Goal: Task Accomplishment & Management: Manage account settings

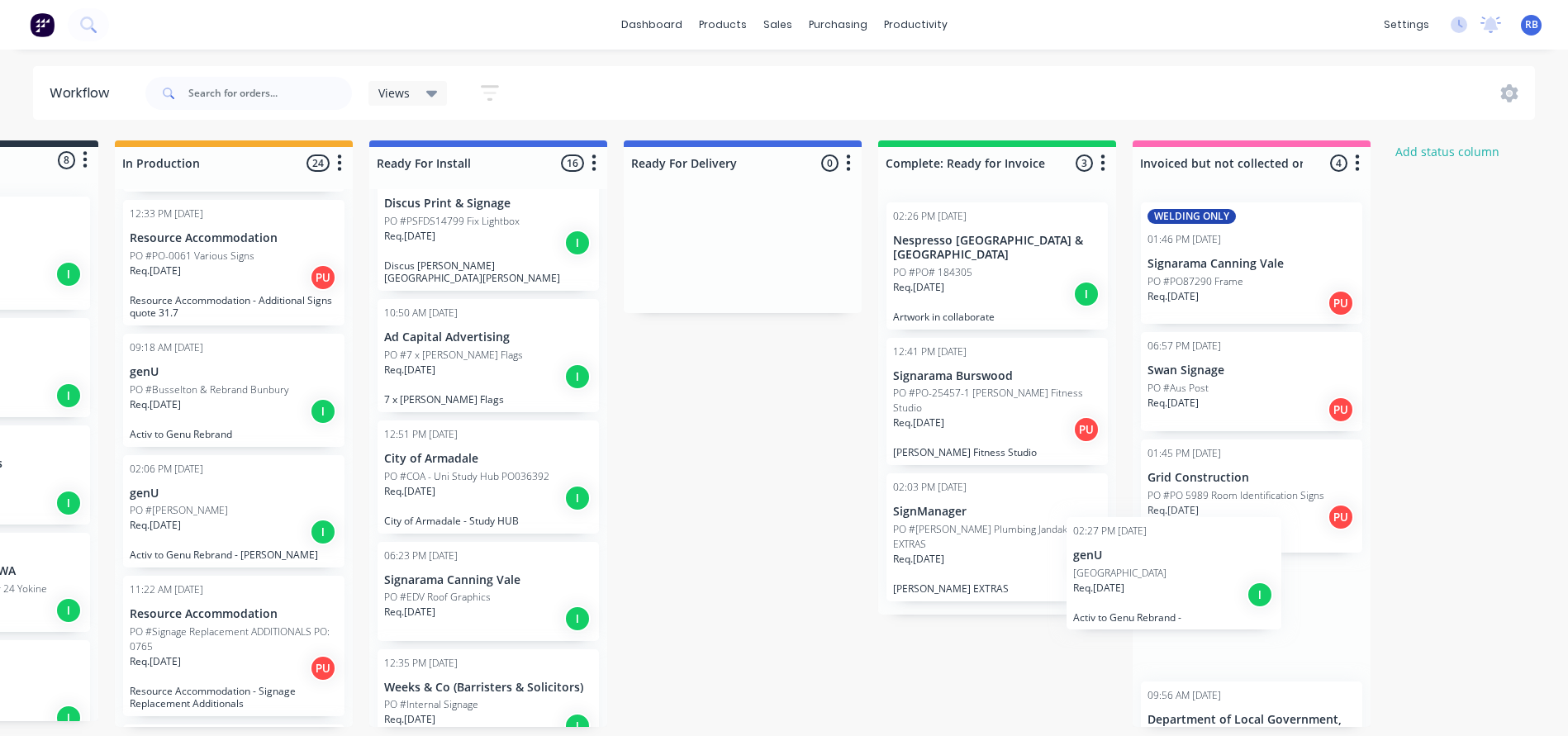
scroll to position [0, 177]
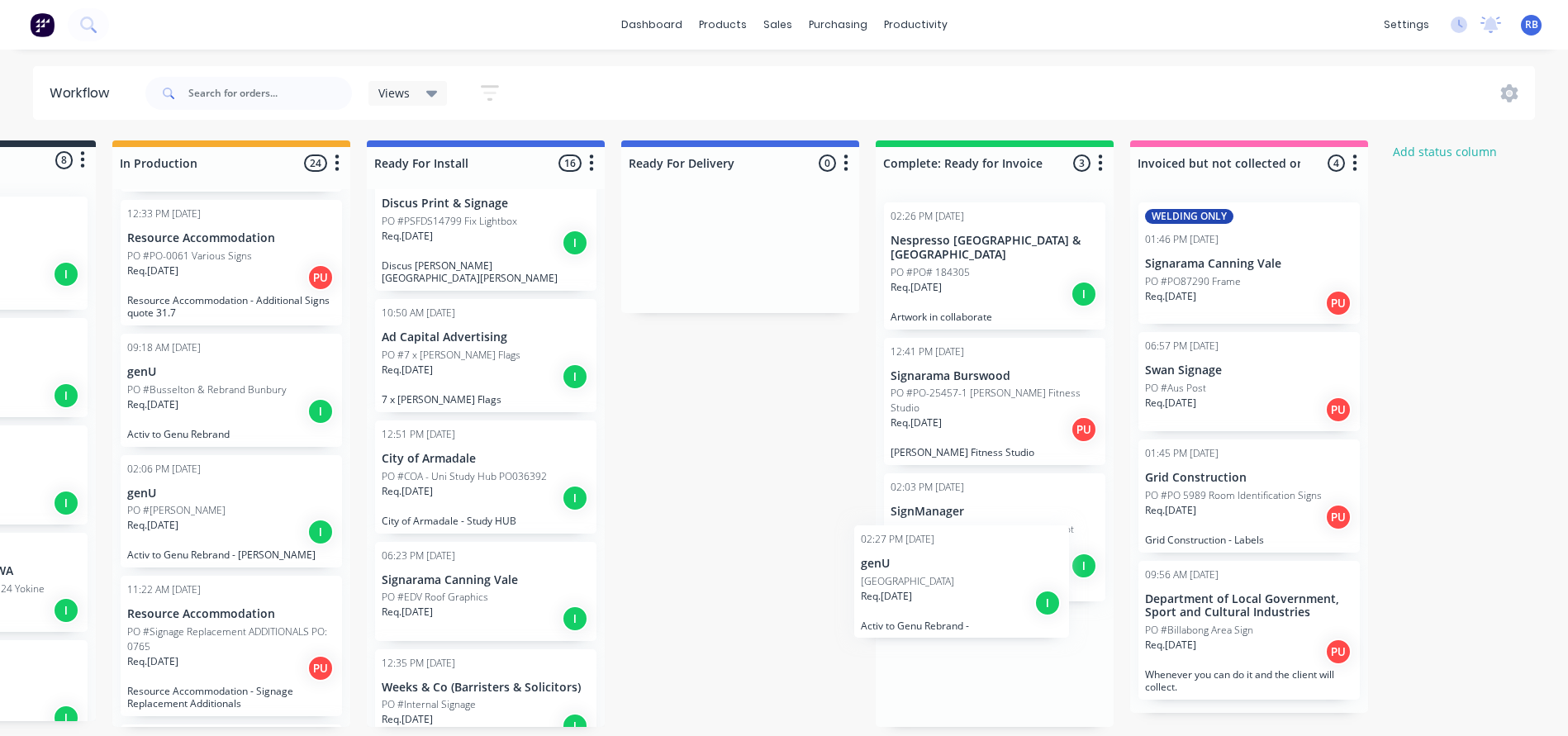
drag, startPoint x: 371, startPoint y: 398, endPoint x: 965, endPoint y: 551, distance: 613.4
click at [965, 551] on div "Submitted 8 Status colour #273444 hex #273444 Save Cancel Summaries Total order…" at bounding box center [827, 433] width 2036 height 587
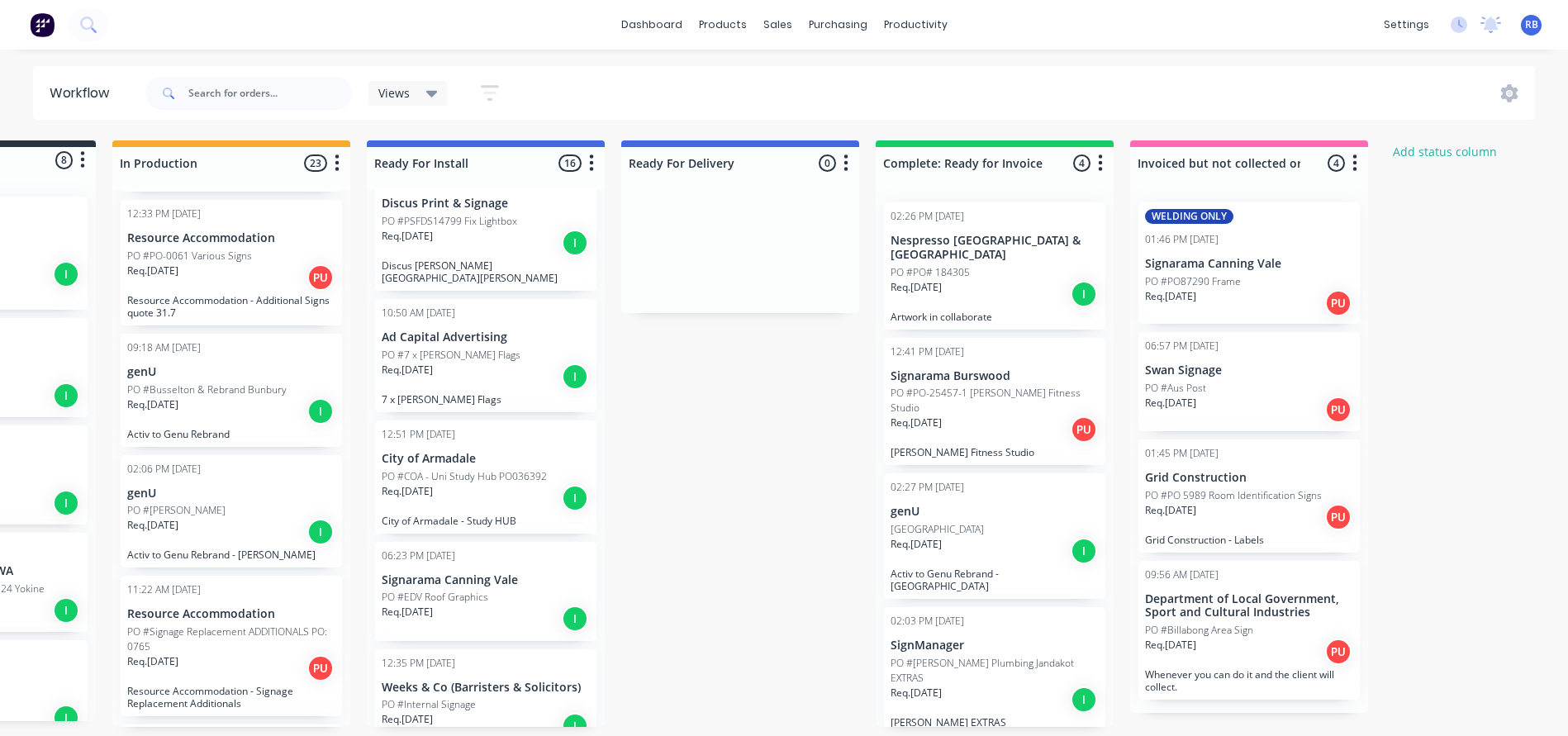
click at [993, 522] on div "PO #East Vic Park" at bounding box center [994, 529] width 208 height 15
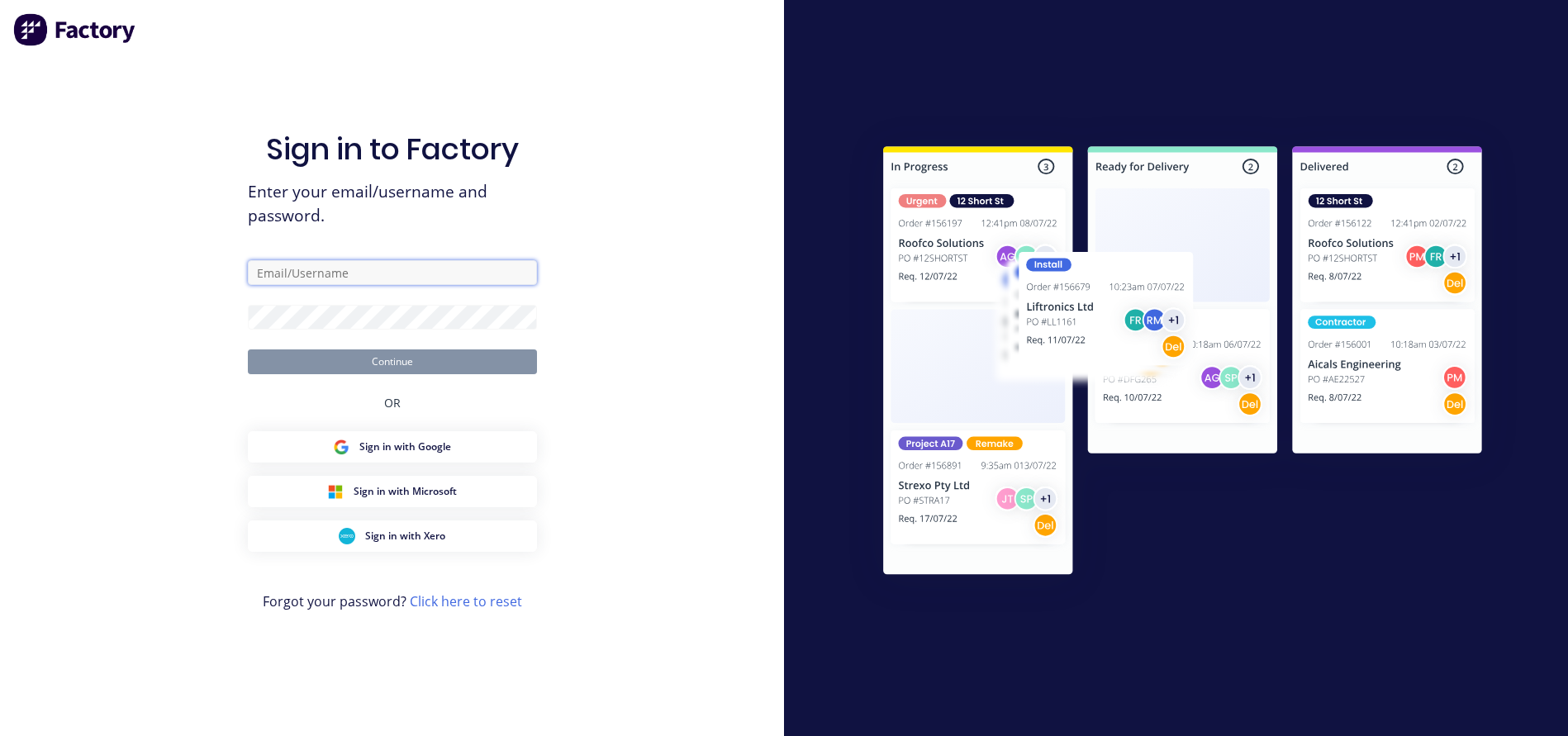
type input "rachel@signupwa.com.au"
click at [356, 358] on button "Continue" at bounding box center [392, 362] width 289 height 25
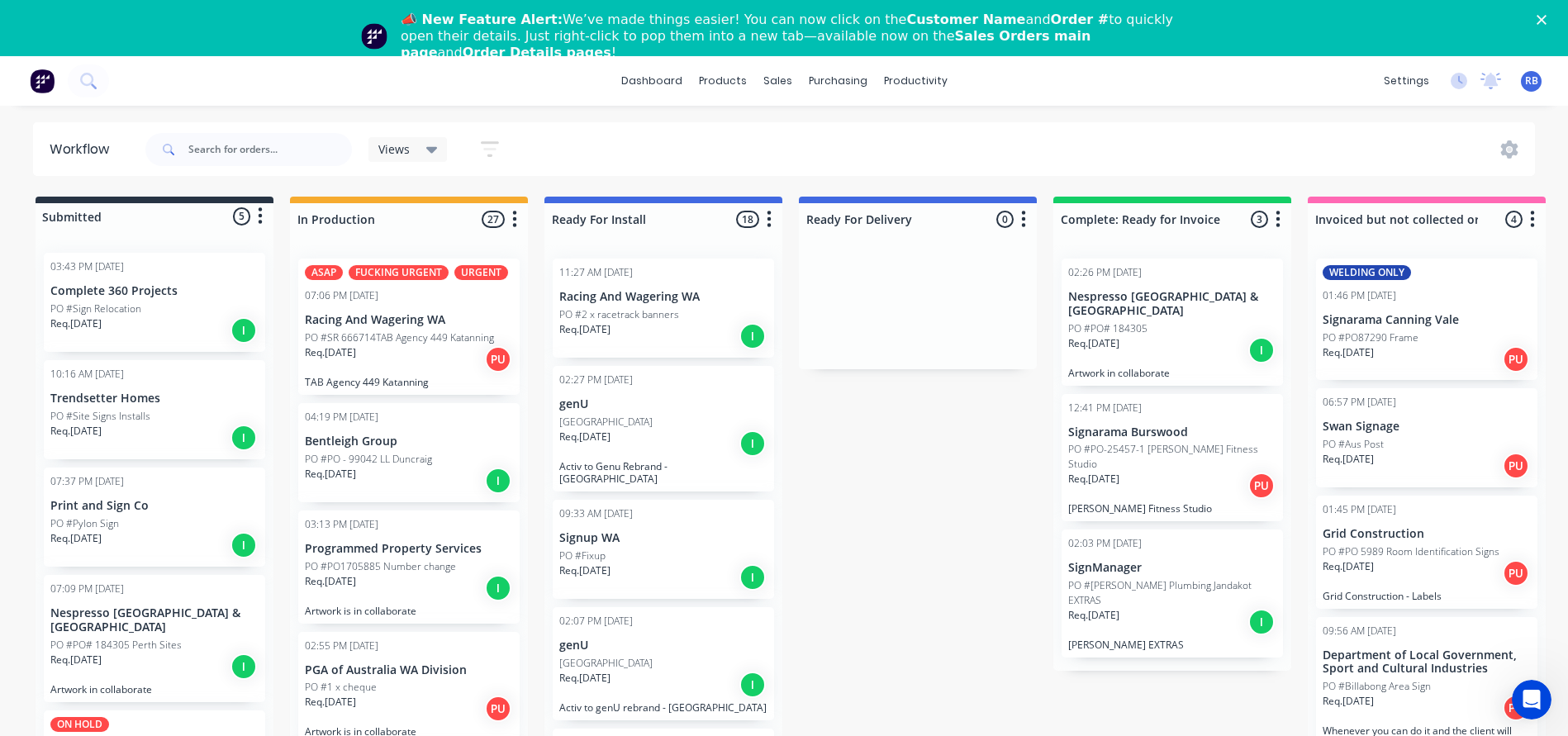
click at [1544, 12] on div "📣 New Feature Alert: We’ve made things easier! You can now click on the Custome…" at bounding box center [784, 37] width 1568 height 60
click at [774, 89] on div "sales" at bounding box center [778, 81] width 46 height 25
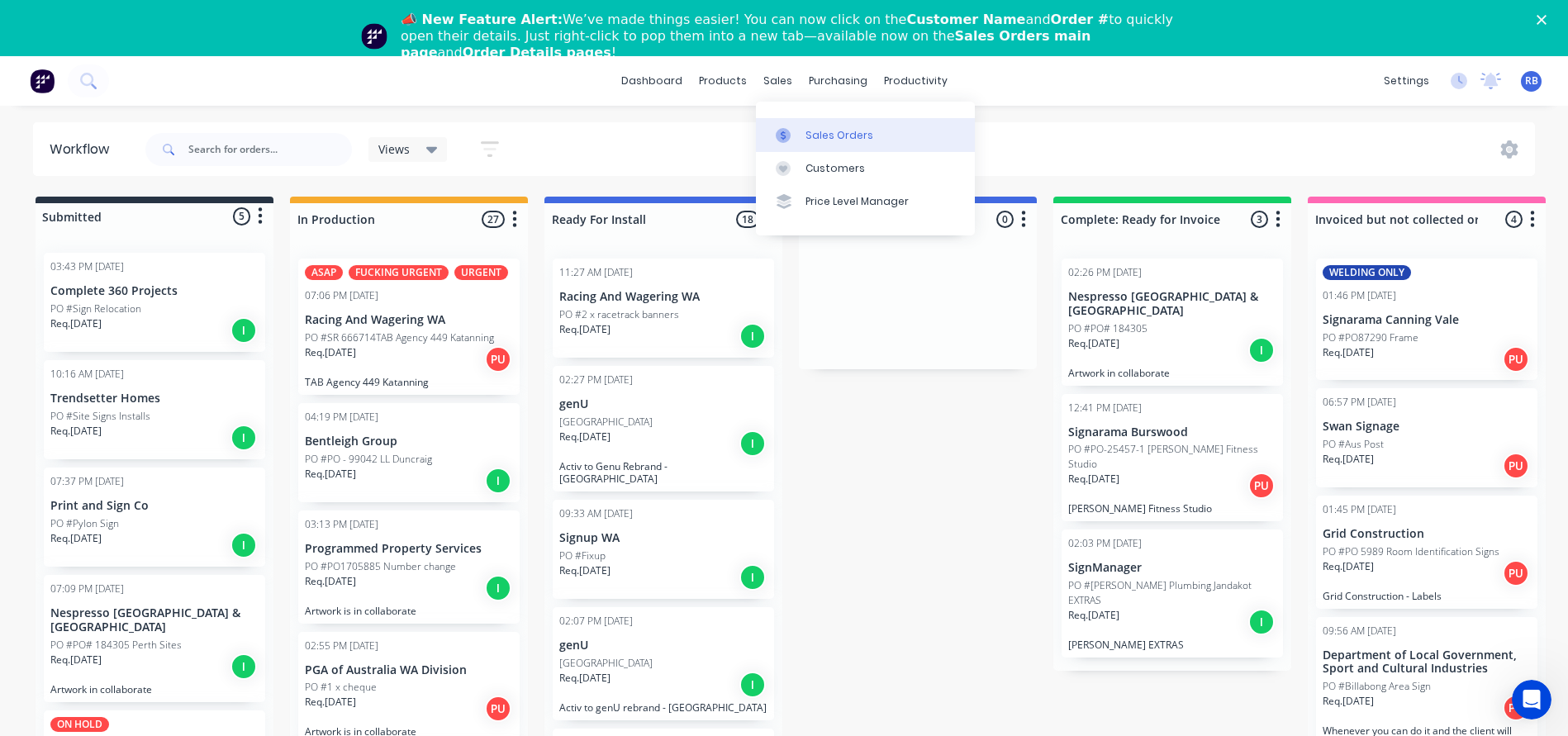
click at [835, 133] on div "Sales Orders" at bounding box center [839, 135] width 68 height 15
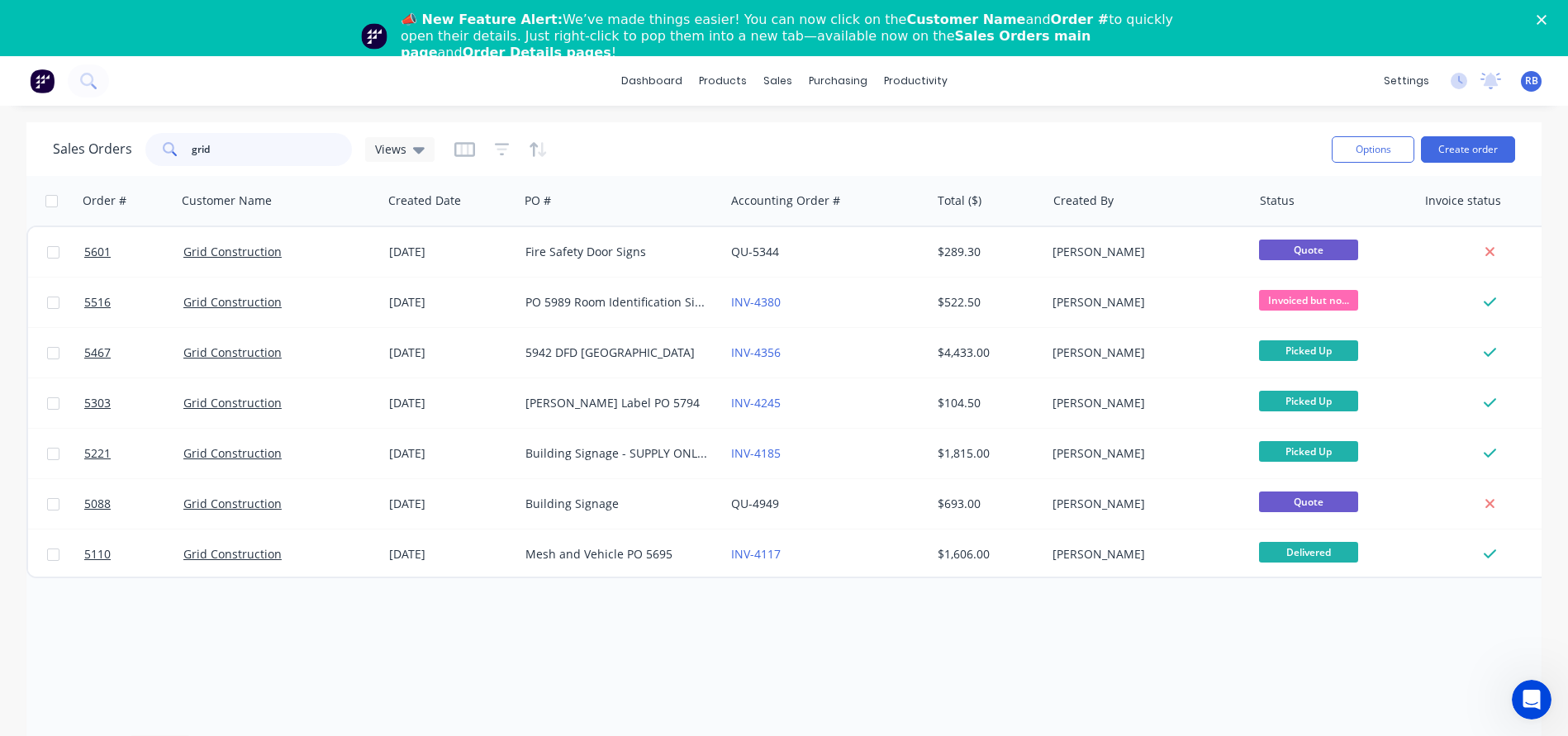
drag, startPoint x: 202, startPoint y: 148, endPoint x: 128, endPoint y: 143, distance: 74.2
click at [128, 143] on div "Sales Orders grid Views" at bounding box center [243, 149] width 381 height 33
type input "east"
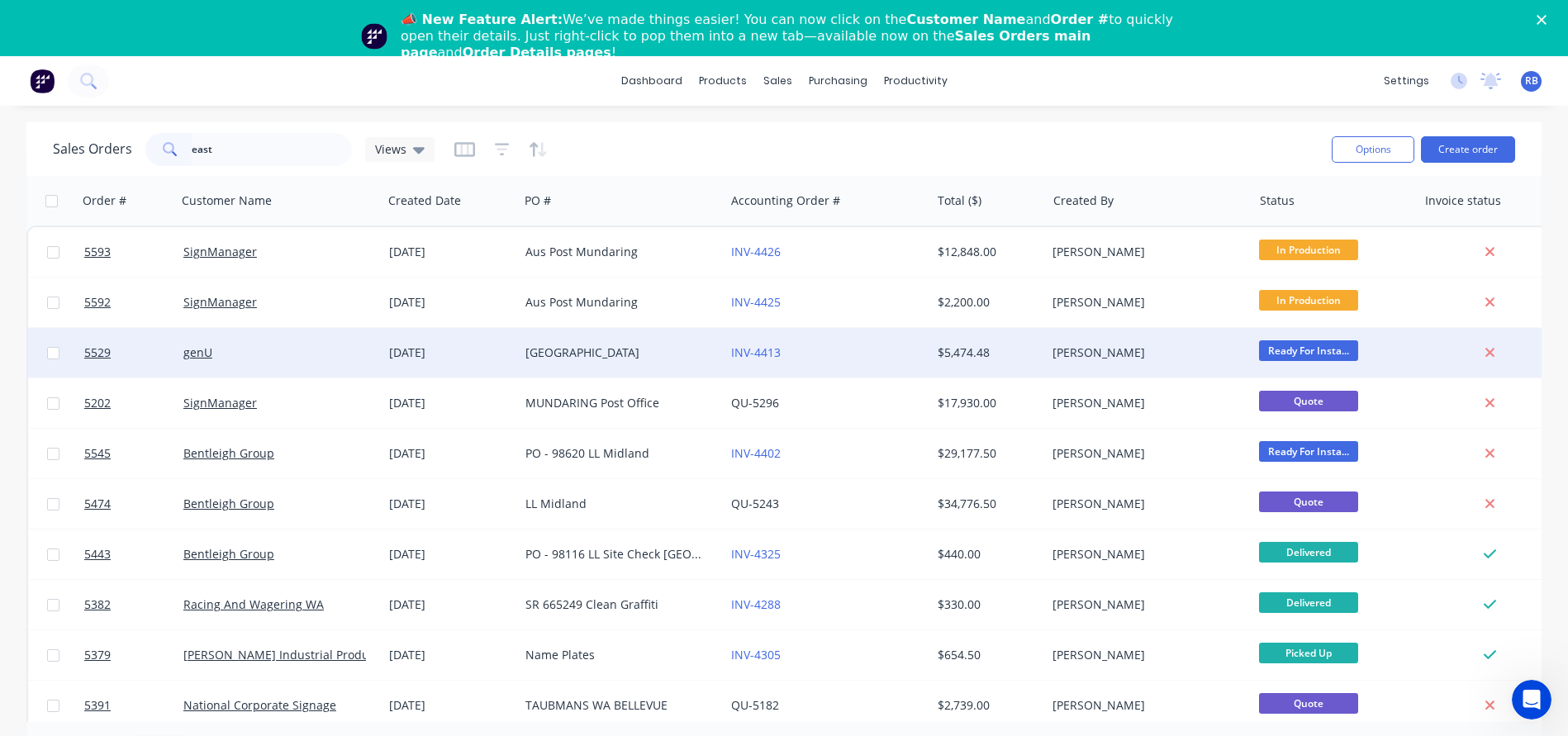
click at [285, 352] on div "genU" at bounding box center [275, 353] width 183 height 17
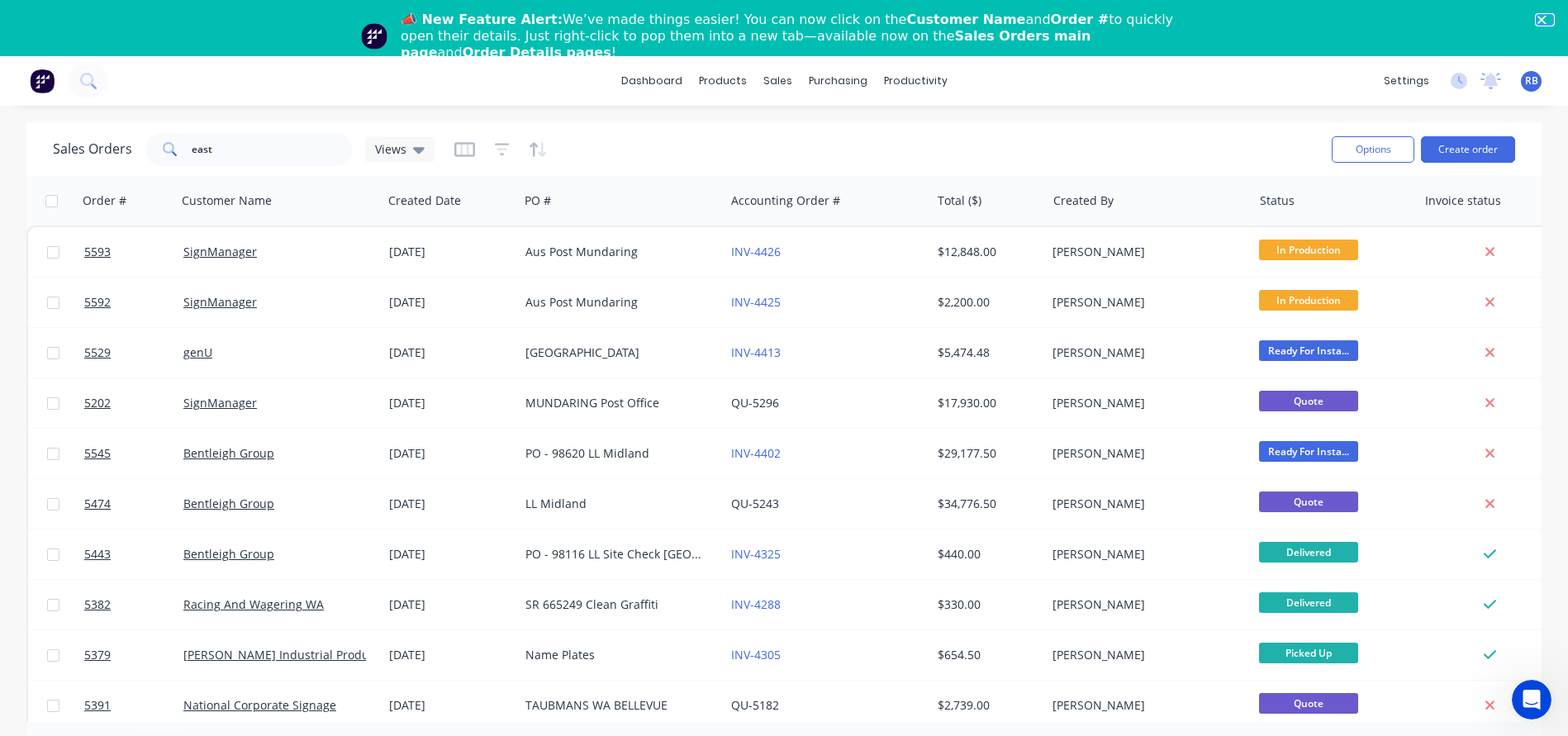
click at [1545, 17] on icon "Close" at bounding box center [1541, 20] width 10 height 10
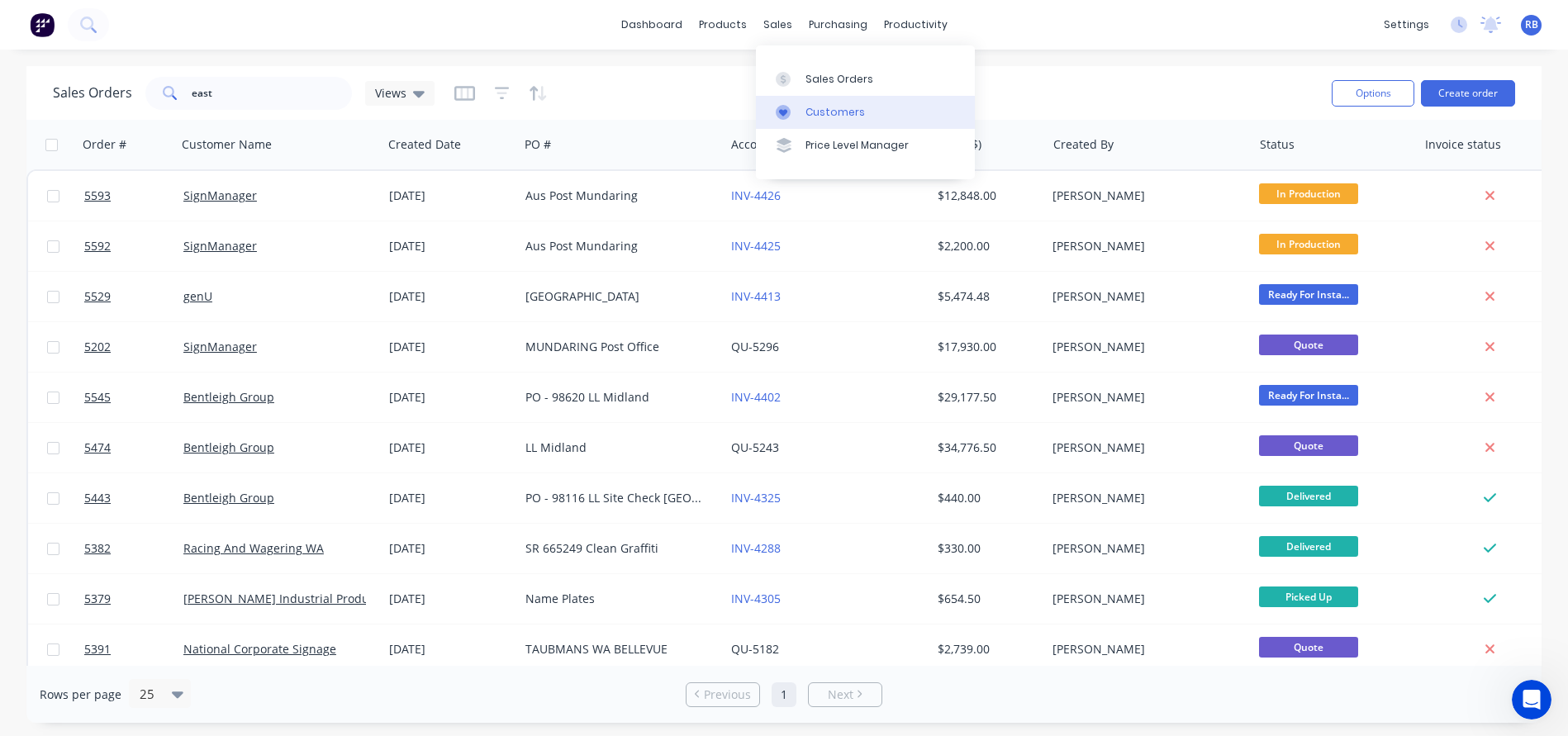
click at [837, 119] on div "Customers" at bounding box center [835, 112] width 60 height 15
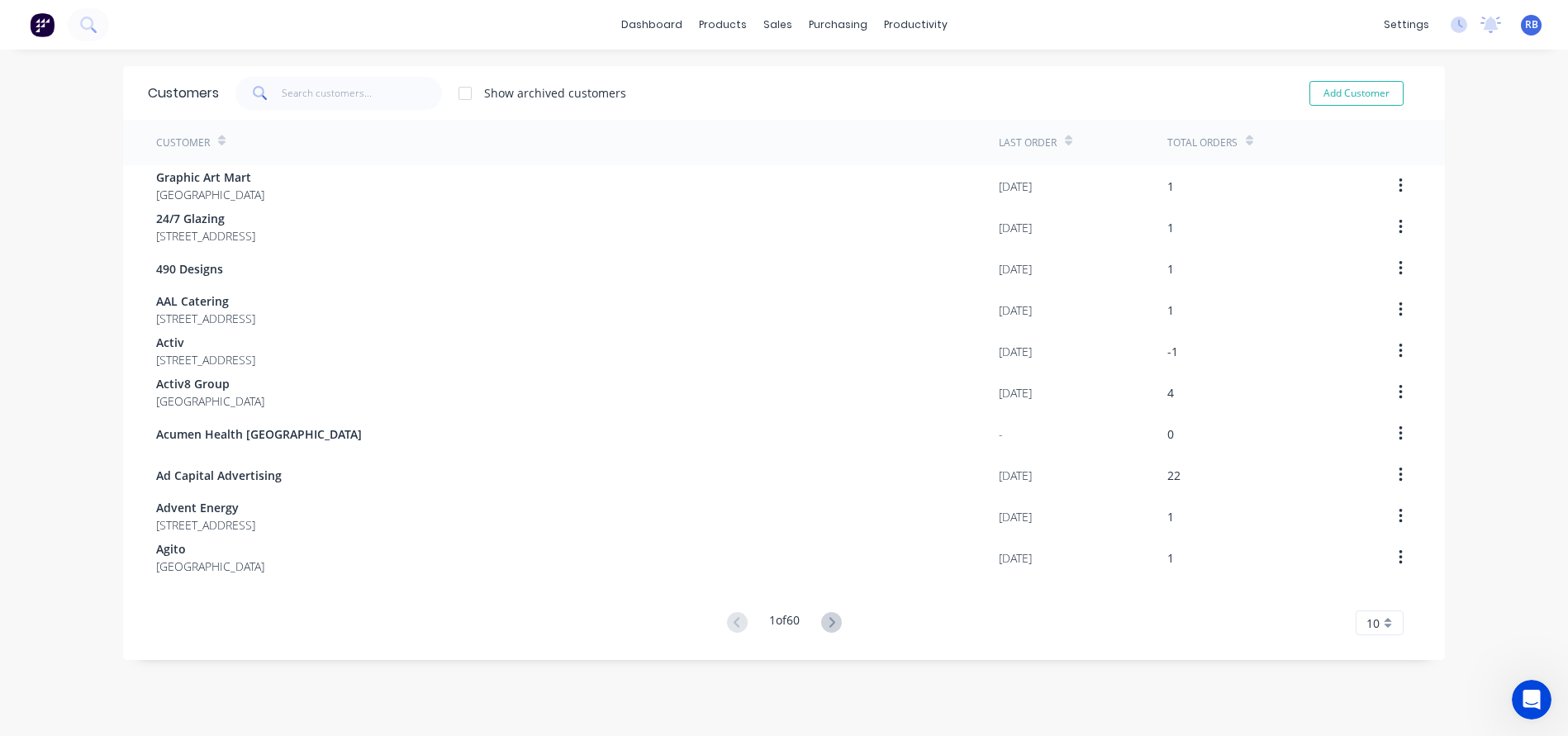
click at [267, 98] on icon at bounding box center [260, 93] width 15 height 15
click at [333, 94] on input "text" at bounding box center [362, 93] width 161 height 33
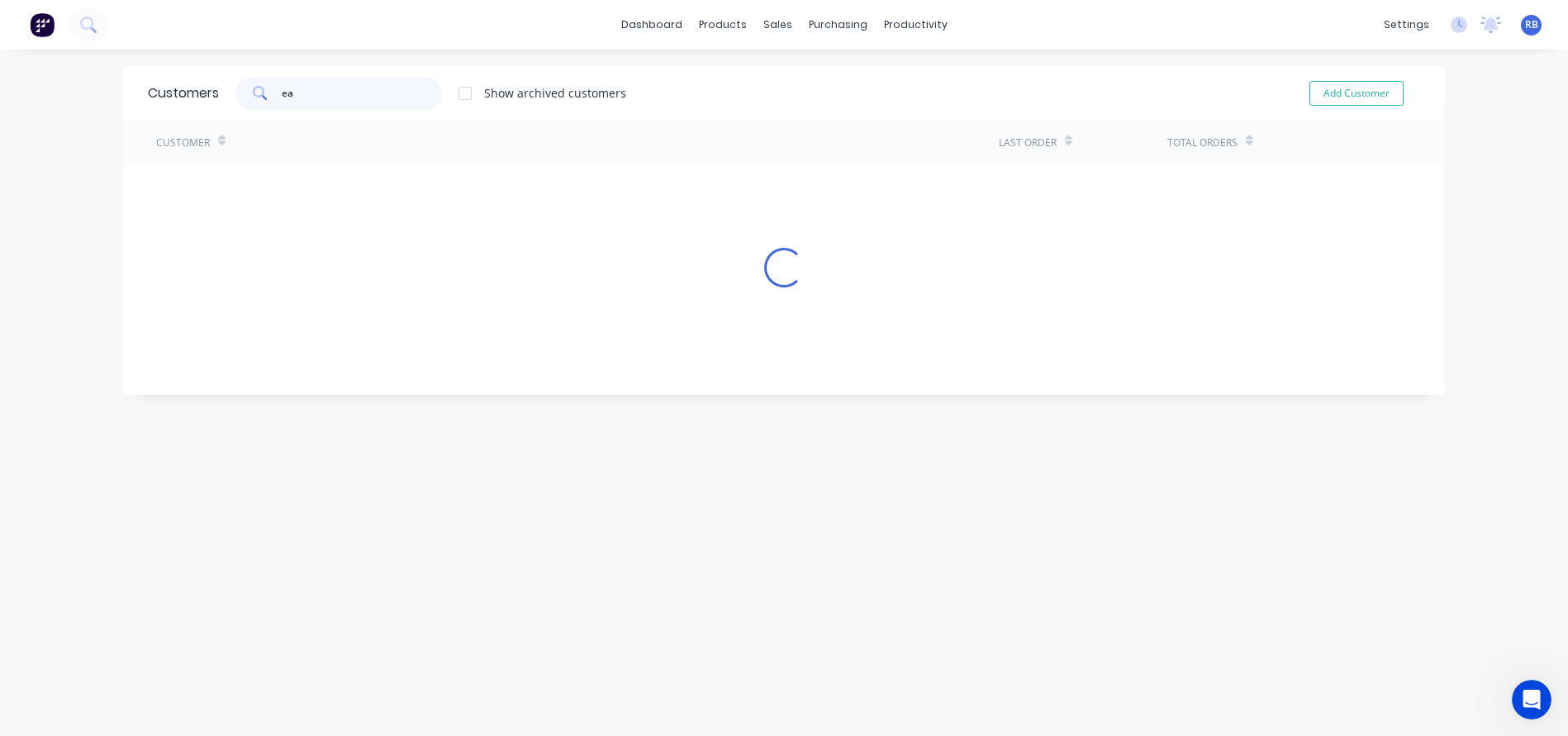
type input "e"
type input "genU"
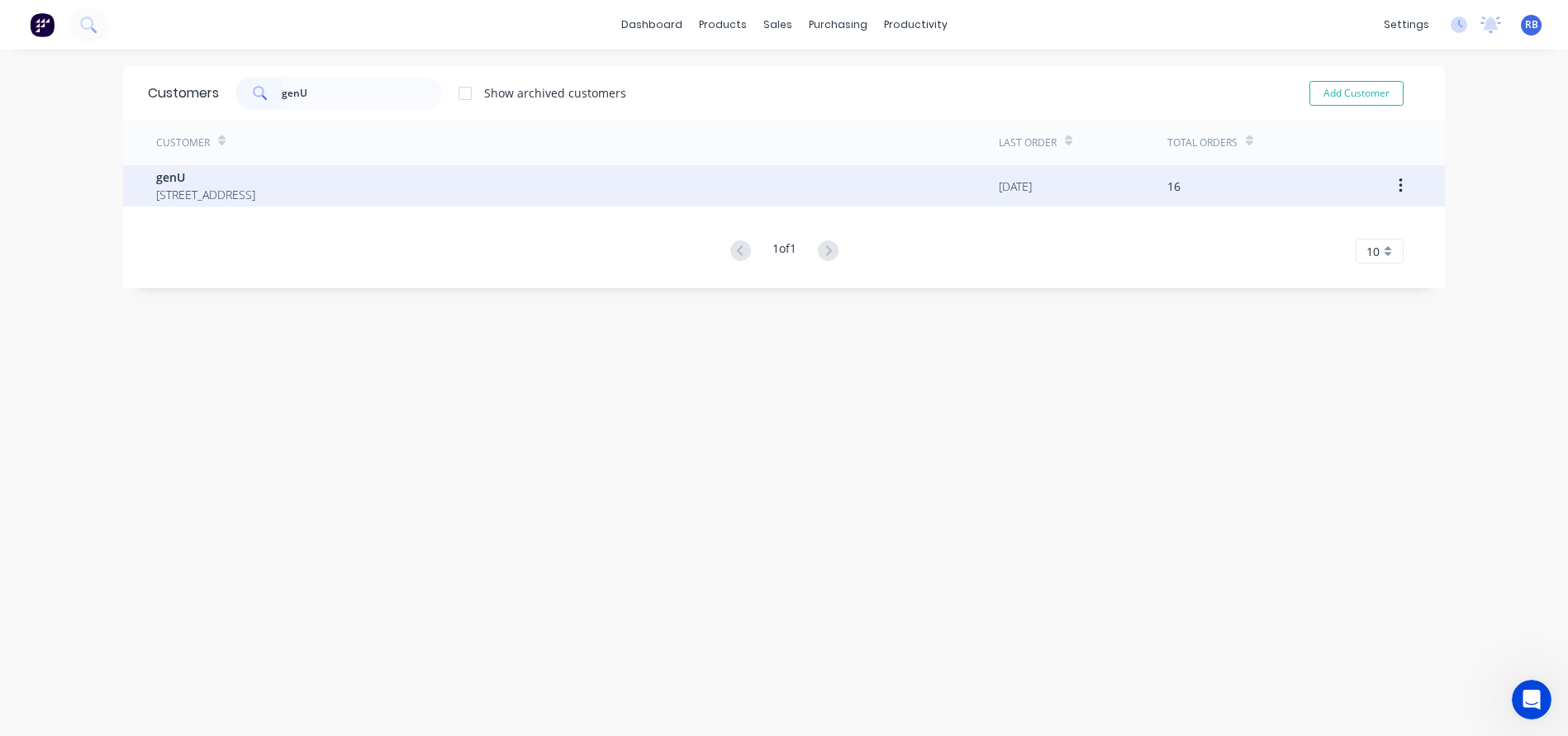
click at [219, 175] on span "genU" at bounding box center [206, 176] width 100 height 17
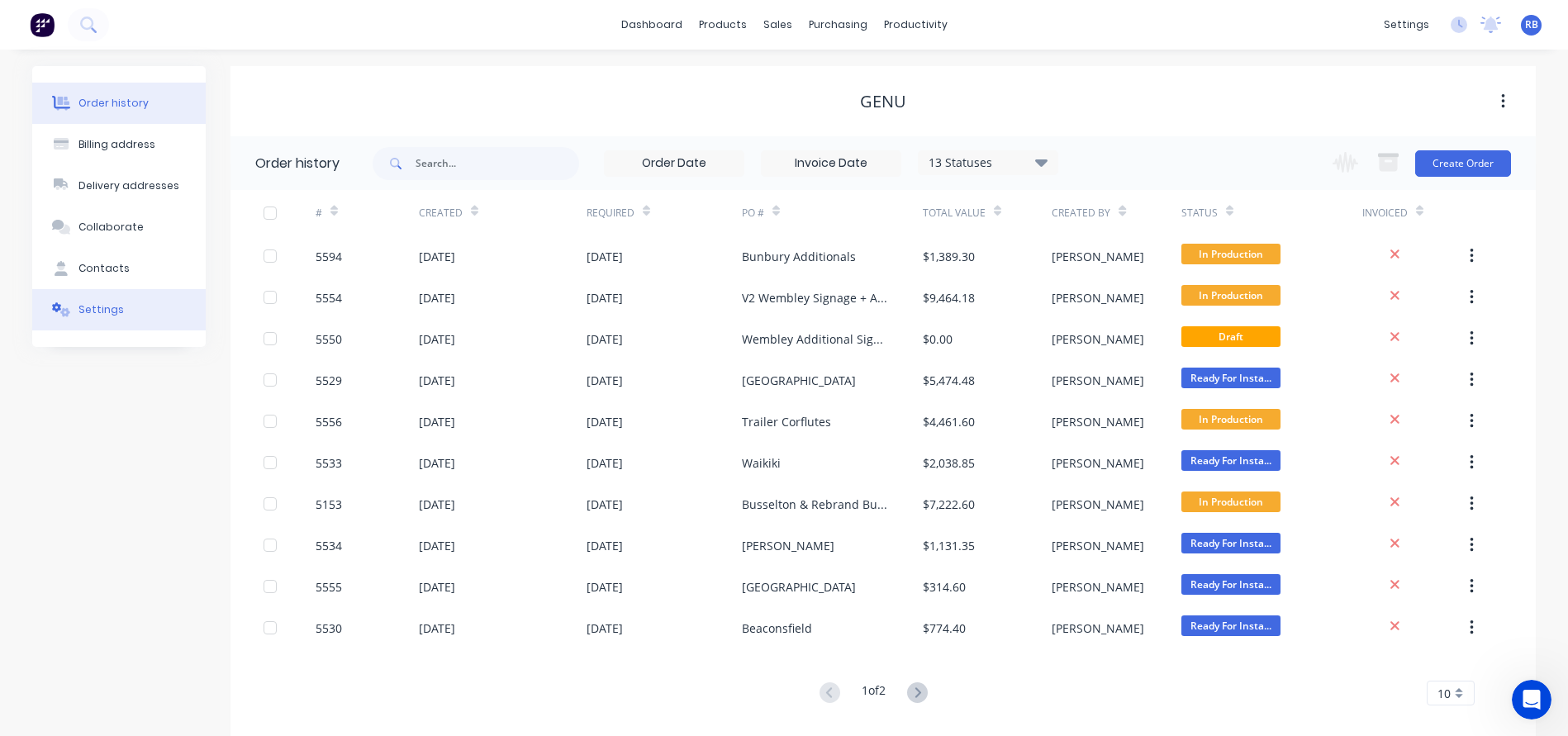
click at [118, 302] on button "Settings" at bounding box center [118, 309] width 173 height 41
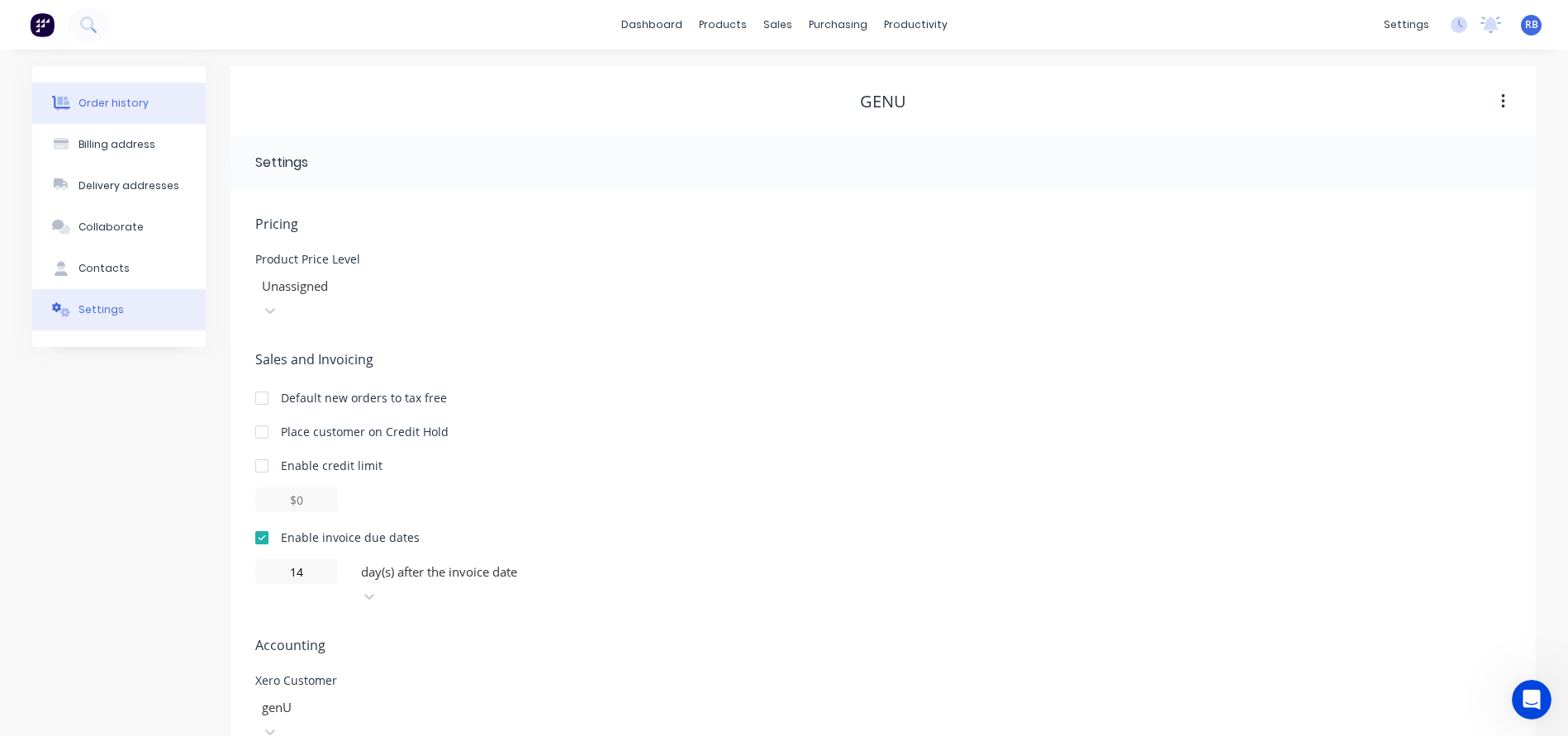
click at [113, 104] on div "Order history" at bounding box center [113, 103] width 71 height 15
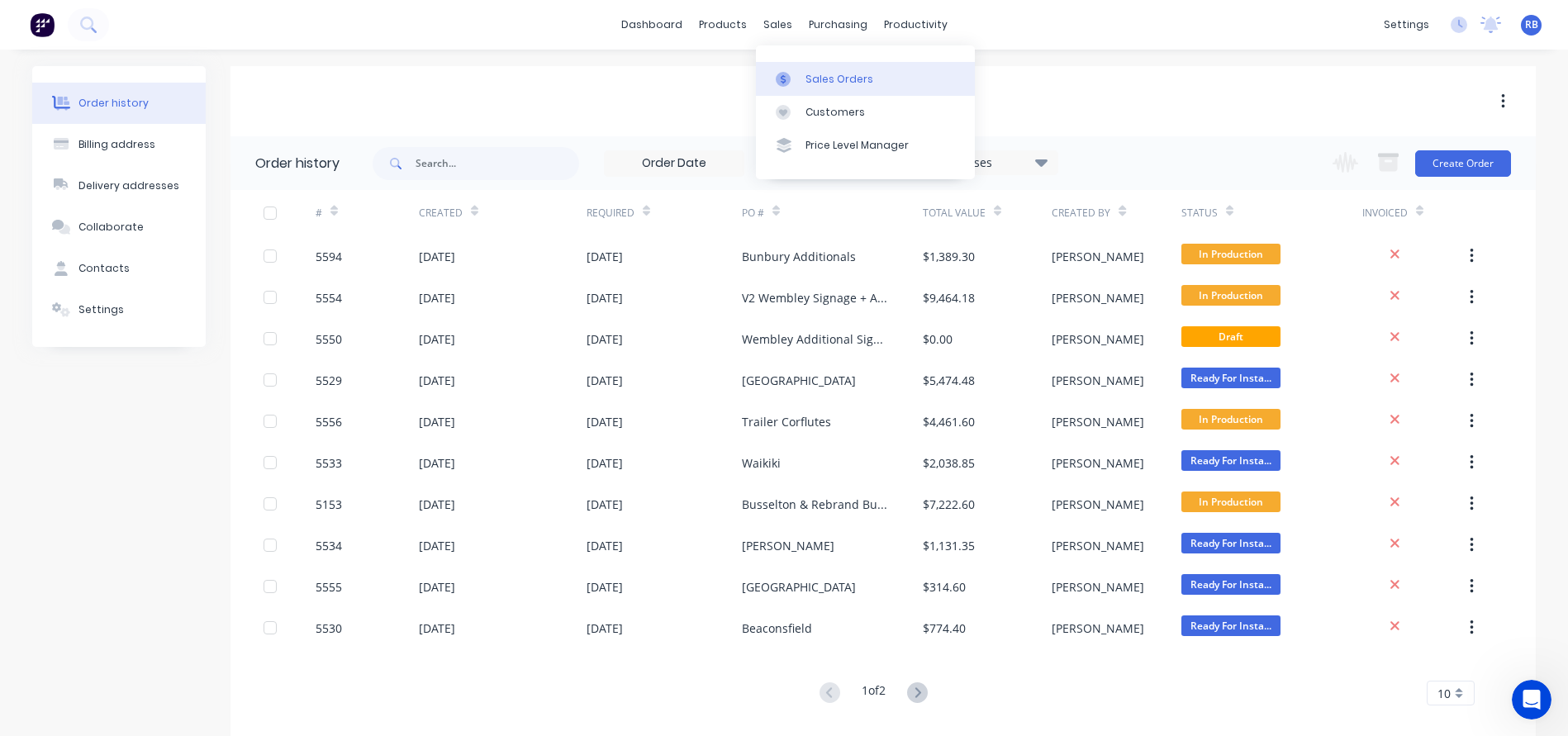
click at [826, 90] on link "Sales Orders" at bounding box center [865, 78] width 219 height 33
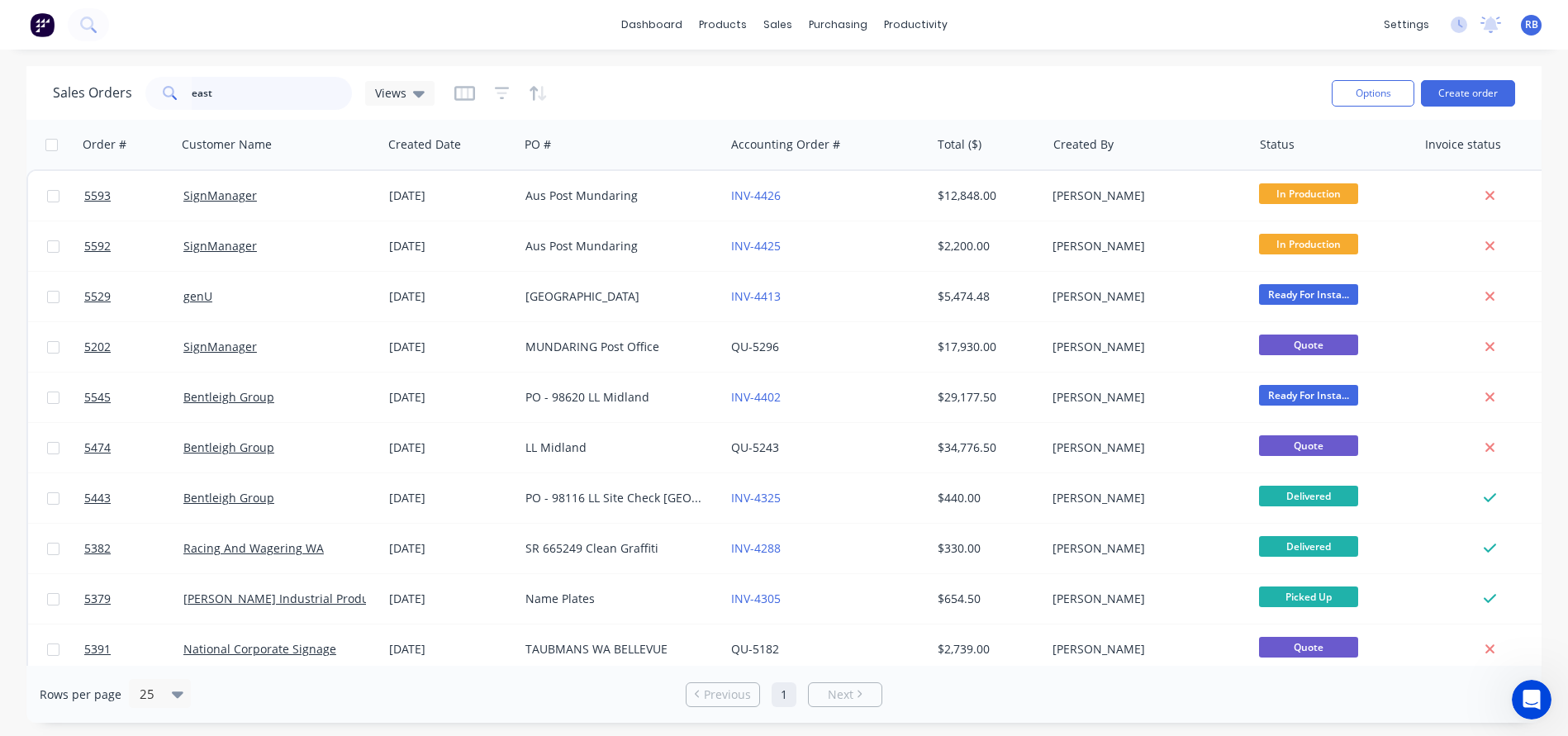
click at [272, 90] on input "east" at bounding box center [272, 93] width 161 height 33
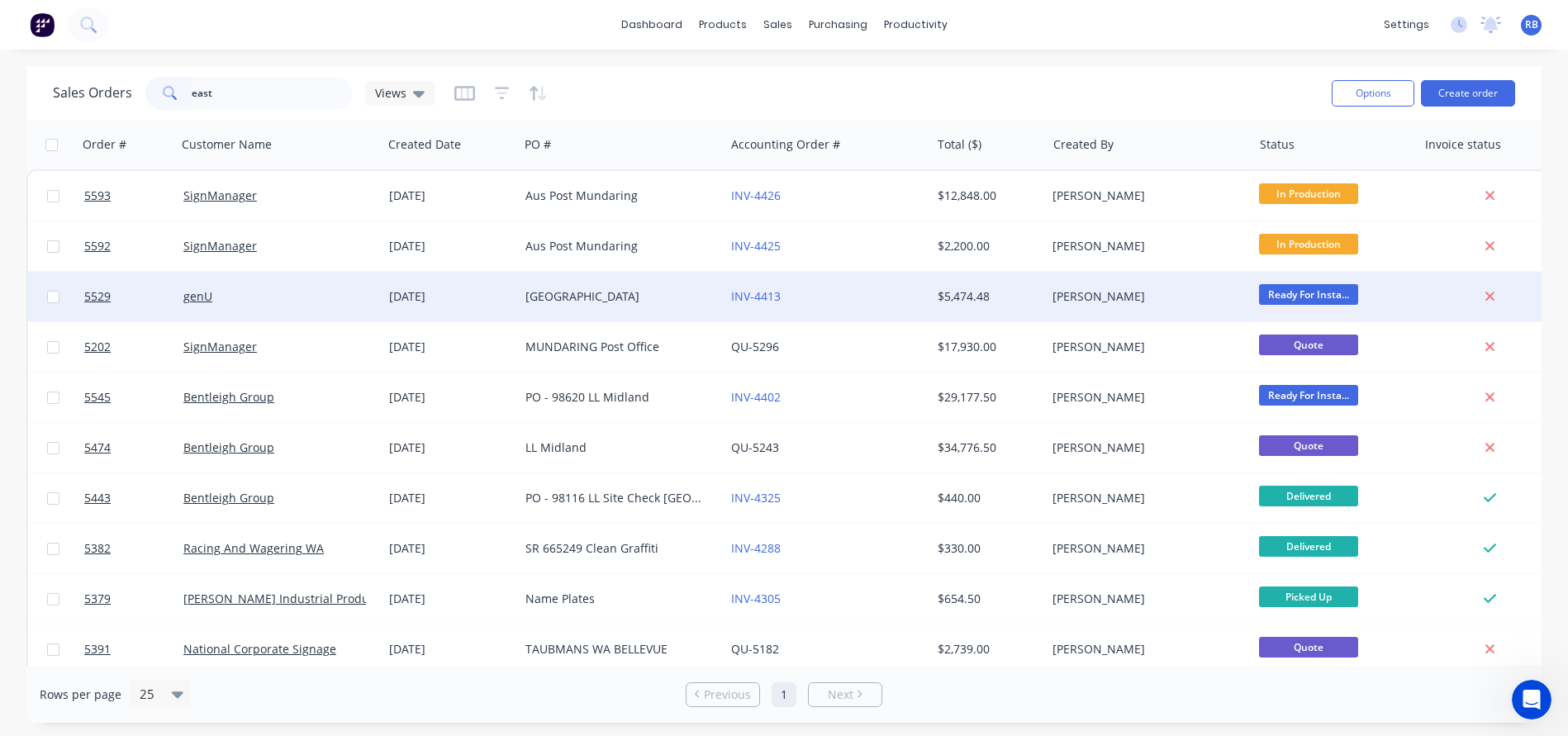
click at [279, 300] on div "genU" at bounding box center [275, 297] width 183 height 17
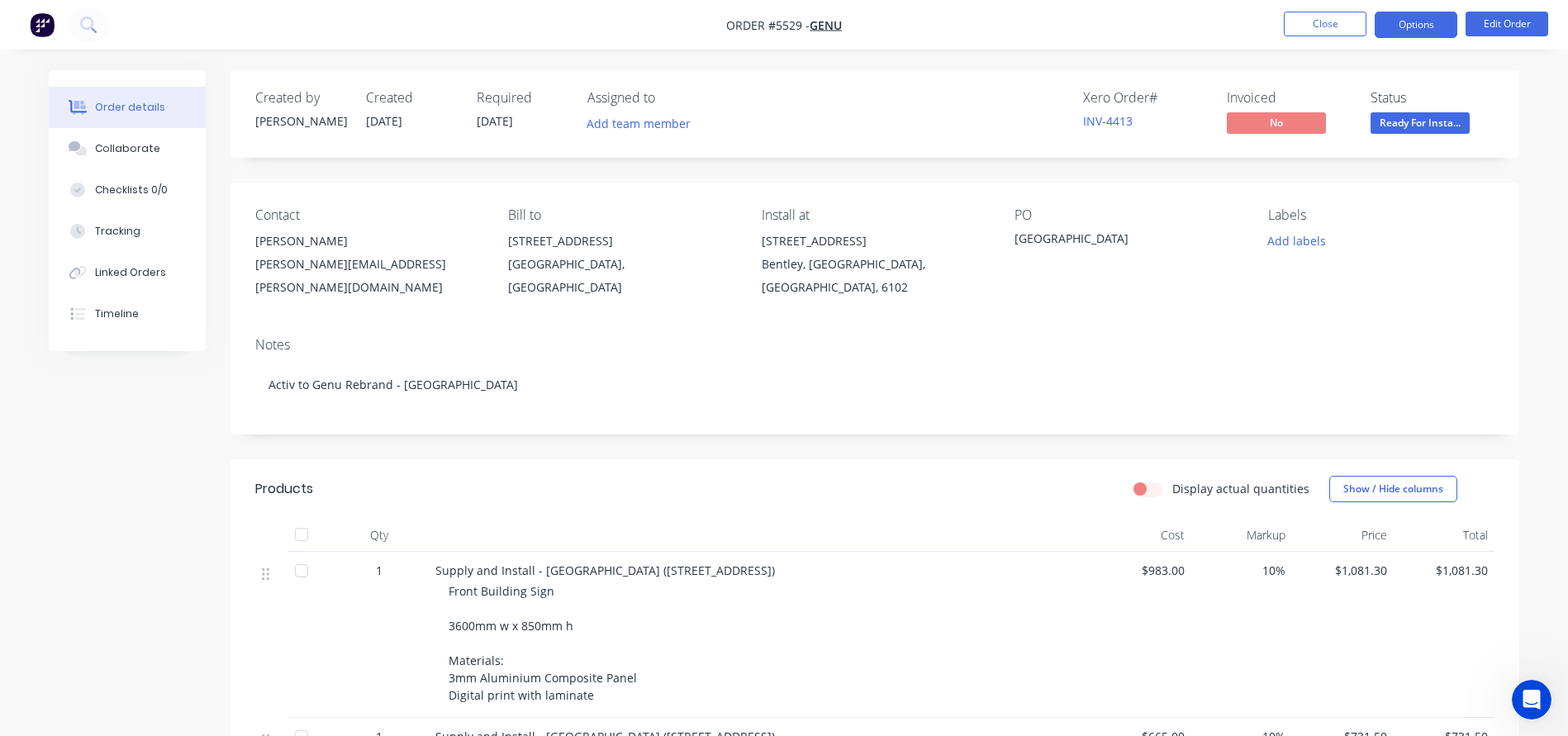
click at [1425, 22] on button "Options" at bounding box center [1416, 25] width 83 height 27
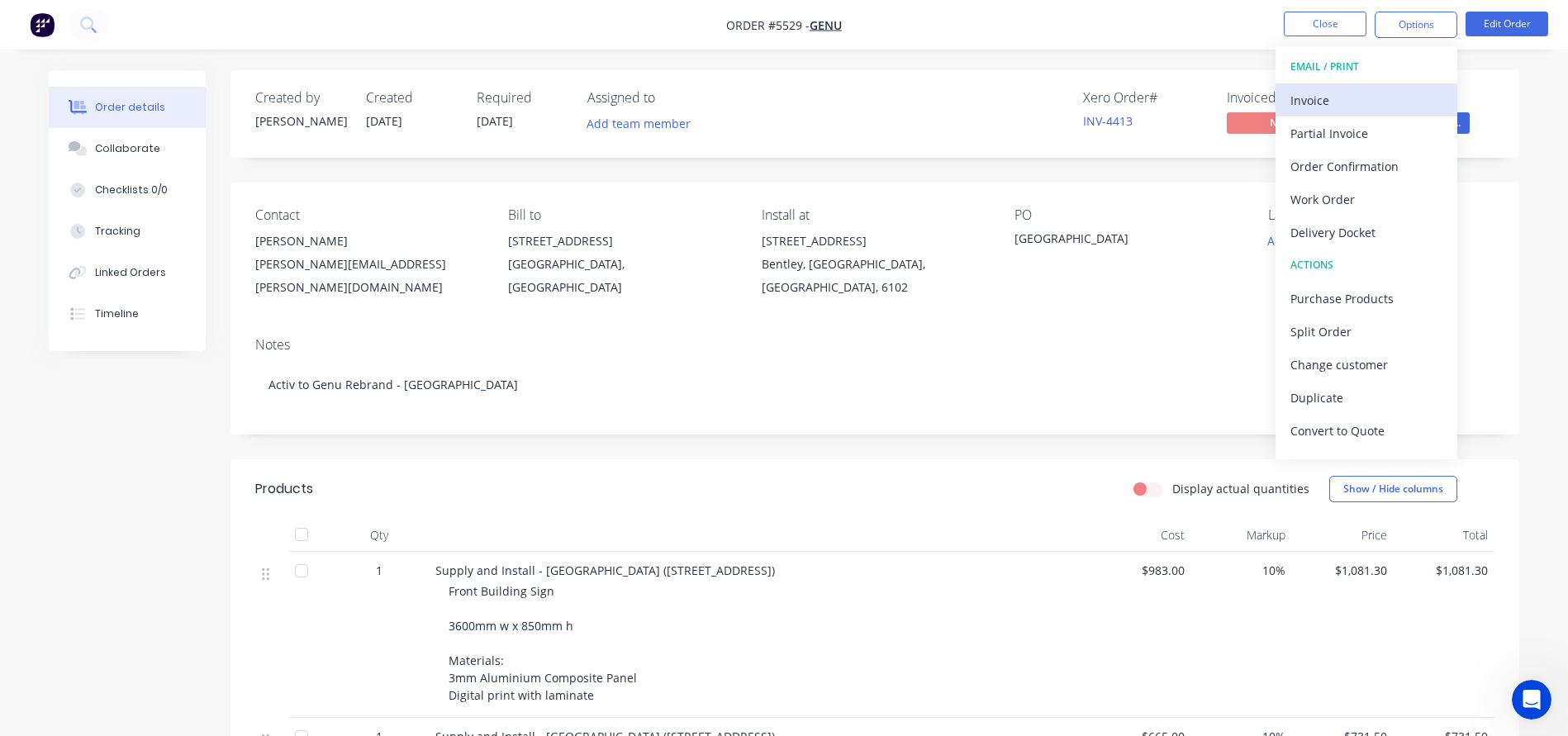
click at [1322, 91] on div "Invoice" at bounding box center [1366, 101] width 152 height 24
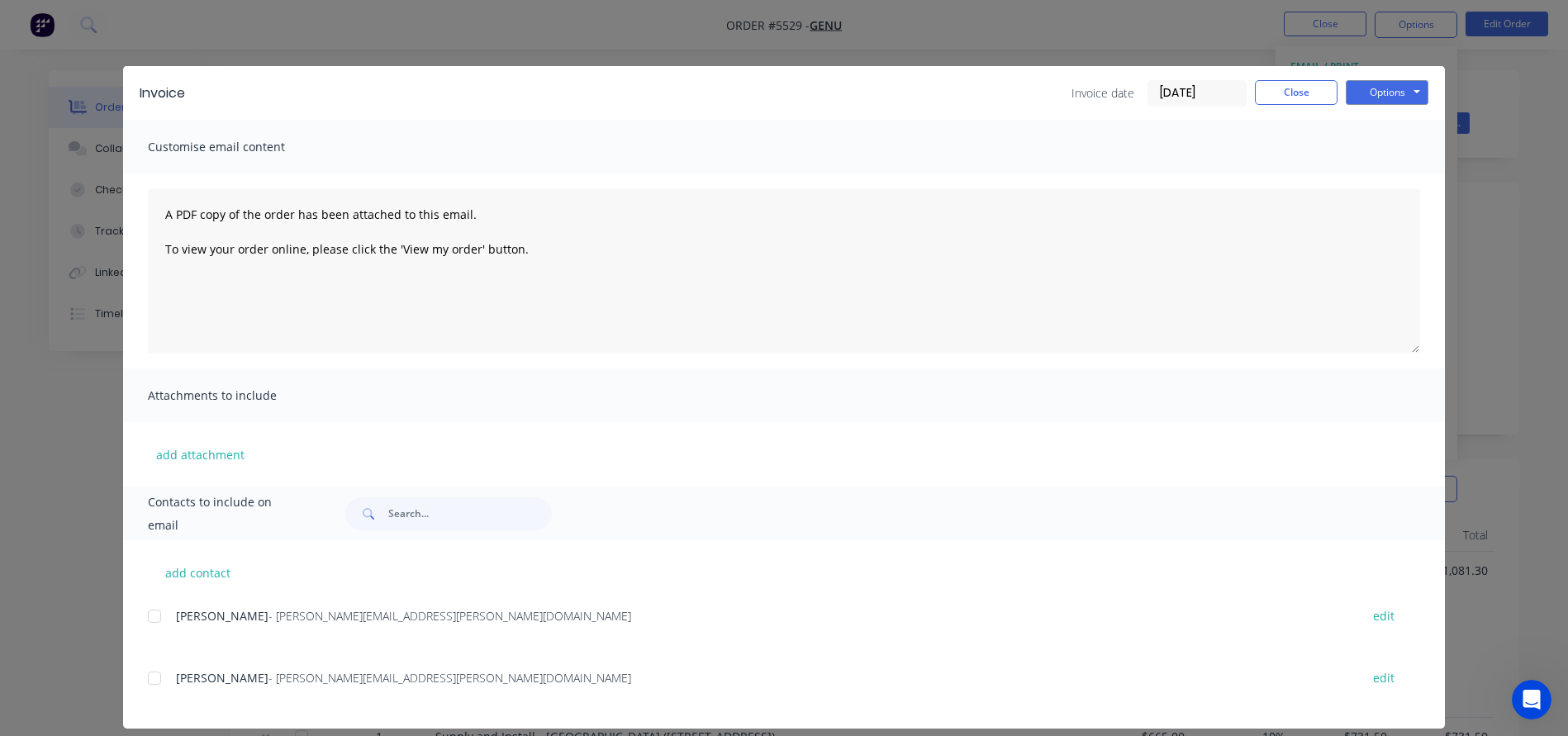
click at [1210, 92] on input "[DATE]" at bounding box center [1197, 93] width 98 height 25
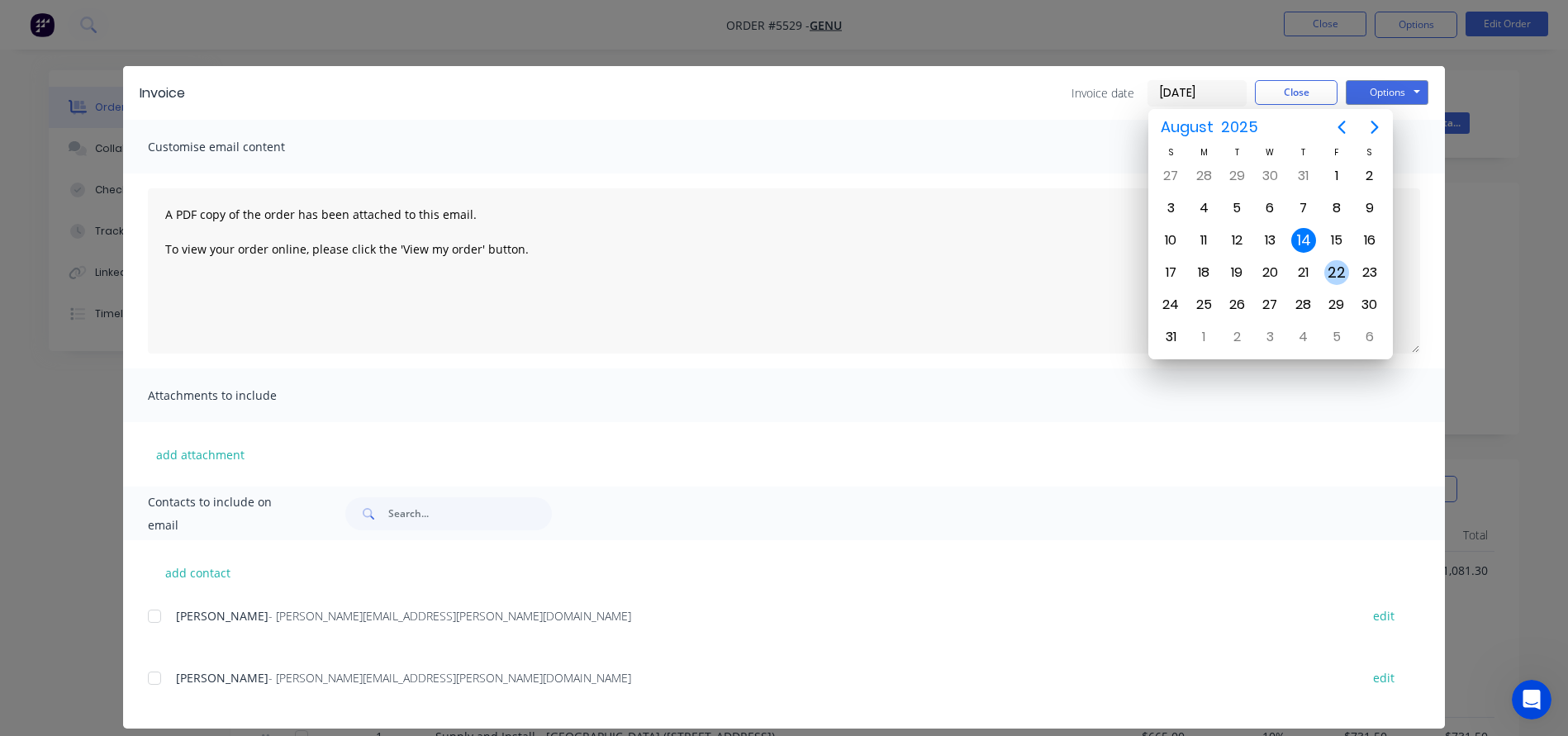
click at [1336, 271] on div "22" at bounding box center [1336, 272] width 25 height 25
type input "22/08/25"
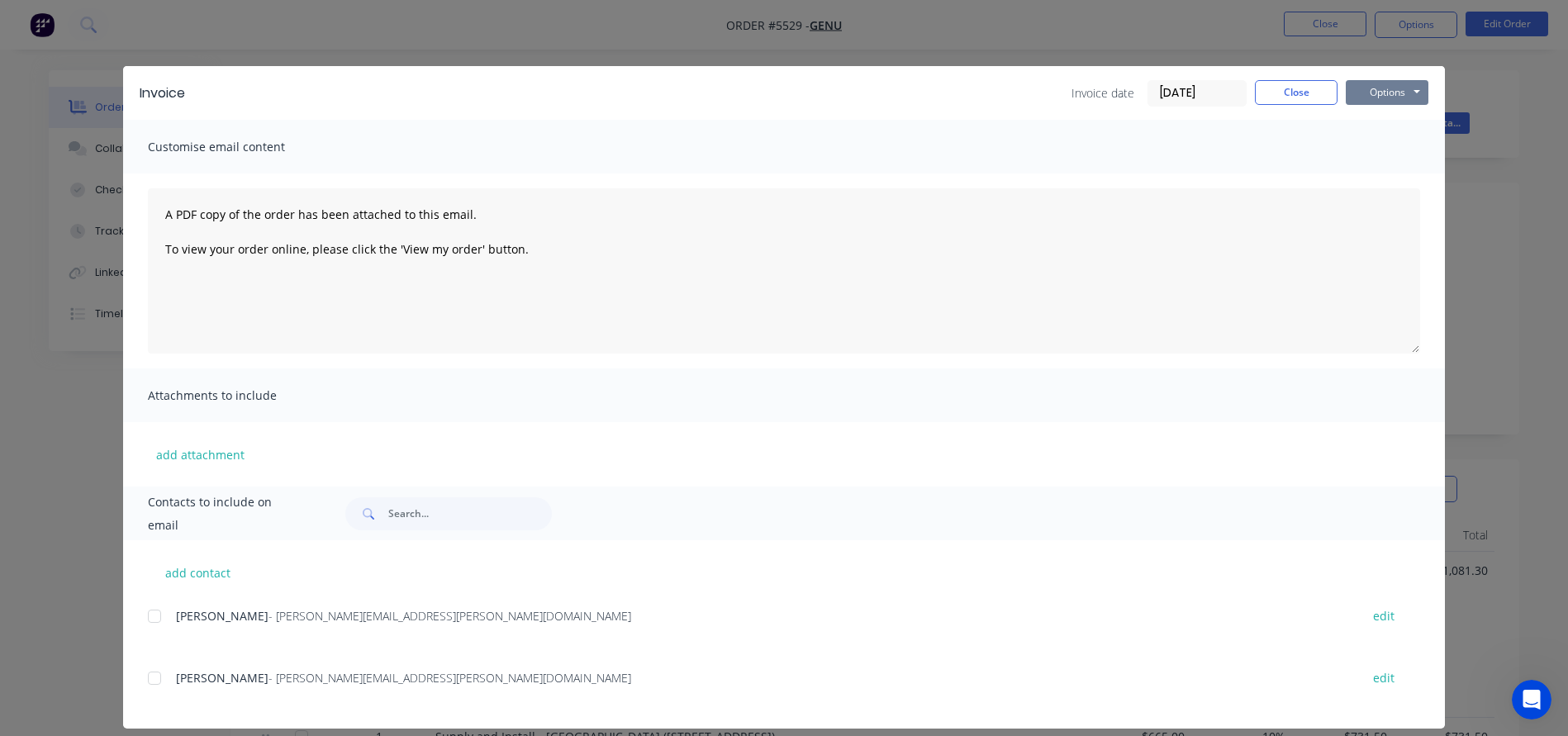
click at [1399, 97] on button "Options" at bounding box center [1387, 92] width 83 height 25
click at [1378, 143] on button "Print" at bounding box center [1399, 148] width 106 height 27
click at [1292, 89] on button "Close" at bounding box center [1295, 92] width 83 height 25
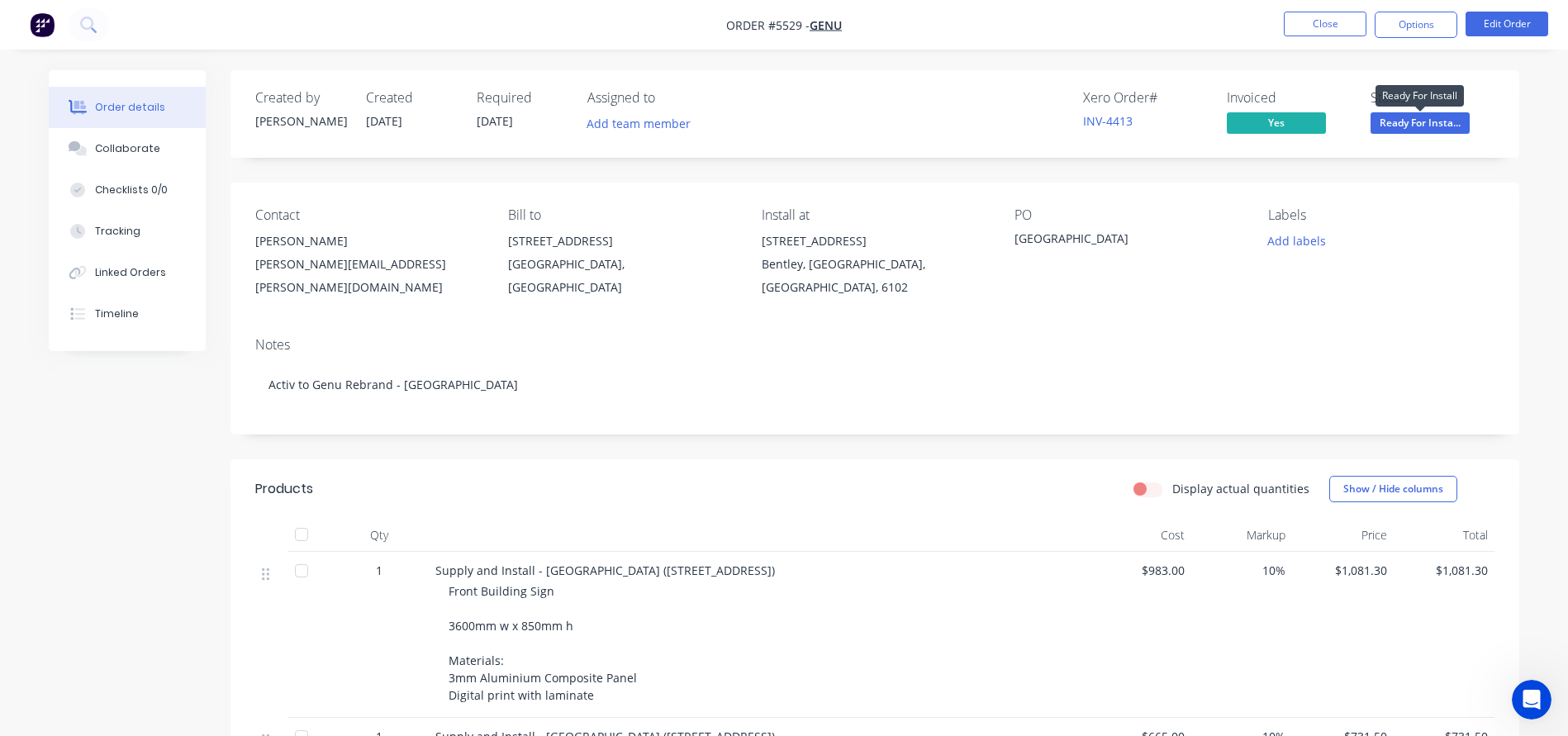
click at [1415, 125] on span "Ready For Insta..." at bounding box center [1420, 123] width 100 height 21
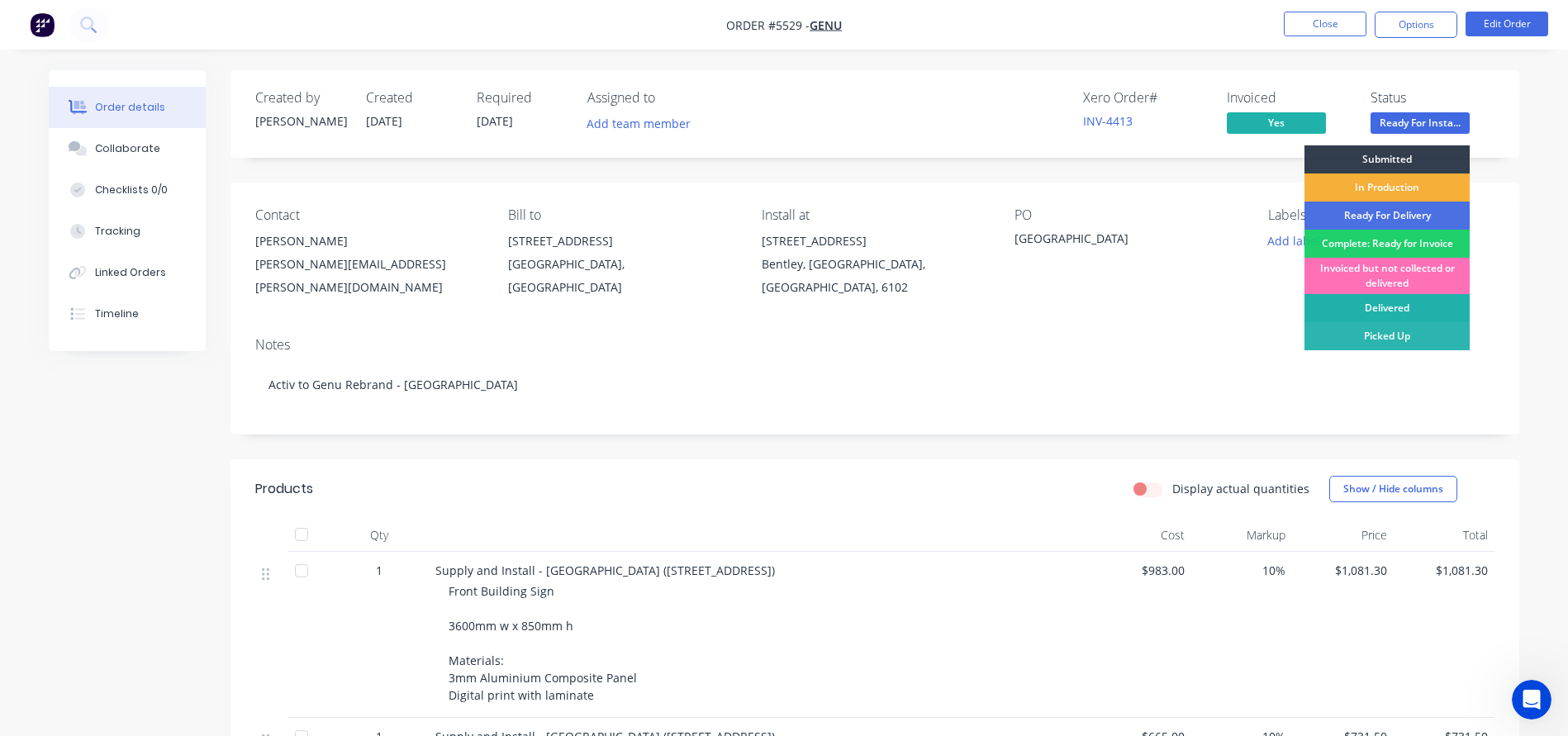
click at [1388, 308] on div "Delivered" at bounding box center [1387, 308] width 165 height 28
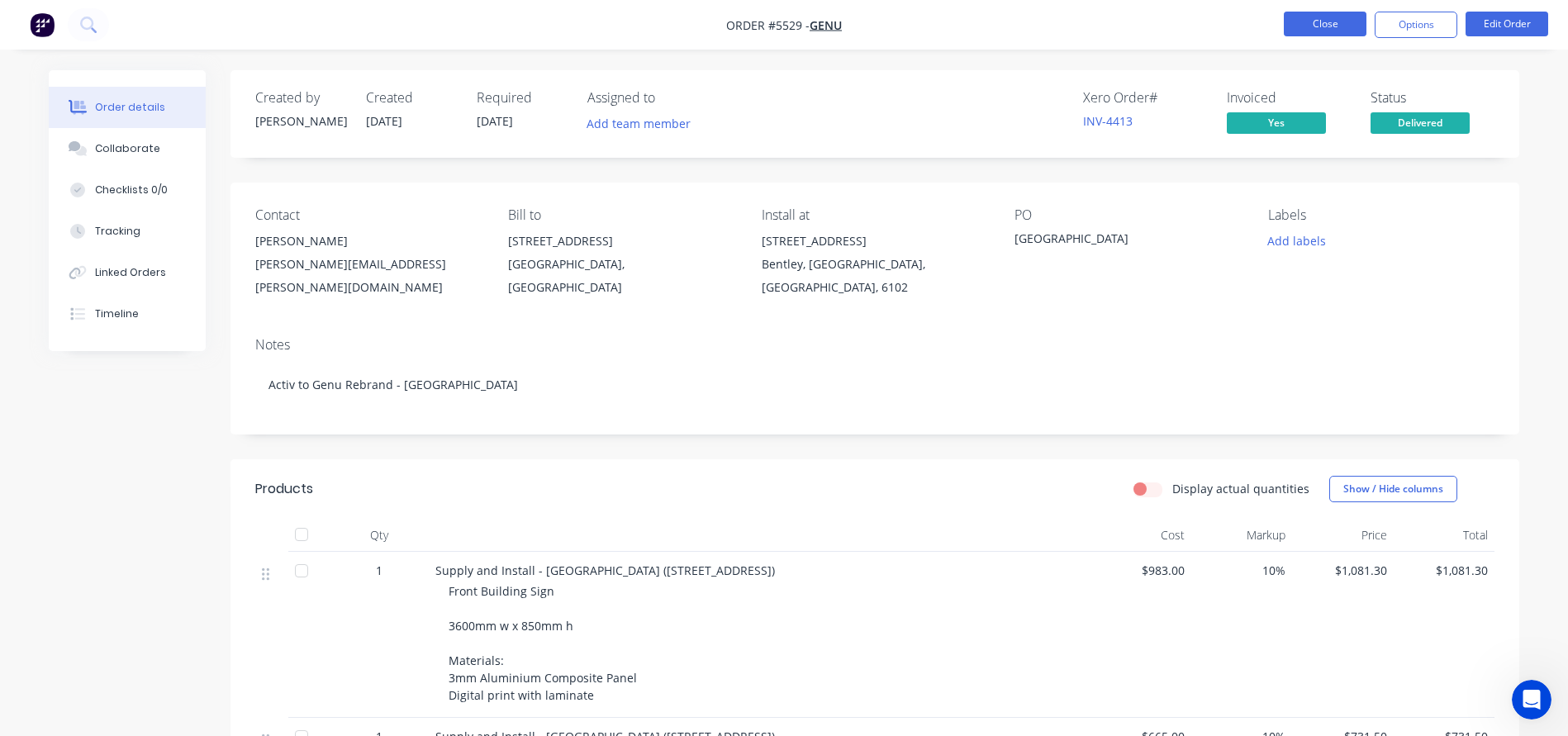
click at [1320, 23] on button "Close" at bounding box center [1324, 24] width 83 height 25
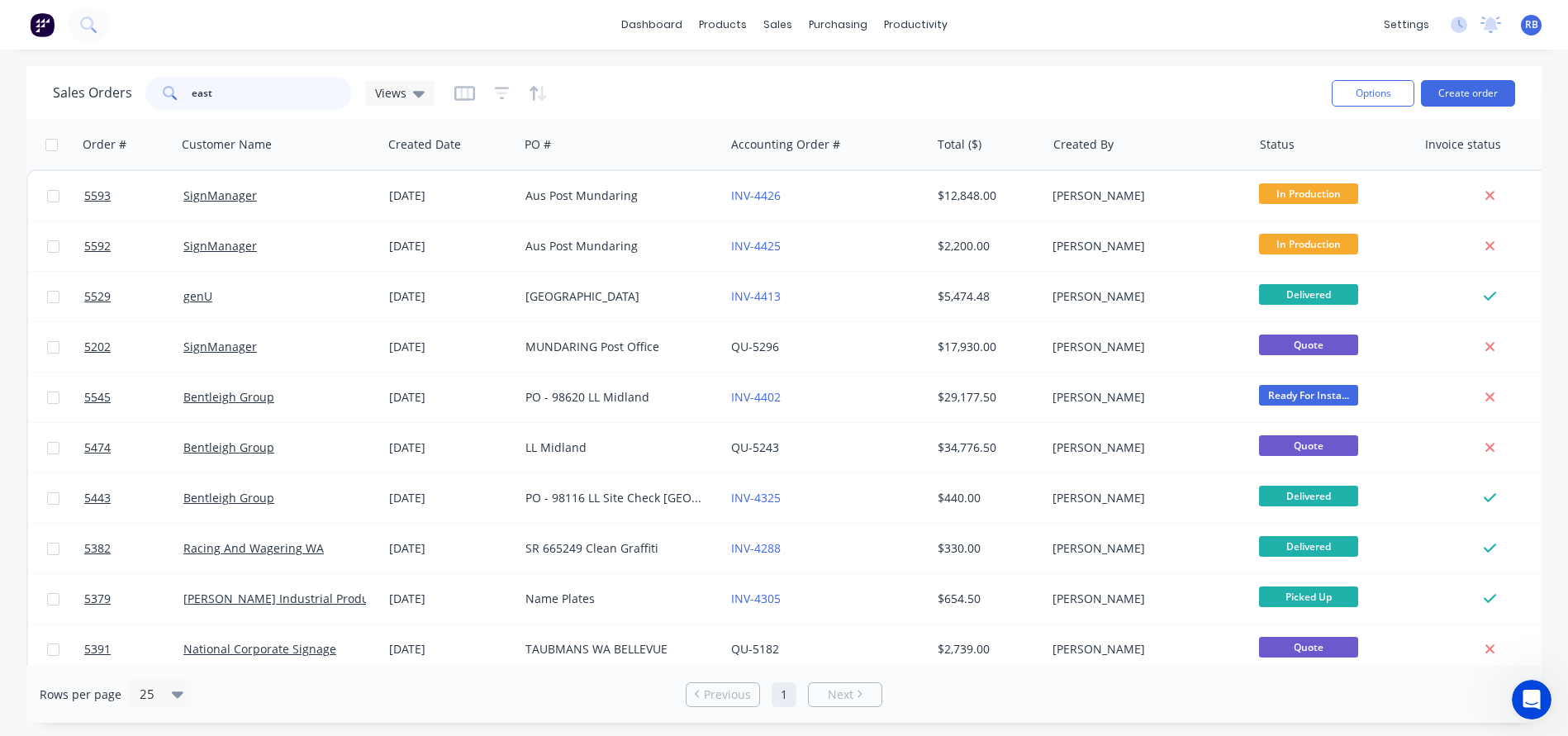
drag, startPoint x: 247, startPoint y: 100, endPoint x: 120, endPoint y: 93, distance: 127.2
click at [120, 93] on div "Sales Orders east Views" at bounding box center [243, 93] width 381 height 33
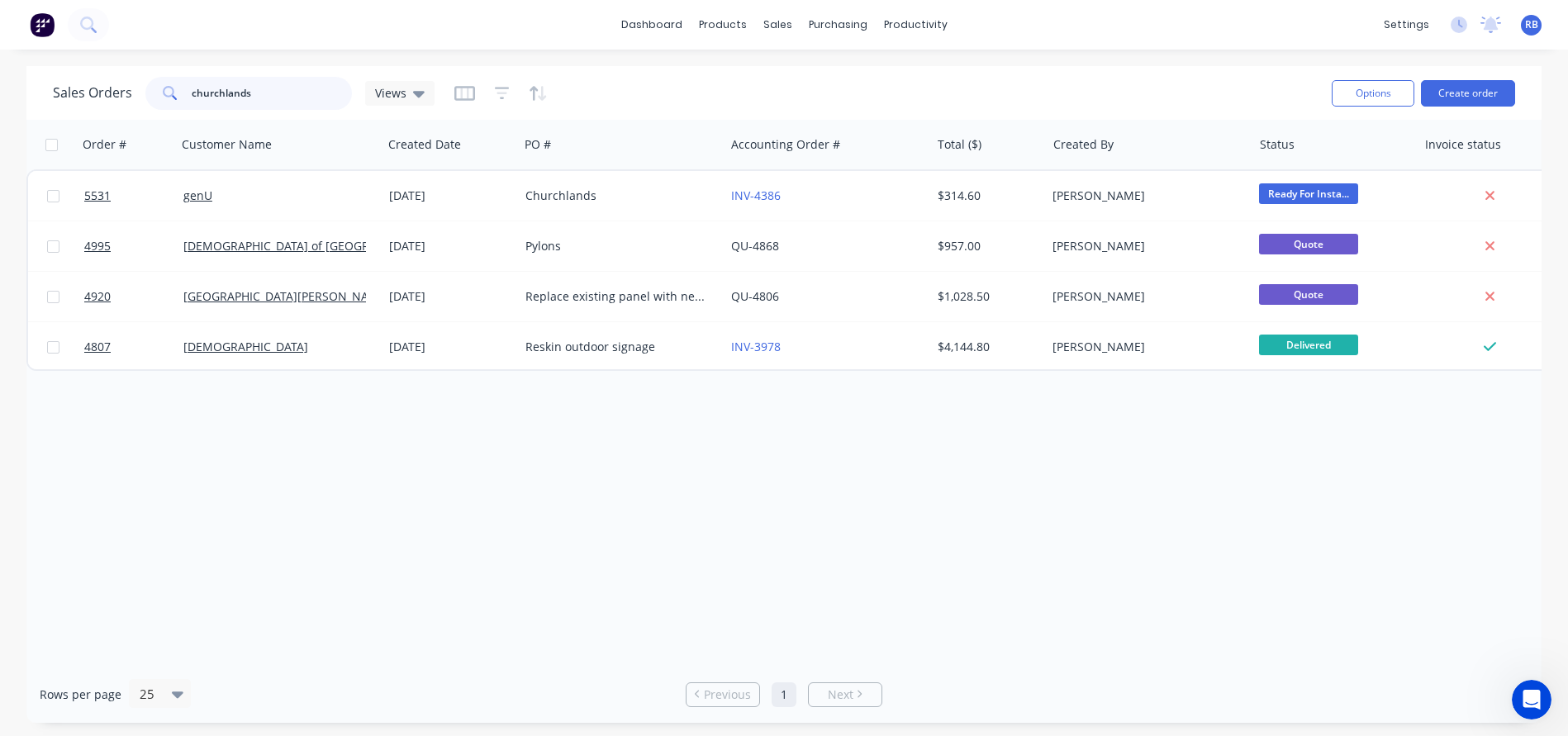
type input "churchlands"
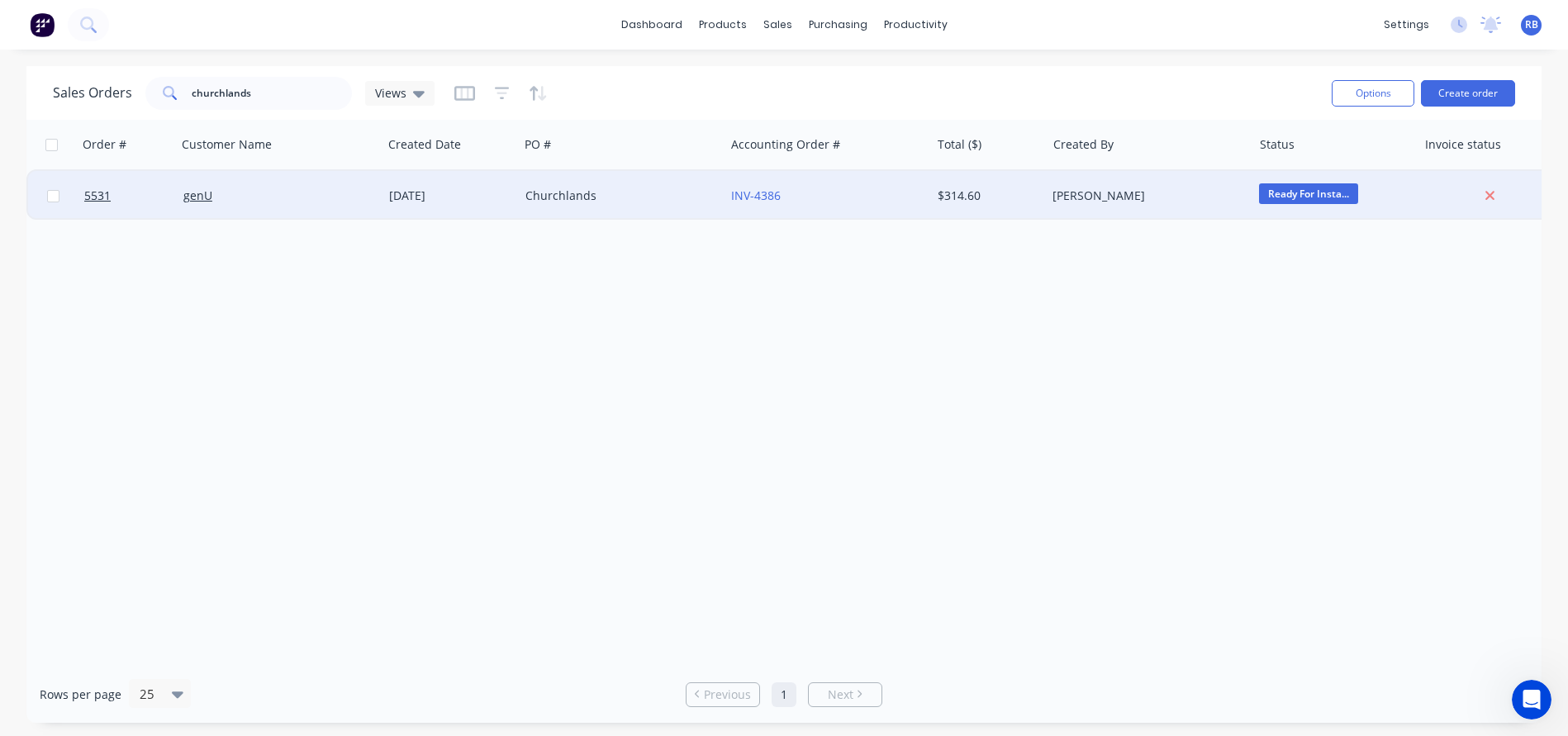
click at [262, 191] on div "genU" at bounding box center [275, 195] width 183 height 17
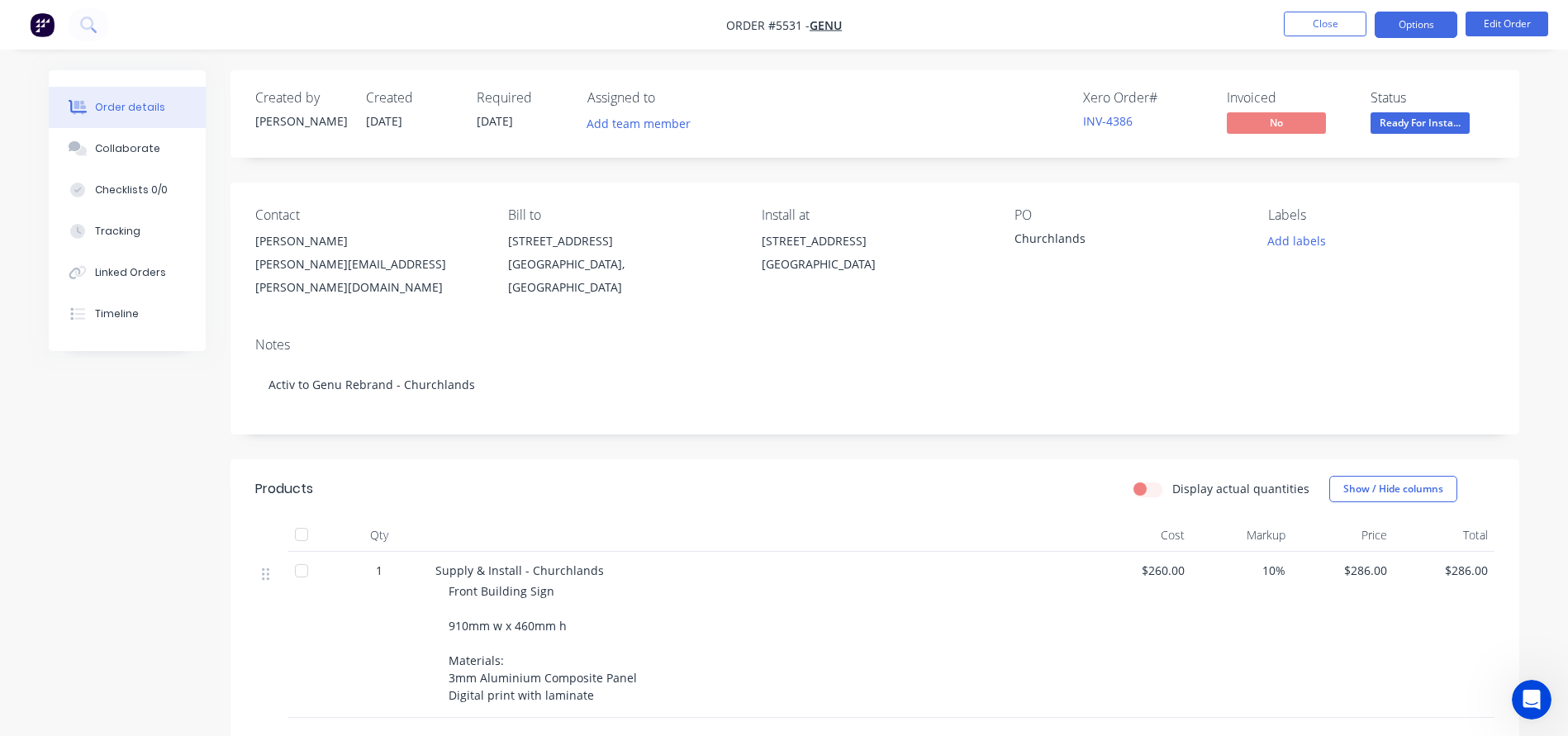
click at [1400, 24] on button "Options" at bounding box center [1416, 25] width 83 height 27
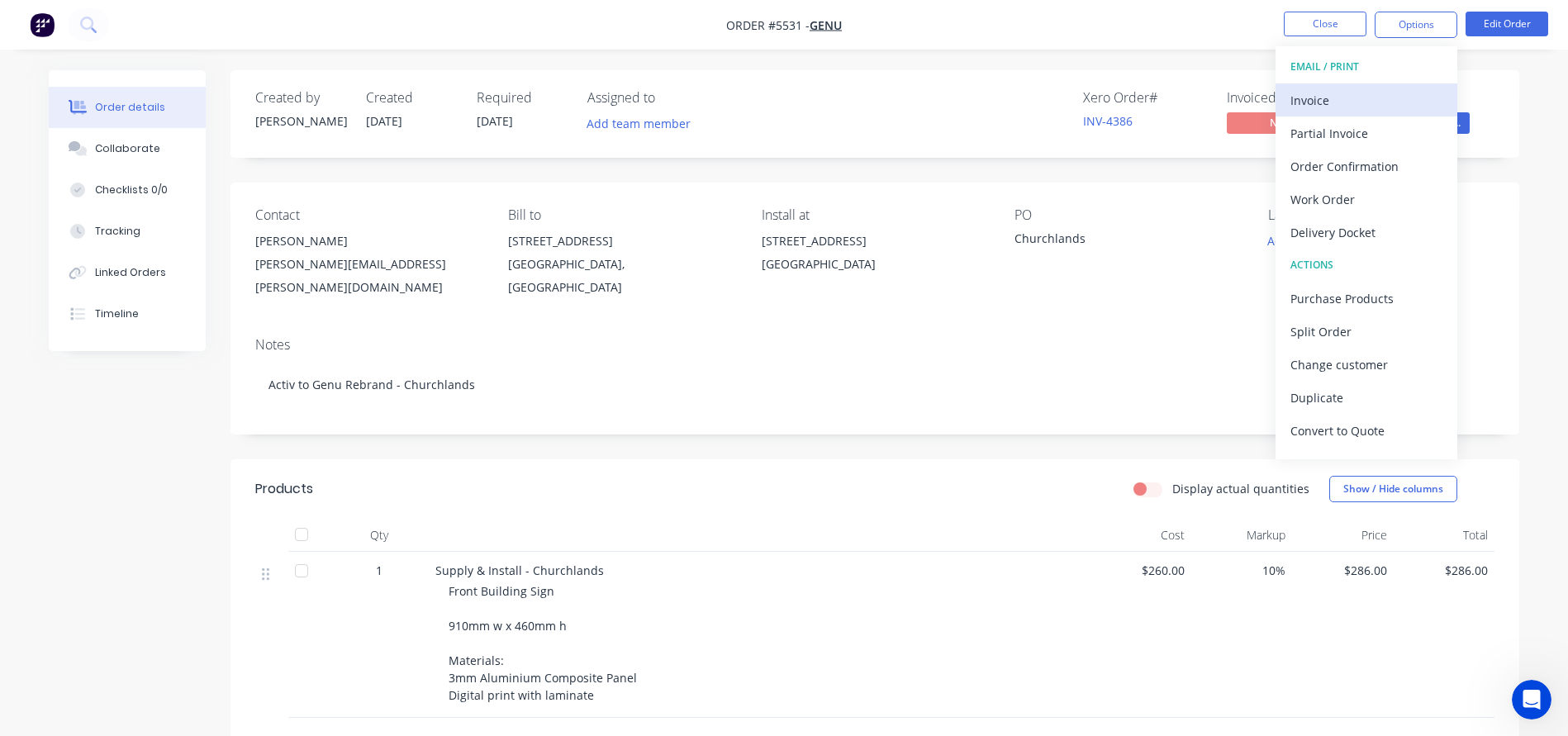
click at [1323, 95] on div "Invoice" at bounding box center [1366, 101] width 152 height 24
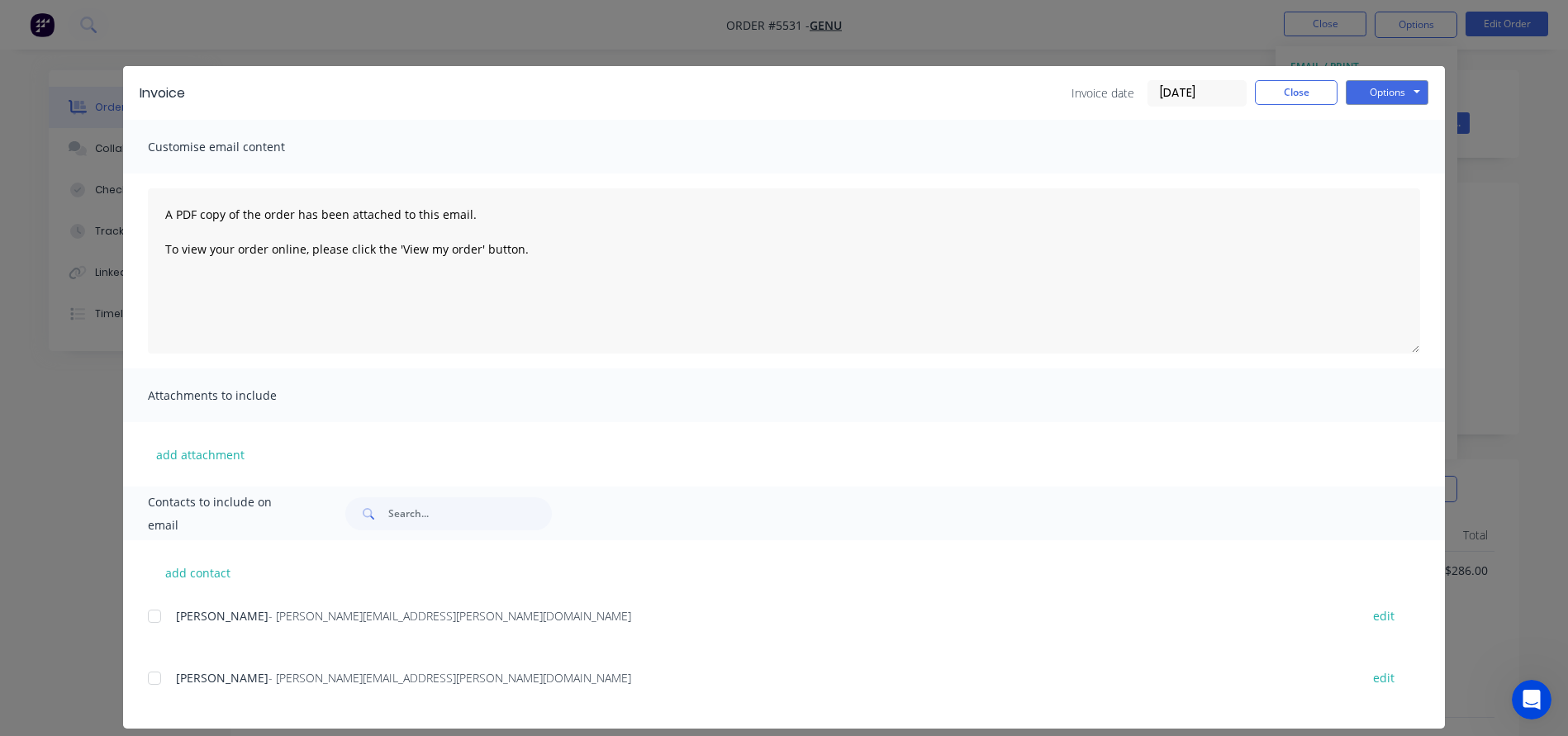
click at [1178, 92] on input "[DATE]" at bounding box center [1197, 93] width 98 height 25
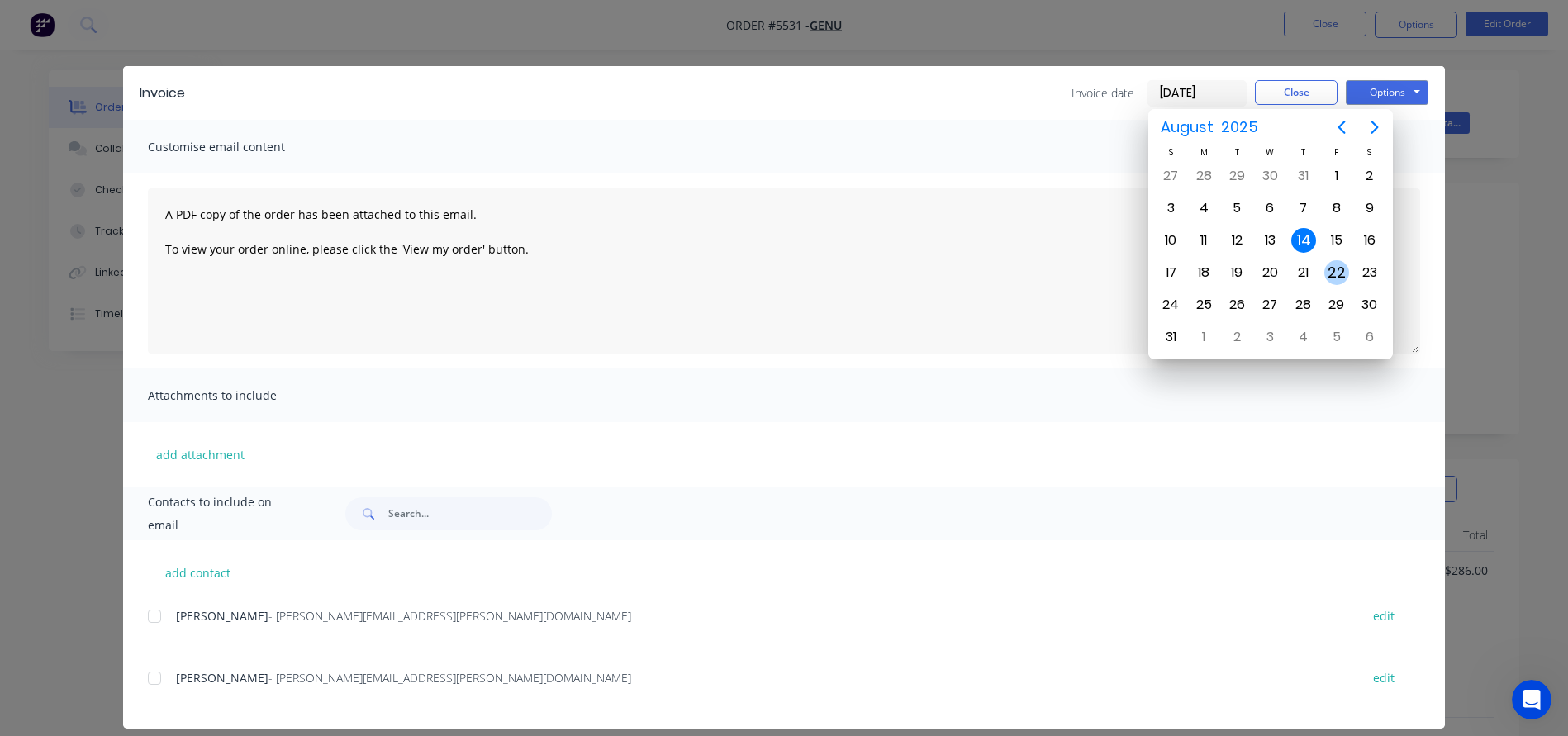
click at [1340, 269] on div "22" at bounding box center [1336, 272] width 25 height 25
type input "22/08/25"
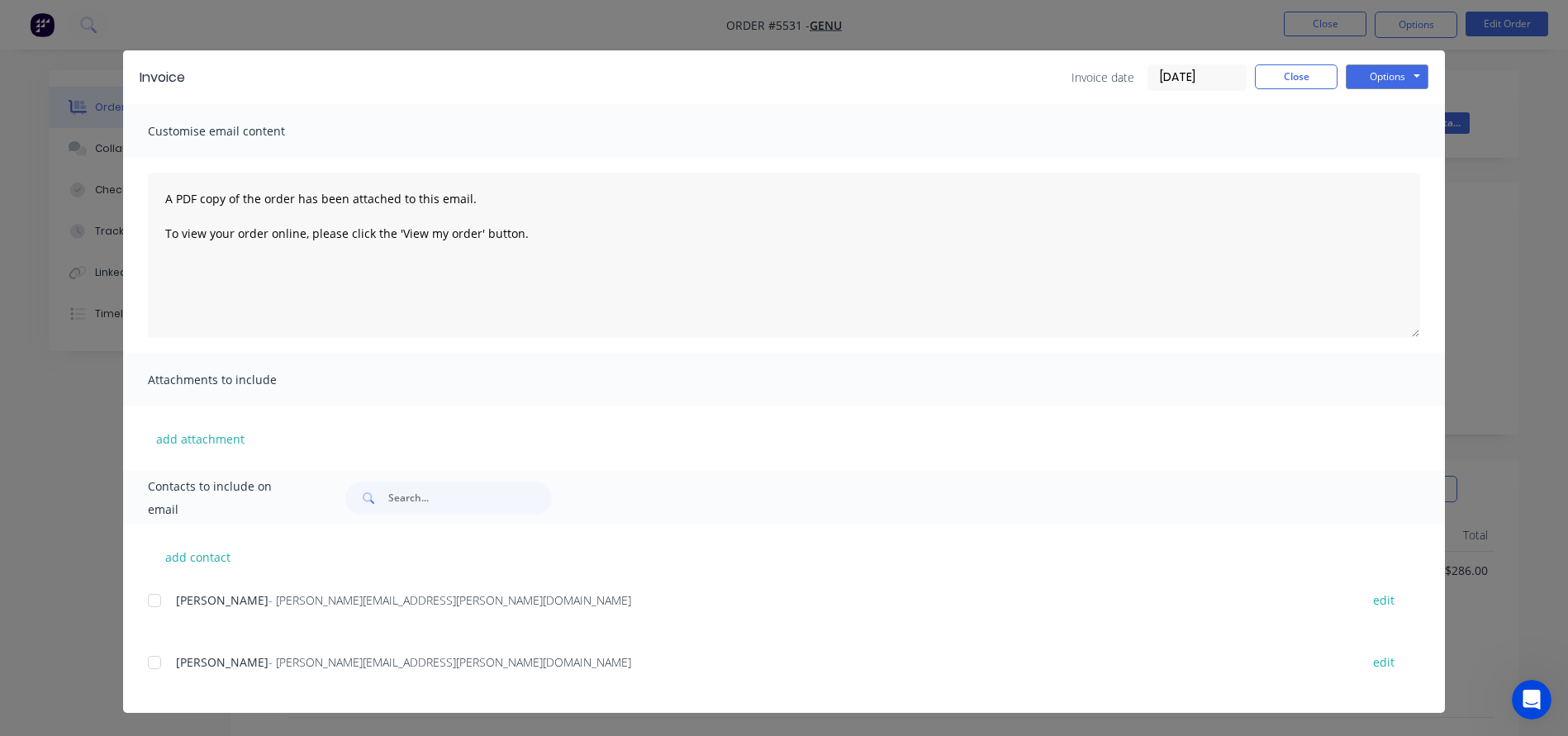
scroll to position [16, 0]
click at [1385, 82] on button "Options" at bounding box center [1387, 77] width 83 height 25
click at [1386, 130] on button "Print" at bounding box center [1399, 132] width 106 height 27
click at [1279, 84] on button "Close" at bounding box center [1295, 77] width 83 height 25
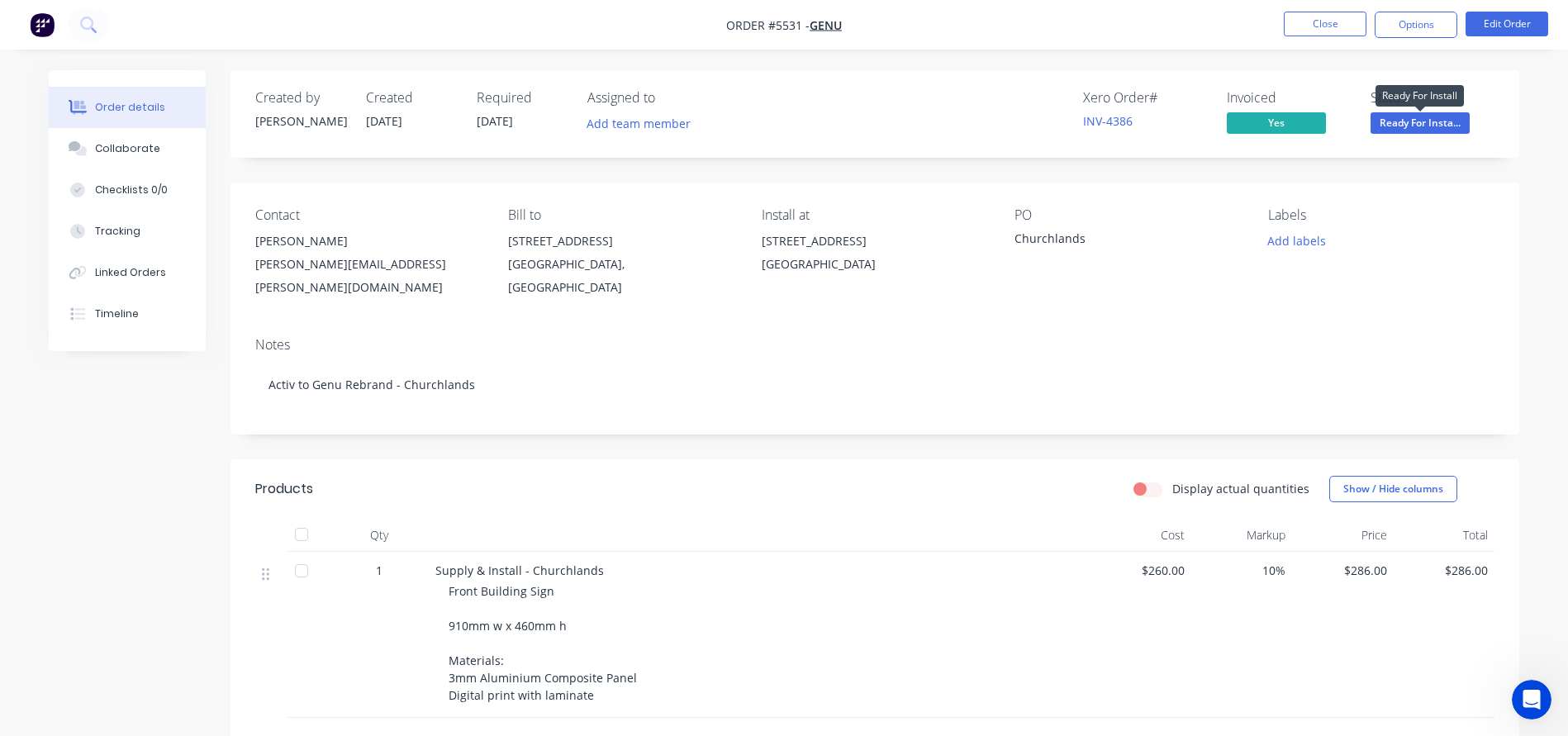
click at [1399, 123] on span "Ready For Insta..." at bounding box center [1420, 123] width 100 height 21
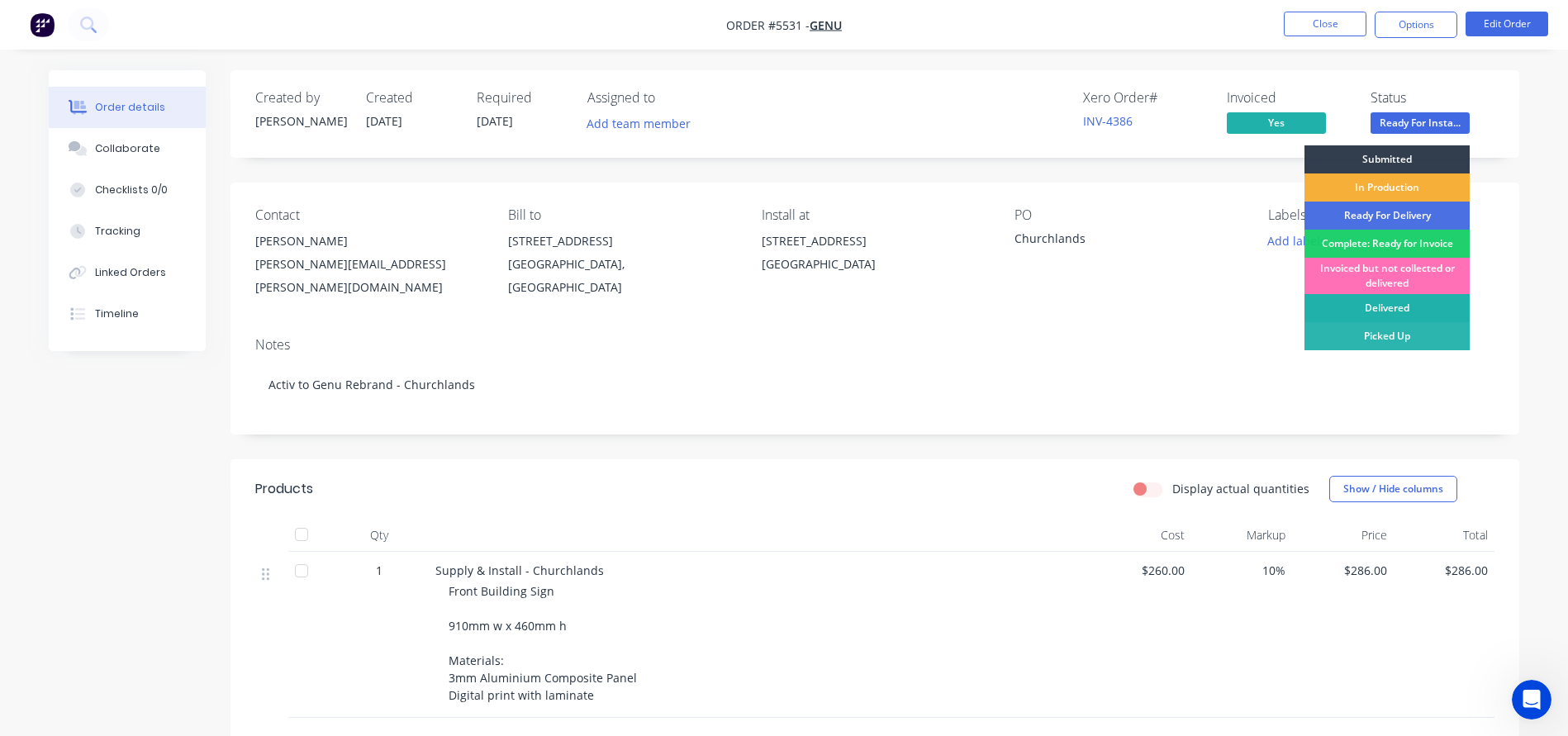
click at [1380, 302] on div "Delivered" at bounding box center [1387, 308] width 165 height 28
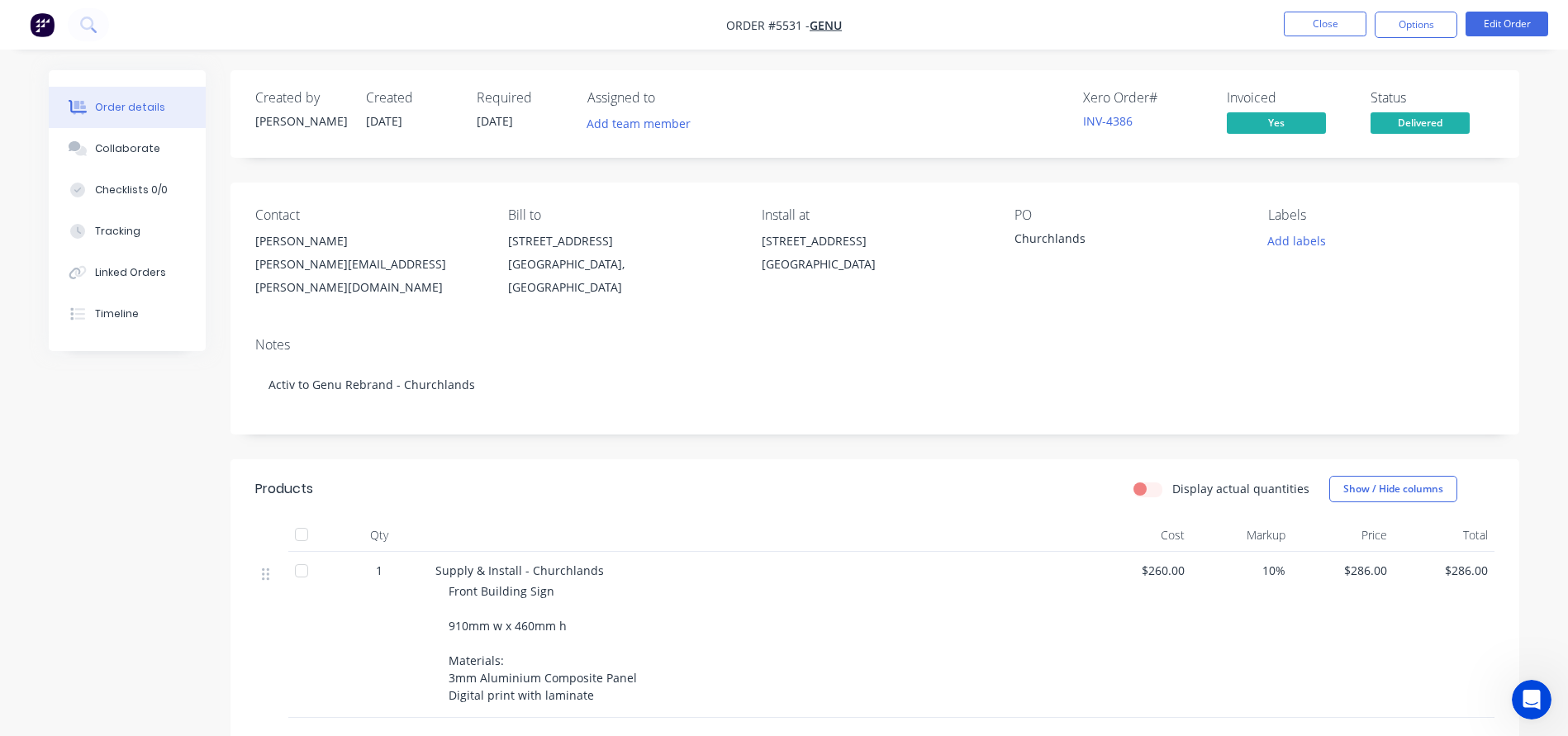
scroll to position [0, 0]
click at [1309, 28] on button "Close" at bounding box center [1324, 24] width 83 height 25
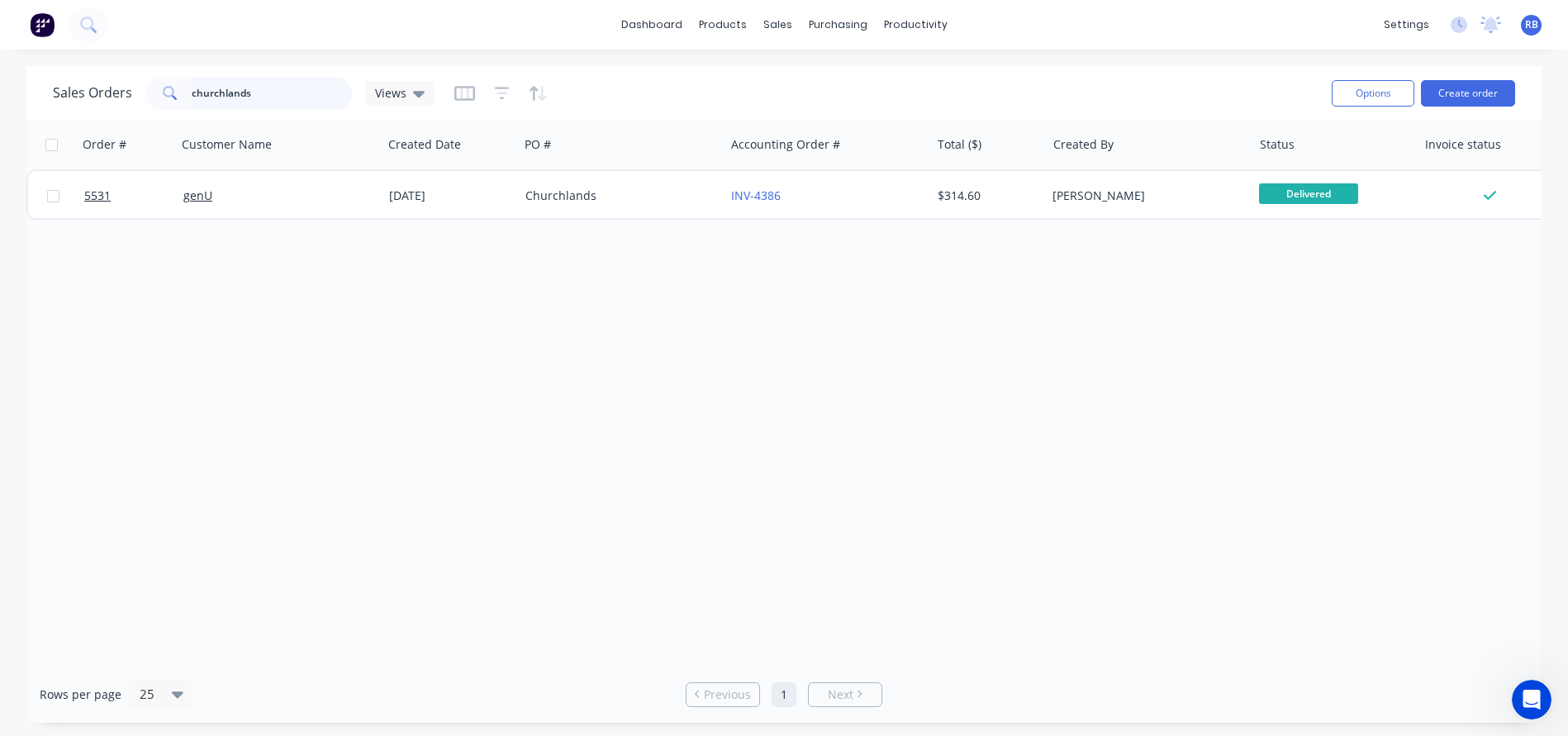
drag, startPoint x: 267, startPoint y: 95, endPoint x: 130, endPoint y: 88, distance: 137.2
click at [130, 88] on div "Sales Orders churchlands Views" at bounding box center [243, 93] width 381 height 33
type input "ashby"
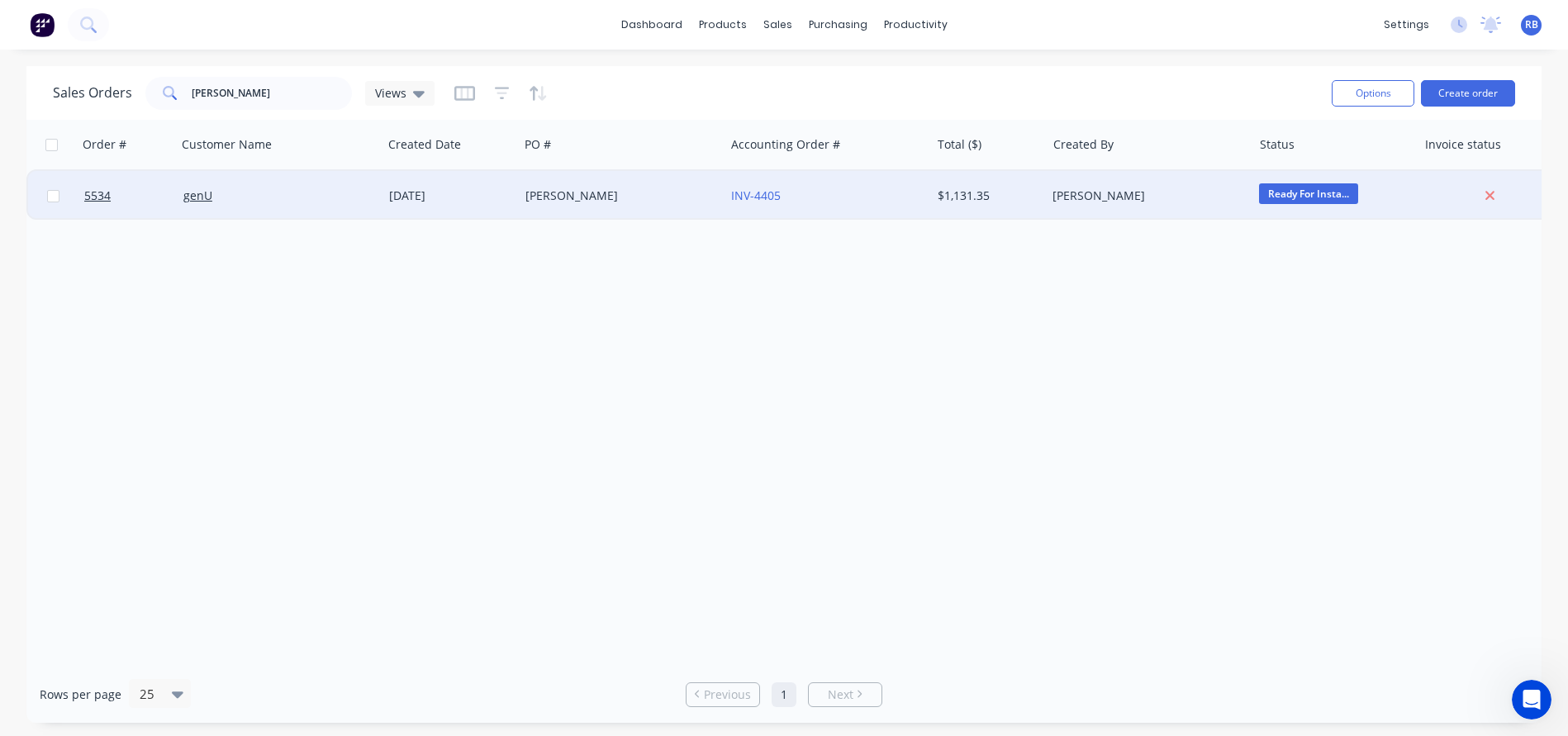
click at [279, 194] on div "genU" at bounding box center [275, 195] width 183 height 17
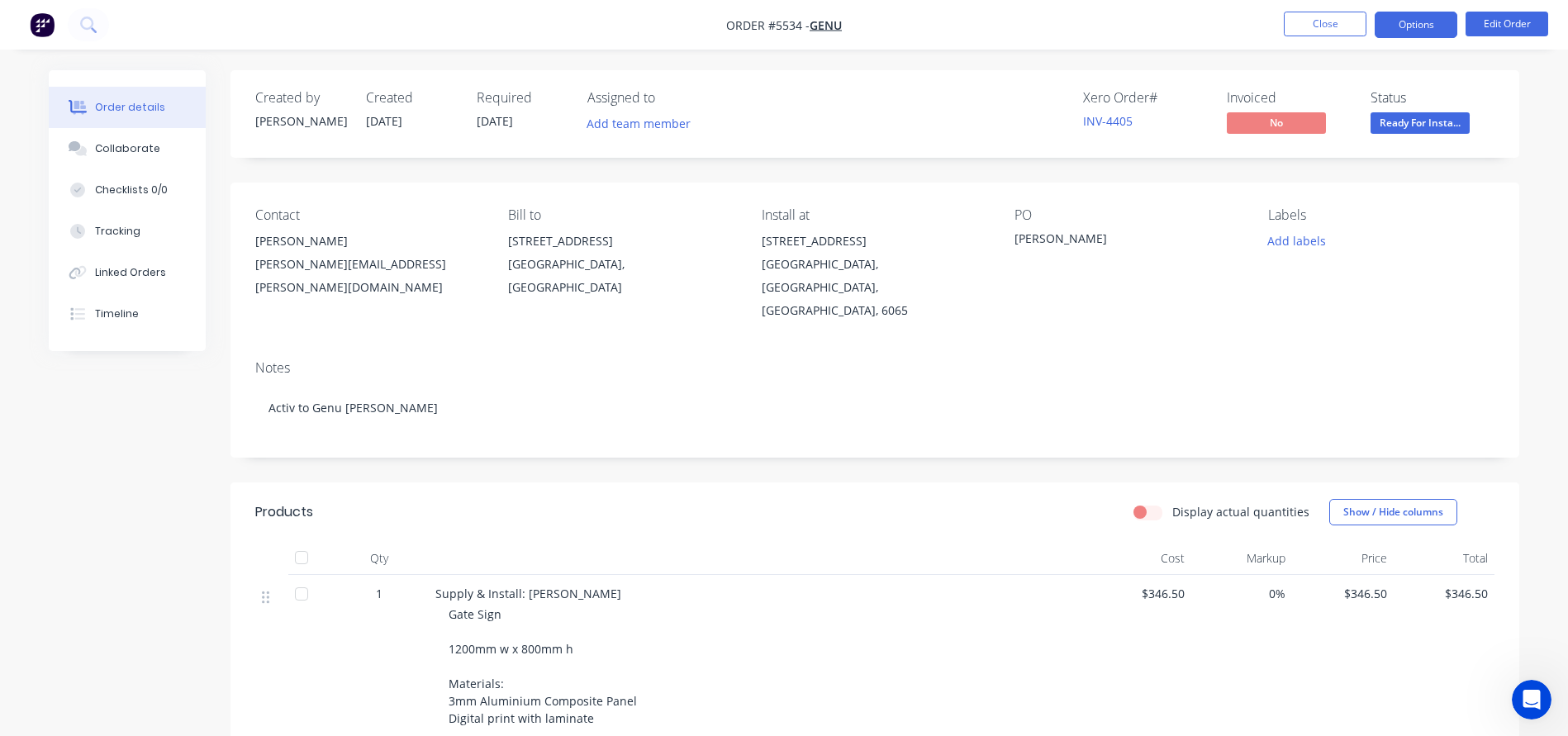
click at [1403, 21] on button "Options" at bounding box center [1416, 25] width 83 height 27
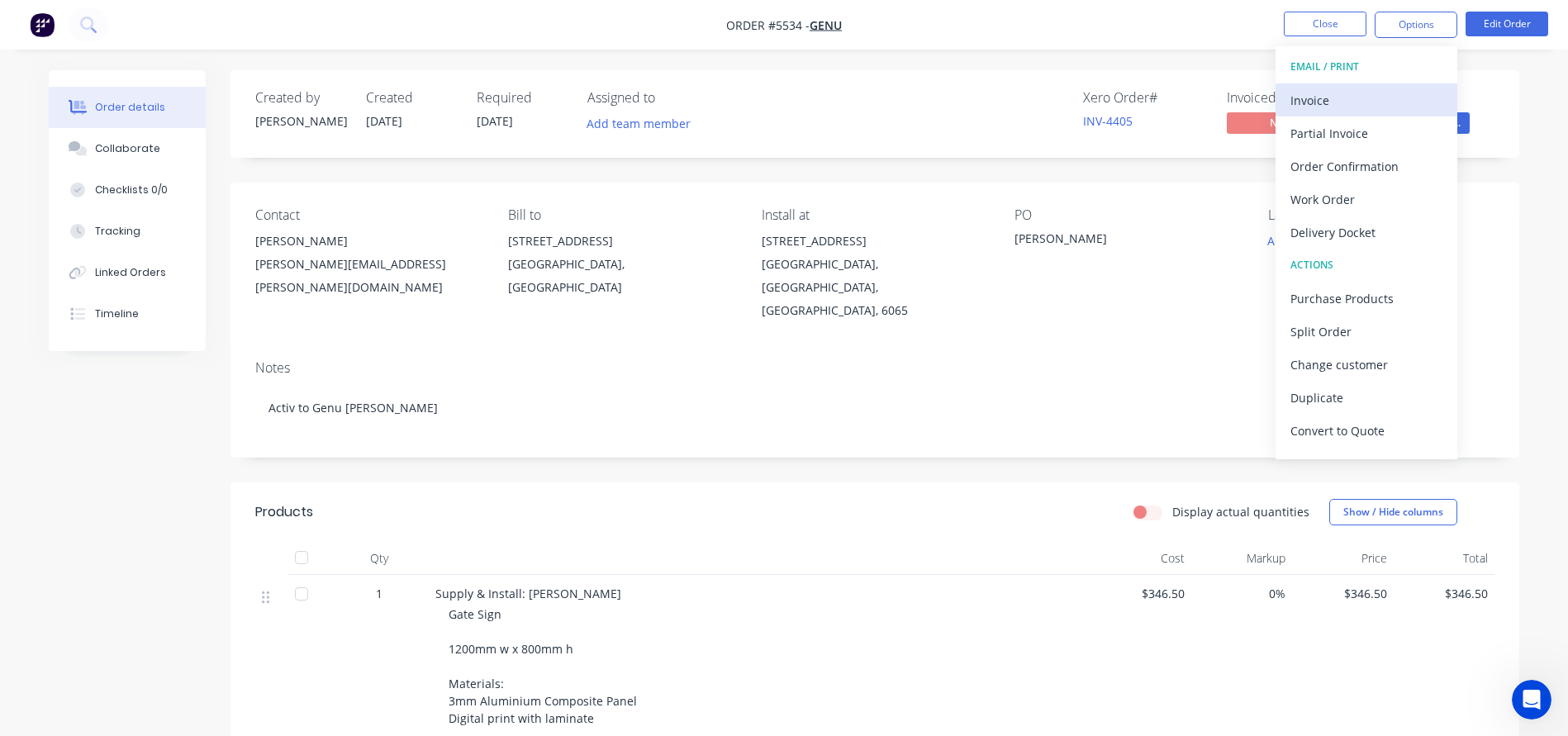
click at [1324, 93] on div "Invoice" at bounding box center [1366, 101] width 152 height 24
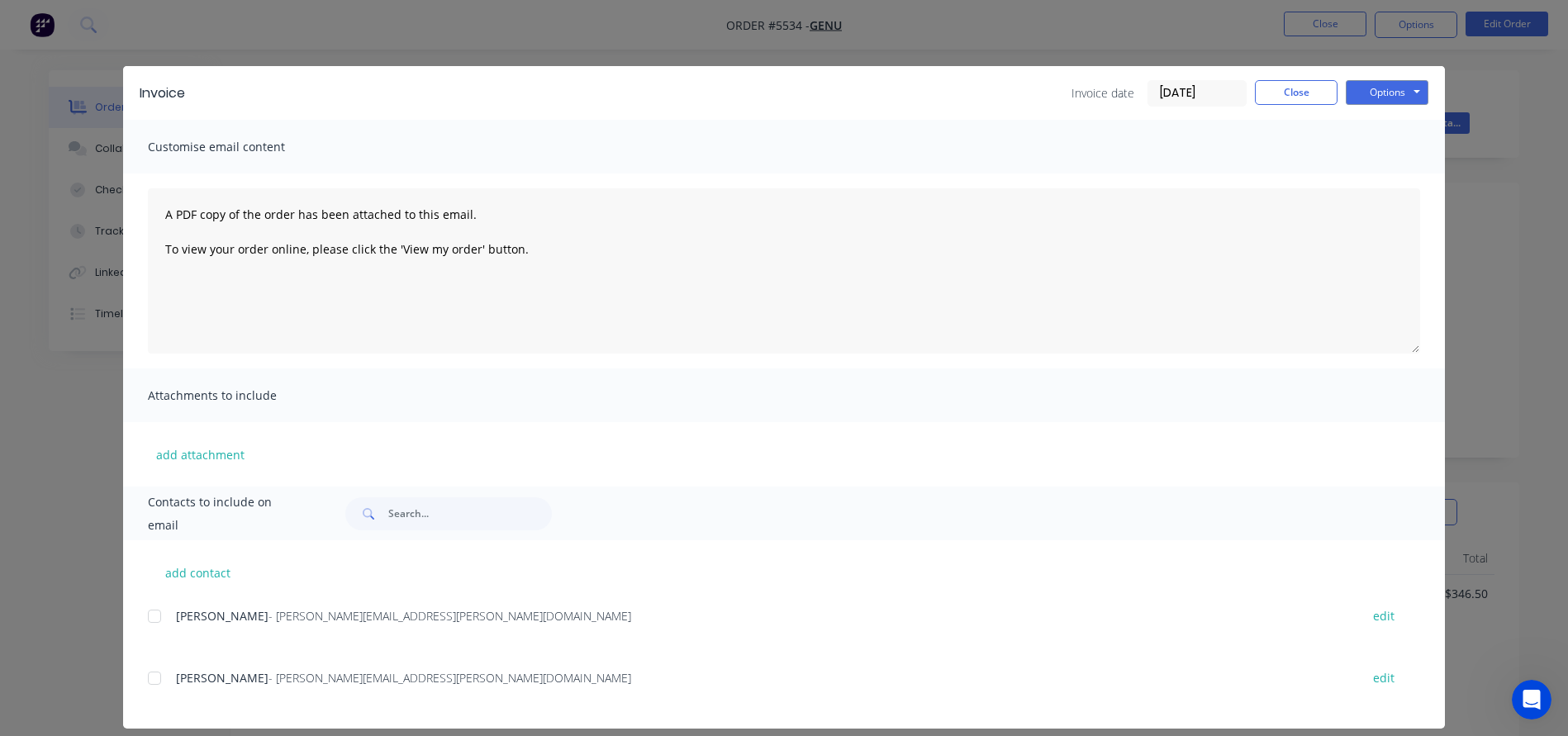
click at [1207, 88] on input "[DATE]" at bounding box center [1197, 93] width 98 height 25
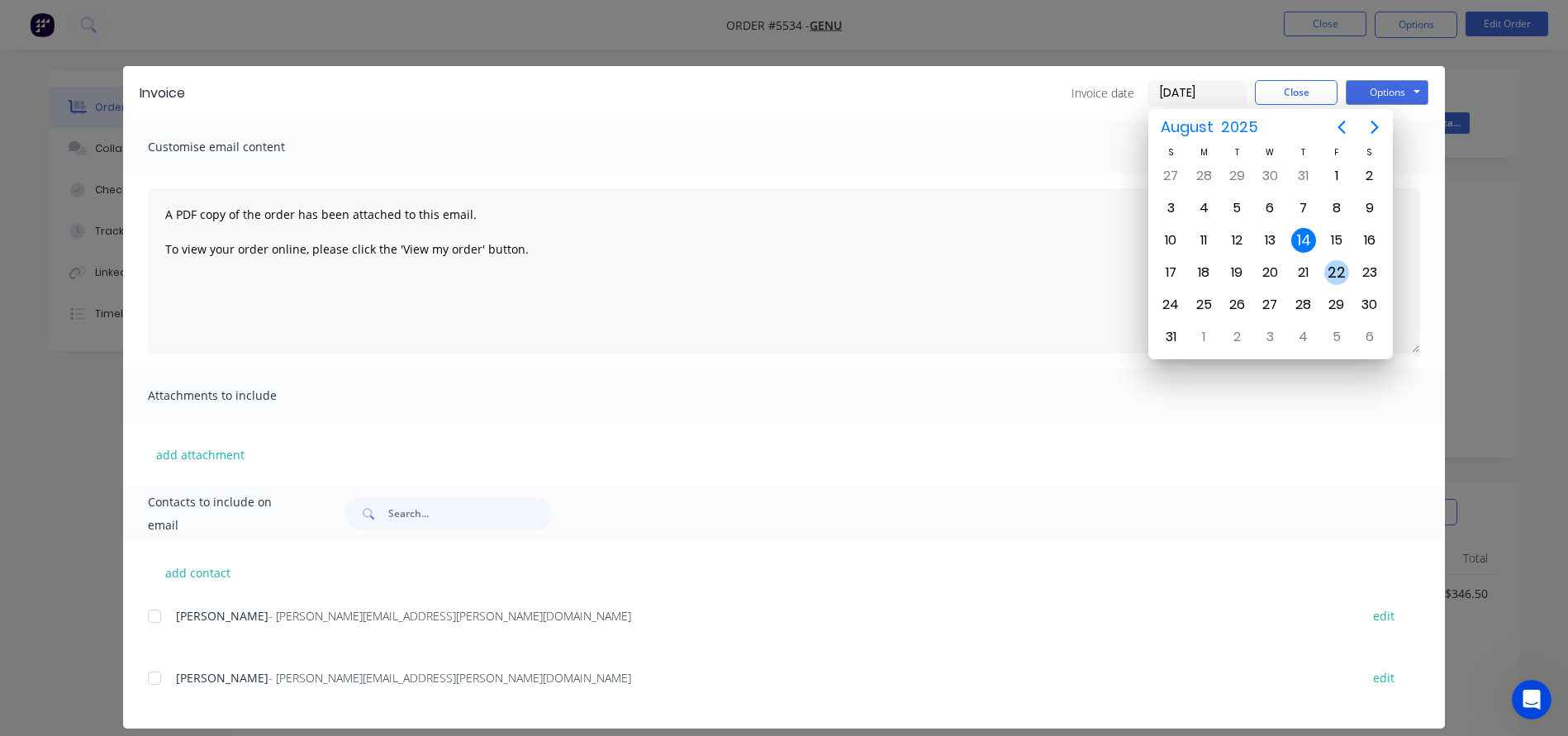
click at [1335, 269] on div "22" at bounding box center [1336, 272] width 25 height 25
type input "22/08/25"
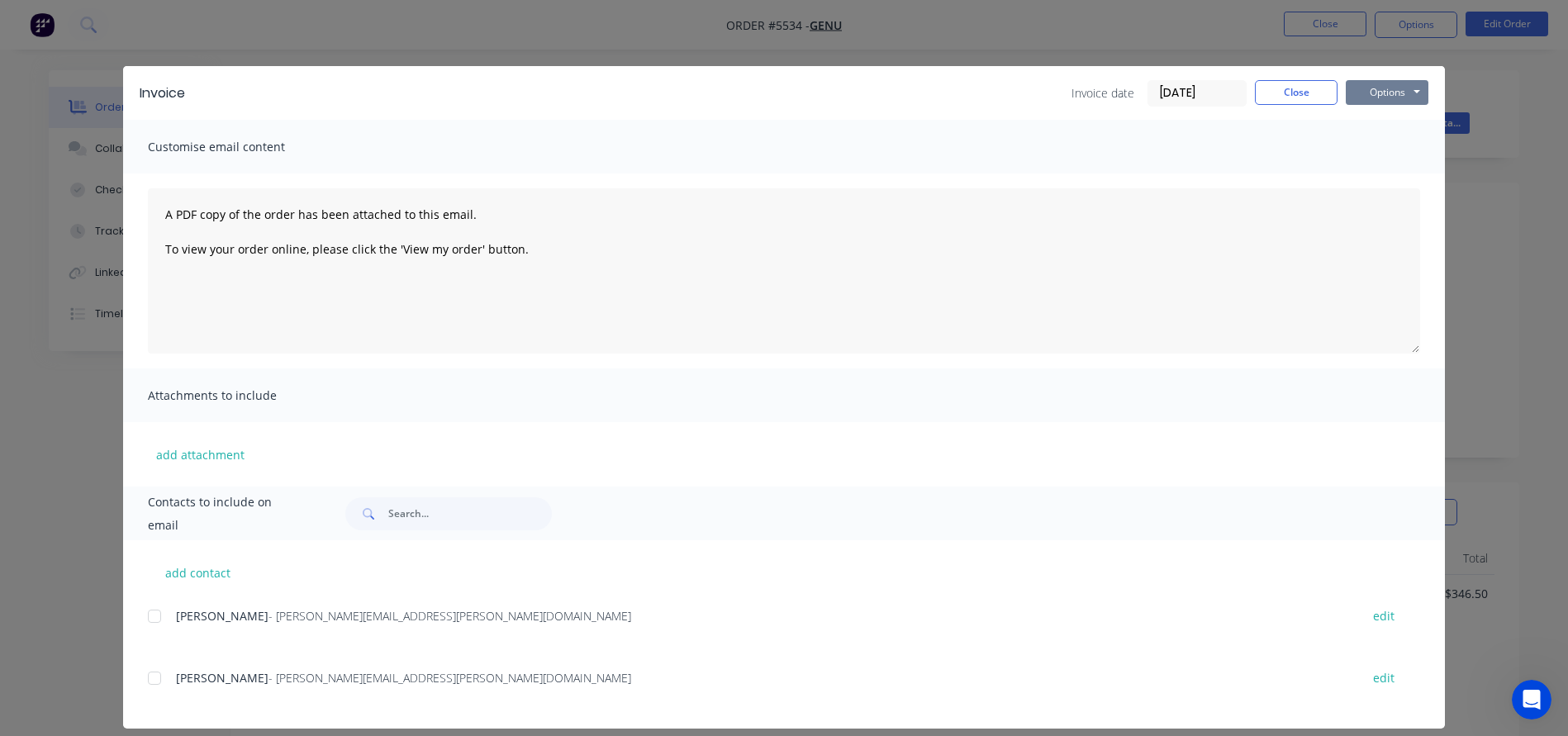
click at [1386, 91] on button "Options" at bounding box center [1387, 92] width 83 height 25
click at [1387, 145] on button "Print" at bounding box center [1399, 148] width 106 height 27
click at [1313, 98] on button "Close" at bounding box center [1295, 92] width 83 height 25
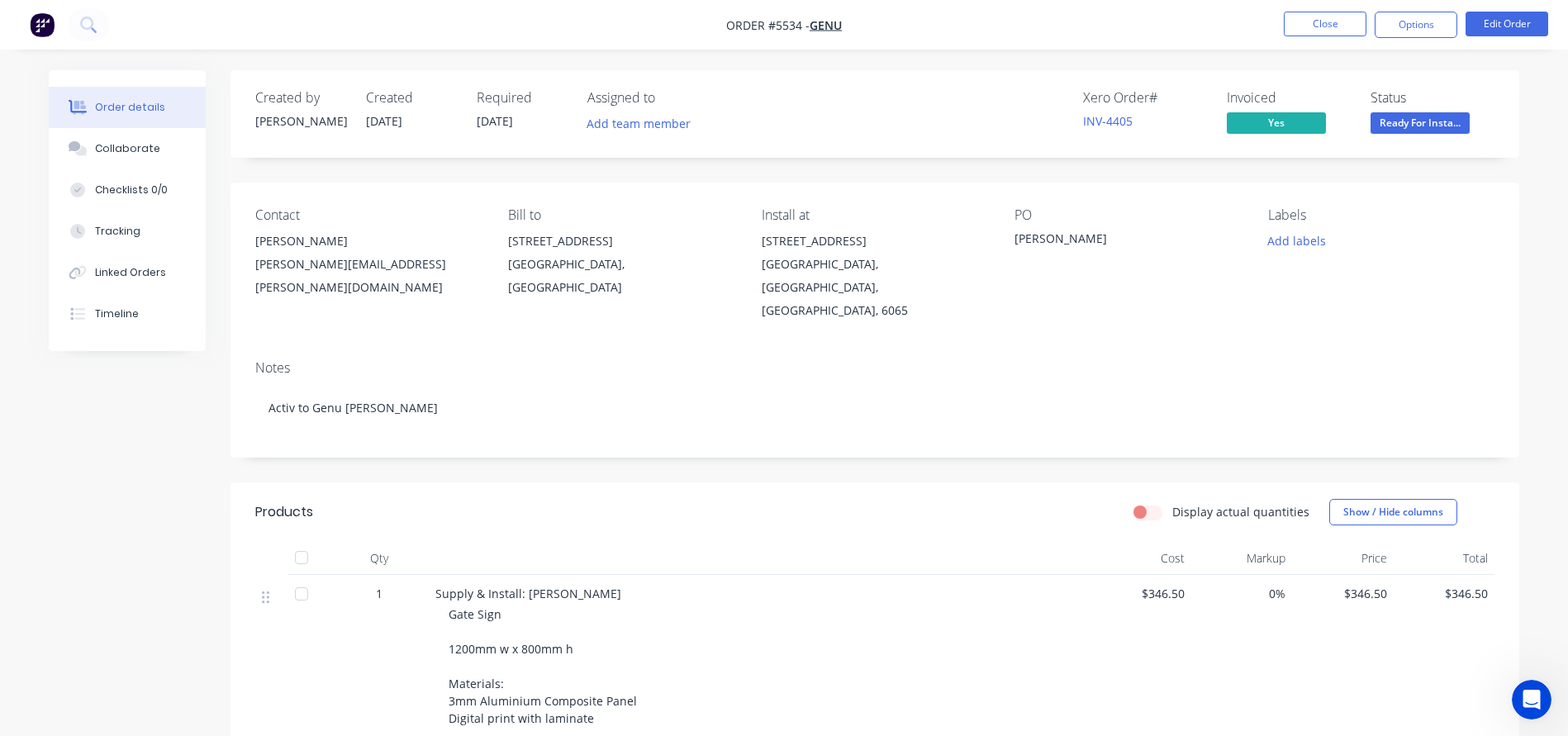
click at [1416, 116] on span "Ready For Insta..." at bounding box center [1420, 123] width 100 height 21
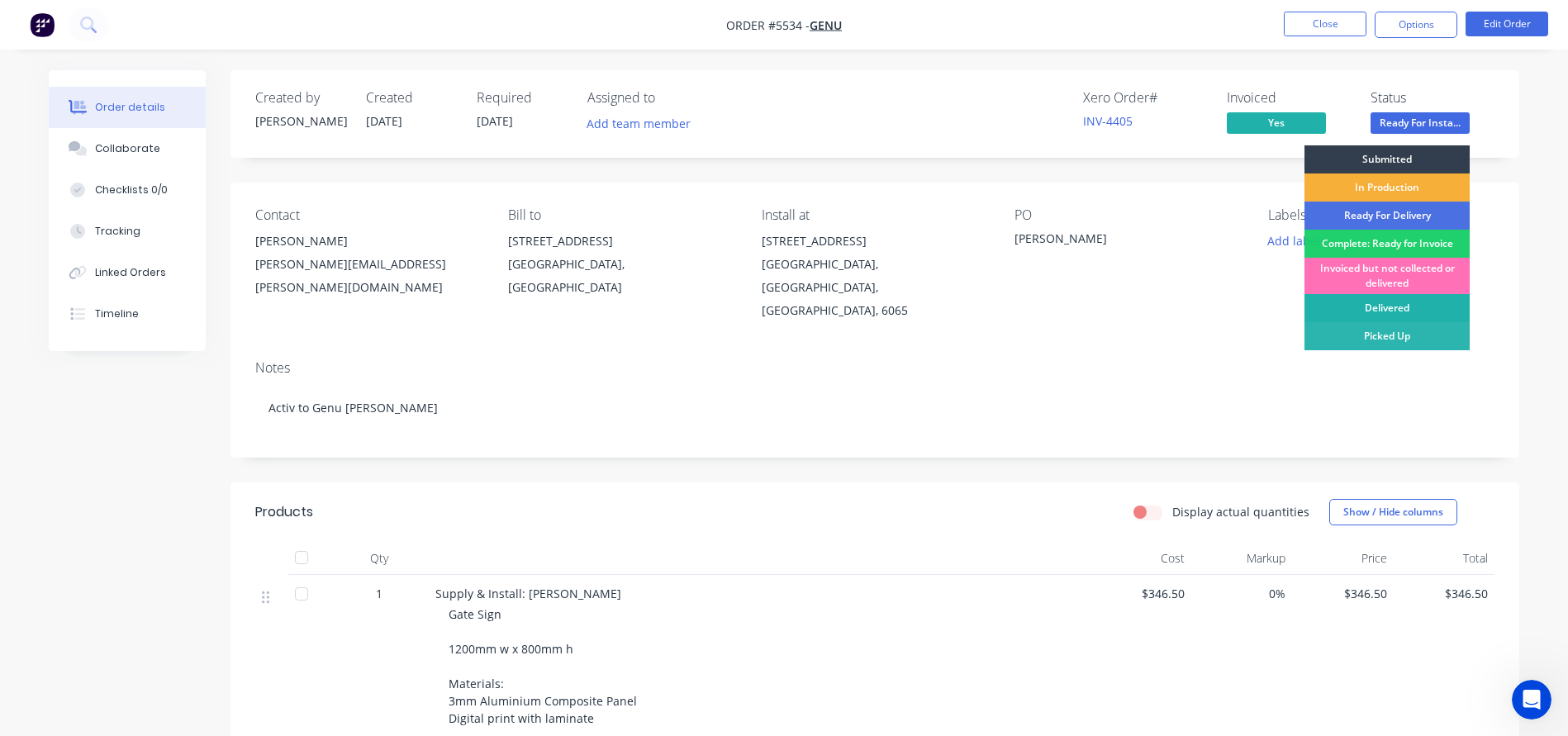
click at [1389, 311] on div "Delivered" at bounding box center [1387, 308] width 165 height 28
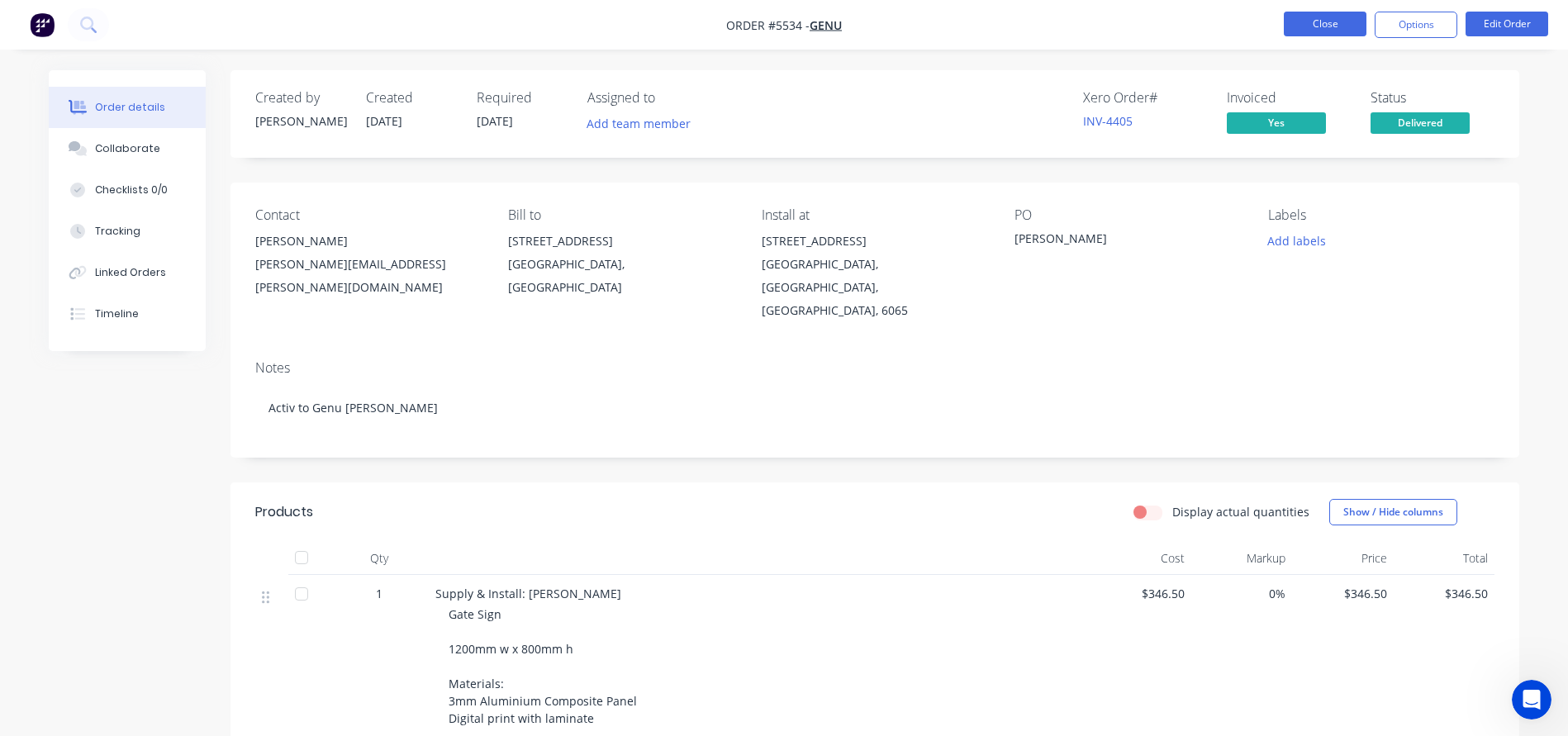
click at [1323, 22] on button "Close" at bounding box center [1324, 24] width 83 height 25
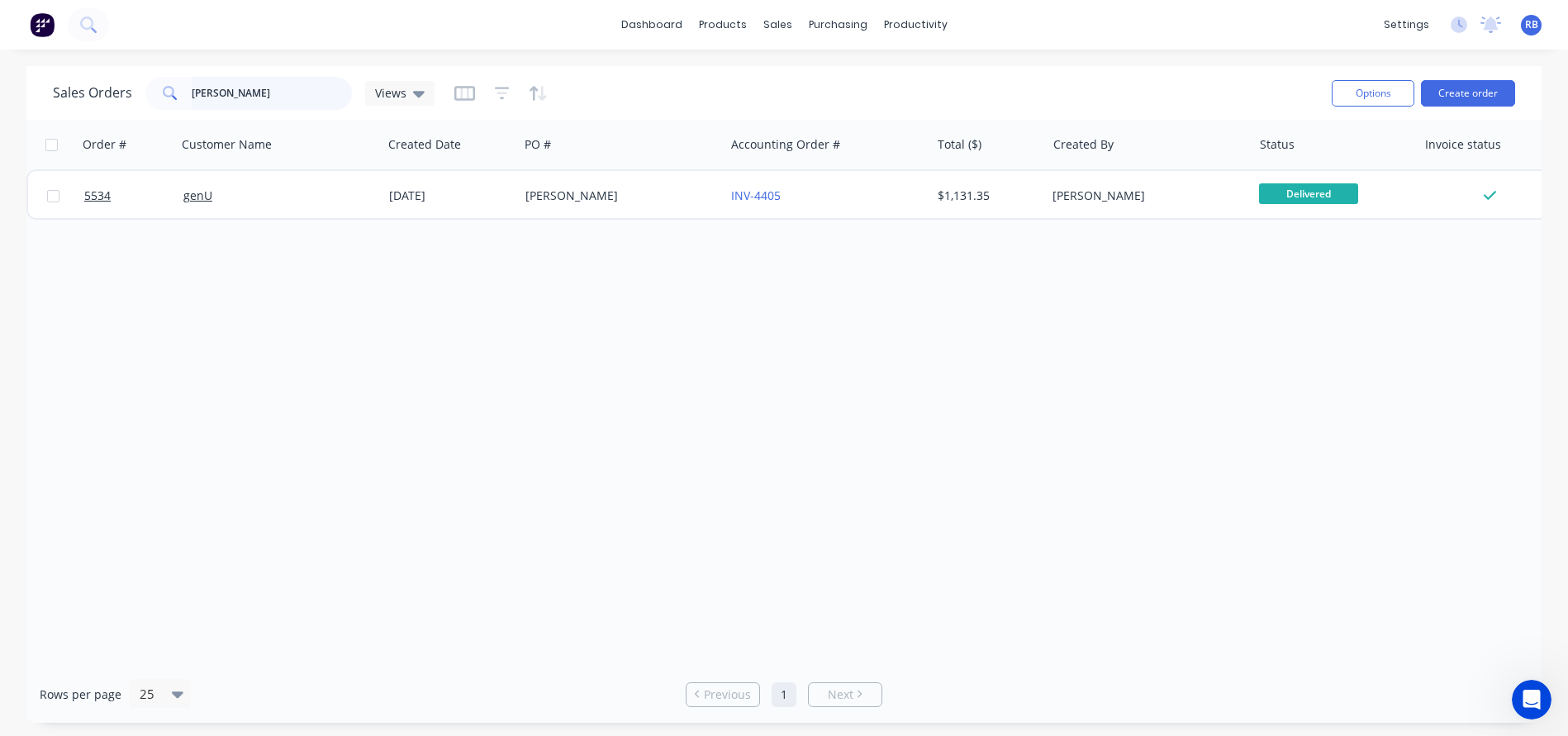
drag, startPoint x: 181, startPoint y: 95, endPoint x: 128, endPoint y: 95, distance: 53.0
click at [128, 95] on div "Sales Orders ashby Views" at bounding box center [243, 93] width 381 height 33
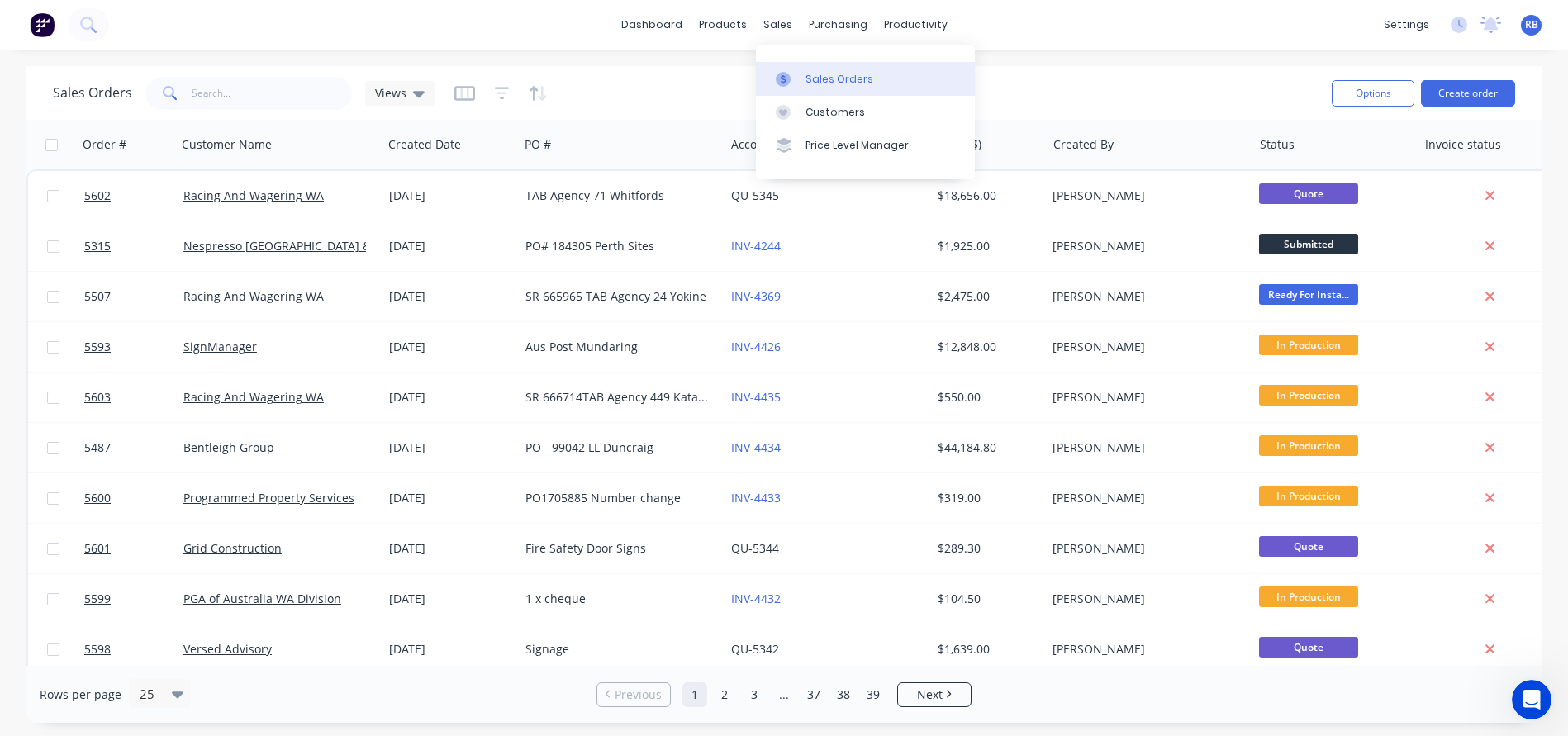
click at [812, 74] on div "Sales Orders" at bounding box center [839, 79] width 68 height 15
click at [243, 85] on input "text" at bounding box center [272, 93] width 161 height 33
type input "activ"
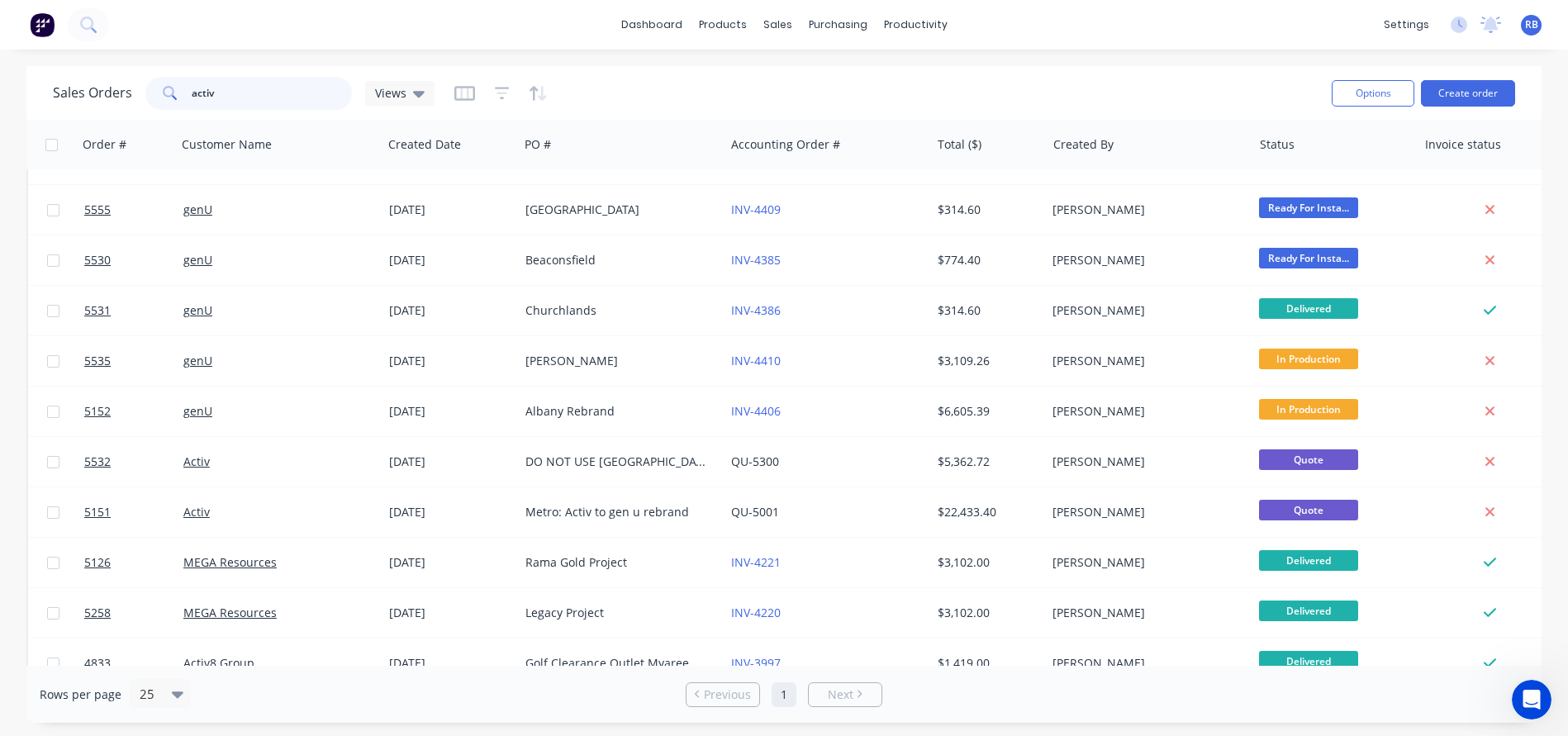
scroll to position [290, 0]
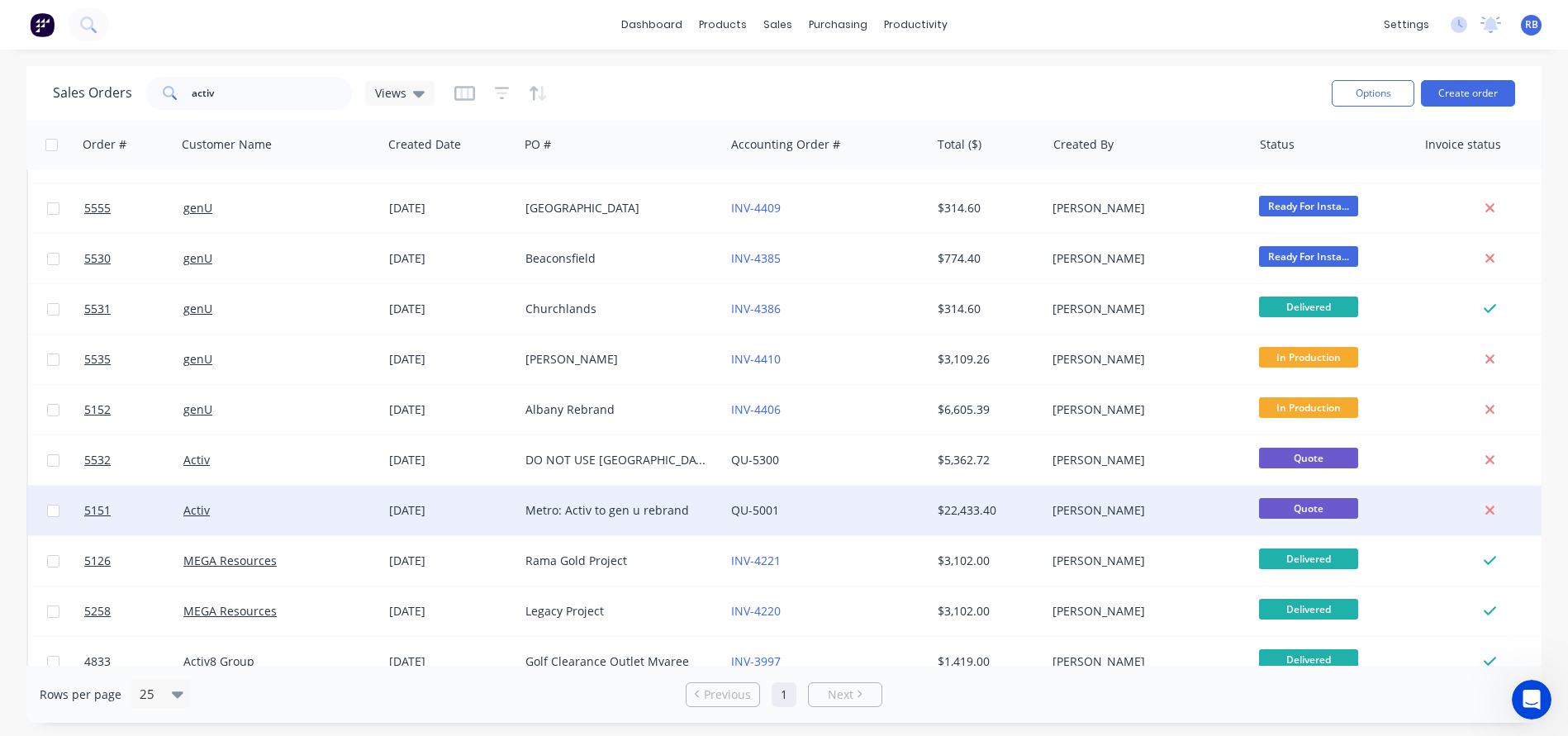
click at [274, 516] on div "Activ" at bounding box center [275, 510] width 183 height 17
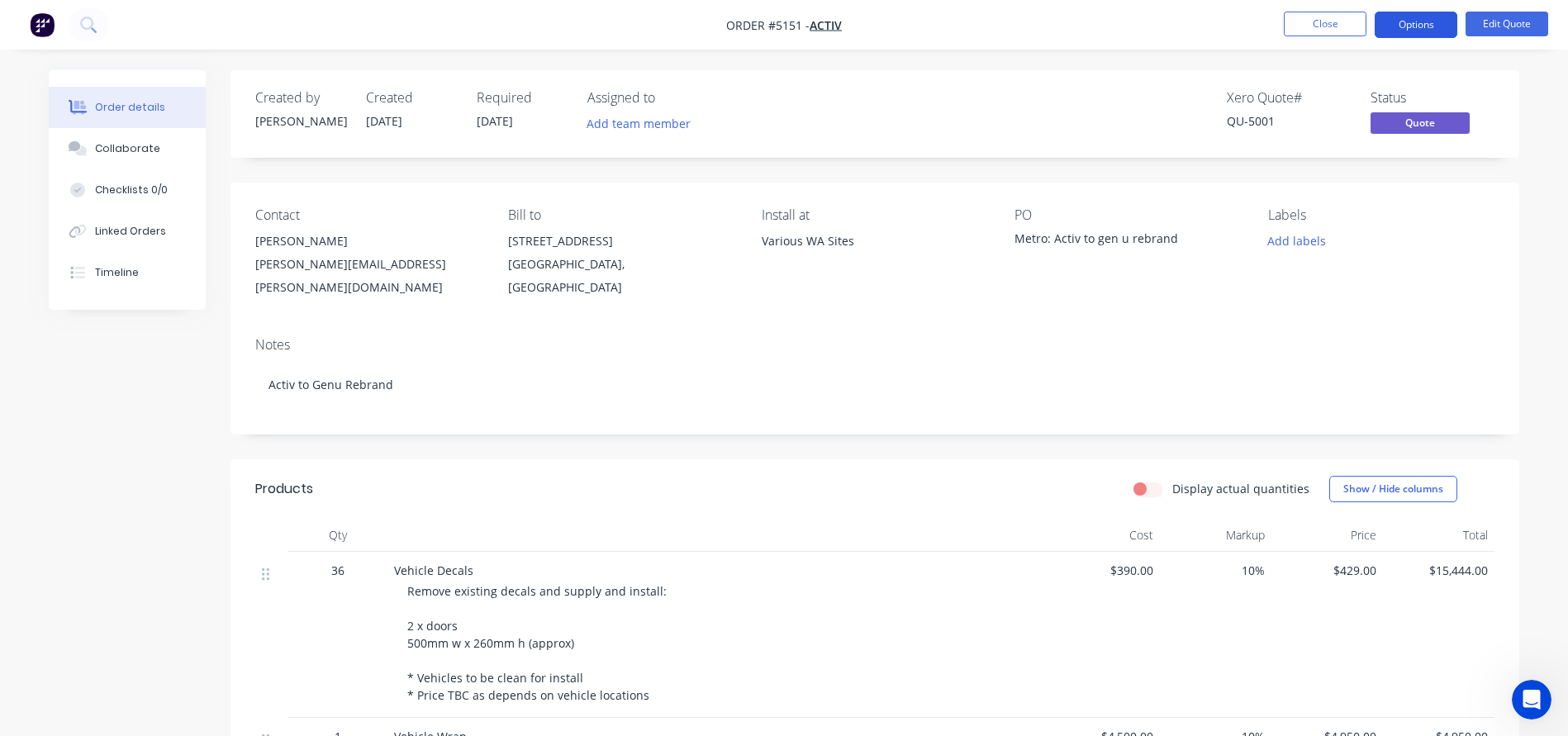
click at [1421, 34] on button "Options" at bounding box center [1416, 25] width 83 height 27
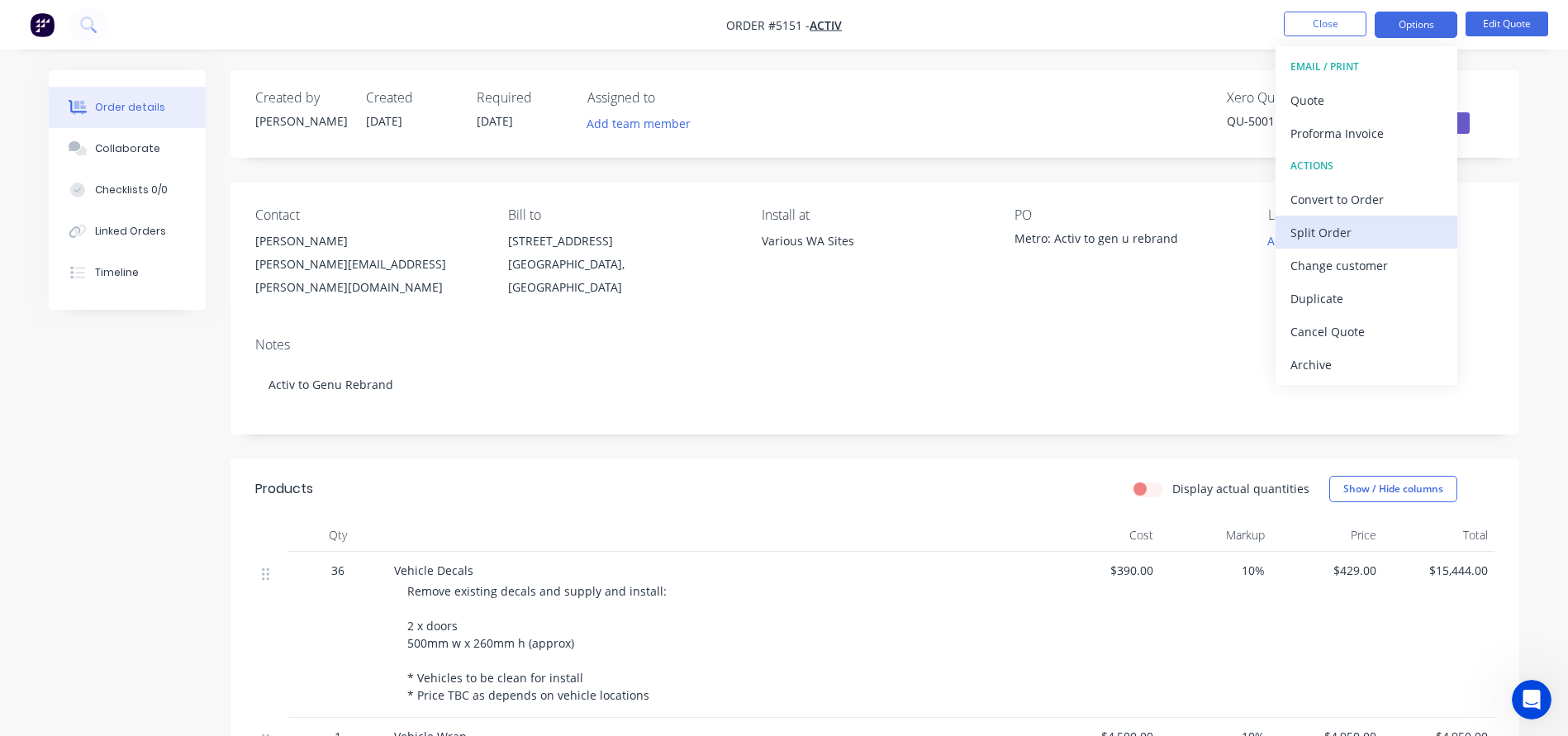
click at [1321, 234] on div "Split Order" at bounding box center [1366, 233] width 152 height 24
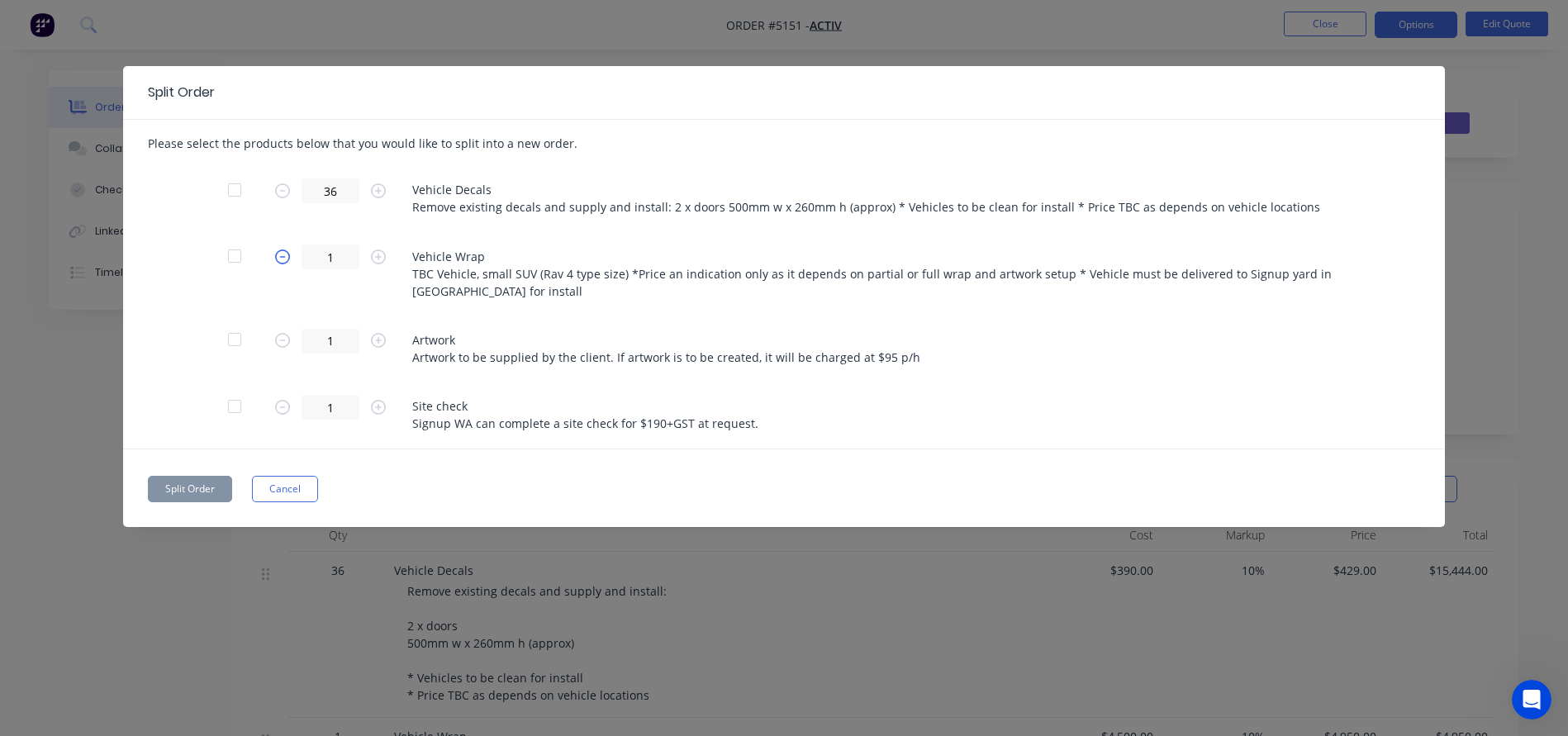
click at [285, 256] on icon "button" at bounding box center [282, 257] width 15 height 15
click at [284, 341] on icon "button" at bounding box center [282, 340] width 15 height 15
click at [280, 411] on icon "button" at bounding box center [282, 407] width 15 height 15
click at [279, 191] on form "36" at bounding box center [337, 190] width 148 height 25
type input "11"
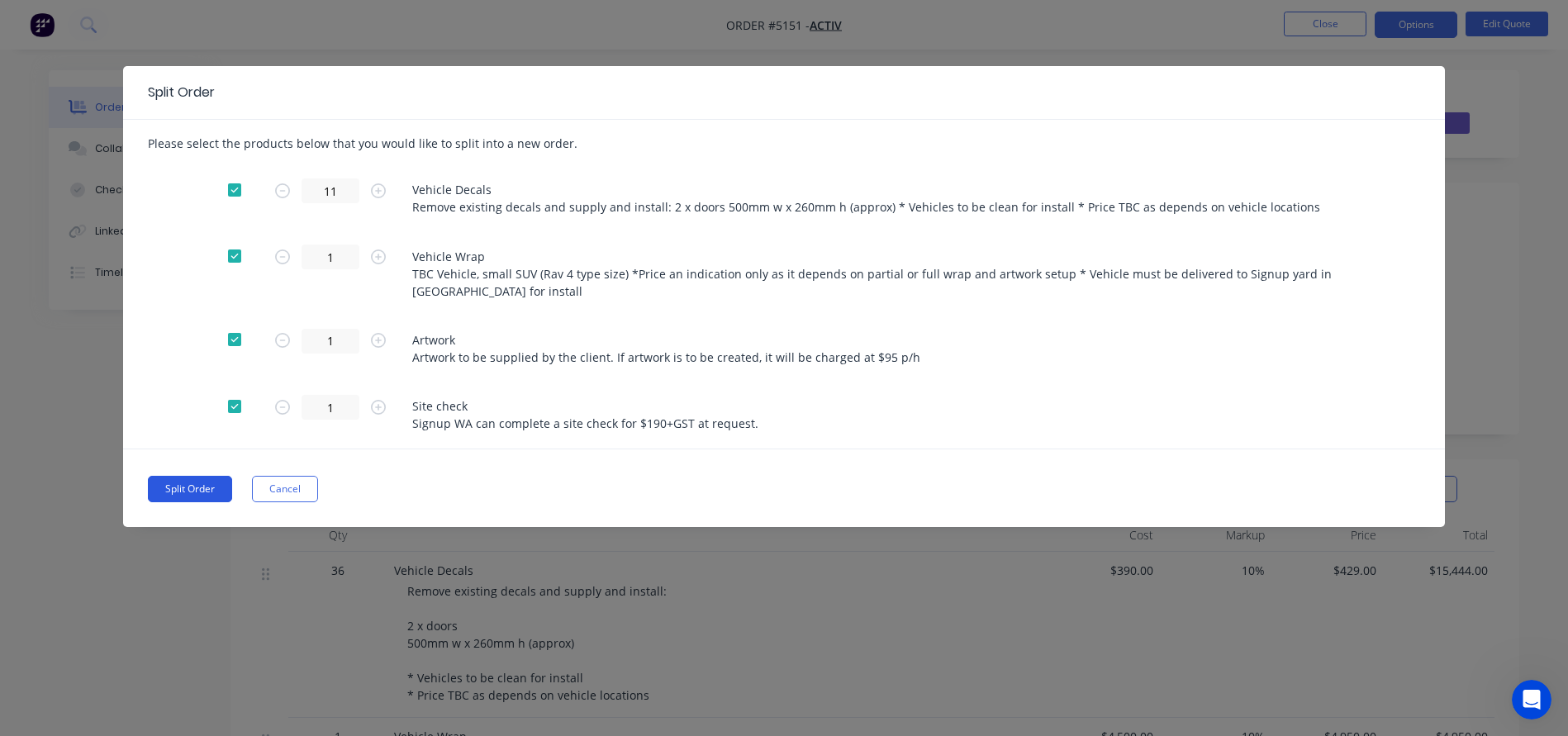
click at [187, 491] on button "Split Order" at bounding box center [190, 489] width 85 height 27
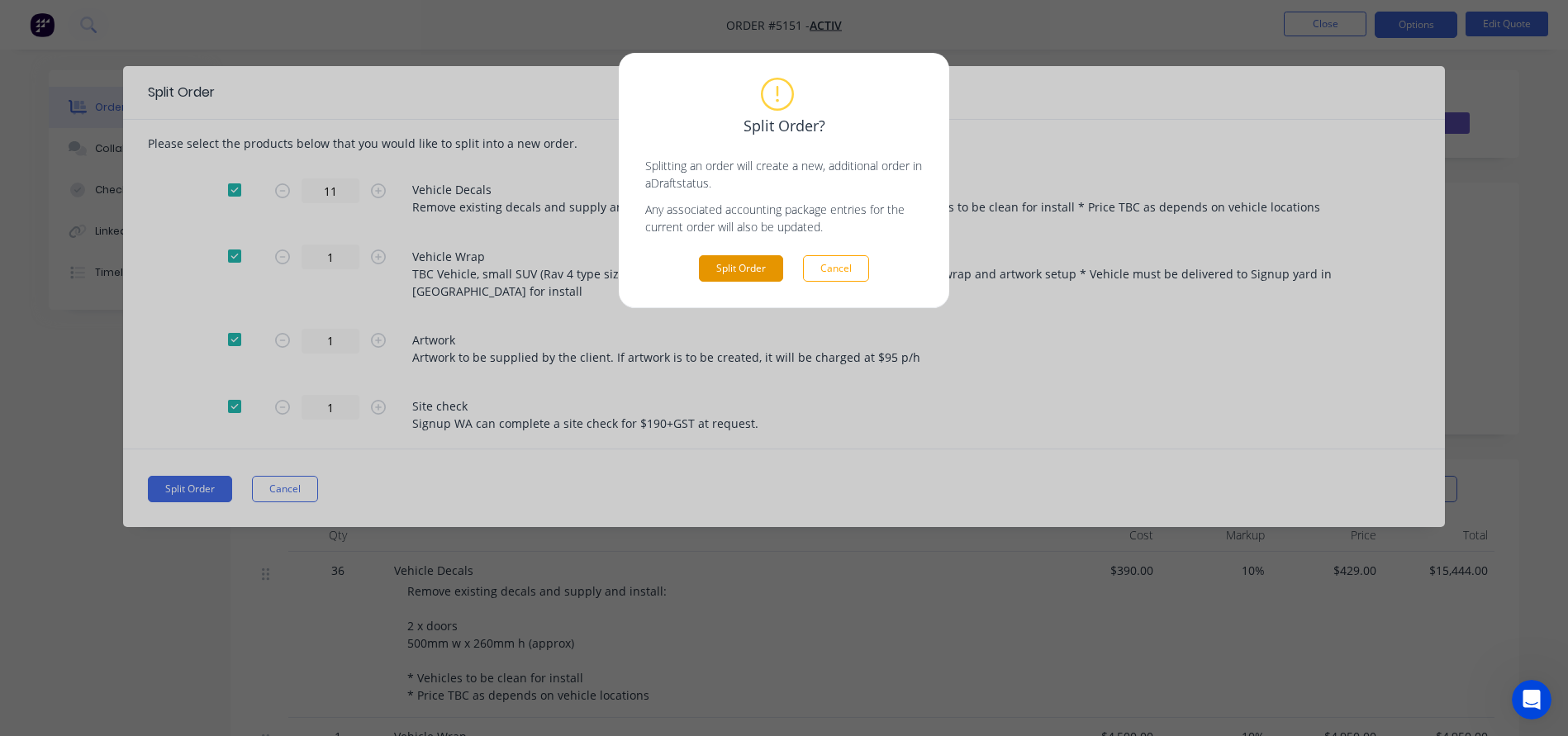
click at [730, 275] on button "Split Order" at bounding box center [741, 268] width 85 height 27
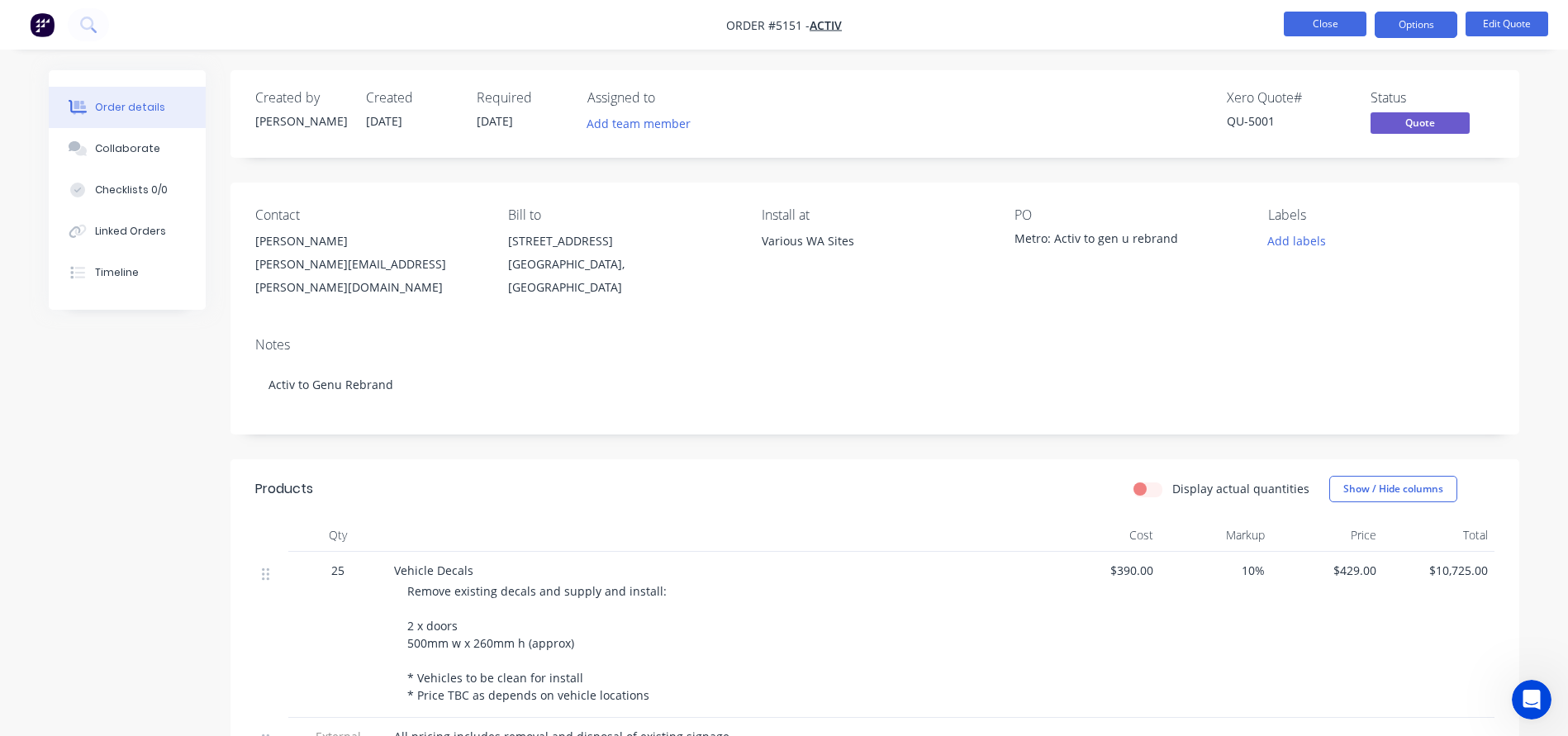
click at [1323, 24] on button "Close" at bounding box center [1324, 24] width 83 height 25
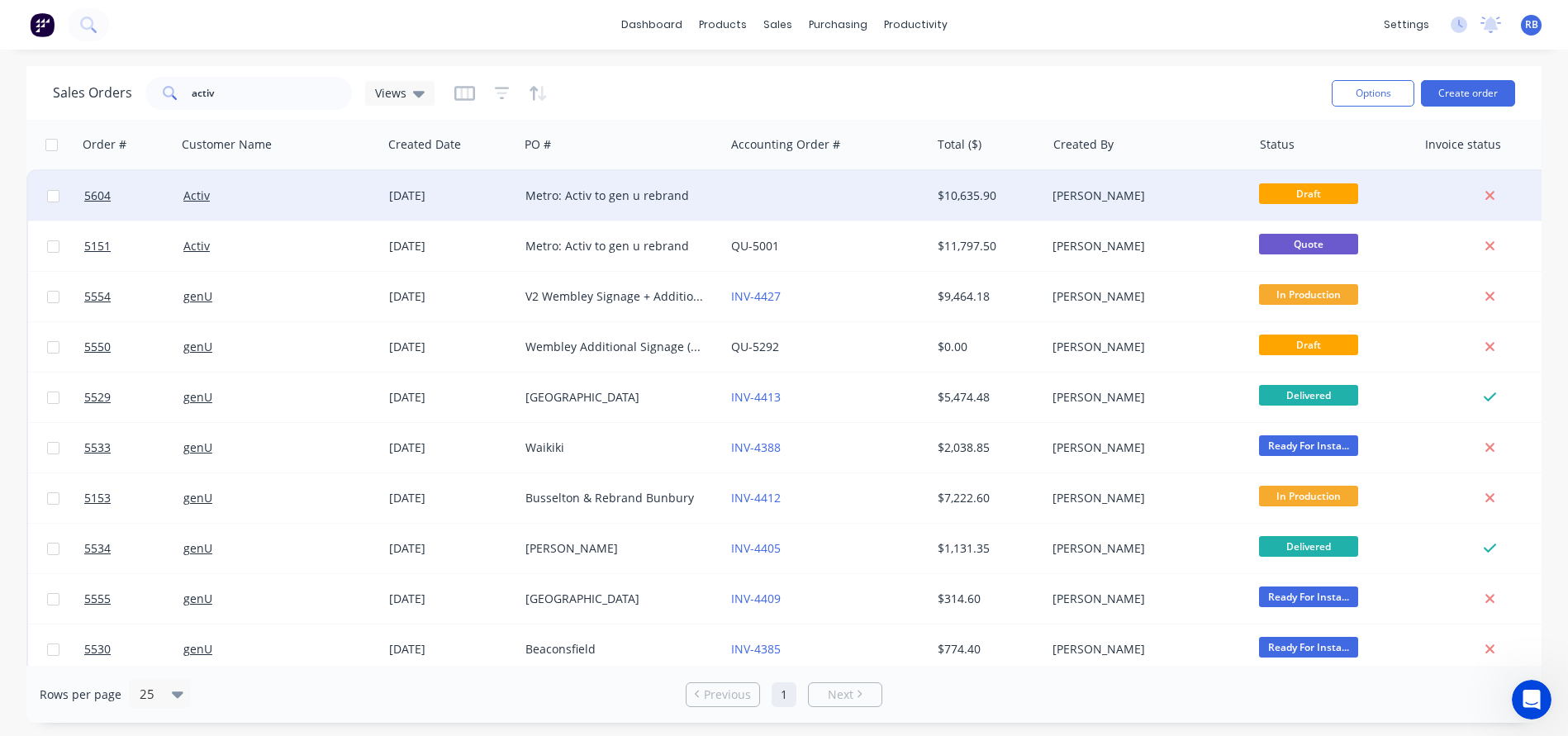
click at [730, 196] on div at bounding box center [827, 196] width 206 height 50
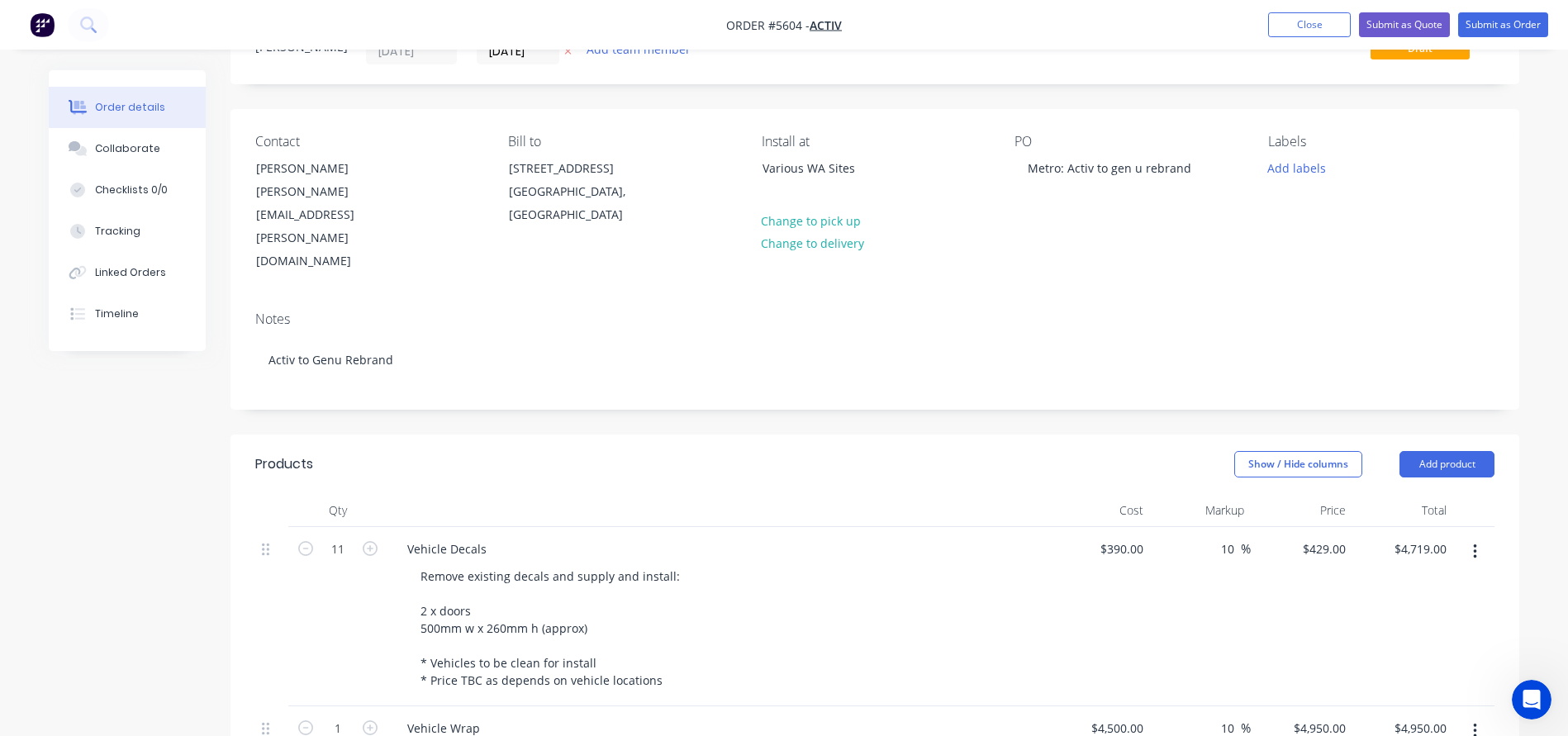
scroll to position [75, 0]
click at [308, 541] on icon "button" at bounding box center [306, 548] width 15 height 15
type input "10"
type input "$4,290.00"
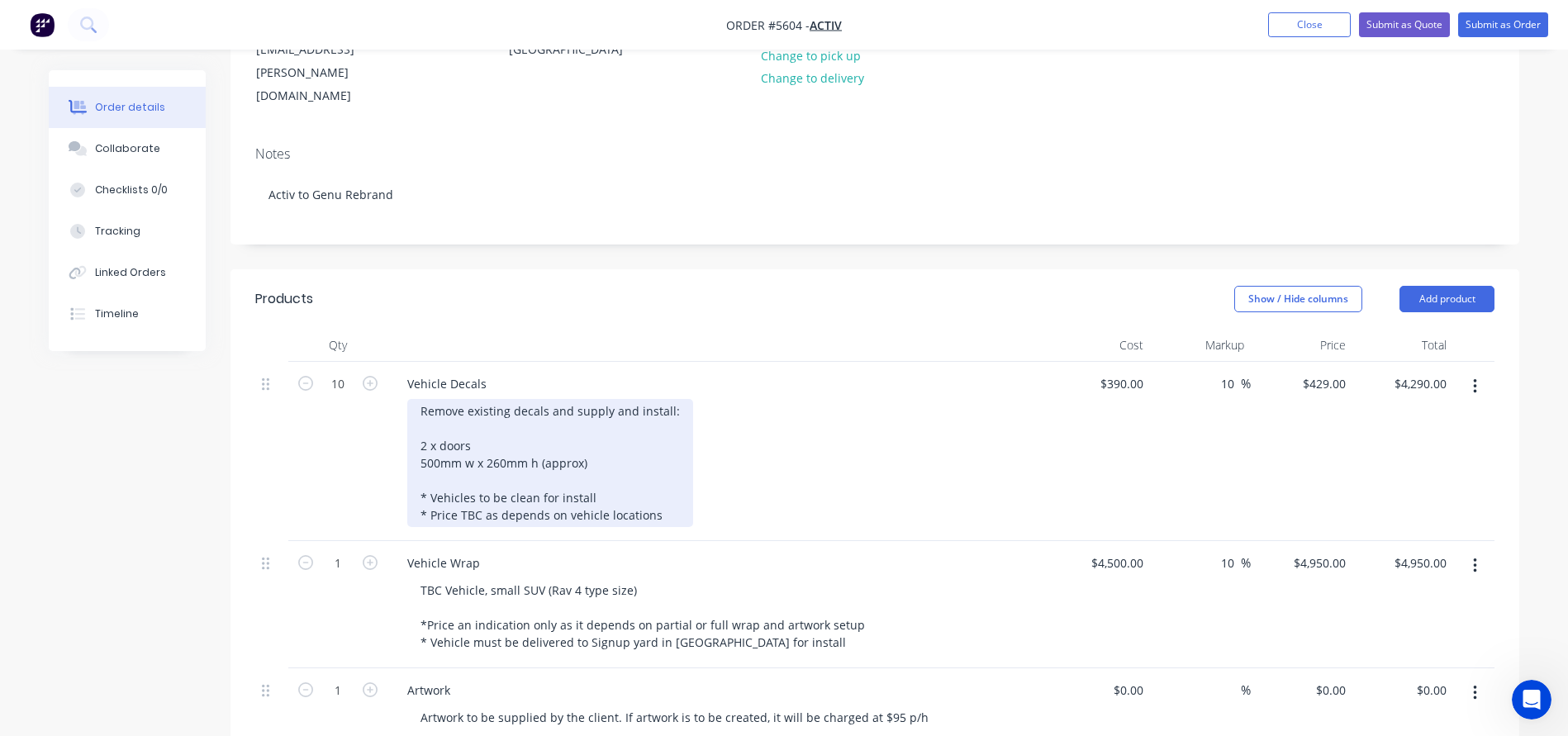
scroll to position [243, 0]
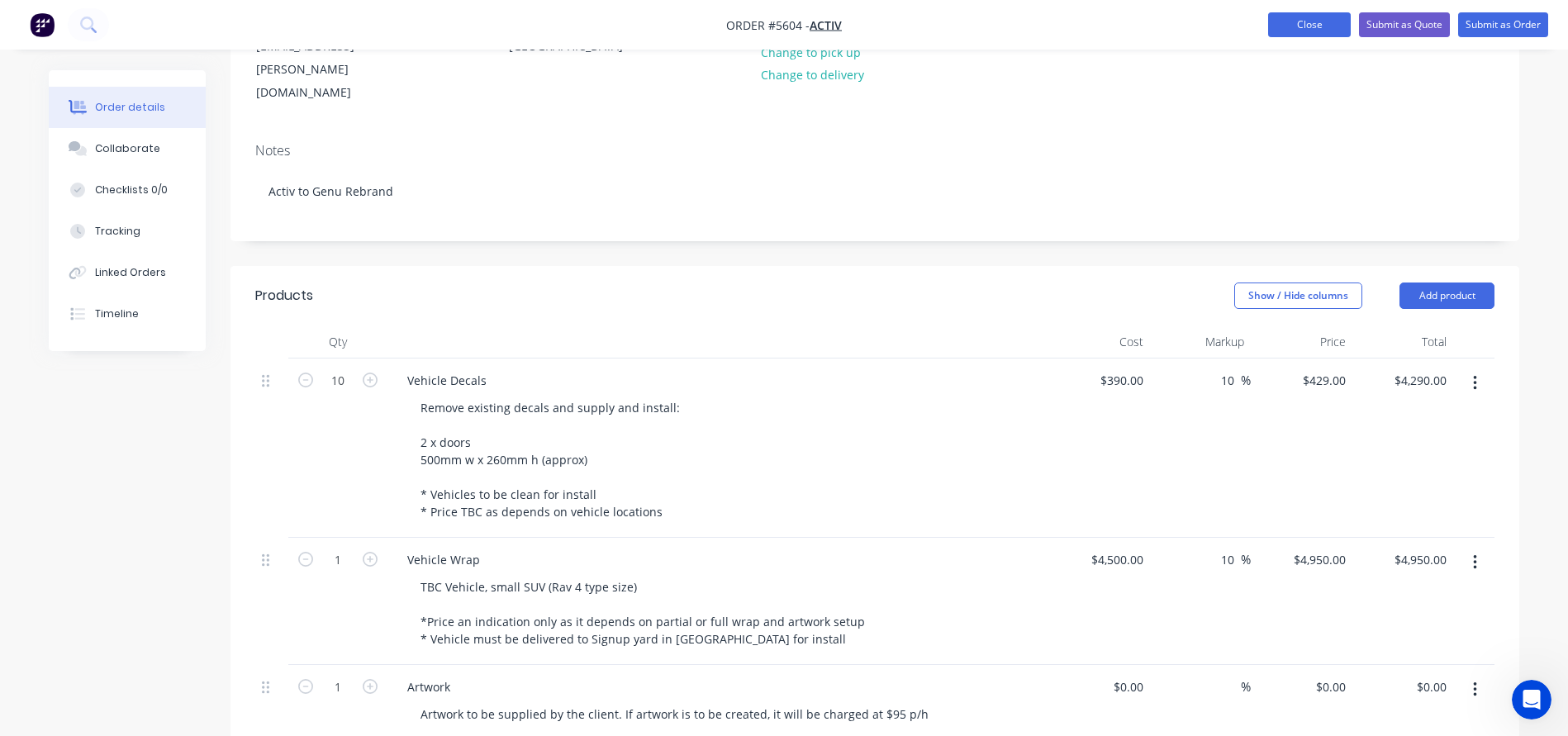
click at [1297, 31] on button "Close" at bounding box center [1309, 24] width 83 height 25
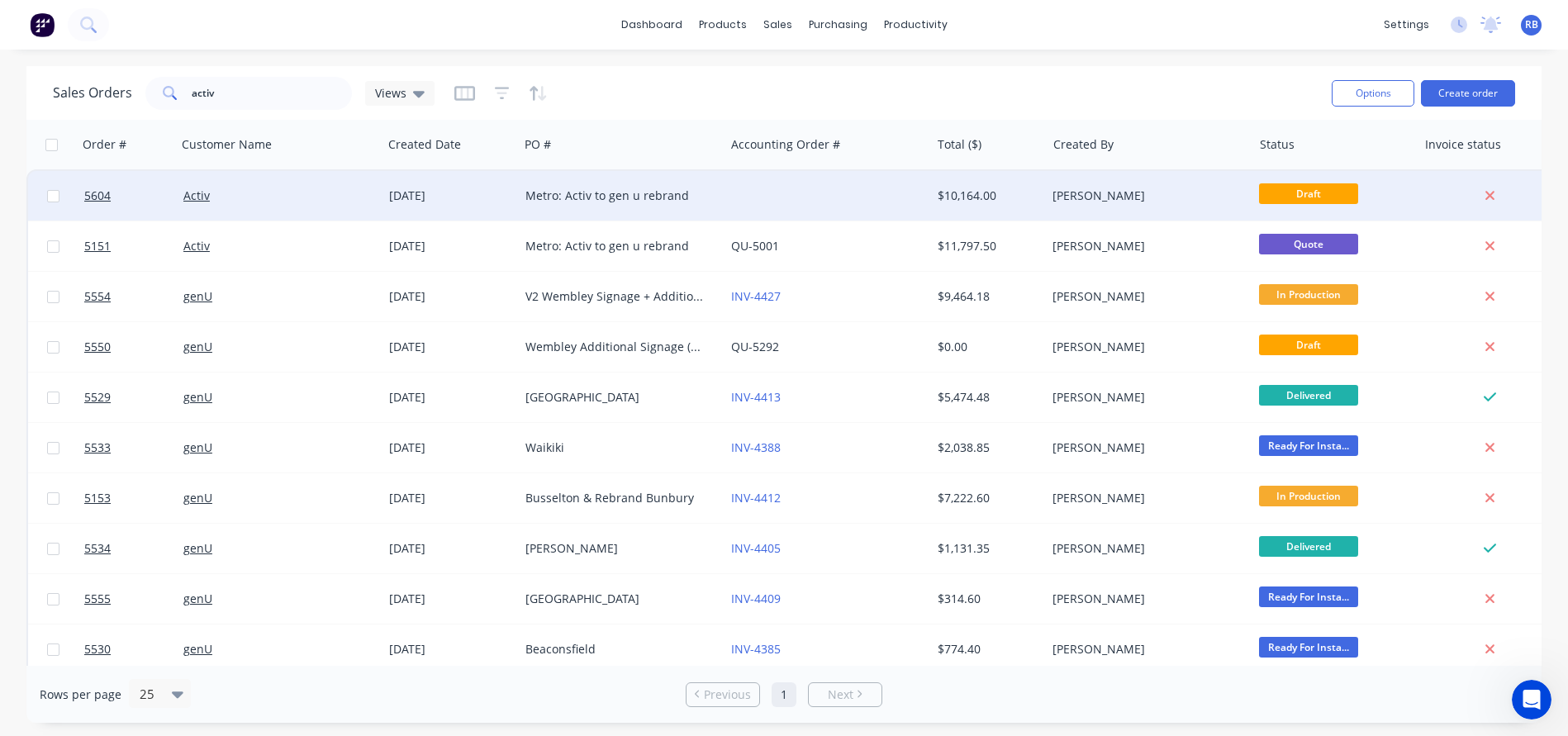
click at [616, 212] on div "Metro: Activ to gen u rebrand" at bounding box center [621, 196] width 206 height 50
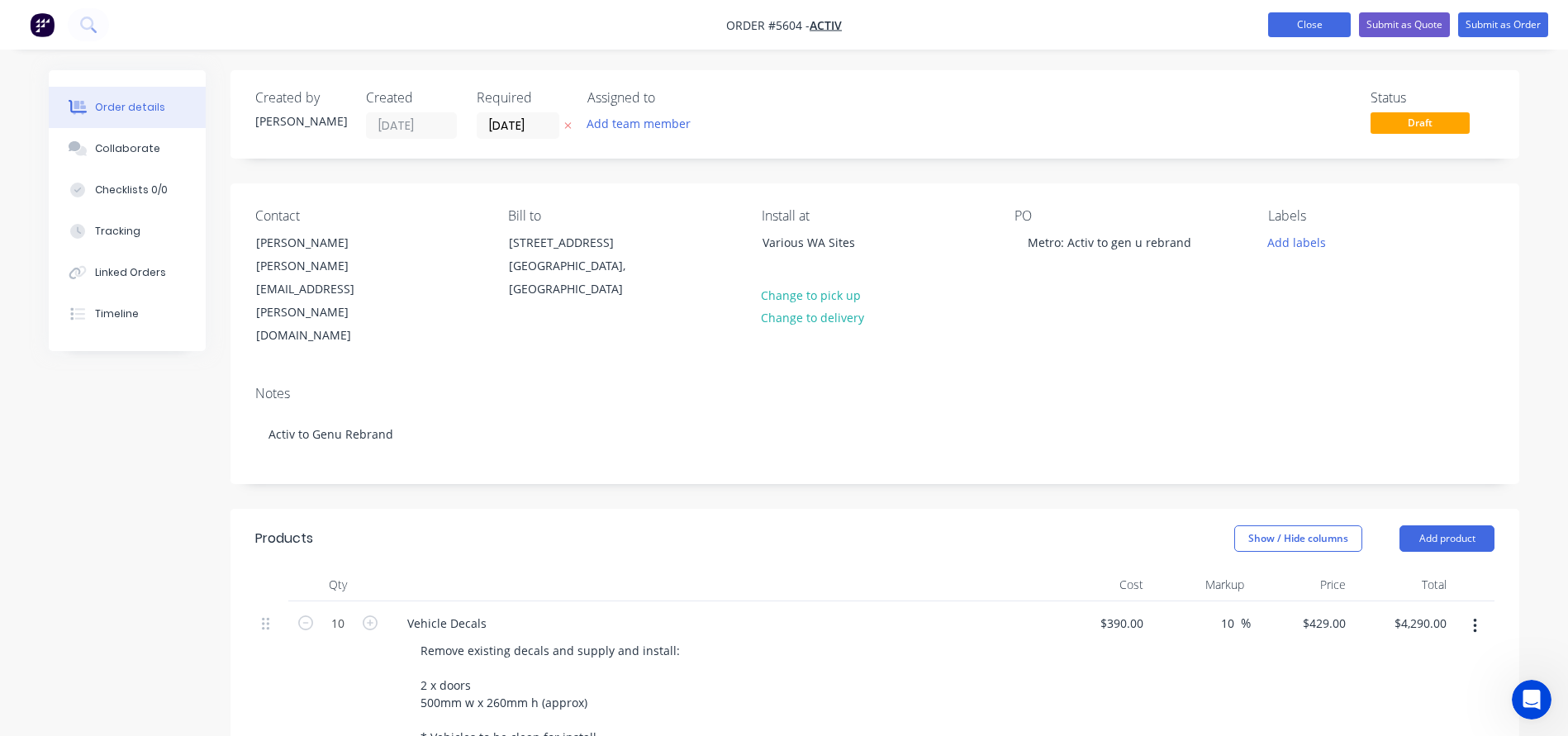
click at [1327, 27] on button "Close" at bounding box center [1309, 24] width 83 height 25
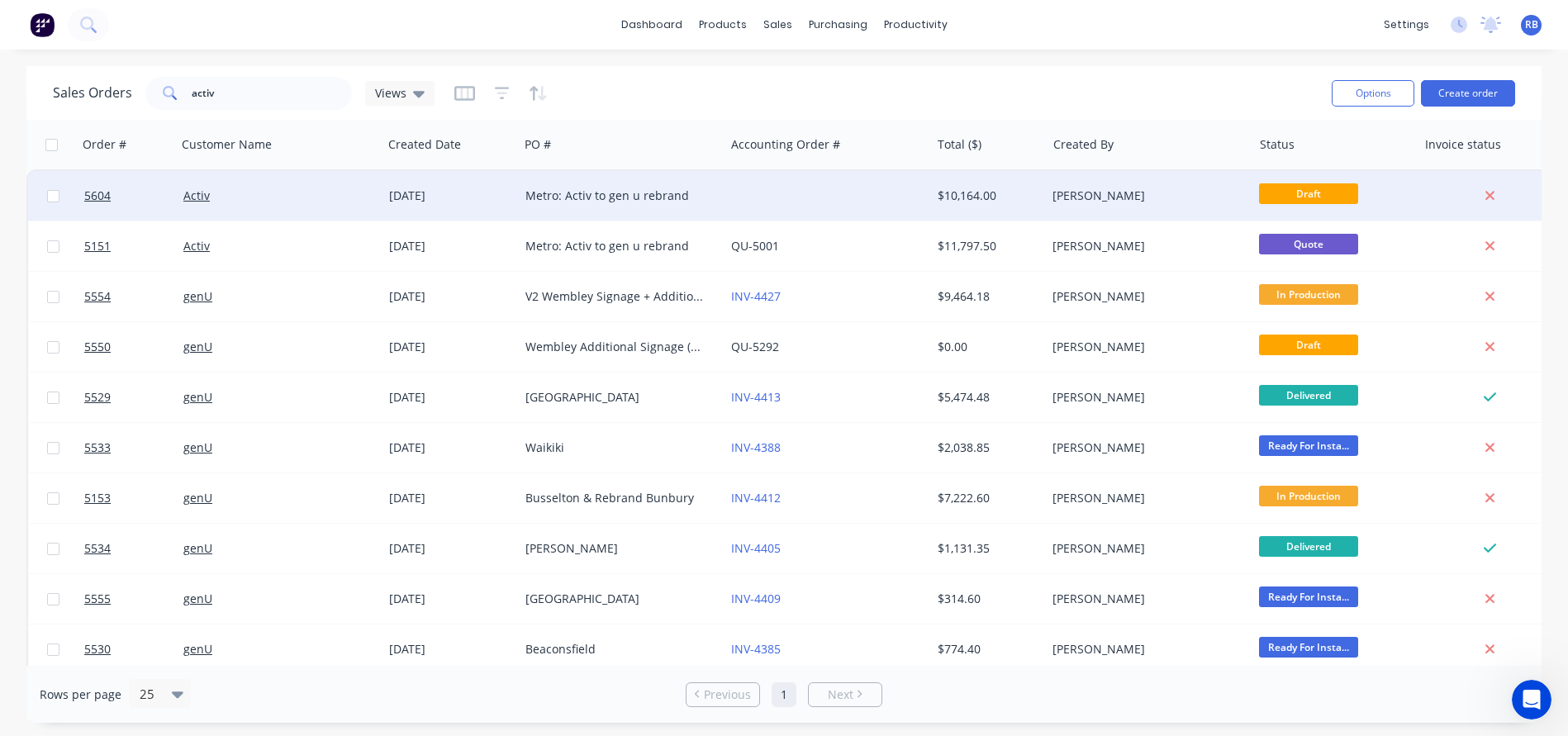
click at [841, 199] on div at bounding box center [827, 196] width 206 height 50
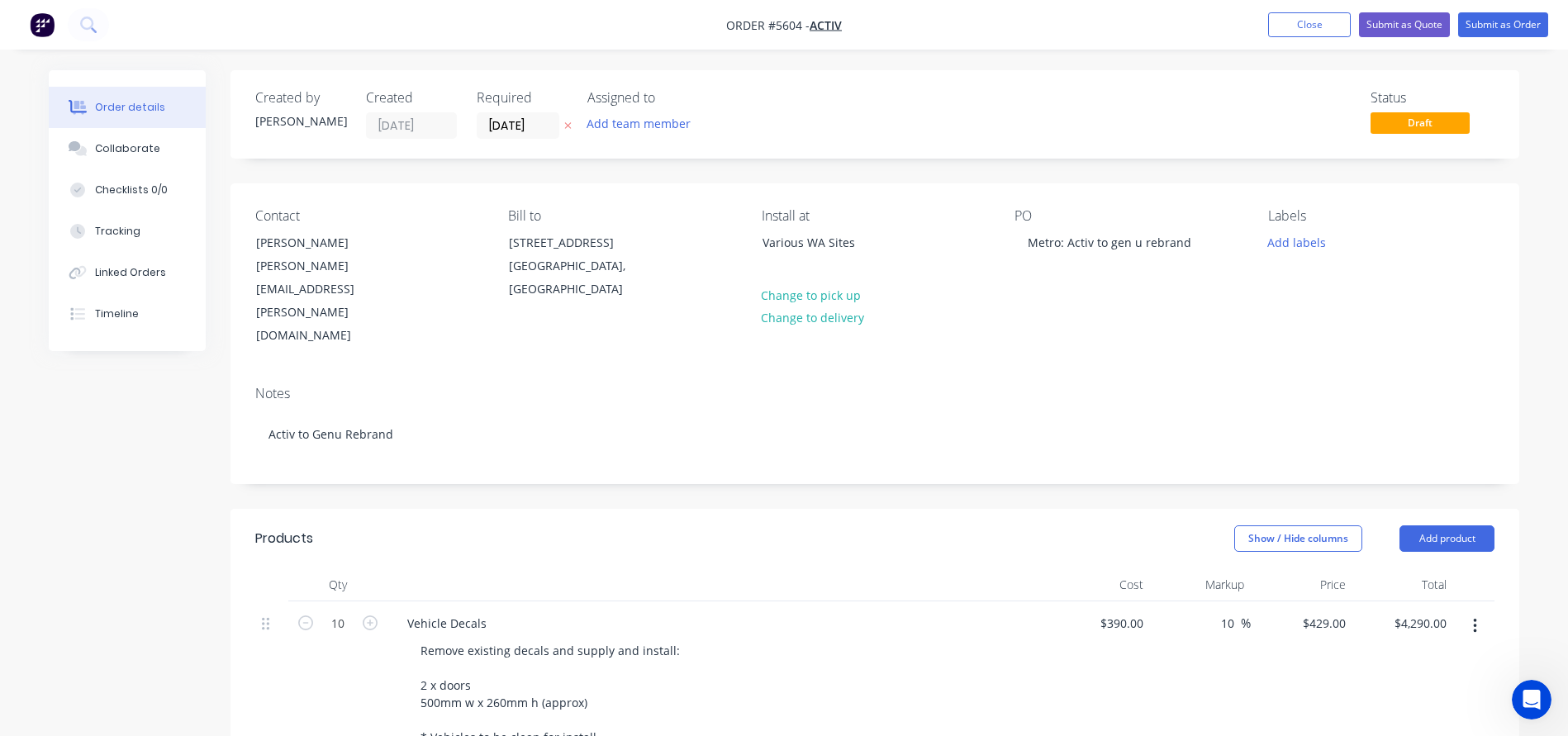
drag, startPoint x: 869, startPoint y: 242, endPoint x: 669, endPoint y: 242, distance: 200.0
click at [669, 242] on div "Contact Dawn Cupit Dawn.Cupit@activ.asn.au Bill to 327 Cambridge Street Wembley…" at bounding box center [874, 278] width 1288 height 189
click at [847, 242] on div "Various WA Sites" at bounding box center [831, 242] width 137 height 23
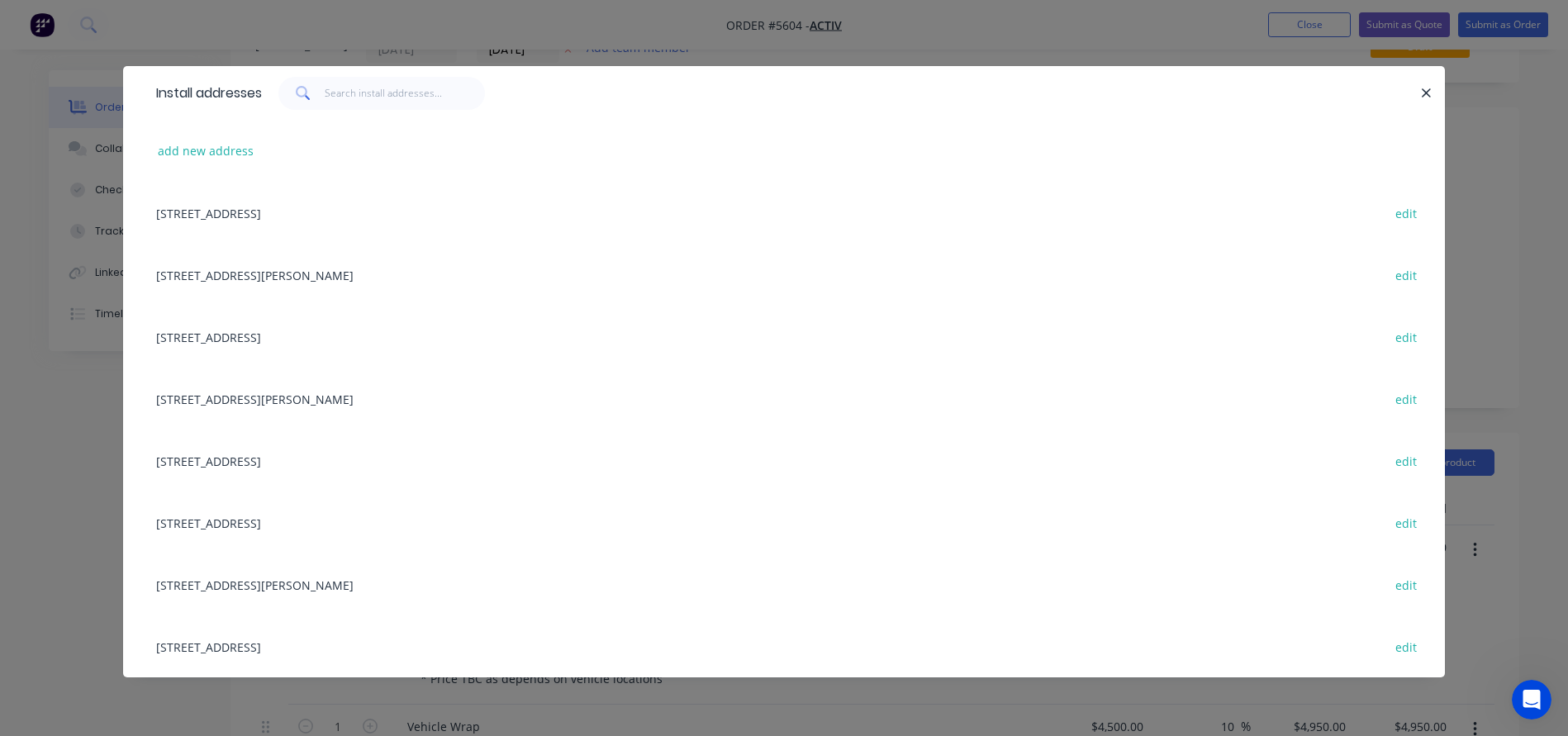
scroll to position [85, 0]
click at [248, 588] on div "1204 Wanneroo Road, Ashby, Western Australia, Australia edit" at bounding box center [784, 585] width 1272 height 62
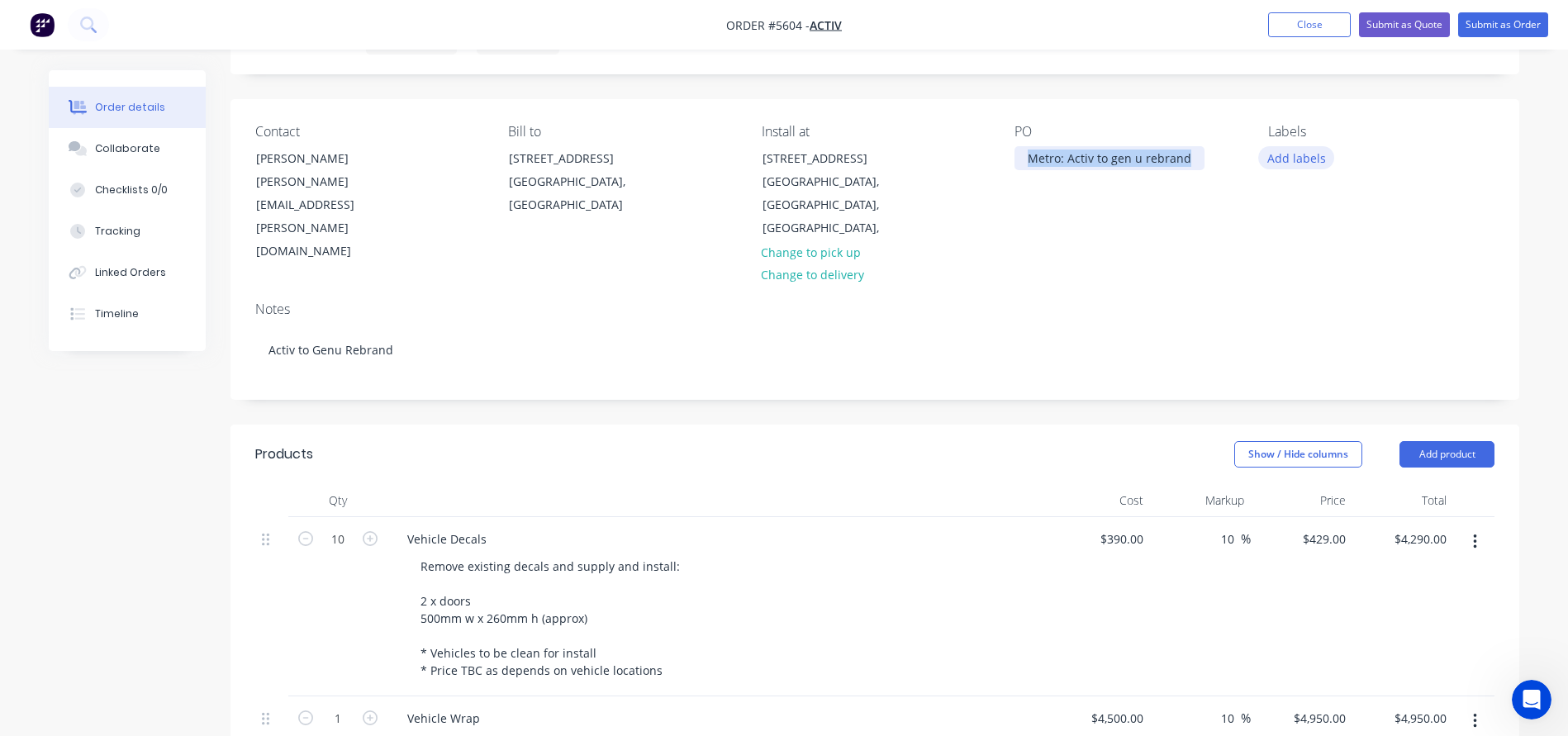
drag, startPoint x: 1024, startPoint y: 153, endPoint x: 1281, endPoint y: 153, distance: 257.0
click at [1281, 153] on div "Contact Dawn Cupit Dawn.Cupit@activ.asn.au Bill to 327 Cambridge Street Wembley…" at bounding box center [874, 194] width 1288 height 189
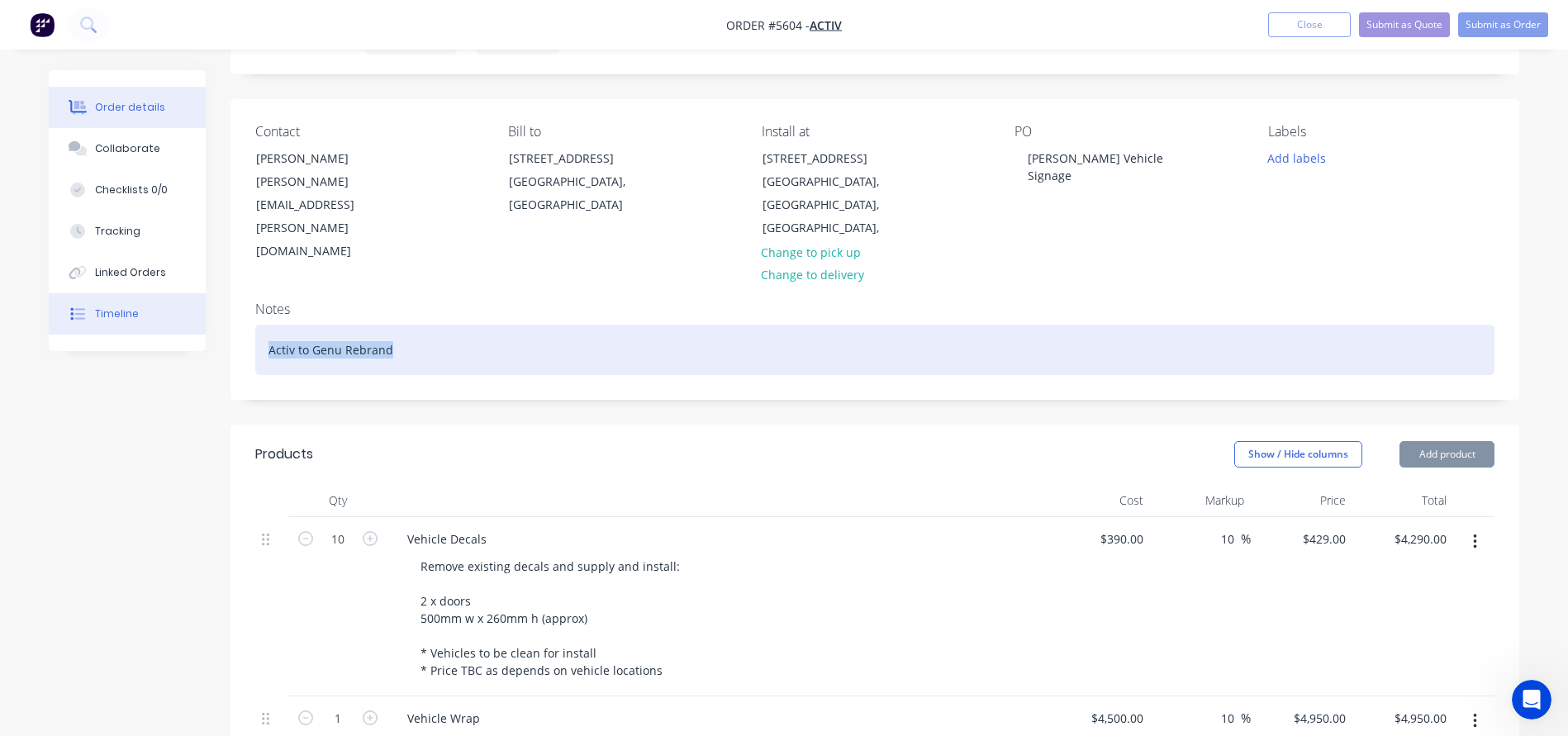
drag, startPoint x: 439, startPoint y: 303, endPoint x: 149, endPoint y: 303, distance: 290.0
click at [149, 303] on div "Order details Collaborate Checklists 0/0 Tracking Linked Orders Timeline Order …" at bounding box center [784, 717] width 1503 height 1463
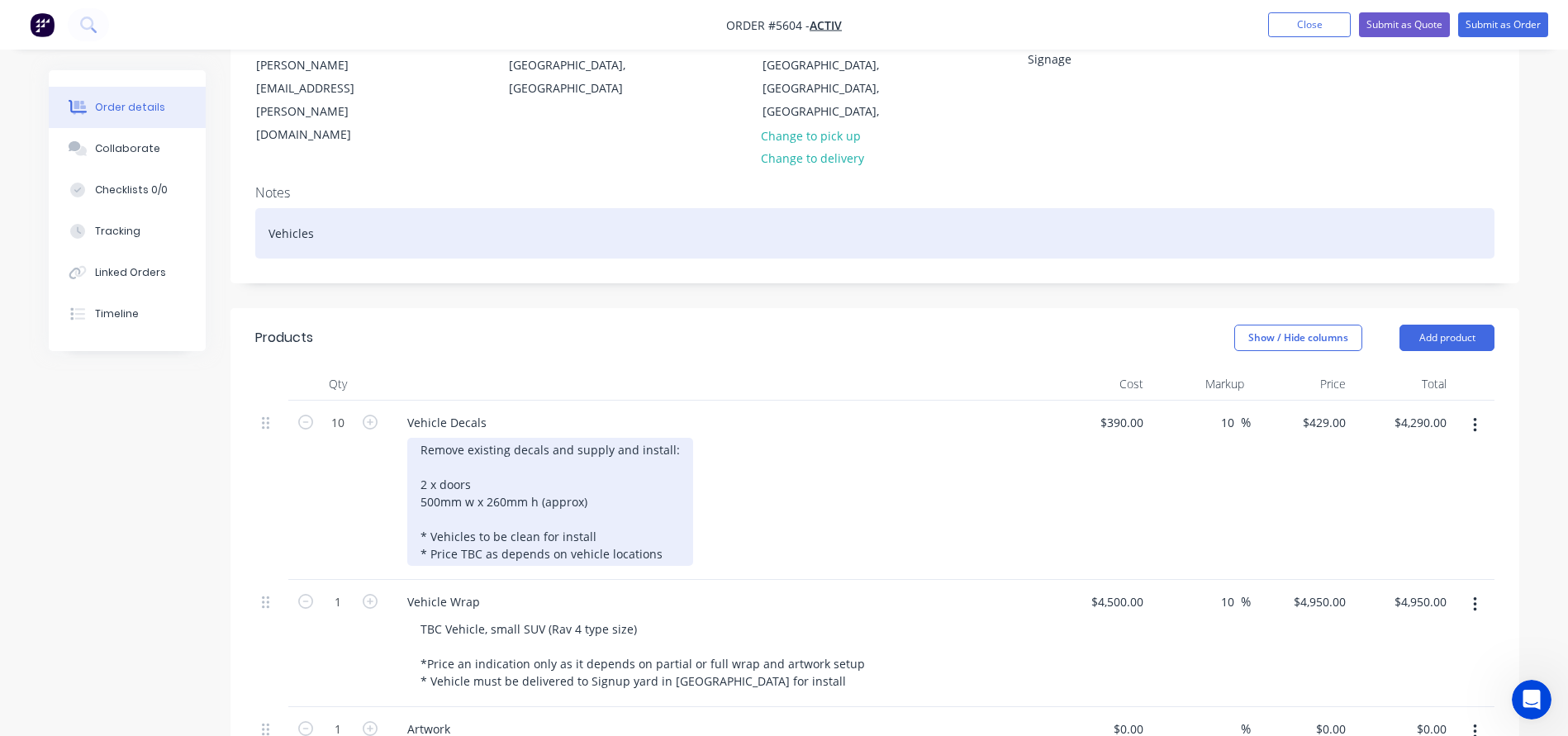
scroll to position [221, 0]
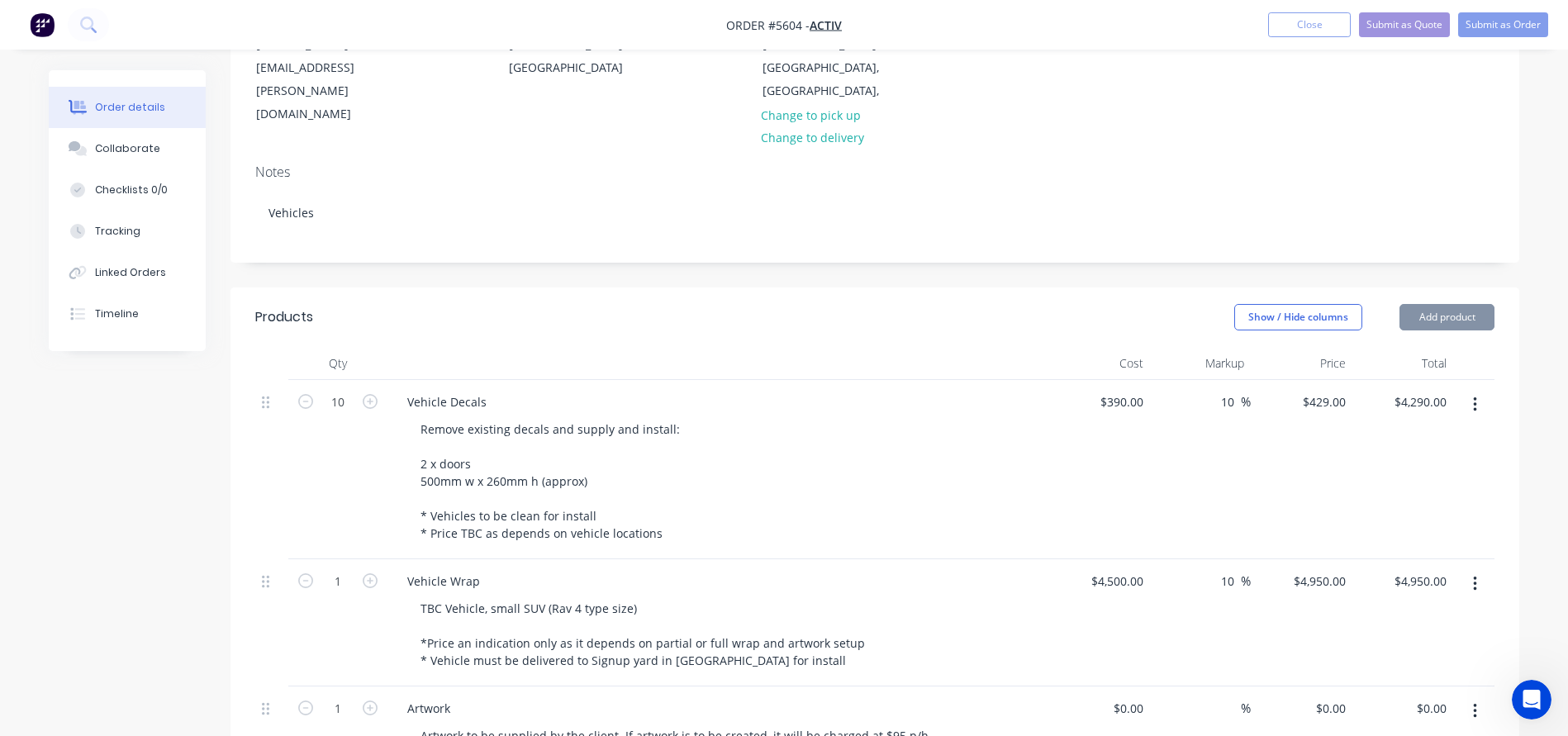
click at [1473, 575] on icon "button" at bounding box center [1474, 584] width 4 height 18
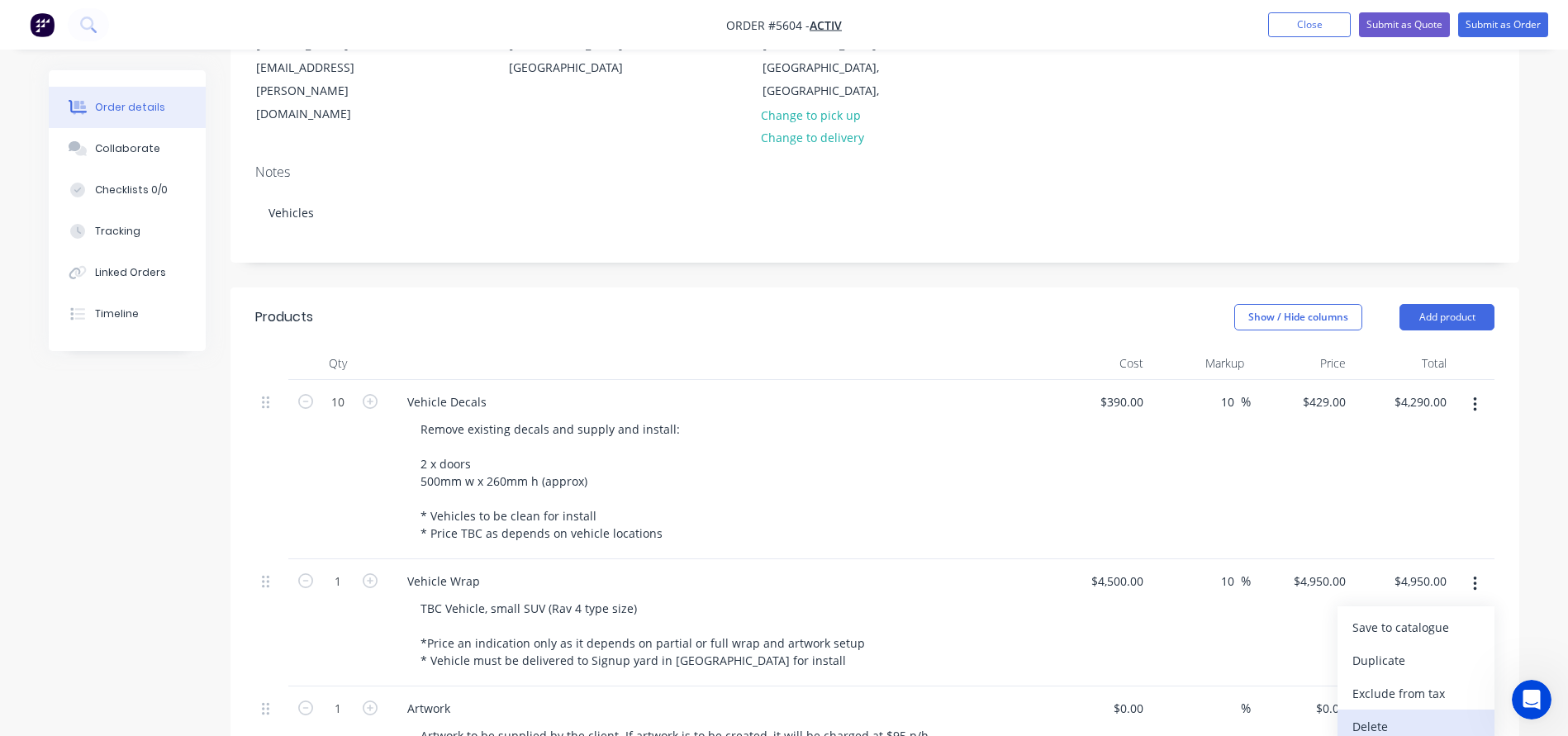
click at [1411, 715] on div "Delete" at bounding box center [1416, 727] width 127 height 24
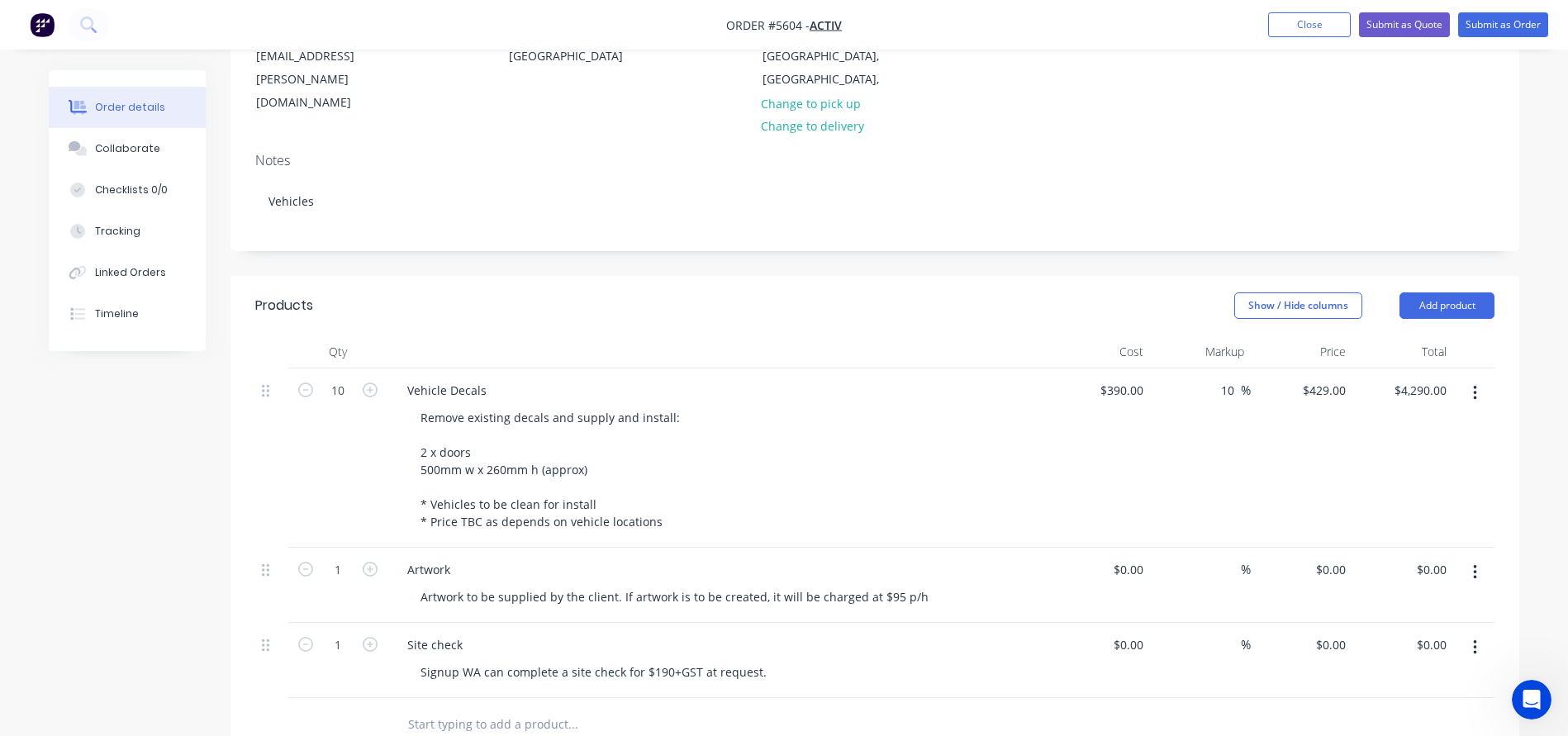
scroll to position [246, 0]
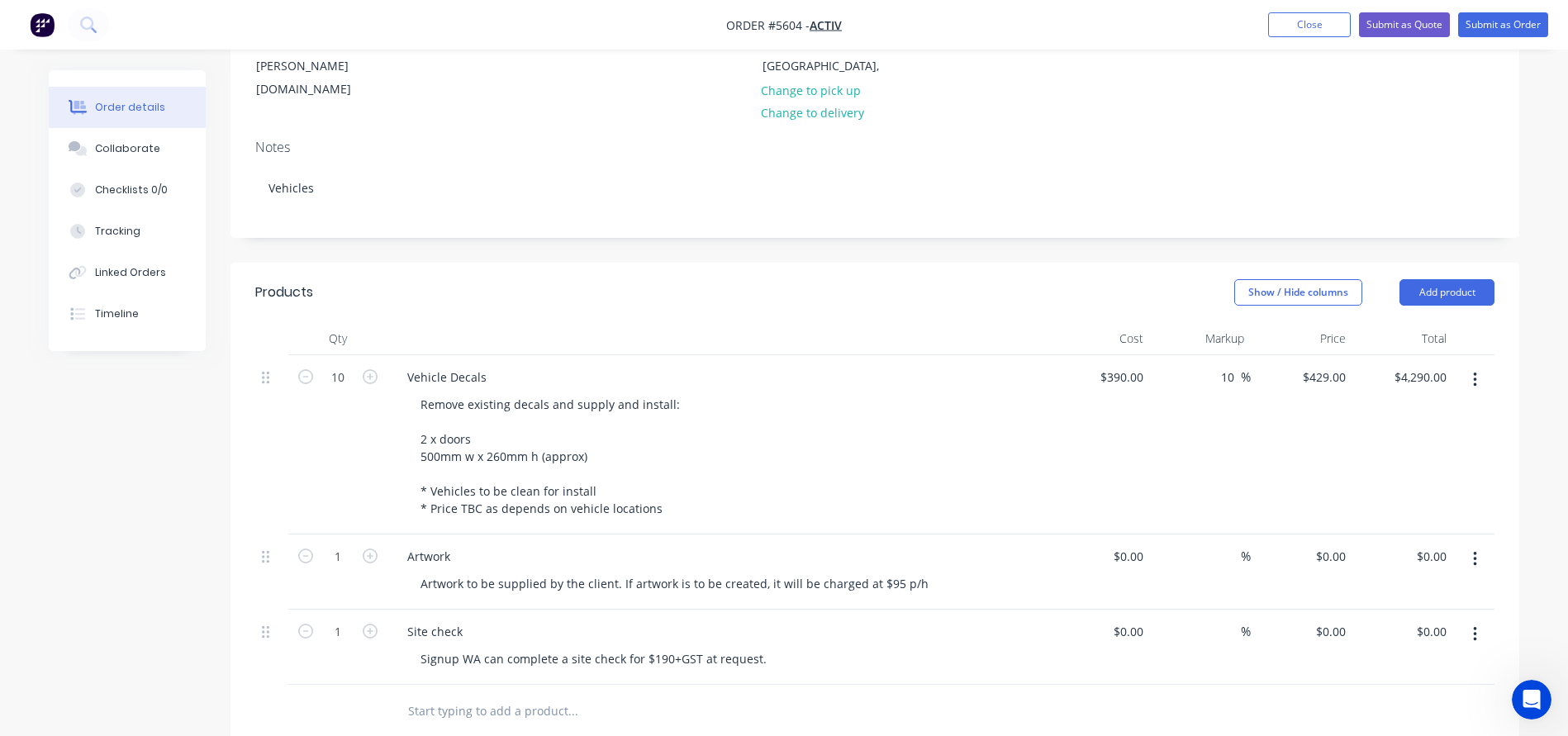
click at [1475, 551] on icon "button" at bounding box center [1474, 560] width 4 height 18
click at [1385, 690] on div "Delete" at bounding box center [1416, 702] width 127 height 24
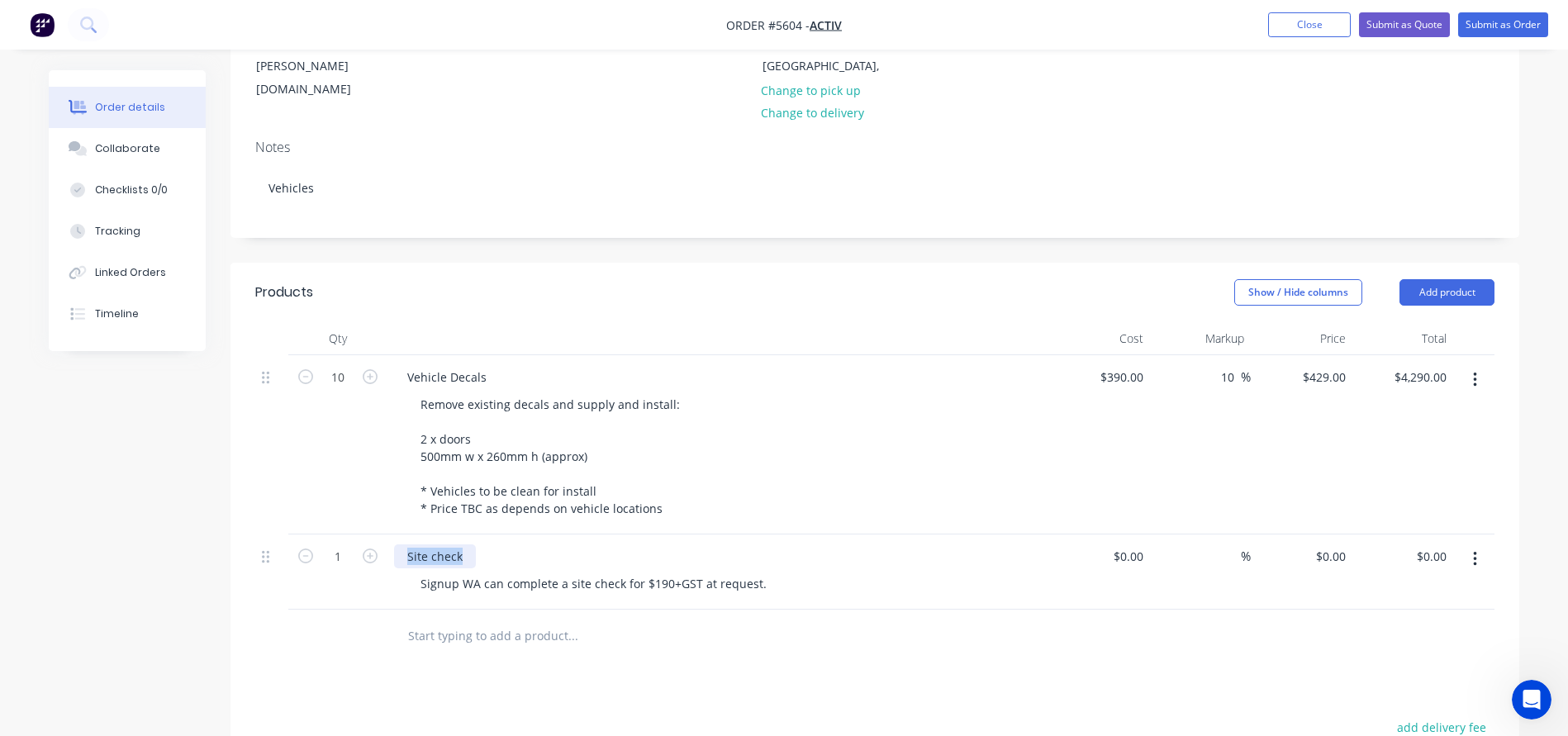
drag, startPoint x: 468, startPoint y: 512, endPoint x: 381, endPoint y: 512, distance: 87.0
click at [381, 535] on div "1 Site check Signup WA can complete a site check for $190+GST at request. $0.00…" at bounding box center [874, 572] width 1238 height 75
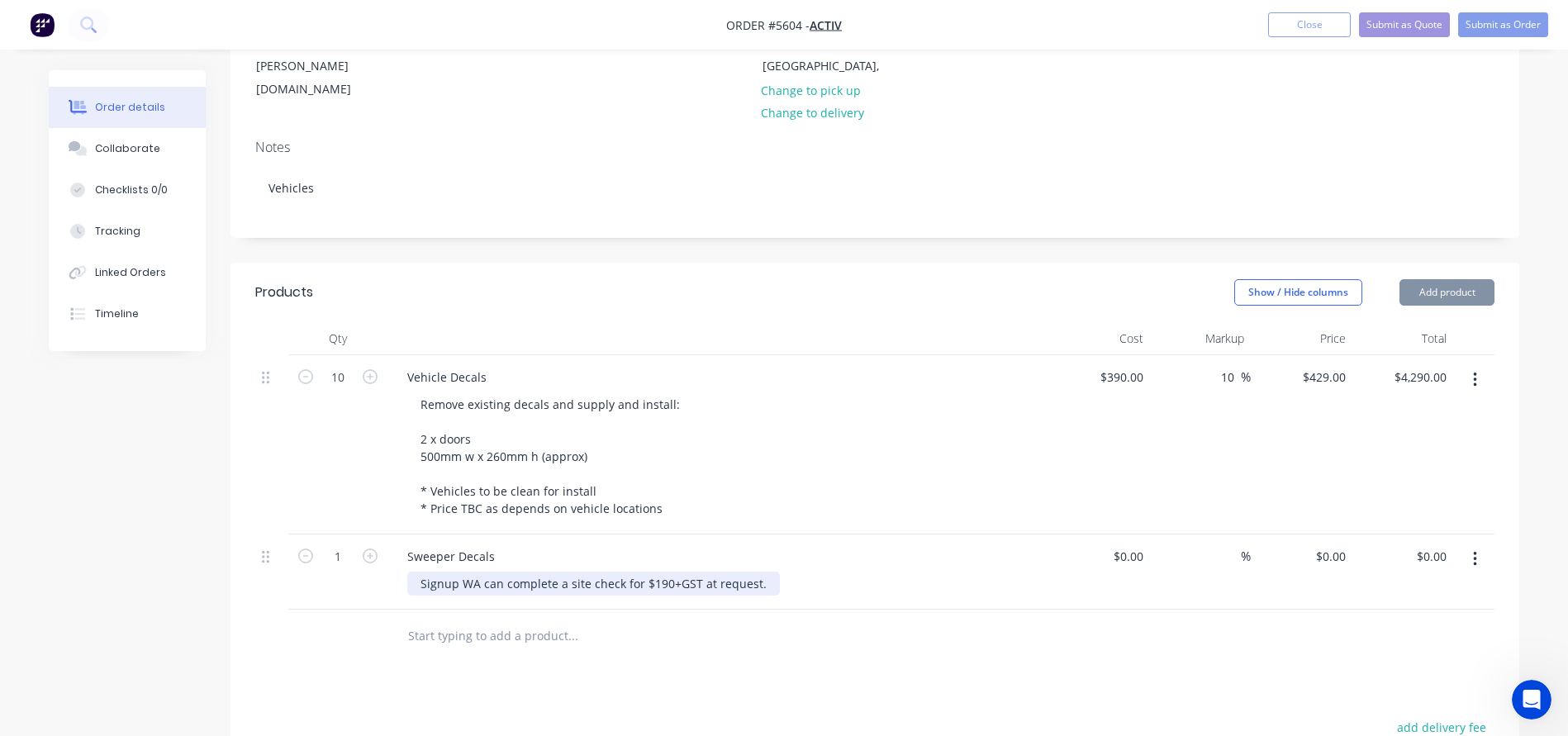
drag, startPoint x: 621, startPoint y: 538, endPoint x: 291, endPoint y: 555, distance: 330.4
click at [291, 555] on div "1 Sweeper Decals Signup WA can complete a site check for $190+GST at request. $…" at bounding box center [874, 572] width 1238 height 75
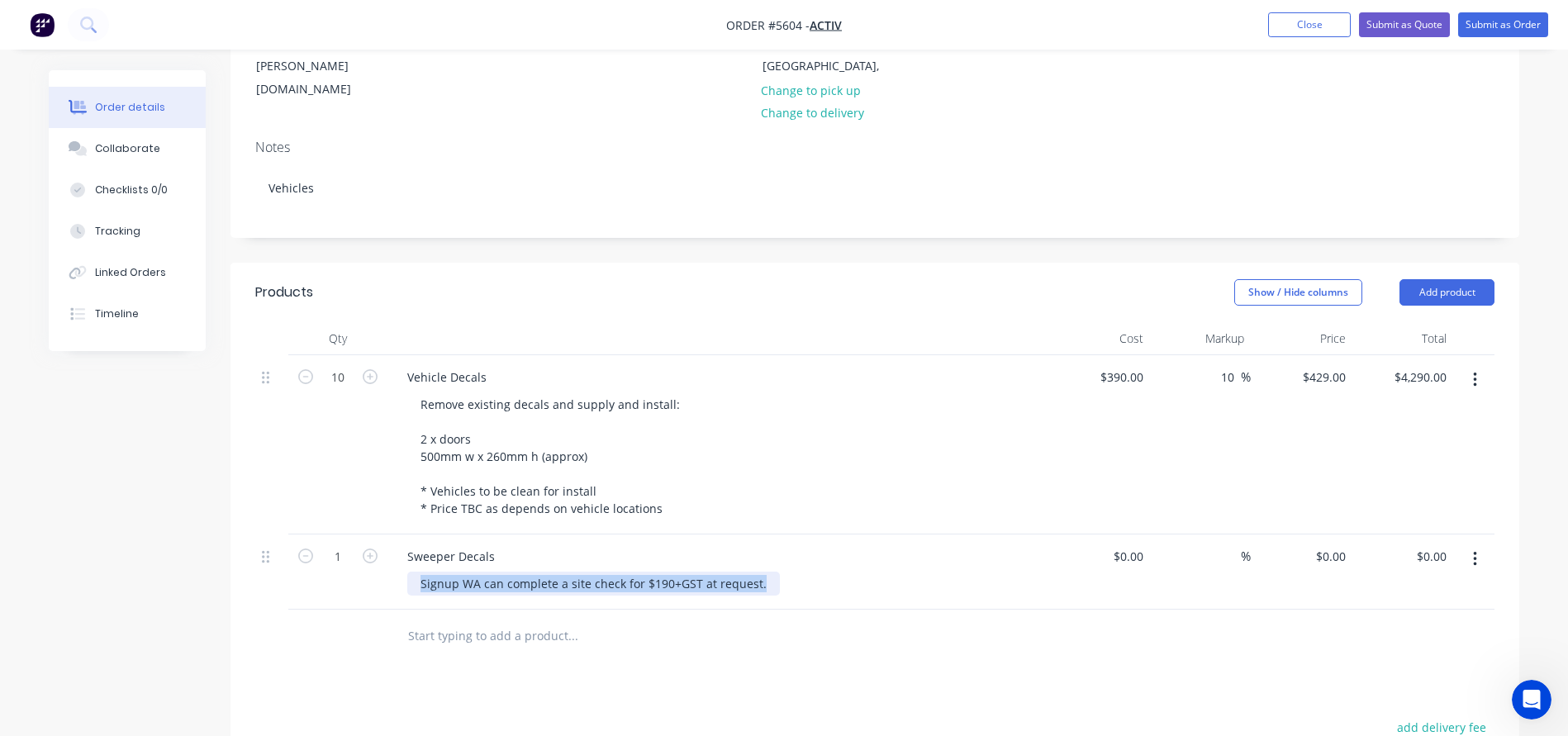
drag, startPoint x: 420, startPoint y: 535, endPoint x: 807, endPoint y: 535, distance: 387.0
click at [807, 572] on div "Signup WA can complete a site check for $190+GST at request." at bounding box center [724, 584] width 634 height 24
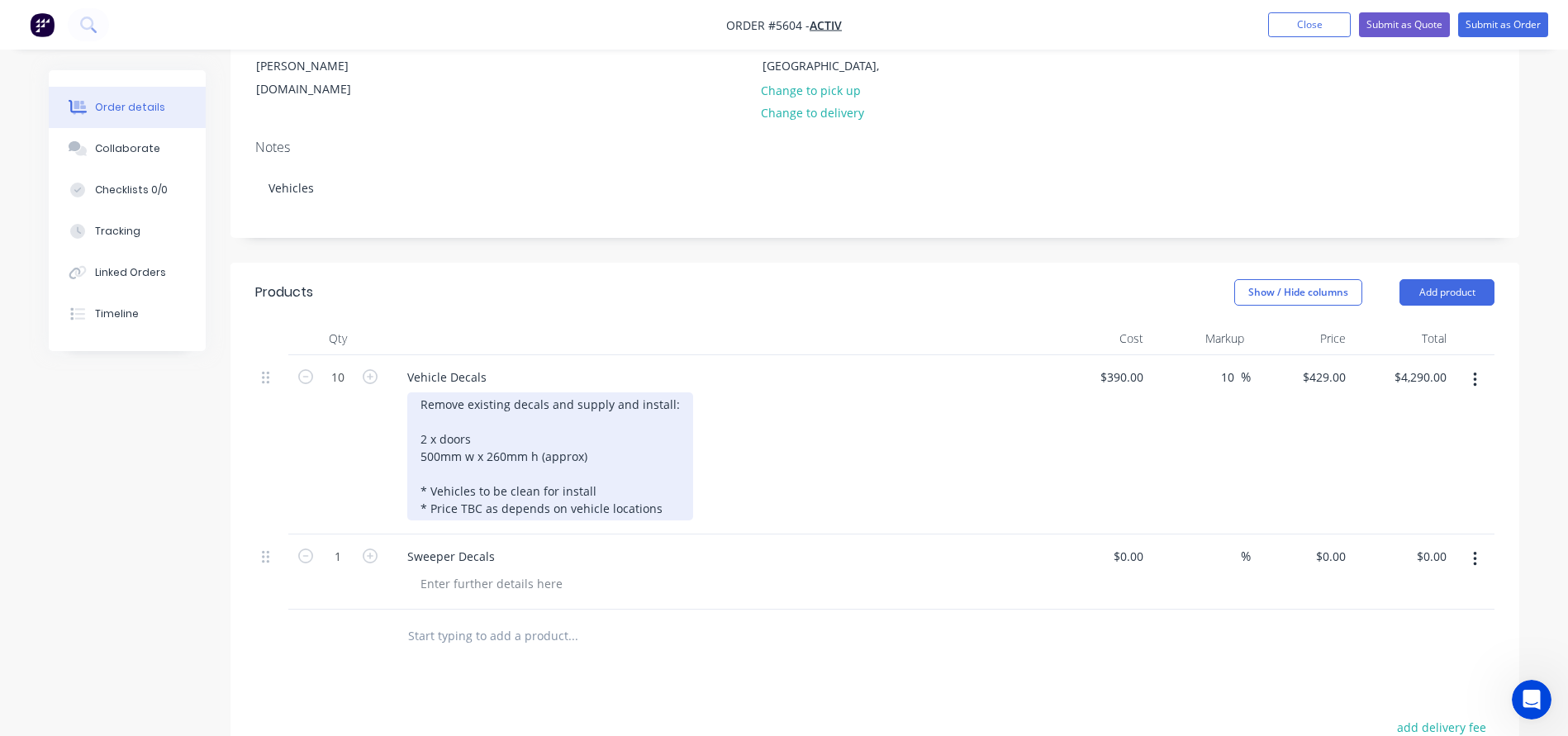
click at [481, 395] on div "Remove existing decals and supply and install: 2 x doors 500mm w x 260mm h (app…" at bounding box center [550, 456] width 286 height 128
click at [505, 408] on div "Remove existing decals and supply and install: 2 x doors 500mm w x 260mm h (app…" at bounding box center [550, 456] width 286 height 128
click at [622, 440] on div "Remove existing decals and supply and install: 2 x doors 500mm w x 267mm h (app…" at bounding box center [550, 456] width 286 height 128
drag, startPoint x: 664, startPoint y: 462, endPoint x: 410, endPoint y: 442, distance: 254.8
click at [410, 442] on div "Remove existing decals and supply and install: 2 x doors 500mm w x 267mm h (app…" at bounding box center [550, 456] width 286 height 128
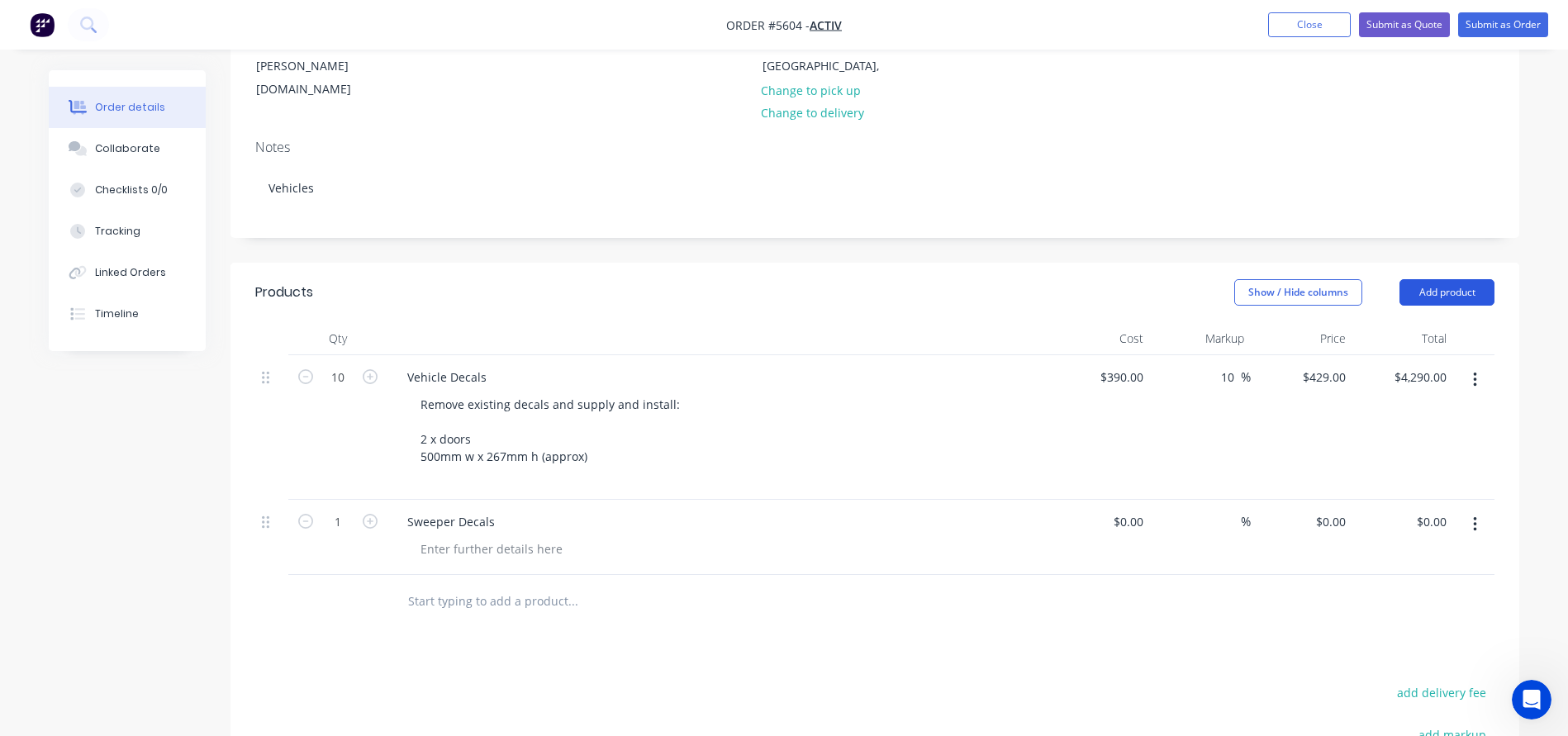
click at [1453, 279] on button "Add product" at bounding box center [1446, 292] width 95 height 27
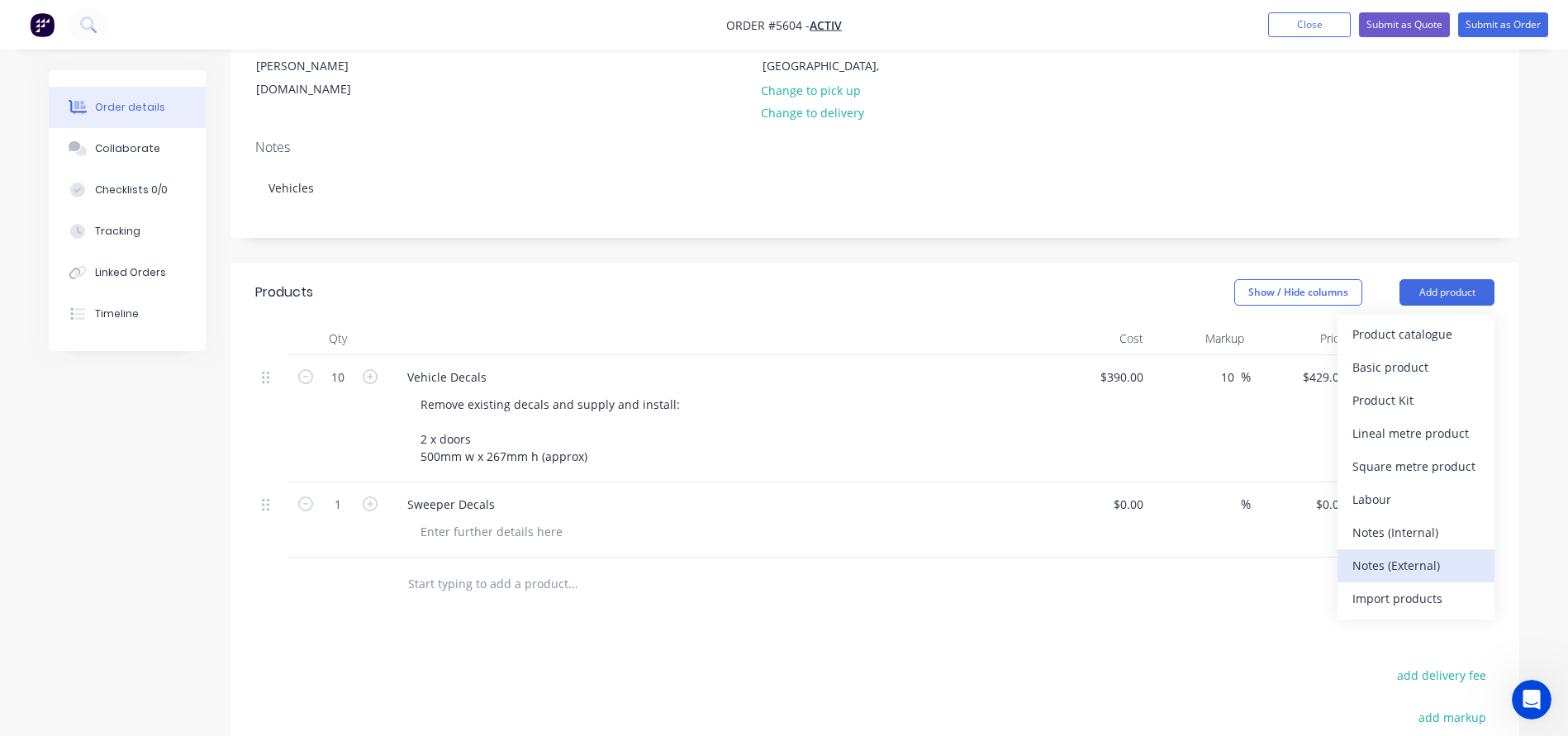
click at [1403, 554] on div "Notes (External)" at bounding box center [1416, 566] width 127 height 24
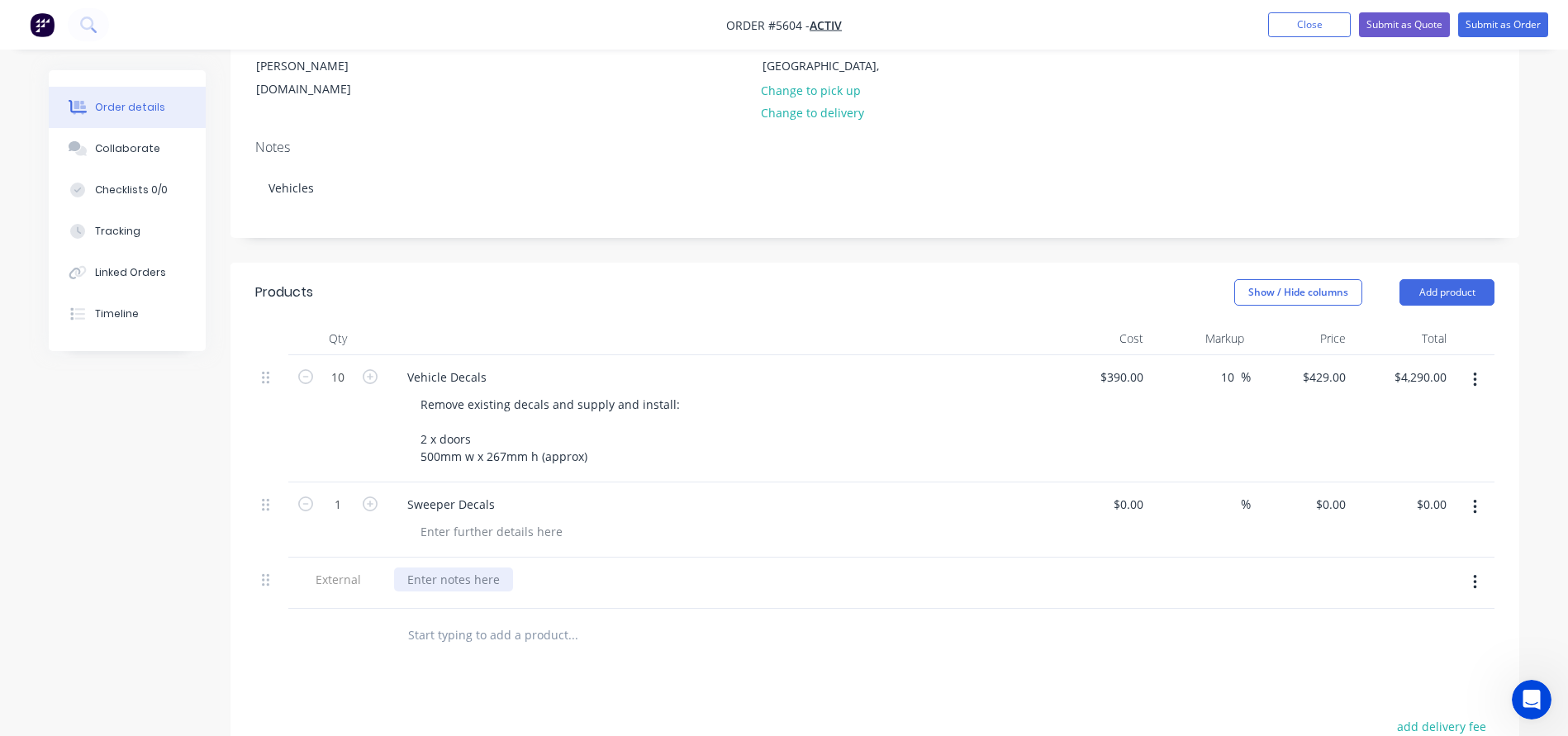
click at [439, 568] on div at bounding box center [453, 580] width 118 height 24
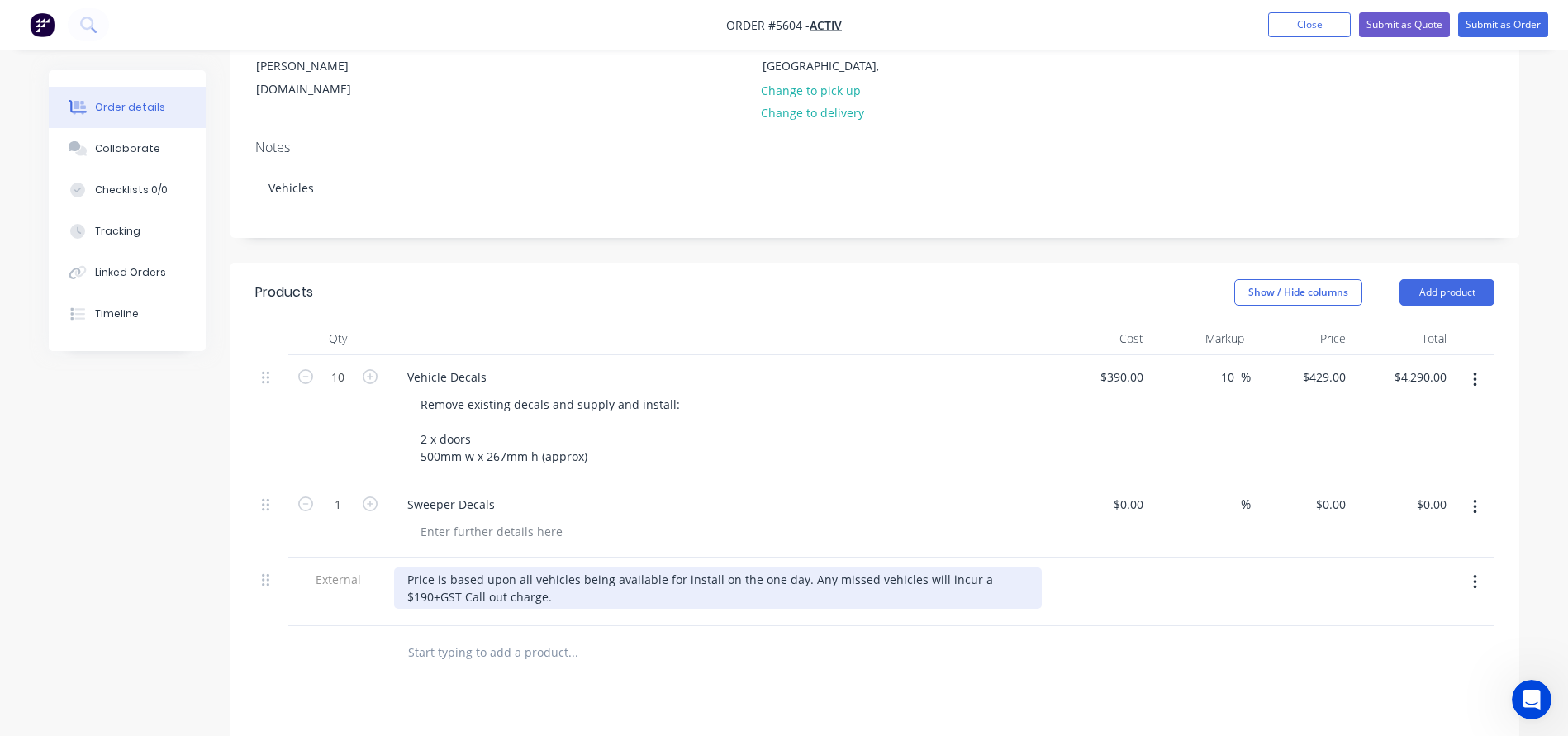
click at [414, 568] on div "Price is based upon all vehicles being available for install on the one day. An…" at bounding box center [718, 588] width 647 height 41
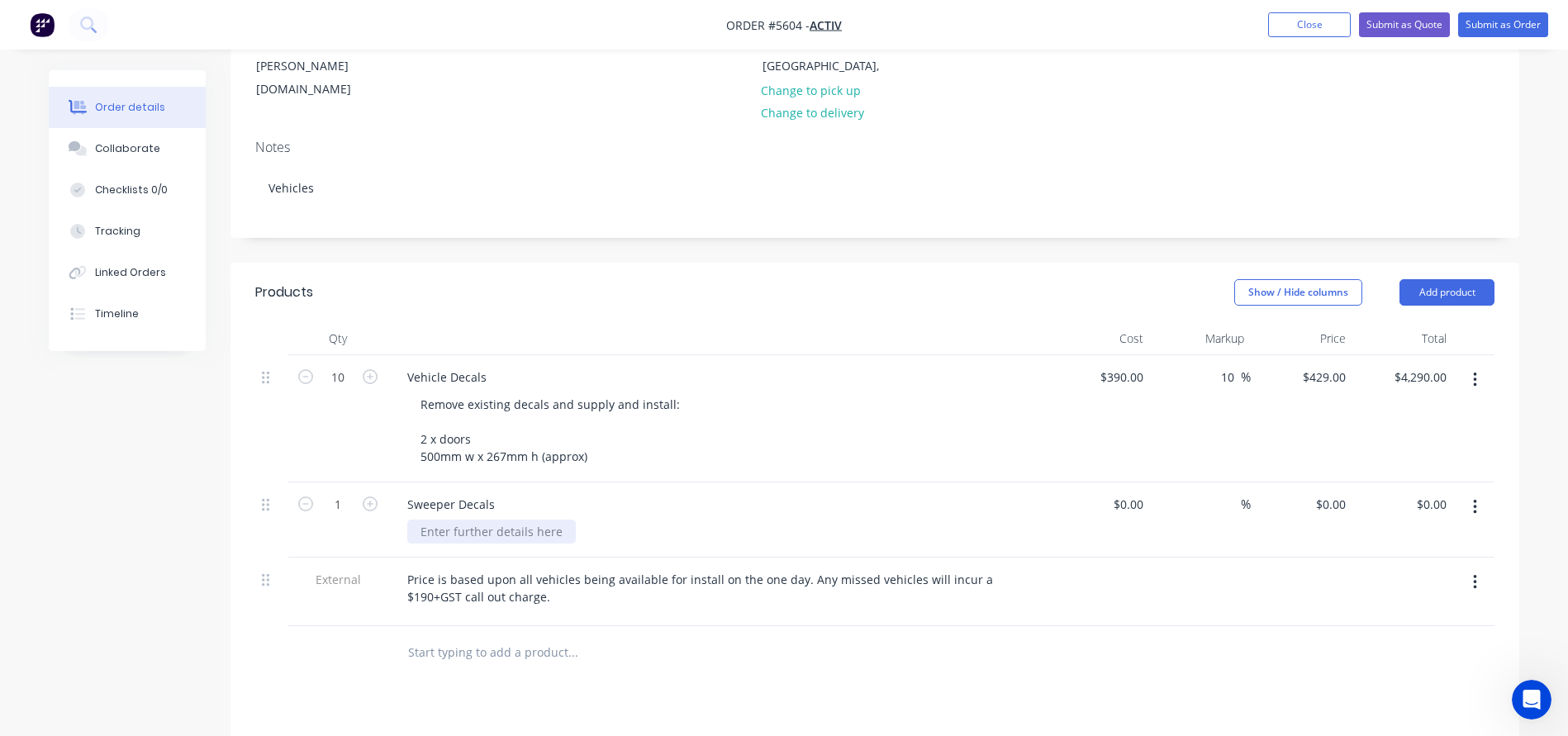
click at [429, 520] on div at bounding box center [491, 532] width 168 height 24
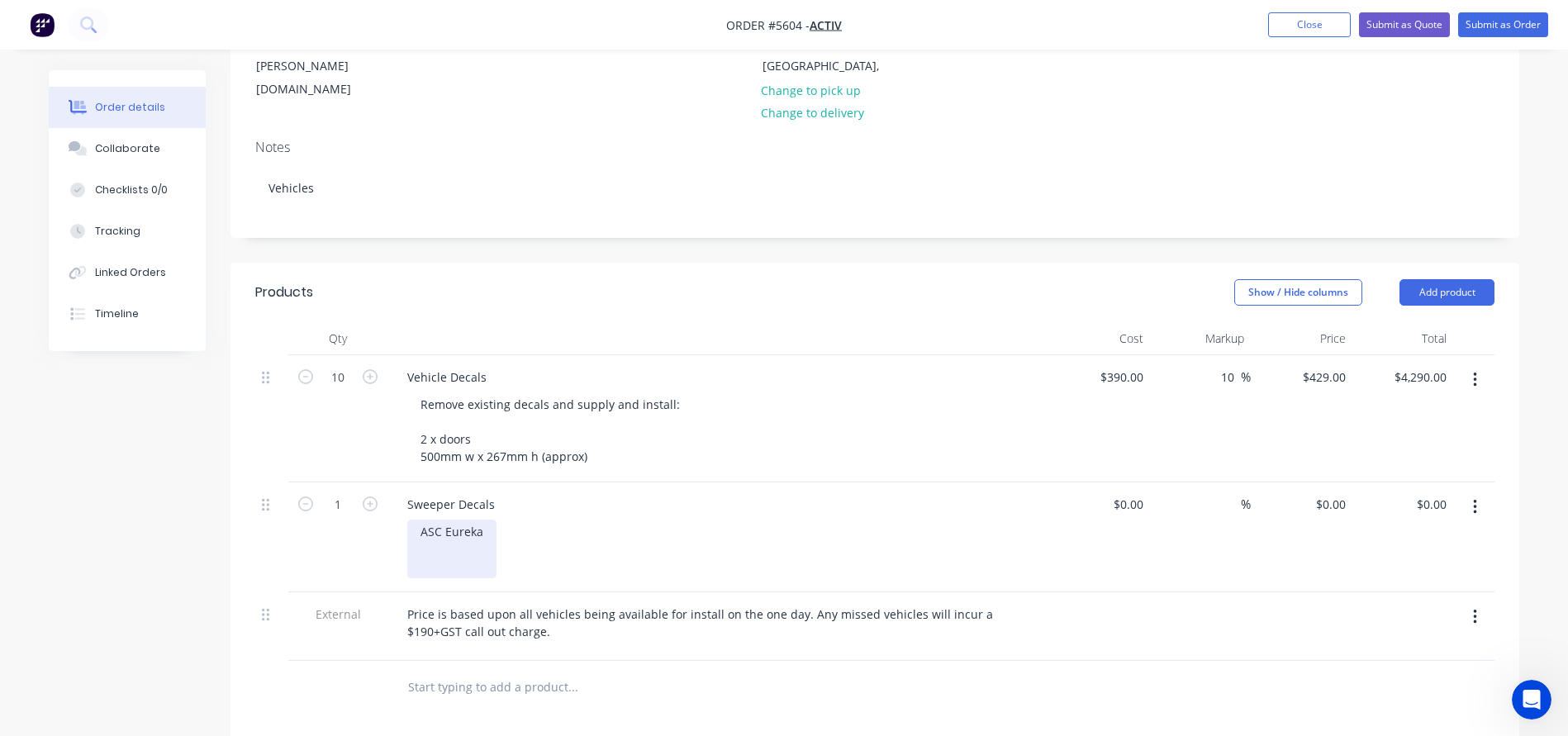
click at [432, 520] on div "ASC Eureka" at bounding box center [452, 549] width 90 height 59
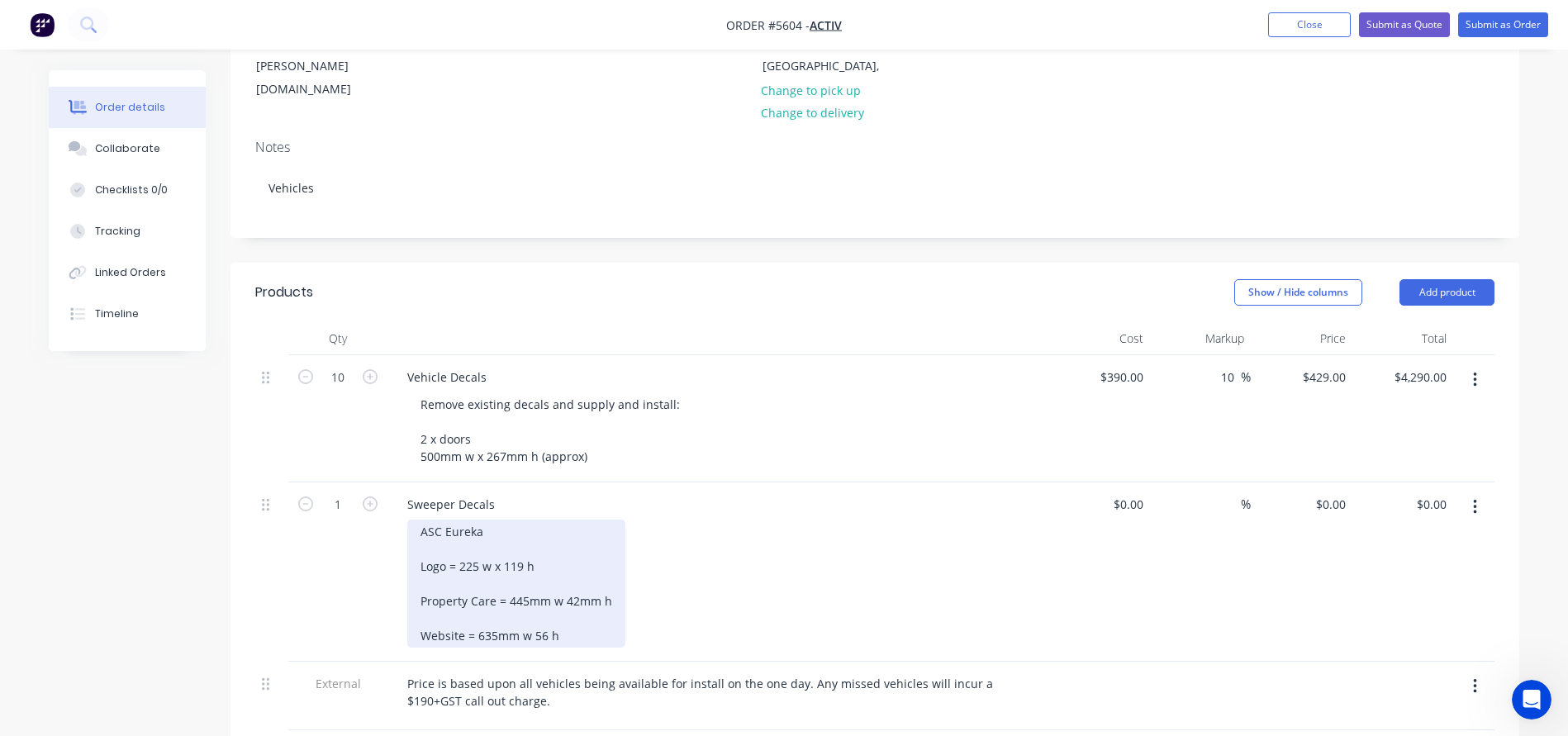
click at [468, 604] on div "ASC Eureka Logo = 225 w x 119 h Property Care = 445mm w 42mm h Website = 635mm …" at bounding box center [516, 584] width 218 height 128
click at [426, 575] on div "ASC Eureka Logo = 225 w x 119 h Property Care = 445mm w 42mm h Website = 635mm …" at bounding box center [516, 584] width 218 height 128
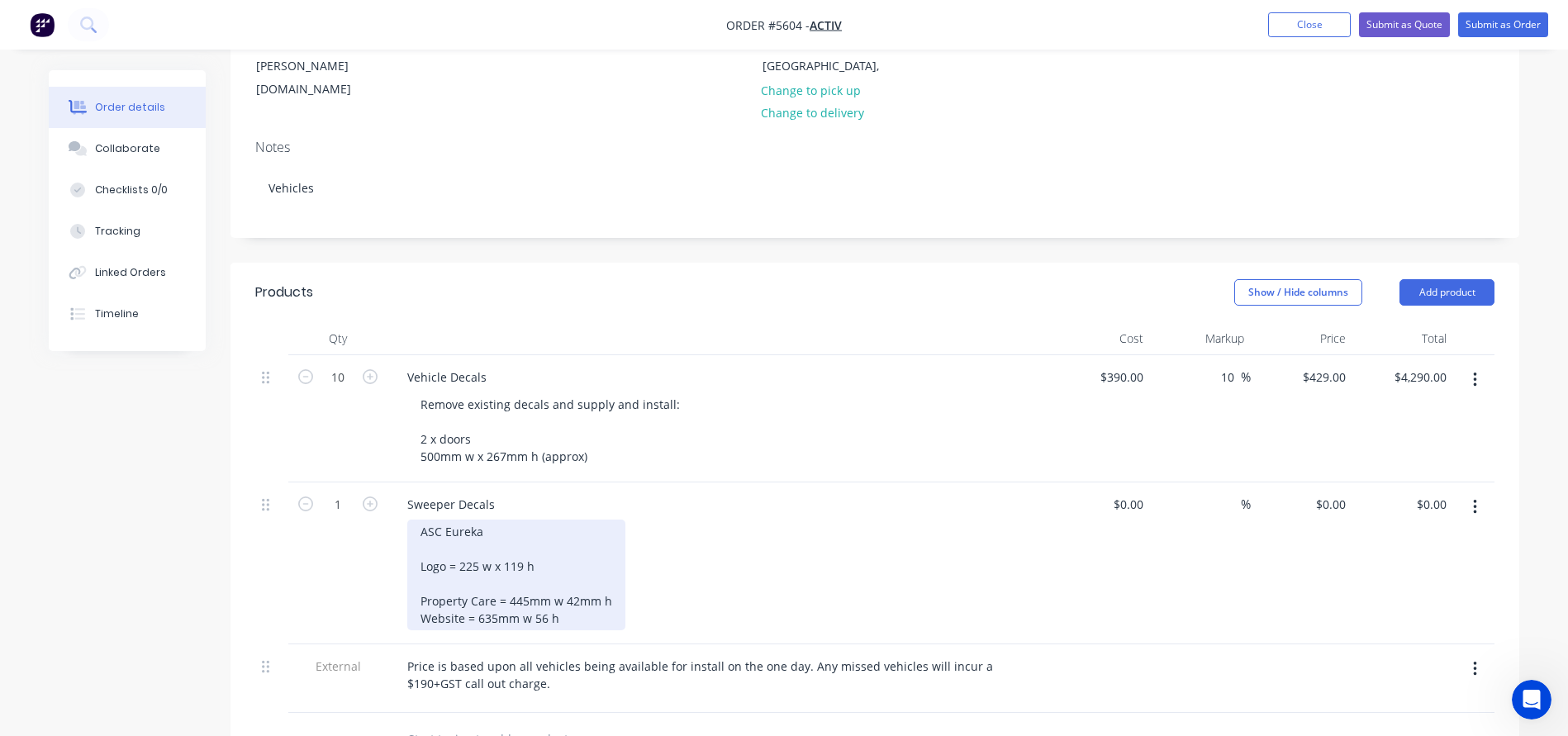
click at [419, 546] on div "ASC Eureka Logo = 225 w x 119 h Property Care = 445mm w 42mm h Website = 635mm …" at bounding box center [516, 575] width 218 height 111
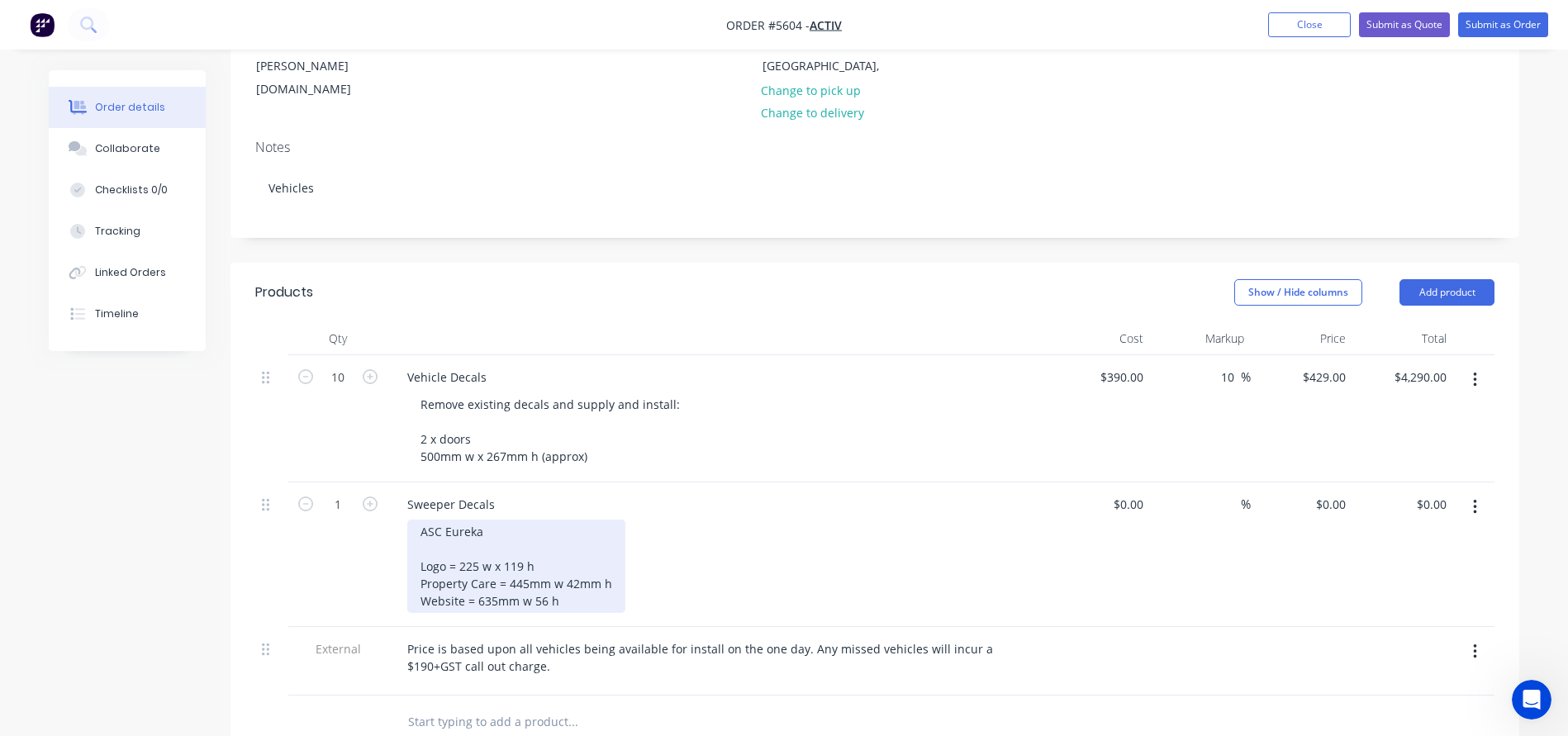
click at [573, 558] on div "ASC Eureka Logo = 225 w x 119 h Property Care = 445mm w 42mm h Website = 635mm …" at bounding box center [516, 567] width 218 height 94
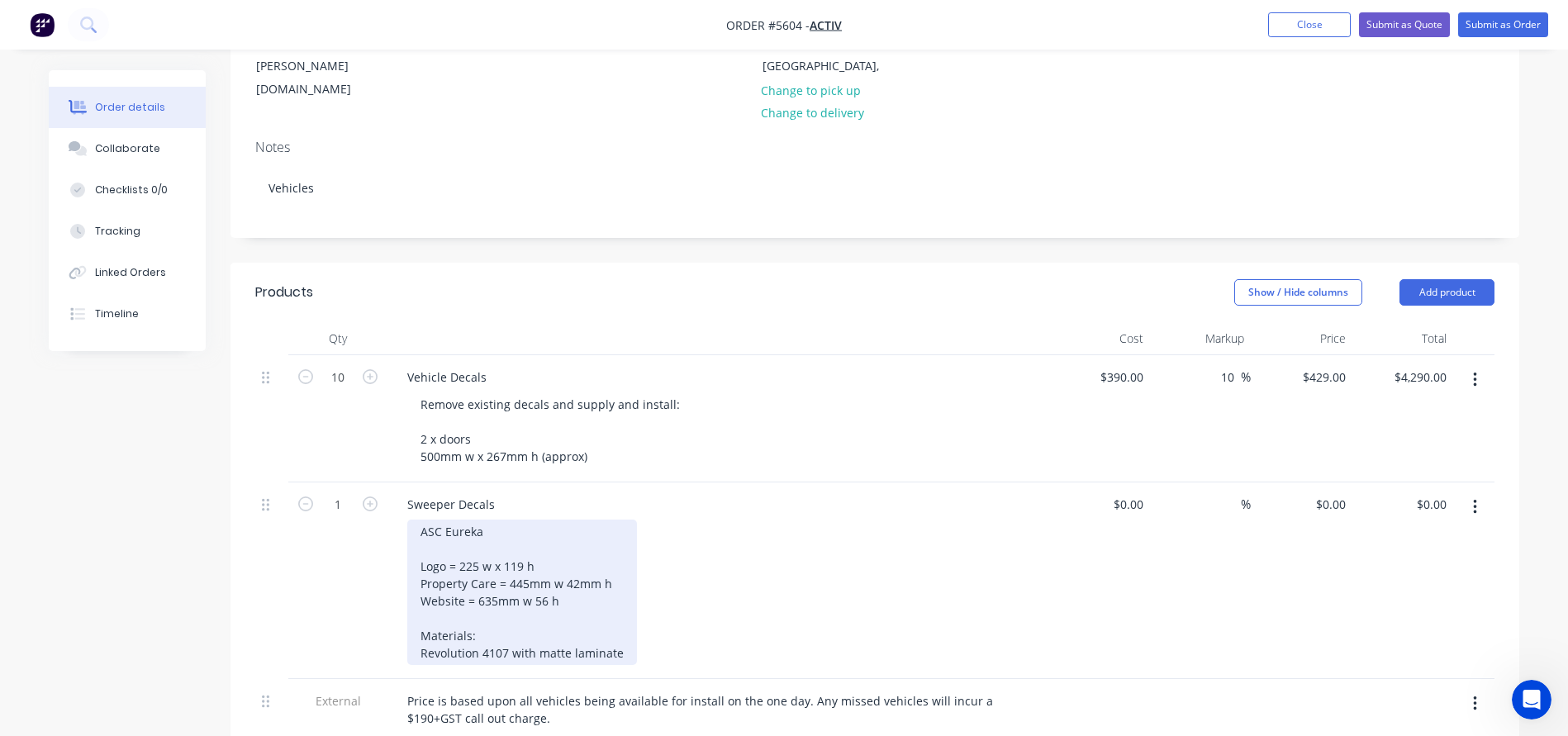
drag, startPoint x: 621, startPoint y: 609, endPoint x: 411, endPoint y: 590, distance: 210.9
click at [411, 590] on div "ASC Eureka Logo = 225 w x 119 h Property Care = 445mm w 42mm h Website = 635mm …" at bounding box center [522, 593] width 230 height 145
copy div "Materials: Revolution 4107 with matte laminate"
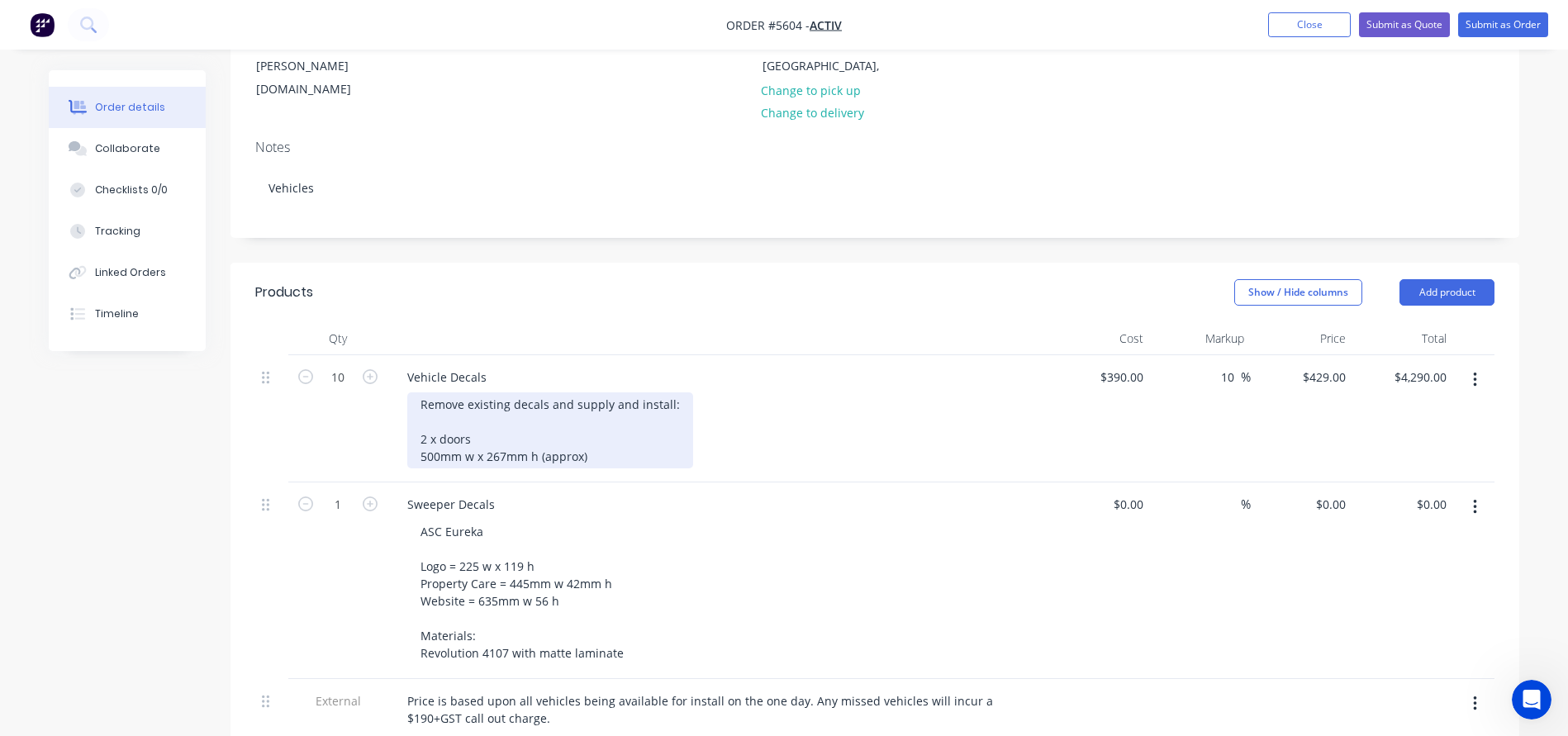
click at [599, 409] on div "Remove existing decals and supply and install: 2 x doors 500mm w x 267mm h (app…" at bounding box center [550, 430] width 286 height 76
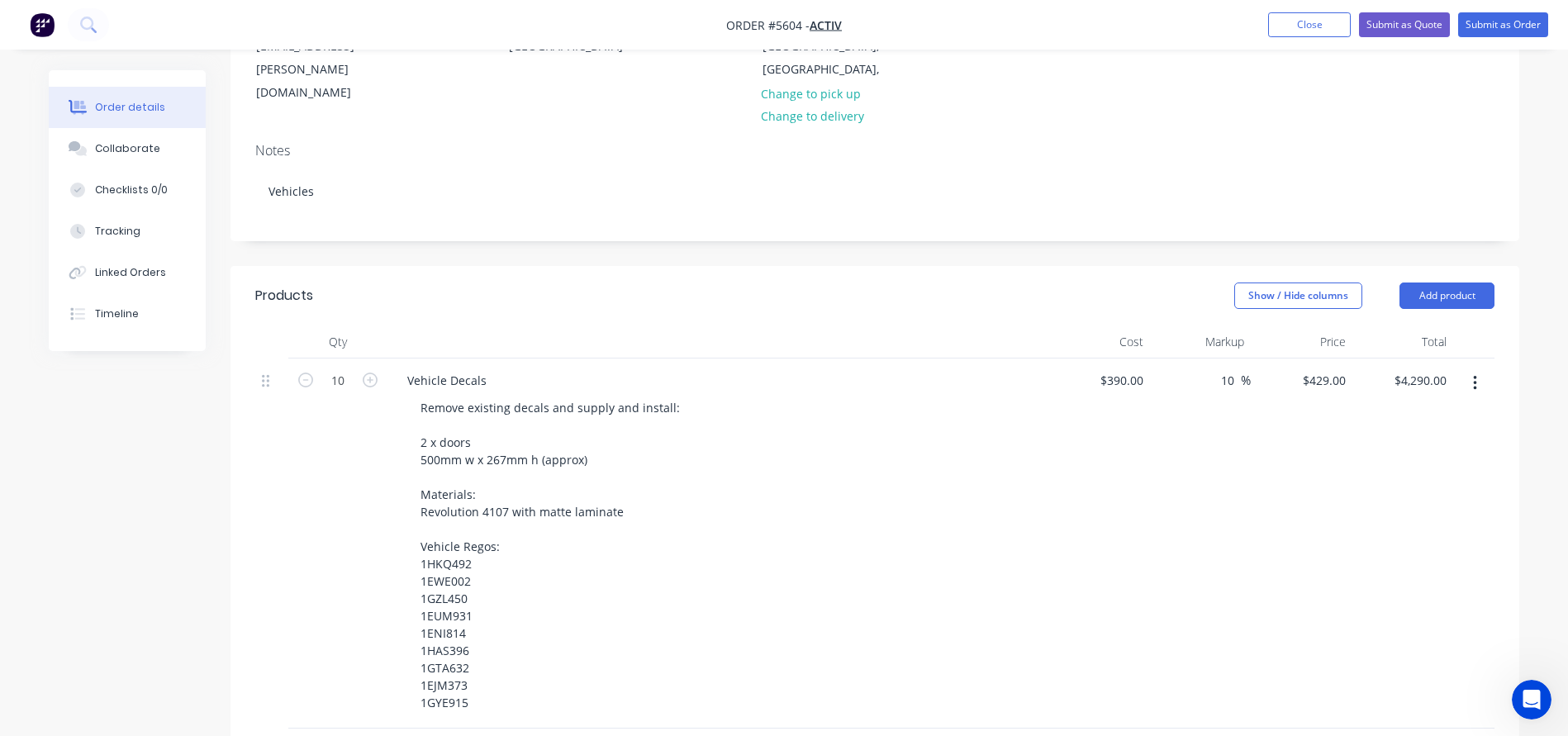
scroll to position [245, 0]
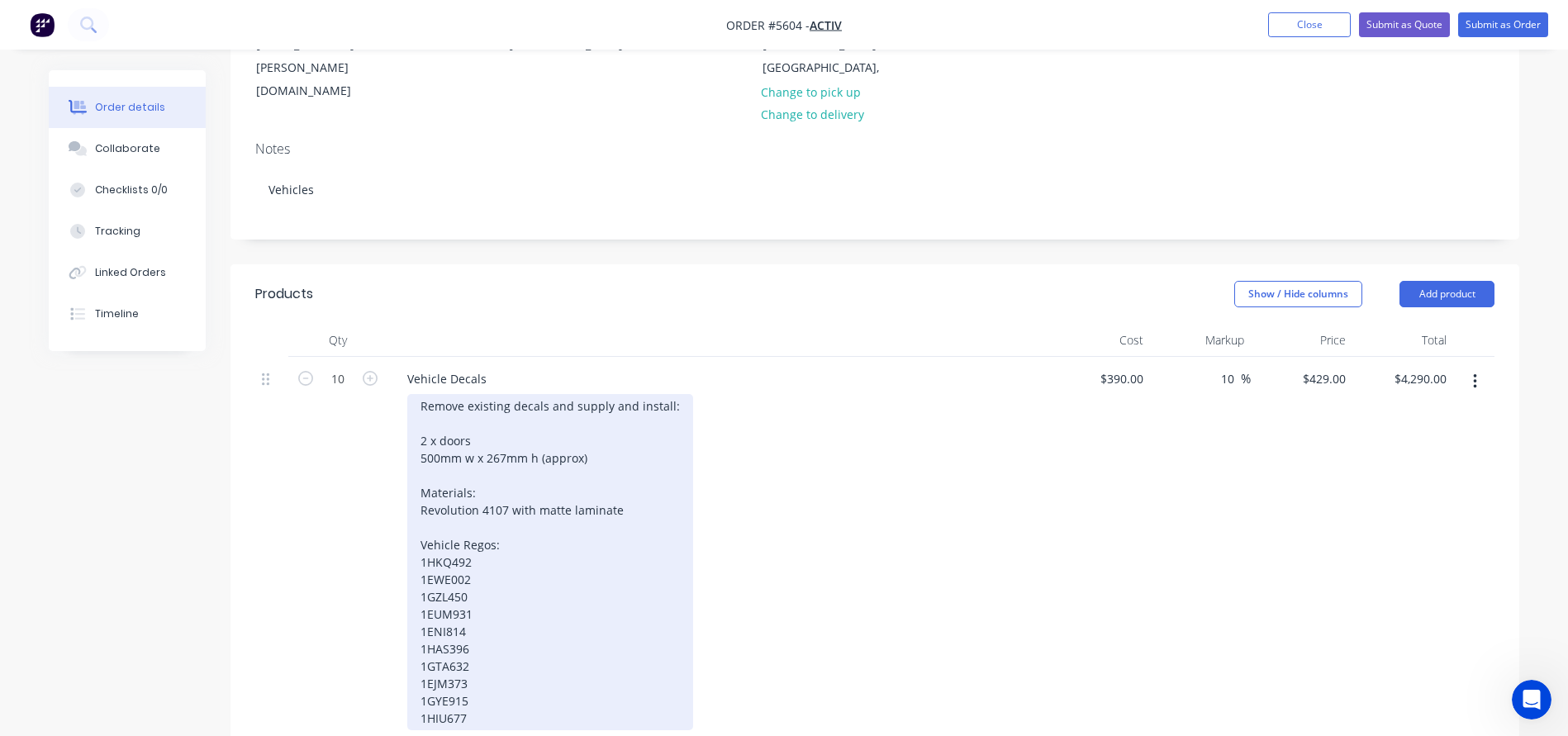
click at [450, 516] on div "Remove existing decals and supply and install: 2 x doors 500mm w x 267mm h (app…" at bounding box center [550, 563] width 286 height 337
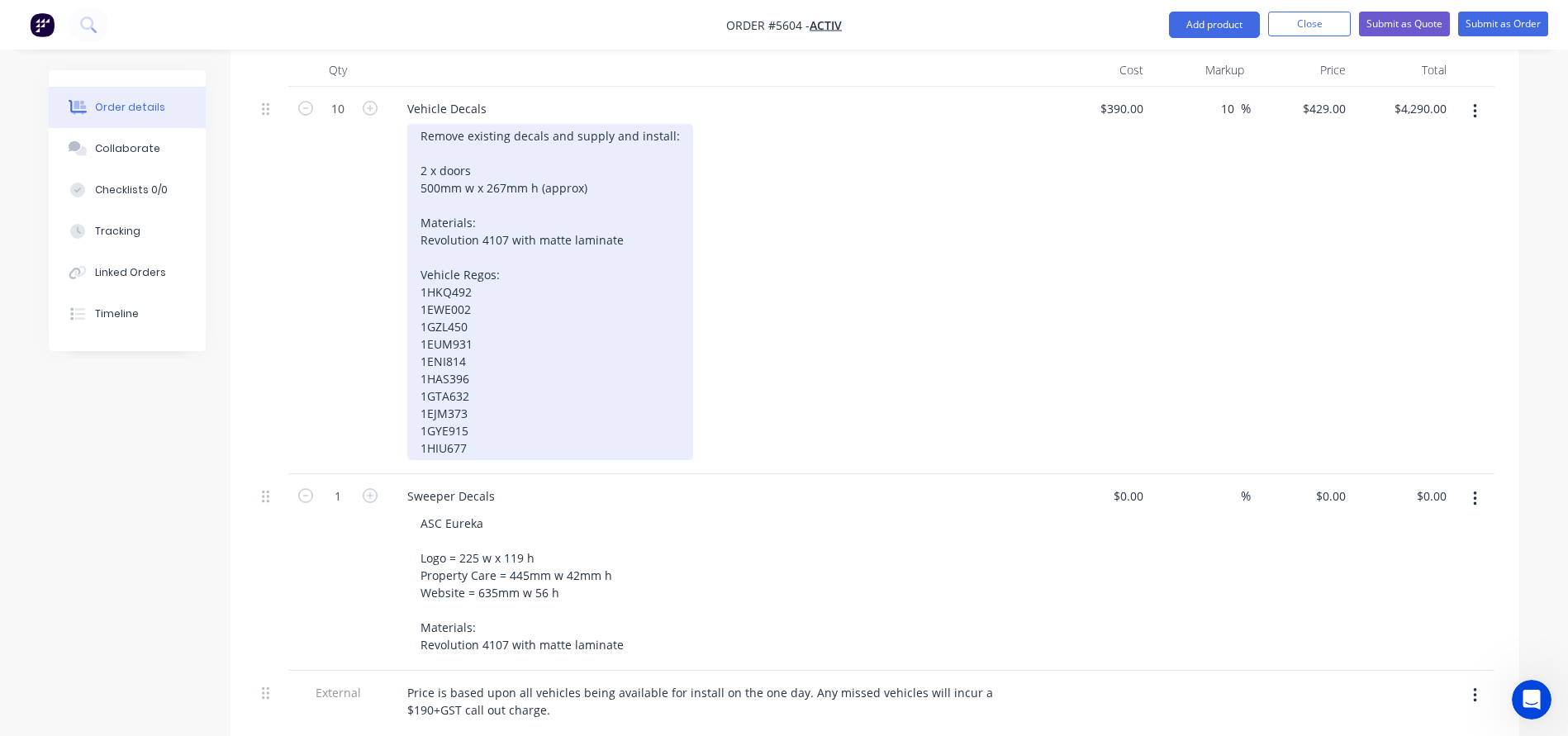
scroll to position [511, 0]
drag, startPoint x: 417, startPoint y: 90, endPoint x: 769, endPoint y: 95, distance: 352.0
click at [769, 128] on div "Remove existing decals and supply and install: 2 x doors 500mm w x 267mm h (app…" at bounding box center [724, 297] width 634 height 337
copy div "Remove existing decals and supply and install:"
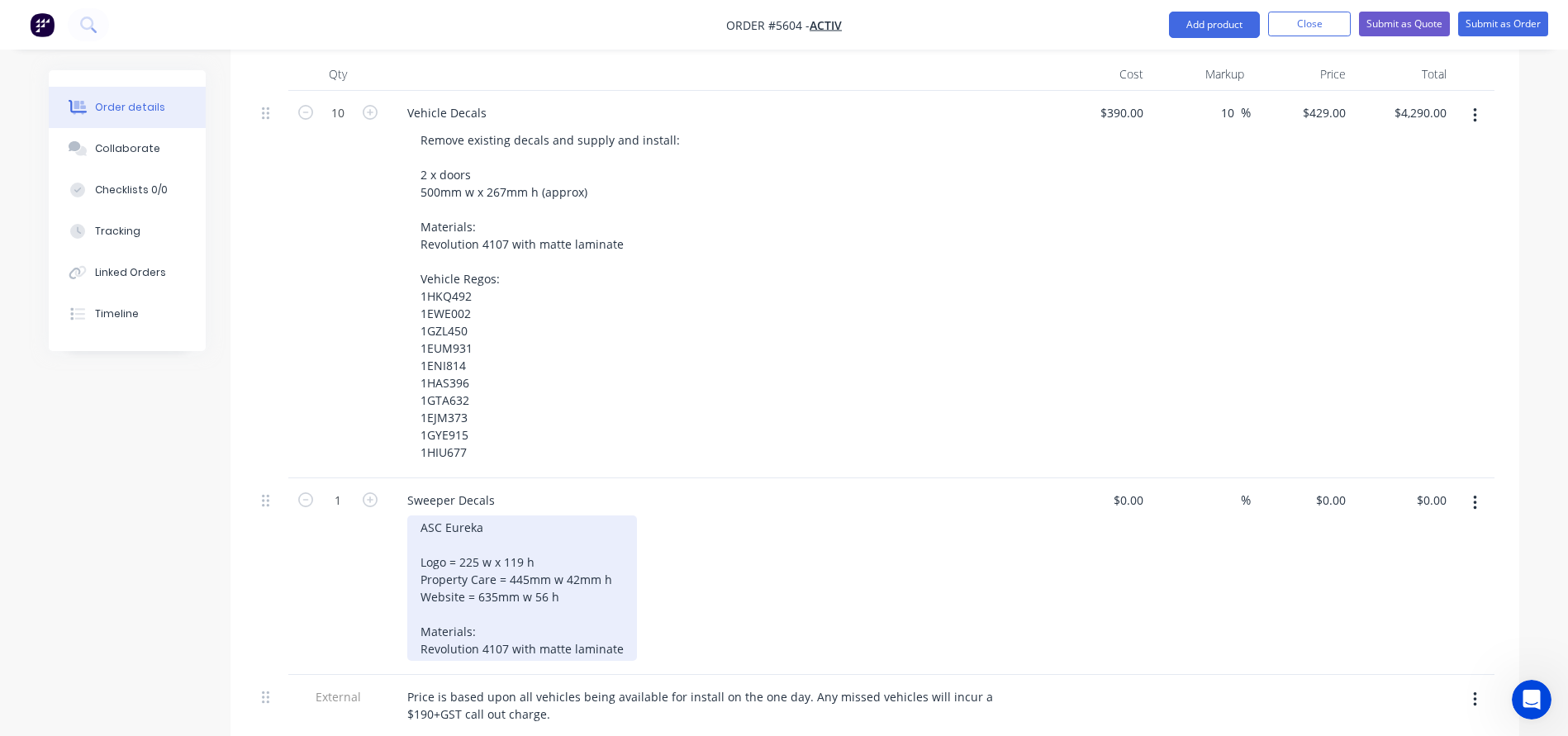
click at [424, 516] on div "ASC Eureka Logo = 225 w x 119 h Property Care = 445mm w 42mm h Website = 635mm …" at bounding box center [522, 589] width 230 height 145
click at [538, 516] on div "ASC Eureka Logo = 225 w x 119 h Property Care = 445mm w 42mm h Website = 635mm …" at bounding box center [522, 589] width 230 height 145
click at [514, 516] on div "ASC Eureka Logo = 225 w x 119 h Property Care = 445mm w 42mm h Website = 635mm …" at bounding box center [522, 589] width 230 height 145
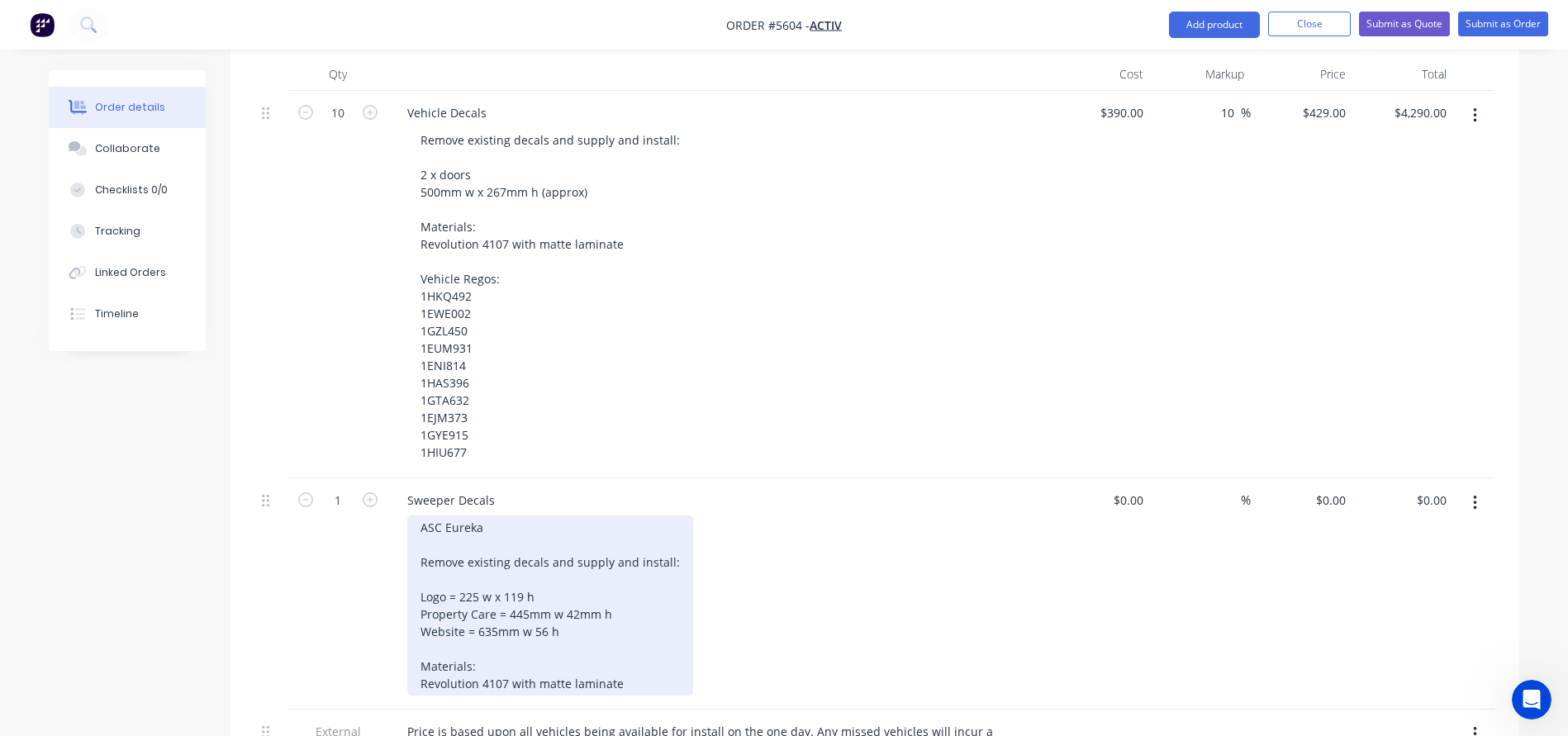
click at [513, 518] on div "ASC Eureka Remove existing decals and supply and install: Logo = 225 w x 119 h …" at bounding box center [550, 606] width 286 height 180
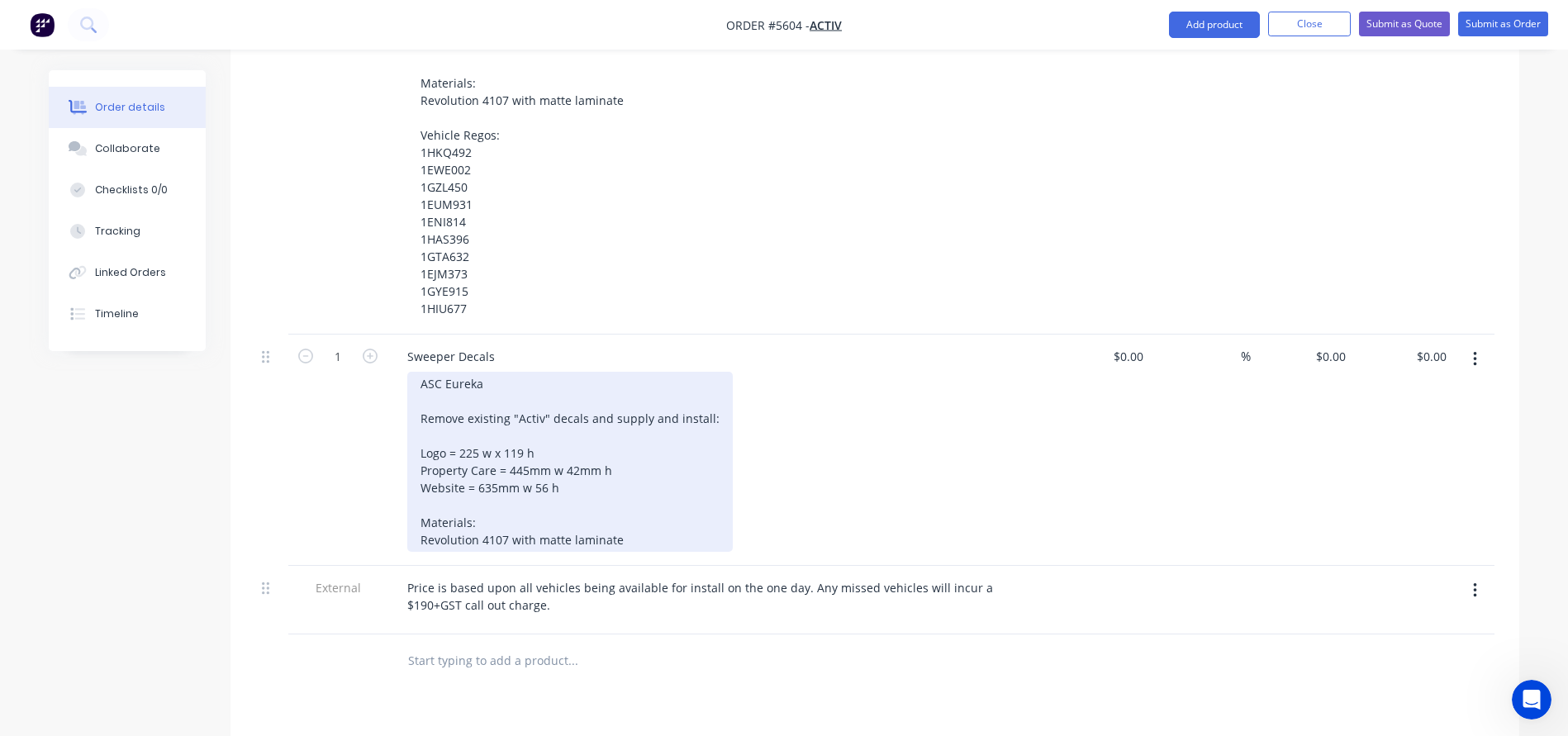
scroll to position [653, 0]
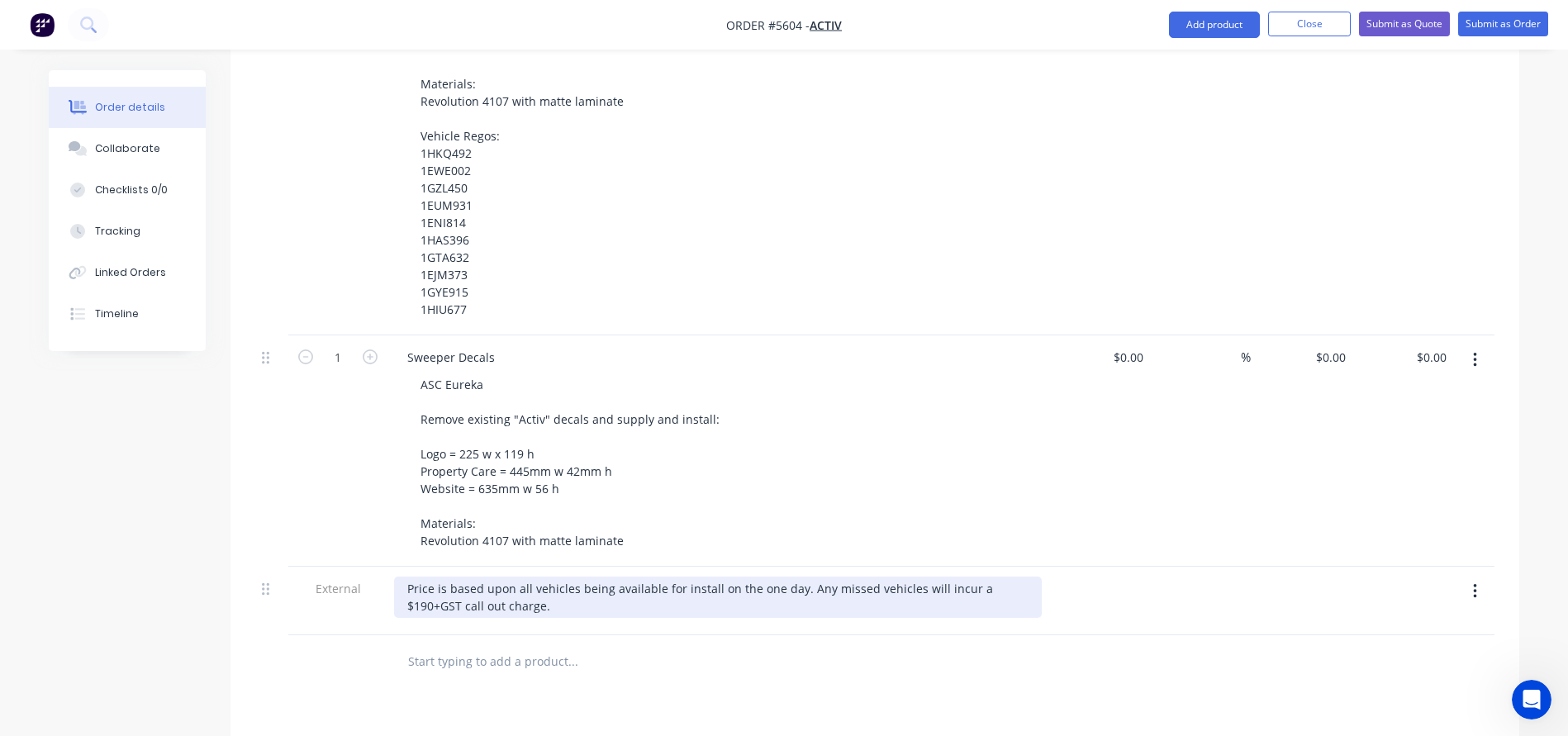
click at [401, 577] on div "Price is based upon all vehicles being available for install on the one day. An…" at bounding box center [718, 597] width 647 height 41
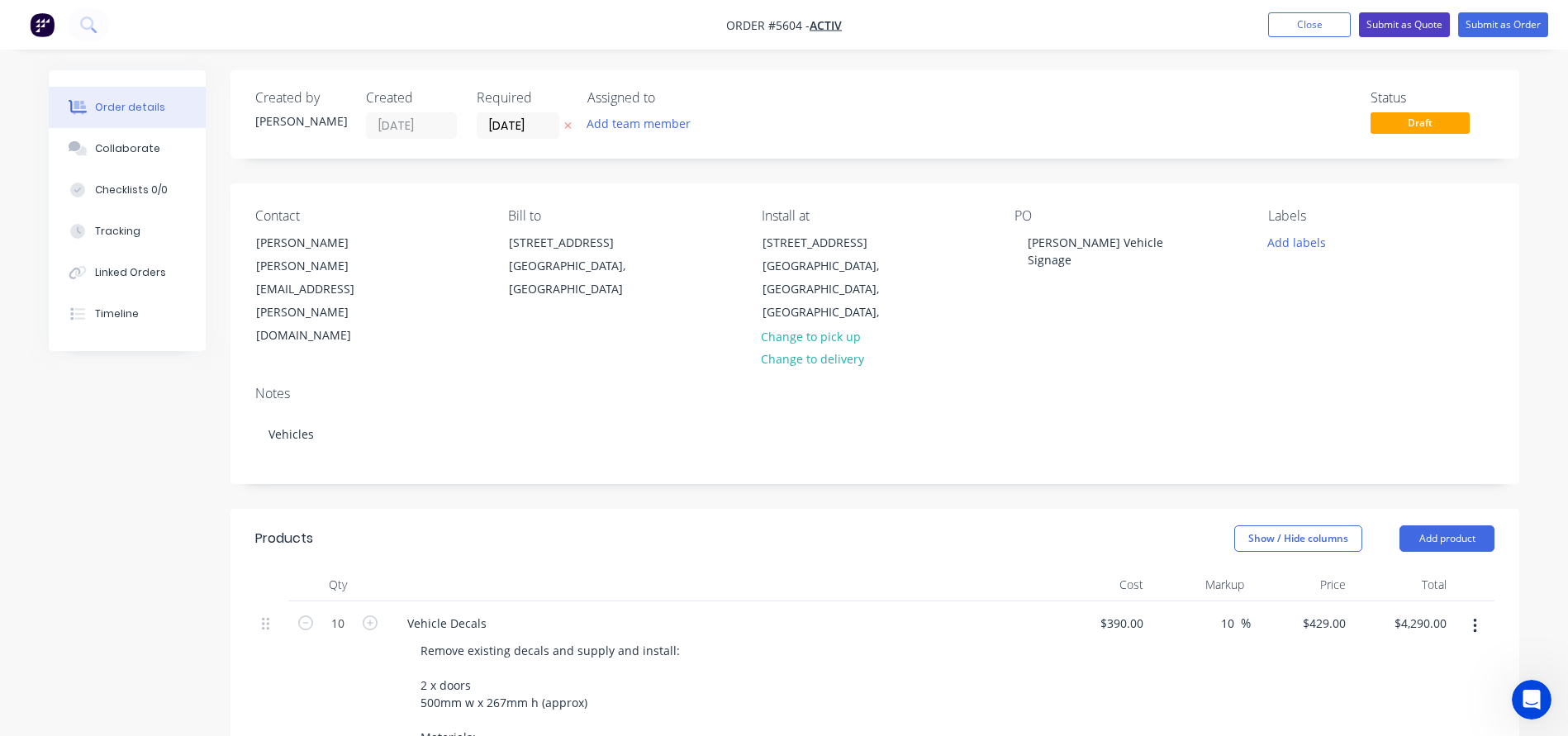
scroll to position [0, 0]
click at [1414, 27] on button "Submit as Quote" at bounding box center [1404, 24] width 91 height 25
type input "$390.00"
type input "10"
type input "$429.00"
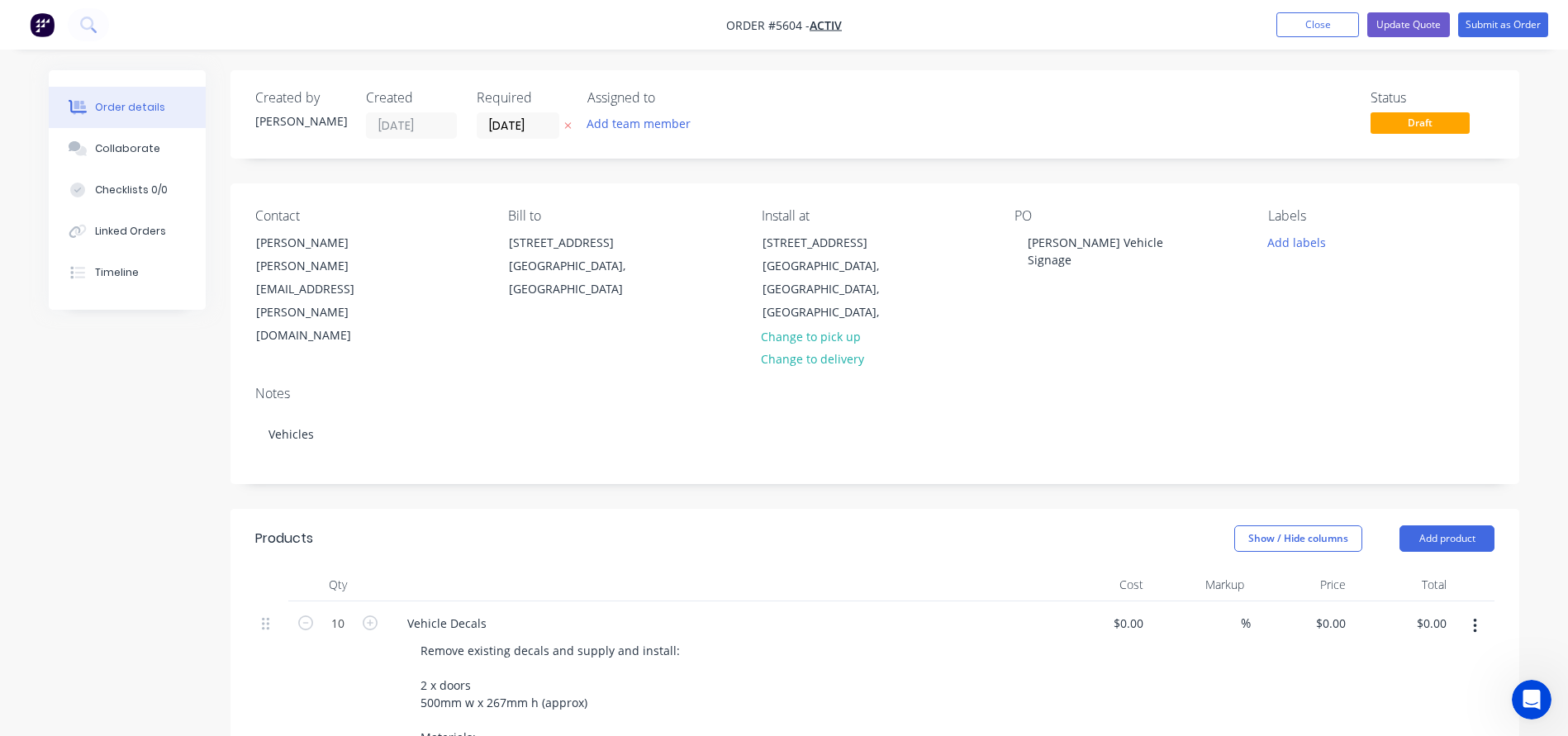
type input "$4,290.00"
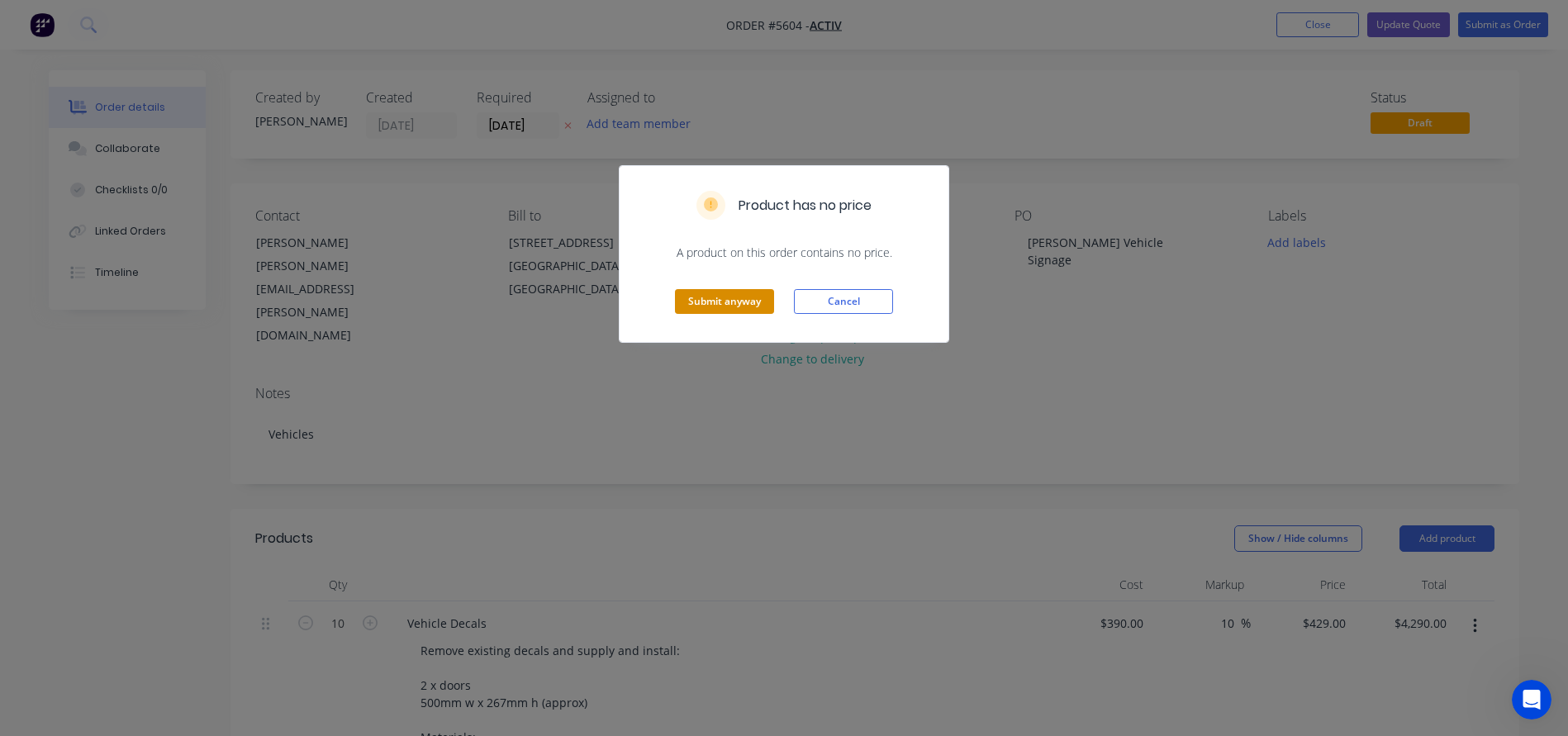
click at [719, 303] on button "Submit anyway" at bounding box center [725, 301] width 100 height 25
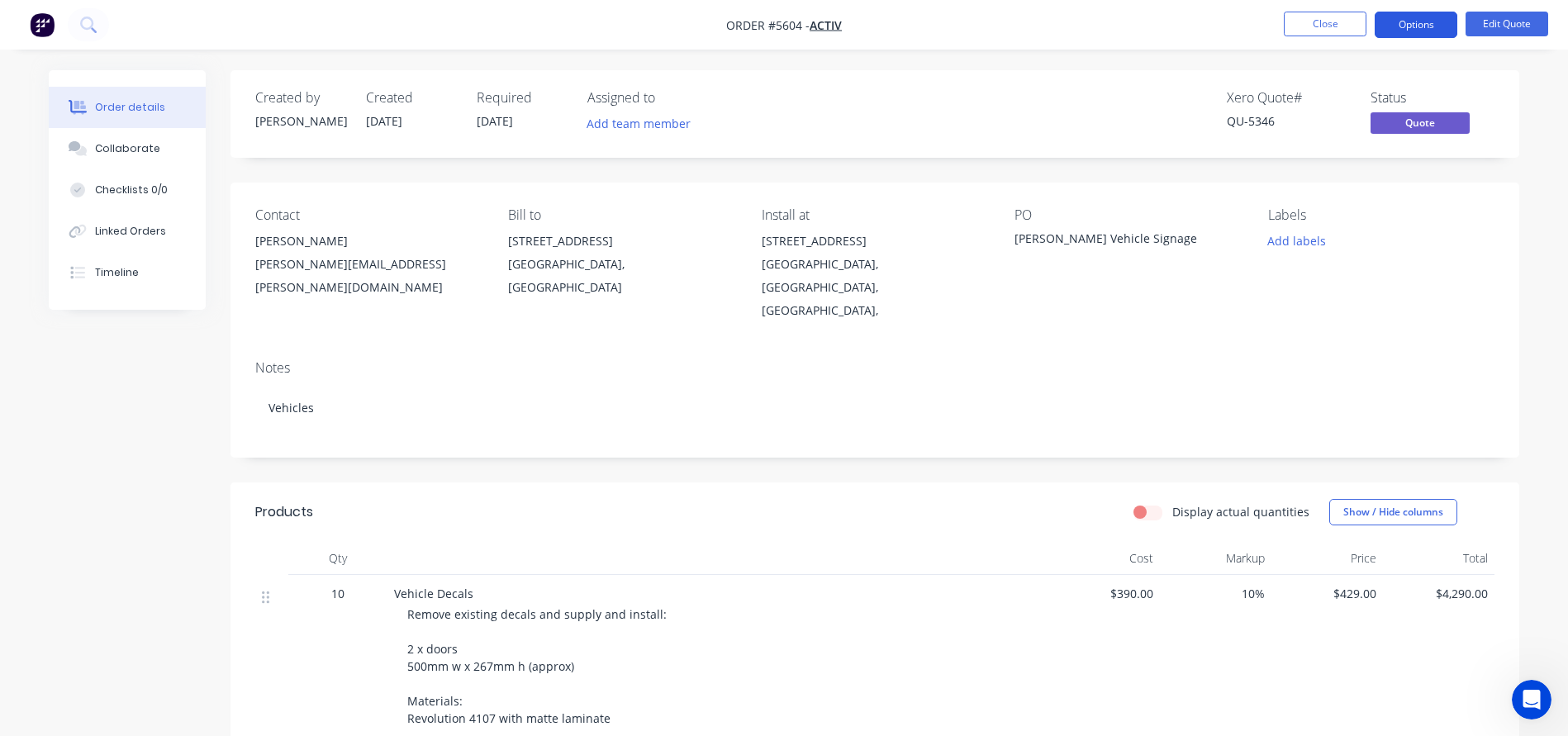
click at [1433, 26] on button "Options" at bounding box center [1416, 25] width 83 height 27
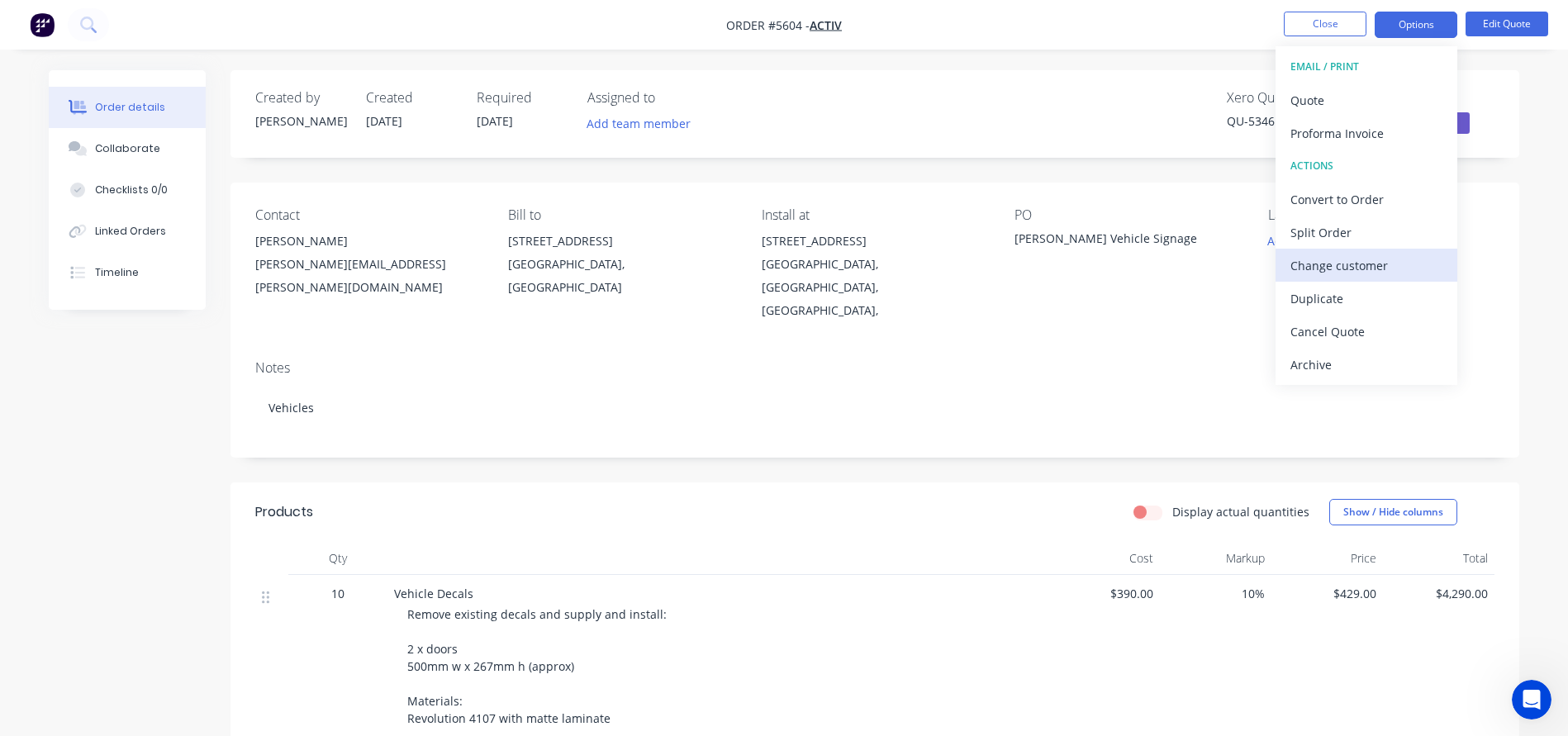
click at [1312, 269] on div "Change customer" at bounding box center [1366, 266] width 152 height 24
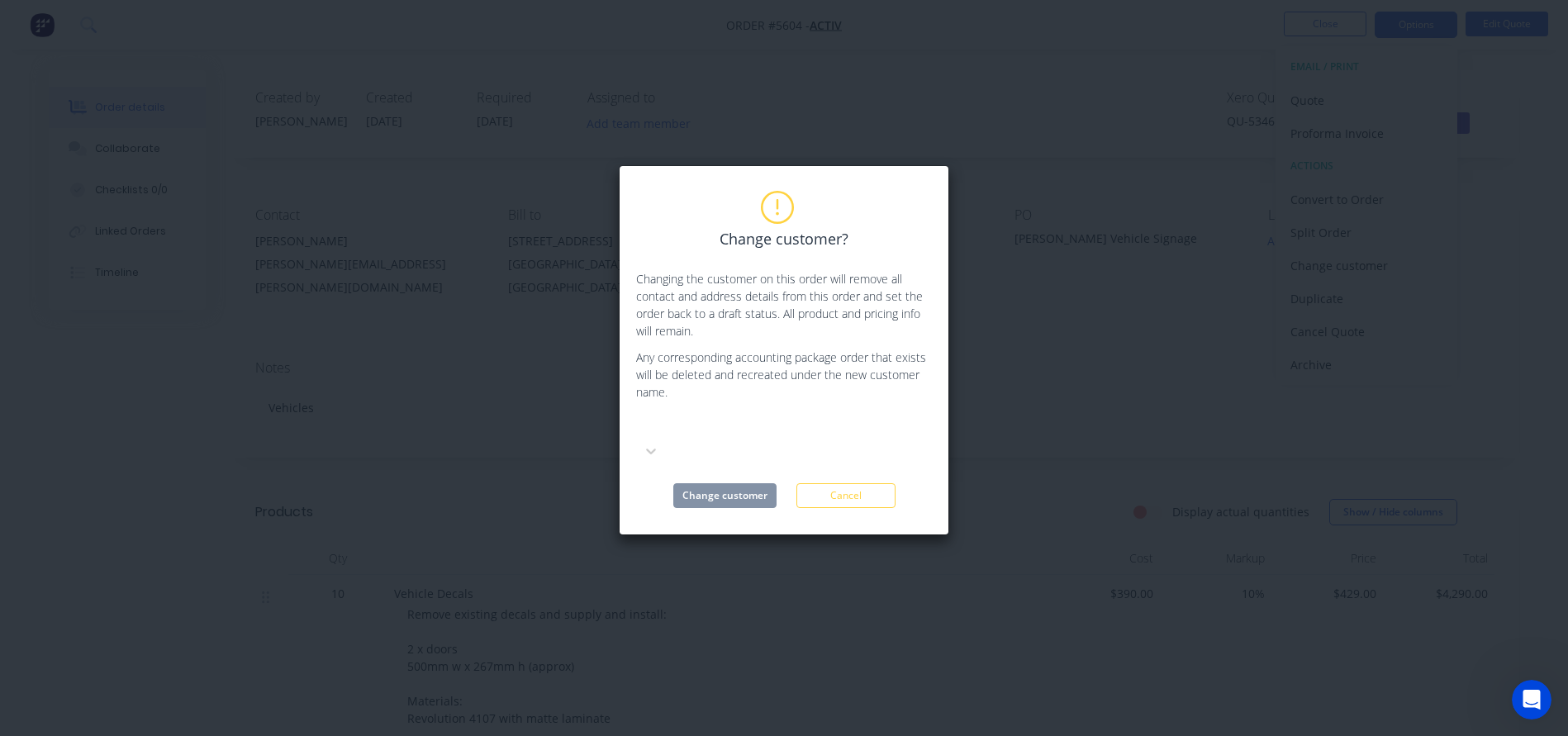
click at [694, 434] on div at bounding box center [760, 426] width 238 height 21
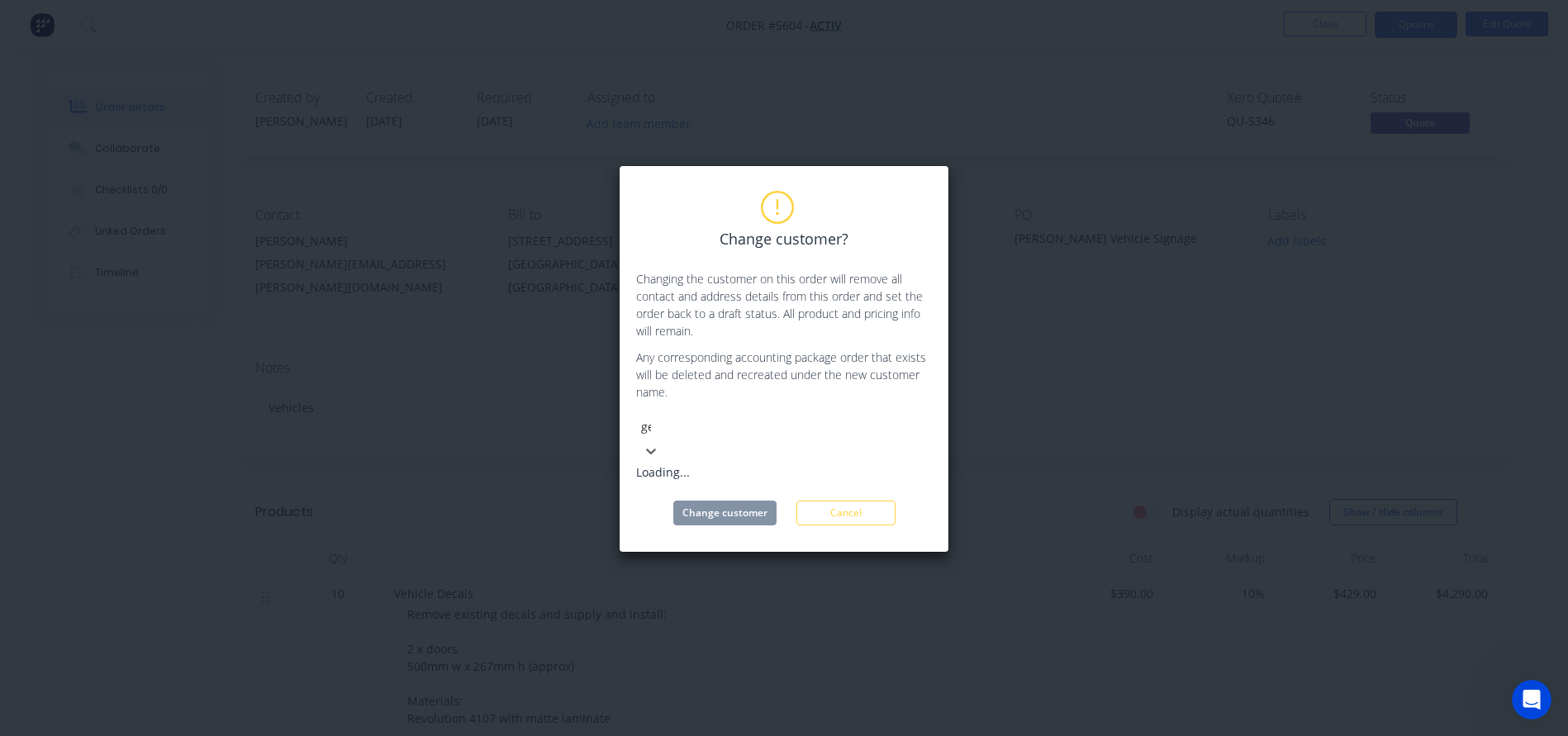
type input "gen"
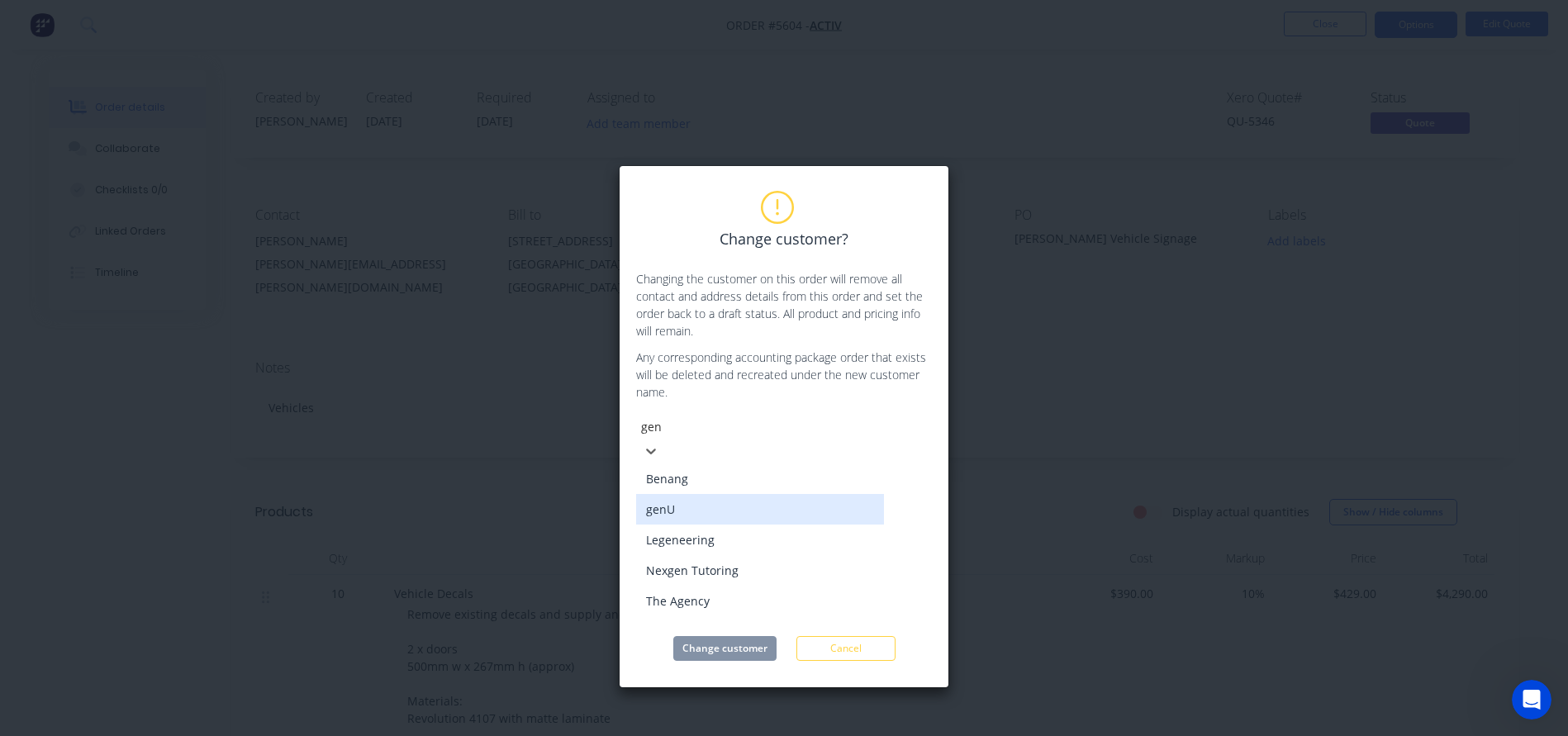
click at [661, 497] on div "genU" at bounding box center [760, 509] width 248 height 31
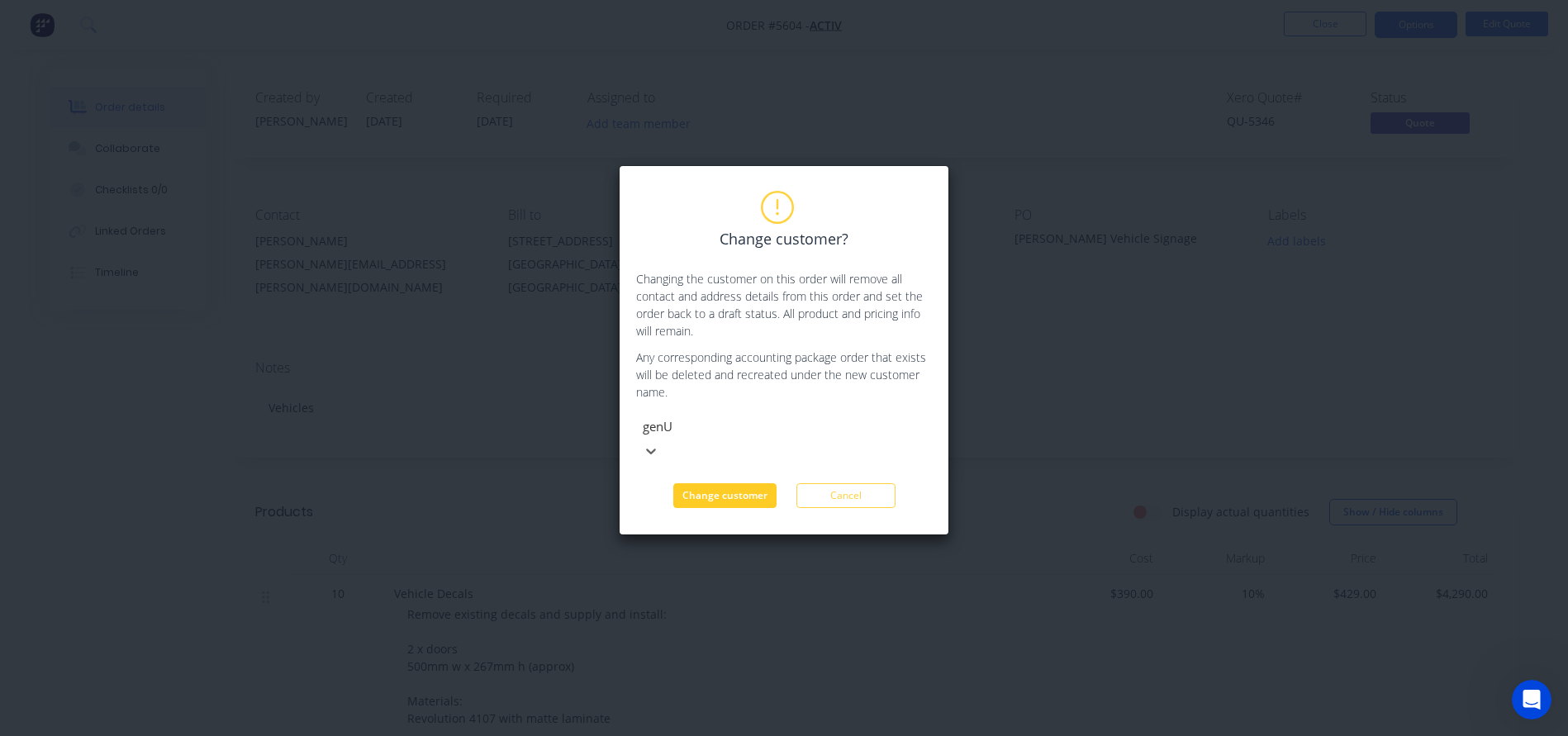
click at [717, 483] on button "Change customer" at bounding box center [725, 495] width 104 height 25
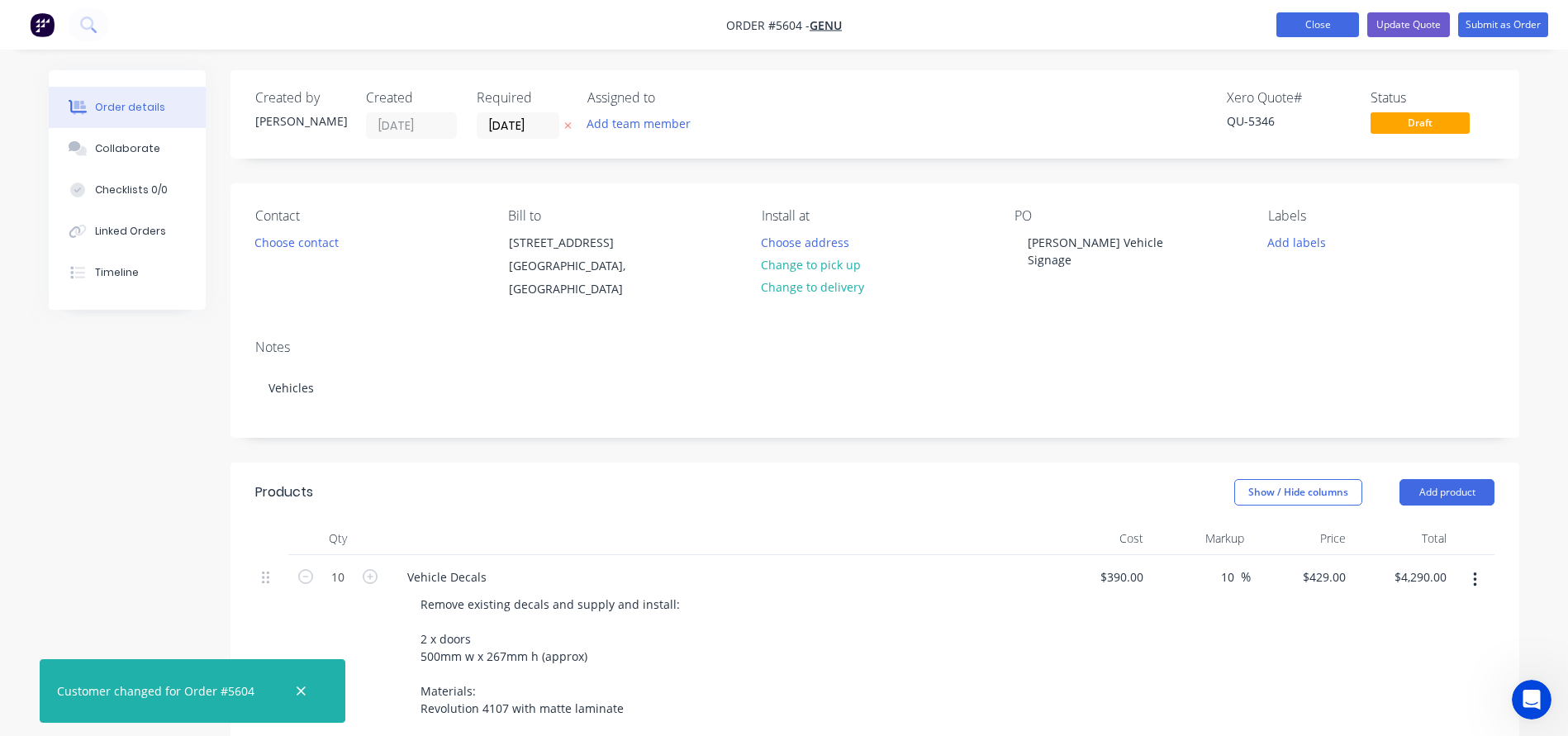
click at [1321, 26] on button "Close" at bounding box center [1317, 24] width 83 height 25
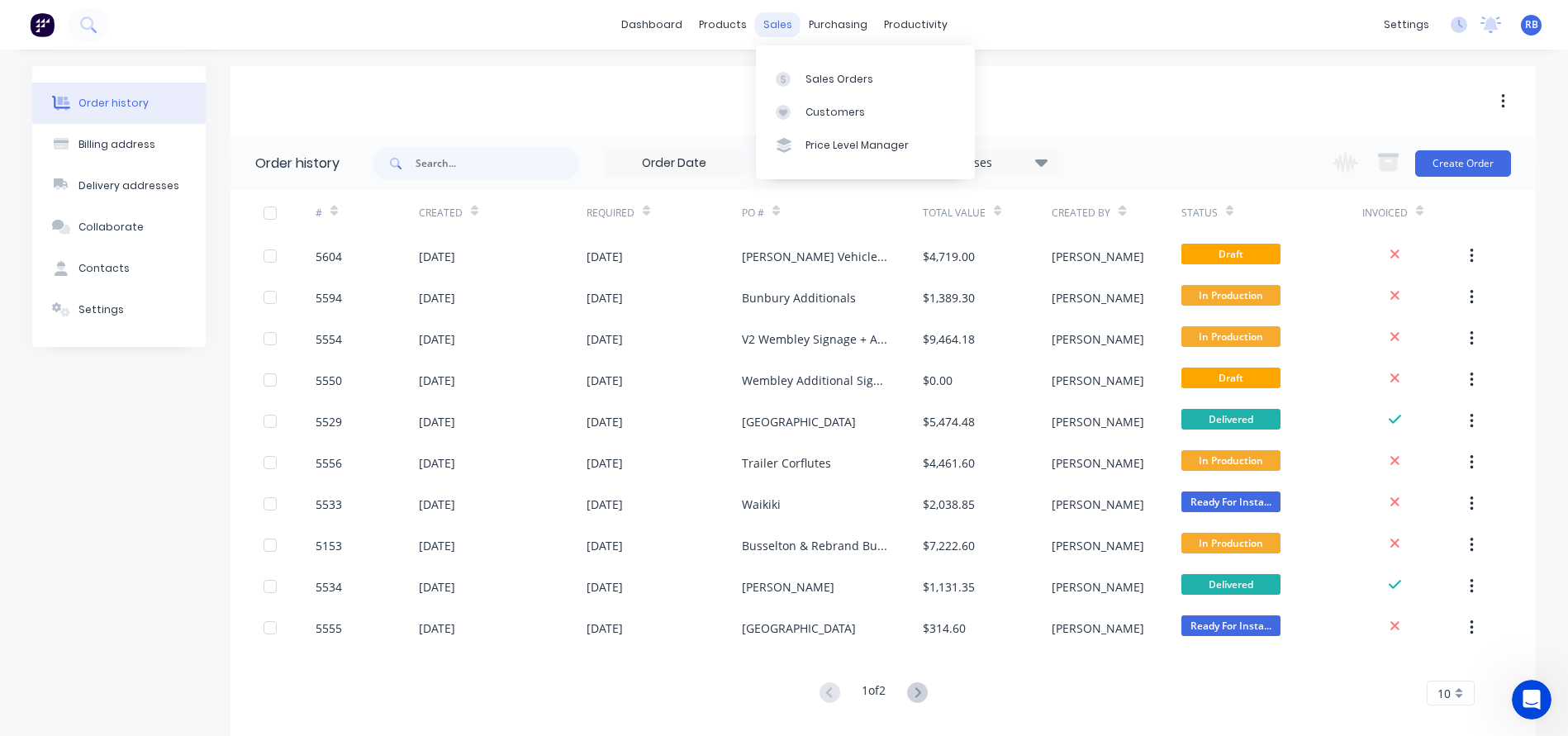
click at [773, 26] on div "sales" at bounding box center [778, 24] width 46 height 25
click at [826, 75] on div "Sales Orders" at bounding box center [839, 79] width 68 height 15
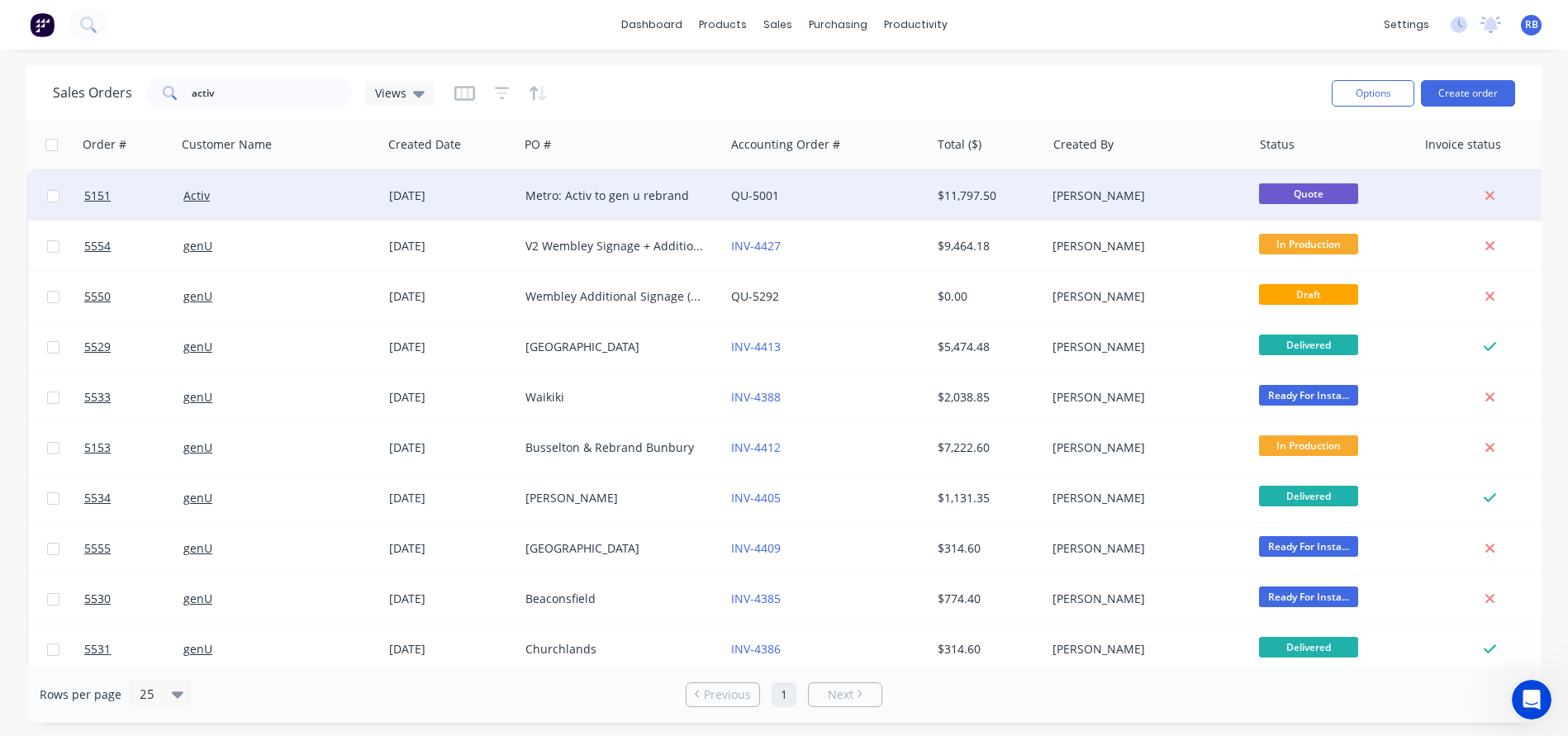
click at [548, 196] on div "Metro: Activ to gen u rebrand" at bounding box center [617, 195] width 183 height 17
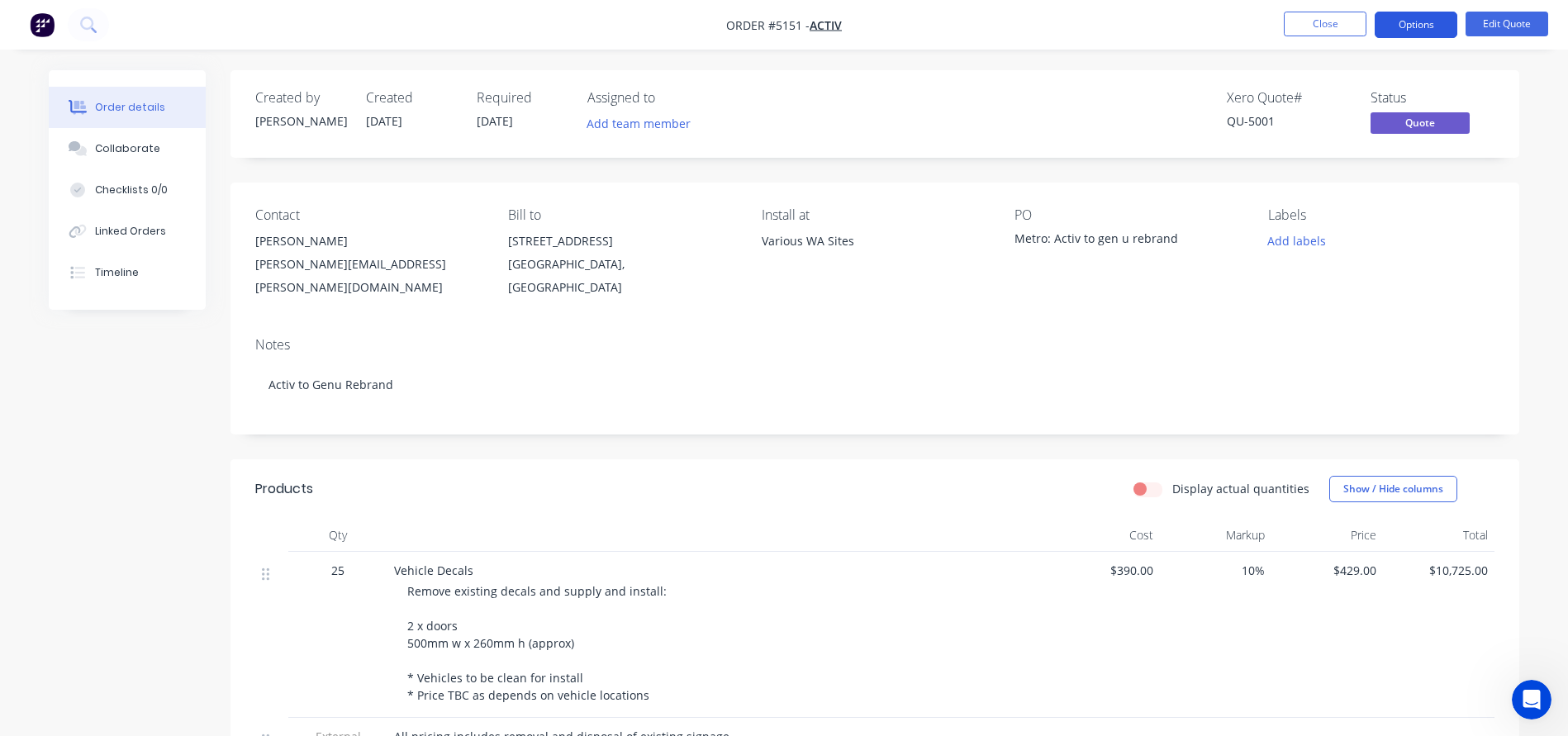
click at [1427, 18] on button "Options" at bounding box center [1416, 25] width 83 height 27
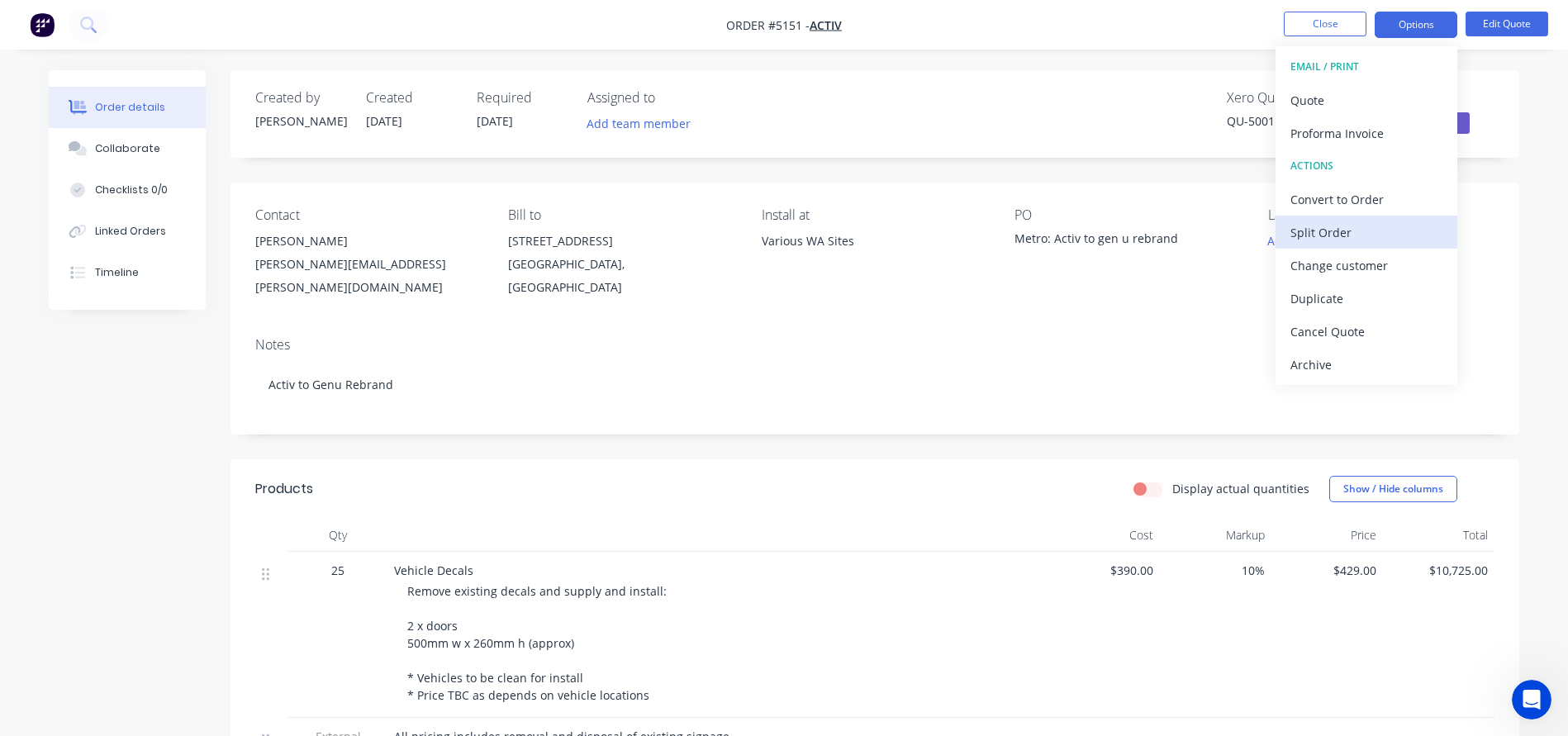
click at [1326, 226] on div "Split Order" at bounding box center [1366, 233] width 152 height 24
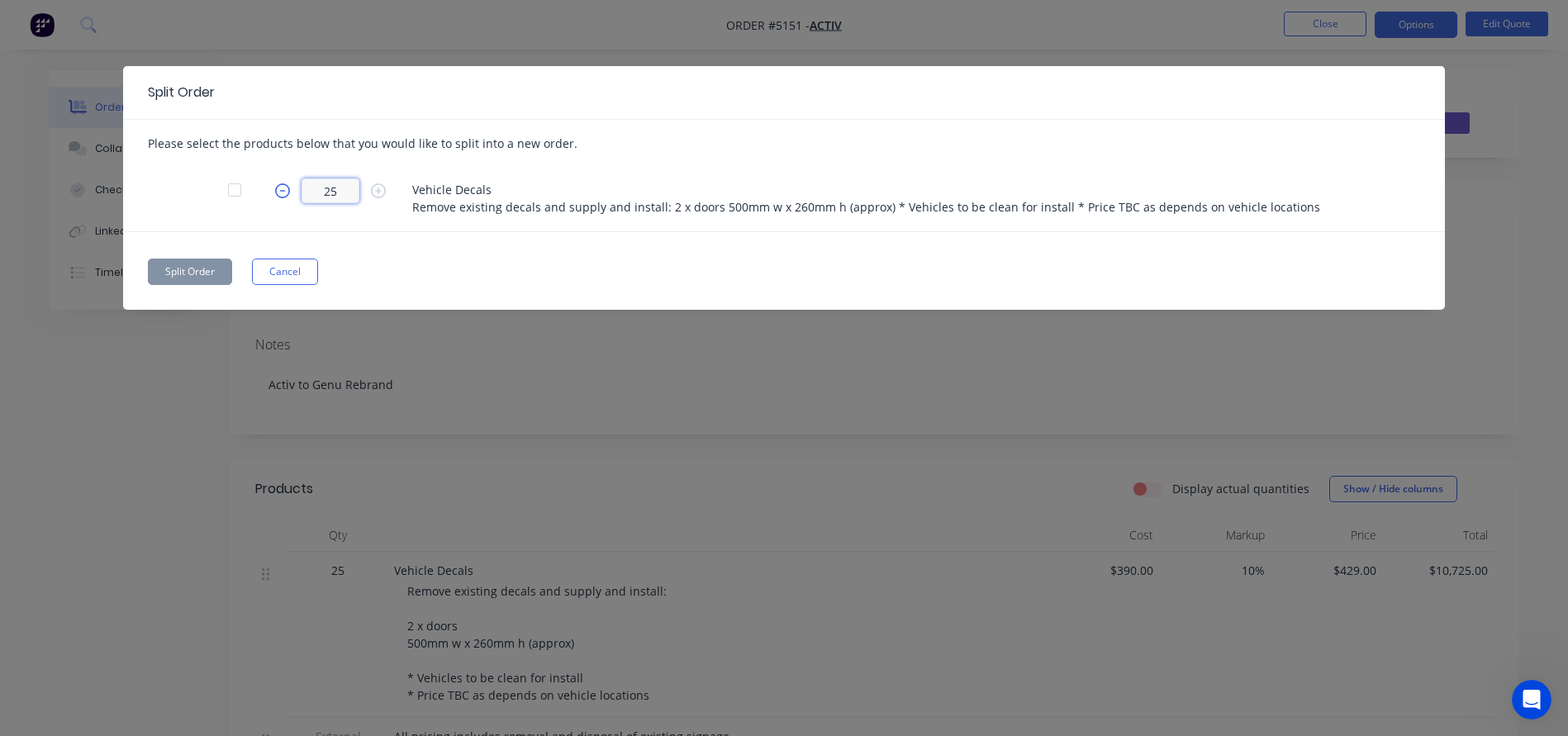
drag, startPoint x: 346, startPoint y: 193, endPoint x: 290, endPoint y: 193, distance: 56.0
click at [293, 193] on form "25" at bounding box center [337, 190] width 148 height 25
type input "1"
click at [185, 264] on button "Split Order" at bounding box center [190, 272] width 85 height 27
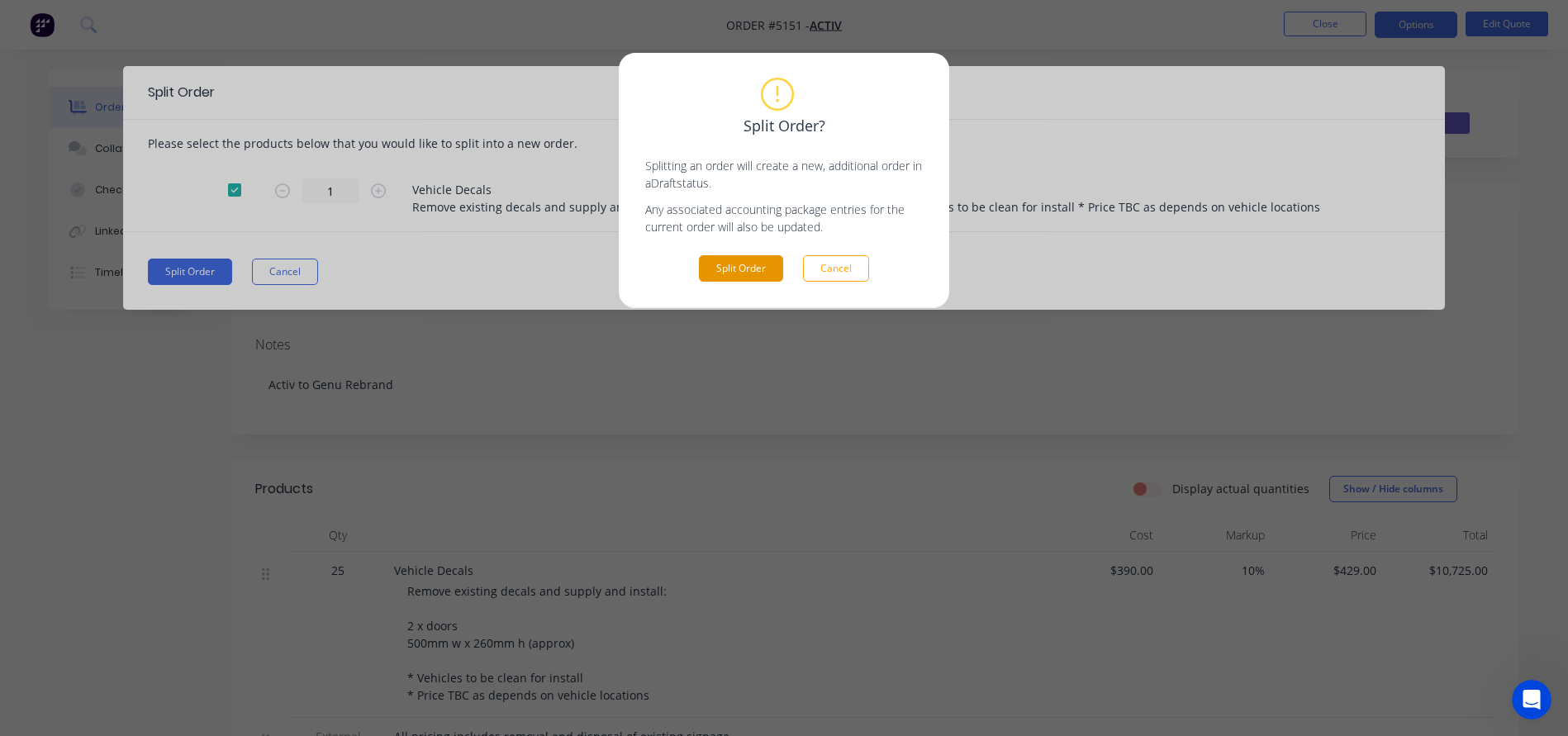
click at [725, 271] on button "Split Order" at bounding box center [741, 268] width 85 height 27
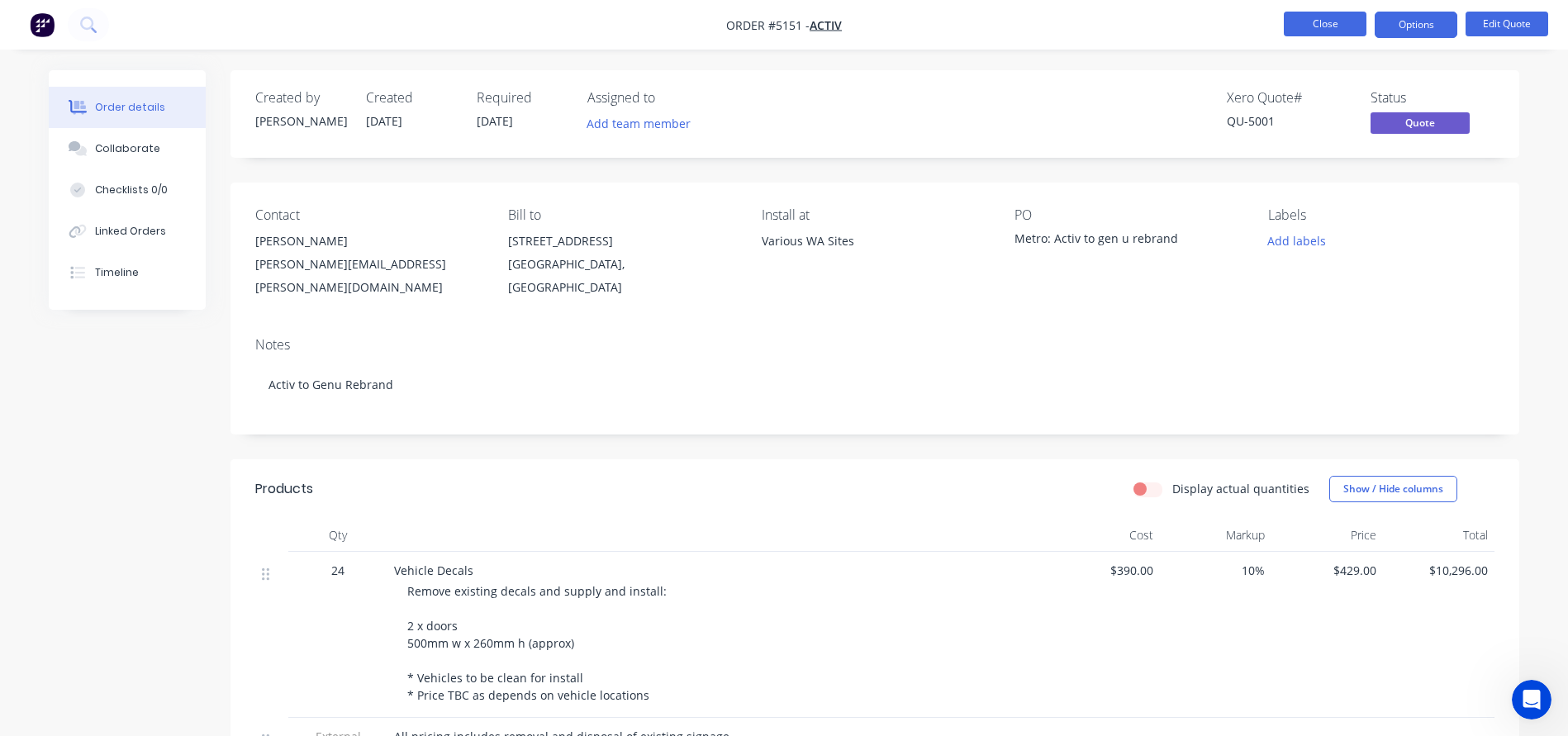
click at [1325, 31] on button "Close" at bounding box center [1324, 24] width 83 height 25
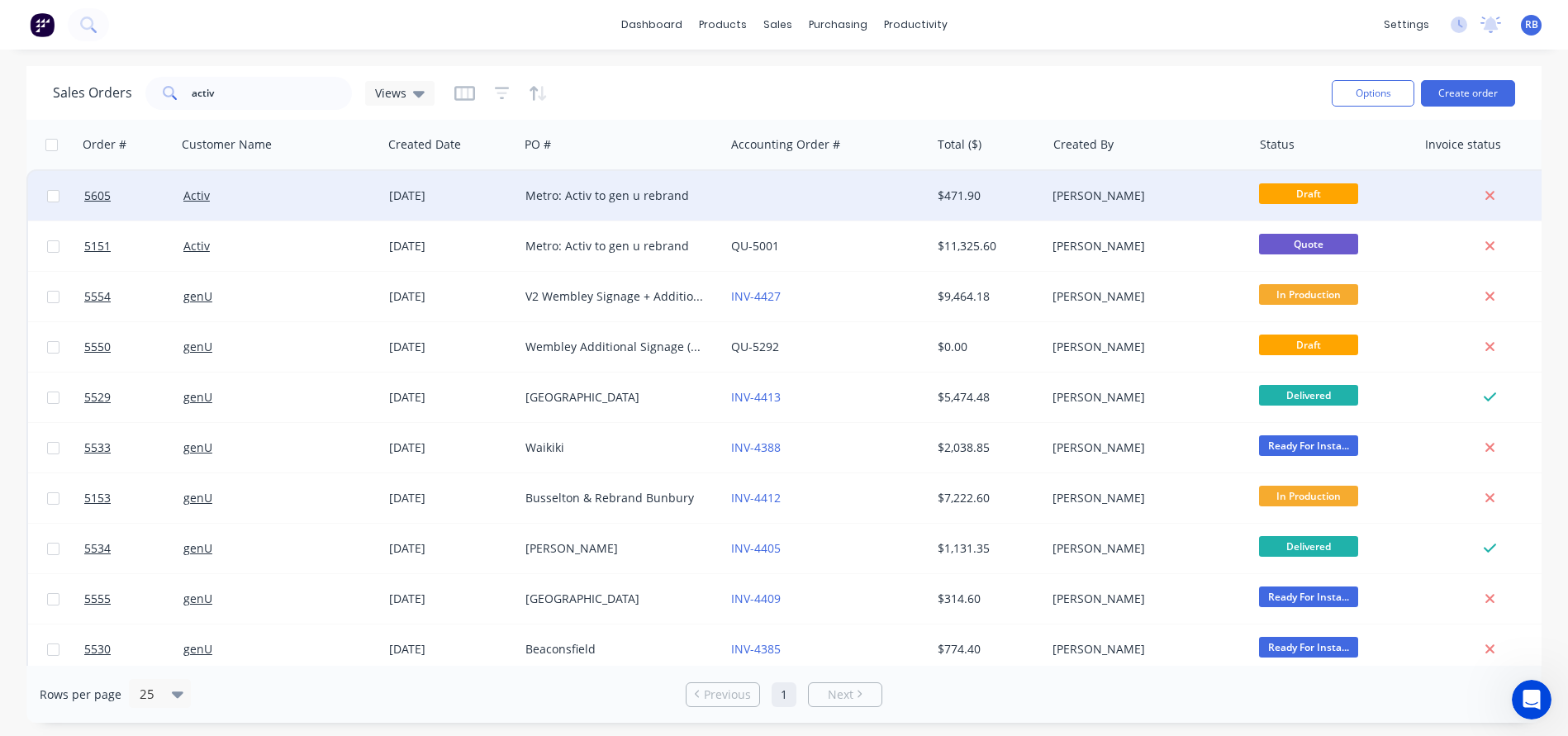
click at [729, 206] on div at bounding box center [827, 196] width 206 height 50
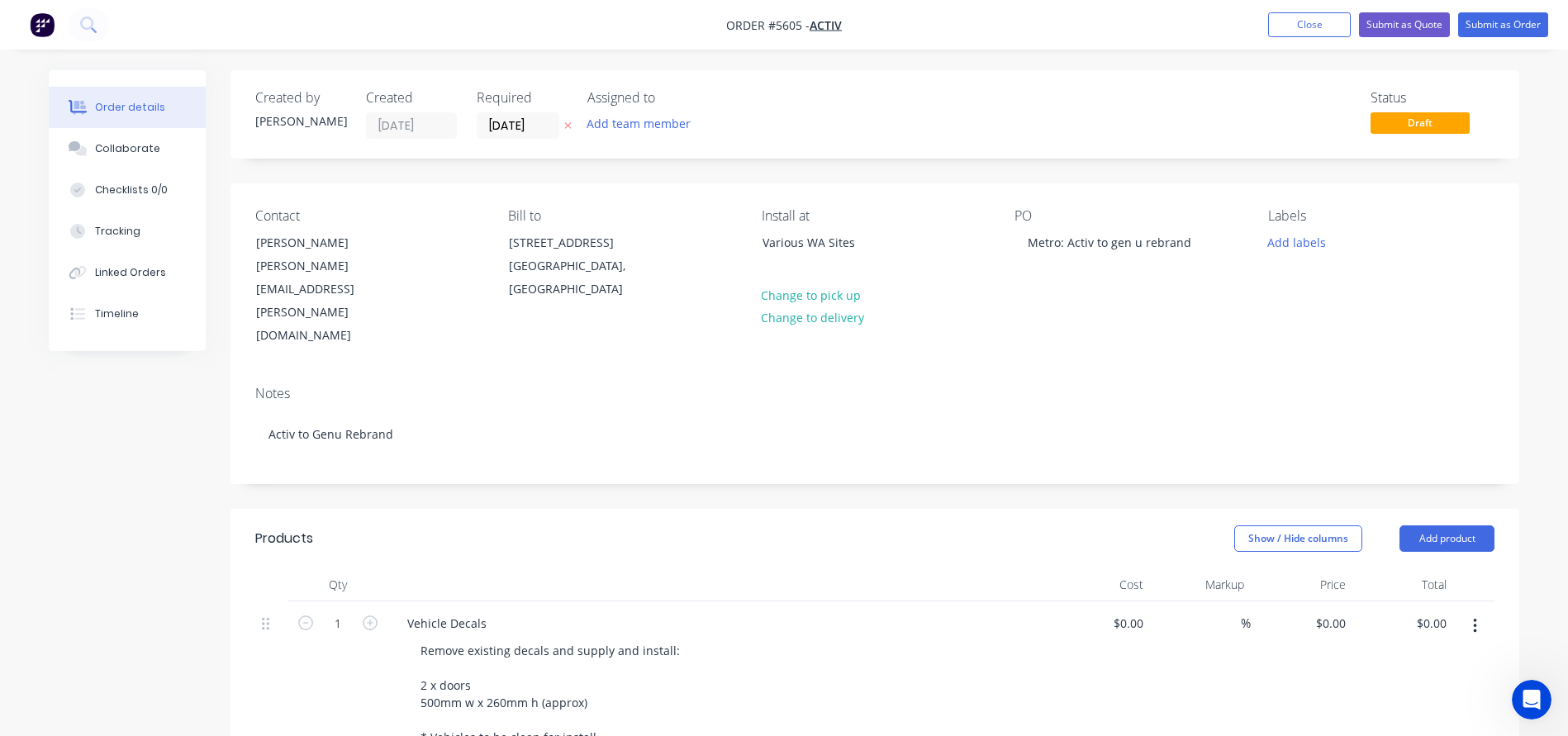
type input "$390.00"
type input "10"
type input "$429.00"
drag, startPoint x: 1025, startPoint y: 244, endPoint x: 1222, endPoint y: 246, distance: 197.0
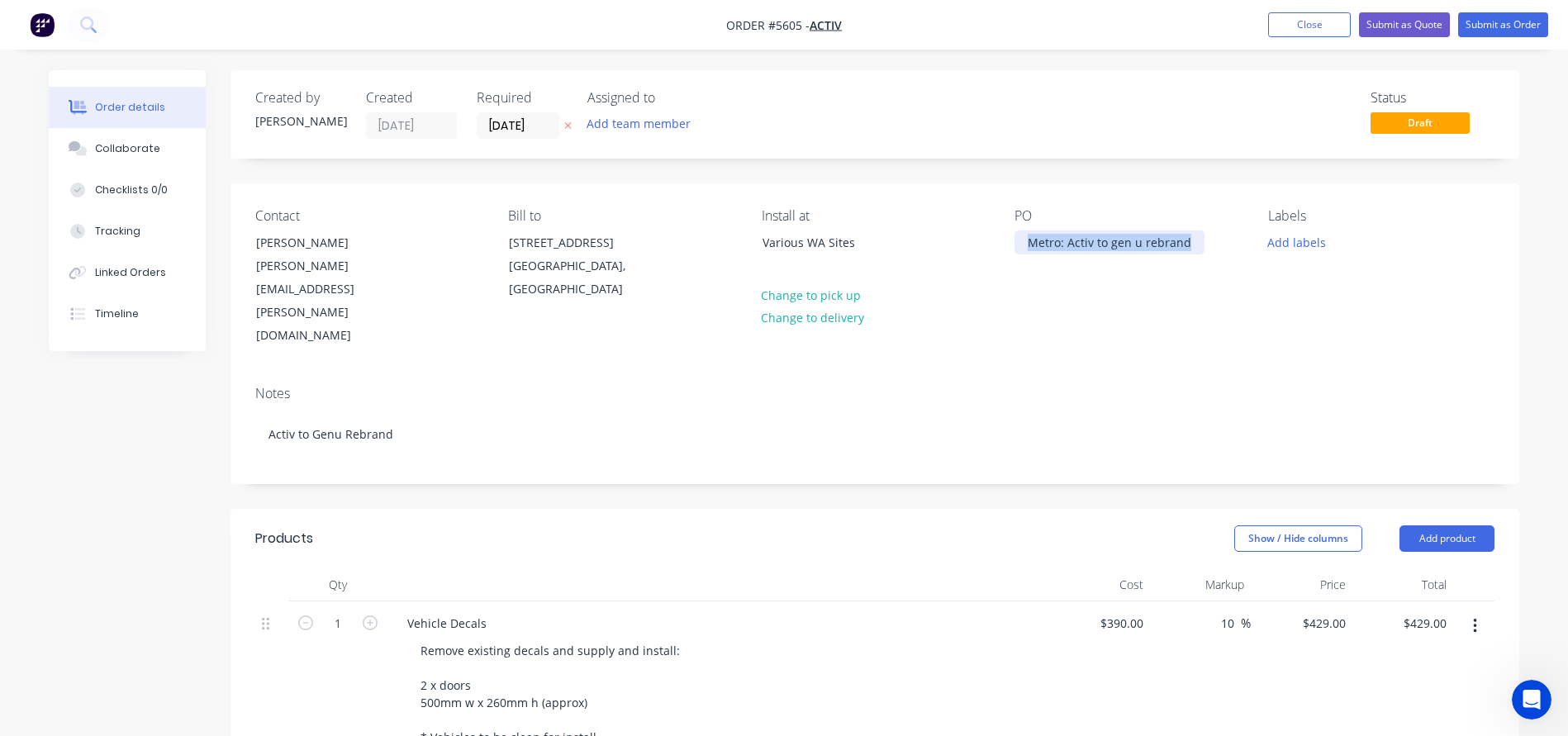
click at [1222, 246] on div "PO Metro: Activ to gen u rebrand" at bounding box center [1127, 278] width 226 height 139
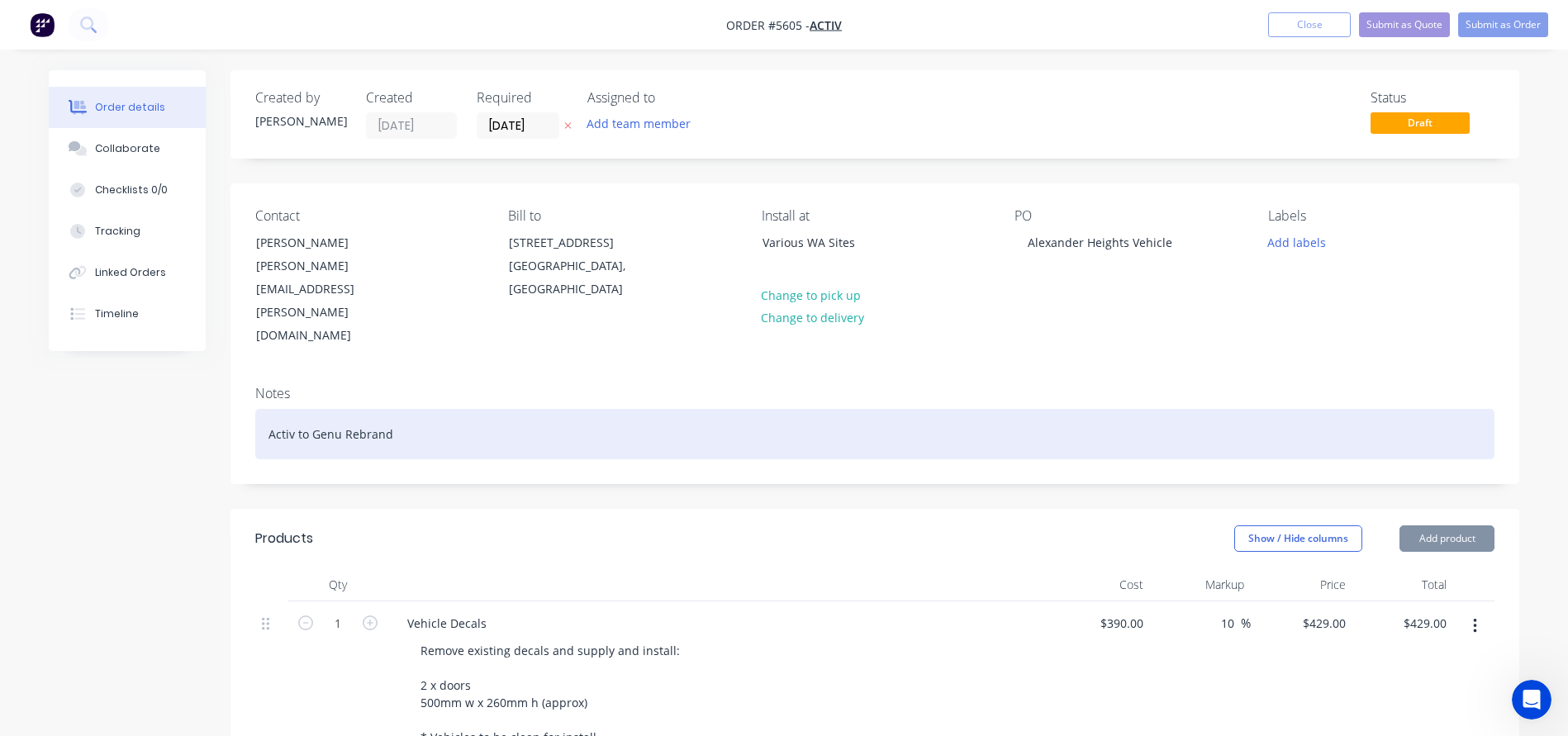
click at [414, 409] on div "Activ to Genu Rebrand" at bounding box center [874, 434] width 1238 height 51
drag, startPoint x: 483, startPoint y: 391, endPoint x: 224, endPoint y: 380, distance: 259.2
click at [224, 380] on div "Created by Rachel Created 14/08/25 Required 14/08/25 Assigned to Add team membe…" at bounding box center [784, 663] width 1470 height 1186
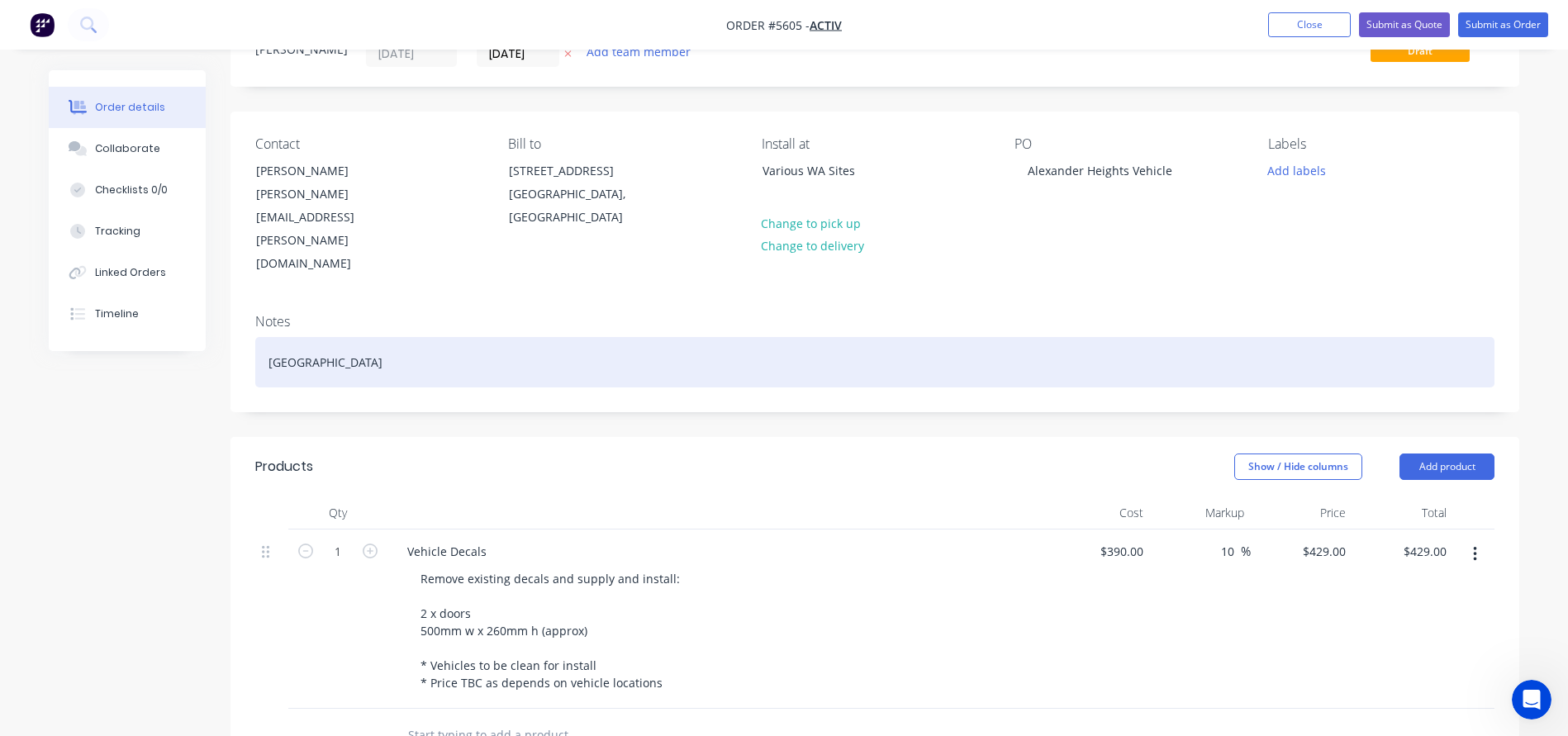
scroll to position [97, 0]
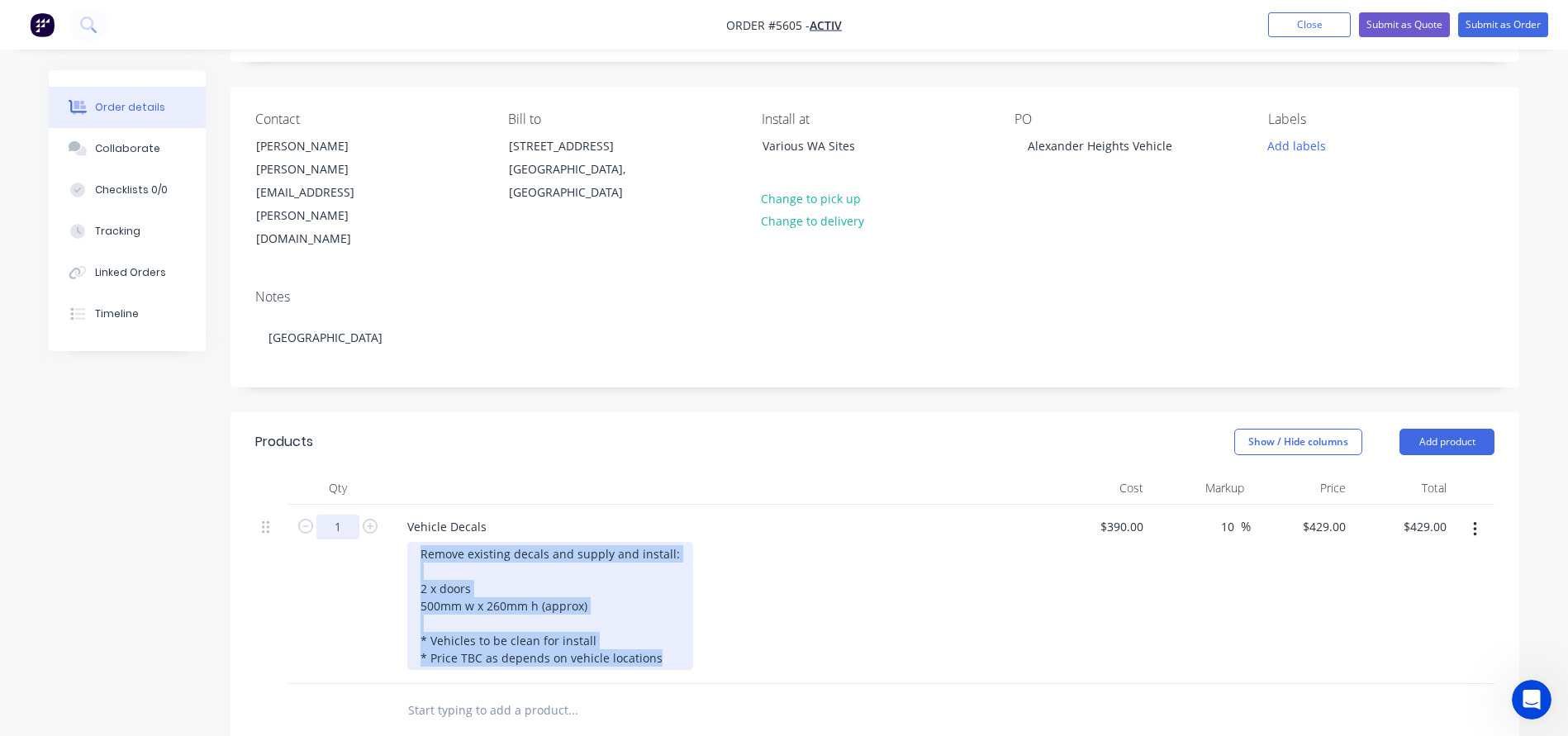
drag, startPoint x: 666, startPoint y: 610, endPoint x: 334, endPoint y: 487, distance: 354.1
click at [334, 505] on div "1 Vehicle Decals Remove existing decals and supply and install: 2 x doors 500mm…" at bounding box center [874, 595] width 1238 height 179
paste div
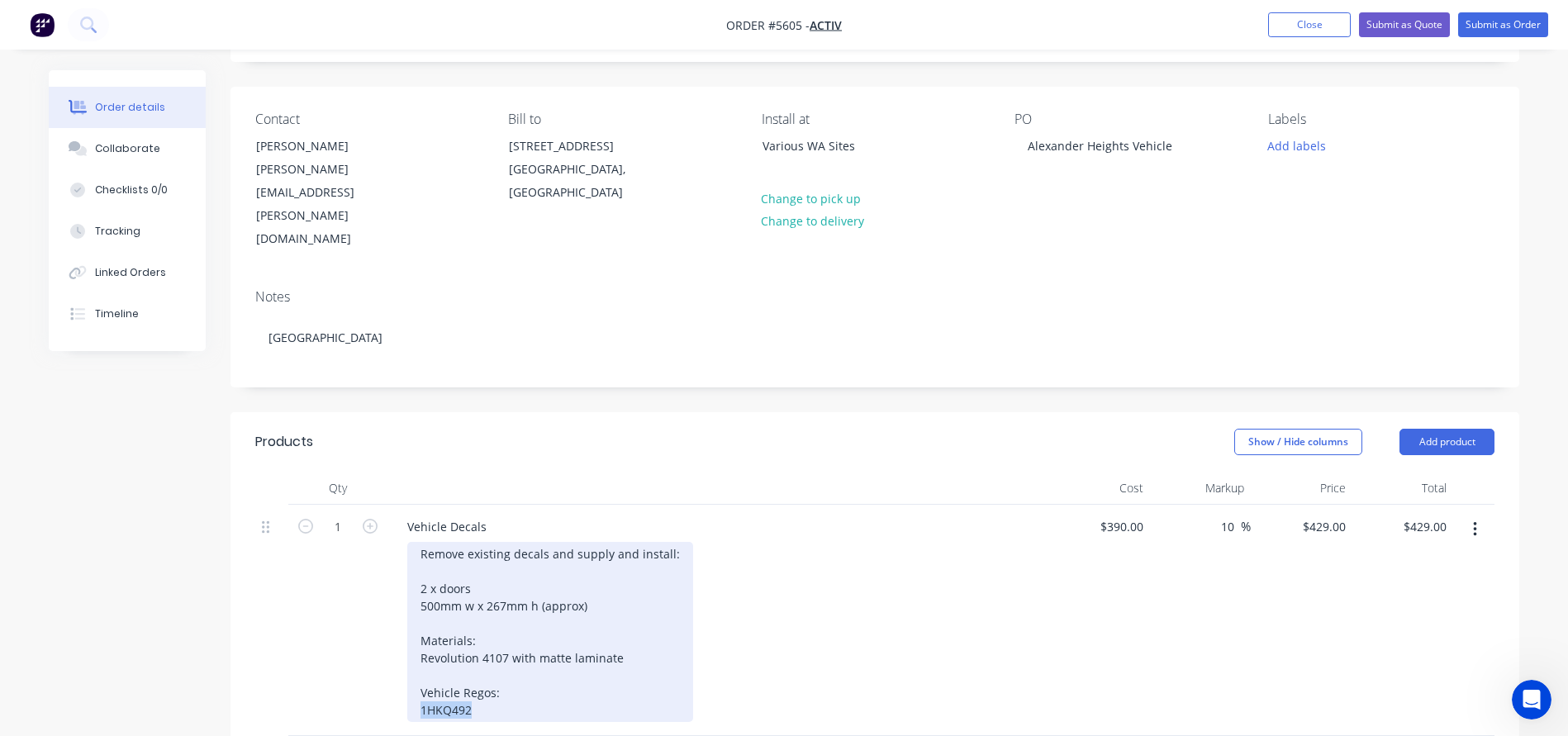
drag, startPoint x: 488, startPoint y: 669, endPoint x: 413, endPoint y: 667, distance: 75.0
click at [413, 667] on div "Remove existing decals and supply and install: 2 x doors 500mm w x 267mm h (app…" at bounding box center [550, 631] width 286 height 180
click at [550, 645] on div "Remove existing decals and supply and install: 2 x doors 500mm w x 267mm h (app…" at bounding box center [550, 631] width 286 height 180
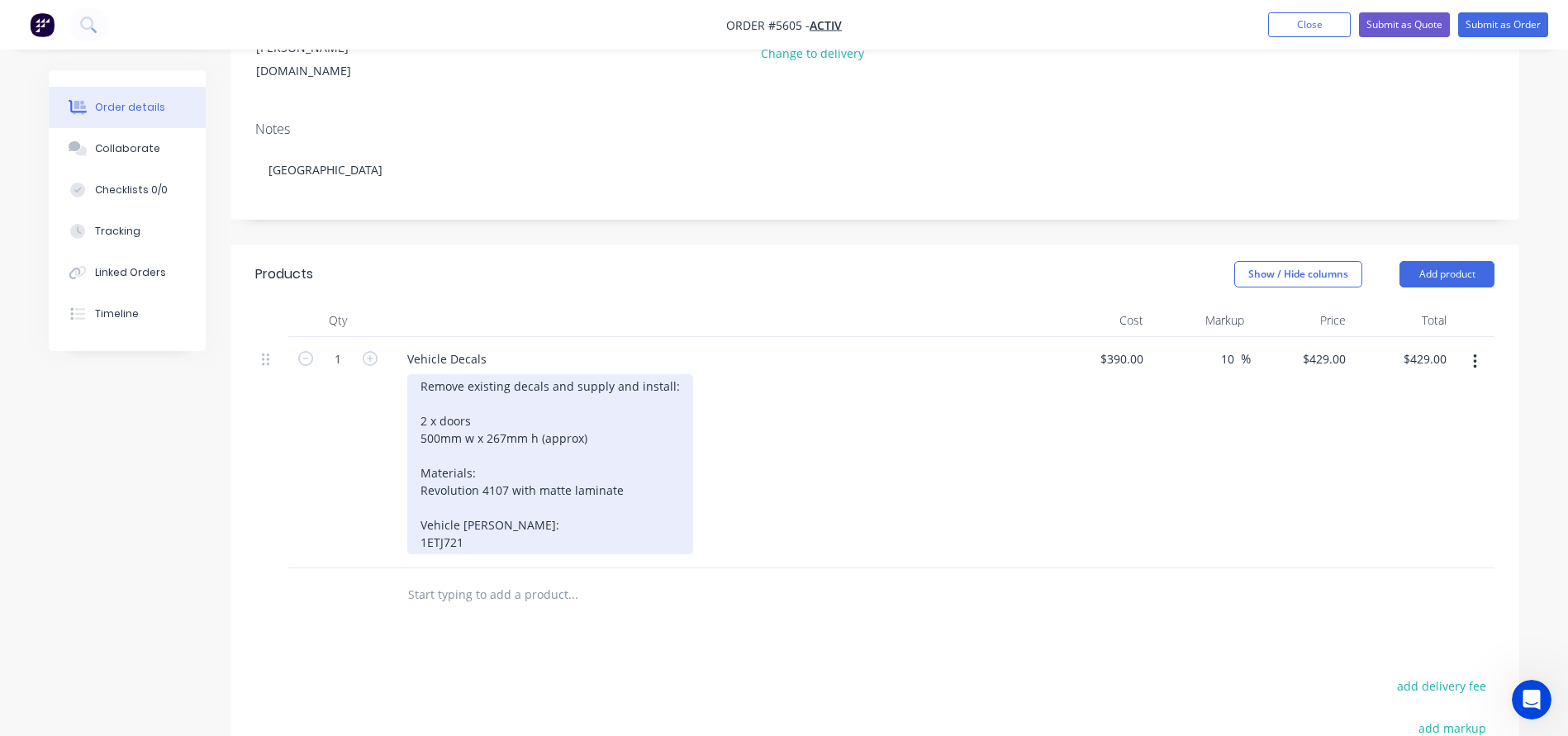
scroll to position [278, 0]
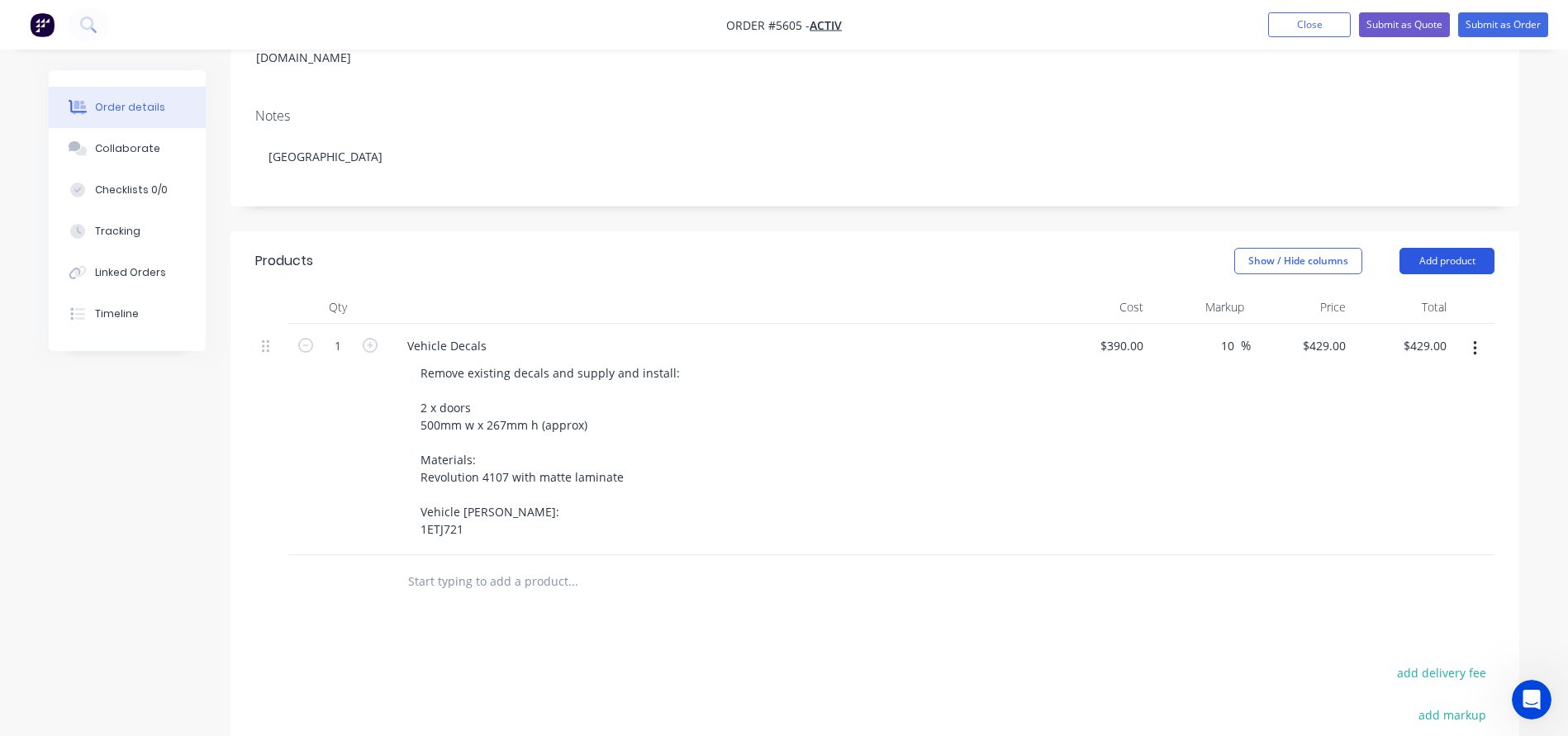
click at [1470, 248] on button "Add product" at bounding box center [1446, 261] width 95 height 27
click at [1377, 522] on div "Notes (External)" at bounding box center [1416, 534] width 127 height 24
click at [444, 565] on div at bounding box center [453, 577] width 118 height 24
paste div
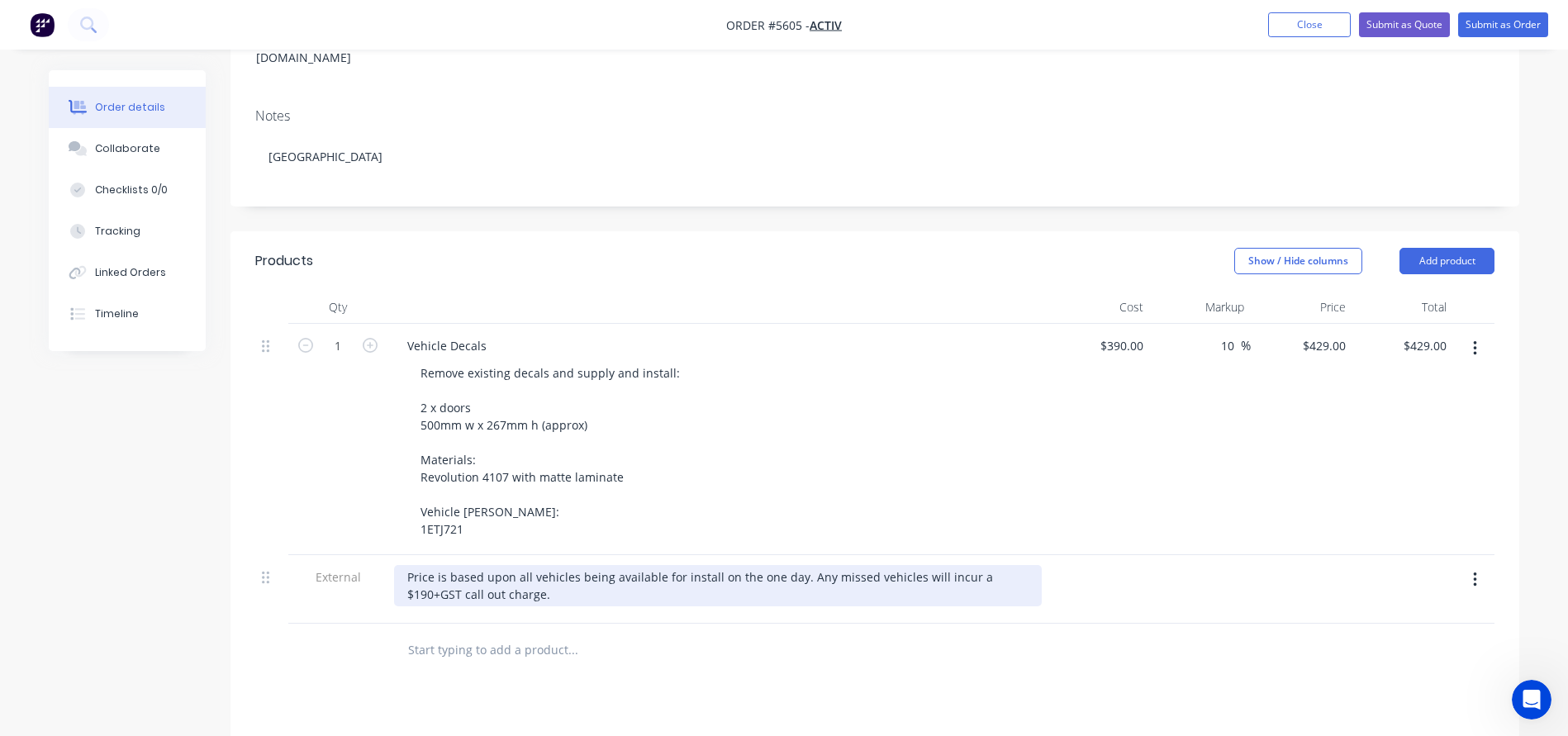
click at [525, 565] on div "Price is based upon all vehicles being available for install on the one day. An…" at bounding box center [718, 585] width 647 height 41
click at [578, 565] on div "Price is based upon the vehicles being available for install on the one day. An…" at bounding box center [718, 585] width 647 height 41
click at [770, 565] on div "Price is based upon the vehicle being available for install on the one day. Any…" at bounding box center [718, 585] width 647 height 41
click at [541, 565] on div "Price is based upon the vehicle being available for install on the specified da…" at bounding box center [718, 585] width 647 height 41
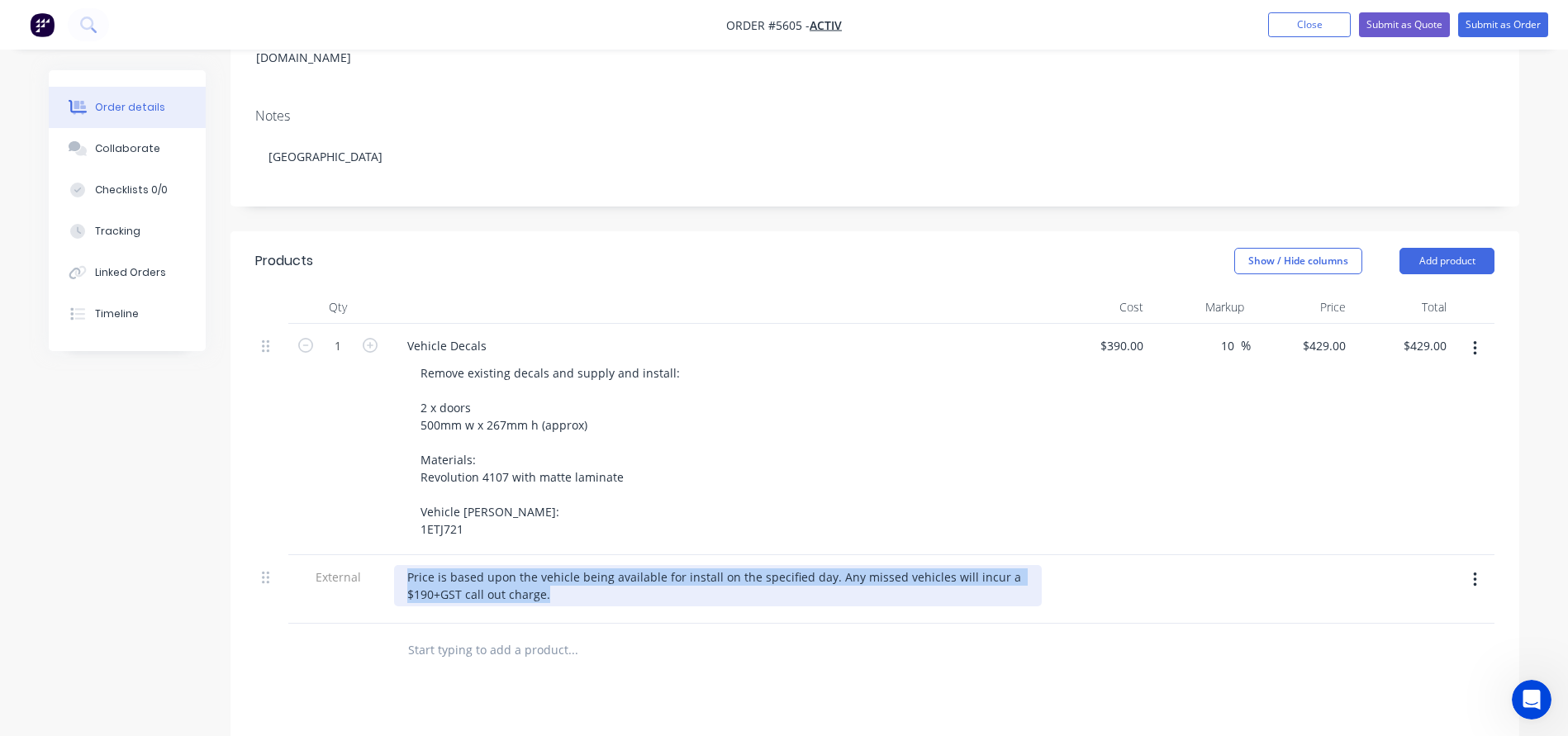
drag, startPoint x: 564, startPoint y: 556, endPoint x: 340, endPoint y: 516, distance: 227.5
click at [340, 556] on div "External Price is based upon the vehicle being available for install on the spe…" at bounding box center [874, 590] width 1238 height 69
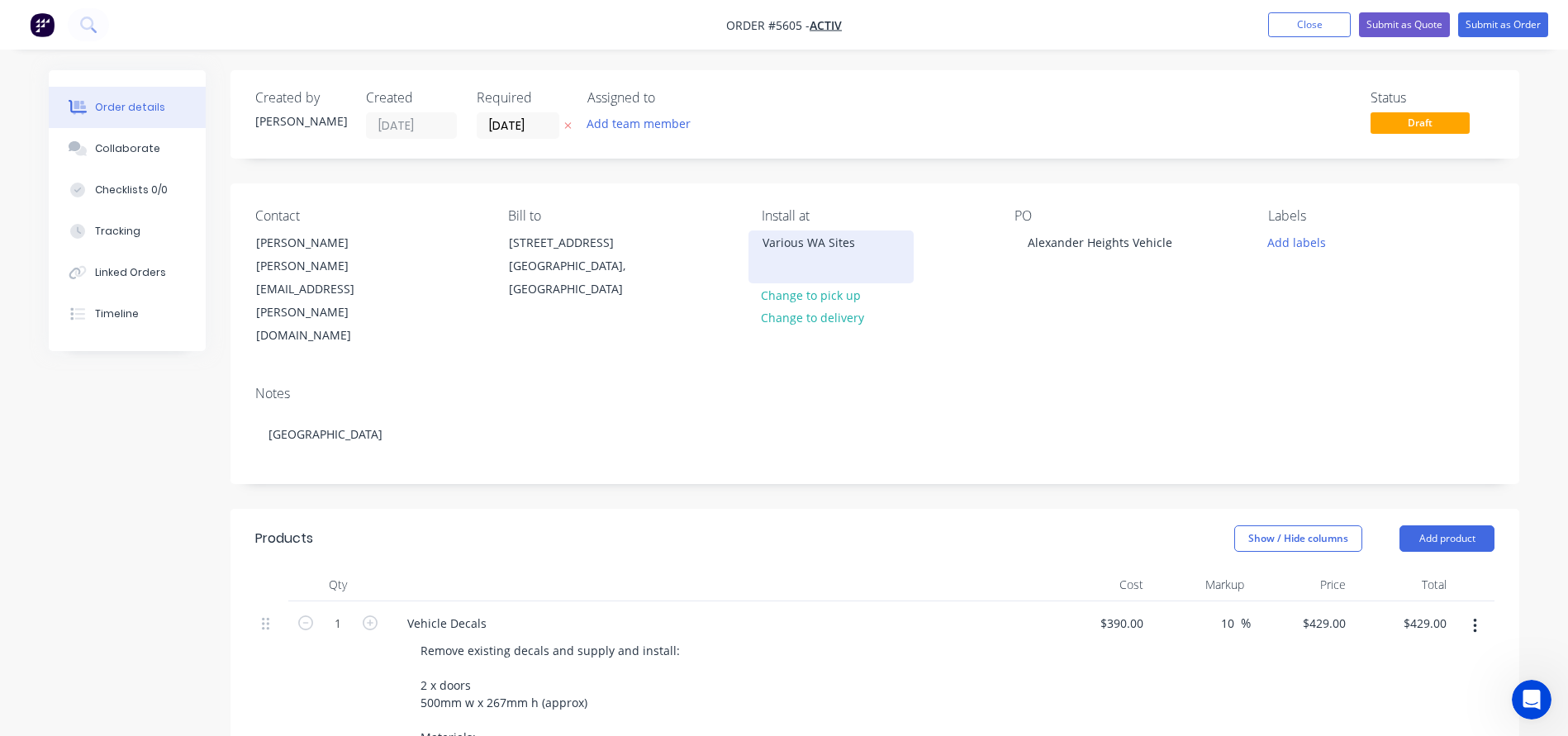
scroll to position [0, 0]
click at [817, 260] on div "Various WA Sites" at bounding box center [831, 256] width 165 height 53
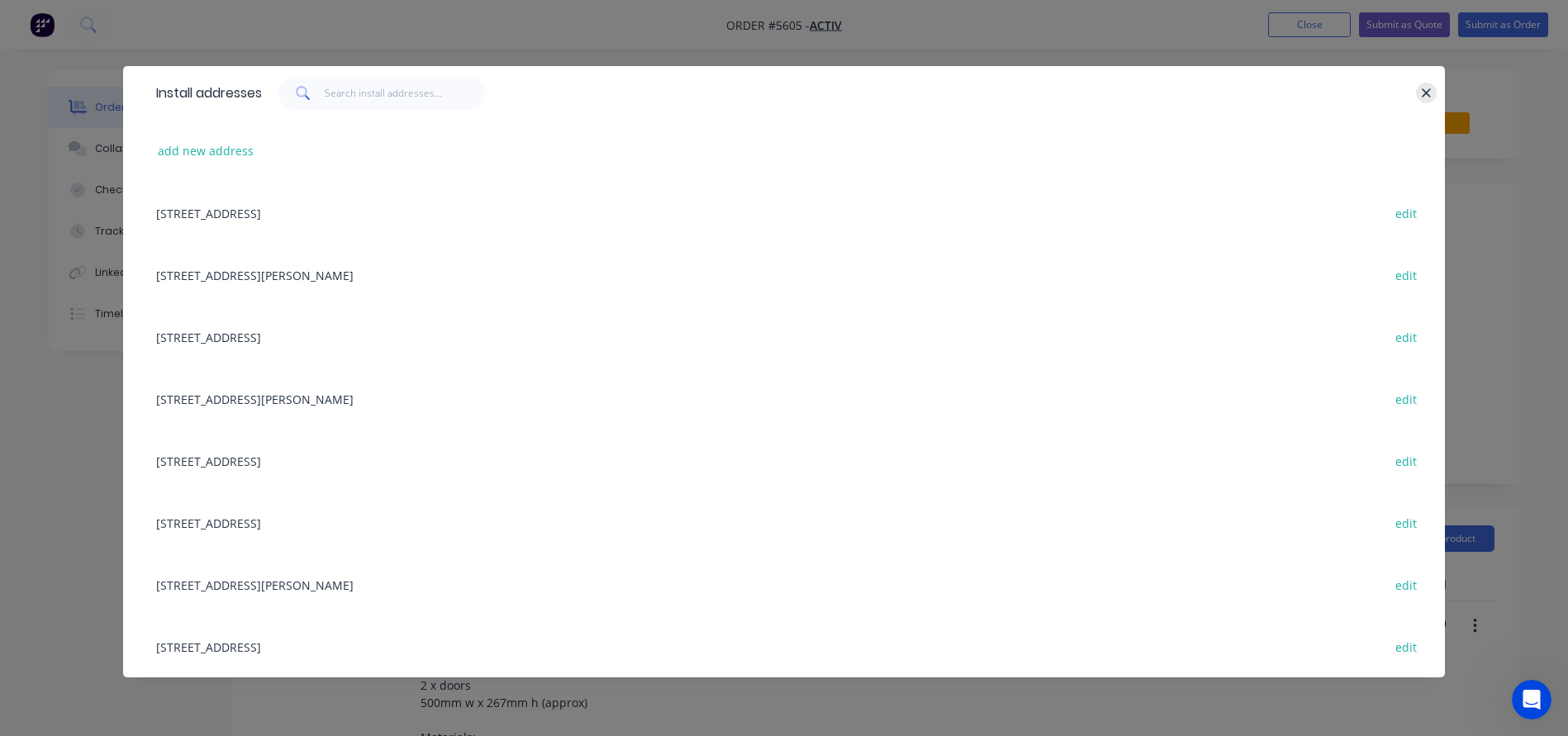
click at [1423, 94] on icon "button" at bounding box center [1426, 93] width 11 height 15
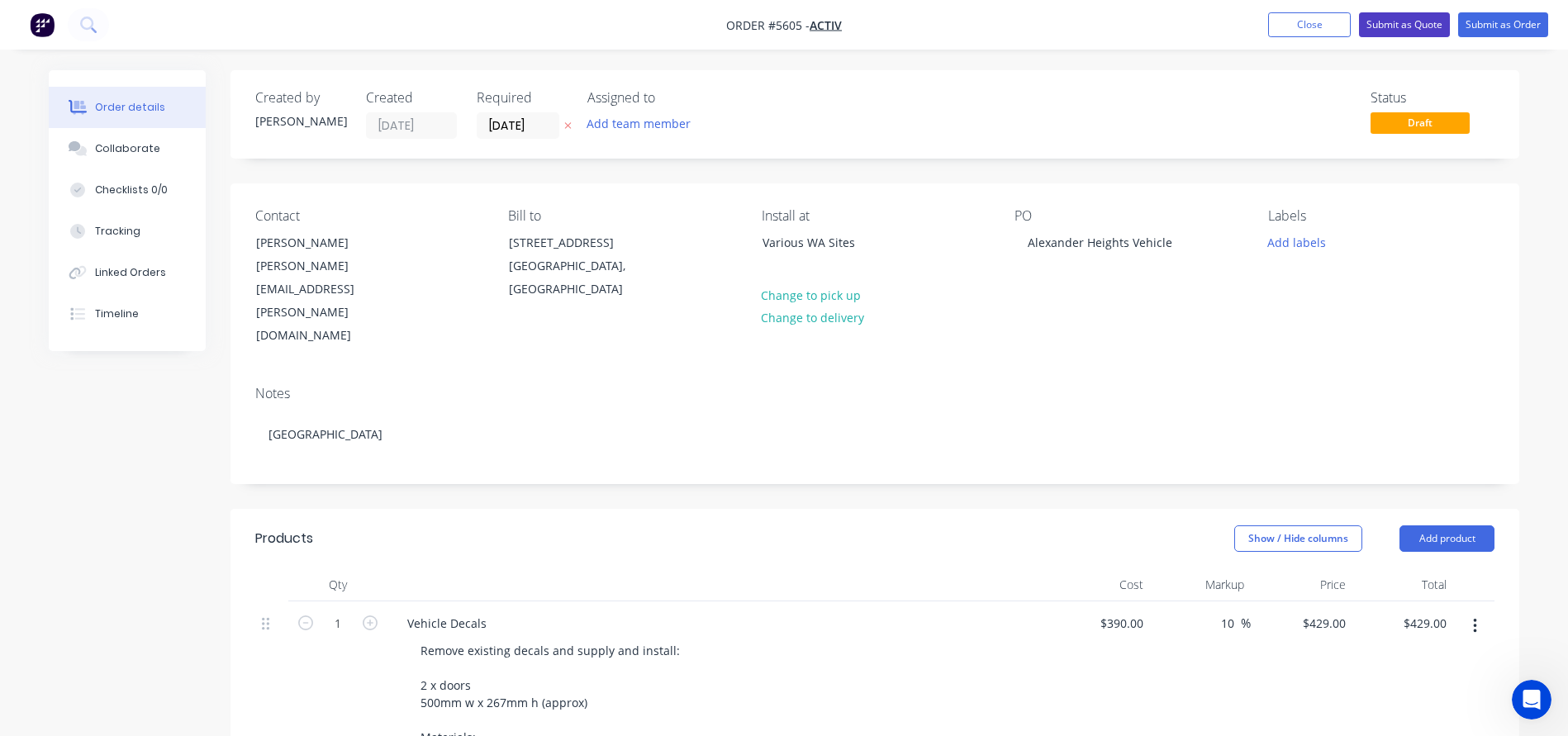
click at [1409, 31] on button "Submit as Quote" at bounding box center [1404, 24] width 91 height 25
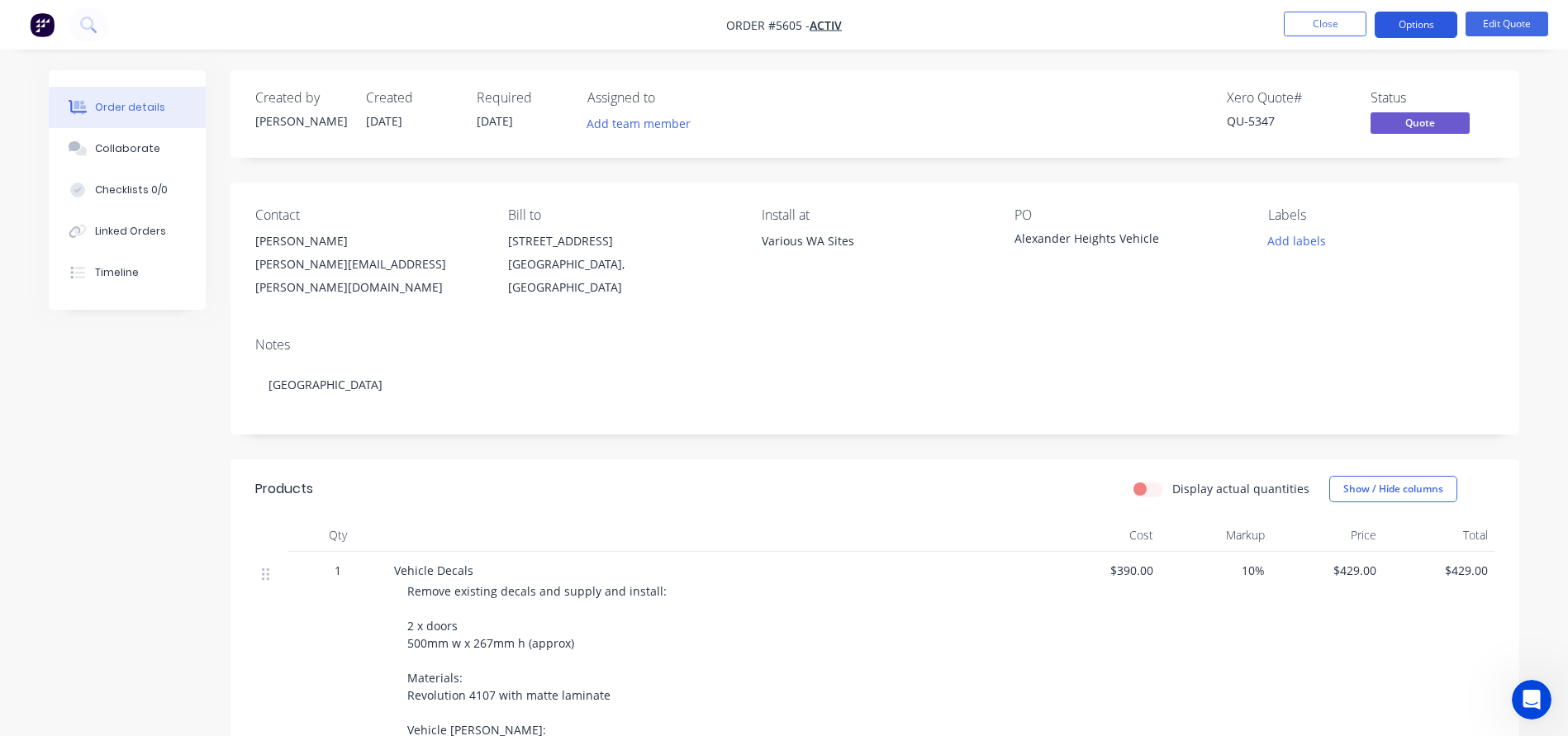
click at [1405, 32] on button "Options" at bounding box center [1416, 25] width 83 height 27
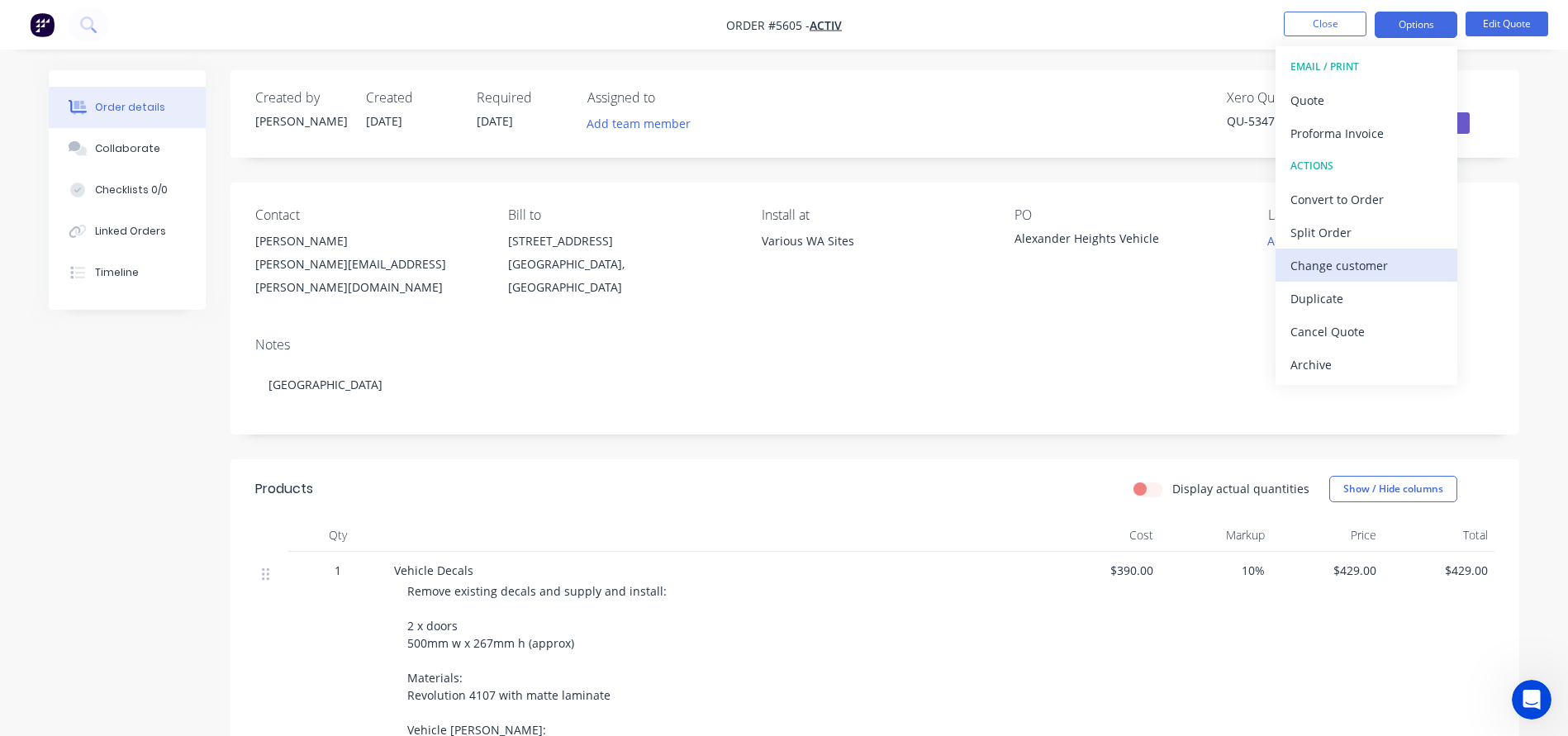
click at [1318, 262] on div "Change customer" at bounding box center [1366, 266] width 152 height 24
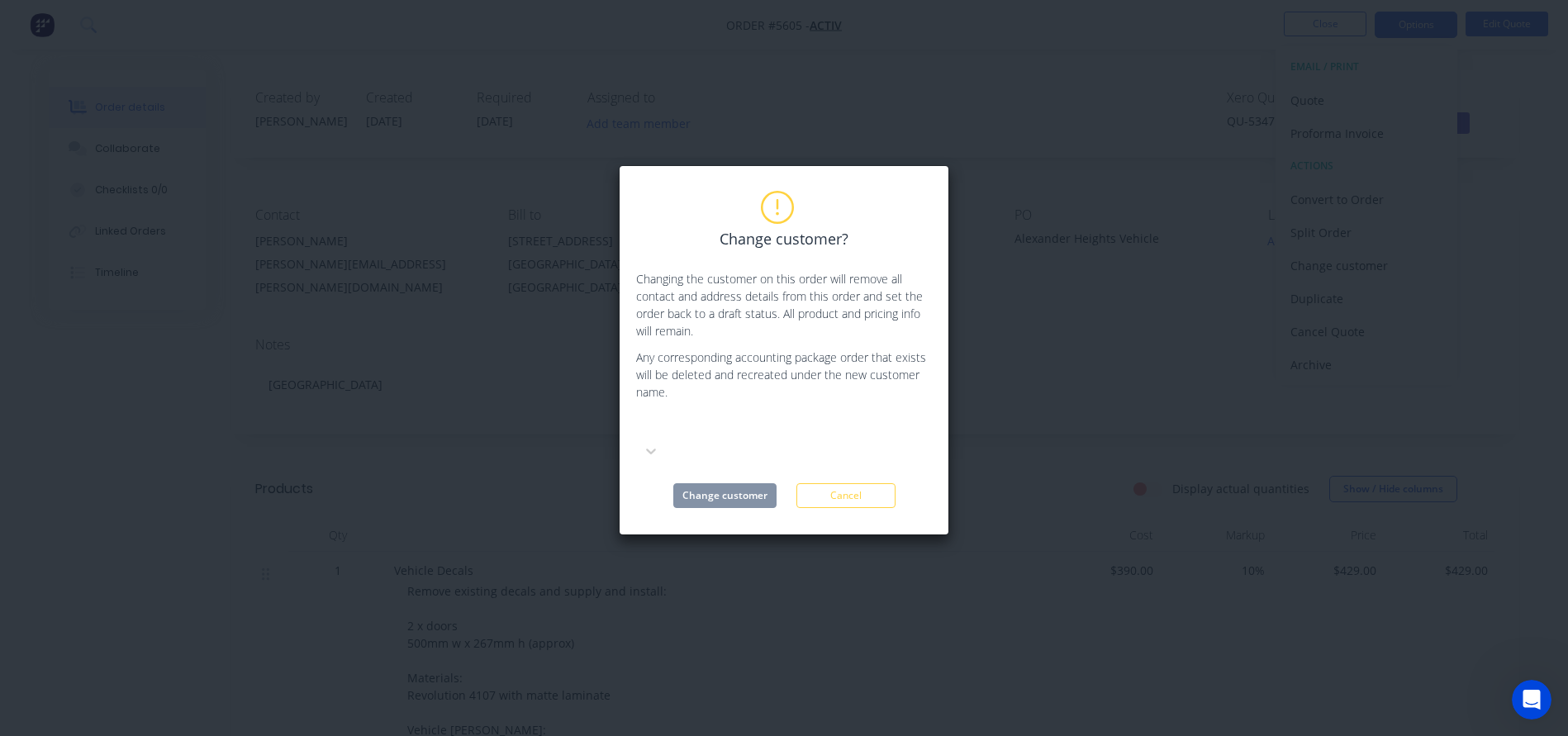
click at [682, 428] on div at bounding box center [760, 426] width 238 height 21
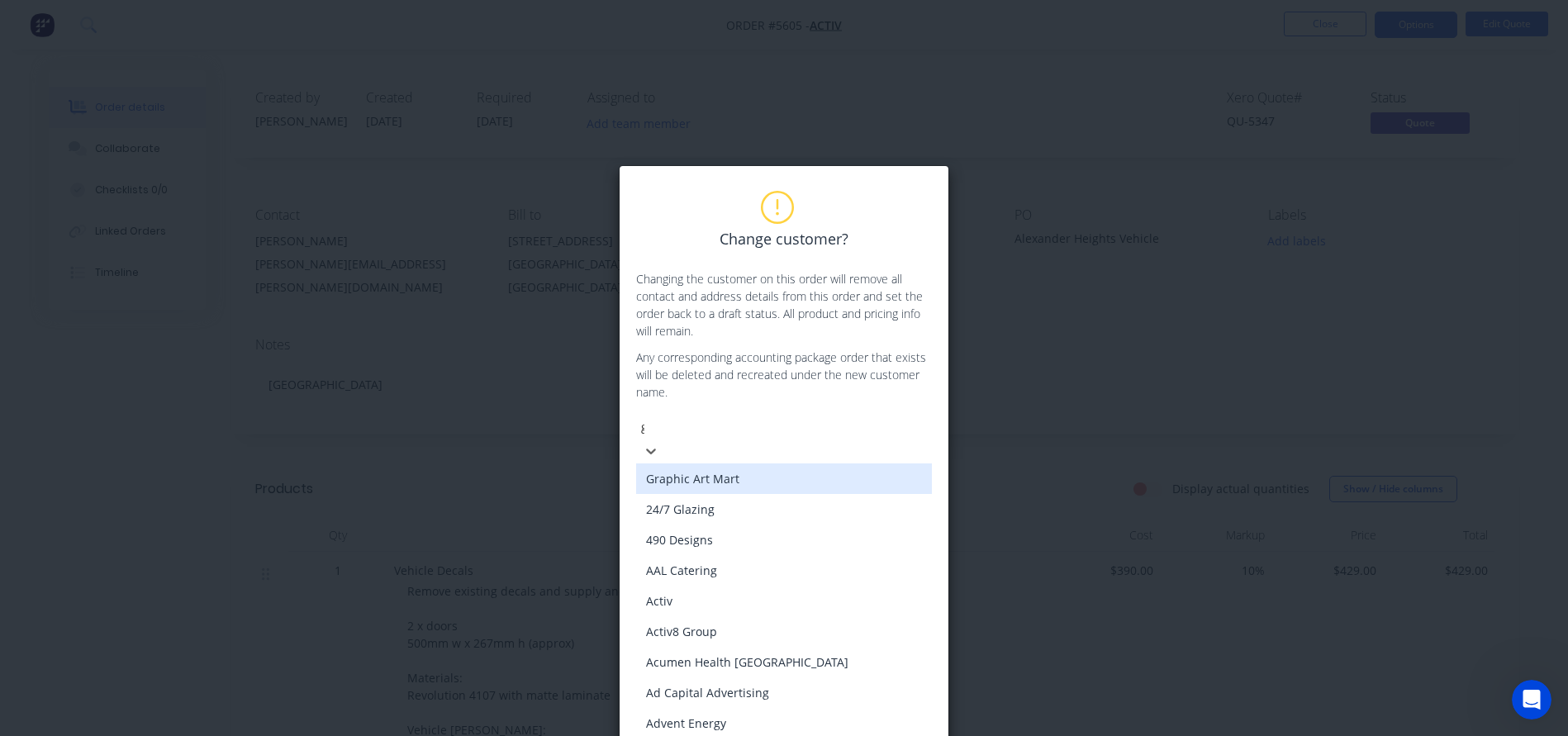
type input "gen"
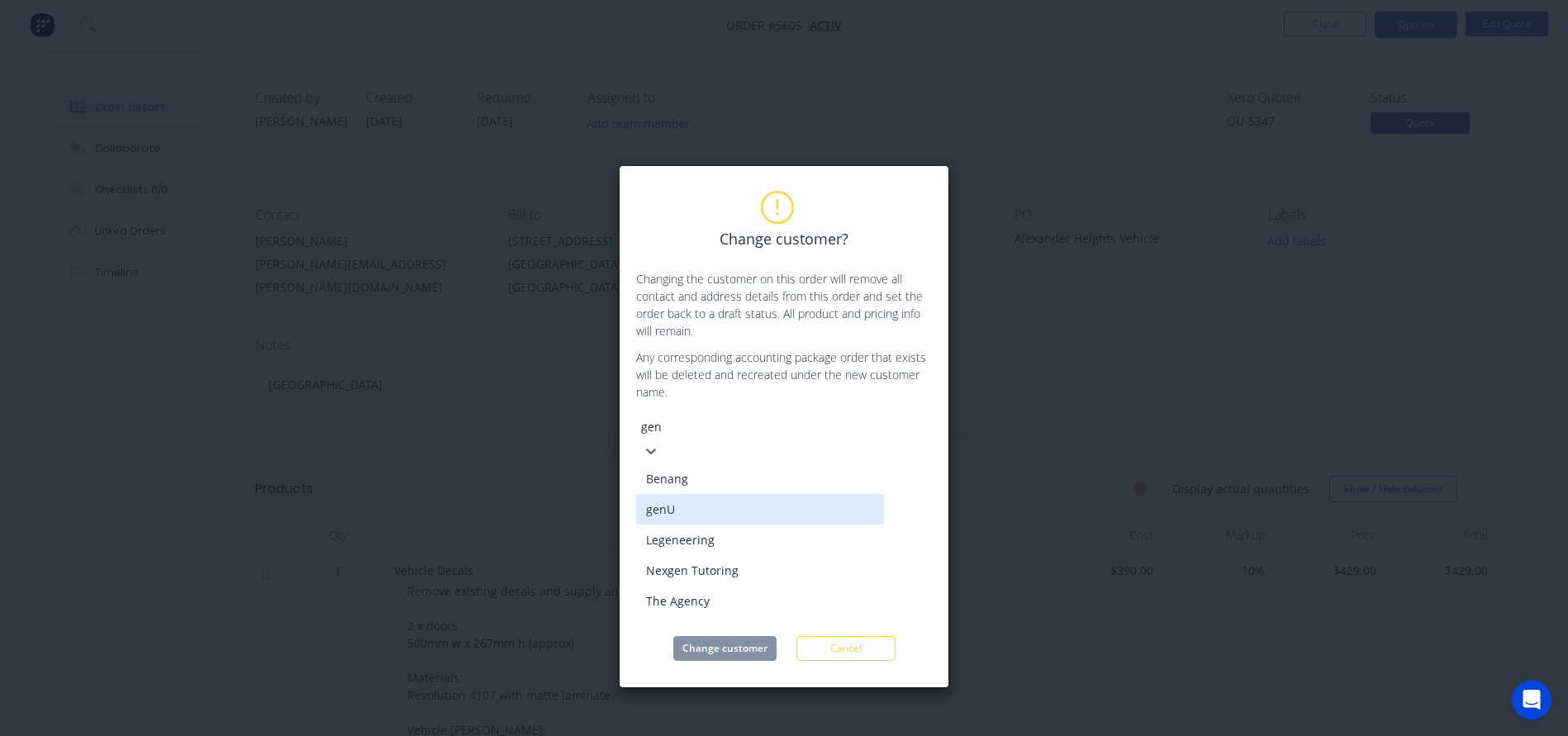
click at [685, 497] on div "genU" at bounding box center [760, 509] width 248 height 31
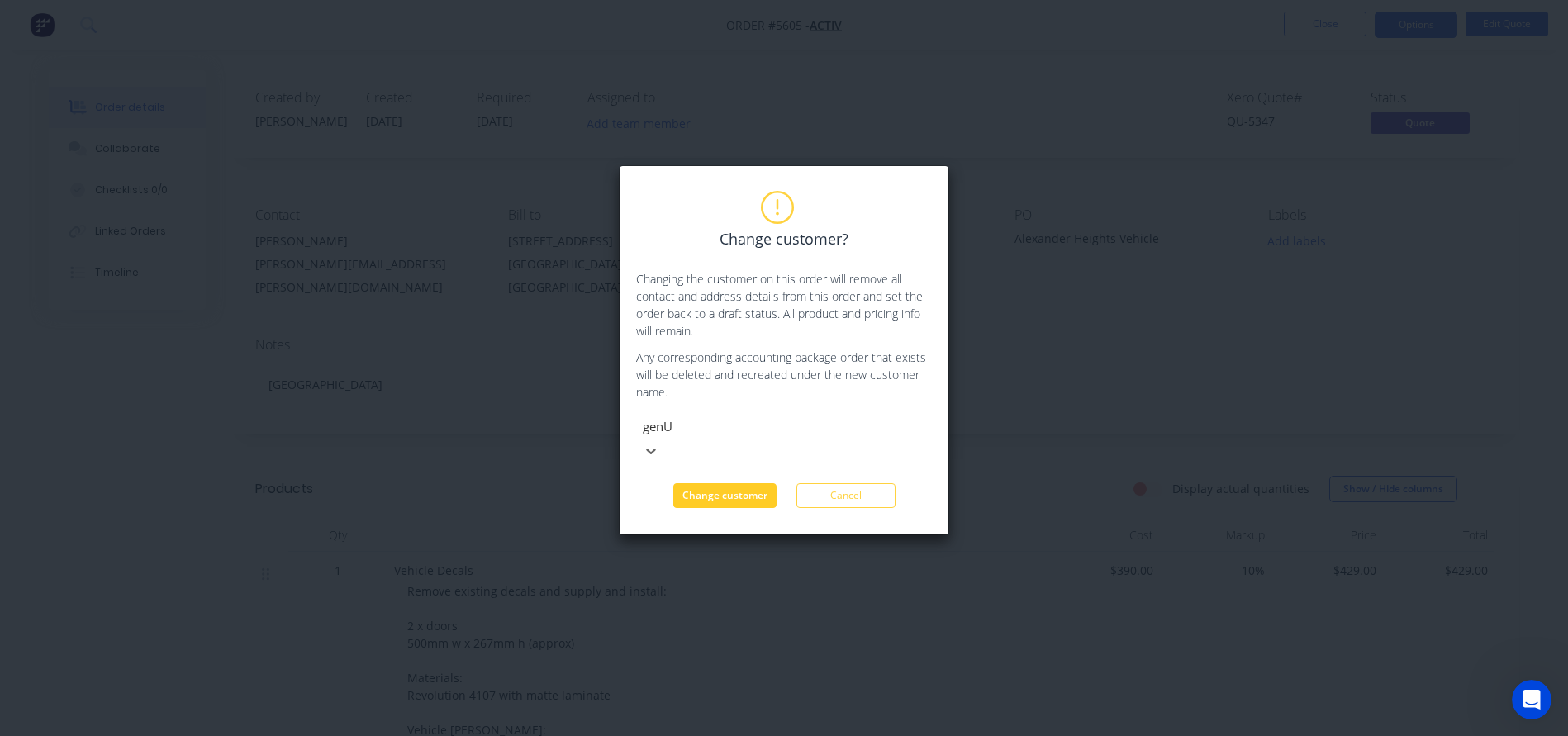
click at [708, 483] on button "Change customer" at bounding box center [725, 495] width 104 height 25
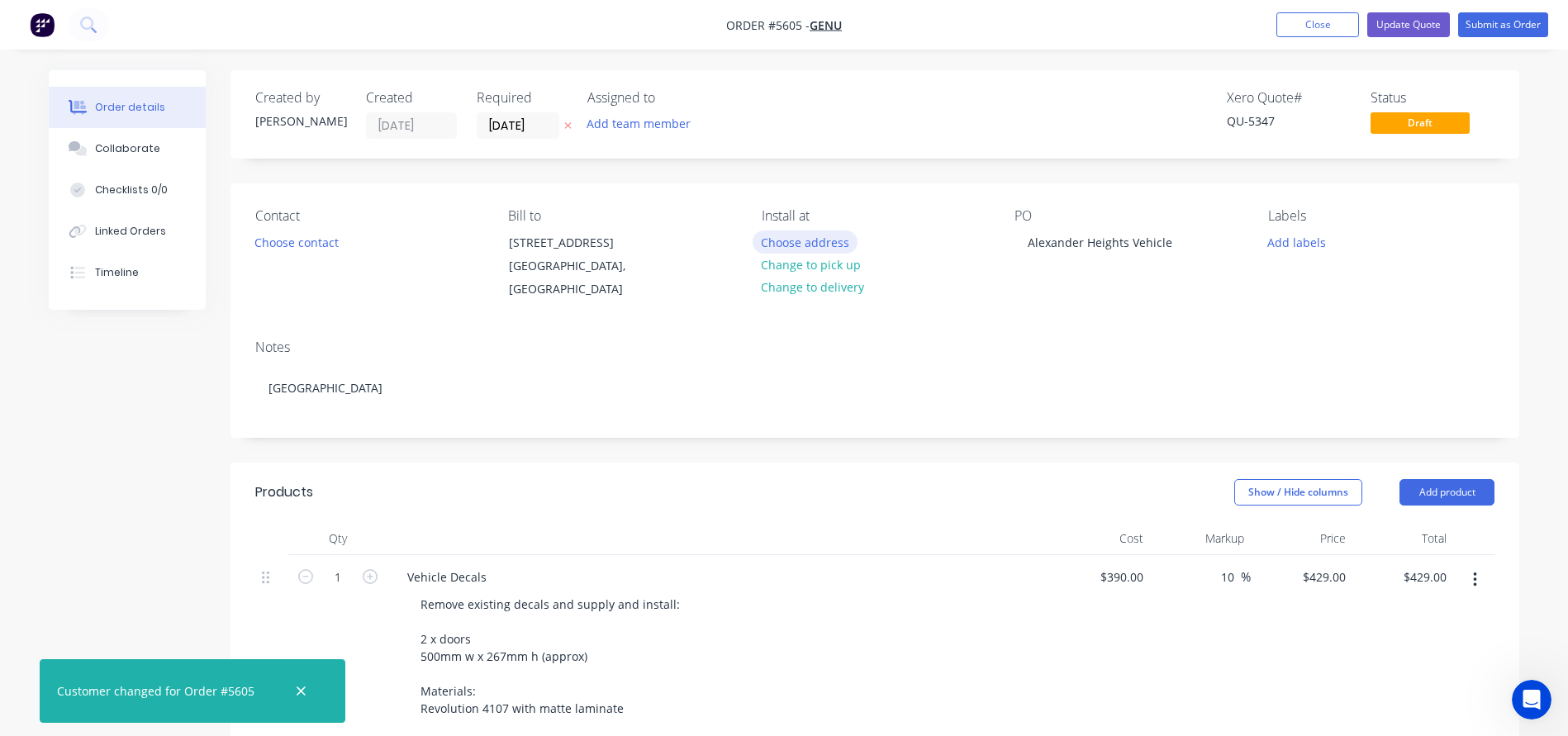
click at [792, 235] on button "Choose address" at bounding box center [805, 241] width 106 height 22
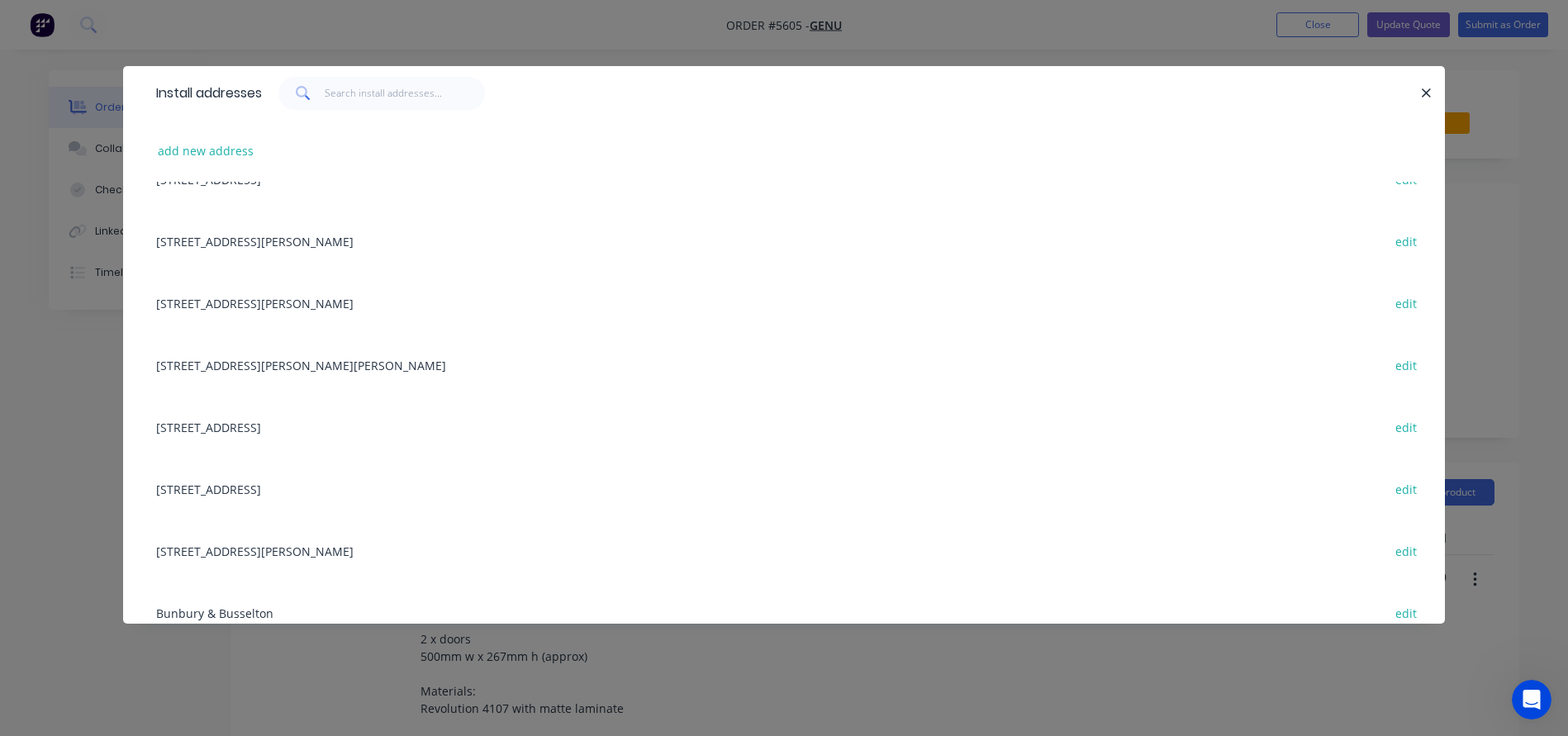
scroll to position [37, 0]
click at [252, 368] on div "18 Linto Way, Alexander Heights, Western Australia, Australia, 6064 edit" at bounding box center [784, 363] width 1272 height 62
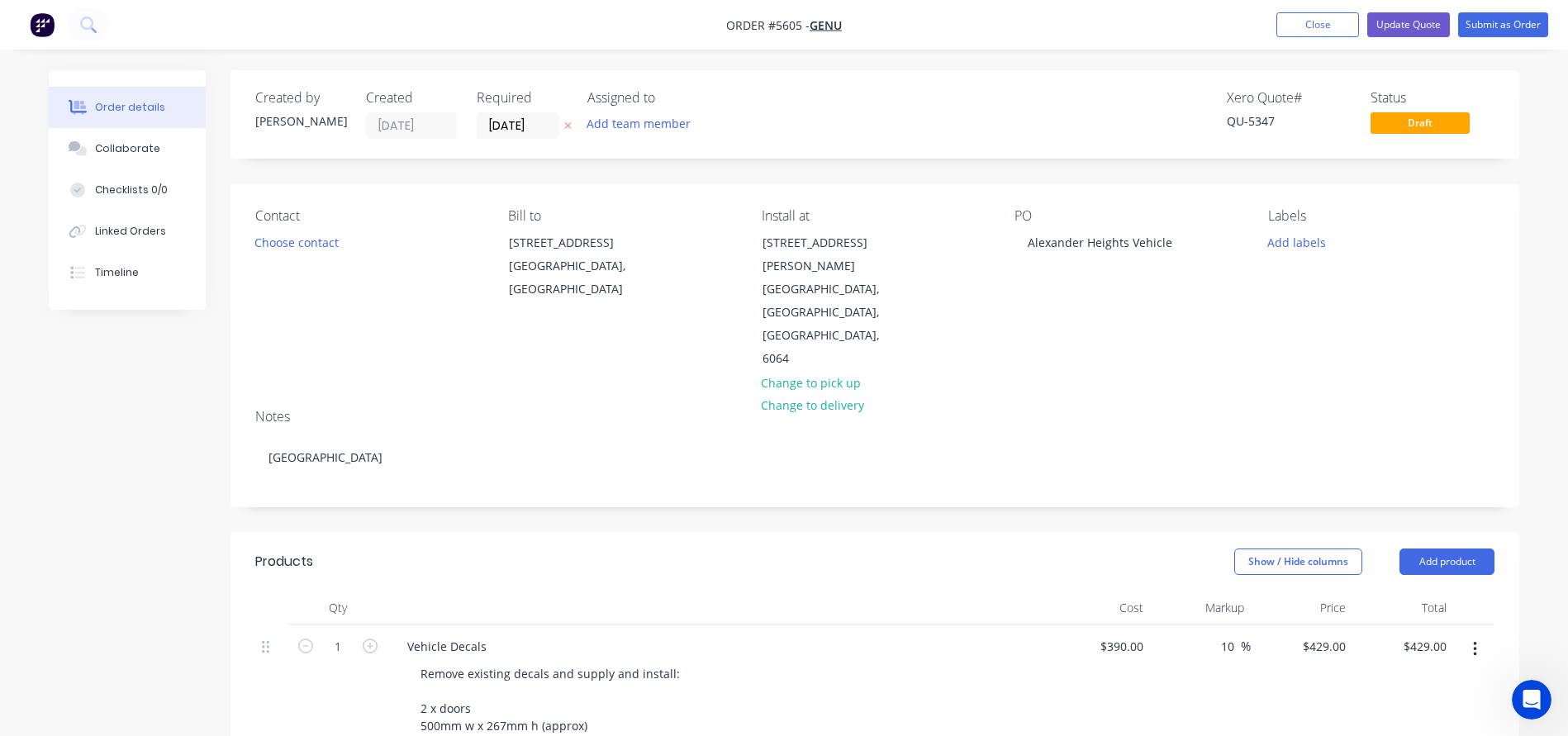
click at [294, 229] on div "Contact Choose contact" at bounding box center [367, 289] width 226 height 162
click at [272, 248] on button "Choose contact" at bounding box center [297, 241] width 102 height 22
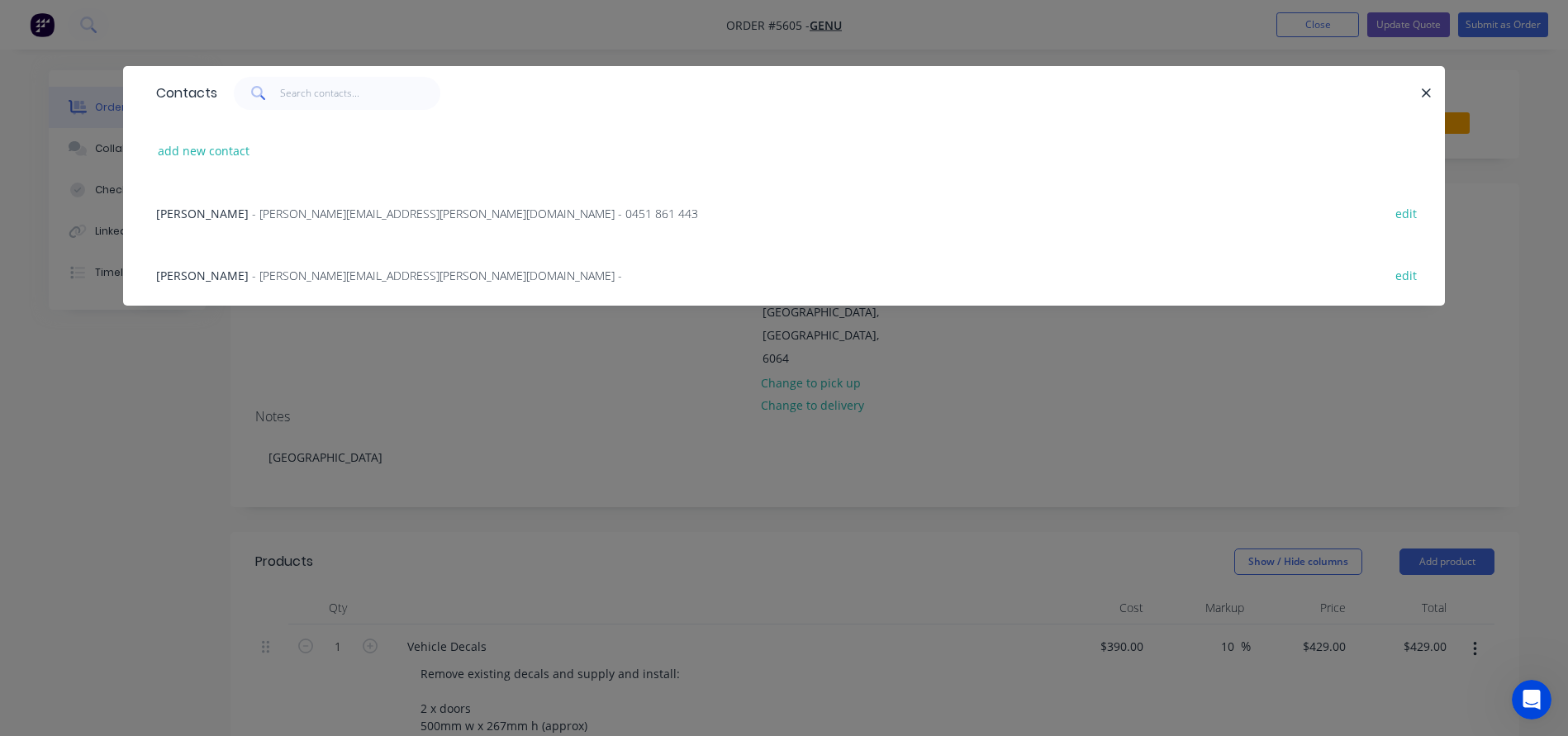
click at [181, 273] on span "[PERSON_NAME]" at bounding box center [202, 276] width 93 height 16
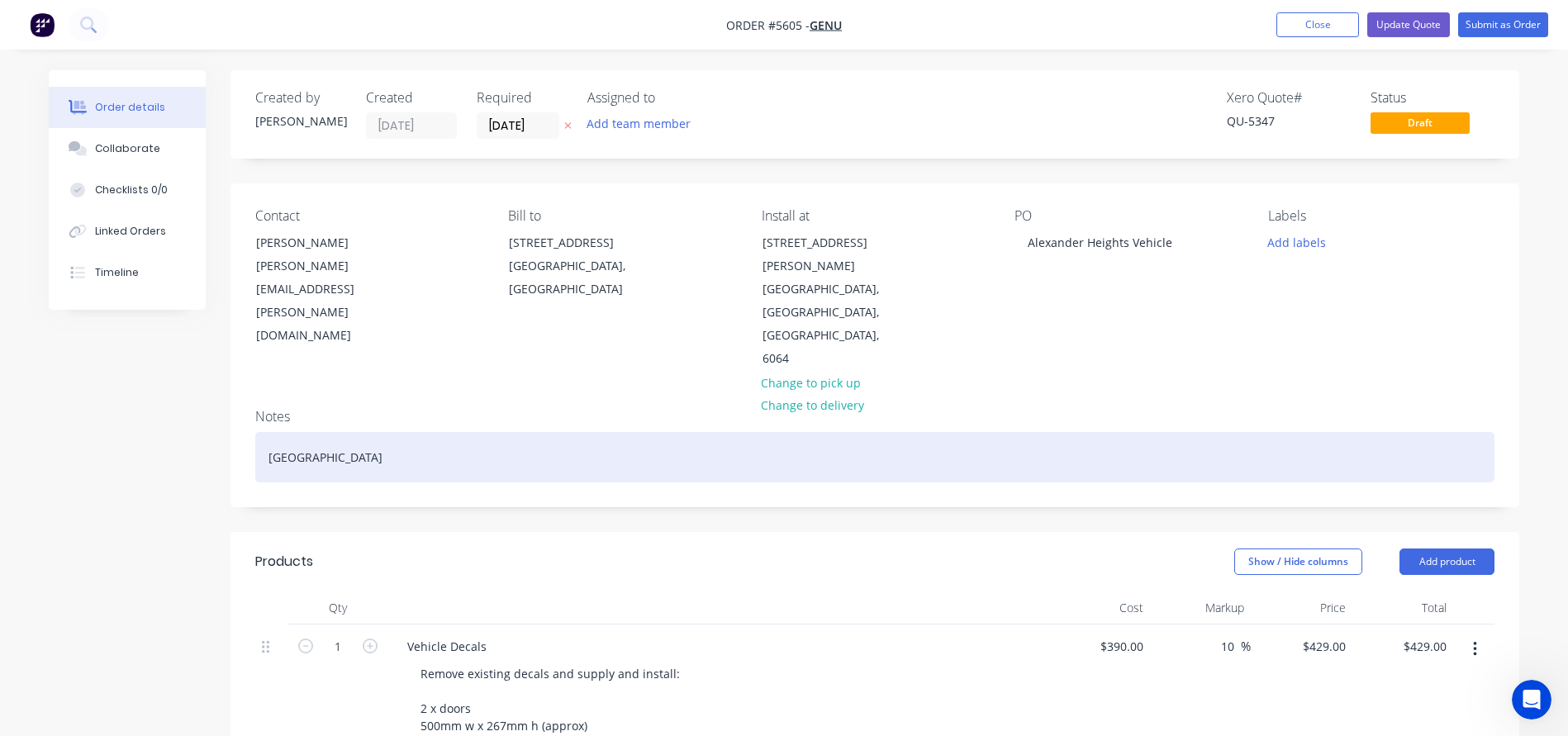
click at [385, 432] on div "[GEOGRAPHIC_DATA]" at bounding box center [874, 457] width 1238 height 51
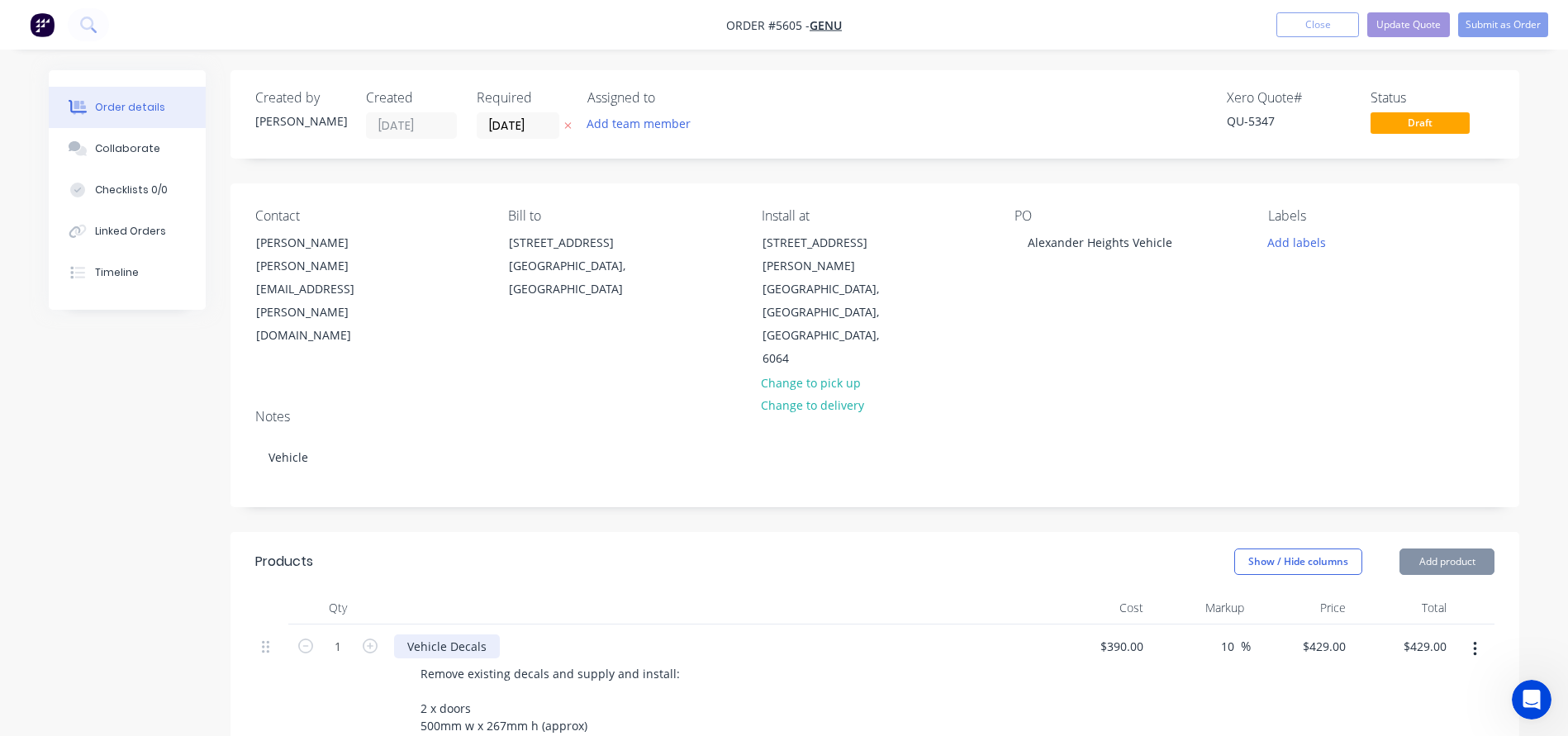
drag, startPoint x: 385, startPoint y: 410, endPoint x: 494, endPoint y: 597, distance: 216.4
click at [494, 634] on div "Vehicle Decals" at bounding box center [447, 646] width 106 height 24
click at [1404, 24] on button "Update Quote" at bounding box center [1408, 24] width 83 height 25
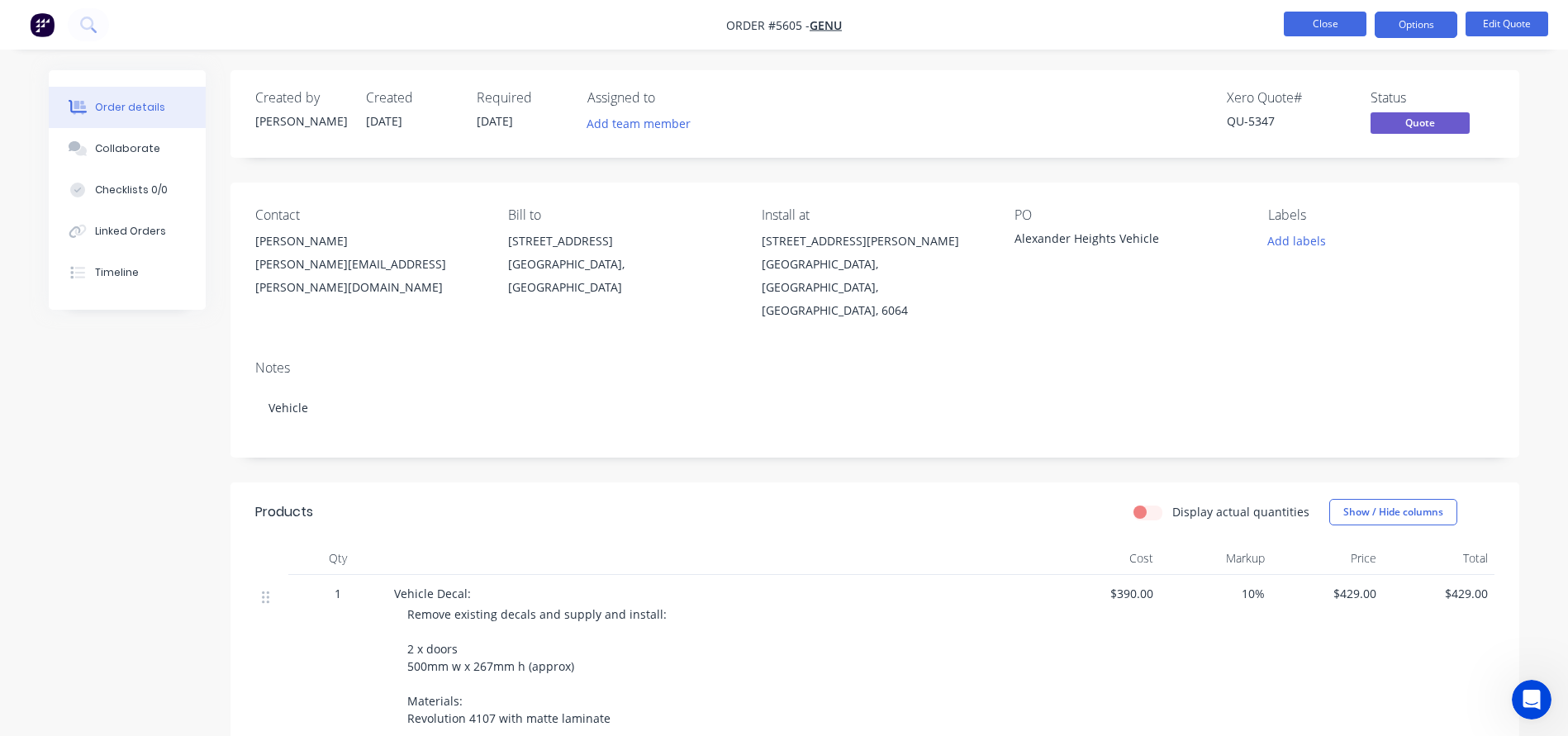
click at [1321, 20] on button "Close" at bounding box center [1324, 24] width 83 height 25
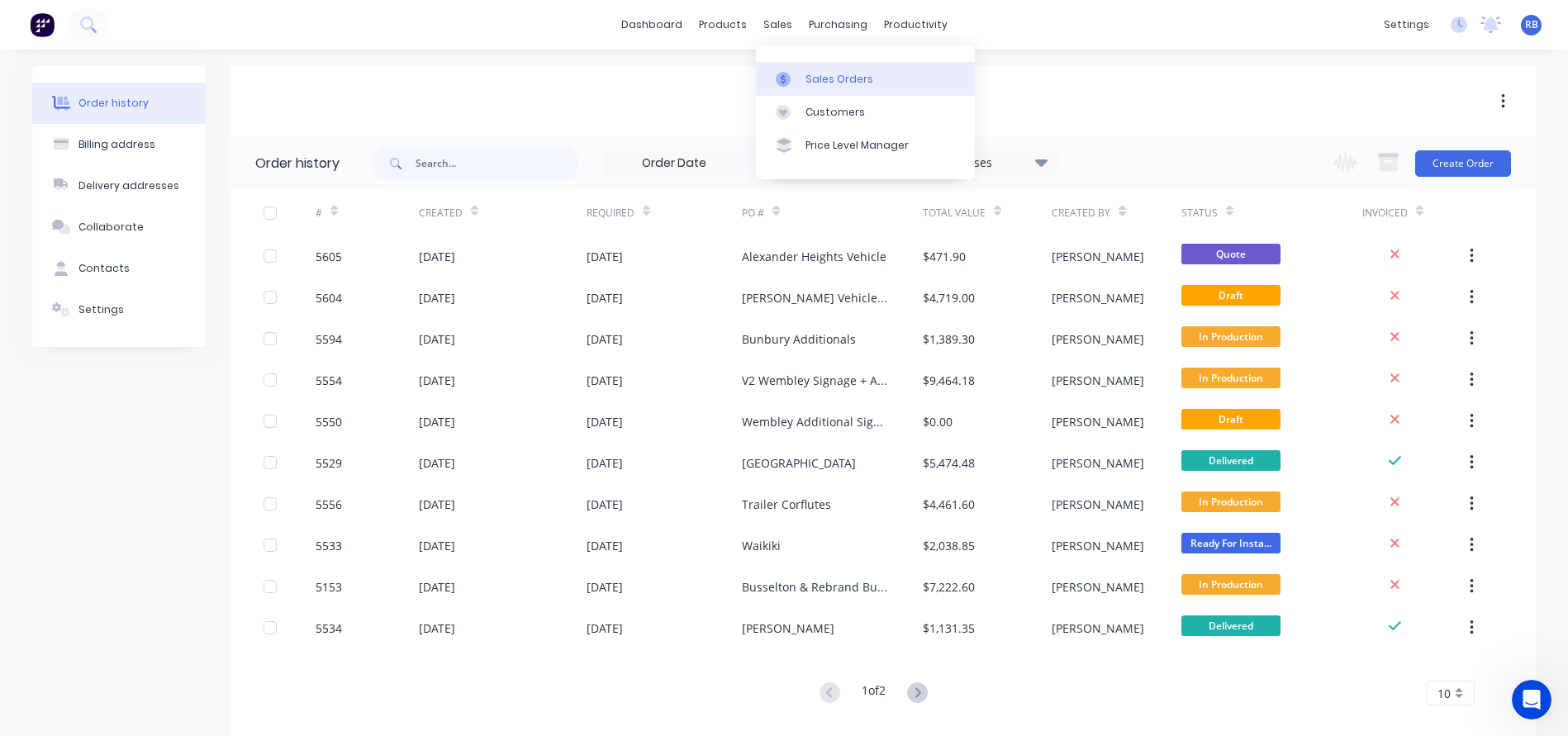
click at [827, 78] on div "Sales Orders" at bounding box center [839, 79] width 68 height 15
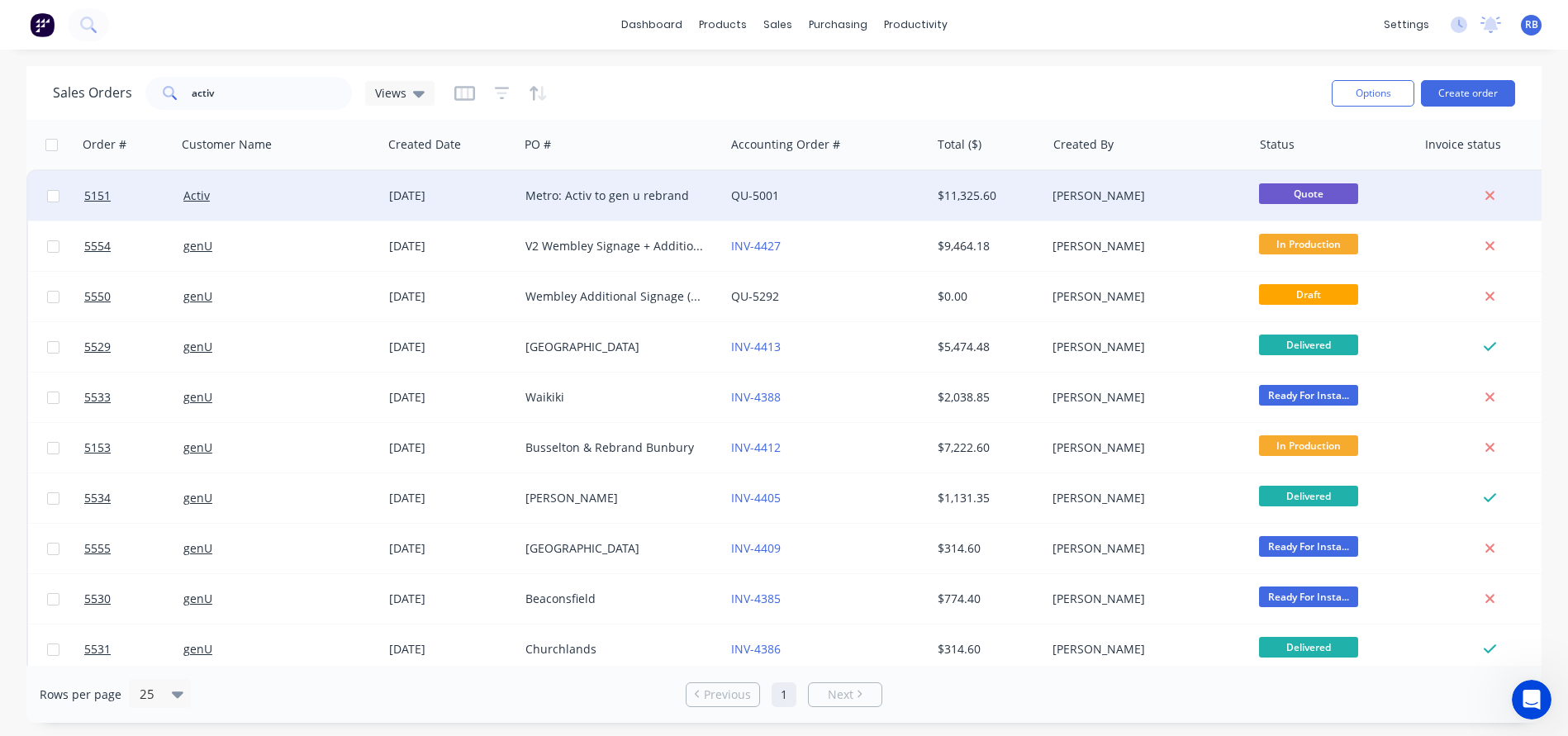
click at [845, 195] on div "QU-5001" at bounding box center [822, 195] width 183 height 17
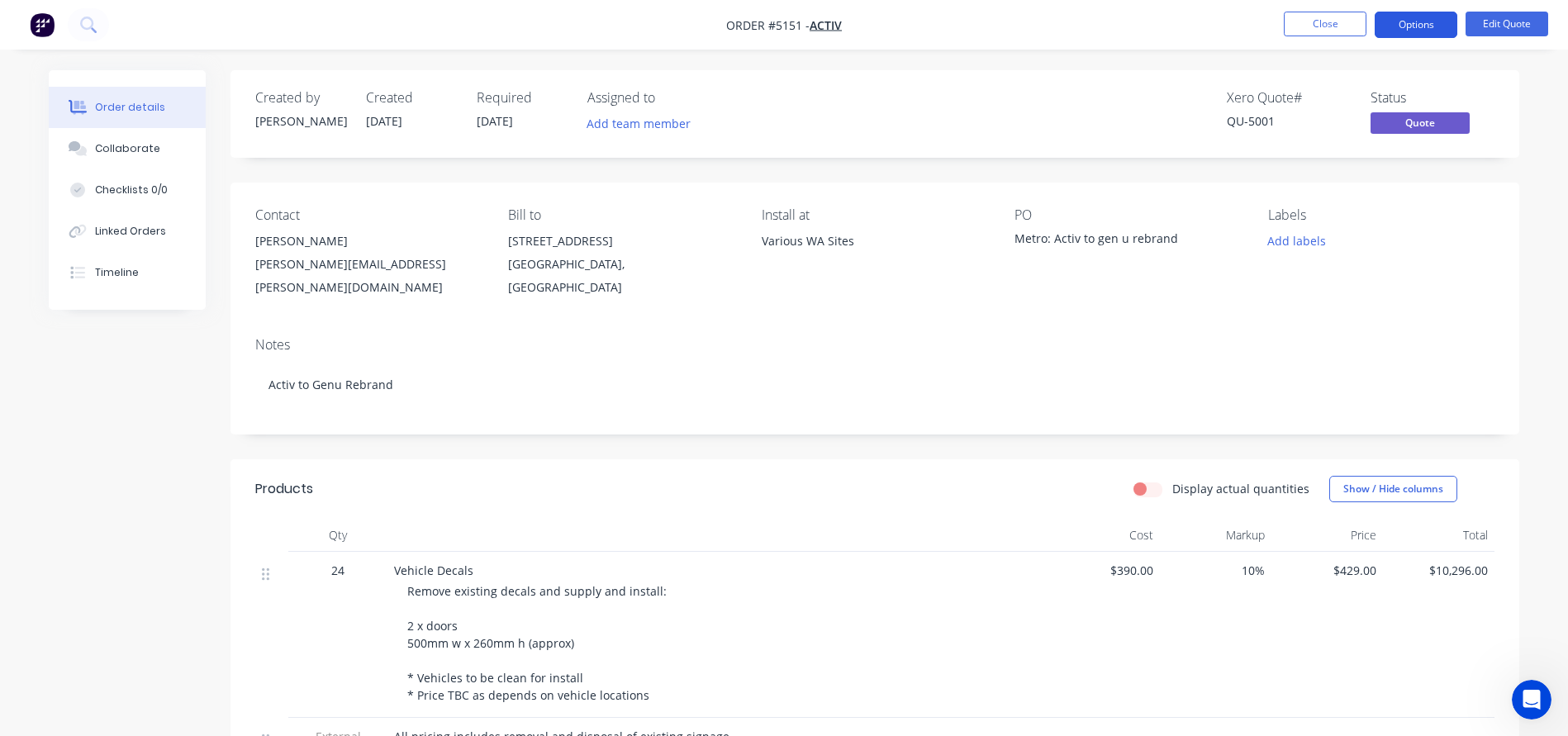
click at [1423, 26] on button "Options" at bounding box center [1416, 25] width 83 height 27
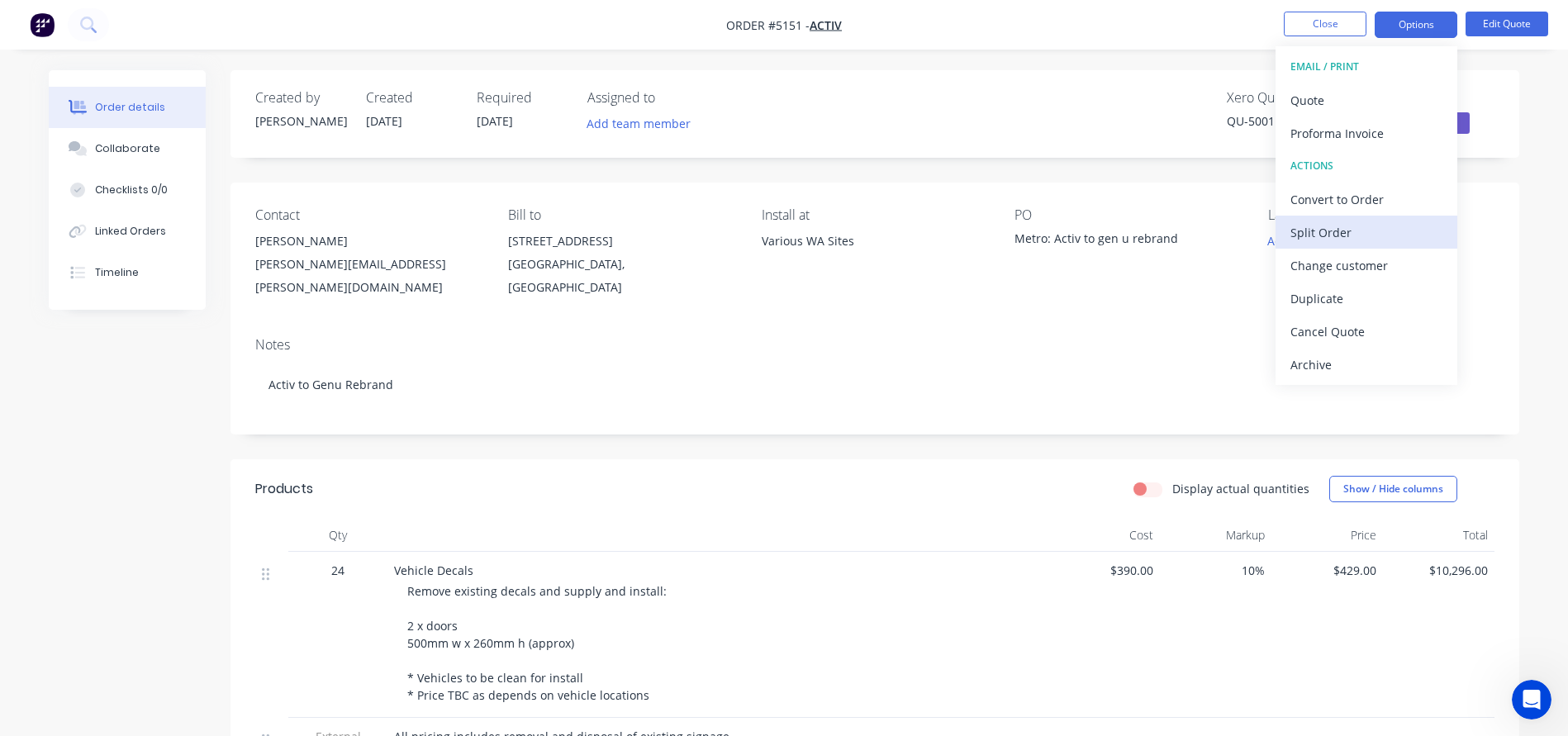
click at [1306, 225] on div "Split Order" at bounding box center [1366, 233] width 152 height 24
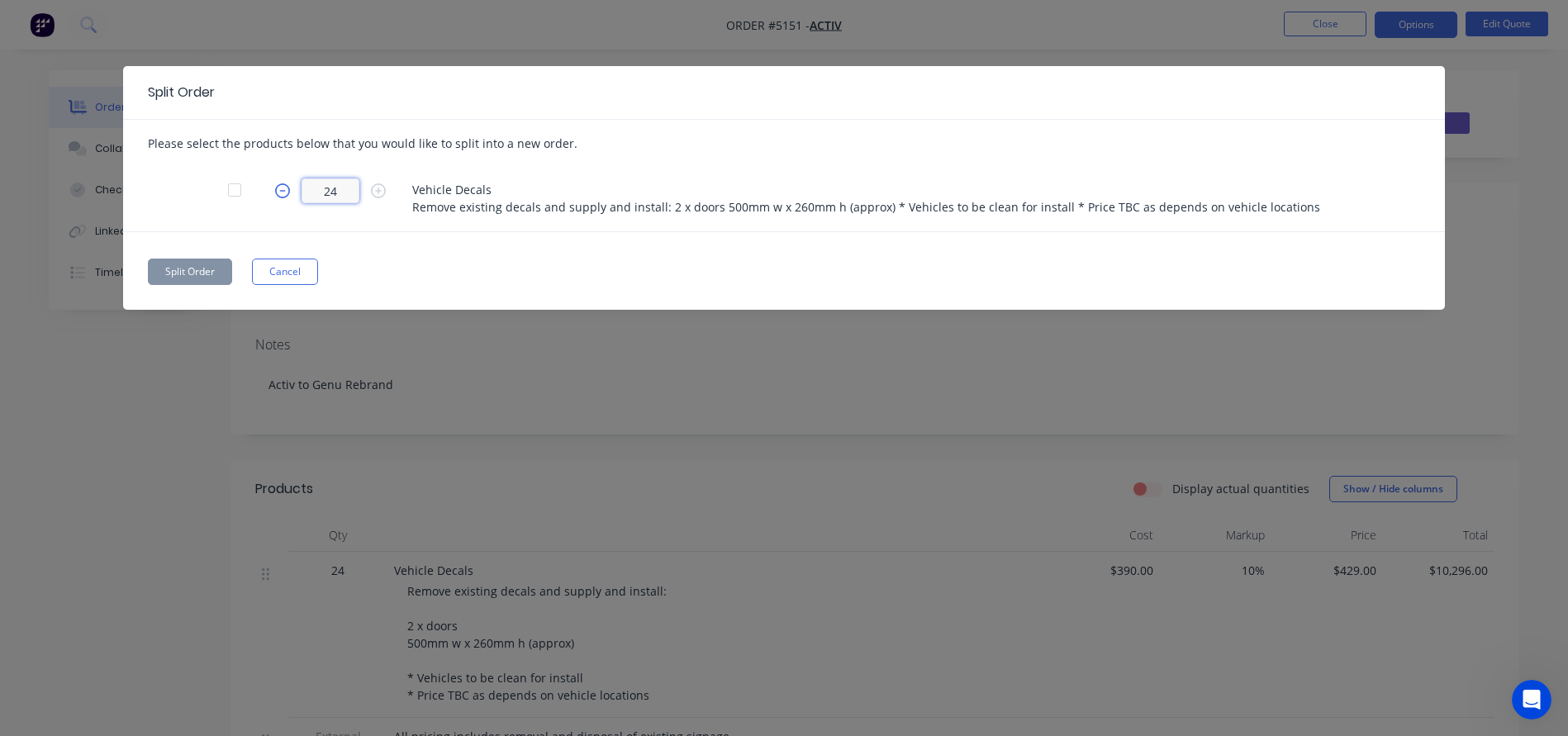
drag, startPoint x: 350, startPoint y: 192, endPoint x: 286, endPoint y: 192, distance: 64.0
click at [289, 192] on form "24" at bounding box center [337, 190] width 148 height 25
type input "7"
click at [170, 273] on button "Split Order" at bounding box center [190, 272] width 85 height 27
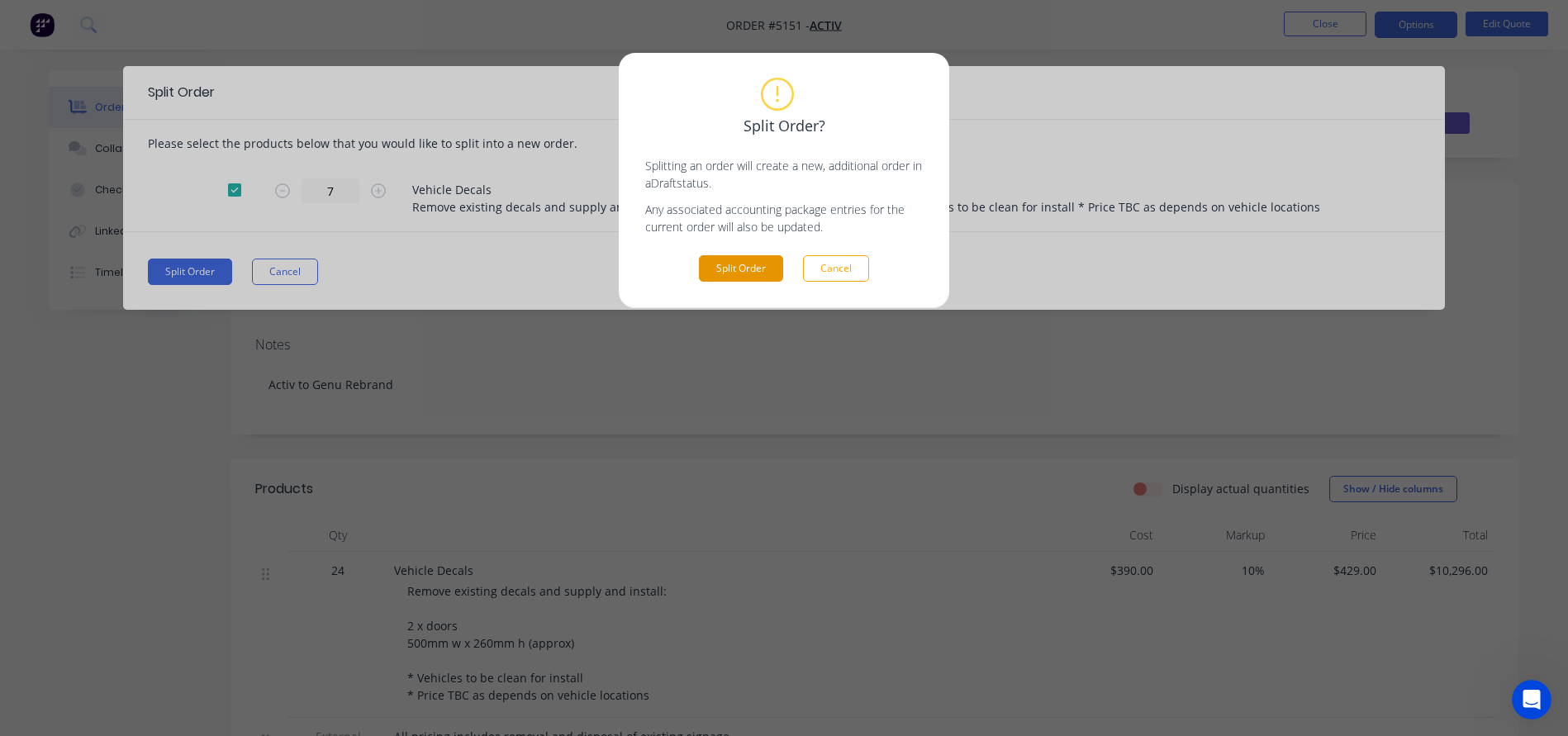
click at [733, 261] on button "Split Order" at bounding box center [741, 268] width 85 height 27
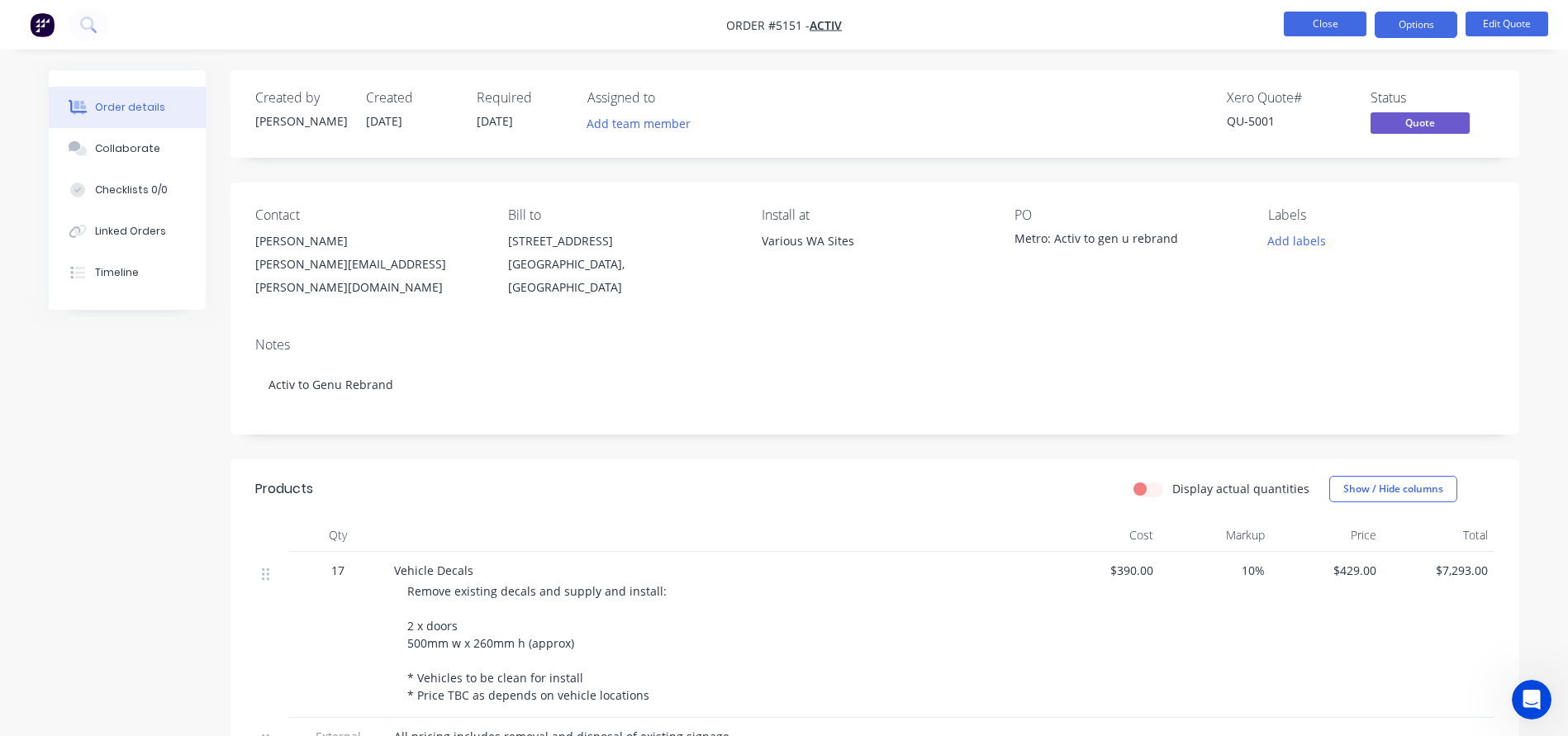
click at [1325, 23] on button "Close" at bounding box center [1324, 24] width 83 height 25
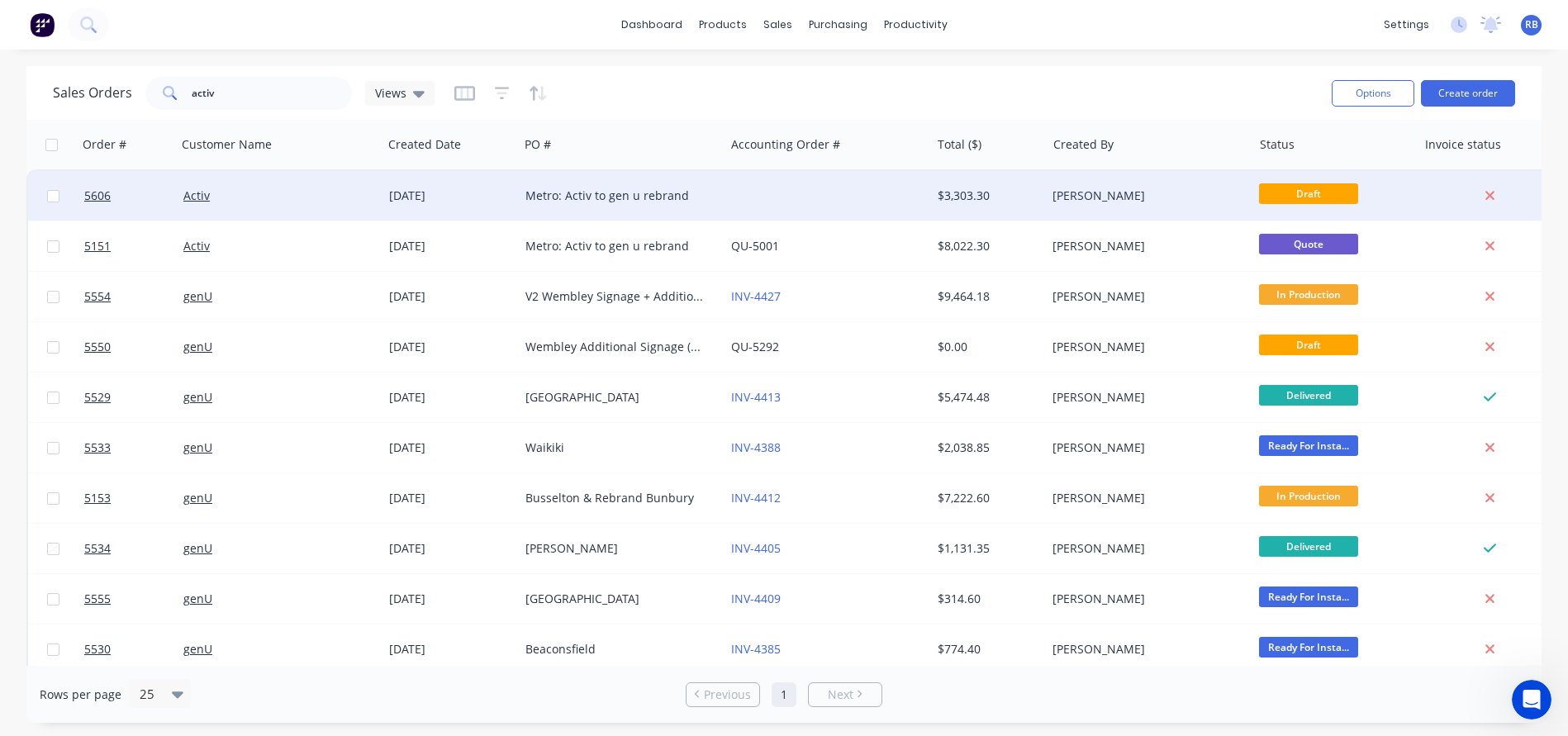
click at [793, 179] on div at bounding box center [827, 196] width 206 height 50
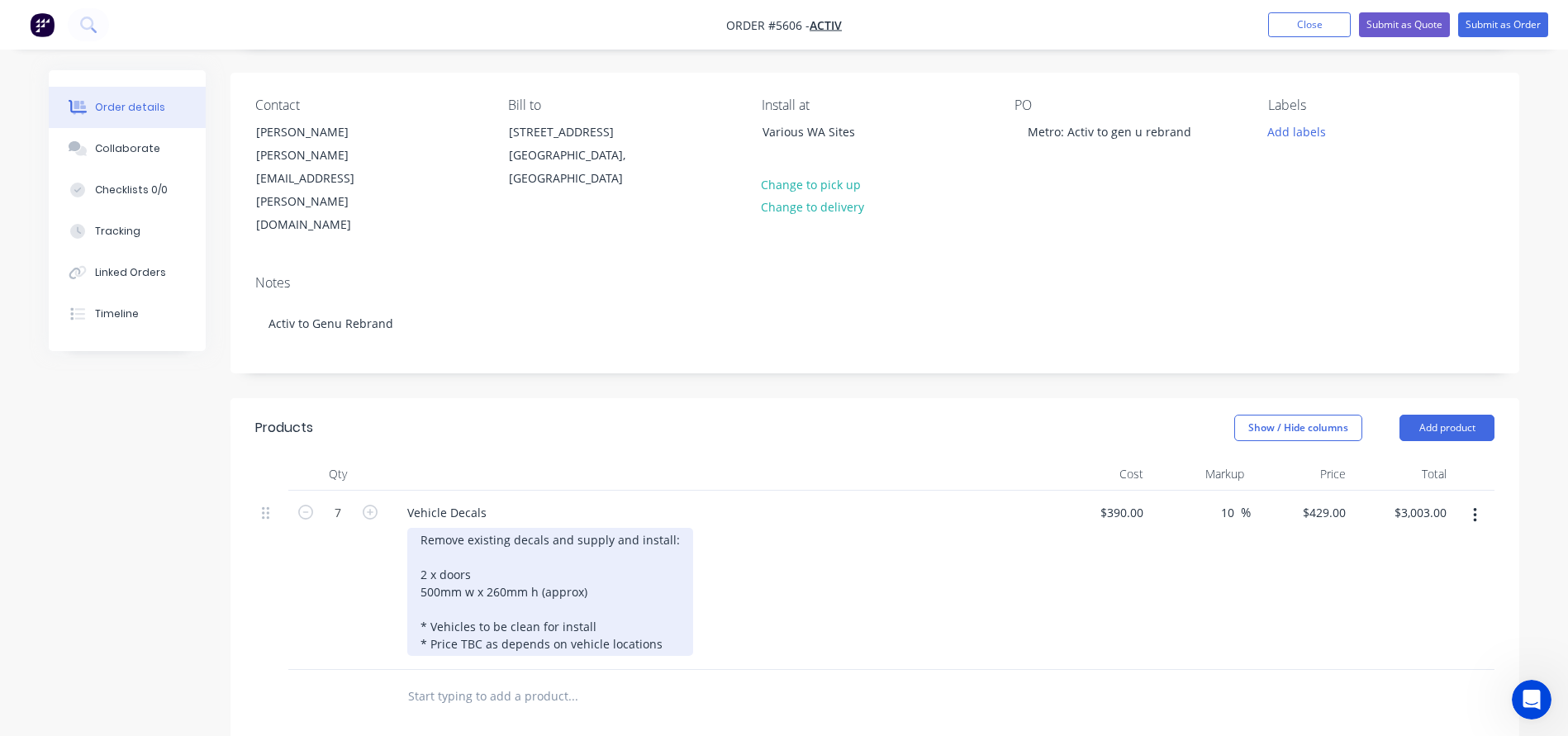
scroll to position [136, 0]
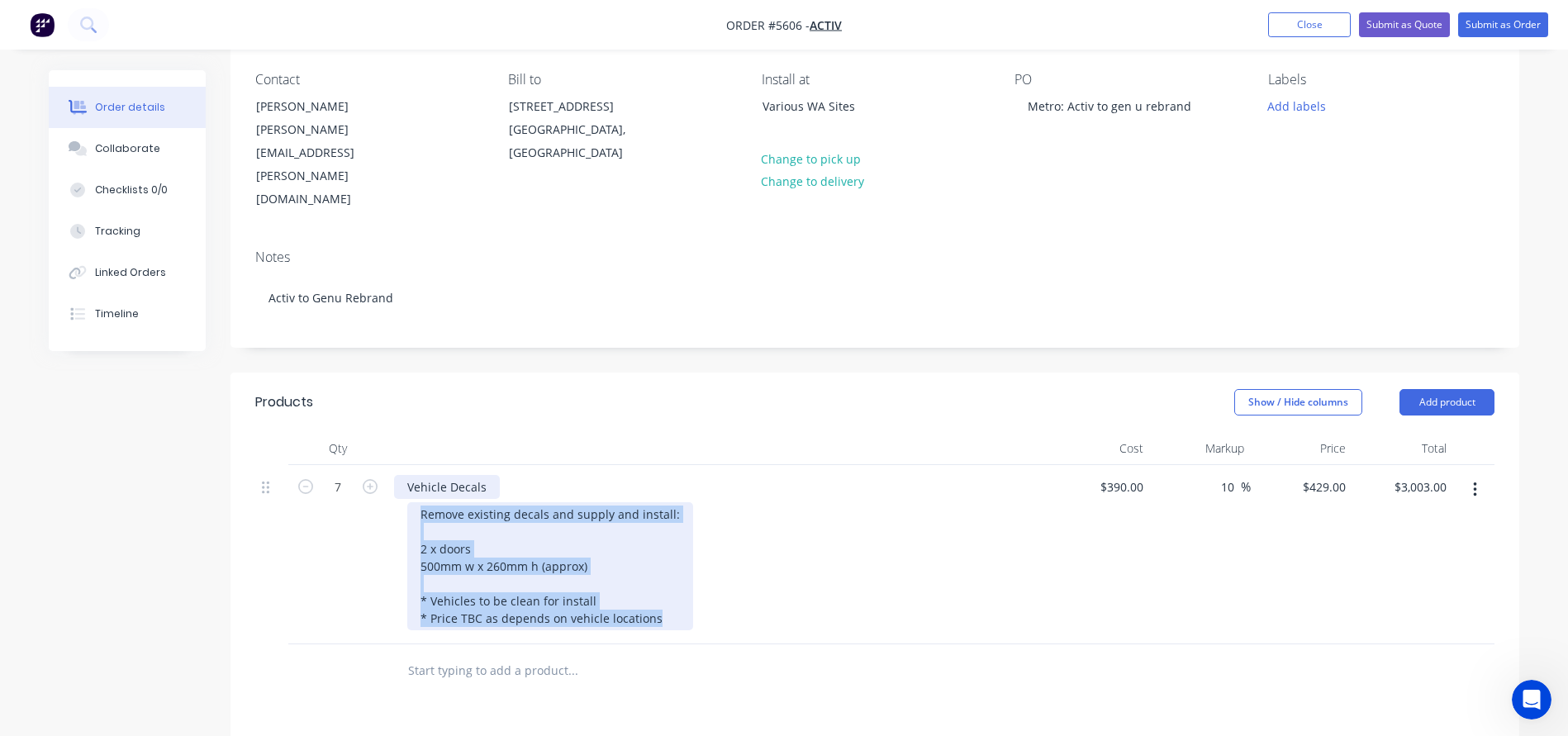
drag, startPoint x: 657, startPoint y: 575, endPoint x: 410, endPoint y: 441, distance: 281.0
click at [410, 465] on div "Vehicle Decals Remove existing decals and supply and install: 2 x doors 500mm w…" at bounding box center [718, 555] width 661 height 179
paste div
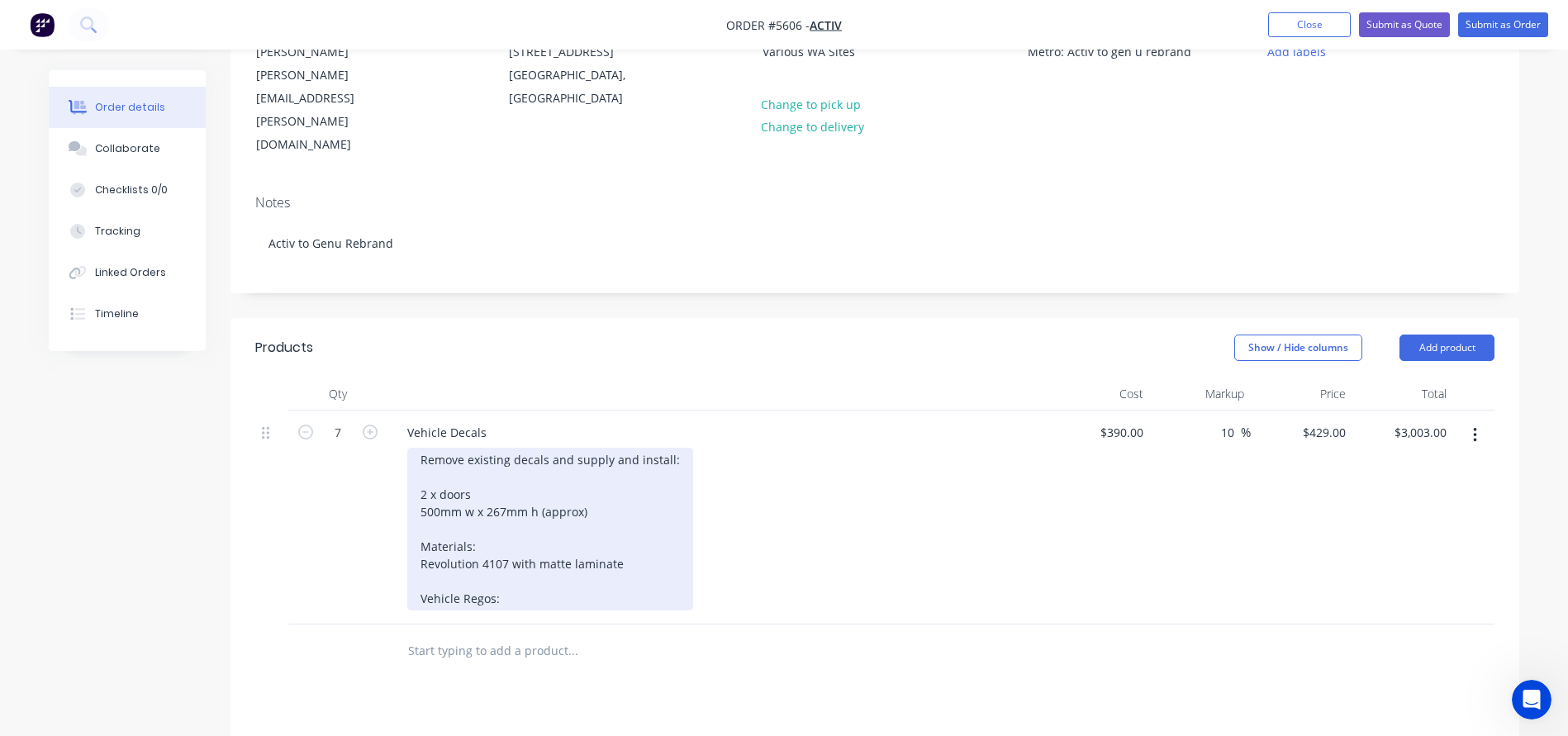
scroll to position [193, 0]
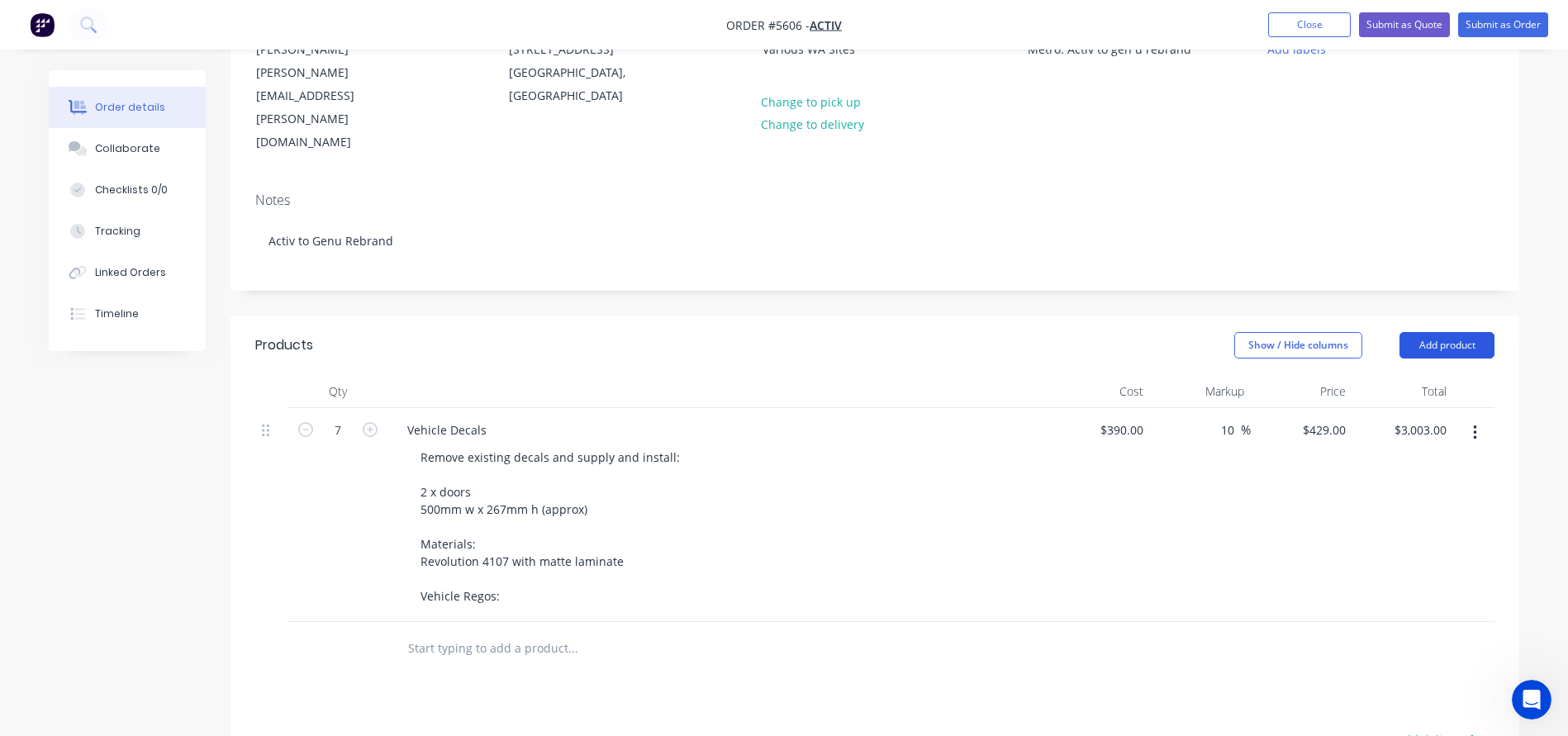
click at [1425, 333] on button "Add product" at bounding box center [1446, 346] width 95 height 27
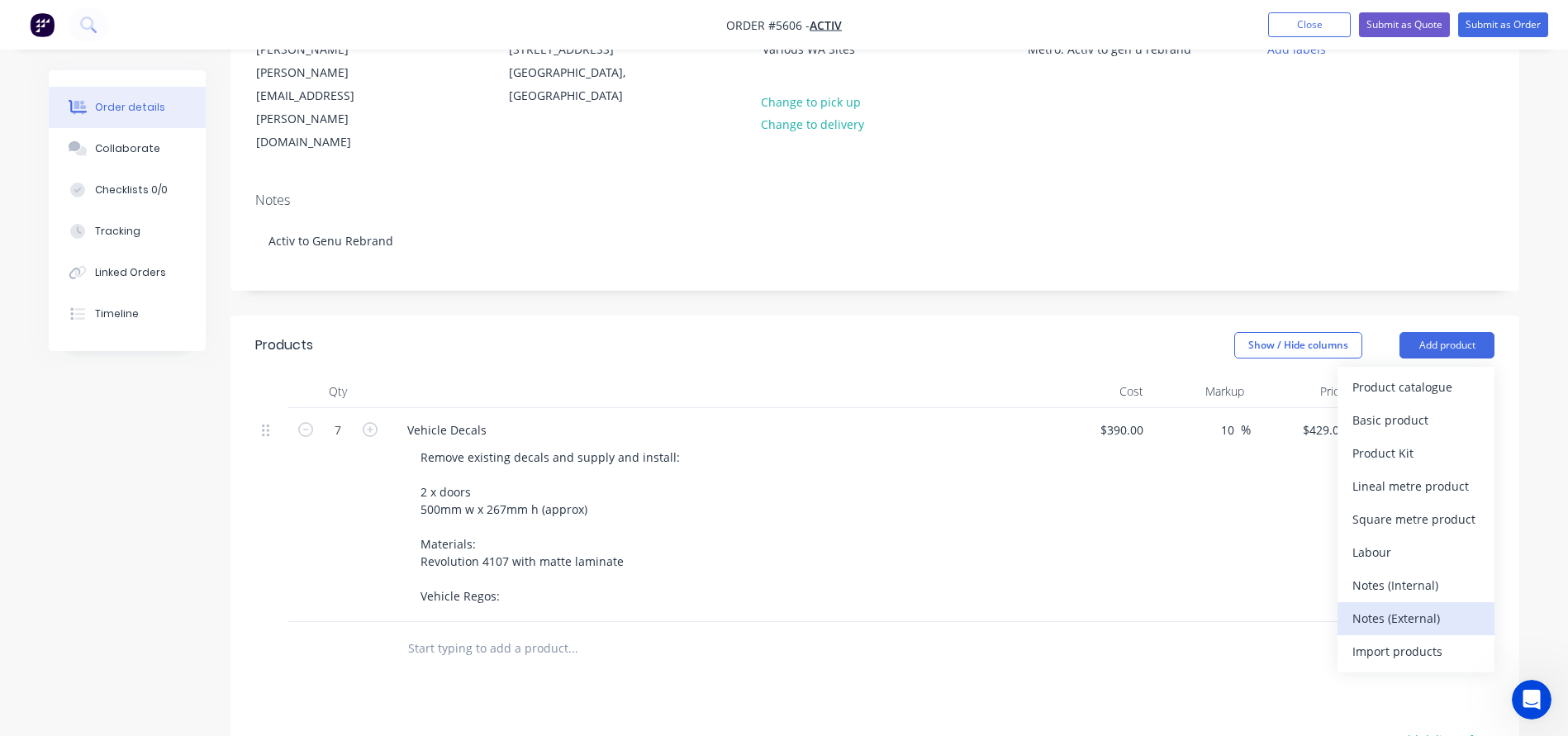
click at [1373, 607] on div "Notes (External)" at bounding box center [1416, 618] width 127 height 24
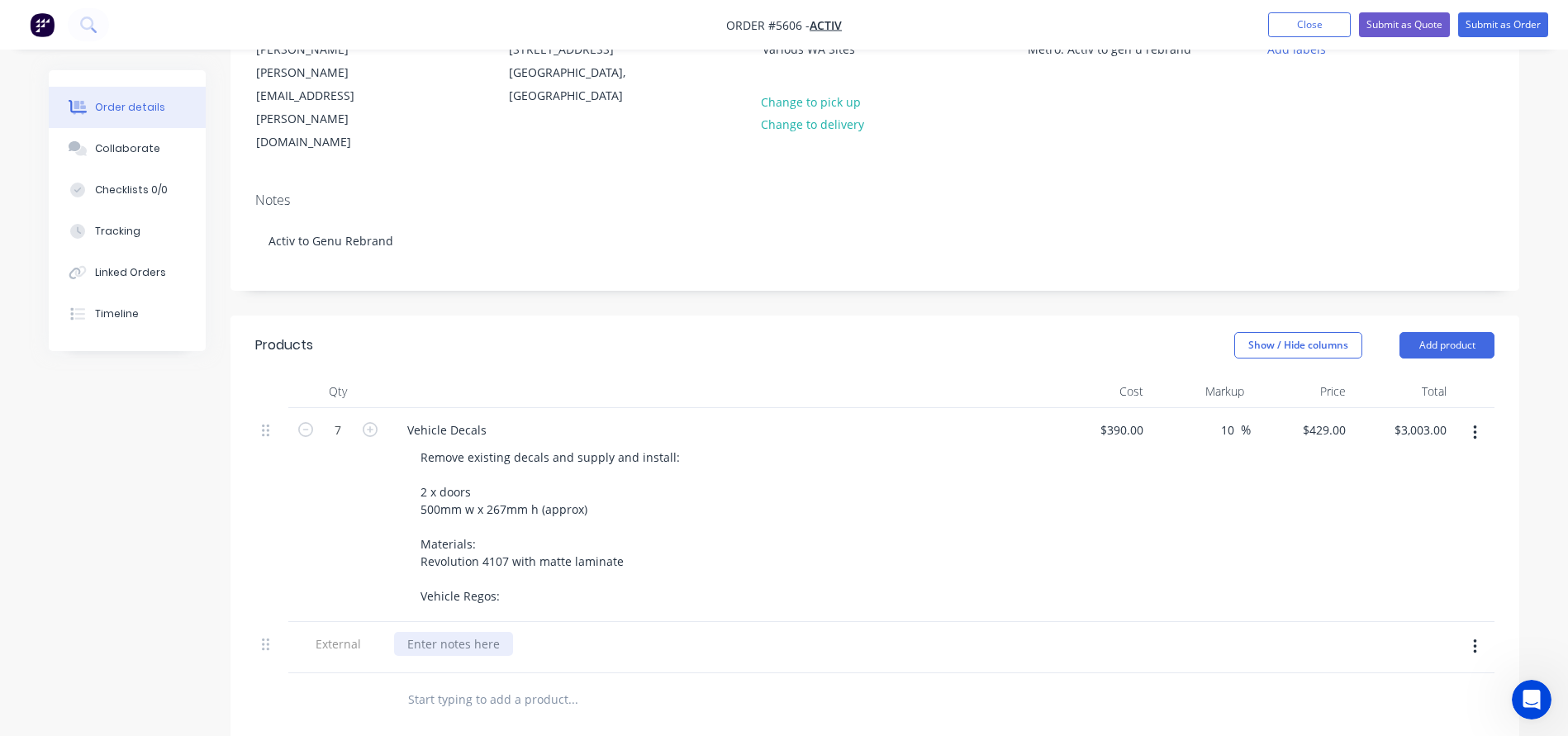
click at [435, 632] on div at bounding box center [453, 644] width 118 height 24
paste div
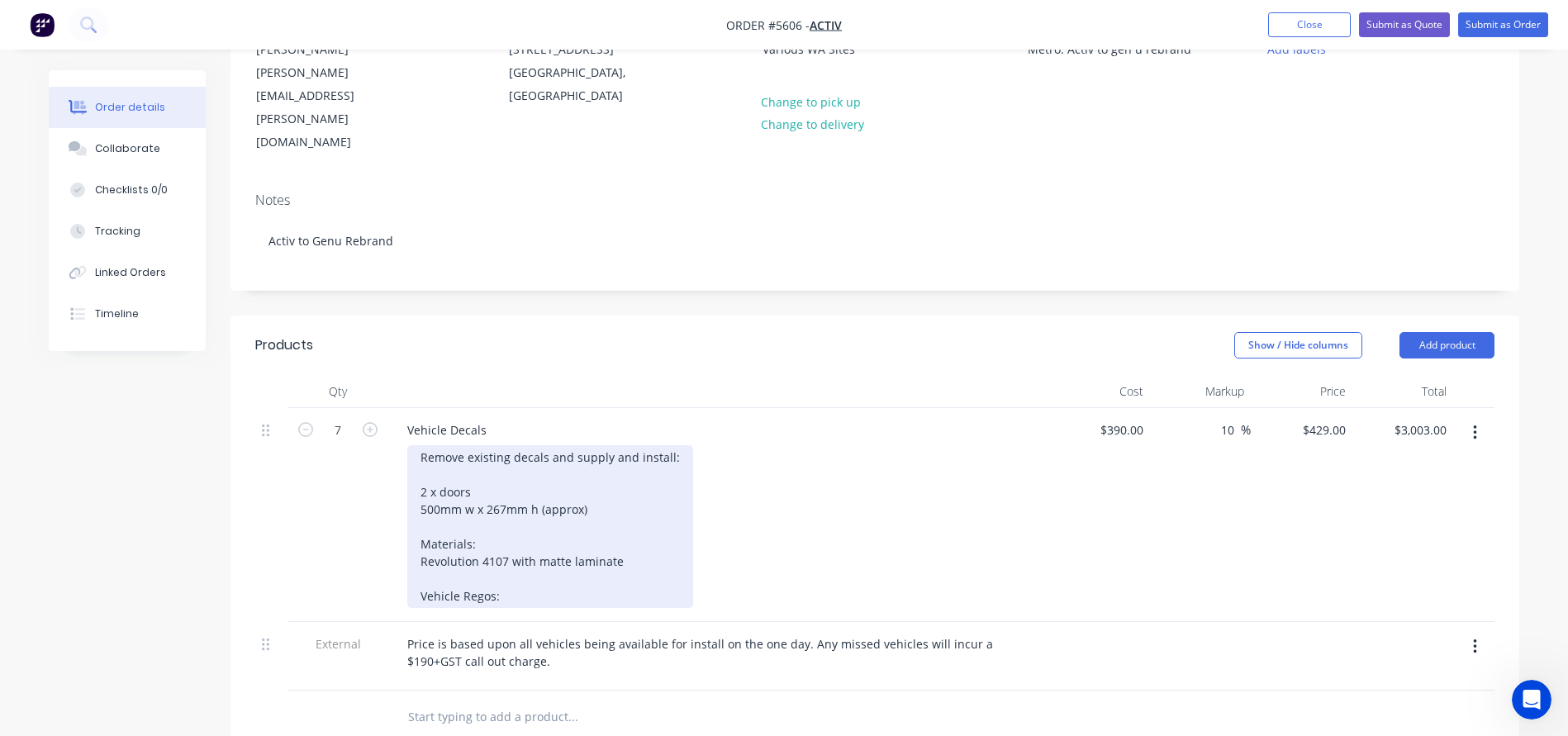
click at [515, 556] on div "Remove existing decals and supply and install: 2 x doors 500mm w x 267mm h (app…" at bounding box center [550, 526] width 286 height 162
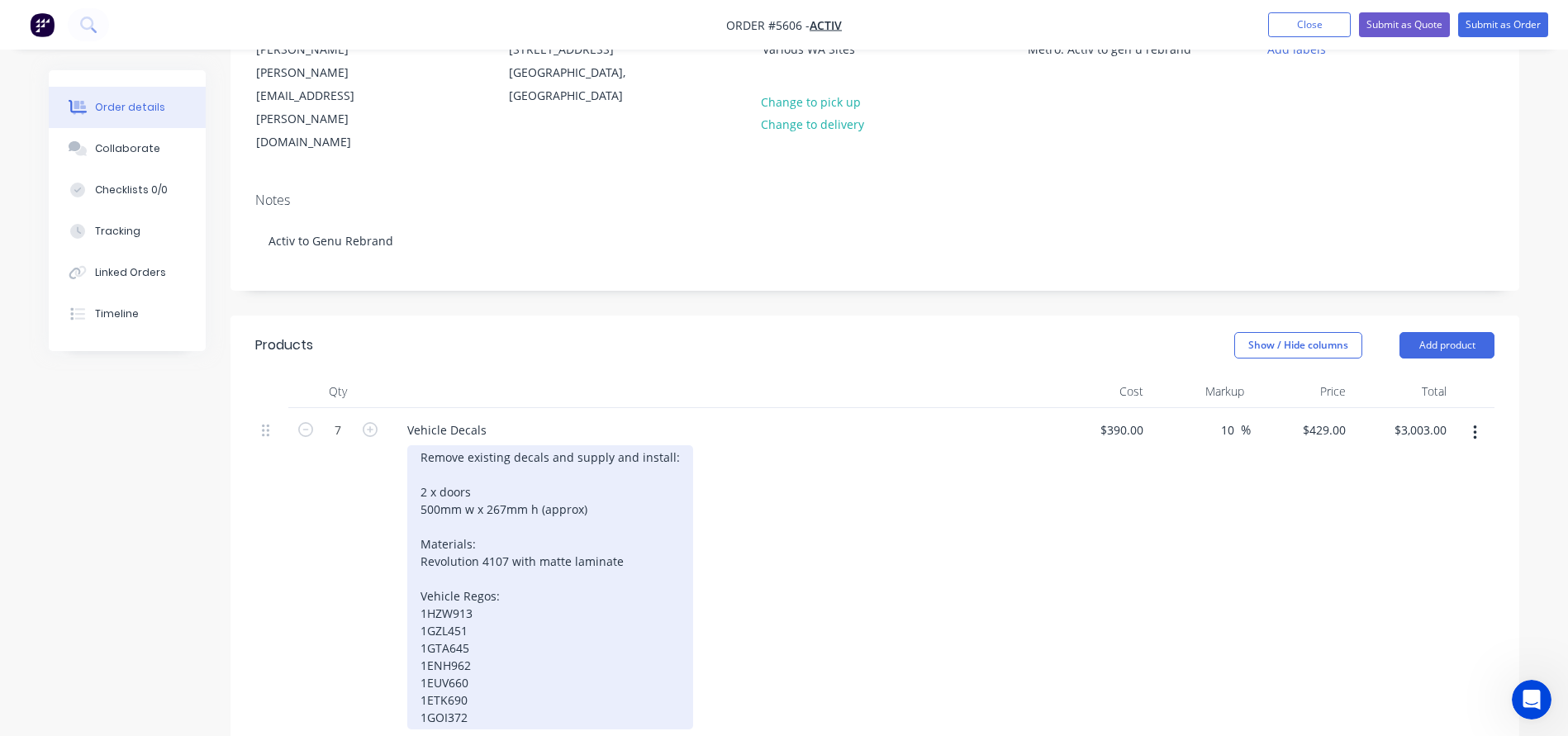
click at [461, 566] on div "Remove existing decals and supply and install: 2 x doors 500mm w x 267mm h (app…" at bounding box center [550, 587] width 286 height 284
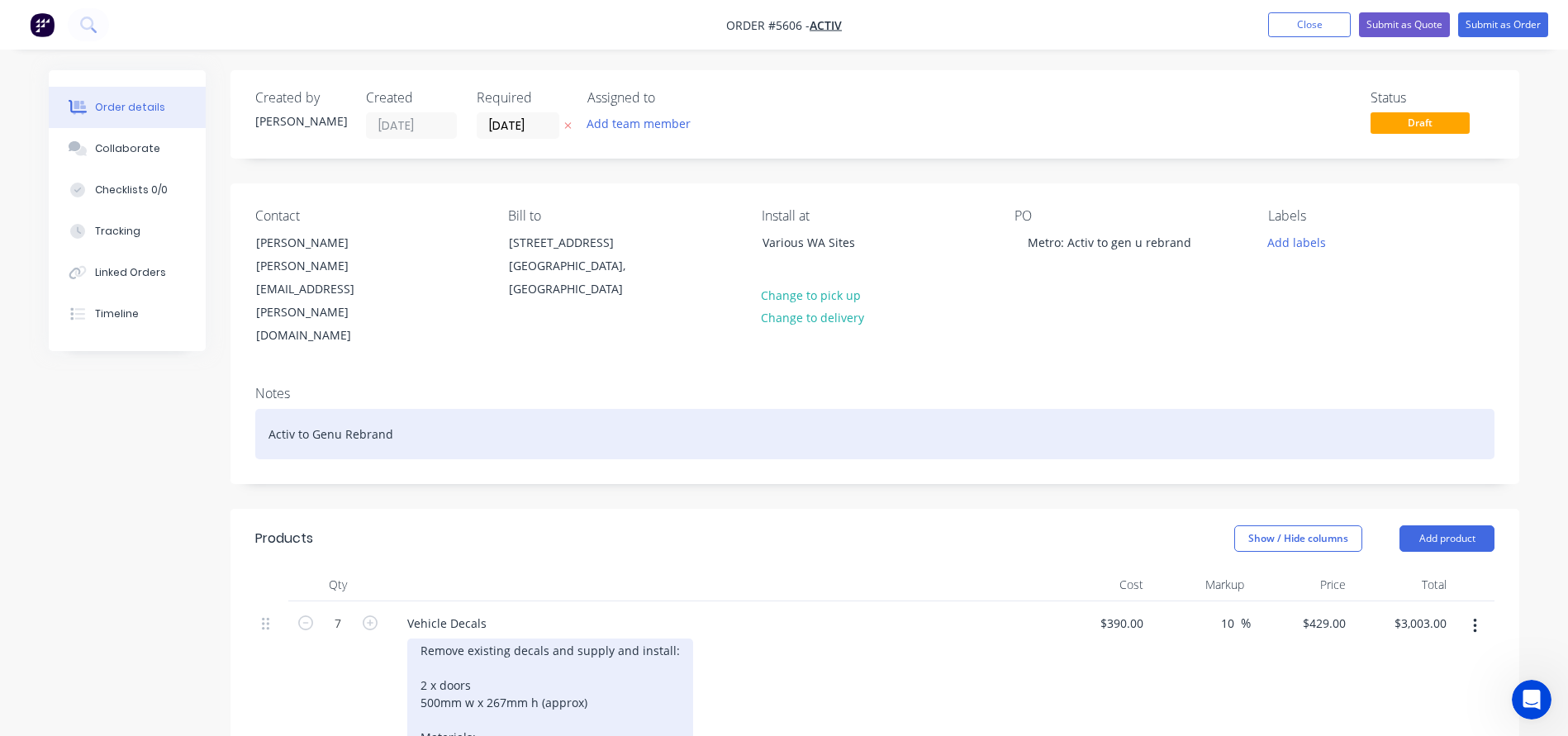
scroll to position [0, 0]
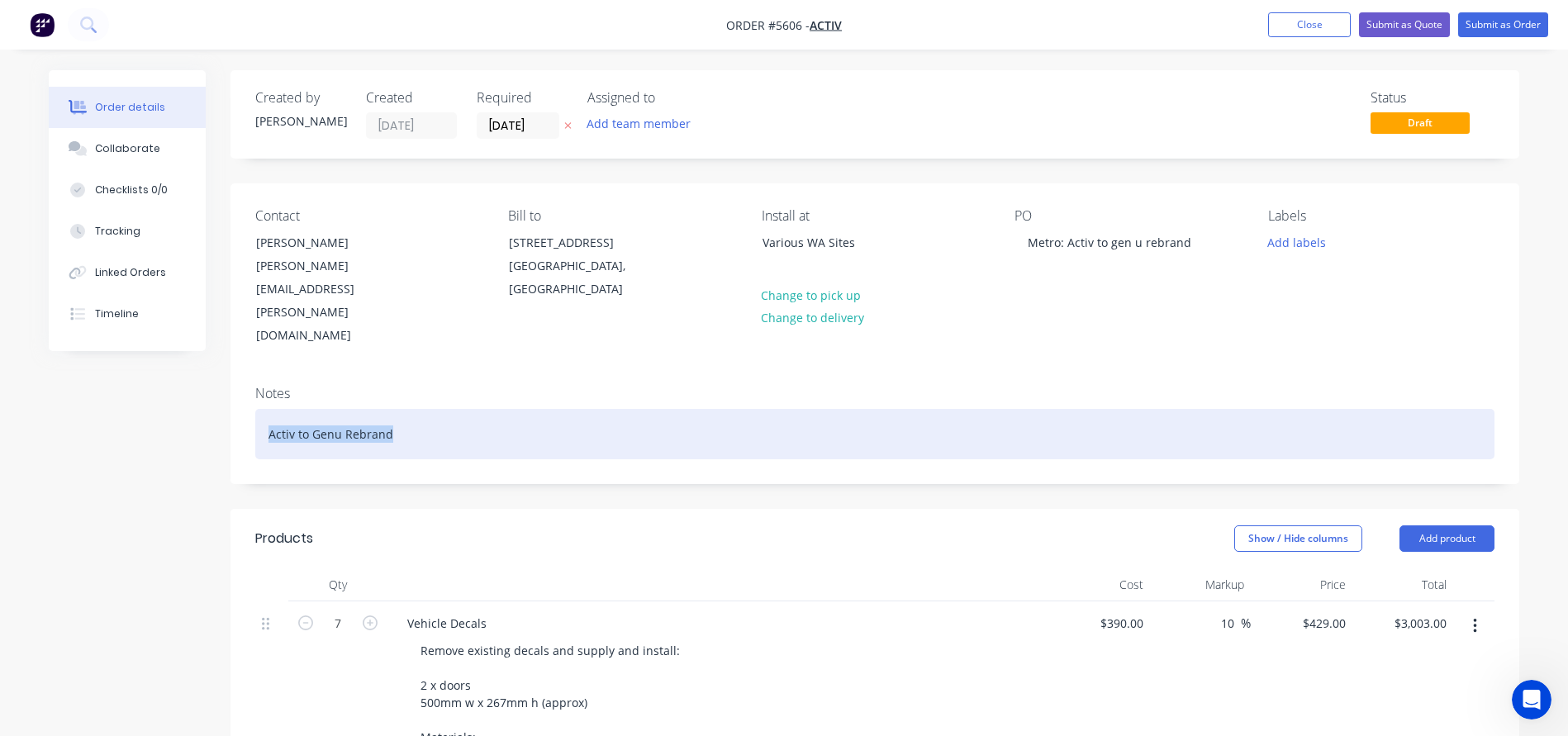
drag, startPoint x: 395, startPoint y: 389, endPoint x: 158, endPoint y: 383, distance: 237.1
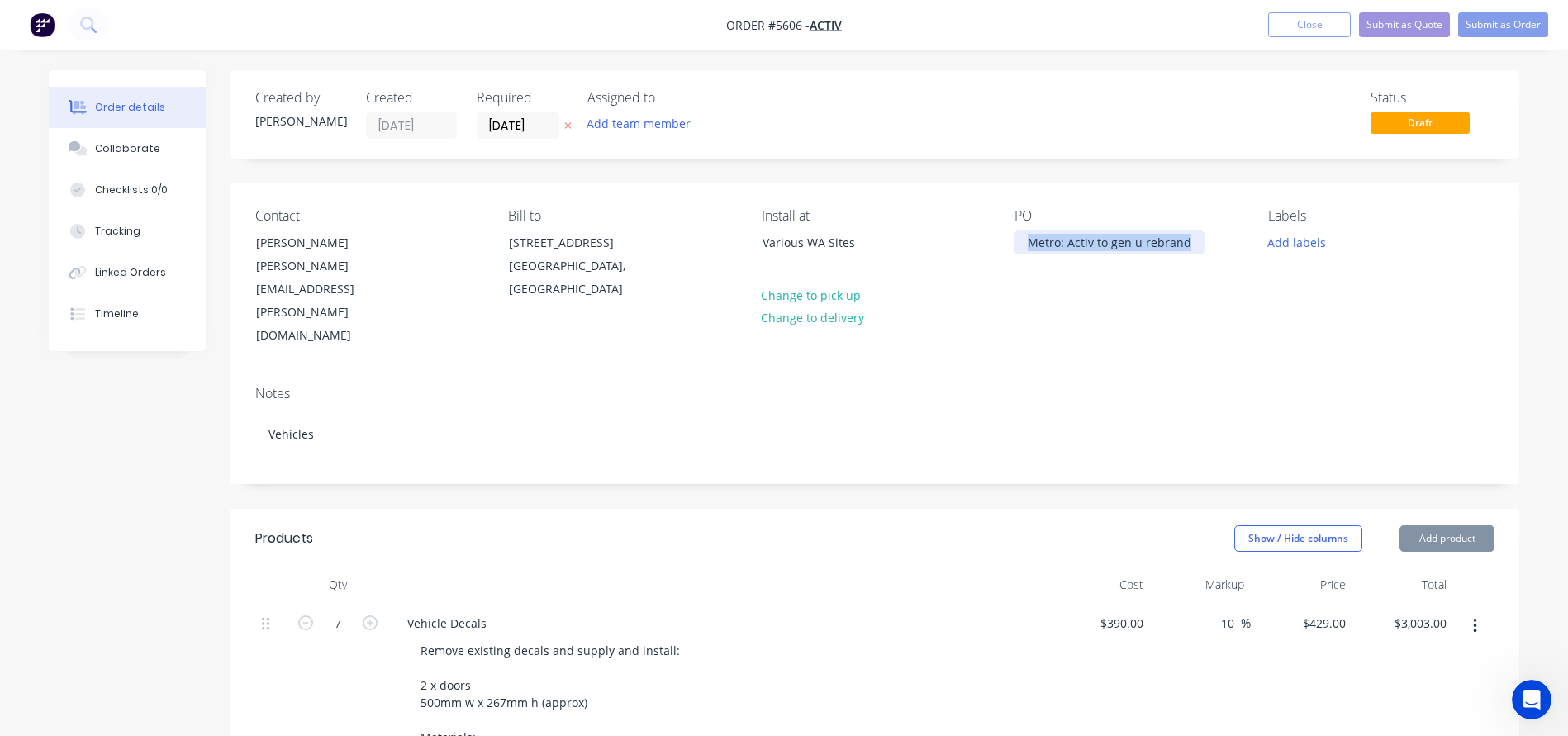
drag, startPoint x: 1190, startPoint y: 244, endPoint x: 929, endPoint y: 241, distance: 261.0
click at [929, 241] on div "Contact Dawn Cupit Dawn.Cupit@activ.asn.au Bill to 327 Cambridge Street Wembley…" at bounding box center [874, 278] width 1288 height 189
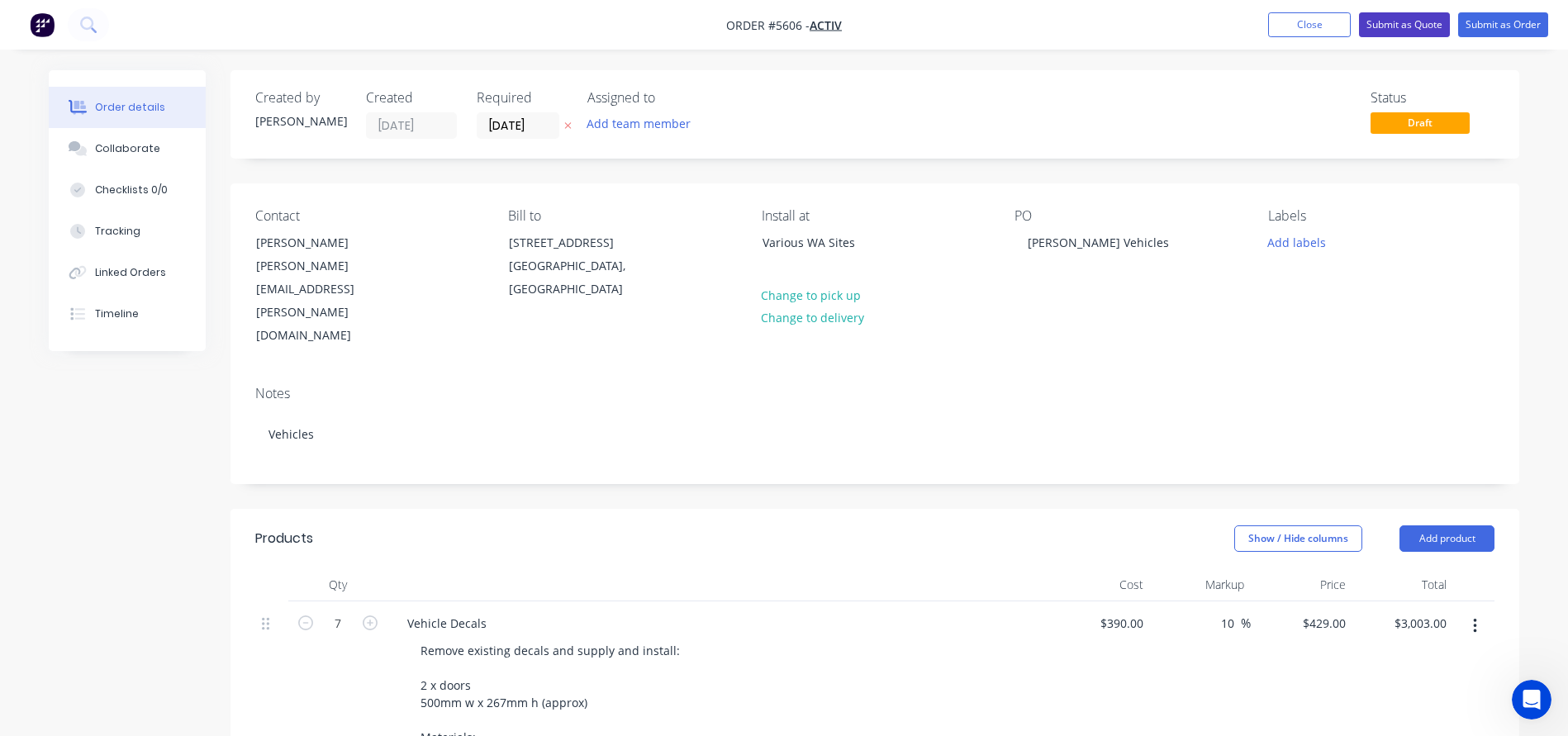
click at [1404, 27] on button "Submit as Quote" at bounding box center [1404, 24] width 91 height 25
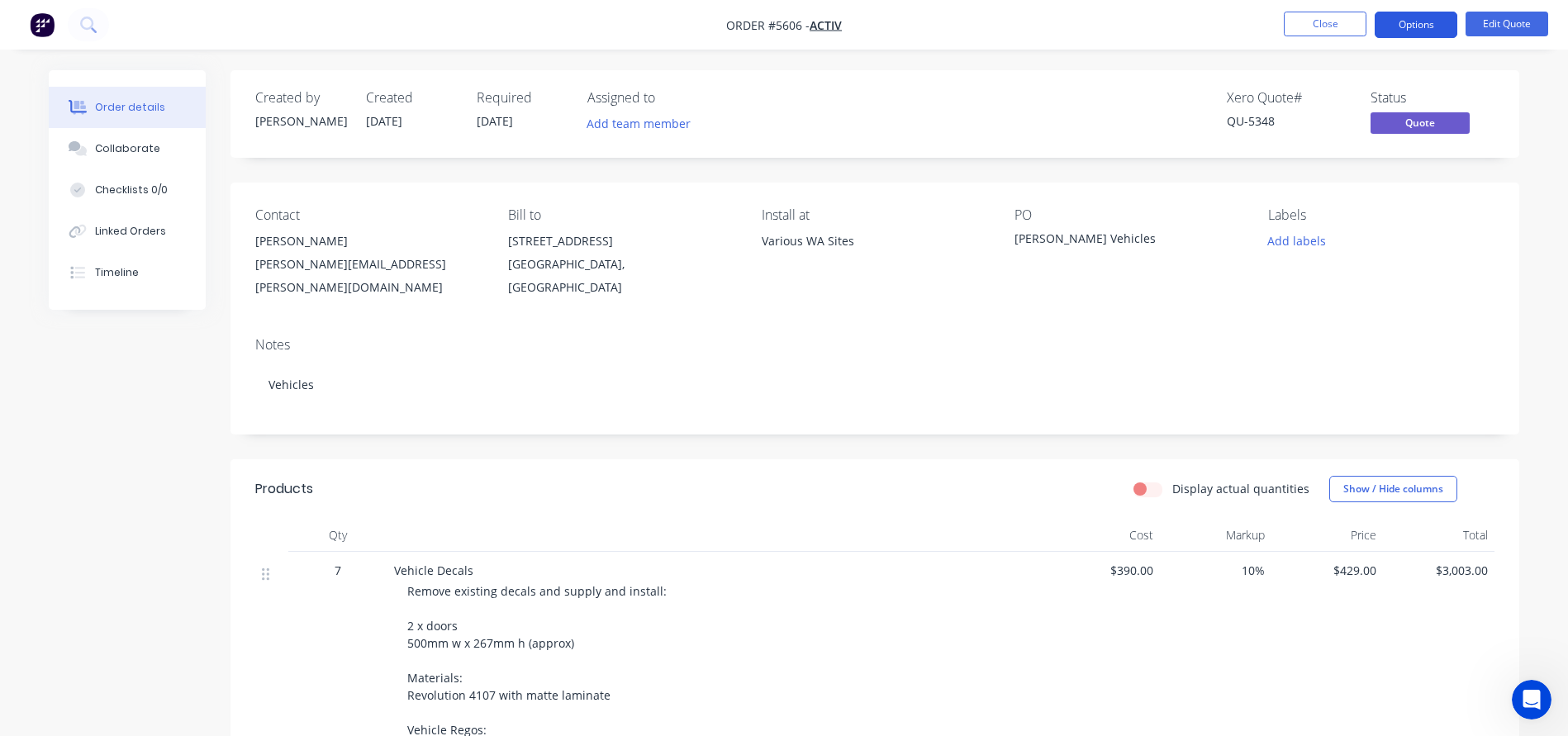
click at [1420, 32] on button "Options" at bounding box center [1416, 25] width 83 height 27
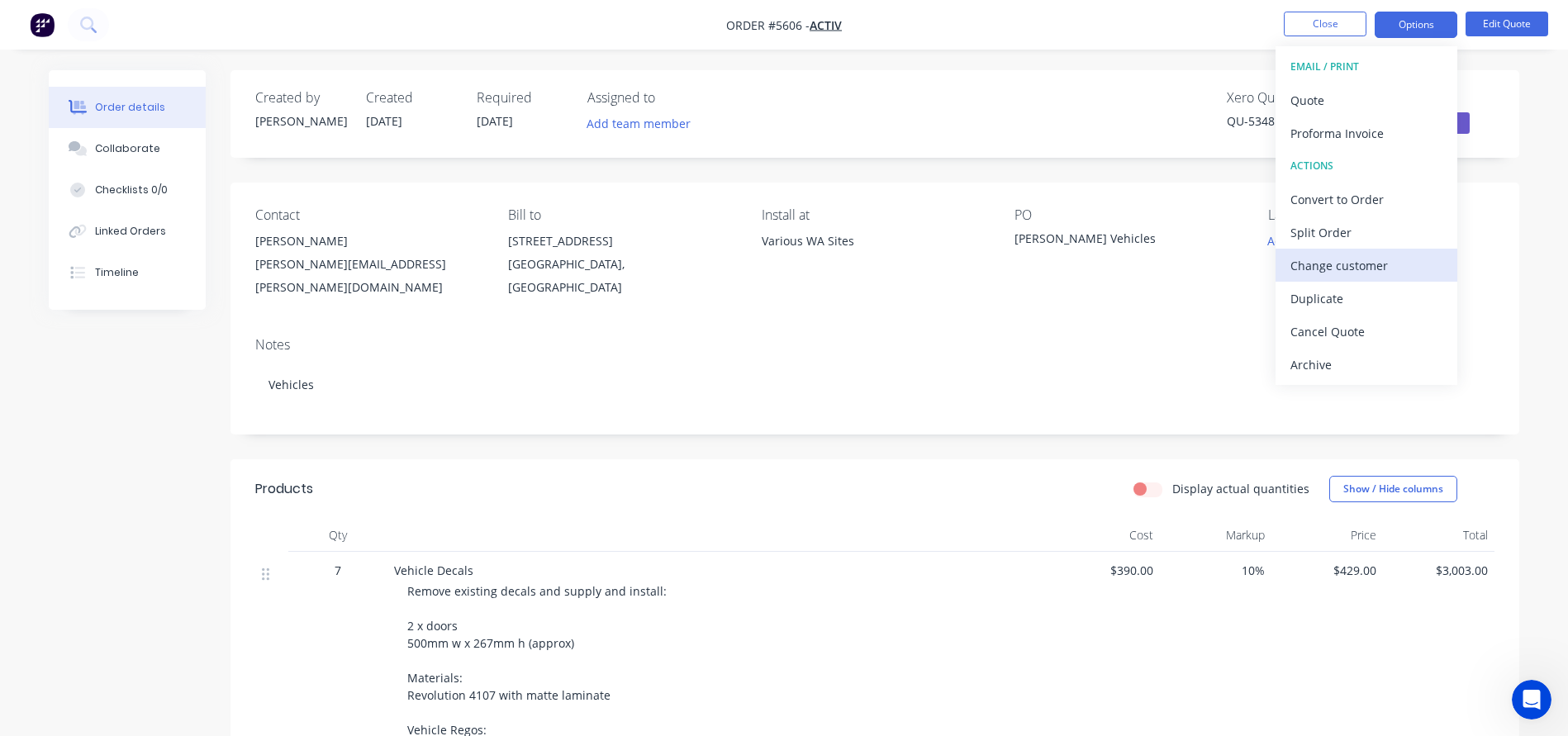
click at [1324, 265] on div "Change customer" at bounding box center [1366, 266] width 152 height 24
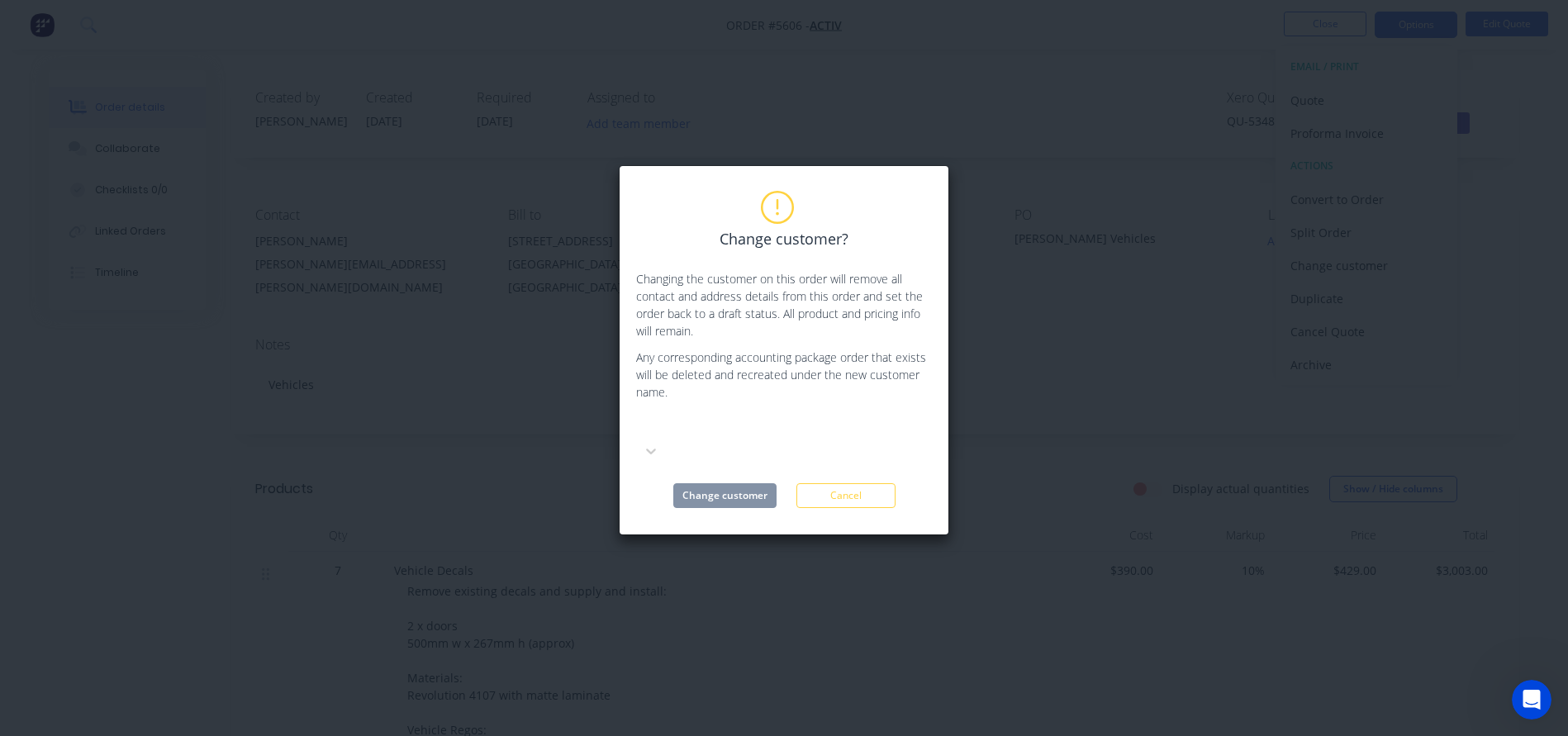
click at [702, 431] on div at bounding box center [760, 426] width 238 height 21
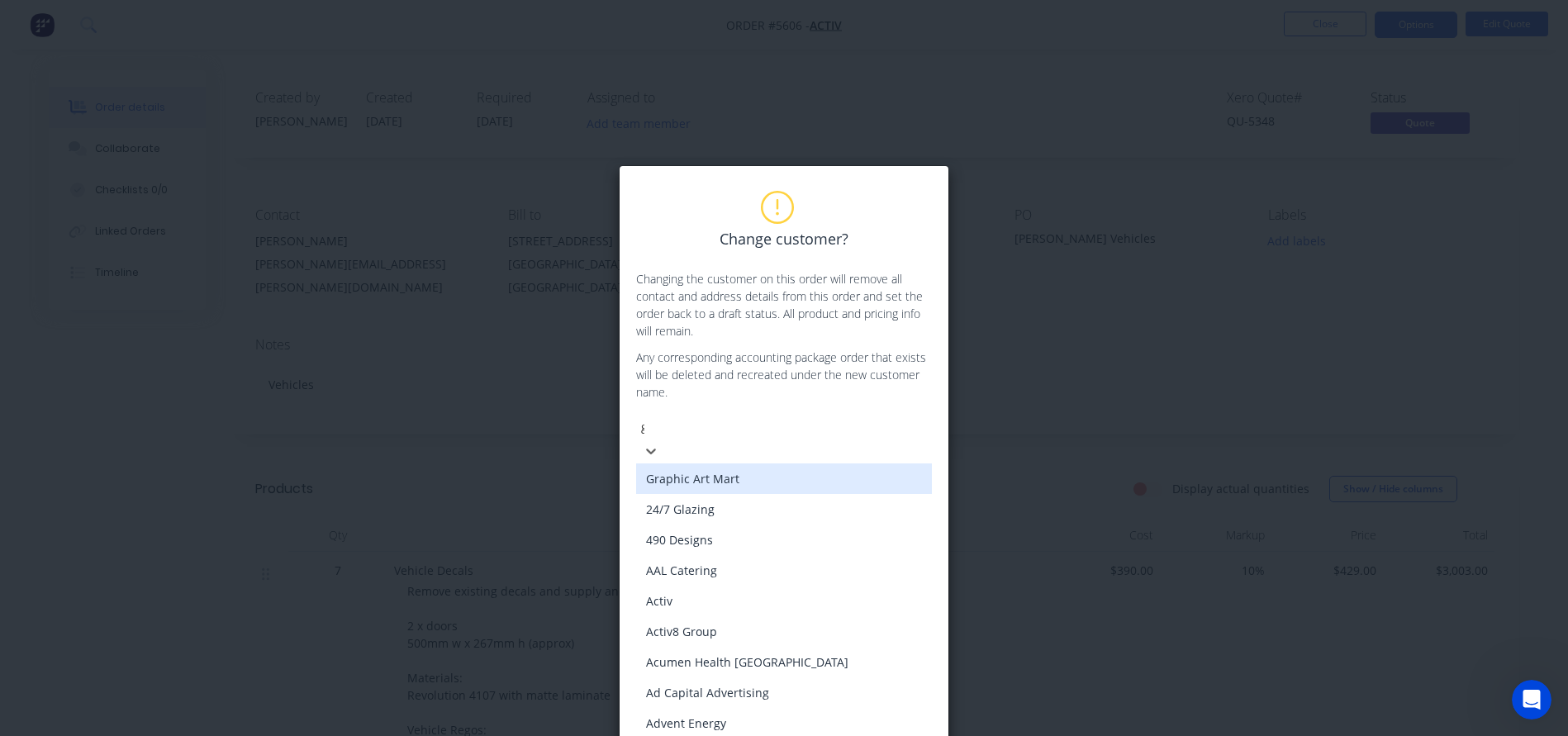
type input "gen"
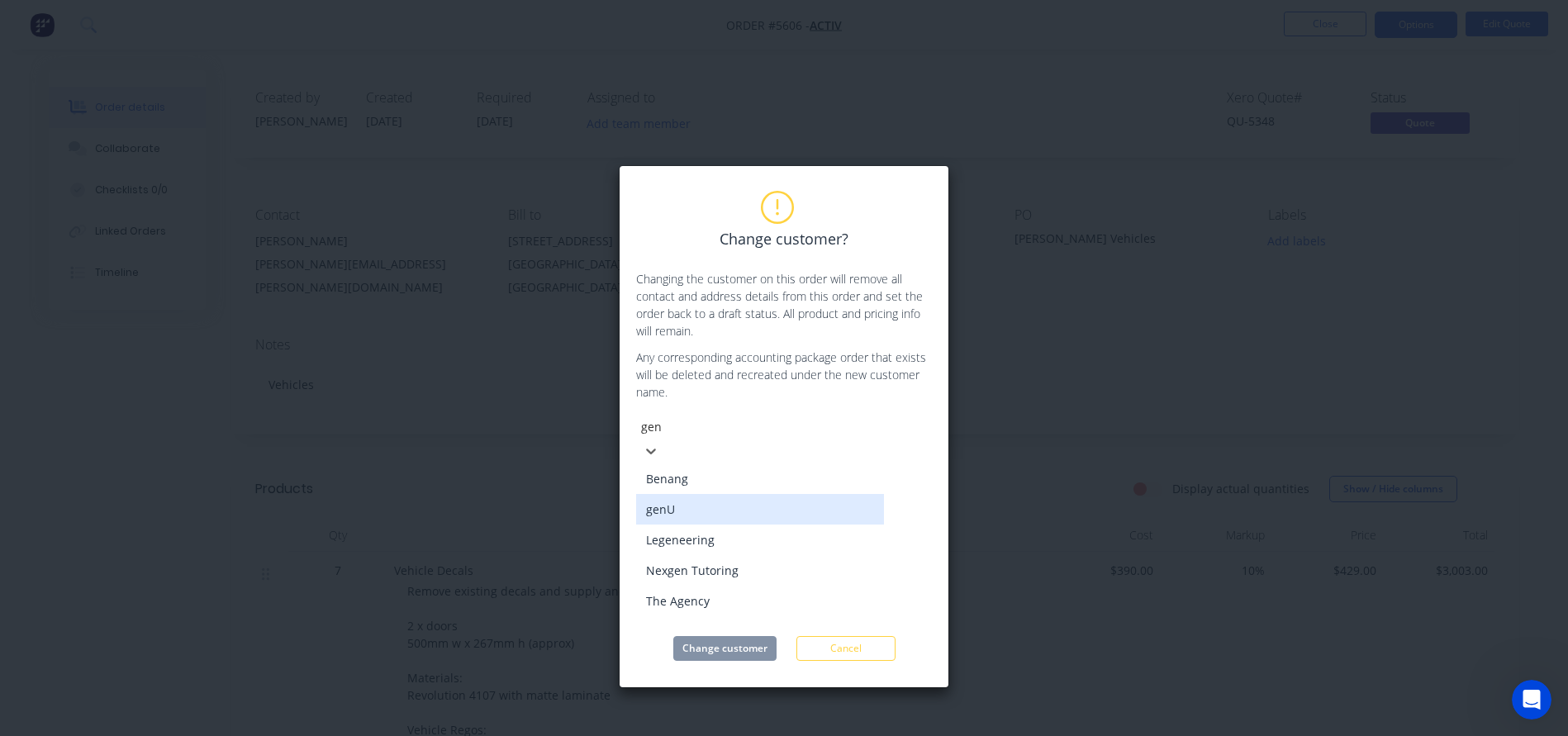
click at [657, 494] on div "genU" at bounding box center [760, 509] width 248 height 31
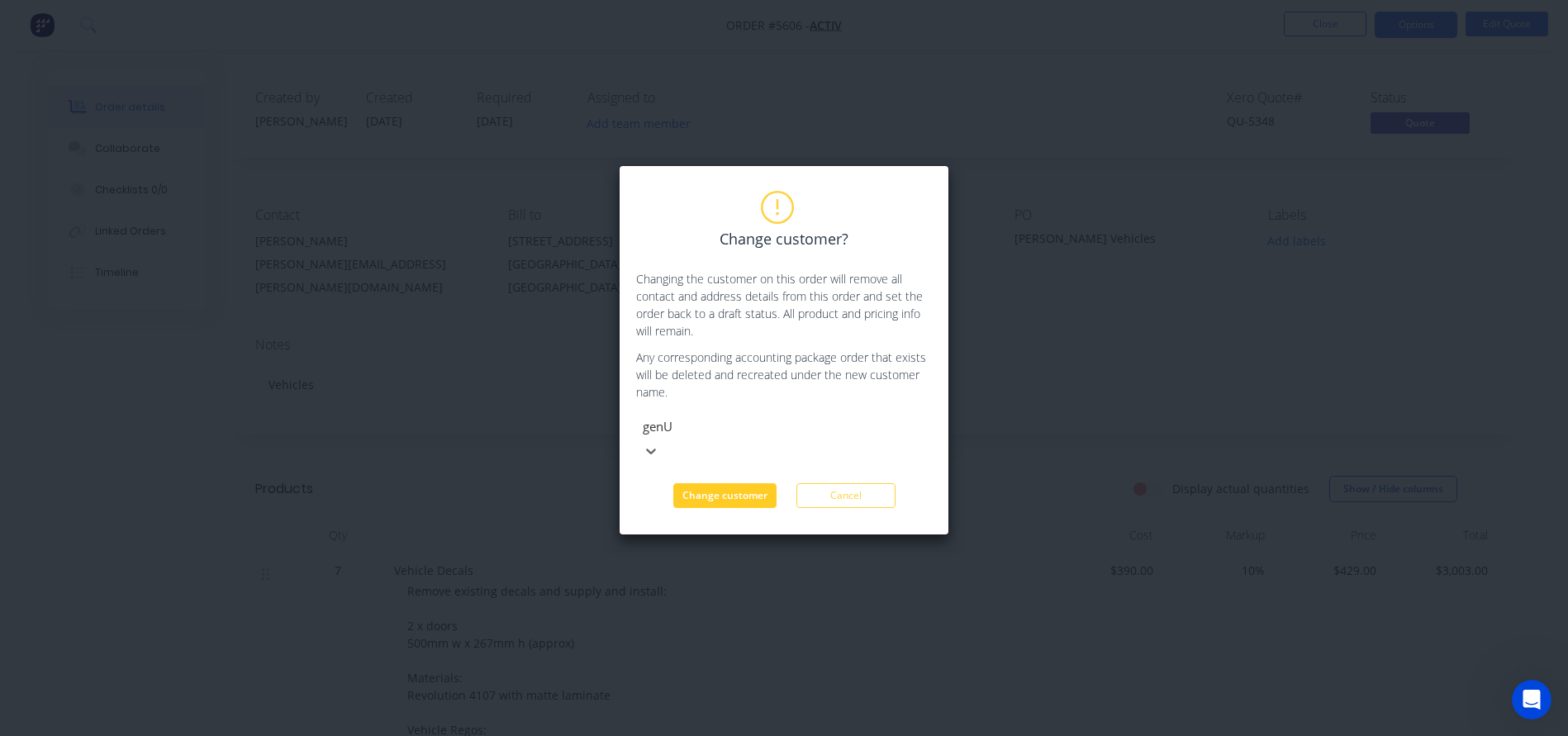
click at [707, 483] on button "Change customer" at bounding box center [725, 495] width 104 height 25
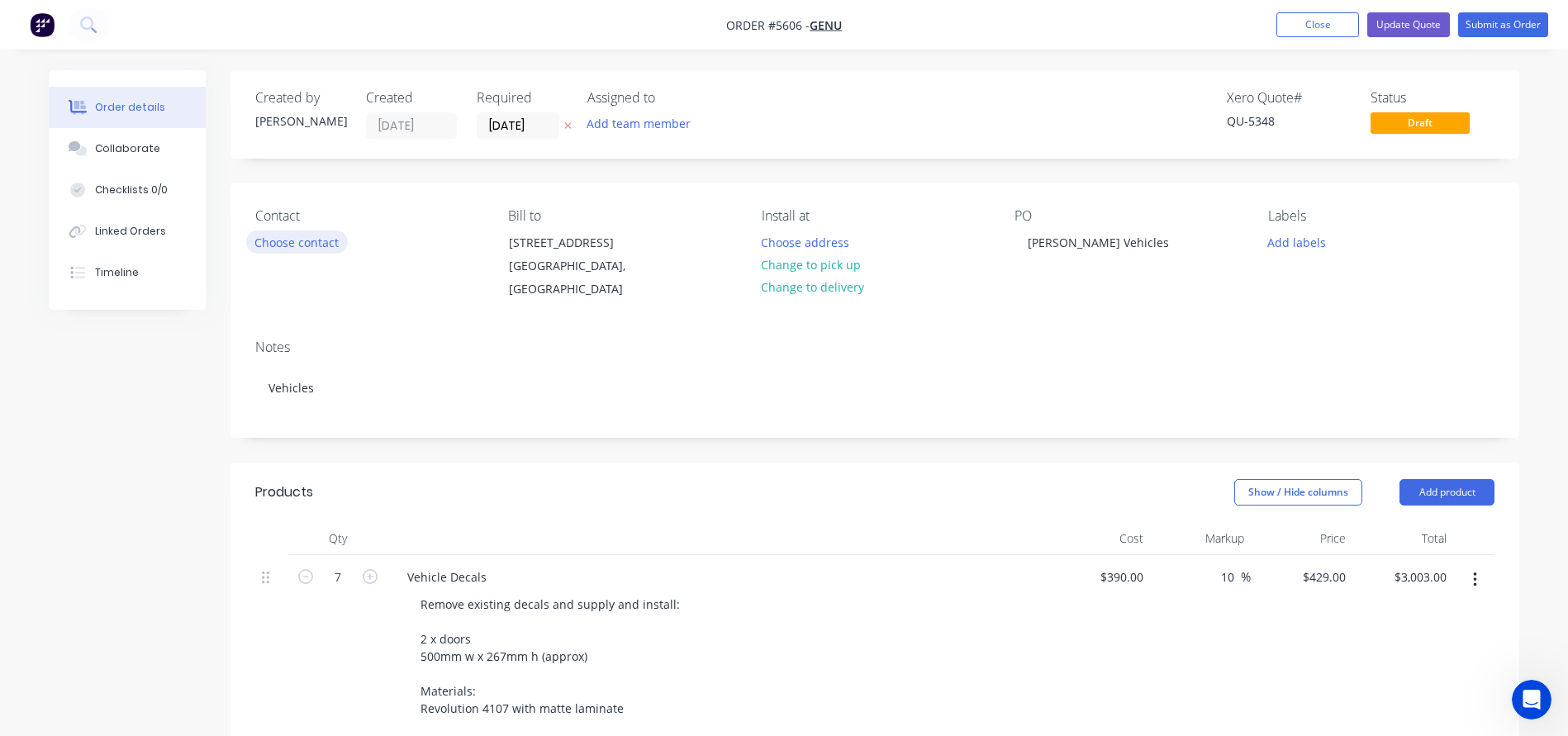
click at [269, 239] on button "Choose contact" at bounding box center [297, 241] width 102 height 22
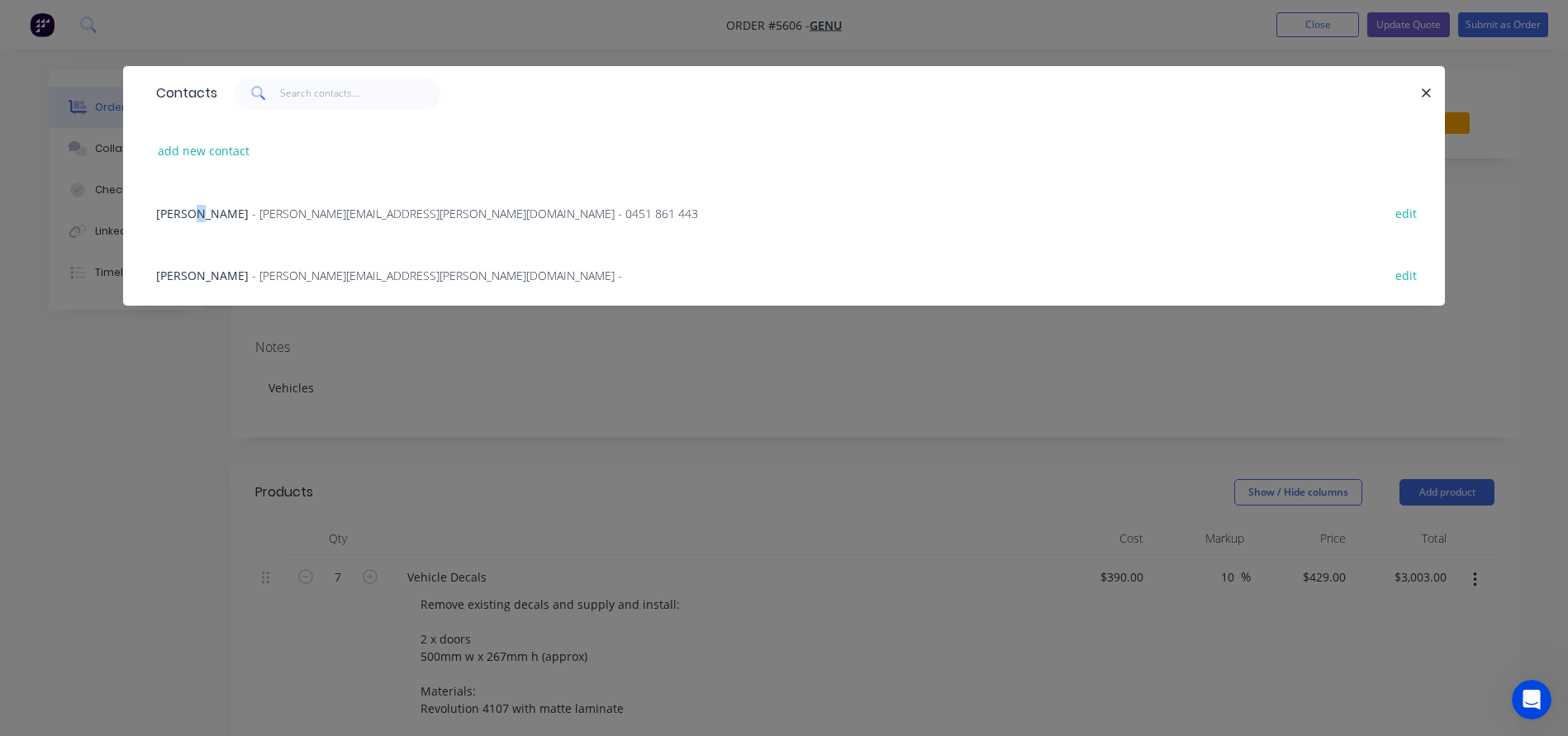
click at [193, 207] on span "Erin McKenna" at bounding box center [202, 214] width 93 height 16
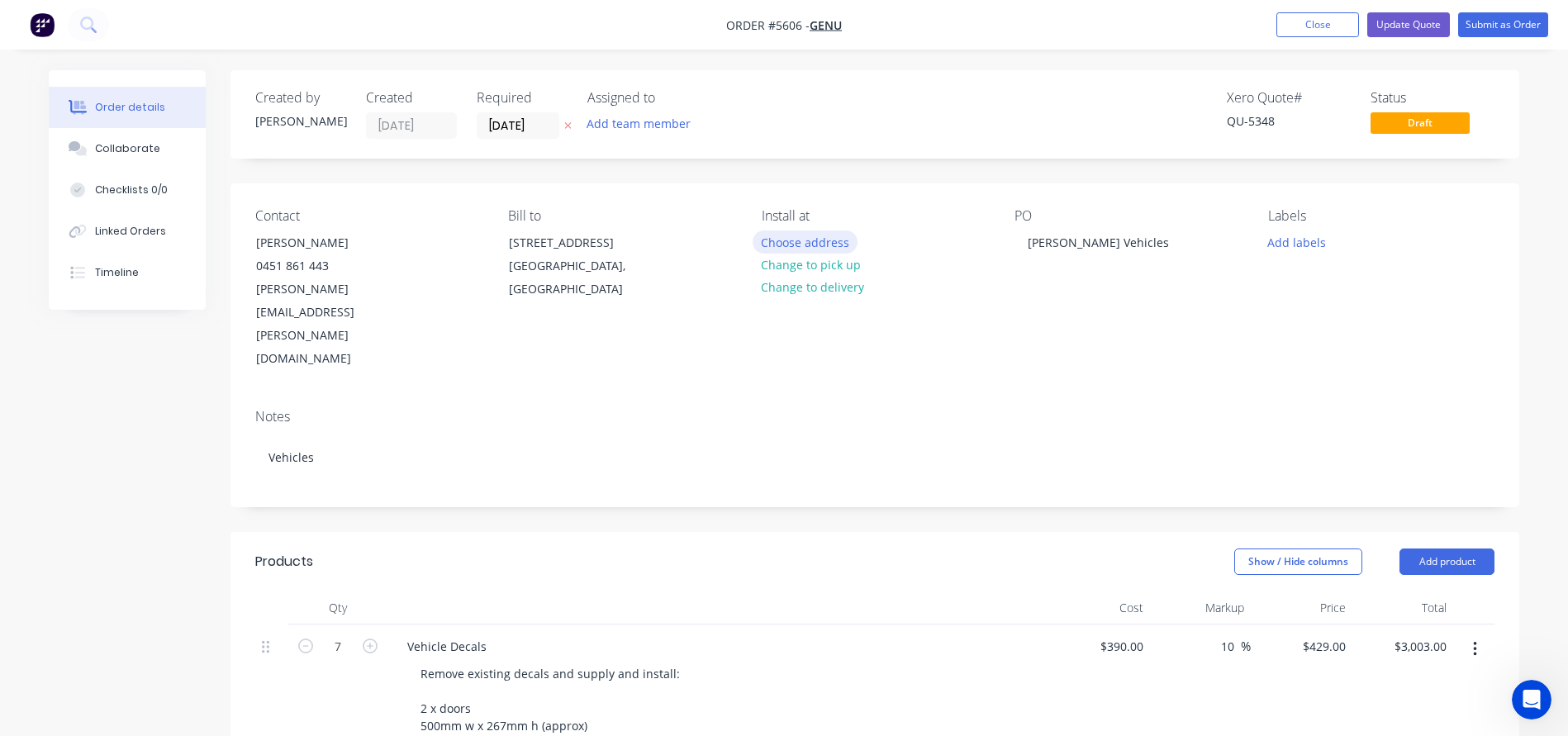
click at [780, 245] on button "Choose address" at bounding box center [805, 241] width 106 height 22
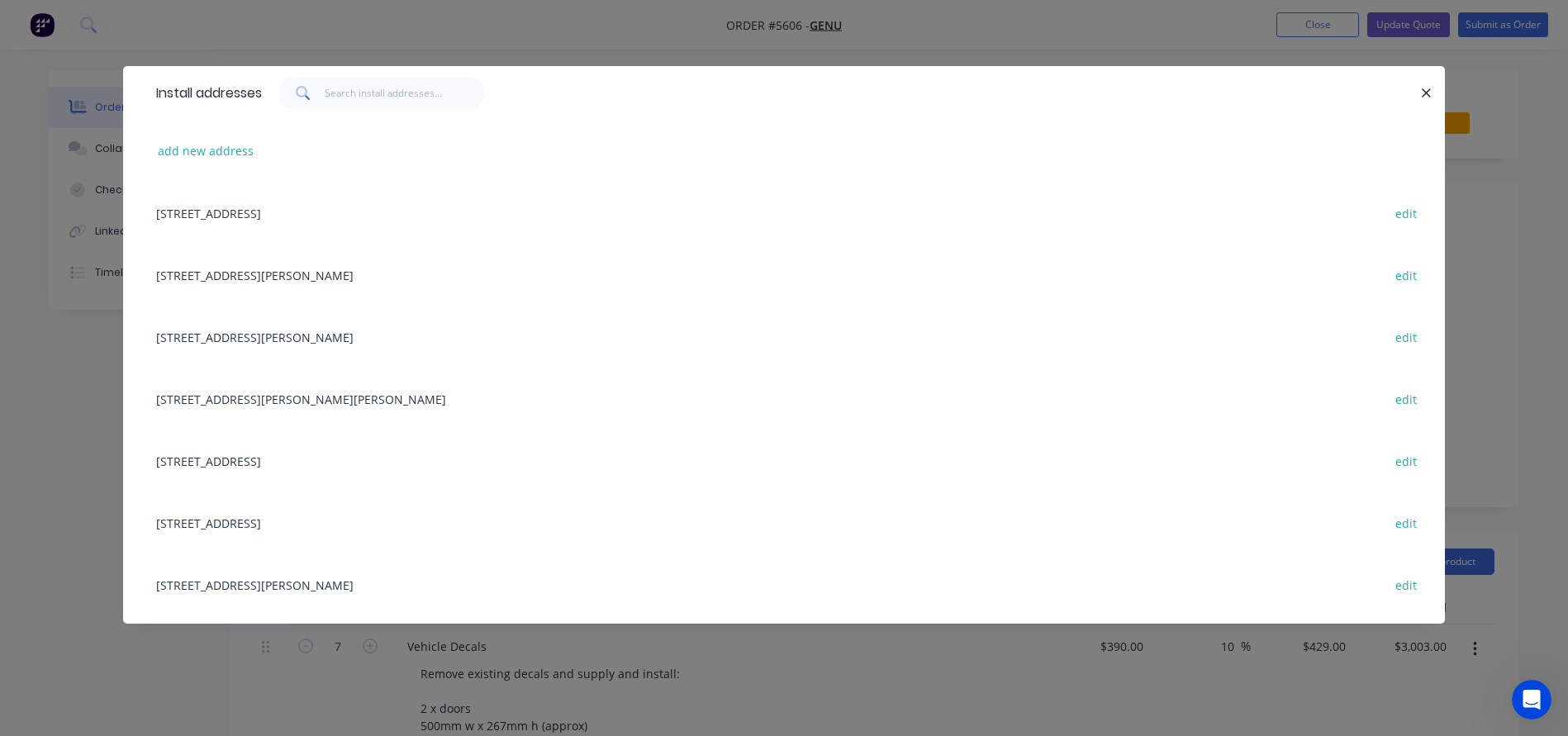
click at [272, 274] on div "105 Midland Road, Maida Vale, Western Australia, Australia, 6057 edit" at bounding box center [784, 275] width 1272 height 62
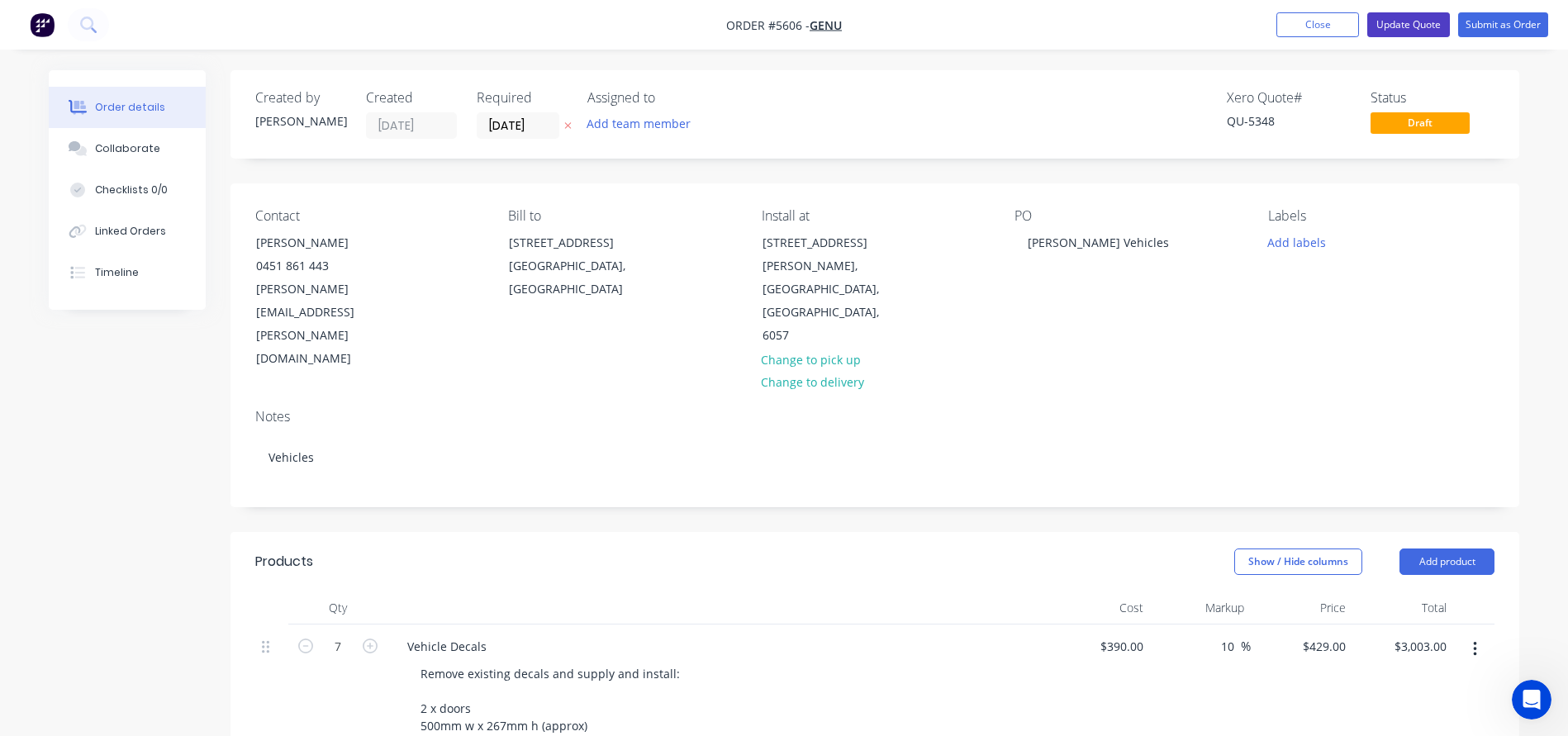
click at [1409, 18] on button "Update Quote" at bounding box center [1408, 24] width 83 height 25
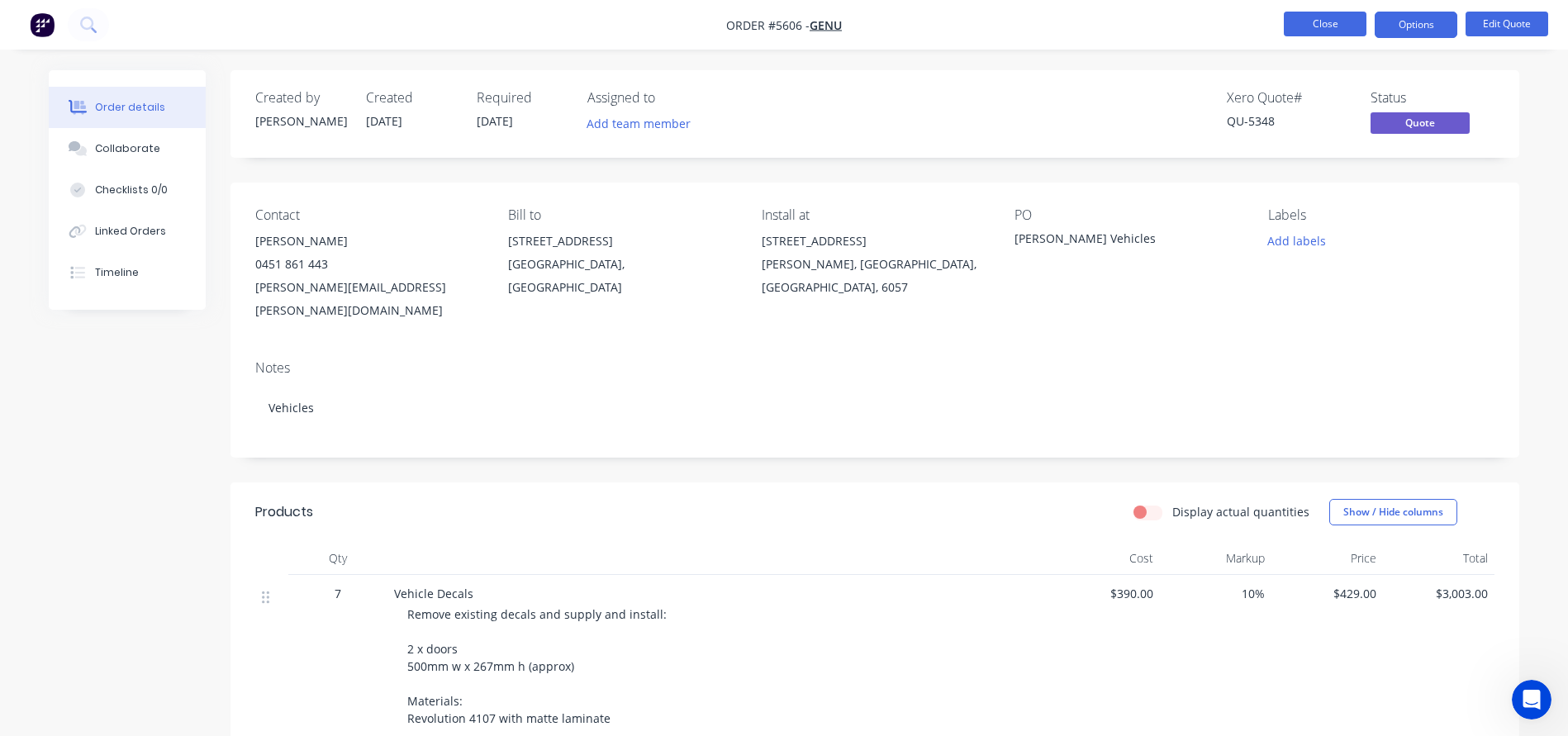
click at [1323, 21] on button "Close" at bounding box center [1324, 24] width 83 height 25
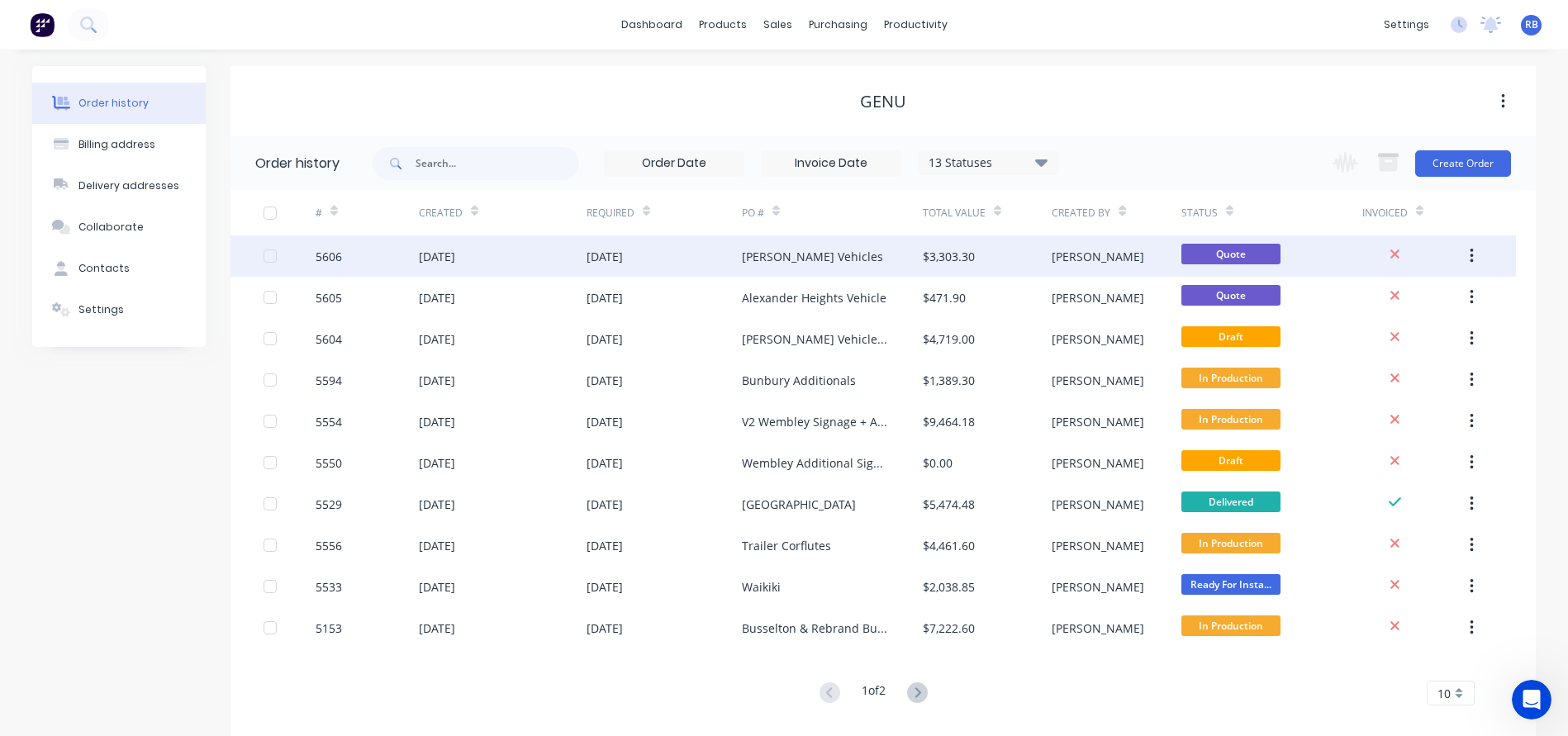
click at [777, 263] on div "[PERSON_NAME] Vehicles" at bounding box center [812, 256] width 141 height 17
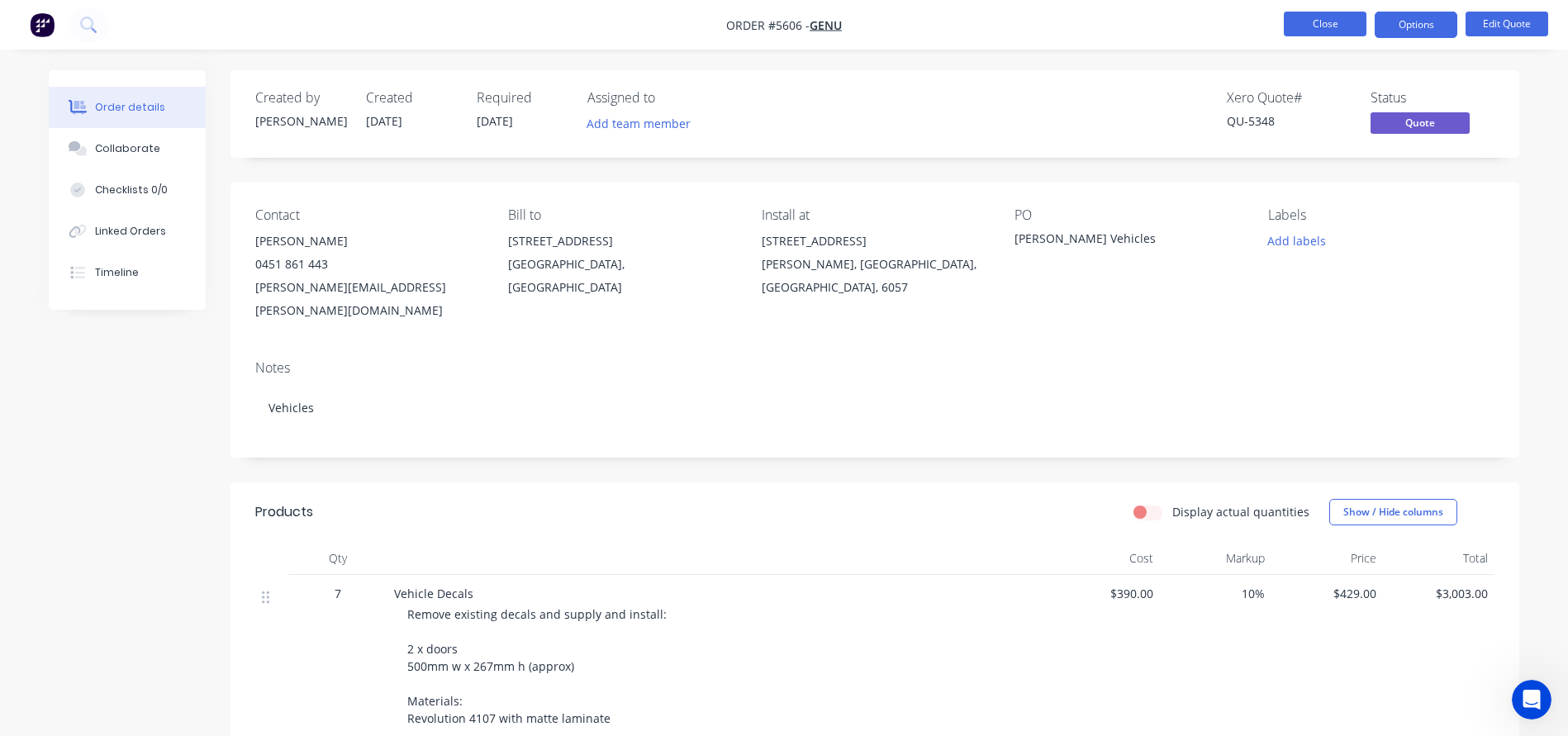
click at [1309, 25] on button "Close" at bounding box center [1324, 24] width 83 height 25
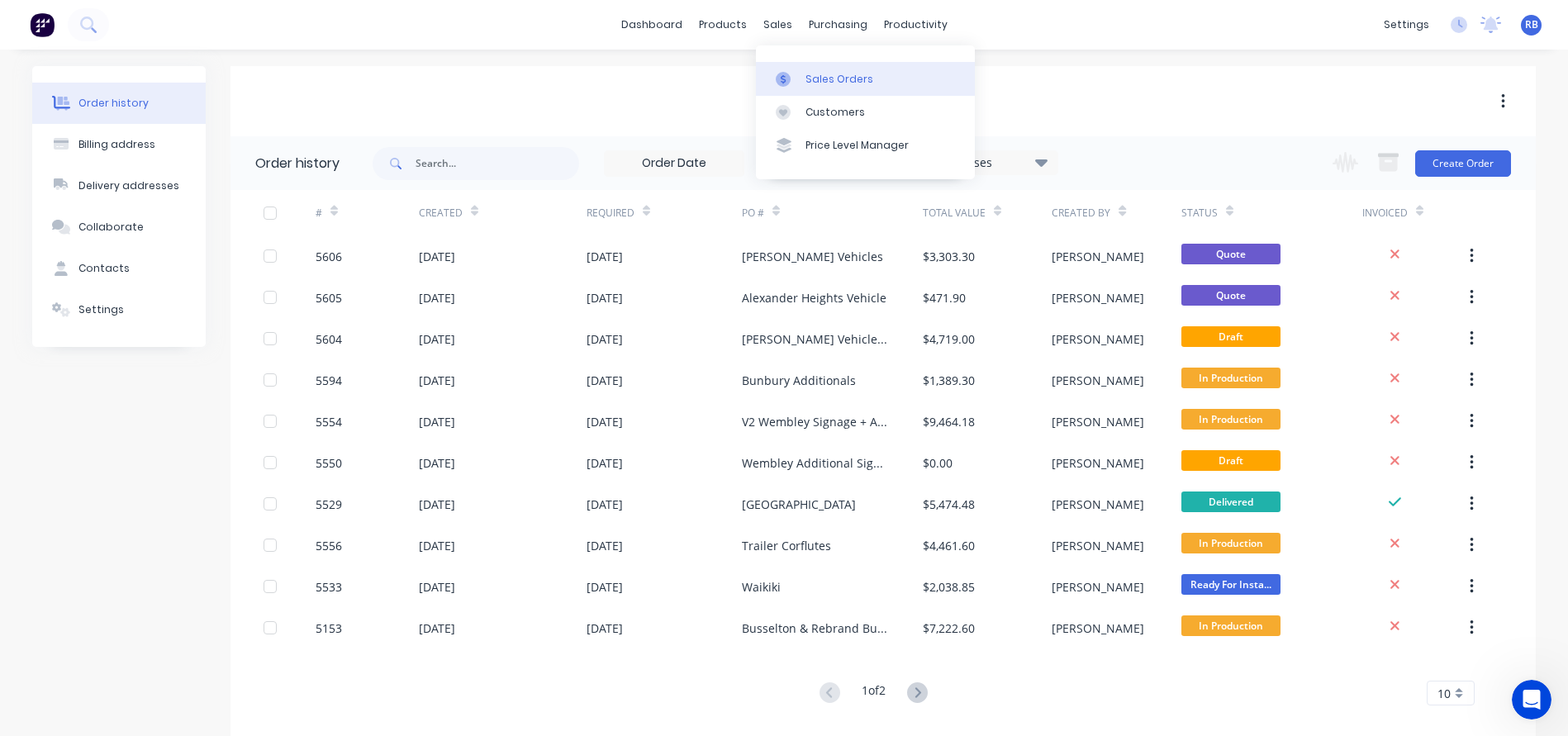
click at [829, 79] on div "Sales Orders" at bounding box center [839, 79] width 68 height 15
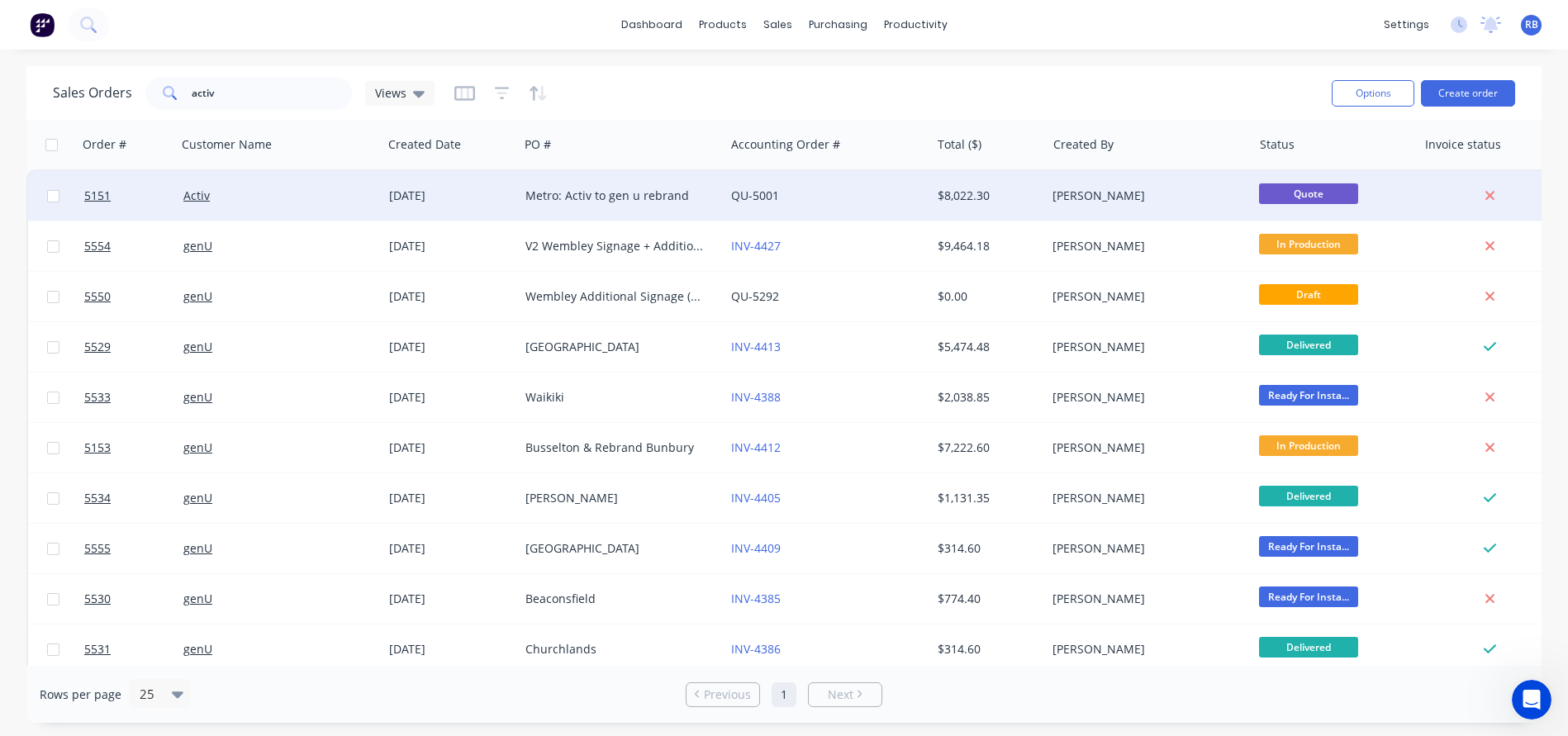
click at [602, 196] on div "Metro: Activ to gen u rebrand" at bounding box center [617, 195] width 183 height 17
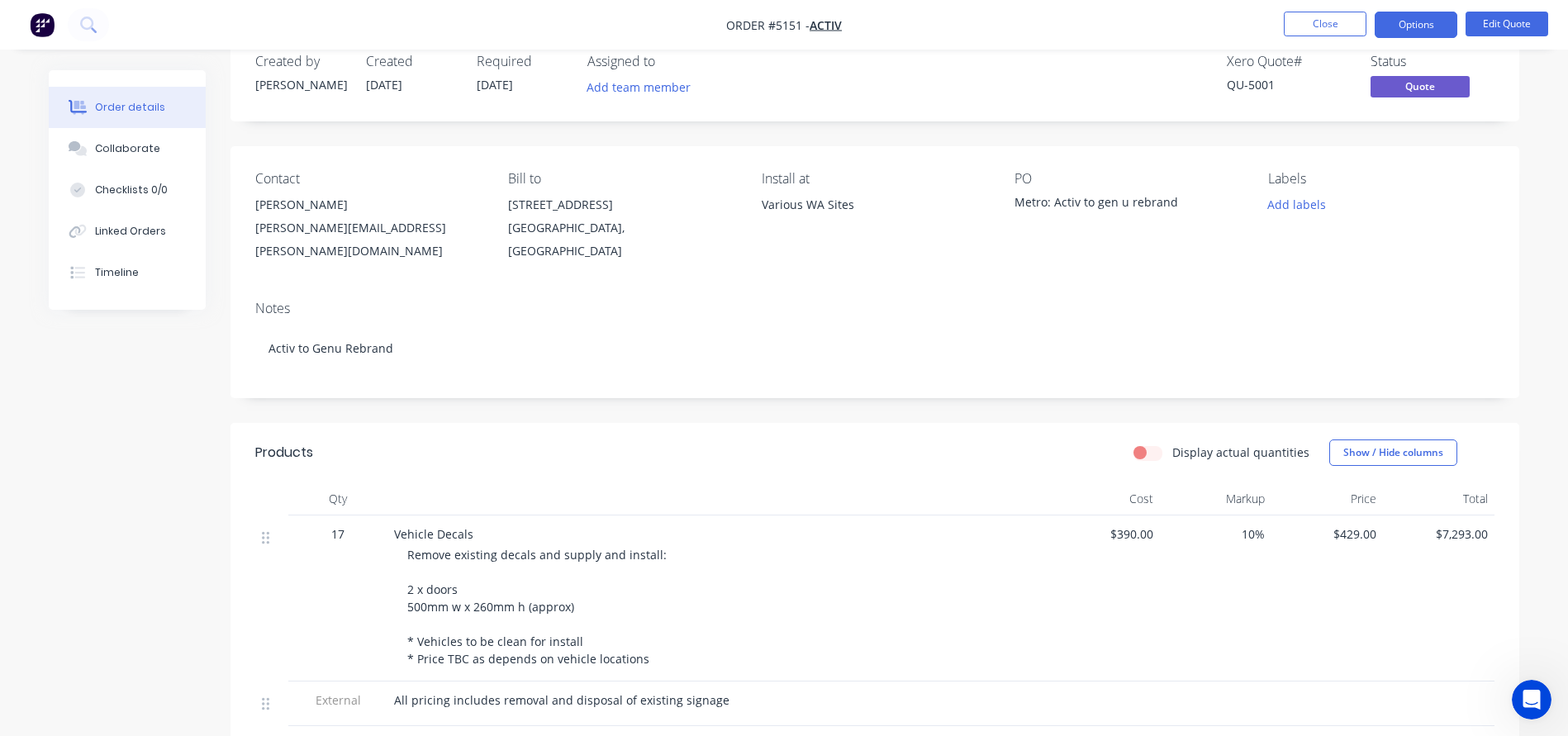
scroll to position [63, 0]
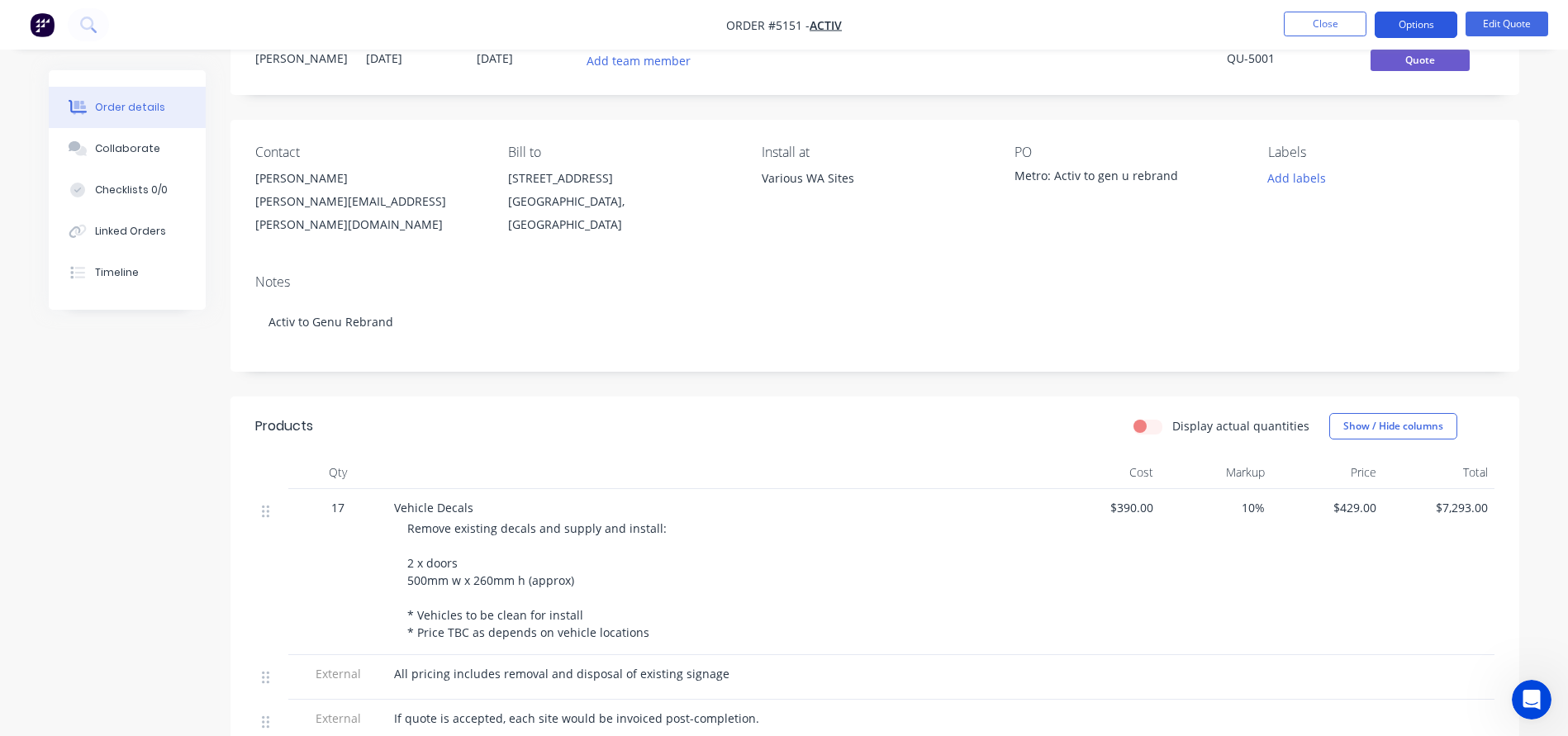
click at [1417, 17] on button "Options" at bounding box center [1416, 25] width 83 height 27
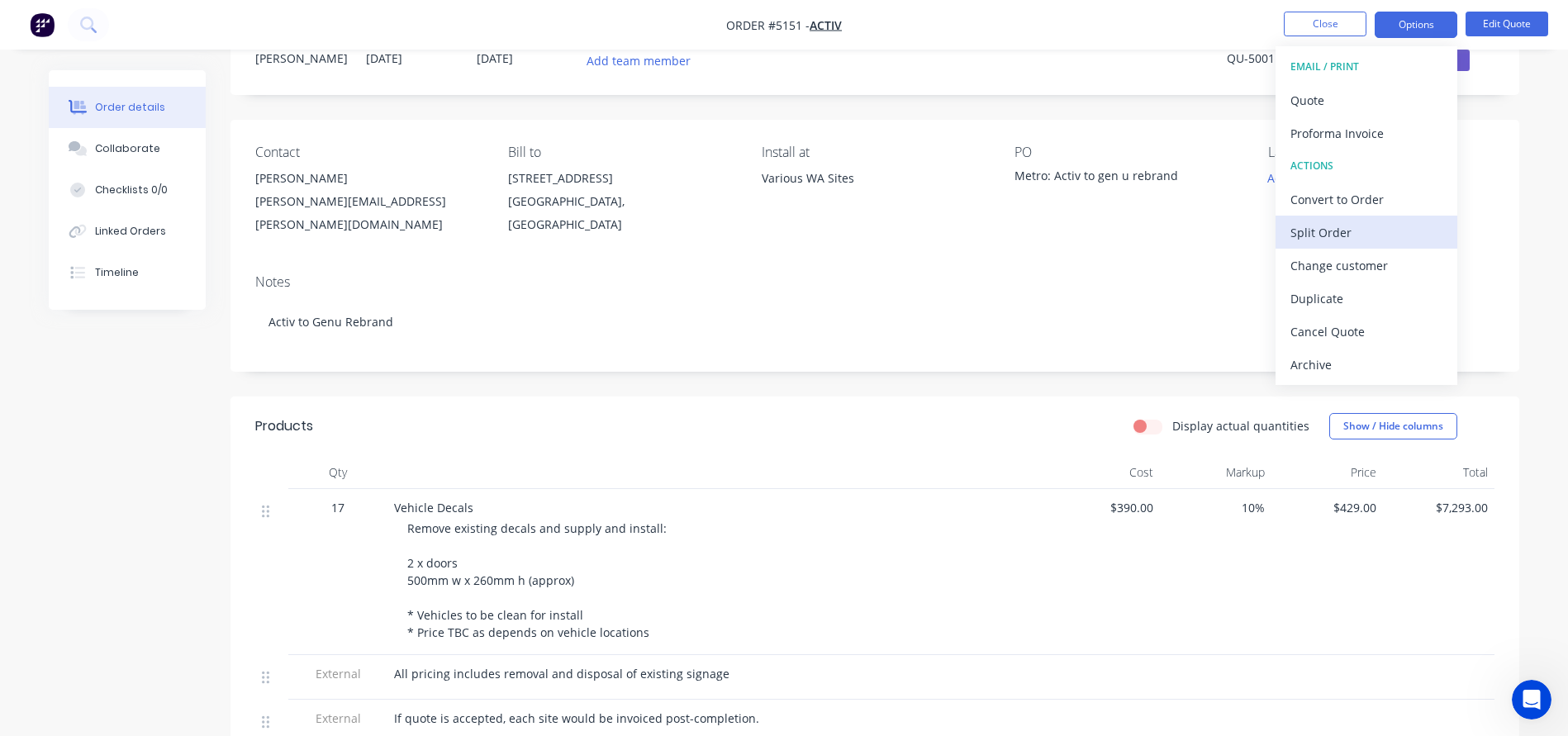
click at [1312, 231] on div "Split Order" at bounding box center [1366, 233] width 152 height 24
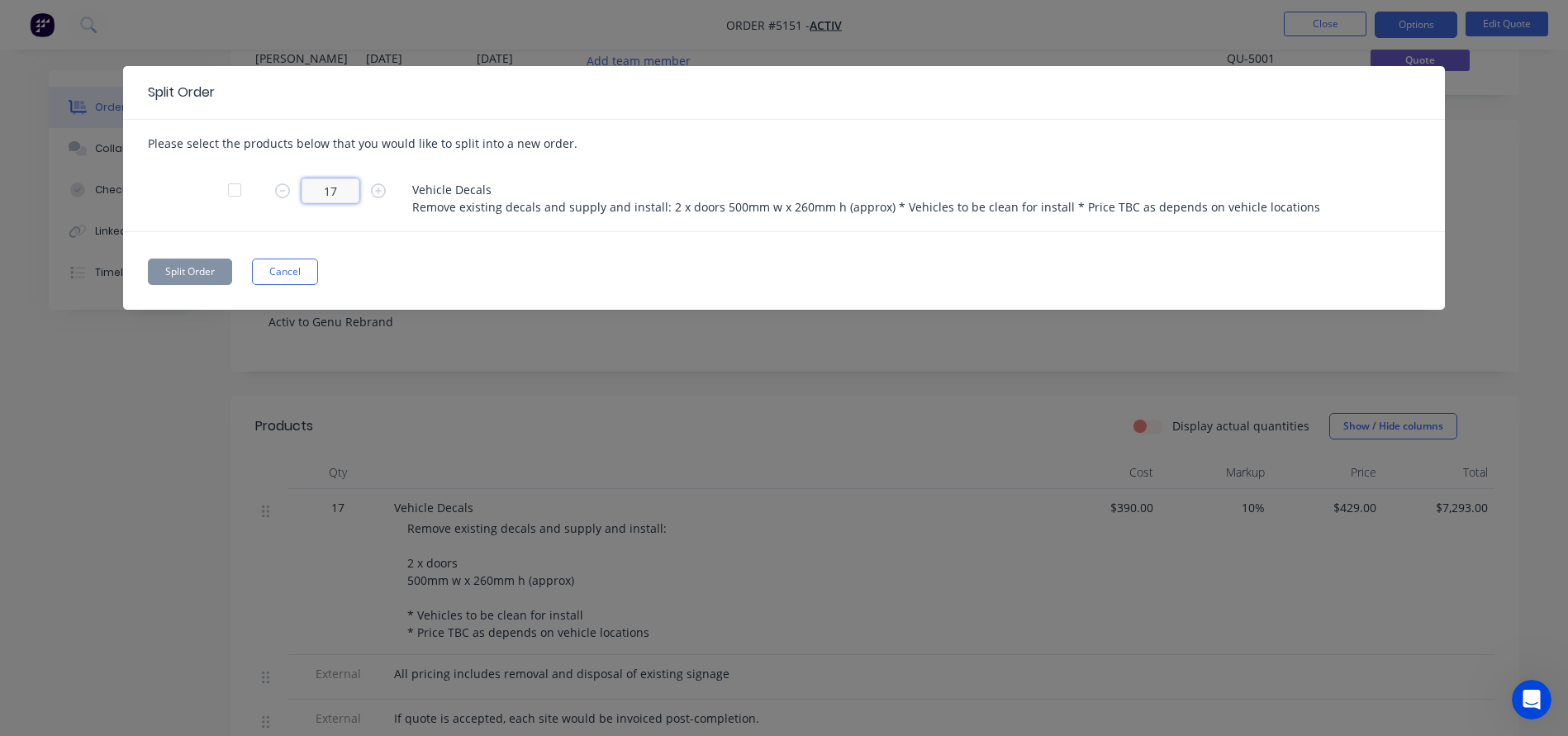
drag, startPoint x: 342, startPoint y: 196, endPoint x: 260, endPoint y: 196, distance: 82.0
click at [260, 196] on div "17 Vehicle Decals Remove existing decals and supply and install: 2 x doors 500m…" at bounding box center [784, 198] width 1272 height 66
type input "2"
click at [183, 267] on button "Split Order" at bounding box center [190, 272] width 85 height 27
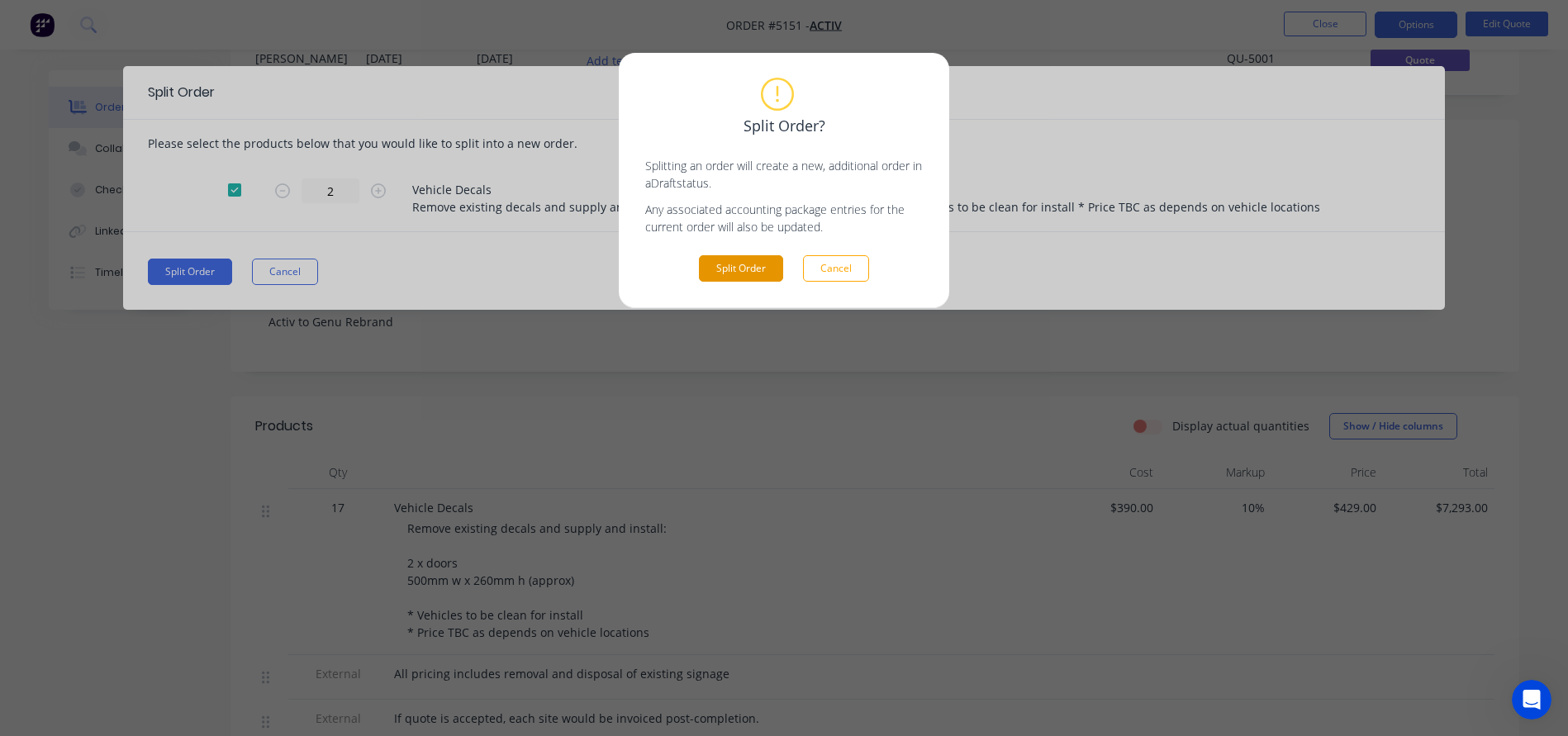
click at [738, 264] on button "Split Order" at bounding box center [741, 268] width 85 height 27
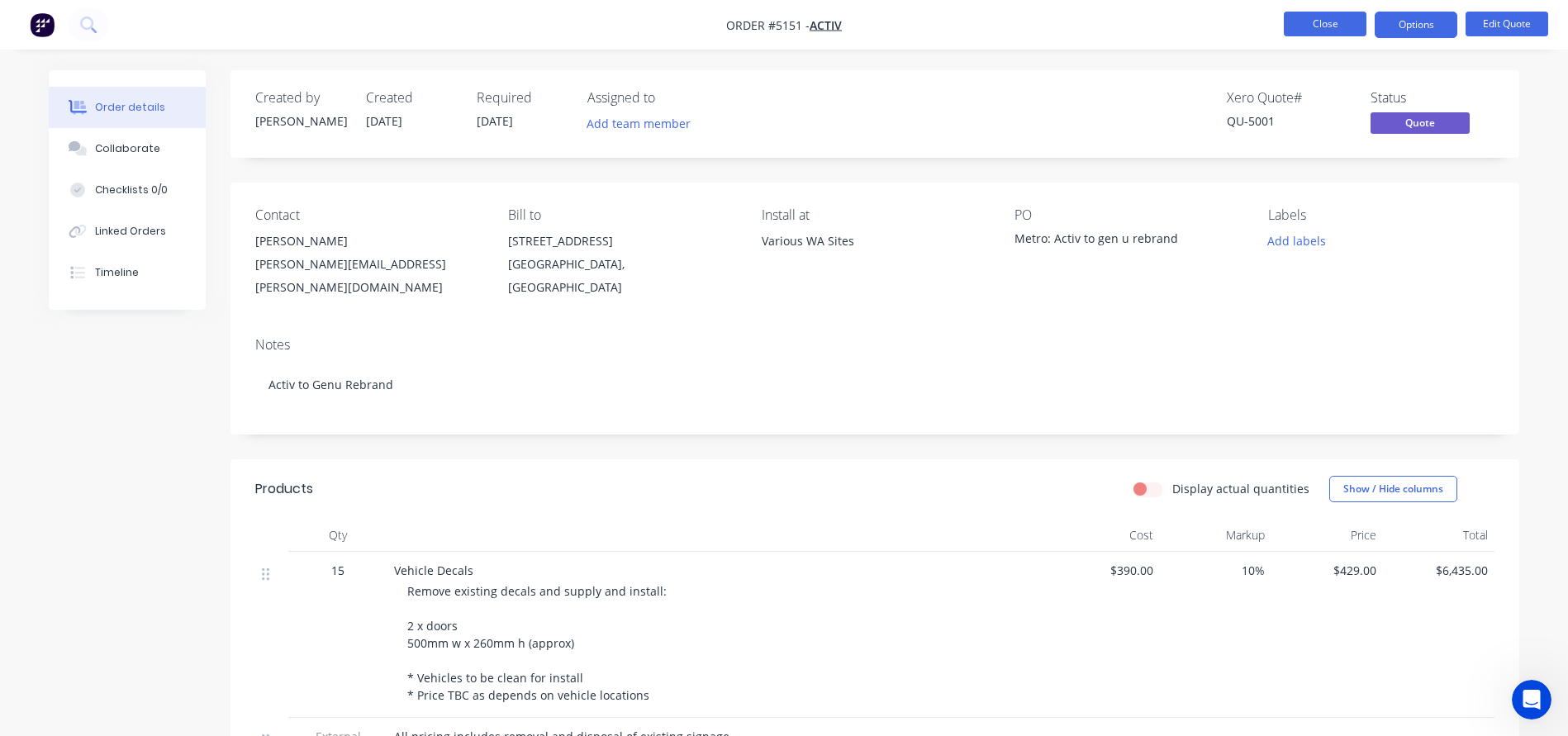
scroll to position [0, 0]
click at [1317, 25] on button "Close" at bounding box center [1324, 24] width 83 height 25
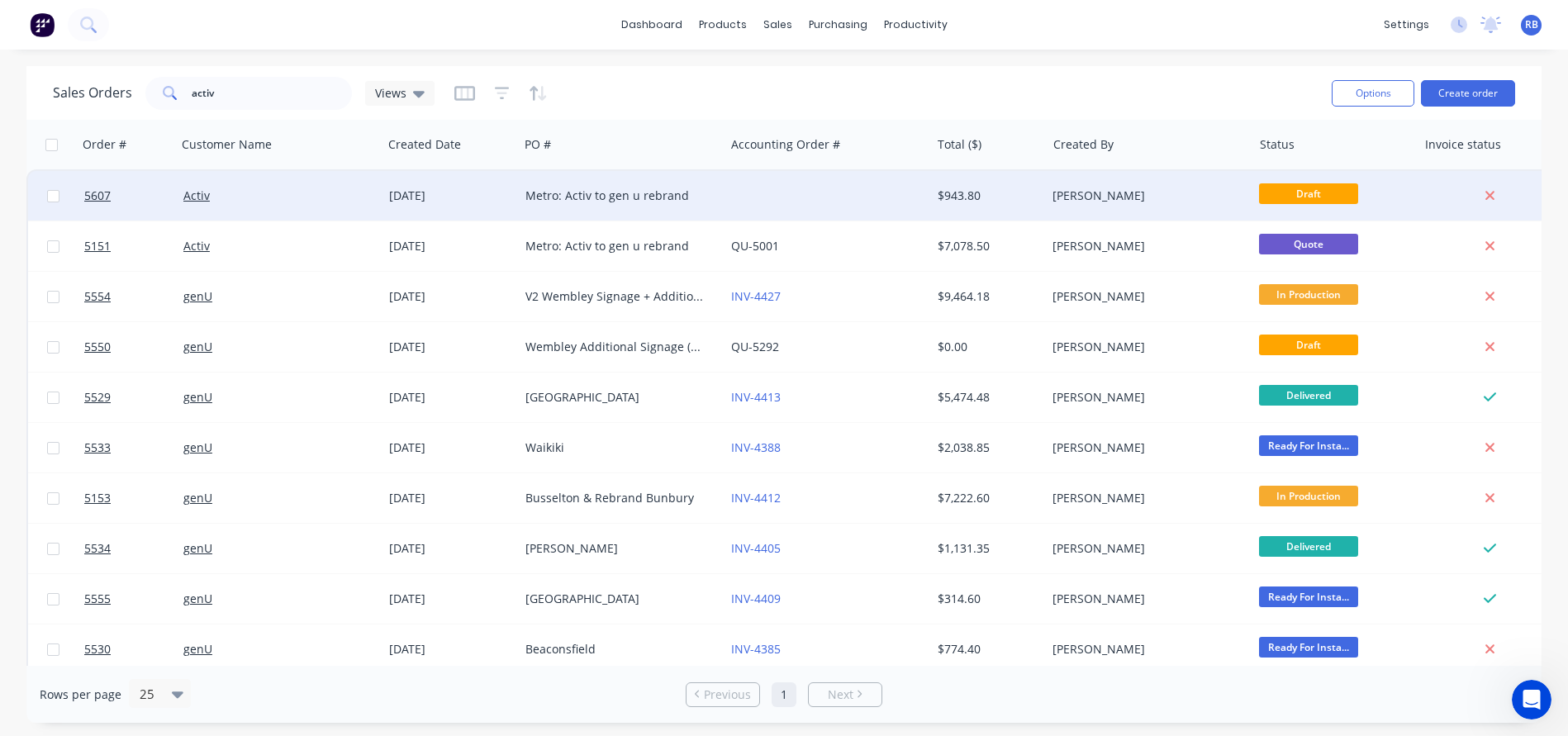
click at [717, 196] on div "Metro: Activ to gen u rebrand" at bounding box center [621, 195] width 192 height 17
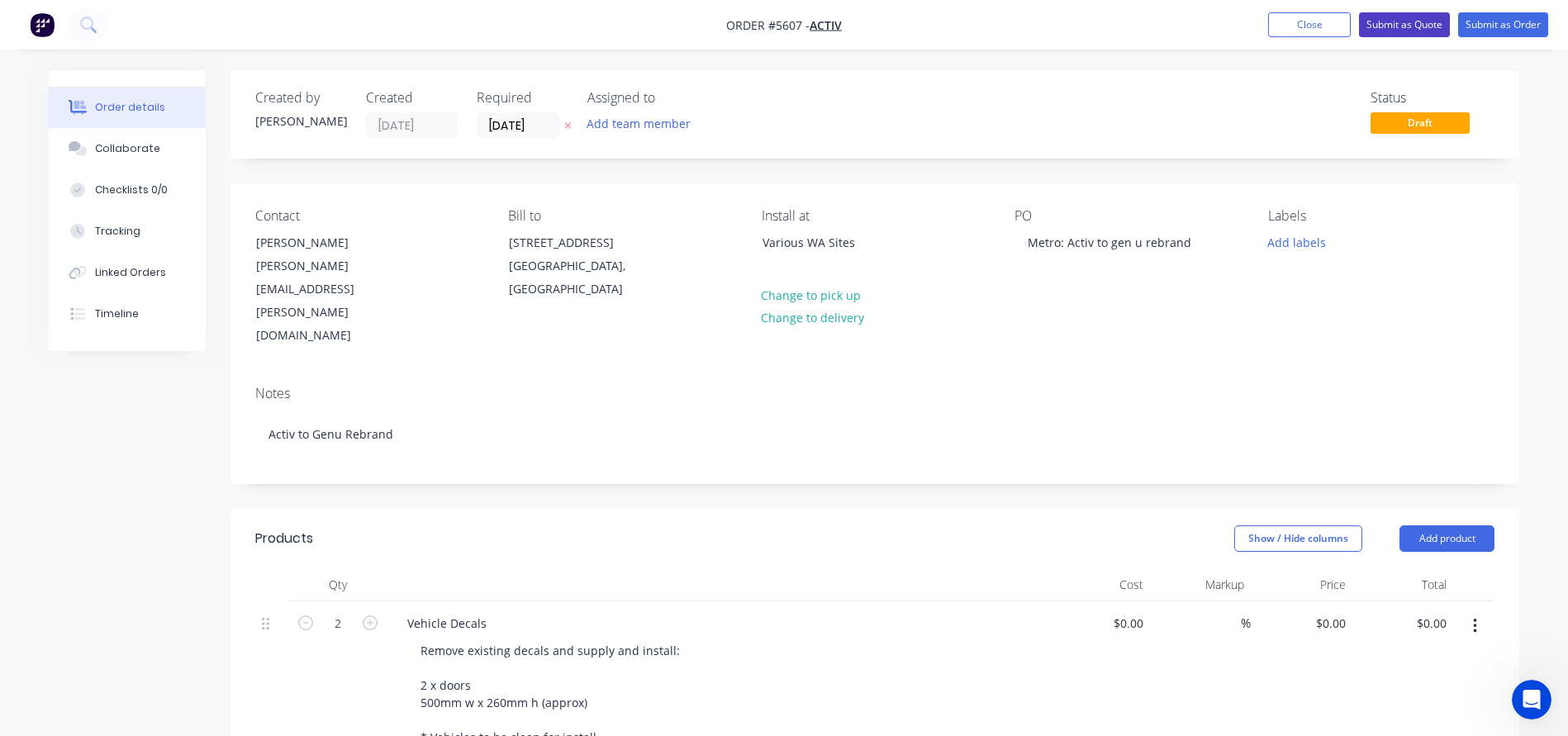
type input "$390.00"
type input "10"
type input "$429.00"
type input "$858.00"
click at [840, 246] on div "Various WA Sites" at bounding box center [831, 242] width 137 height 23
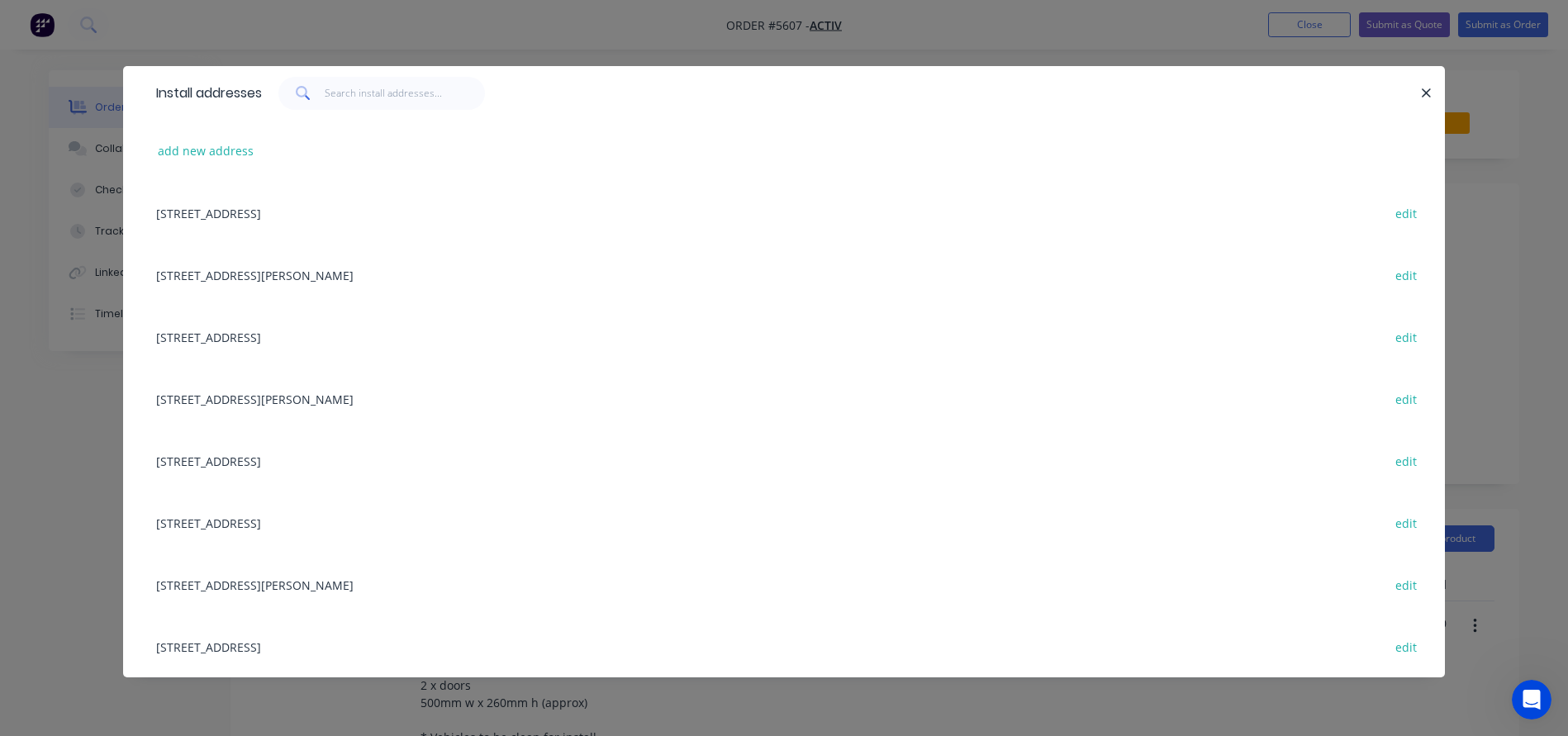
click at [273, 270] on div "15 Porter Street, Beaconsfield, Western Australia, Australia edit" at bounding box center [784, 275] width 1272 height 62
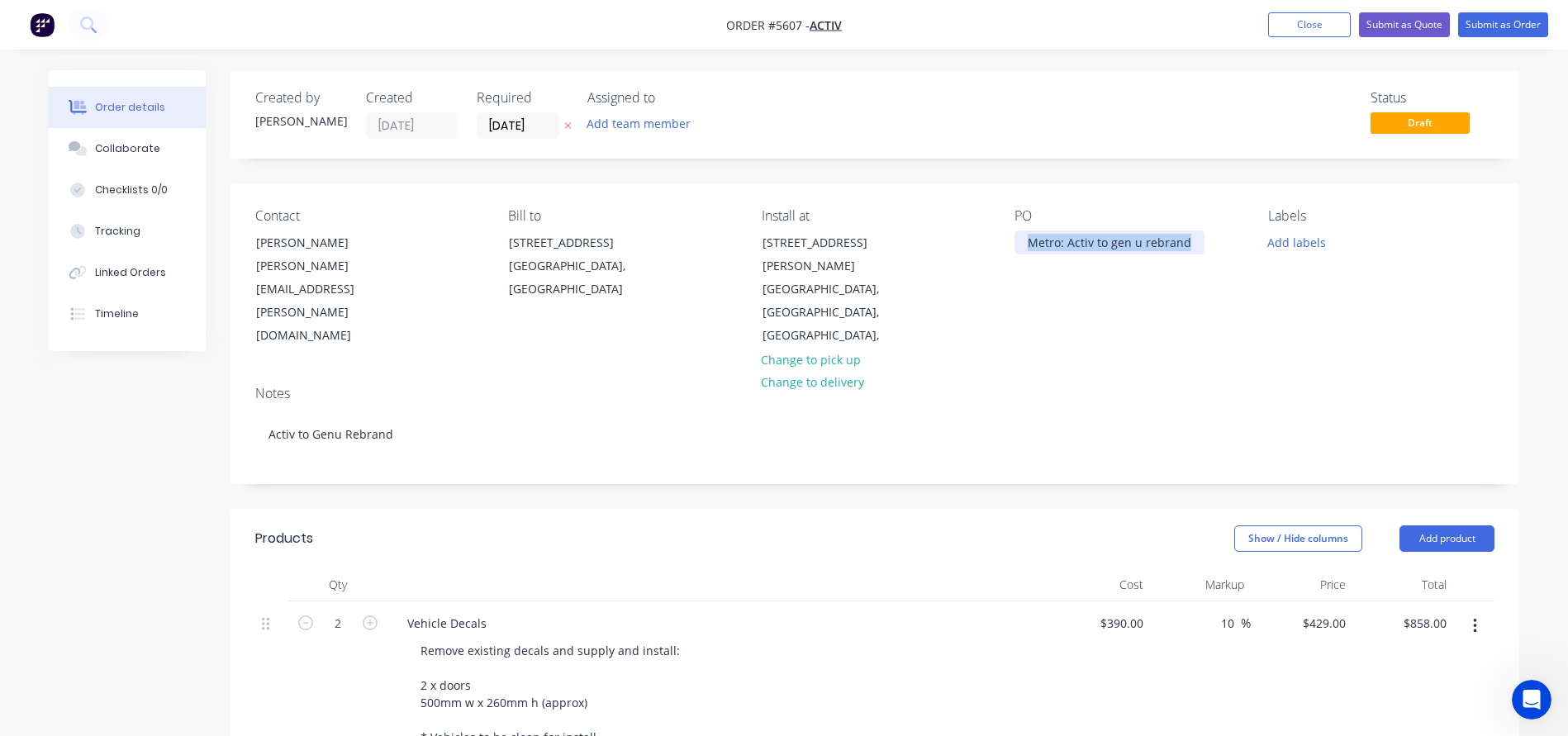
drag, startPoint x: 1186, startPoint y: 247, endPoint x: 843, endPoint y: 229, distance: 343.5
click at [843, 229] on div "Contact Dawn Cupit Dawn.Cupit@activ.asn.au Bill to 327 Cambridge Street Wembley…" at bounding box center [874, 278] width 1288 height 189
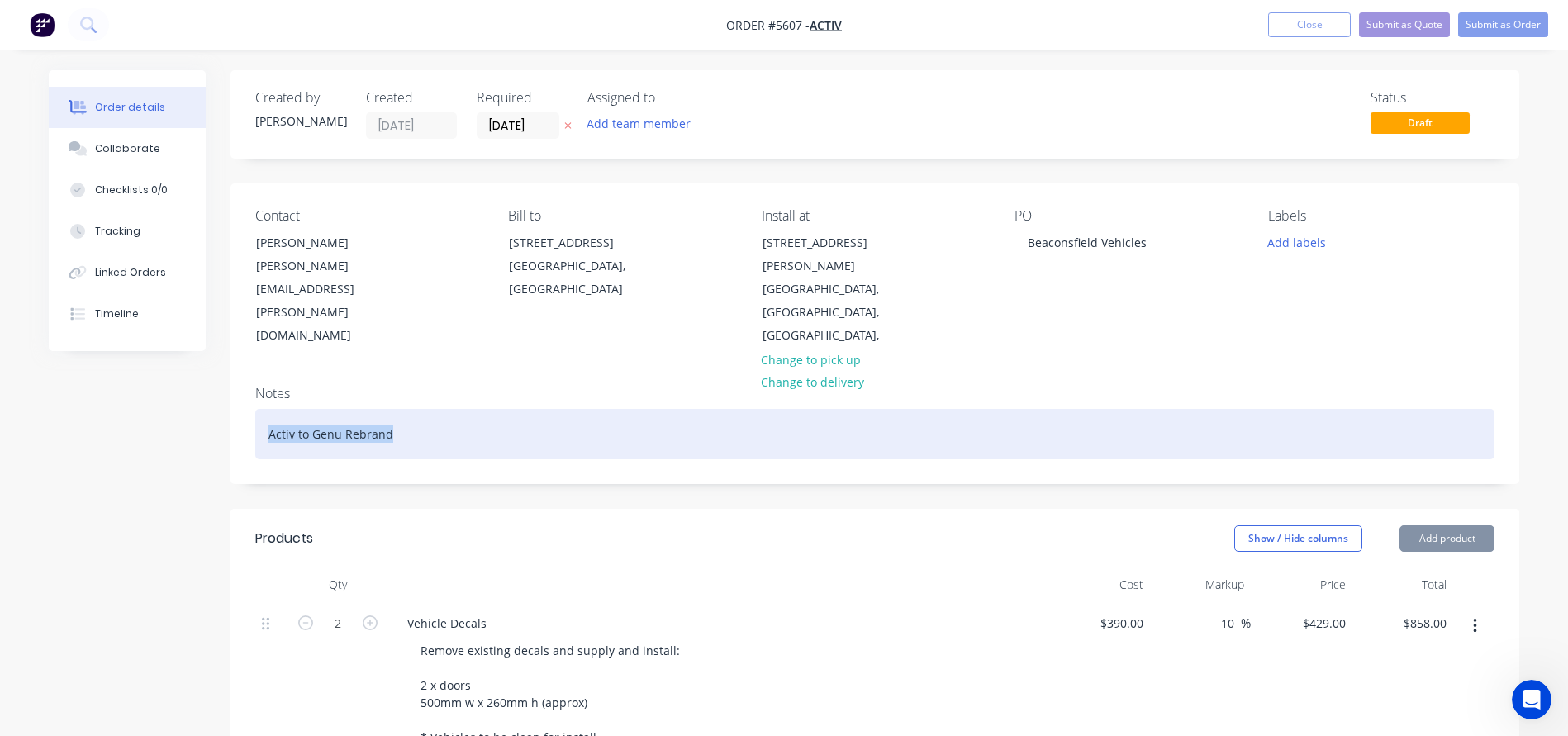
drag, startPoint x: 302, startPoint y: 390, endPoint x: 157, endPoint y: 389, distance: 145.0
click at [157, 389] on div "Created by Rachel Created 14/08/25 Required 14/08/25 Assigned to Add team membe…" at bounding box center [784, 663] width 1470 height 1186
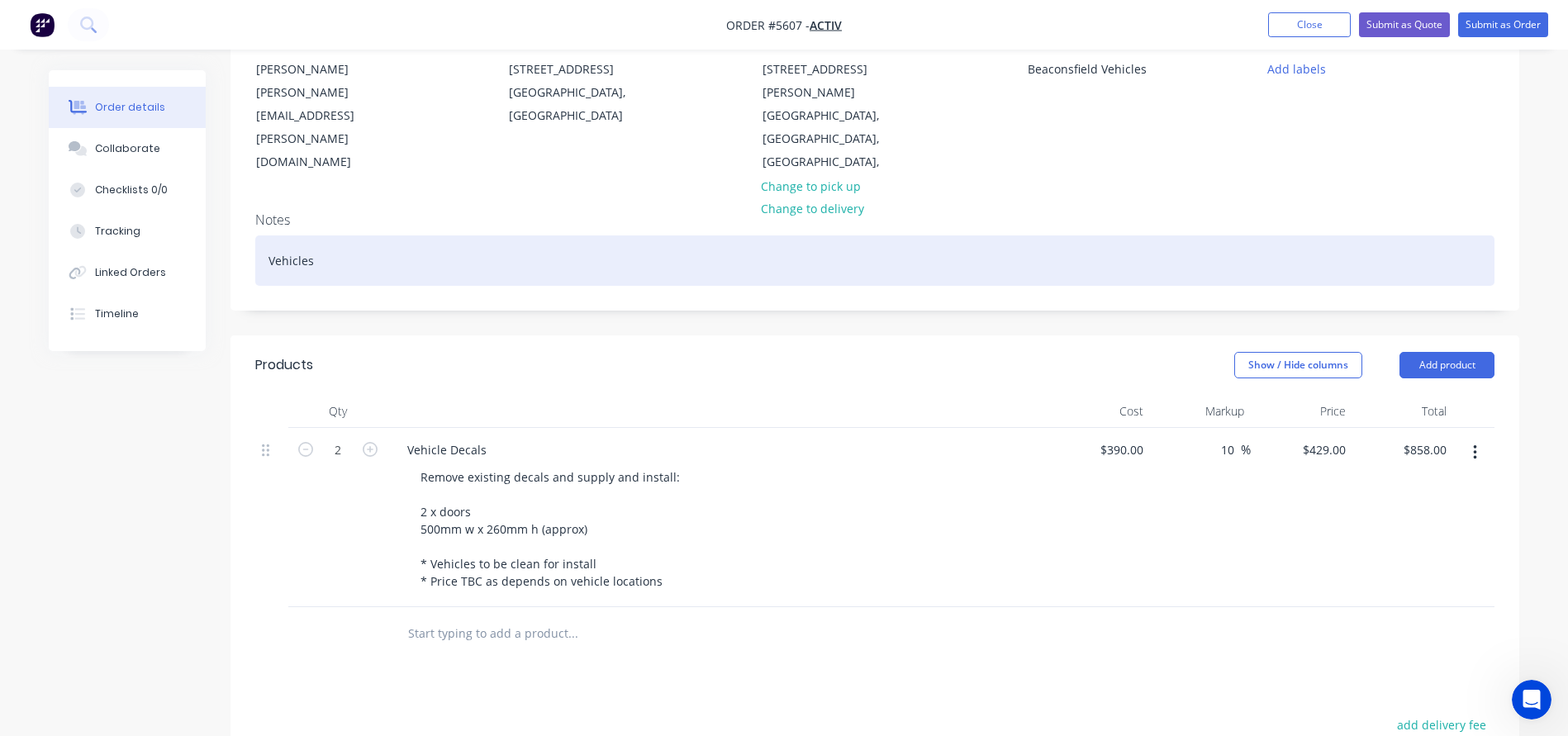
scroll to position [187, 0]
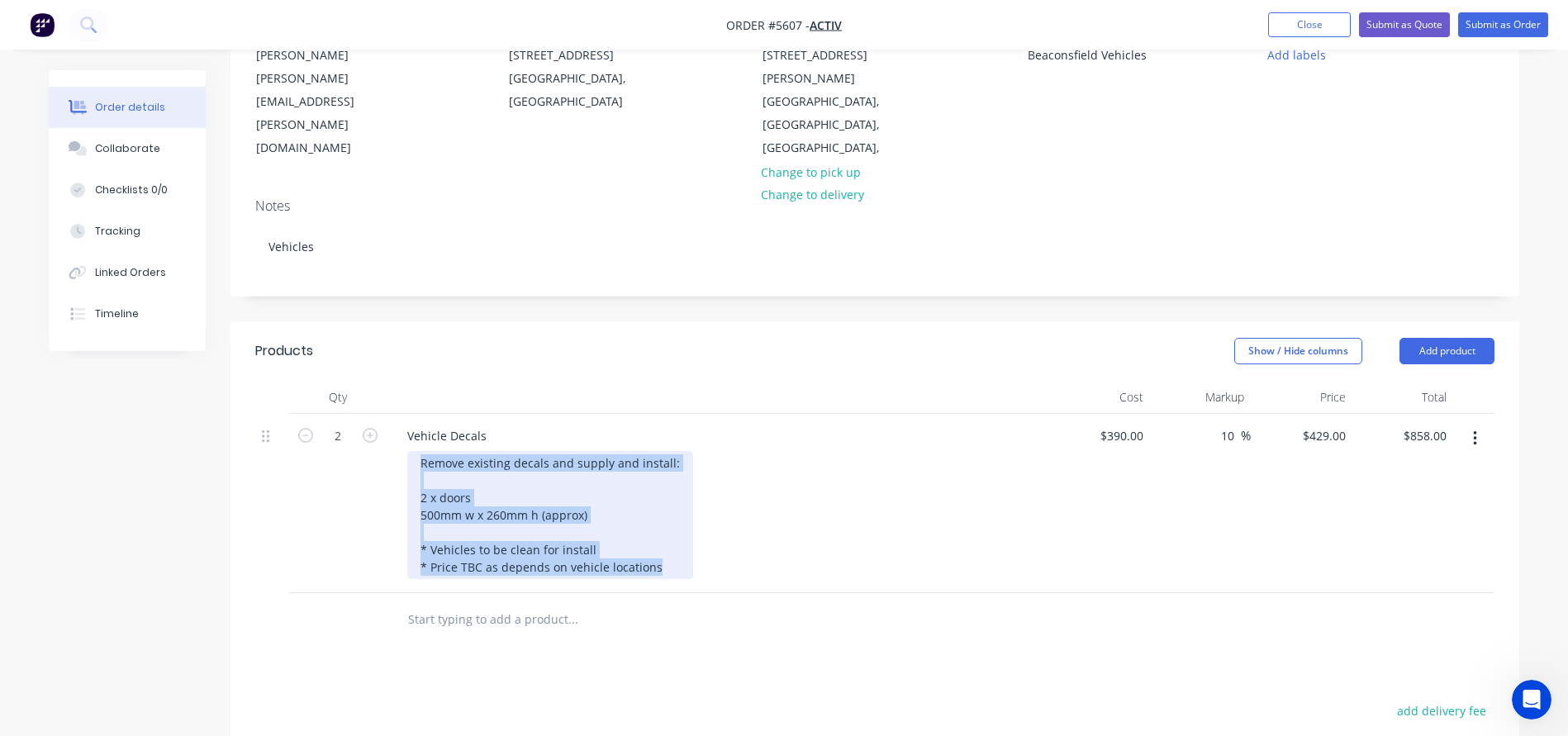
drag, startPoint x: 663, startPoint y: 517, endPoint x: 394, endPoint y: 412, distance: 288.8
click at [394, 414] on div "Vehicle Decals Remove existing decals and supply and install: 2 x doors 500mm w…" at bounding box center [718, 504] width 661 height 179
paste div
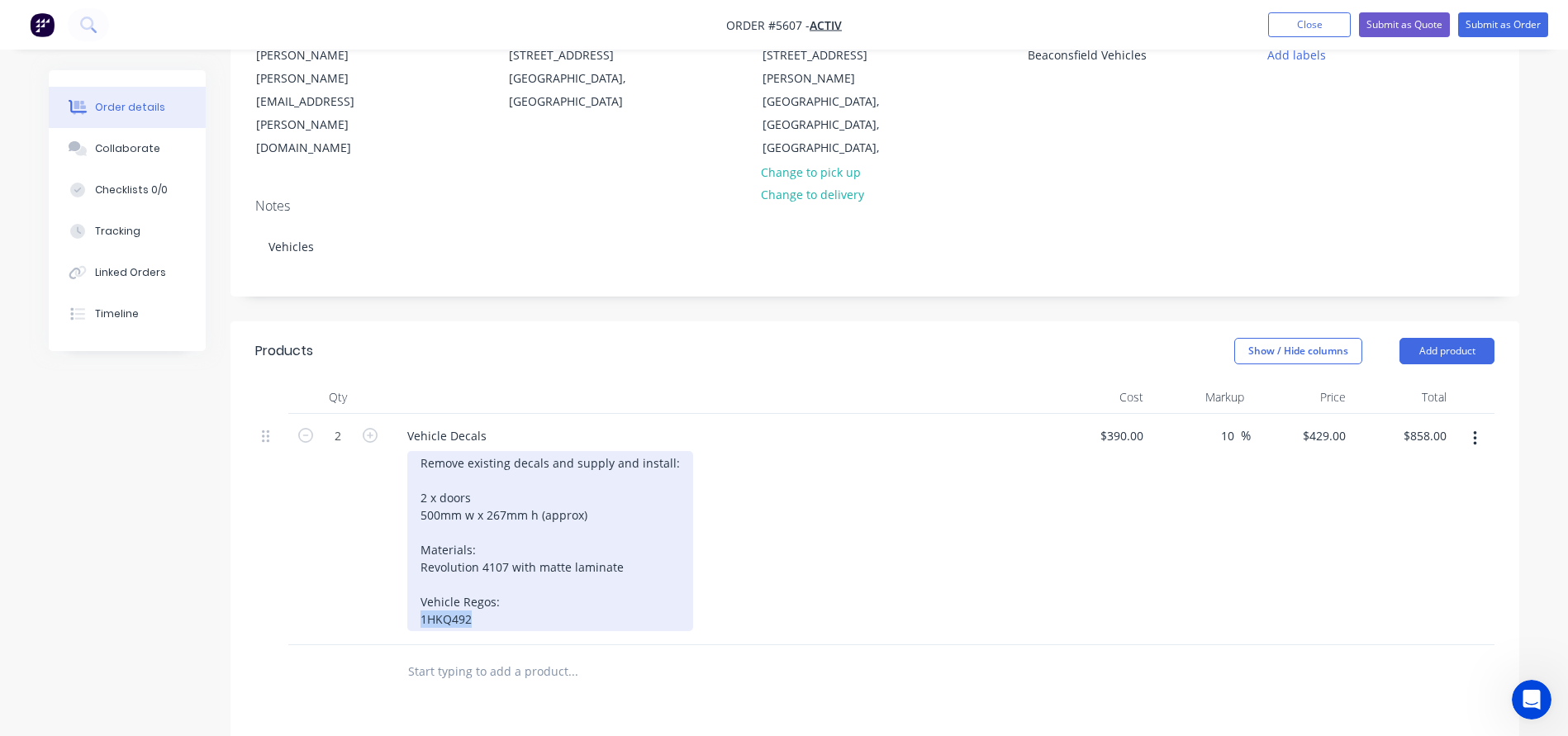
drag, startPoint x: 483, startPoint y: 570, endPoint x: 396, endPoint y: 570, distance: 87.0
click at [396, 570] on div "Vehicle Decals Remove existing decals and supply and install: 2 x doors 500mm w…" at bounding box center [718, 530] width 661 height 231
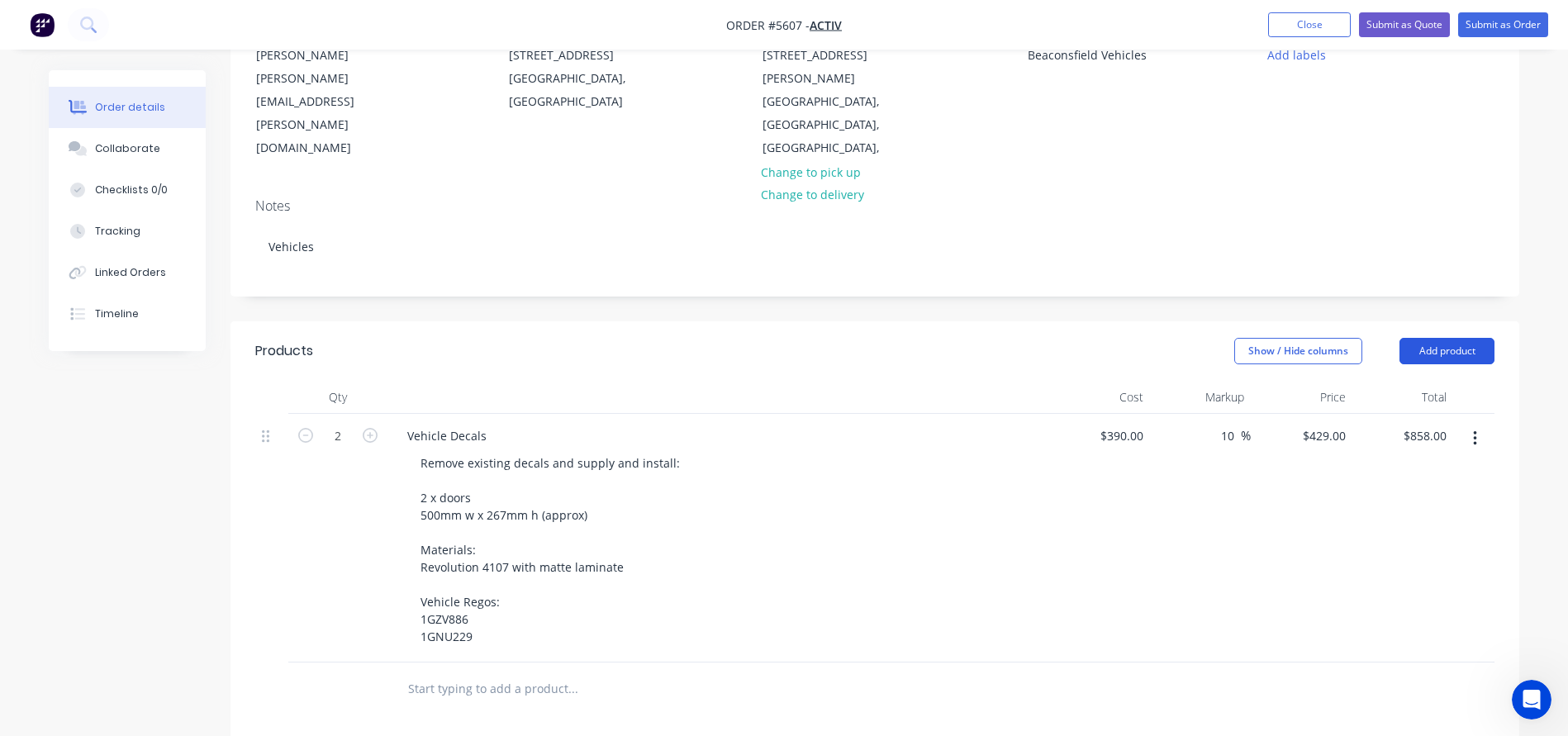
click at [1466, 338] on button "Add product" at bounding box center [1446, 351] width 95 height 27
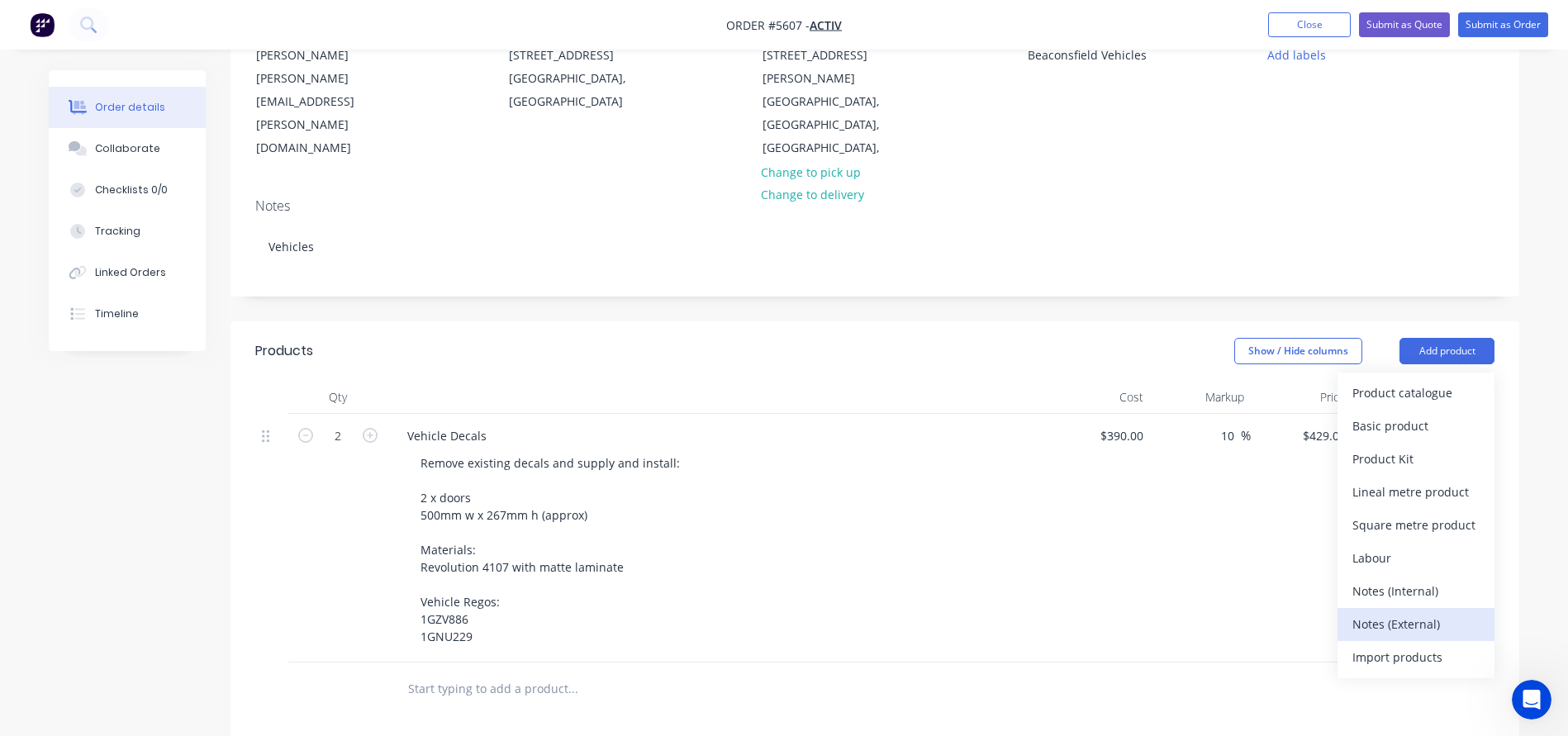
click at [1406, 613] on div "Notes (External)" at bounding box center [1416, 624] width 127 height 24
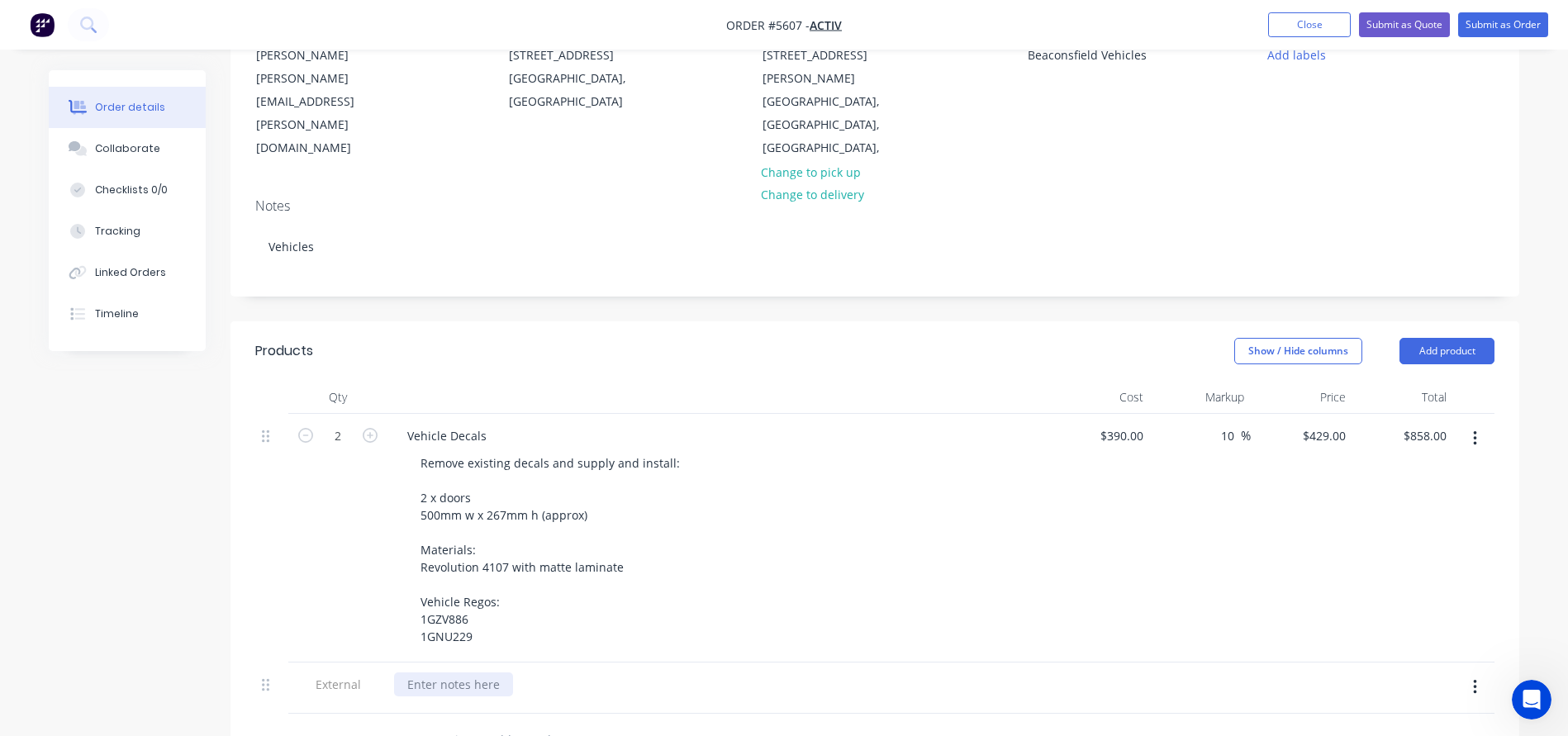
click at [451, 672] on div at bounding box center [453, 684] width 118 height 24
paste div
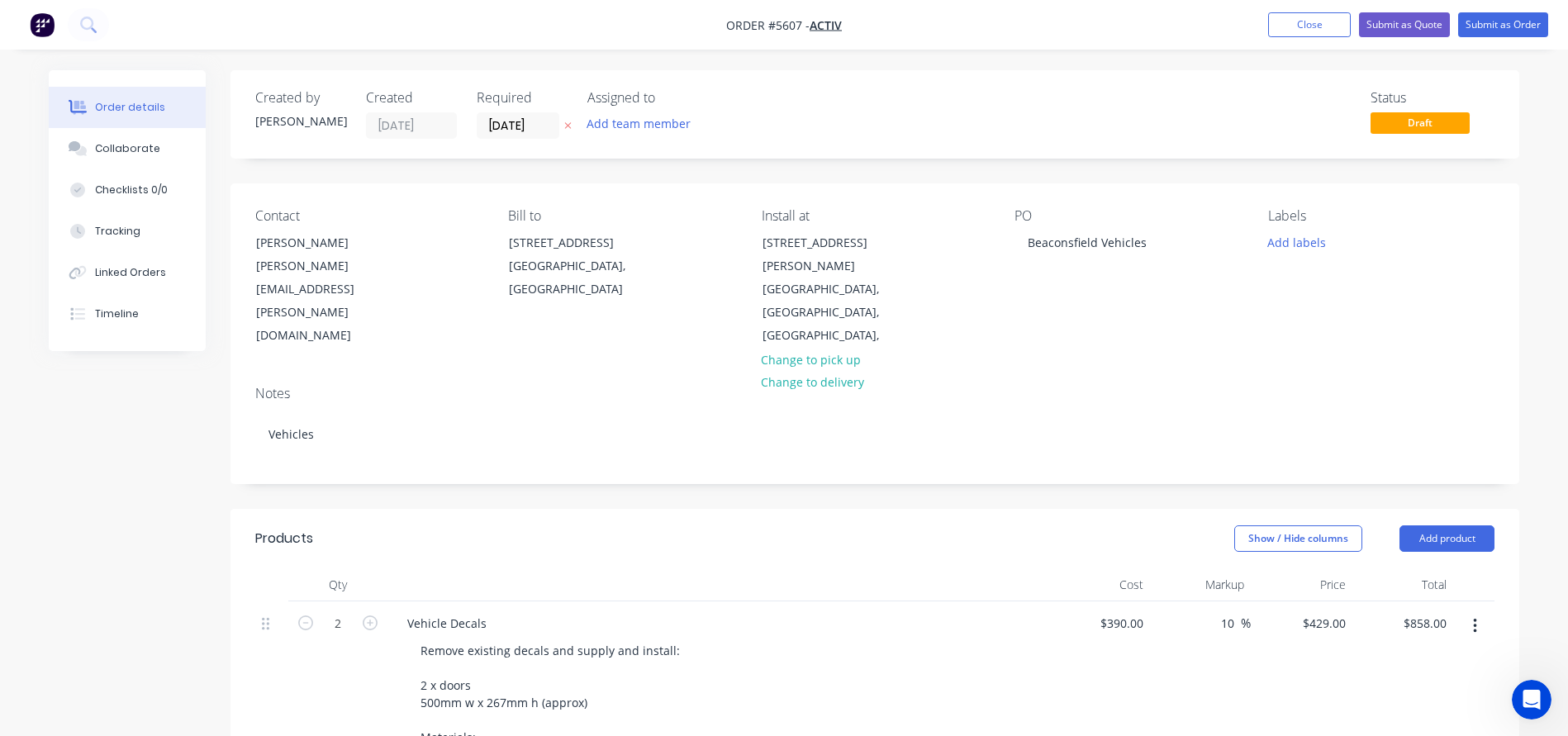
scroll to position [0, 0]
click at [1412, 28] on button "Submit as Quote" at bounding box center [1404, 24] width 91 height 25
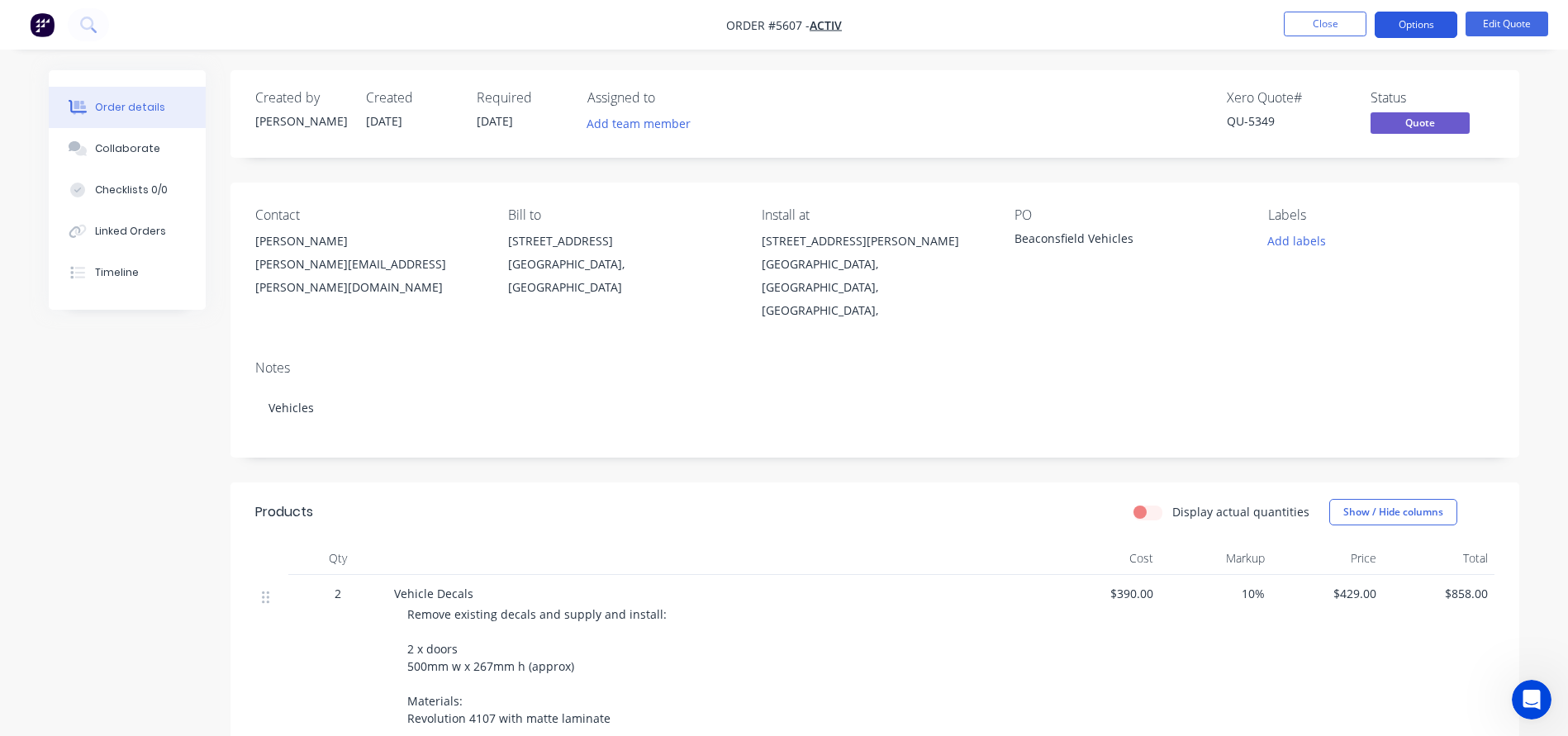
click at [1408, 28] on button "Options" at bounding box center [1416, 25] width 83 height 27
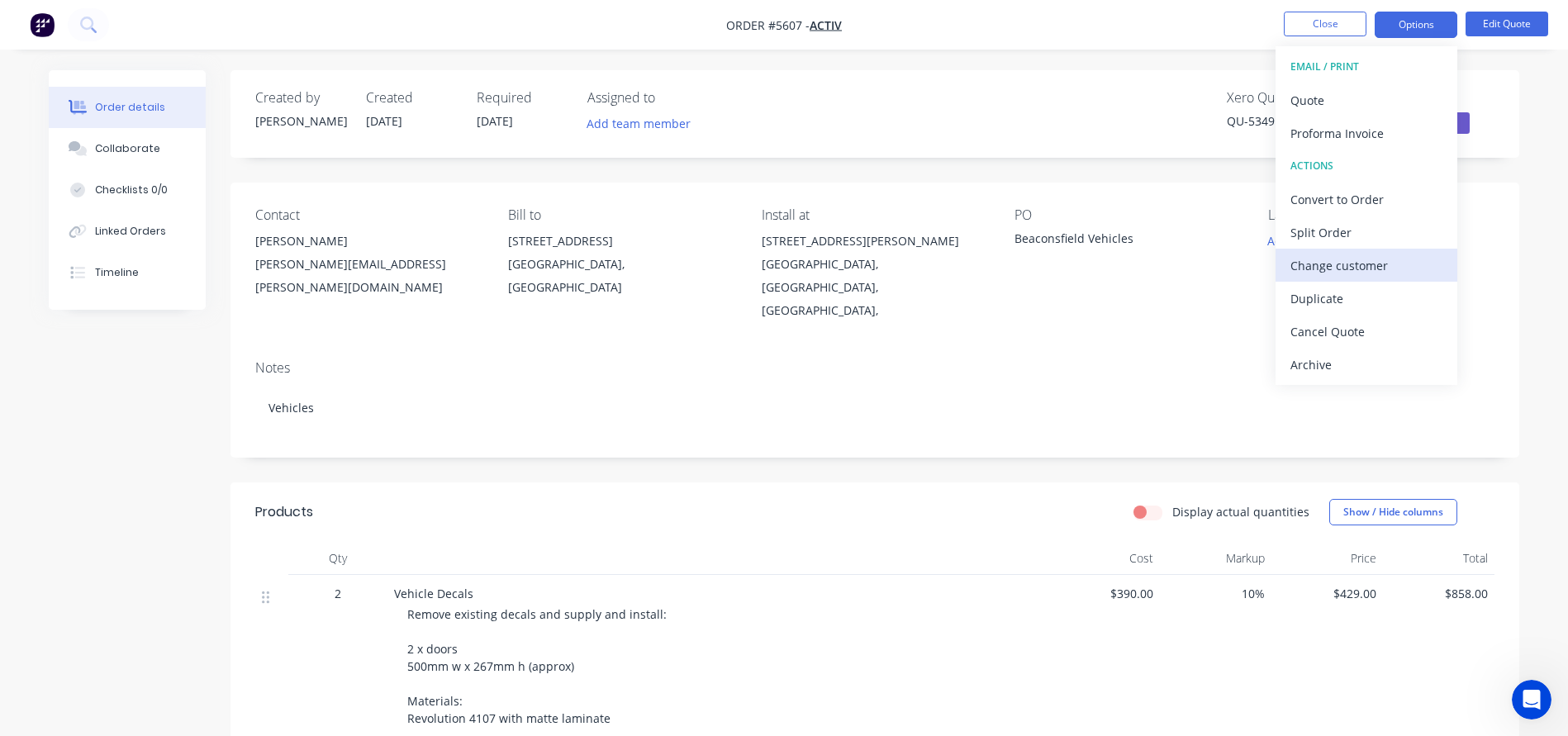
click at [1313, 269] on div "Change customer" at bounding box center [1366, 266] width 152 height 24
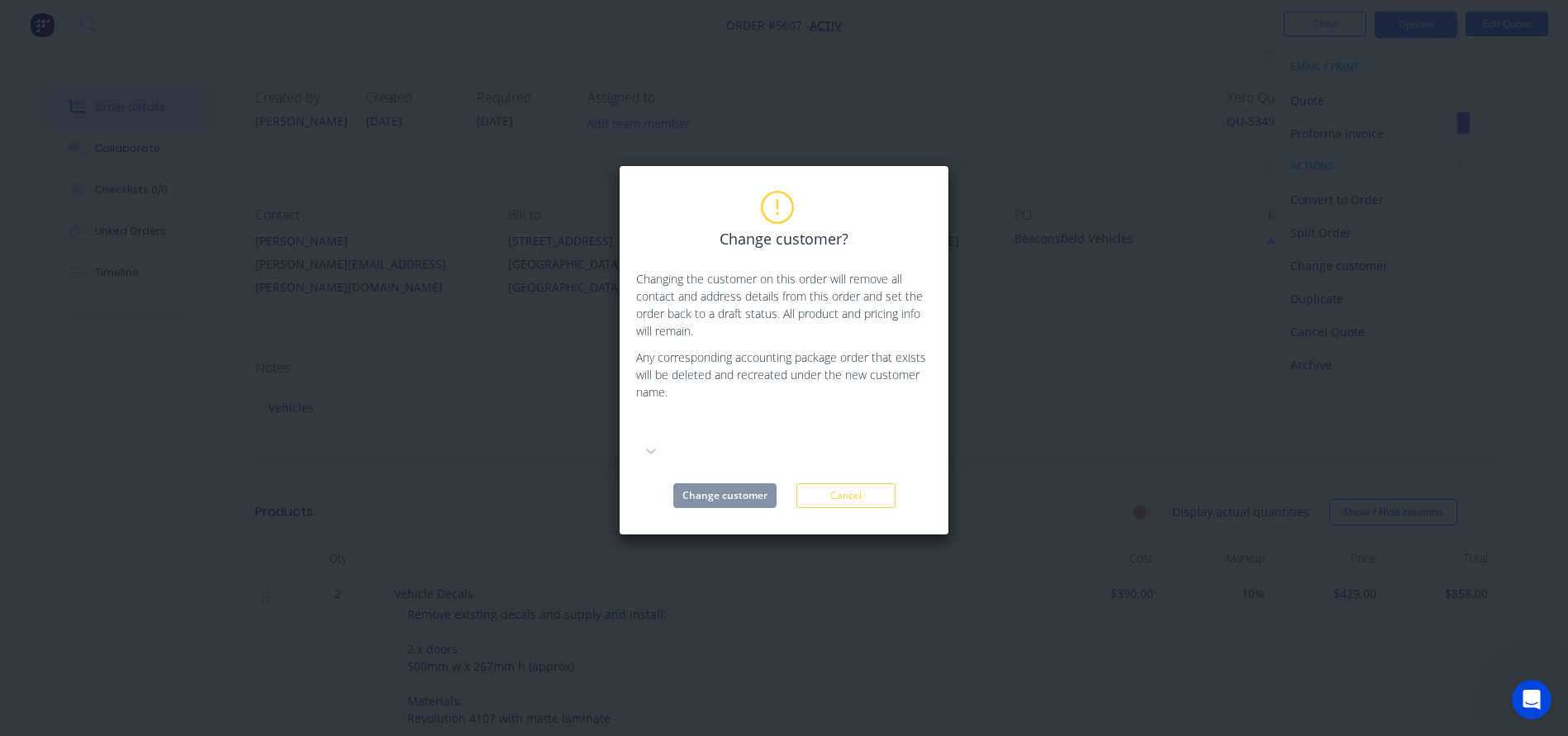
click at [706, 428] on div at bounding box center [760, 426] width 238 height 21
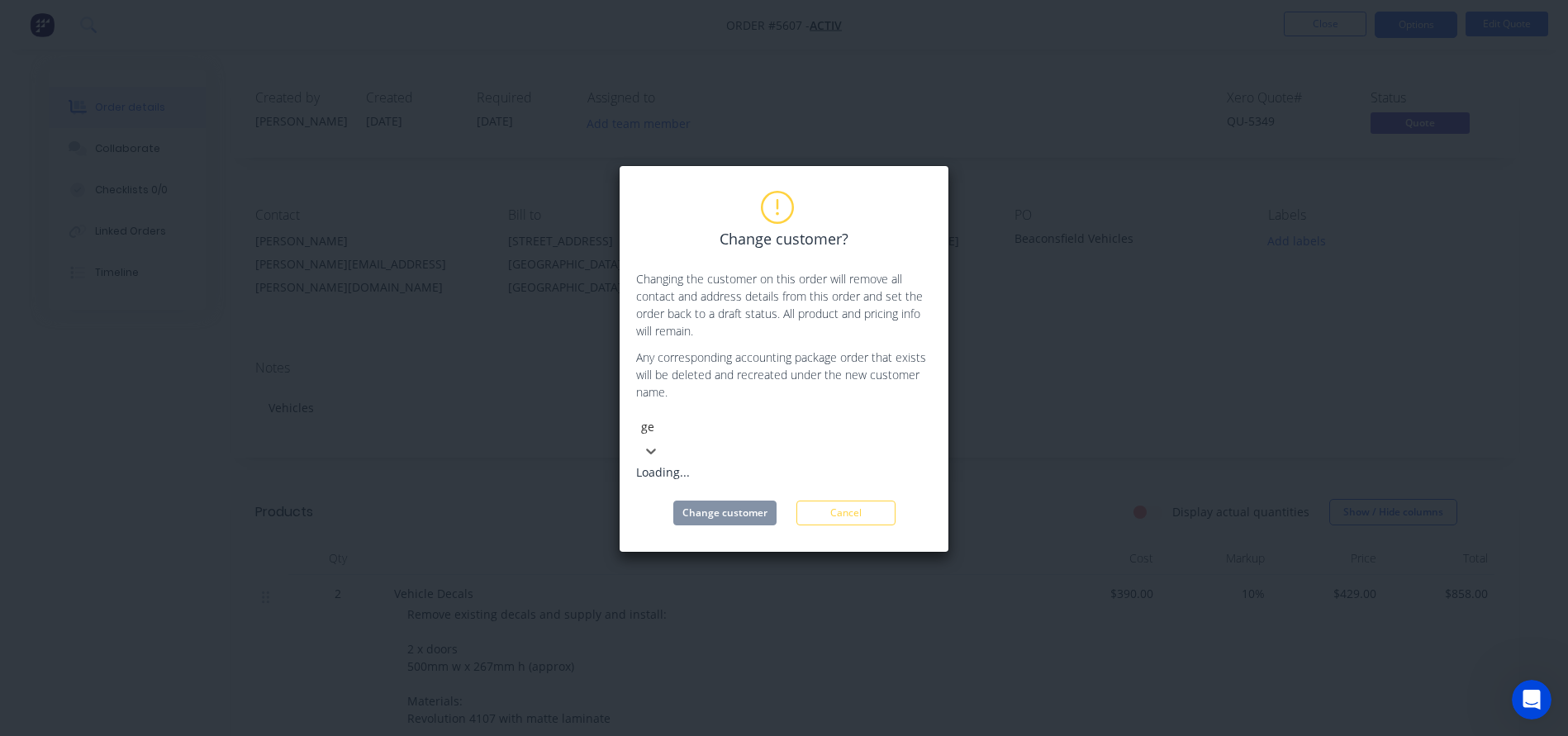
type input "gen"
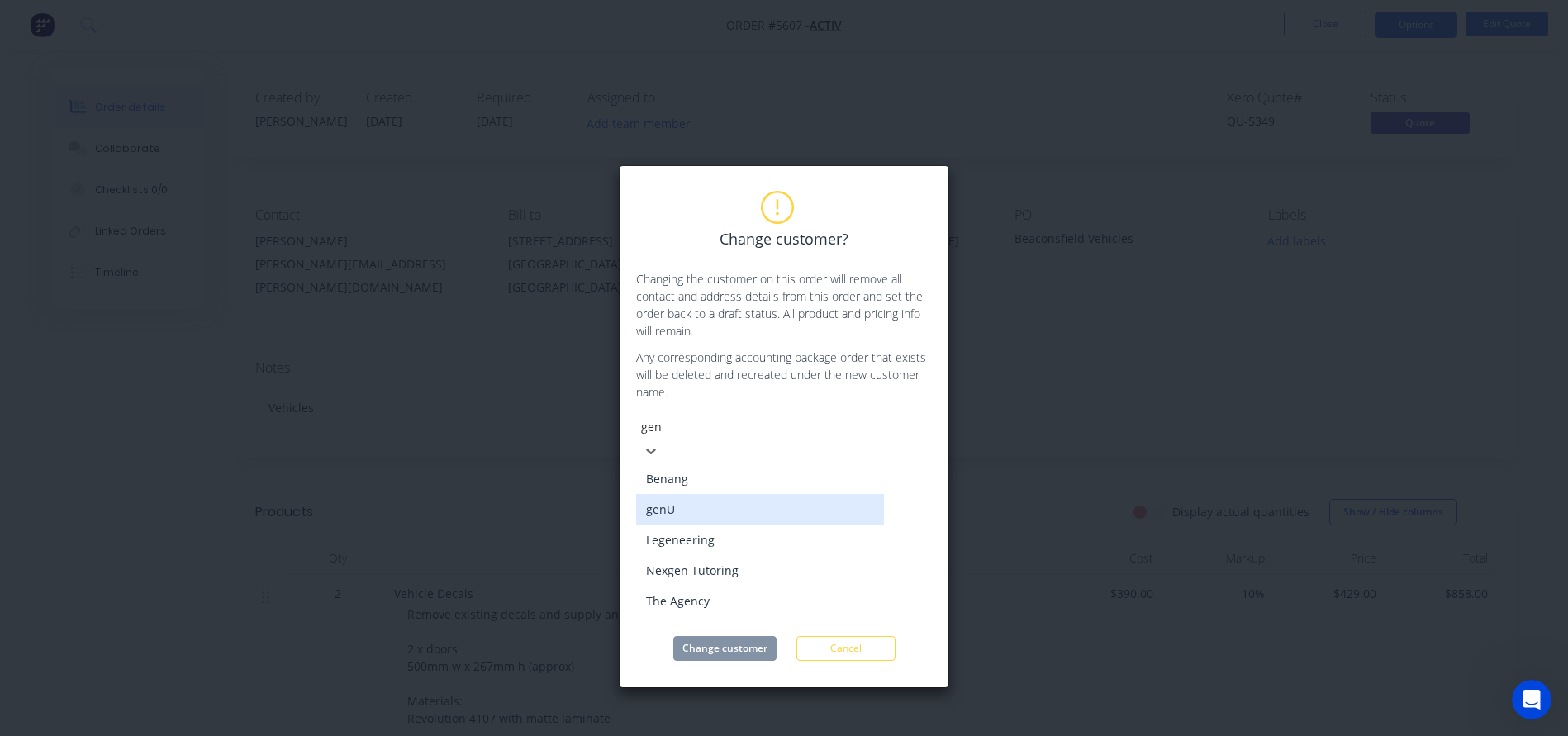
click at [668, 497] on div "genU" at bounding box center [760, 509] width 248 height 31
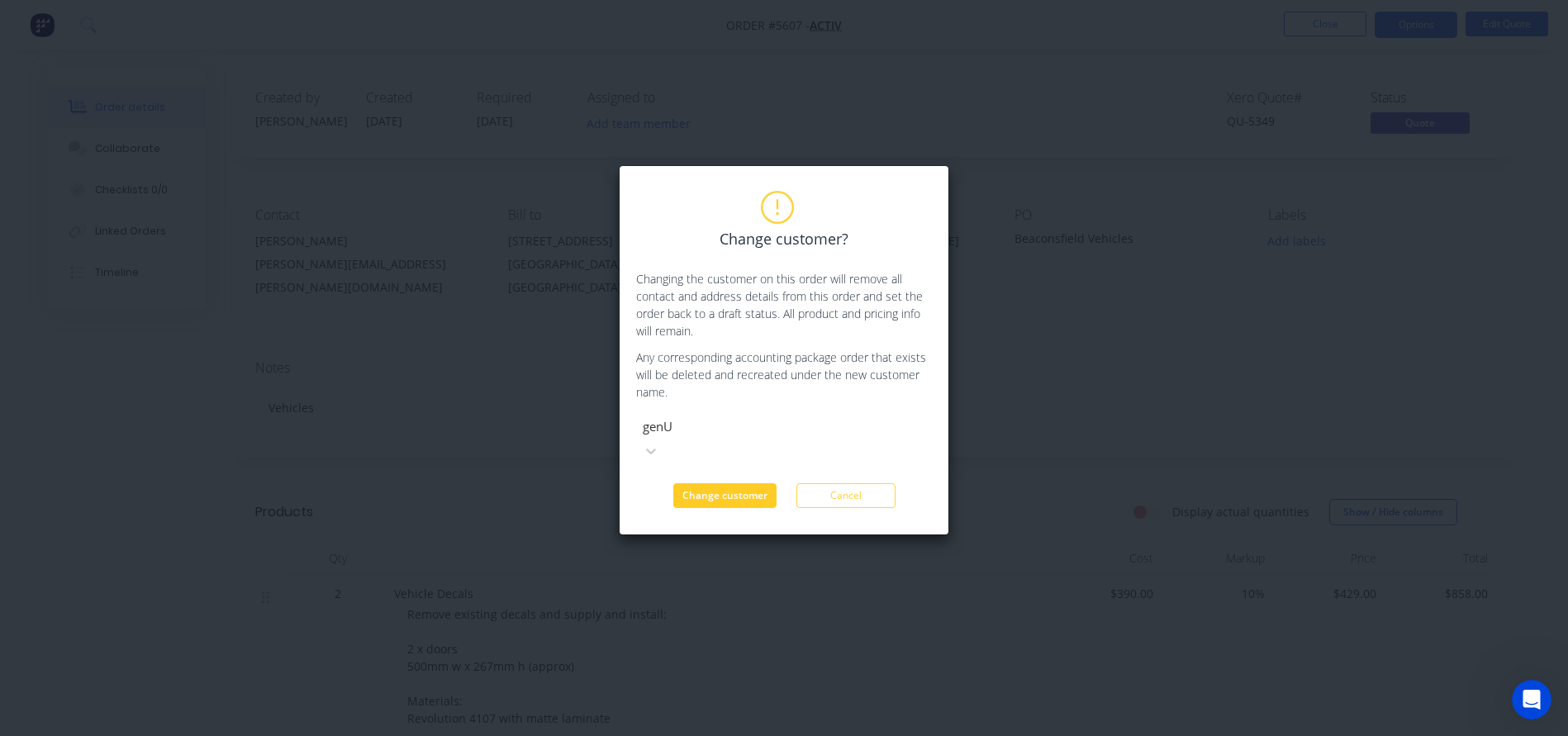
click at [707, 483] on button "Change customer" at bounding box center [725, 495] width 104 height 25
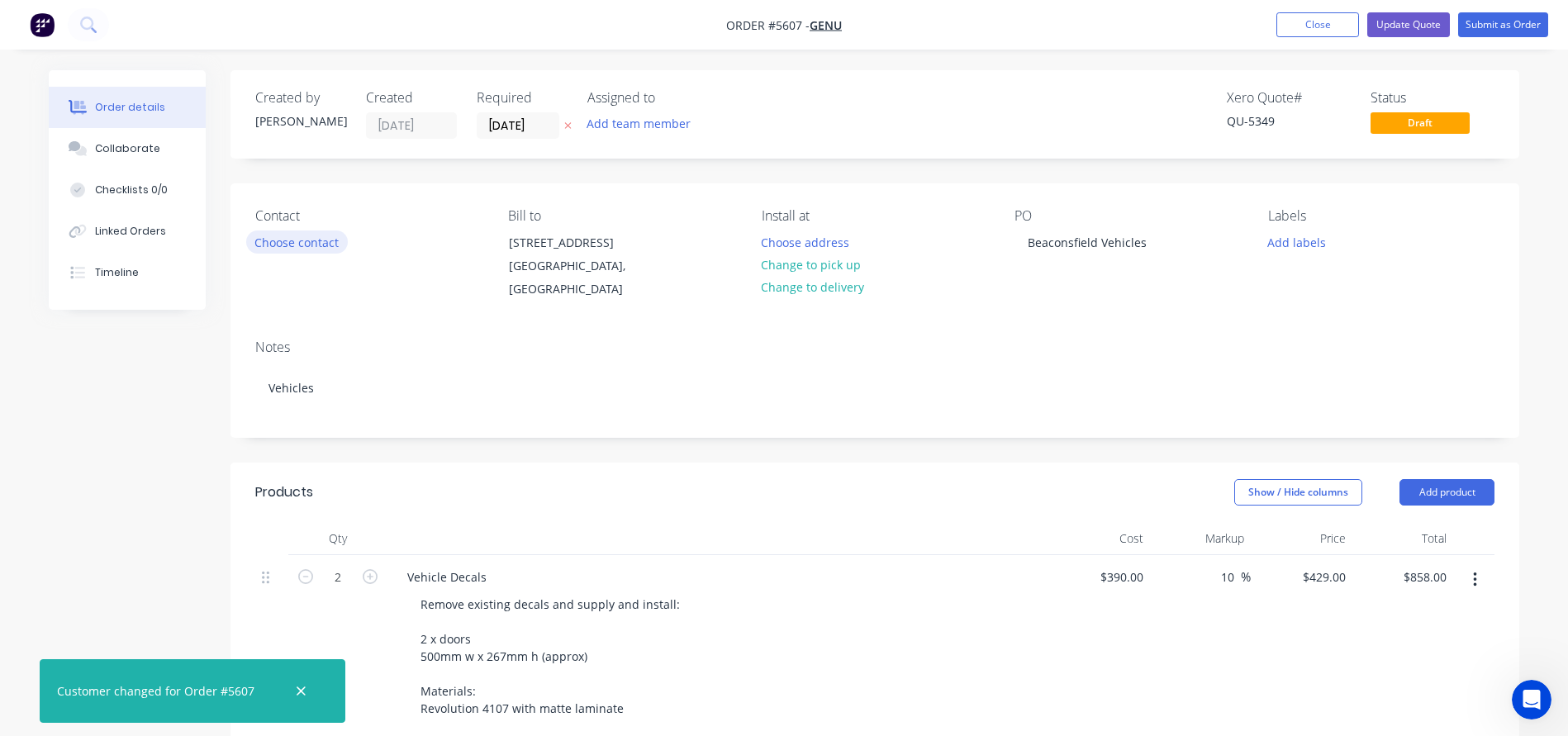
click at [309, 236] on button "Choose contact" at bounding box center [297, 241] width 102 height 22
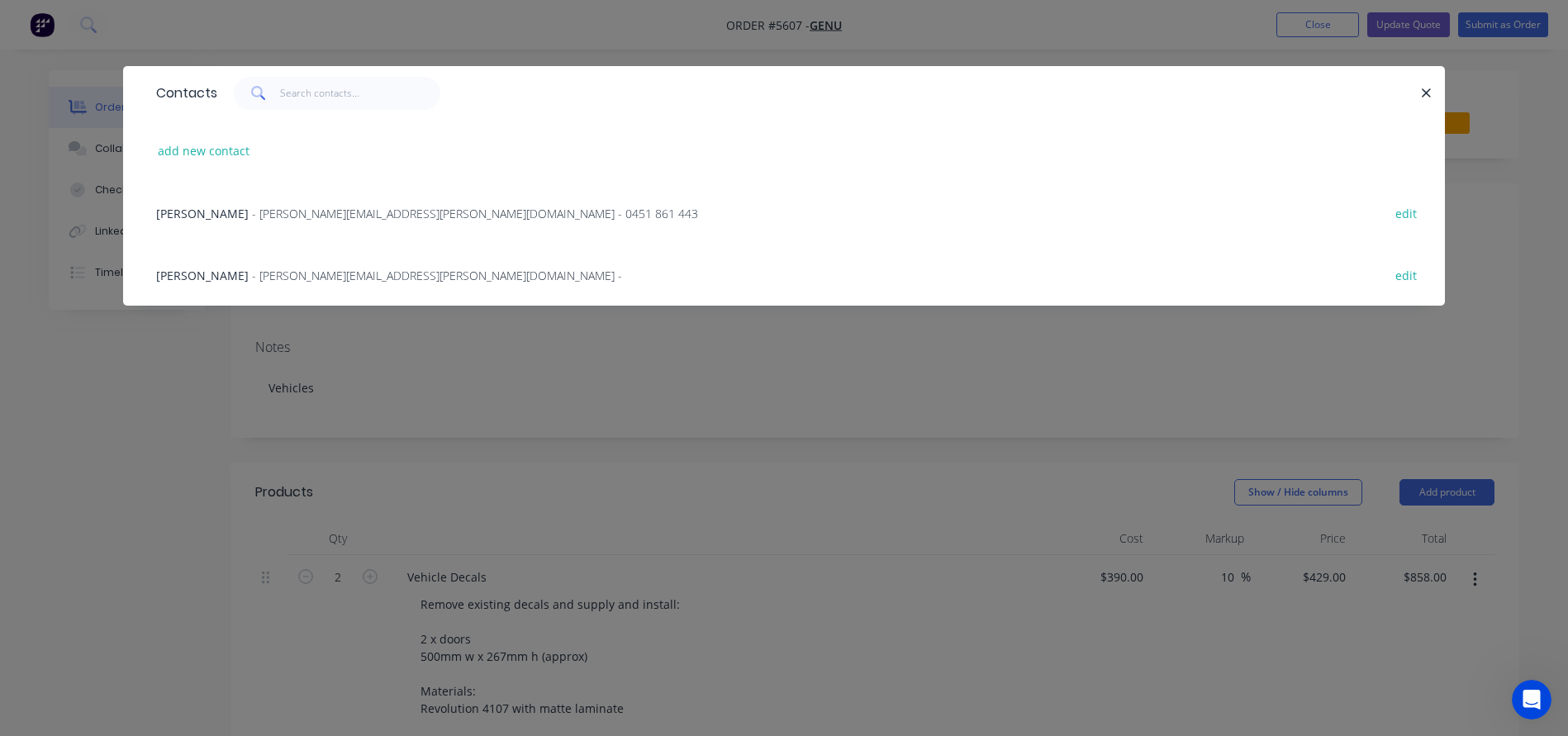
click at [218, 210] on span "Erin McKenna" at bounding box center [202, 214] width 93 height 16
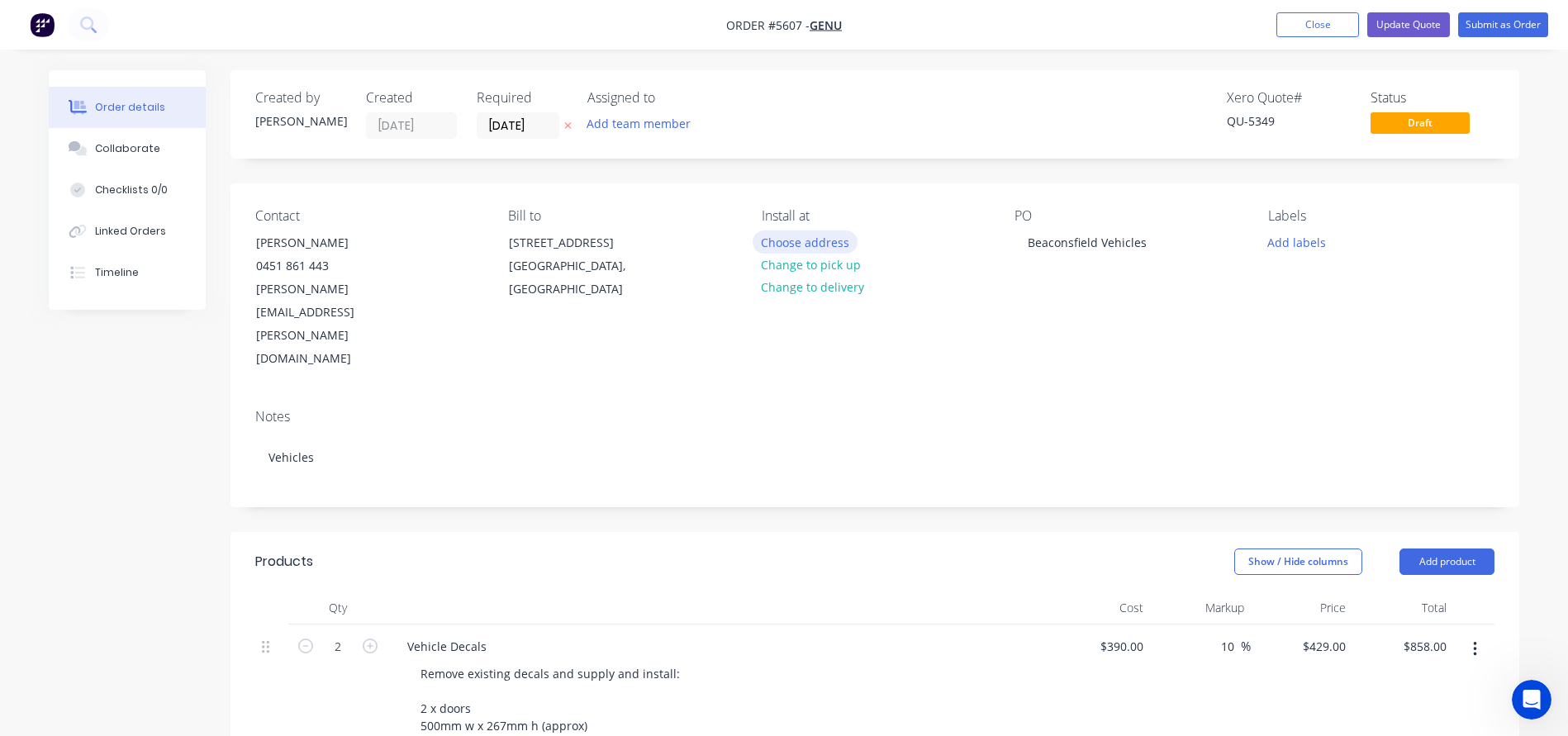
click at [790, 243] on button "Choose address" at bounding box center [805, 241] width 106 height 22
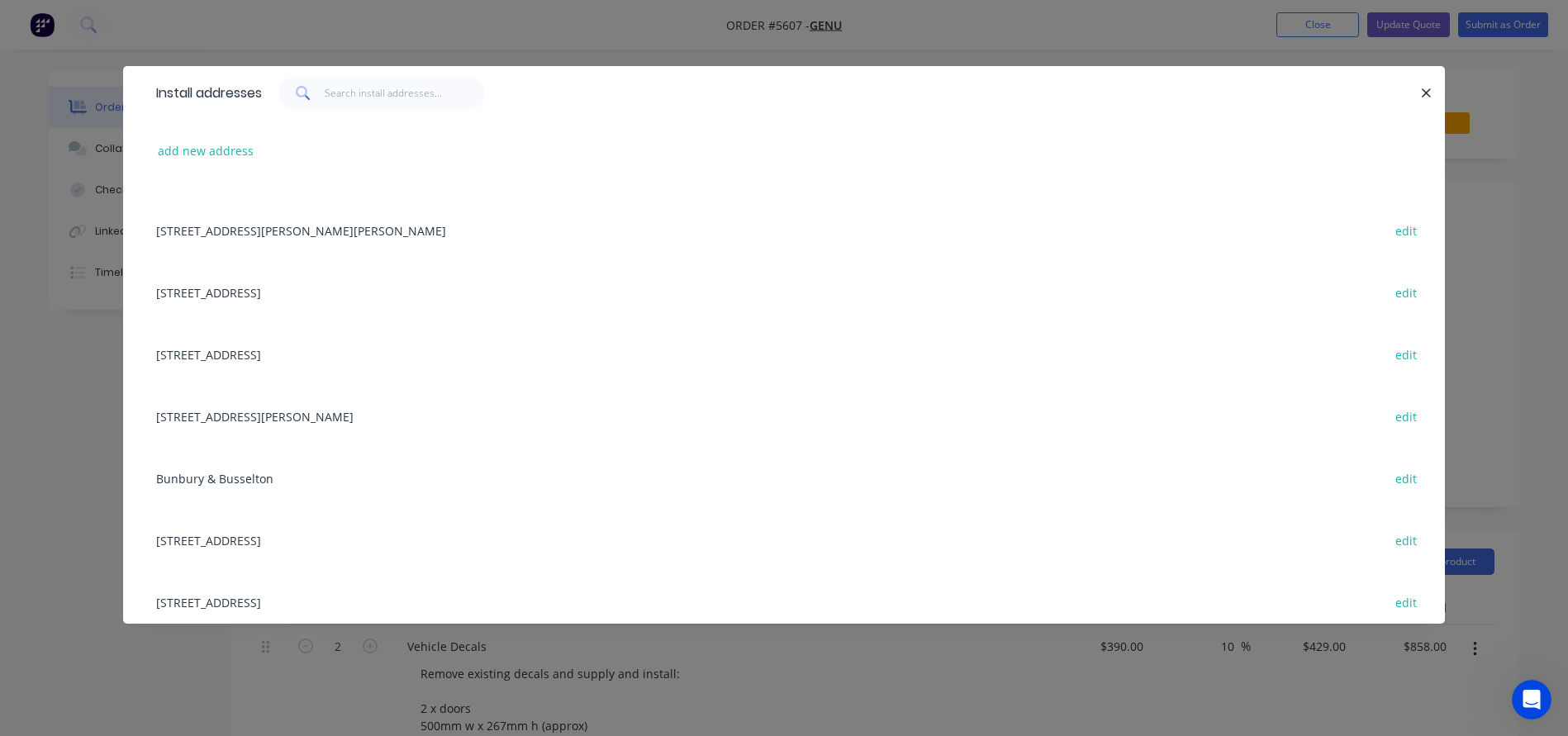
scroll to position [221, 0]
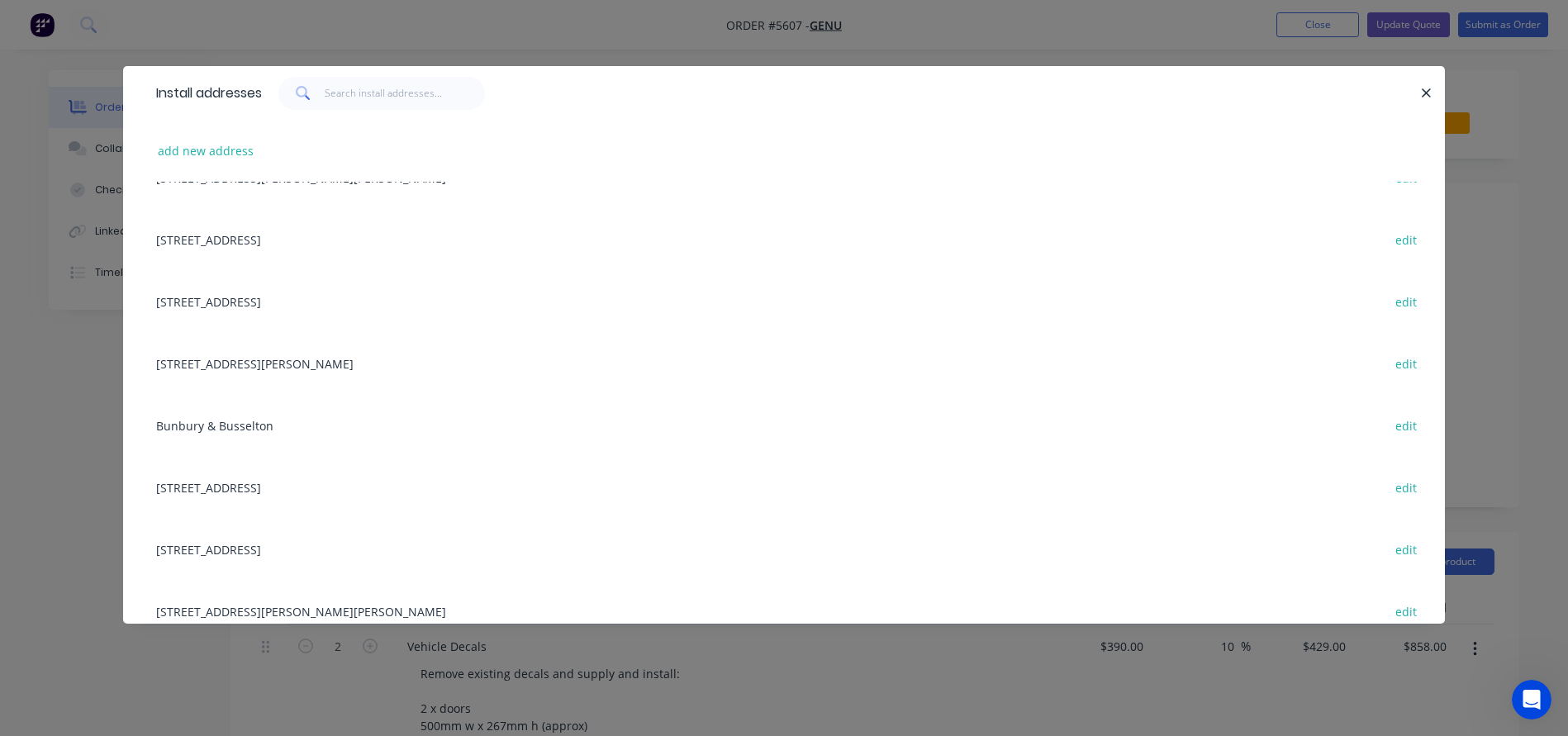
click at [210, 360] on div "15 Porter Street, Beaconsfield, Western Australia, Australia, 6162 edit" at bounding box center [784, 364] width 1272 height 62
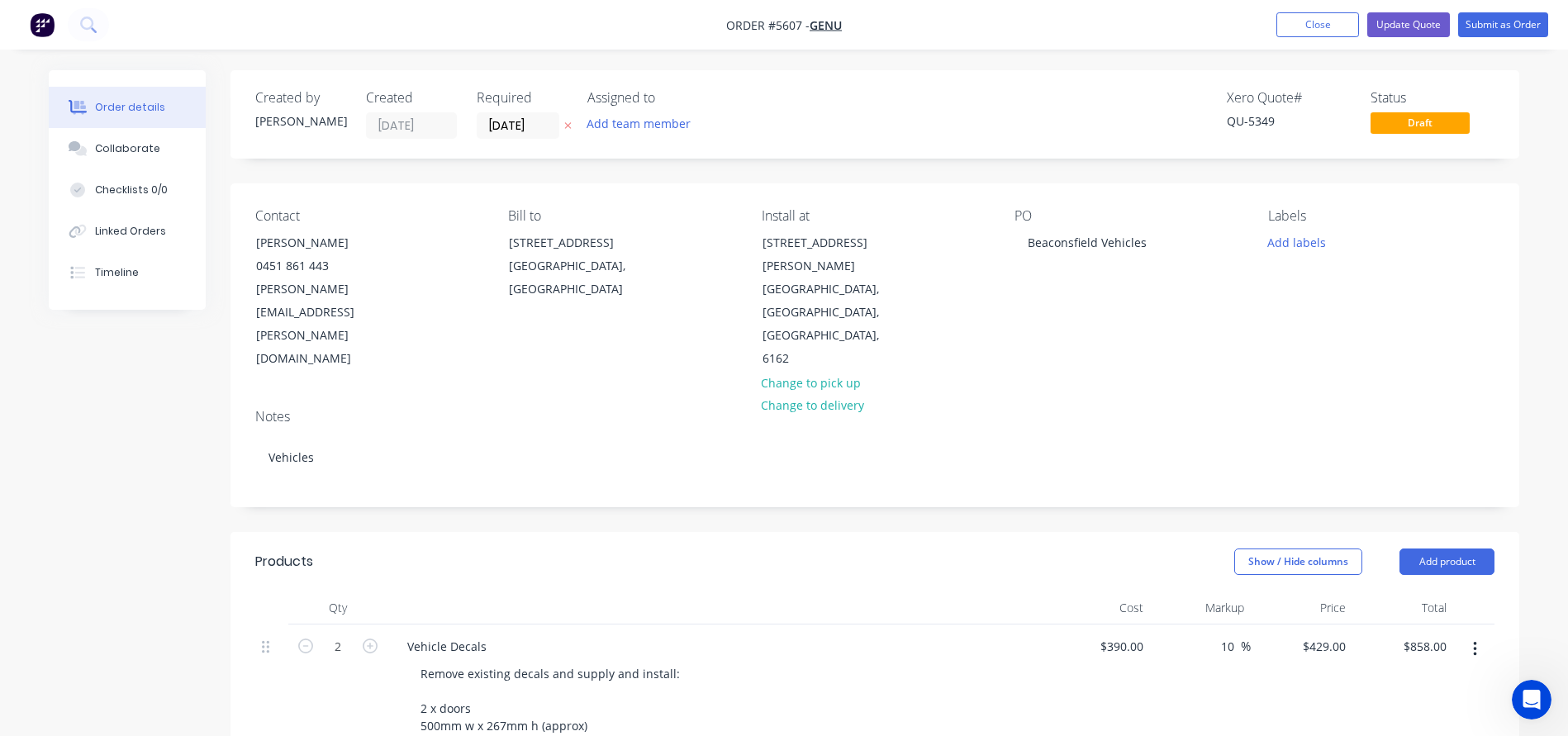
scroll to position [0, 0]
click at [1418, 32] on button "Update Quote" at bounding box center [1408, 24] width 83 height 25
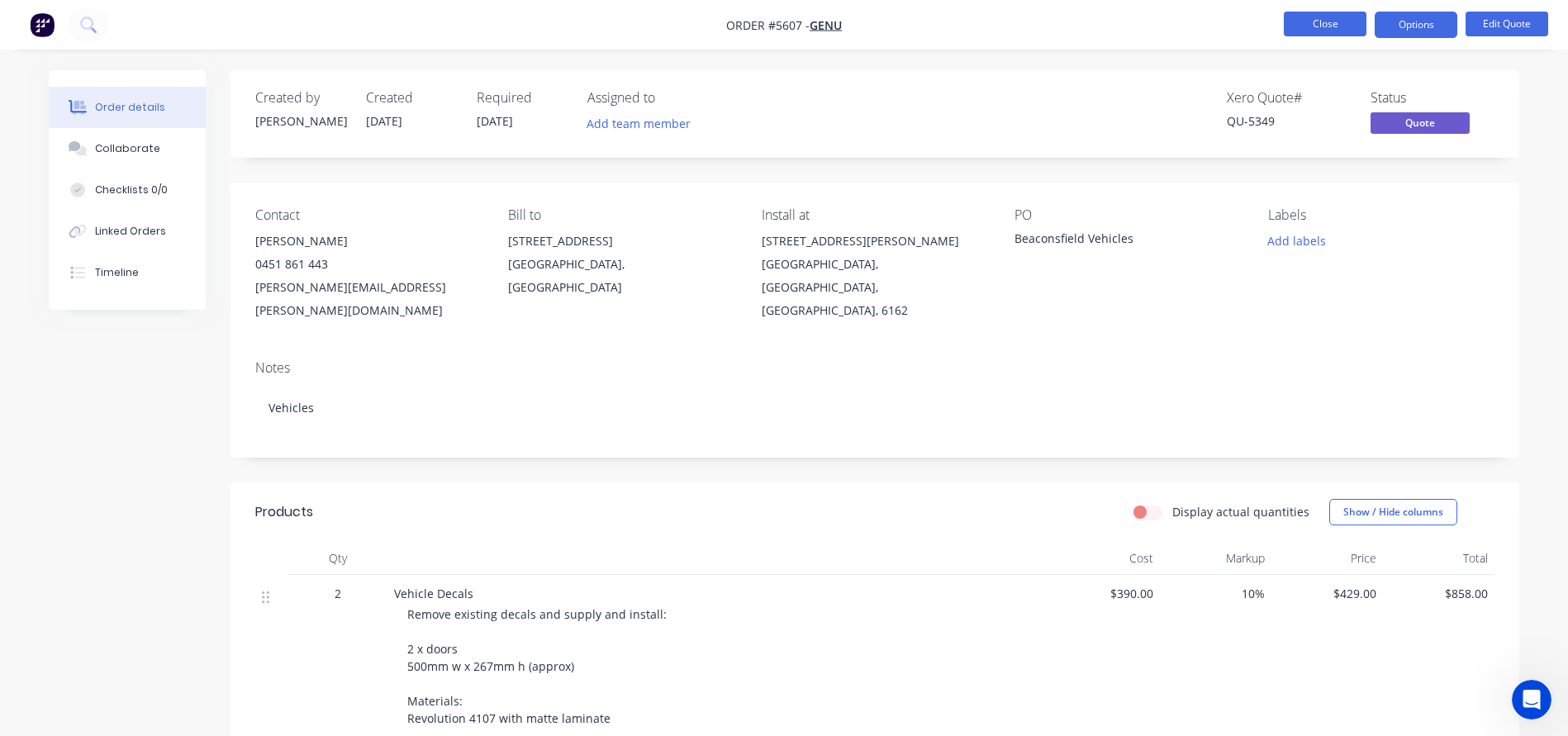
click at [1313, 26] on button "Close" at bounding box center [1324, 24] width 83 height 25
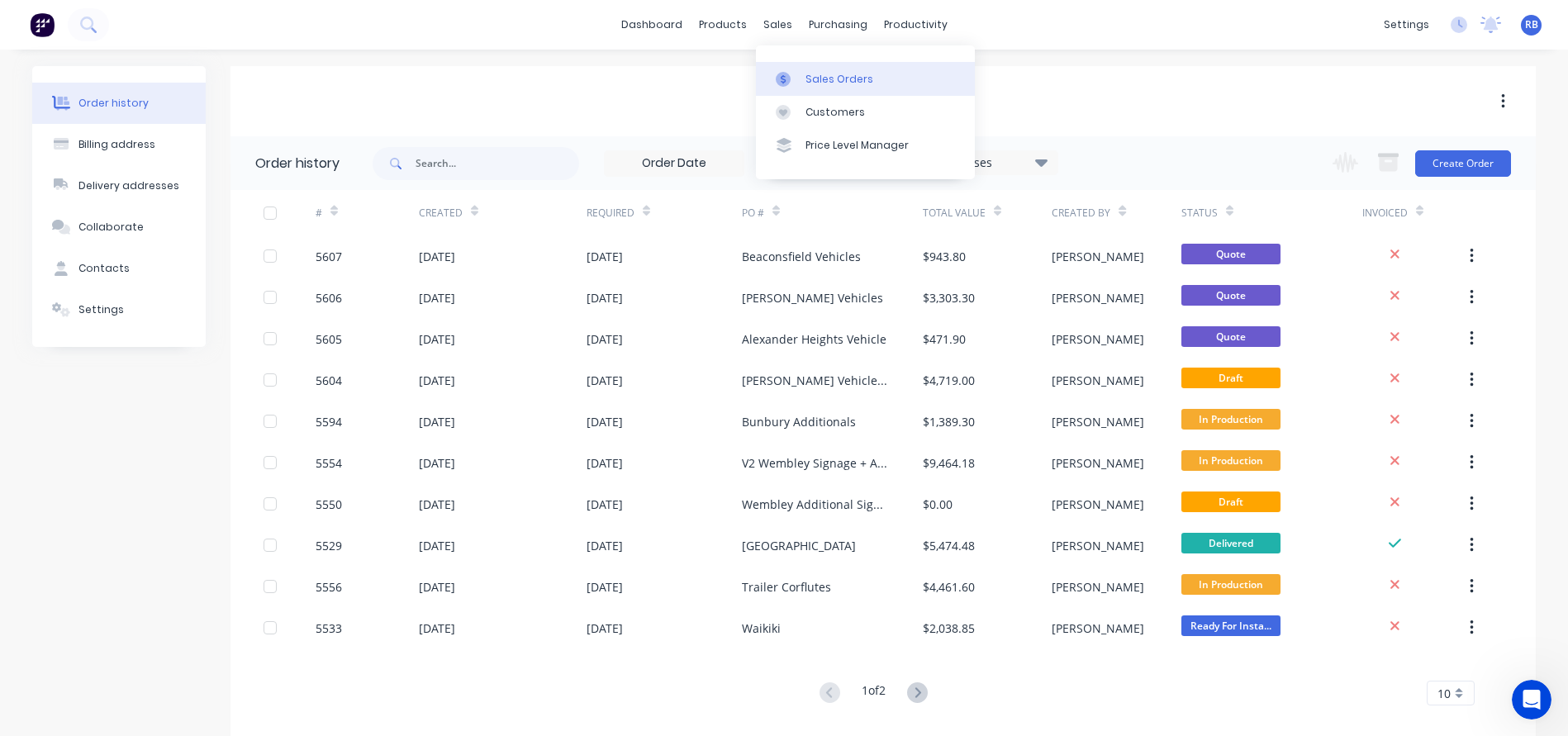
click at [841, 75] on div "Sales Orders" at bounding box center [839, 79] width 68 height 15
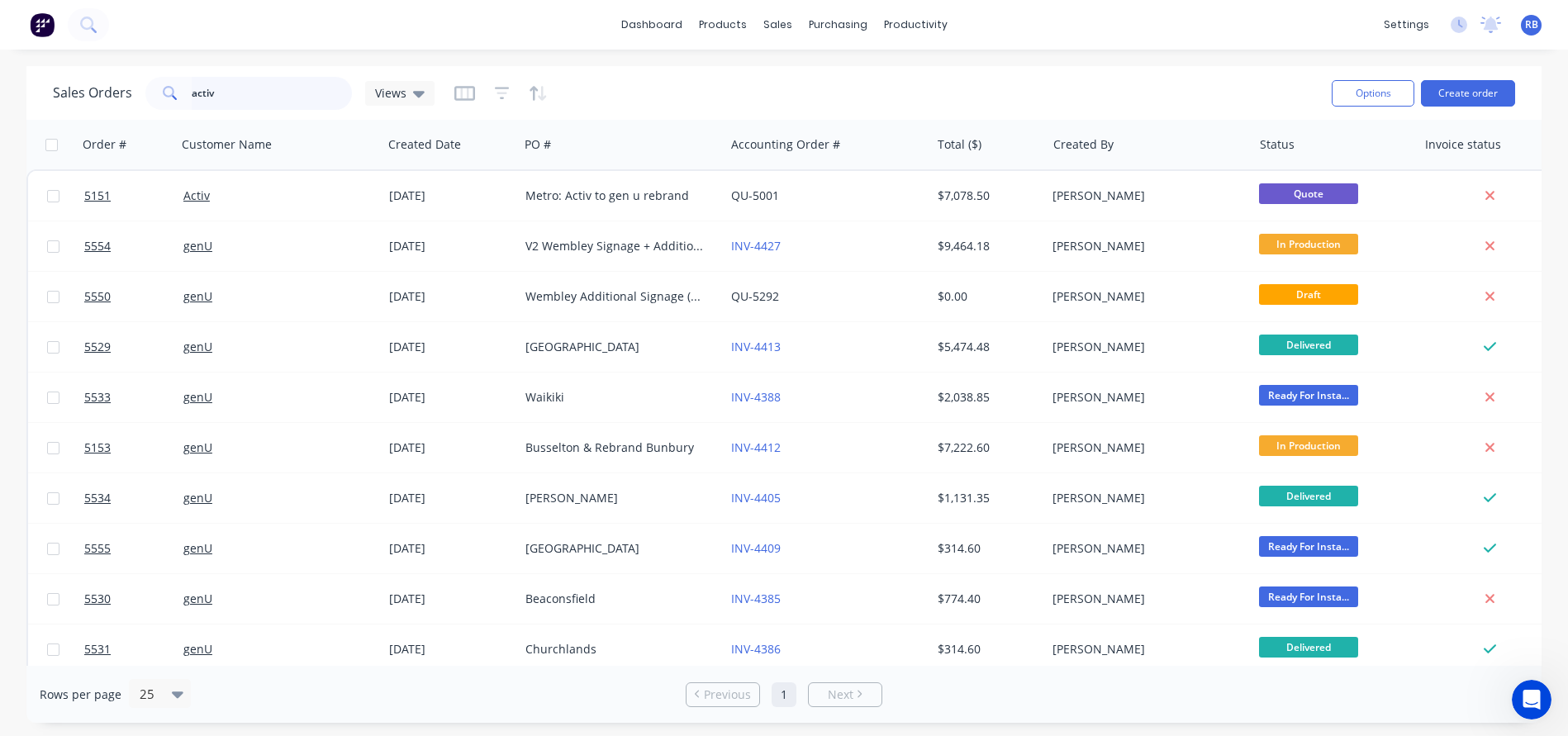
click at [299, 85] on input "activ" at bounding box center [272, 93] width 161 height 33
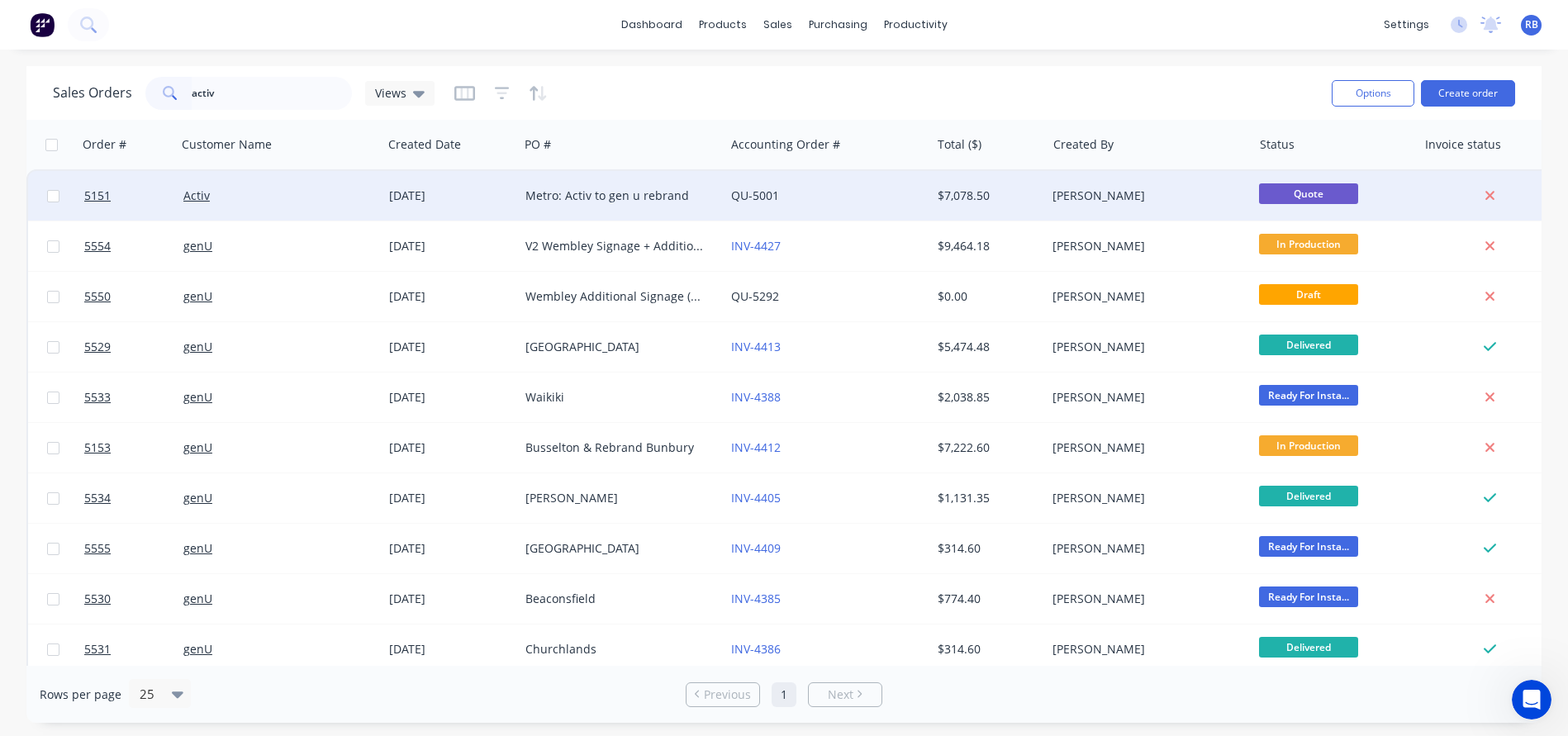
click at [597, 197] on div "Metro: Activ to gen u rebrand" at bounding box center [617, 195] width 183 height 17
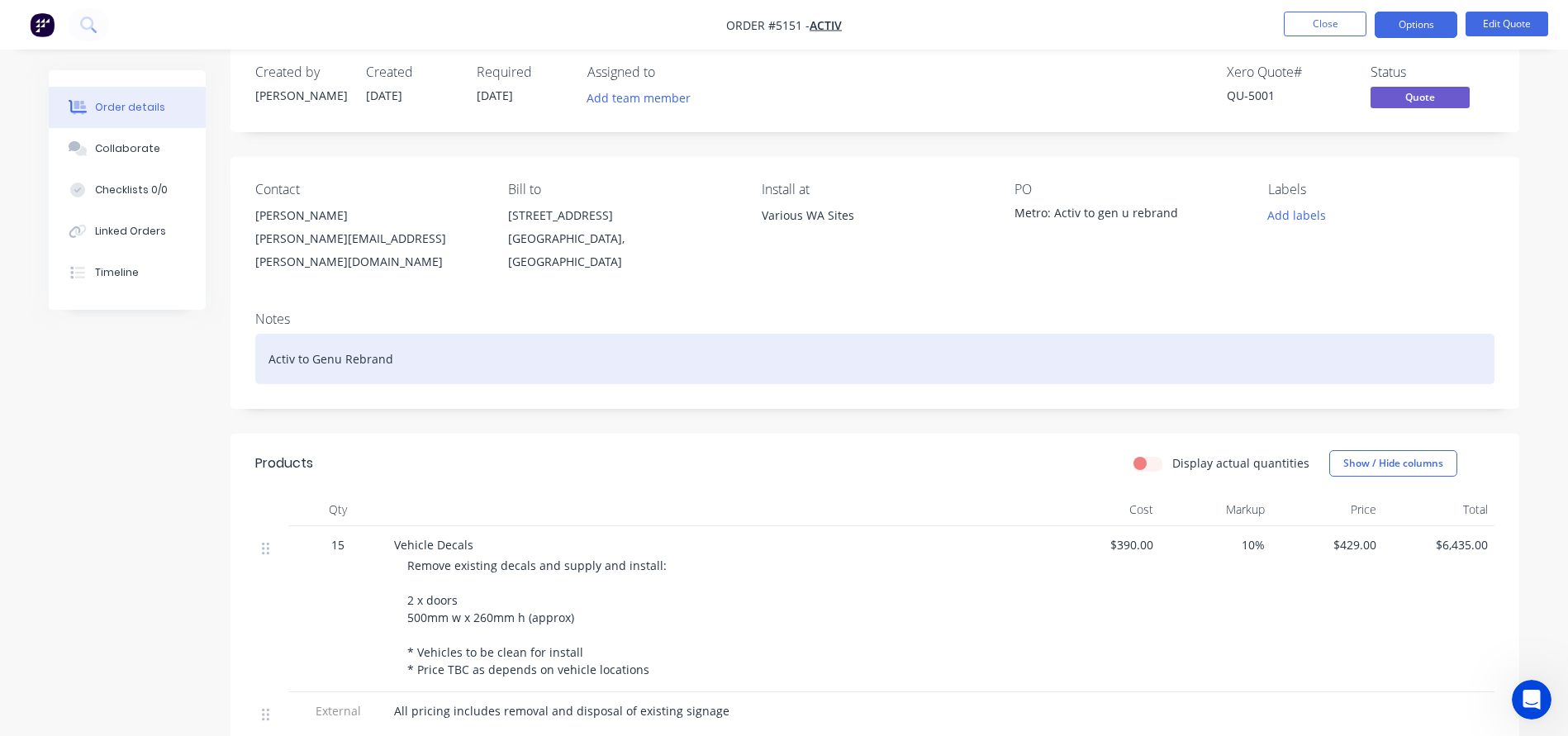
scroll to position [52, 0]
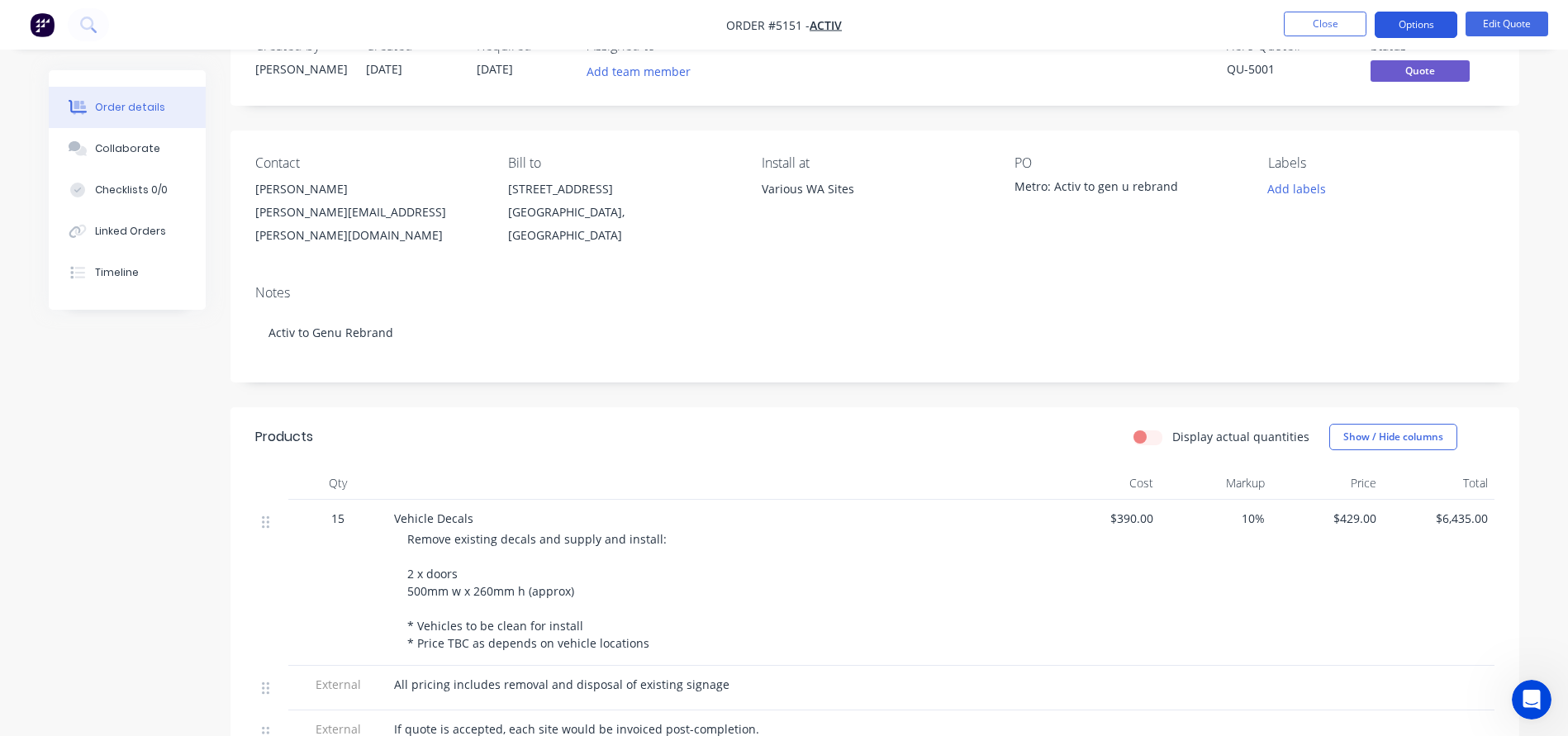
click at [1409, 30] on button "Options" at bounding box center [1416, 25] width 83 height 27
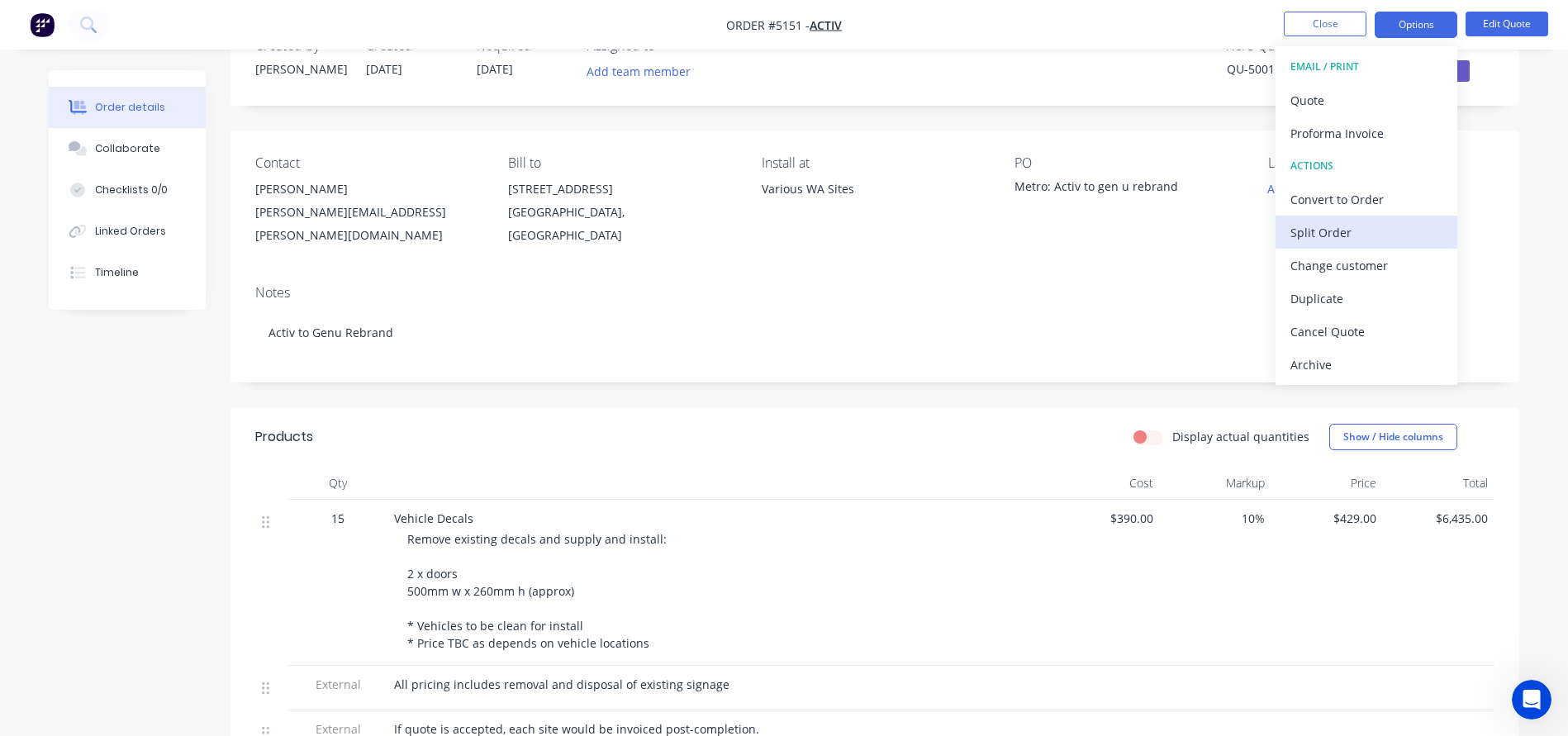
click at [1321, 238] on div "Split Order" at bounding box center [1366, 233] width 152 height 24
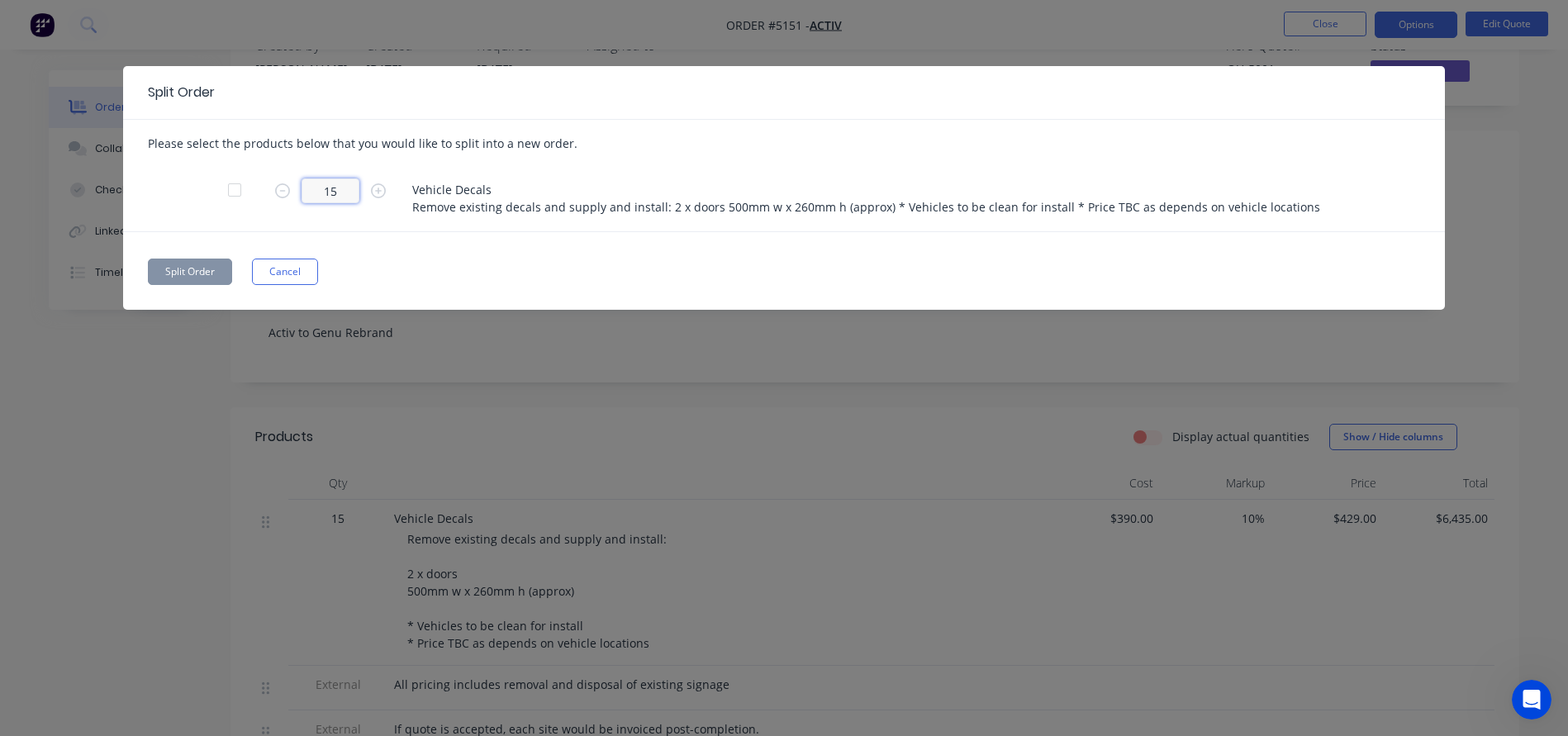
drag, startPoint x: 350, startPoint y: 190, endPoint x: 254, endPoint y: 190, distance: 96.0
click at [254, 190] on div "15 Vehicle Decals Remove existing decals and supply and install: 2 x doors 500m…" at bounding box center [784, 198] width 1272 height 66
type input "6"
click at [174, 266] on button "Split Order" at bounding box center [190, 272] width 85 height 27
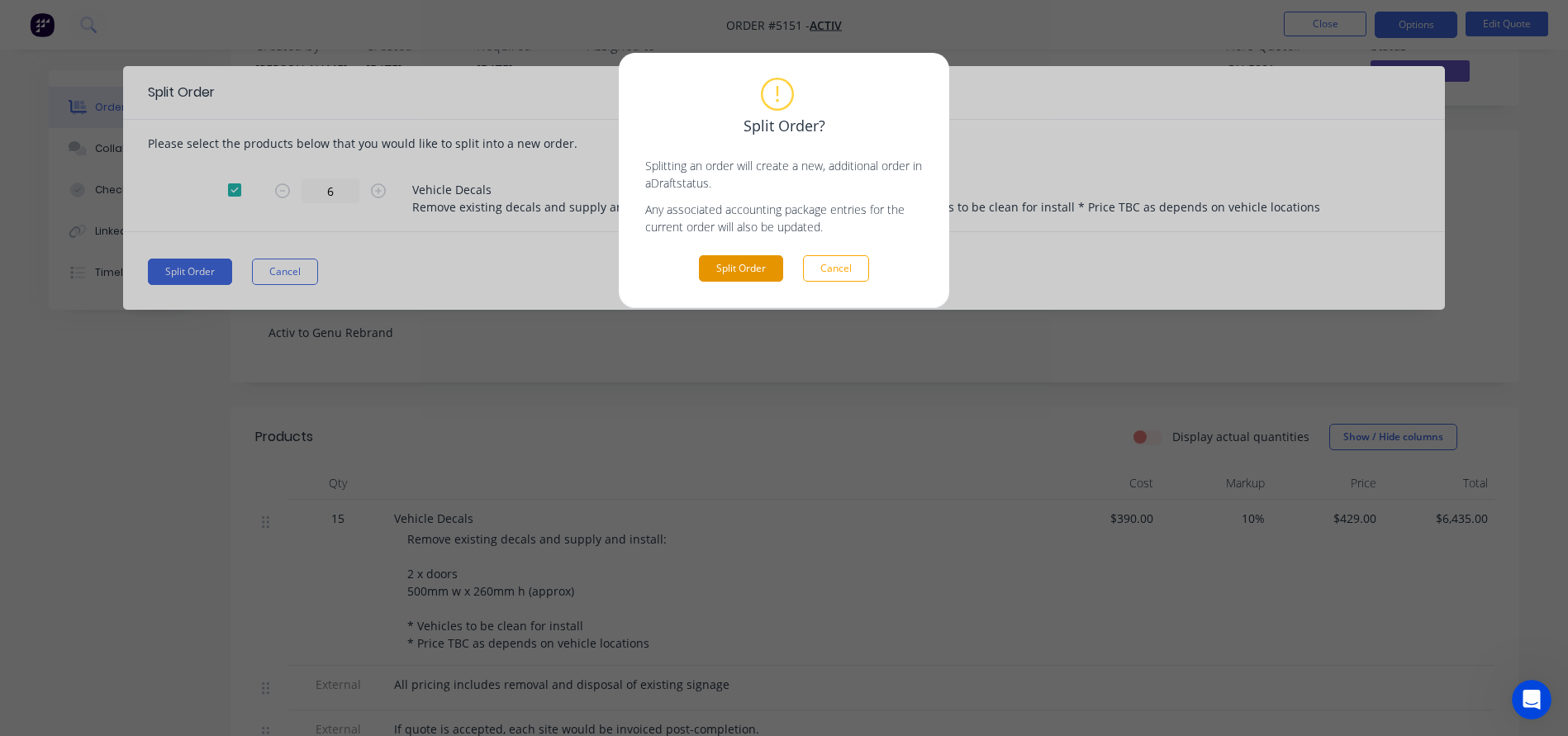
click at [732, 260] on button "Split Order" at bounding box center [741, 268] width 85 height 27
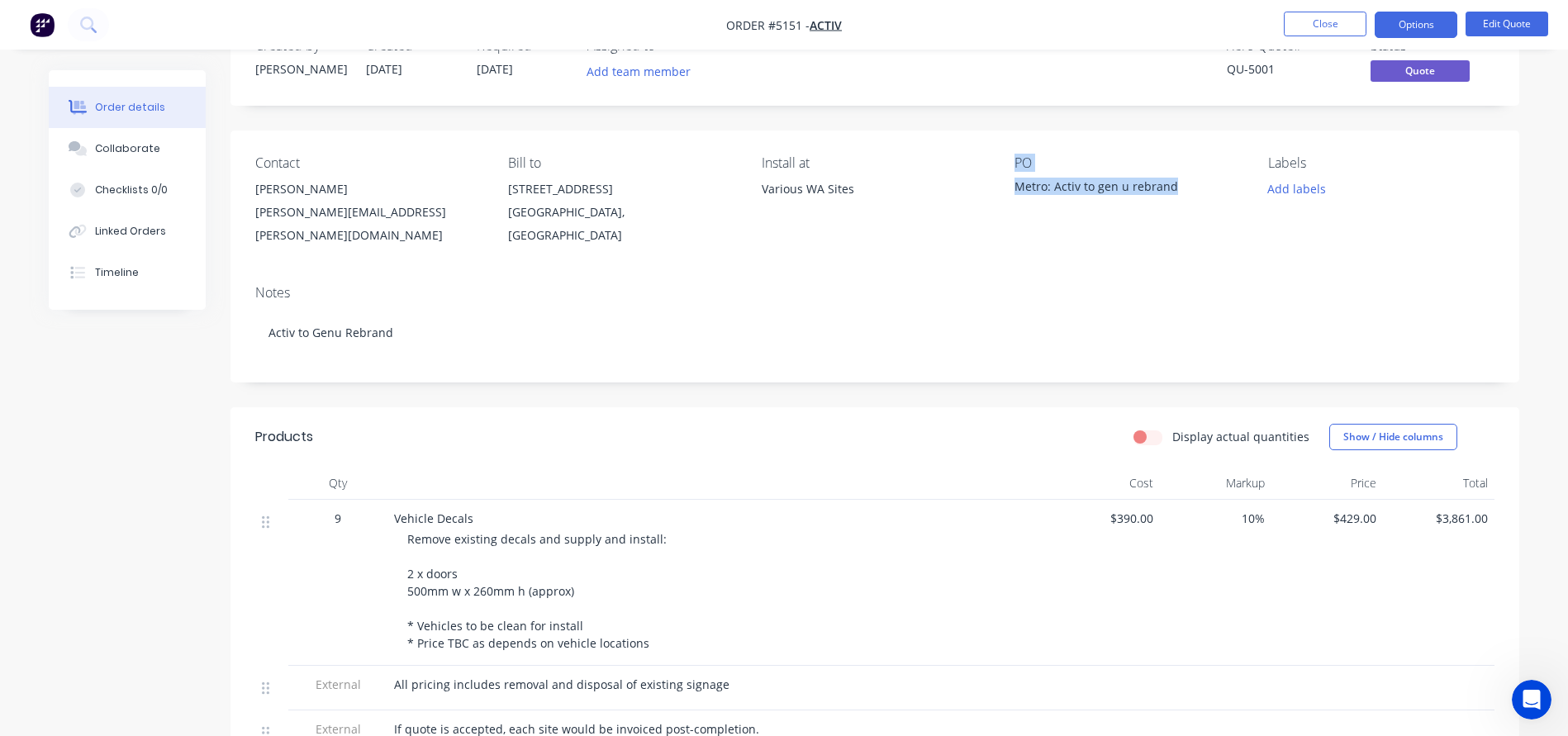
drag, startPoint x: 1178, startPoint y: 187, endPoint x: 983, endPoint y: 182, distance: 195.1
click at [983, 182] on div "Contact Dawn Cupit Dawn.Cupit@activ.asn.au Bill to 327 Cambridge Street Wembley…" at bounding box center [874, 201] width 1288 height 141
click at [1325, 26] on button "Close" at bounding box center [1324, 24] width 83 height 25
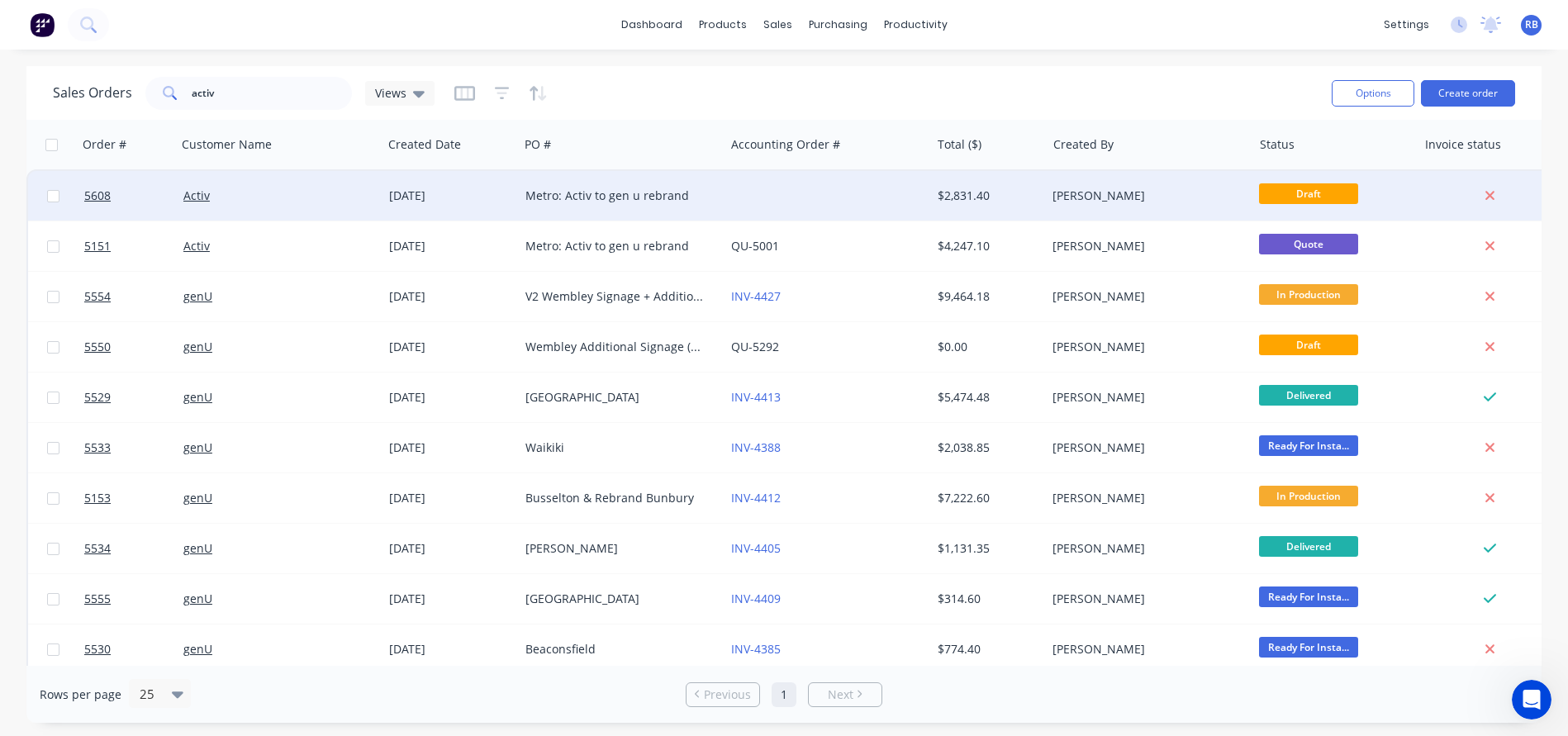
click at [759, 200] on div at bounding box center [827, 196] width 206 height 50
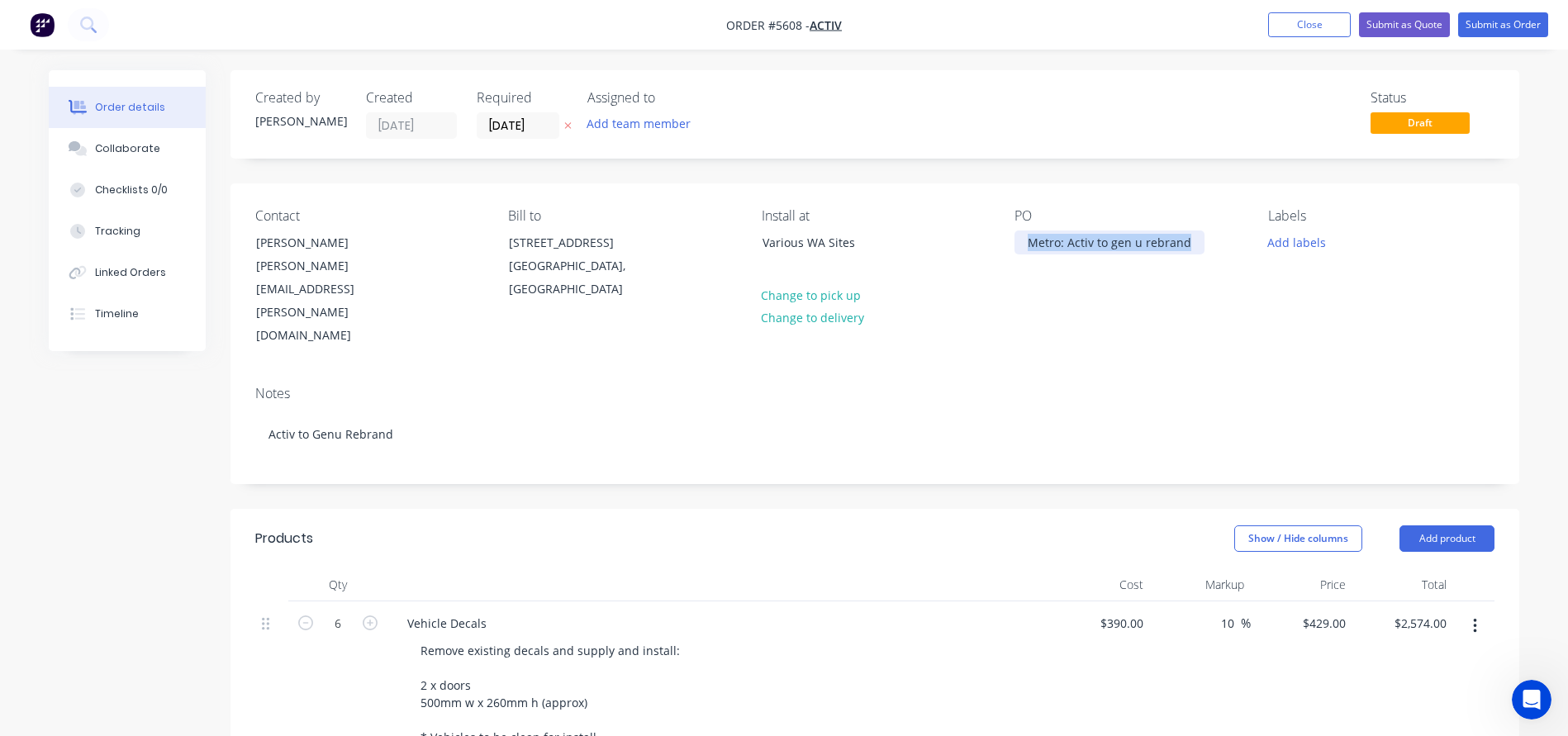
drag, startPoint x: 1189, startPoint y: 243, endPoint x: 975, endPoint y: 228, distance: 214.5
click at [975, 228] on div "Contact Dawn Cupit Dawn.Cupit@activ.asn.au Bill to 327 Cambridge Street Wembley…" at bounding box center [874, 278] width 1288 height 189
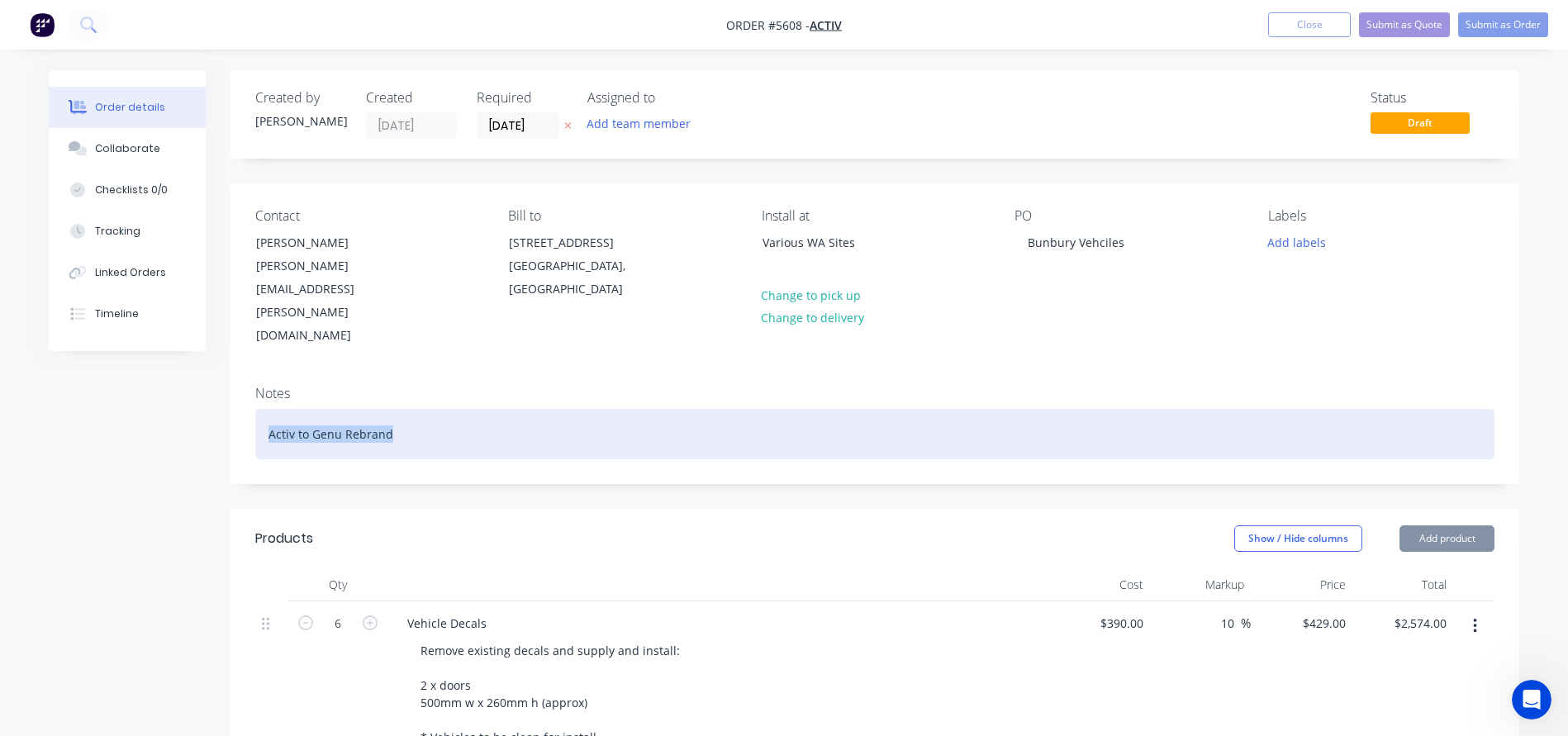
drag, startPoint x: 297, startPoint y: 388, endPoint x: 266, endPoint y: 387, distance: 31.0
click at [266, 409] on div "Activ to Genu Rebrand" at bounding box center [874, 434] width 1238 height 51
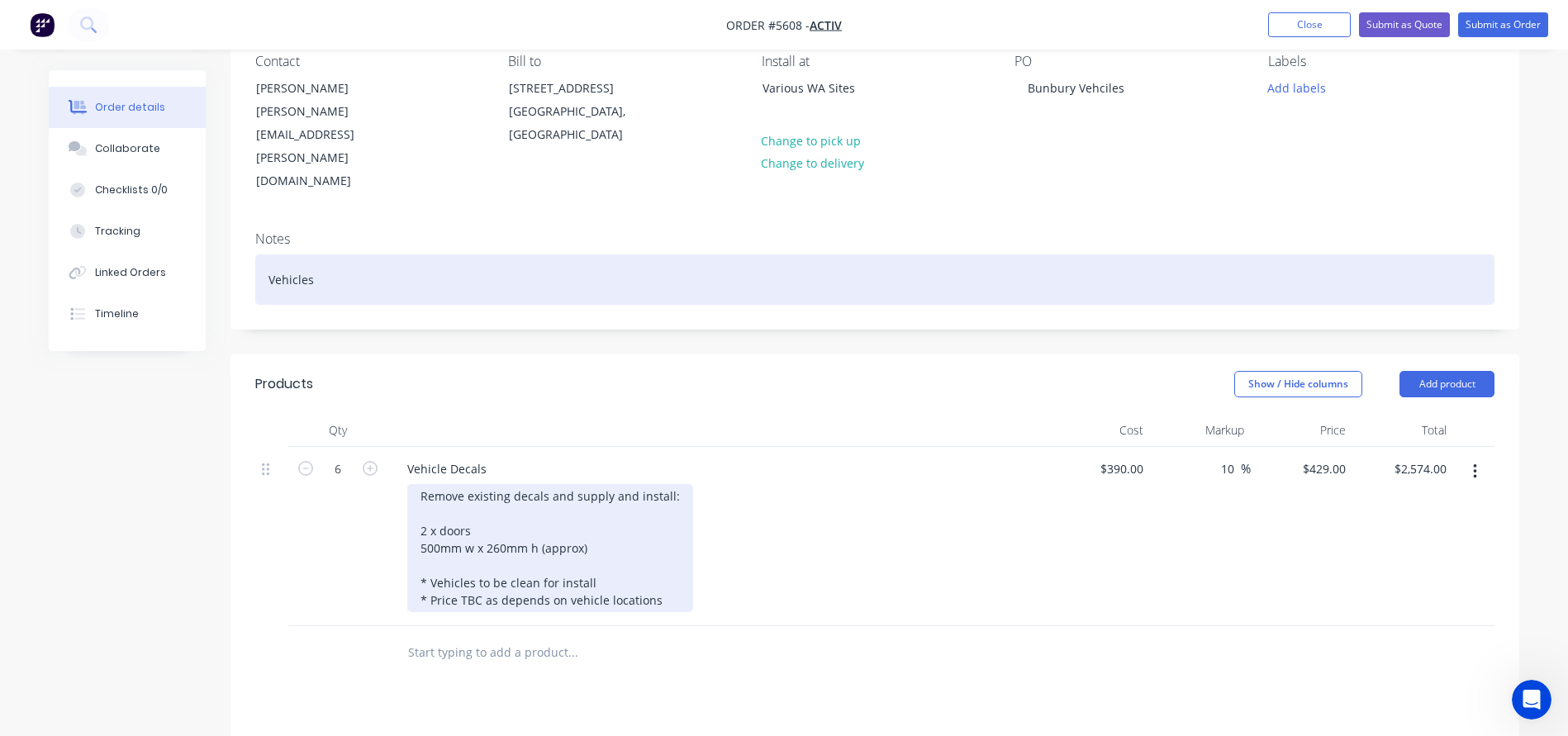
scroll to position [161, 0]
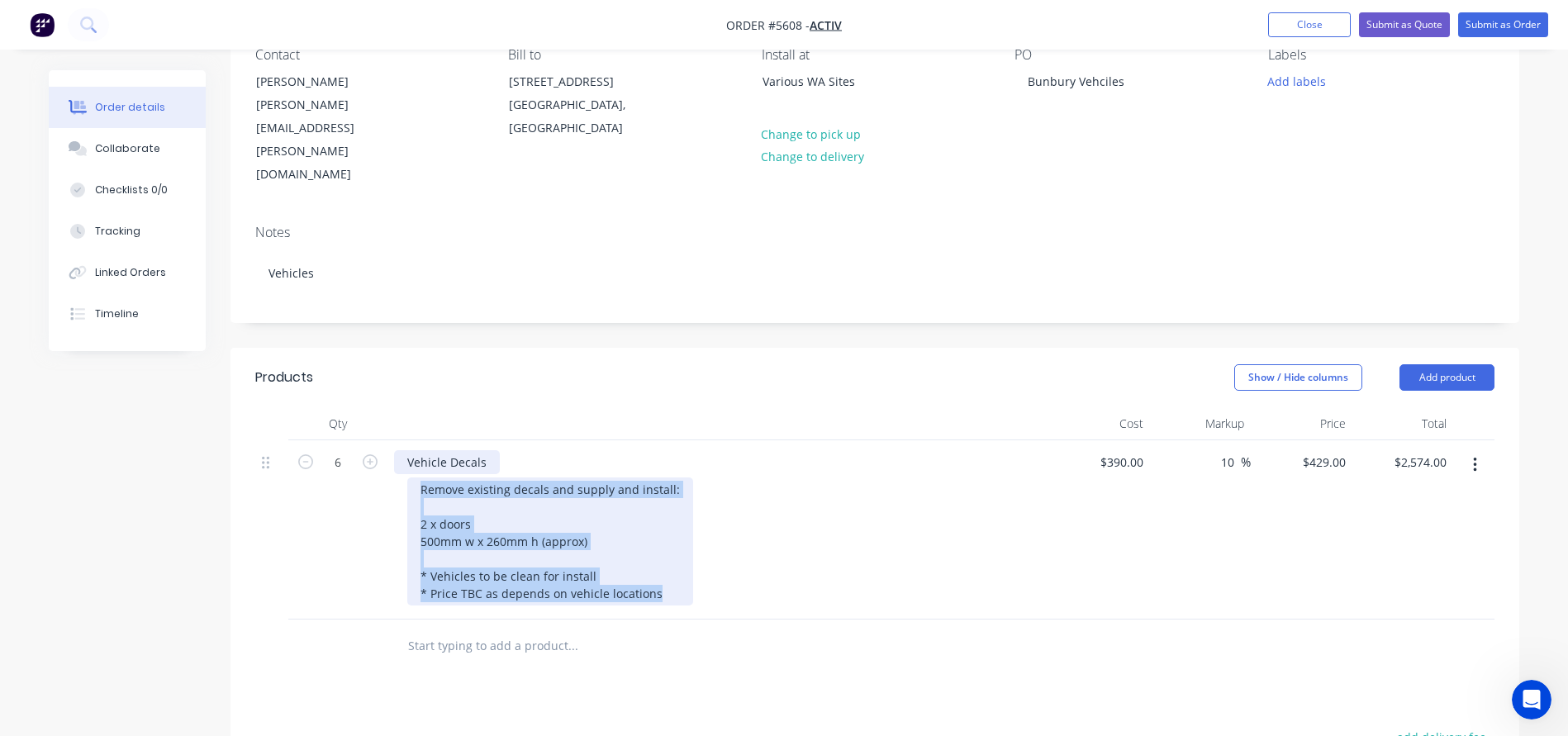
drag, startPoint x: 654, startPoint y: 550, endPoint x: 418, endPoint y: 424, distance: 267.5
click at [418, 440] on div "Vehicle Decals Remove existing decals and supply and install: 2 x doors 500mm w…" at bounding box center [718, 530] width 661 height 179
paste div
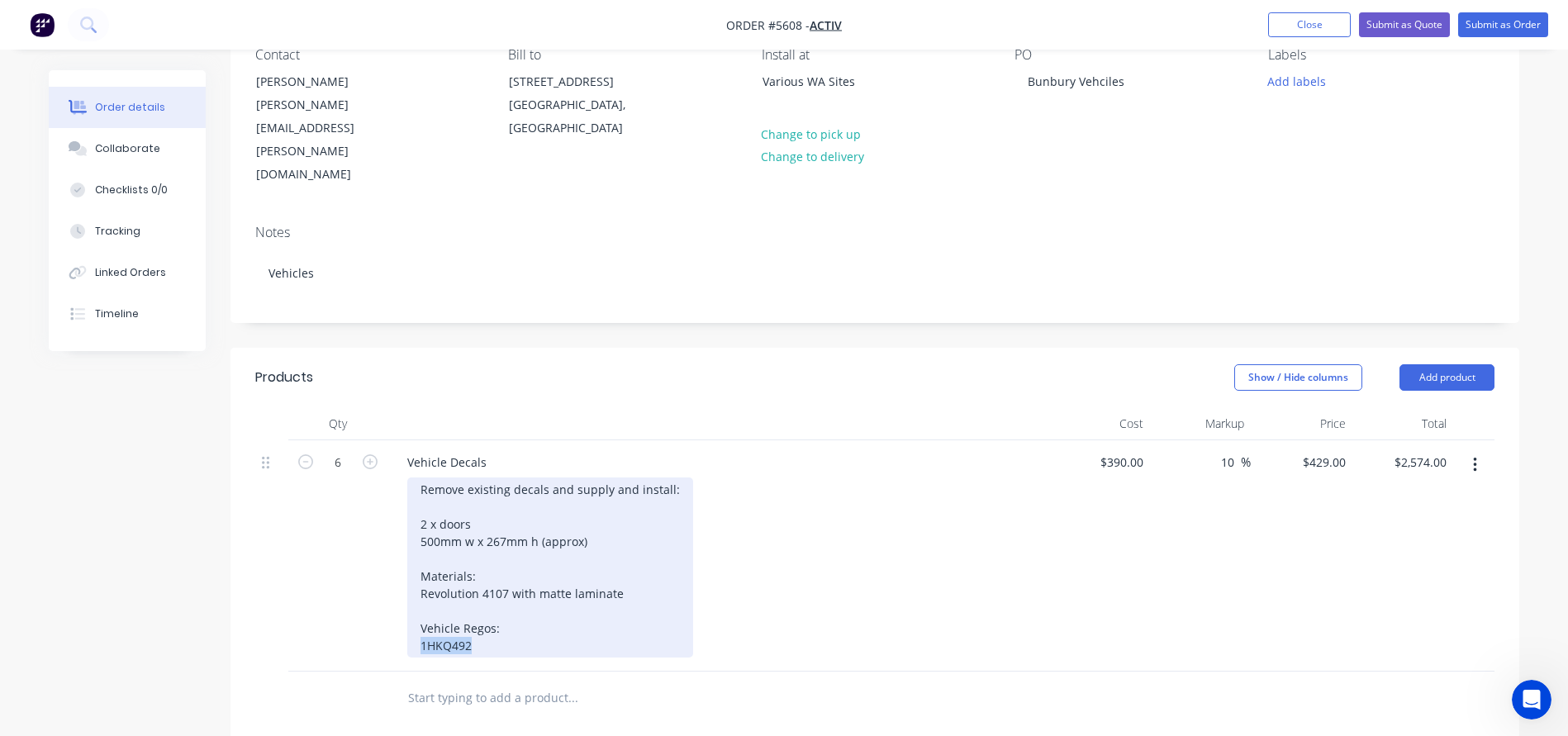
drag, startPoint x: 488, startPoint y: 600, endPoint x: 407, endPoint y: 600, distance: 81.0
click at [407, 600] on div "Remove existing decals and supply and install: 2 x doors 500mm w x 267mm h (app…" at bounding box center [550, 568] width 286 height 180
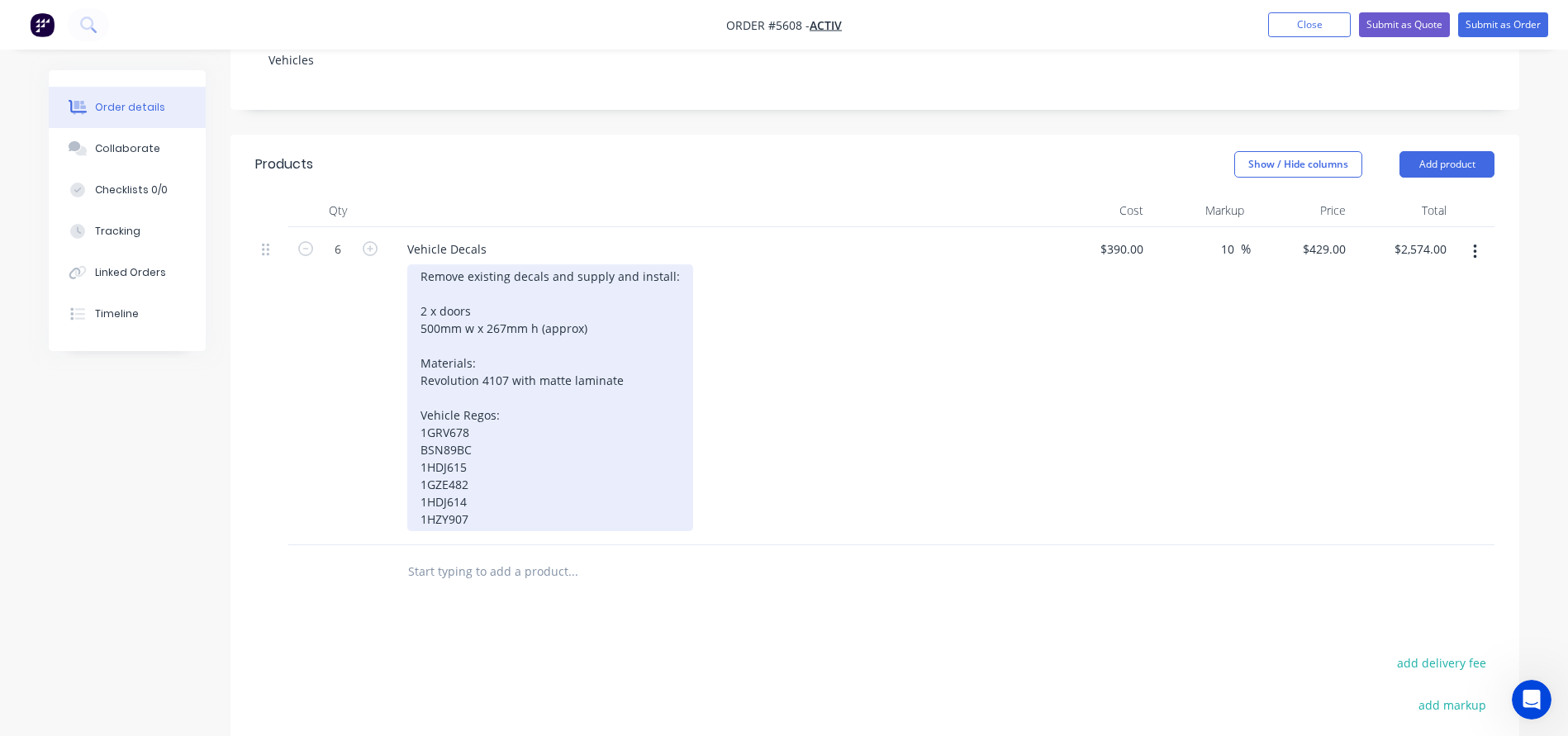
scroll to position [378, 0]
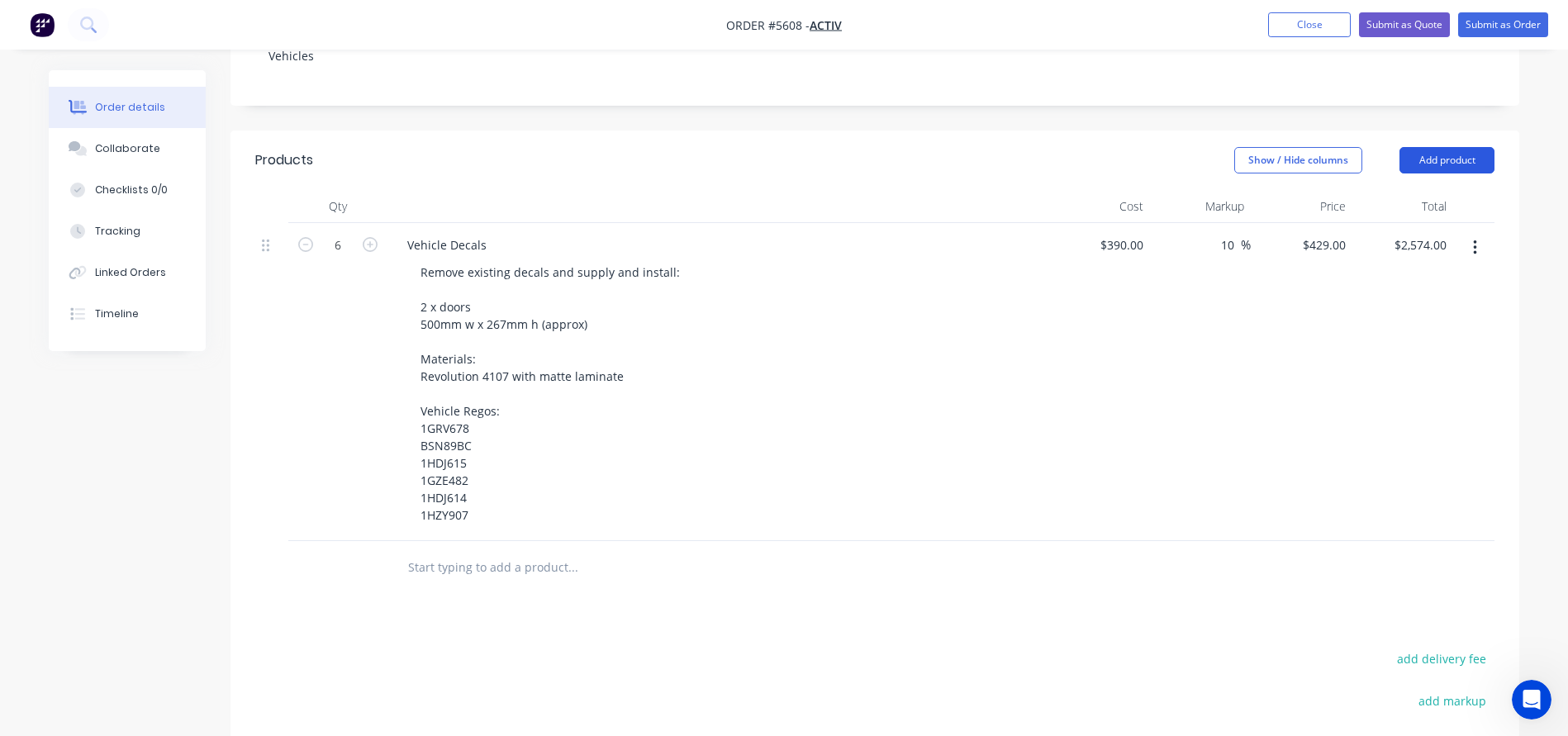
click at [1448, 147] on button "Add product" at bounding box center [1446, 160] width 95 height 27
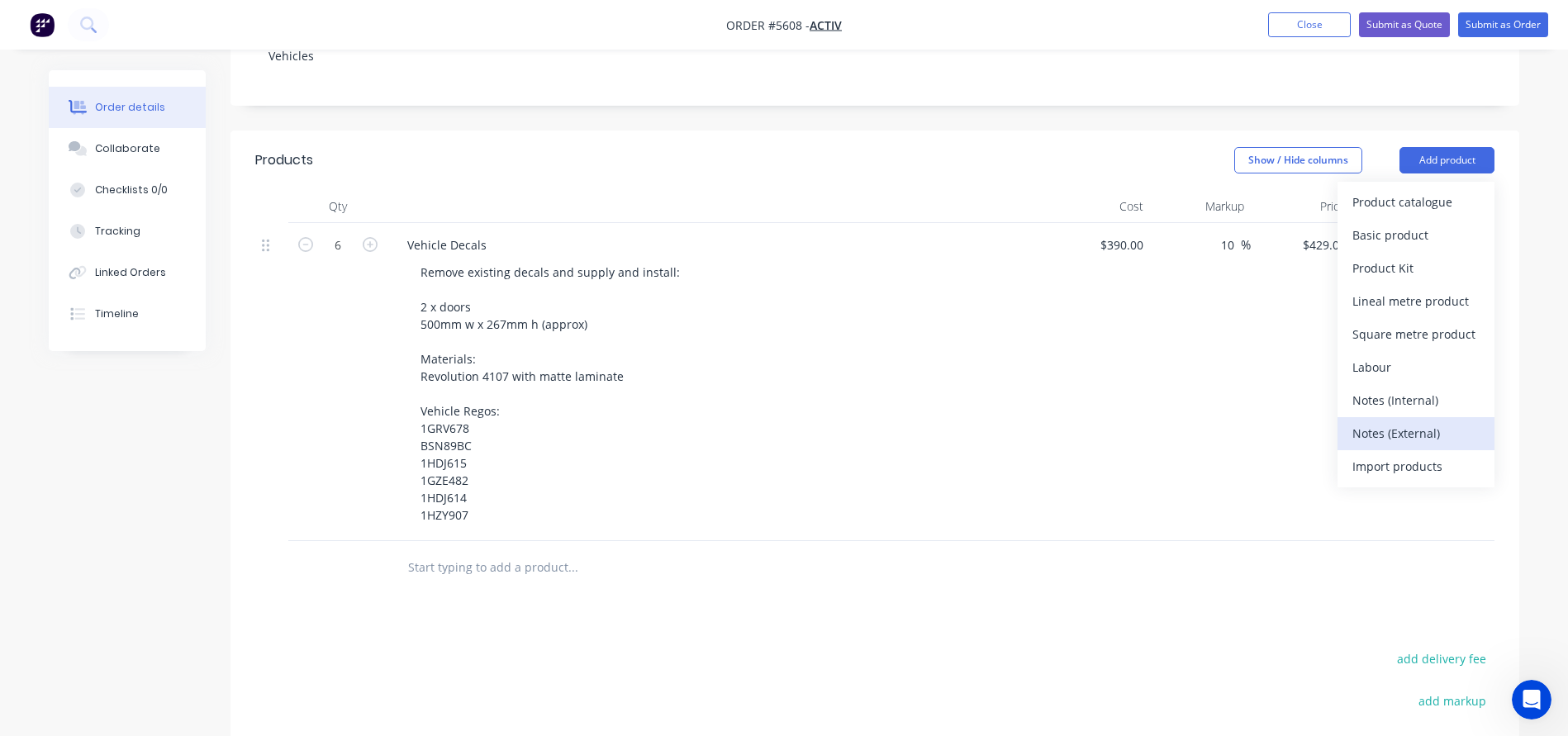
click at [1385, 421] on div "Notes (External)" at bounding box center [1416, 433] width 127 height 24
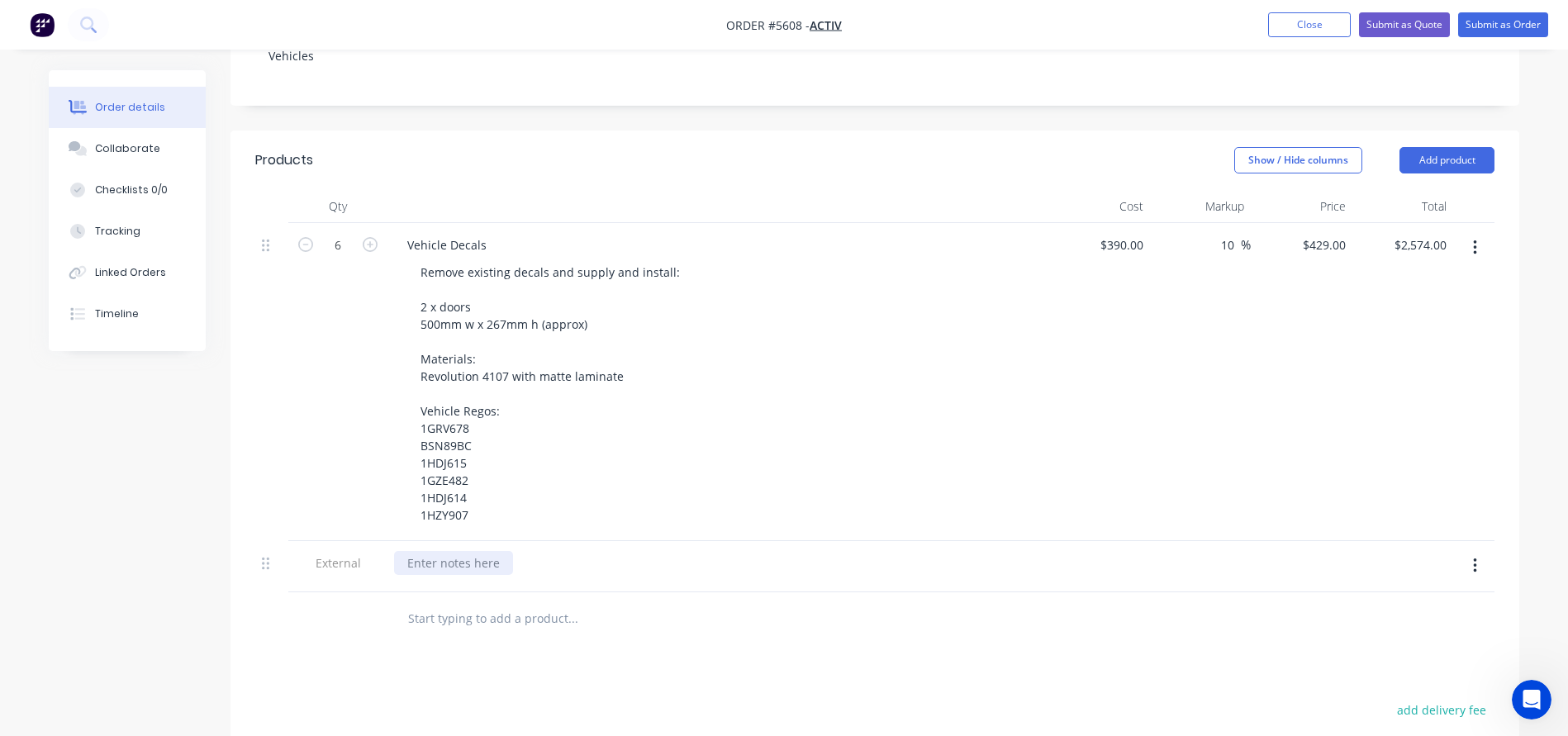
click at [450, 551] on div at bounding box center [453, 563] width 118 height 24
paste div
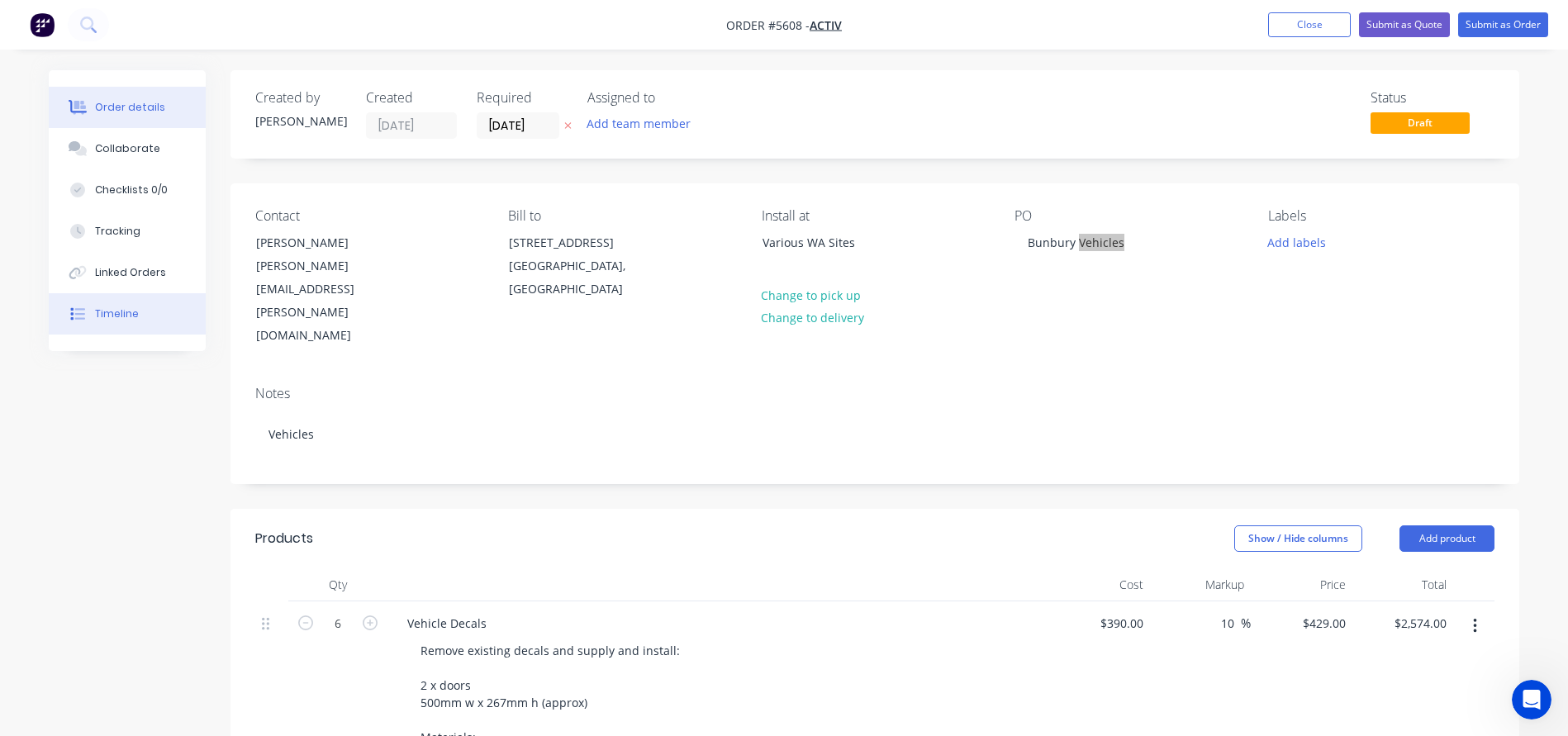
scroll to position [0, 0]
click at [1394, 34] on button "Submit as Quote" at bounding box center [1404, 24] width 91 height 25
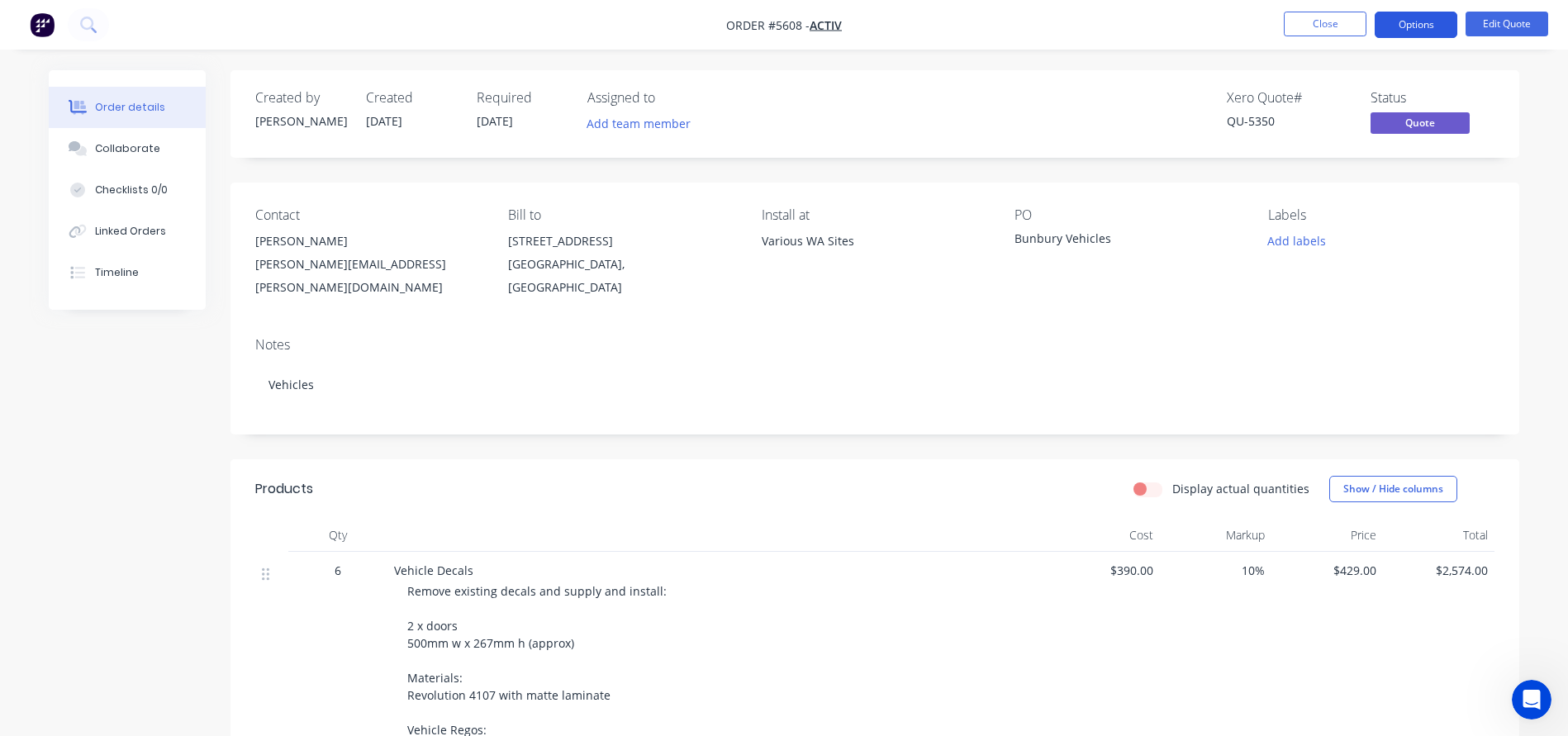
click at [1422, 23] on button "Options" at bounding box center [1416, 25] width 83 height 27
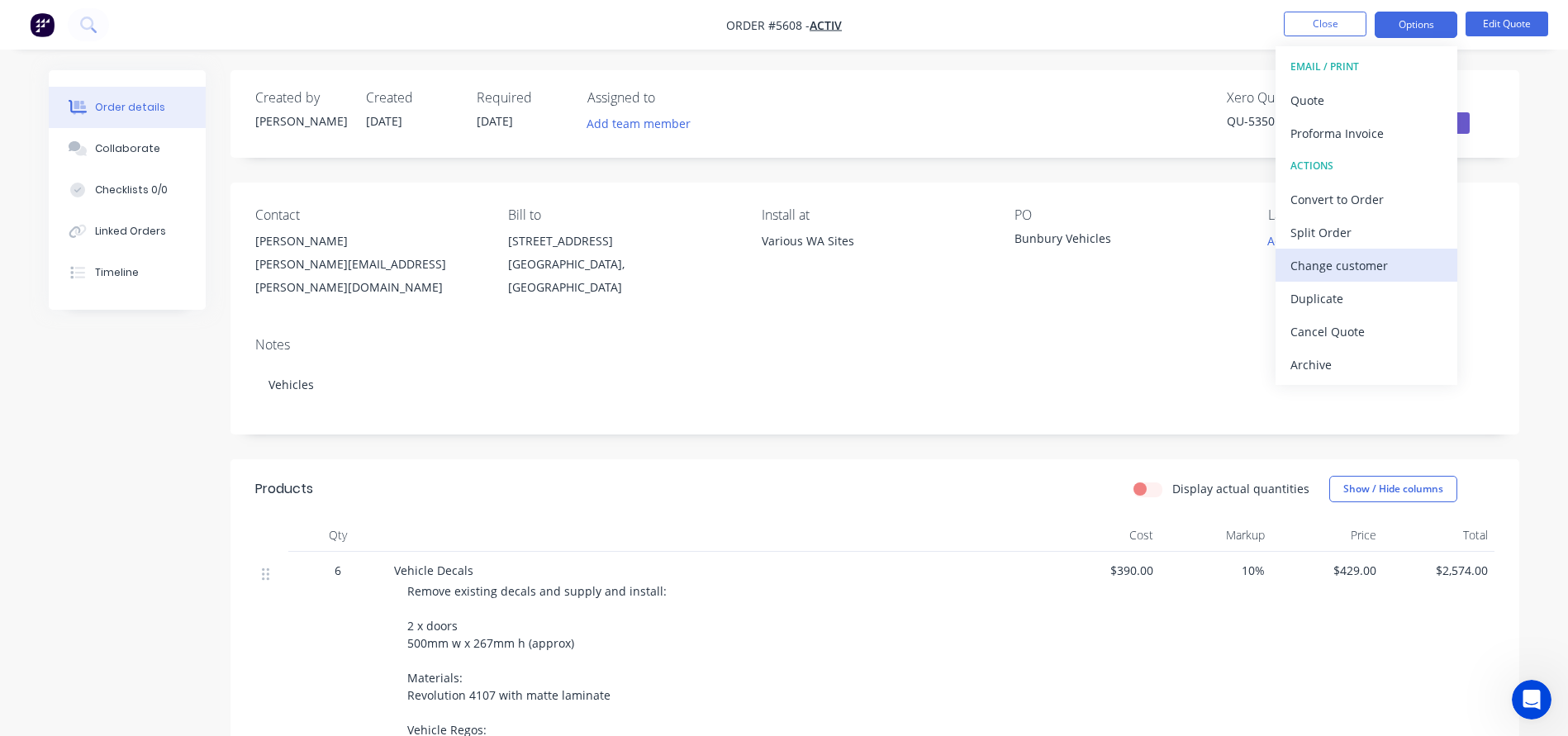
click at [1321, 274] on div "Change customer" at bounding box center [1366, 266] width 152 height 24
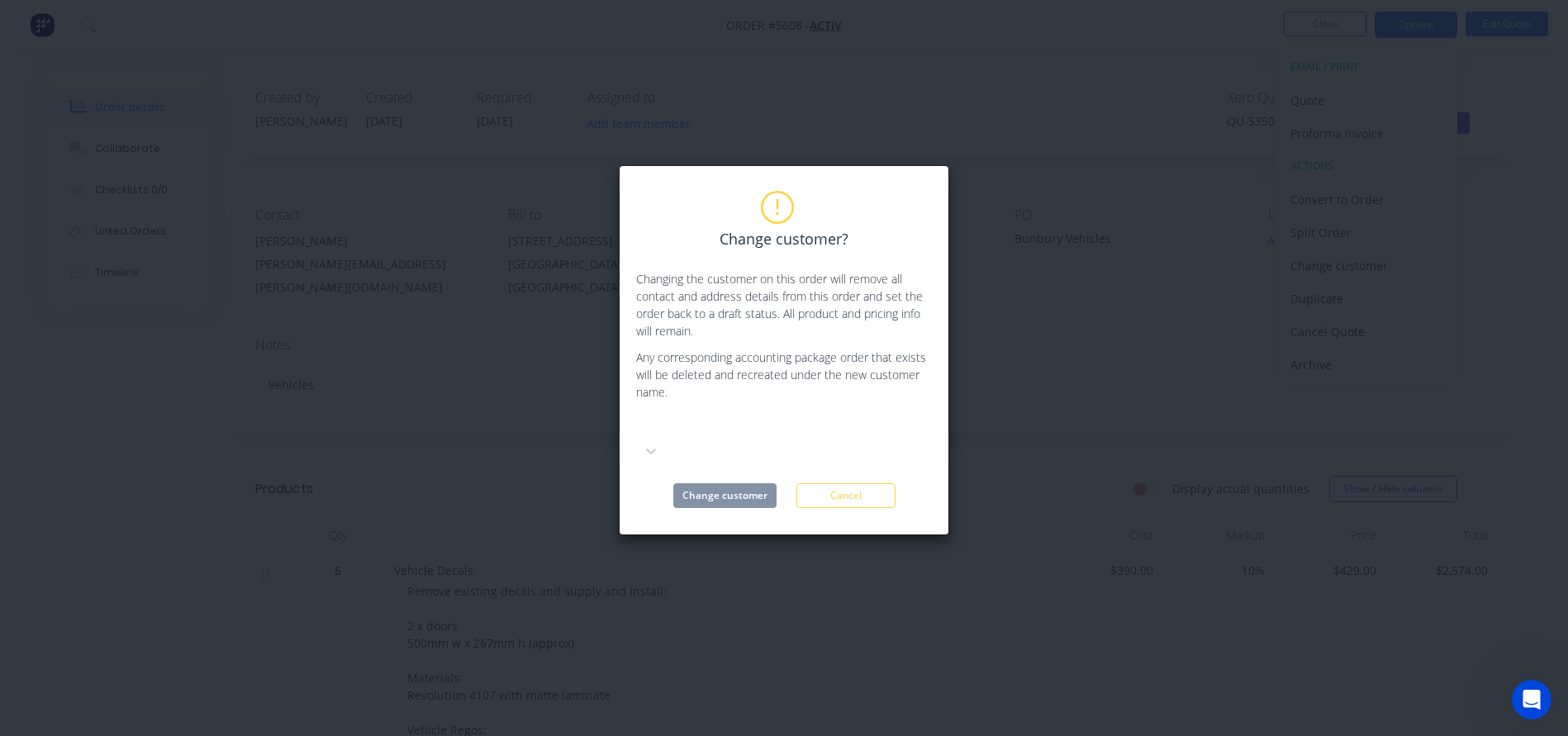
click at [727, 419] on div at bounding box center [760, 426] width 238 height 21
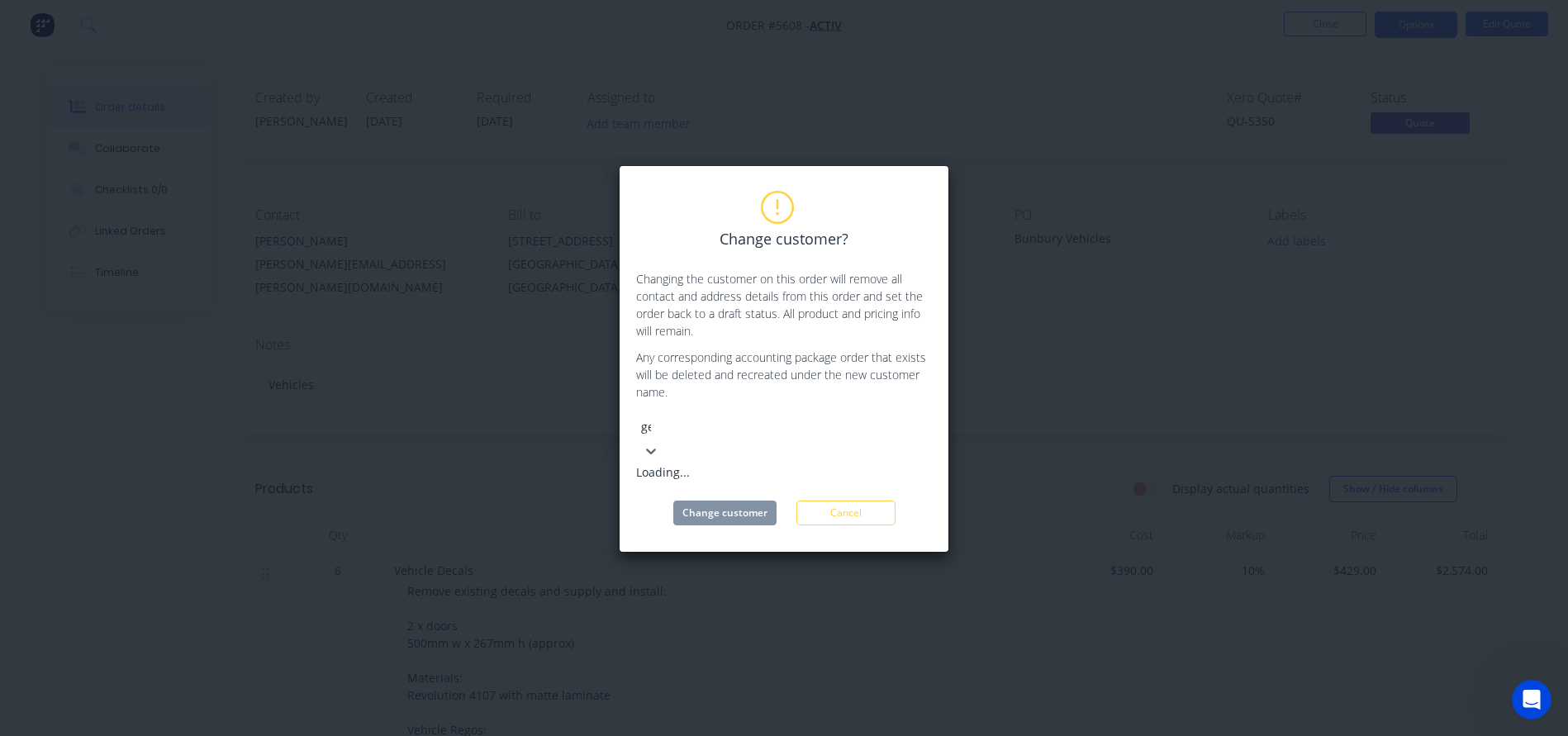
type input "gen"
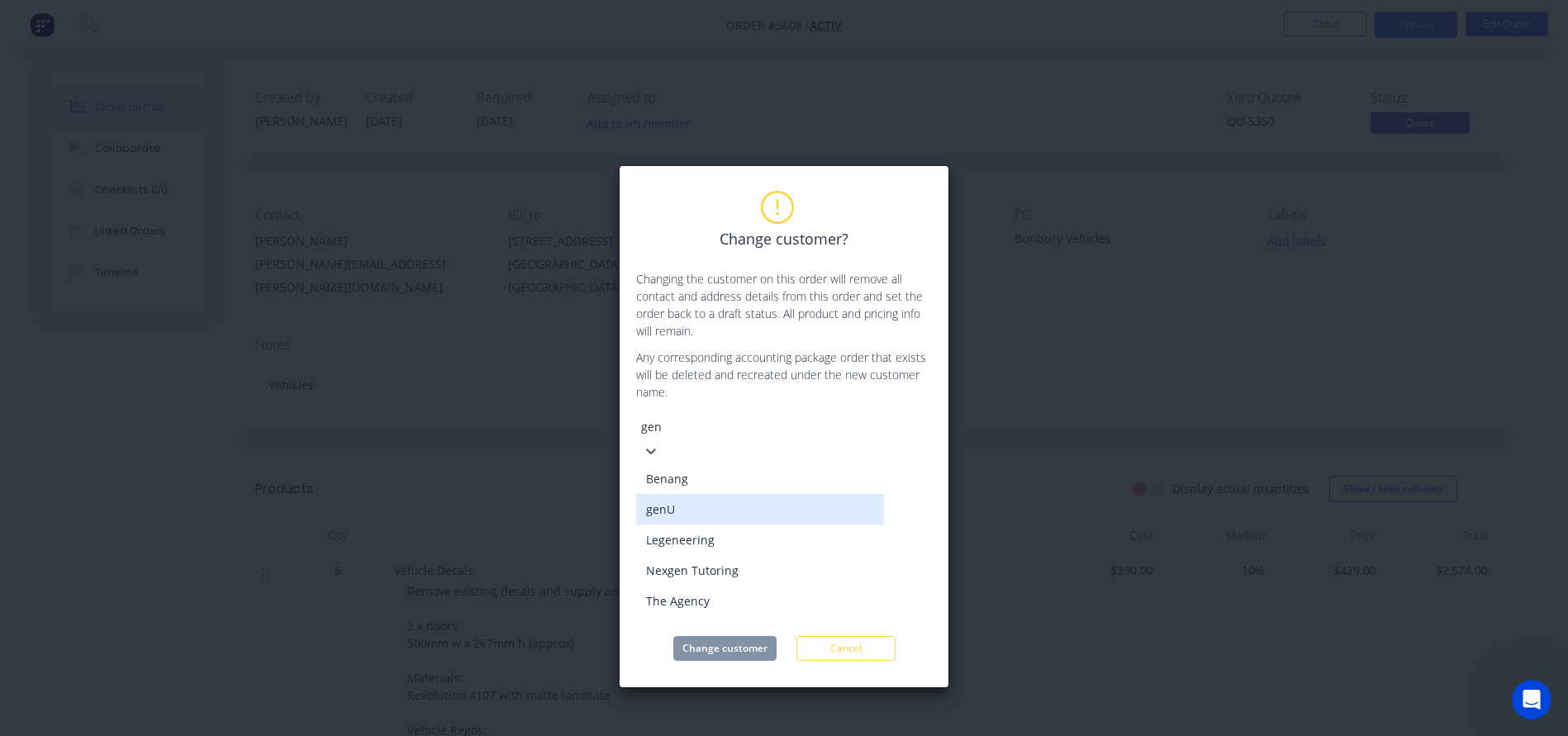
click at [663, 501] on div "genU" at bounding box center [760, 509] width 248 height 31
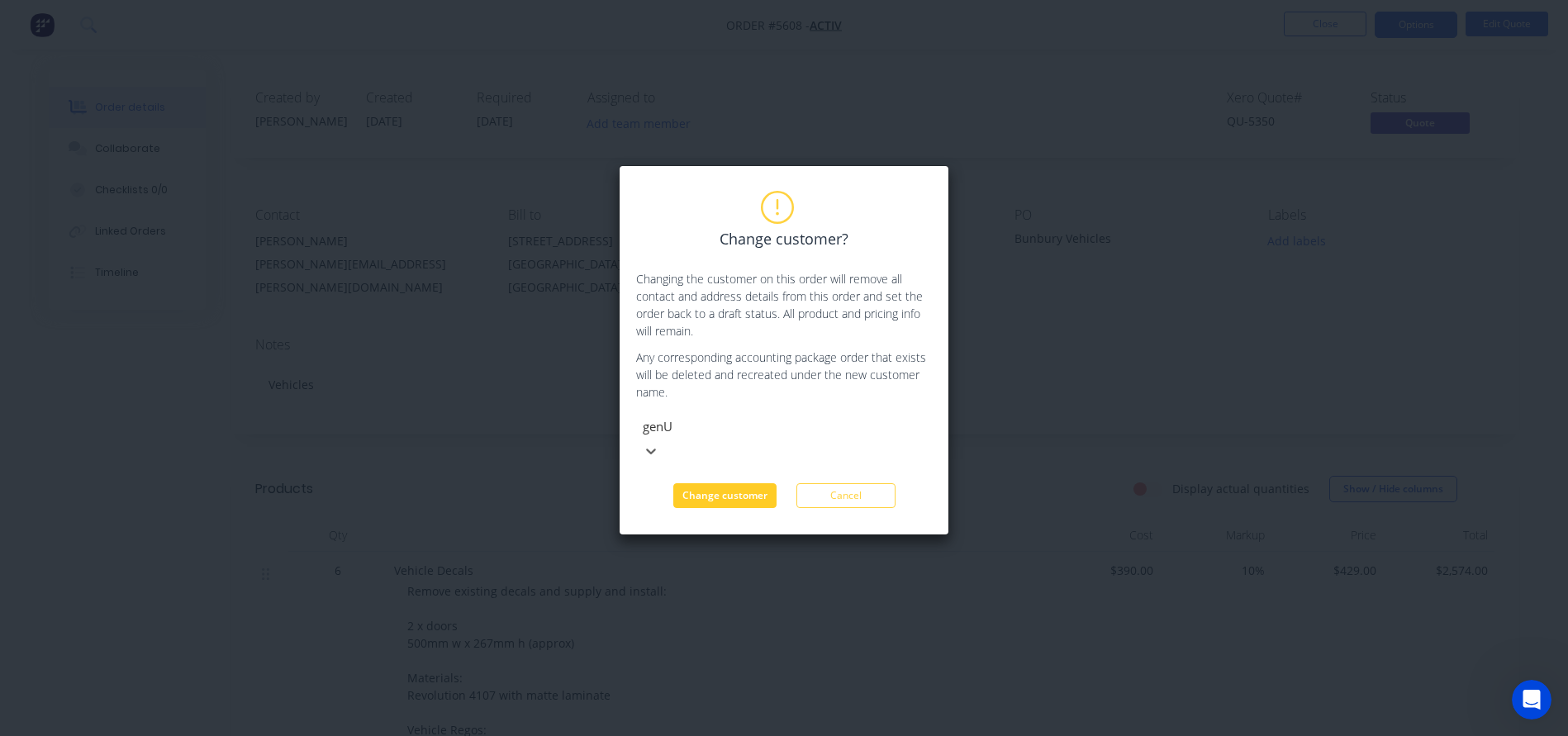
click at [703, 483] on button "Change customer" at bounding box center [725, 495] width 104 height 25
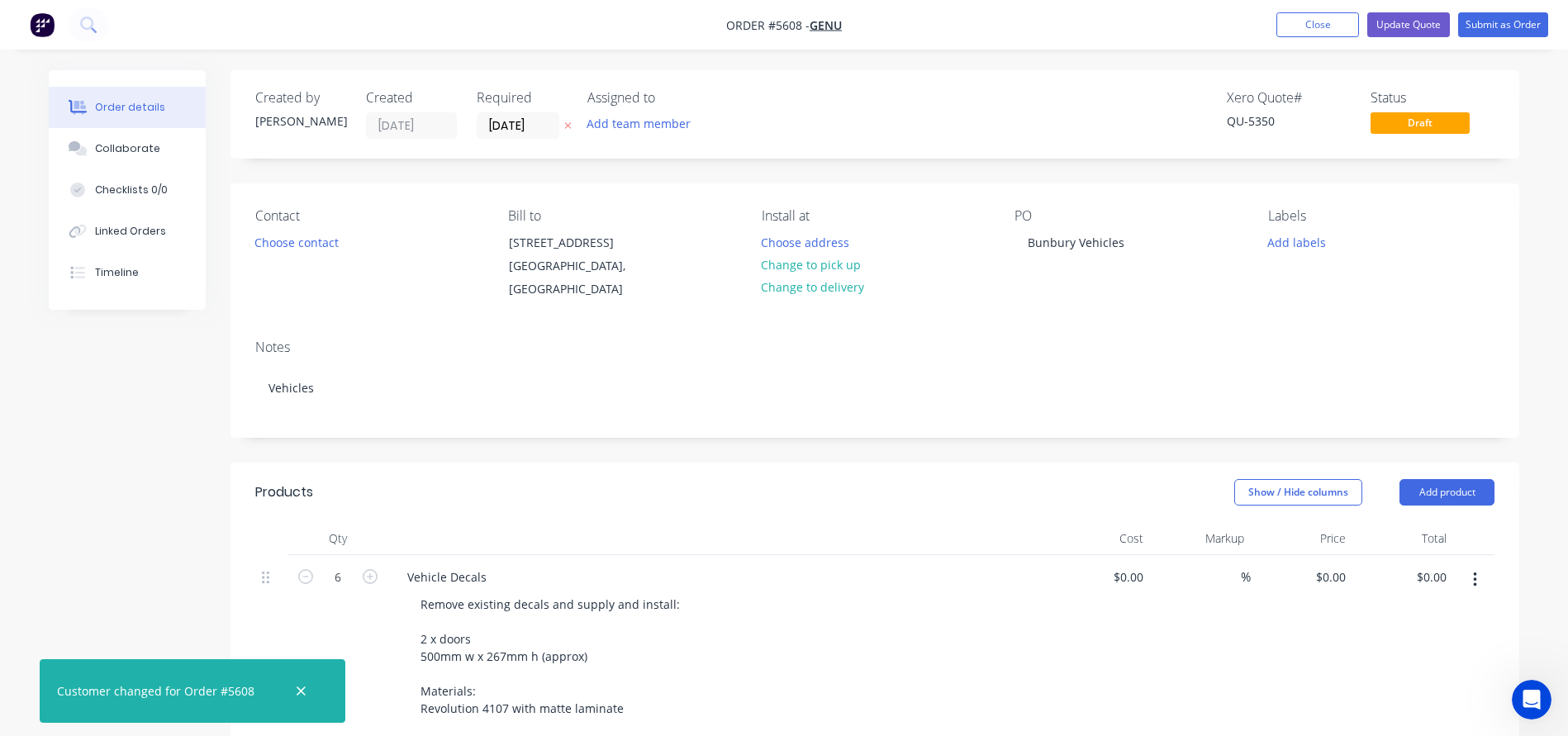
type input "$390.00"
type input "10"
type input "$429.00"
type input "$2,574.00"
click at [1404, 29] on button "Update Quote" at bounding box center [1408, 24] width 83 height 25
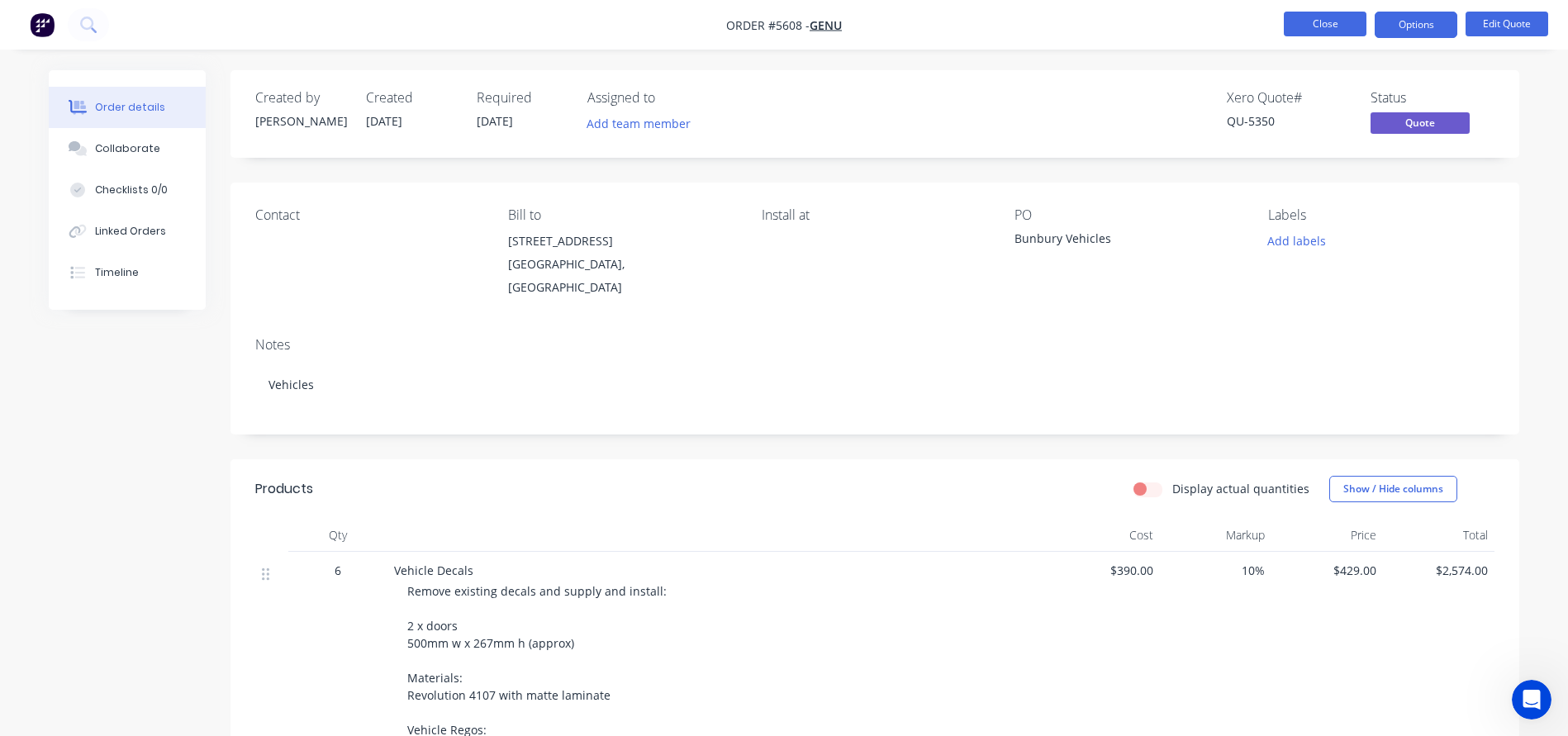
click at [1320, 22] on button "Close" at bounding box center [1324, 24] width 83 height 25
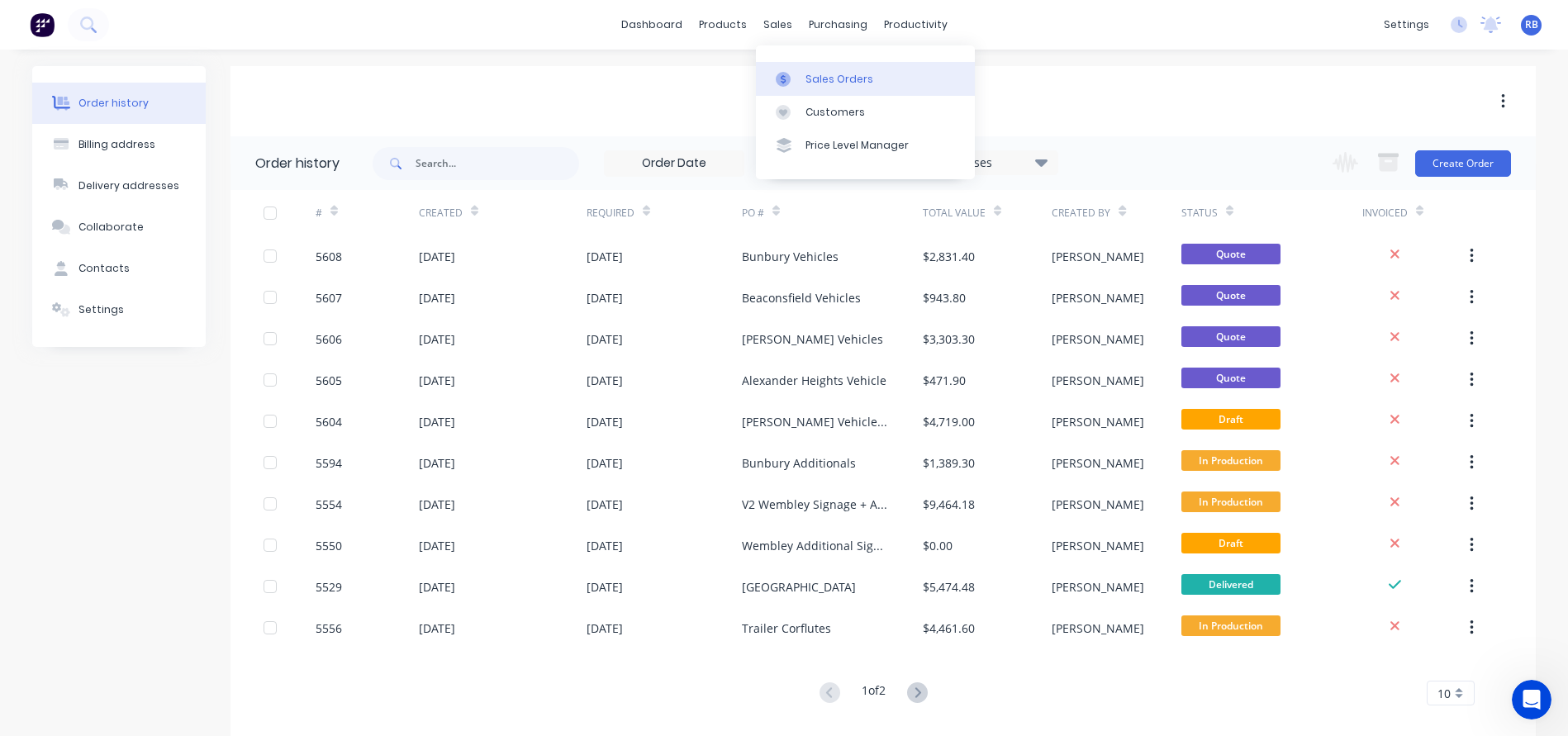
click at [837, 75] on div "Sales Orders" at bounding box center [839, 79] width 68 height 15
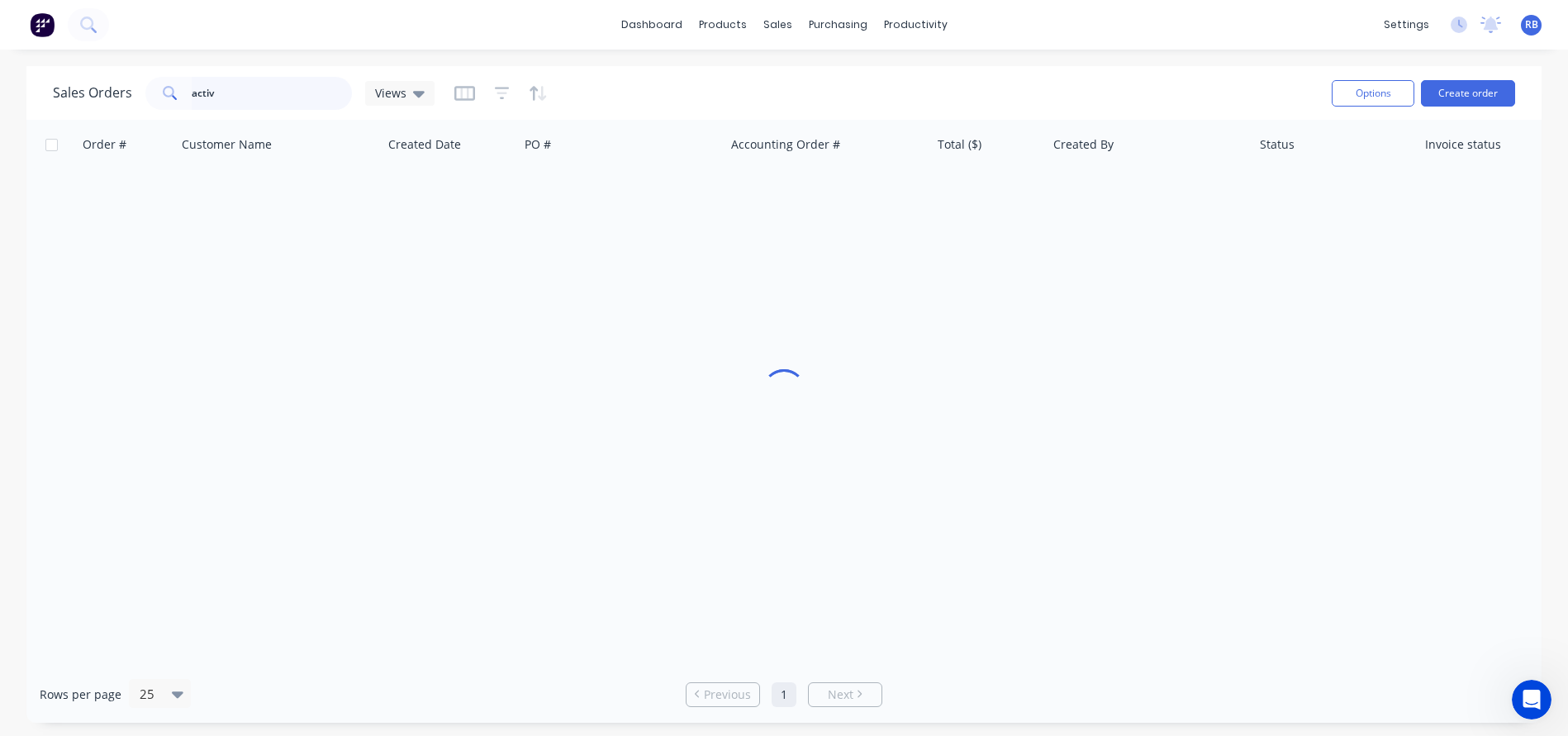
click at [252, 101] on input "activ" at bounding box center [272, 93] width 161 height 33
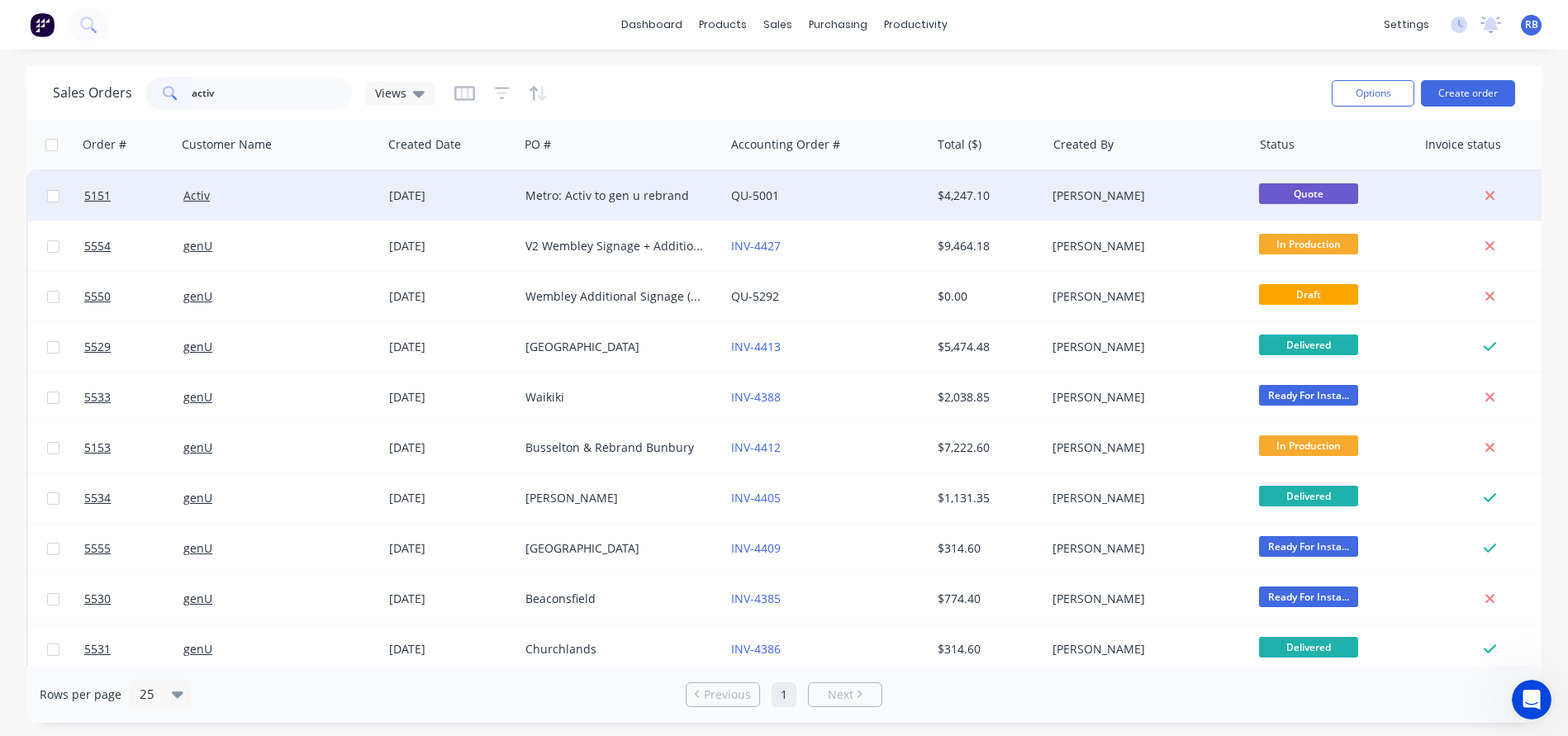
click at [822, 193] on div "QU-5001" at bounding box center [822, 195] width 183 height 17
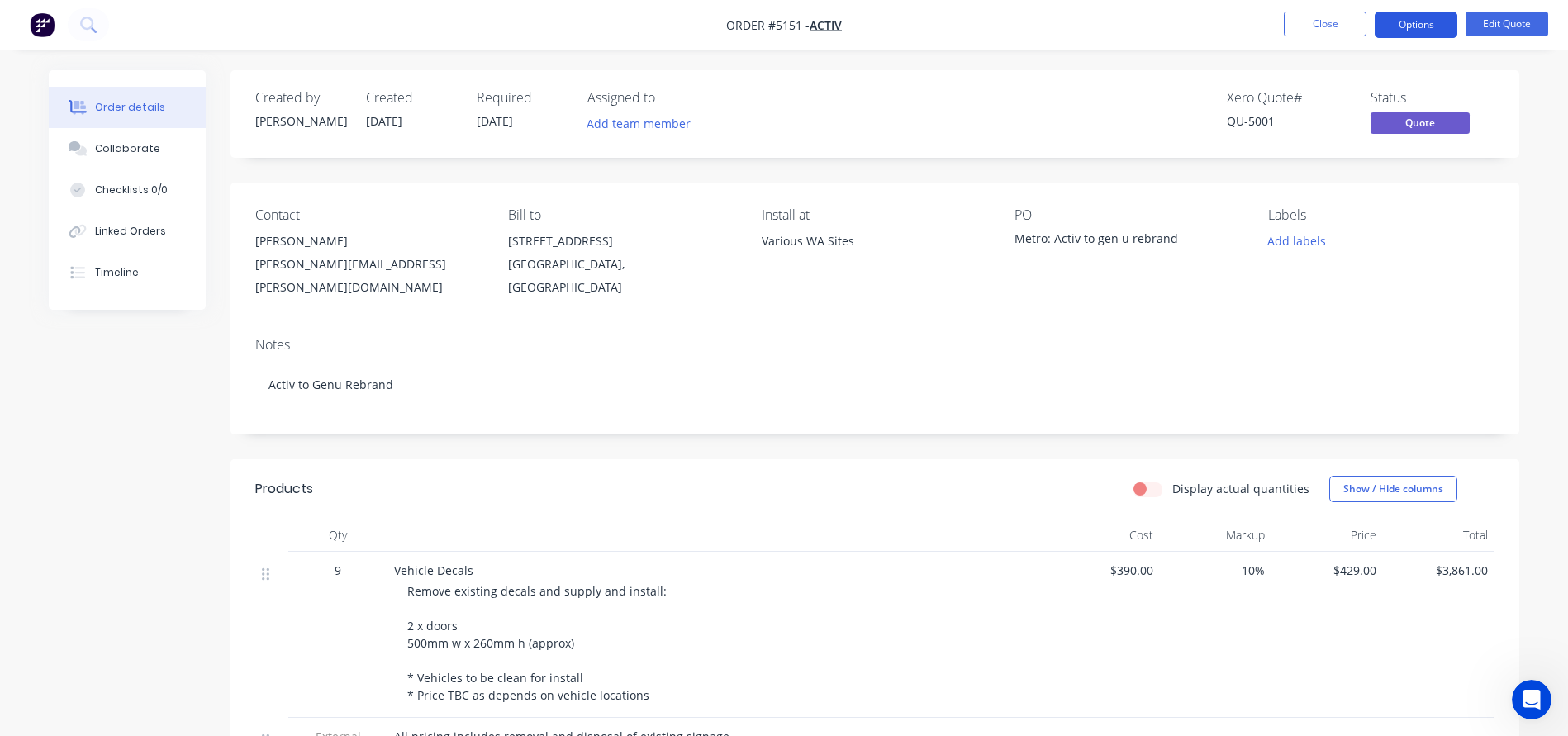
click at [1414, 27] on button "Options" at bounding box center [1416, 25] width 83 height 27
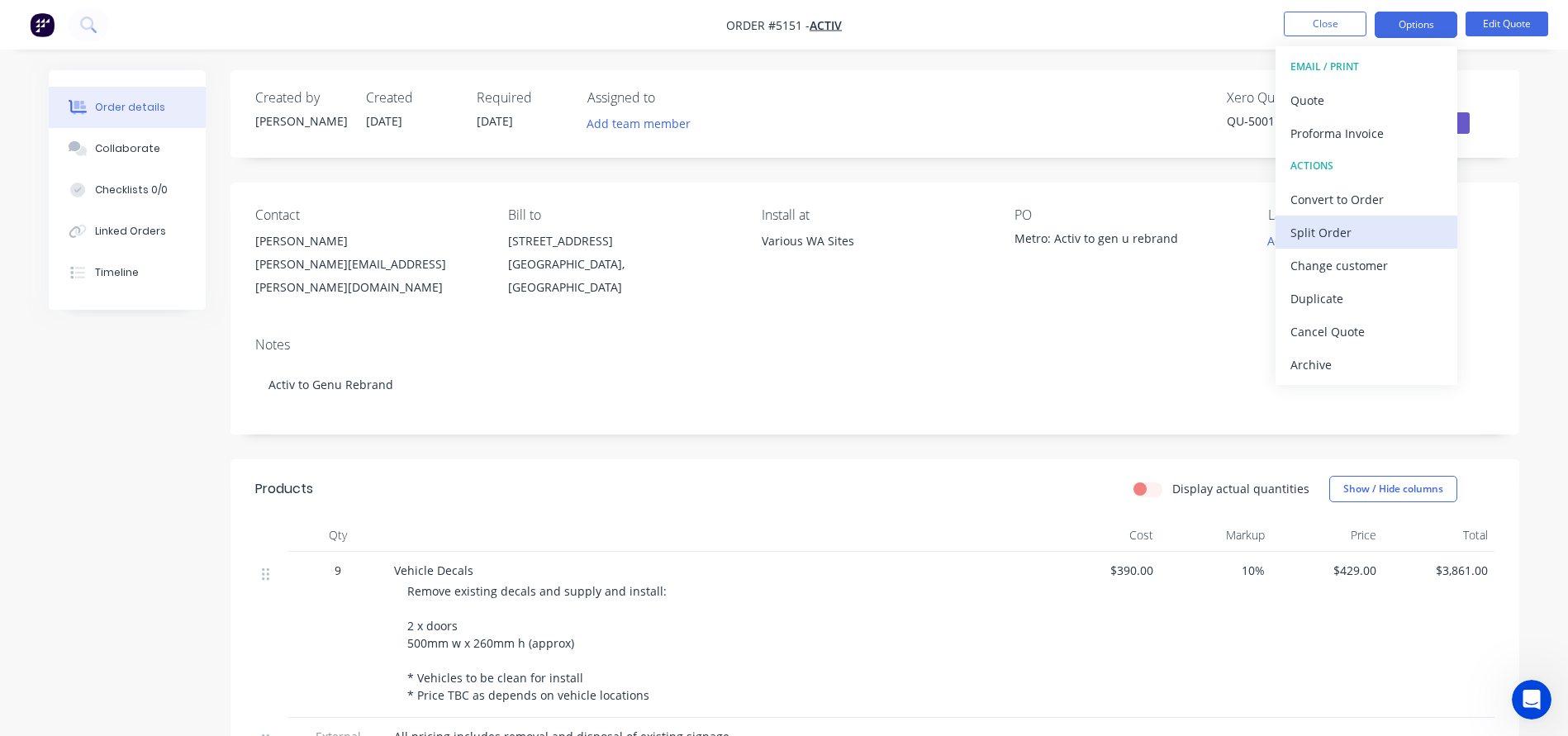
click at [1312, 236] on div "Split Order" at bounding box center [1366, 233] width 152 height 24
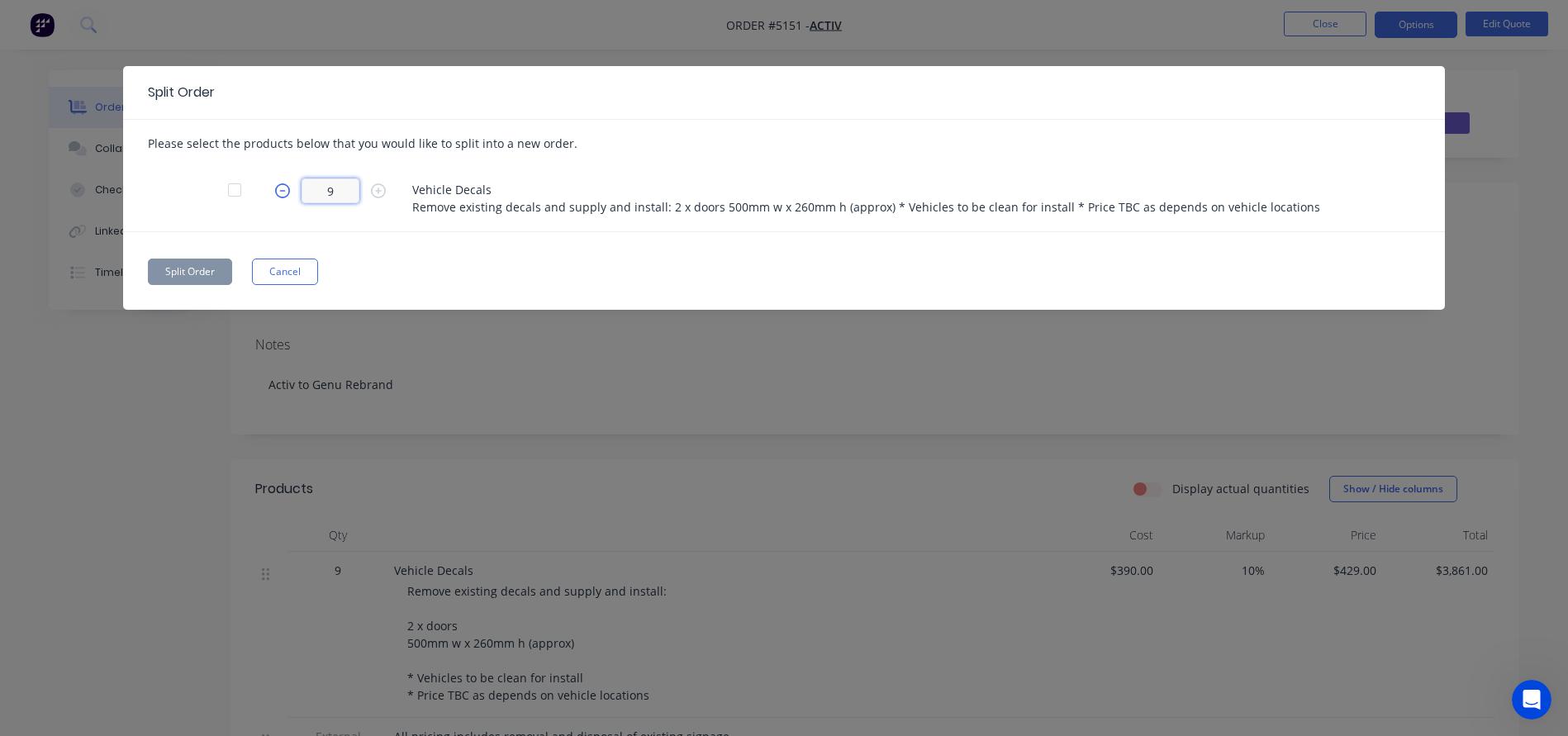
drag, startPoint x: 336, startPoint y: 188, endPoint x: 279, endPoint y: 188, distance: 57.0
click at [281, 188] on form "9" at bounding box center [337, 190] width 148 height 25
type input "5"
click at [188, 269] on button "Split Order" at bounding box center [190, 272] width 85 height 27
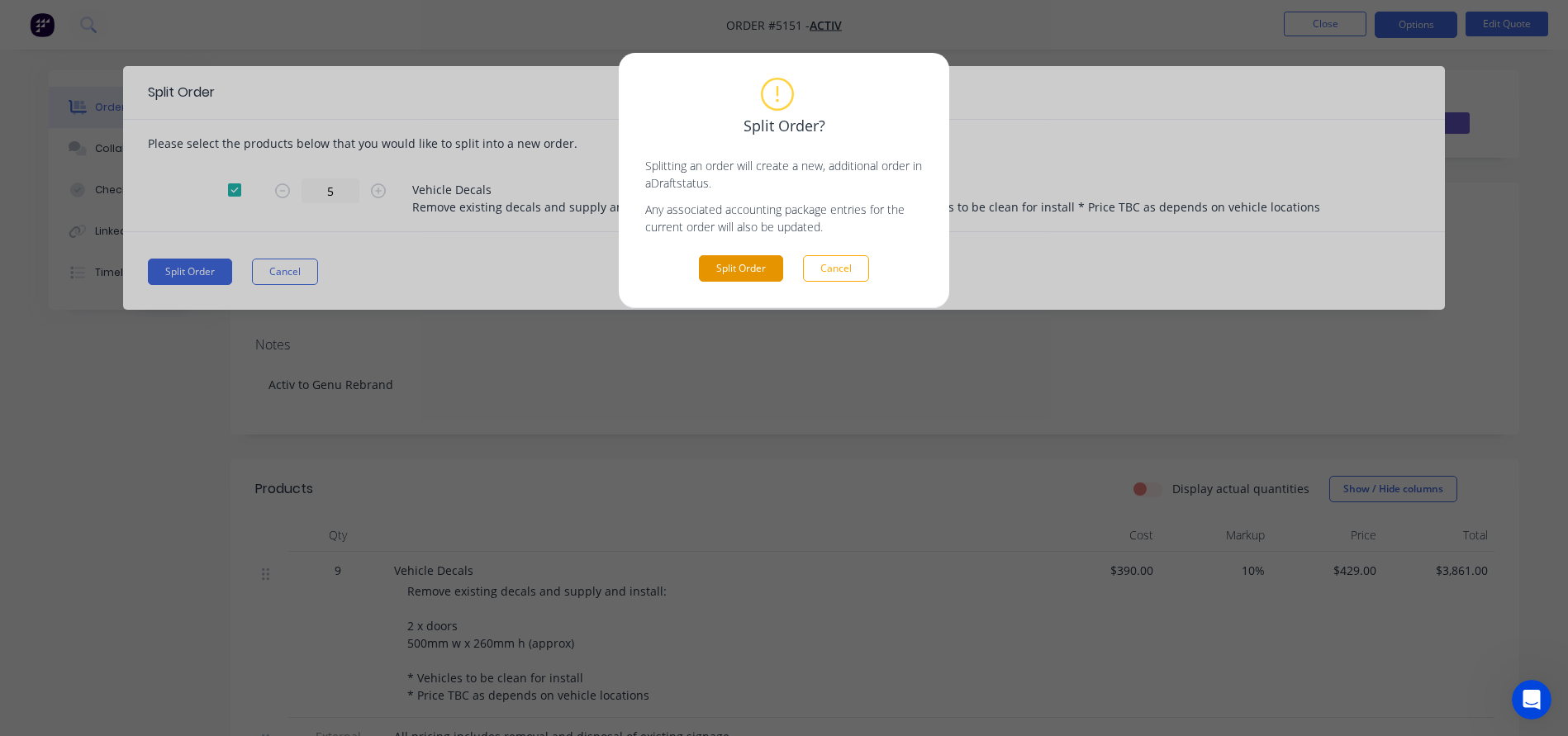
click at [743, 260] on button "Split Order" at bounding box center [741, 268] width 85 height 27
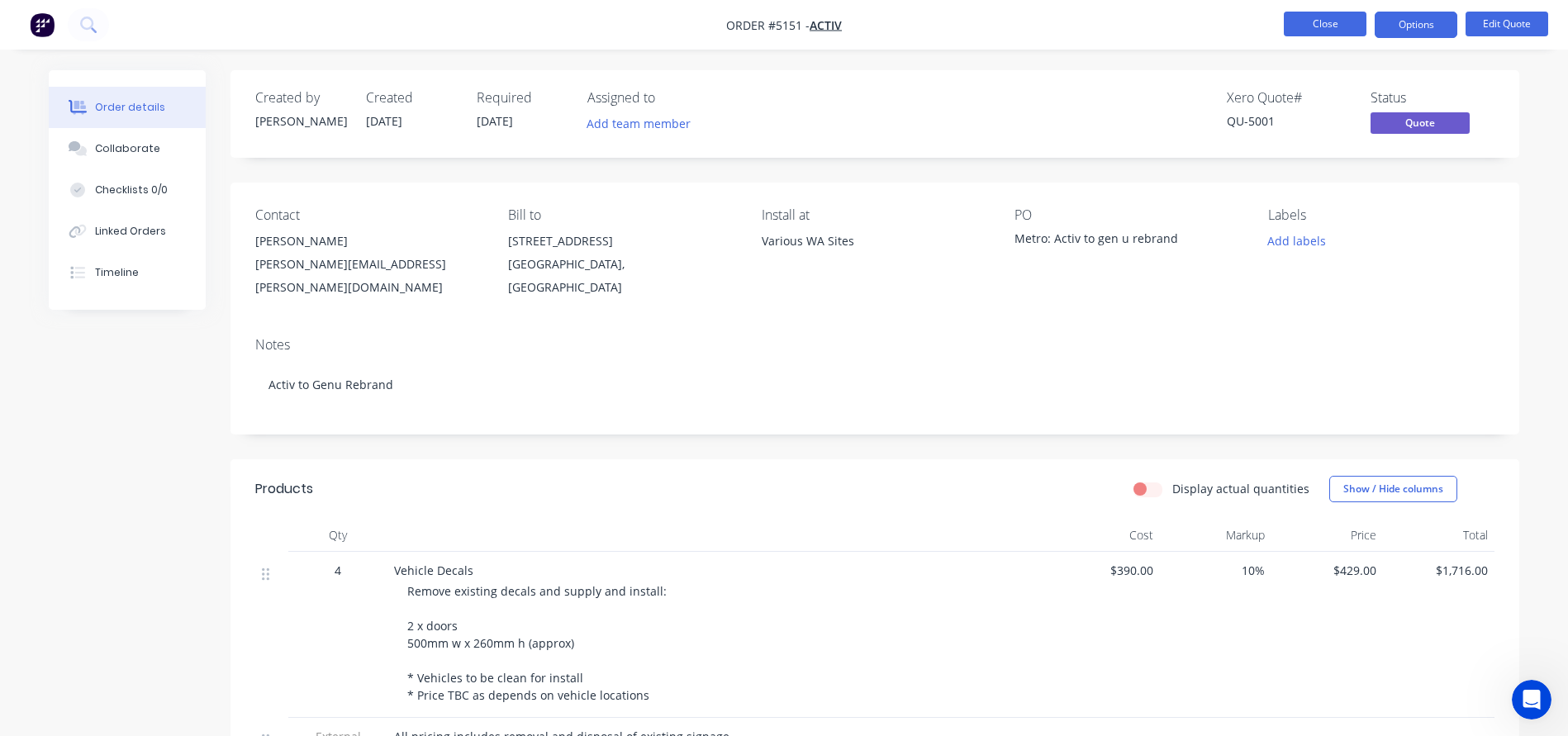
click at [1307, 24] on button "Close" at bounding box center [1324, 24] width 83 height 25
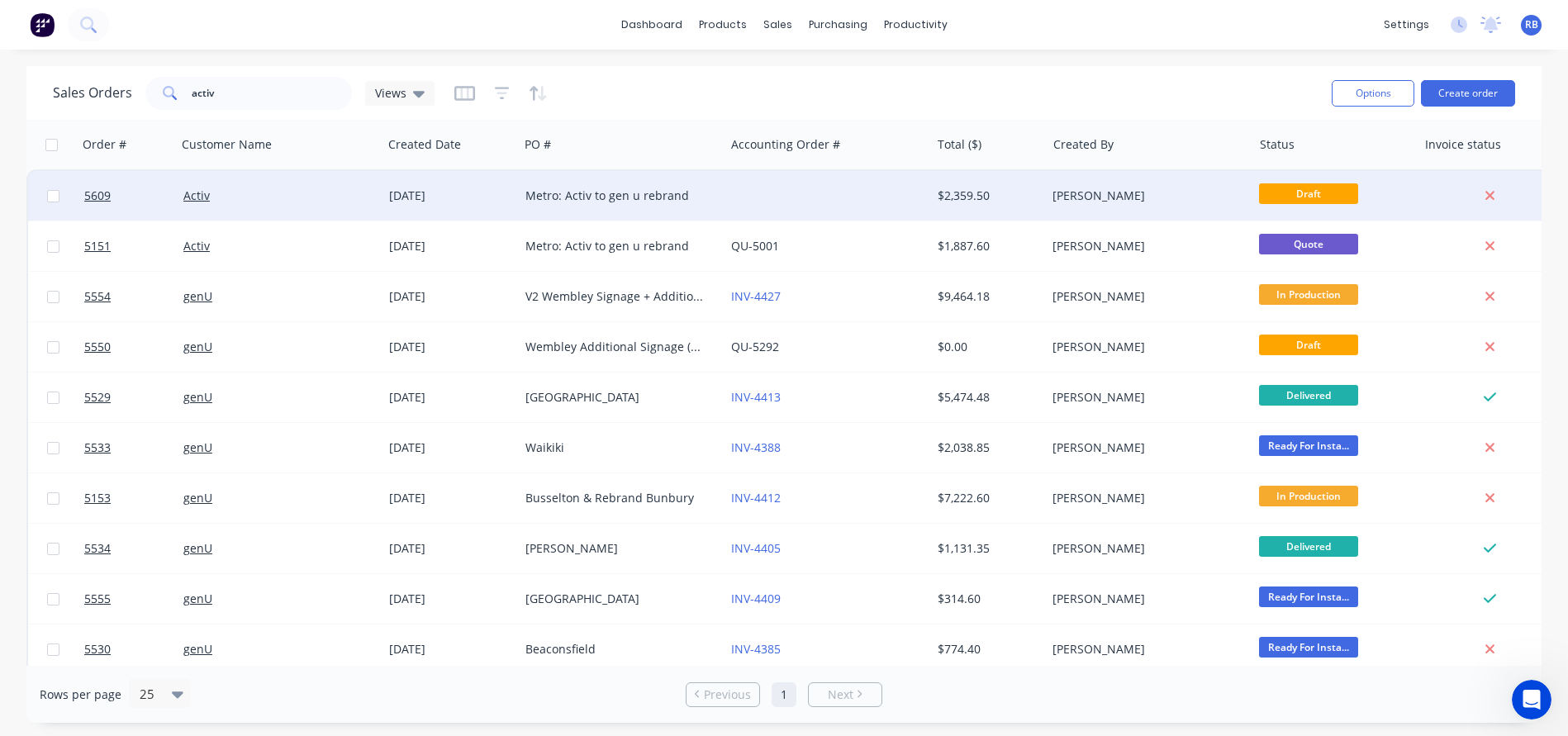
click at [720, 184] on div "Metro: Activ to gen u rebrand" at bounding box center [621, 196] width 206 height 50
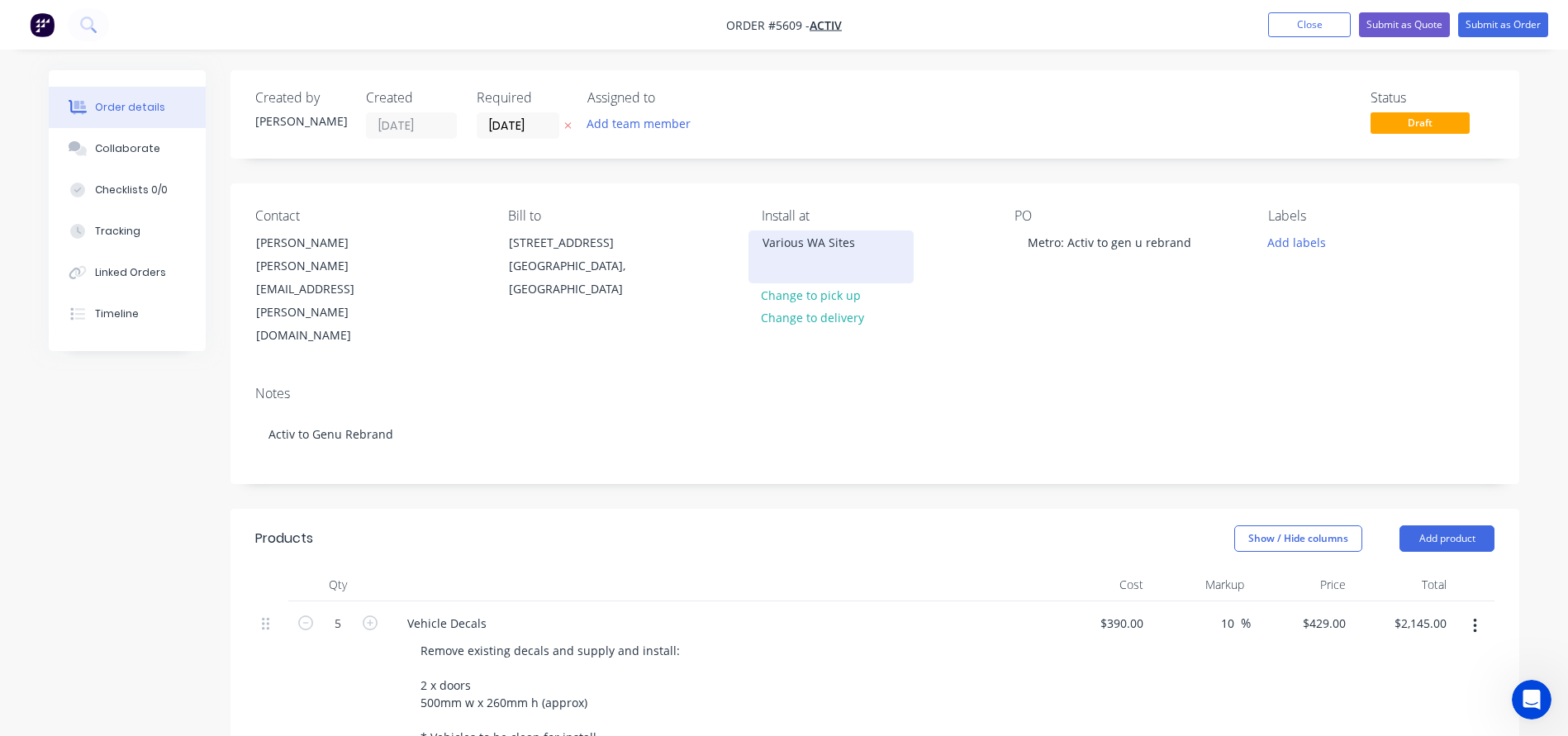
click at [834, 241] on div "Various WA Sites" at bounding box center [831, 242] width 137 height 23
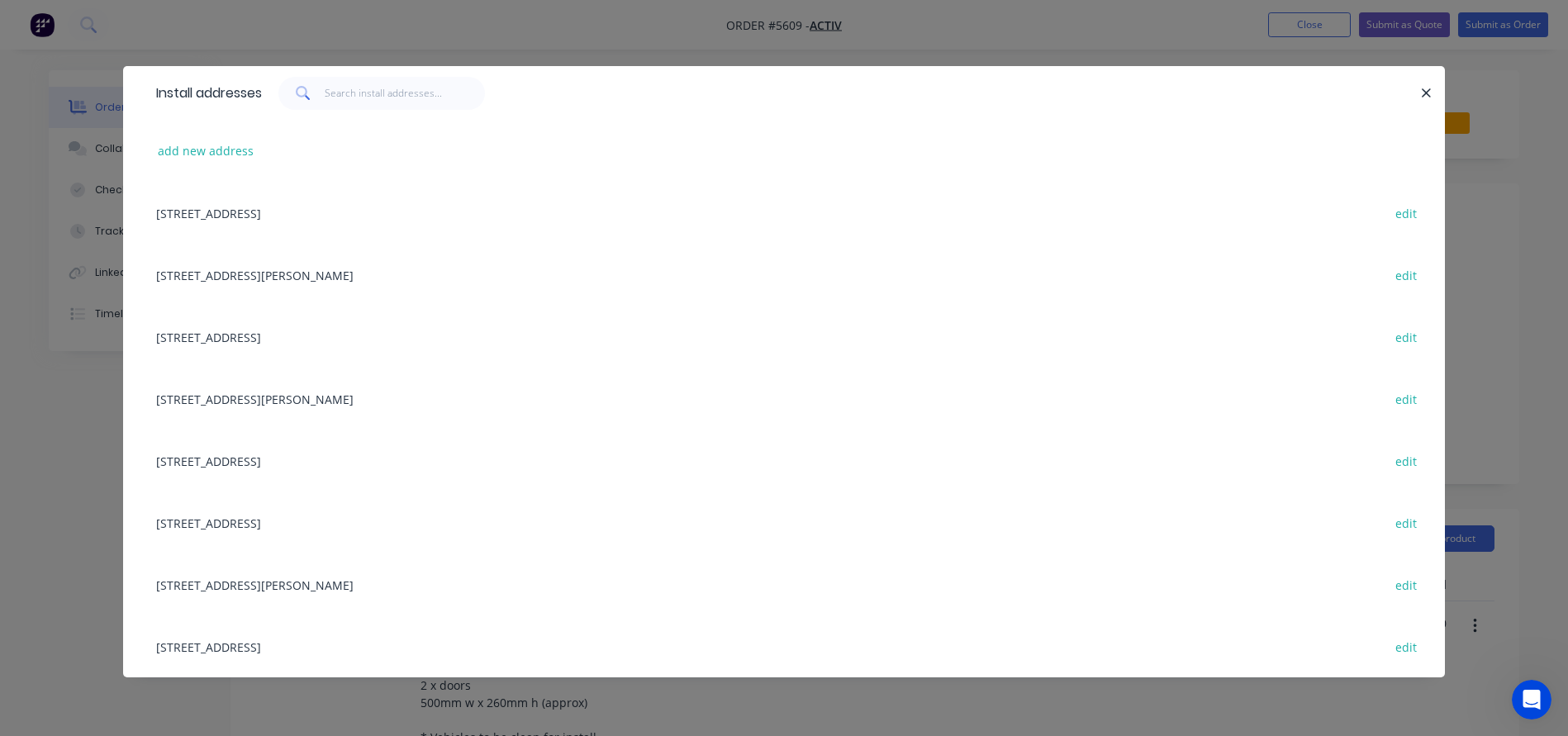
click at [206, 459] on div "30 Cook Street, Busselton, Western Australia, Australia edit" at bounding box center [784, 460] width 1272 height 62
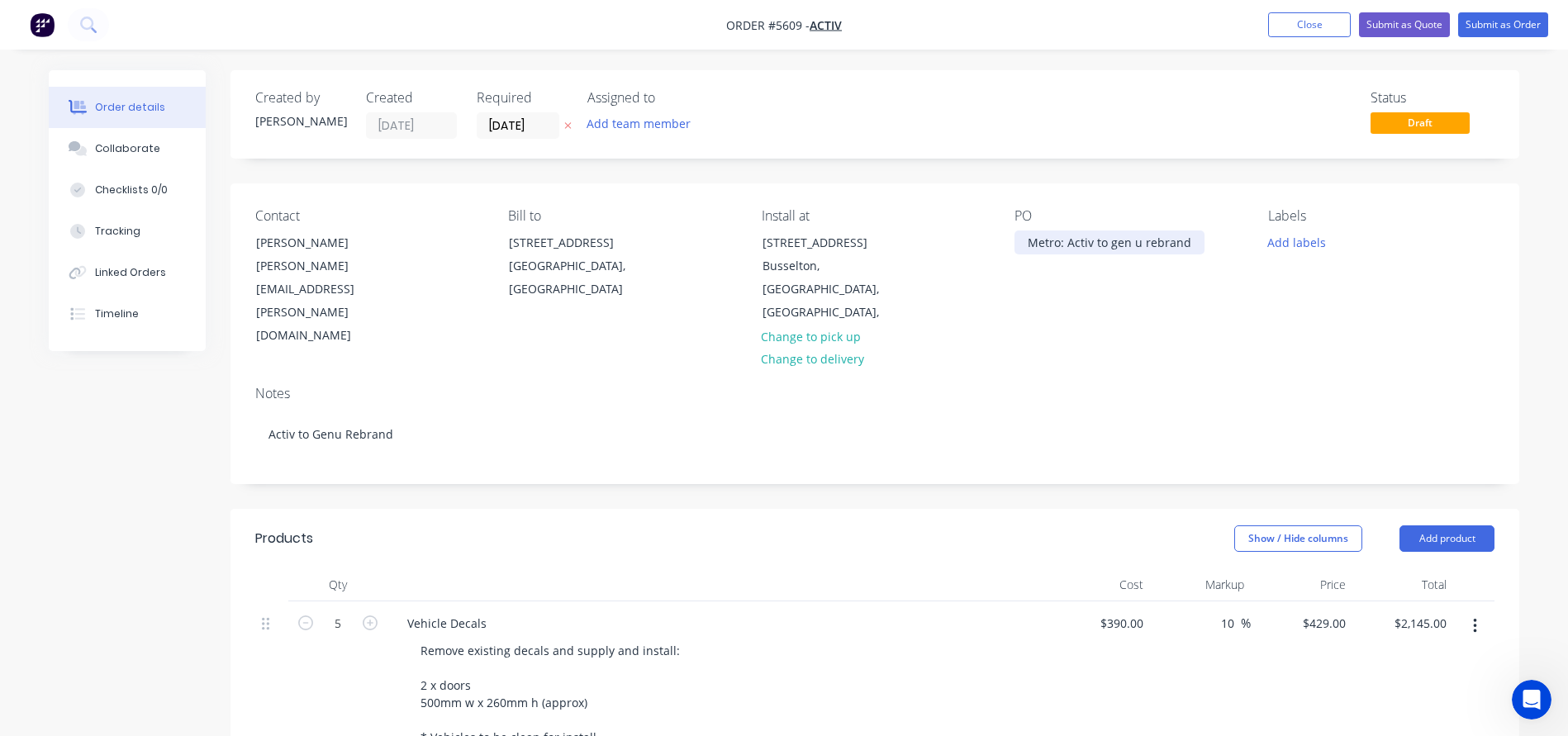
click at [1027, 236] on div "Metro: Activ to gen u rebrand" at bounding box center [1109, 242] width 190 height 24
drag, startPoint x: 1027, startPoint y: 236, endPoint x: 1241, endPoint y: 245, distance: 214.2
click at [1241, 245] on div "Contact Dawn Cupit Dawn.Cupit@activ.asn.au Bill to 327 Cambridge Street Wembley…" at bounding box center [874, 278] width 1288 height 189
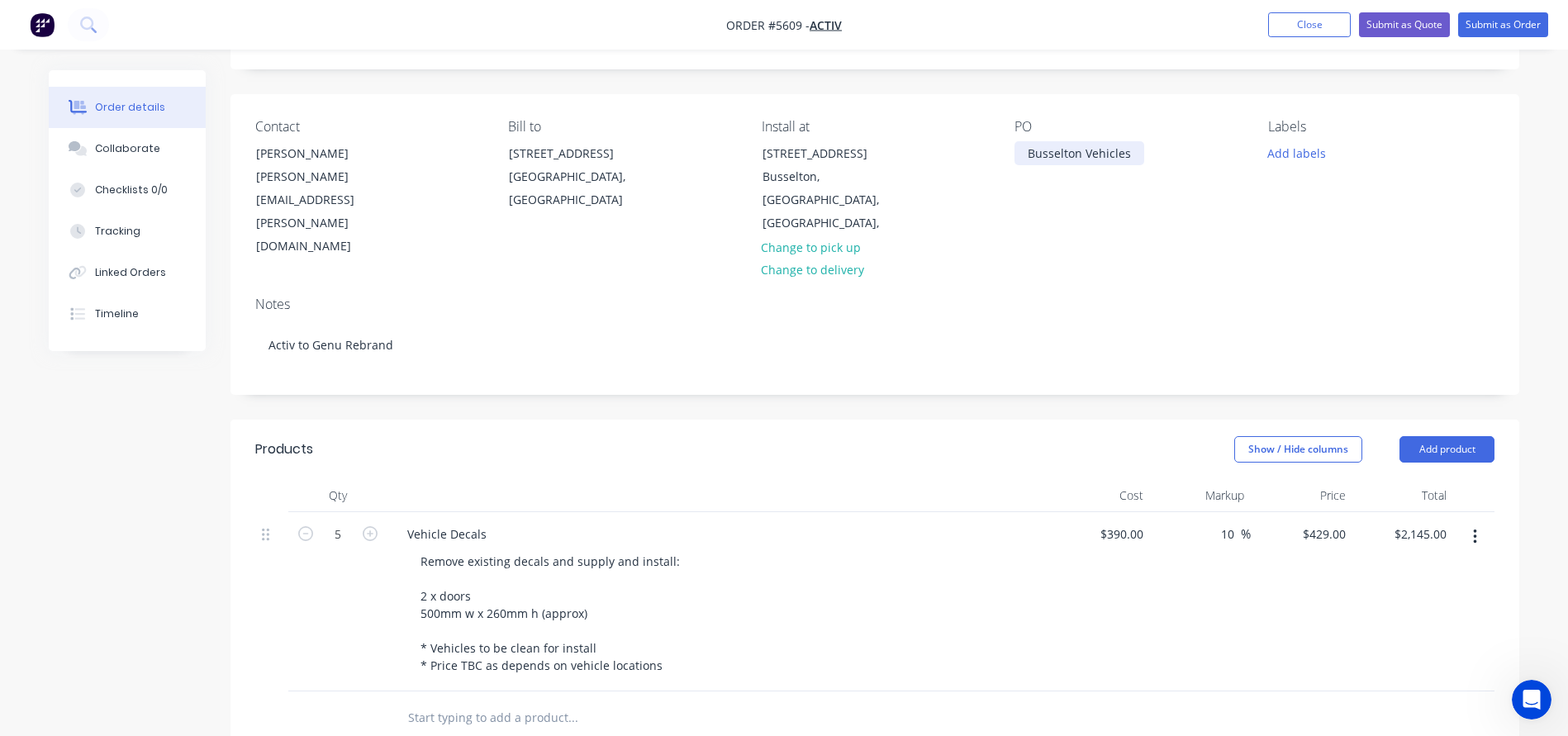
scroll to position [92, 0]
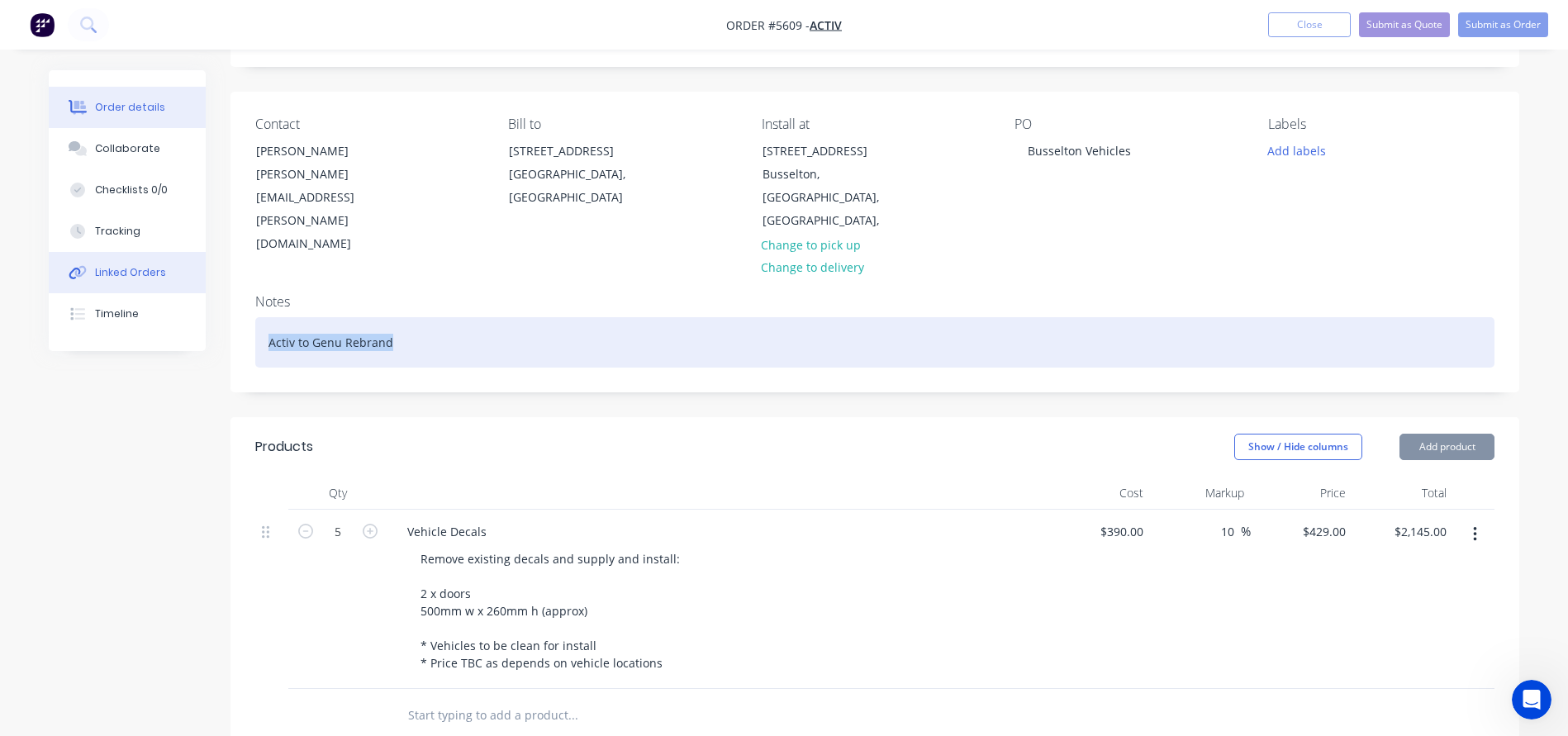
drag, startPoint x: 244, startPoint y: 289, endPoint x: 128, endPoint y: 289, distance: 116.0
click at [128, 289] on div "Order details Collaborate Checklists 0/0 Tracking Linked Orders Timeline Order …" at bounding box center [784, 571] width 1503 height 1186
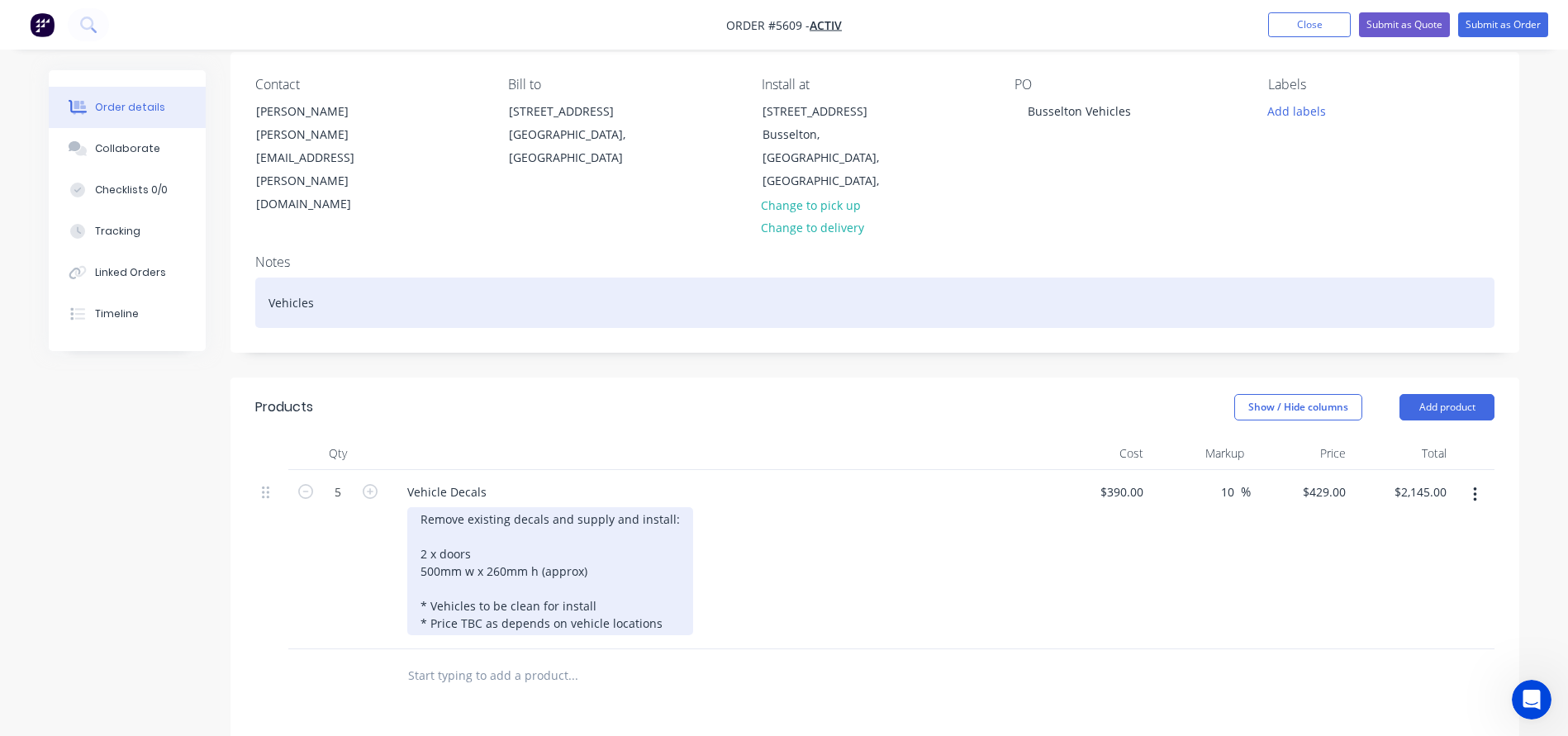
scroll to position [133, 0]
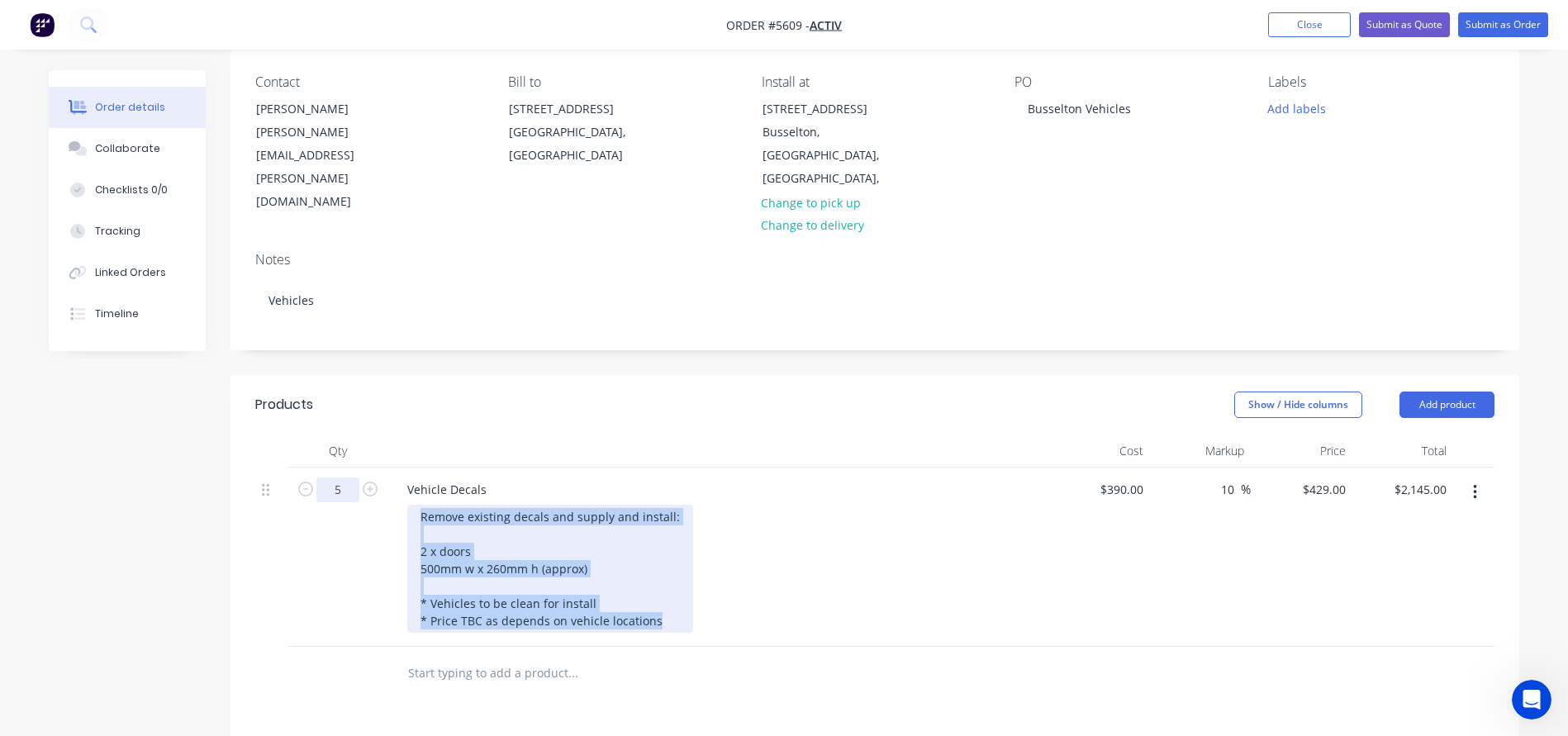
drag, startPoint x: 672, startPoint y: 579, endPoint x: 318, endPoint y: 436, distance: 381.8
click at [318, 468] on div "5 Vehicle Decals Remove existing decals and supply and install: 2 x doors 500mm…" at bounding box center [874, 558] width 1238 height 179
paste div
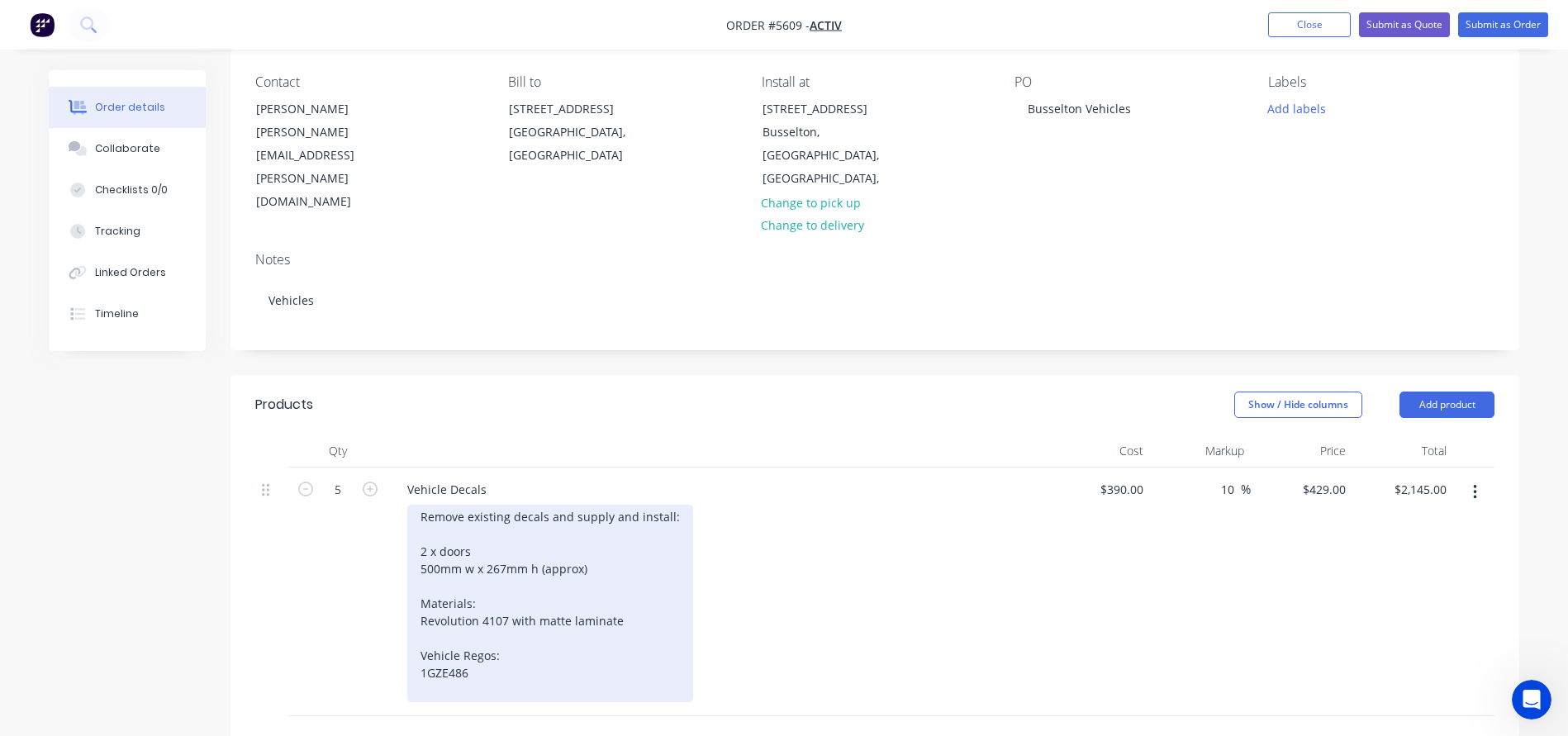
click at [478, 626] on div "Remove existing decals and supply and install: 2 x doors 500mm w x 267mm h (app…" at bounding box center [550, 604] width 286 height 197
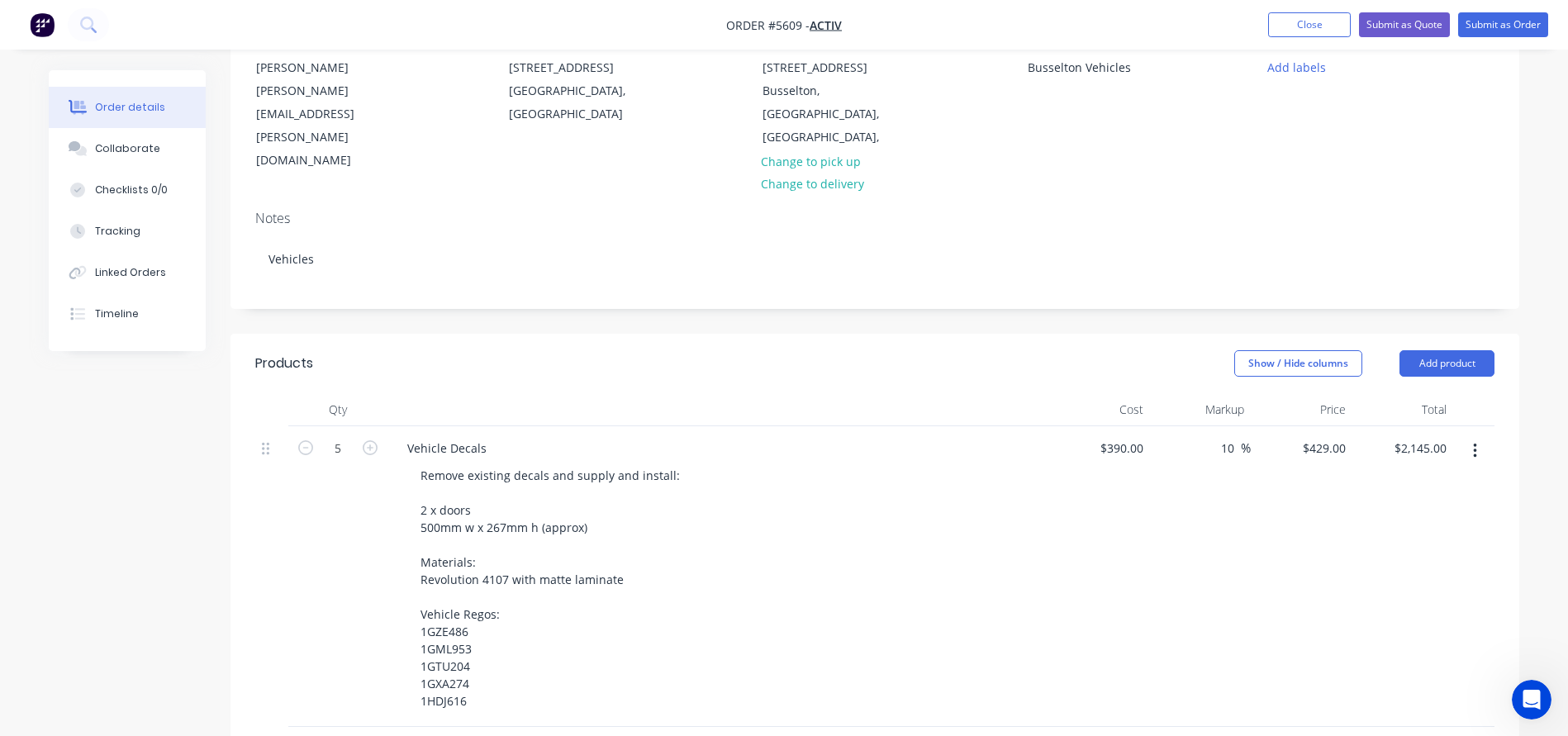
scroll to position [204, 0]
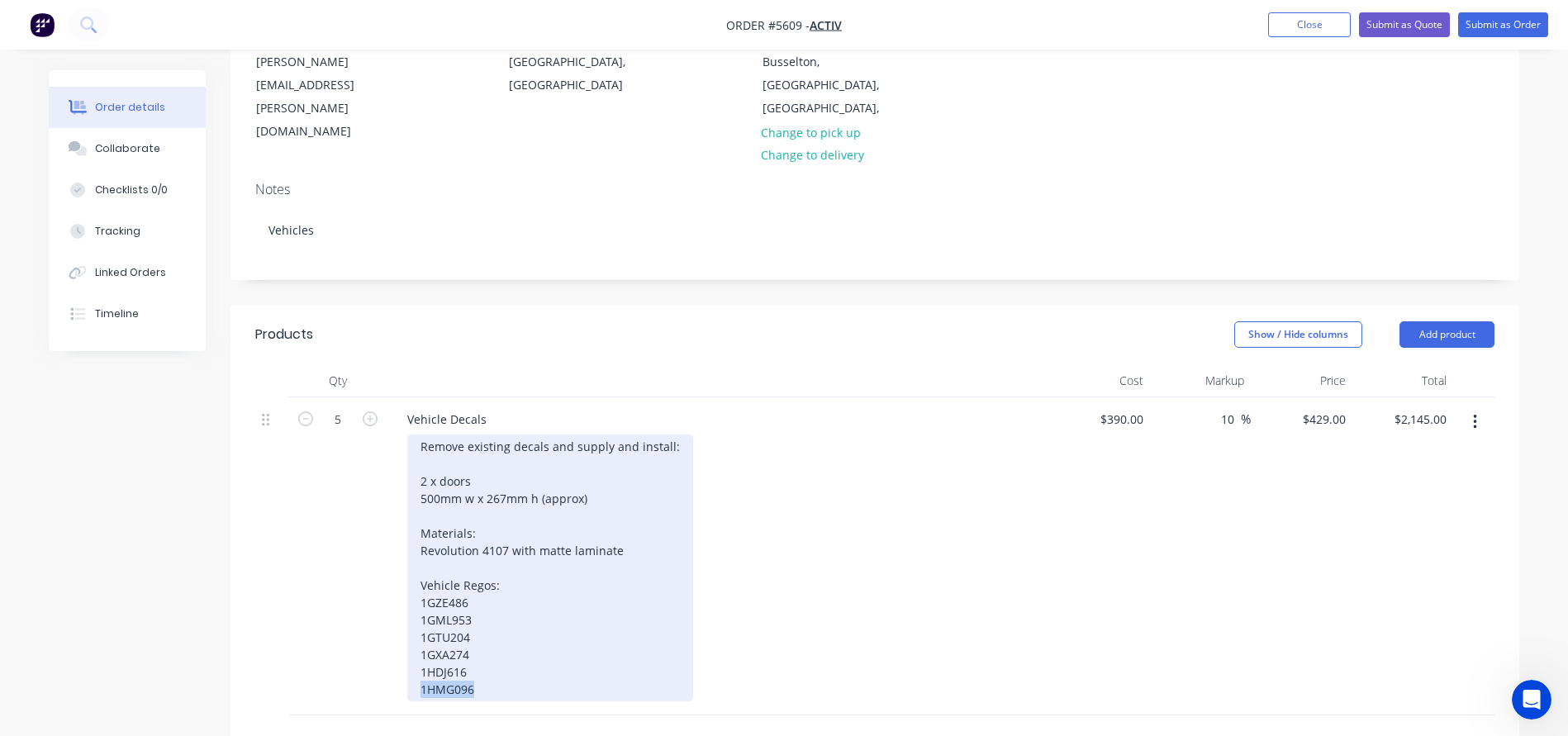
drag, startPoint x: 445, startPoint y: 642, endPoint x: 360, endPoint y: 642, distance: 85.0
click at [360, 642] on div "5 Vehicle Decals Remove existing decals and supply and install: 2 x doors 500mm…" at bounding box center [874, 556] width 1238 height 318
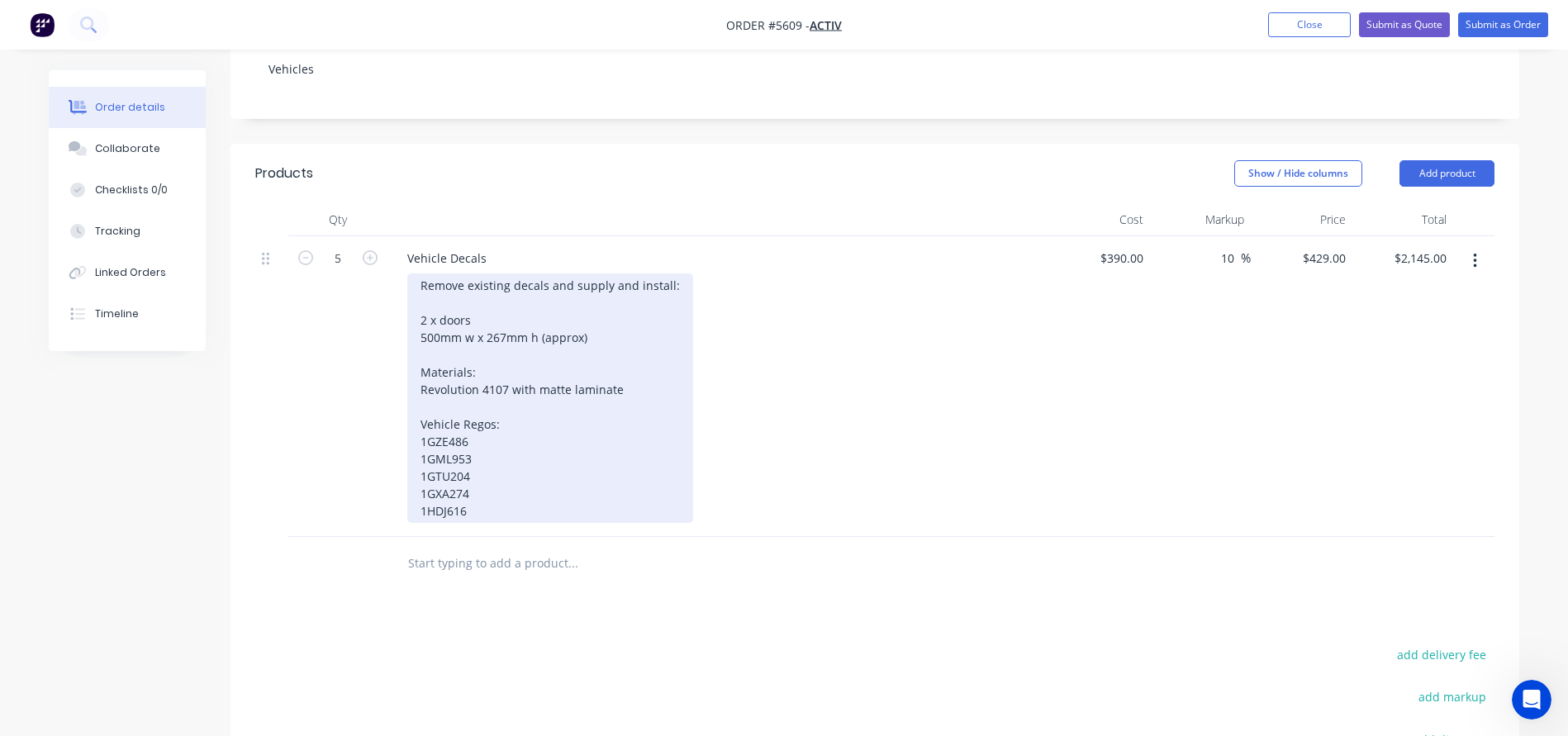
scroll to position [396, 0]
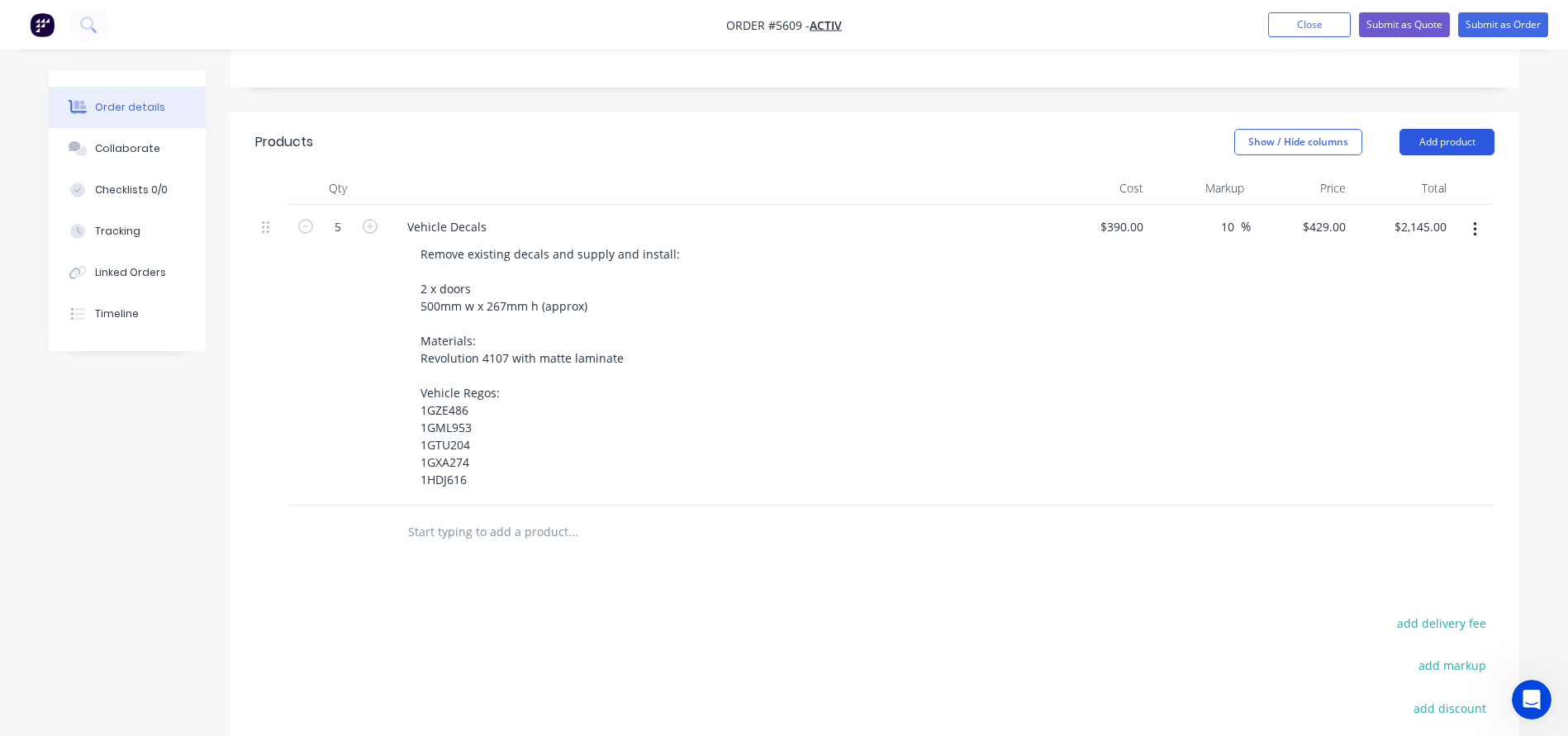
click at [1457, 128] on button "Add product" at bounding box center [1446, 141] width 95 height 27
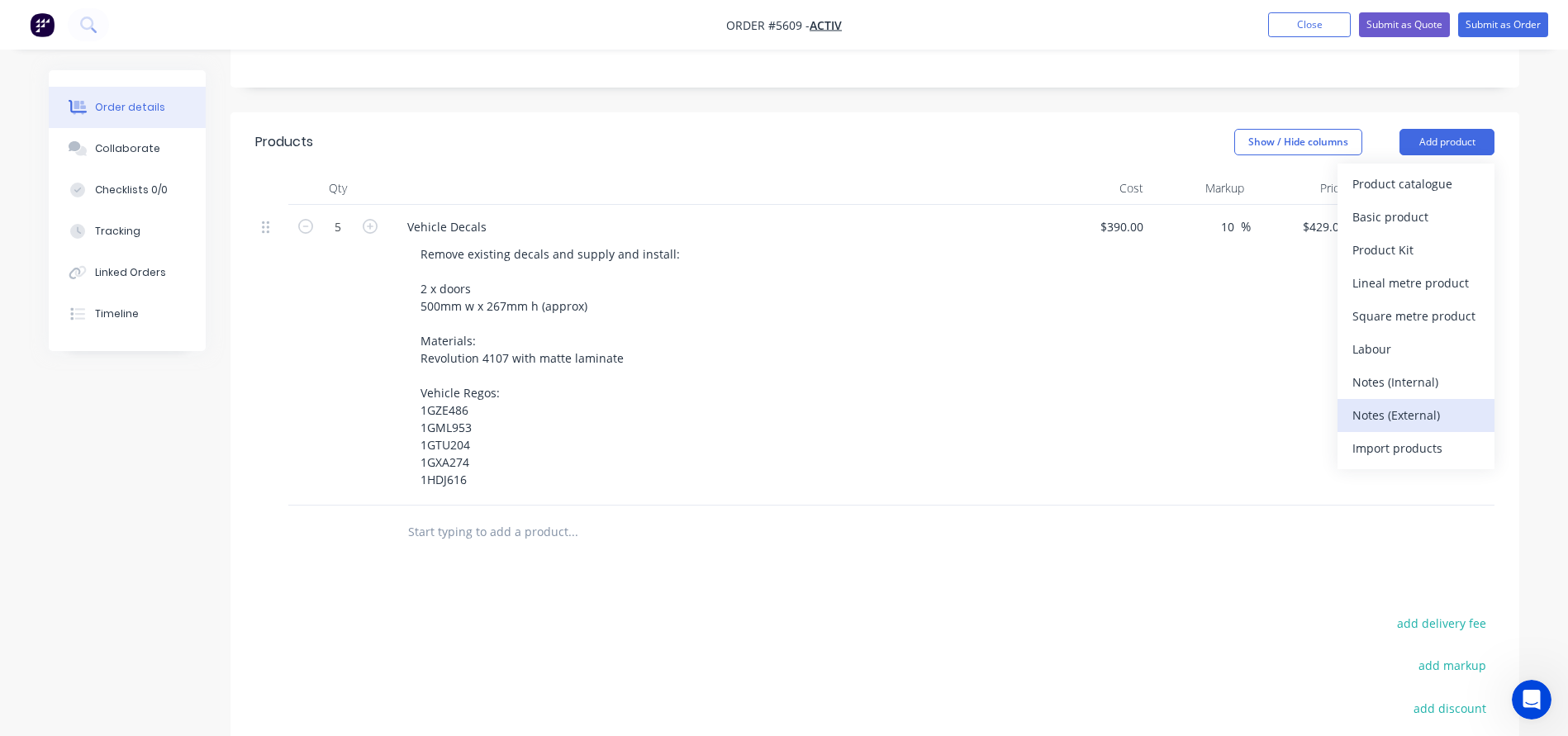
click at [1405, 403] on div "Notes (External)" at bounding box center [1416, 415] width 127 height 24
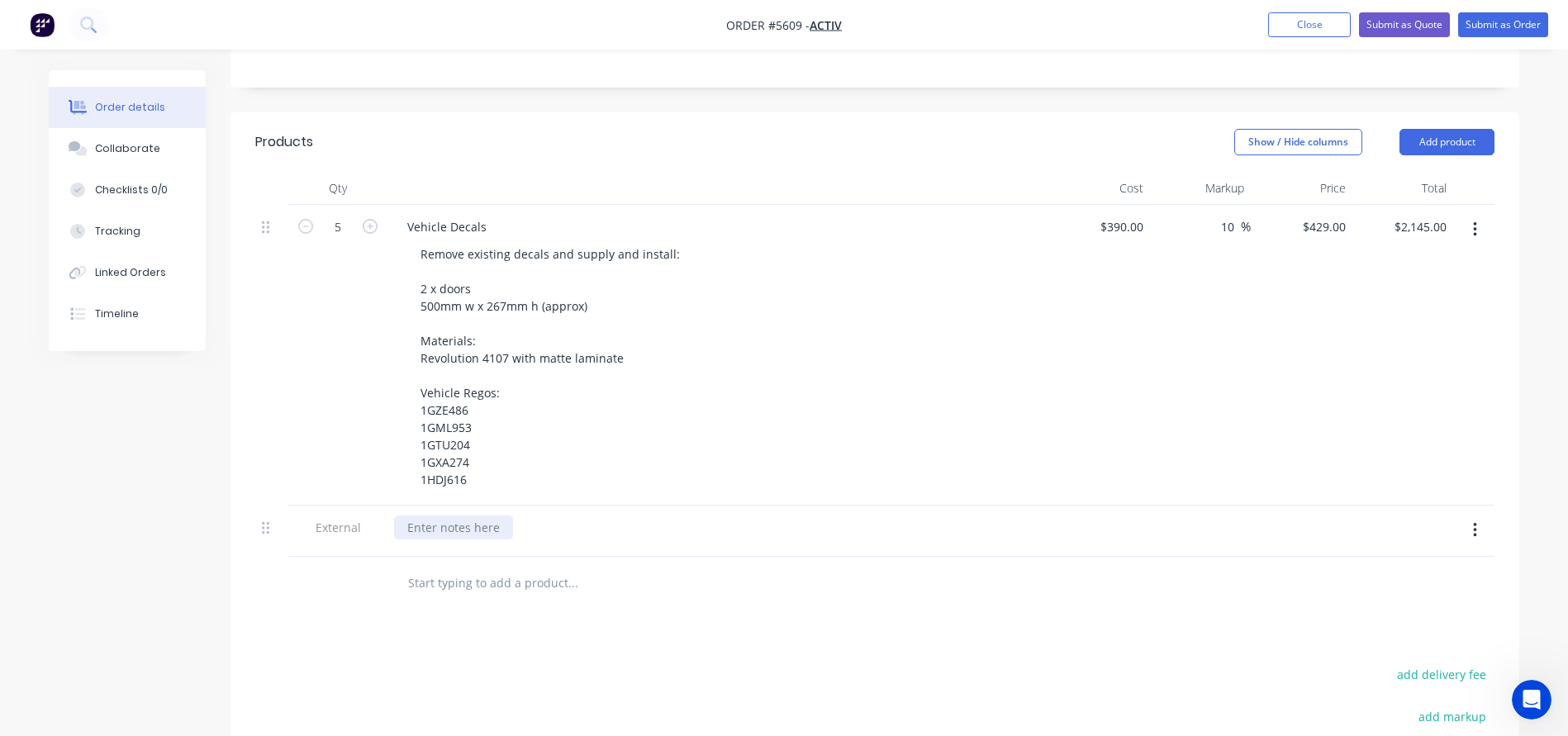
click at [449, 516] on div at bounding box center [453, 528] width 118 height 24
paste div
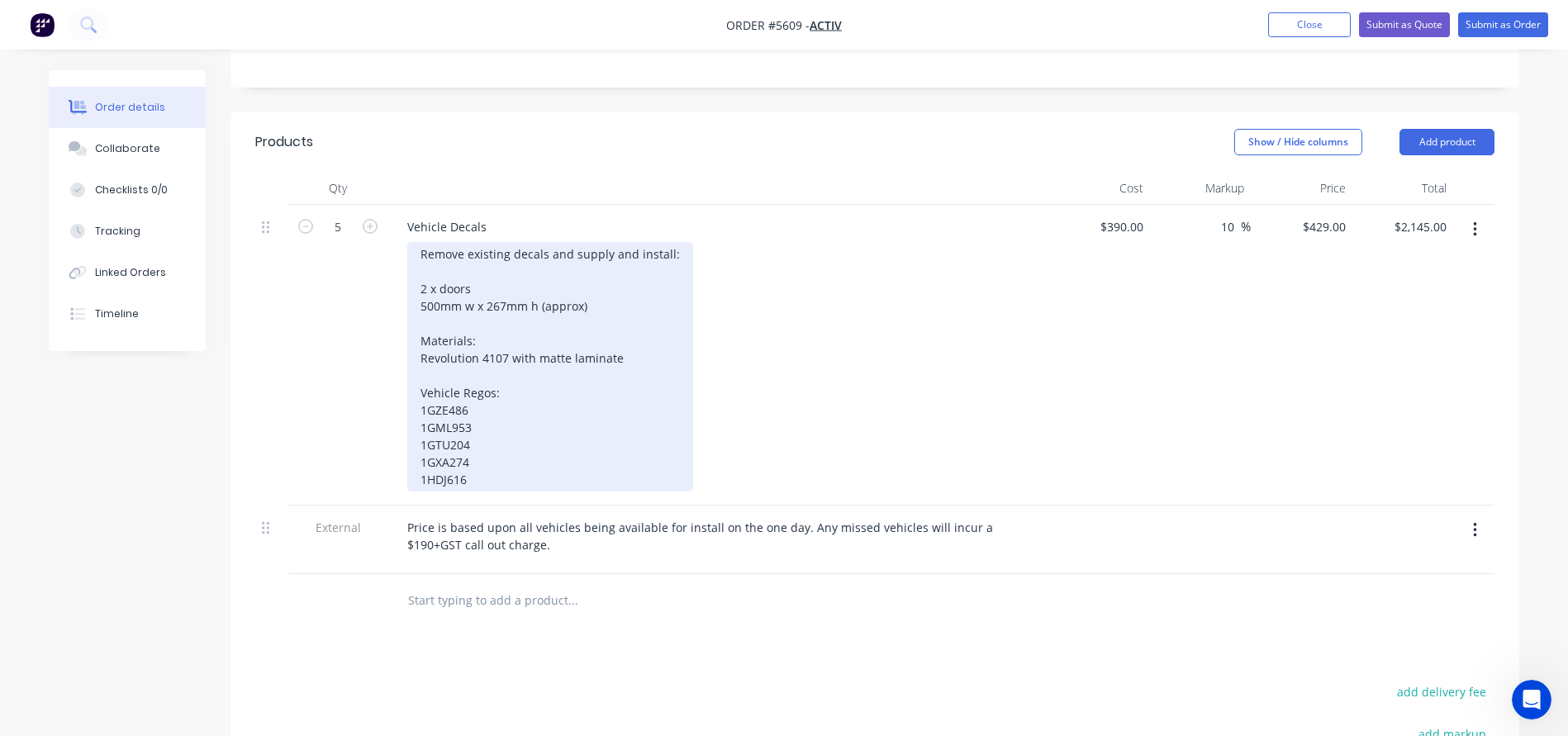
click at [505, 437] on div "Remove existing decals and supply and install: 2 x doors 500mm w x 267mm h (app…" at bounding box center [550, 367] width 286 height 250
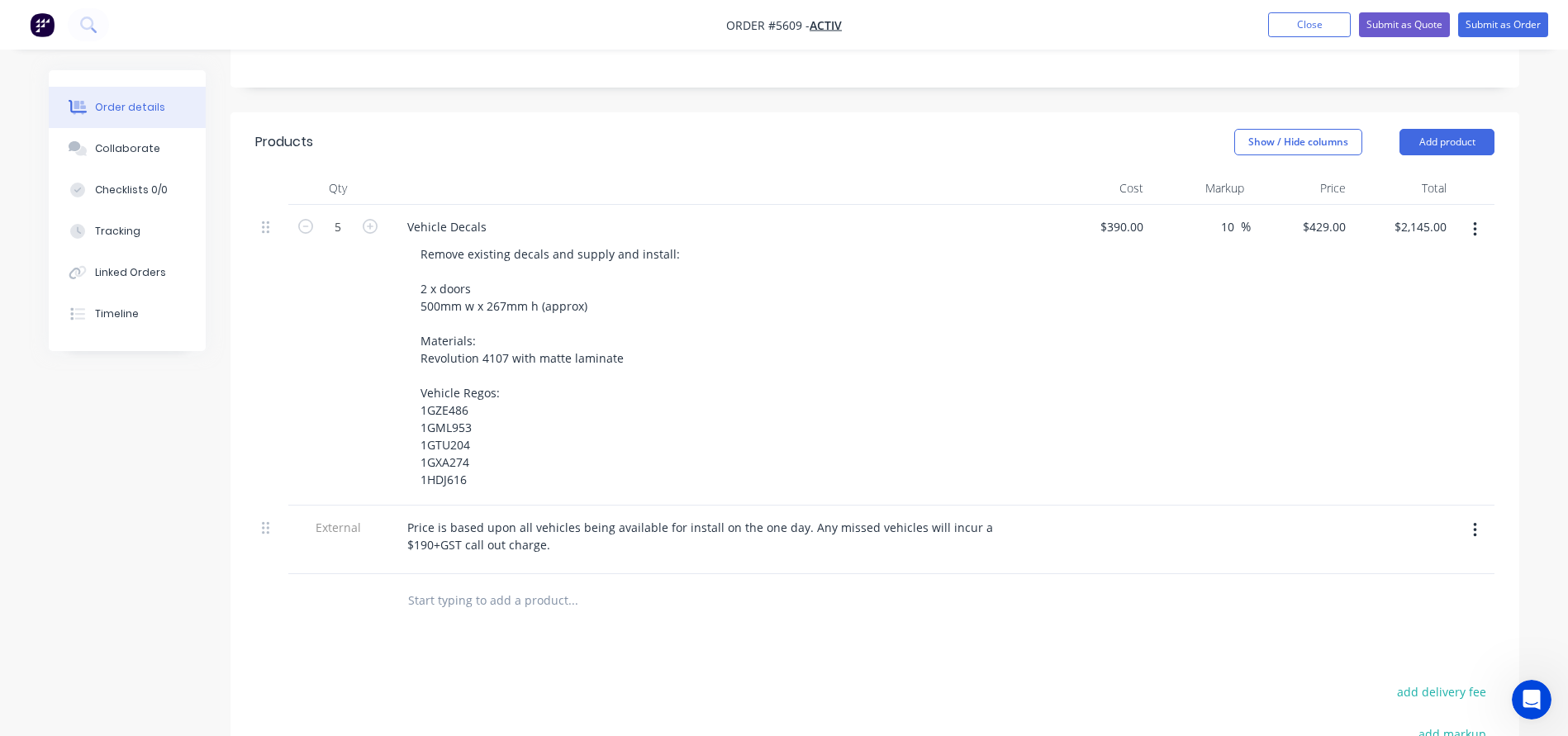
click at [428, 585] on input "text" at bounding box center [572, 601] width 331 height 33
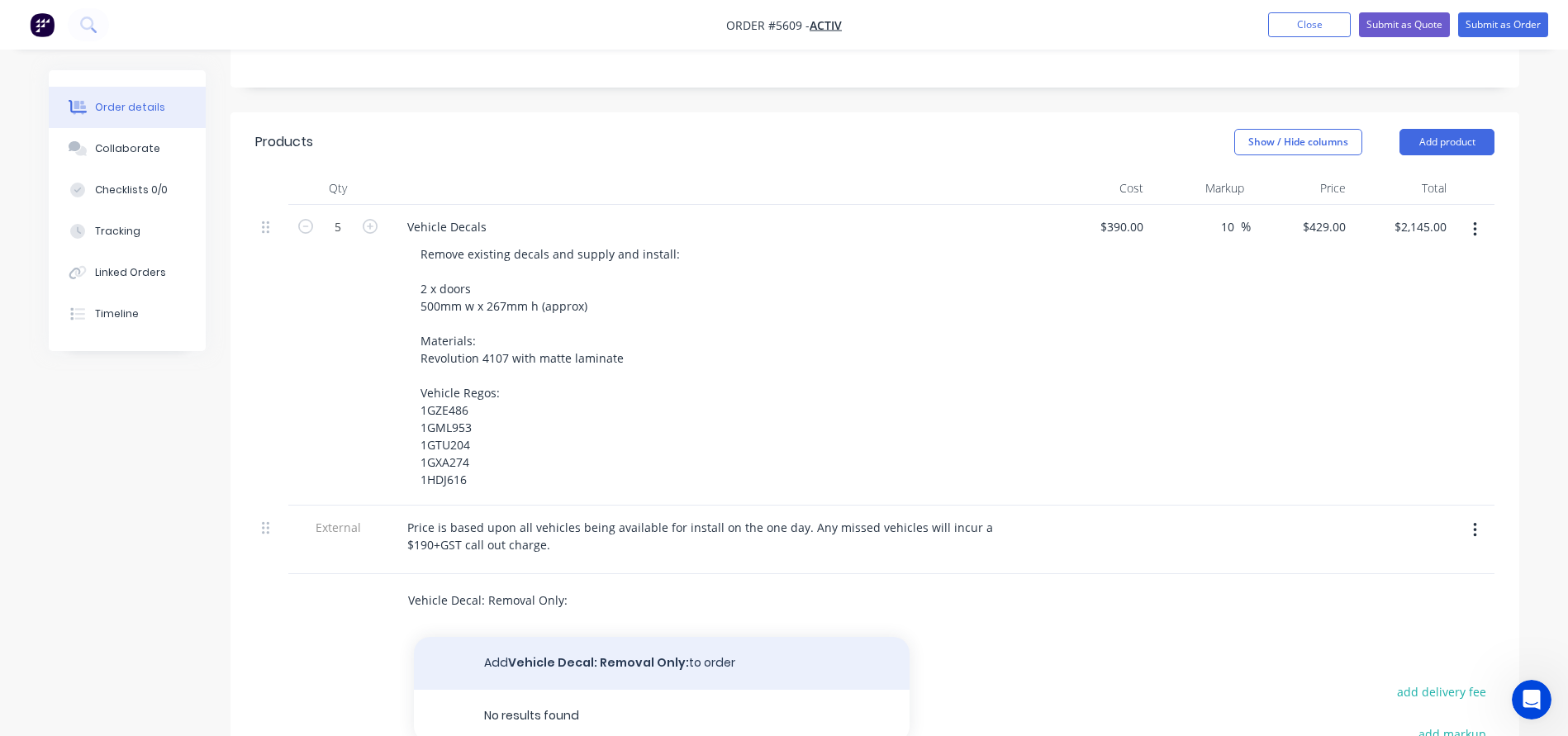
type input "Vehicle Decal: Removal Only:"
click at [520, 637] on button "Add Vehicle Decal: Removal Only: to order" at bounding box center [662, 663] width 496 height 53
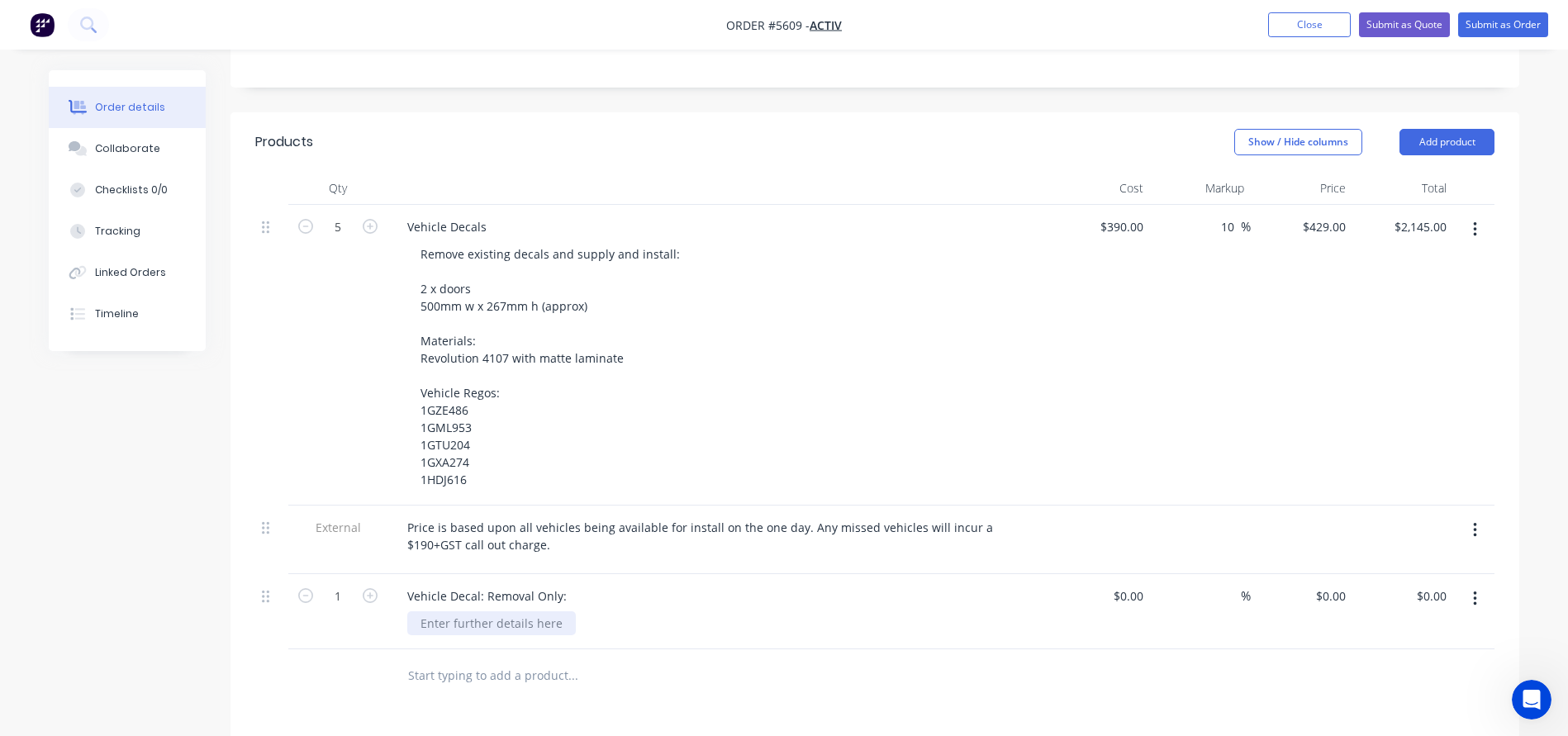
click at [468, 612] on div at bounding box center [491, 623] width 168 height 24
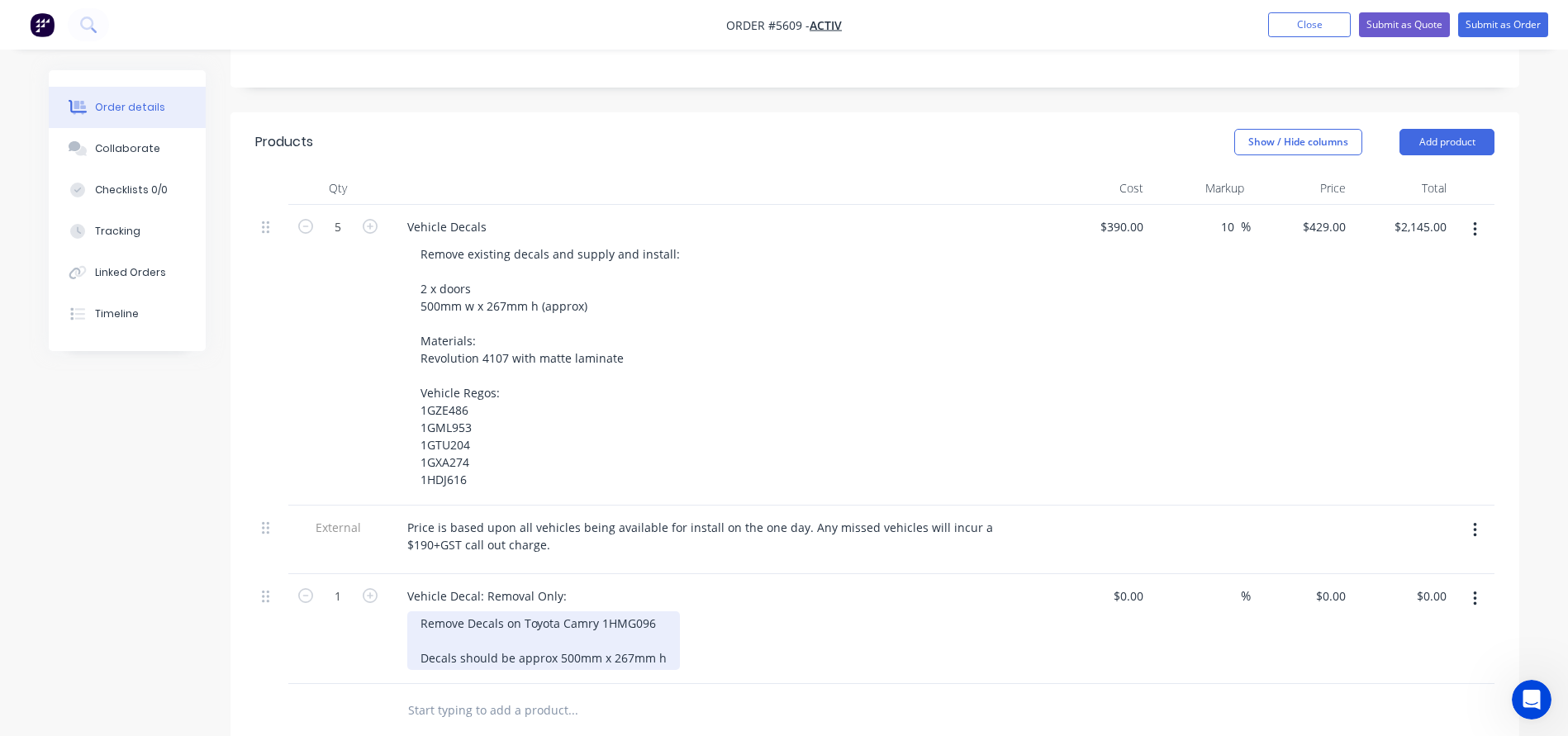
click at [625, 613] on div "Remove Decals on Toyota Camry 1HMG096 Decals should be approx 500mm x 267mm h" at bounding box center [544, 640] width 273 height 59
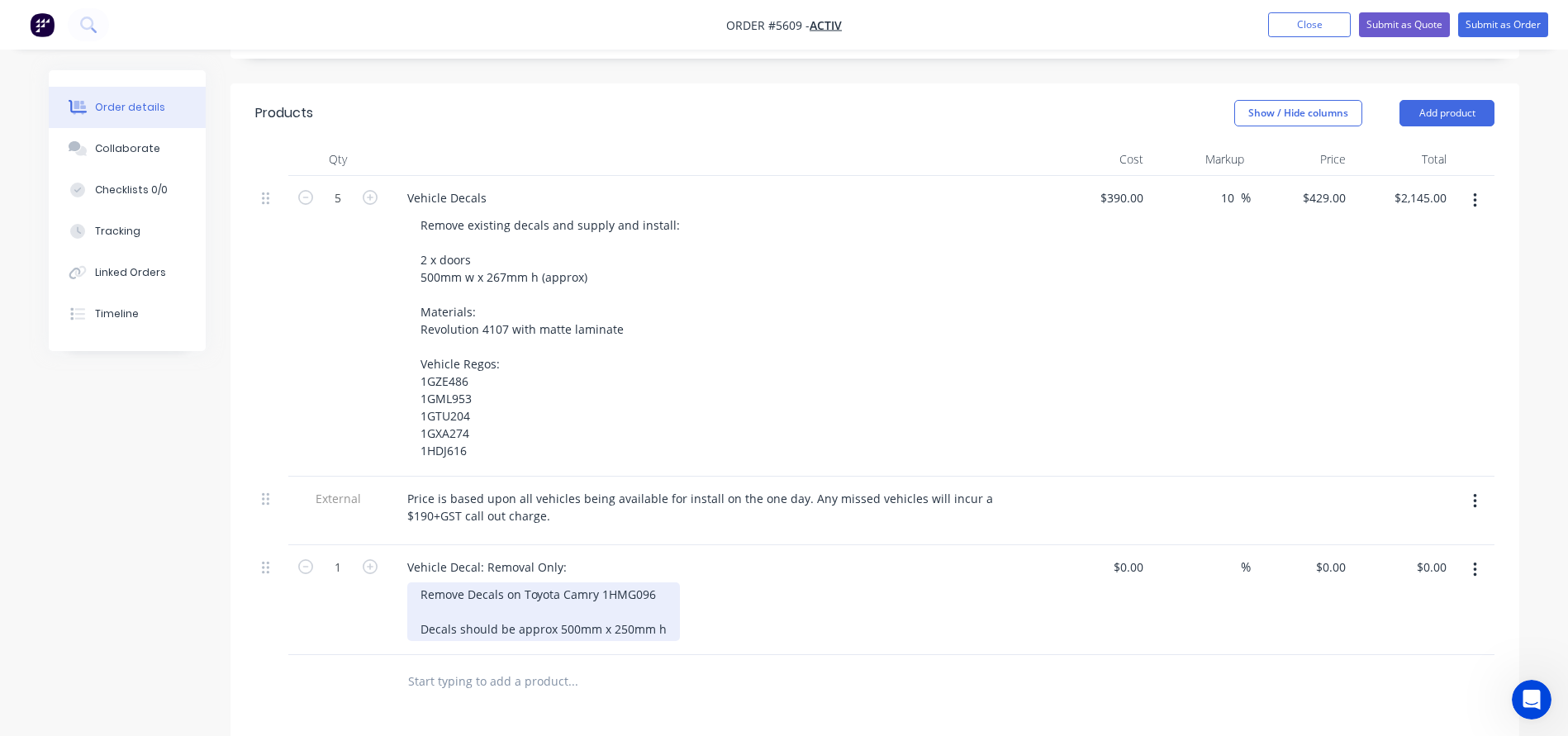
scroll to position [425, 0]
click at [1124, 556] on div at bounding box center [1137, 568] width 26 height 24
type input "$105.00"
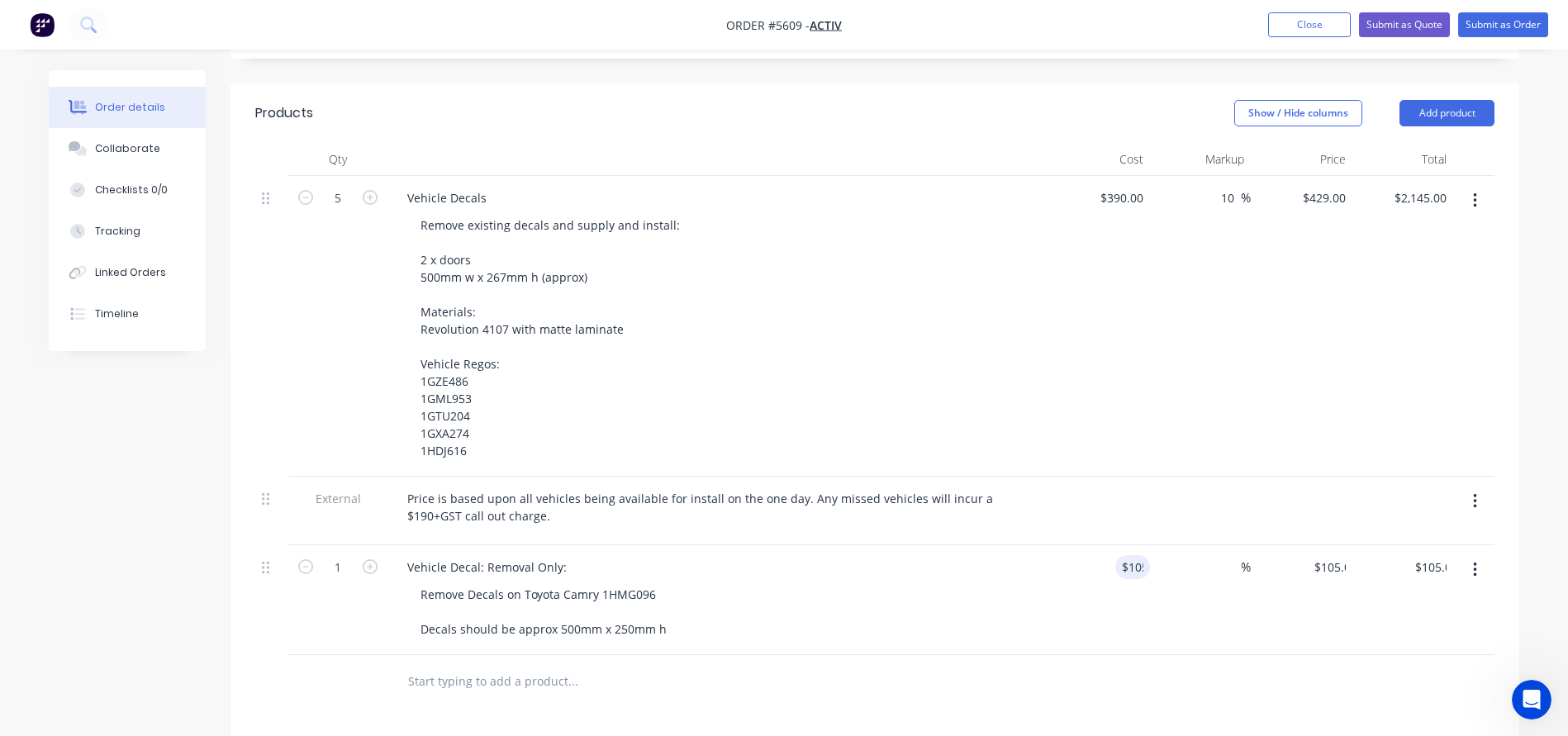
click at [1002, 546] on div "Vehicle Decal: Removal Only: Remove Decals on Toyota Camry 1HMG096 Decals shoul…" at bounding box center [718, 601] width 661 height 110
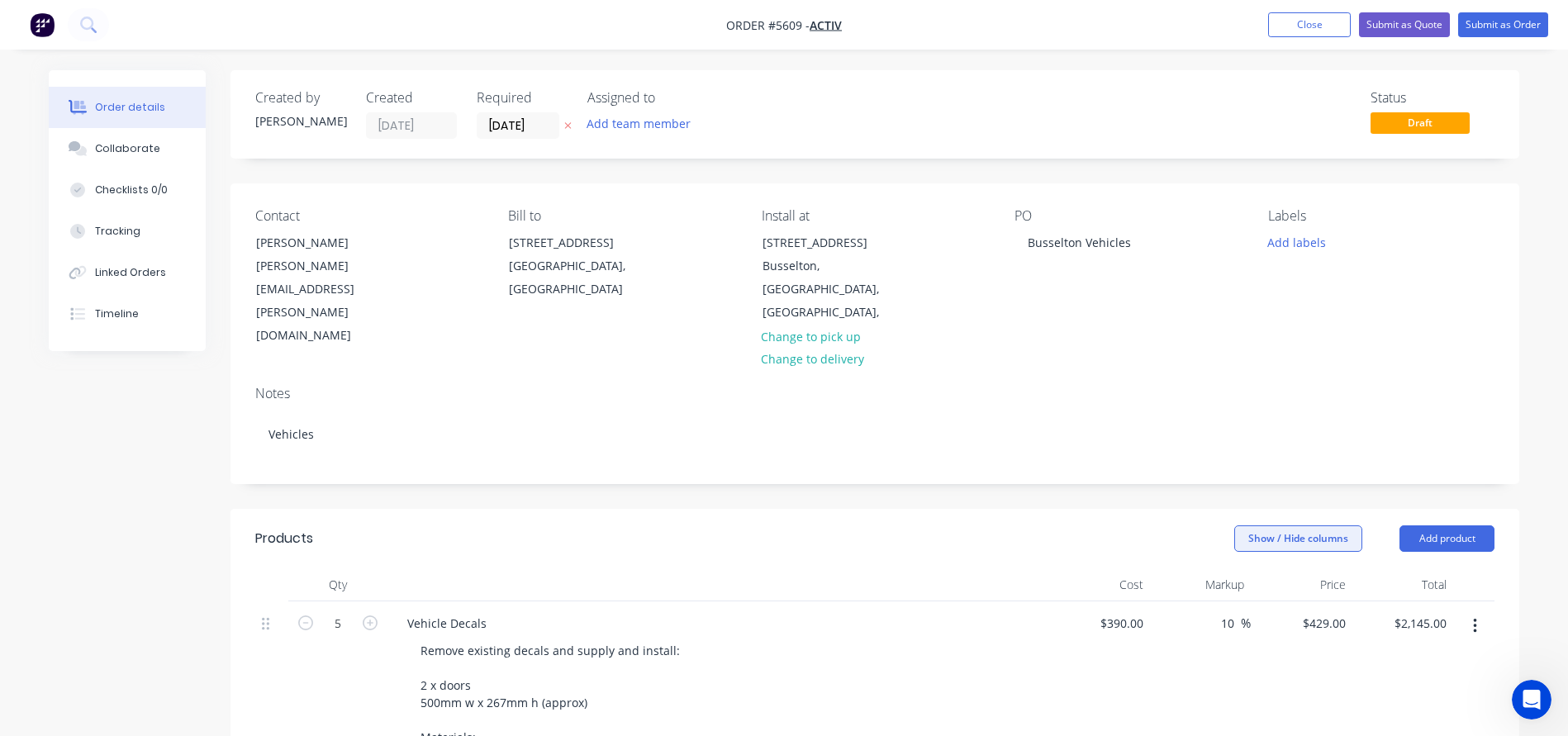
scroll to position [0, 0]
click at [1391, 21] on button "Submit as Quote" at bounding box center [1404, 24] width 91 height 25
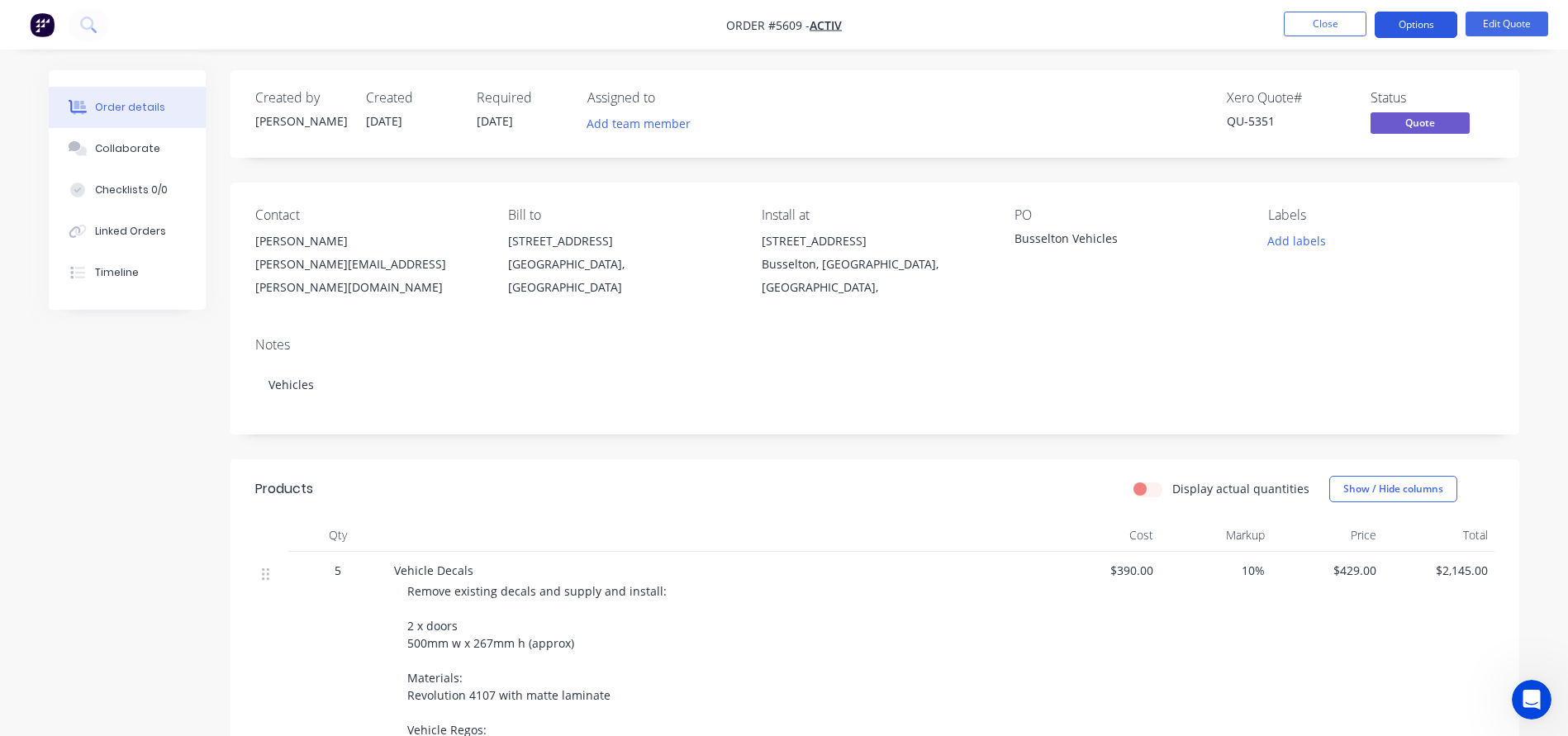
click at [1412, 28] on button "Options" at bounding box center [1416, 25] width 83 height 27
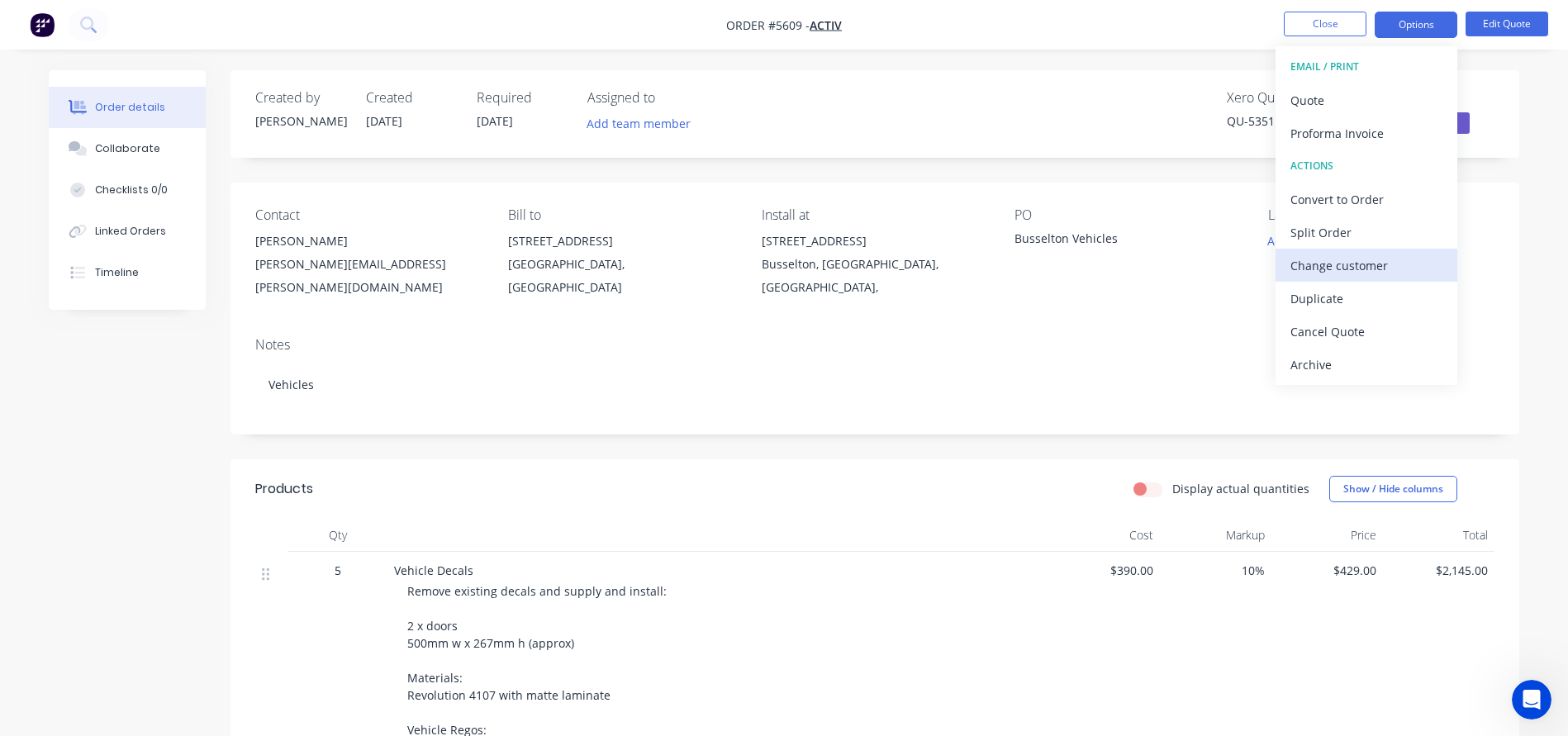
click at [1341, 265] on div "Change customer" at bounding box center [1366, 266] width 152 height 24
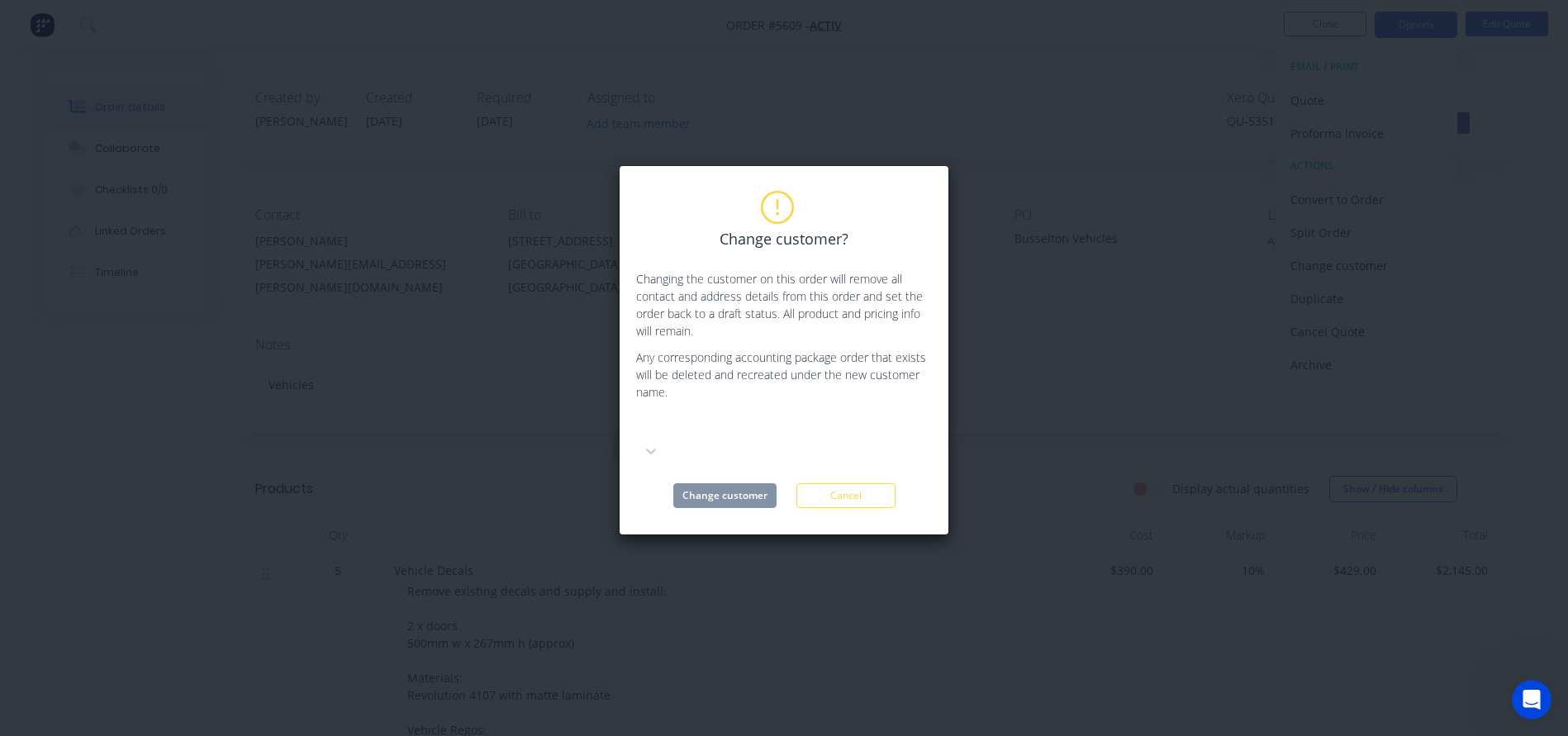
click at [679, 427] on div at bounding box center [760, 426] width 238 height 21
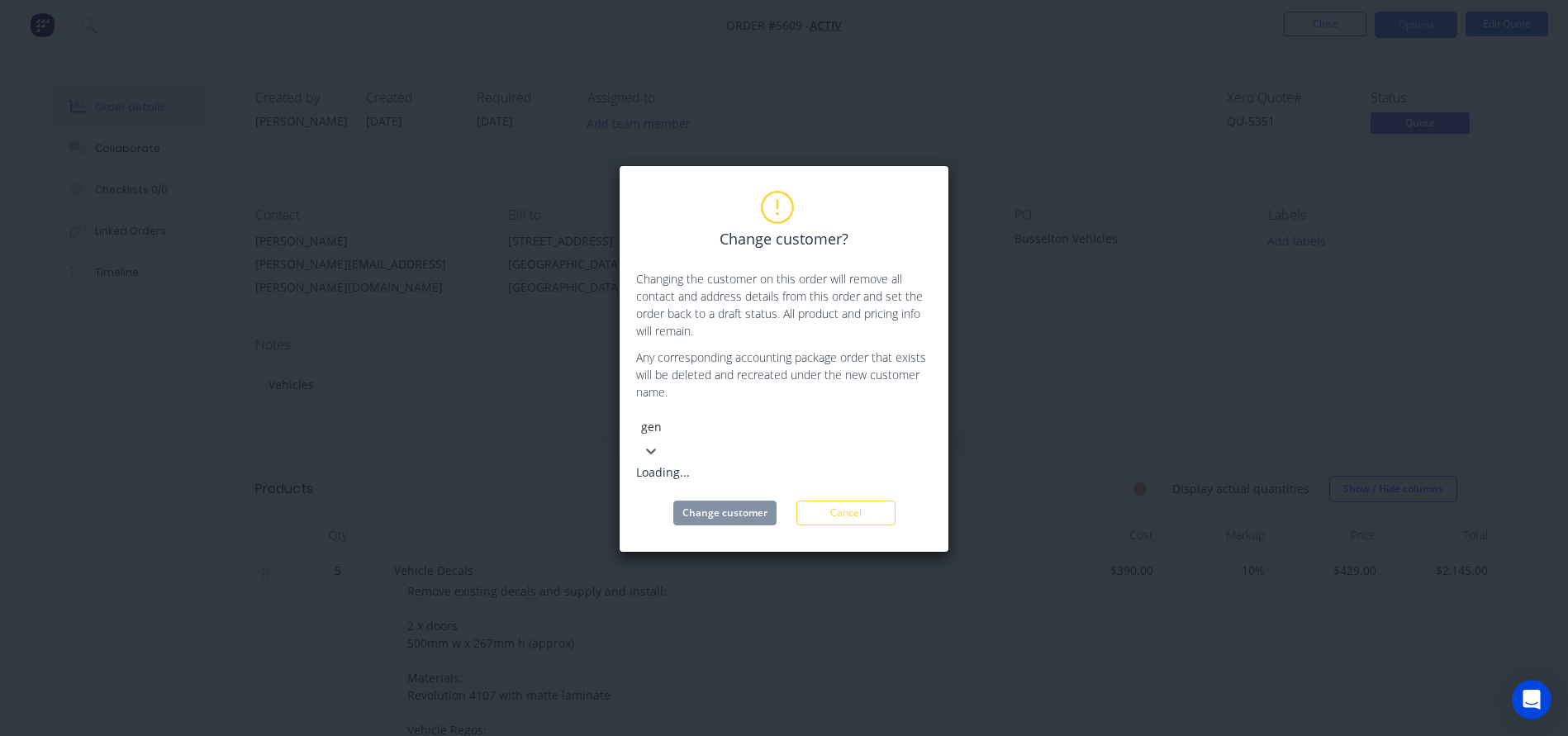
type input "gen"
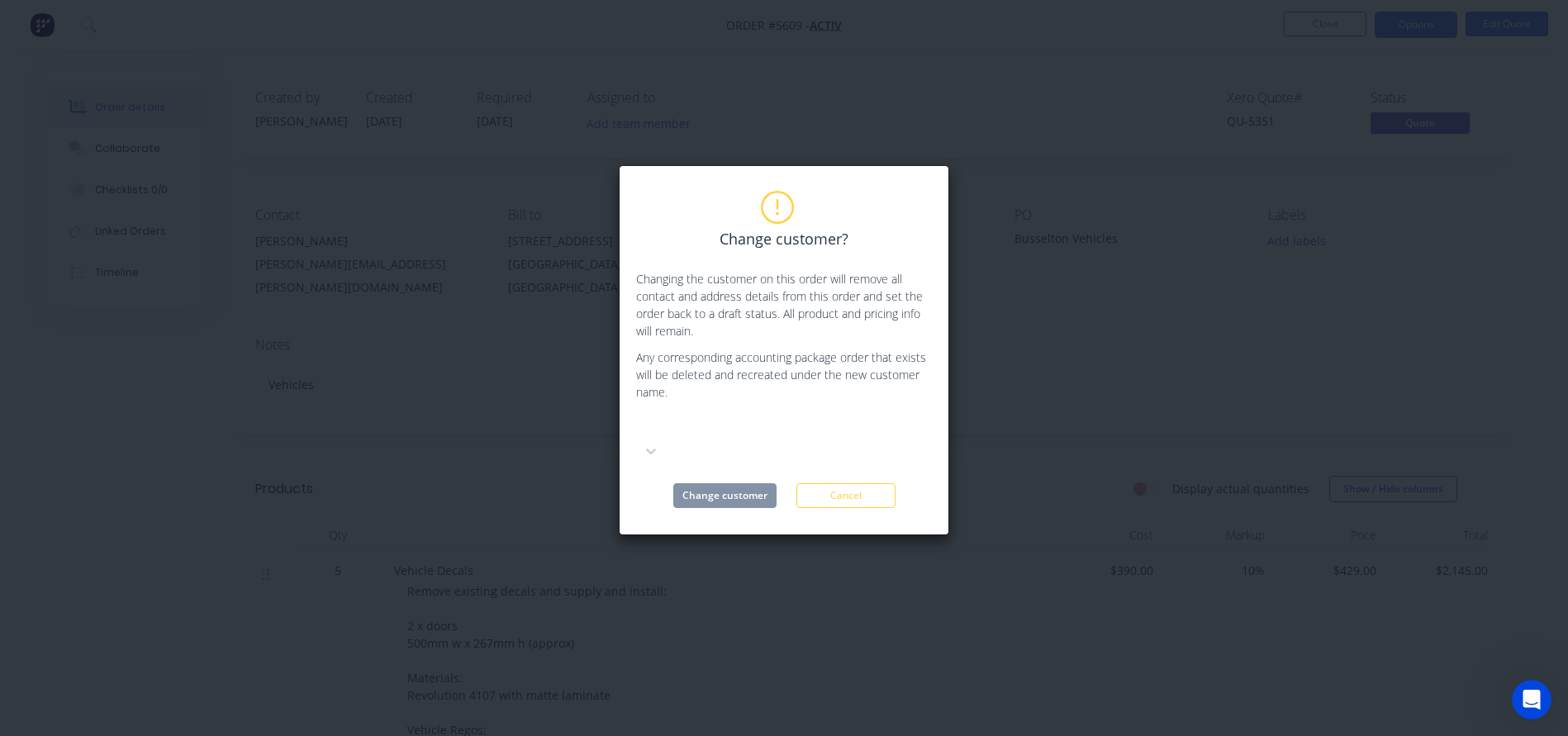
click at [759, 384] on p "Any corresponding accounting package order that exists will be deleted and recr…" at bounding box center [784, 374] width 296 height 52
click at [678, 431] on div at bounding box center [760, 426] width 238 height 21
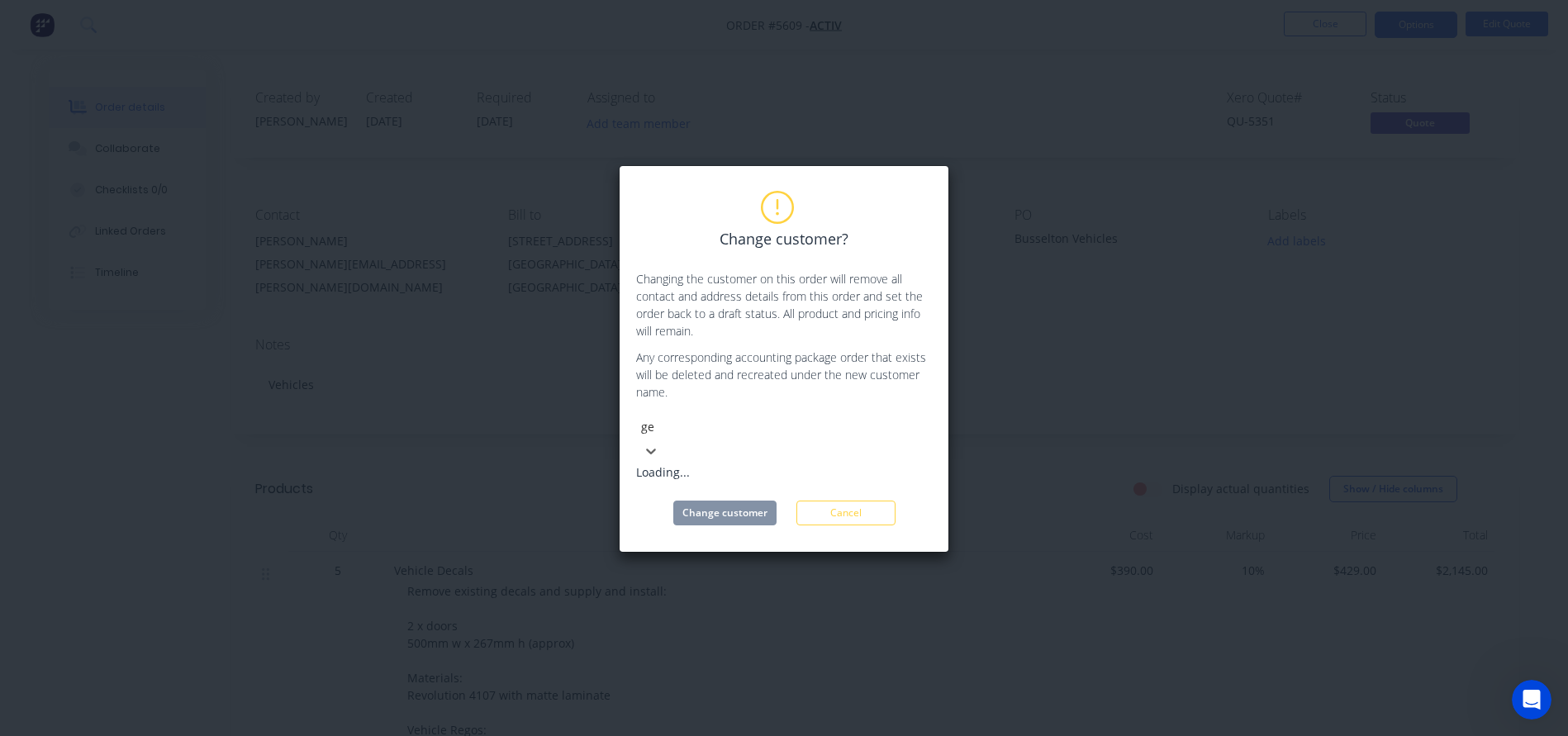
type input "gen"
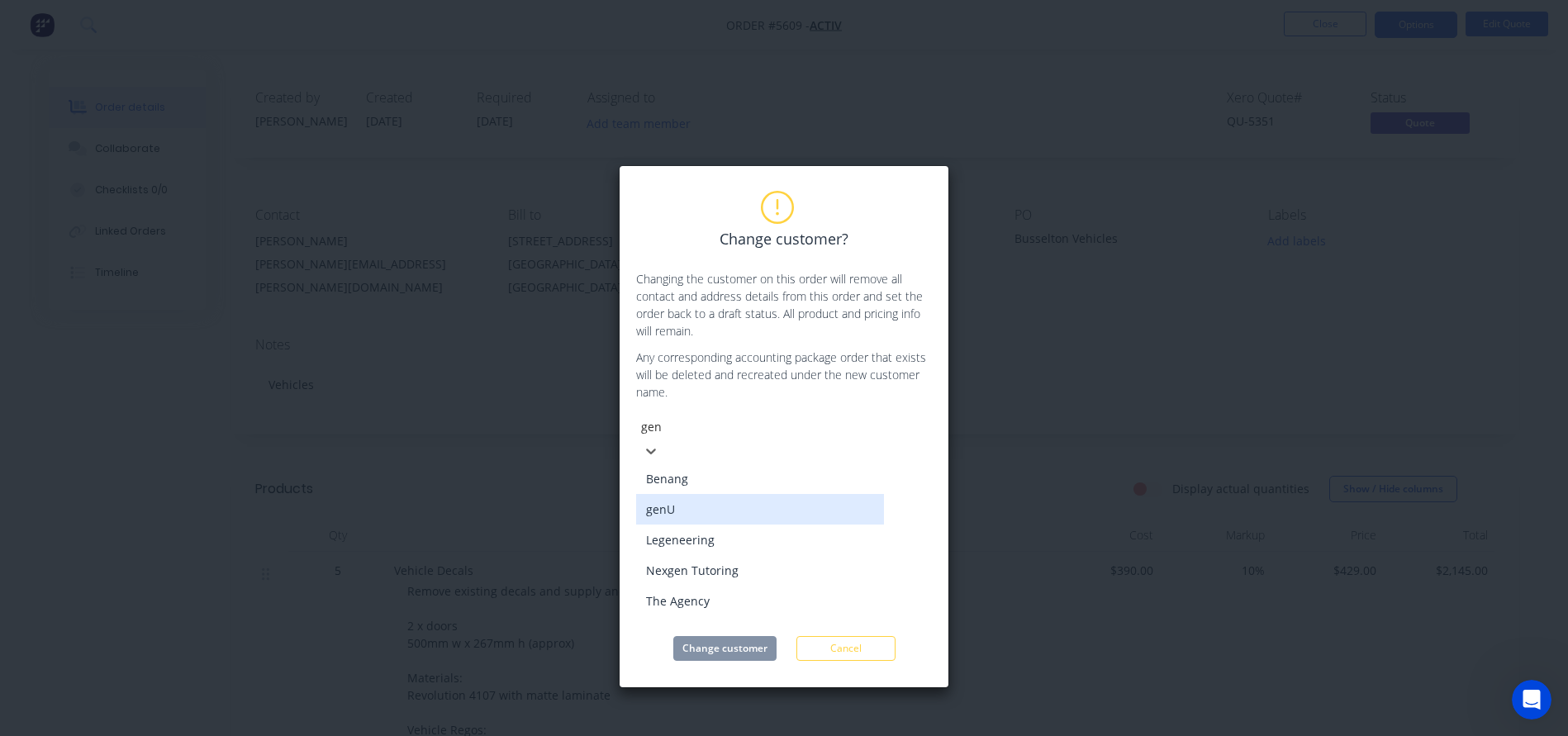
click at [657, 497] on div "genU" at bounding box center [760, 509] width 248 height 31
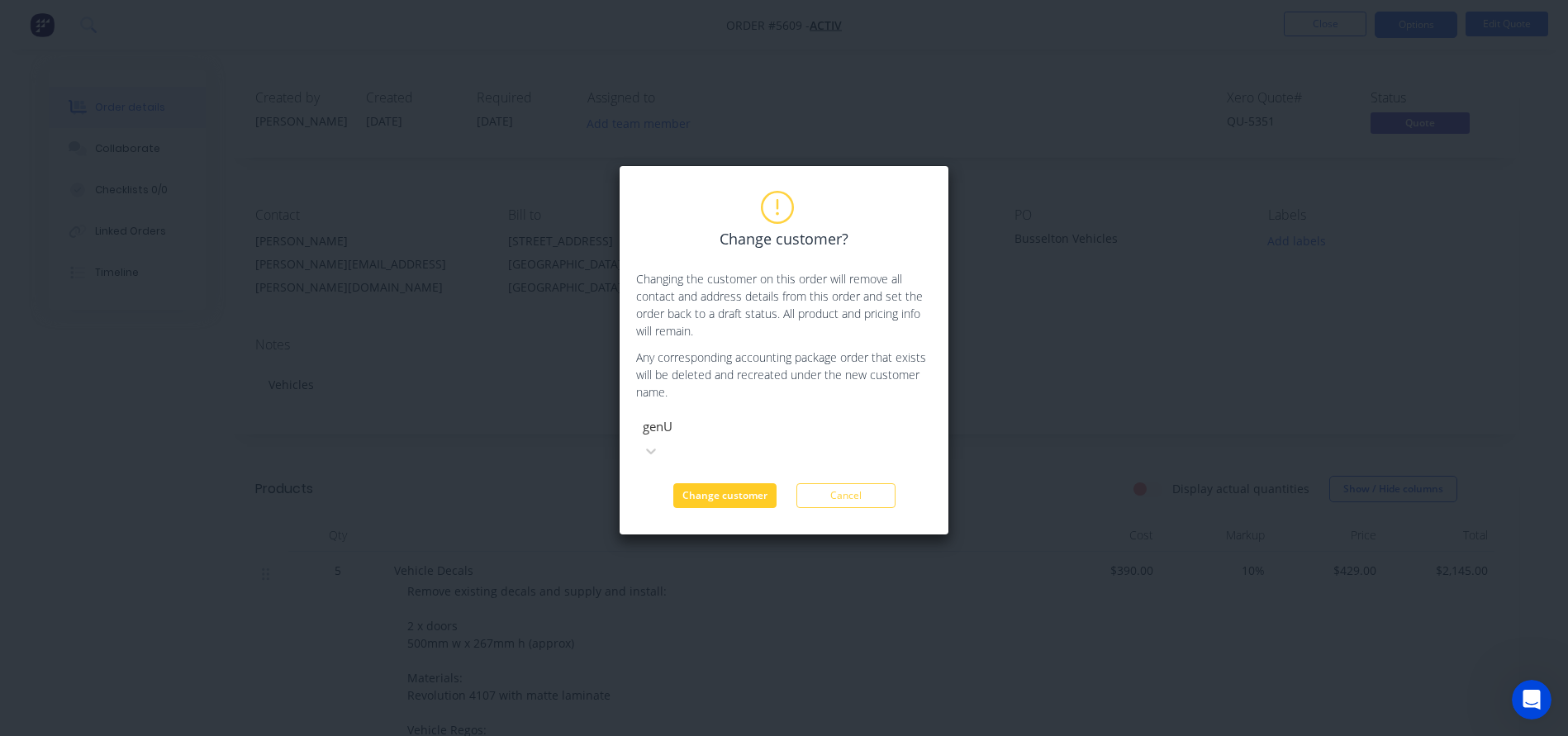
click at [701, 483] on div "Change customer? Changing the customer on this order will remove all contact an…" at bounding box center [784, 351] width 331 height 370
click at [703, 483] on button "Change customer" at bounding box center [725, 495] width 104 height 25
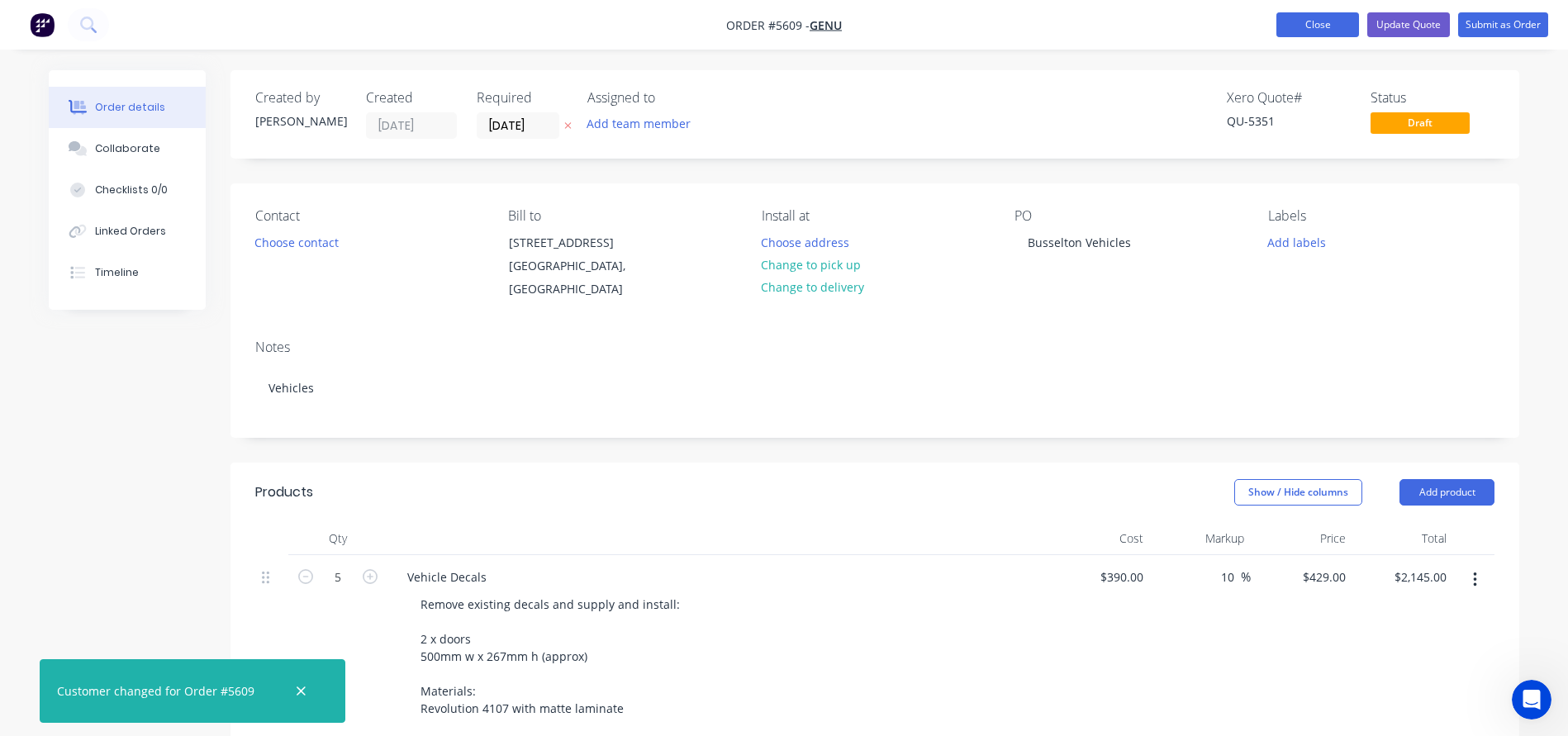
click at [1319, 22] on button "Close" at bounding box center [1317, 24] width 83 height 25
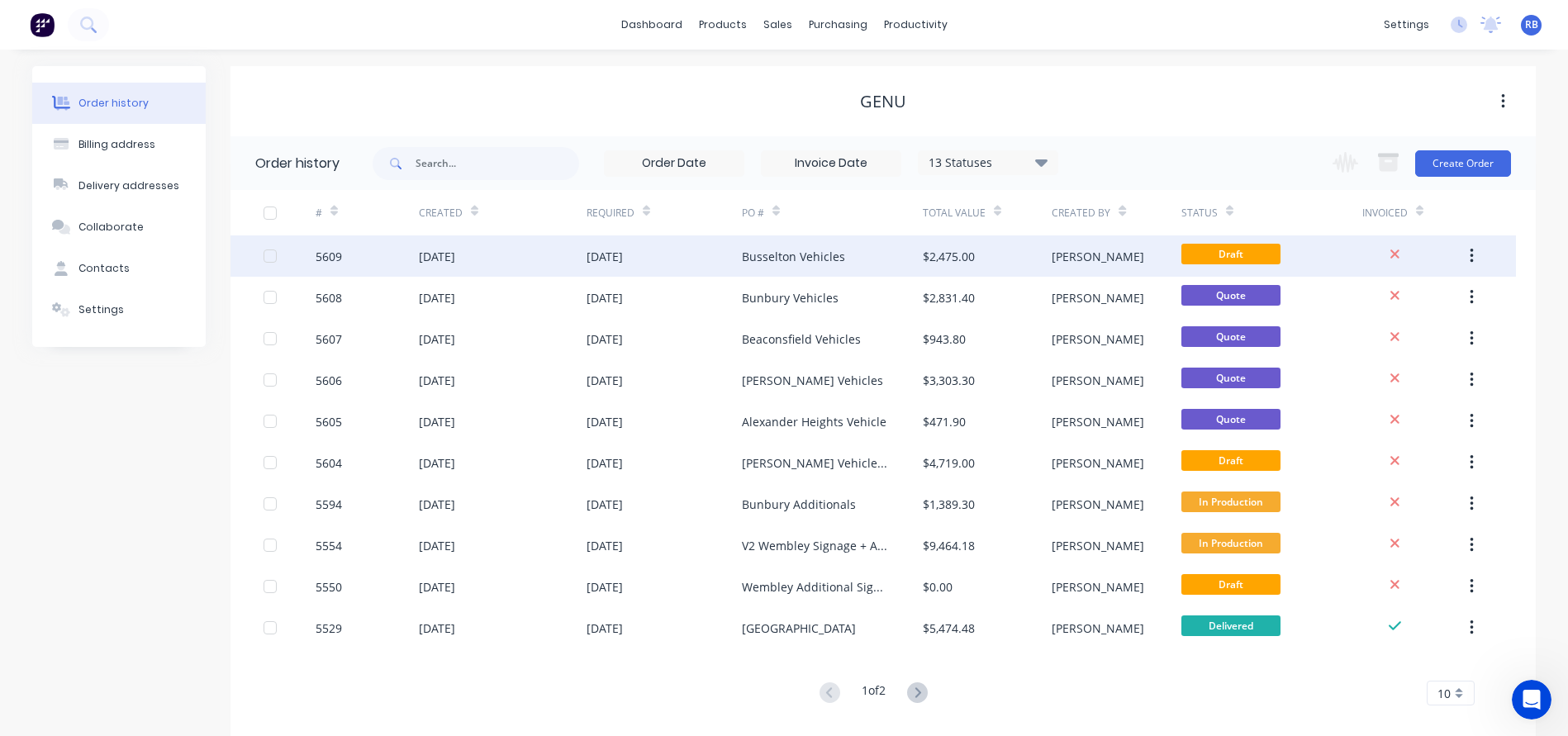
click at [764, 257] on div "Busselton Vehicles" at bounding box center [793, 256] width 104 height 17
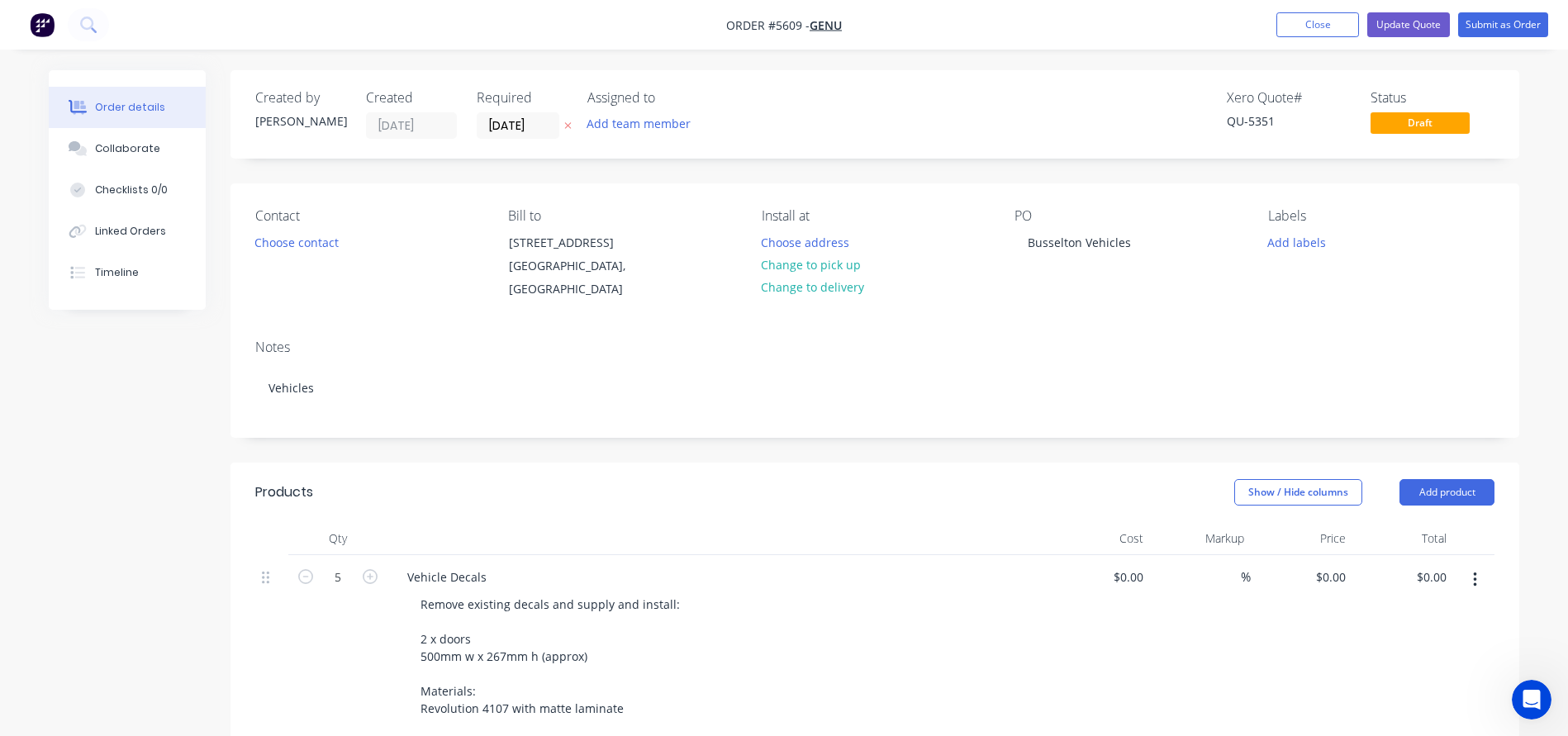
type input "$390.00"
type input "10"
type input "$429.00"
type input "$2,145.00"
type input "$105.00"
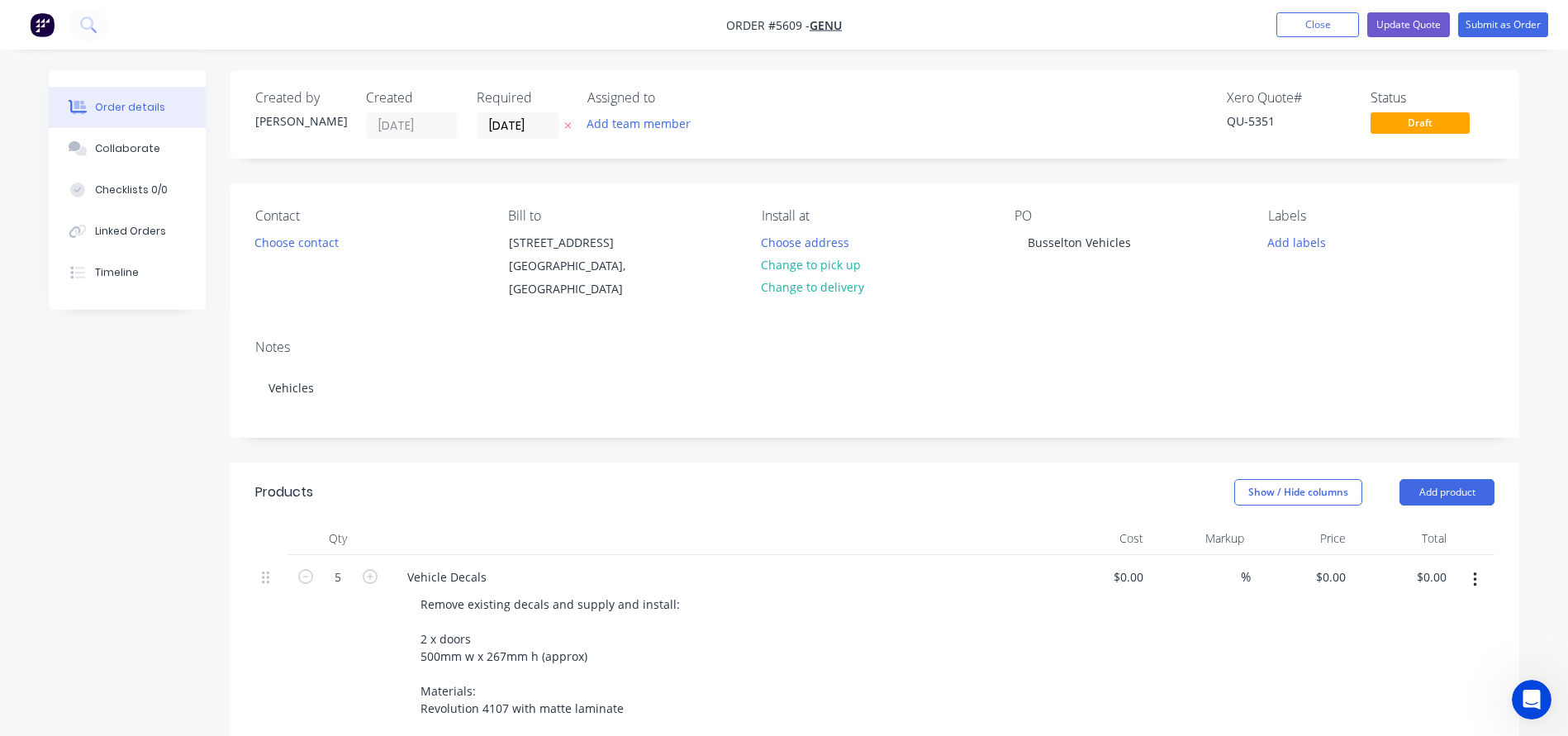
type input "$105.00"
click at [255, 240] on button "Choose contact" at bounding box center [297, 241] width 102 height 22
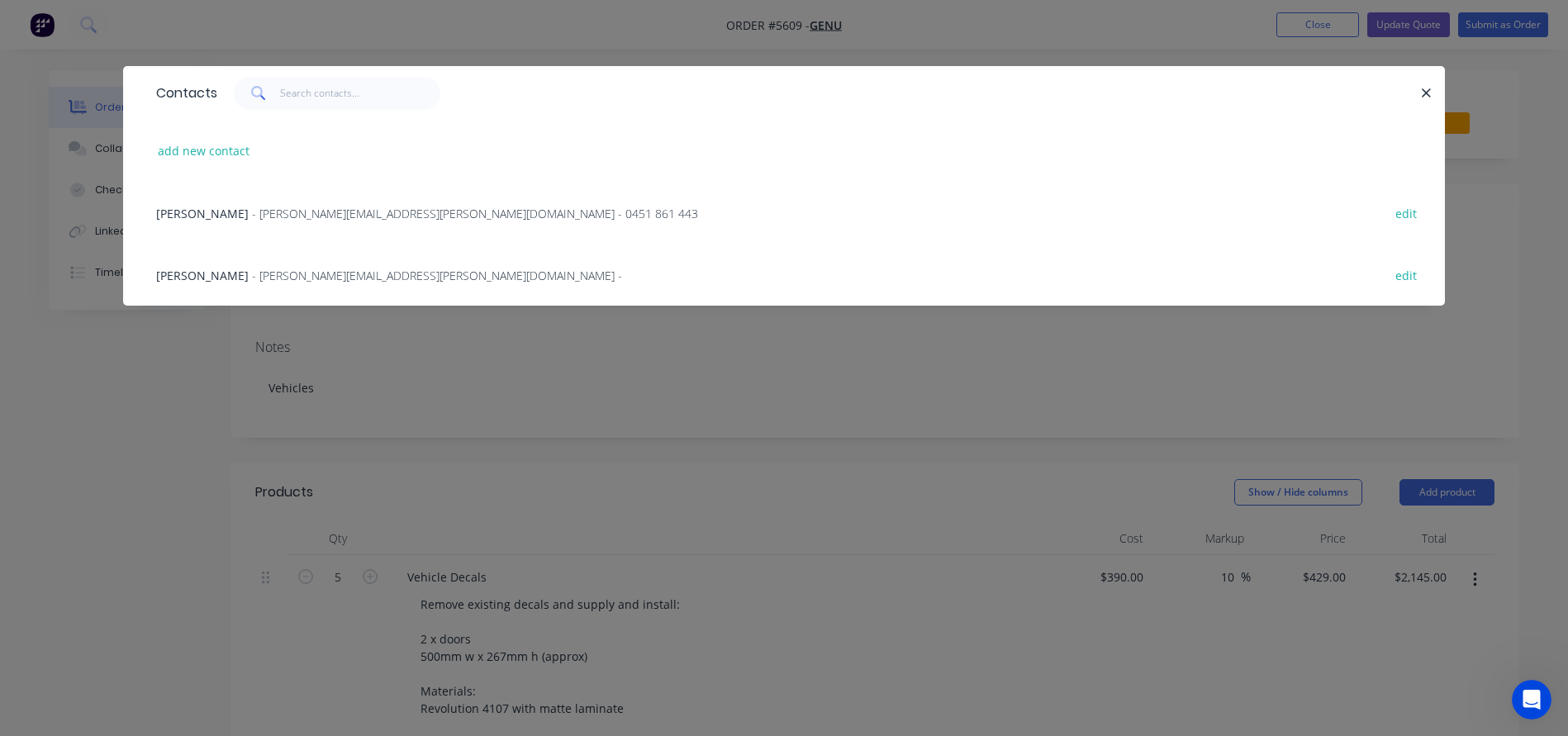
click at [173, 273] on span "[PERSON_NAME]" at bounding box center [202, 276] width 93 height 16
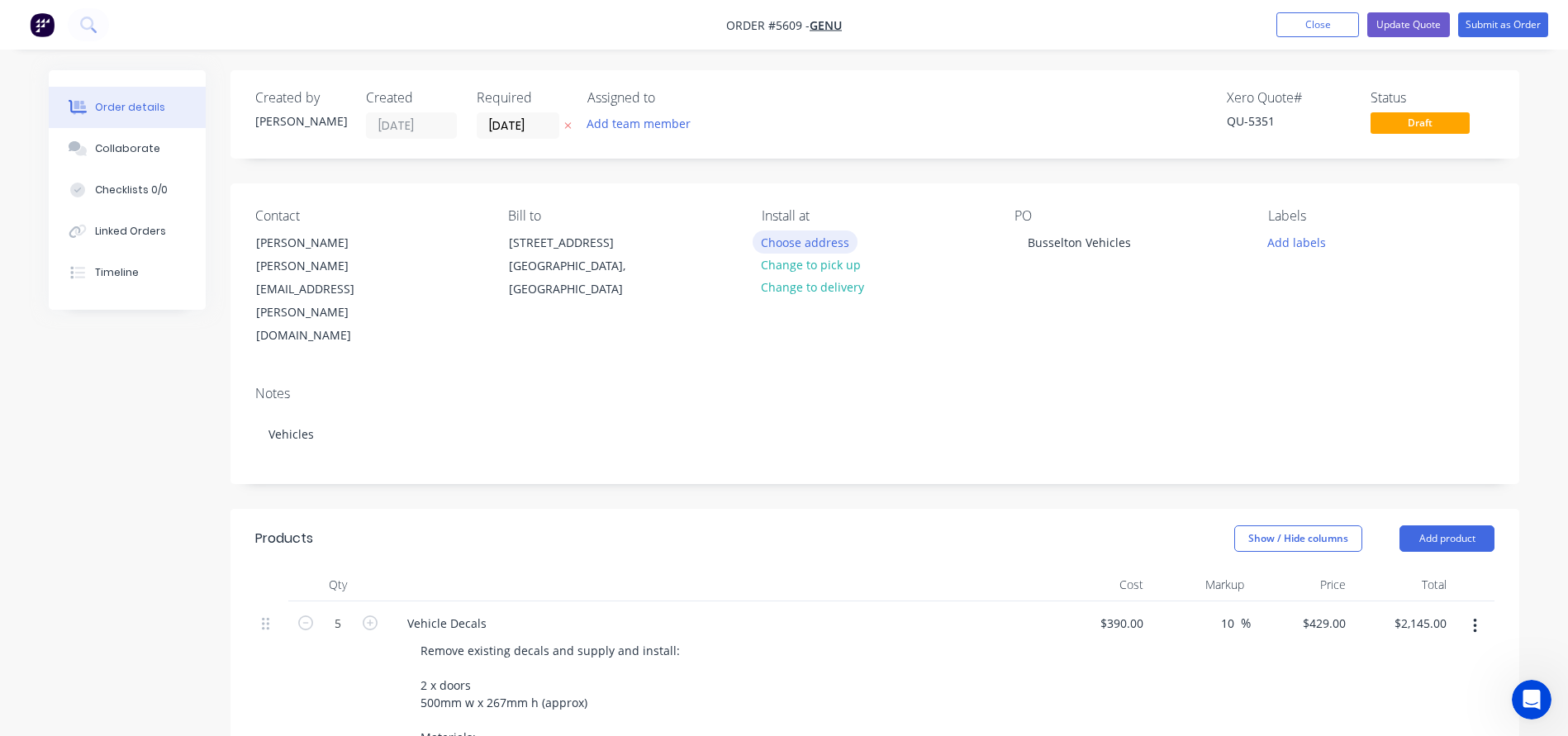
click at [783, 240] on button "Choose address" at bounding box center [805, 241] width 106 height 22
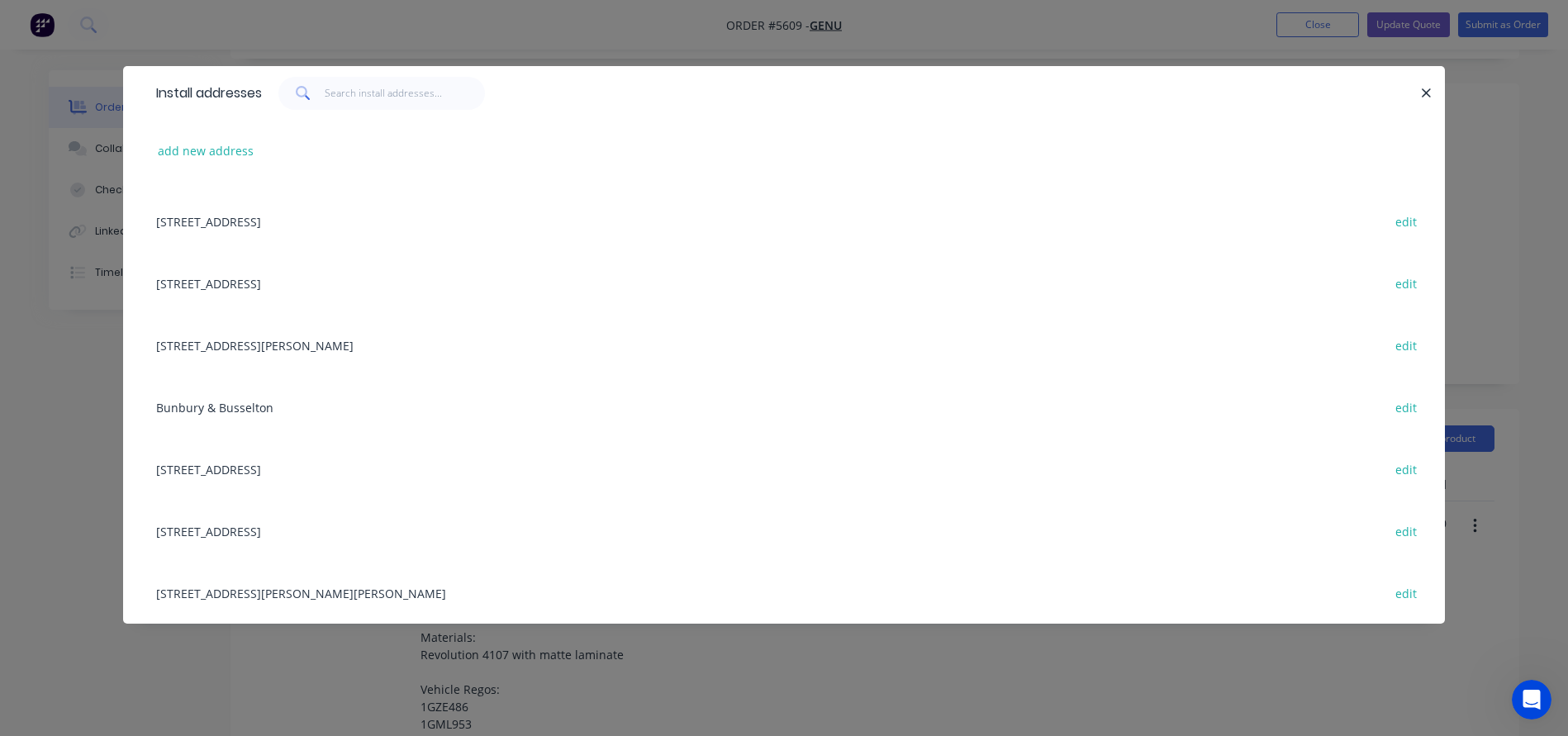
scroll to position [123, 0]
click at [1425, 93] on icon "button" at bounding box center [1426, 93] width 9 height 9
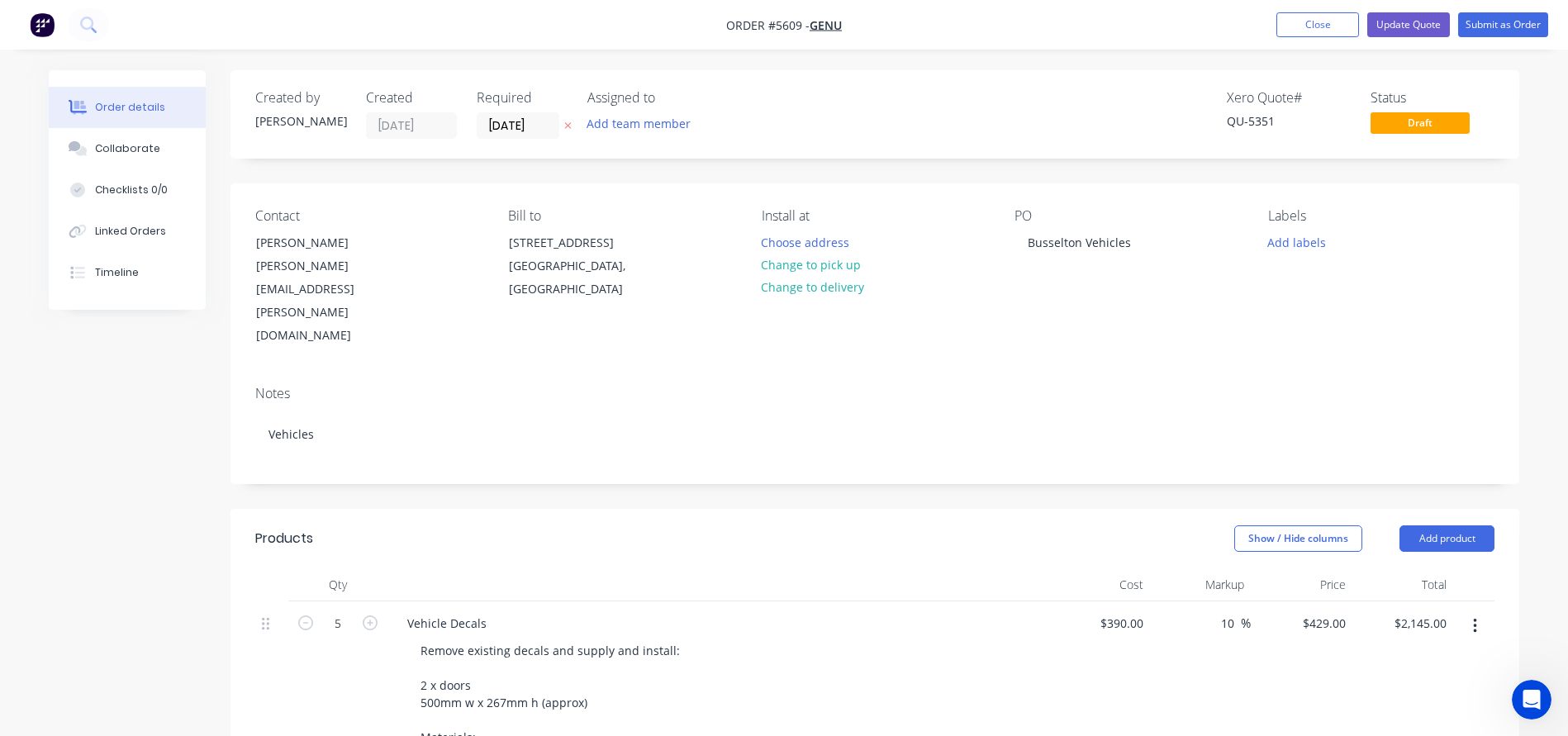
scroll to position [0, 0]
click at [797, 240] on button "Choose address" at bounding box center [805, 241] width 106 height 22
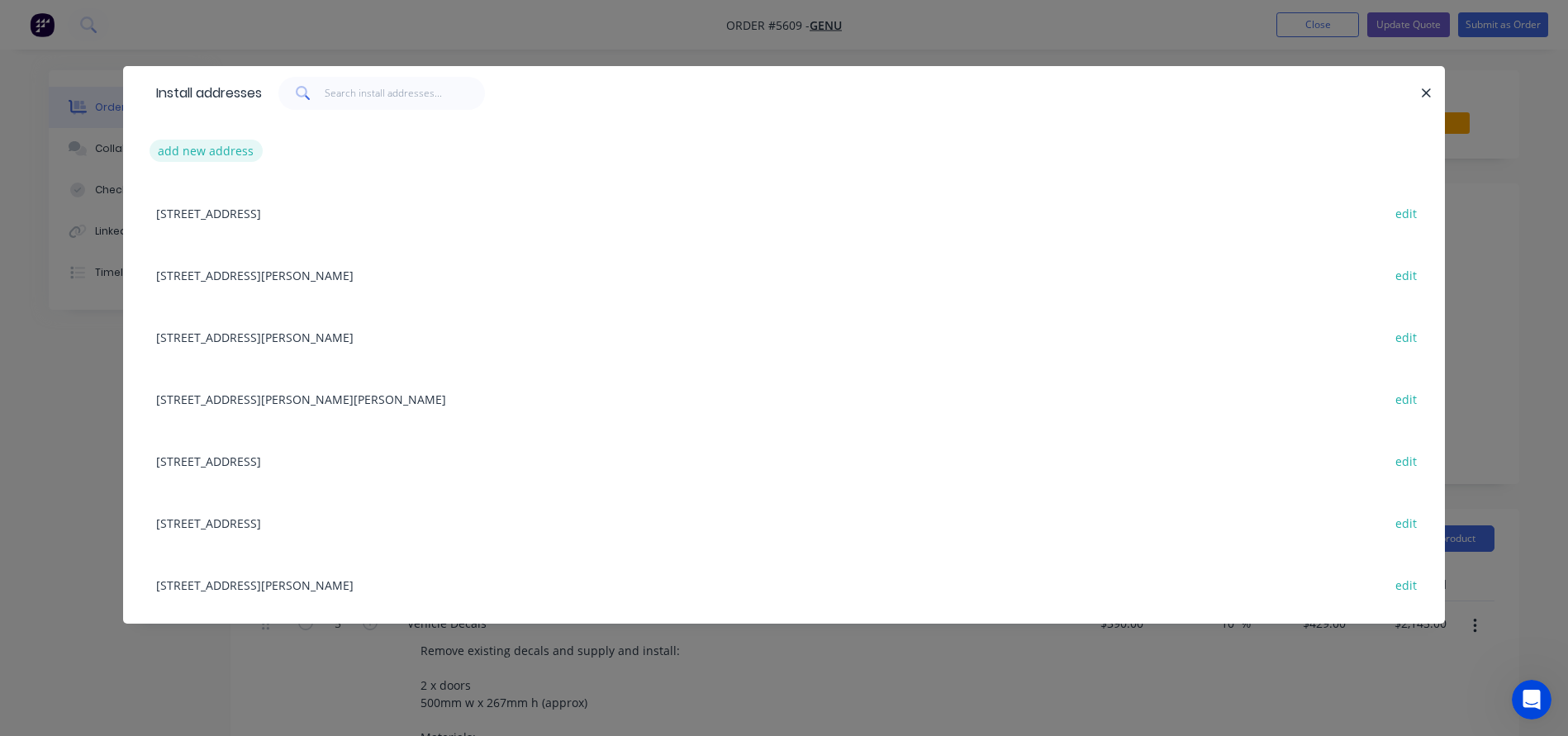
click at [219, 140] on button "add new address" at bounding box center [206, 150] width 113 height 22
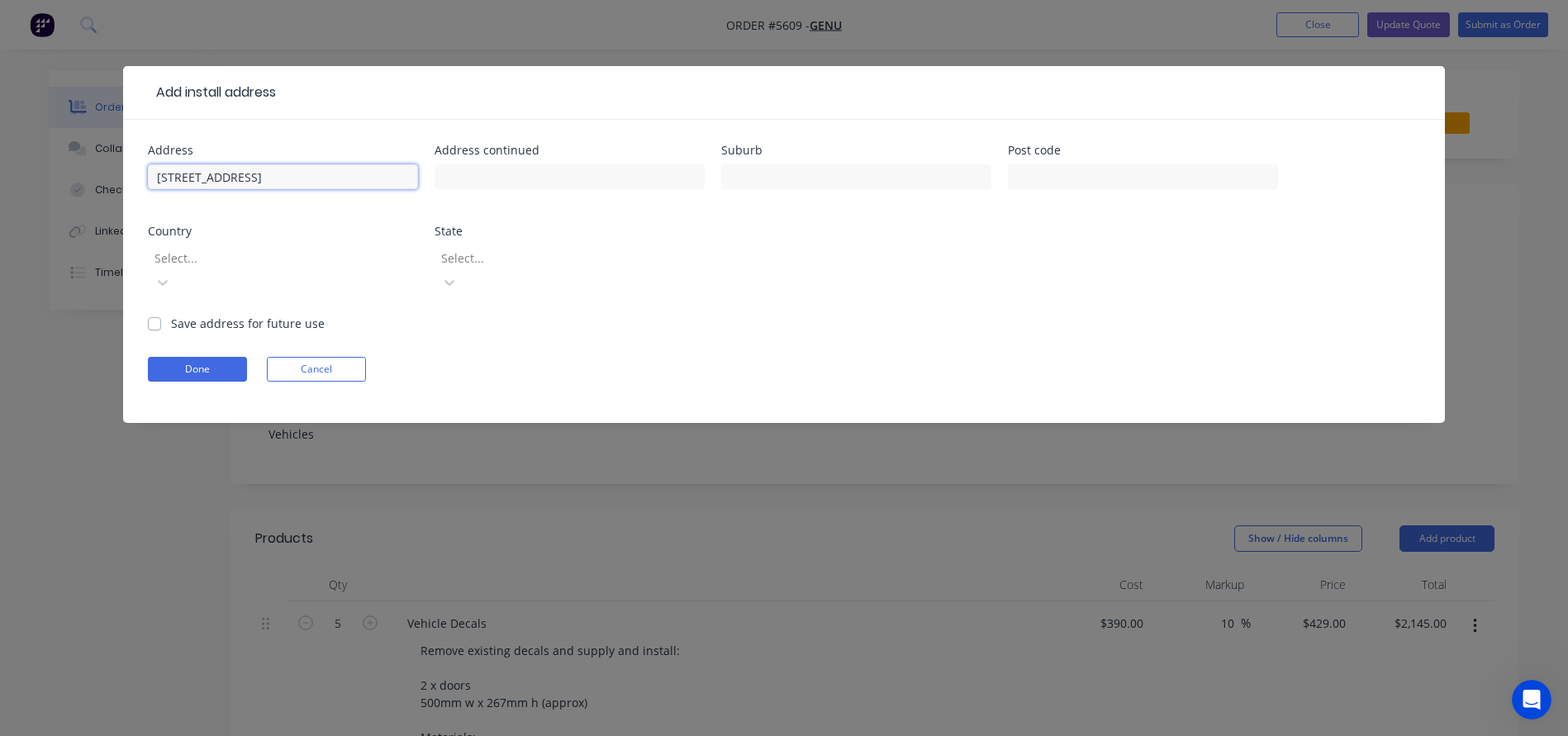
type input "[STREET_ADDRESS]"
type input "Busselton"
click at [249, 315] on label "Save address for future use" at bounding box center [248, 323] width 153 height 17
click at [161, 315] on input "Save address for future use" at bounding box center [154, 323] width 13 height 16
checkbox input "true"
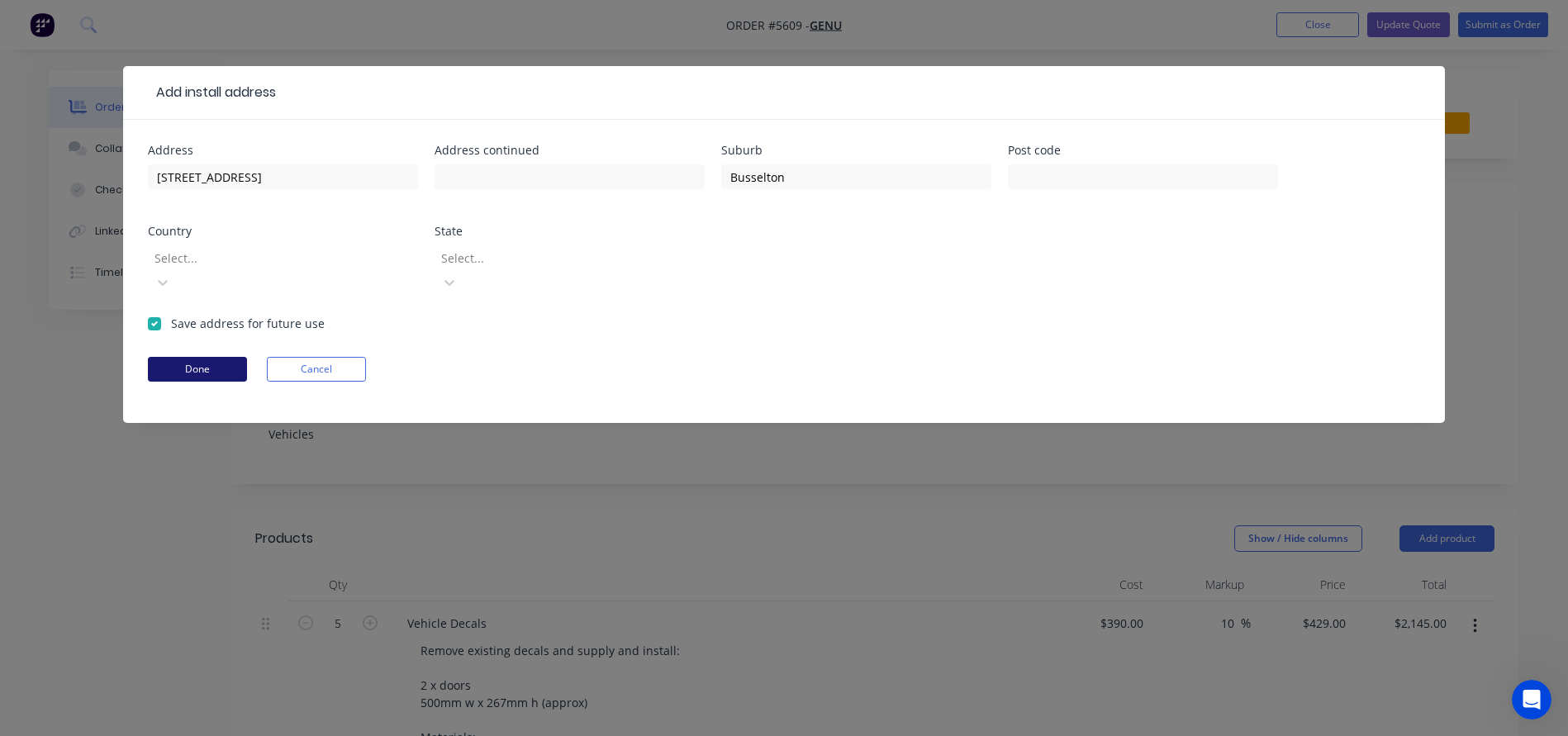
click at [202, 357] on button "Done" at bounding box center [198, 368] width 100 height 25
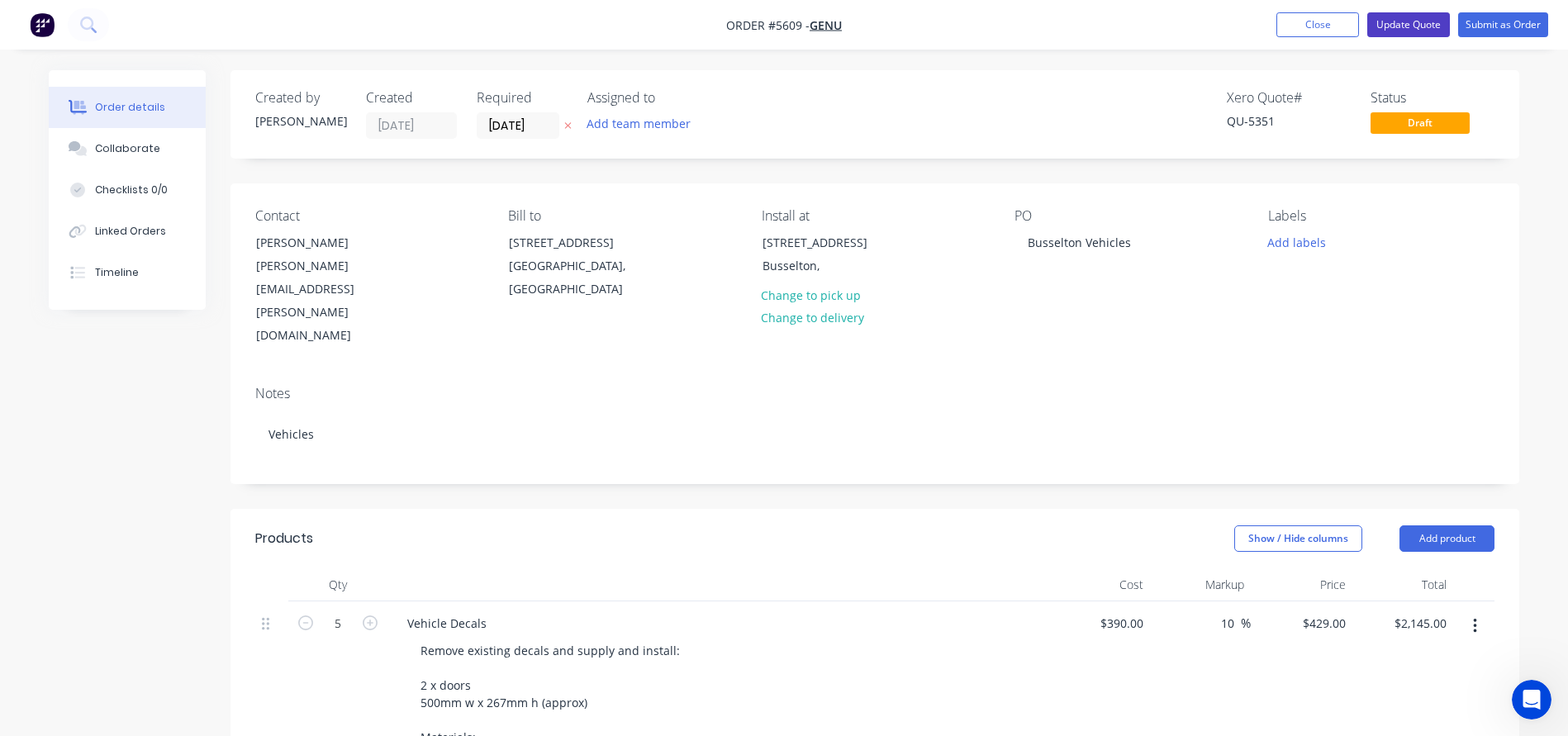
click at [1401, 30] on button "Update Quote" at bounding box center [1408, 24] width 83 height 25
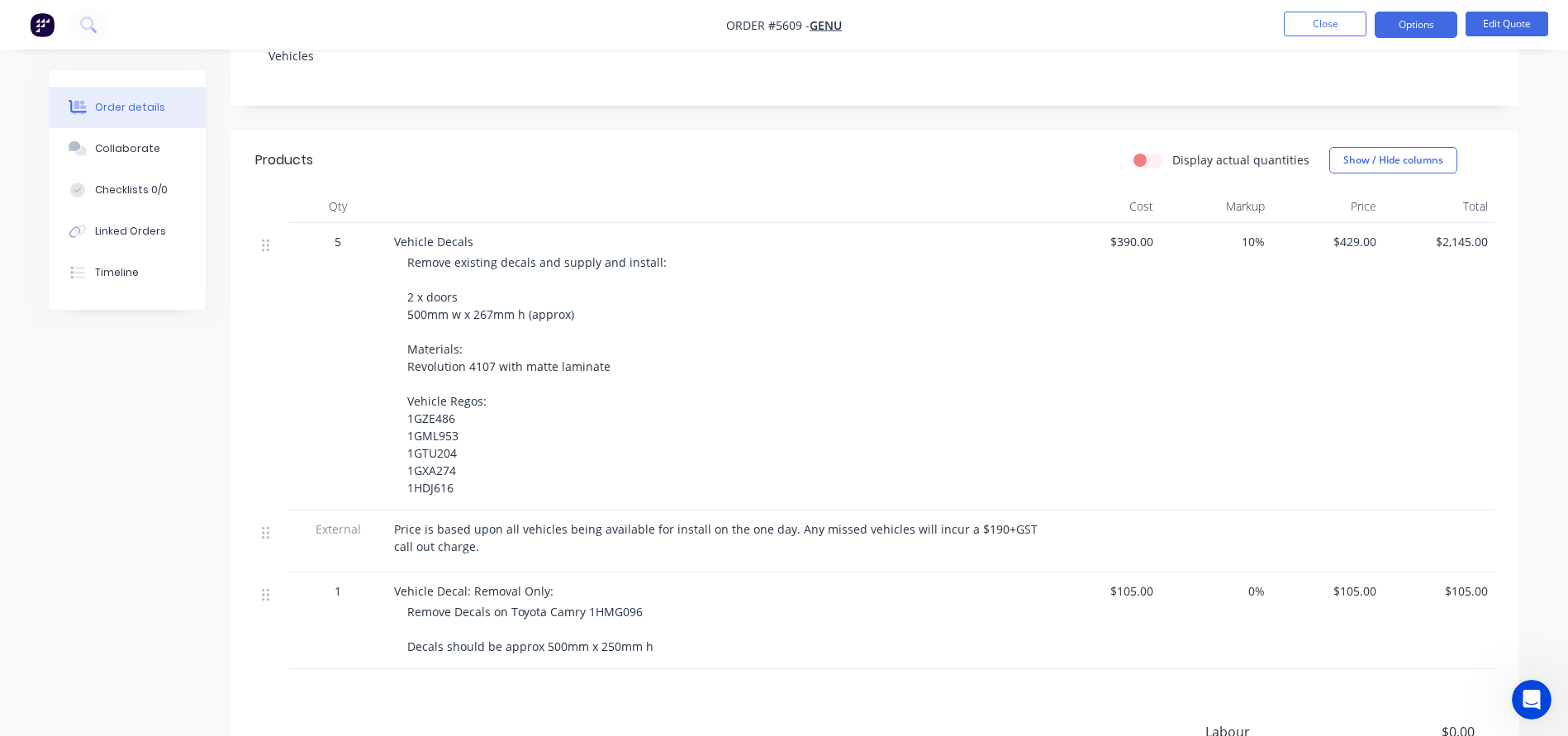
scroll to position [357, 0]
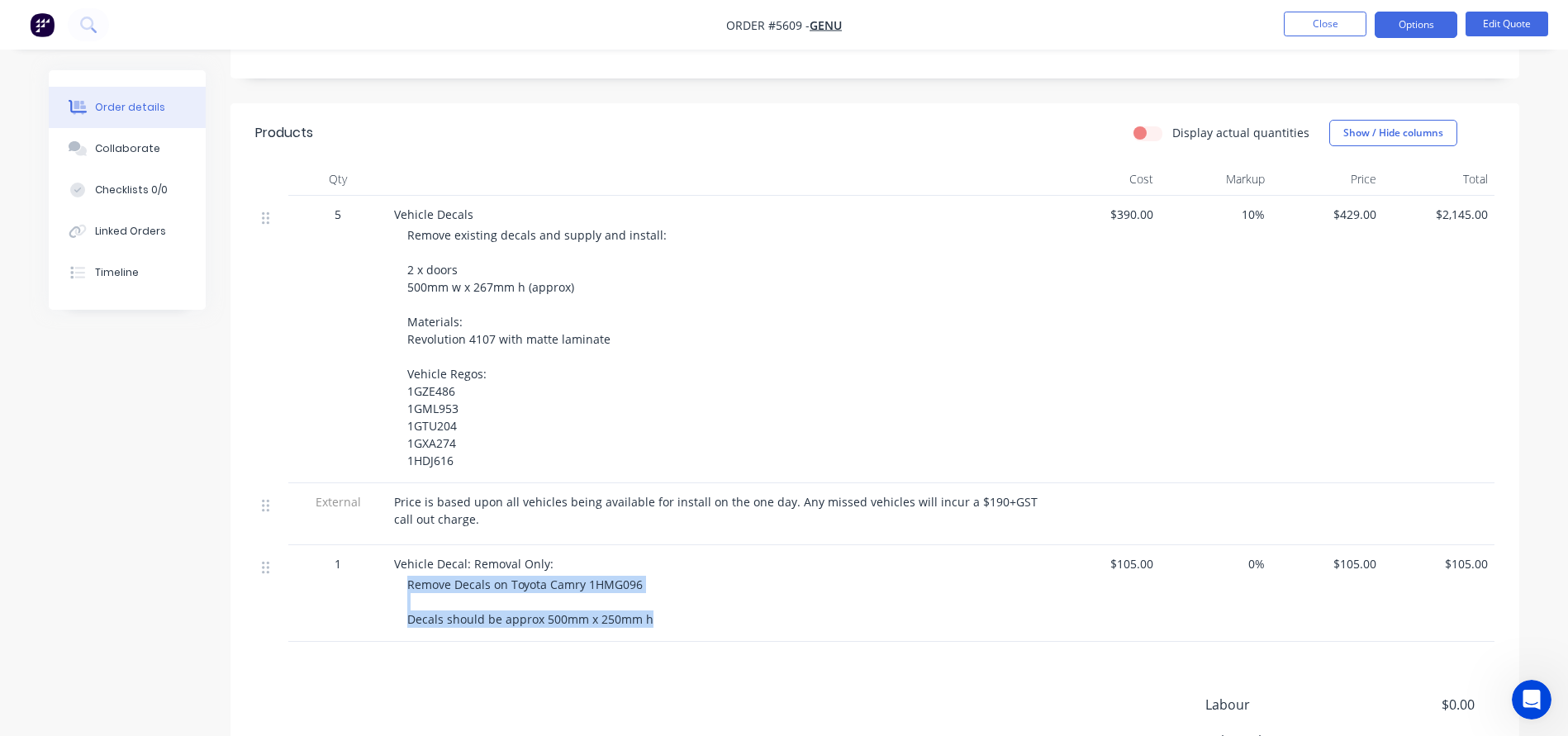
drag, startPoint x: 651, startPoint y: 622, endPoint x: 390, endPoint y: 583, distance: 263.9
click at [390, 583] on div "Vehicle Decal: Removal Only: Remove Decals on Toyota Camry 1HMG096 Decals shoul…" at bounding box center [718, 594] width 661 height 97
copy span "Remove Decals on Toyota Camry 1HMG096 Decals should be approx 500mm x 250mm h"
click at [1507, 24] on button "Edit Quote" at bounding box center [1506, 24] width 83 height 25
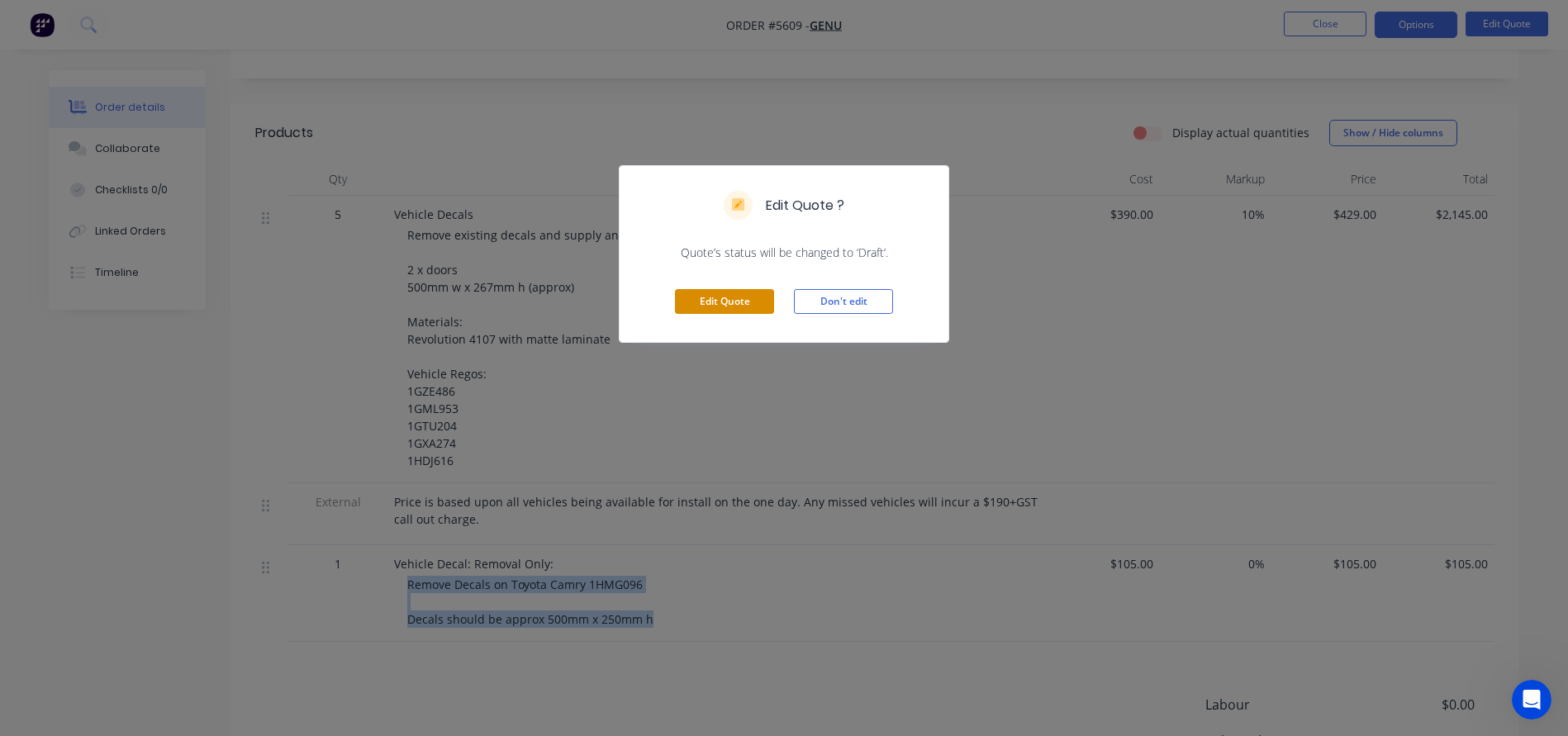
click at [705, 300] on button "Edit Quote" at bounding box center [725, 301] width 100 height 25
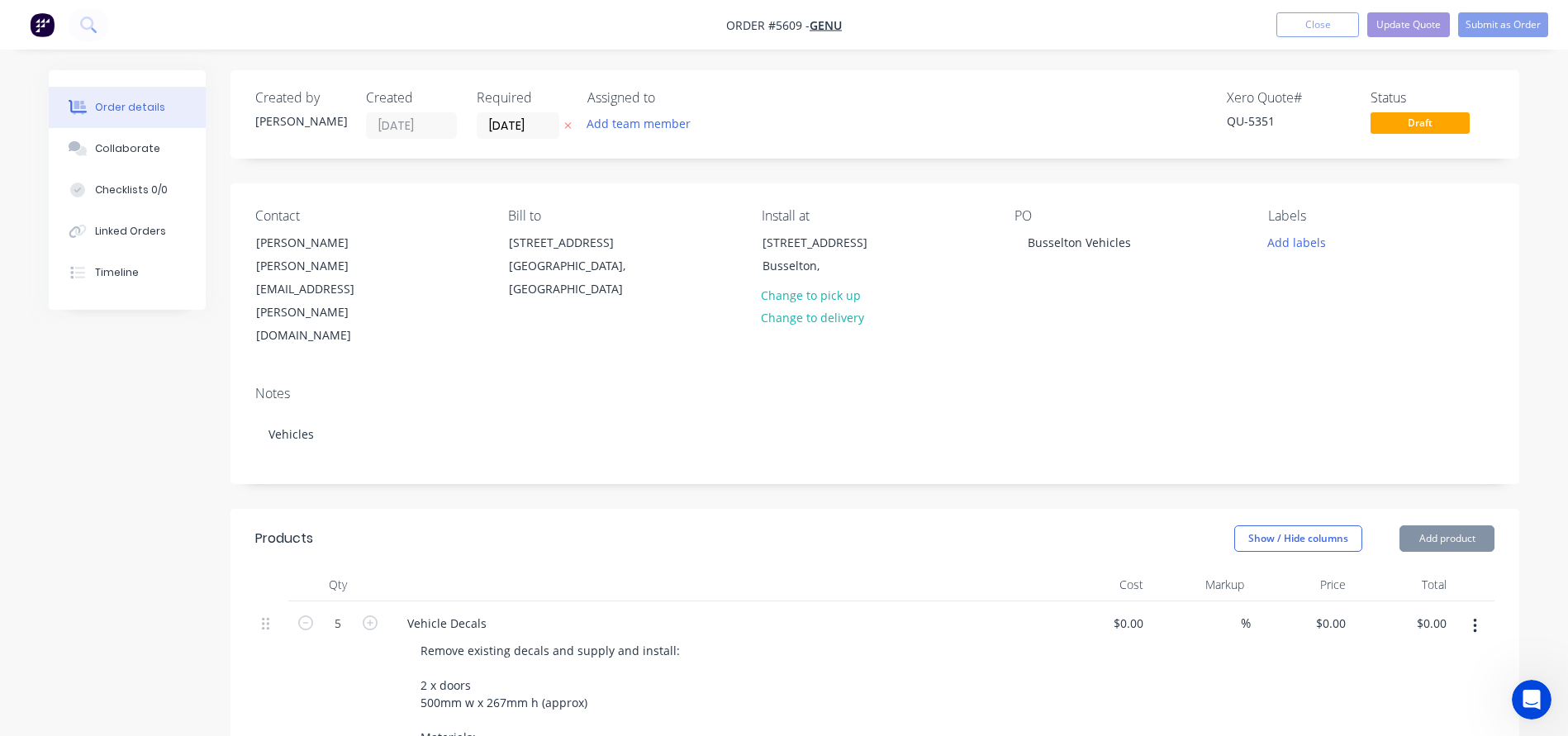
type input "$390.00"
type input "10"
type input "$429.00"
type input "$2,145.00"
type input "$105.00"
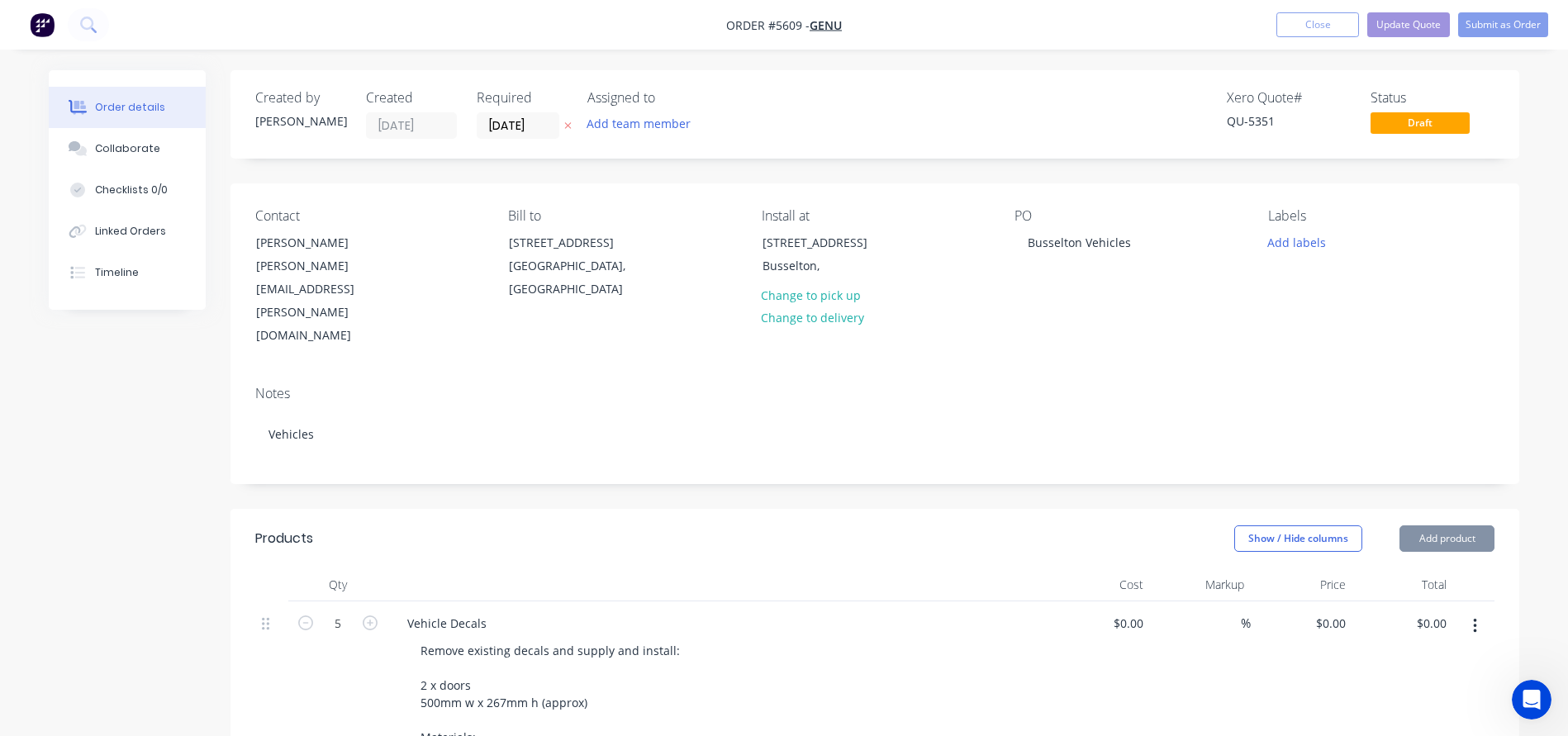
type input "$105.00"
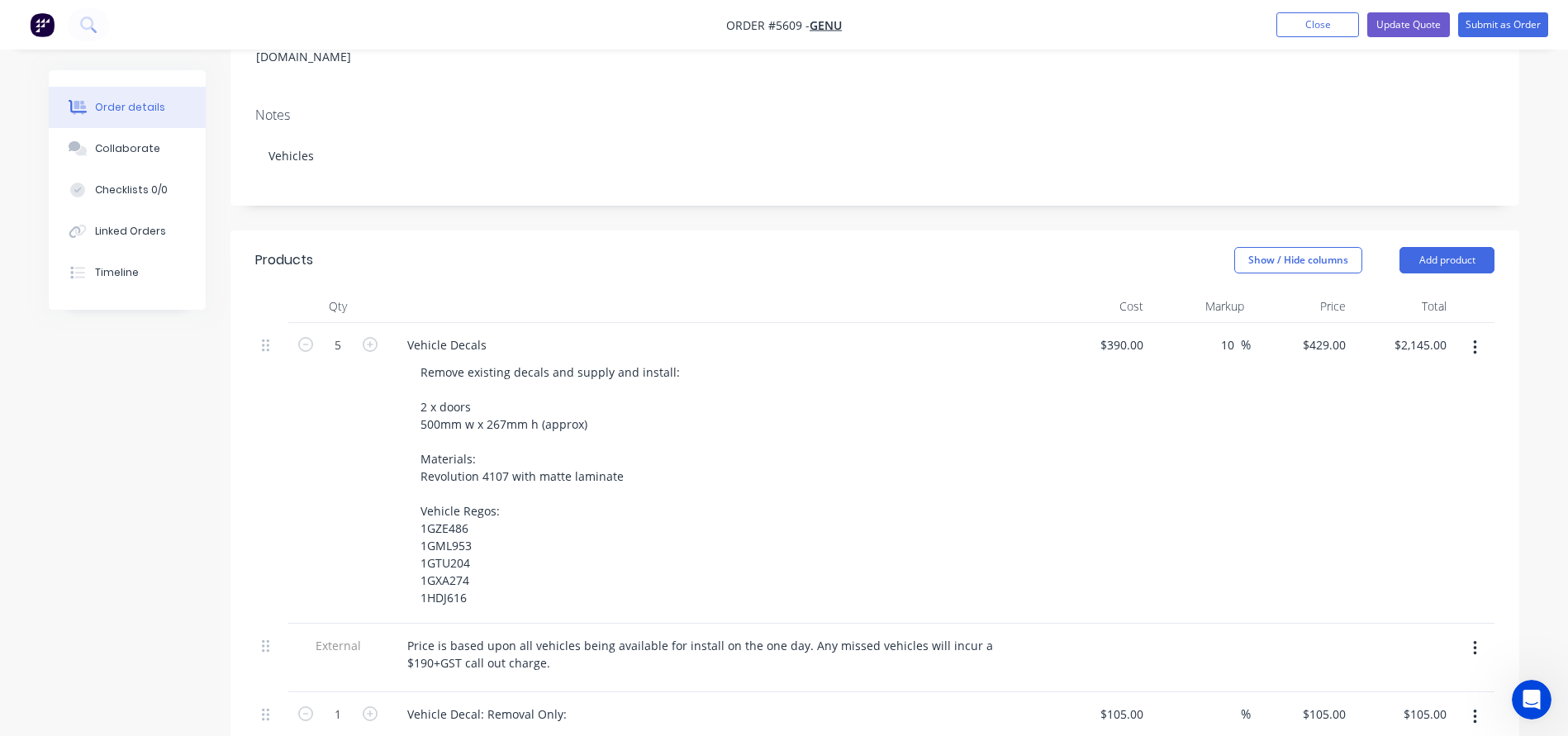
scroll to position [315, 0]
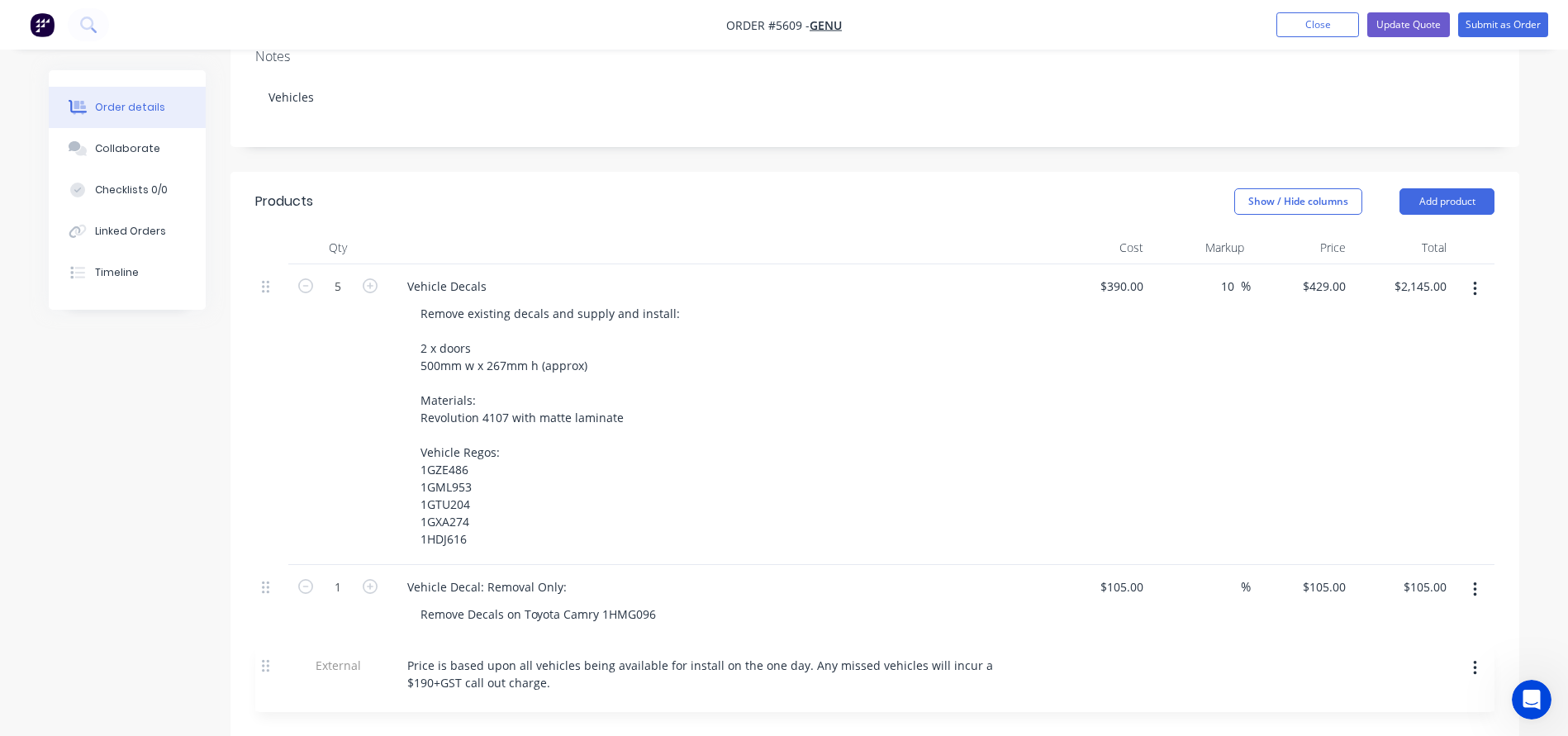
drag, startPoint x: 266, startPoint y: 561, endPoint x: 266, endPoint y: 669, distance: 108.0
click at [266, 669] on div "5 Vehicle Decals Remove existing decals and supply and install: 2 x doors 500mm…" at bounding box center [874, 503] width 1238 height 479
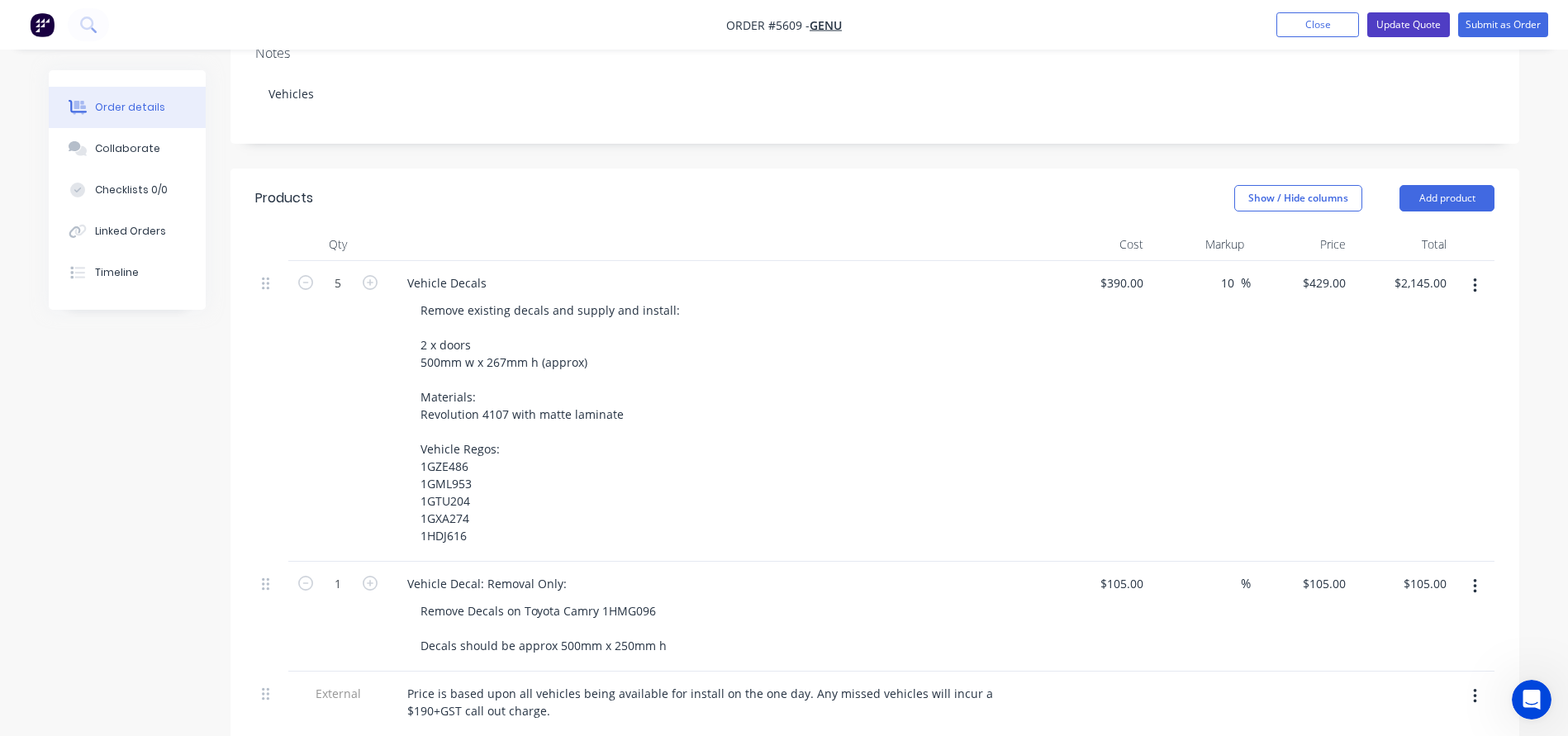
click at [1404, 31] on button "Update Quote" at bounding box center [1408, 24] width 83 height 25
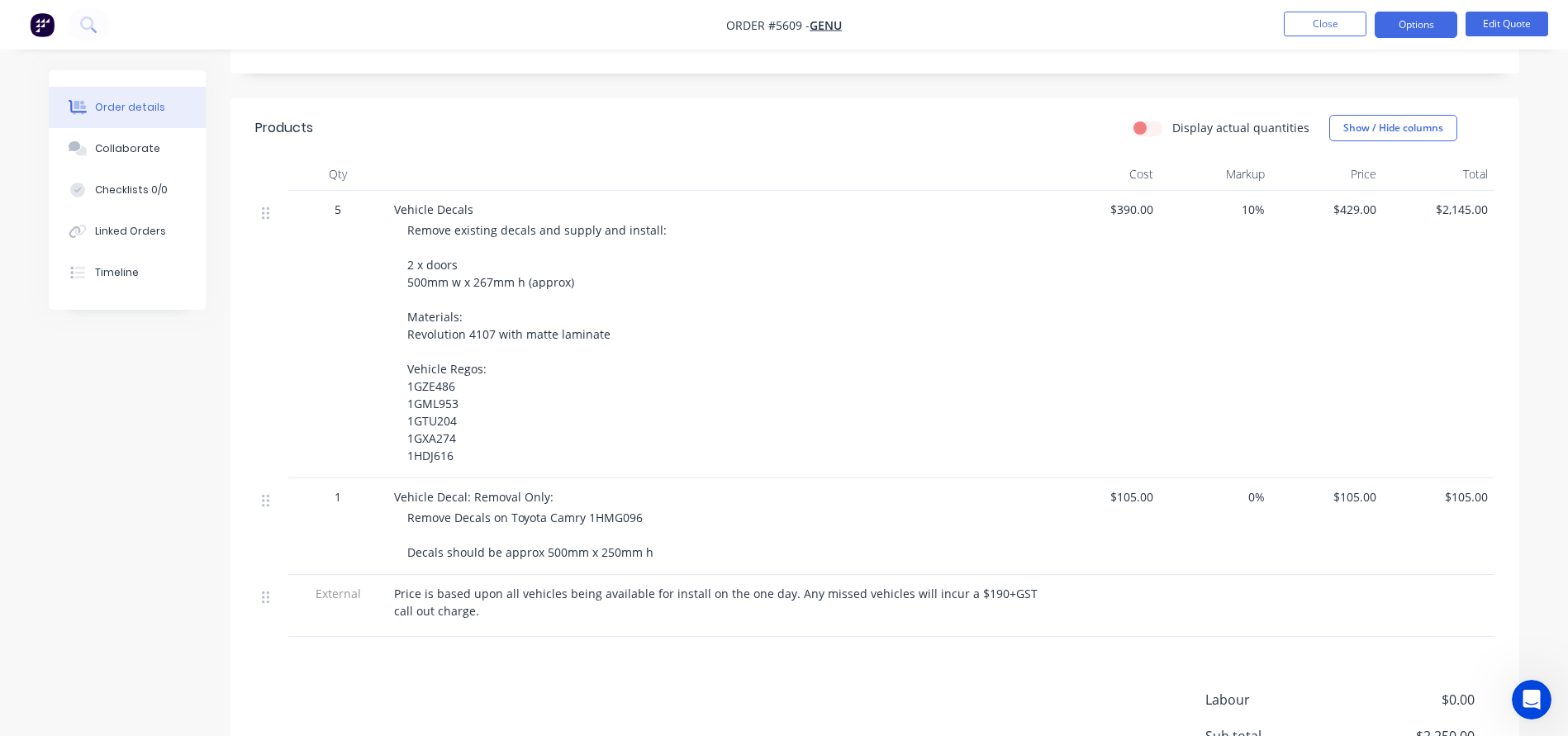
scroll to position [393, 0]
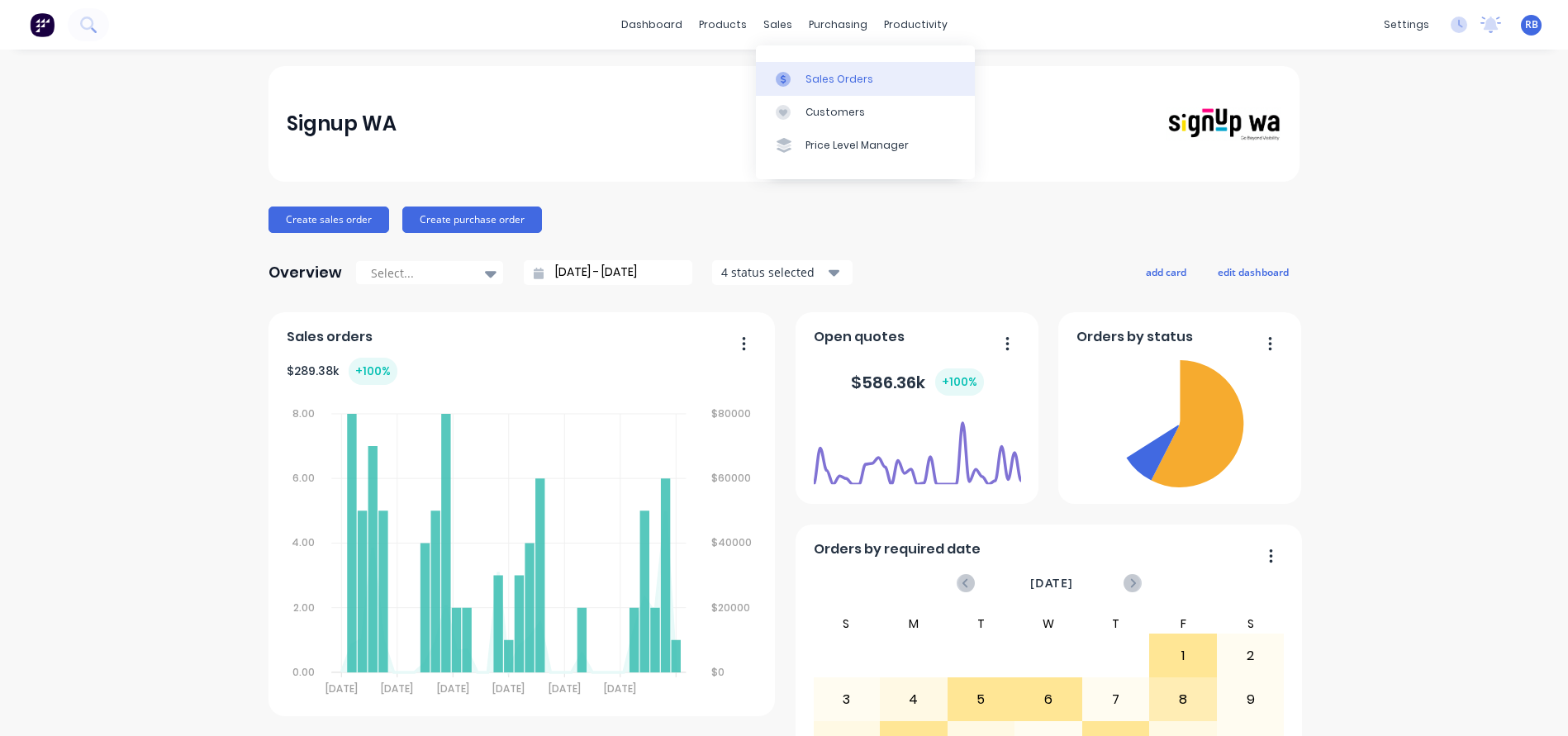
click at [846, 86] on div "Sales Orders" at bounding box center [839, 79] width 68 height 15
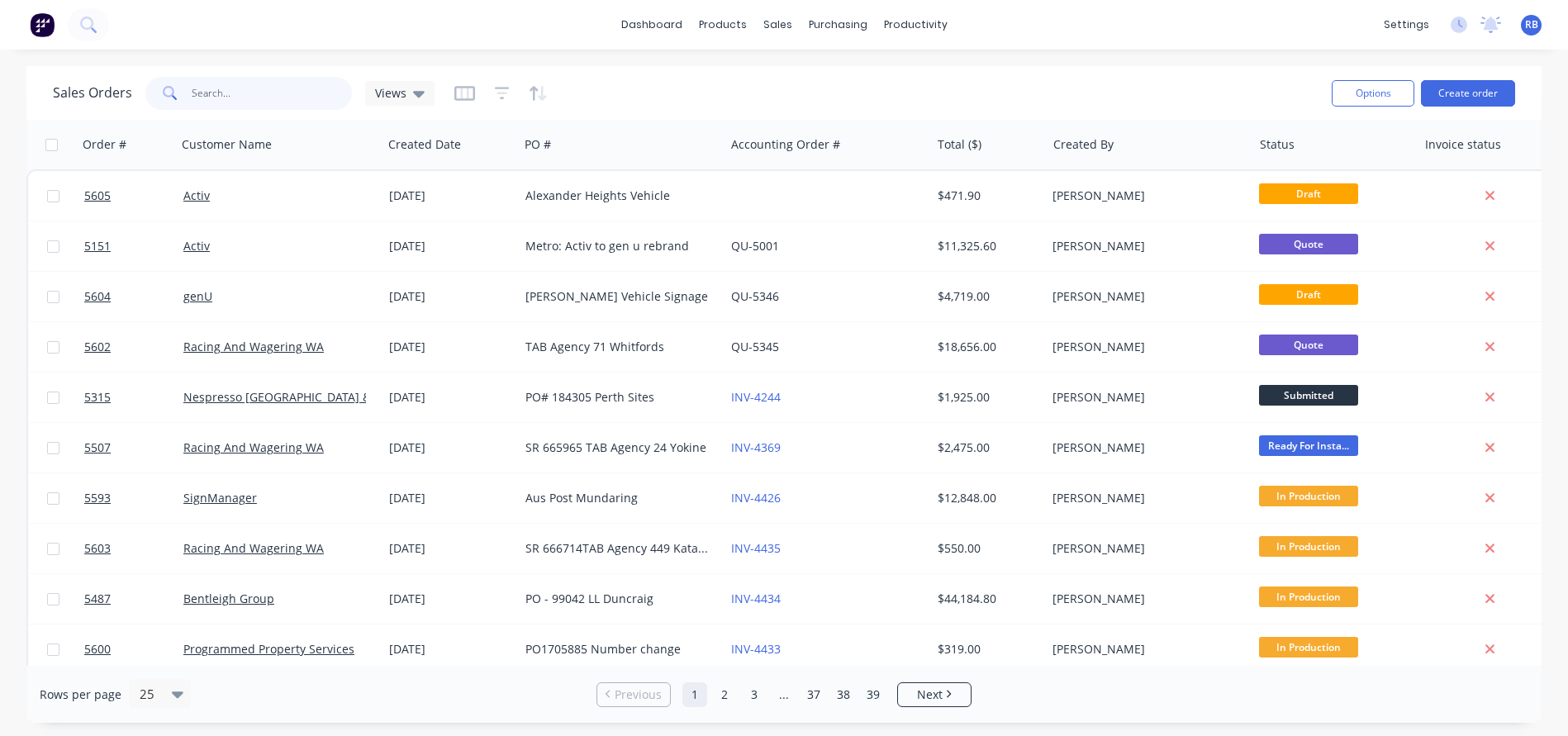
click at [237, 105] on input "text" at bounding box center [272, 93] width 161 height 33
type input "a"
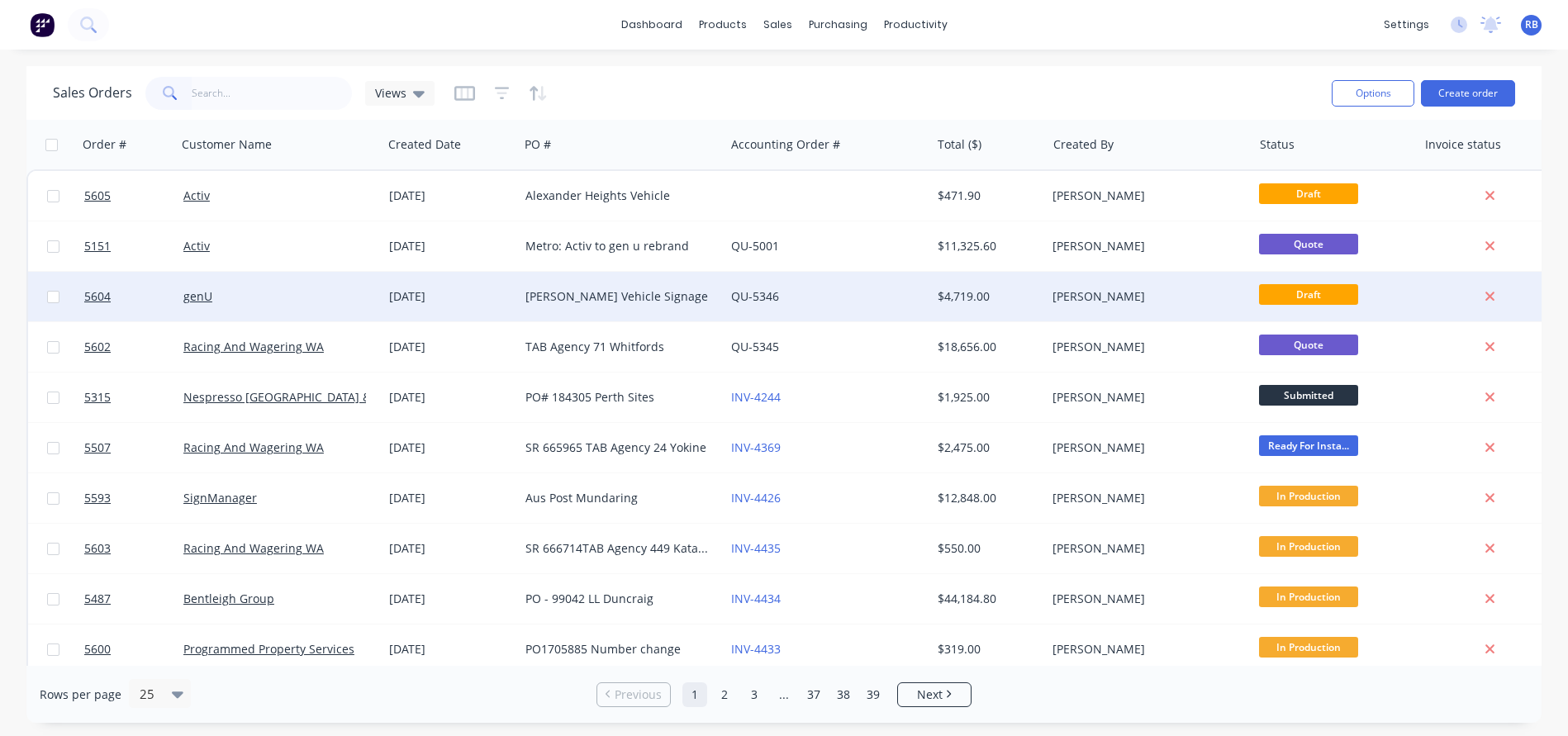
click at [657, 294] on div "[PERSON_NAME] Vehicle Signage" at bounding box center [617, 297] width 183 height 17
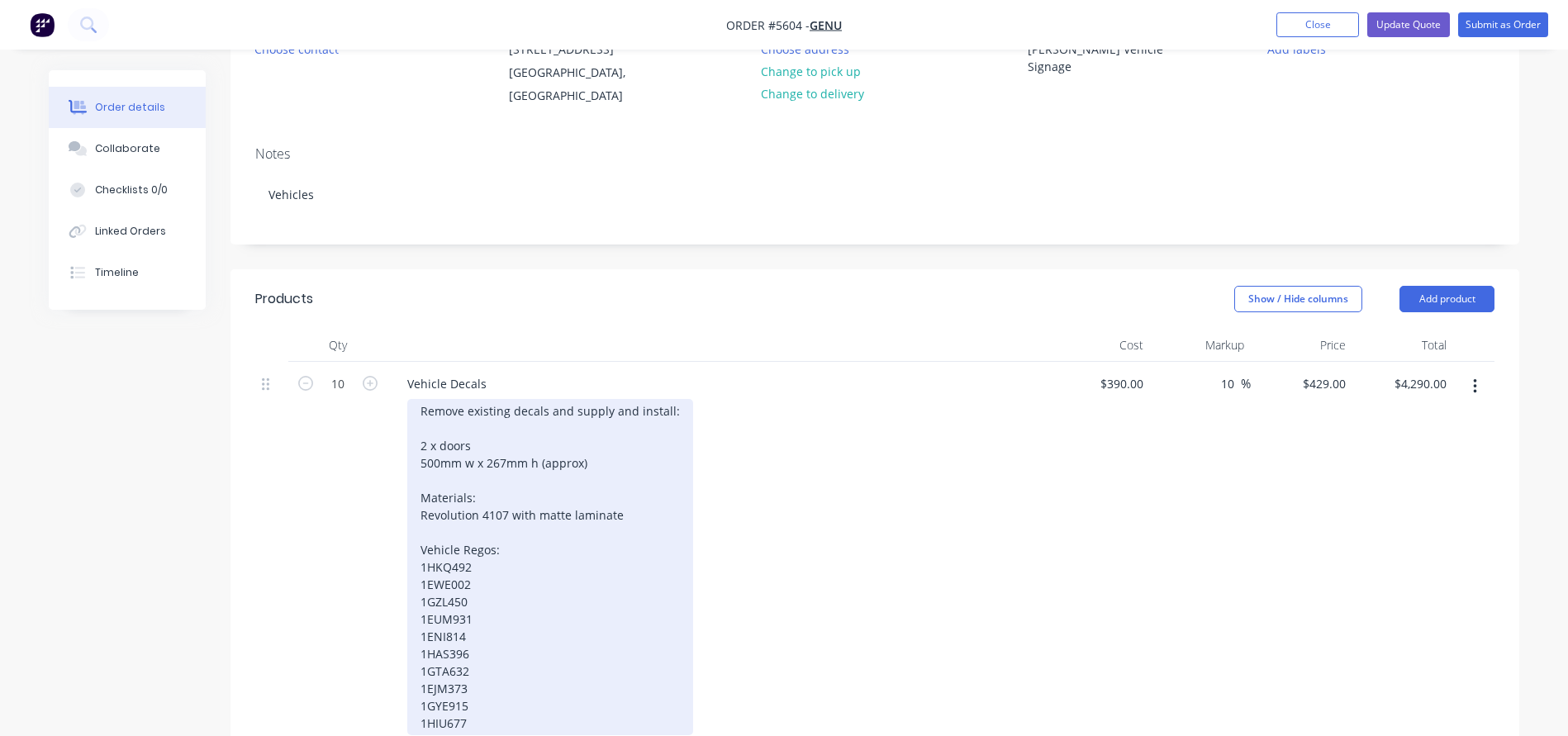
scroll to position [250, 0]
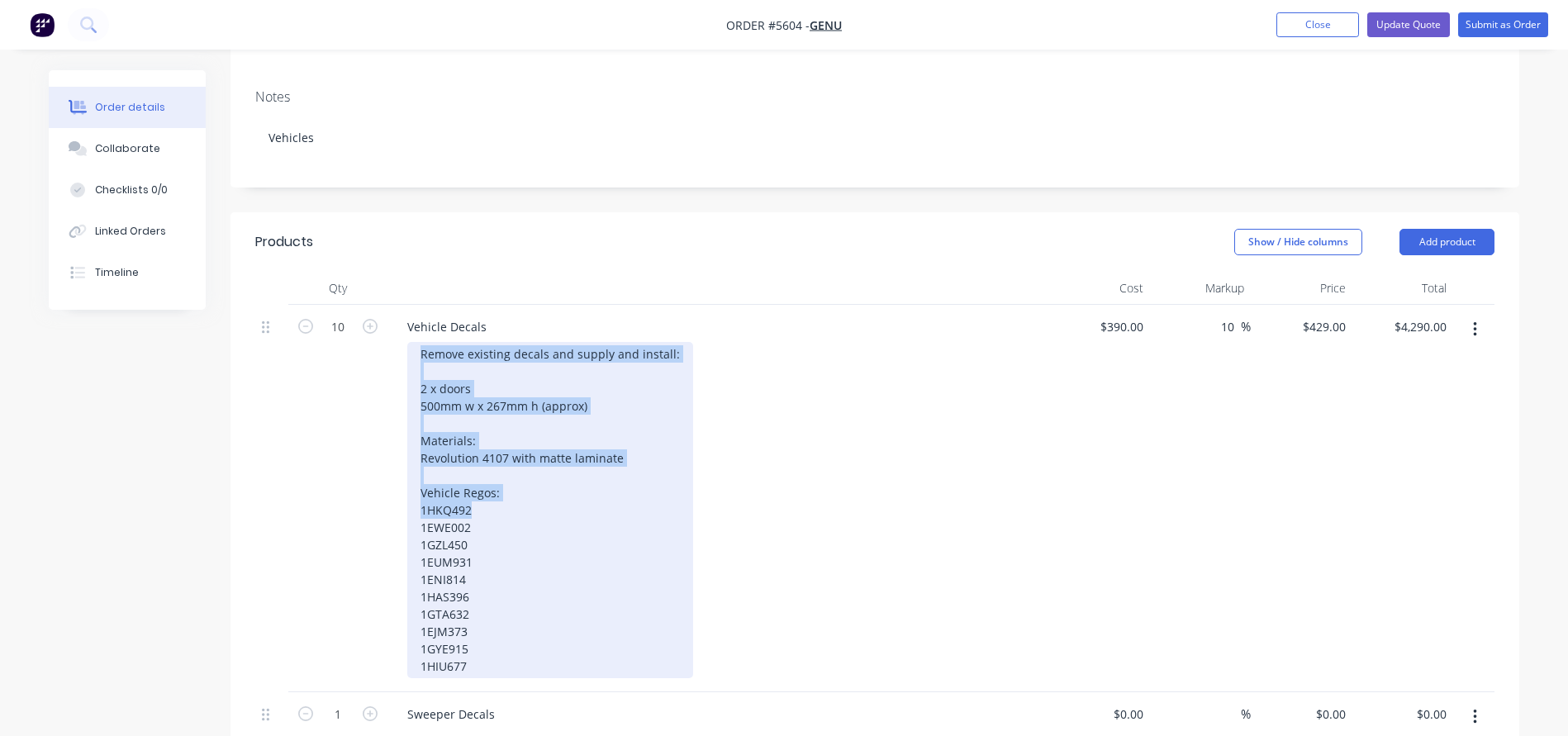
drag, startPoint x: 477, startPoint y: 514, endPoint x: 390, endPoint y: 341, distance: 193.6
click at [390, 341] on div "Vehicle Decals Remove existing decals and supply and install: 2 x doors 500mm w…" at bounding box center [718, 498] width 661 height 387
copy div "Remove existing decals and supply and install: 2 x doors 500mm w x 267mm h (app…"
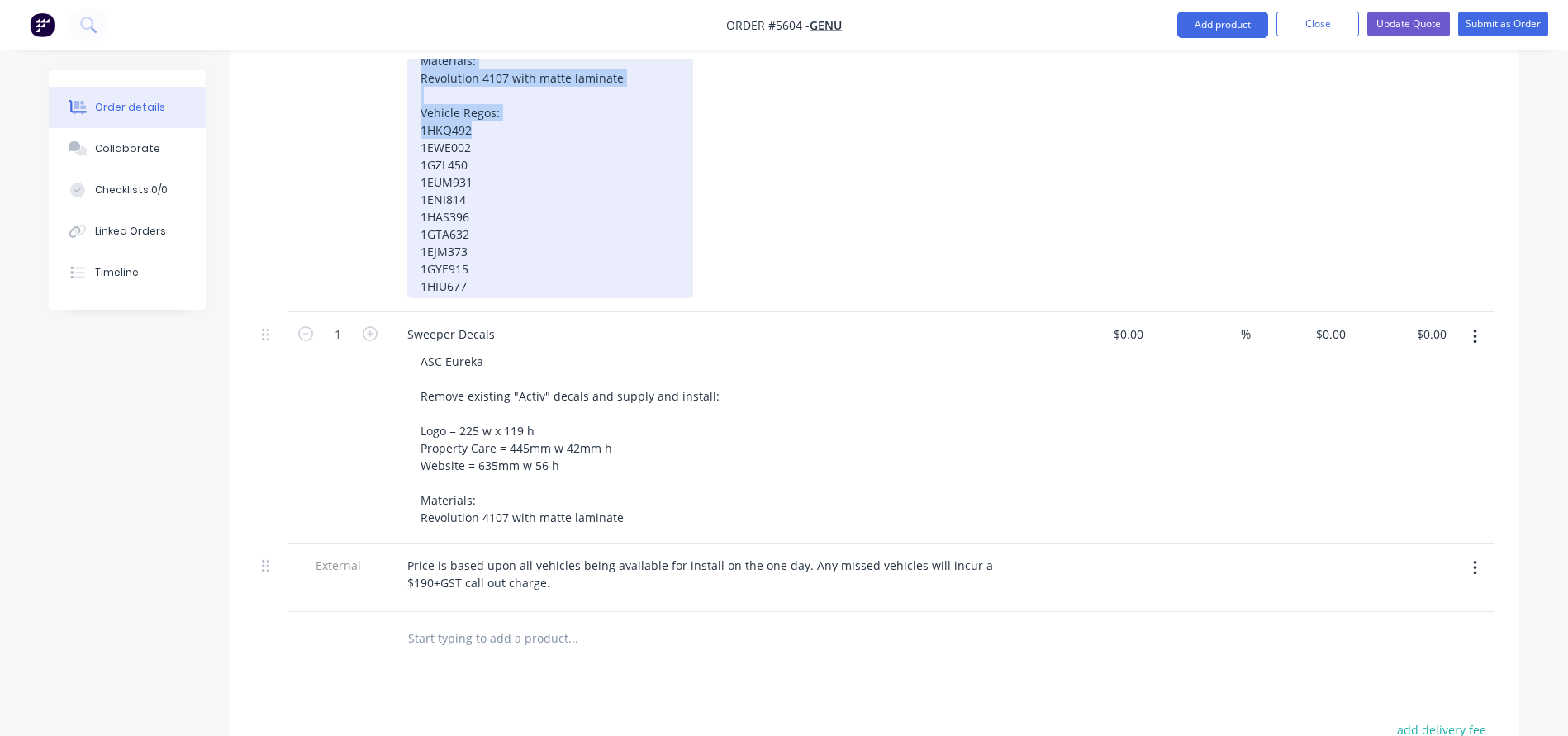
scroll to position [642, 0]
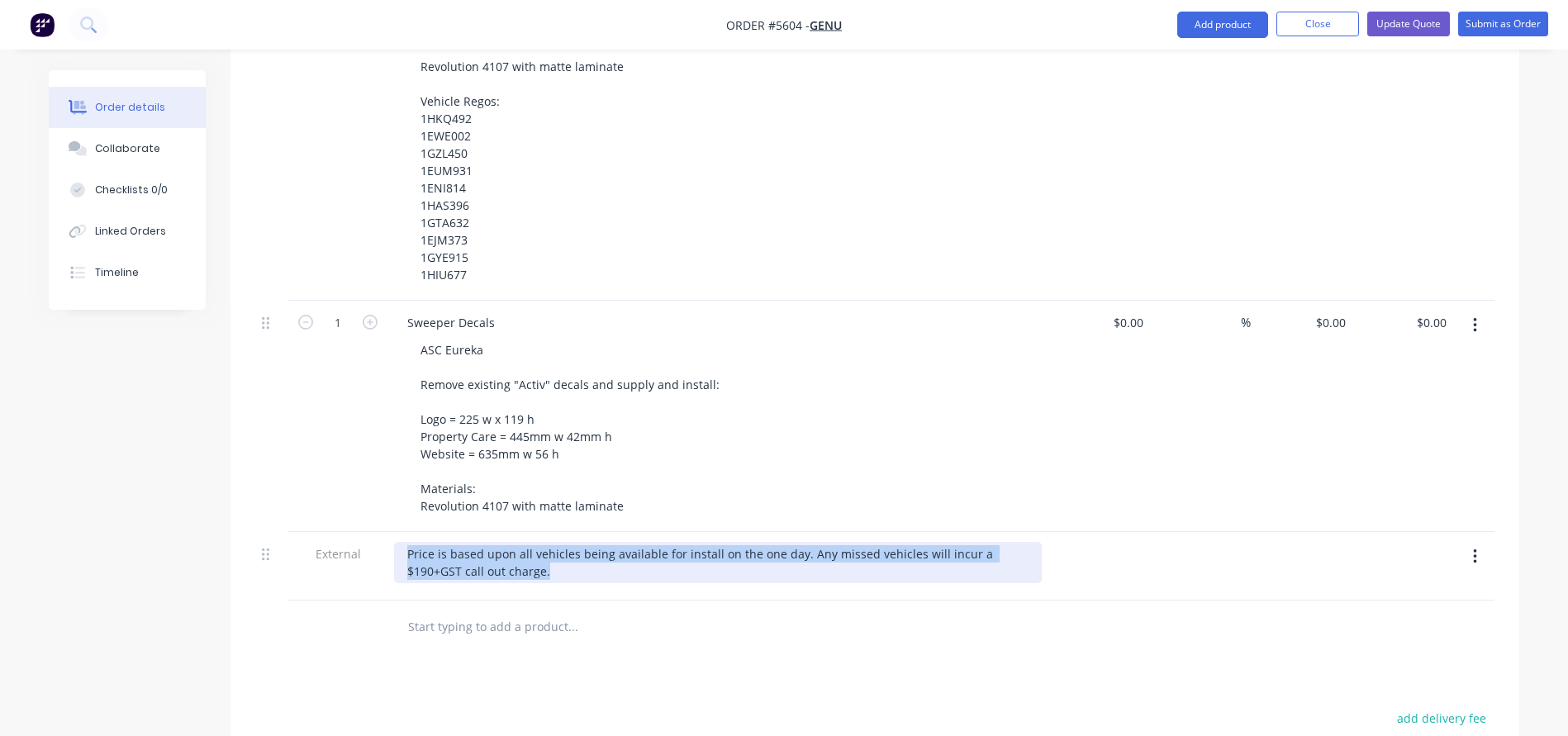
drag, startPoint x: 498, startPoint y: 576, endPoint x: 387, endPoint y: 548, distance: 114.5
click at [387, 548] on div "Price is based upon all vehicles being available for install on the one day. An…" at bounding box center [718, 566] width 661 height 69
copy div "Price is based upon all vehicles being available for install on the one day. An…"
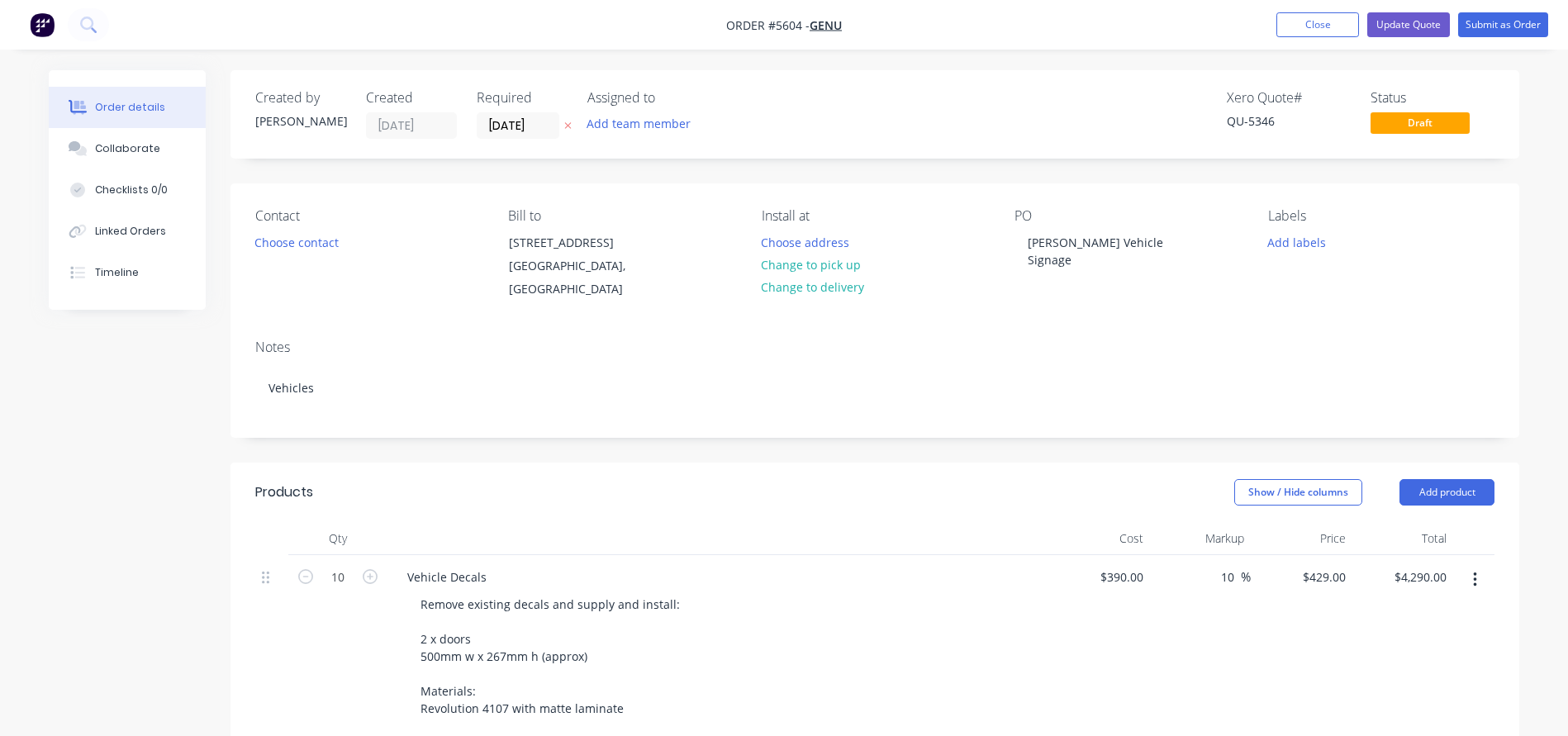
scroll to position [0, 0]
click at [1315, 20] on button "Close" at bounding box center [1317, 24] width 83 height 25
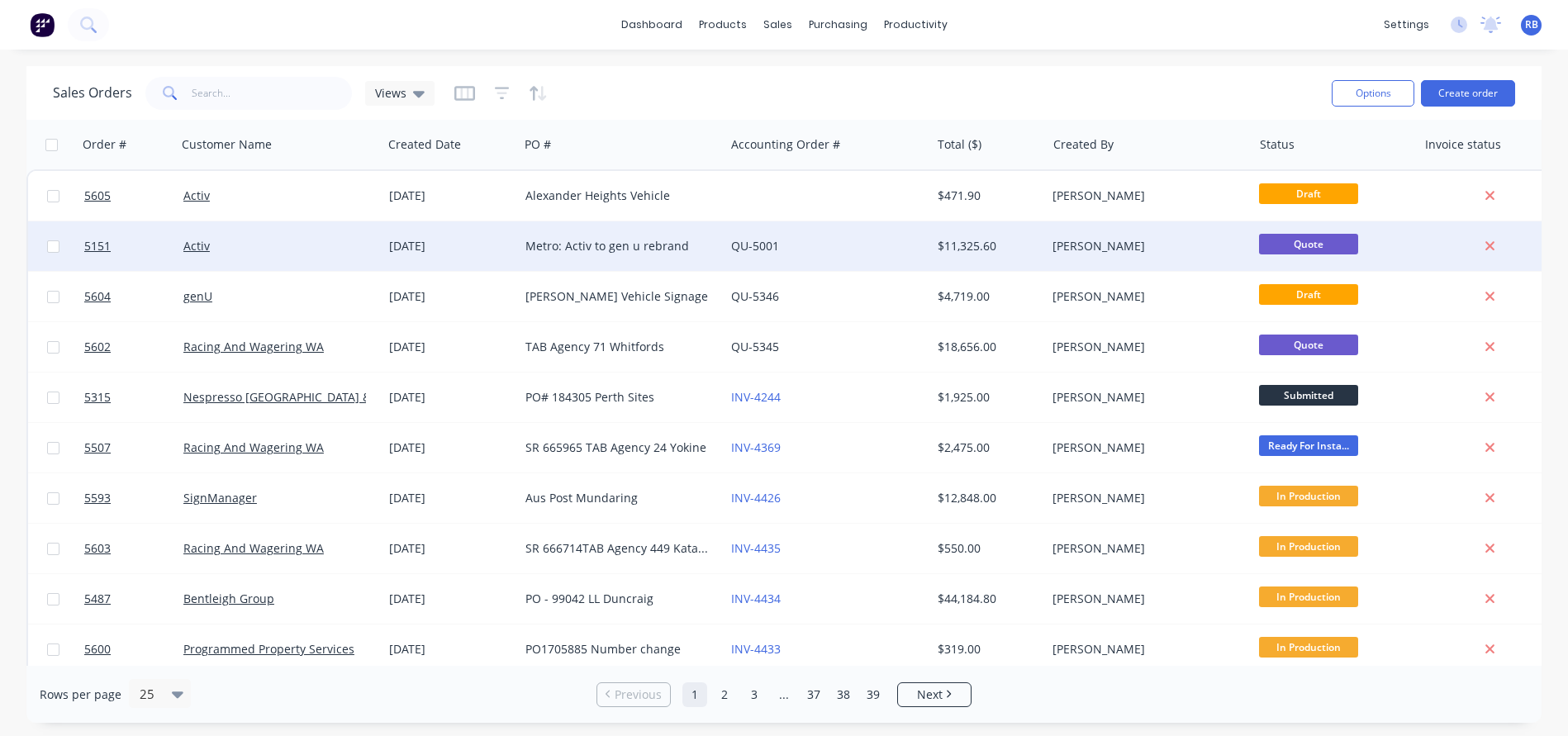
click at [812, 249] on div "QU-5001" at bounding box center [822, 246] width 183 height 17
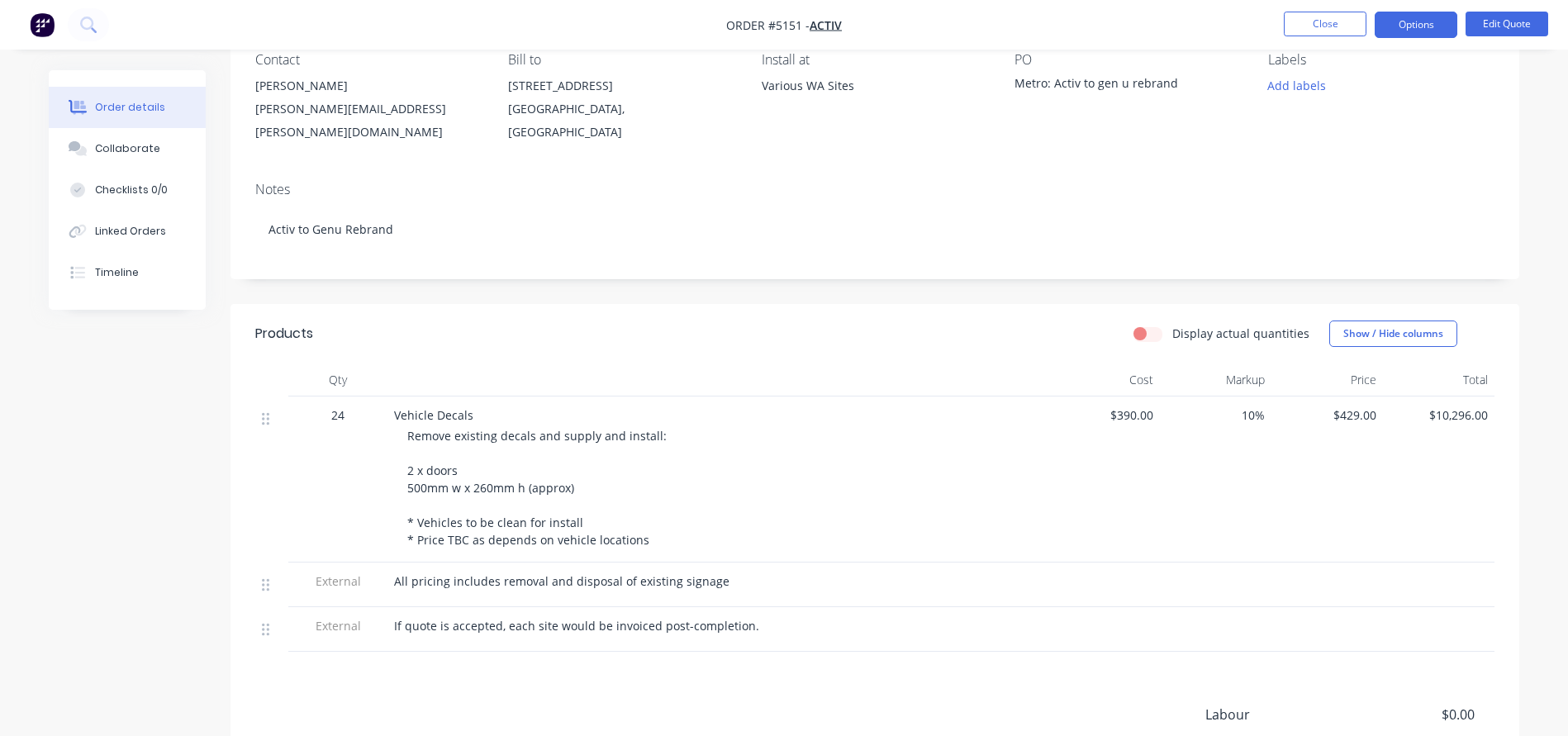
scroll to position [156, 0]
click at [1307, 22] on button "Close" at bounding box center [1324, 24] width 83 height 25
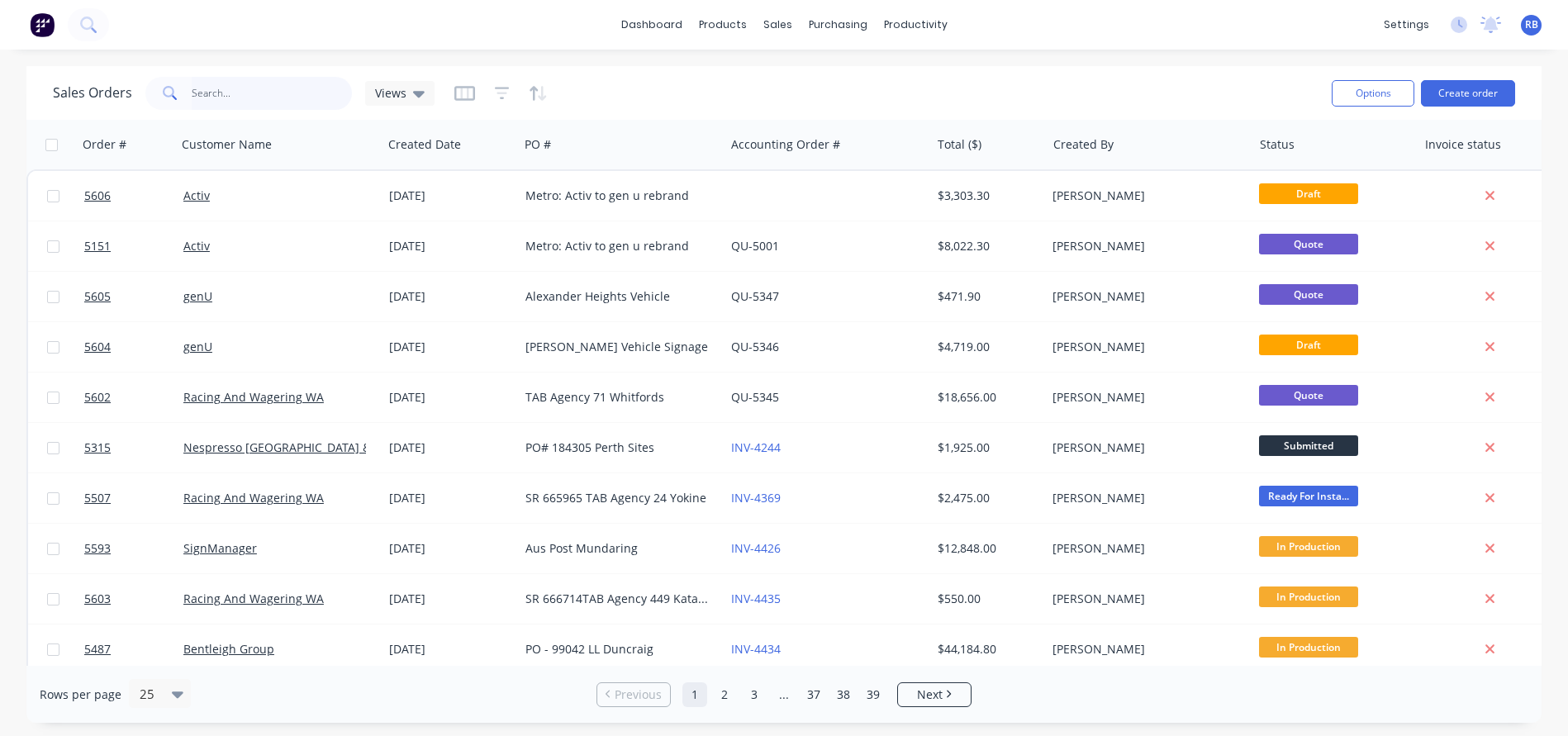
click at [235, 98] on input "text" at bounding box center [272, 93] width 161 height 33
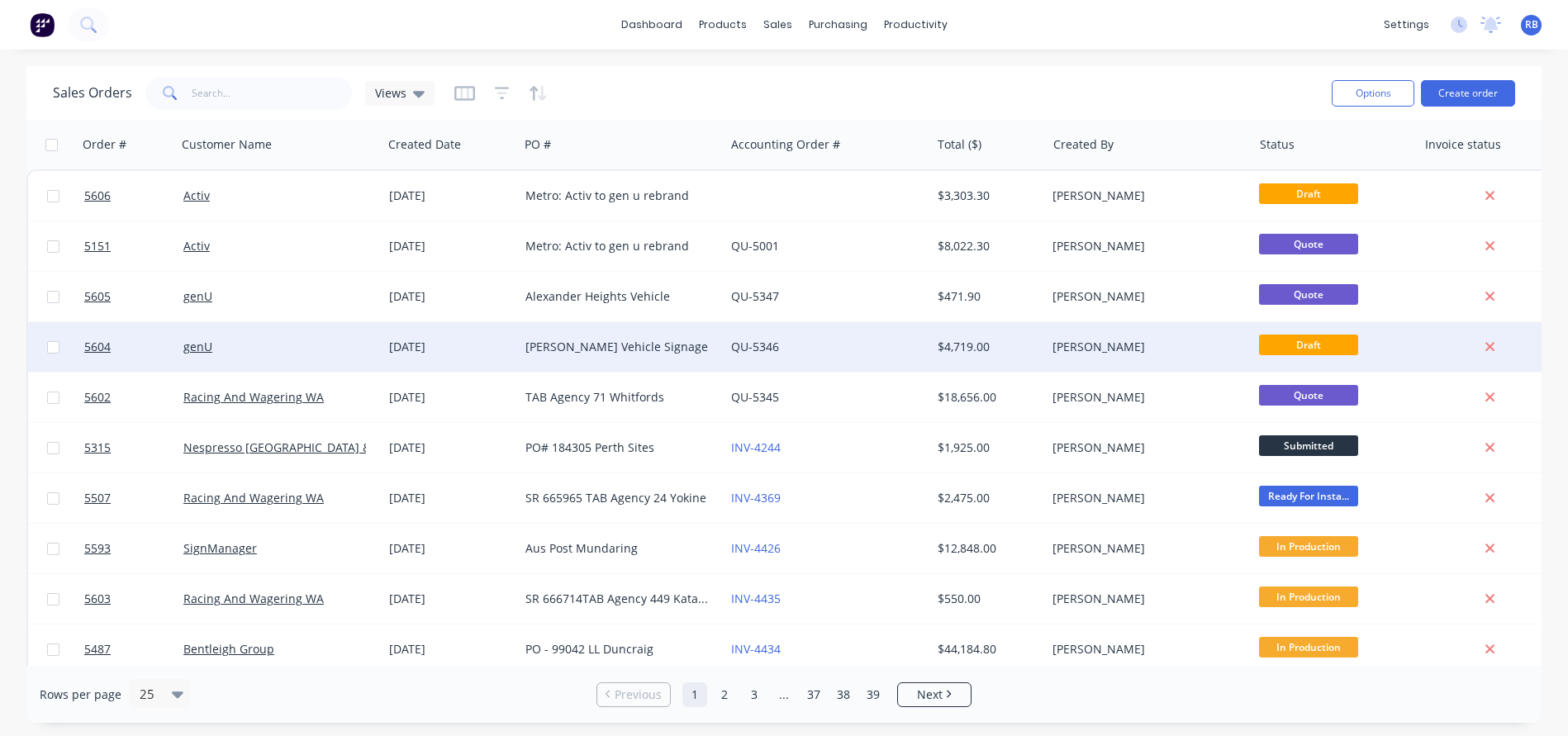
click at [856, 346] on div "QU-5346" at bounding box center [822, 347] width 183 height 17
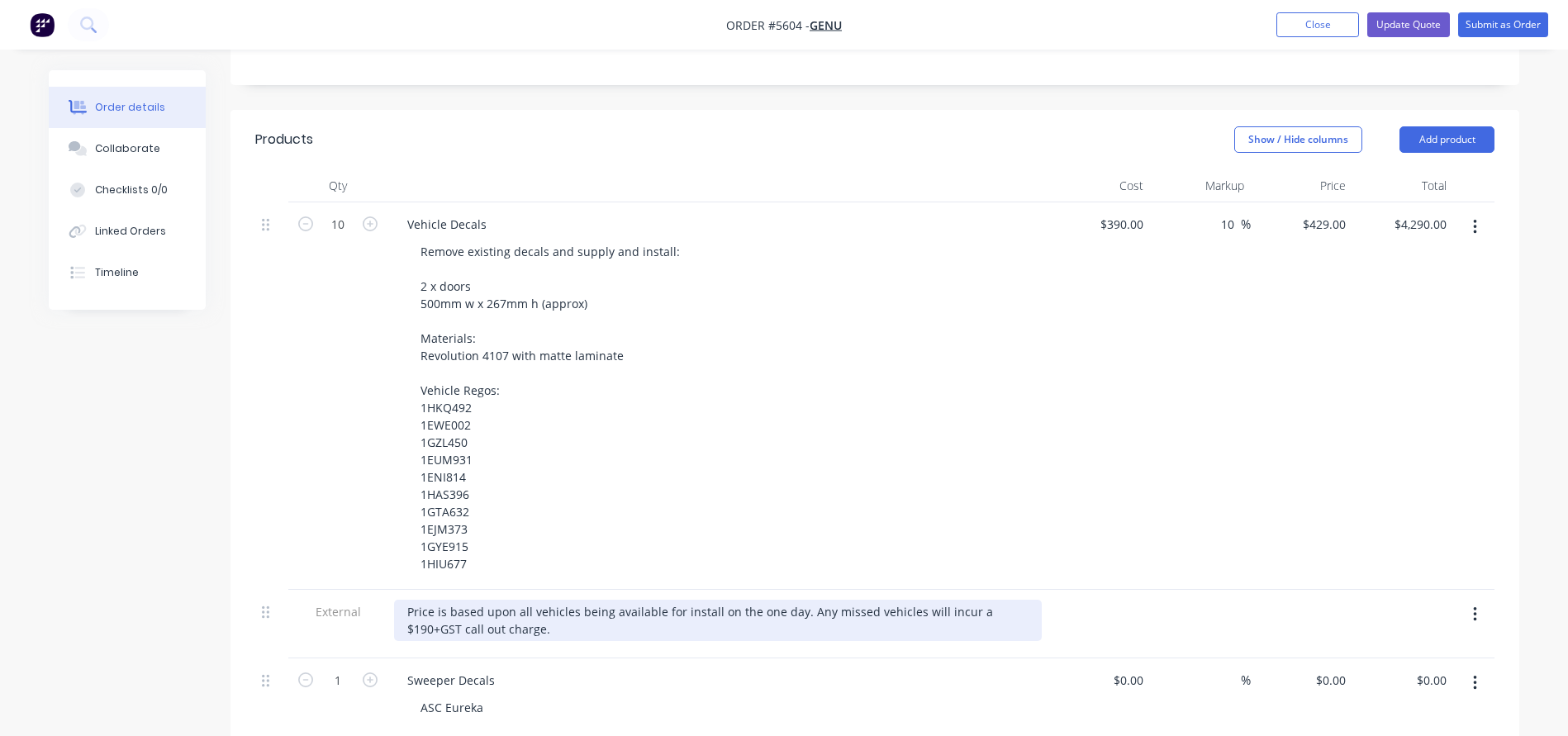
scroll to position [394, 0]
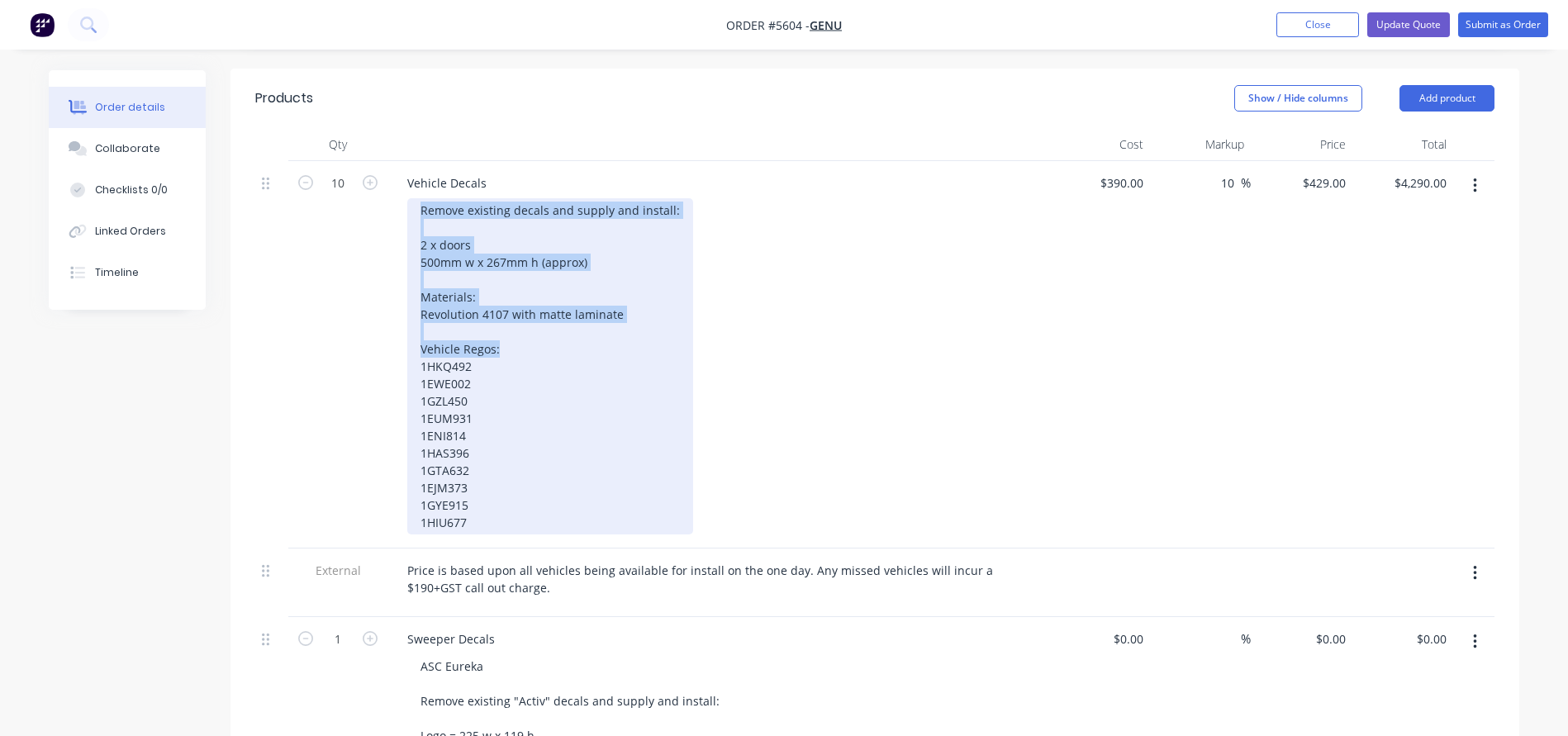
drag, startPoint x: 509, startPoint y: 348, endPoint x: 385, endPoint y: 206, distance: 188.5
click at [385, 206] on div "10 Vehicle Decals Remove existing decals and supply and install: 2 x doors 500m…" at bounding box center [874, 355] width 1238 height 387
copy div "Remove existing decals and supply and install: 2 x doors 500mm w x 267mm h (app…"
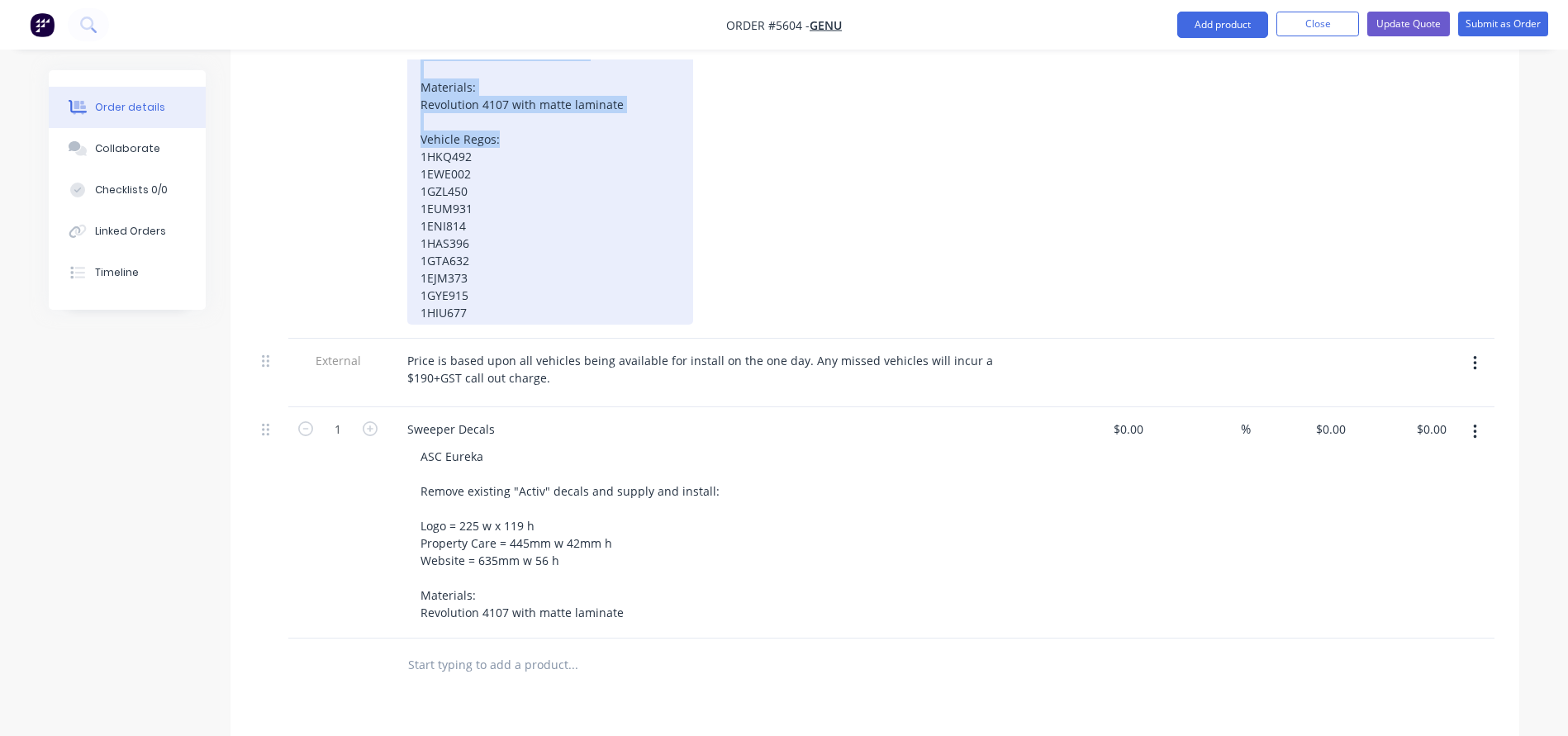
scroll to position [613, 0]
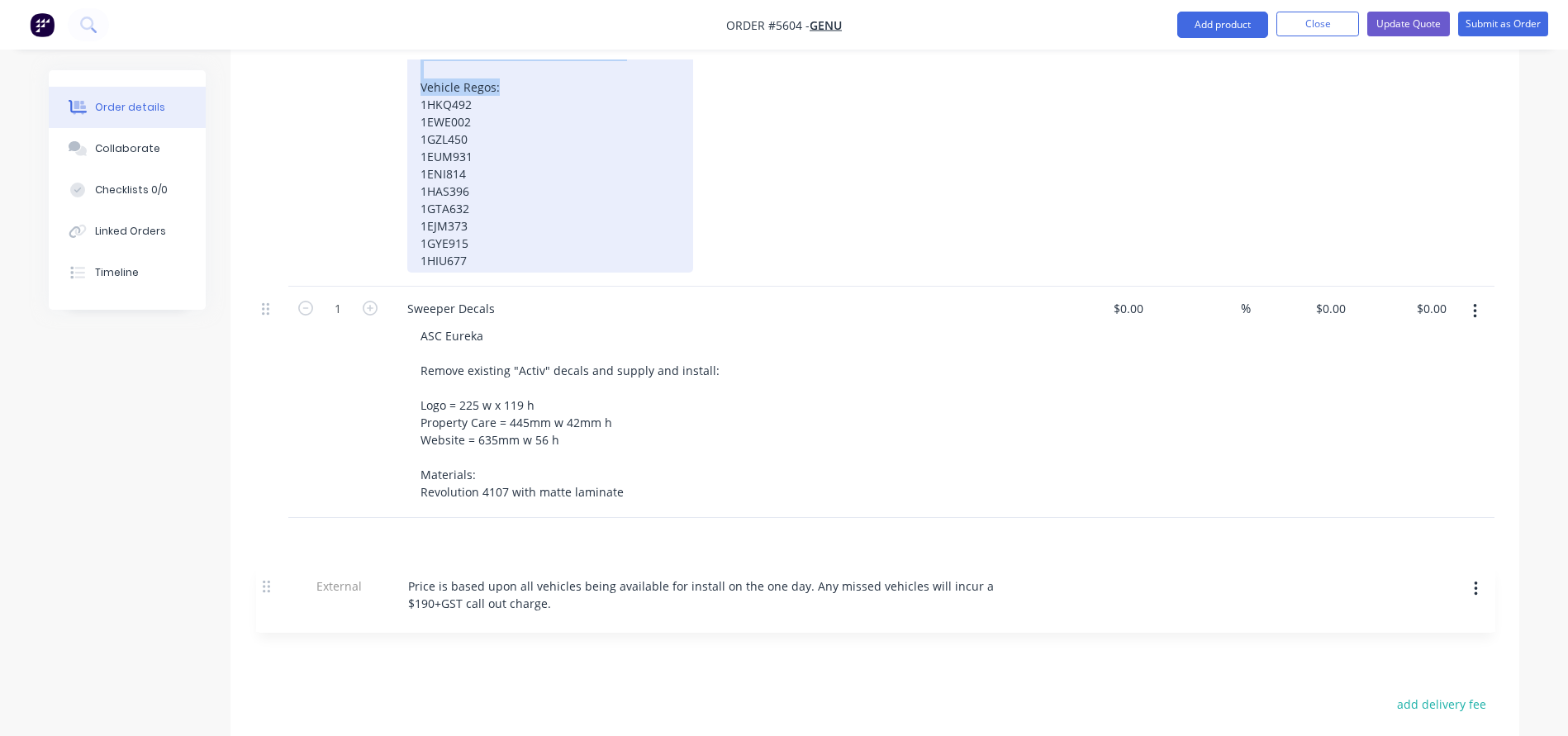
drag, startPoint x: 264, startPoint y: 348, endPoint x: 267, endPoint y: 587, distance: 239.0
click at [267, 587] on div "Qty Cost Markup Price Total 10 Vehicle Decals Remove existing decals and supply…" at bounding box center [874, 253] width 1288 height 774
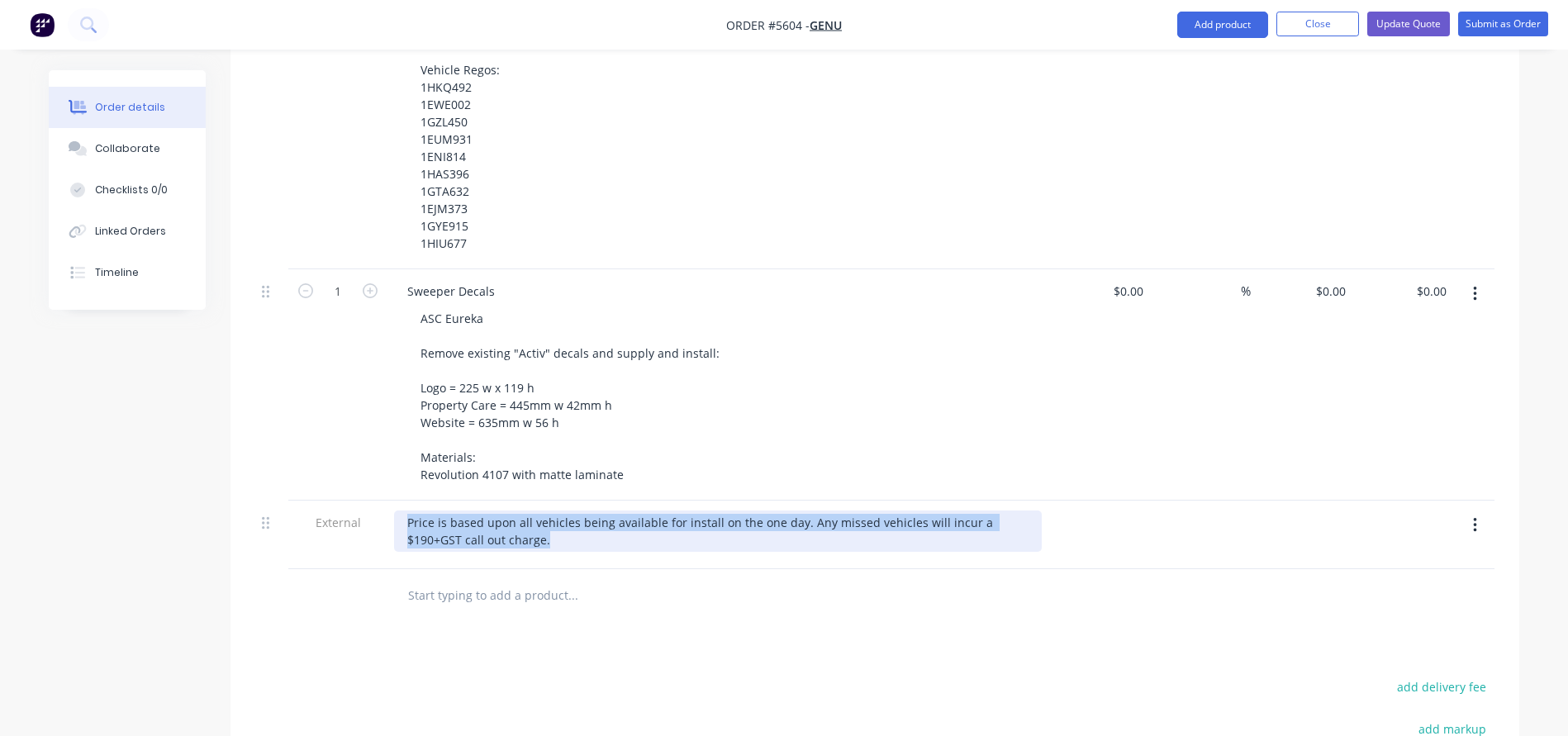
drag, startPoint x: 510, startPoint y: 541, endPoint x: 388, endPoint y: 503, distance: 127.8
click at [388, 503] on div "Price is based upon all vehicles being available for install on the one day. An…" at bounding box center [718, 535] width 661 height 69
copy div "Price is based upon all vehicles being available for install on the one day. An…"
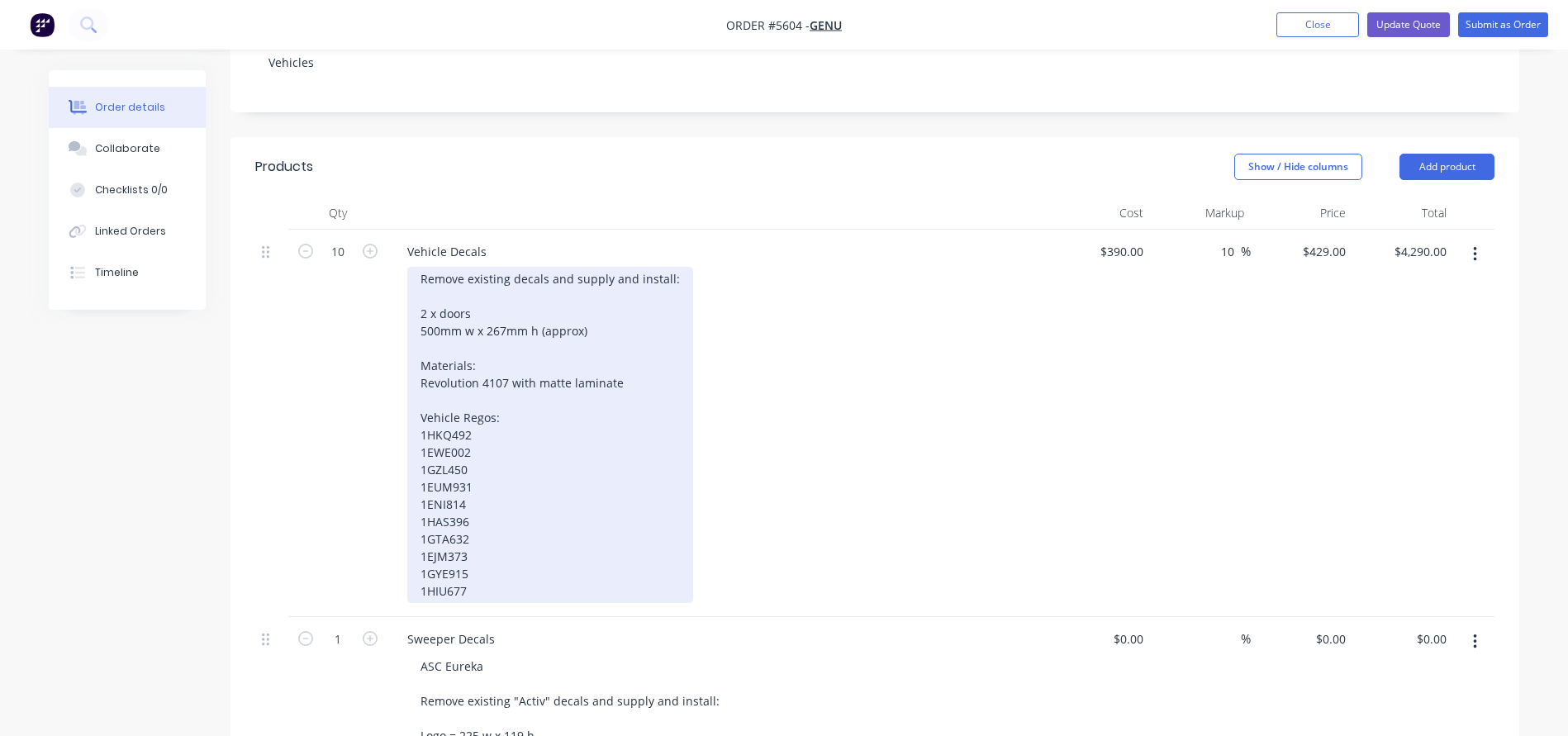
scroll to position [324, 0]
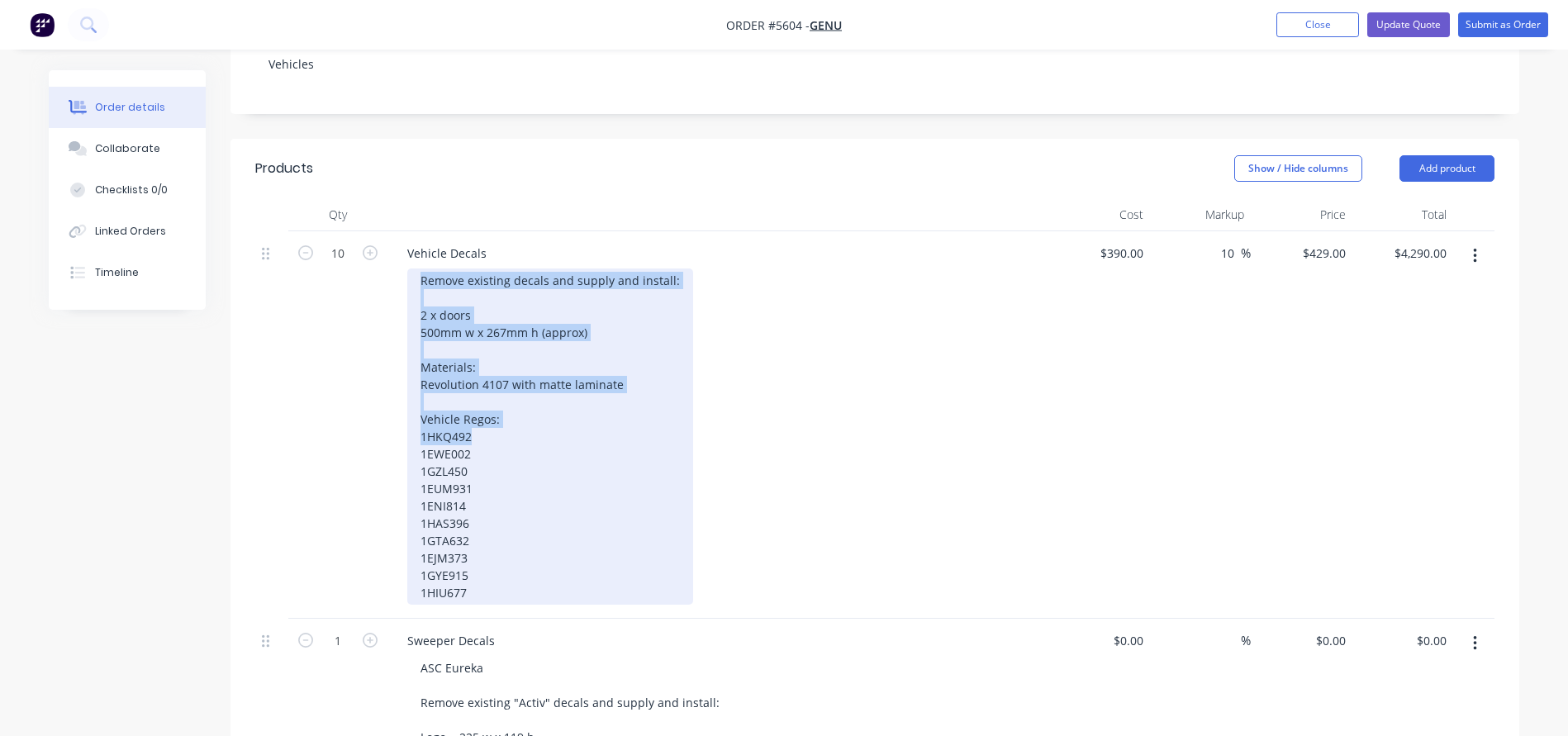
drag, startPoint x: 419, startPoint y: 279, endPoint x: 533, endPoint y: 431, distance: 190.0
click at [533, 431] on div "Remove existing decals and supply and install: 2 x doors 500mm w x 267mm h (app…" at bounding box center [550, 437] width 286 height 337
copy div "Remove existing decals and supply and install: 2 x doors 500mm w x 267mm h (app…"
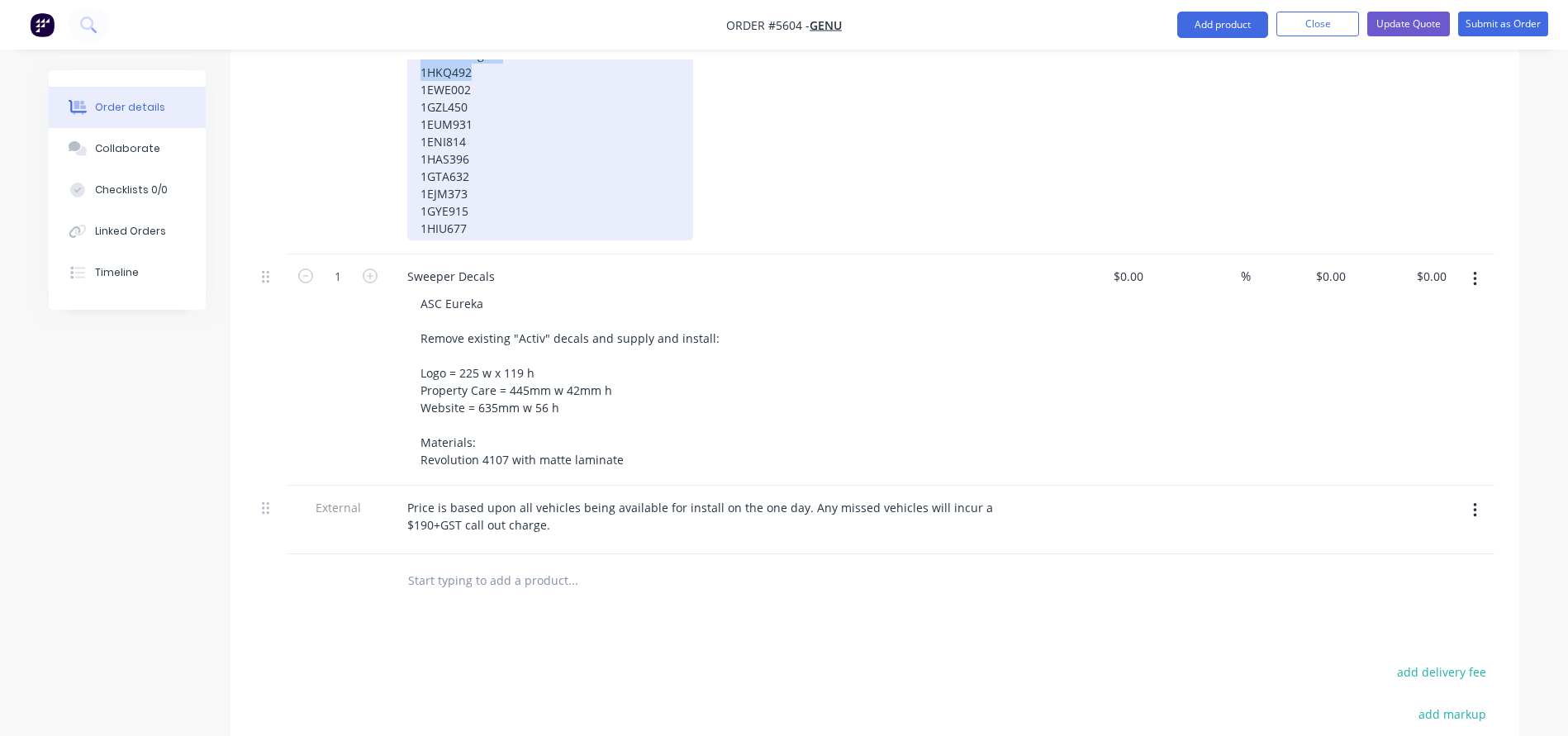
scroll to position [701, 0]
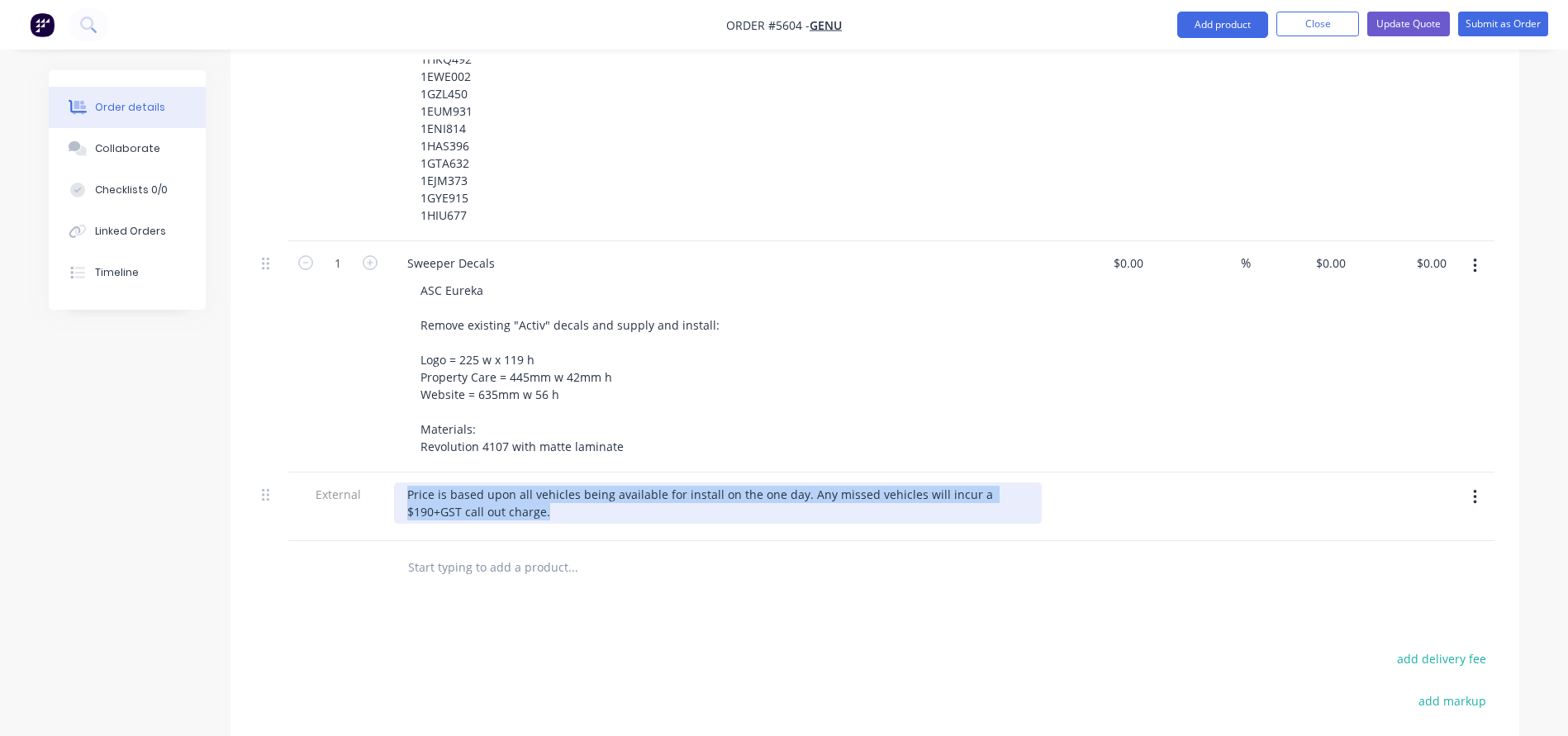
drag, startPoint x: 501, startPoint y: 514, endPoint x: 319, endPoint y: 472, distance: 186.8
click at [319, 473] on div "External Price is based upon all vehicles being available for install on the on…" at bounding box center [874, 507] width 1238 height 69
copy div "Price is based upon all vehicles being available for install on the one day. An…"
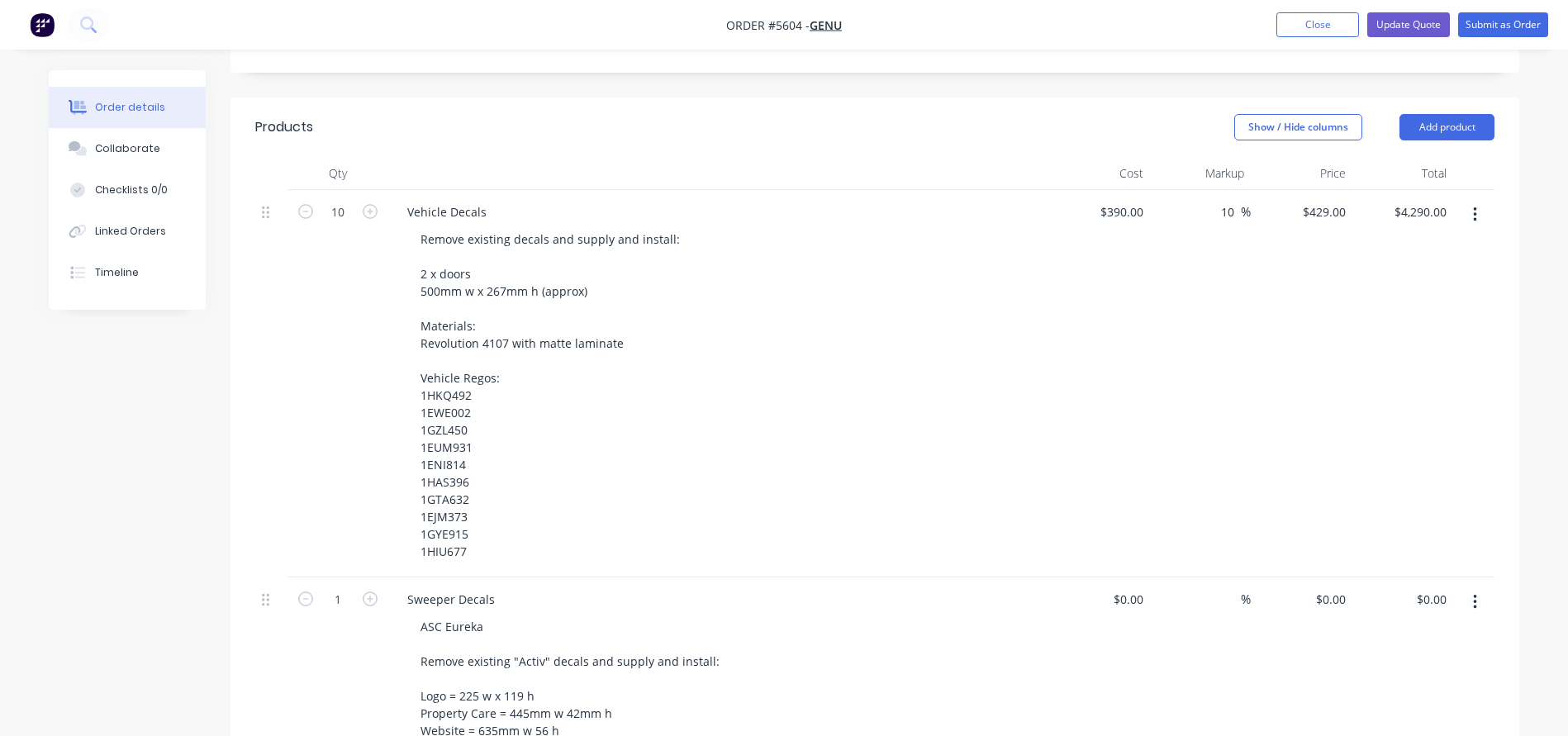
scroll to position [353, 0]
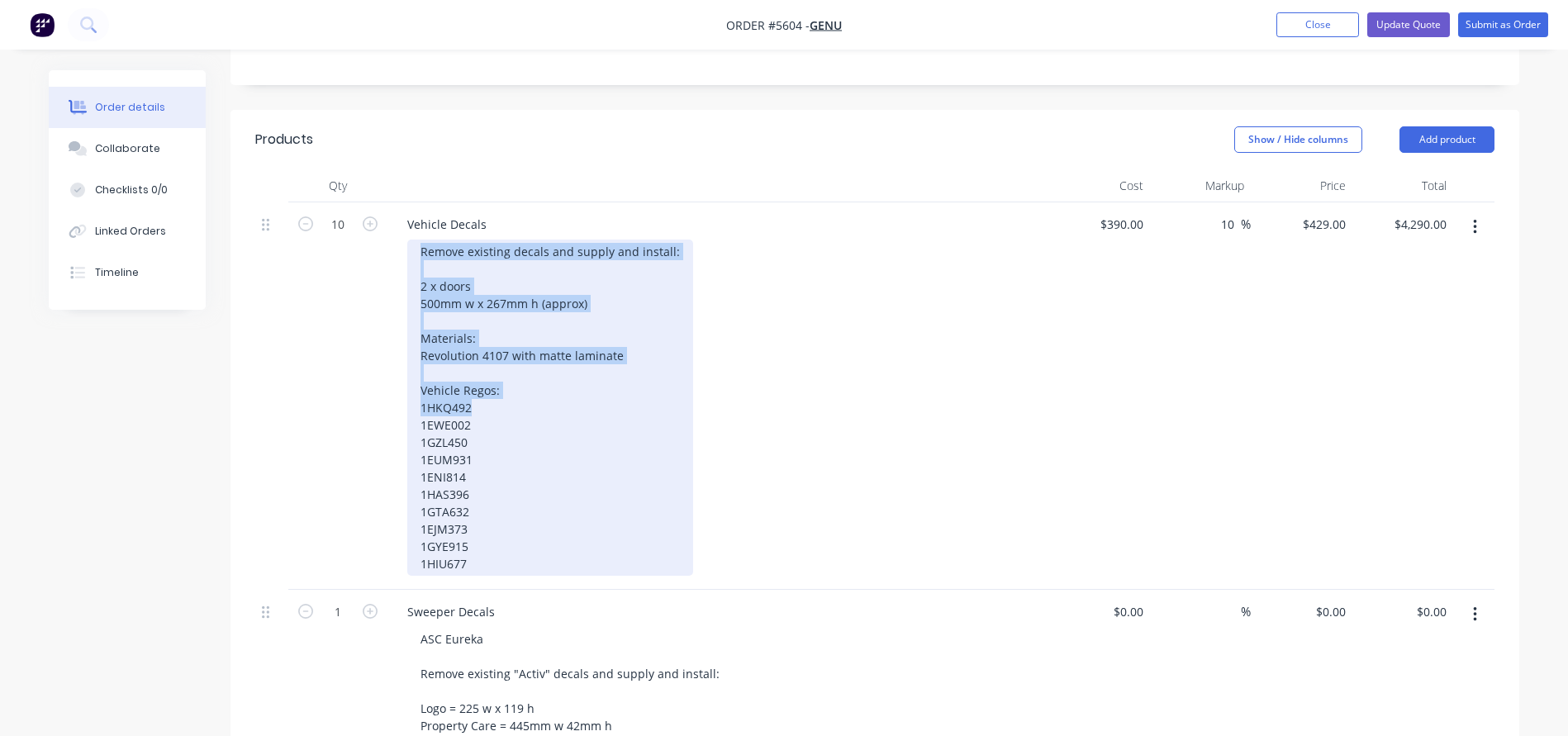
drag, startPoint x: 412, startPoint y: 250, endPoint x: 522, endPoint y: 398, distance: 184.4
click at [522, 398] on div "Remove existing decals and supply and install: 2 x doors 500mm w x 267mm h (app…" at bounding box center [550, 408] width 286 height 337
copy div "Remove existing decals and supply and install: 2 x doors 500mm w x 267mm h (app…"
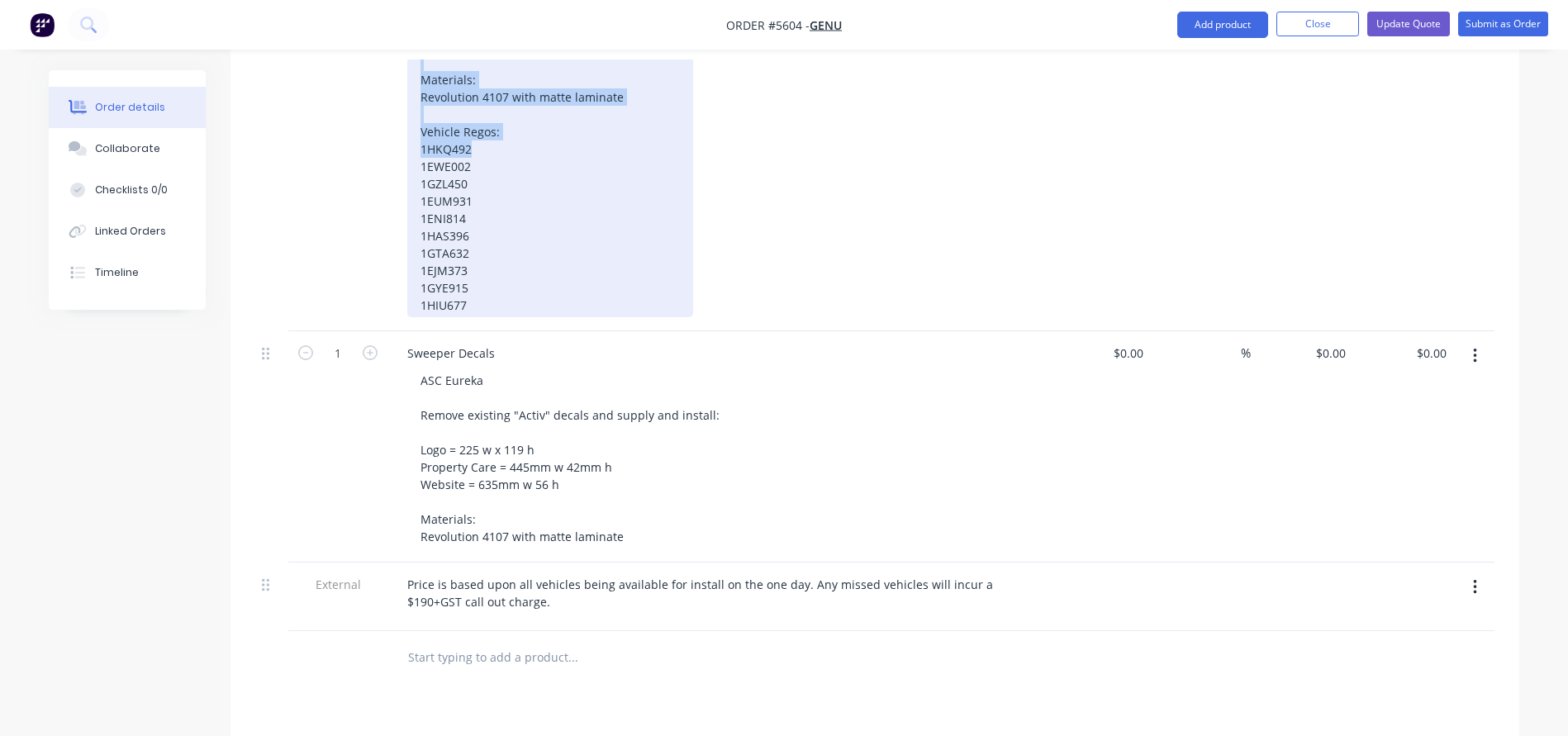
scroll to position [647, 0]
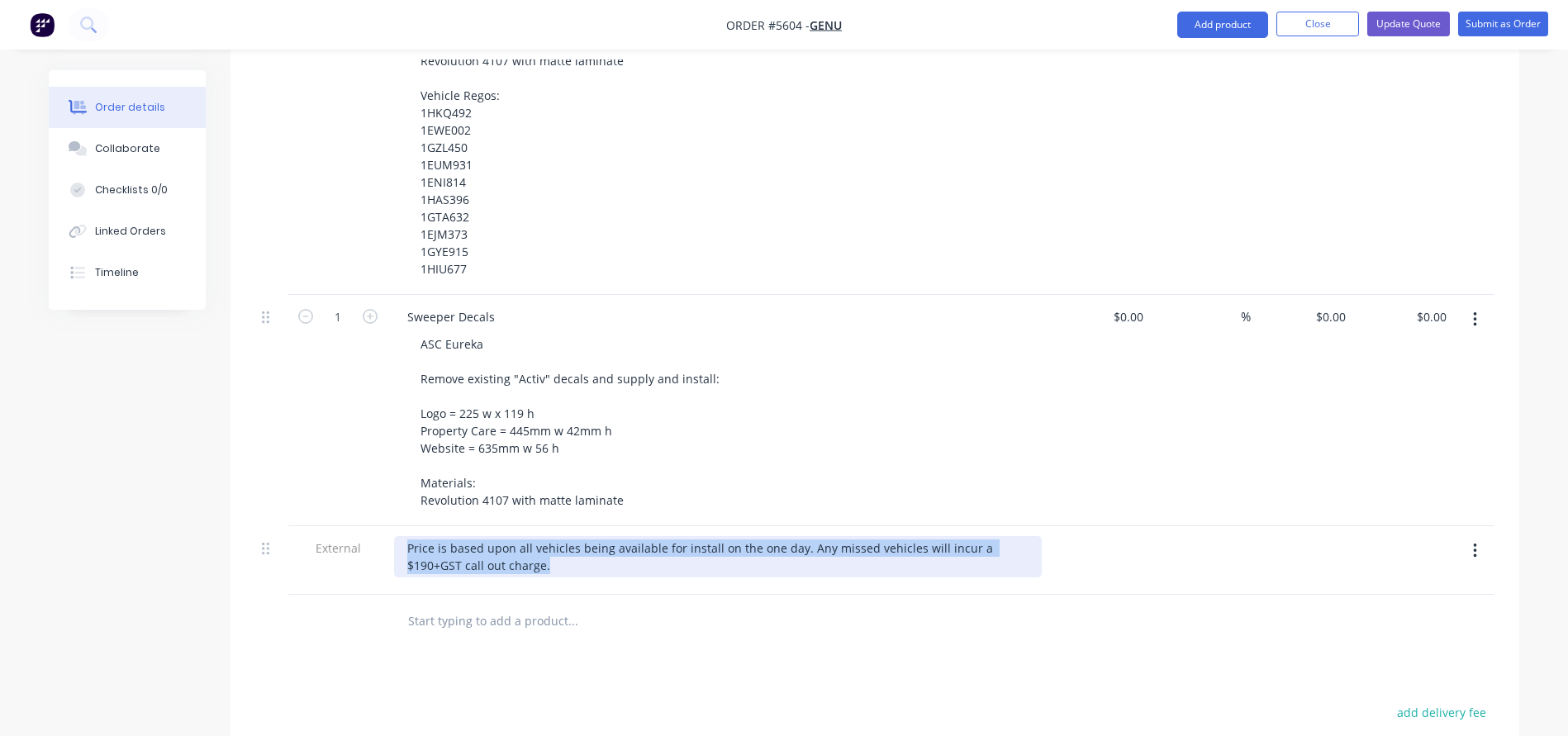
drag, startPoint x: 502, startPoint y: 572, endPoint x: 335, endPoint y: 521, distance: 174.6
click at [335, 521] on div "10 Vehicle Decals Remove existing decals and supply and install: 2 x doors 500m…" at bounding box center [874, 251] width 1238 height 687
copy div "Price is based upon all vehicles being available for install on the one day. An…"
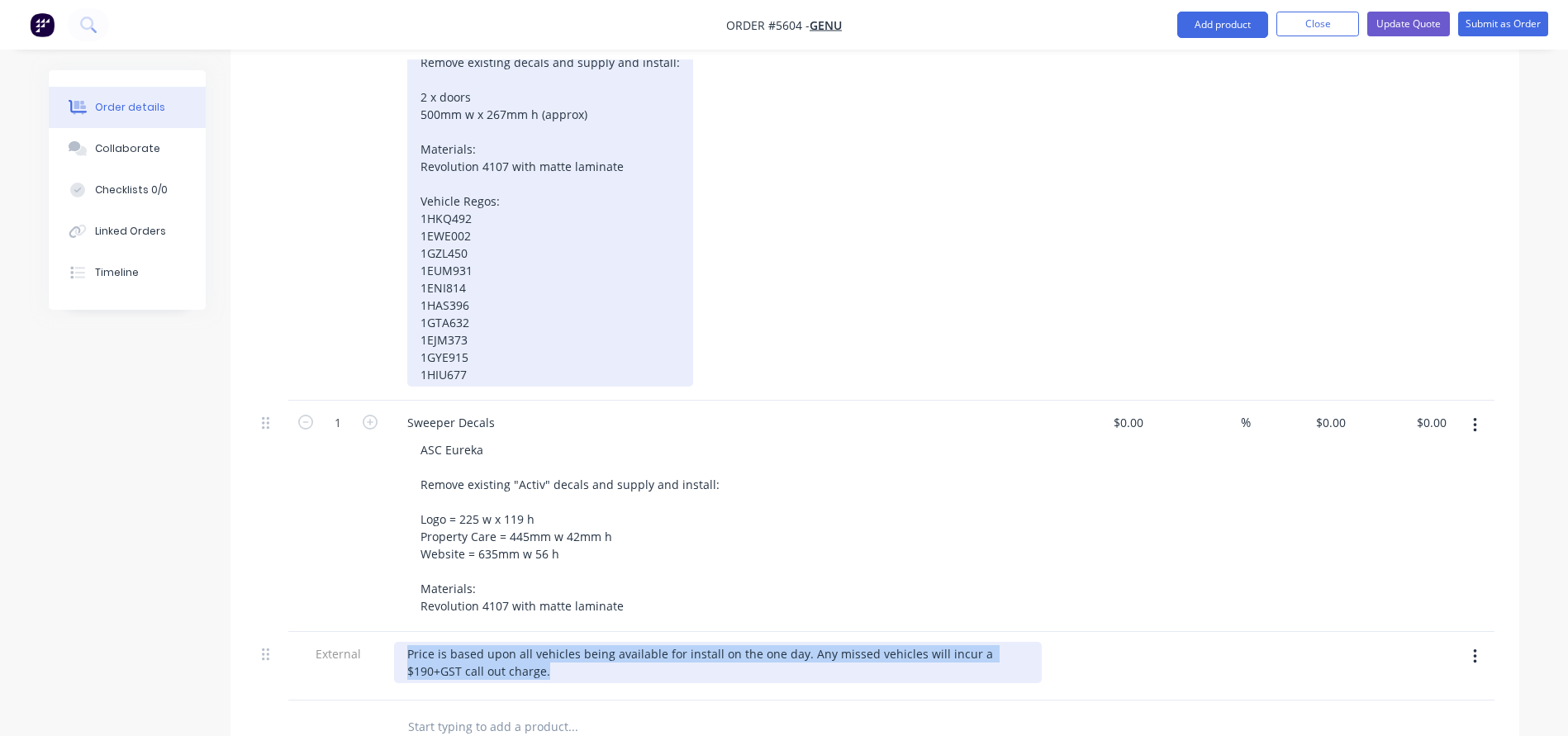
scroll to position [539, 0]
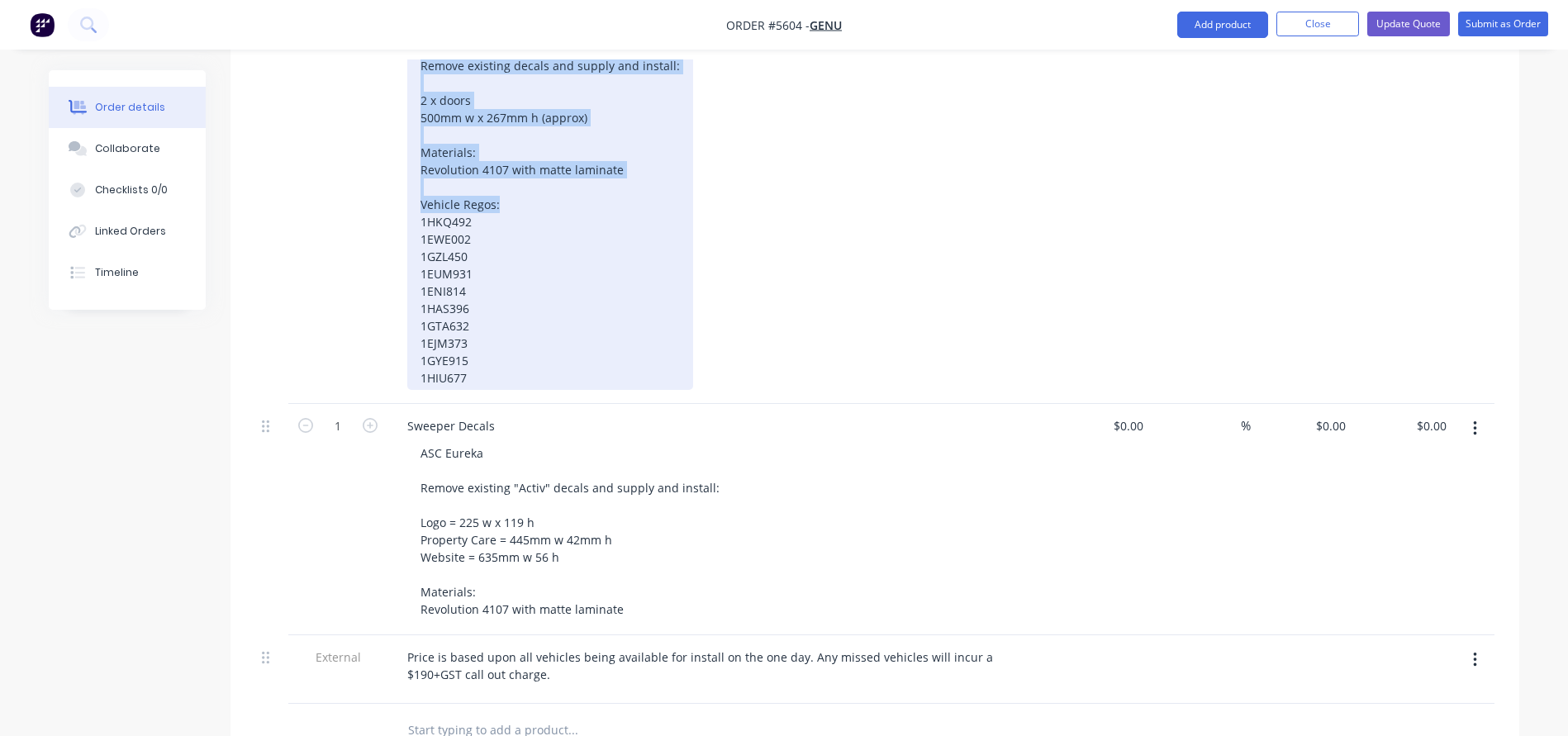
drag, startPoint x: 511, startPoint y: 204, endPoint x: 356, endPoint y: 41, distance: 224.9
click at [356, 41] on div "Order #5604 - genU Add product Close Update Quote Submit as Order Order details…" at bounding box center [784, 320] width 1568 height 1718
copy div "Remove existing decals and supply and install: 2 x doors 500mm w x 267mm h (app…"
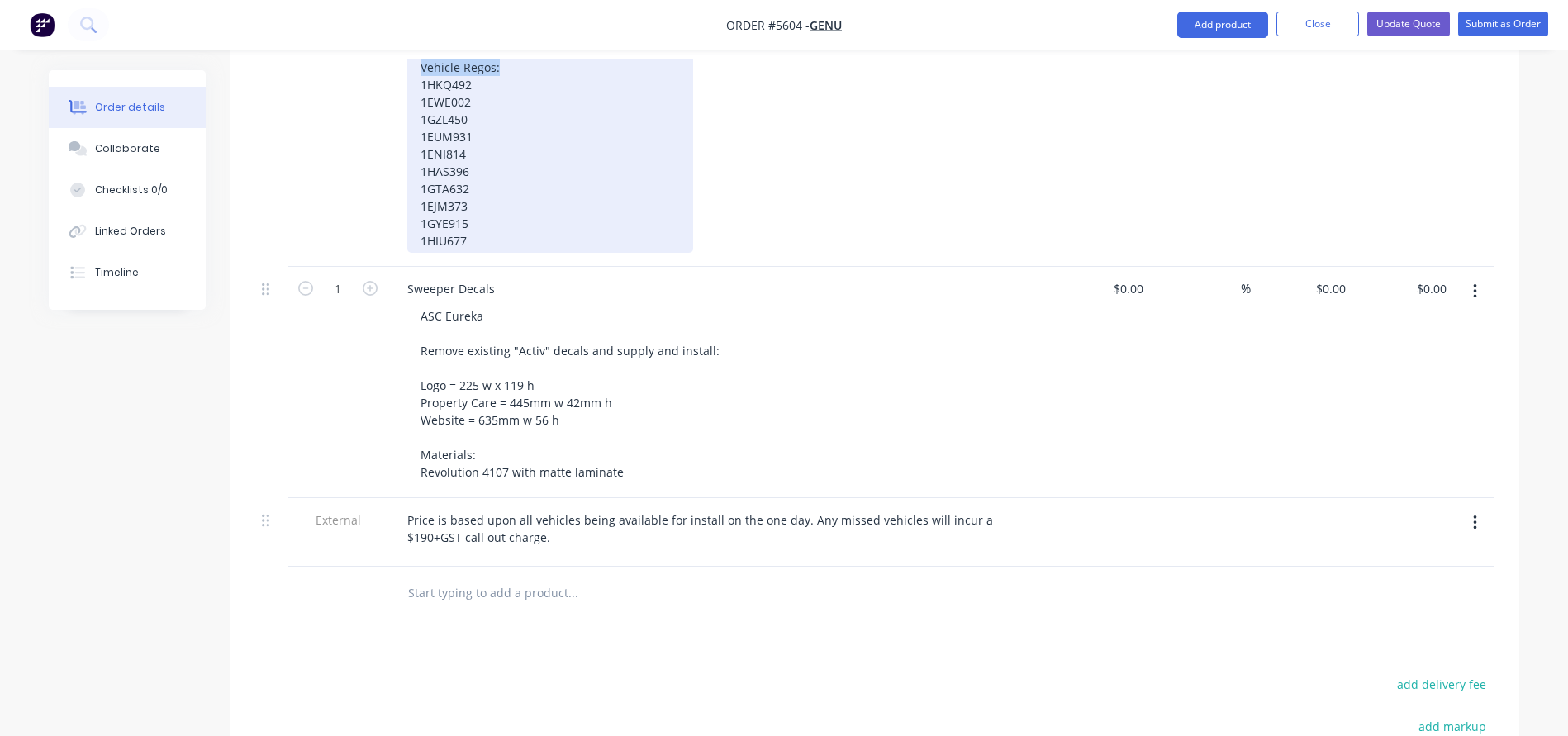
scroll to position [702, 0]
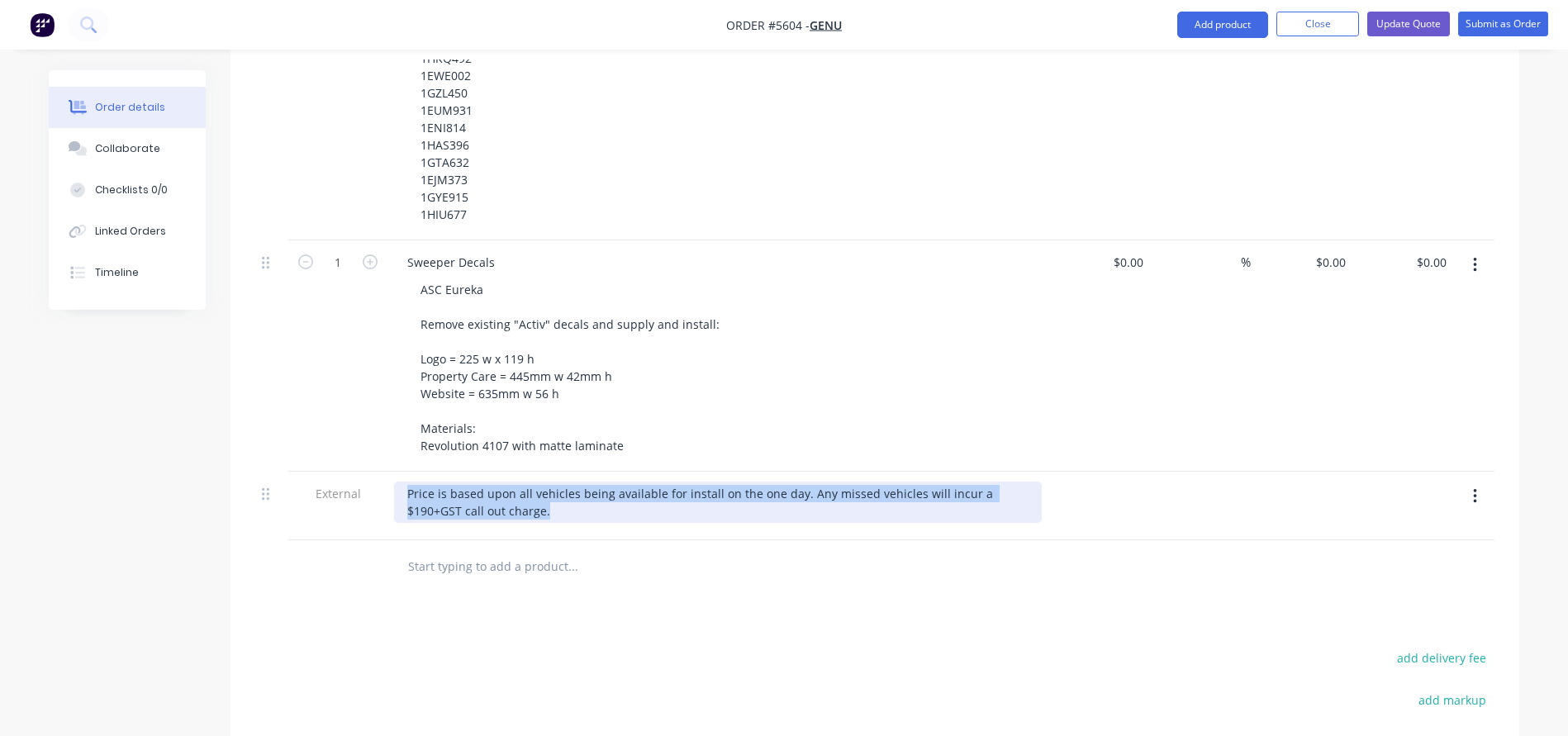
drag, startPoint x: 495, startPoint y: 522, endPoint x: 370, endPoint y: 483, distance: 130.9
click at [370, 483] on div "External Price is based upon all vehicles being available for install on the on…" at bounding box center [874, 506] width 1238 height 69
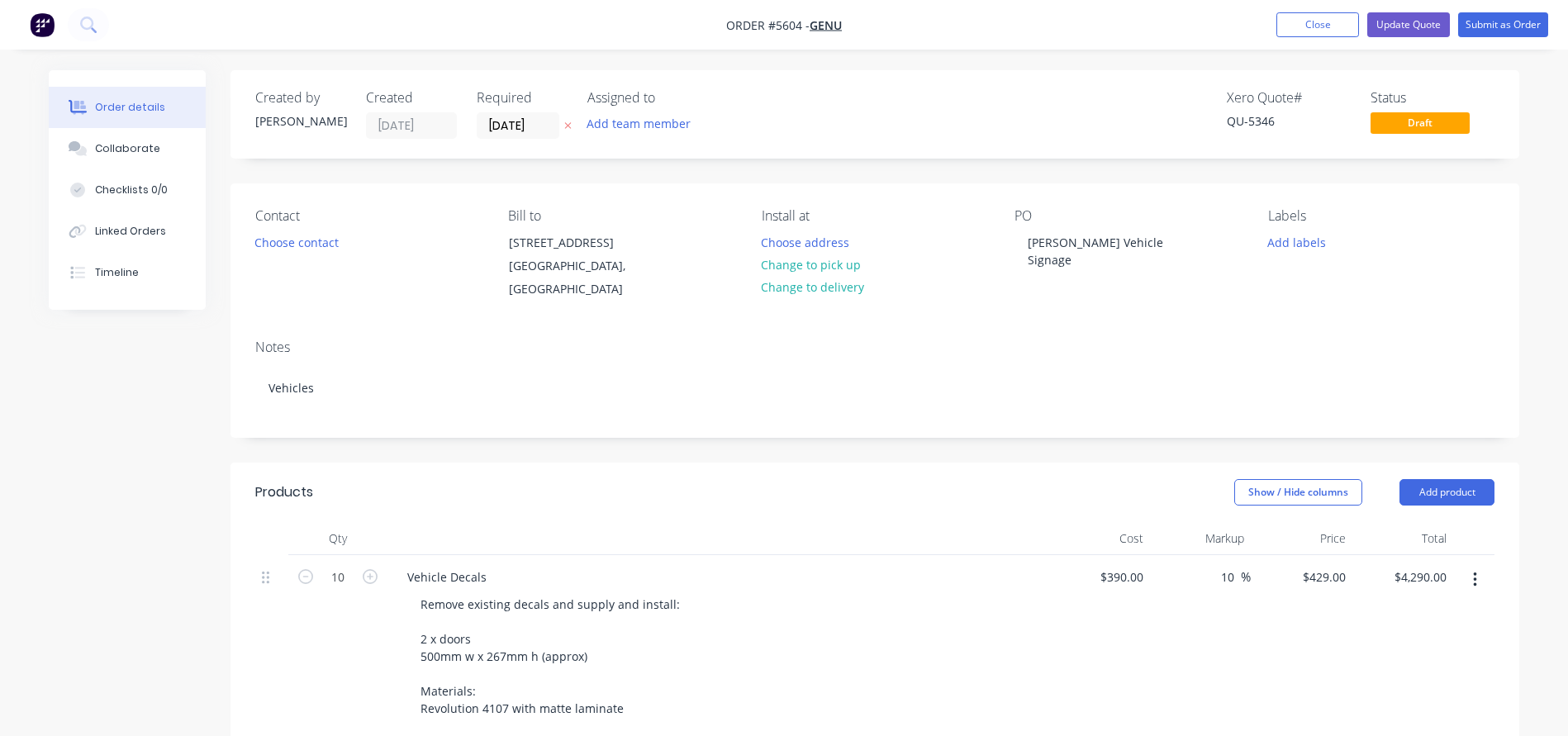
scroll to position [0, 0]
click at [1312, 32] on button "Close" at bounding box center [1317, 24] width 83 height 25
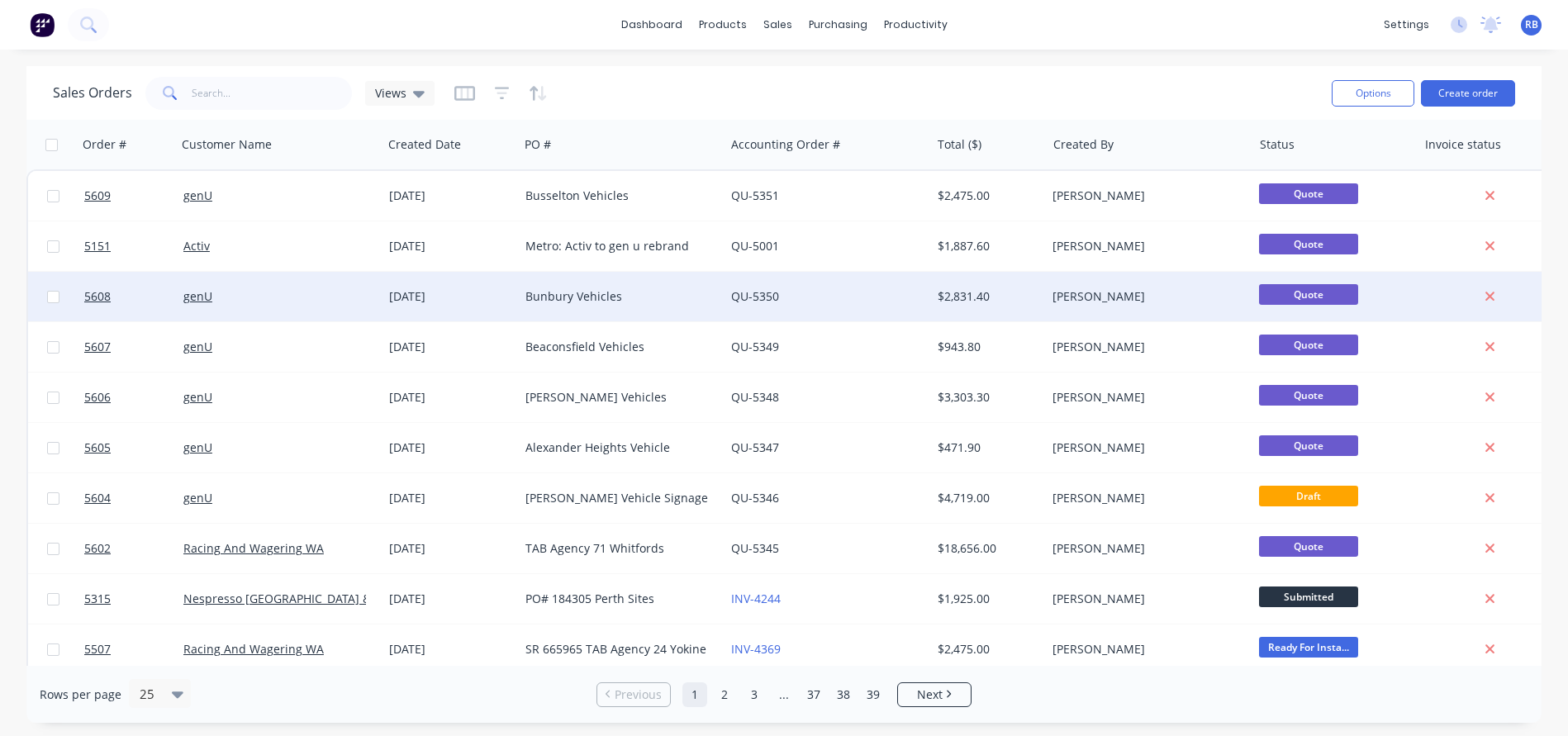
click at [567, 299] on div "Bunbury Vehicles" at bounding box center [617, 297] width 183 height 17
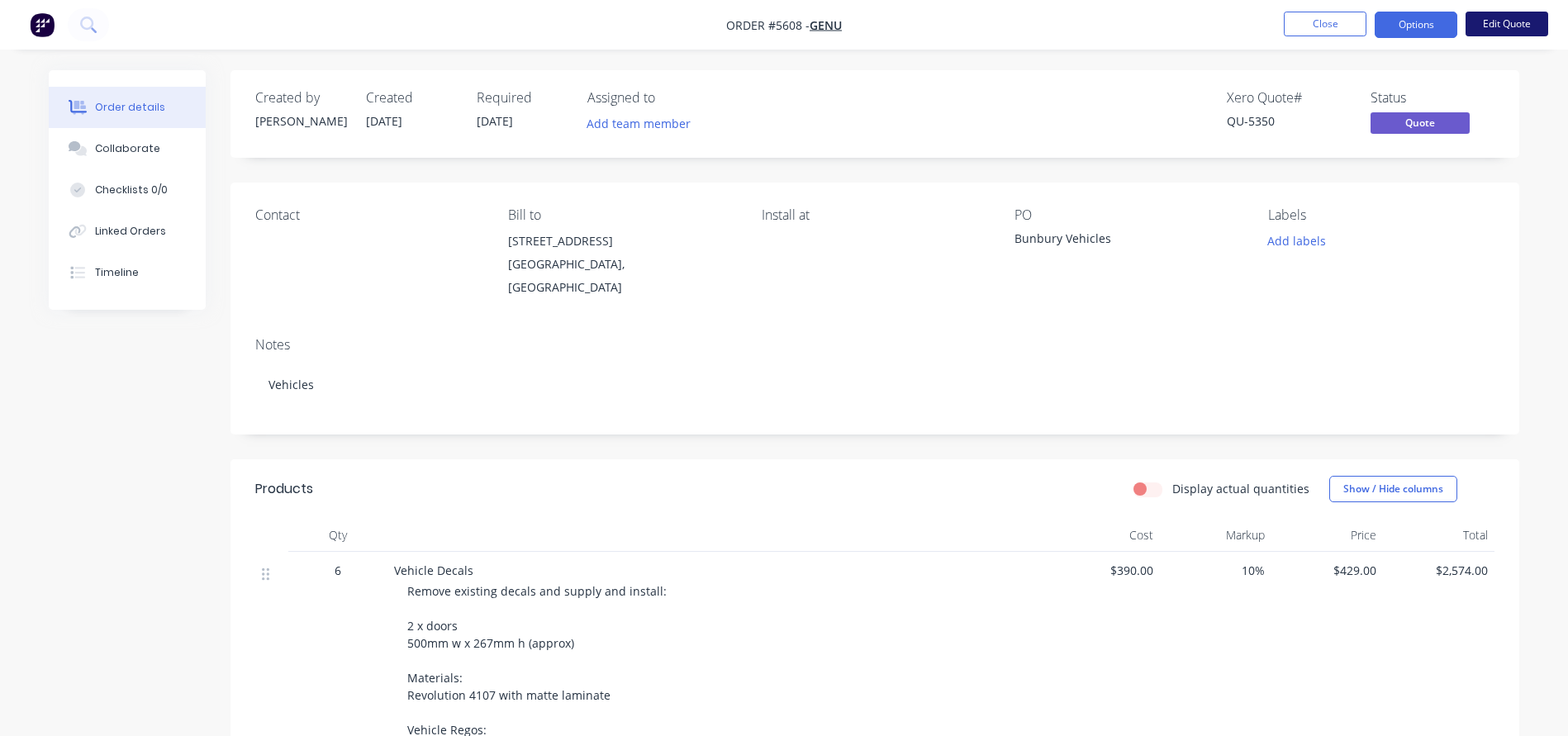
click at [1511, 26] on button "Edit Quote" at bounding box center [1506, 24] width 83 height 25
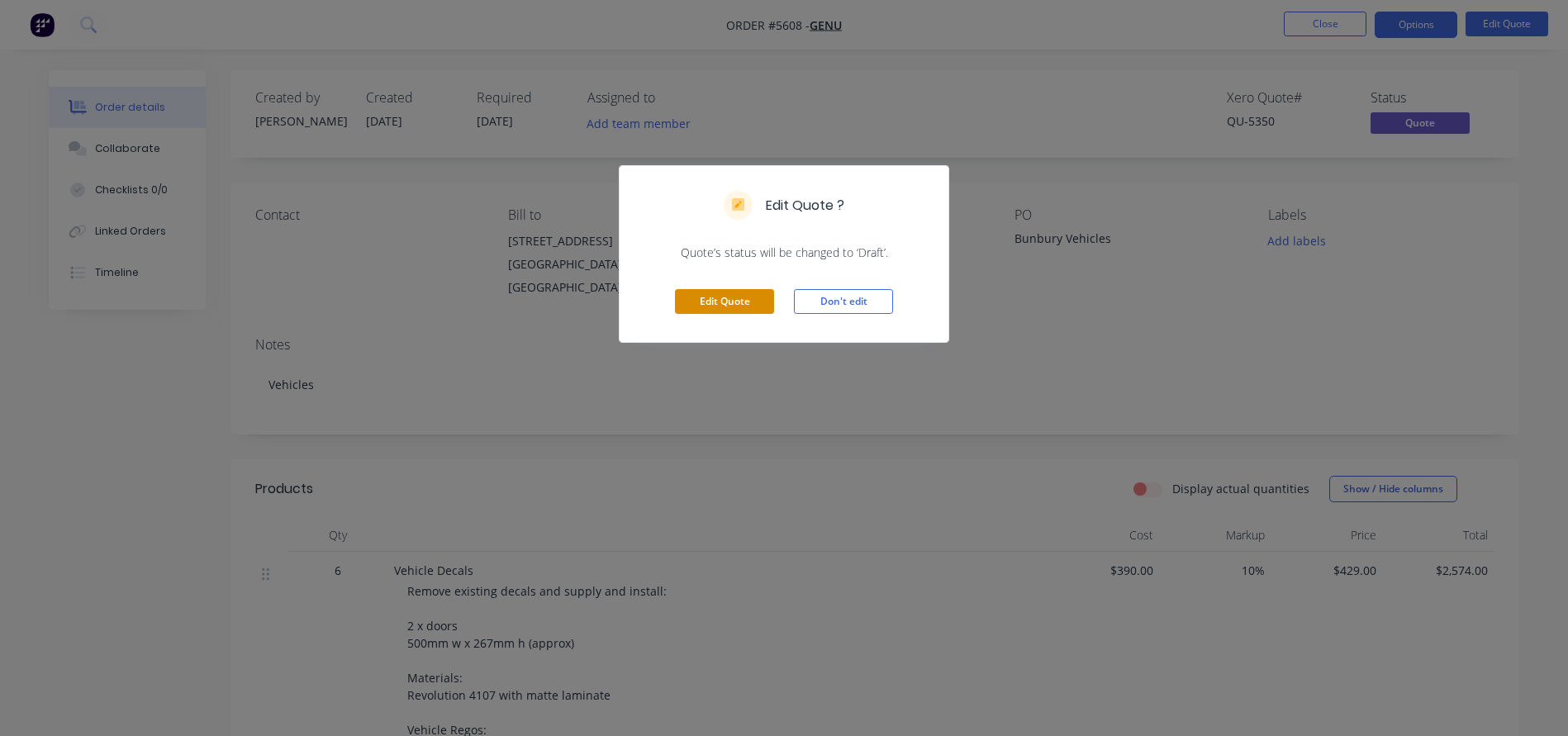
click at [701, 302] on button "Edit Quote" at bounding box center [725, 301] width 100 height 25
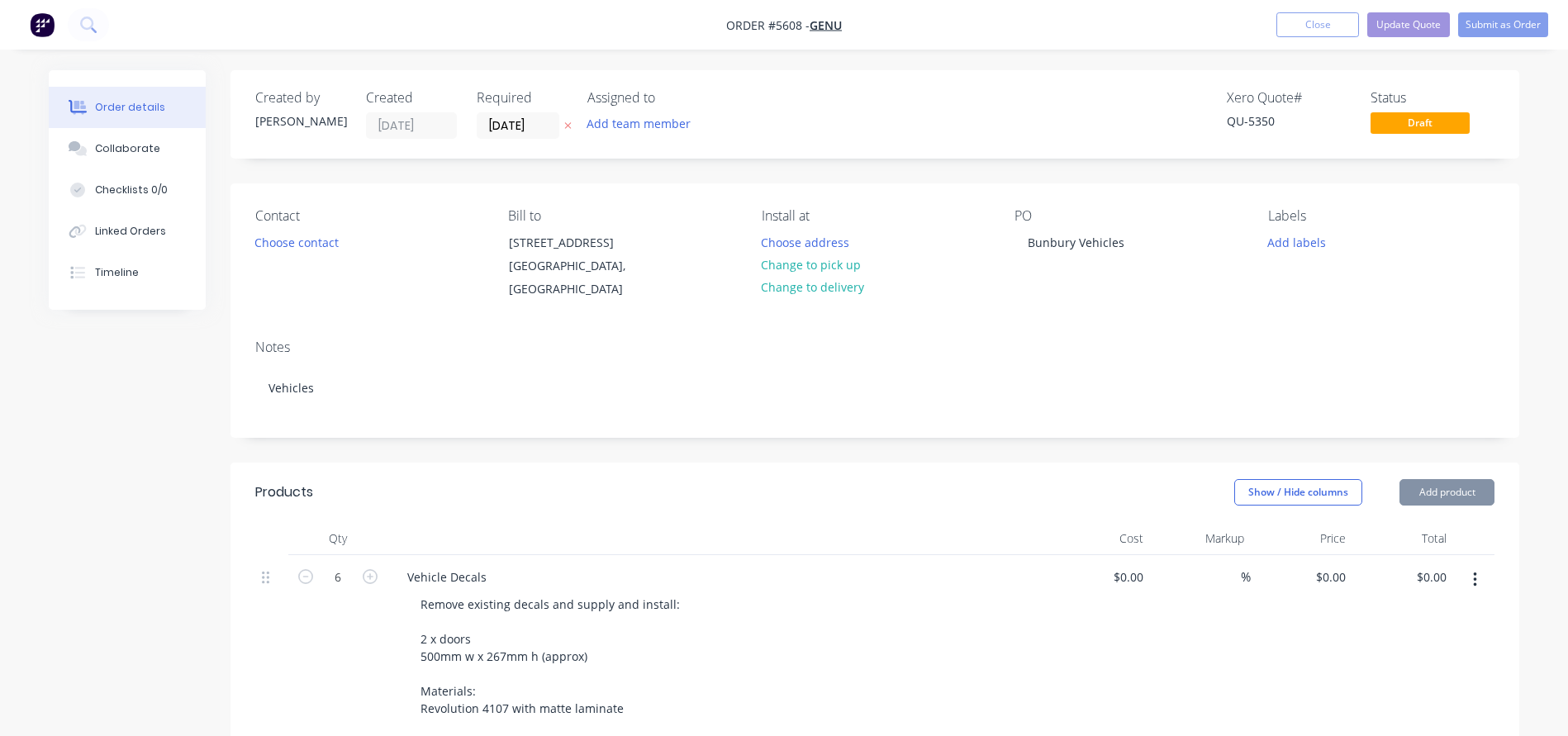
type input "$390.00"
type input "10"
type input "$429.00"
type input "$2,574.00"
click at [300, 247] on button "Choose contact" at bounding box center [297, 241] width 102 height 22
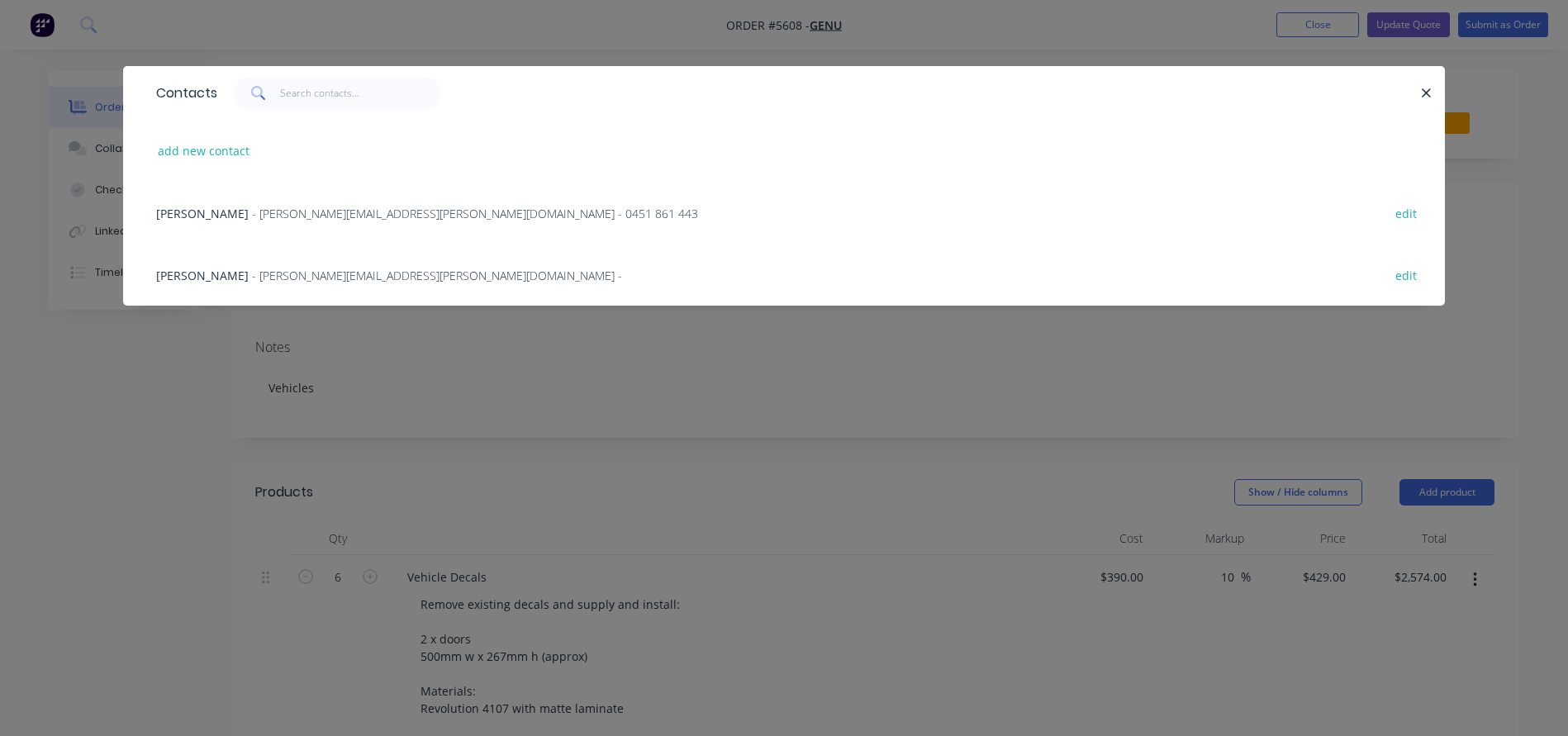
click at [191, 277] on span "[PERSON_NAME]" at bounding box center [202, 276] width 93 height 16
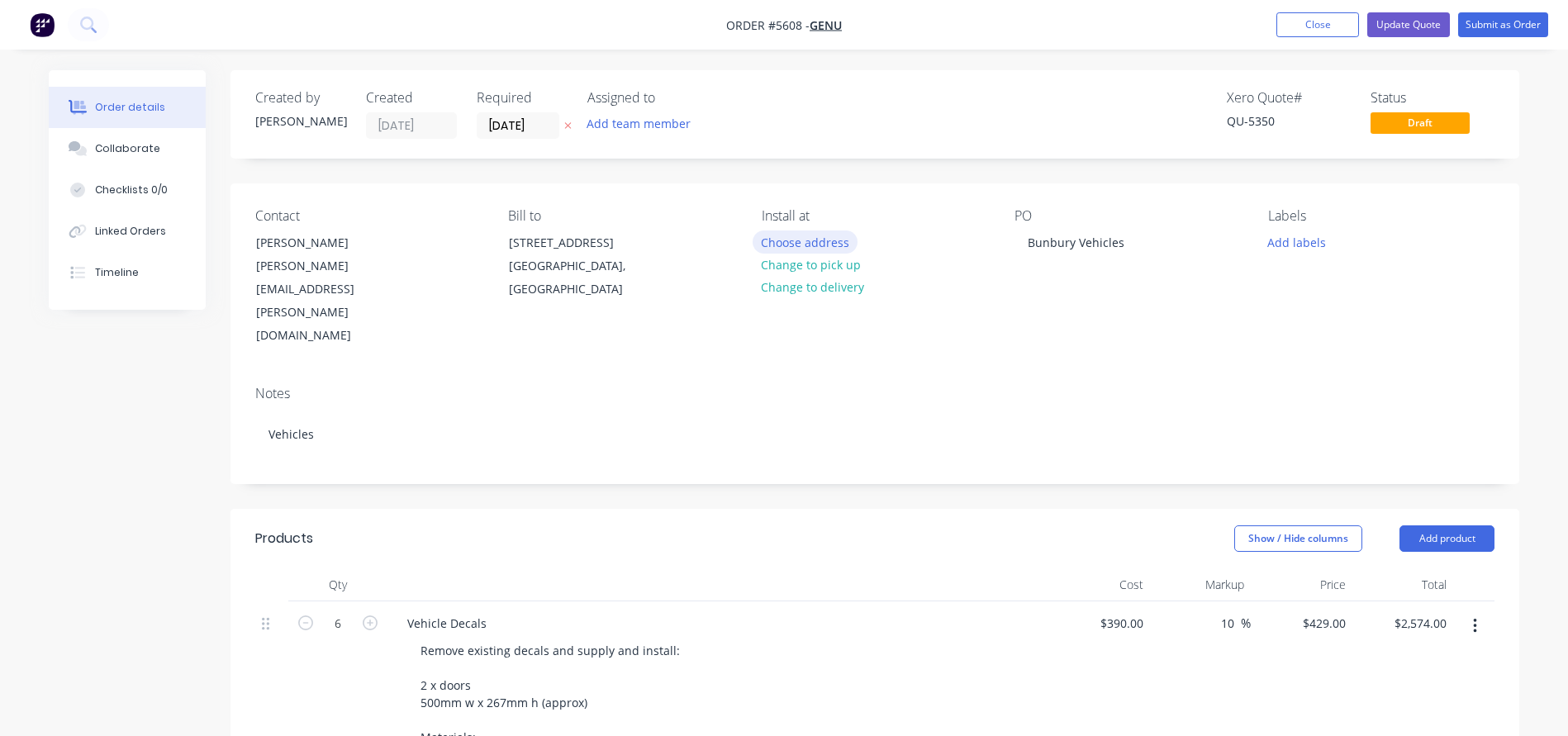
click at [797, 242] on button "Choose address" at bounding box center [805, 241] width 106 height 22
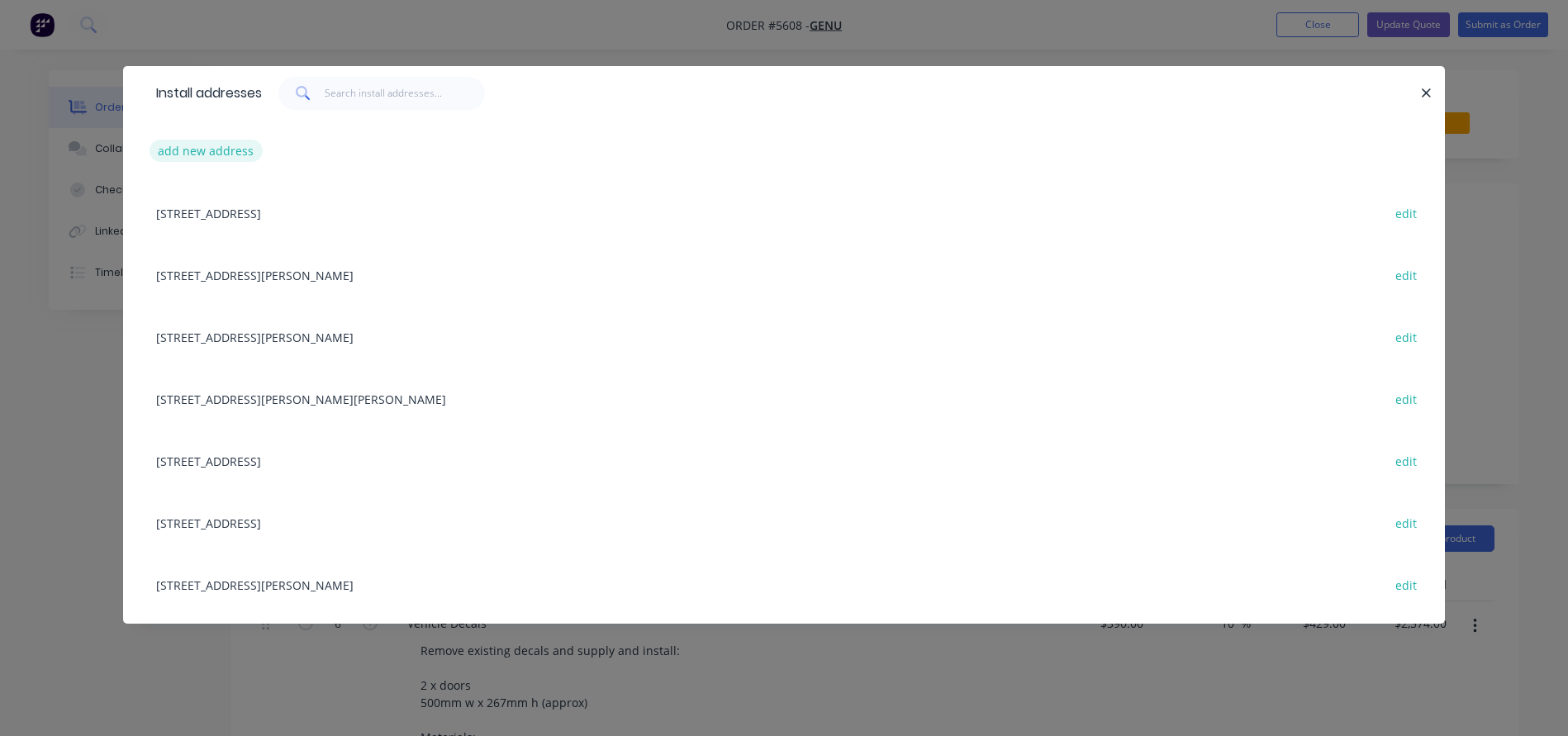
click at [201, 148] on button "add new address" at bounding box center [206, 150] width 113 height 22
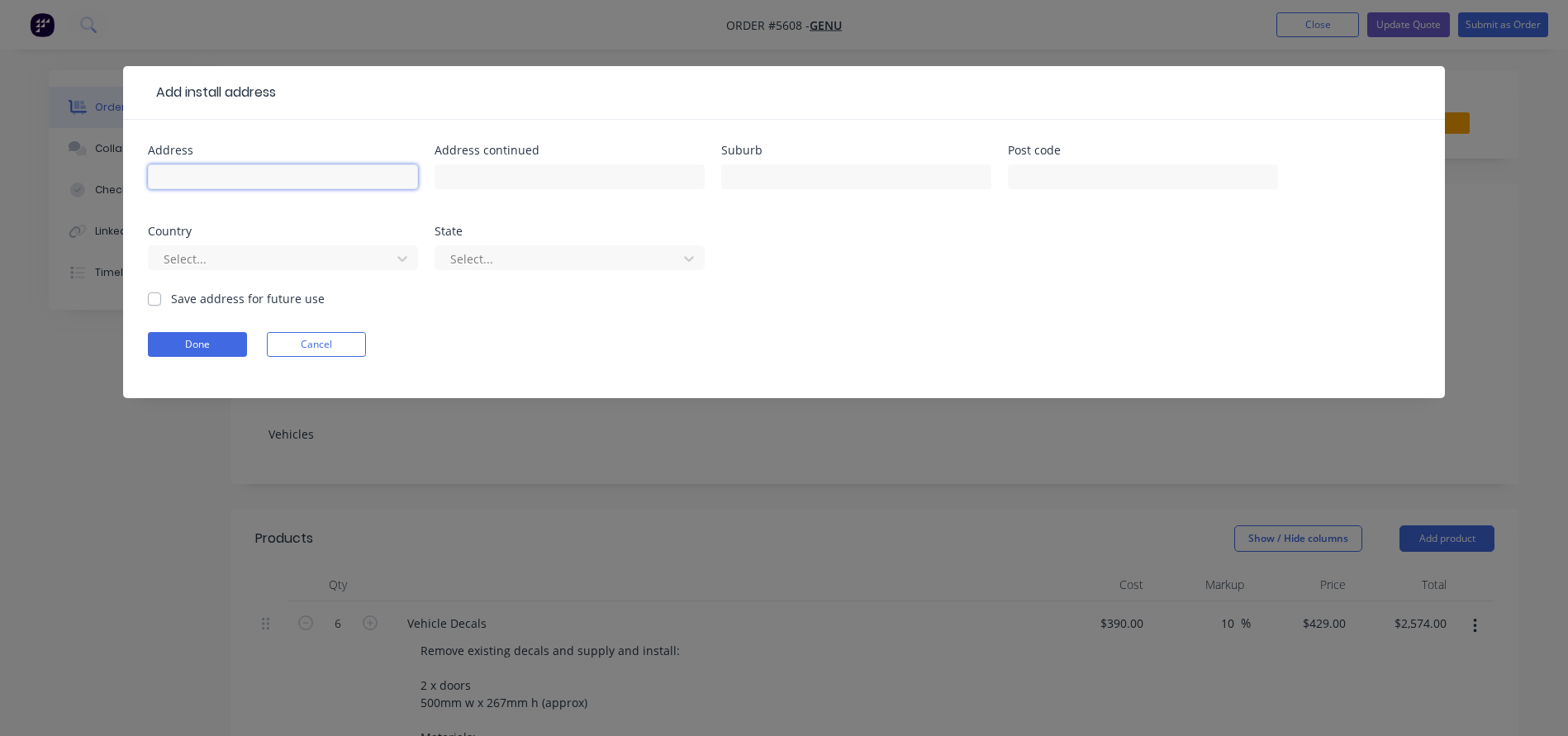
paste input "16 Beddingfield Street,"
type input "16 Beddingfield Street"
type input "Davenport"
type input "6230"
click at [171, 298] on label "Save address for future use" at bounding box center [248, 298] width 153 height 17
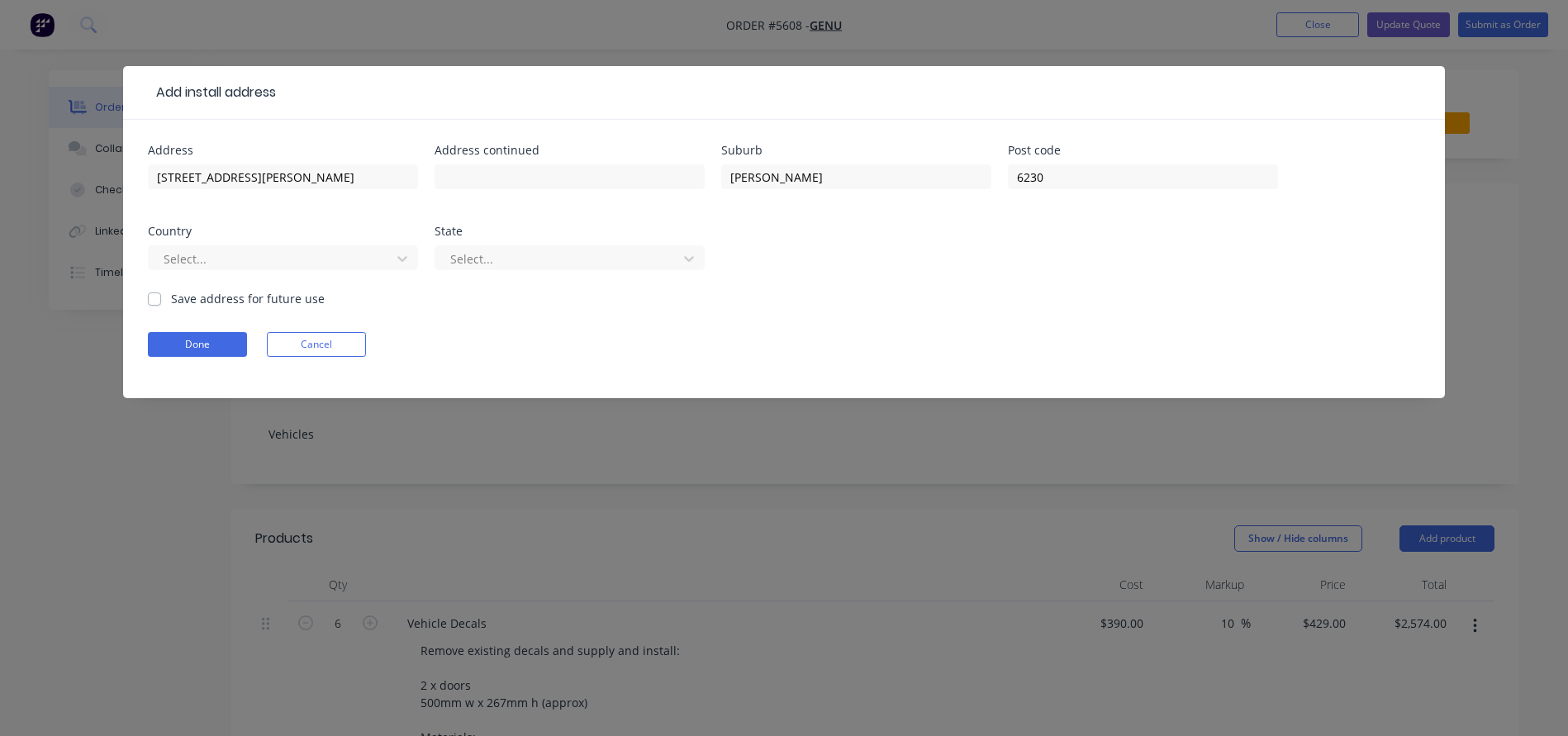
click at [156, 298] on input "Save address for future use" at bounding box center [154, 298] width 13 height 16
checkbox input "true"
click at [186, 342] on button "Done" at bounding box center [198, 345] width 100 height 25
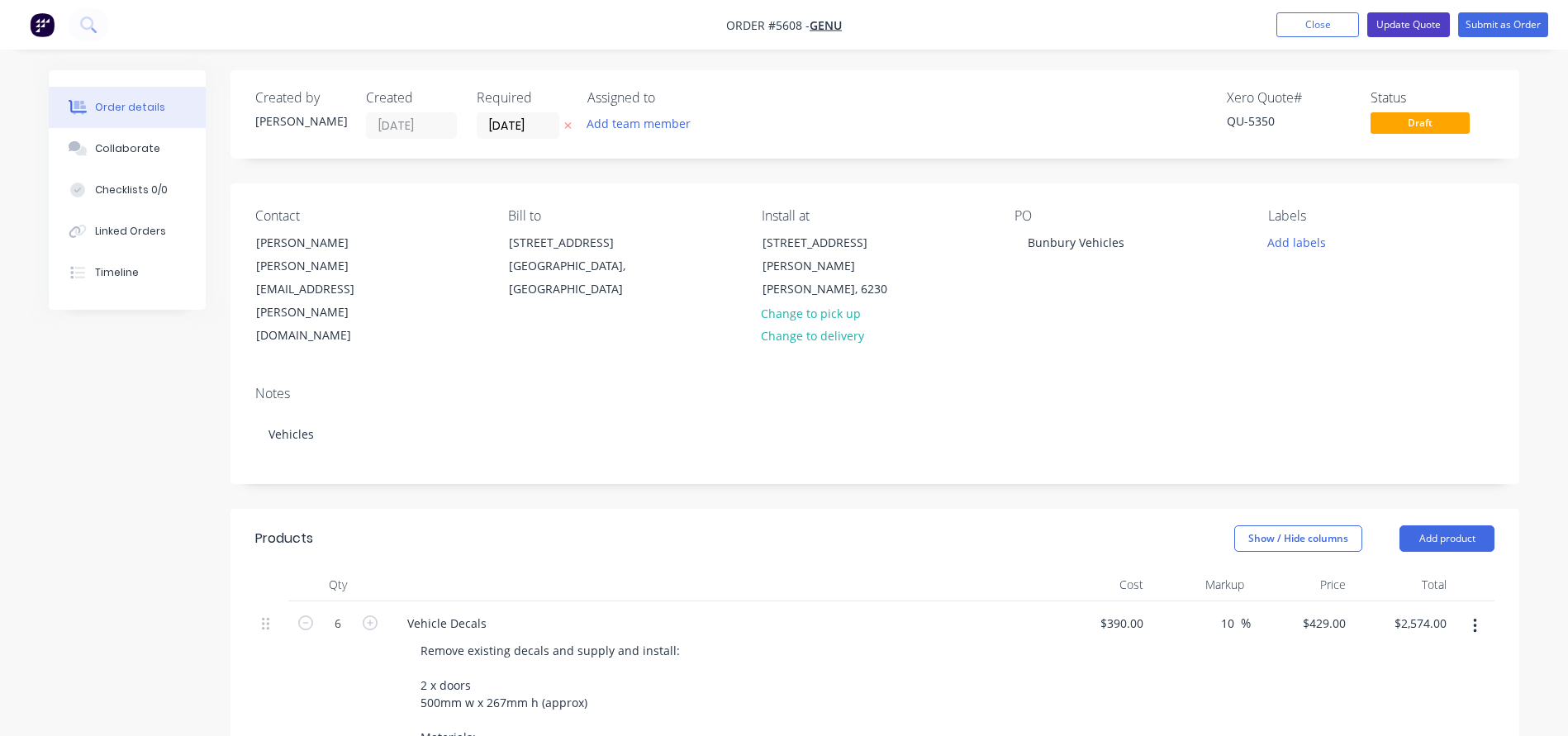
click at [1409, 22] on button "Update Quote" at bounding box center [1408, 24] width 83 height 25
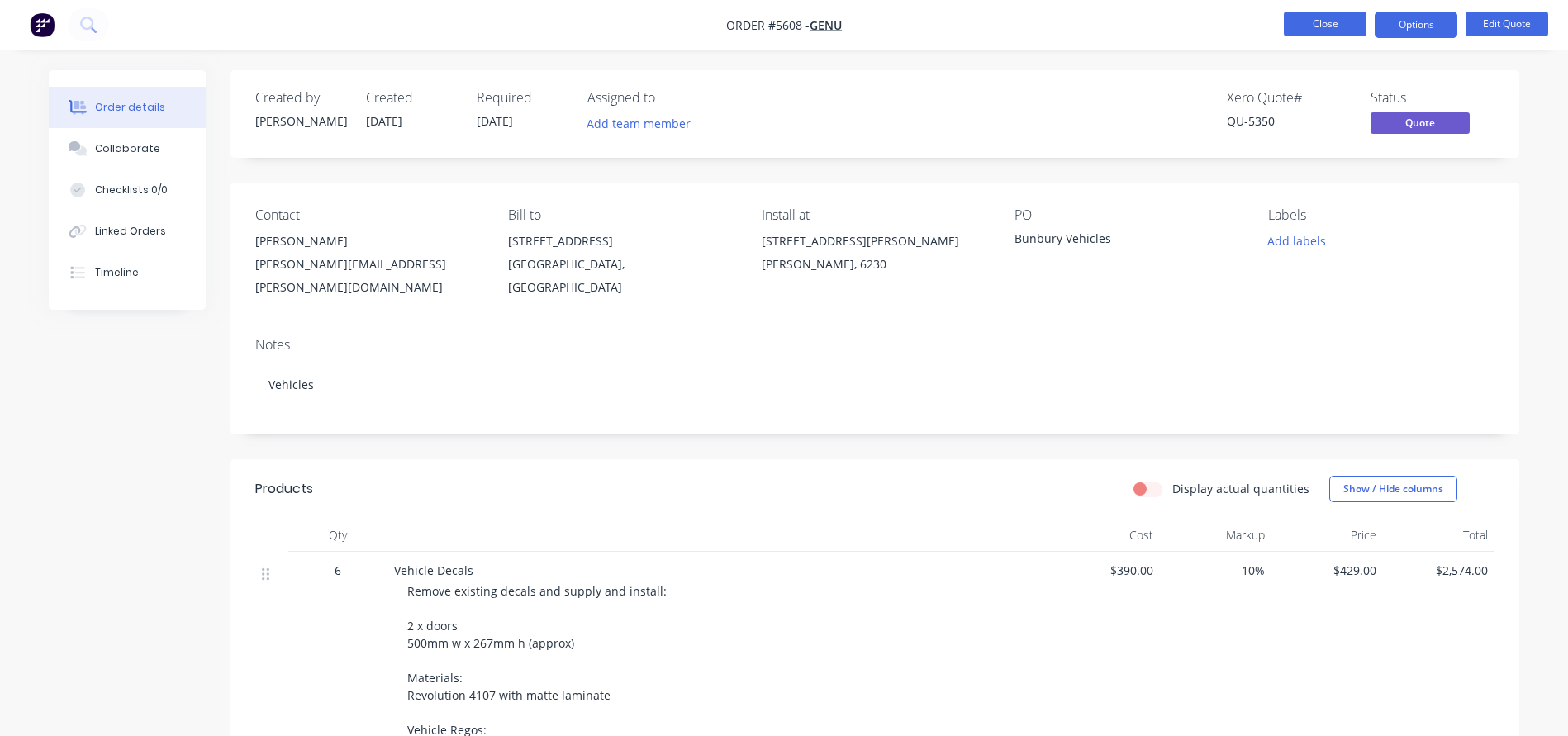
click at [1327, 31] on button "Close" at bounding box center [1324, 24] width 83 height 25
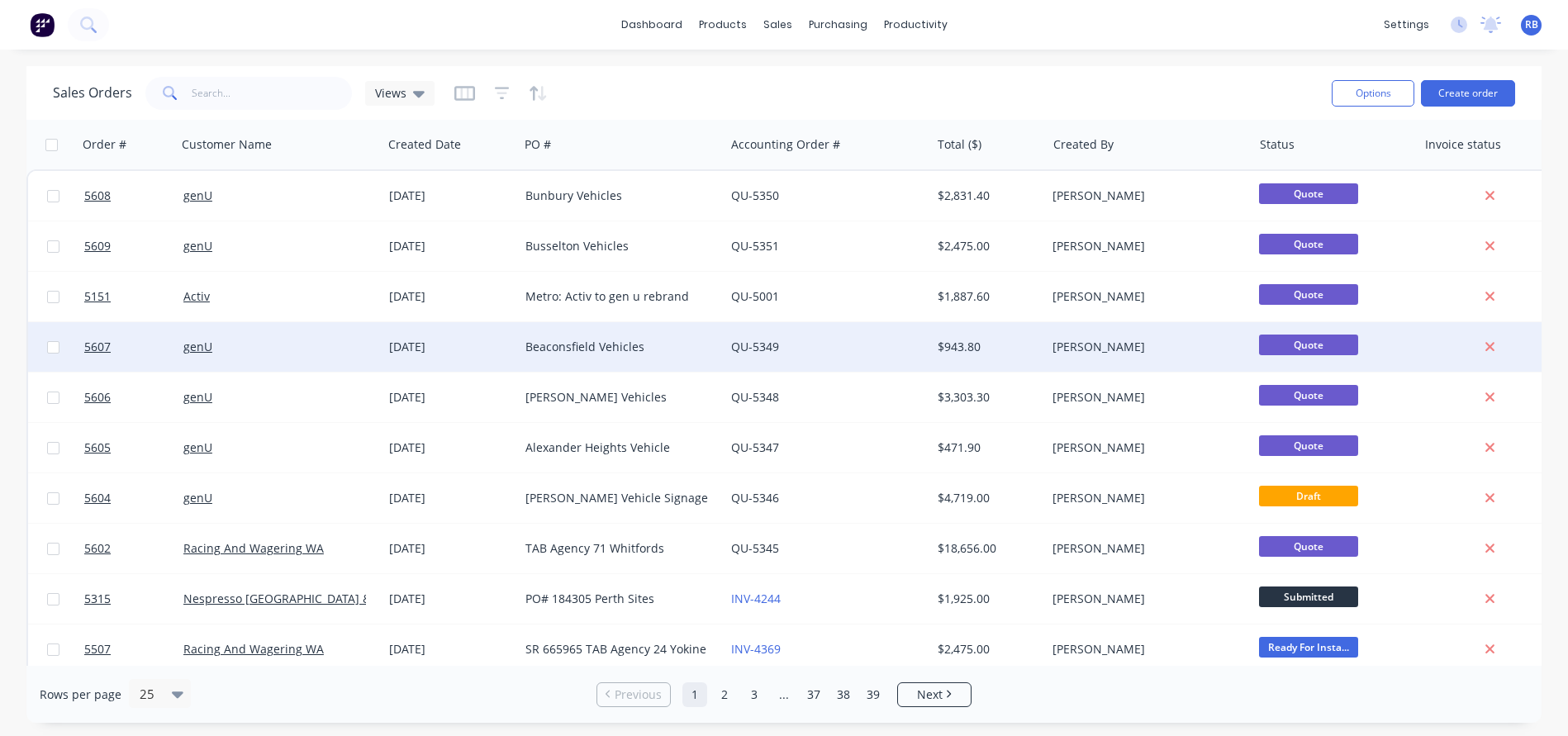
click at [569, 341] on div "Beaconsfield Vehicles" at bounding box center [617, 347] width 183 height 17
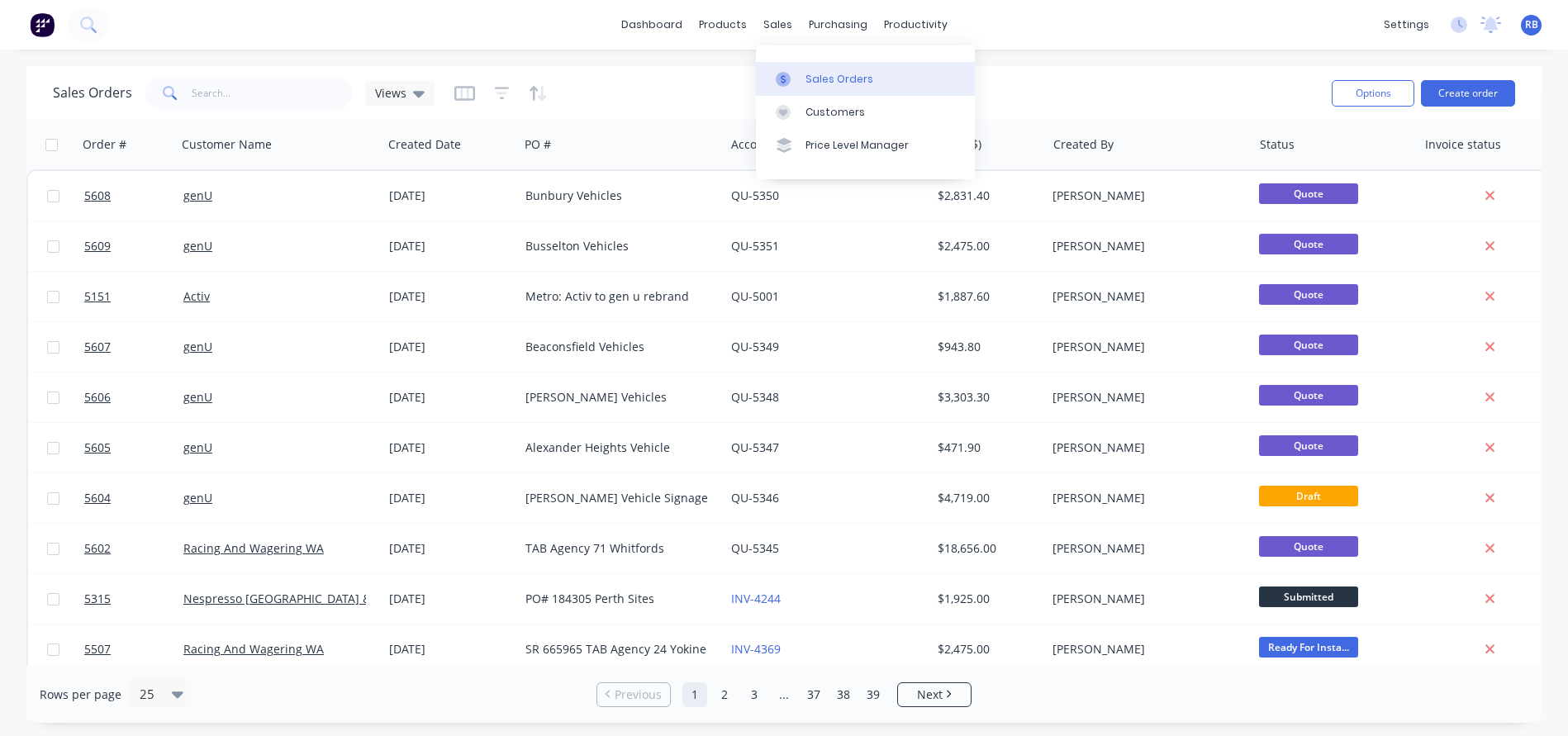
click at [829, 84] on div "Sales Orders" at bounding box center [839, 79] width 68 height 15
click at [261, 90] on input "text" at bounding box center [272, 93] width 161 height 33
type input "activ"
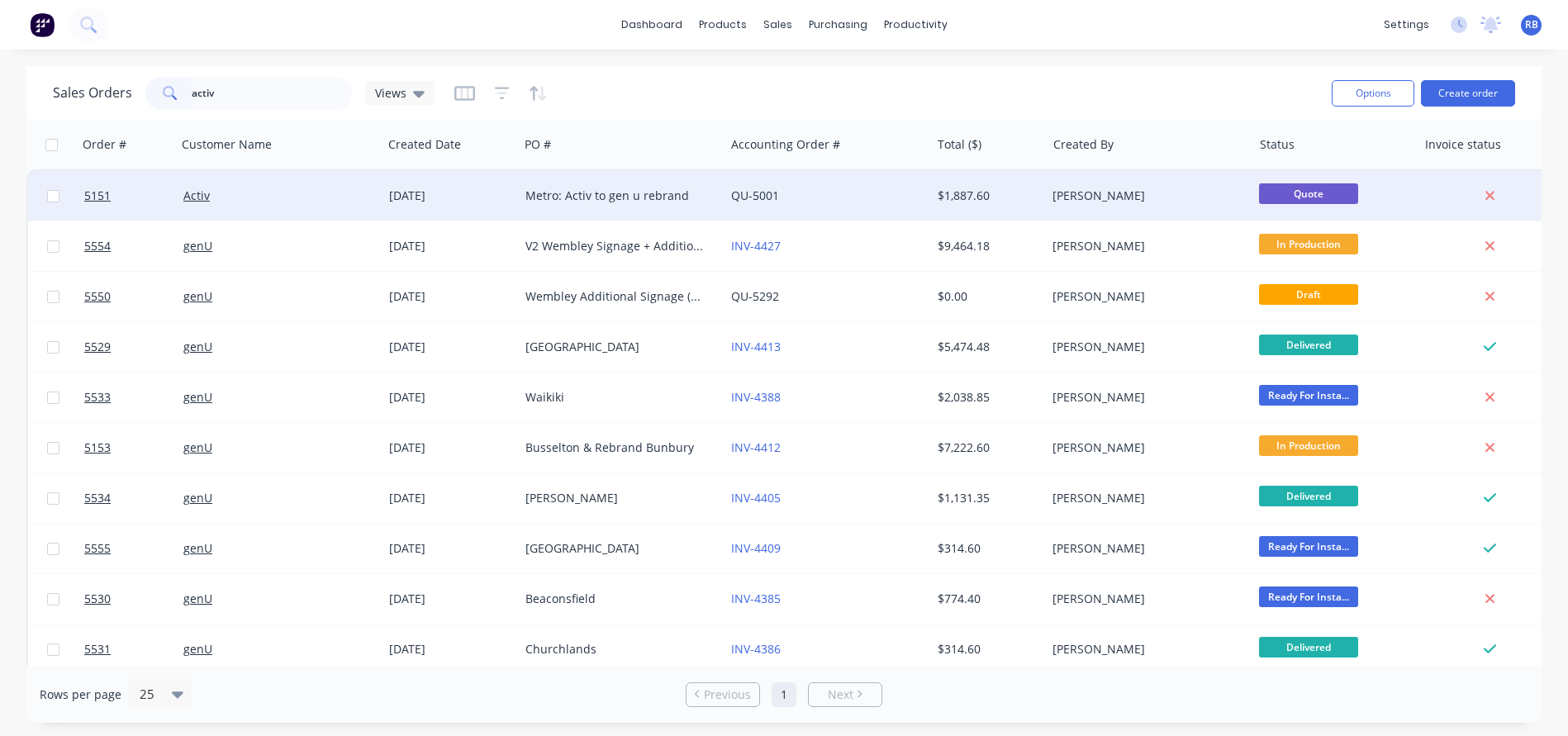
click at [323, 191] on div "Activ" at bounding box center [275, 195] width 183 height 17
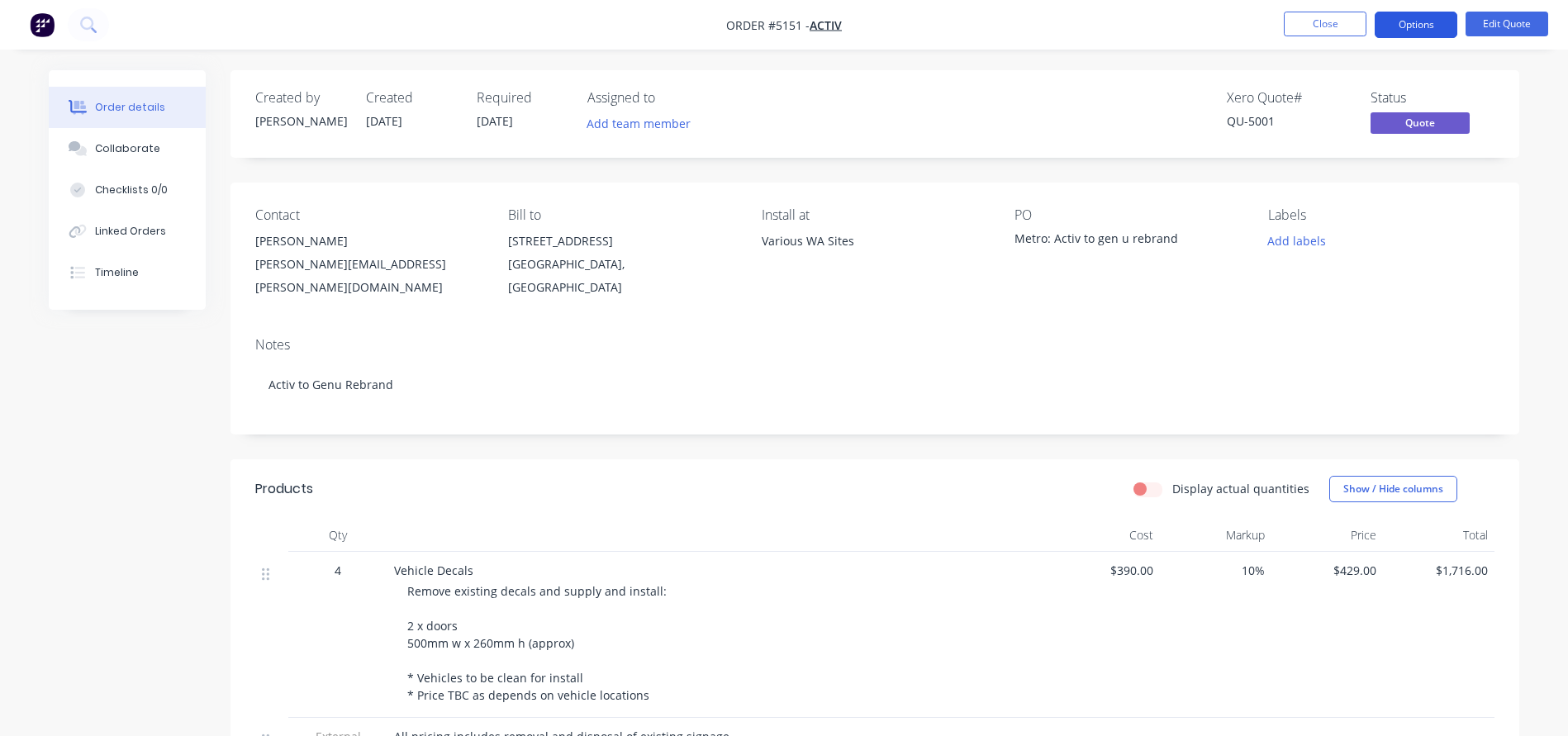
click at [1419, 25] on button "Options" at bounding box center [1416, 25] width 83 height 27
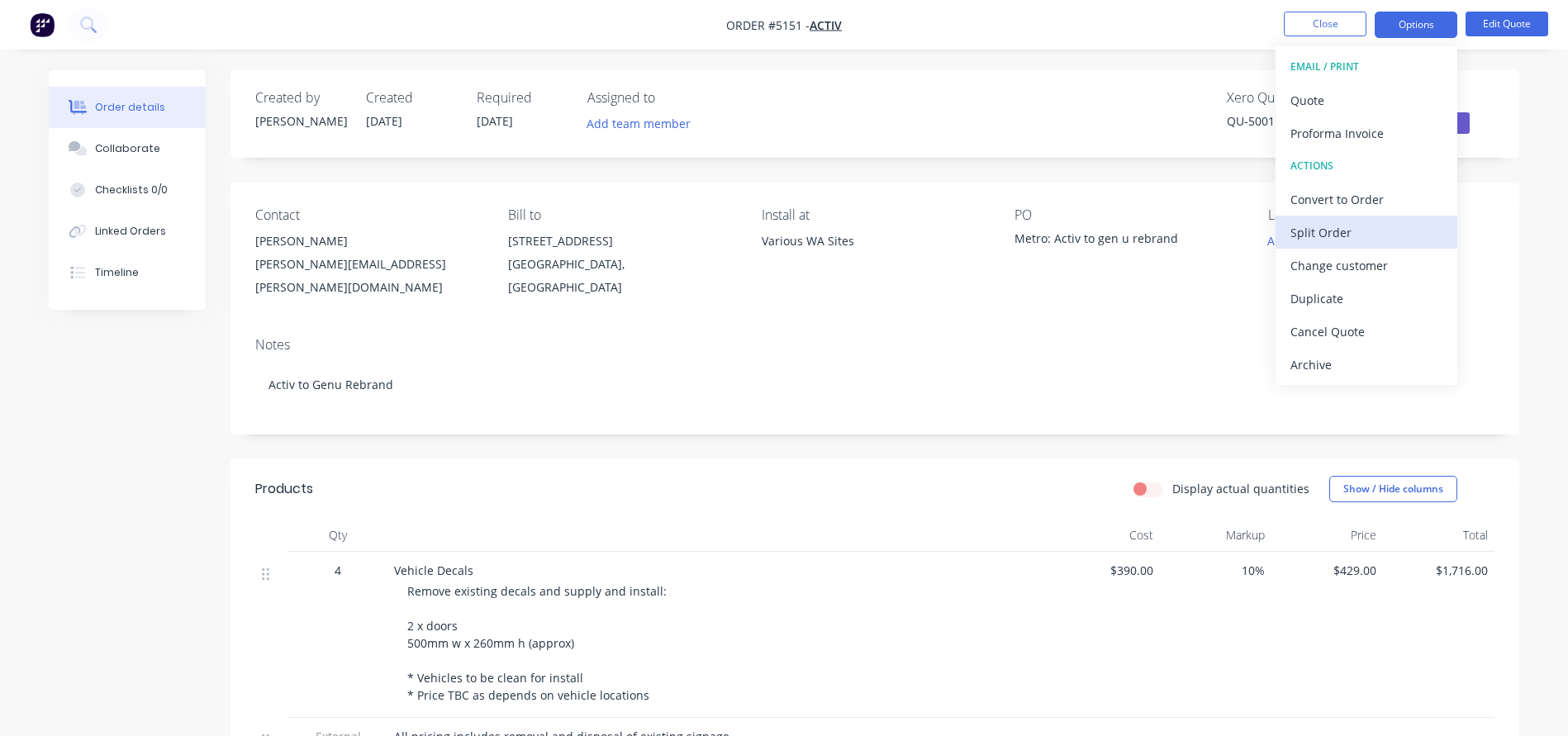
click at [1320, 230] on div "Split Order" at bounding box center [1366, 233] width 152 height 24
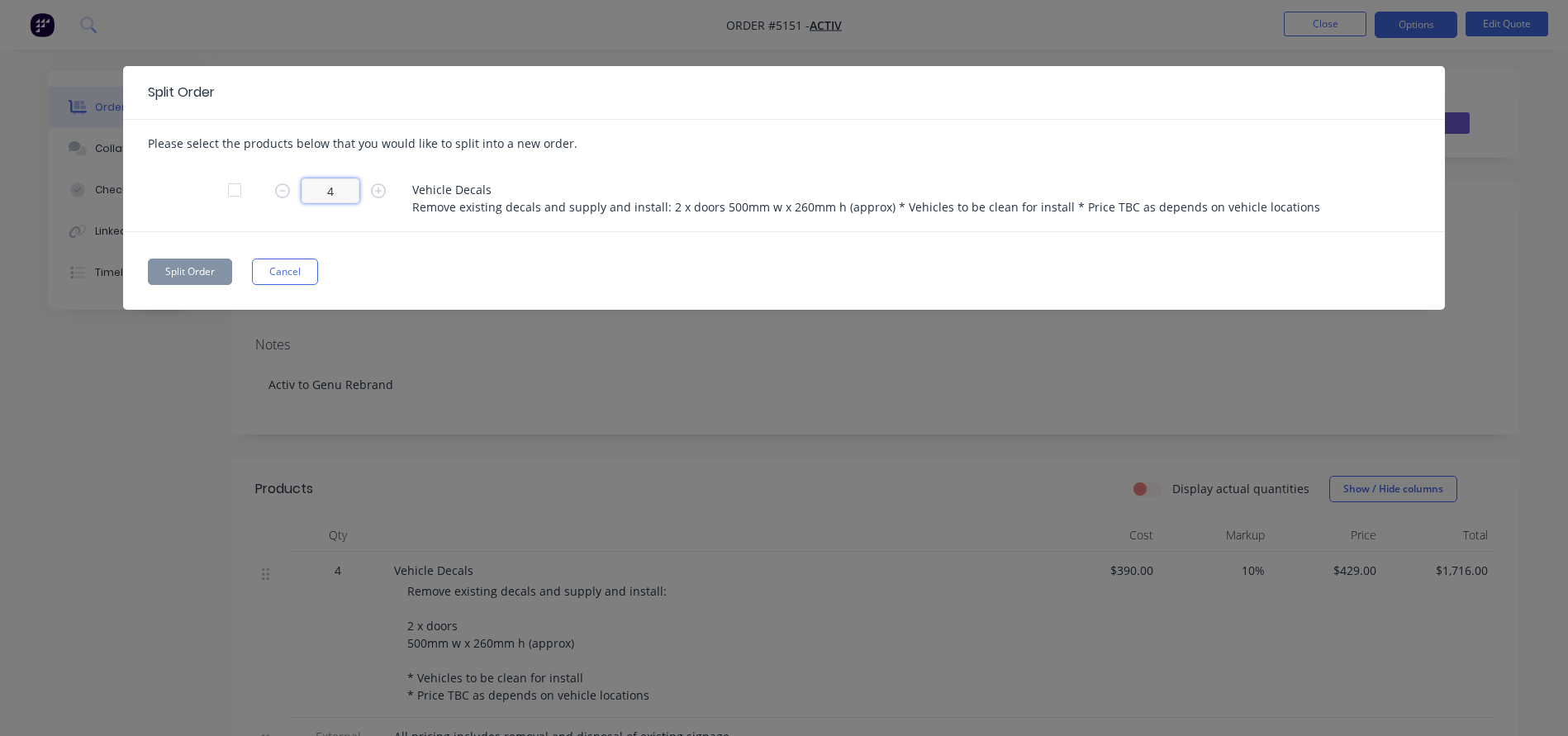
drag, startPoint x: 339, startPoint y: 188, endPoint x: 268, endPoint y: 188, distance: 71.0
click at [268, 188] on form "4" at bounding box center [337, 190] width 148 height 25
type input "2"
click at [180, 260] on button "Split Order" at bounding box center [190, 272] width 85 height 27
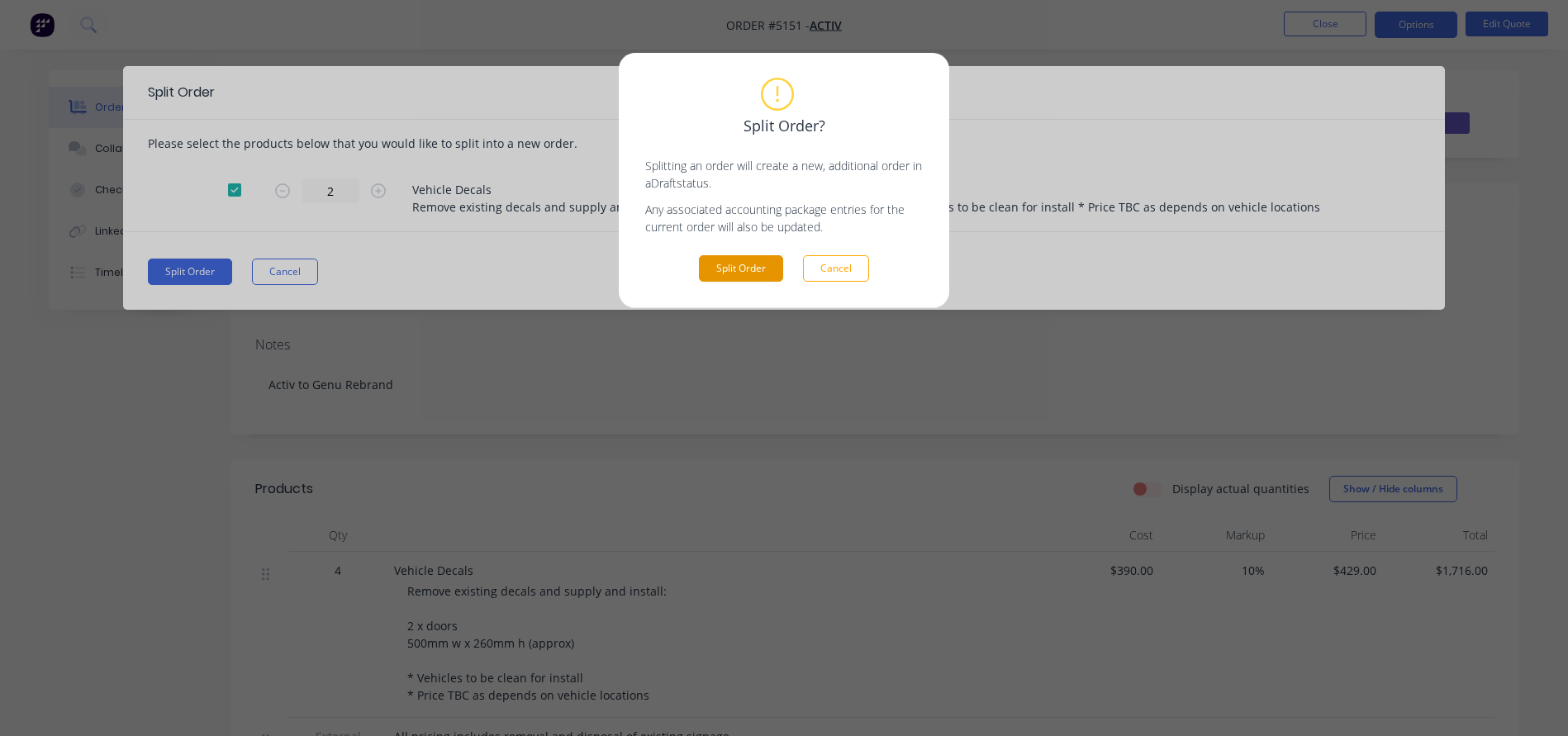
click at [740, 260] on button "Split Order" at bounding box center [741, 268] width 85 height 27
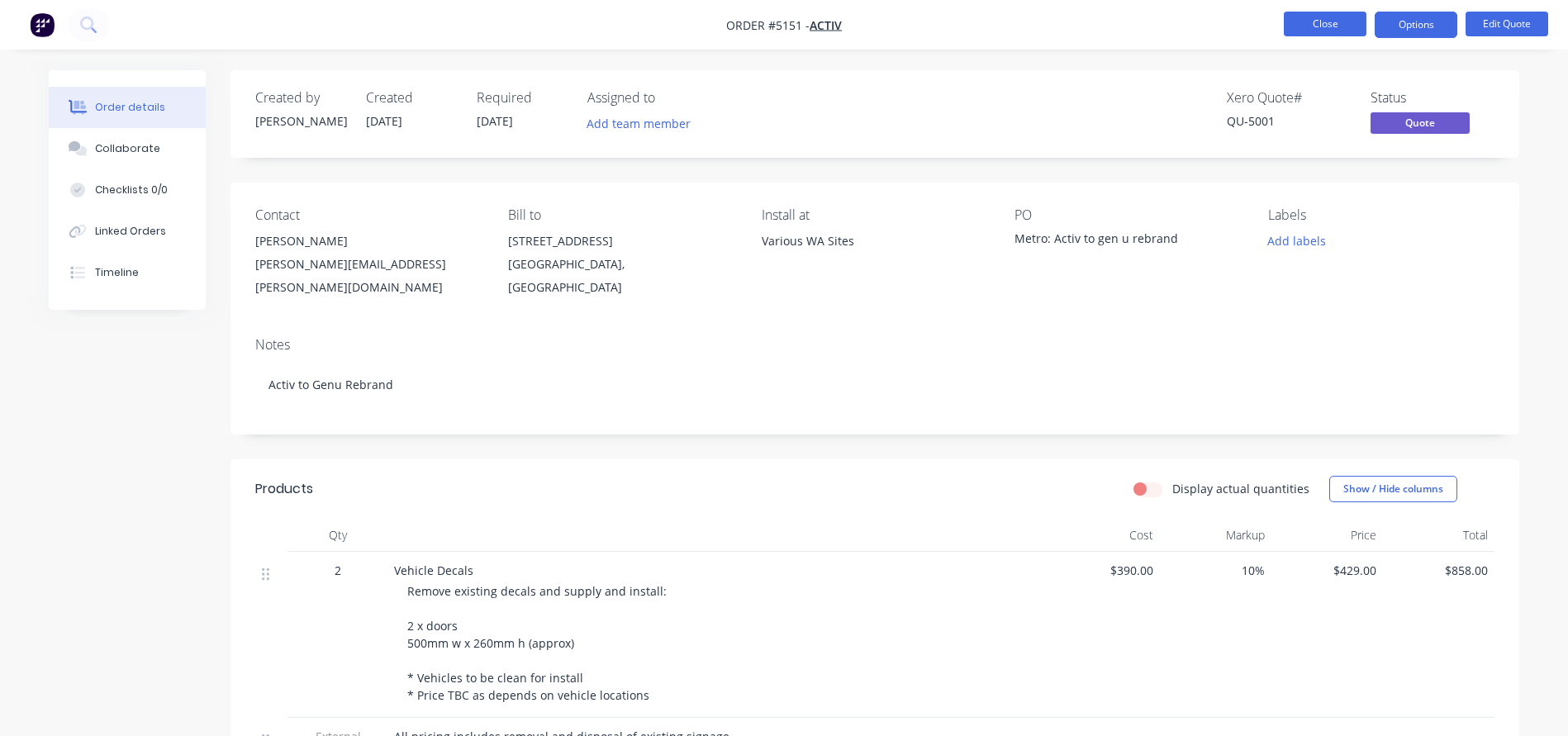
click at [1330, 18] on button "Close" at bounding box center [1324, 24] width 83 height 25
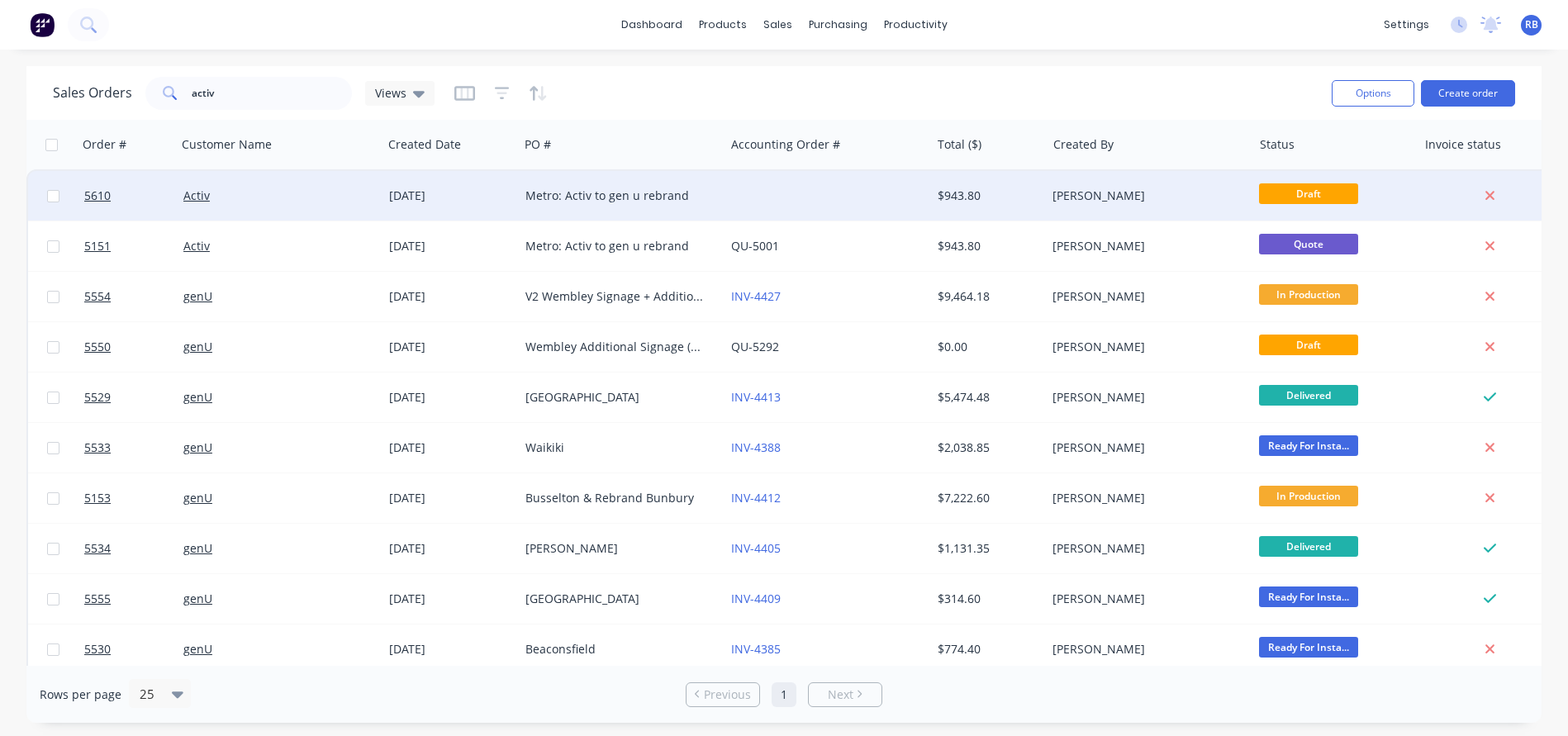
click at [779, 191] on div at bounding box center [827, 196] width 206 height 50
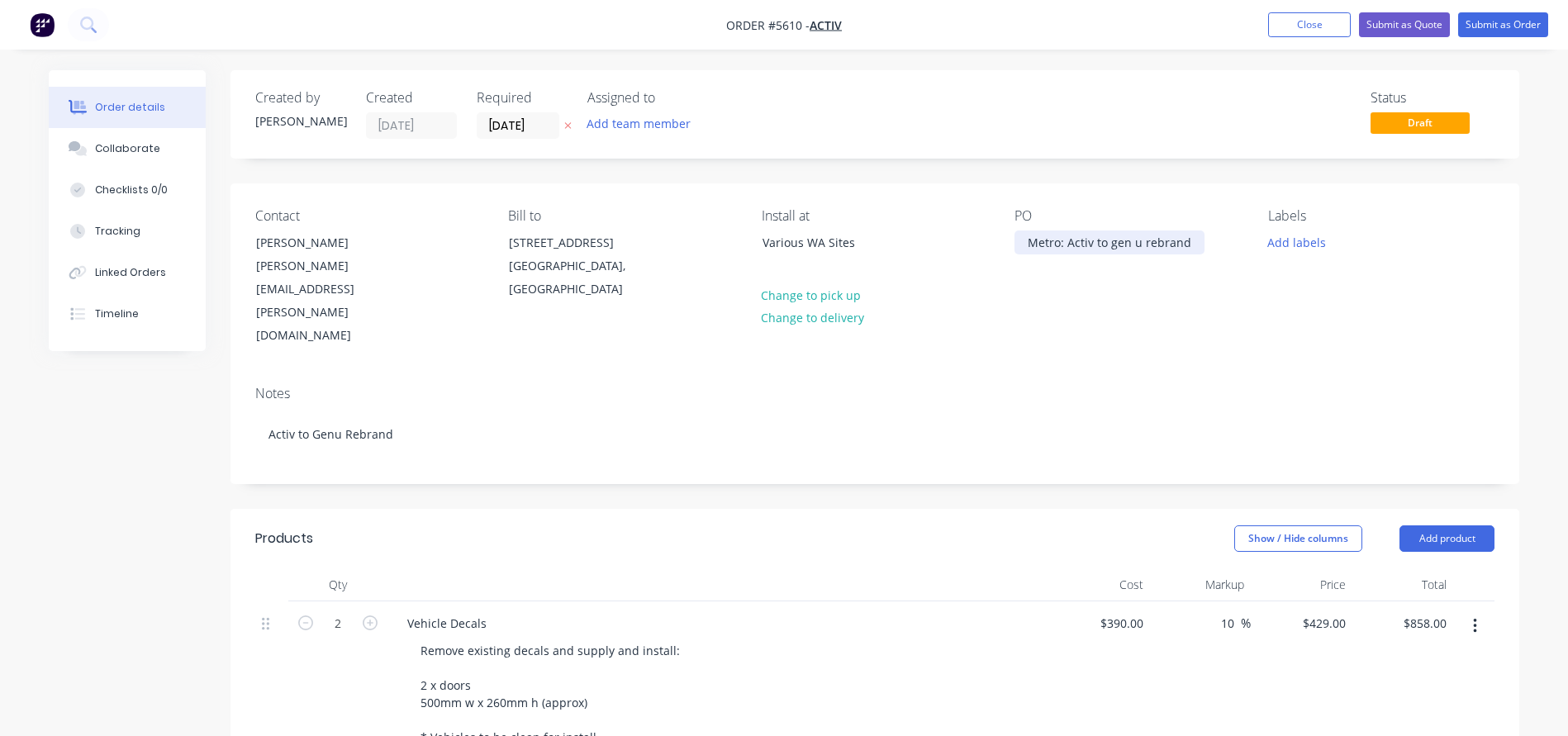
drag, startPoint x: 1201, startPoint y: 243, endPoint x: 1073, endPoint y: 240, distance: 128.0
click at [1073, 240] on div "PO Metro: Activ to gen u rebrand" at bounding box center [1127, 278] width 226 height 139
drag, startPoint x: 1188, startPoint y: 243, endPoint x: 951, endPoint y: 232, distance: 237.3
click at [951, 232] on div "Contact Dawn Cupit Dawn.Cupit@activ.asn.au Bill to 327 Cambridge Street Wembley…" at bounding box center [874, 278] width 1288 height 189
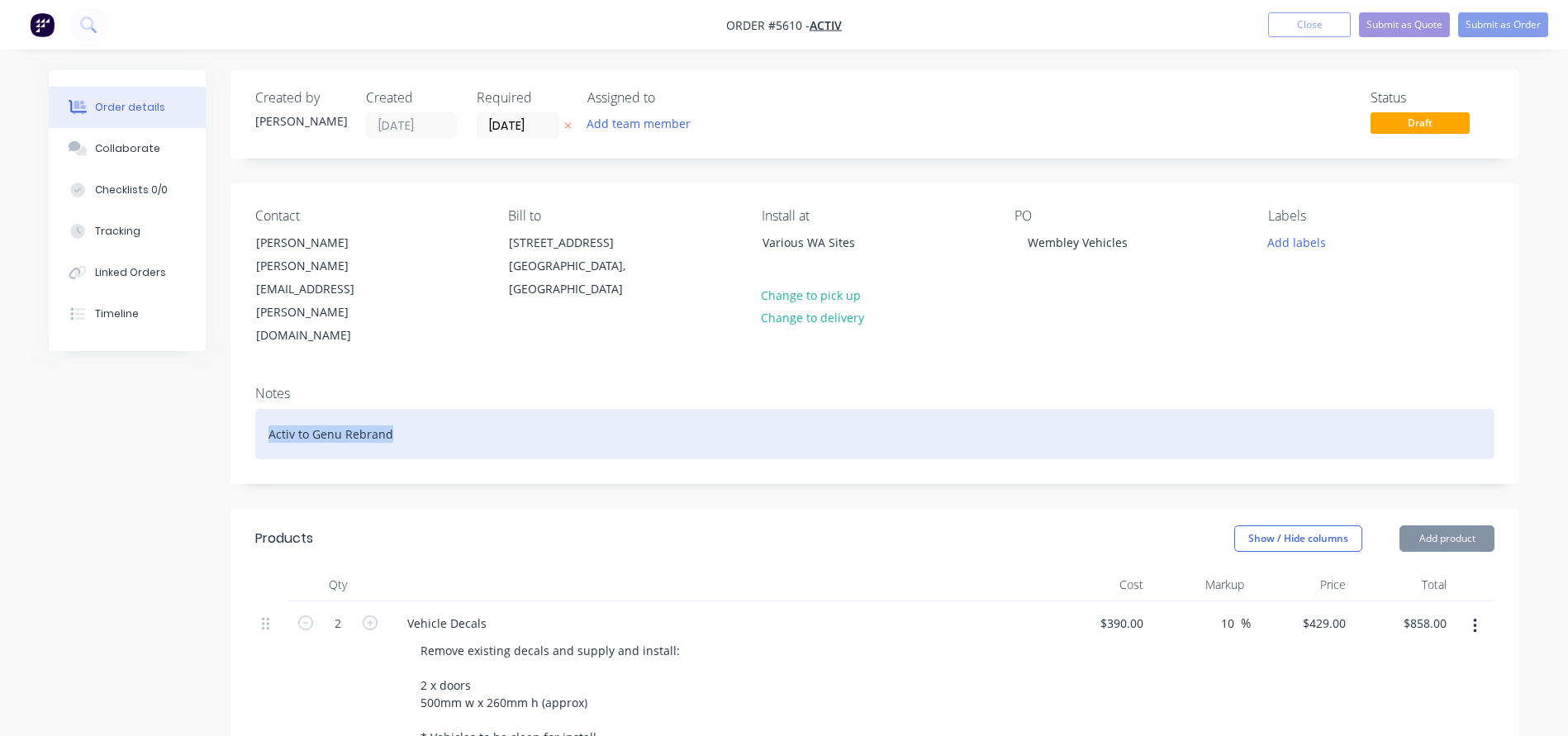
drag, startPoint x: 413, startPoint y: 389, endPoint x: 169, endPoint y: 385, distance: 244.0
click at [169, 385] on div "Created by Rachel Created 14/08/25 Required 14/08/25 Assigned to Add team membe…" at bounding box center [784, 663] width 1470 height 1186
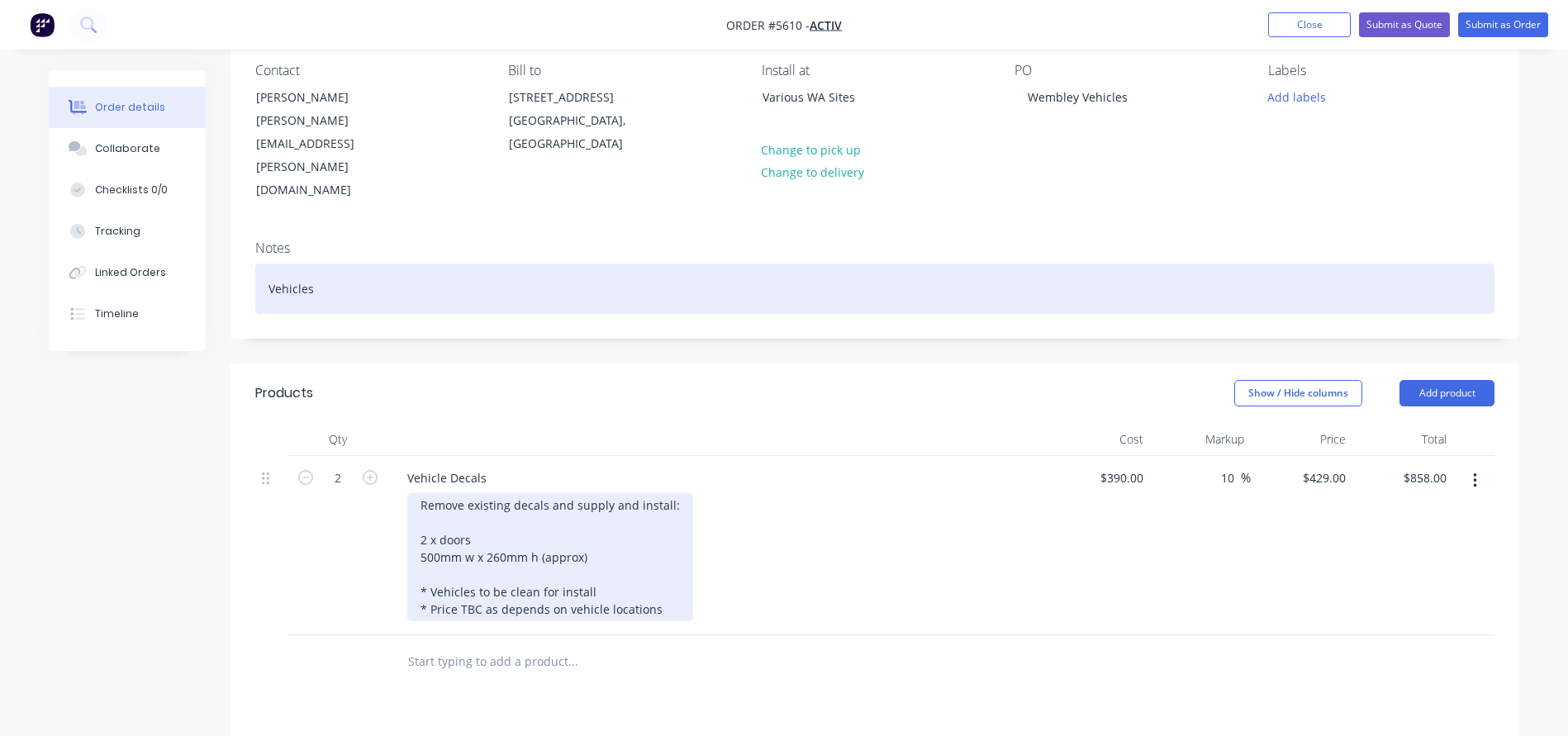
scroll to position [153, 0]
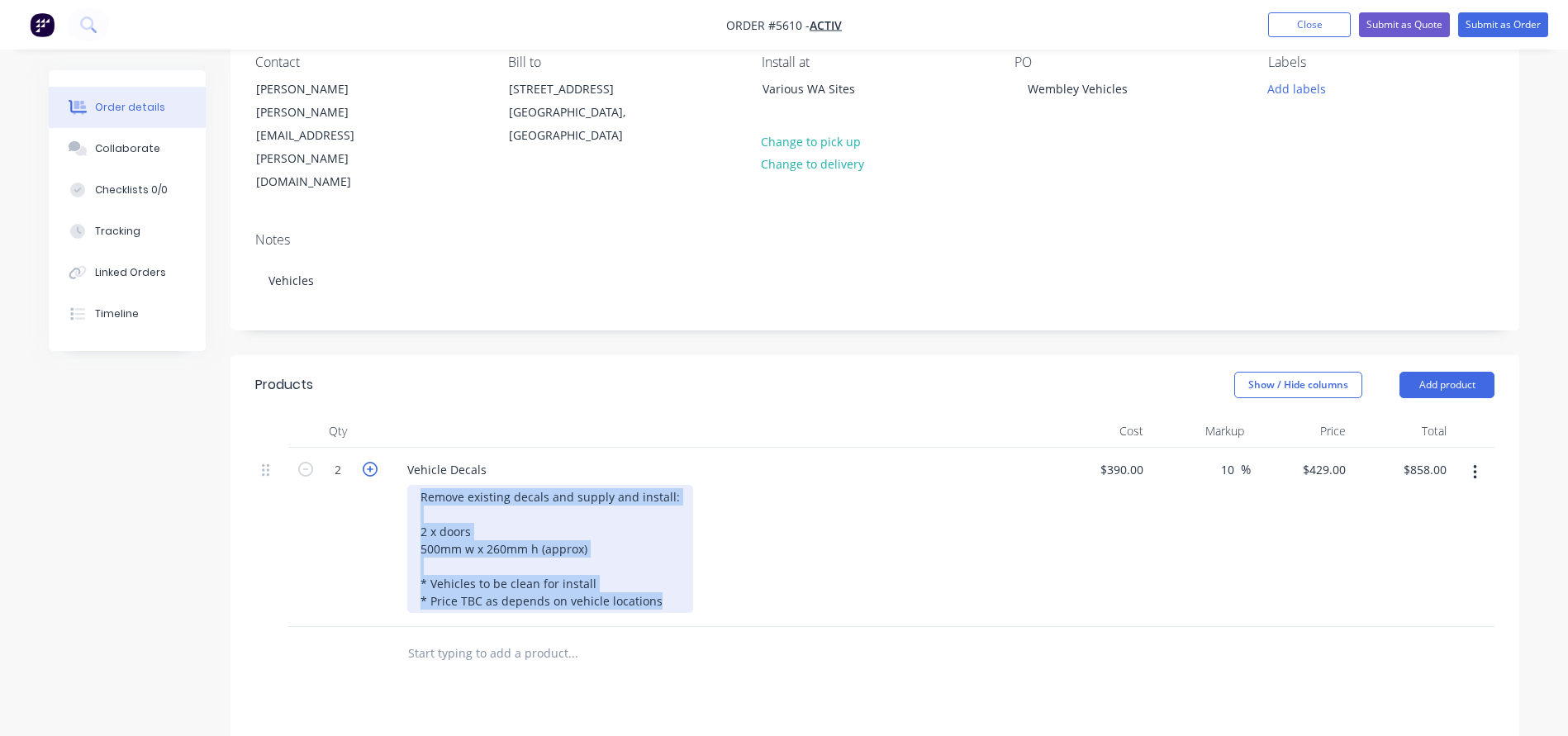
drag, startPoint x: 667, startPoint y: 561, endPoint x: 366, endPoint y: 428, distance: 329.1
click at [366, 448] on div "2 Vehicle Decals Remove existing decals and supply and install: 2 x doors 500mm…" at bounding box center [874, 538] width 1238 height 179
paste div
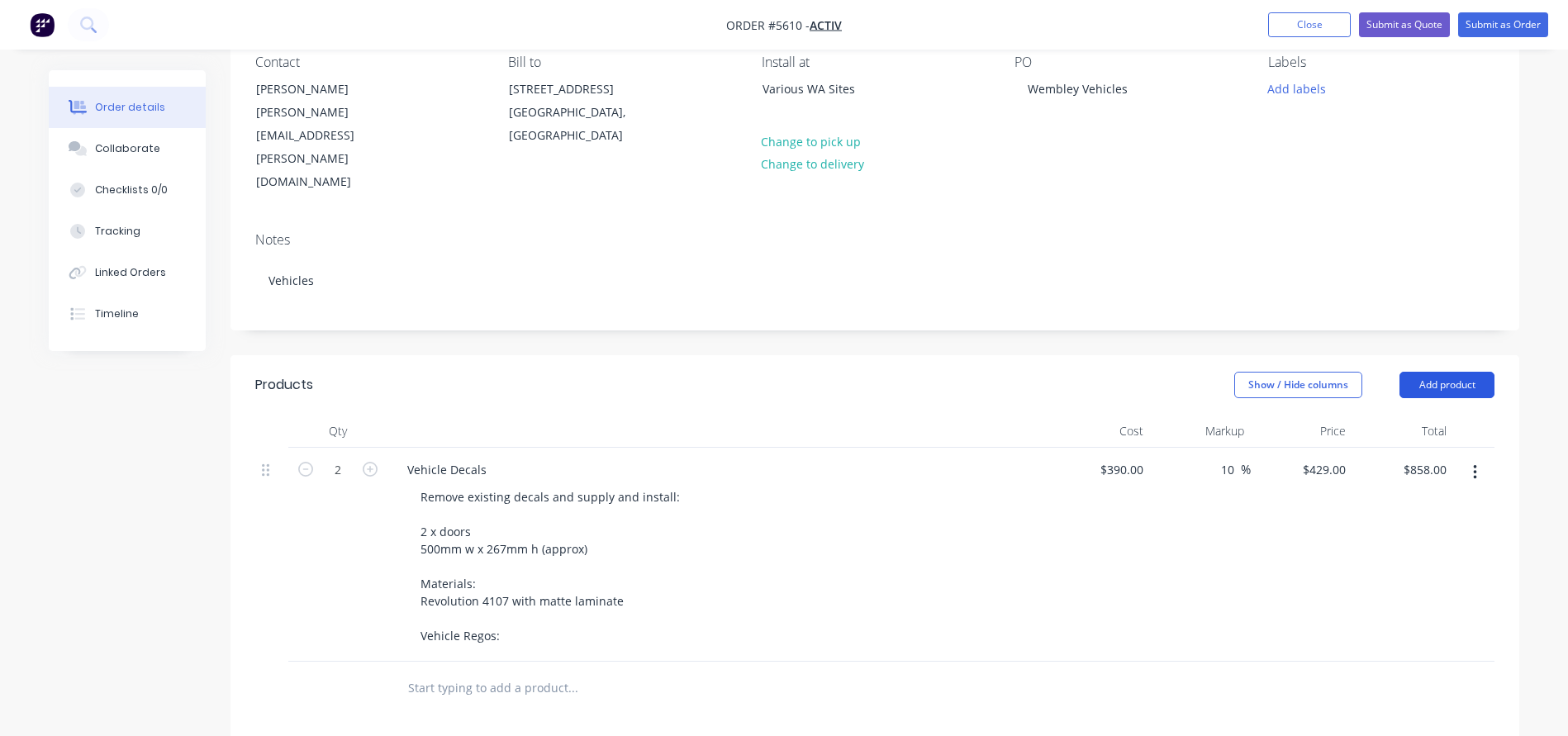
click at [1448, 371] on button "Add product" at bounding box center [1446, 384] width 95 height 27
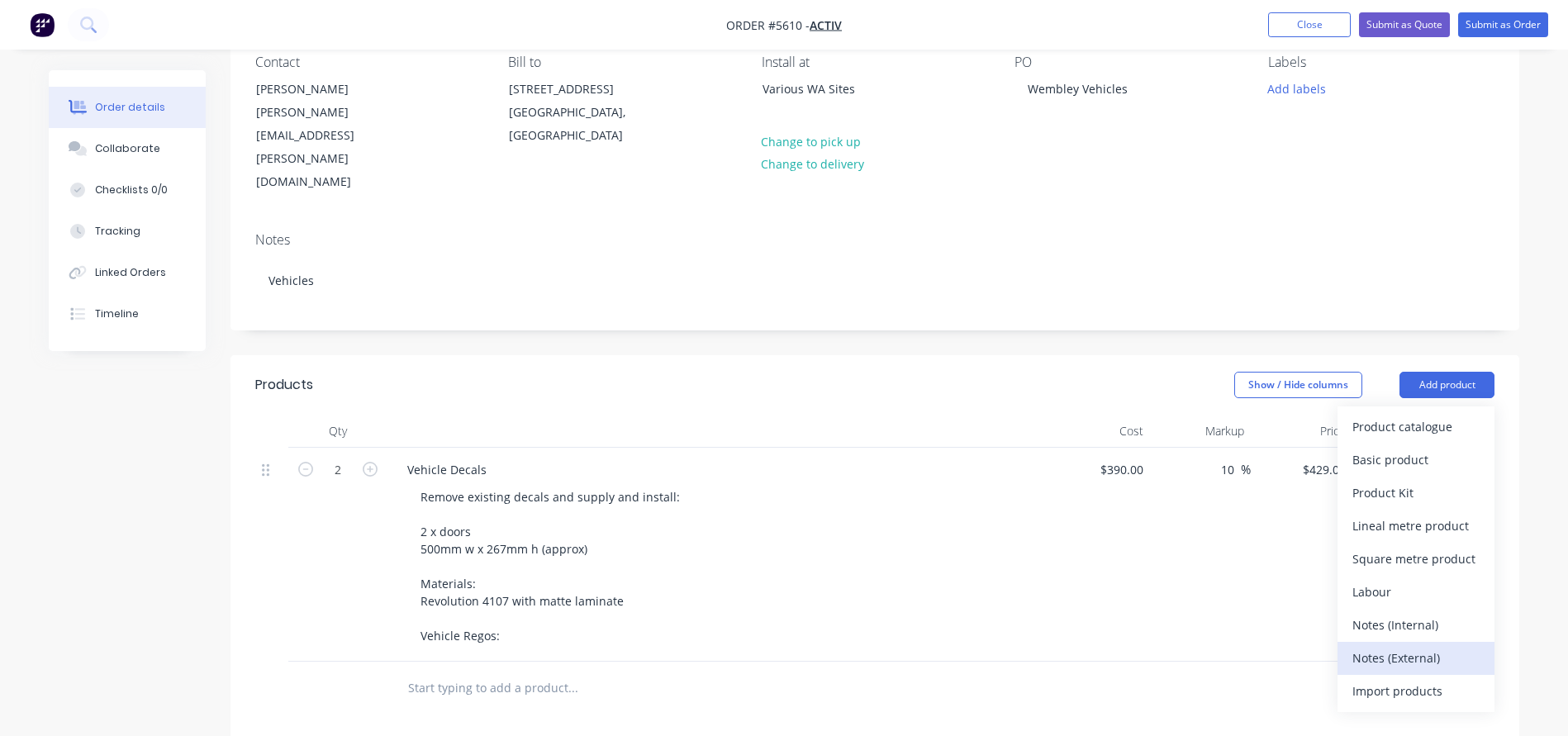
click at [1390, 646] on div "Notes (External)" at bounding box center [1416, 658] width 127 height 24
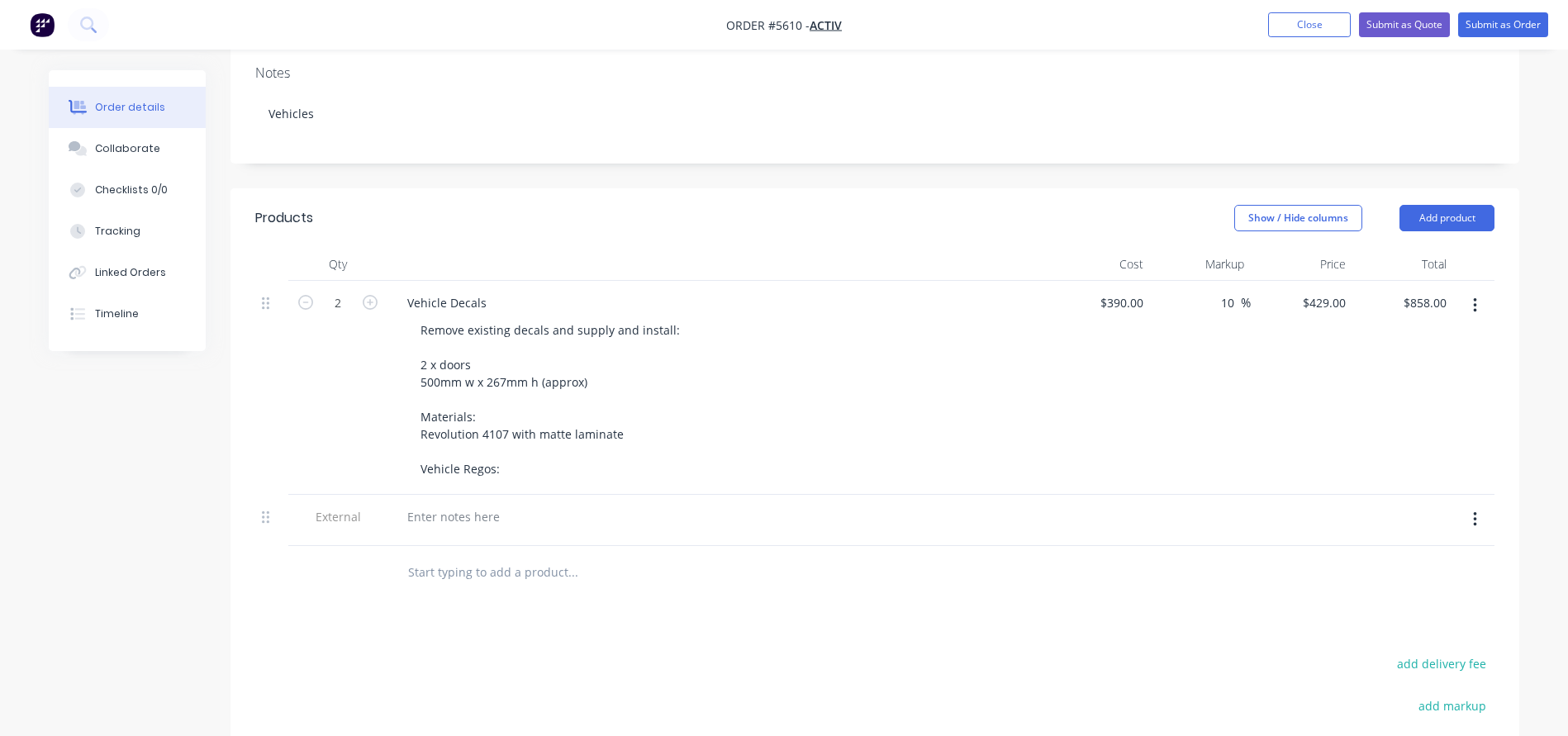
scroll to position [342, 0]
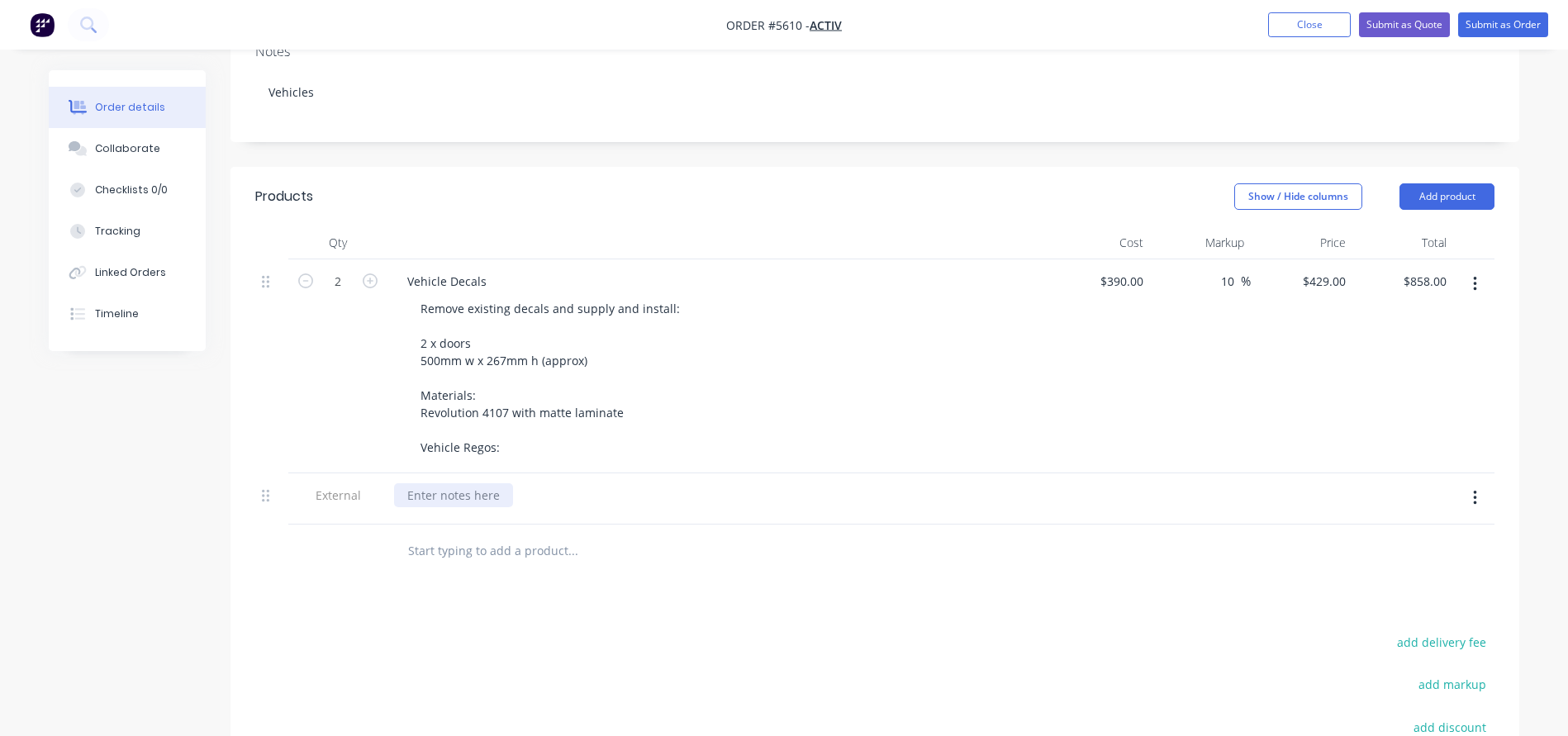
click at [399, 483] on div at bounding box center [453, 495] width 118 height 24
paste div
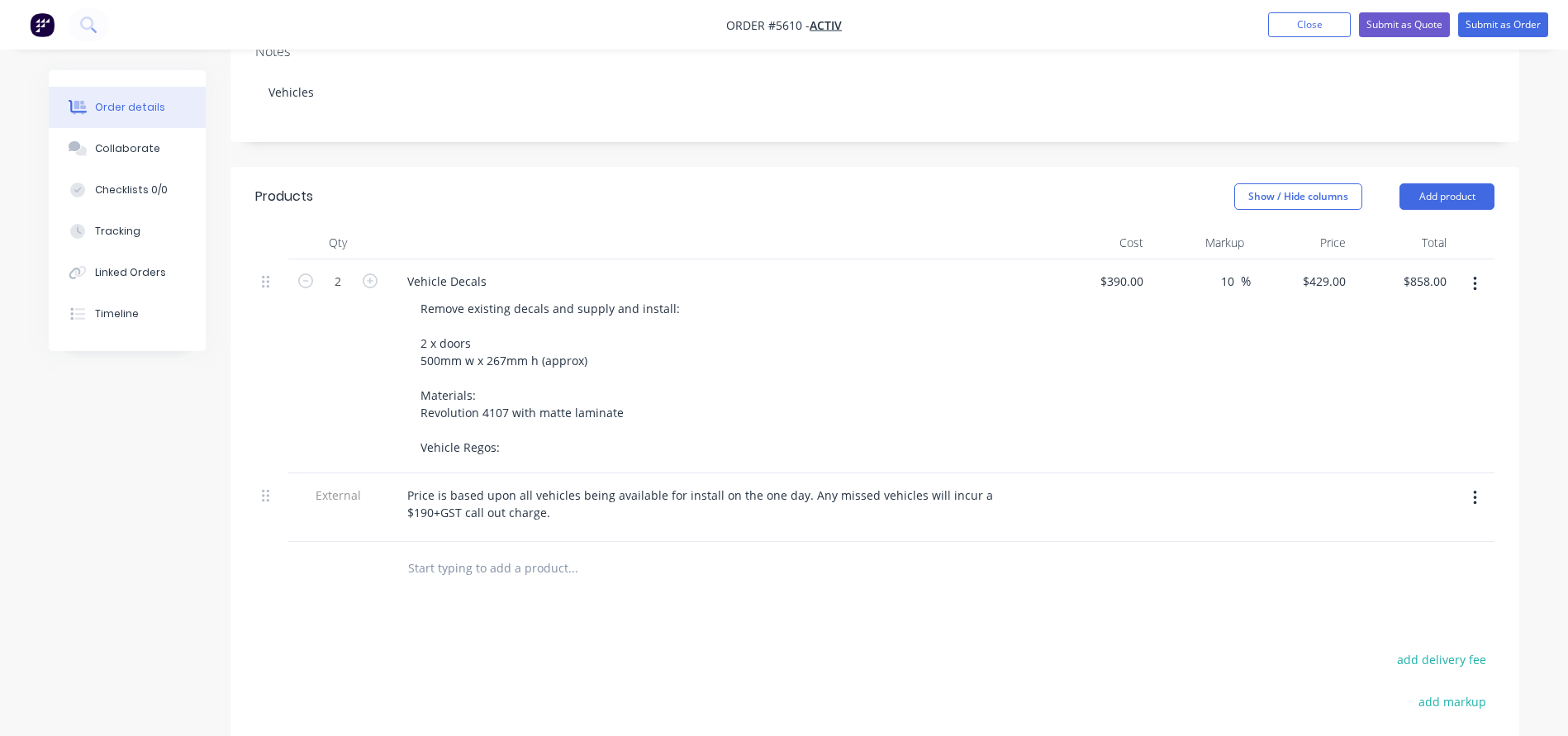
click at [428, 552] on input "text" at bounding box center [572, 568] width 331 height 33
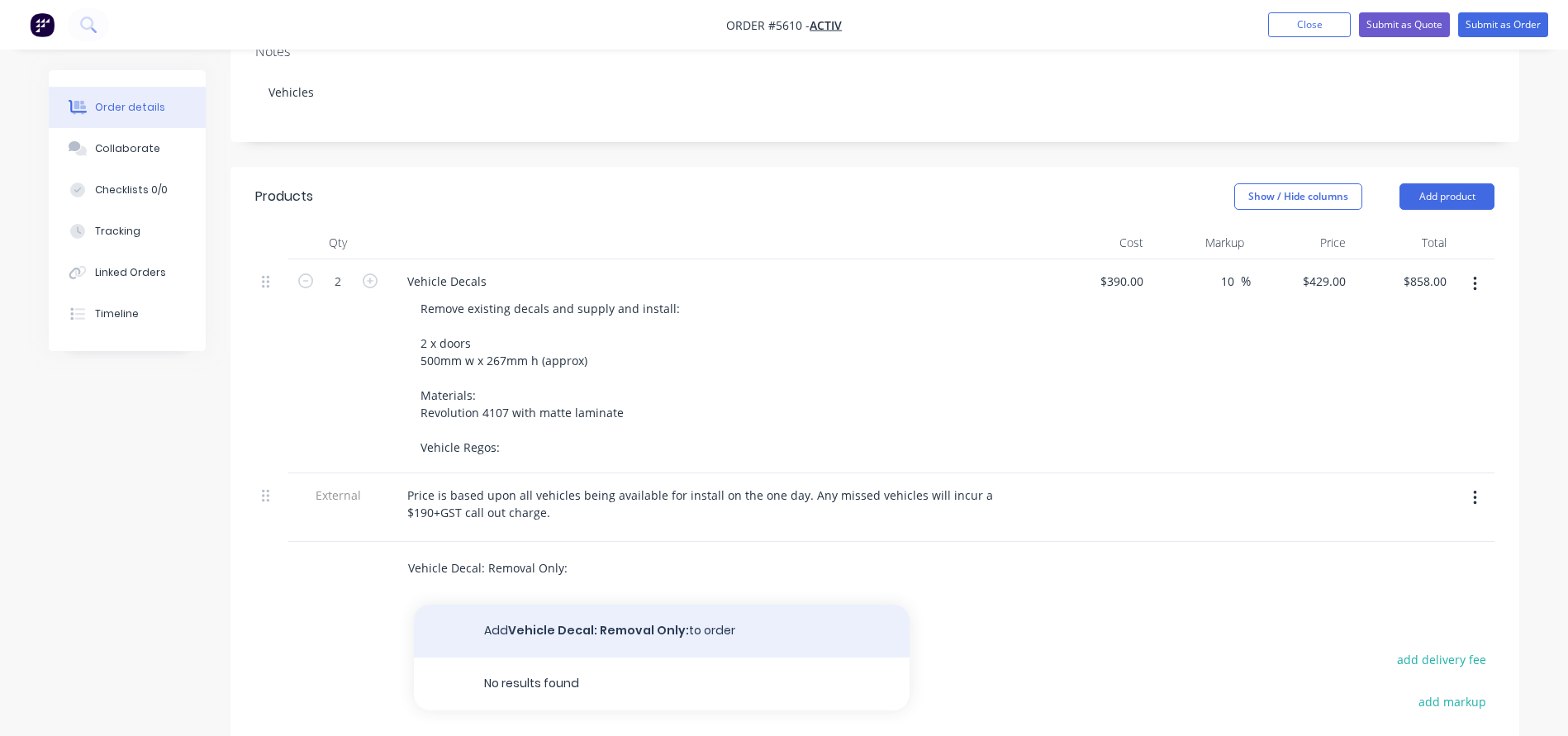
type input "Vehicle Decal: Removal Only:"
click at [568, 605] on button "Add Vehicle Decal: Removal Only: to order" at bounding box center [662, 630] width 496 height 53
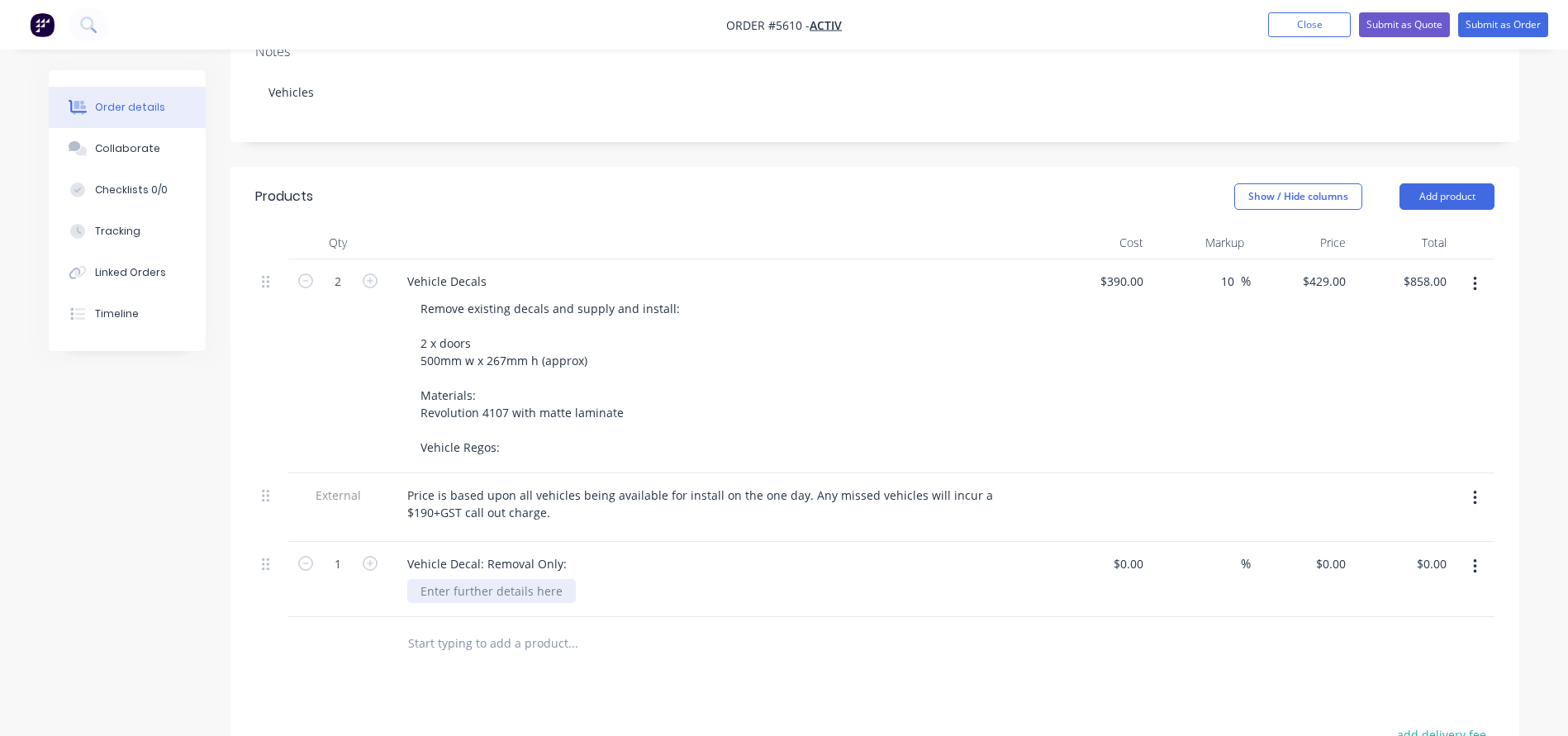
click at [474, 580] on div at bounding box center [491, 592] width 168 height 24
paste div
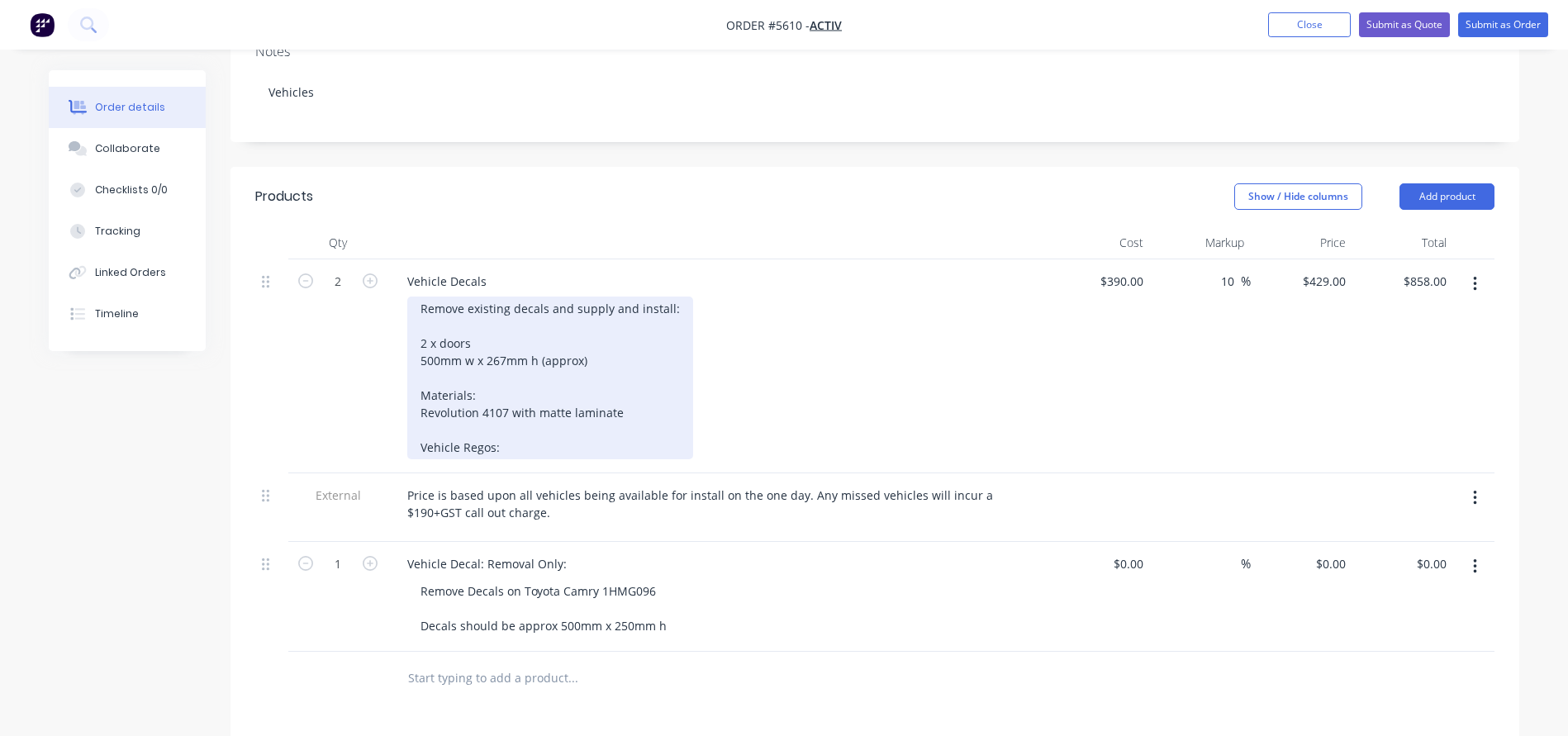
click at [534, 410] on div "Remove existing decals and supply and install: 2 x doors 500mm w x 267mm h (app…" at bounding box center [550, 377] width 286 height 162
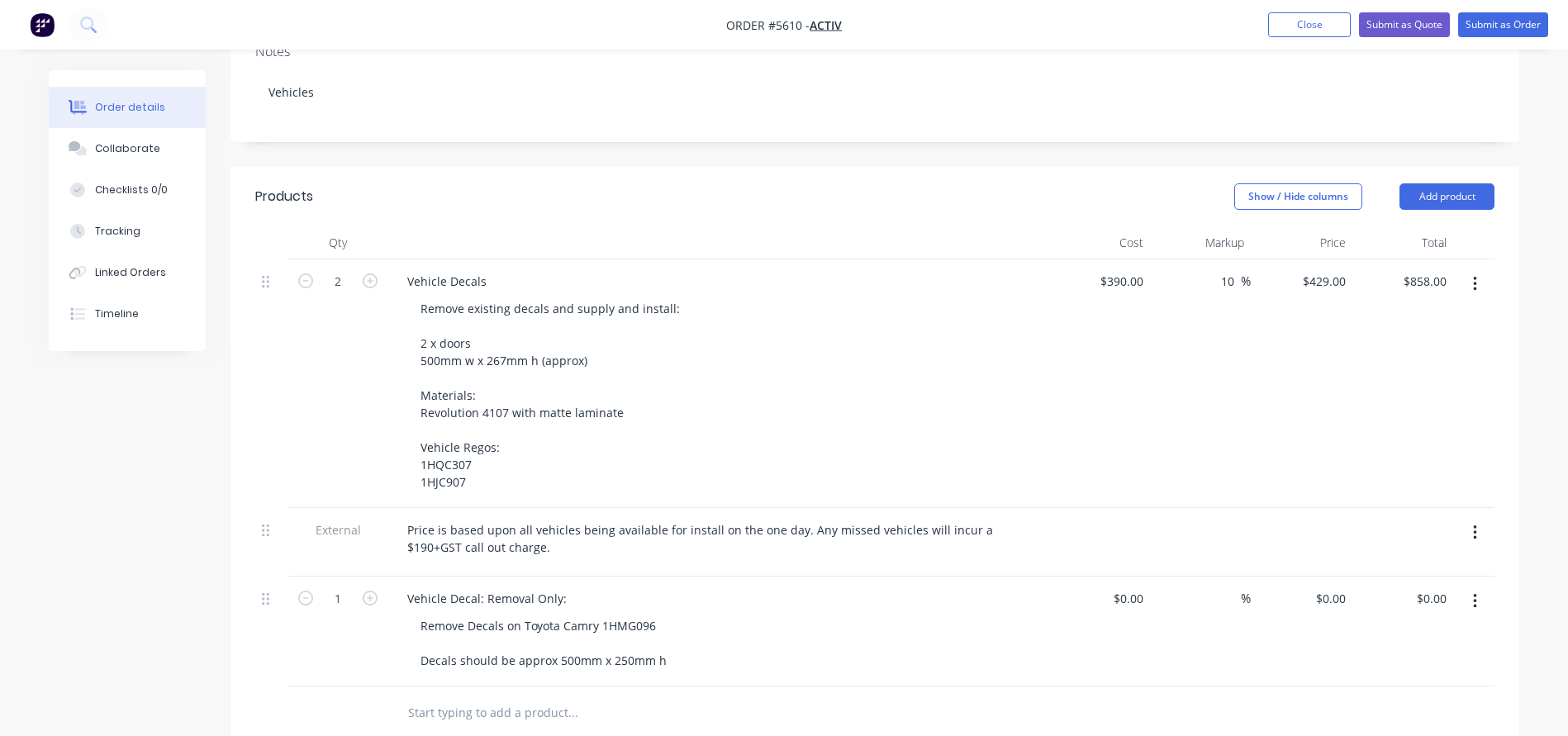
scroll to position [376, 0]
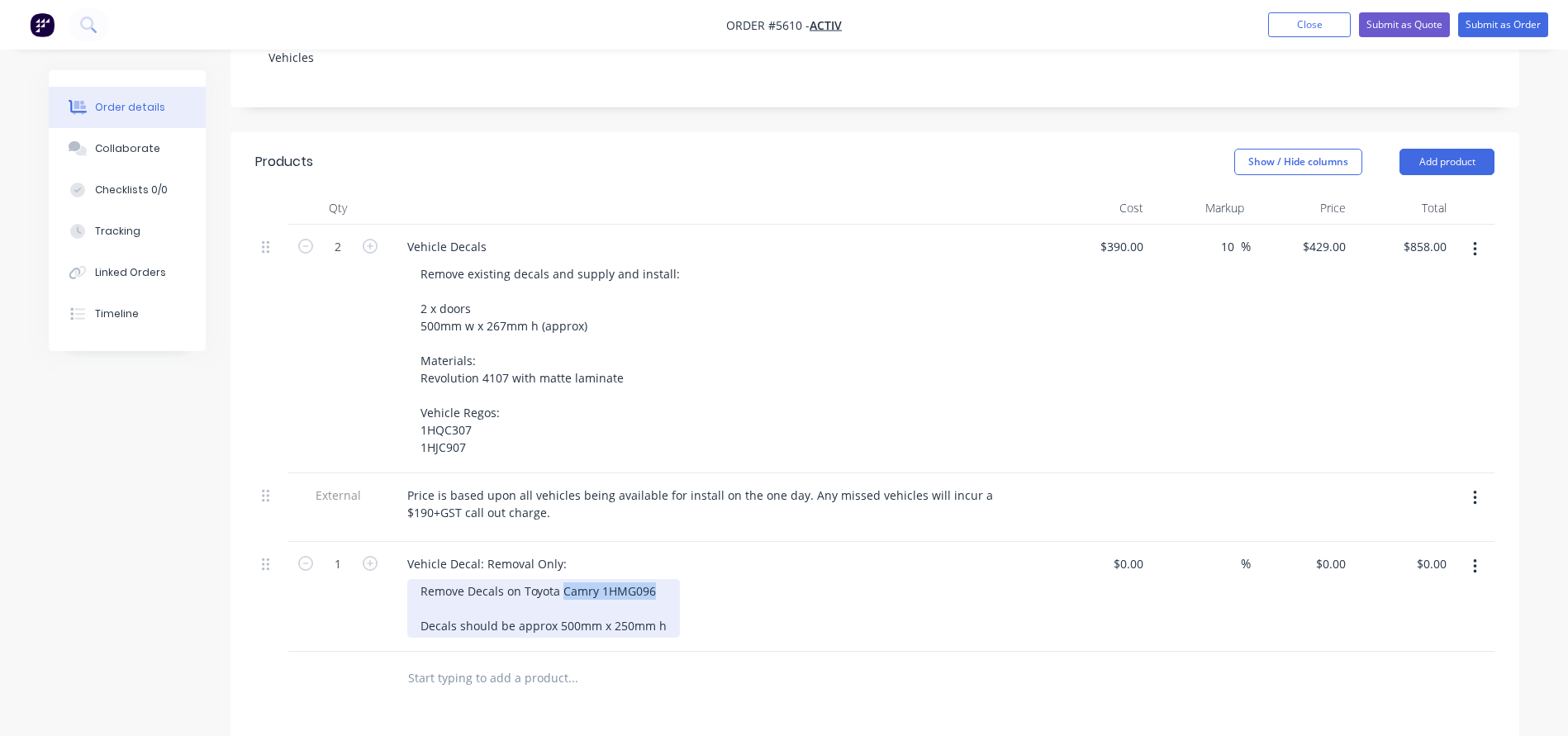
drag, startPoint x: 657, startPoint y: 547, endPoint x: 564, endPoint y: 546, distance: 93.0
click at [564, 580] on div "Remove Decals on Toyota Camry 1HMG096 Decals should be approx 500mm x 250mm h" at bounding box center [544, 609] width 273 height 59
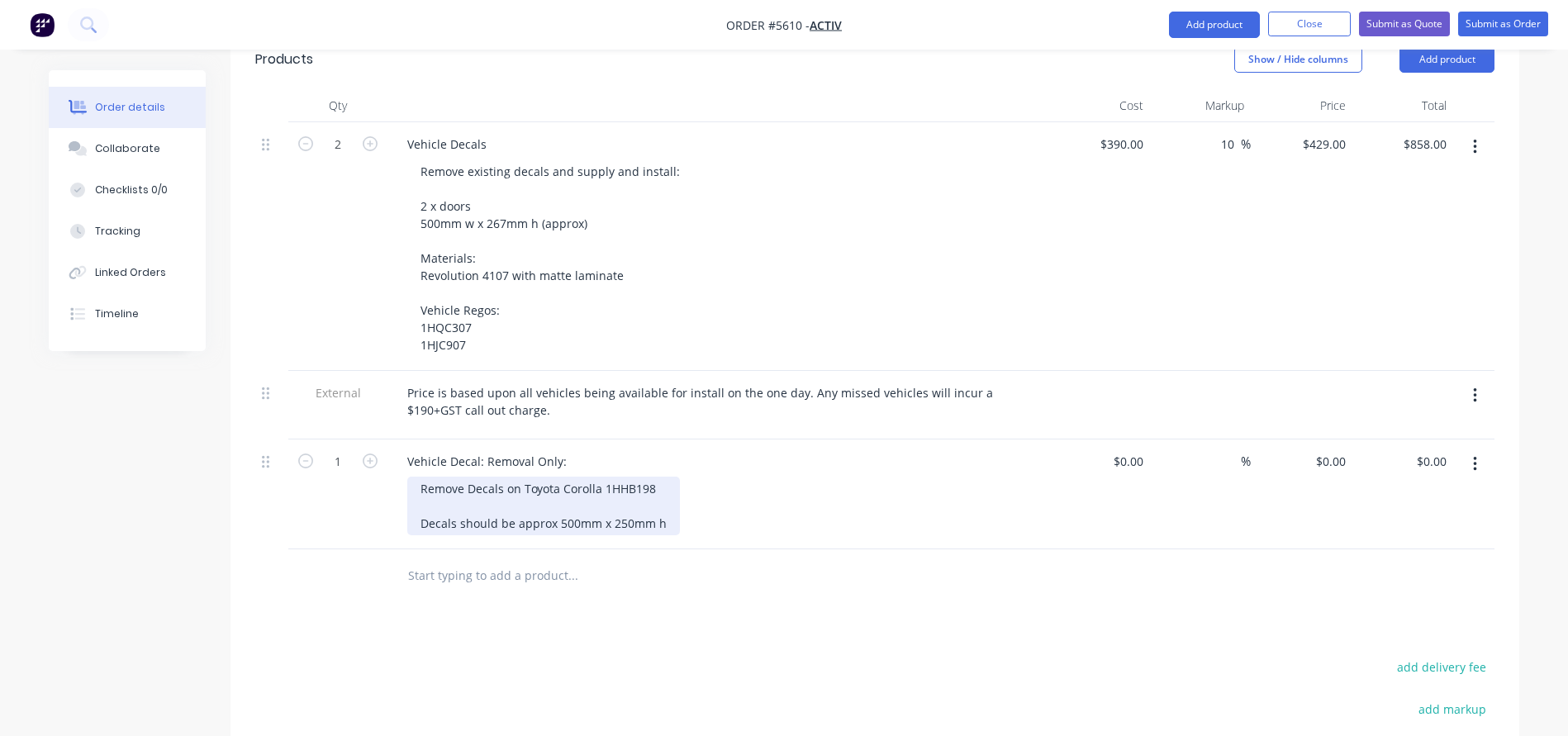
scroll to position [480, 0]
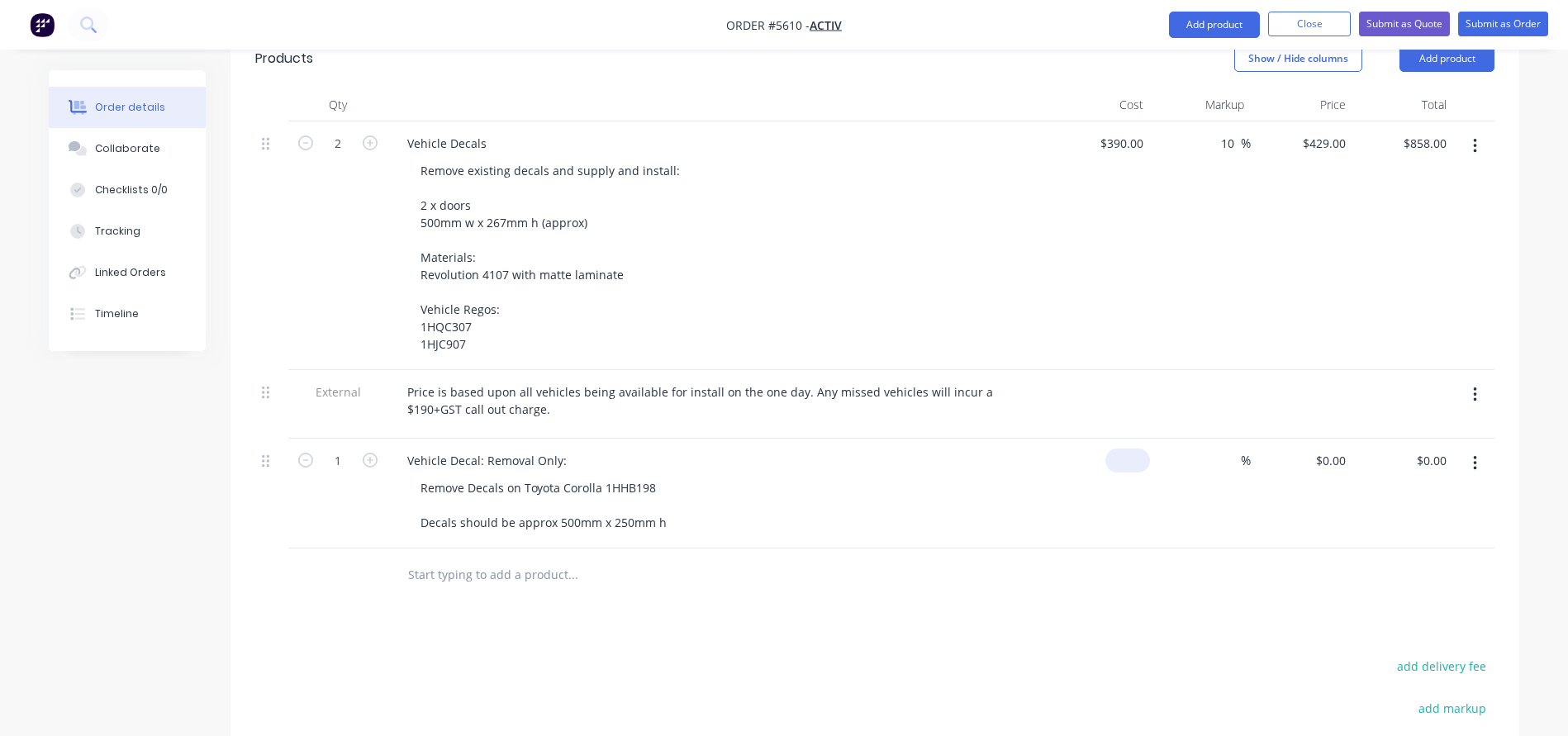
click at [1123, 449] on div "$0.00" at bounding box center [1127, 461] width 45 height 24
type input "$105.00"
click at [865, 549] on div at bounding box center [684, 576] width 594 height 54
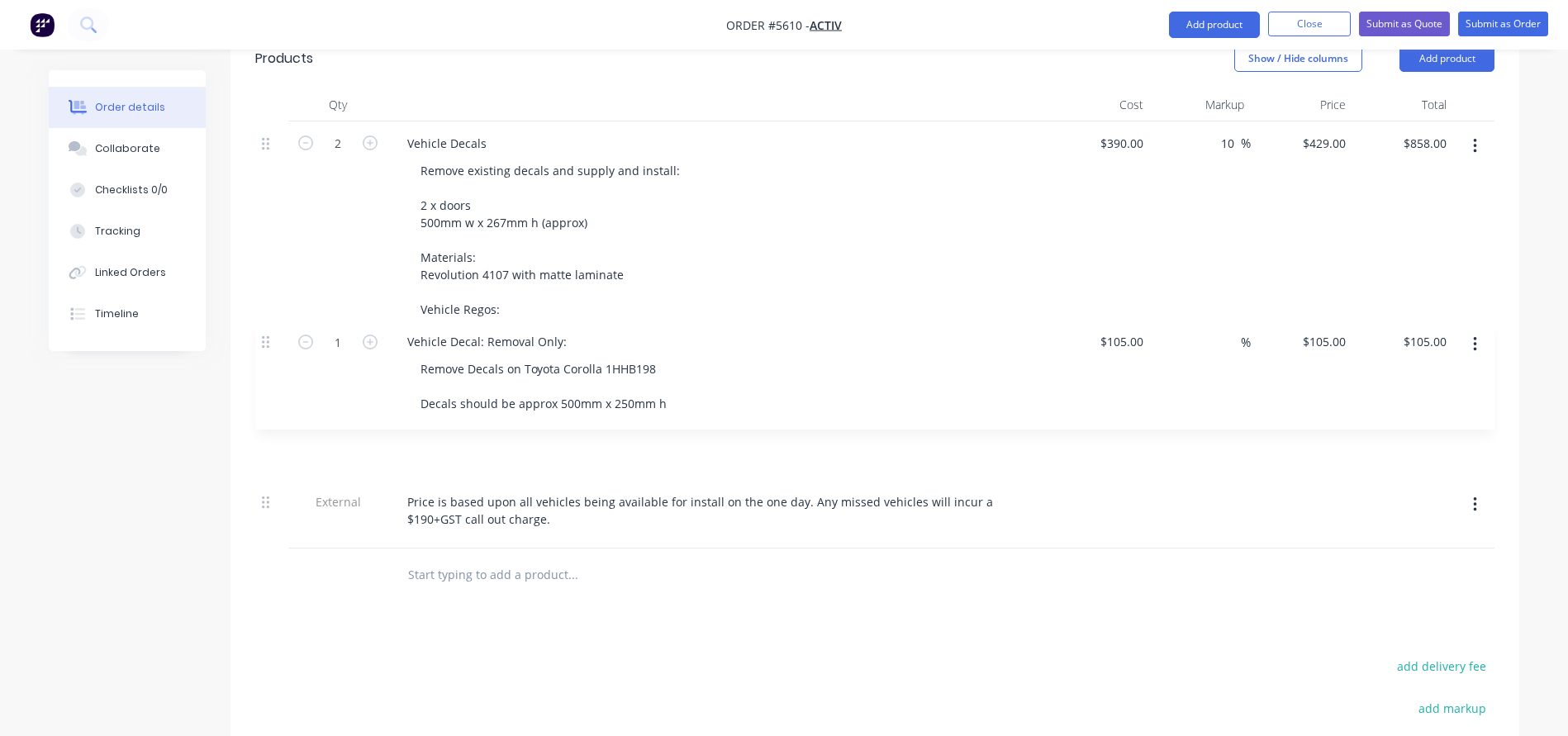
drag, startPoint x: 264, startPoint y: 412, endPoint x: 266, endPoint y: 322, distance: 90.0
click at [266, 322] on div "2 Vehicle Decals Remove existing decals and supply and install: 2 x doors 500mm…" at bounding box center [874, 335] width 1238 height 427
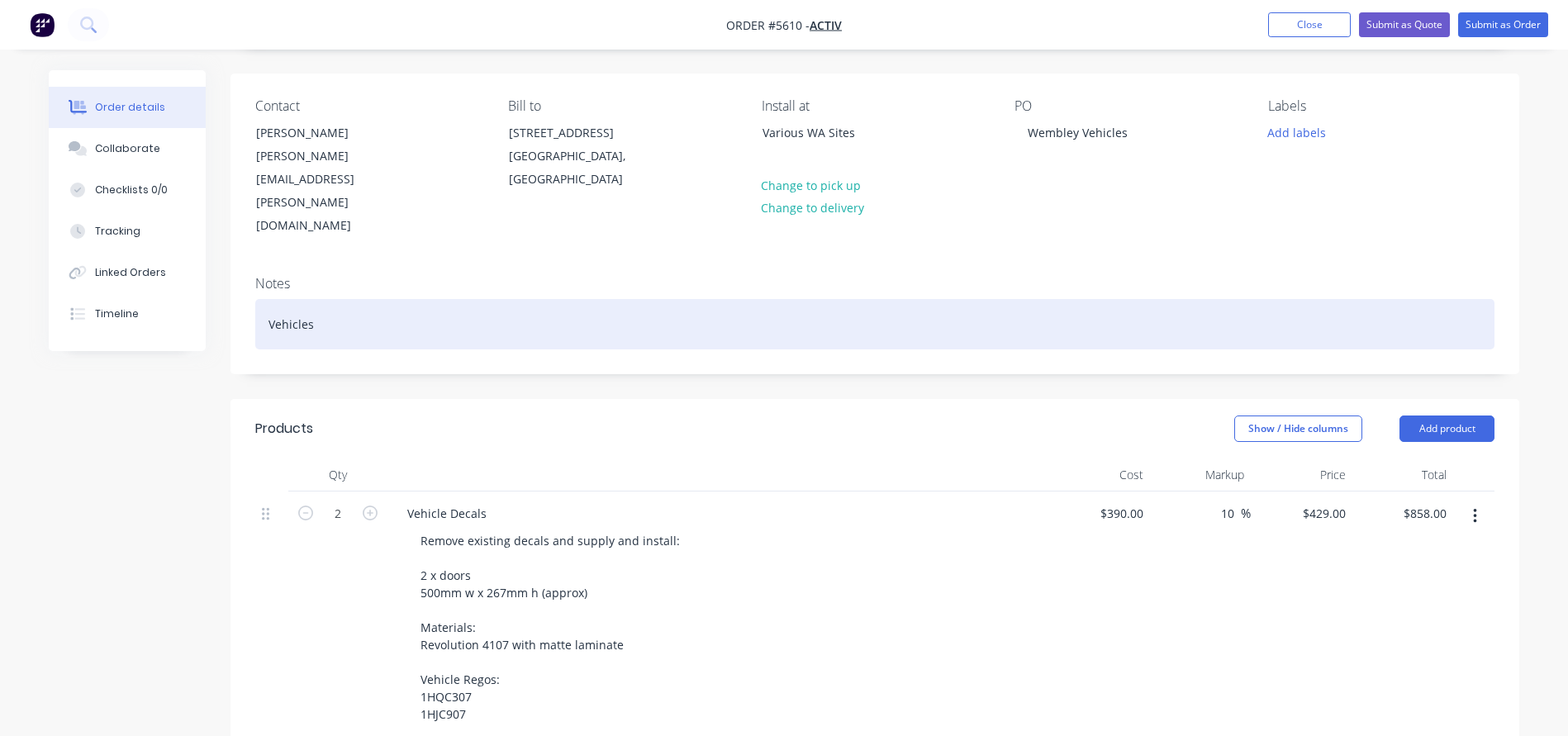
scroll to position [0, 0]
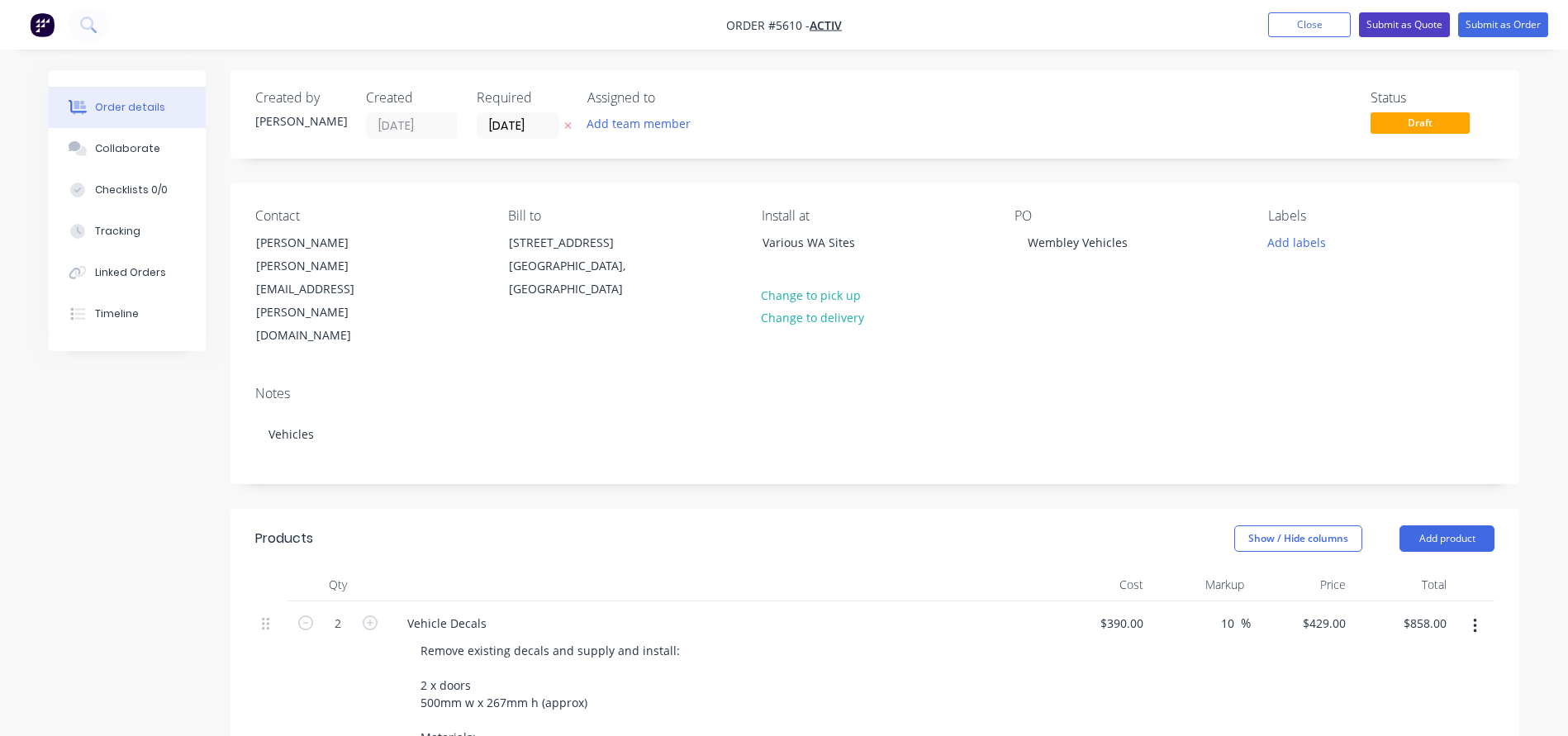
click at [1398, 28] on button "Submit as Quote" at bounding box center [1404, 24] width 91 height 25
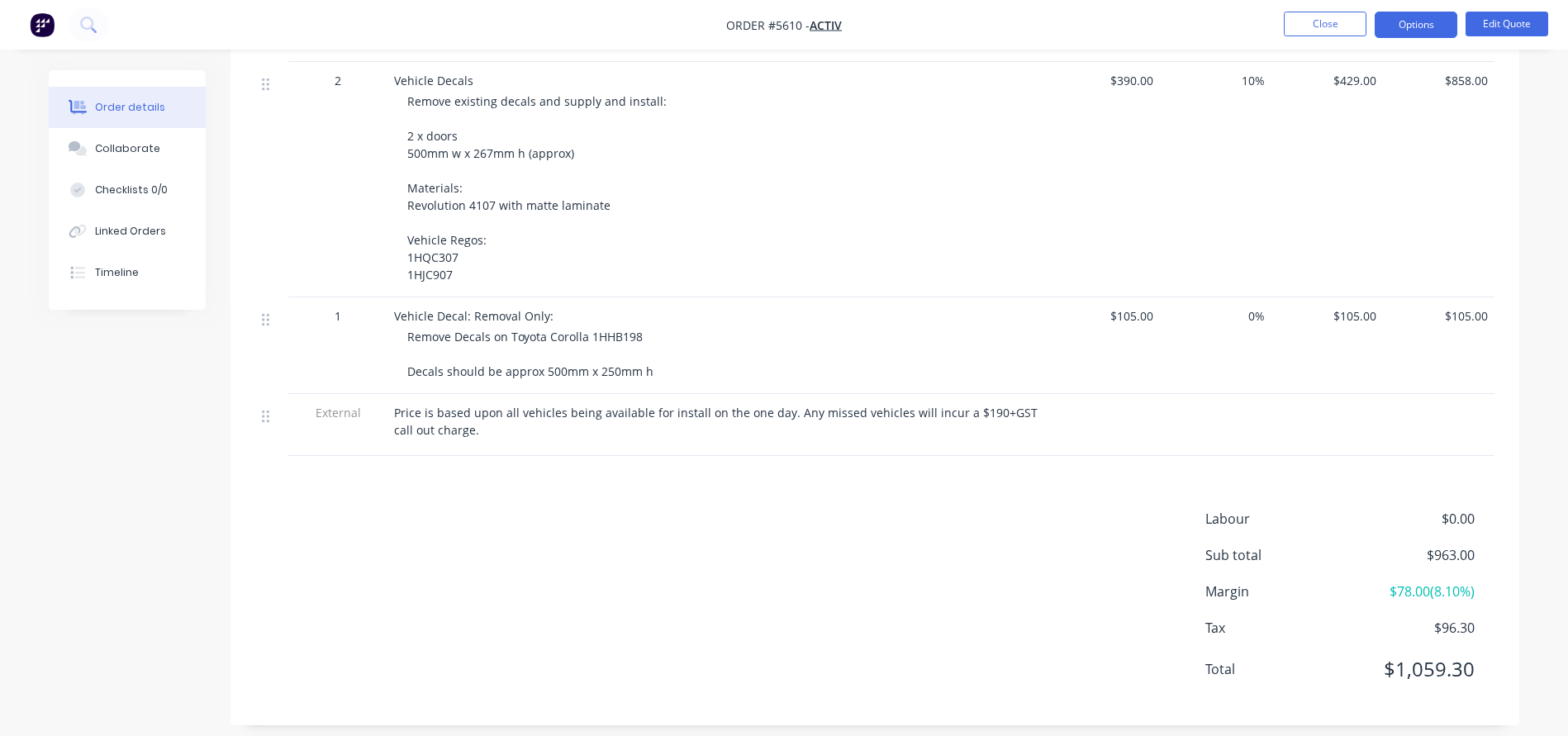
scroll to position [494, 0]
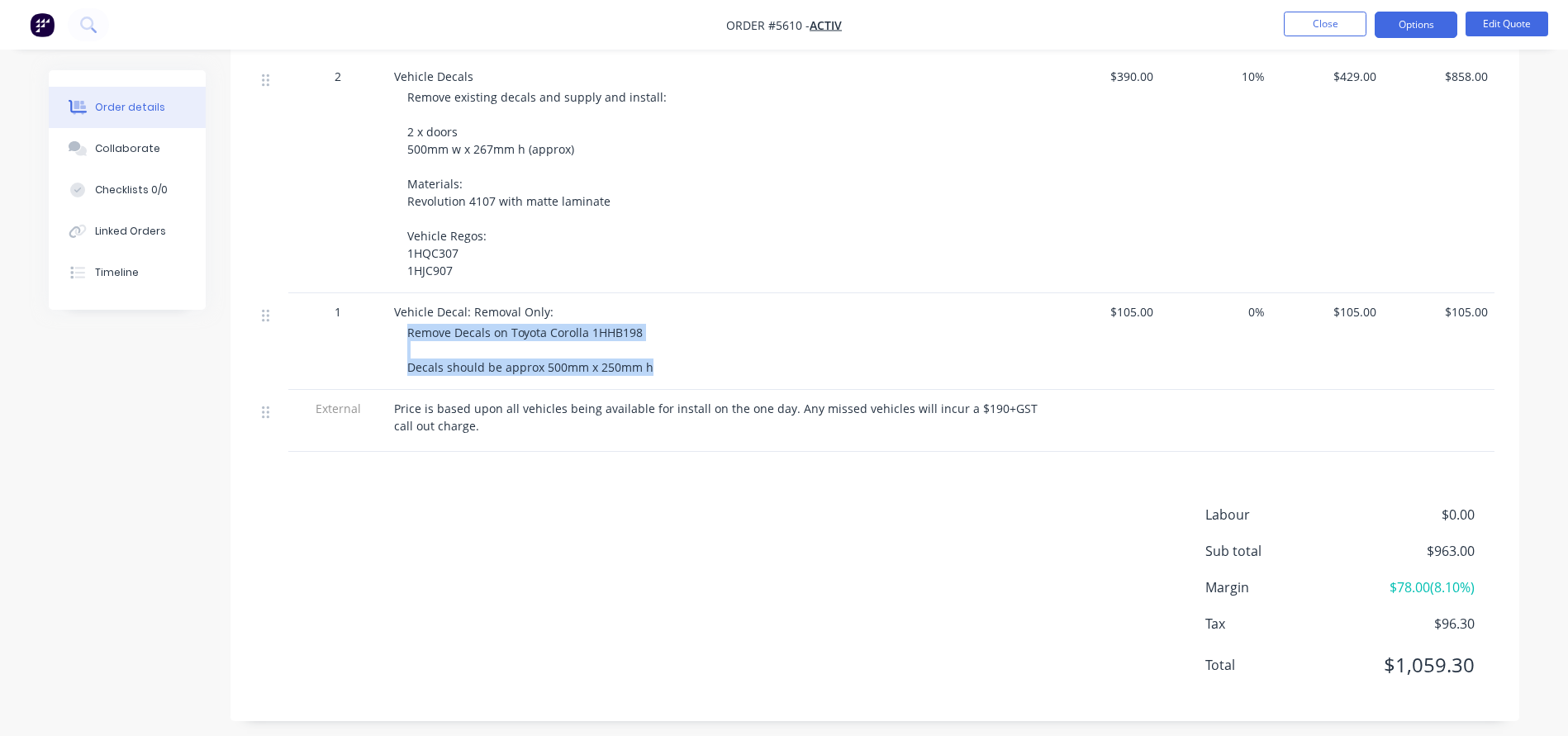
drag, startPoint x: 654, startPoint y: 367, endPoint x: 399, endPoint y: 329, distance: 257.8
click at [399, 329] on div "Vehicle Decal: Removal Only: Remove Decals on Toyota Corolla 1HHB198 Decals sho…" at bounding box center [718, 342] width 661 height 97
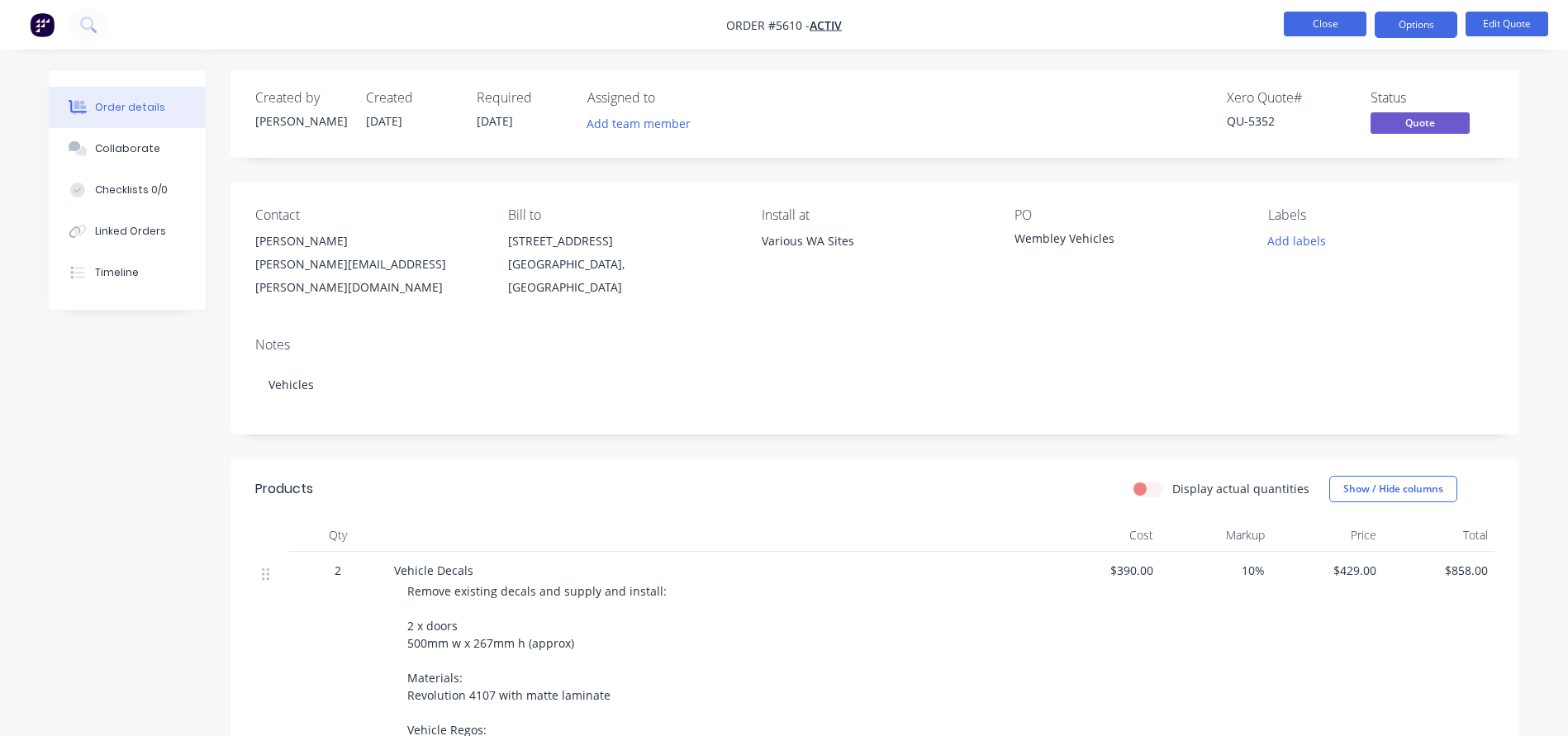
click at [1321, 24] on button "Close" at bounding box center [1324, 24] width 83 height 25
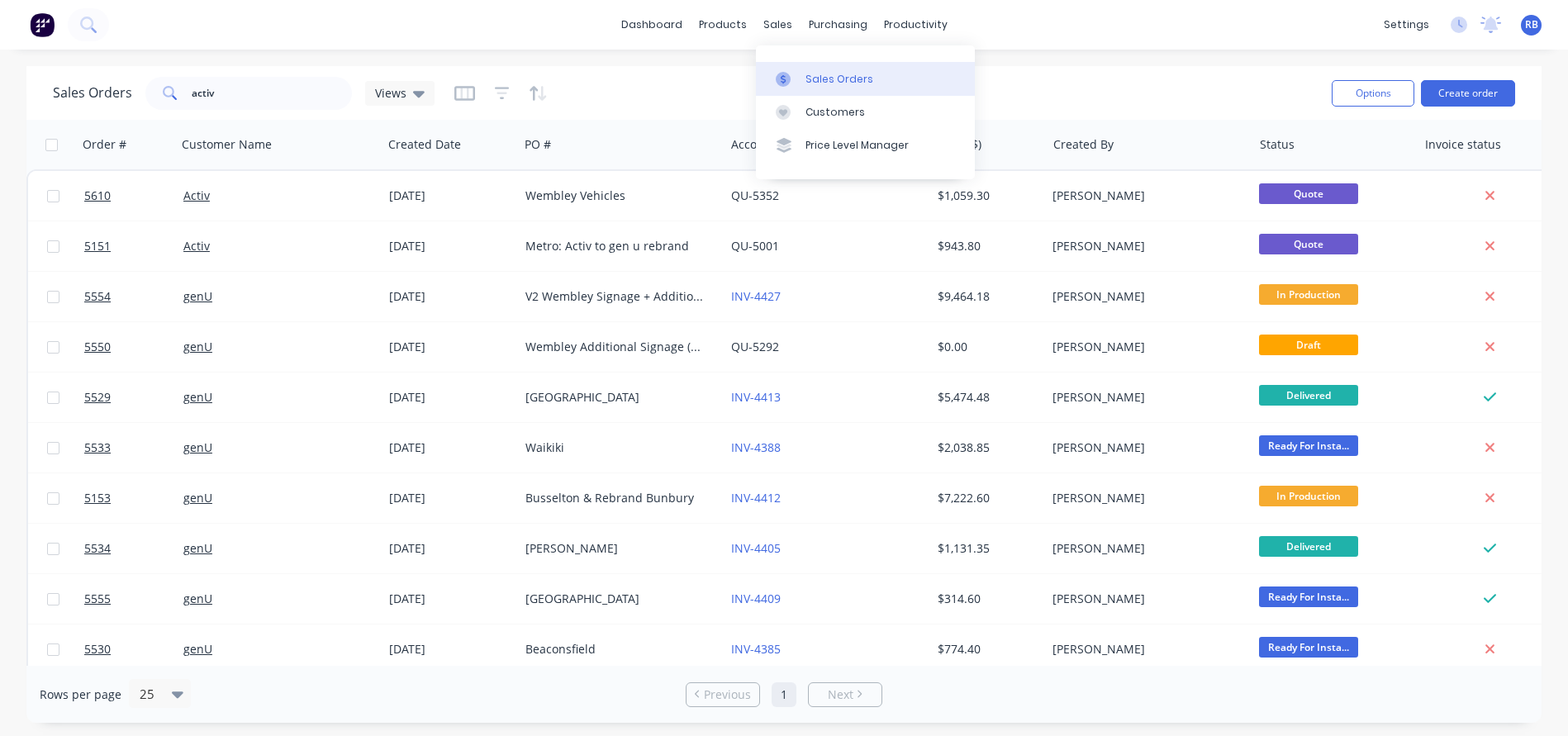
click at [824, 82] on div "Sales Orders" at bounding box center [839, 79] width 68 height 15
drag, startPoint x: 217, startPoint y: 95, endPoint x: 118, endPoint y: 95, distance: 99.0
click at [118, 95] on div "Sales Orders activ Views" at bounding box center [243, 93] width 381 height 33
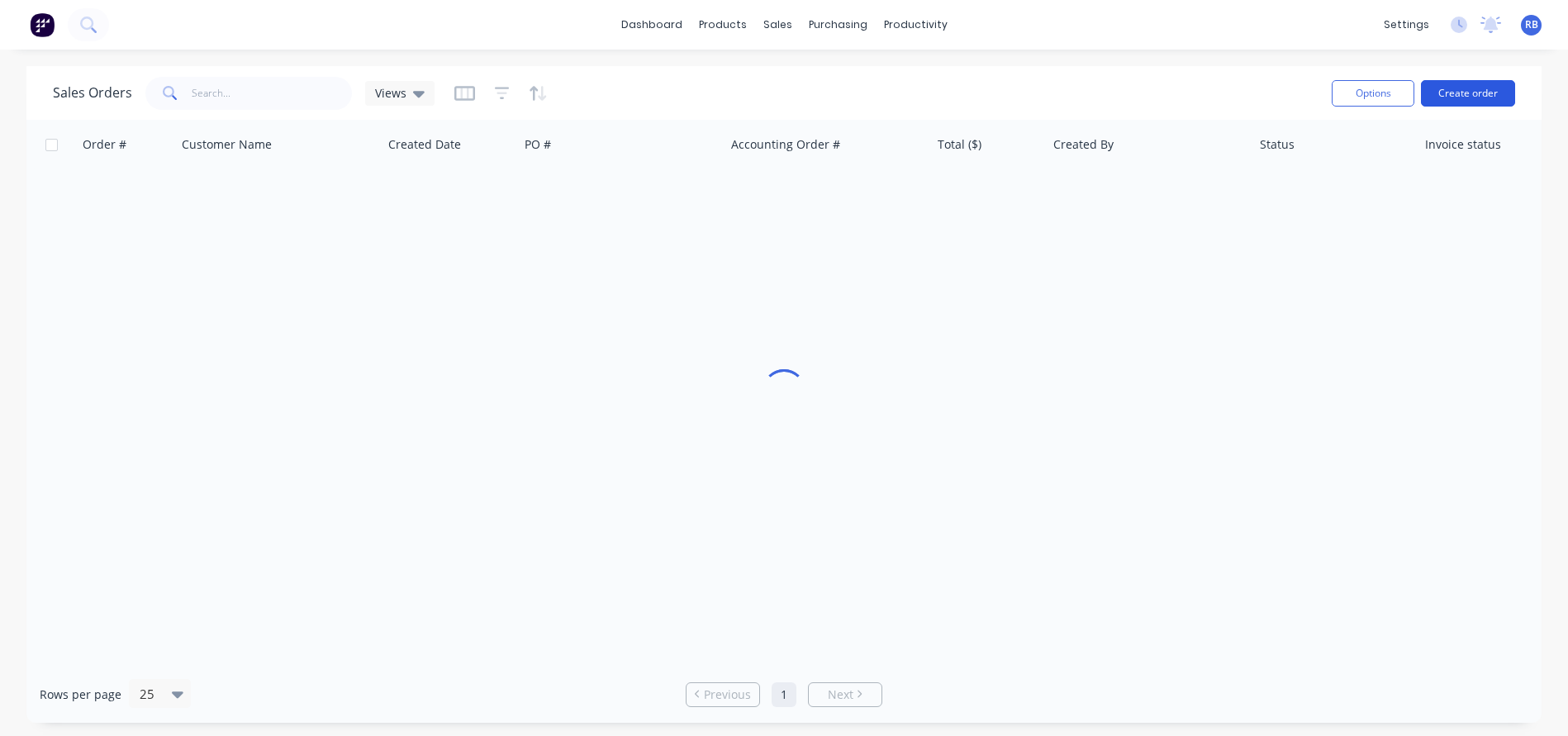
click at [1466, 94] on button "Create order" at bounding box center [1467, 93] width 95 height 27
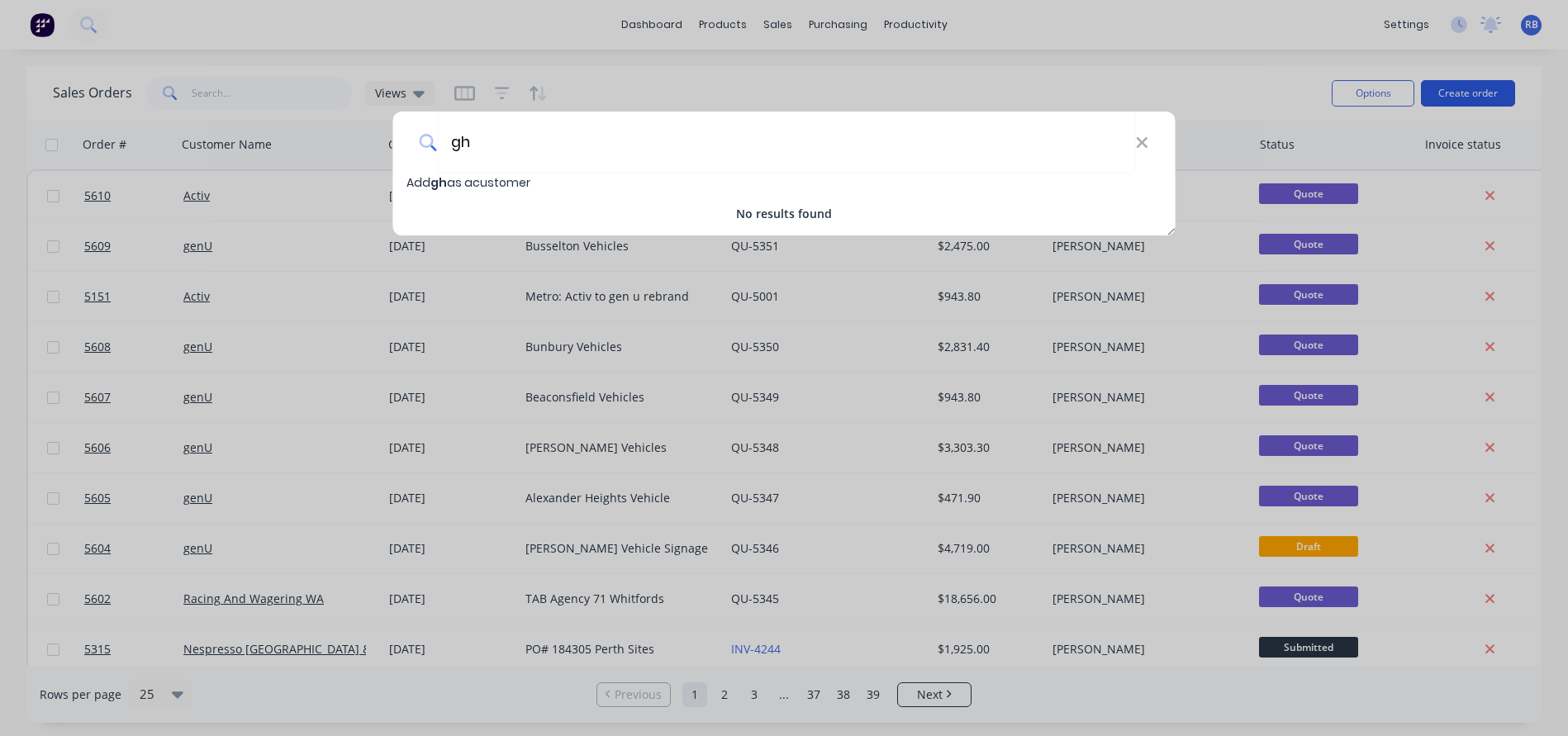
type input "g"
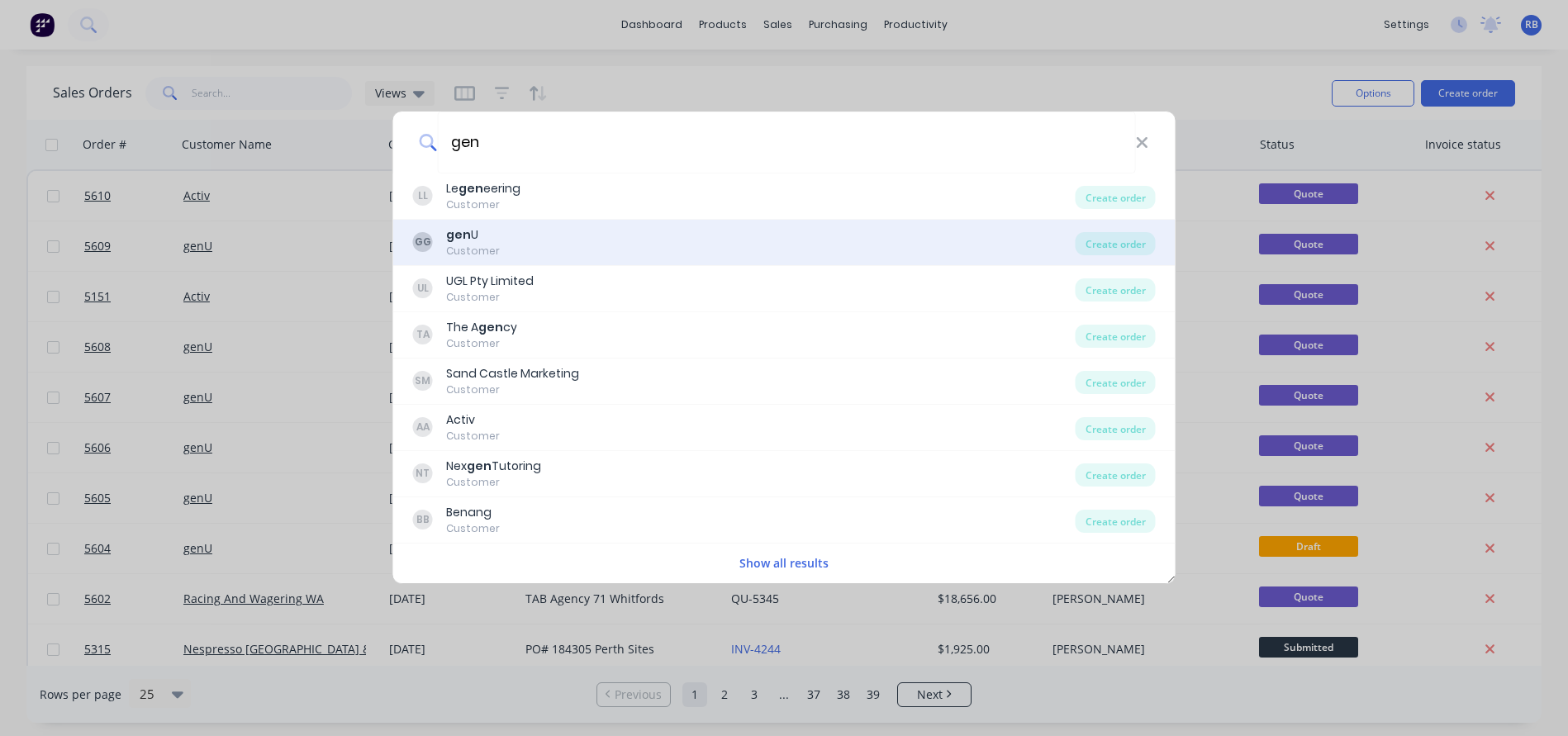
type input "gen"
click at [465, 239] on b "gen" at bounding box center [458, 234] width 25 height 17
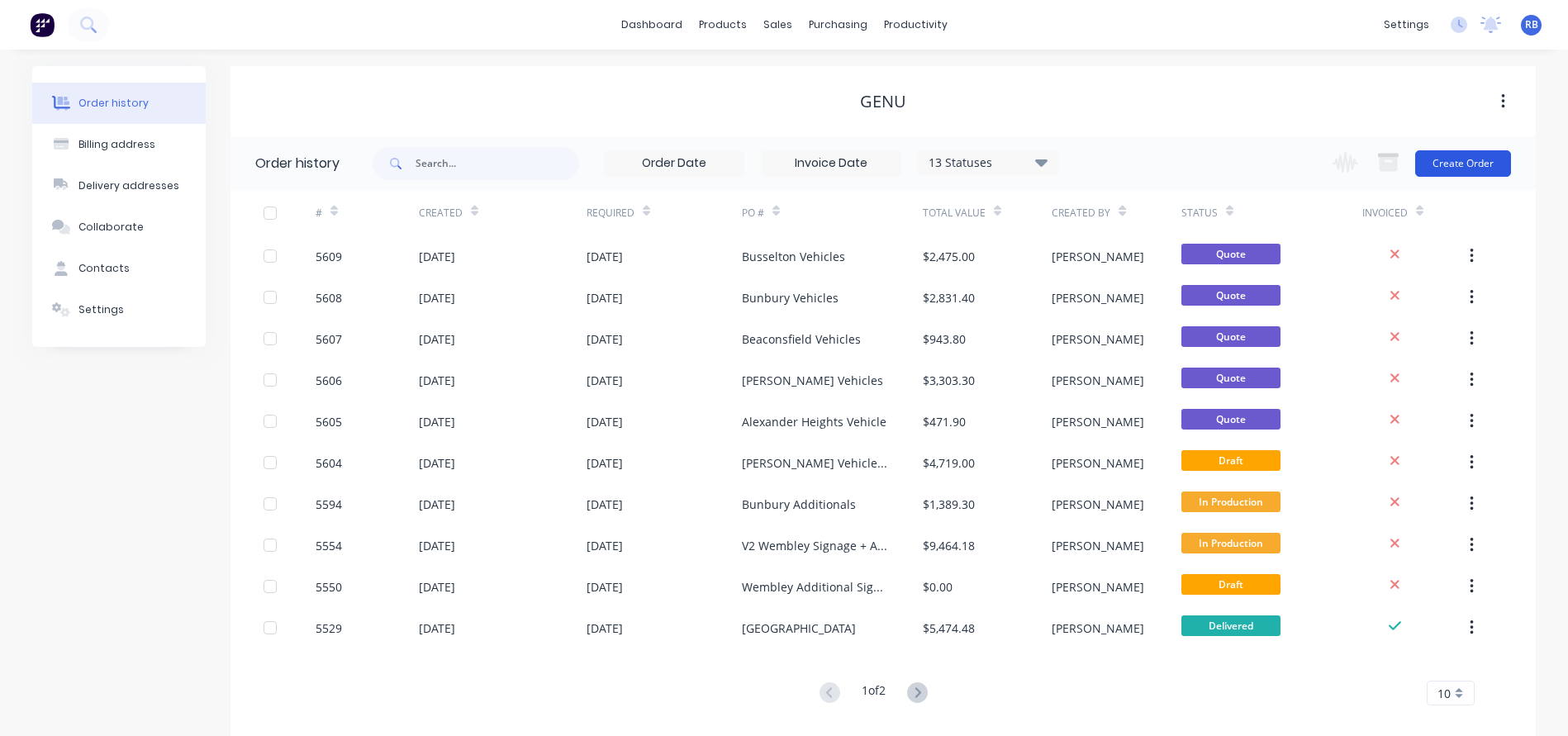
click at [1454, 167] on button "Create Order" at bounding box center [1462, 163] width 96 height 27
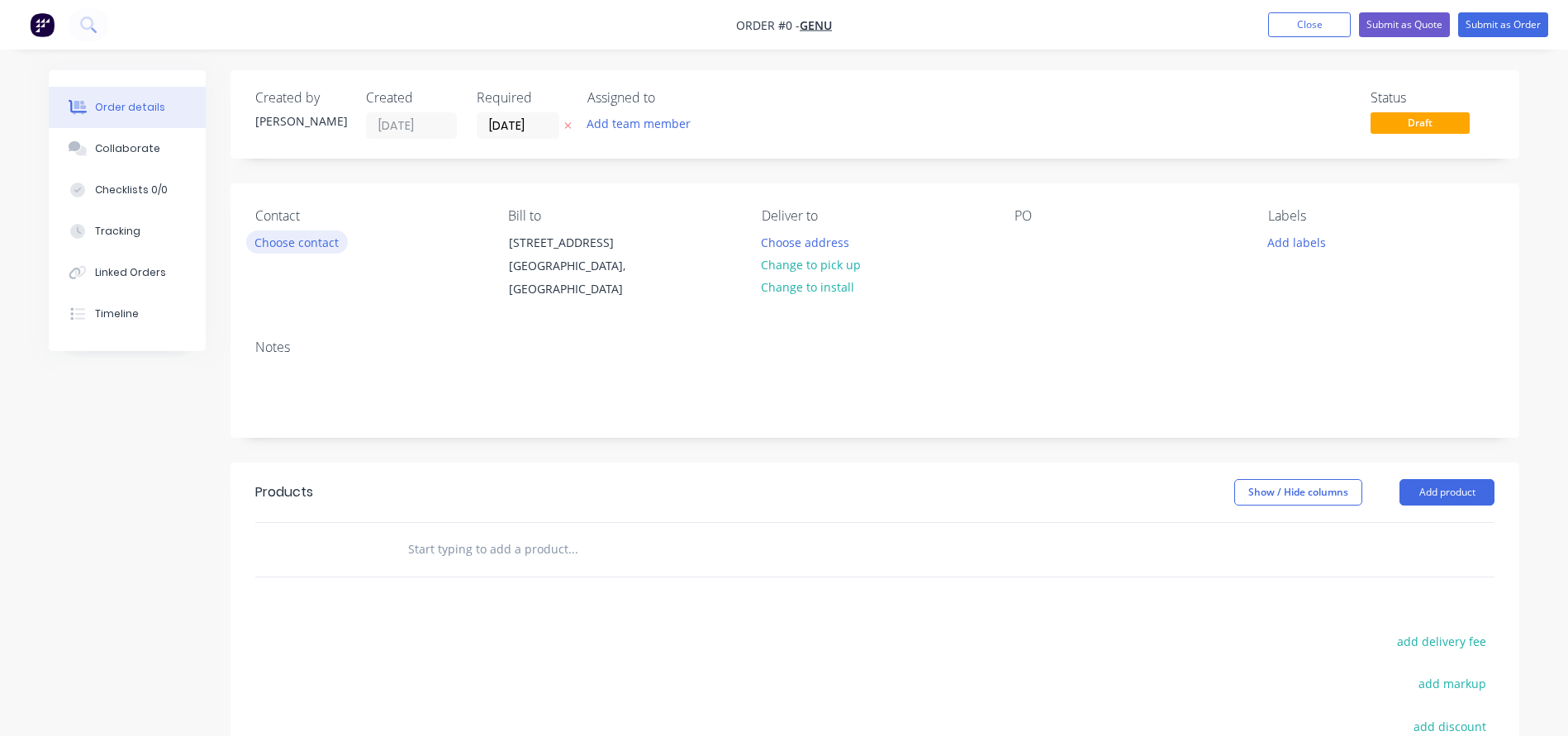
click at [280, 241] on button "Choose contact" at bounding box center [297, 241] width 102 height 22
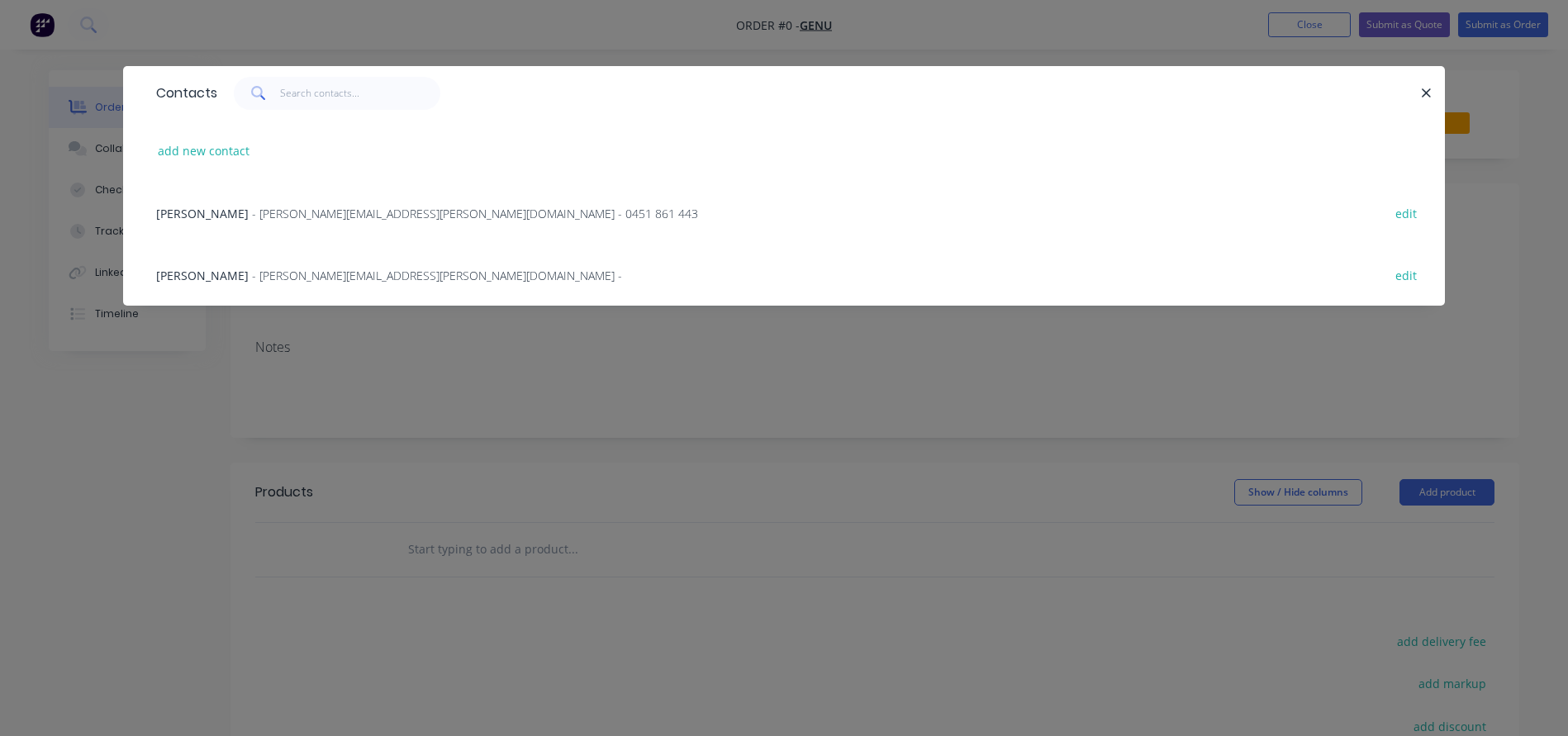
click at [182, 274] on span "[PERSON_NAME]" at bounding box center [202, 276] width 93 height 16
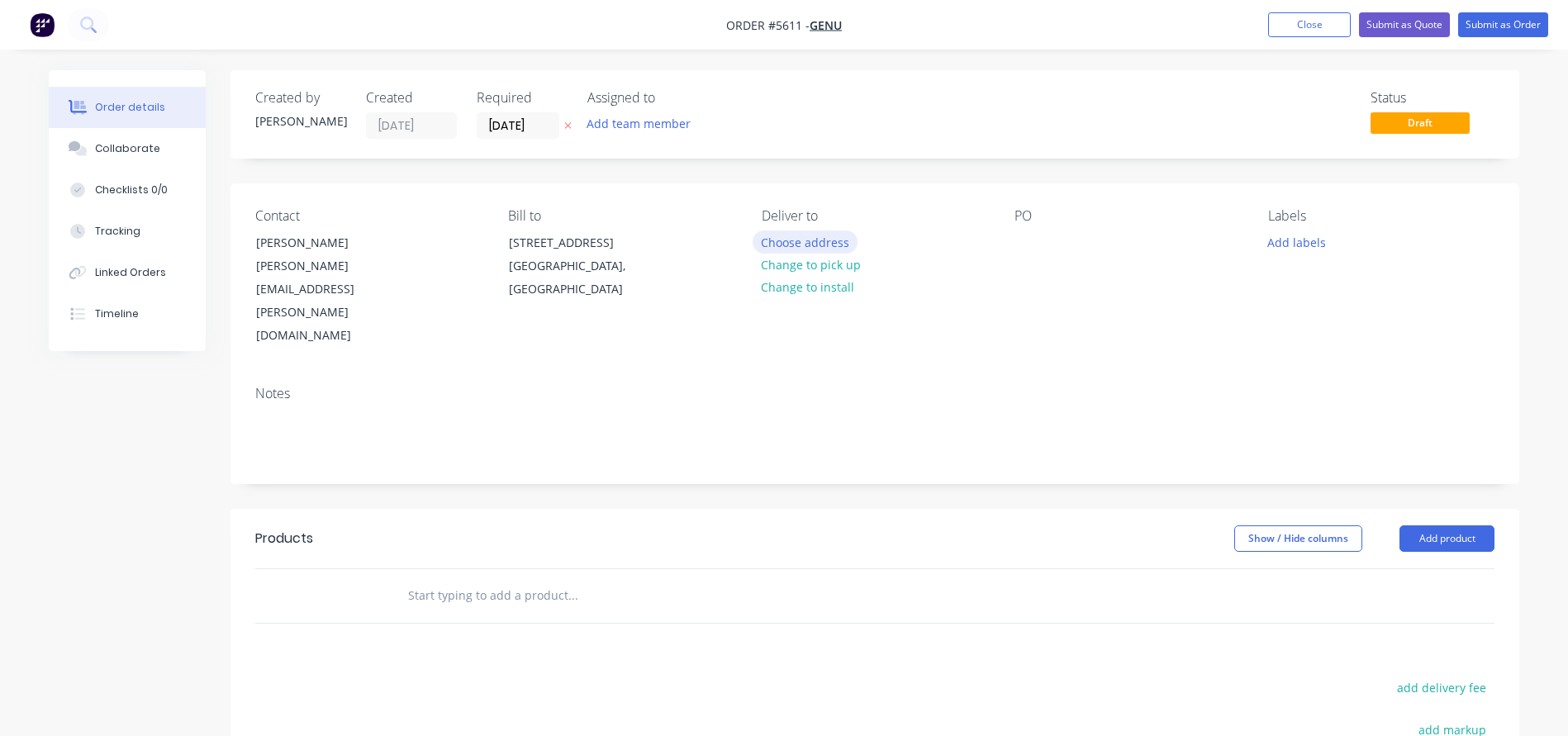
click at [774, 249] on button "Choose address" at bounding box center [805, 241] width 106 height 22
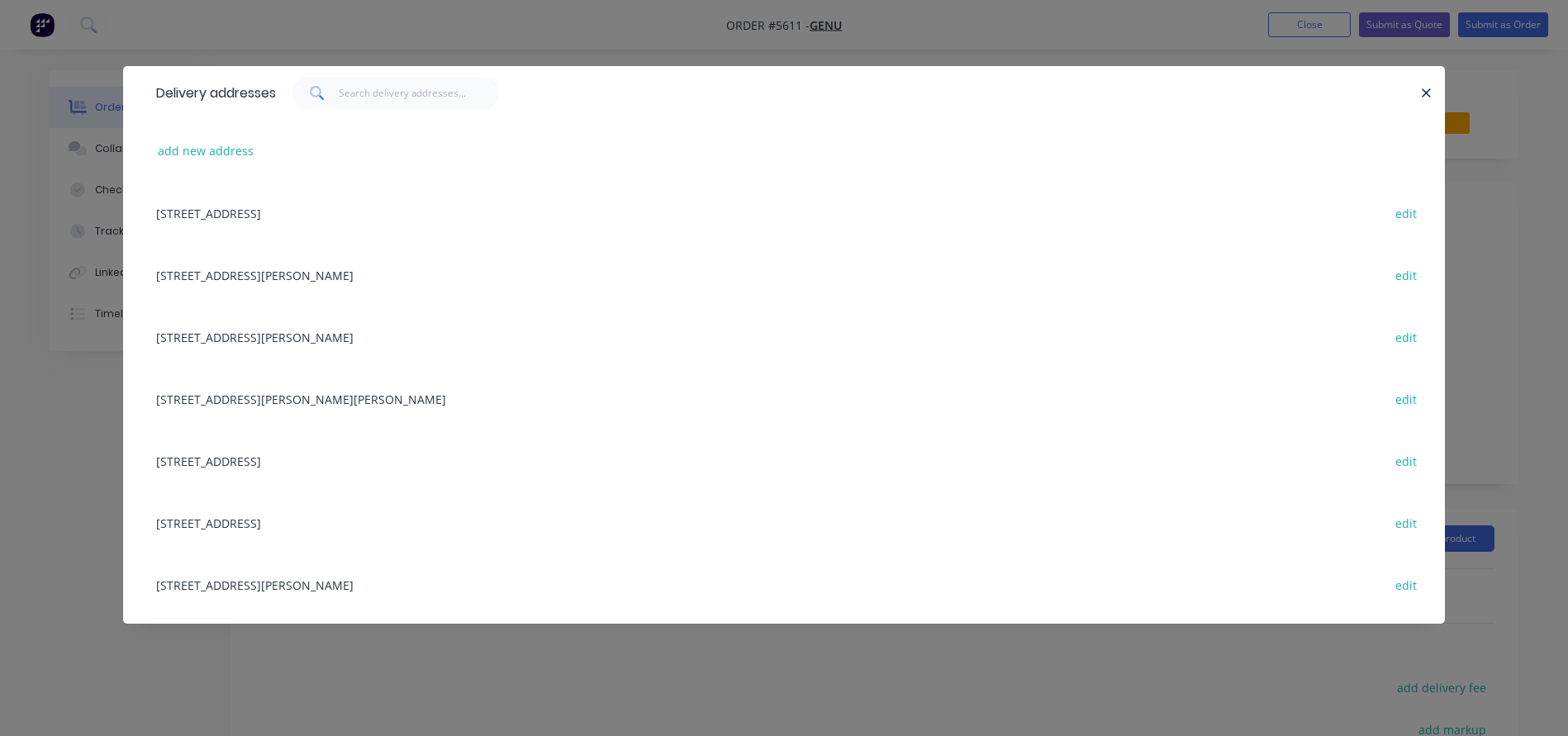
click at [267, 395] on div "18 Linto Way, Alexander Heights, Western Australia, Australia, 6064 edit" at bounding box center [784, 398] width 1272 height 62
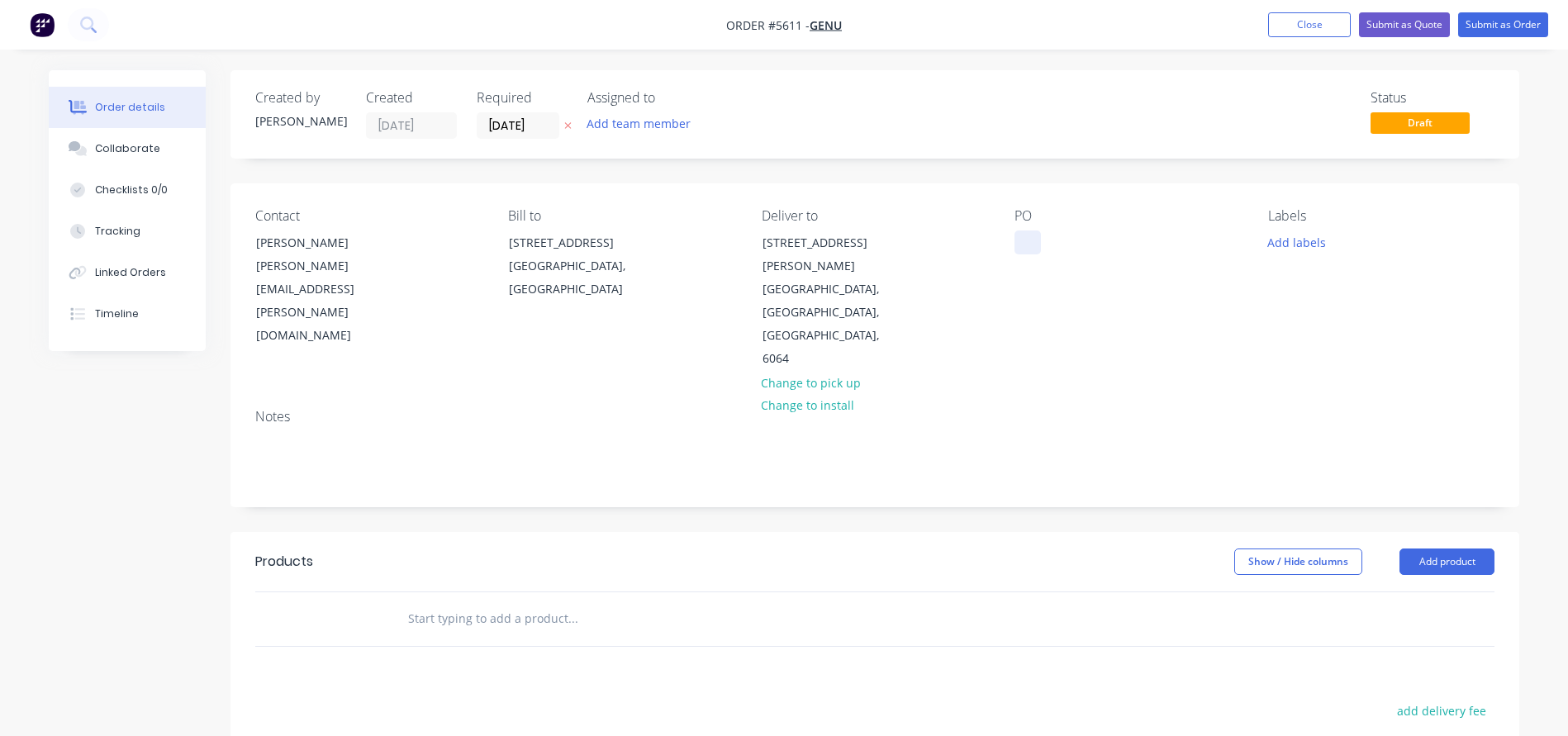
click at [1033, 247] on div at bounding box center [1027, 242] width 27 height 24
click at [463, 603] on input "text" at bounding box center [572, 618] width 331 height 33
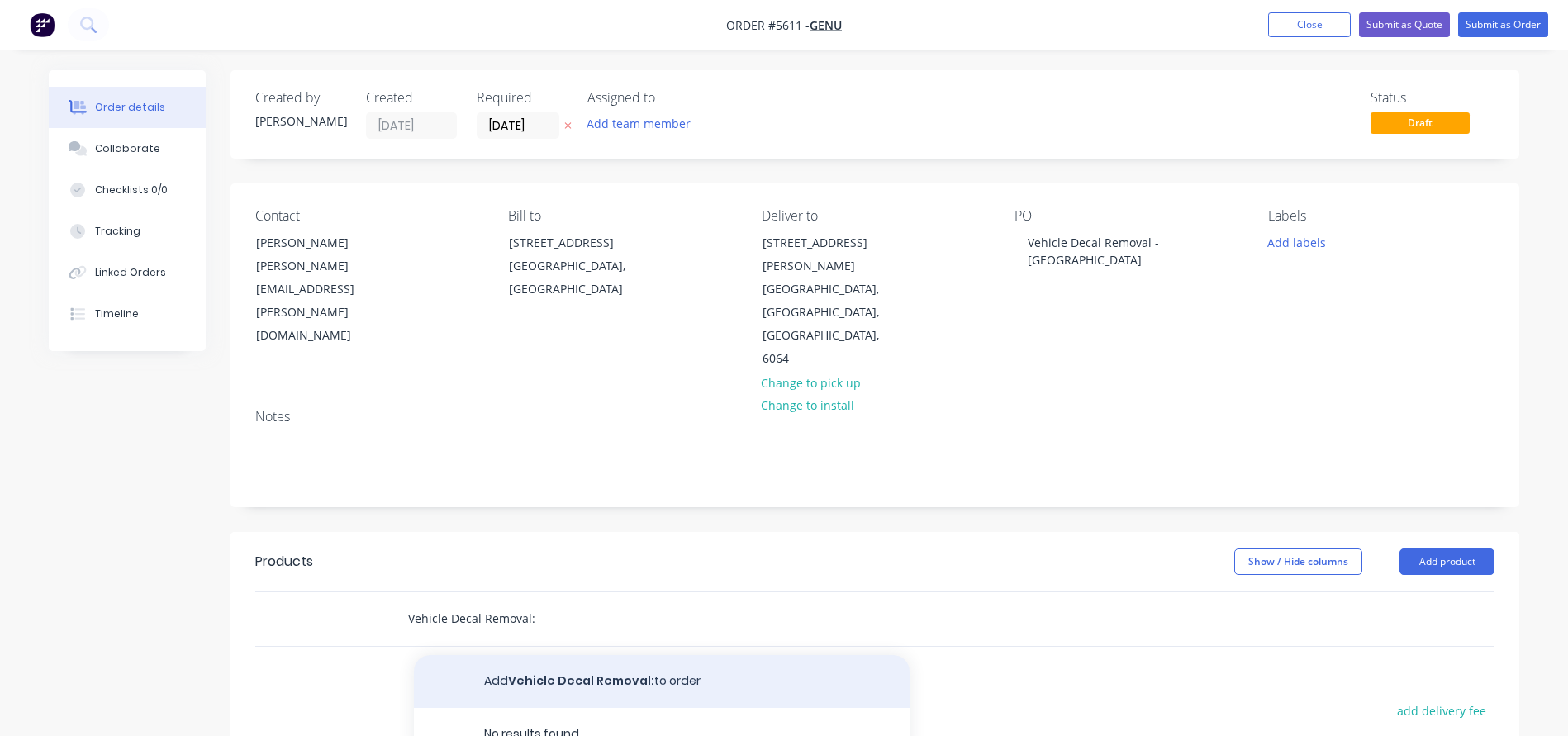
type input "Vehicle Decal Removal:"
click at [513, 655] on button "Add Vehicle Decal Removal: to order" at bounding box center [662, 681] width 496 height 53
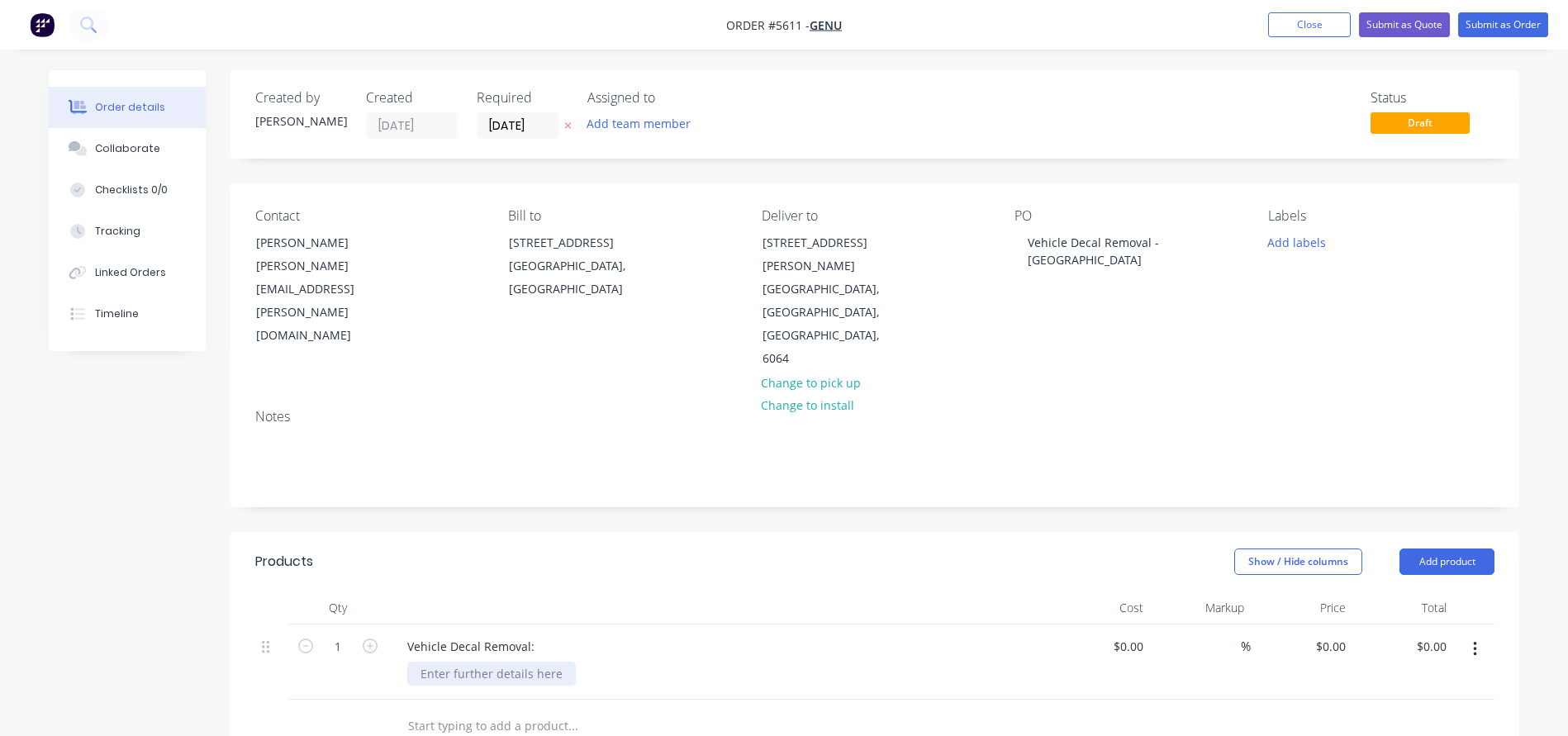
click at [461, 662] on div at bounding box center [491, 674] width 168 height 24
paste div
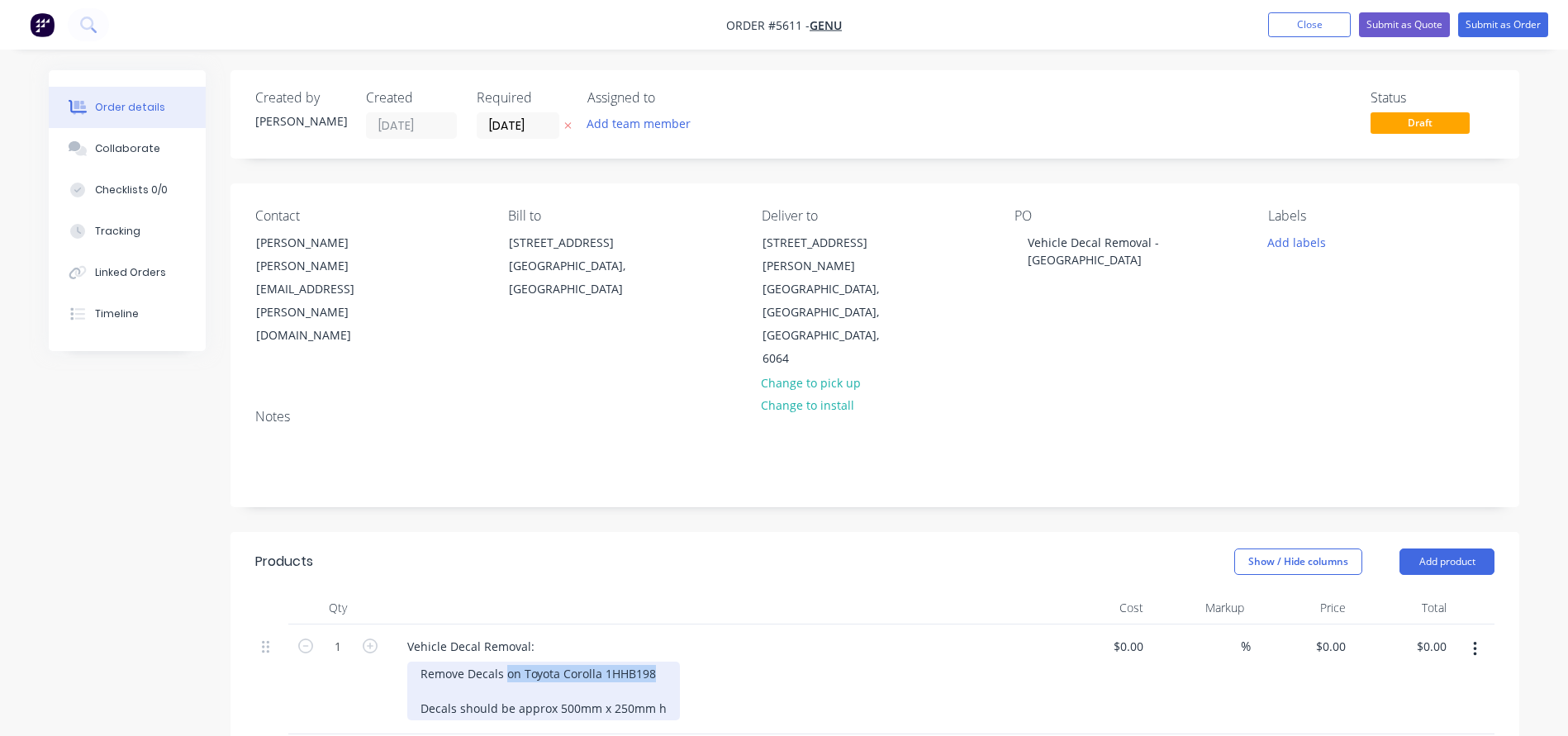
drag, startPoint x: 655, startPoint y: 626, endPoint x: 508, endPoint y: 623, distance: 147.0
click at [508, 662] on div "Remove Decals on Toyota Corolla 1HHB198 Decals should be approx 500mm x 250mm h" at bounding box center [544, 691] width 273 height 59
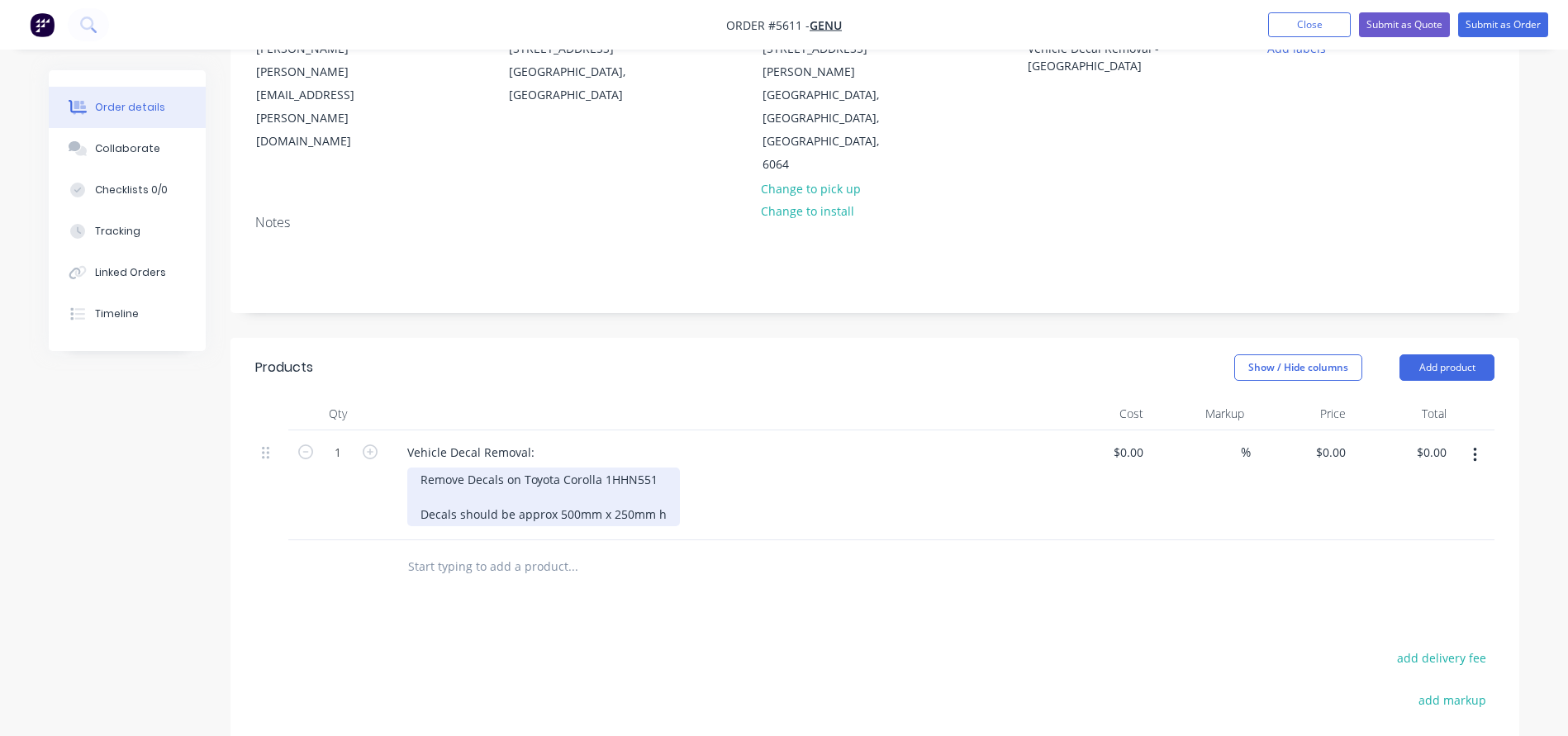
scroll to position [201, 0]
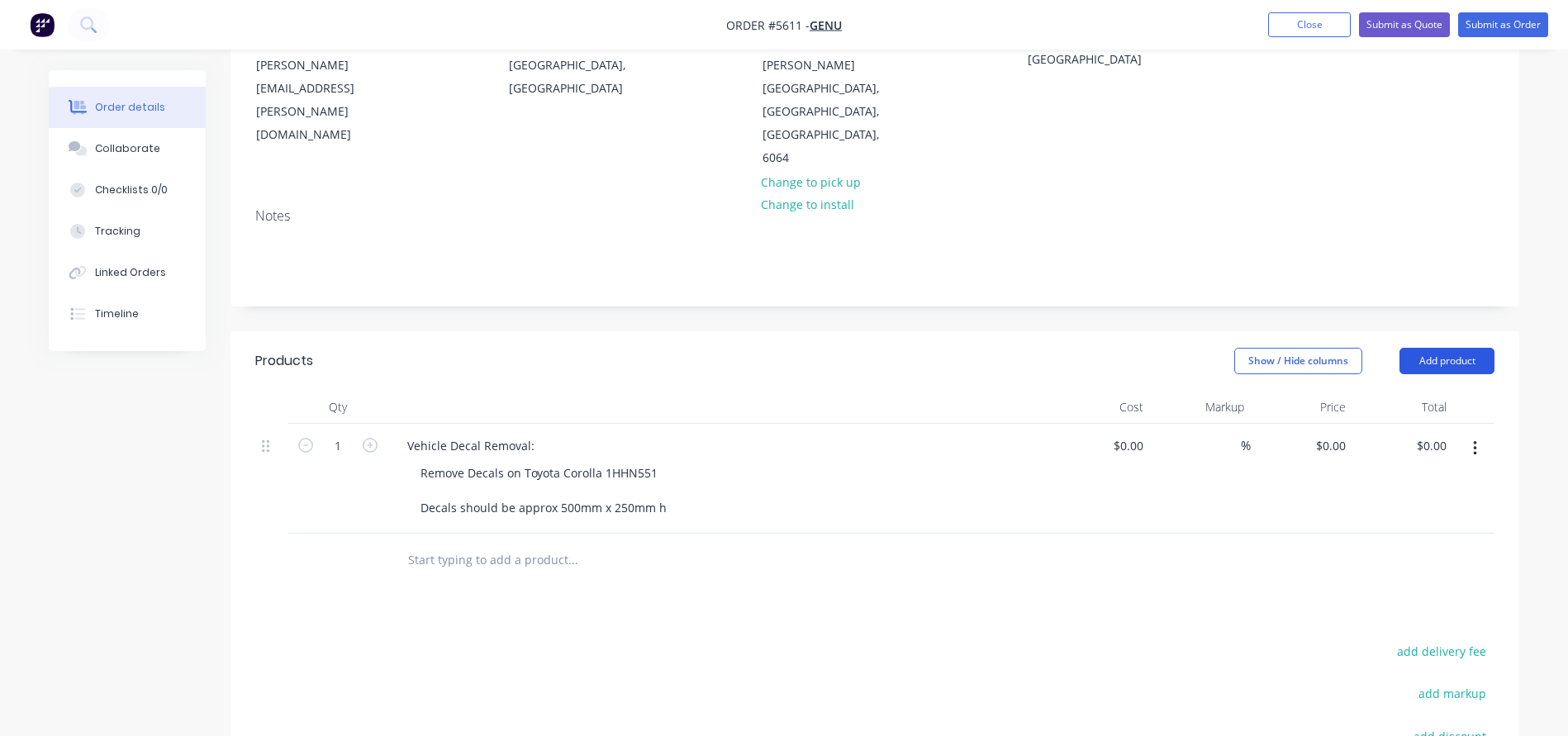
click at [1422, 348] on button "Add product" at bounding box center [1446, 361] width 95 height 27
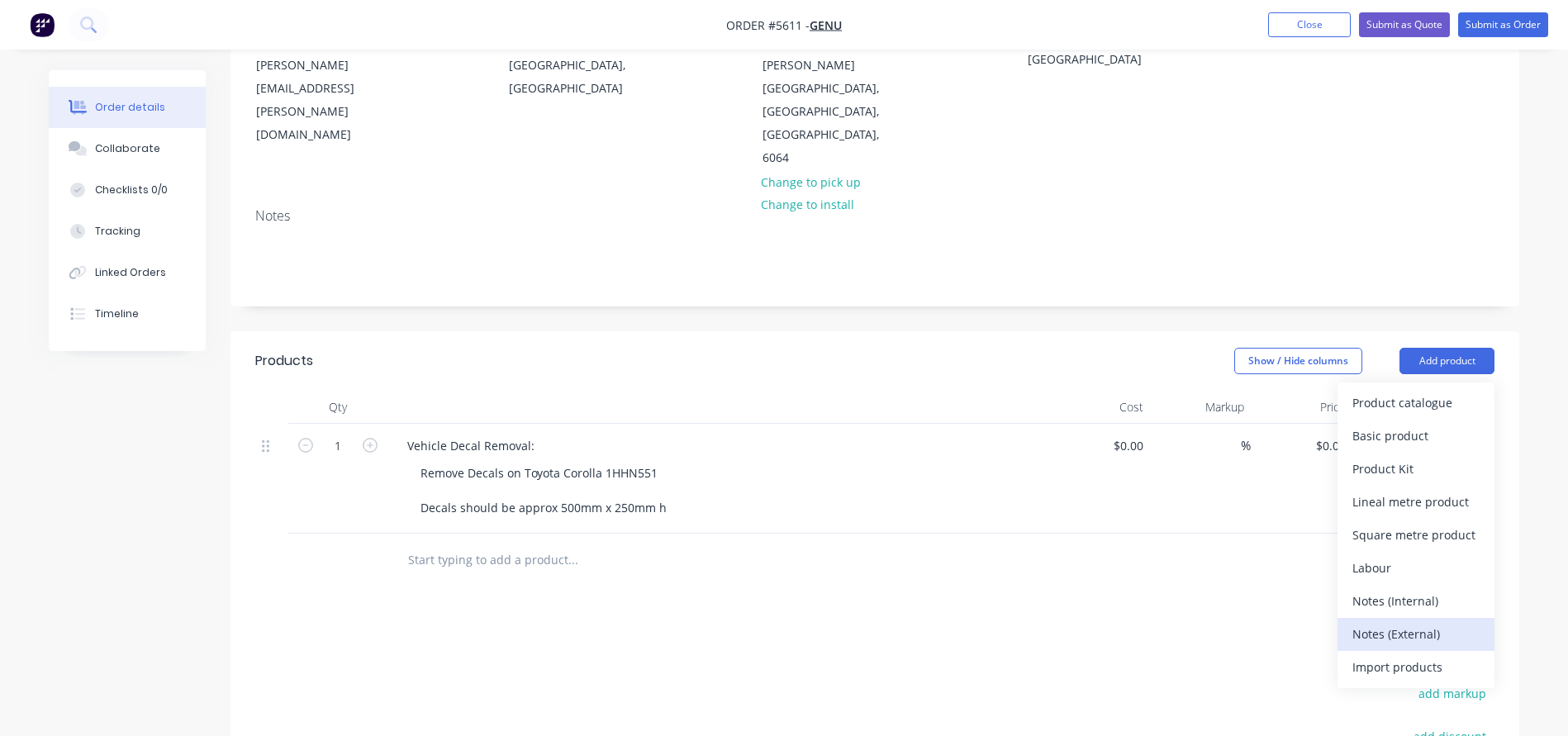
click at [1374, 622] on div "Notes (External)" at bounding box center [1416, 634] width 127 height 24
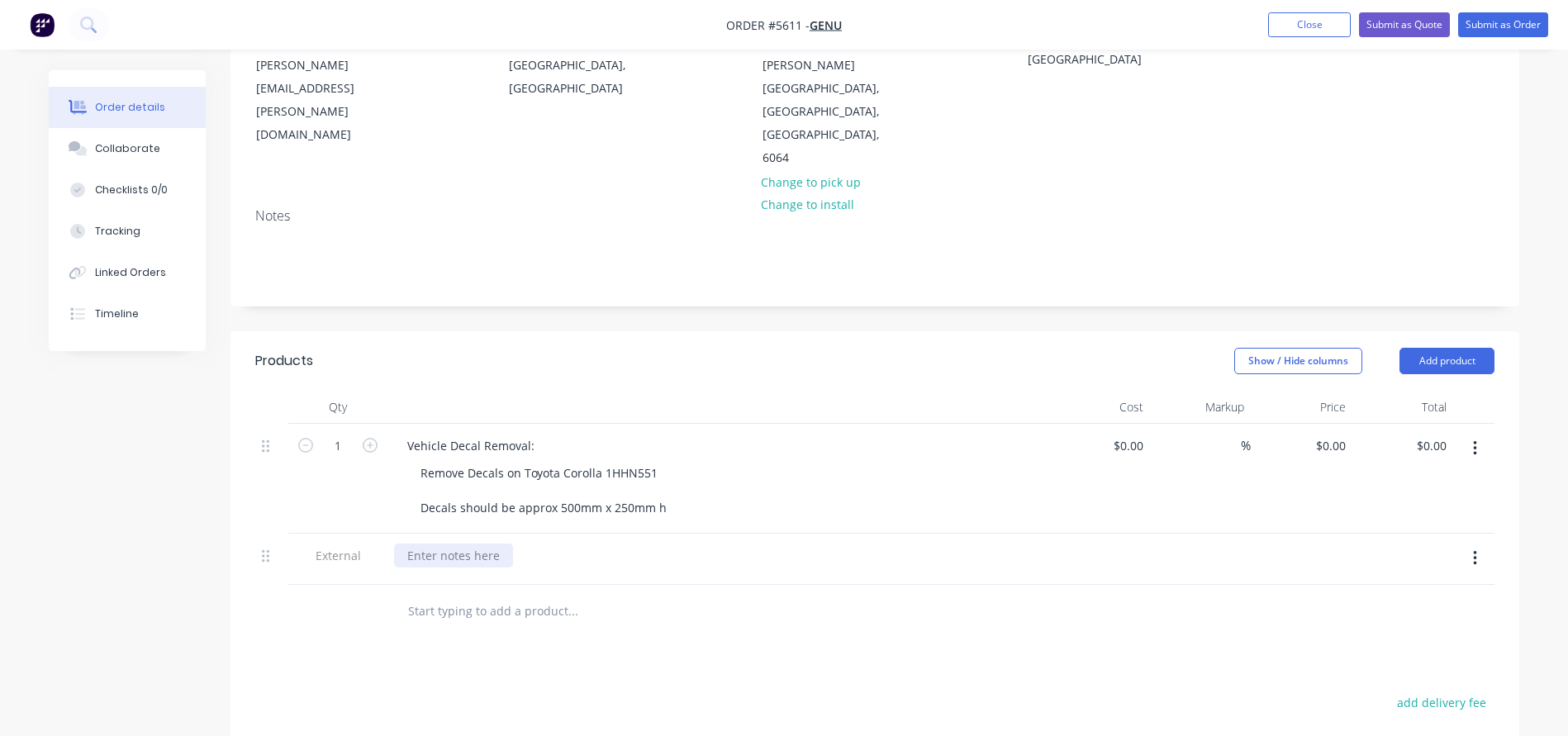
click at [434, 544] on div at bounding box center [453, 556] width 118 height 24
paste div
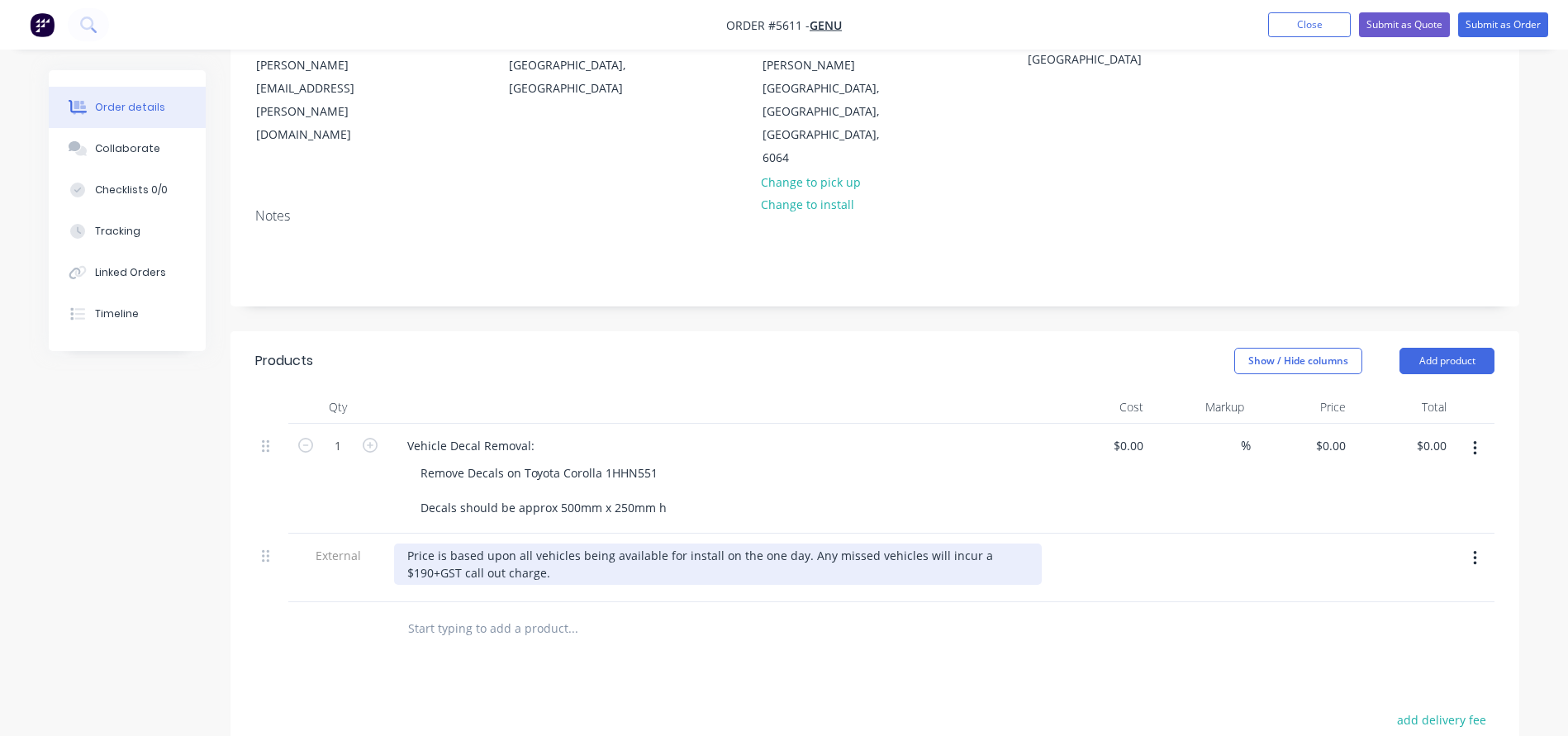
click at [530, 544] on div "Price is based upon all vehicles being available for install on the one day. An…" at bounding box center [718, 564] width 647 height 41
click at [721, 544] on div "Price is based upon the vehicles being available for install on the one day. An…" at bounding box center [718, 564] width 647 height 41
click at [820, 544] on div "Price is based upon the vehicles being available for removal on the one day. An…" at bounding box center [718, 564] width 647 height 41
click at [556, 544] on div "Price is based upon the vehicles being available for removal on the one day. An…" at bounding box center [718, 564] width 647 height 41
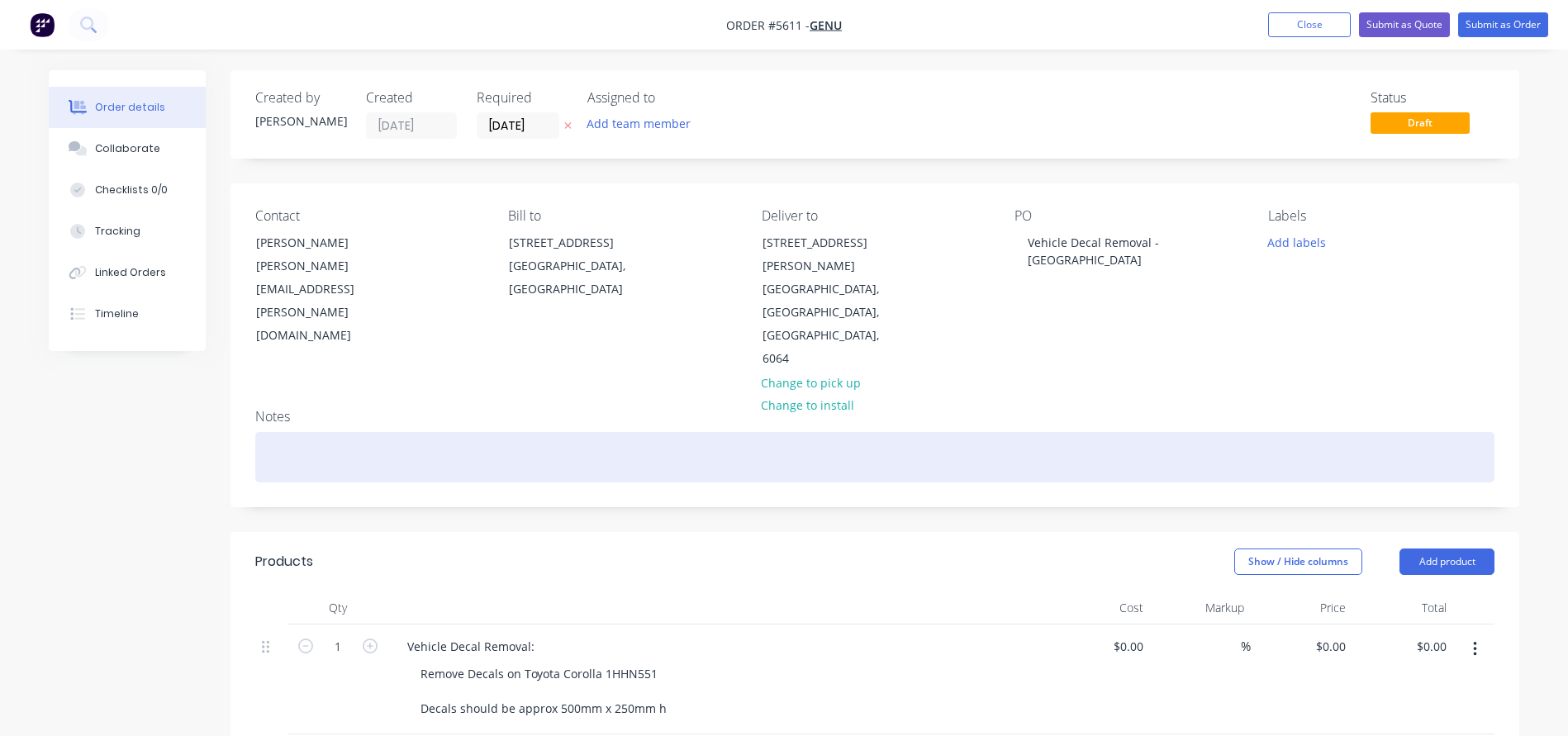
scroll to position [0, 0]
click at [351, 432] on div at bounding box center [874, 457] width 1238 height 51
click at [500, 432] on div "Vehicles - NO ARTWORK NEEDED, JOB SHEET ONLY" at bounding box center [874, 457] width 1238 height 51
click at [396, 432] on div "Vehicles - NO ARTWORK NEEDED, JOB SHEET ONLY" at bounding box center [874, 457] width 1238 height 51
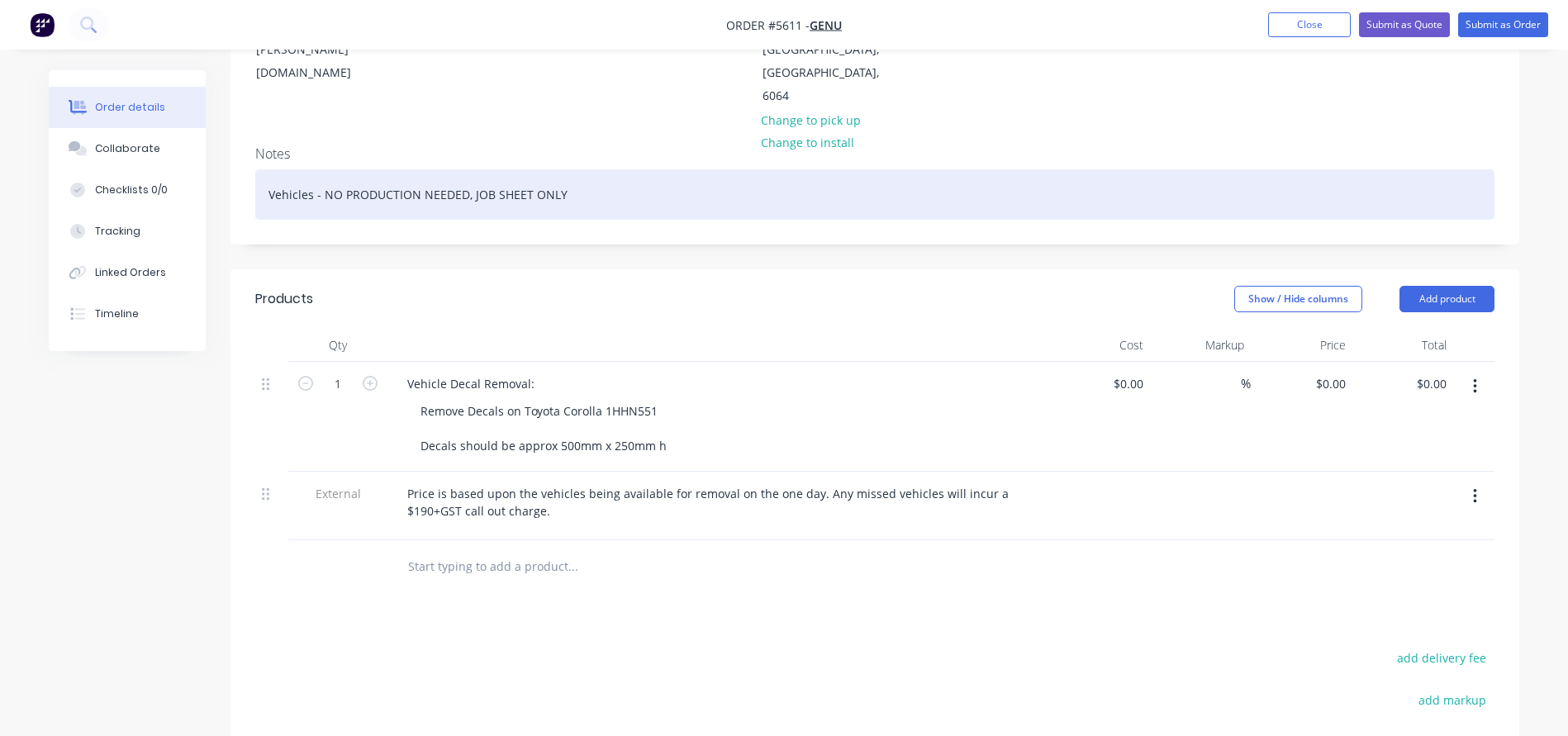
scroll to position [267, 0]
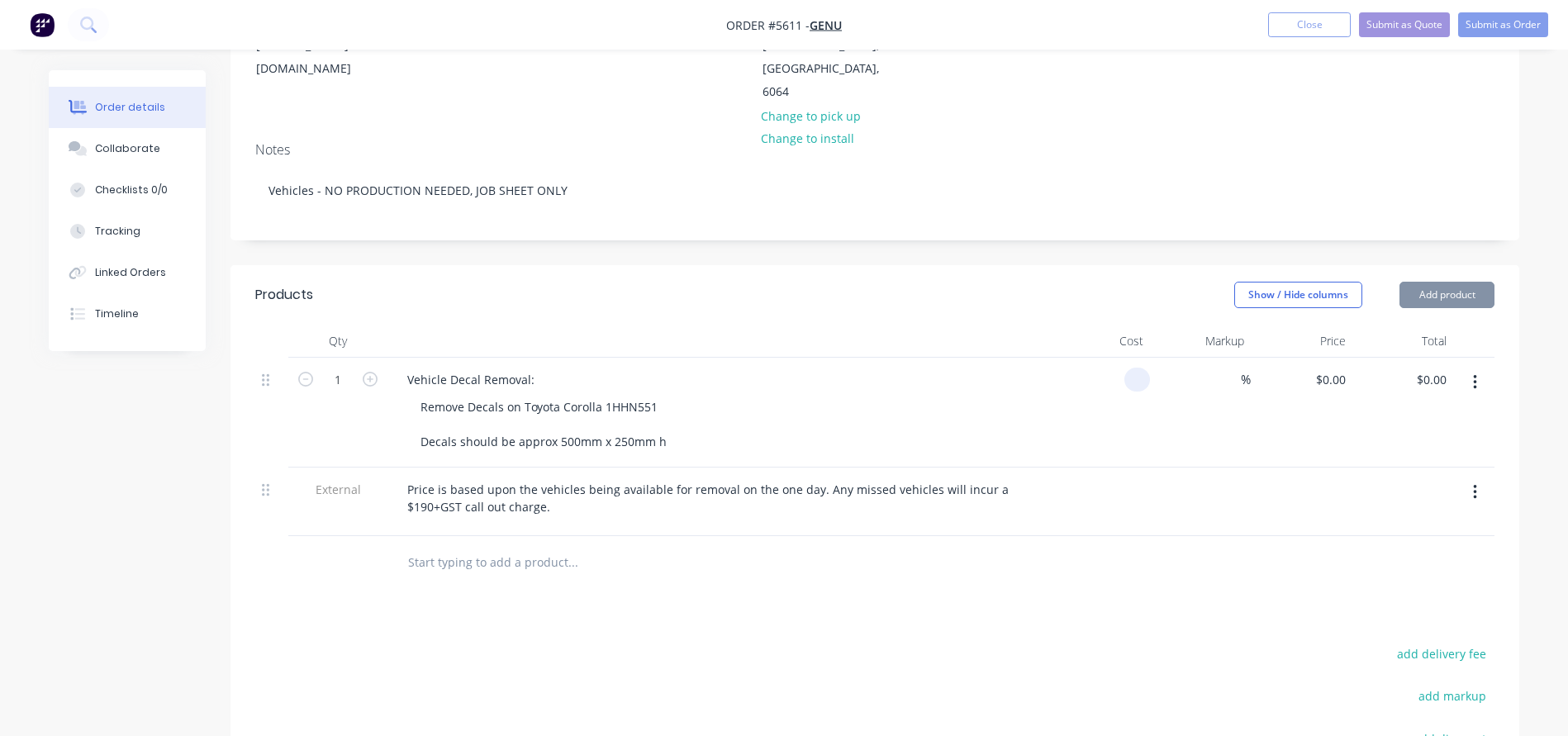
click at [1138, 368] on input at bounding box center [1140, 379] width 19 height 24
type input "$105.00"
click at [882, 395] on div "Remove Decals on Toyota Corolla 1HHN551 Decals should be approx 500mm x 250mm h" at bounding box center [724, 424] width 634 height 59
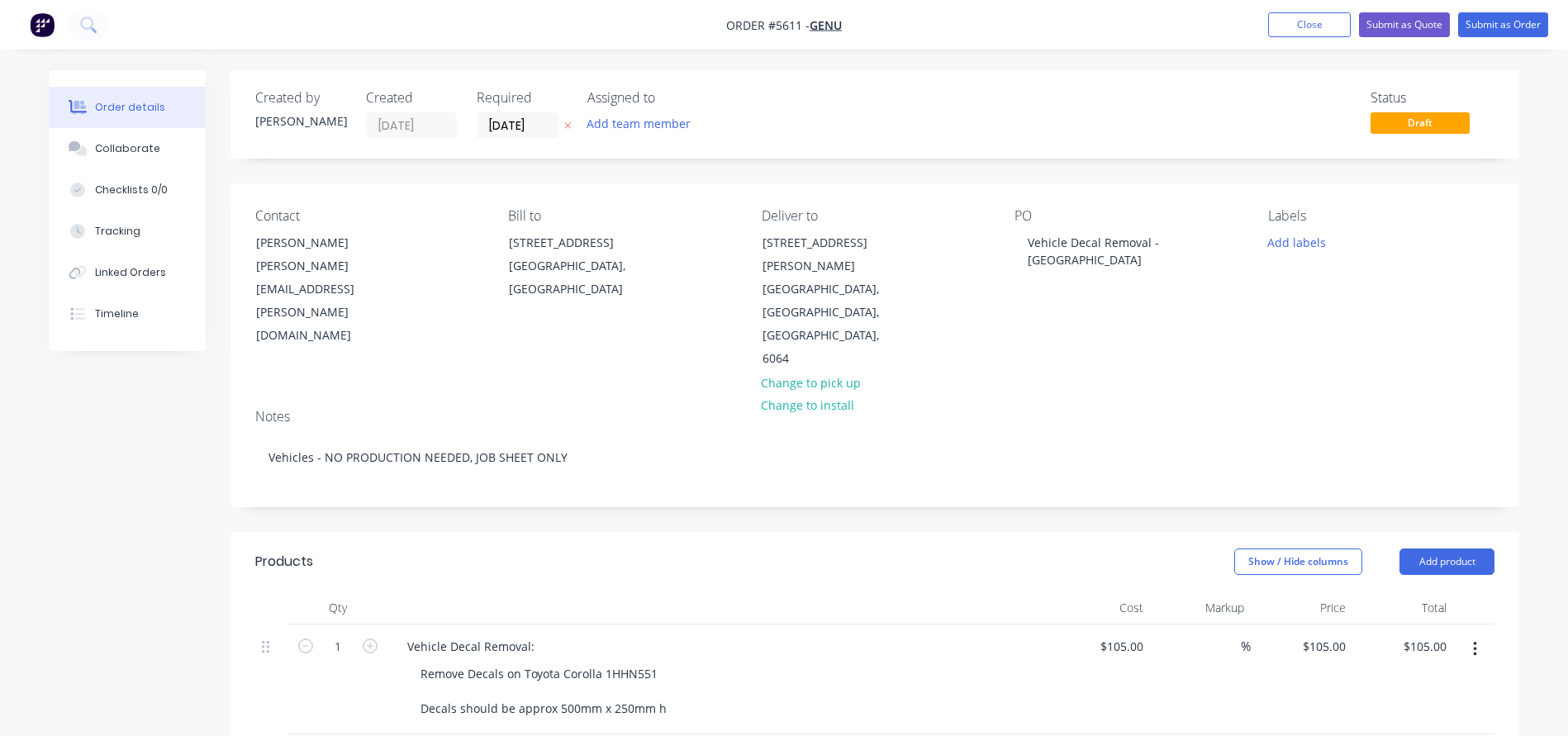
scroll to position [0, 0]
click at [1406, 34] on button "Submit as Quote" at bounding box center [1404, 24] width 91 height 25
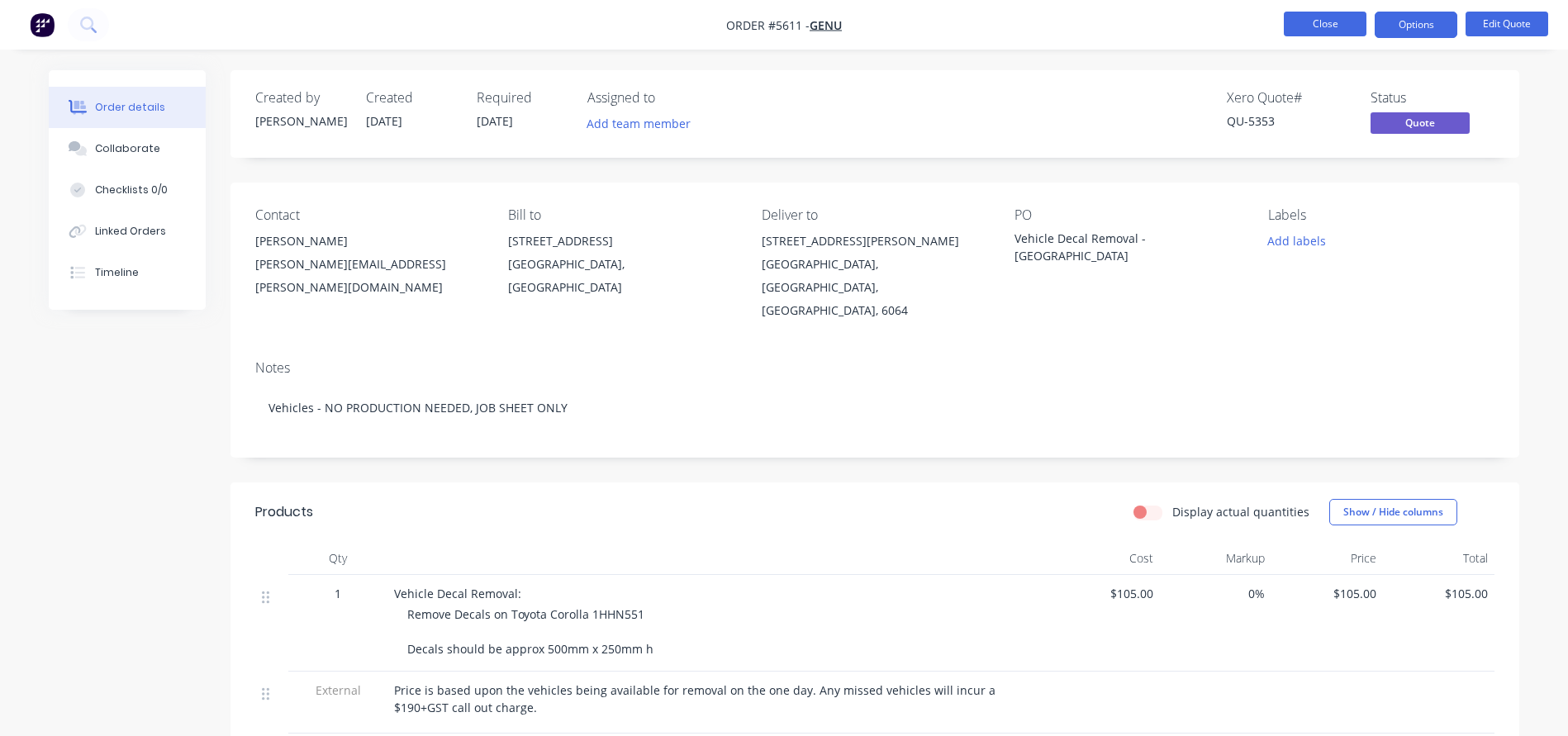
click at [1309, 22] on button "Close" at bounding box center [1324, 24] width 83 height 25
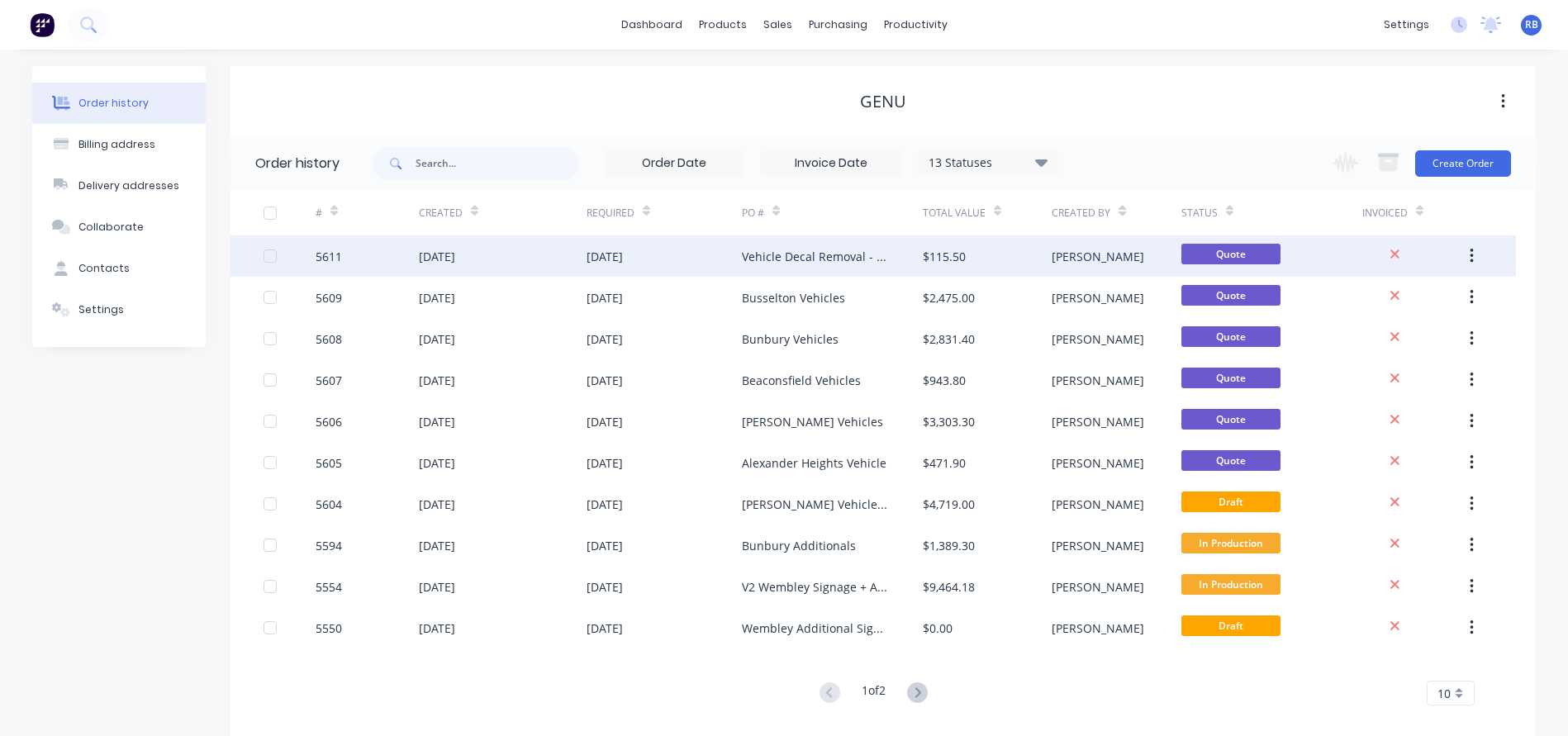
click at [1469, 259] on icon "button" at bounding box center [1471, 256] width 4 height 18
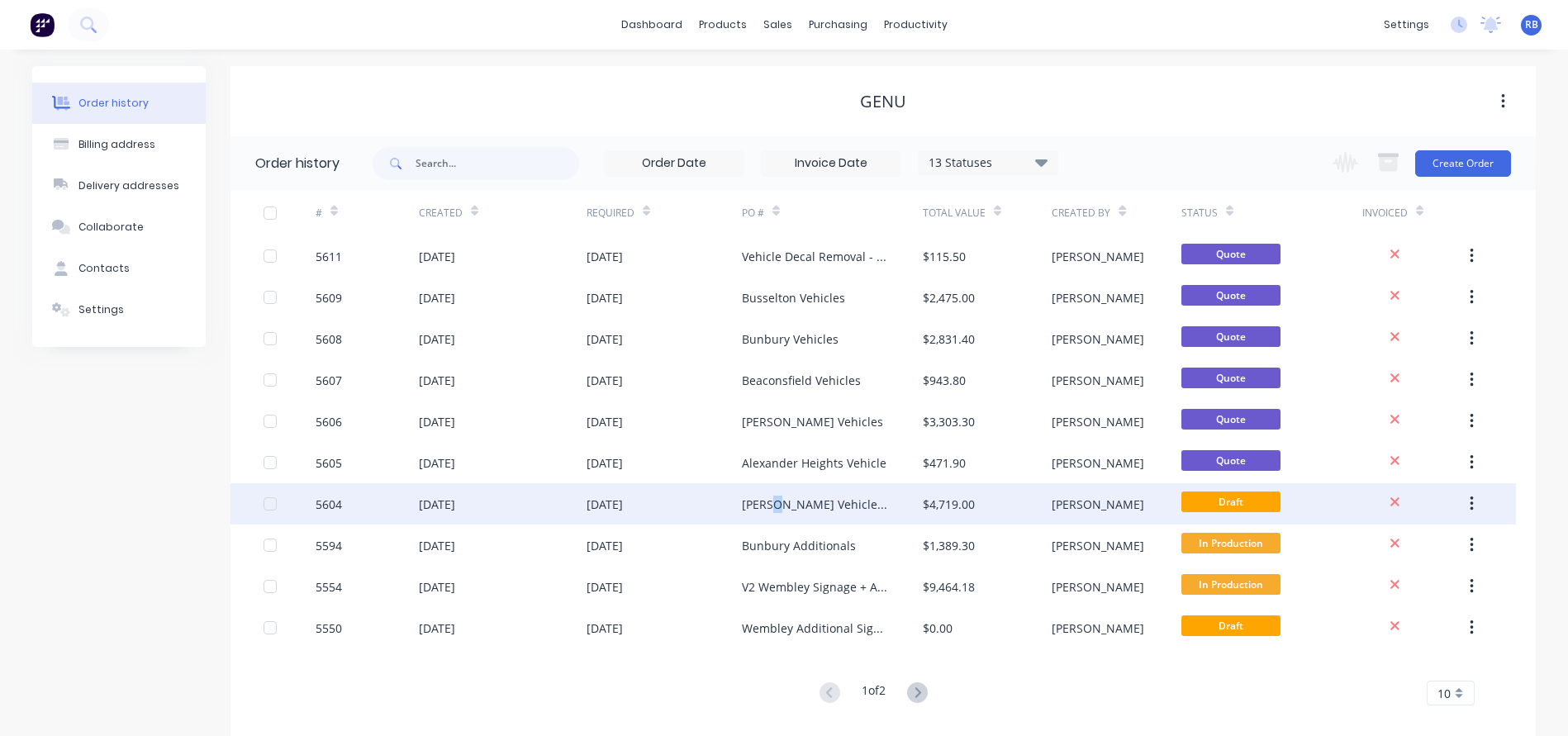
click at [776, 505] on div "[PERSON_NAME] Vehicle Signage" at bounding box center [815, 504] width 148 height 17
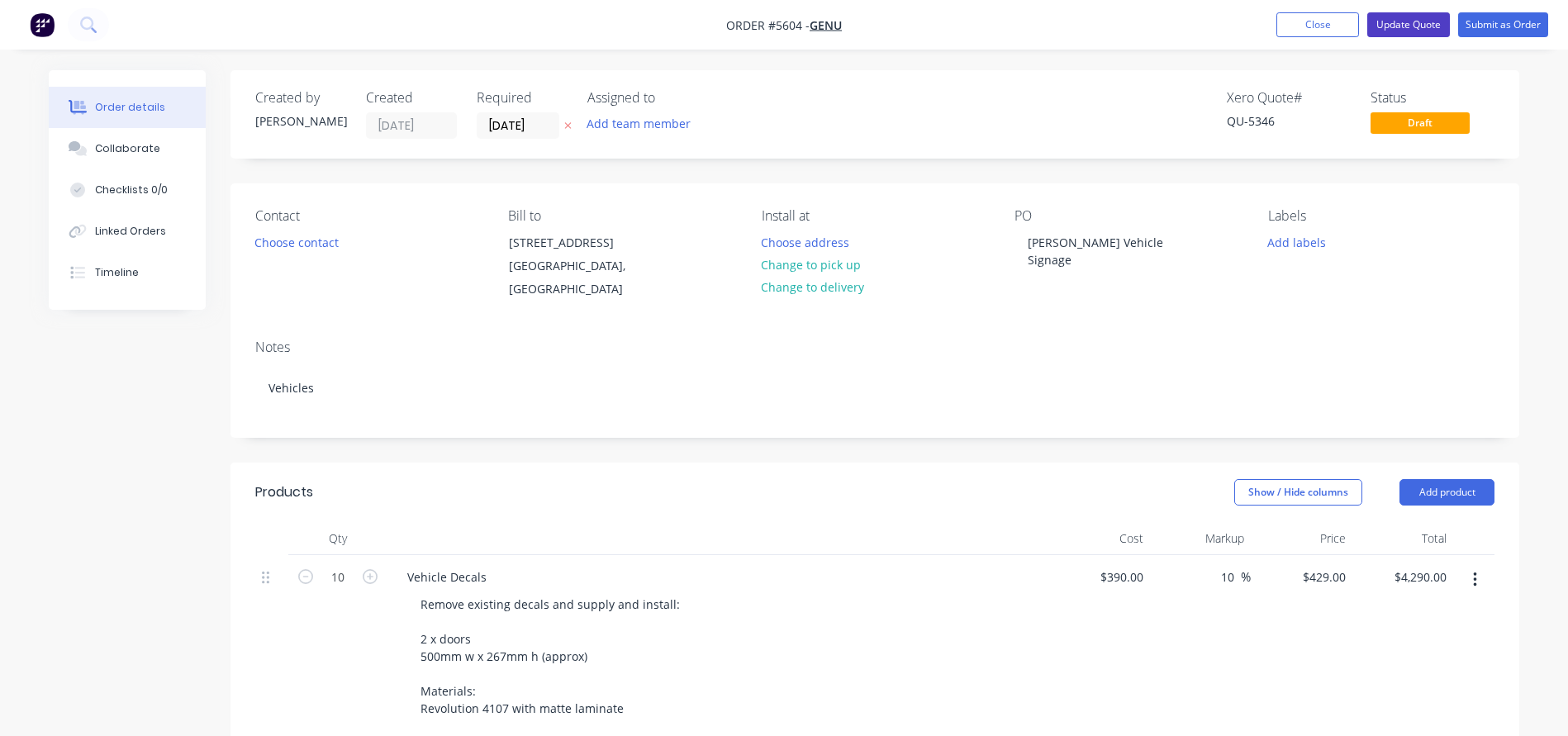
click at [1393, 27] on button "Update Quote" at bounding box center [1408, 24] width 83 height 25
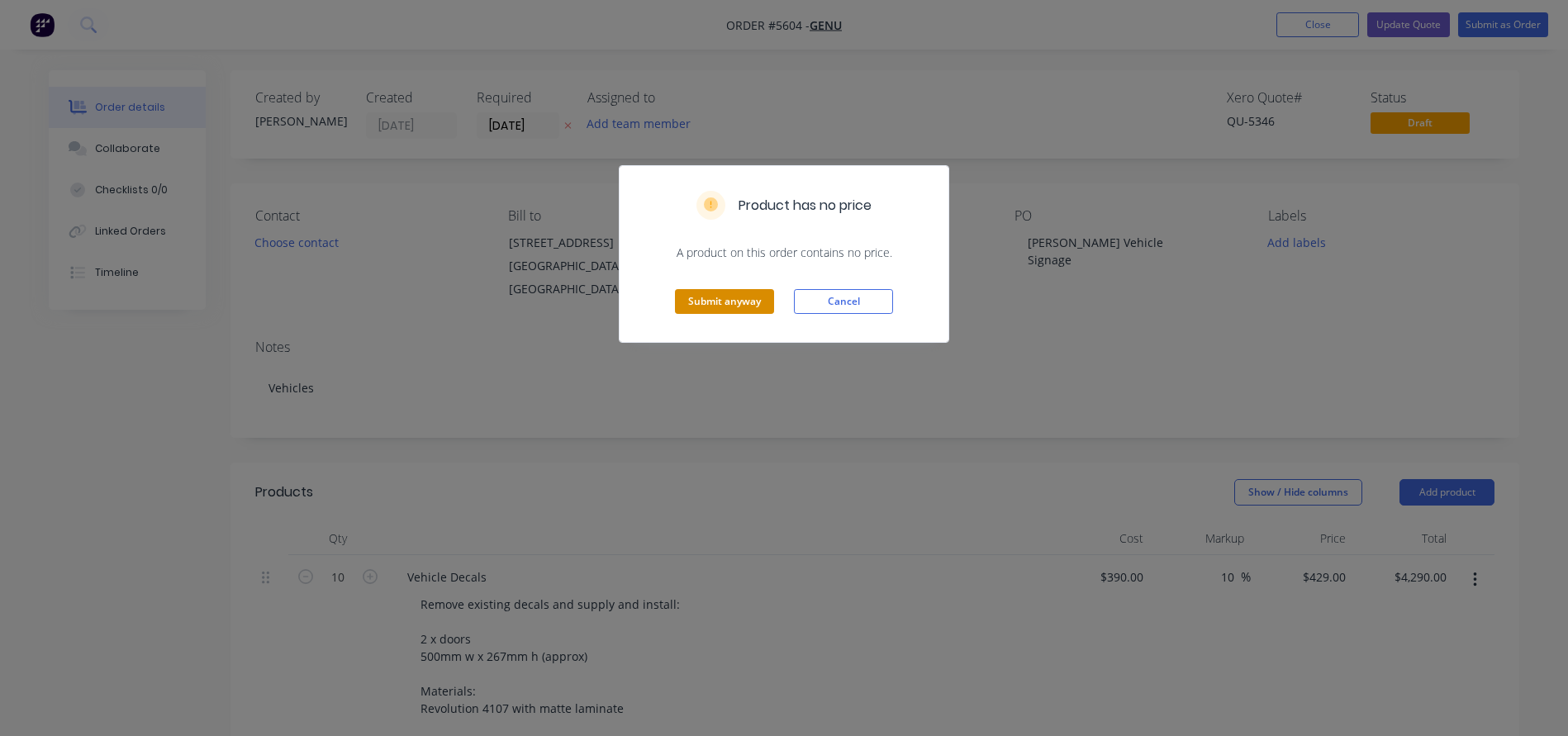
click at [726, 313] on button "Submit anyway" at bounding box center [725, 301] width 100 height 25
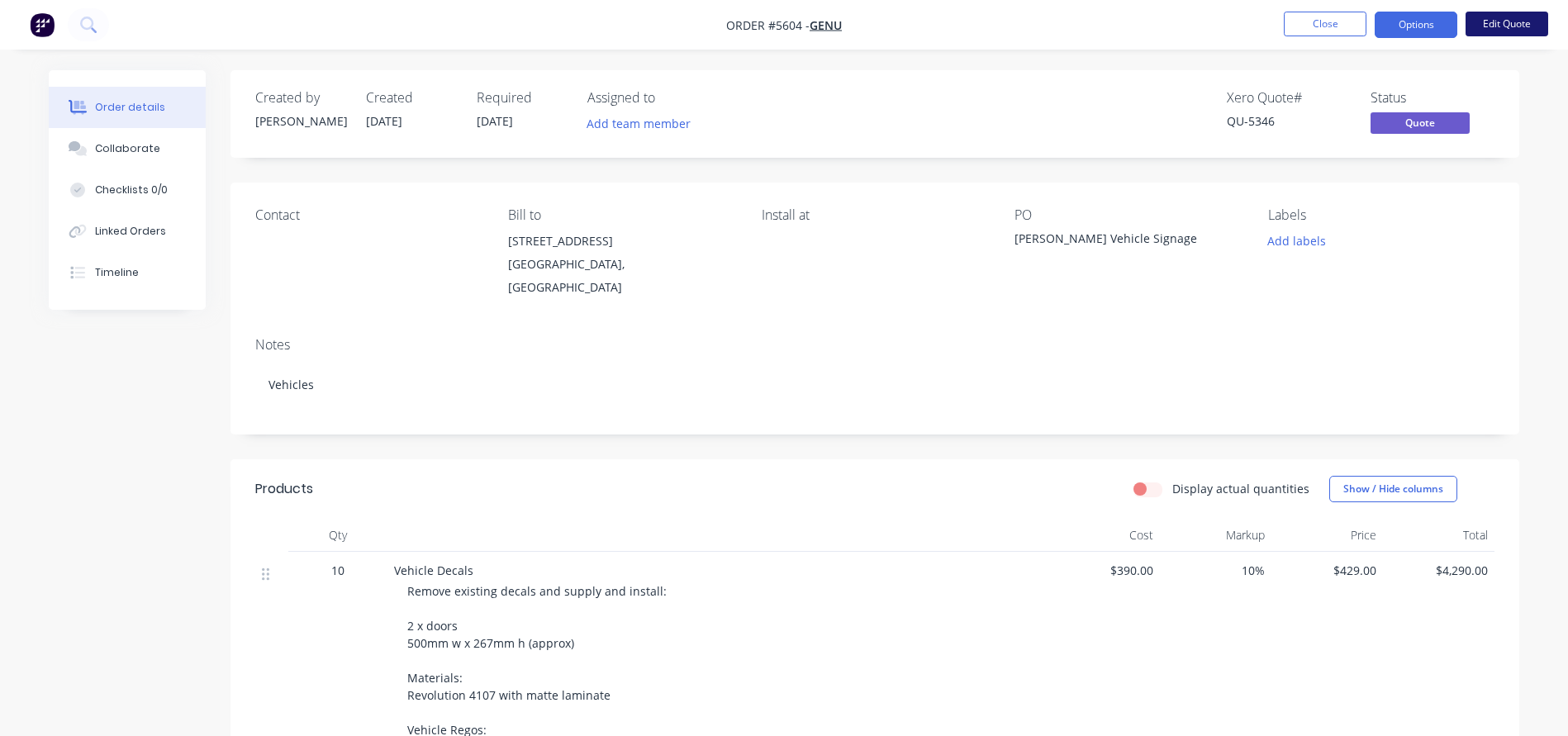
click at [1524, 24] on button "Edit Quote" at bounding box center [1506, 24] width 83 height 25
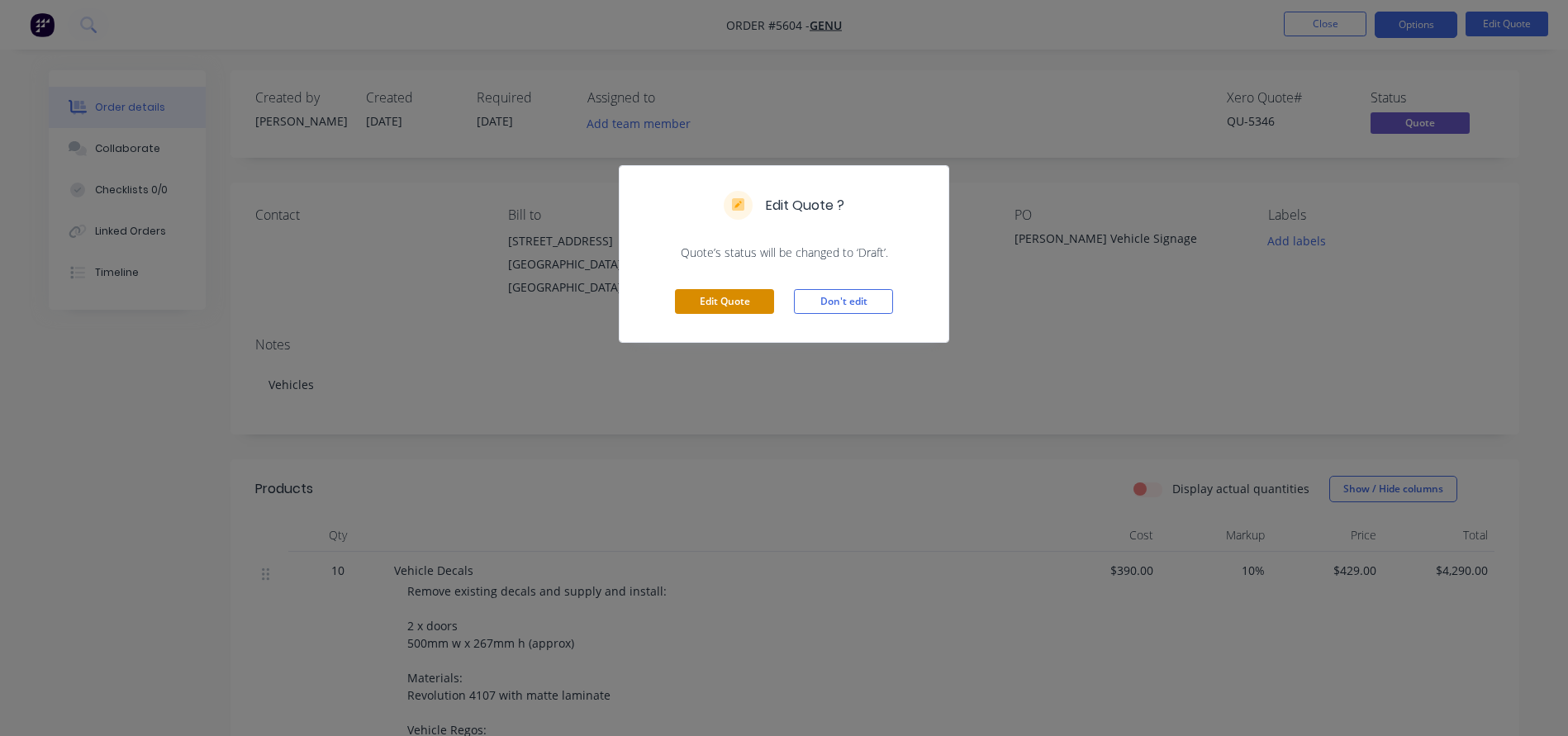
click at [740, 294] on button "Edit Quote" at bounding box center [725, 301] width 100 height 25
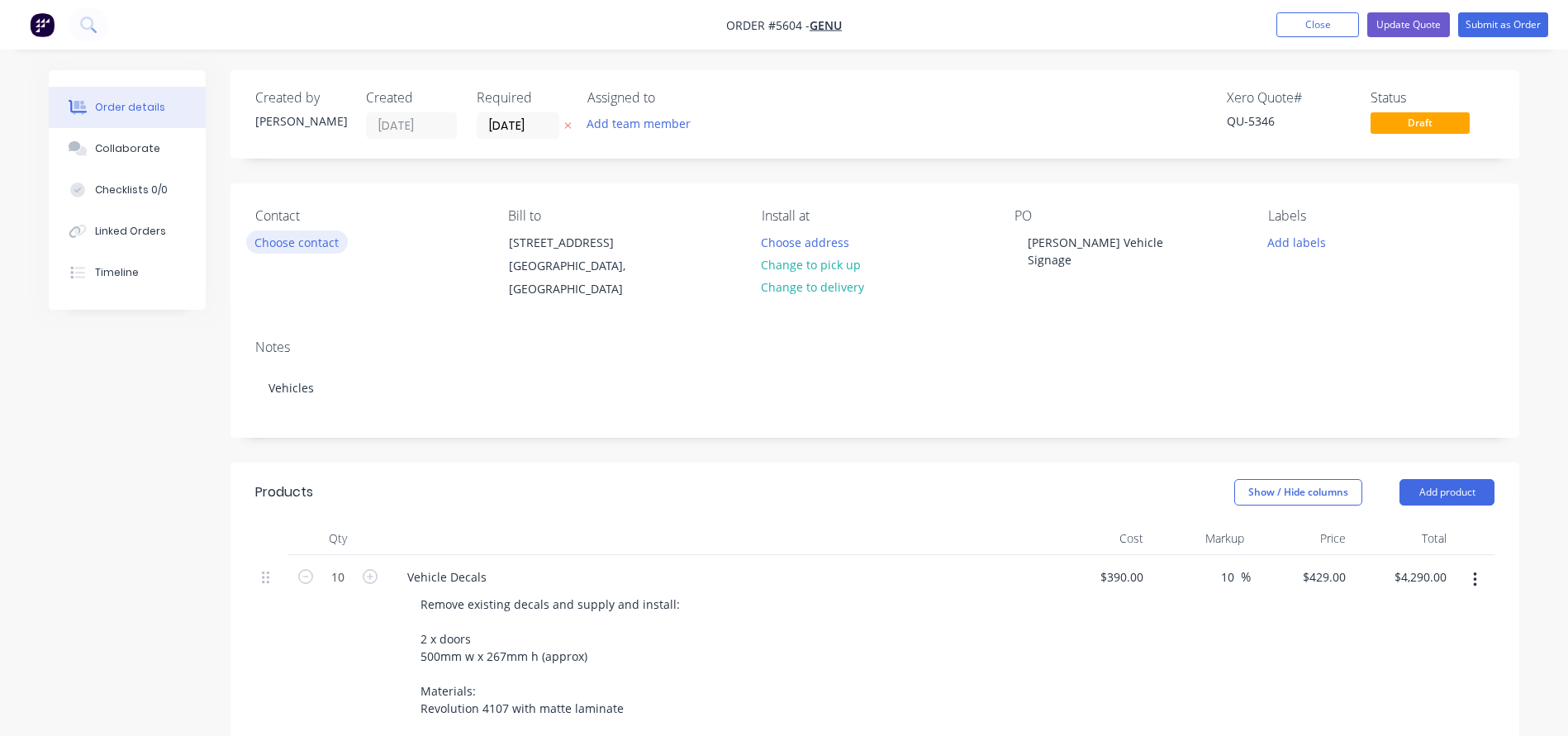
click at [291, 241] on button "Choose contact" at bounding box center [297, 241] width 102 height 22
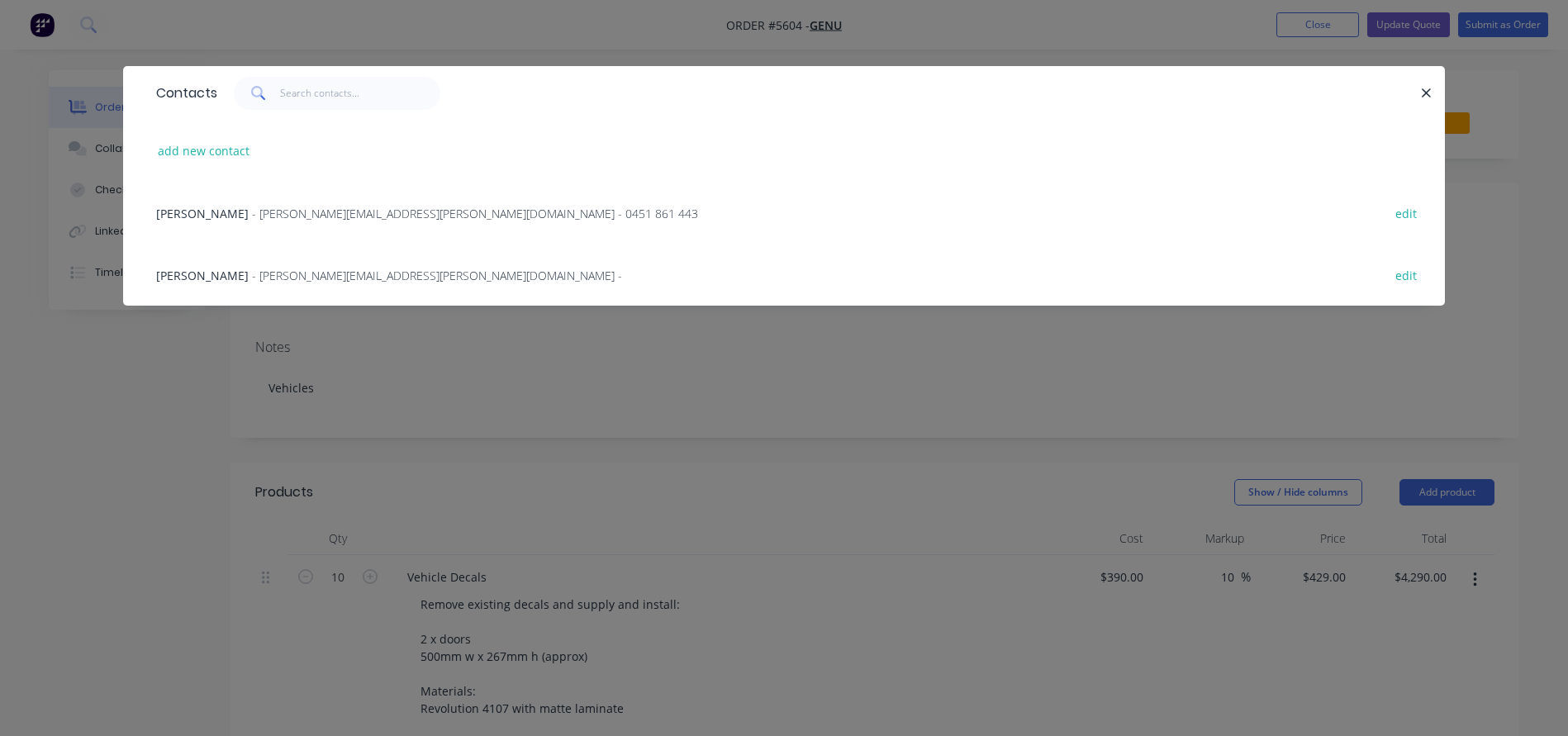
click at [189, 274] on span "[PERSON_NAME]" at bounding box center [202, 276] width 93 height 16
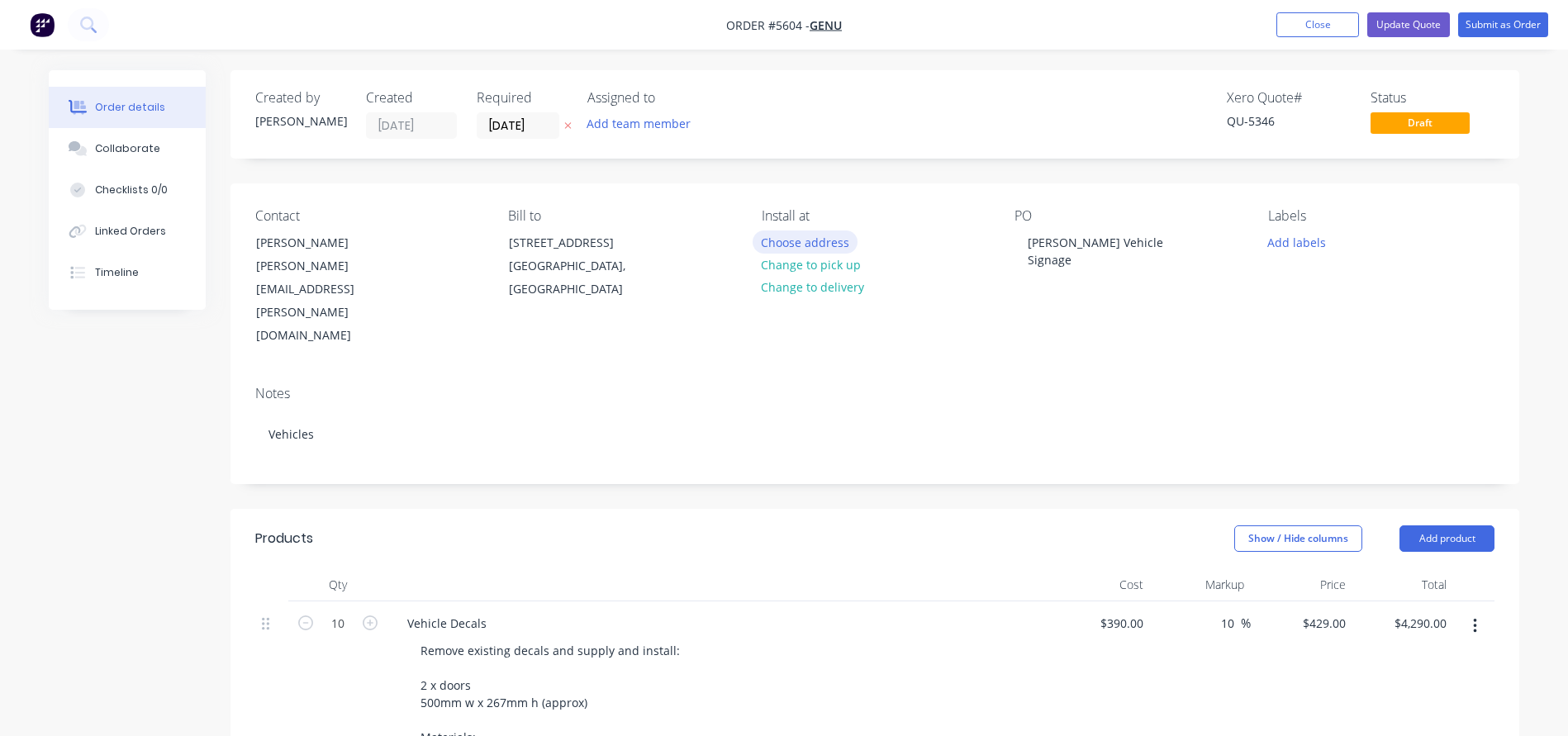
click at [803, 243] on button "Choose address" at bounding box center [805, 241] width 106 height 22
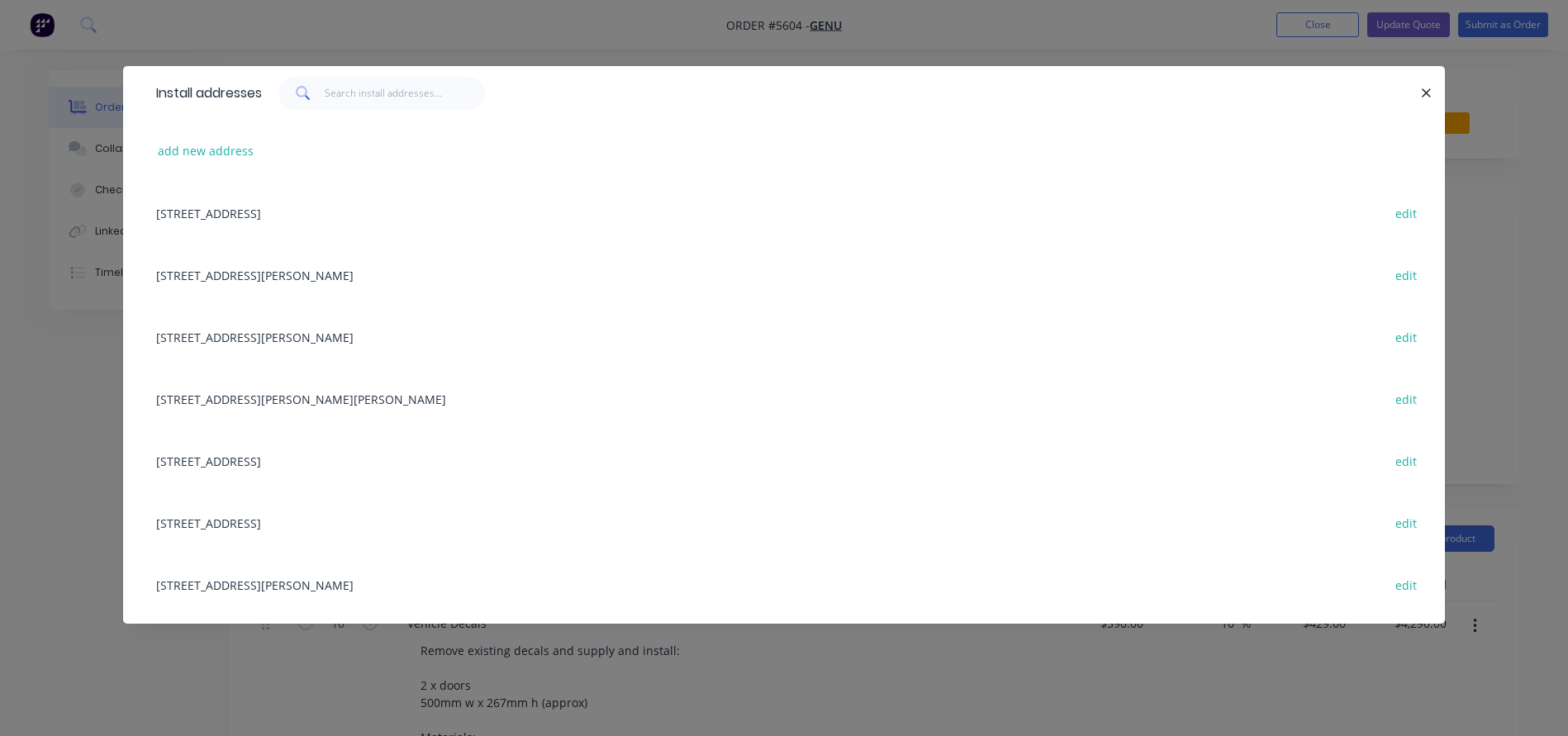
click at [221, 342] on div "1204 Wanneroo Road, Ashby, Western Australia, Australia, 6065 edit" at bounding box center [784, 337] width 1272 height 62
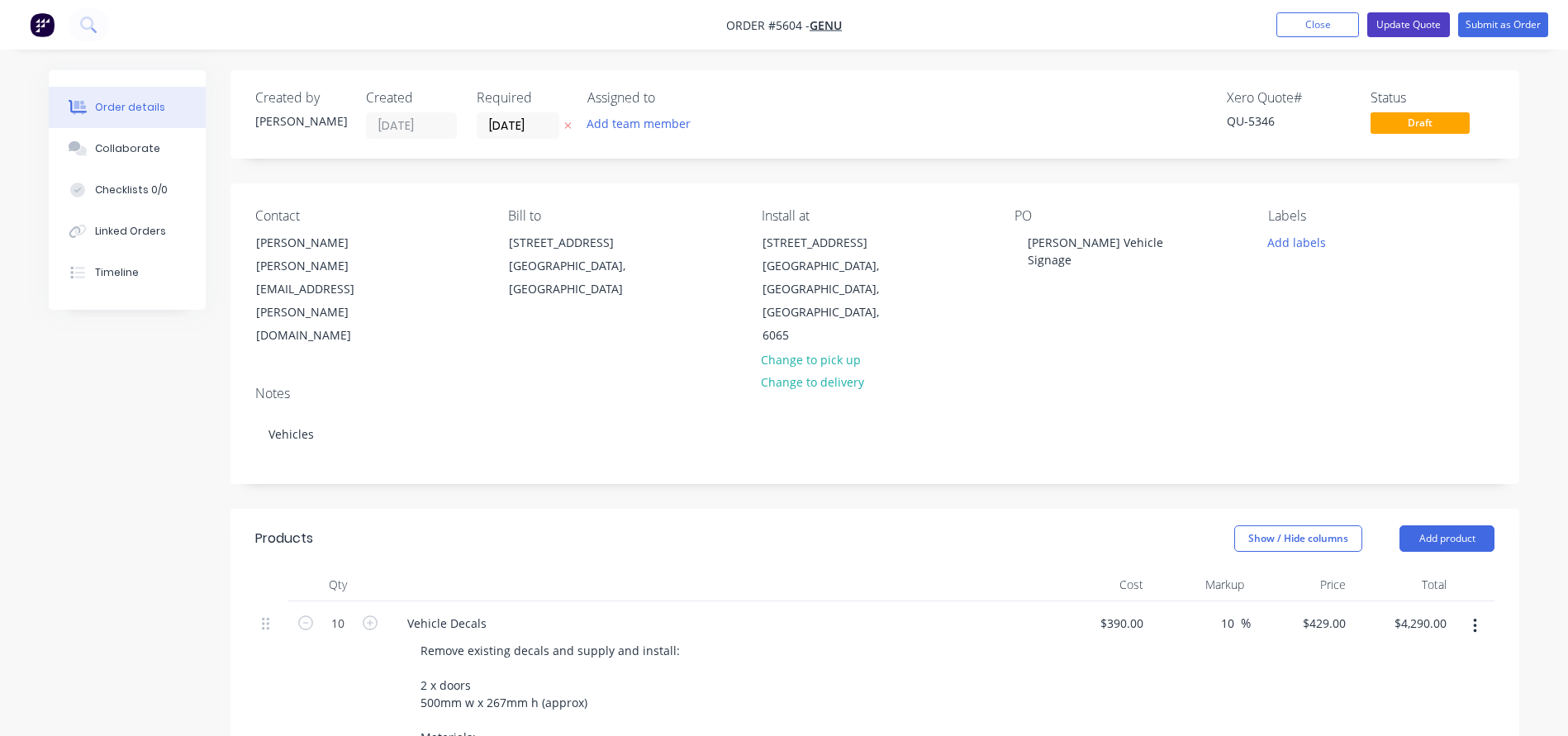
click at [1399, 27] on button "Update Quote" at bounding box center [1408, 24] width 83 height 25
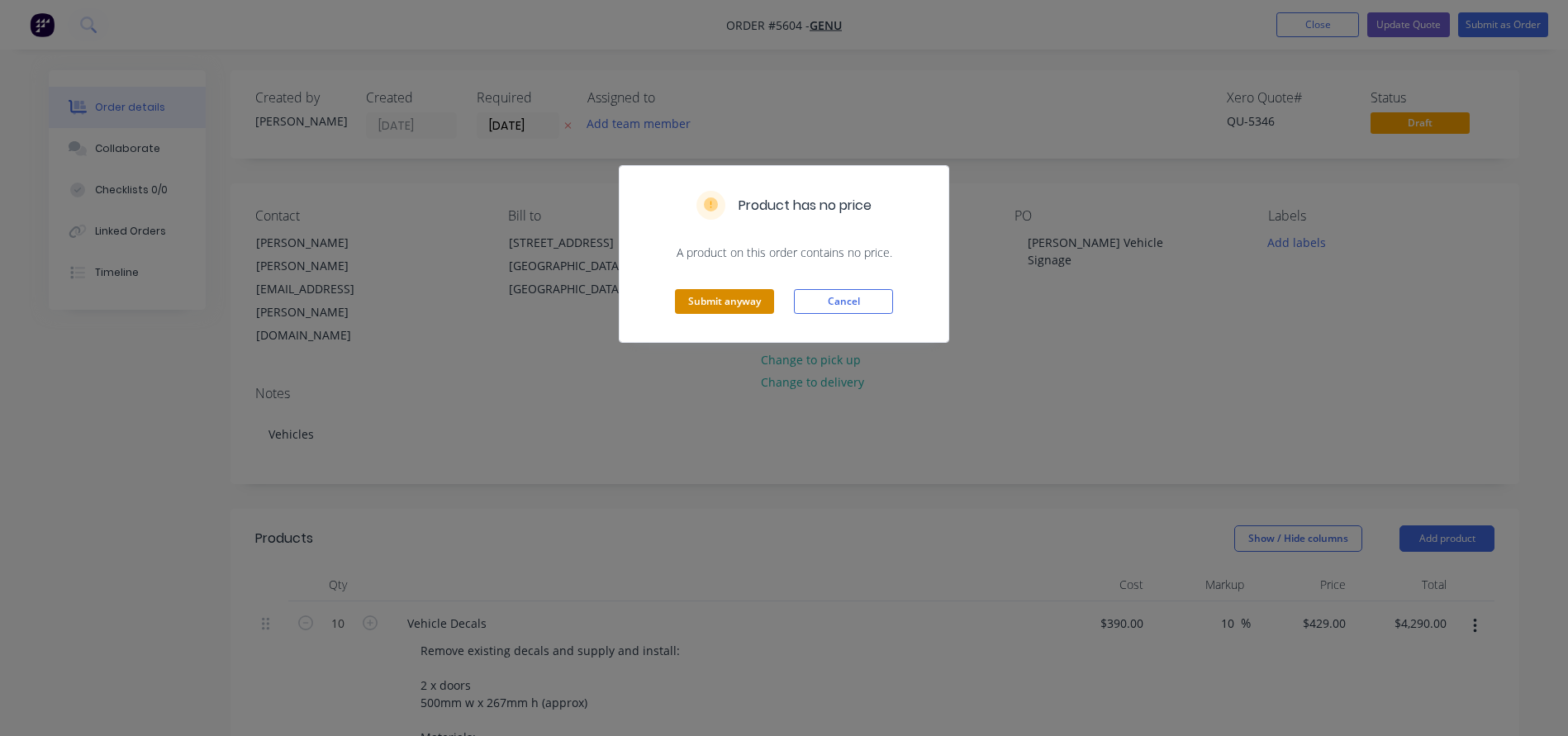
click at [721, 304] on button "Submit anyway" at bounding box center [725, 301] width 100 height 25
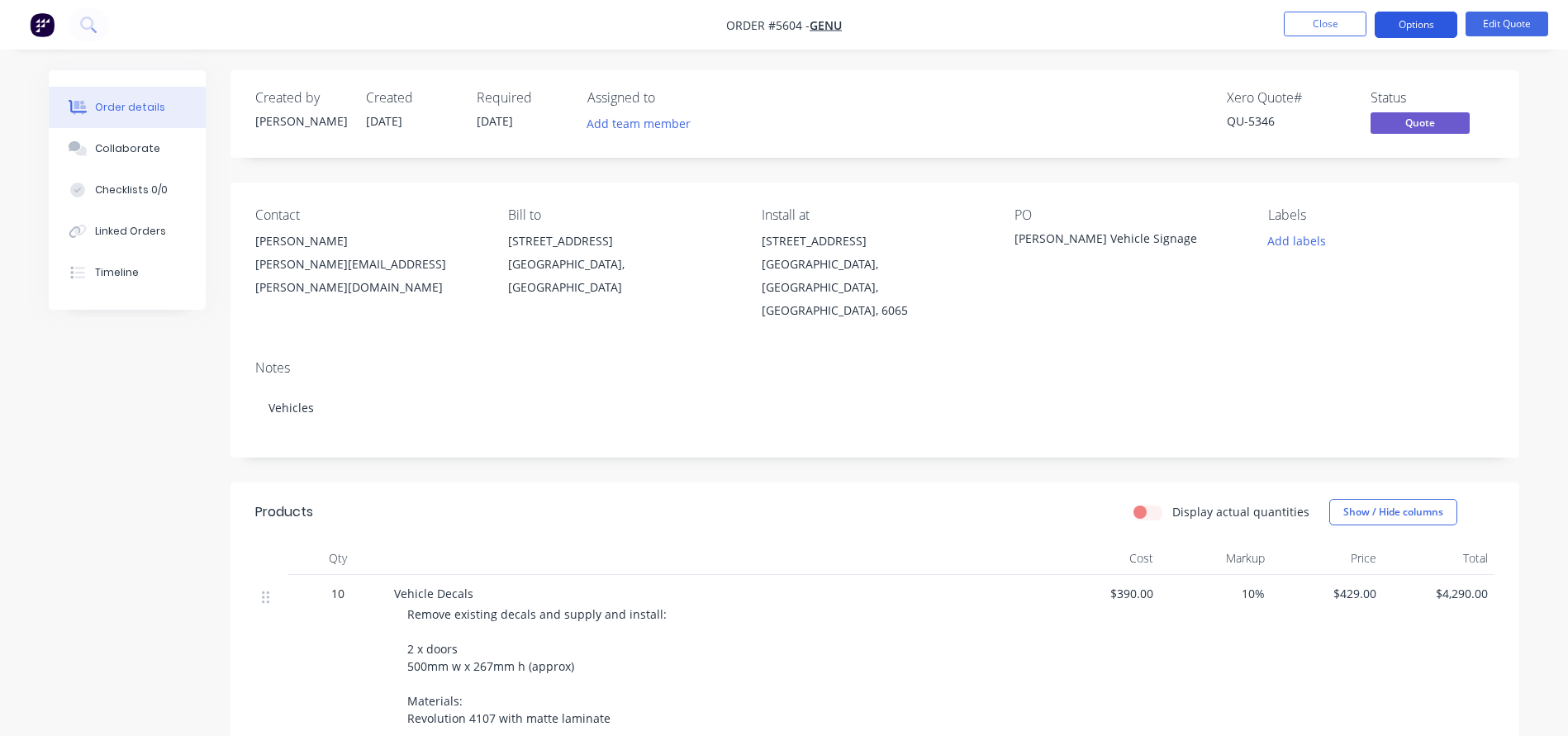
click at [1428, 25] on button "Options" at bounding box center [1416, 25] width 83 height 27
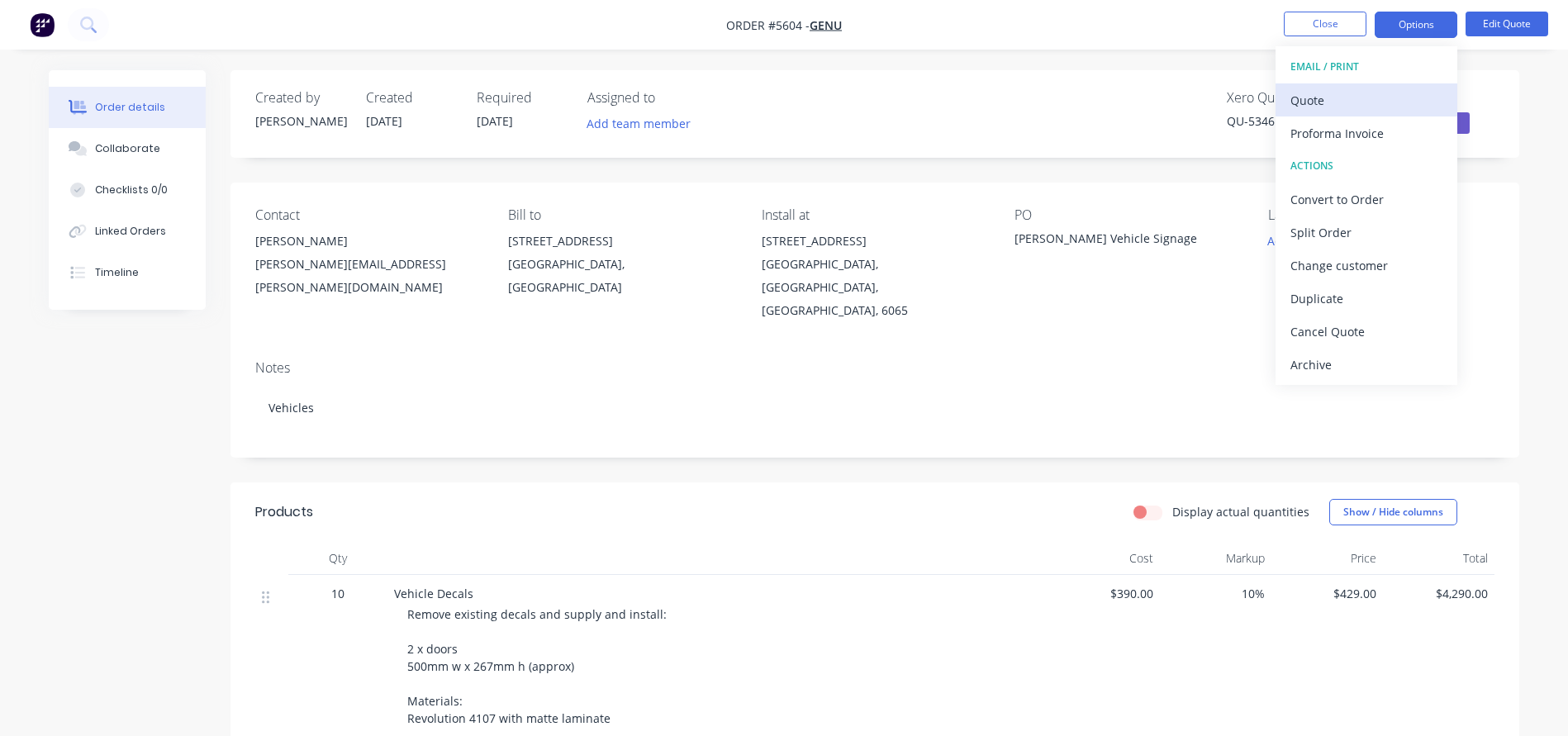
click at [1336, 101] on div "Quote" at bounding box center [1366, 101] width 152 height 24
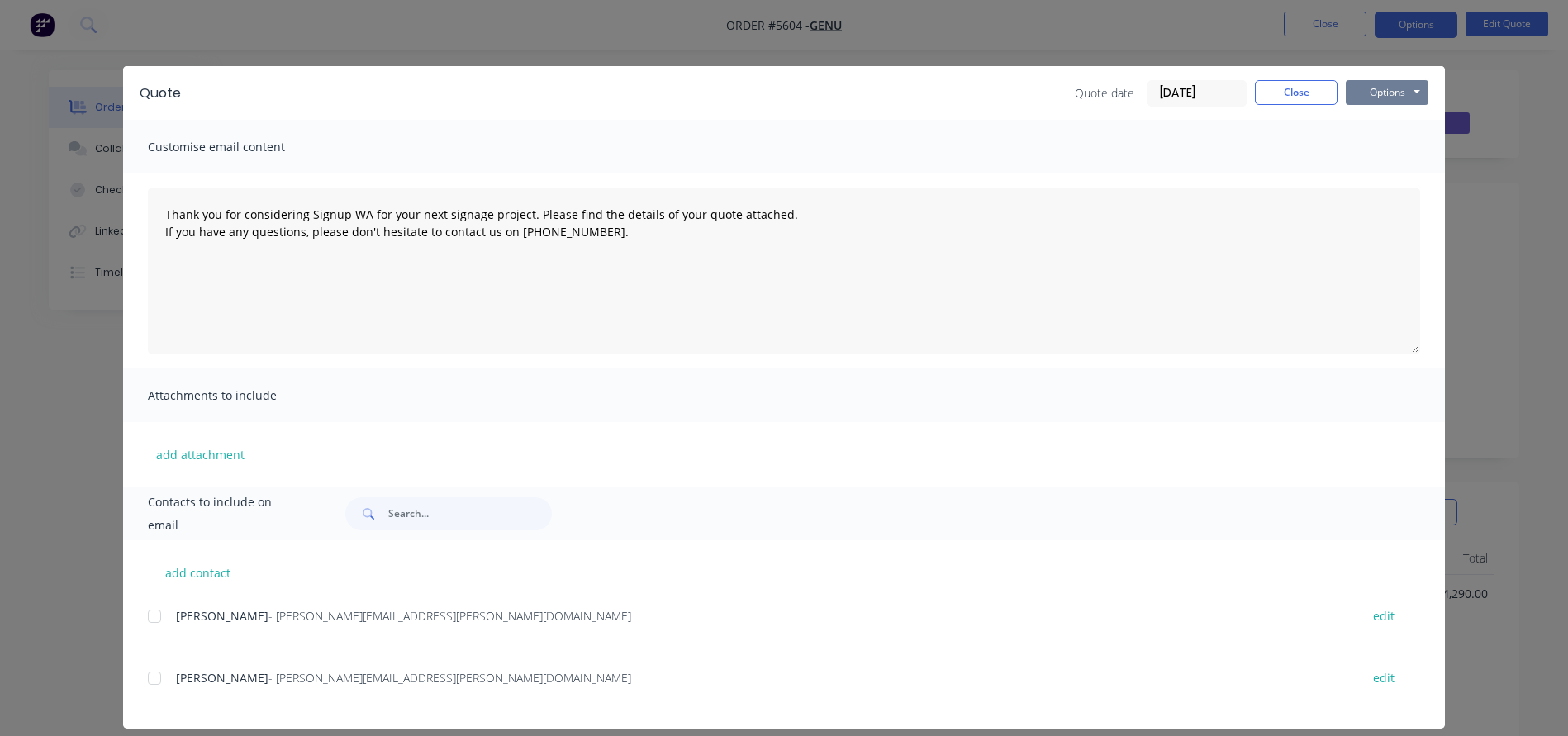
click at [1391, 82] on button "Options" at bounding box center [1387, 92] width 83 height 25
click at [1367, 146] on button "Print" at bounding box center [1399, 148] width 106 height 27
type textarea "Thank you for considering Signup WA for your next signage project. Please find …"
click at [1291, 95] on button "Close" at bounding box center [1295, 92] width 83 height 25
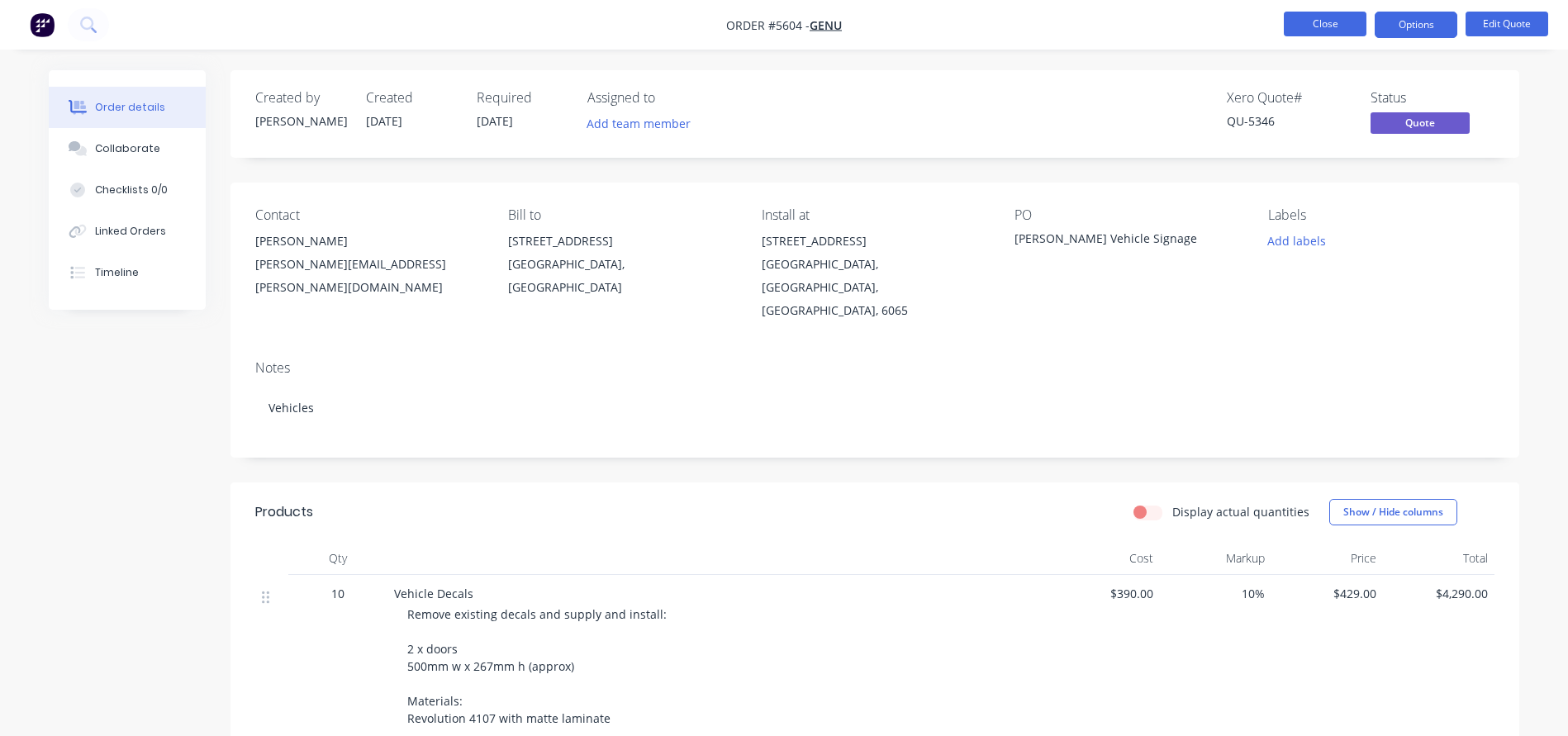
click at [1308, 26] on button "Close" at bounding box center [1324, 24] width 83 height 25
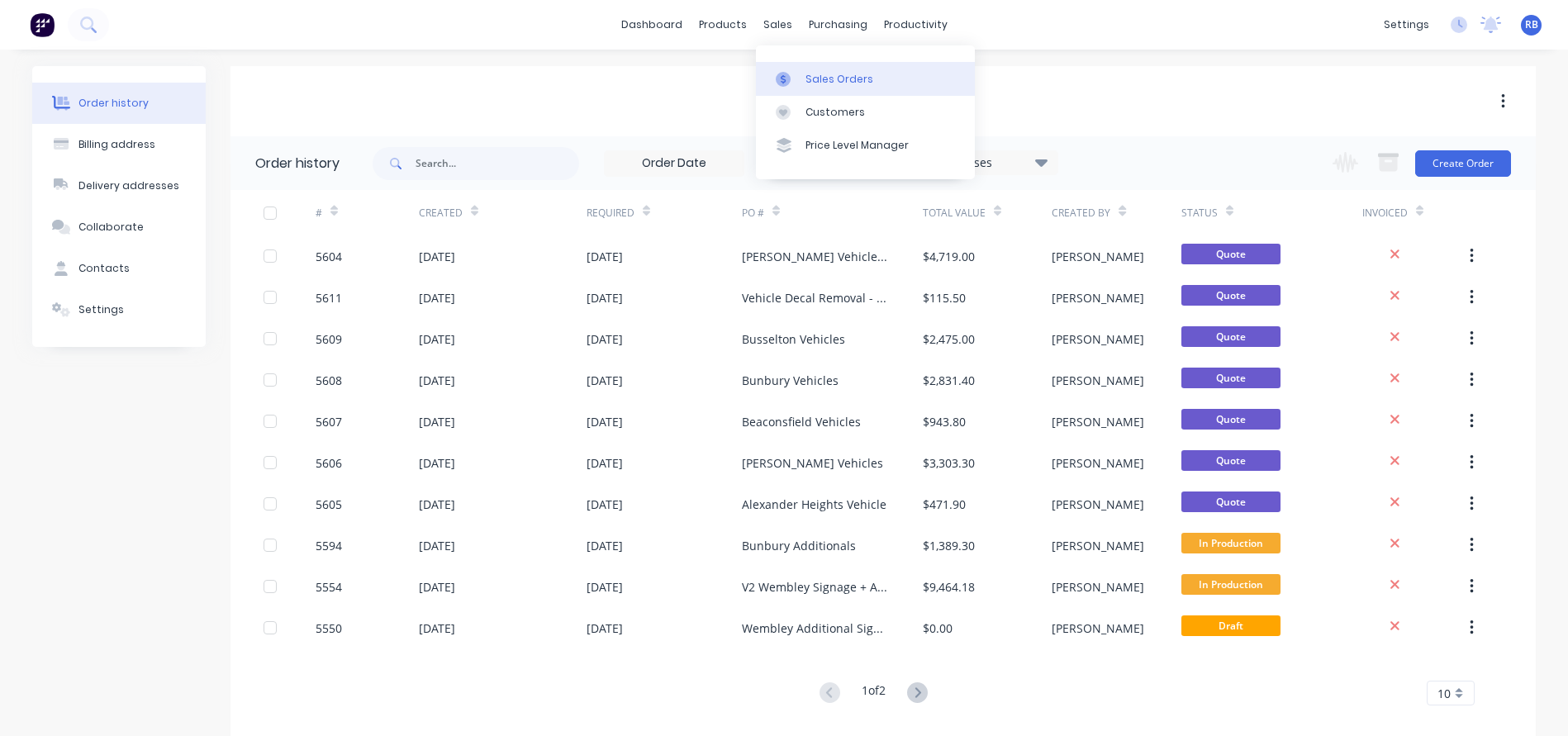
click at [835, 80] on div "Sales Orders" at bounding box center [839, 79] width 68 height 15
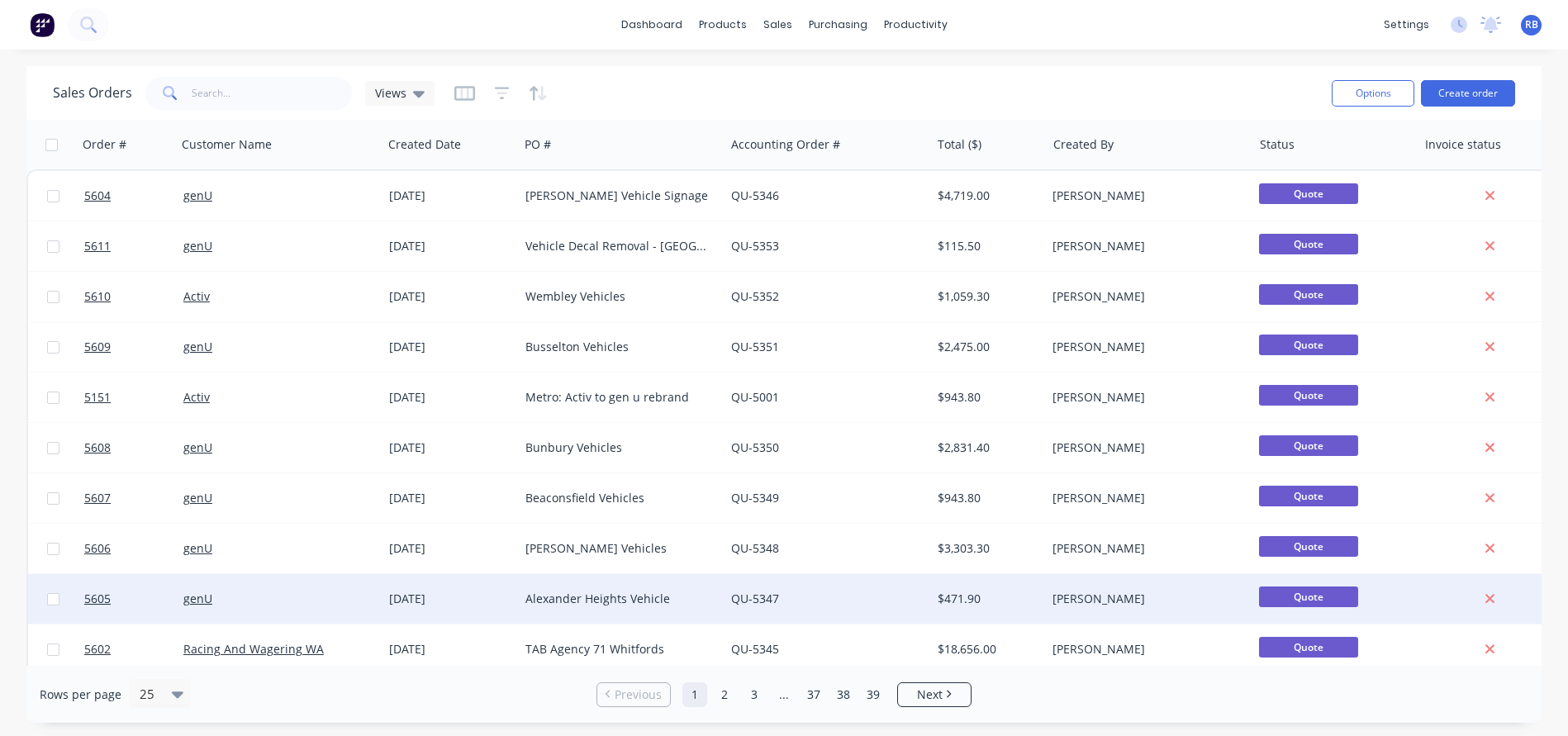
click at [608, 591] on div "Alexander Heights Vehicle" at bounding box center [617, 599] width 183 height 17
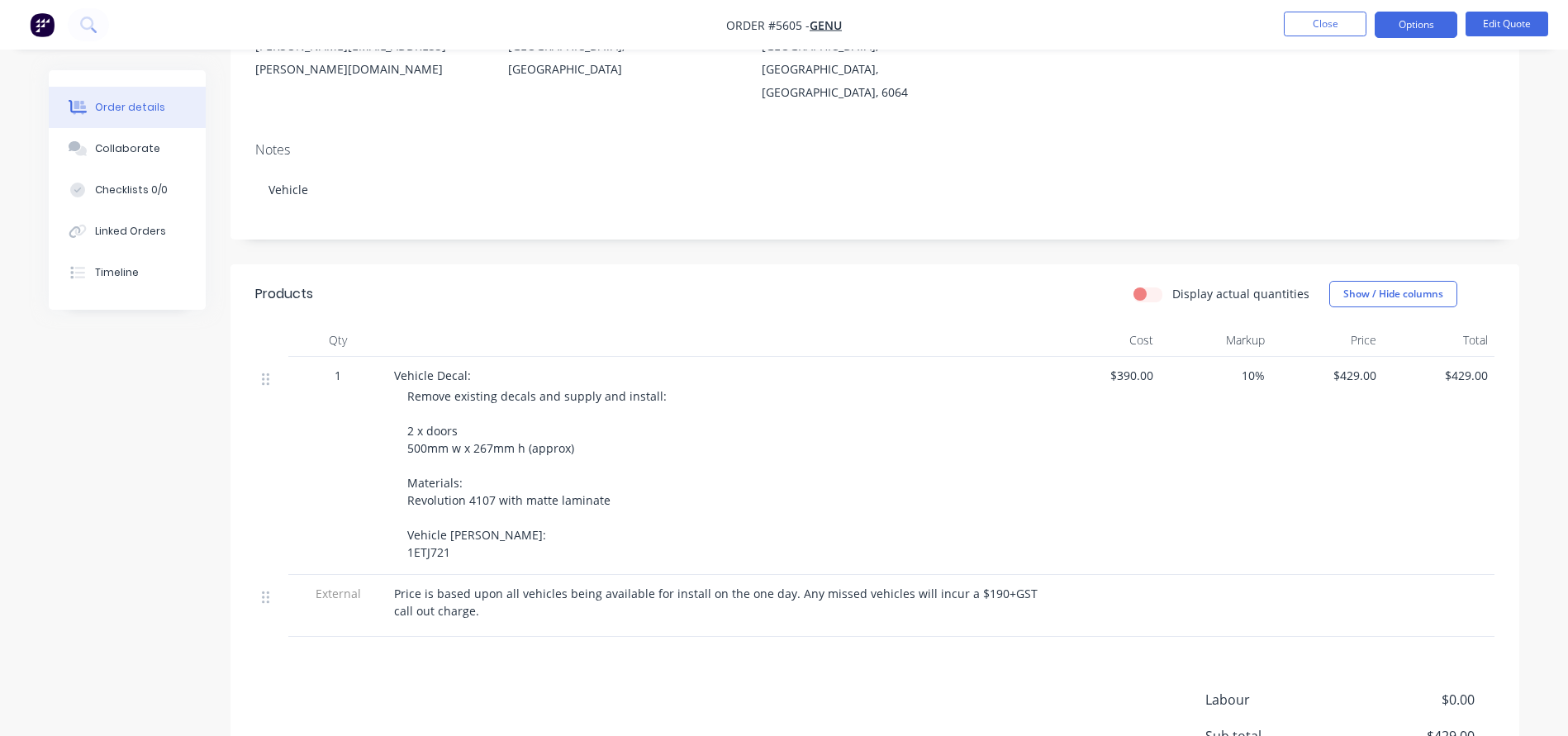
scroll to position [225, 0]
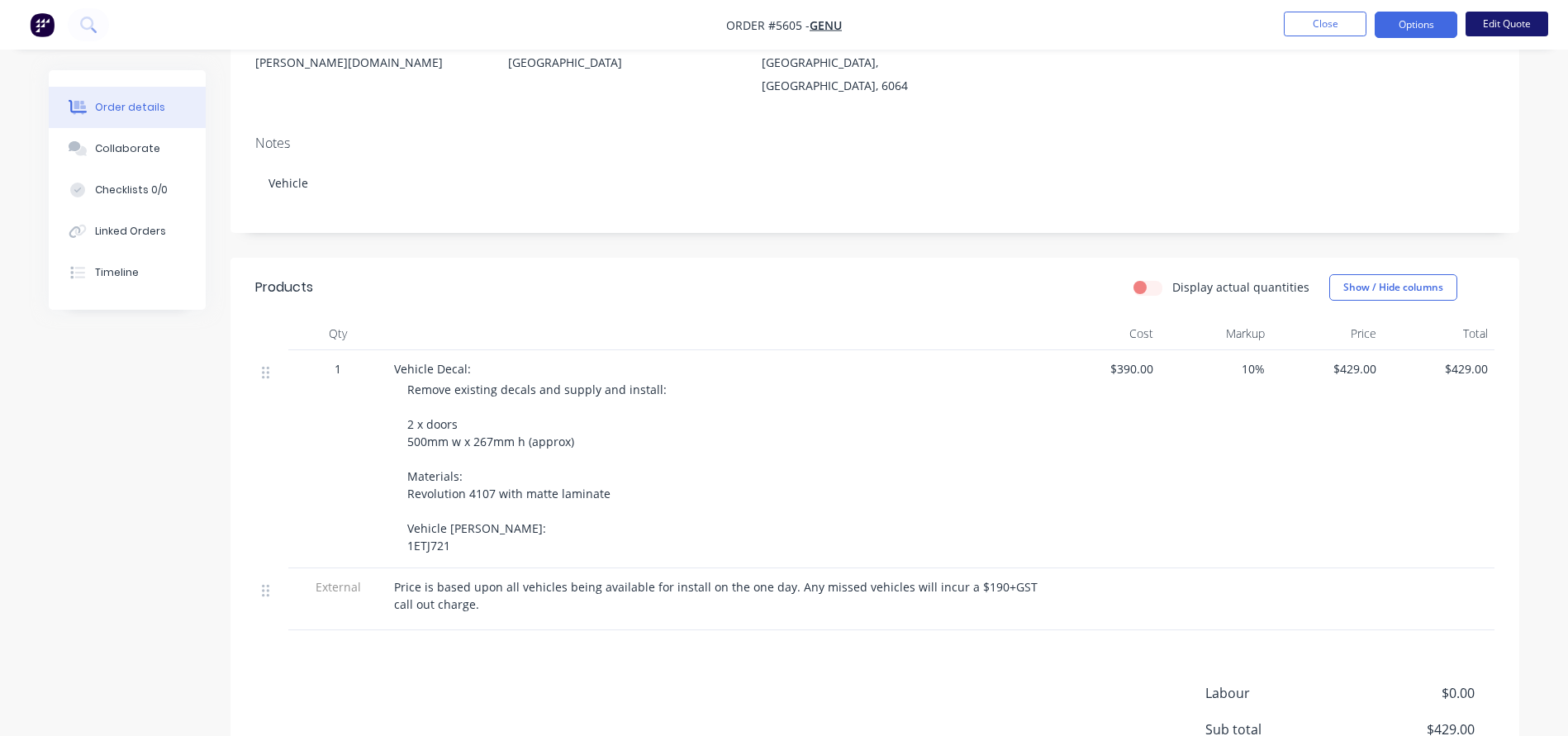
click at [1492, 20] on button "Edit Quote" at bounding box center [1506, 24] width 83 height 25
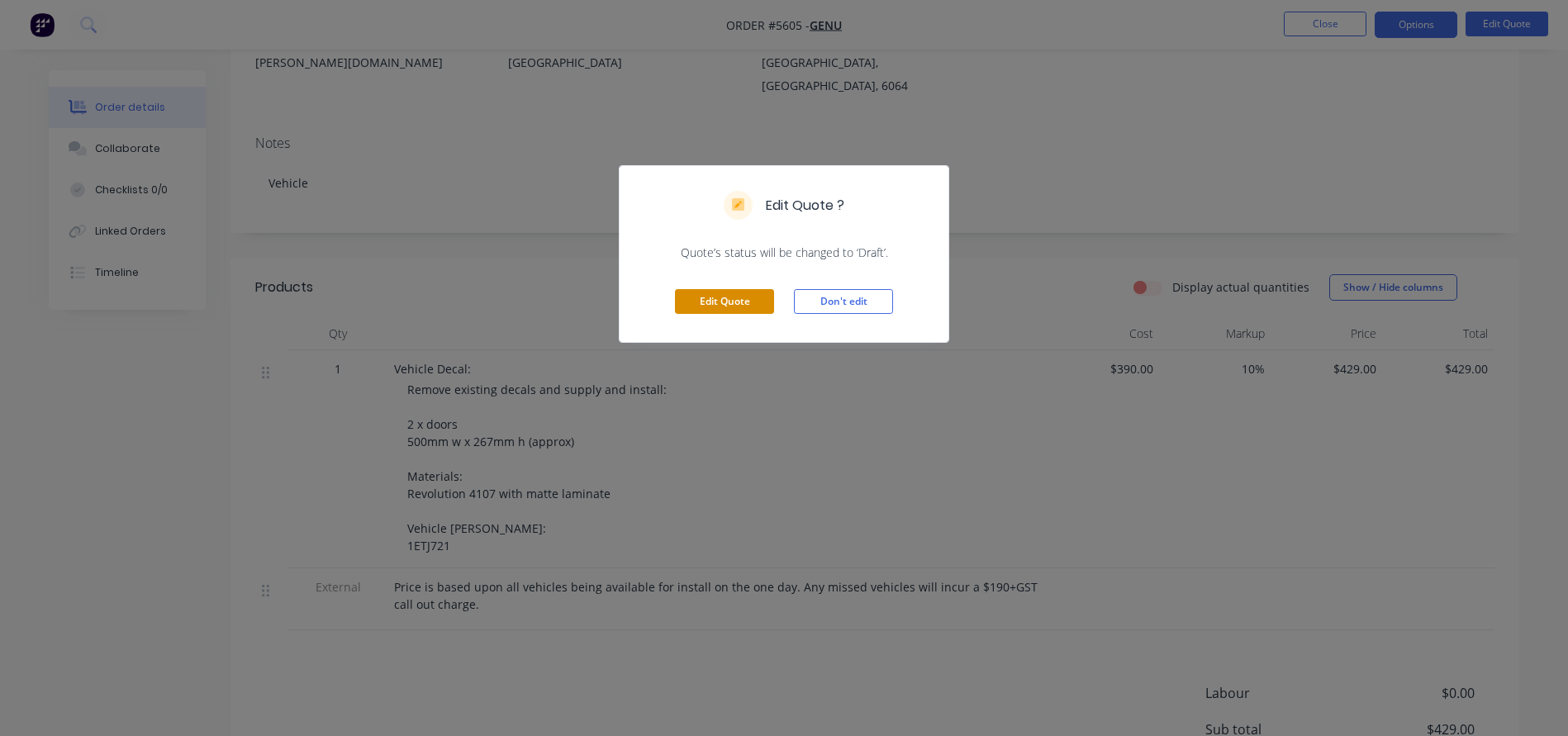
click at [690, 305] on button "Edit Quote" at bounding box center [725, 301] width 100 height 25
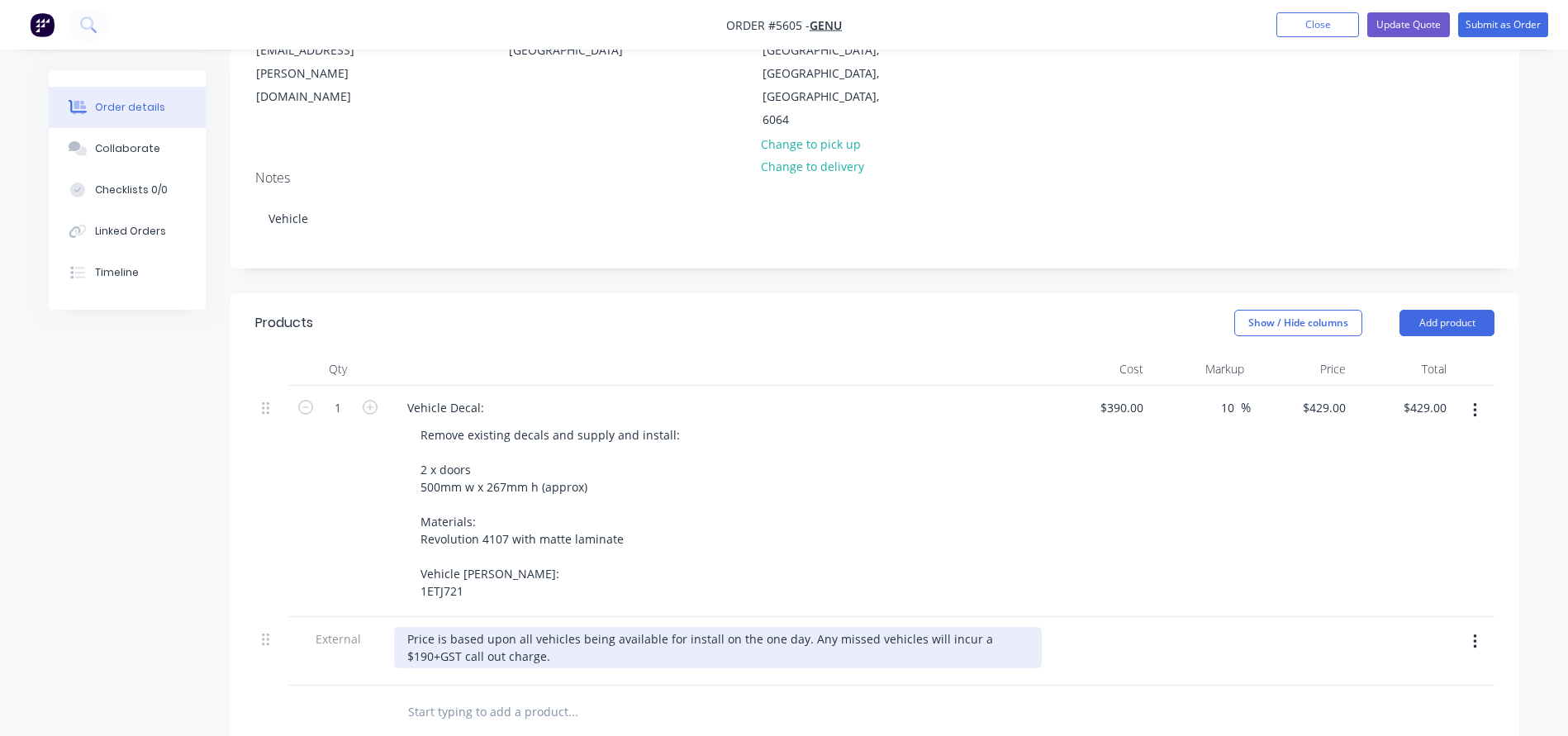
scroll to position [243, 0]
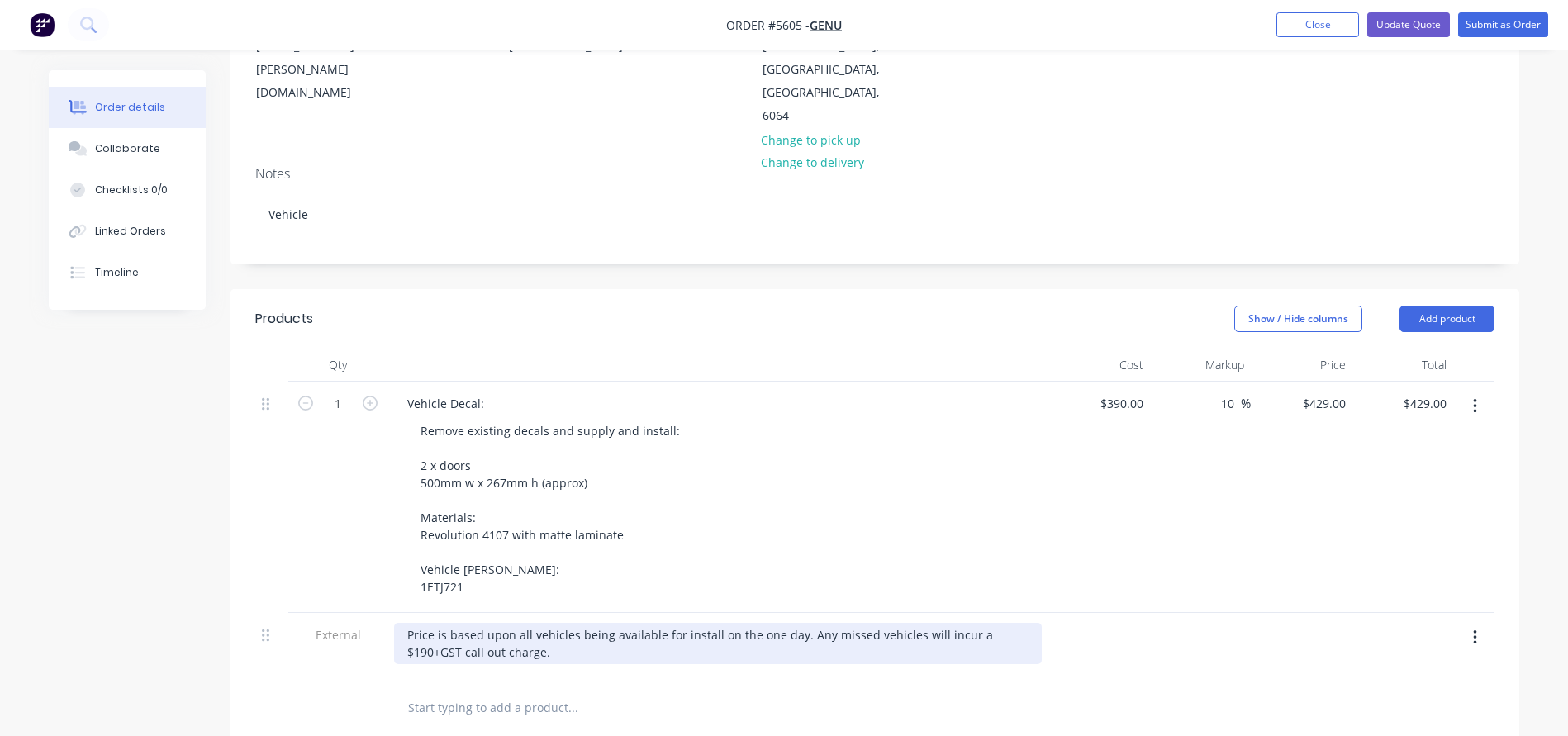
click at [530, 623] on div "Price is based upon all vehicles being available for install on the one day. An…" at bounding box center [718, 643] width 647 height 41
click at [580, 623] on div "Price is based upon the vehicles being available for install on the one day. An…" at bounding box center [718, 643] width 647 height 41
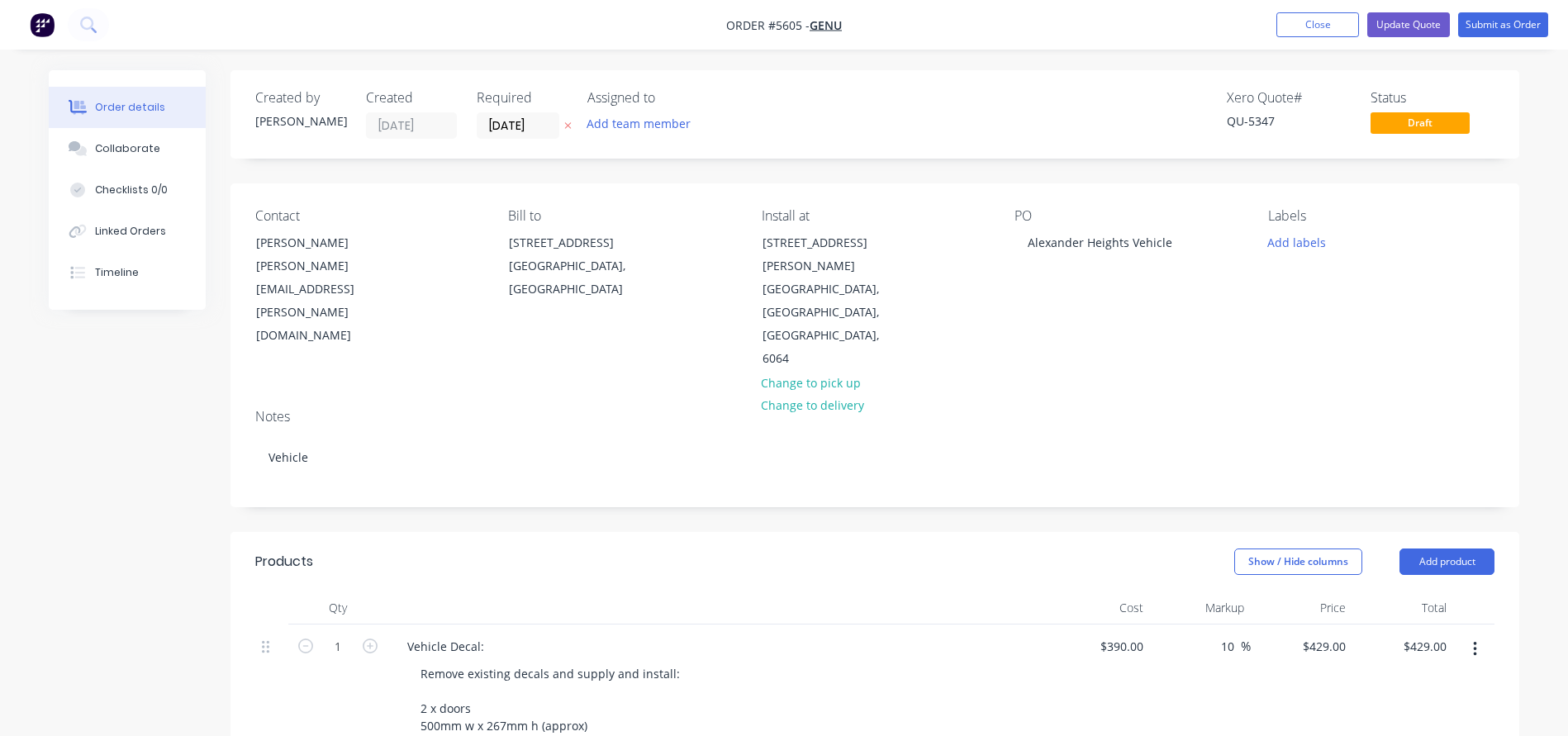
scroll to position [0, 0]
click at [1400, 25] on button "Update Quote" at bounding box center [1408, 24] width 83 height 25
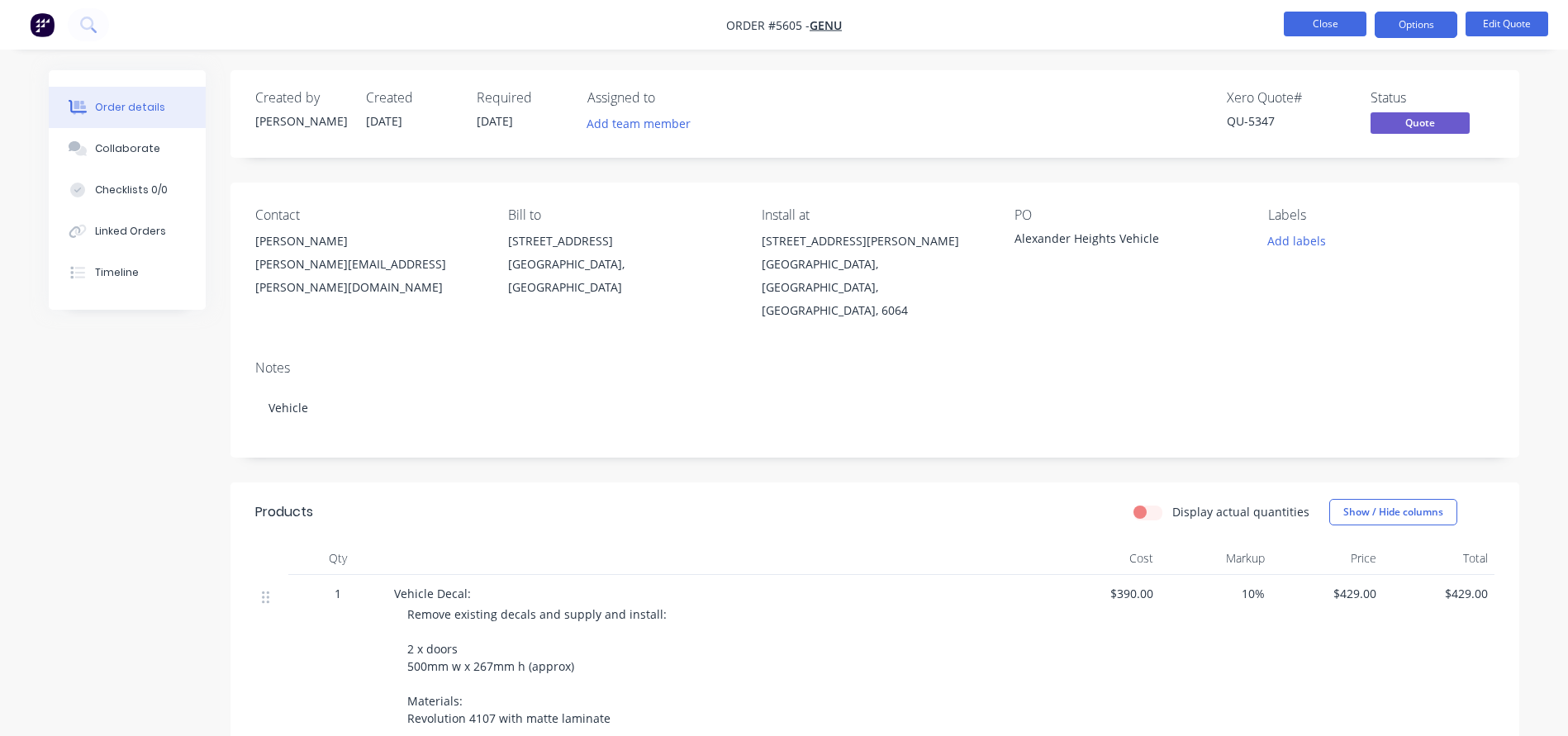
click at [1322, 22] on button "Close" at bounding box center [1324, 24] width 83 height 25
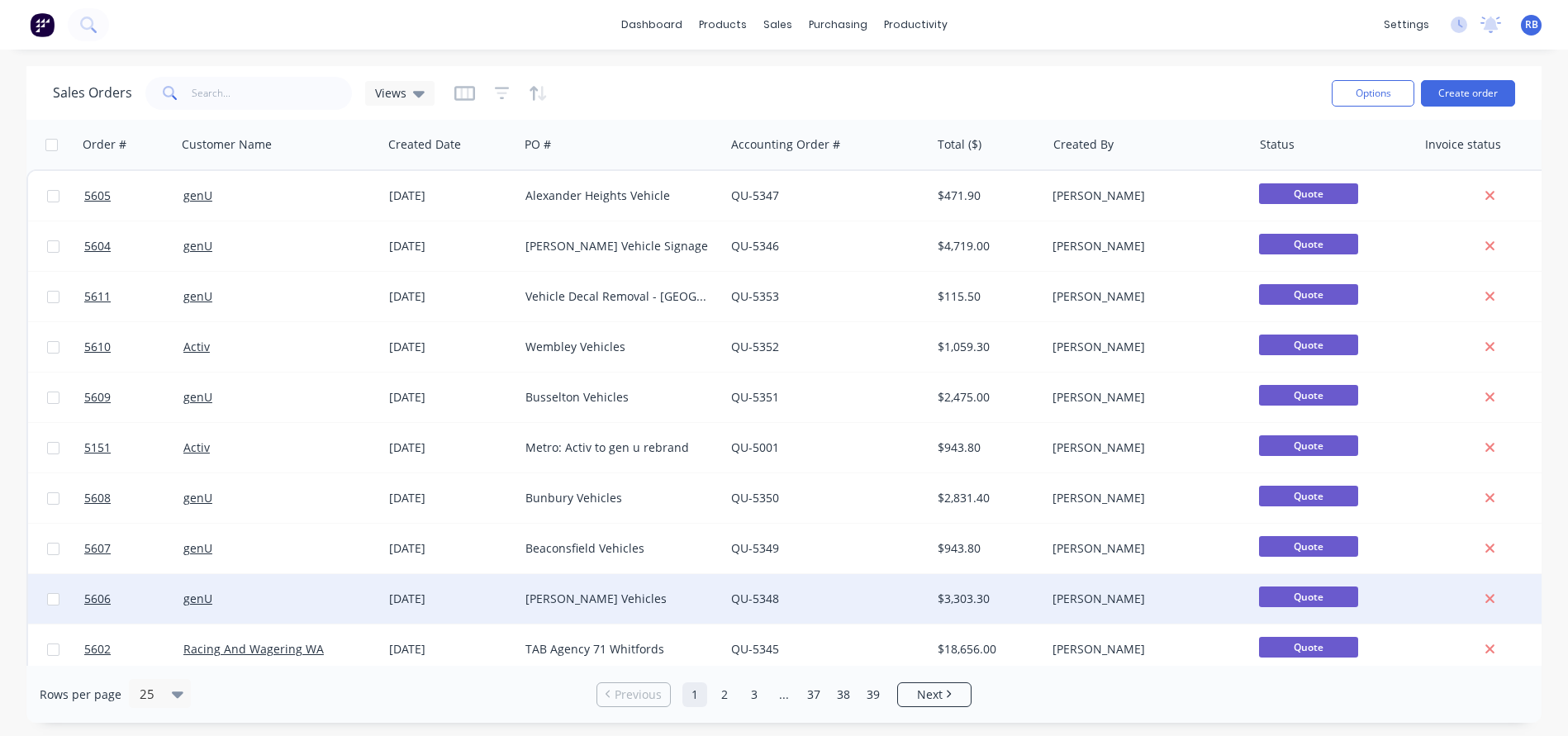
click at [582, 596] on div "[PERSON_NAME] Vehicles" at bounding box center [617, 599] width 183 height 17
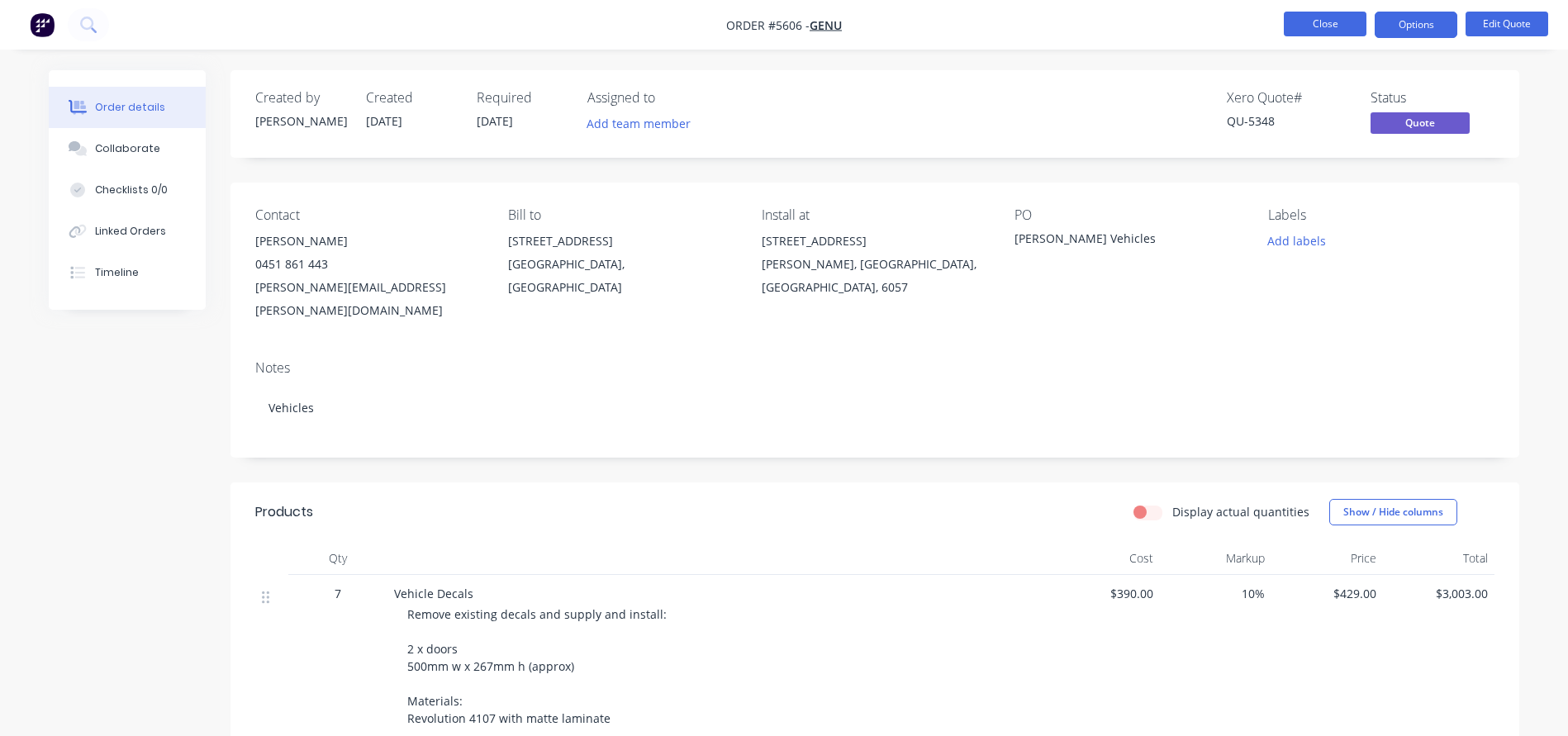
click at [1331, 27] on button "Close" at bounding box center [1324, 24] width 83 height 25
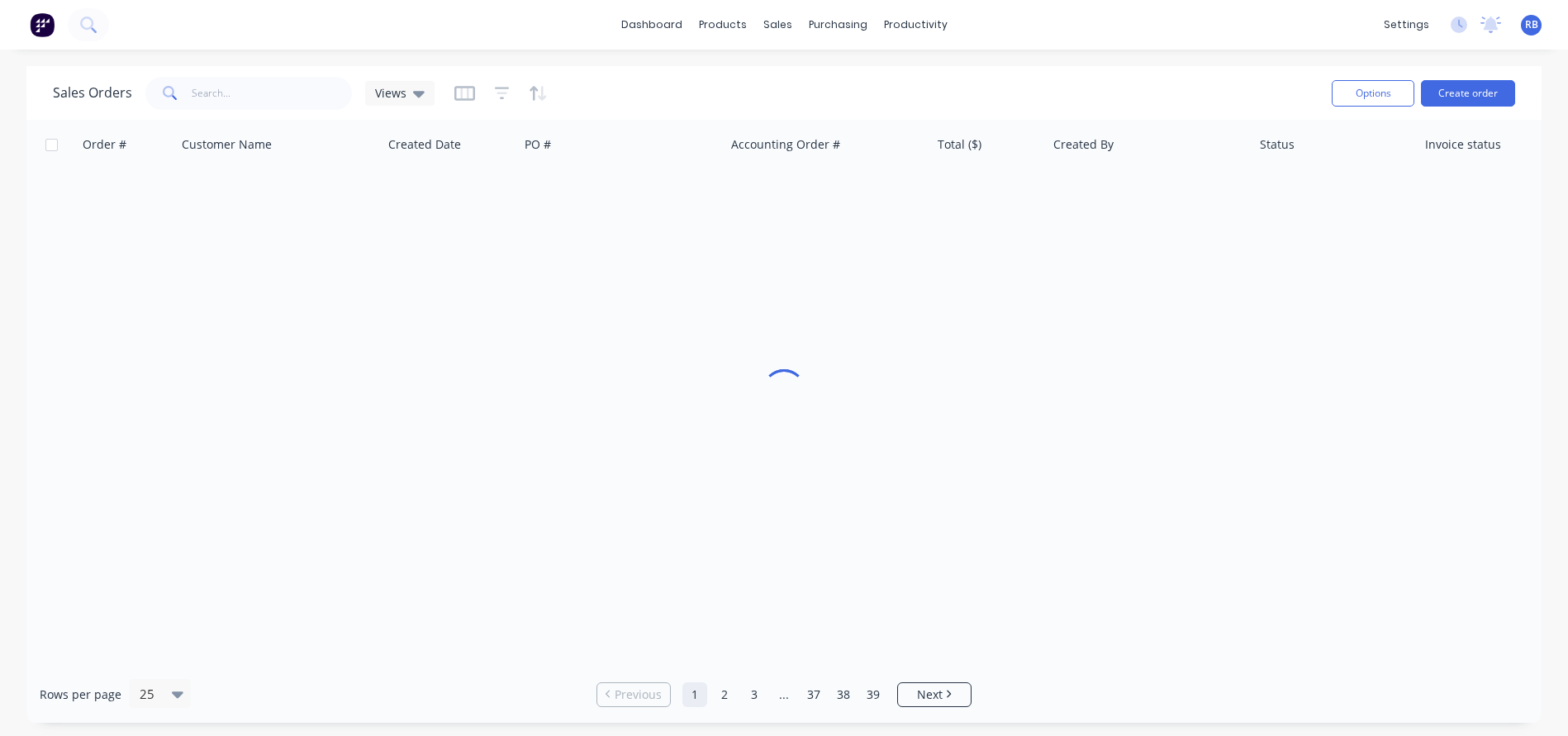
click at [1331, 27] on div "dashboard products sales purchasing productivity dashboard products Product Cat…" at bounding box center [784, 25] width 1568 height 50
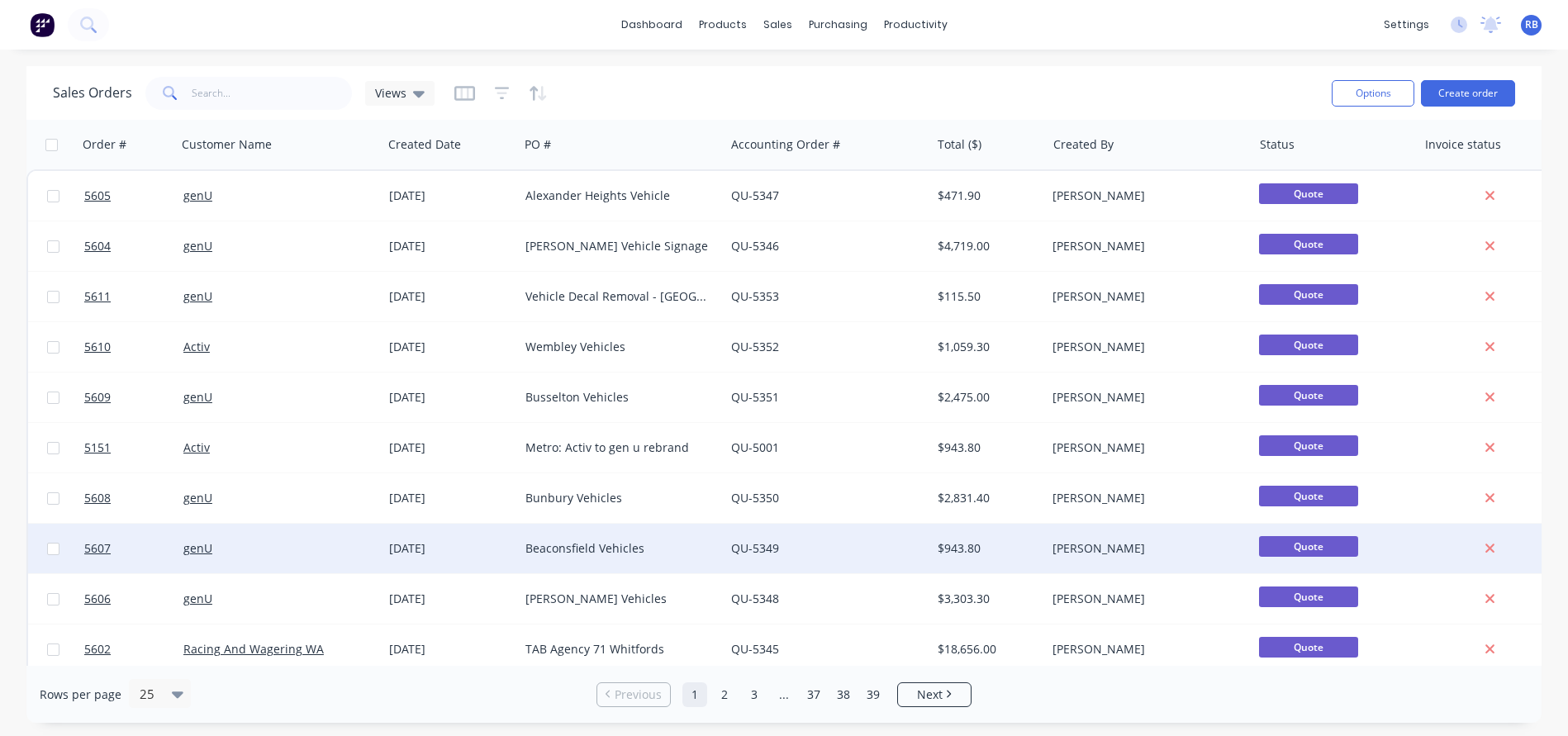
click at [564, 553] on div "Beaconsfield Vehicles" at bounding box center [617, 549] width 183 height 17
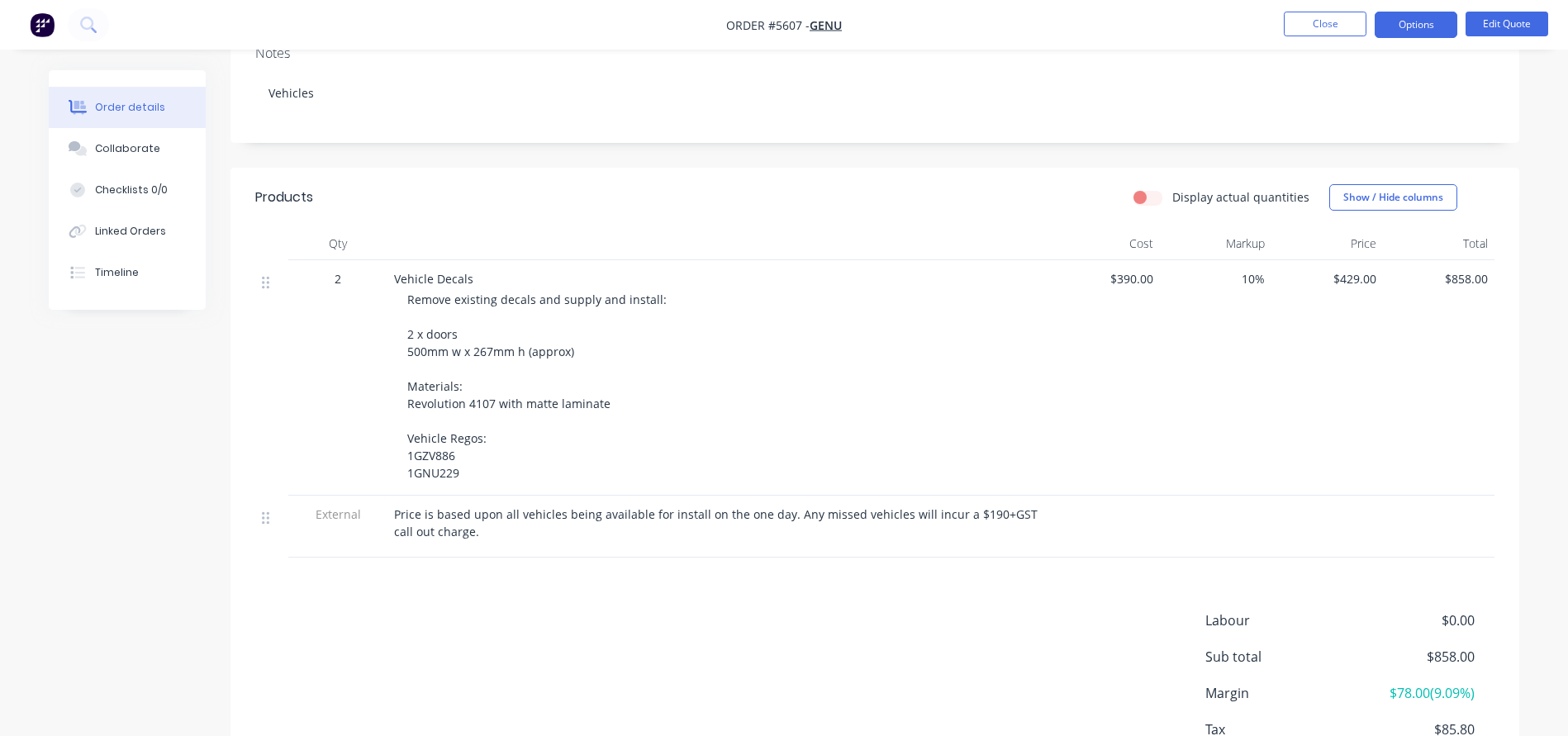
scroll to position [320, 0]
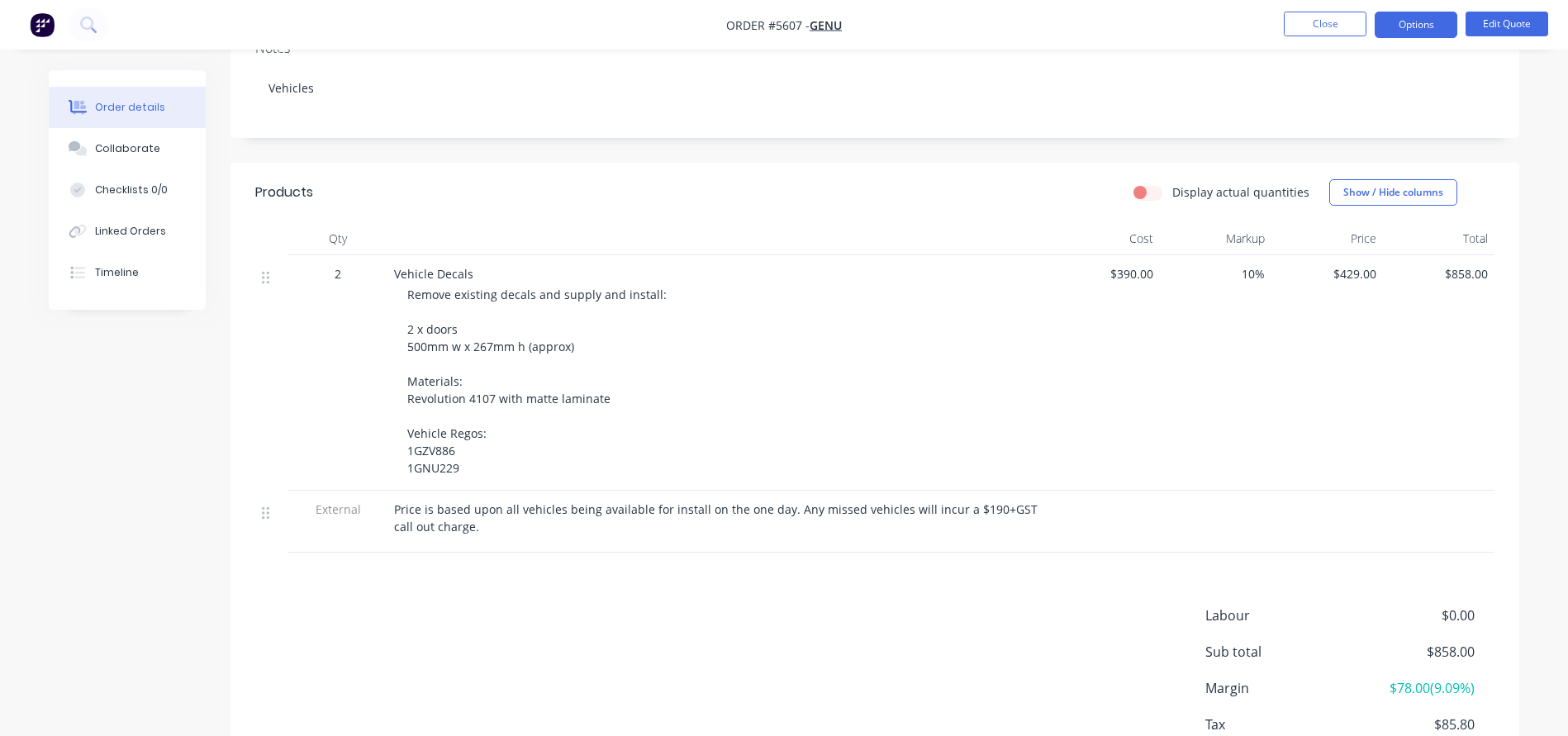
click at [1324, 7] on nav "Order #5607 - genU Close Options Edit Quote" at bounding box center [784, 25] width 1568 height 50
click at [1318, 22] on button "Close" at bounding box center [1324, 24] width 83 height 25
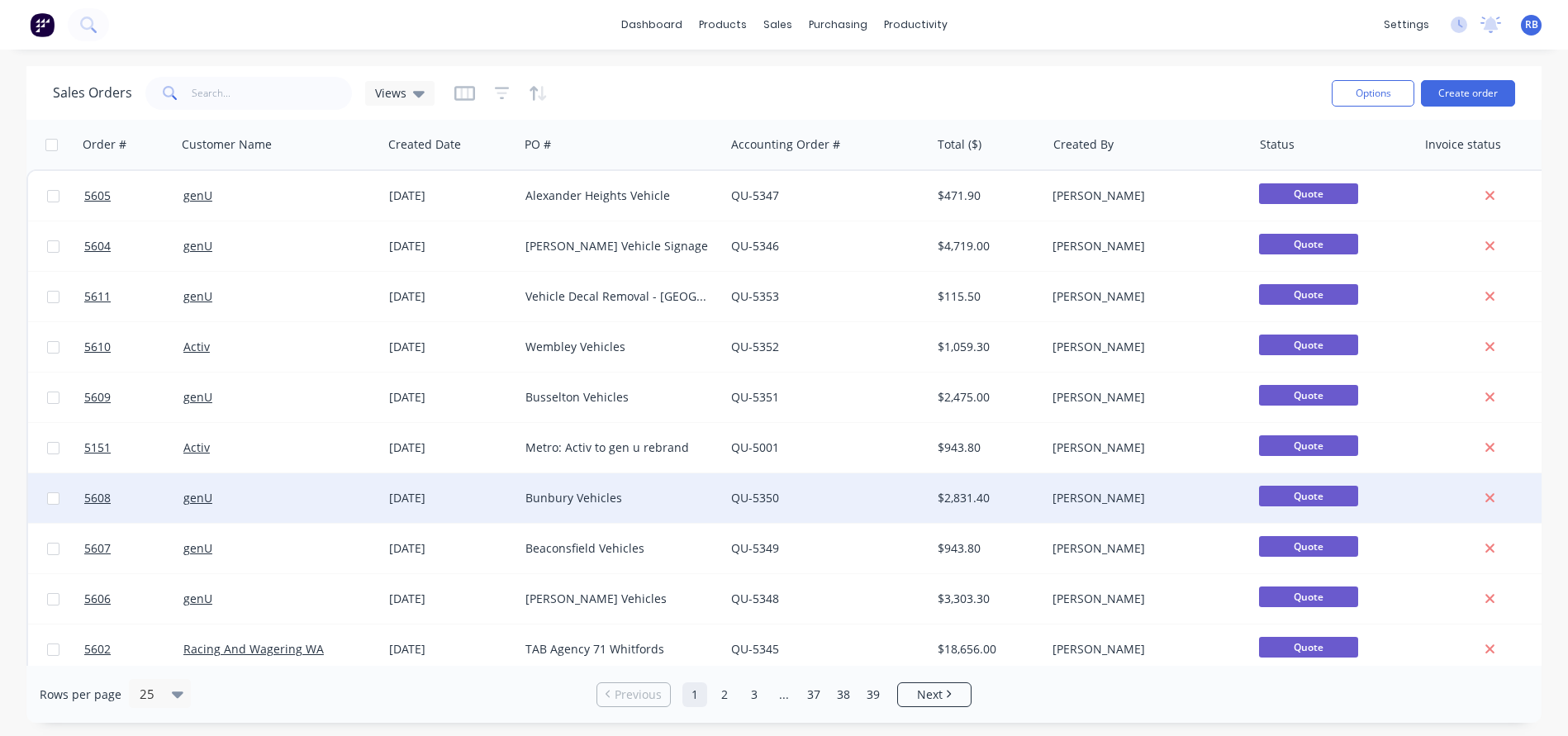
click at [569, 507] on div "Bunbury Vehicles" at bounding box center [621, 498] width 206 height 50
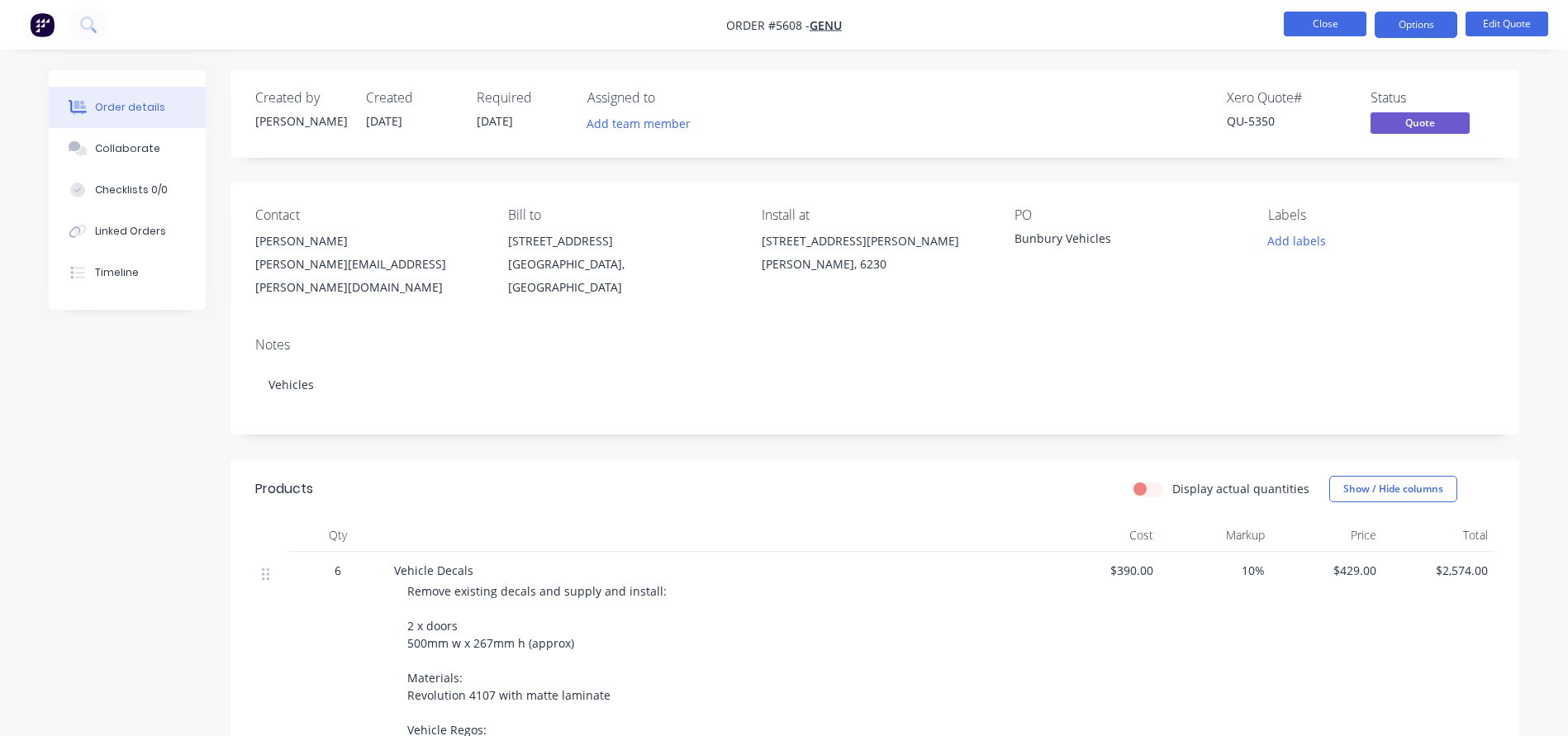
click at [1321, 25] on button "Close" at bounding box center [1324, 24] width 83 height 25
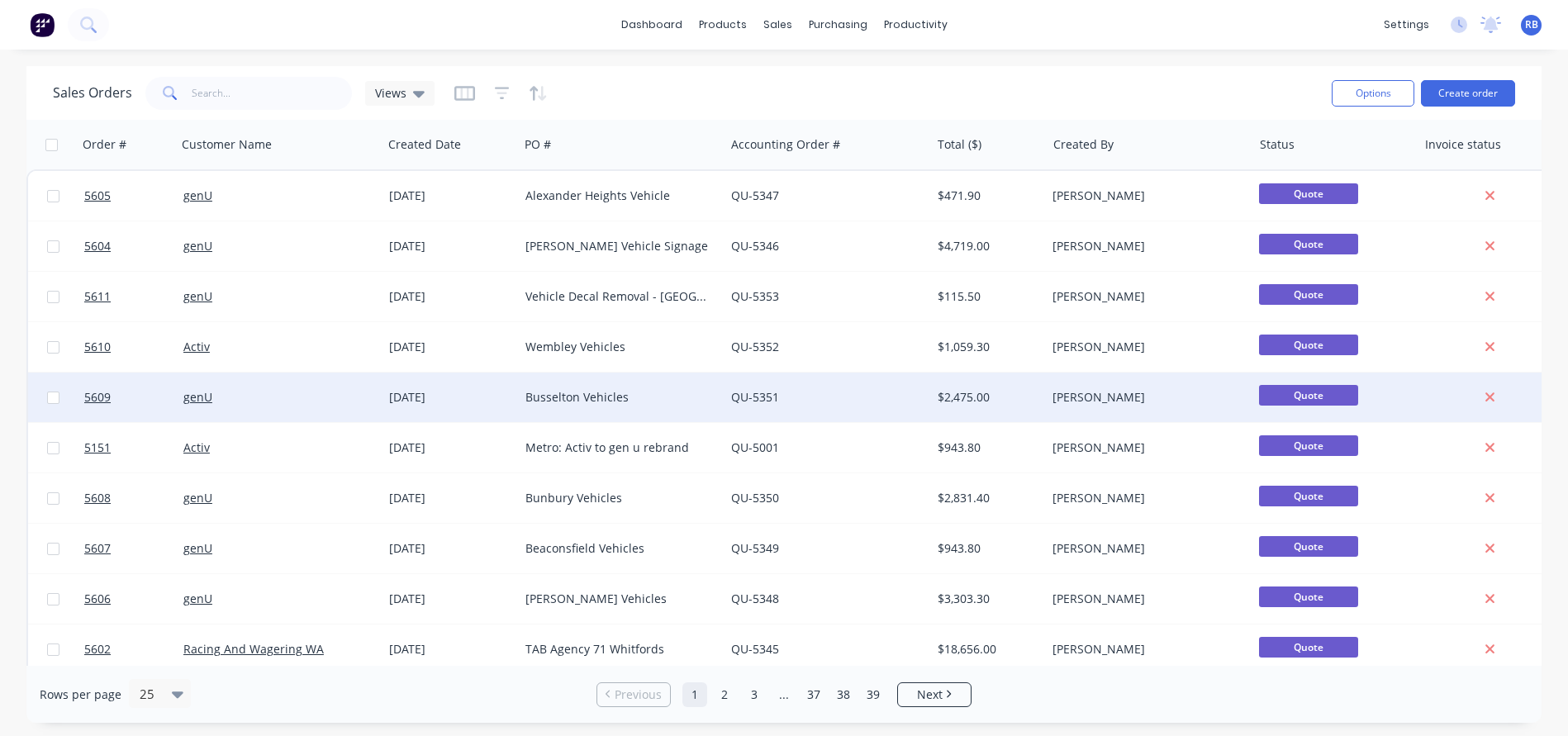
click at [566, 397] on div "Busselton Vehicles" at bounding box center [617, 397] width 183 height 17
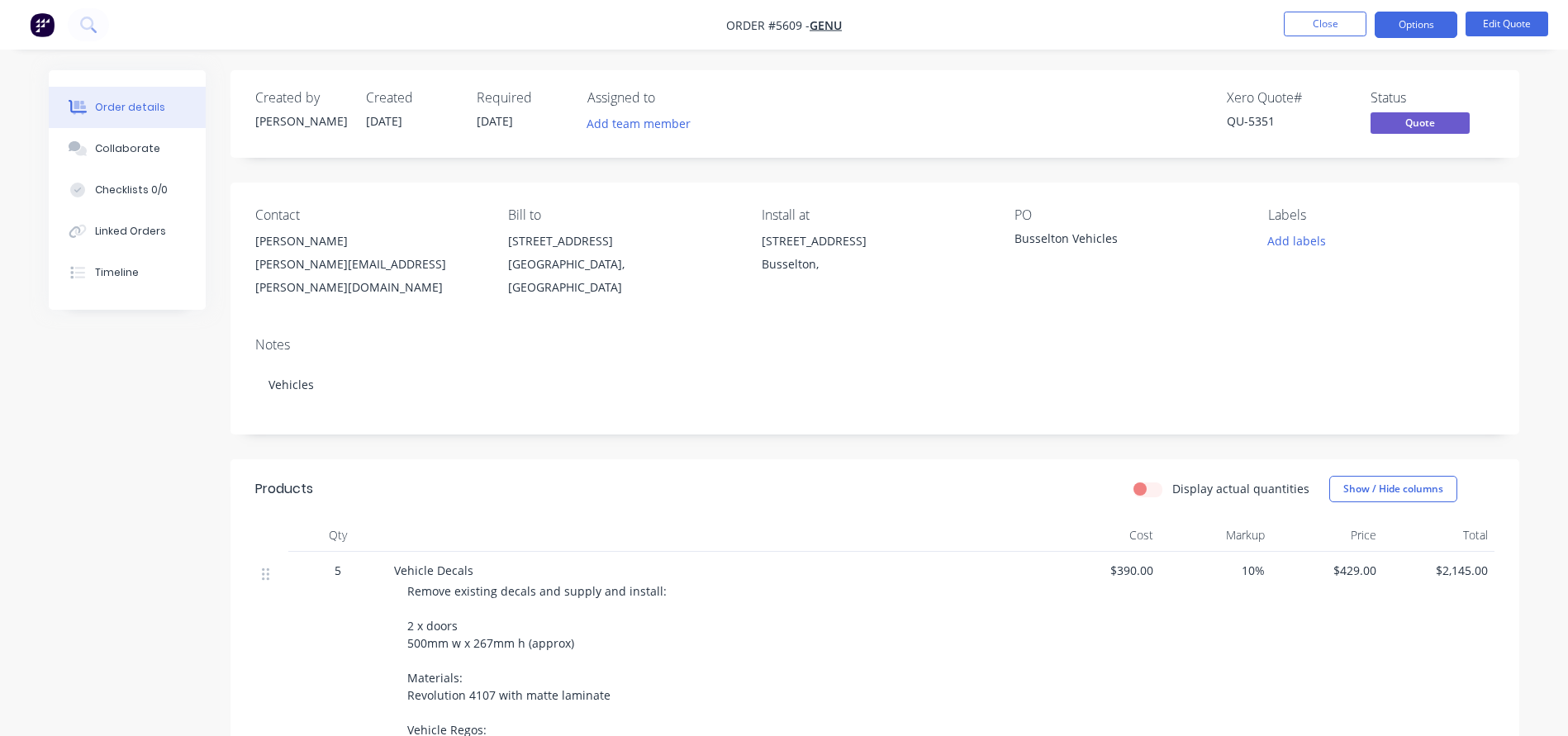
click at [802, 251] on div "[STREET_ADDRESS]" at bounding box center [874, 241] width 226 height 23
click at [1521, 20] on button "Edit Quote" at bounding box center [1506, 24] width 83 height 25
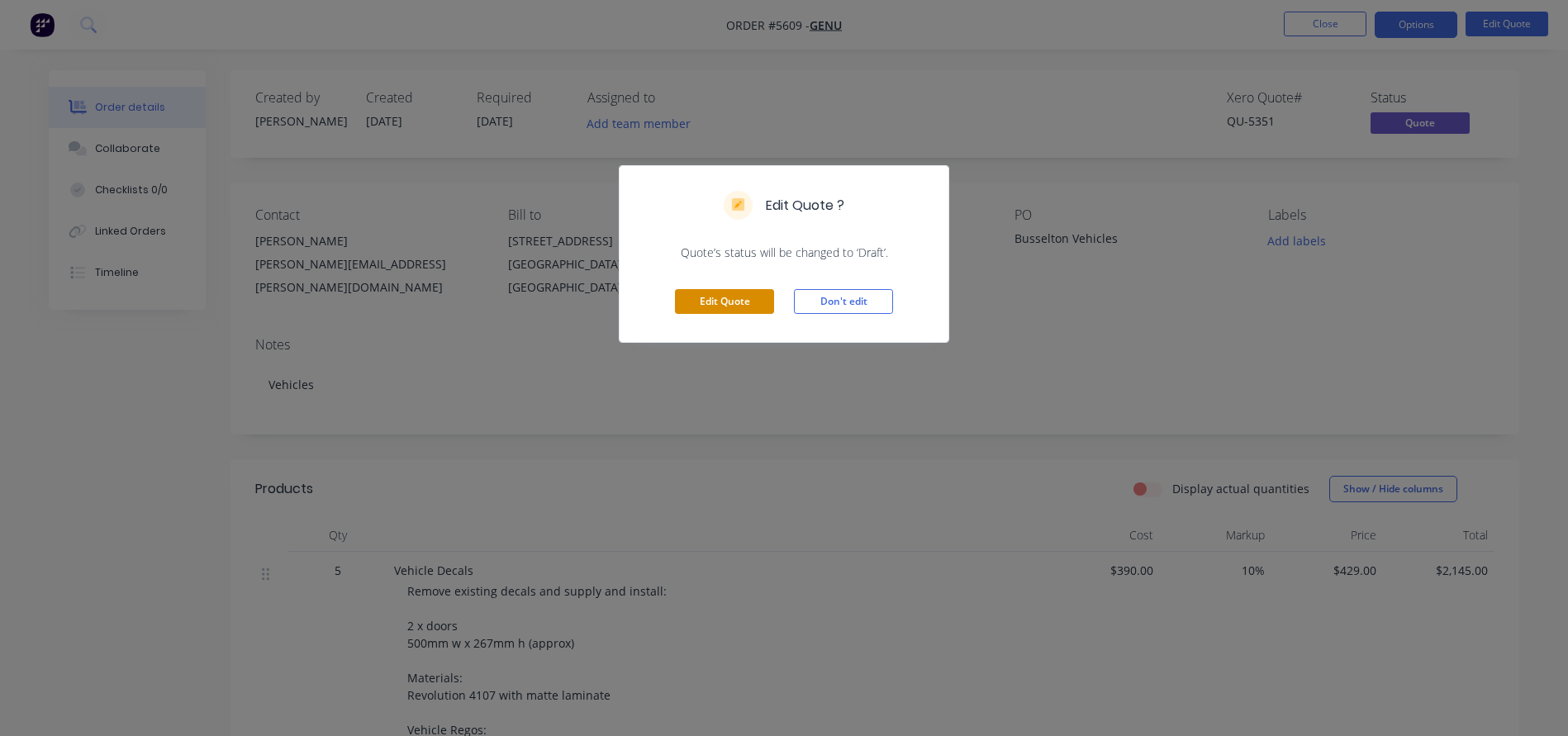
click at [720, 294] on button "Edit Quote" at bounding box center [725, 301] width 100 height 25
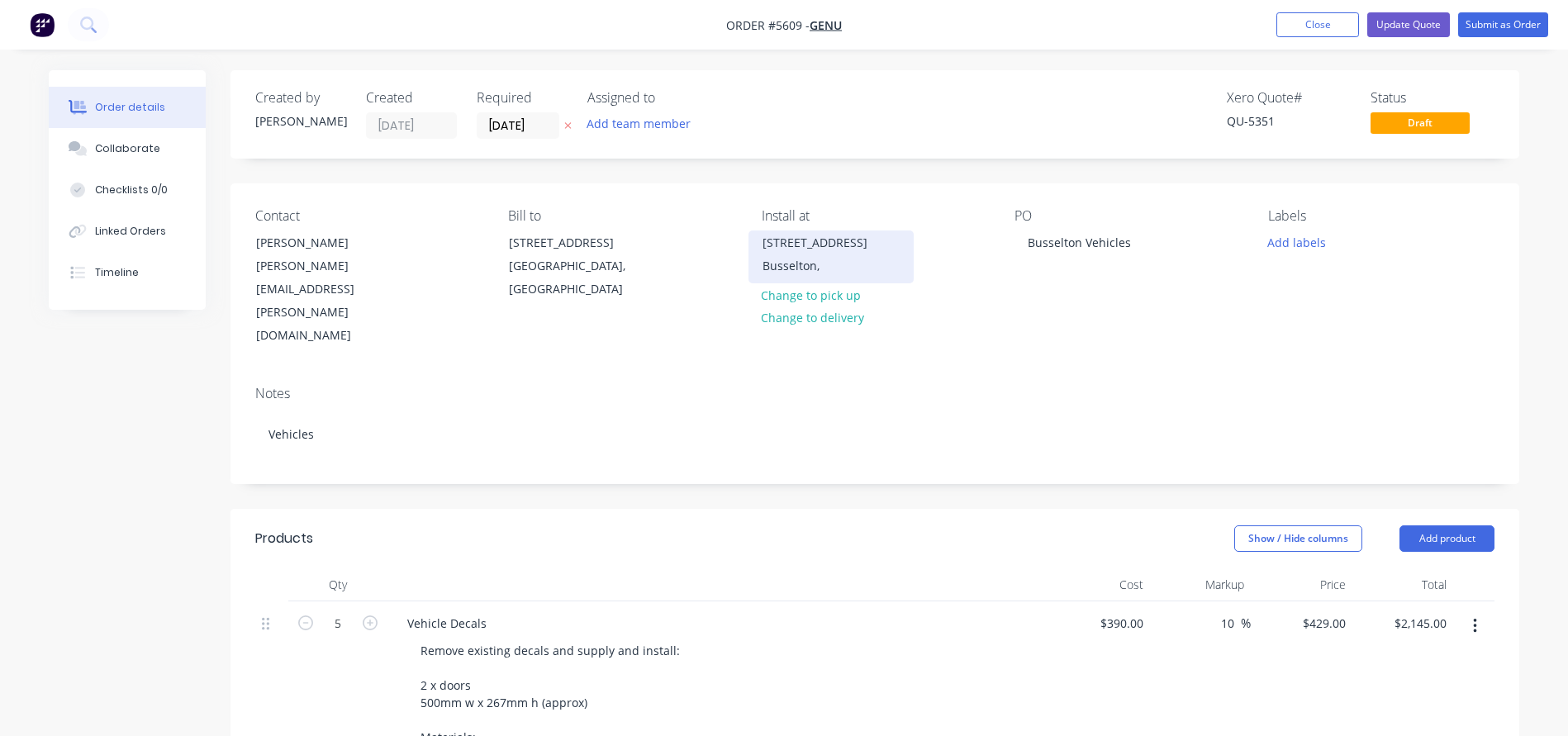
click at [825, 255] on div "Busselton," at bounding box center [831, 266] width 137 height 23
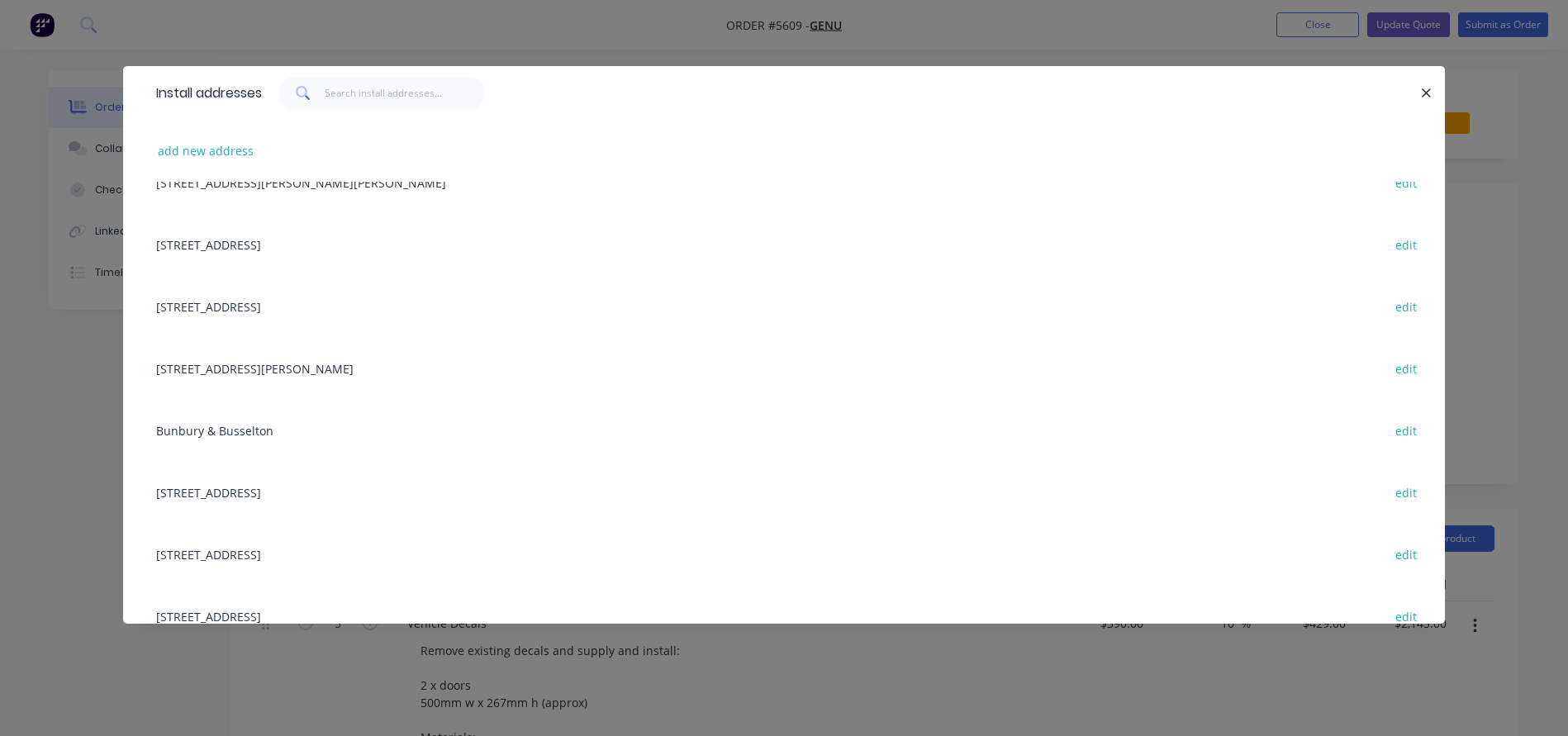
scroll to position [218, 0]
click at [1414, 487] on button "edit" at bounding box center [1405, 490] width 39 height 22
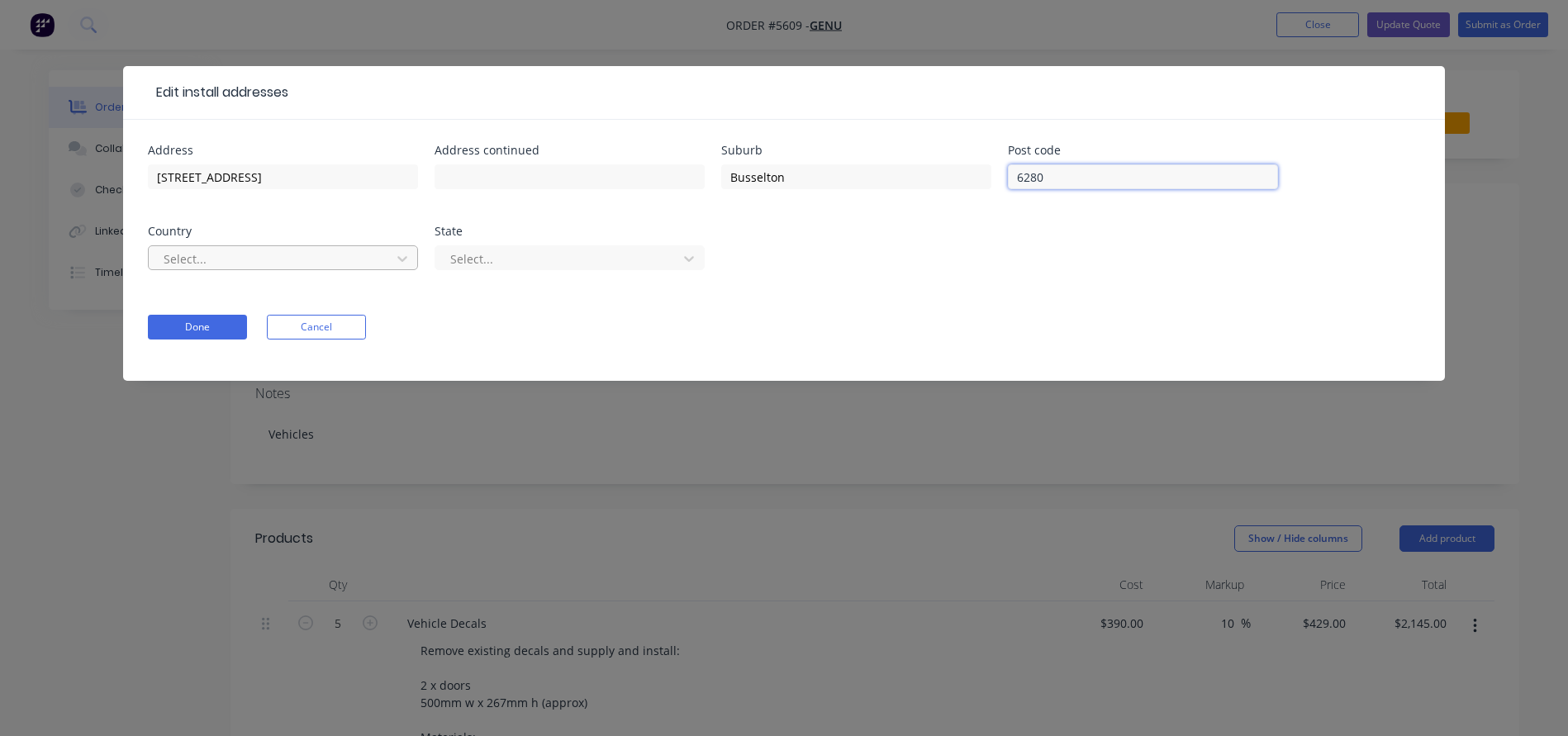
type input "6280"
click at [255, 250] on div at bounding box center [273, 259] width 221 height 21
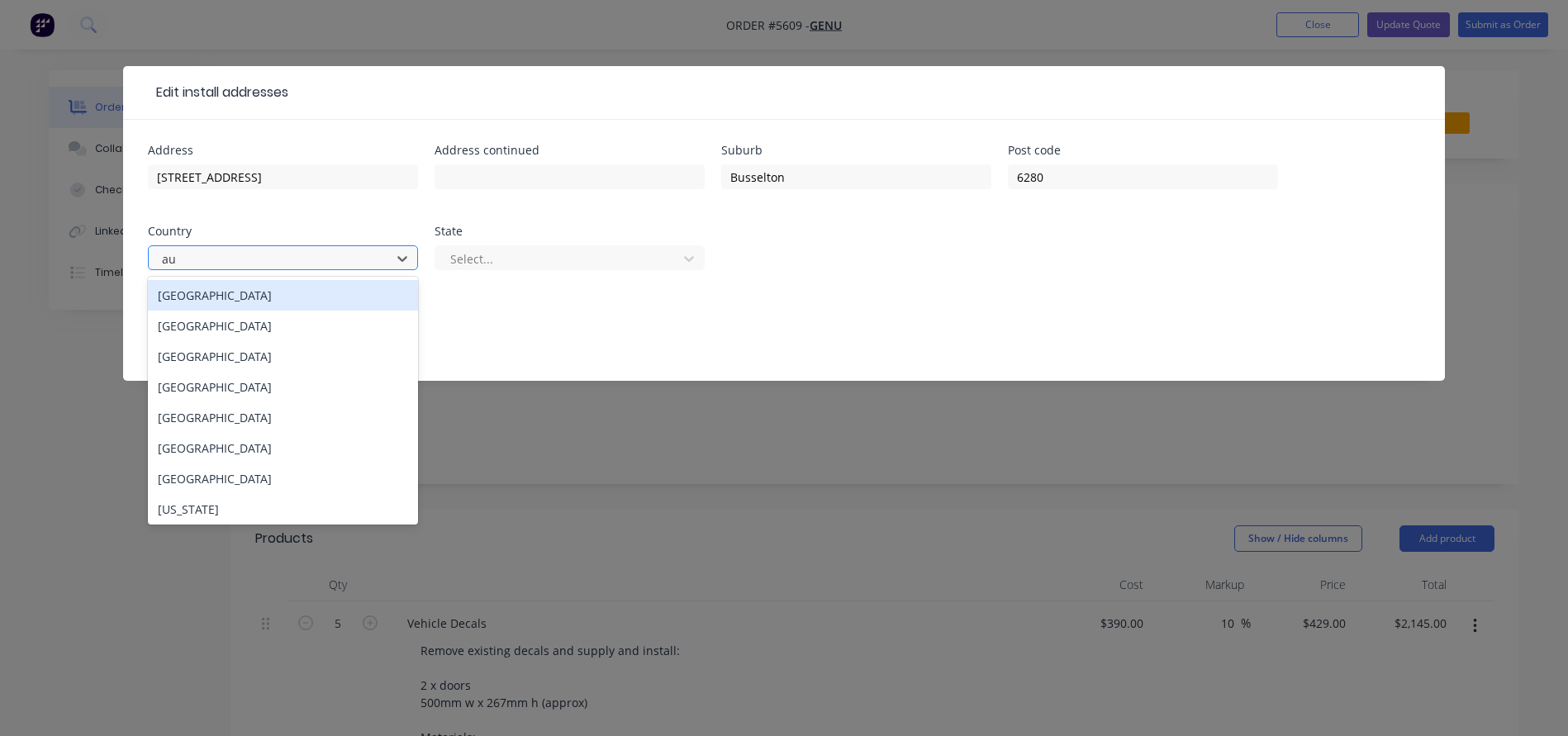
type input "aus"
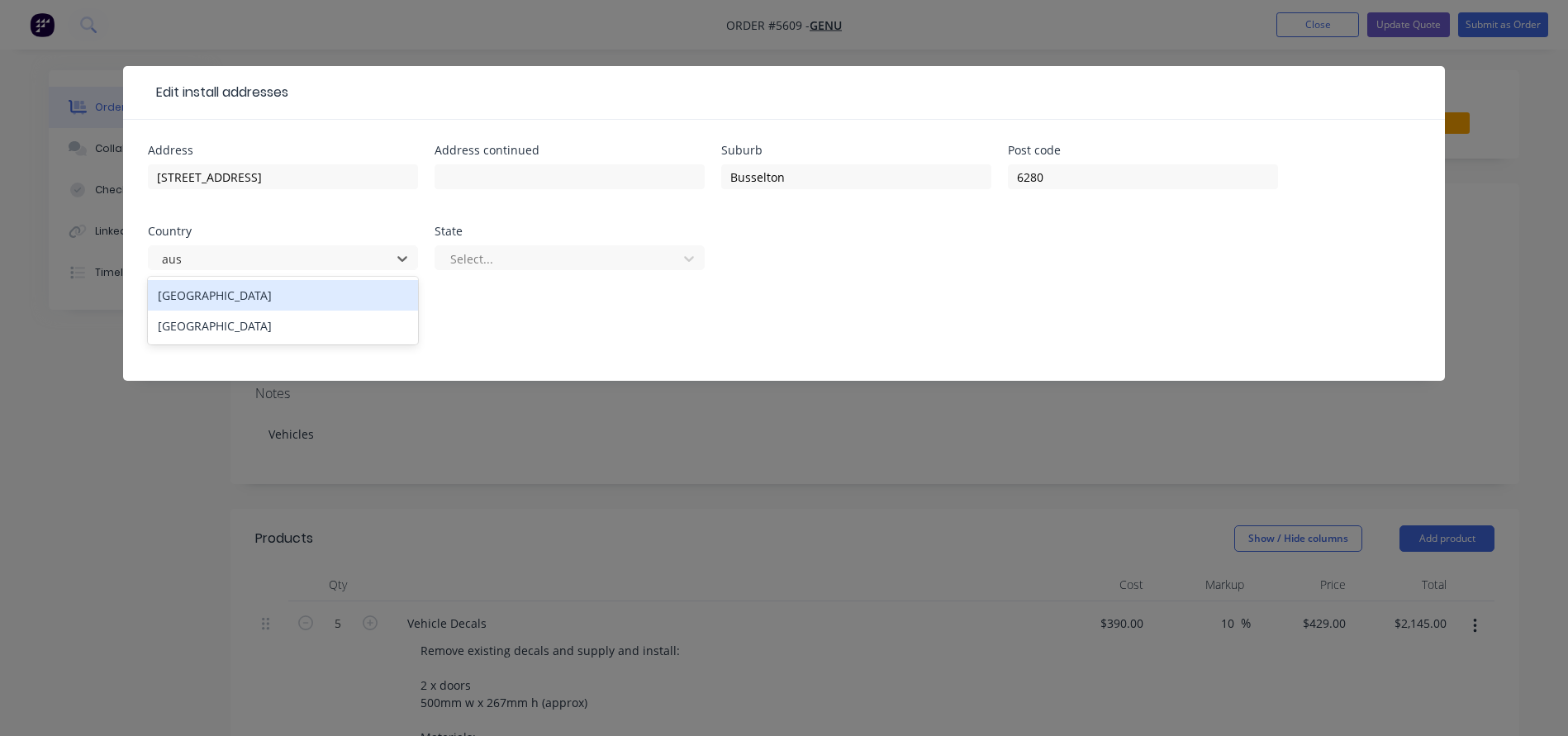
click at [183, 301] on div "[GEOGRAPHIC_DATA]" at bounding box center [283, 295] width 270 height 31
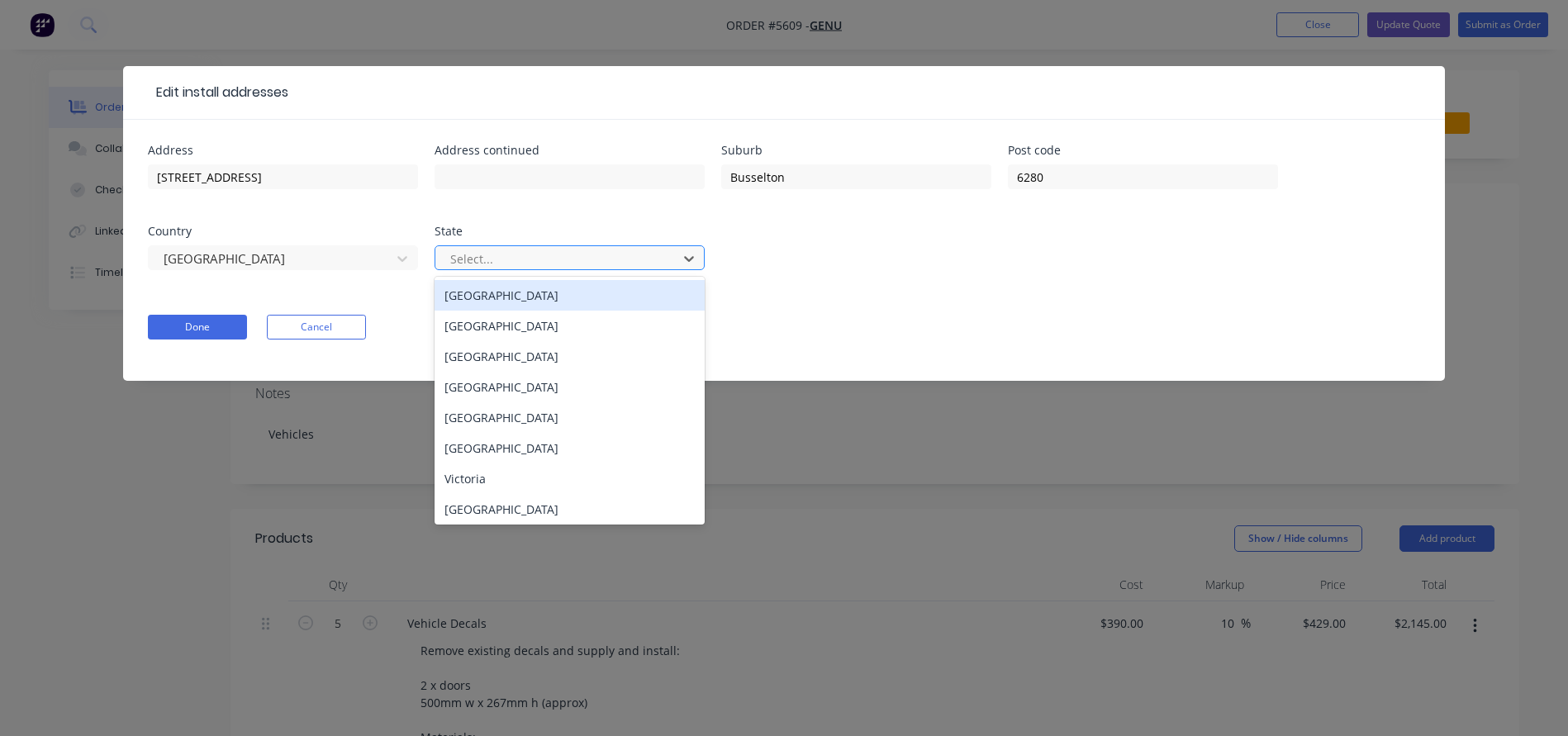
click at [508, 255] on div at bounding box center [560, 259] width 221 height 21
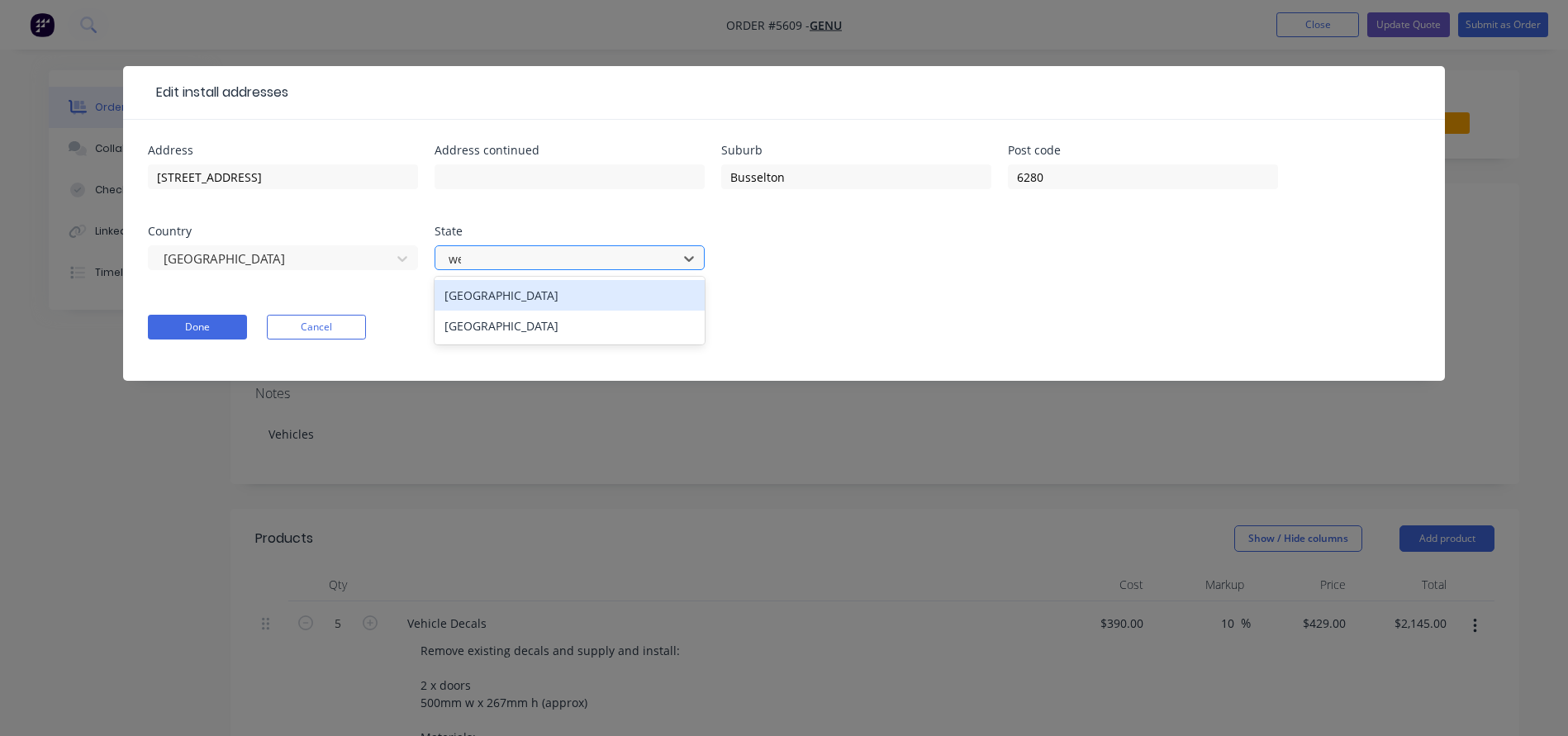
type input "wes"
click at [483, 297] on div "Western Australia" at bounding box center [568, 295] width 270 height 31
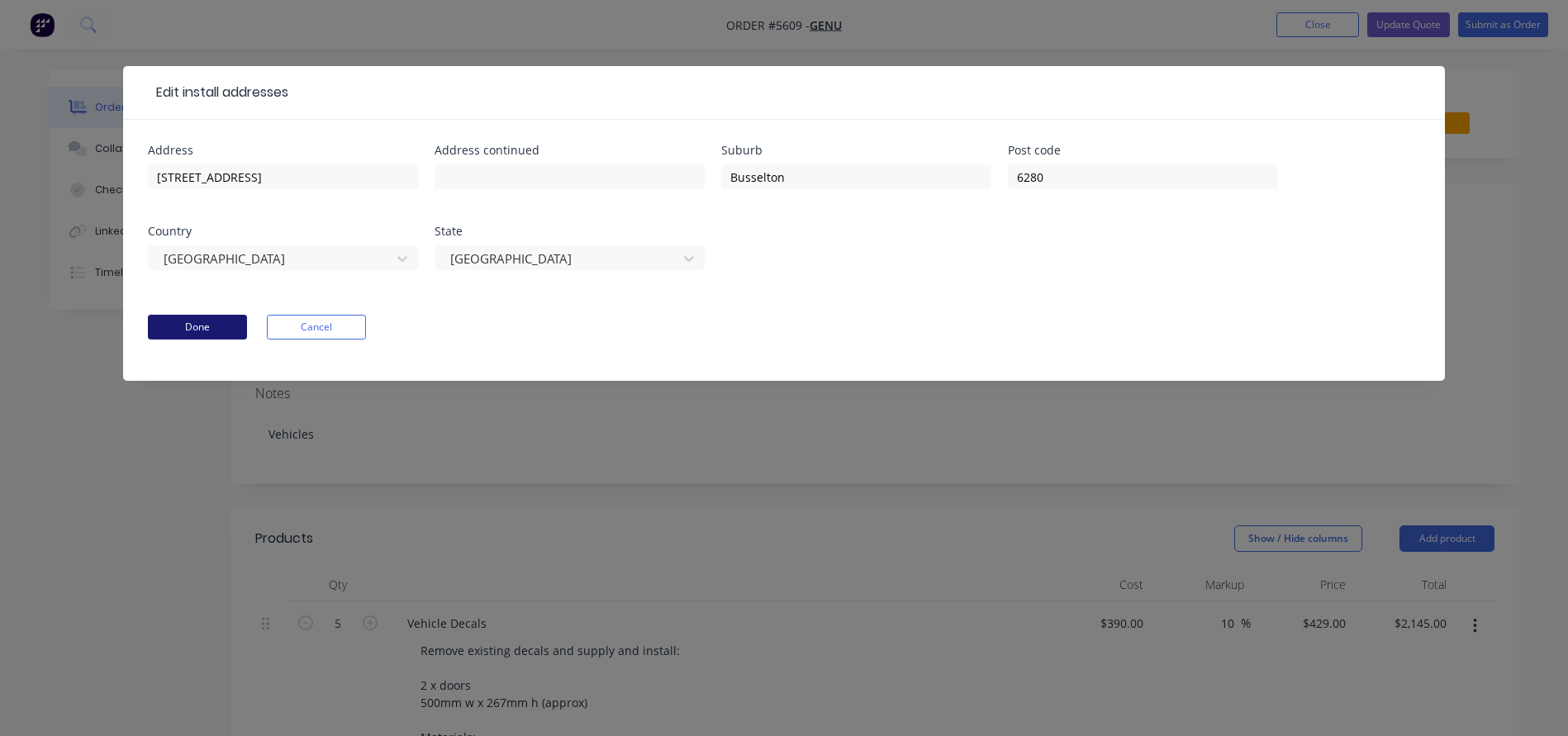
click at [182, 328] on button "Done" at bounding box center [198, 327] width 100 height 25
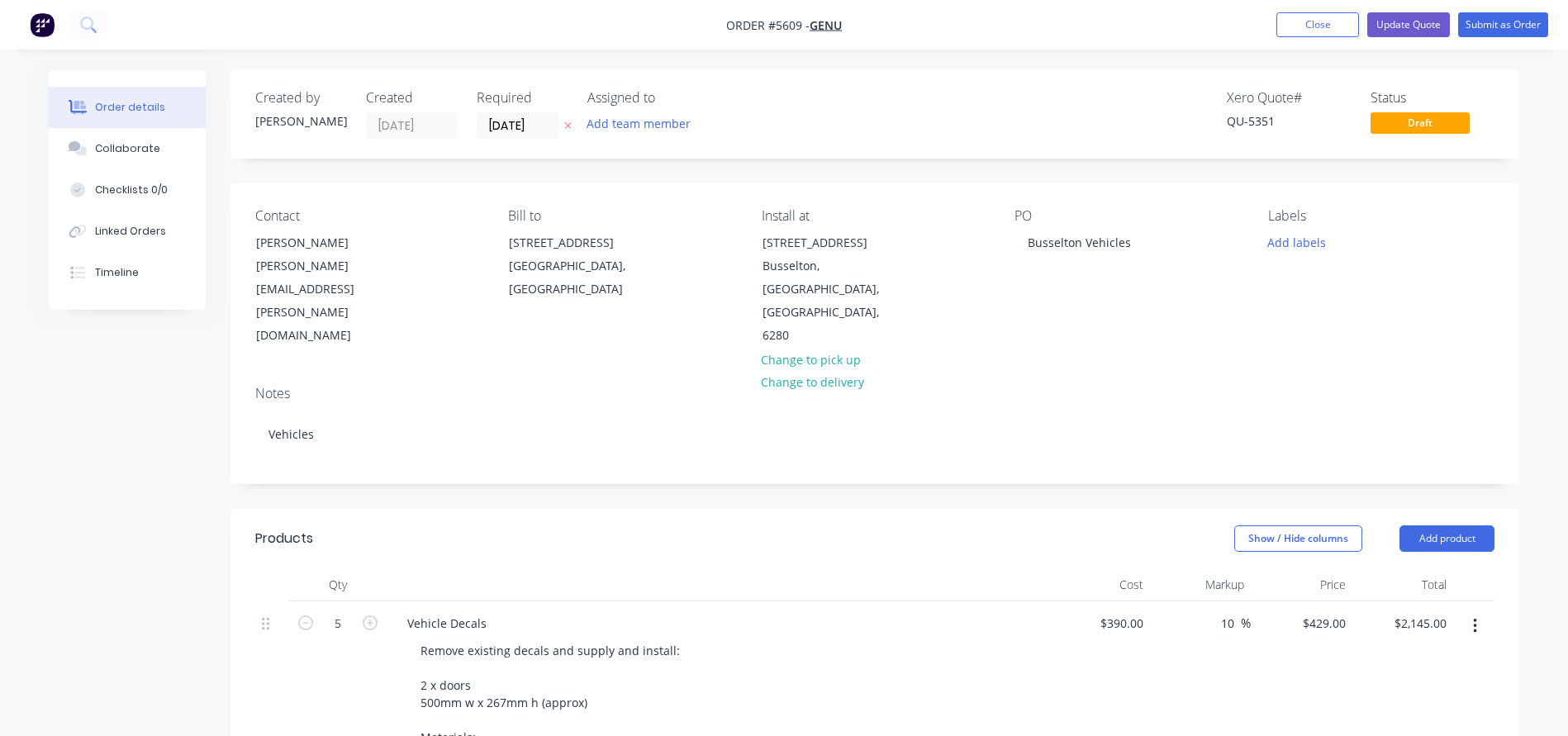
scroll to position [0, 0]
click at [1417, 25] on button "Update Quote" at bounding box center [1408, 24] width 83 height 25
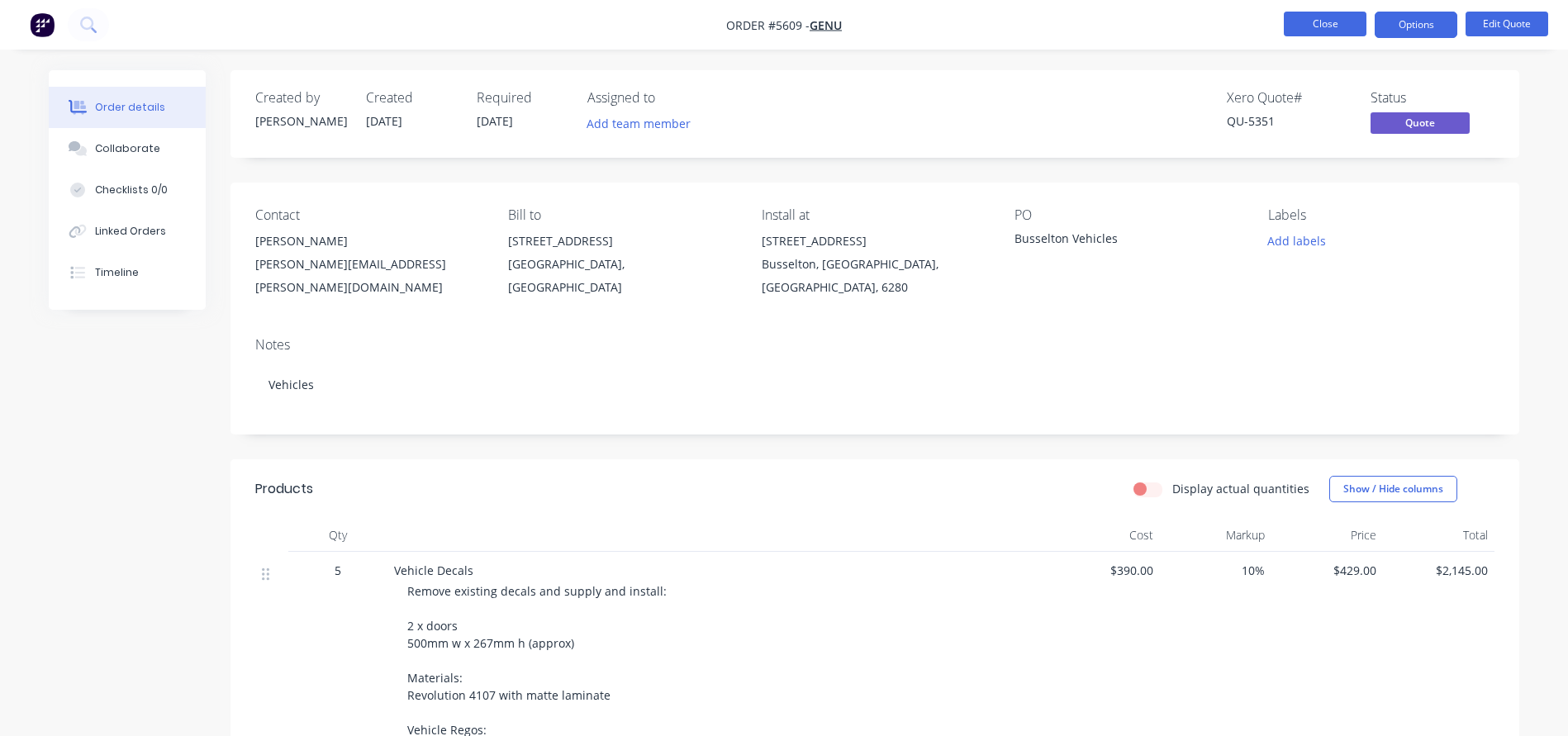
click at [1303, 21] on button "Close" at bounding box center [1324, 24] width 83 height 25
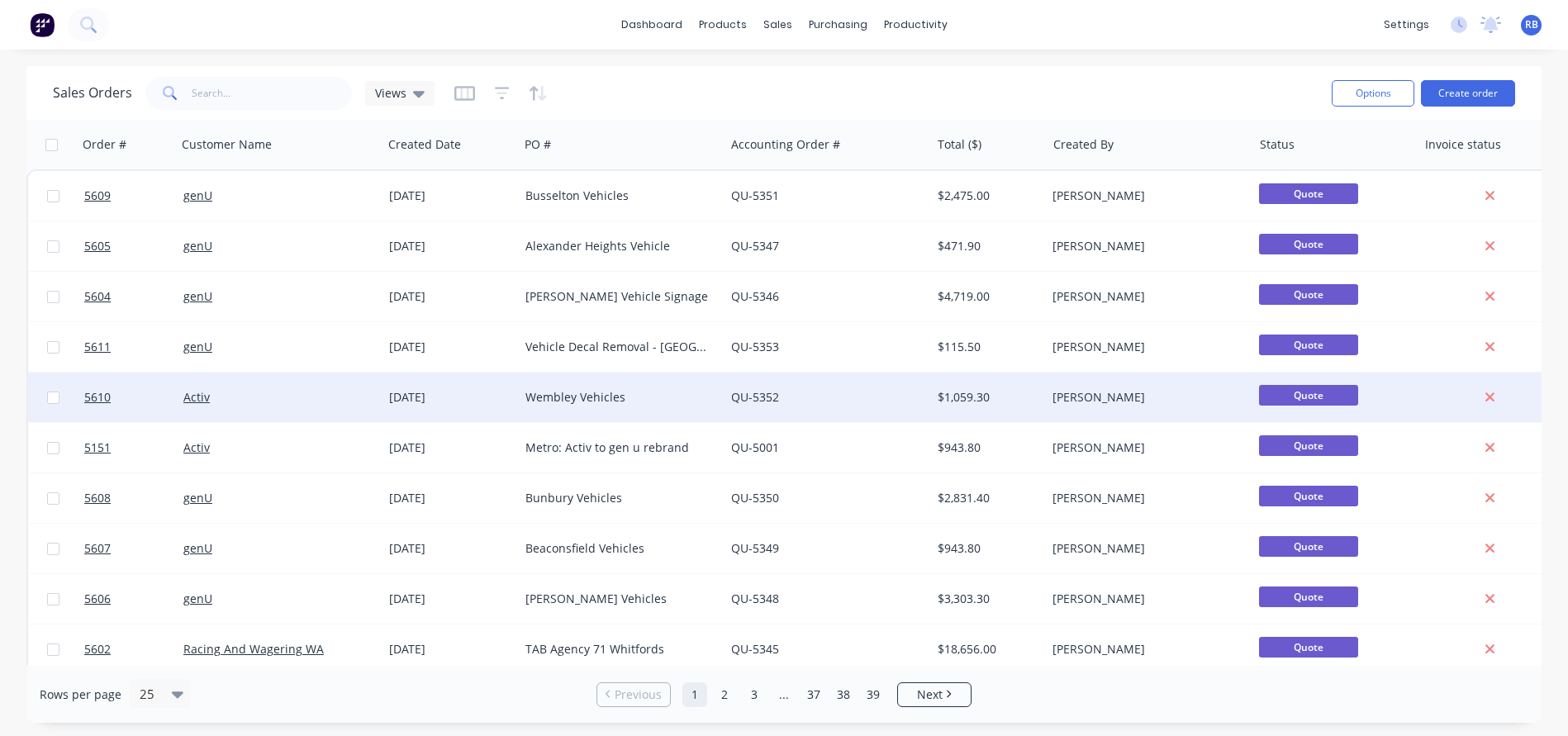
click at [541, 395] on div "Wembley Vehicles" at bounding box center [617, 397] width 183 height 17
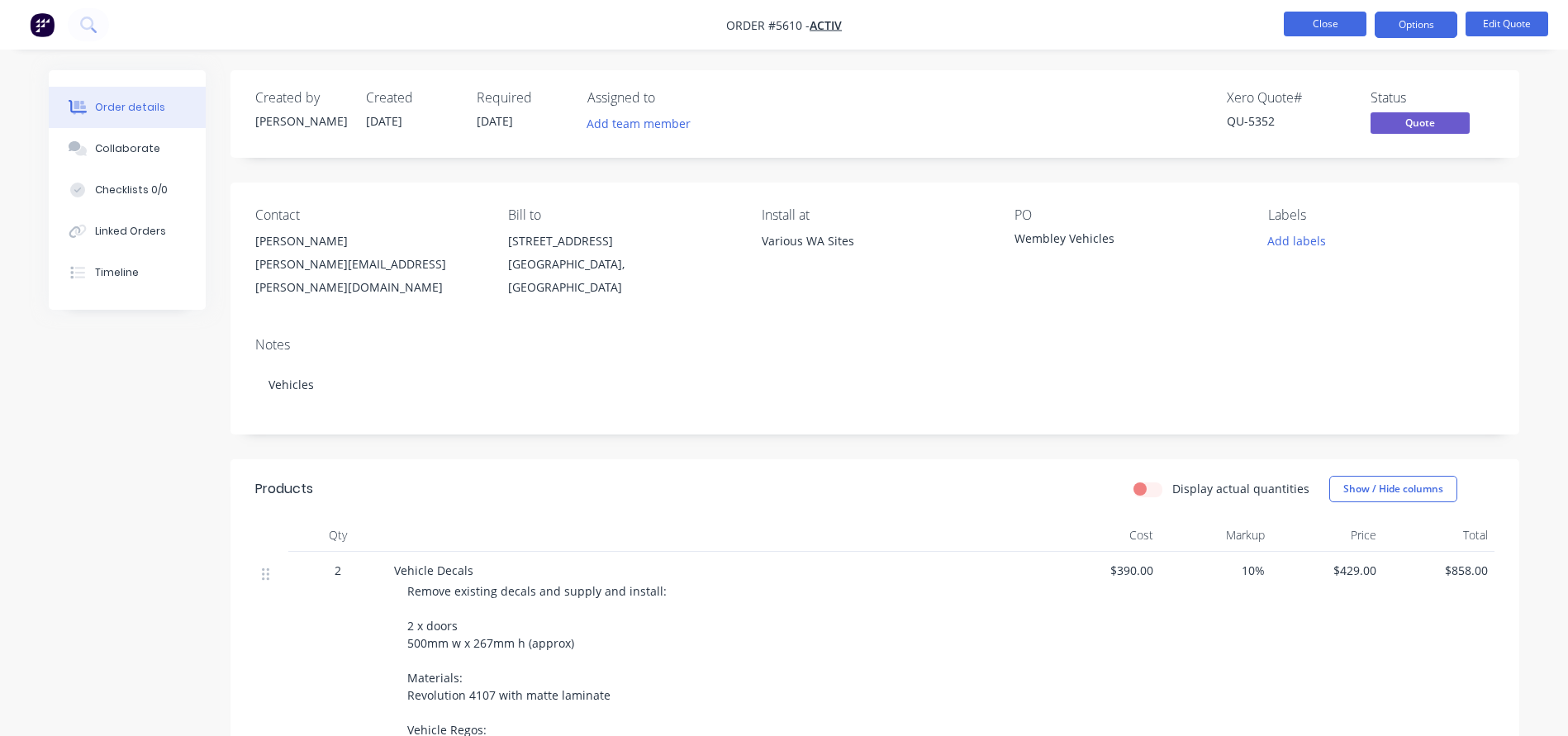
click at [1332, 22] on button "Close" at bounding box center [1324, 24] width 83 height 25
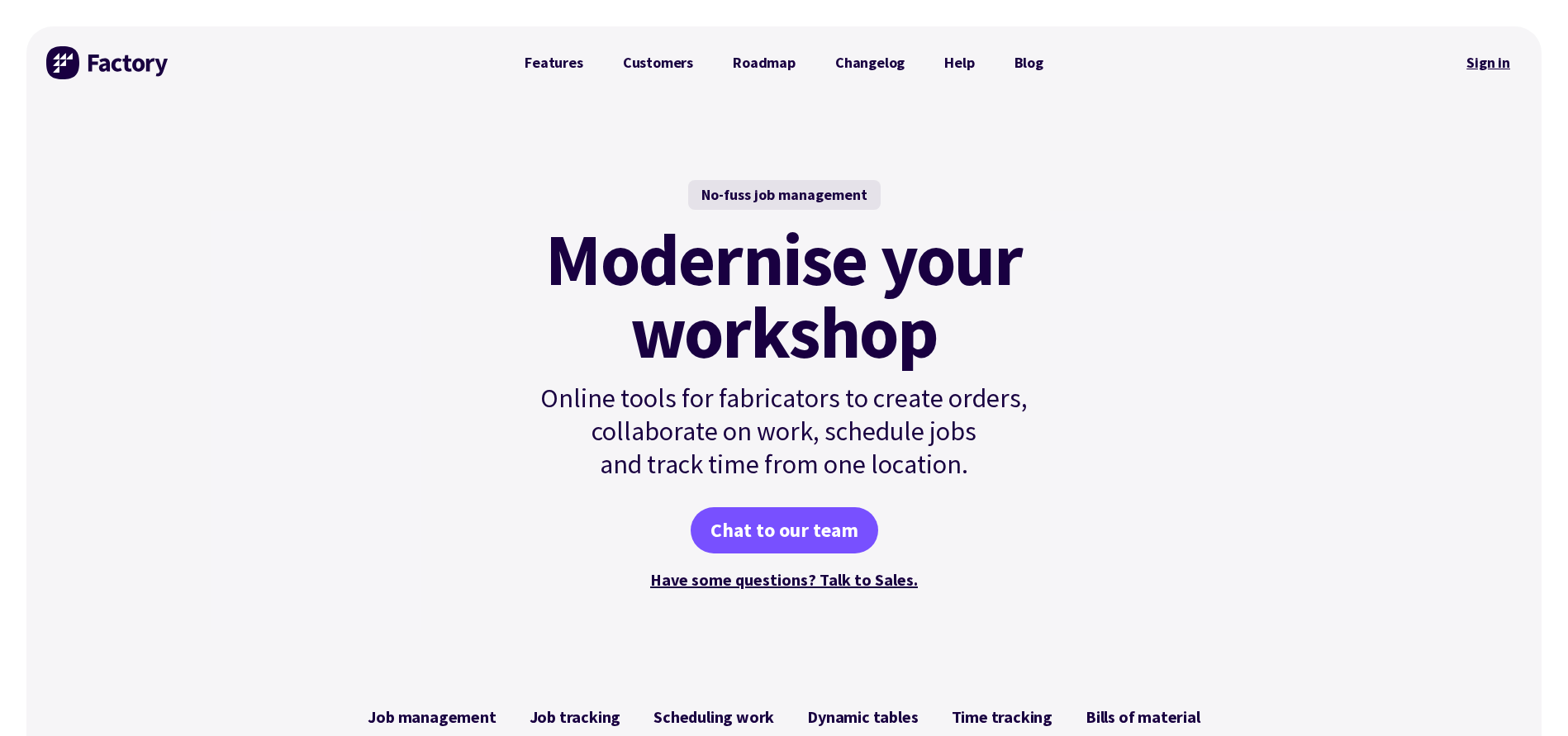
click at [1486, 61] on link "Sign in" at bounding box center [1487, 63] width 67 height 38
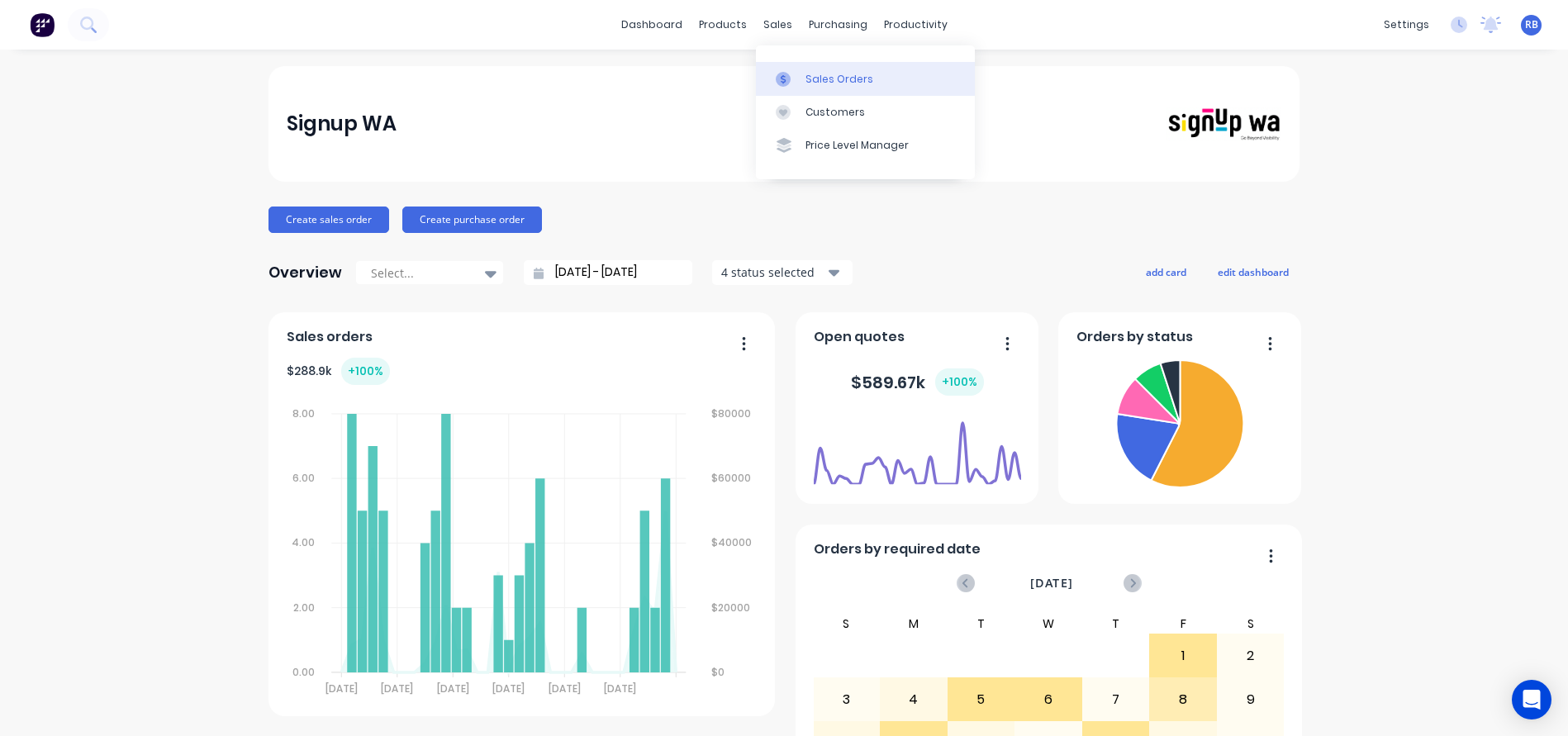
click at [835, 74] on div "Sales Orders" at bounding box center [839, 79] width 68 height 15
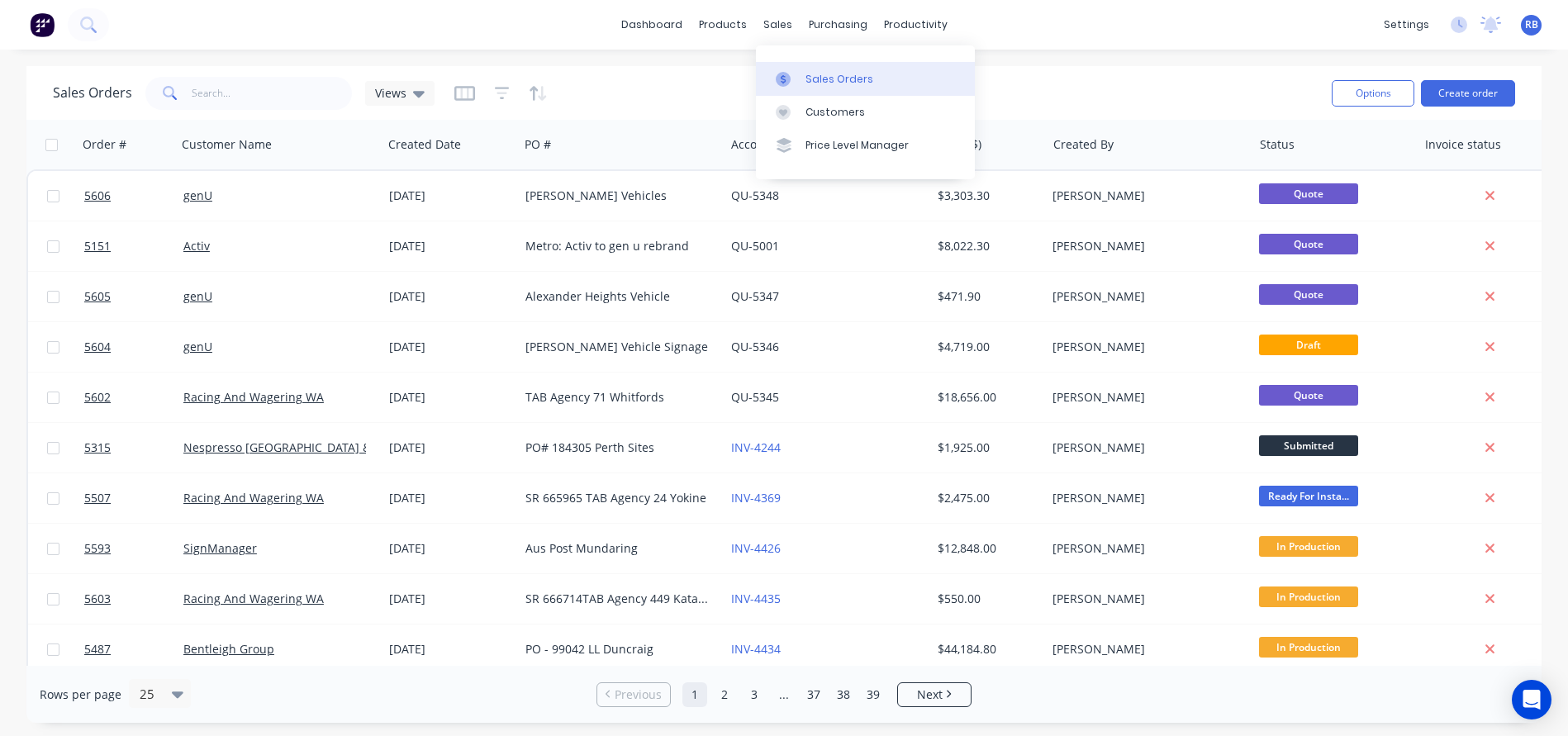
click at [810, 79] on div "Sales Orders" at bounding box center [839, 79] width 68 height 15
click at [238, 83] on input "text" at bounding box center [272, 93] width 161 height 33
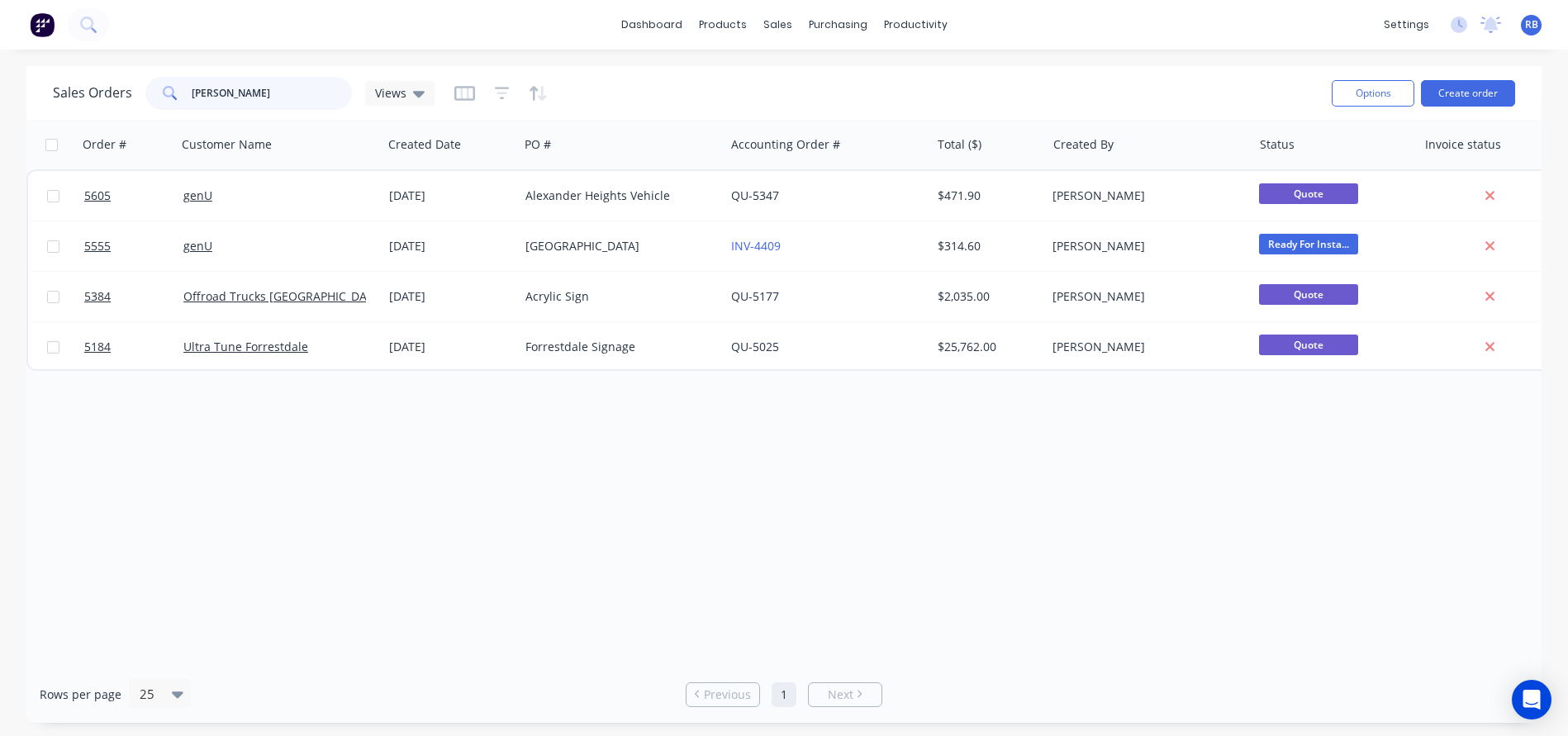
type input "Alex"
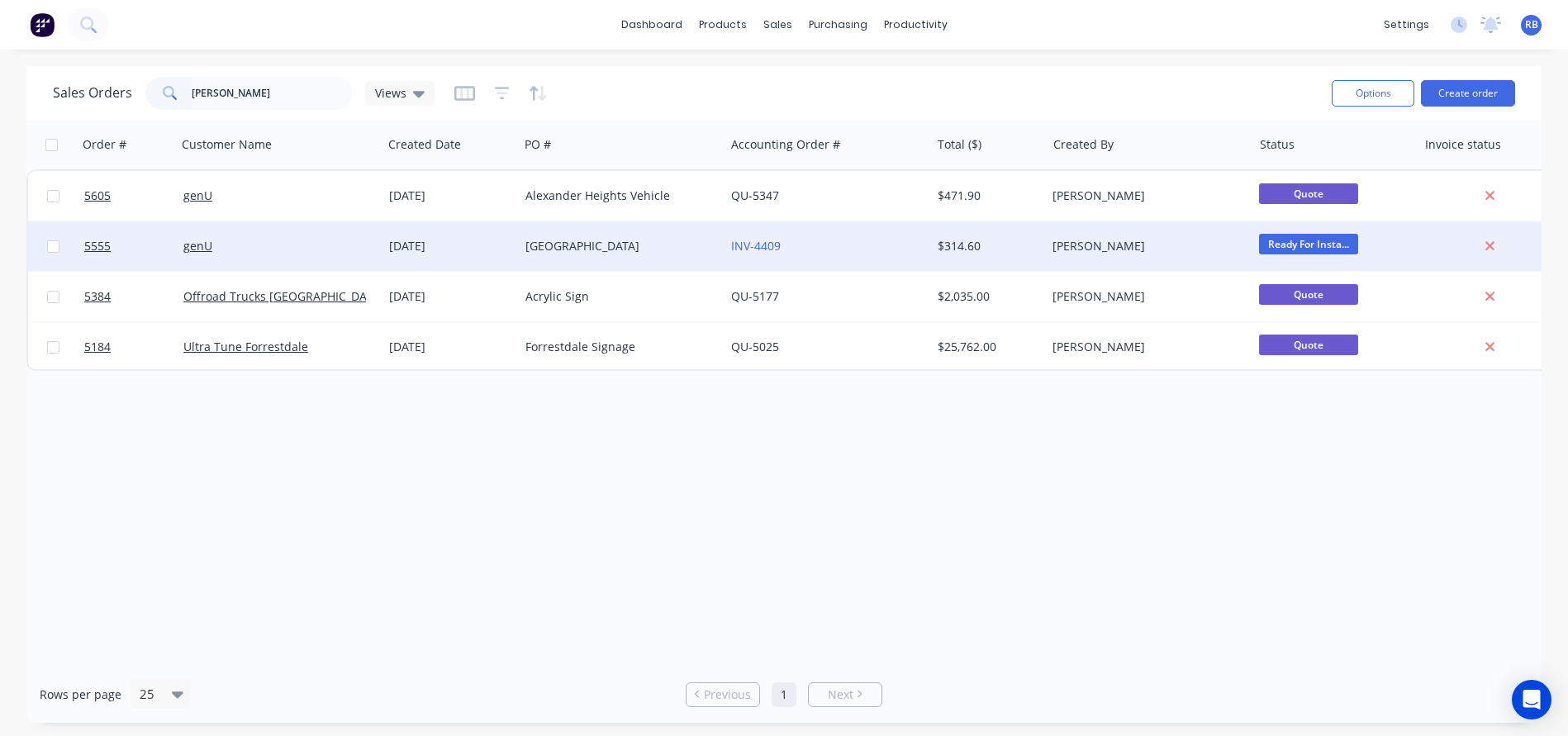
drag, startPoint x: 238, startPoint y: 83, endPoint x: 313, endPoint y: 254, distance: 186.7
click at [313, 254] on div "genU" at bounding box center [275, 246] width 183 height 17
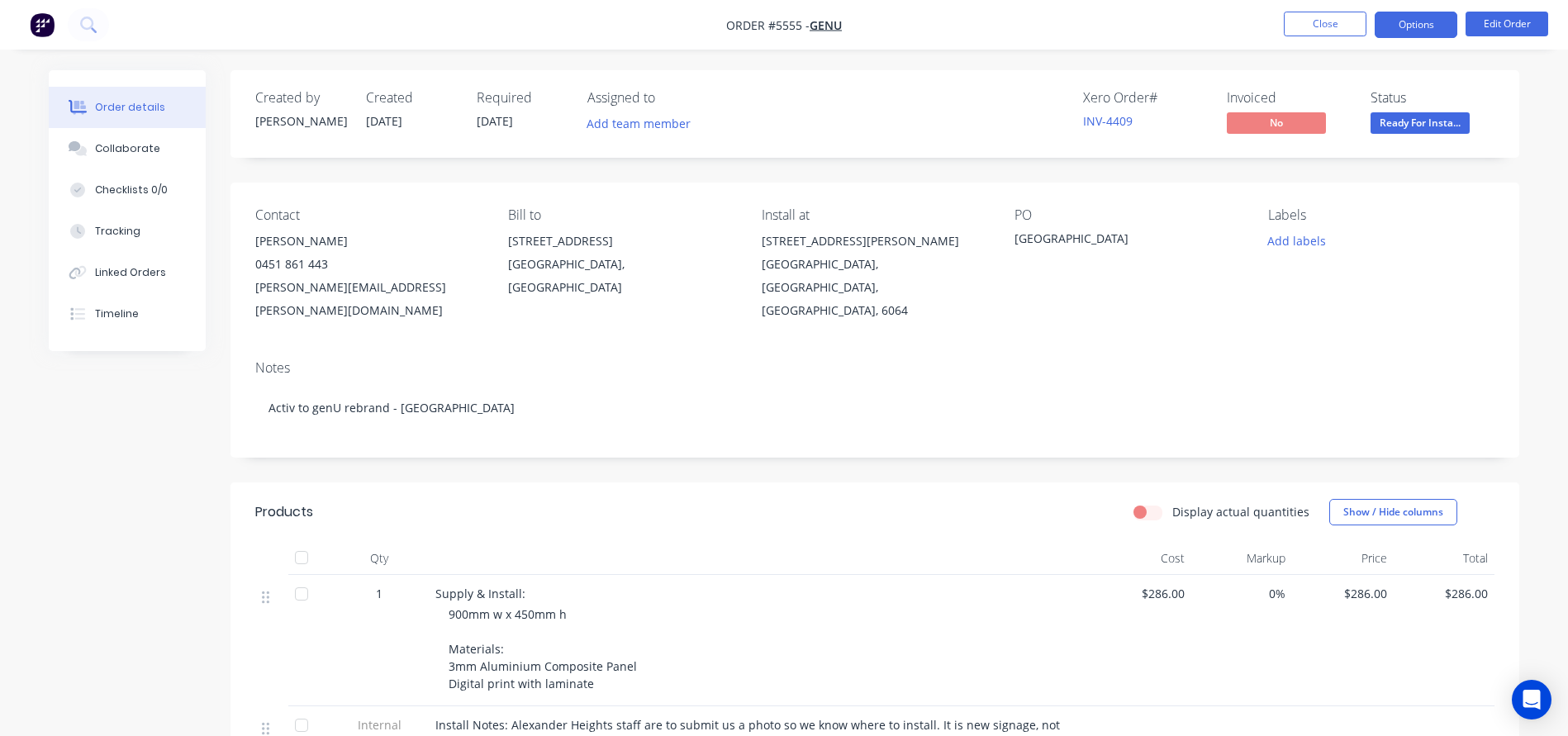
click at [1402, 22] on button "Options" at bounding box center [1416, 25] width 83 height 27
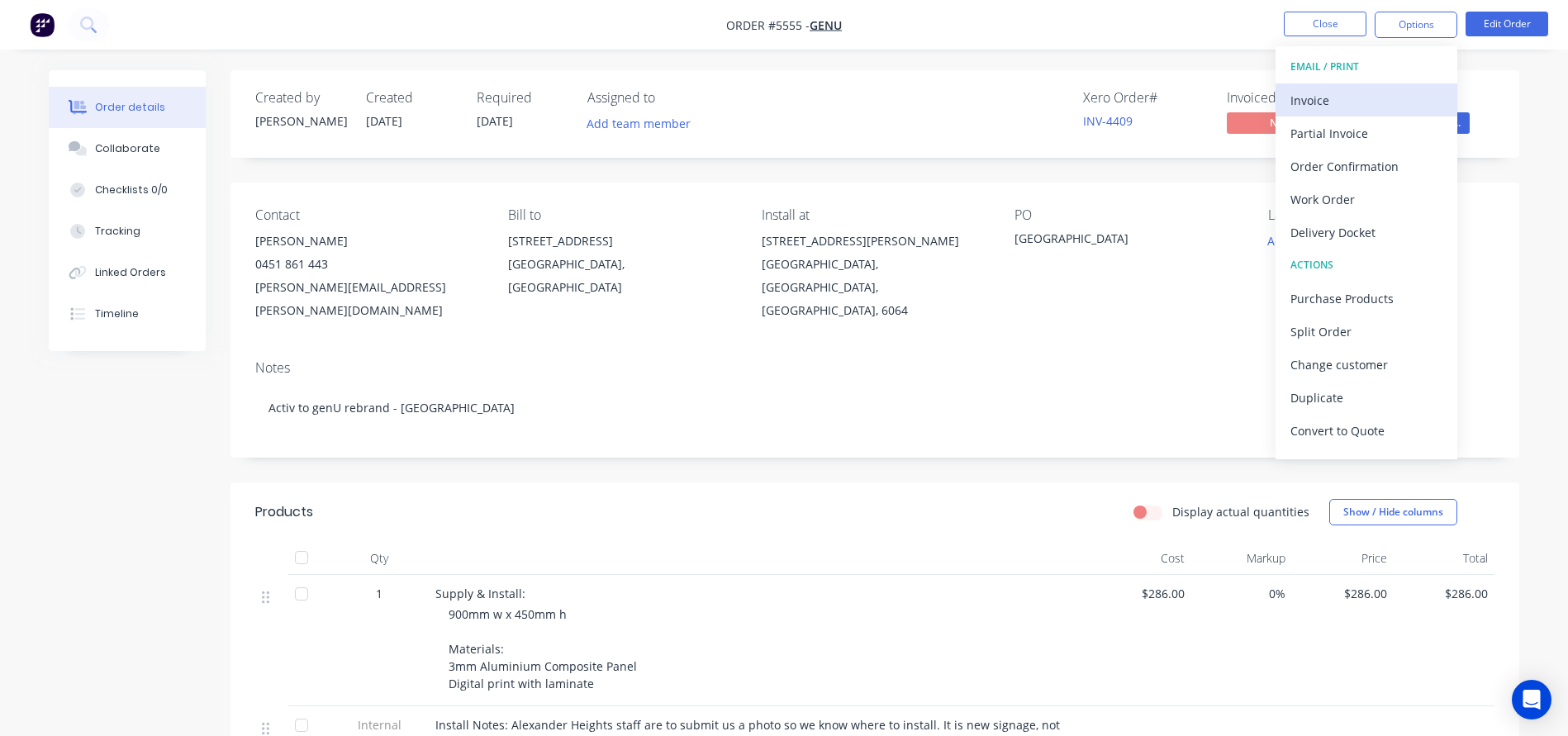
click at [1316, 100] on div "Invoice" at bounding box center [1366, 101] width 152 height 24
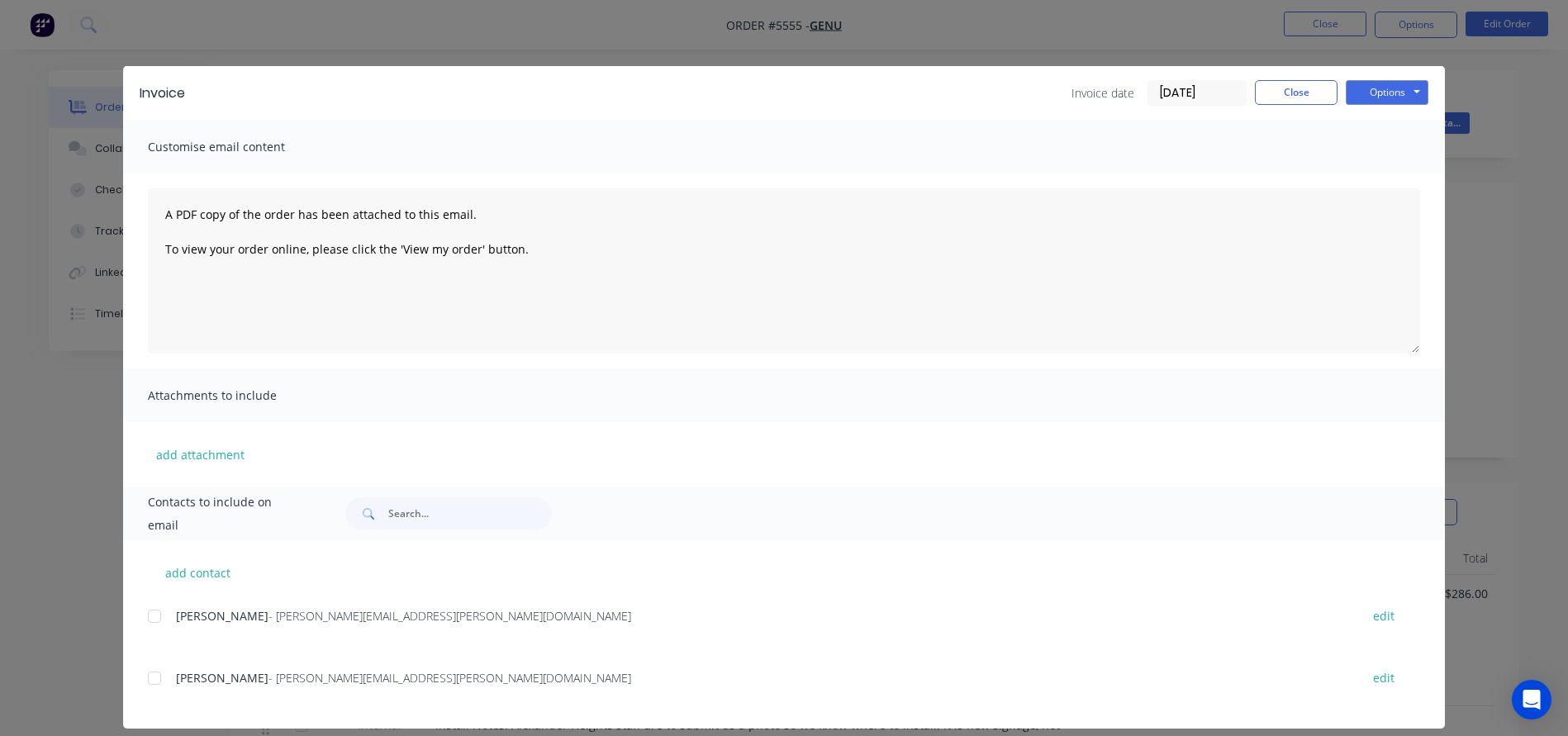
click at [1157, 88] on input "[DATE]" at bounding box center [1197, 93] width 98 height 25
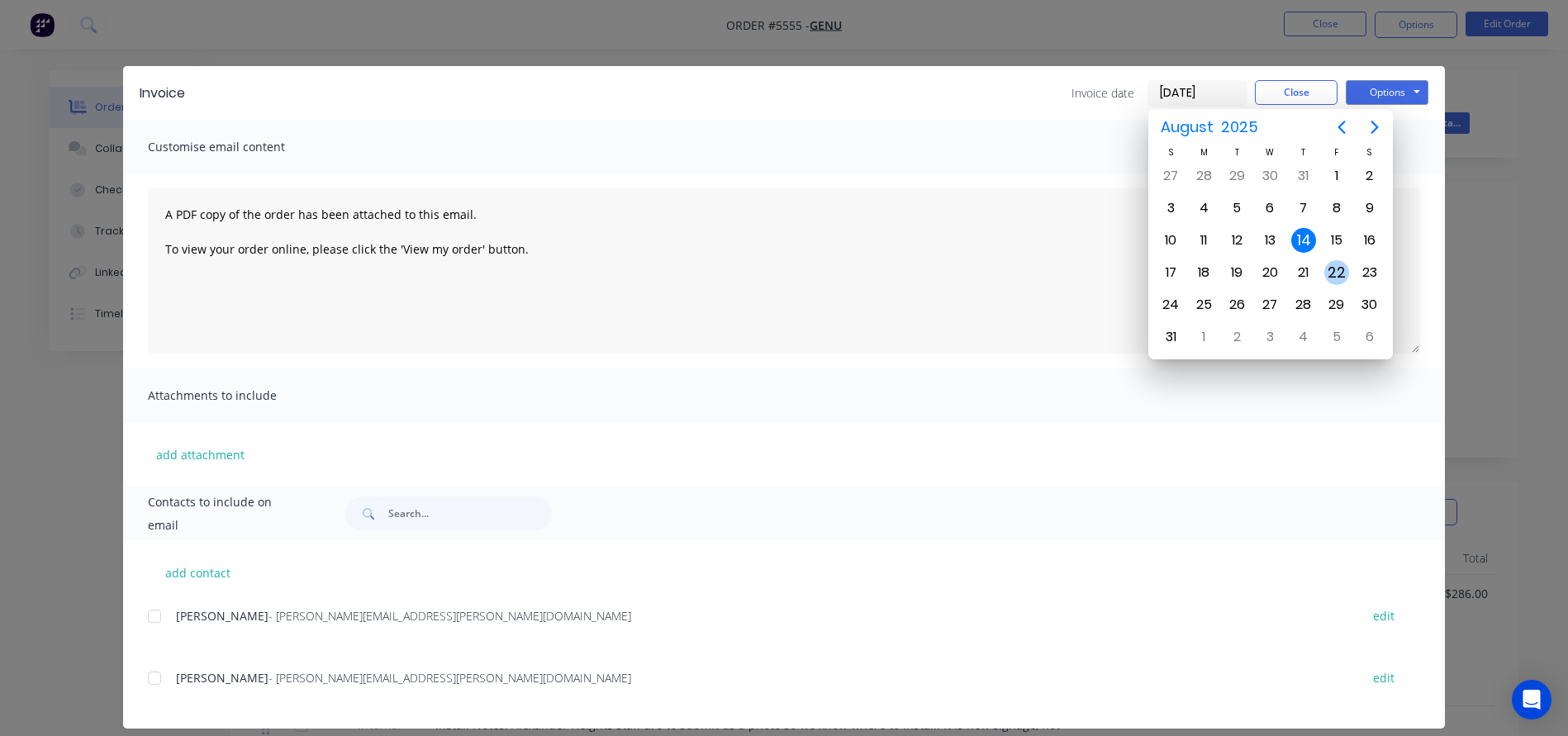
click at [1338, 263] on div "22" at bounding box center [1336, 272] width 25 height 25
type input "22/08/25"
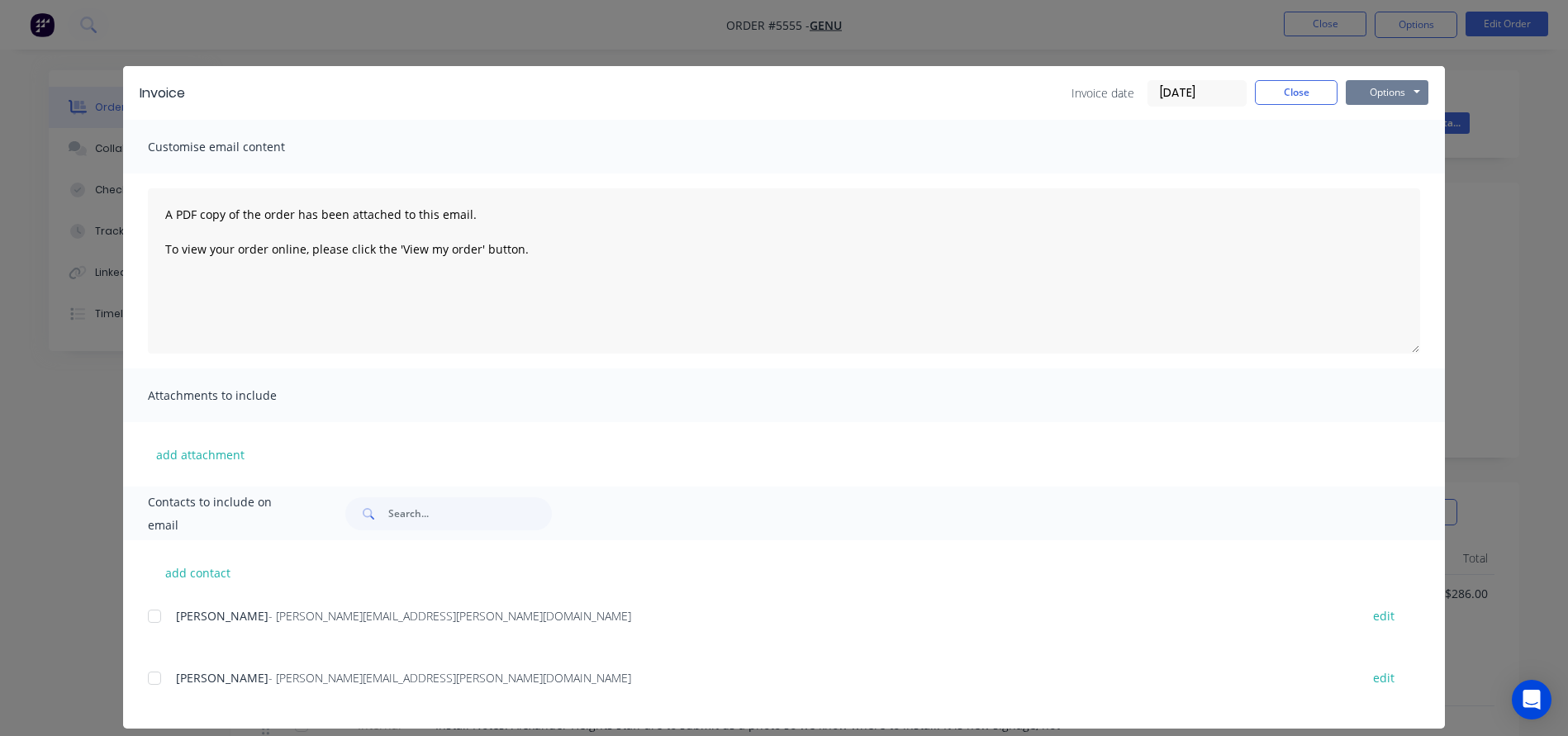
click at [1391, 92] on button "Options" at bounding box center [1387, 92] width 83 height 25
click at [1387, 146] on button "Print" at bounding box center [1399, 148] width 106 height 27
click at [1279, 98] on button "Close" at bounding box center [1295, 92] width 83 height 25
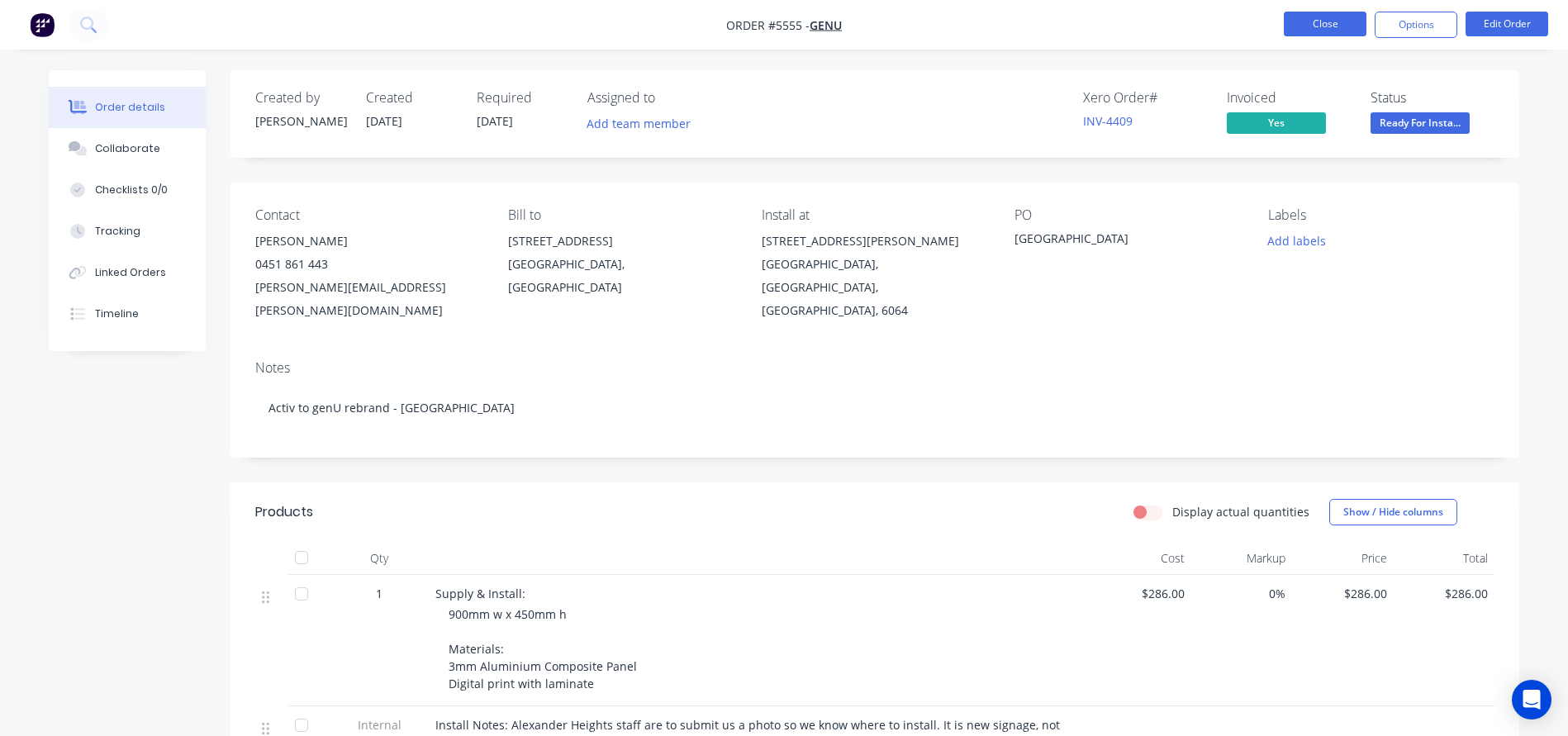
click at [1317, 20] on button "Close" at bounding box center [1324, 24] width 83 height 25
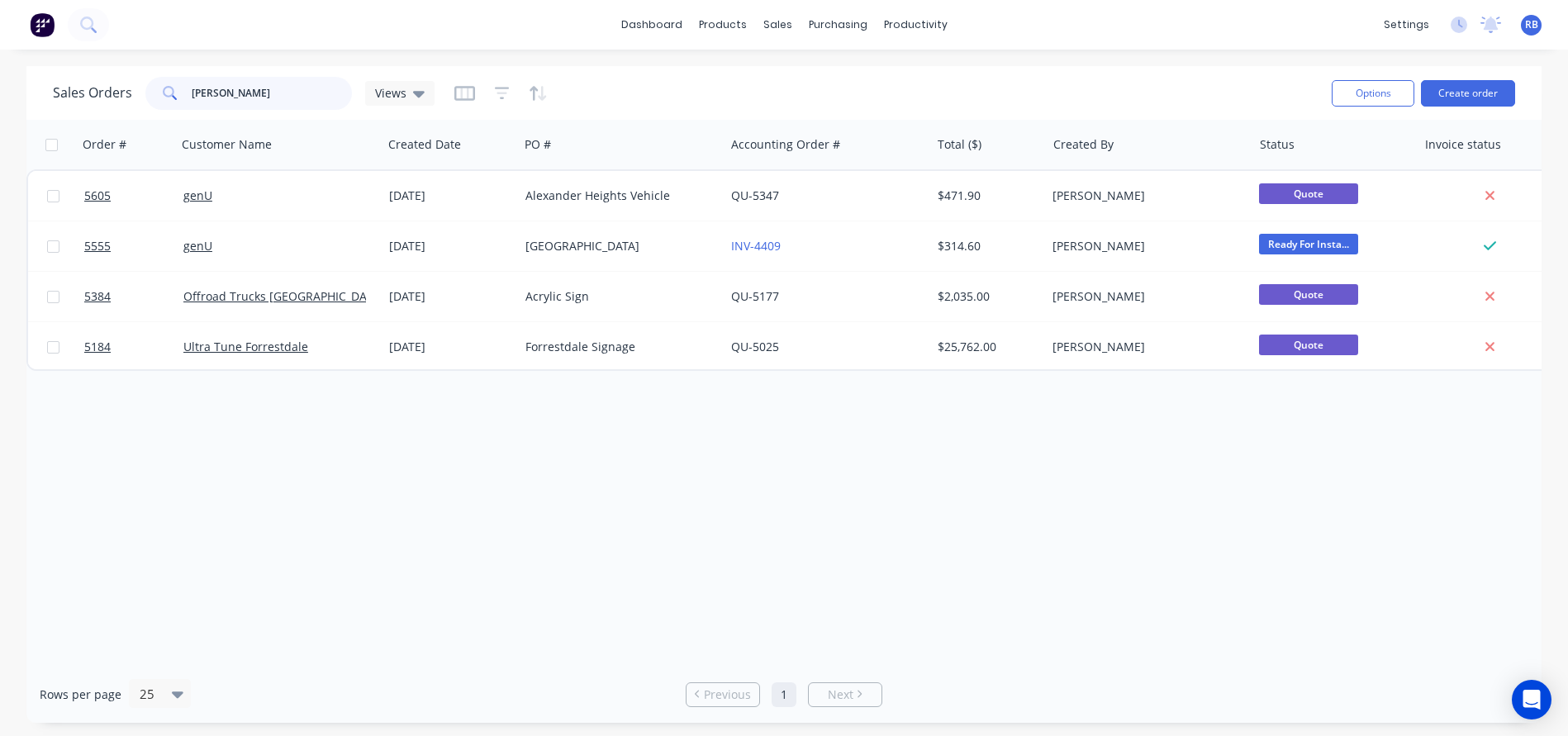
drag, startPoint x: 236, startPoint y: 94, endPoint x: 123, endPoint y: 85, distance: 113.4
click at [133, 85] on div "Sales Orders Alex Views" at bounding box center [243, 93] width 381 height 33
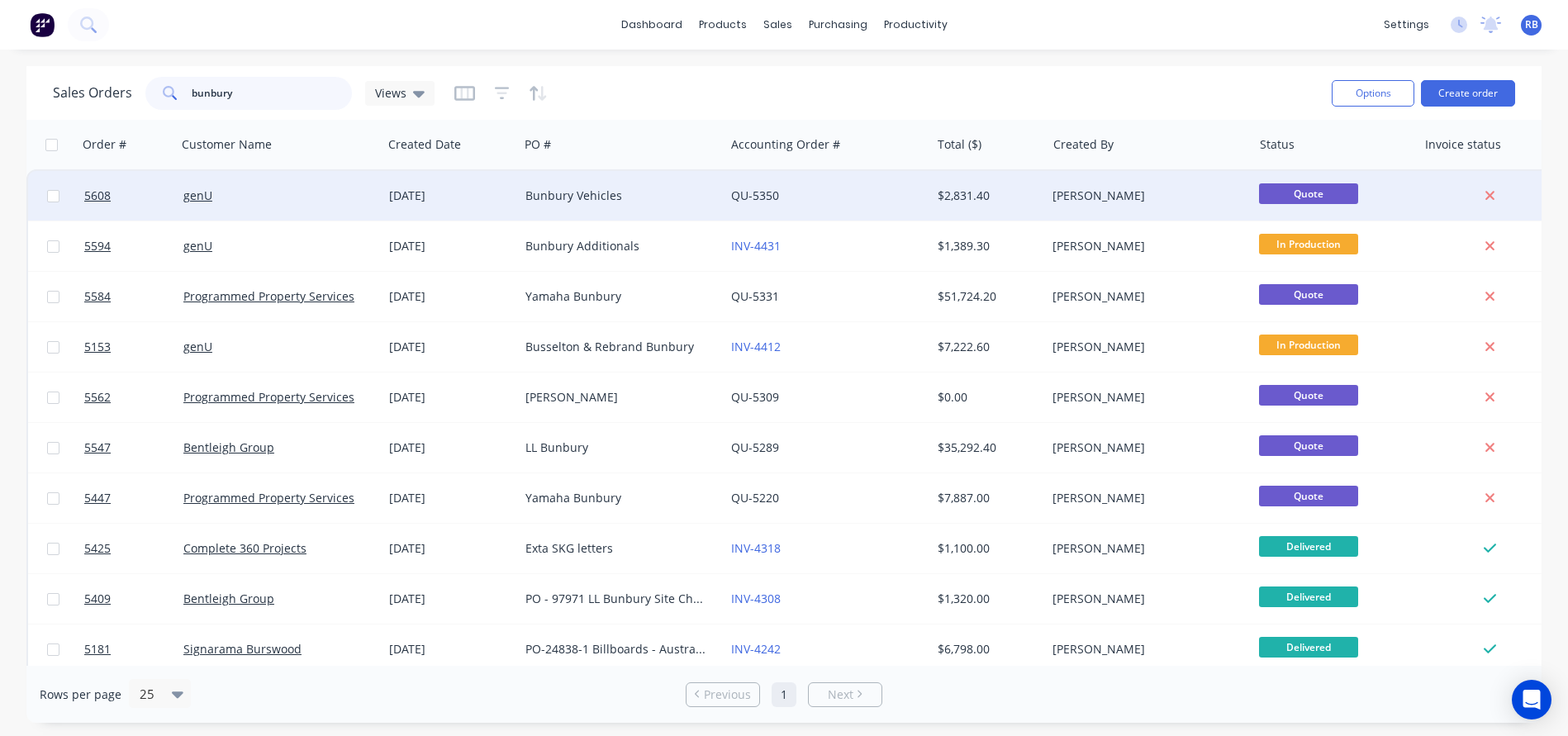
type input "Bunbury"
click at [633, 198] on div "Bunbury Vehicles" at bounding box center [617, 195] width 183 height 17
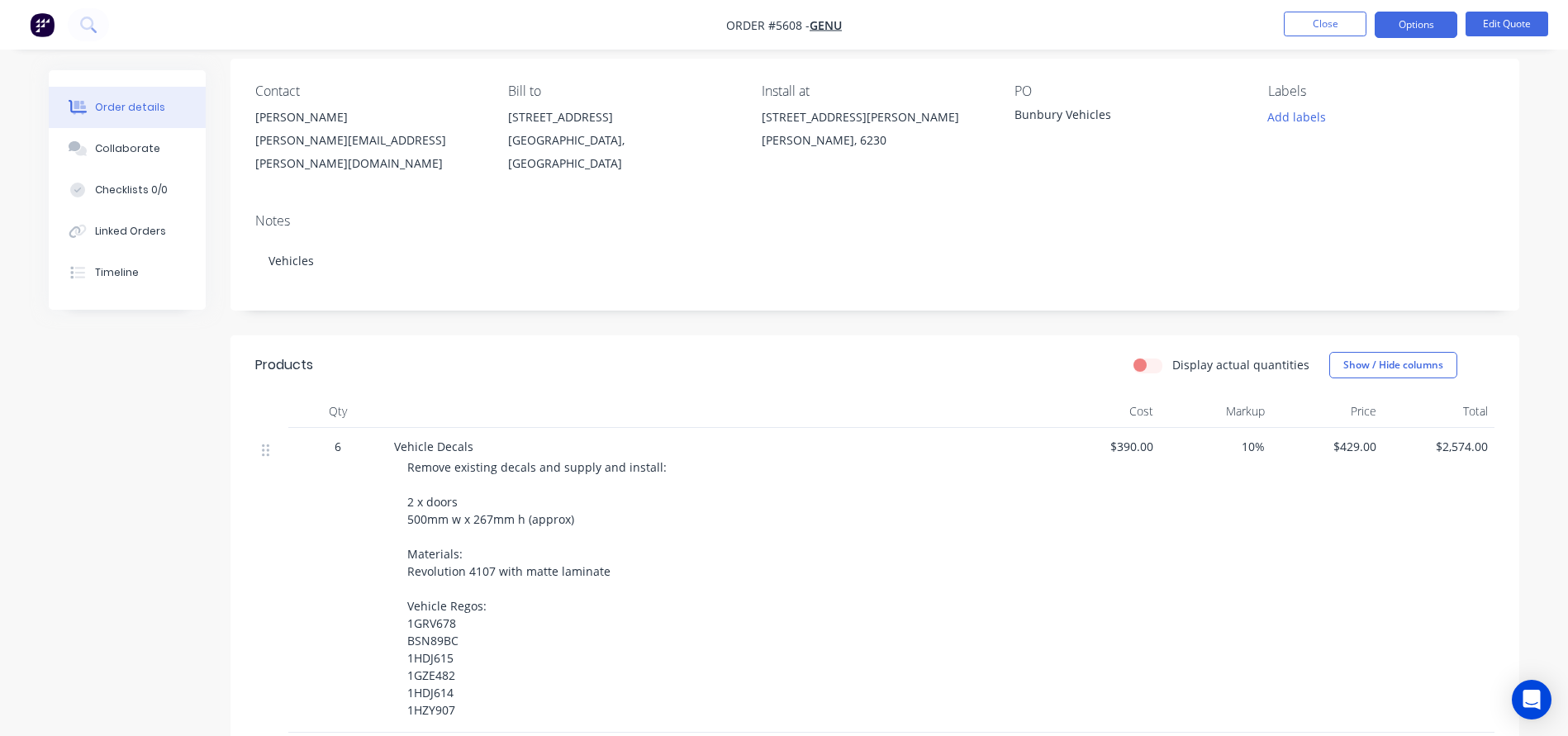
scroll to position [146, 0]
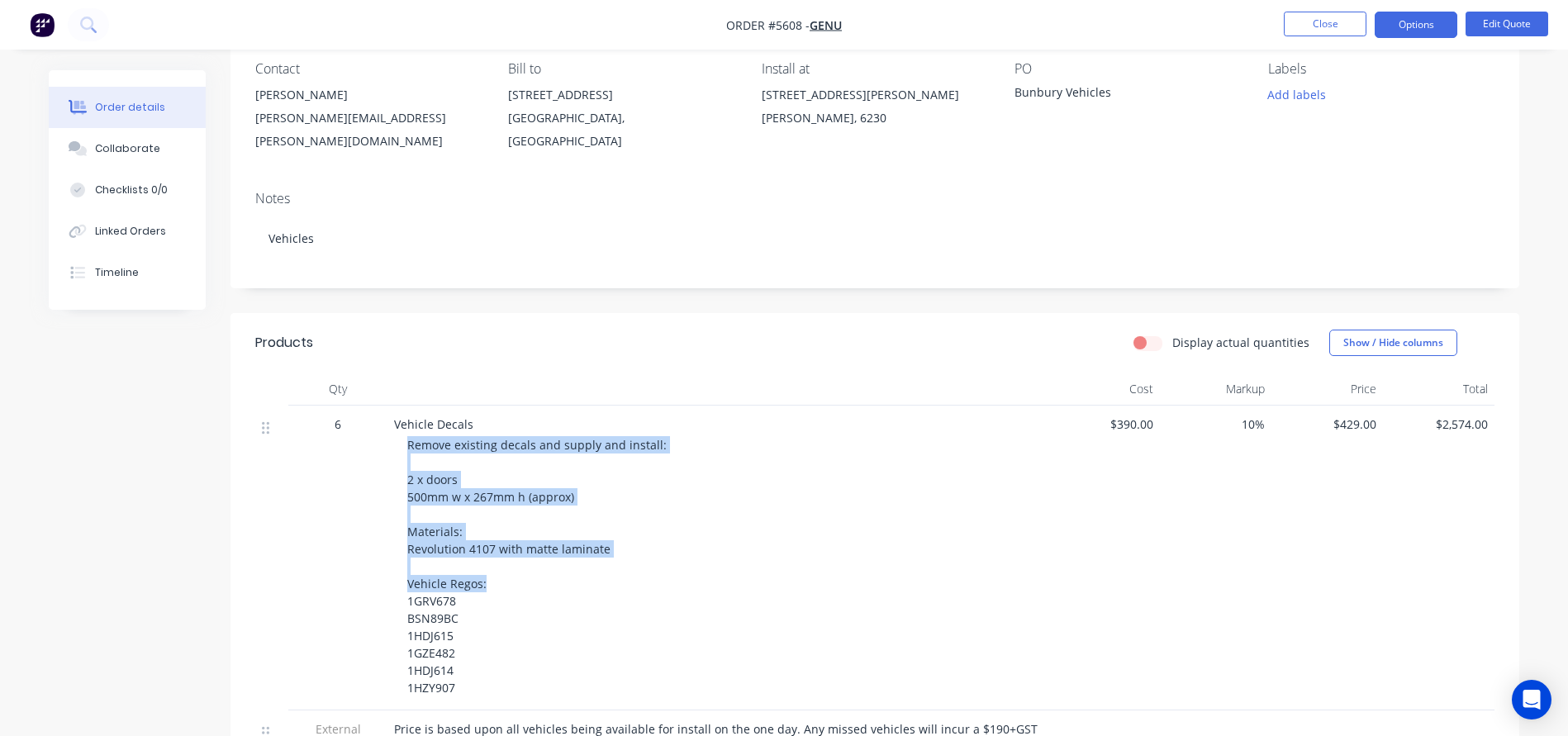
drag, startPoint x: 488, startPoint y: 583, endPoint x: 400, endPoint y: 437, distance: 170.5
click at [400, 437] on div "Vehicle Decals Remove existing decals and supply and install: 2 x doors 500mm w…" at bounding box center [718, 558] width 661 height 305
copy span "Remove existing decals and supply and install: 2 x doors 500mm w x 267mm h (app…"
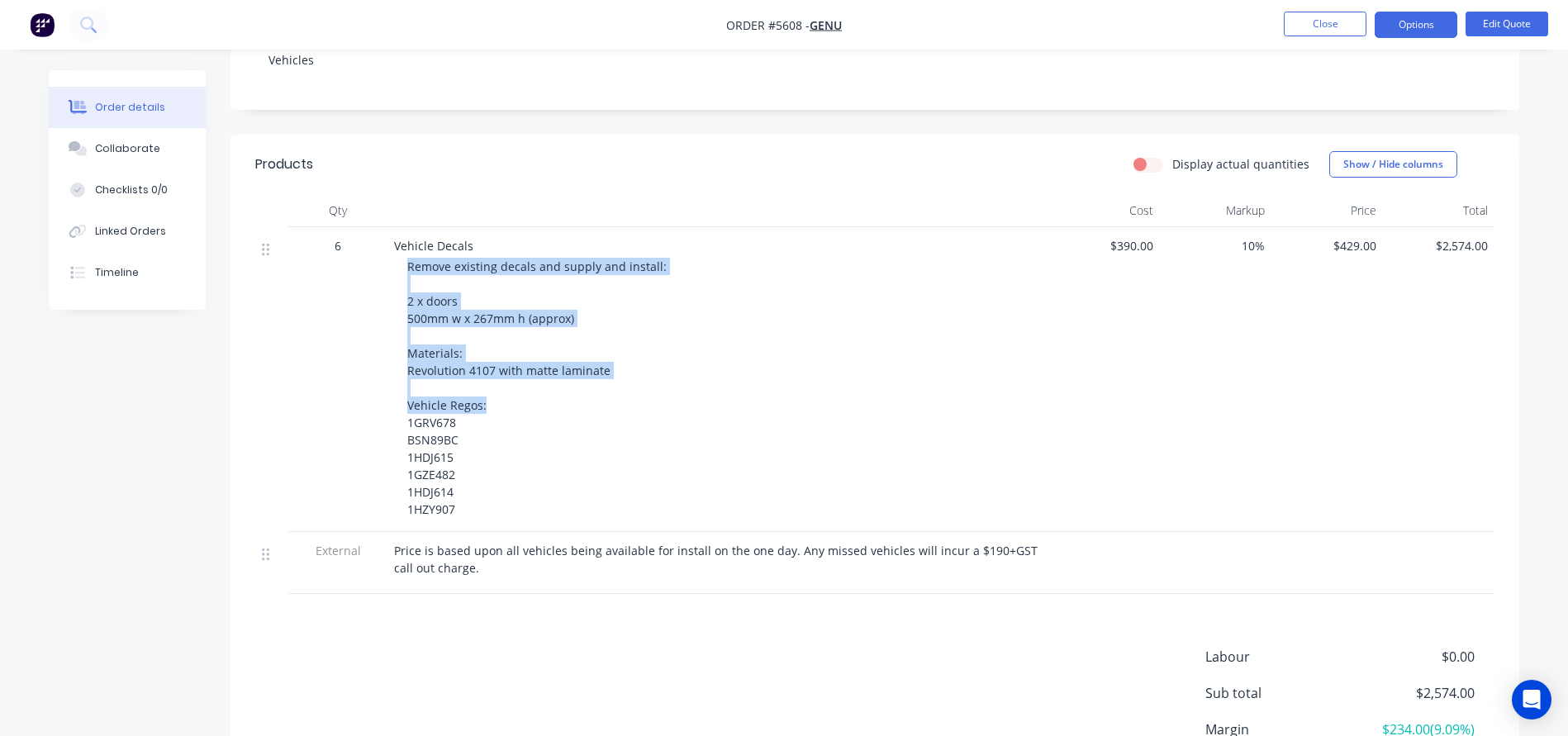
scroll to position [384, 0]
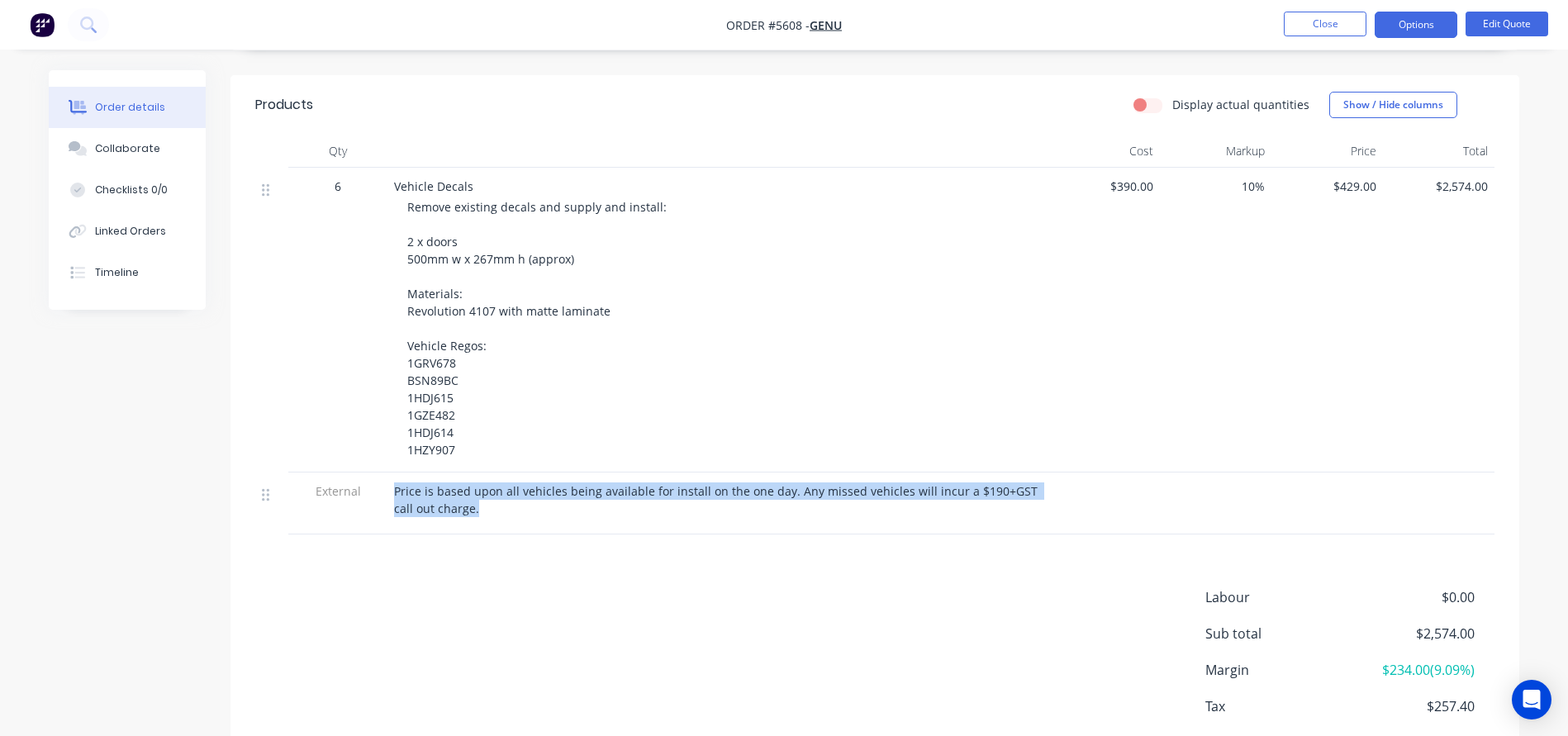
drag, startPoint x: 458, startPoint y: 514, endPoint x: 390, endPoint y: 488, distance: 72.8
click at [390, 488] on div "Price is based upon all vehicles being available for install on the one day. An…" at bounding box center [718, 504] width 661 height 62
copy span "Price is based upon all vehicles being available for install on the one day. An…"
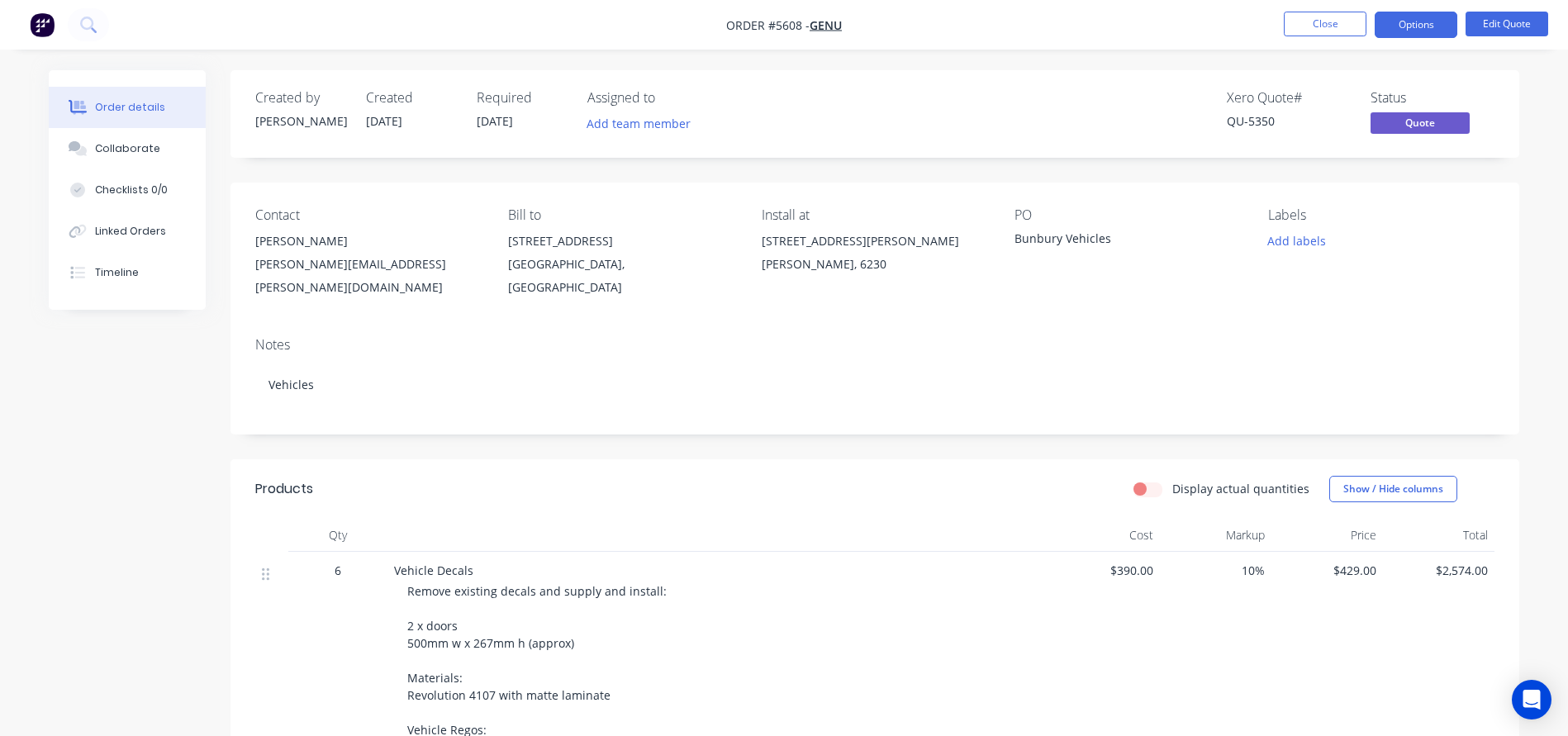
scroll to position [0, 0]
click at [1315, 26] on button "Close" at bounding box center [1324, 24] width 83 height 25
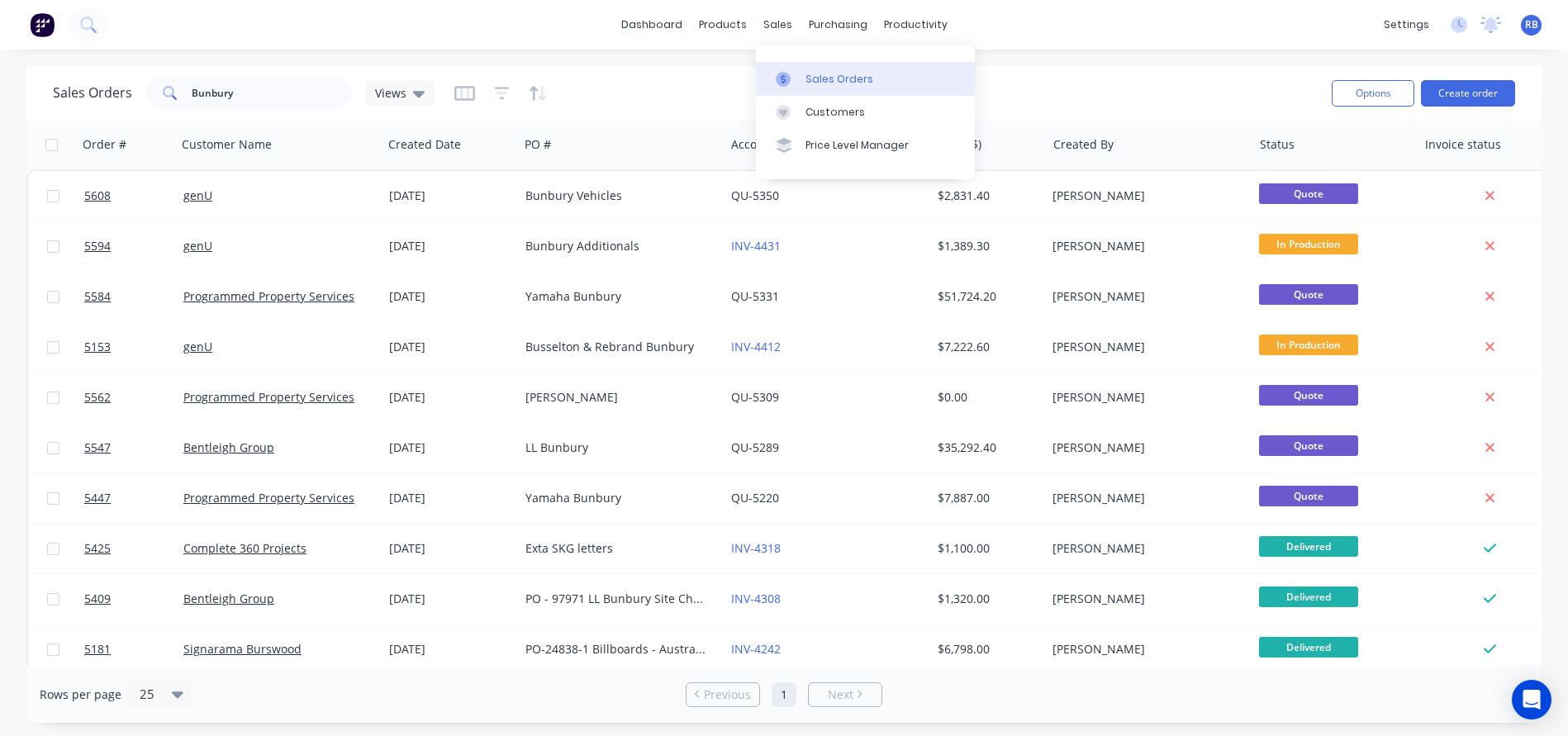
click at [814, 72] on div "Sales Orders" at bounding box center [839, 79] width 68 height 15
click at [1463, 92] on button "Create order" at bounding box center [1467, 93] width 95 height 27
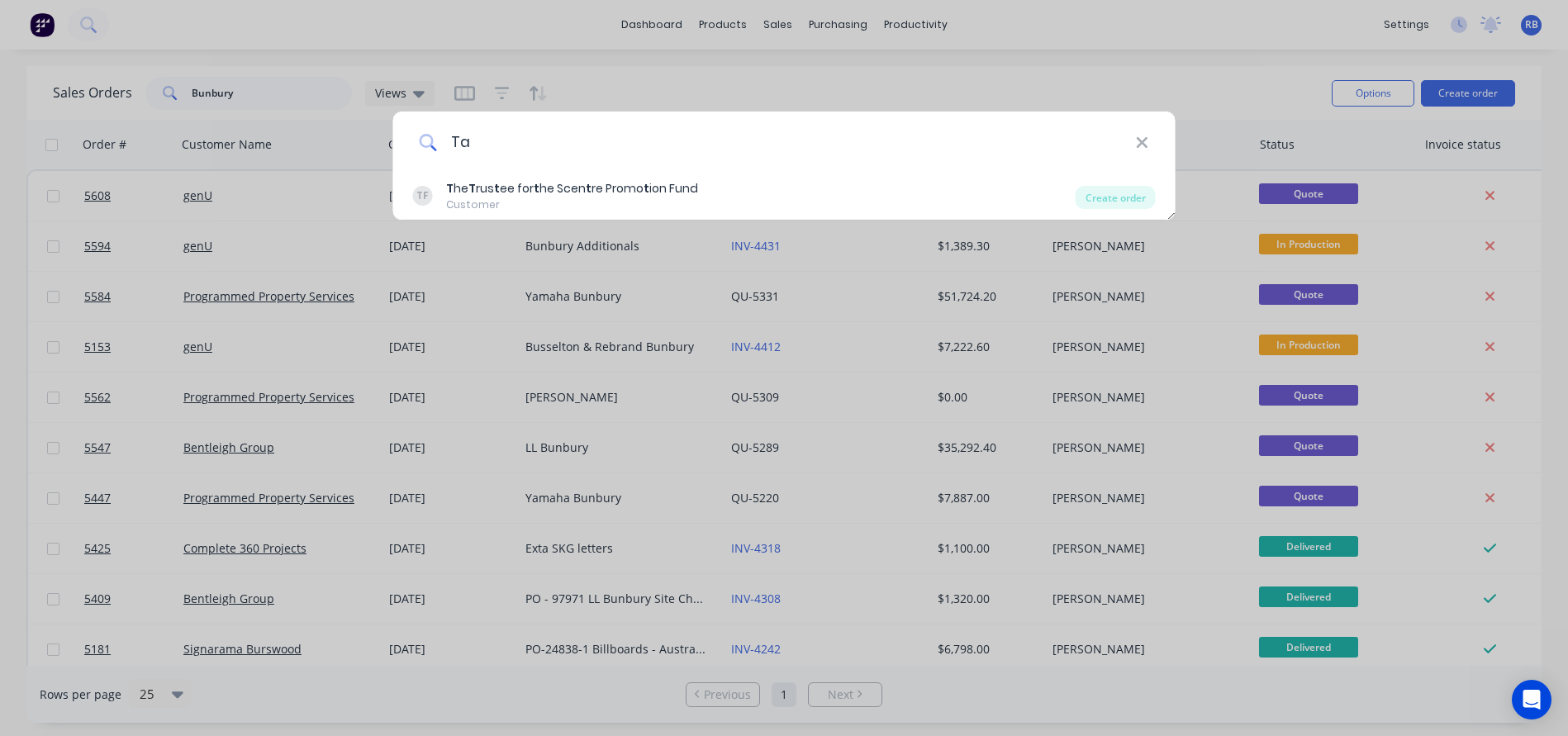
type input "T"
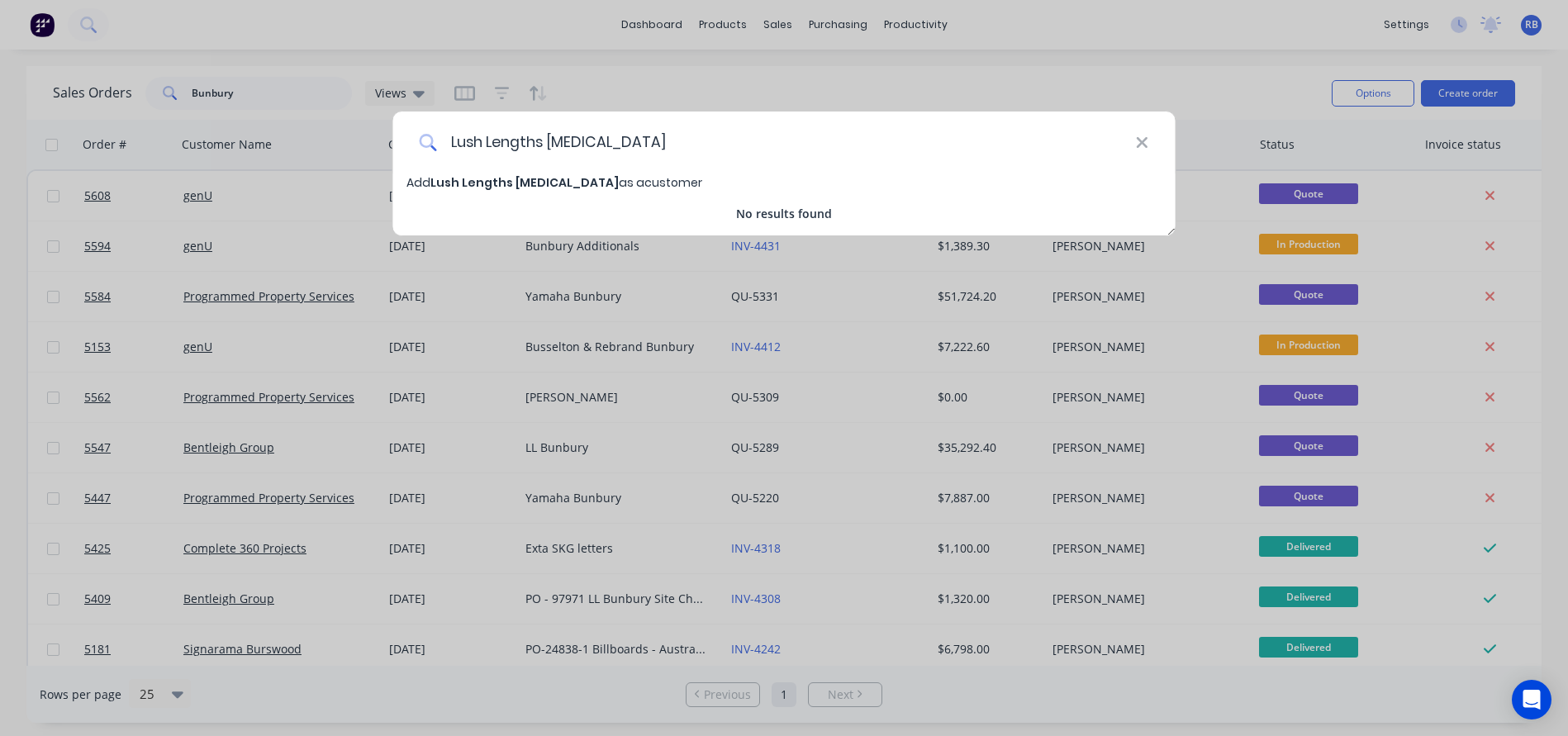
click at [554, 141] on input "Lush Lengths hair Extensions" at bounding box center [785, 142] width 698 height 62
type input "Lush Lengths Hair Extensions"
click at [507, 183] on span "Lush Lengths Hair Extensions" at bounding box center [521, 182] width 181 height 17
select select "AU"
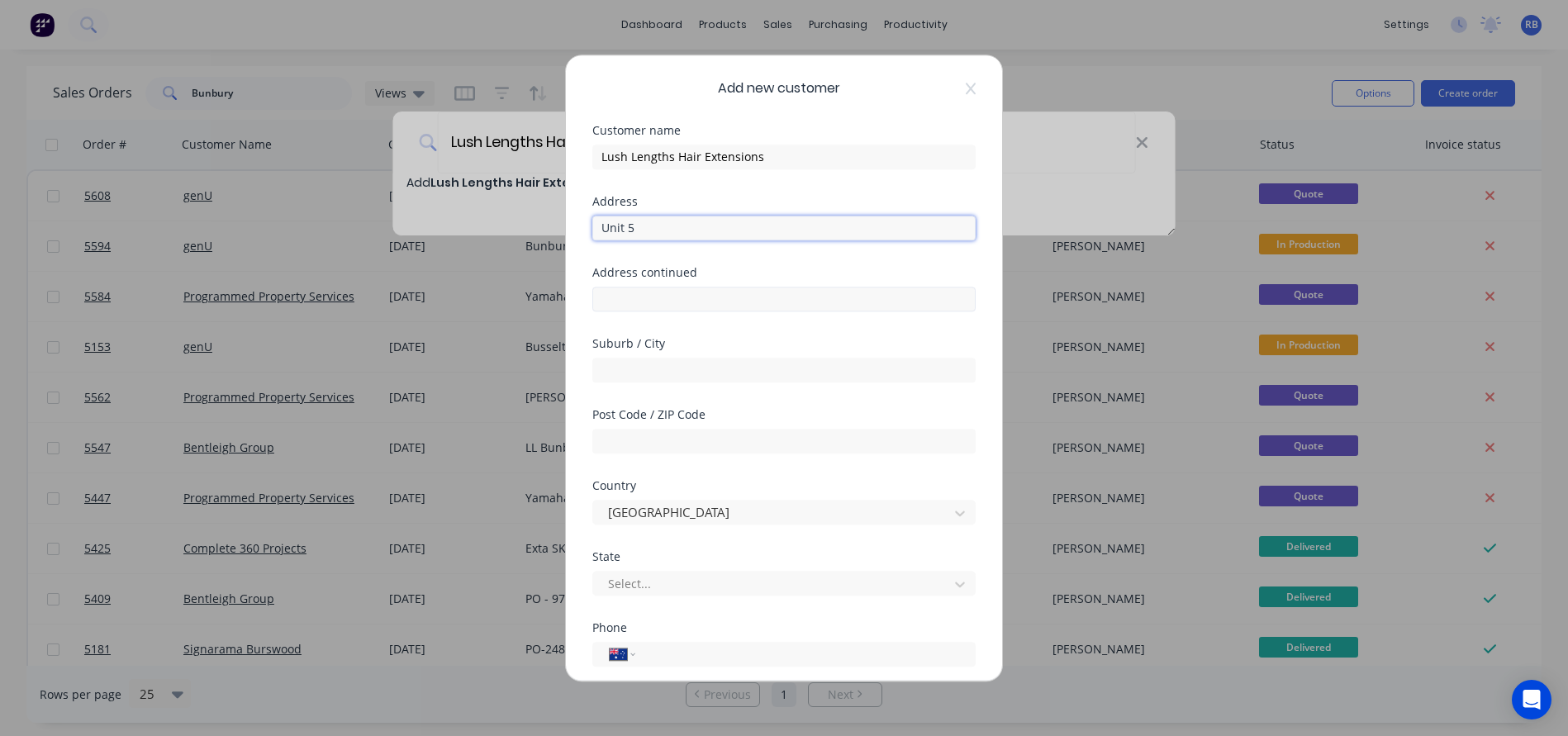
type input "Unit 5"
type input "377 Newcastle Street"
type input "Northbridge"
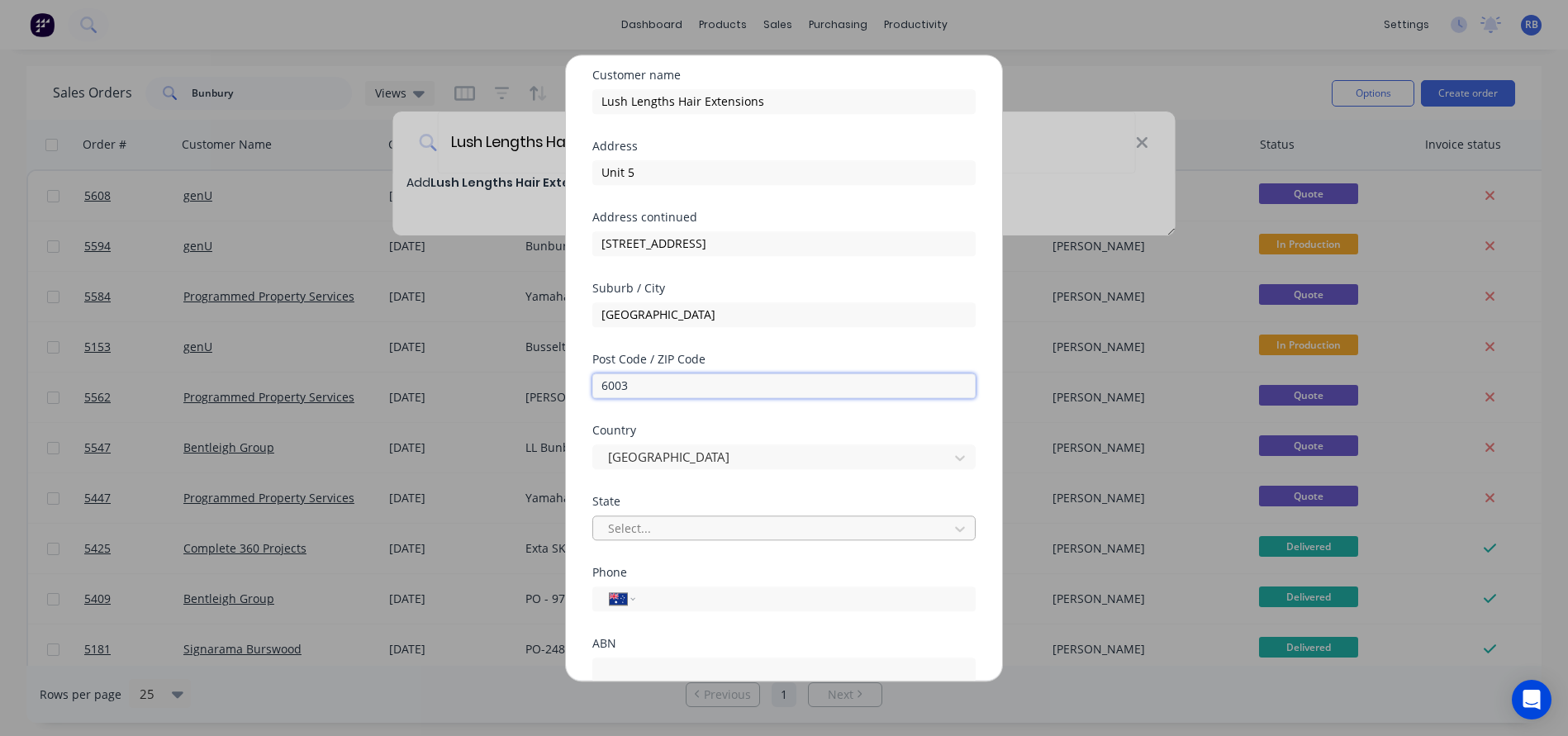
scroll to position [59, 0]
type input "6003"
click at [633, 525] on div "Select..." at bounding box center [774, 525] width 331 height 17
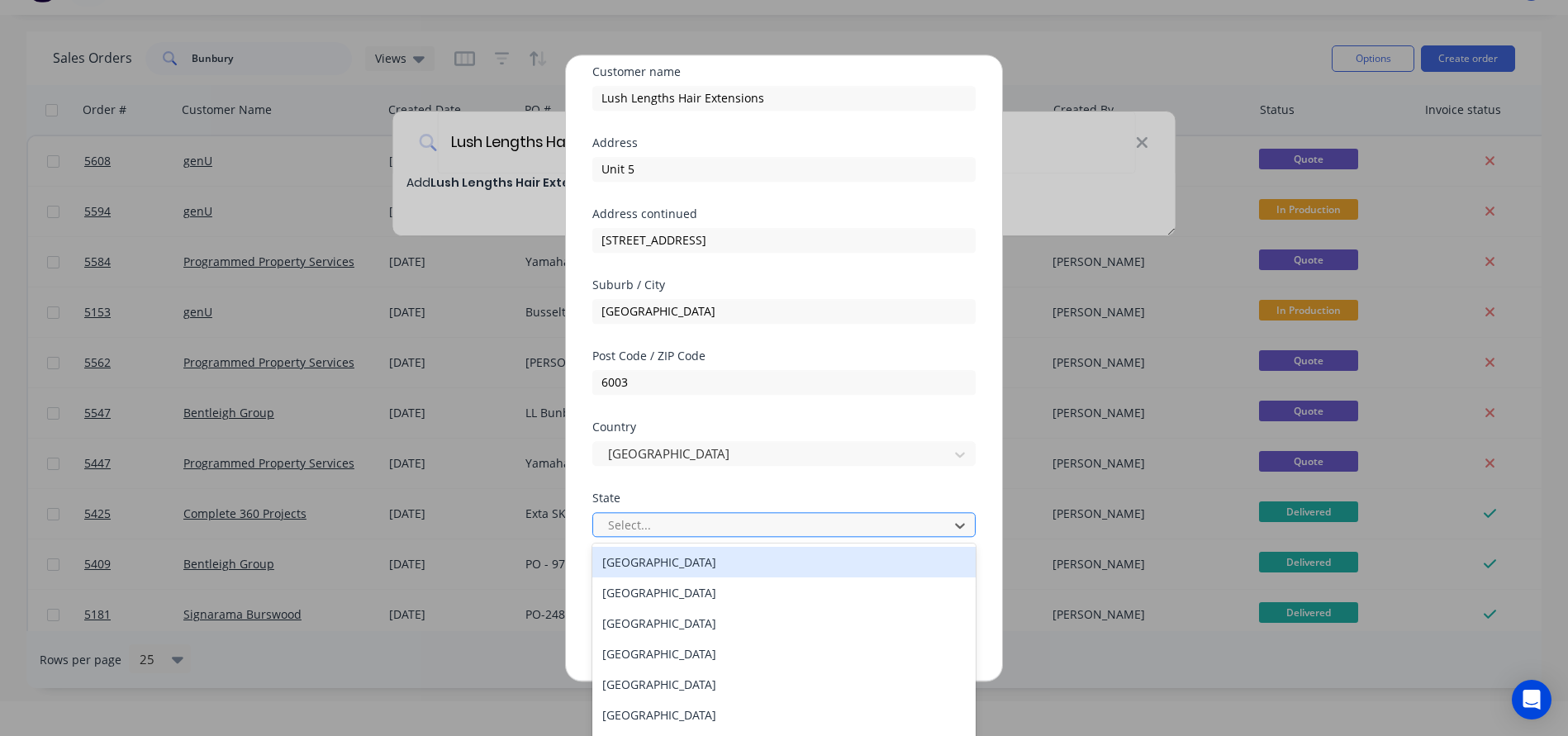
scroll to position [0, 0]
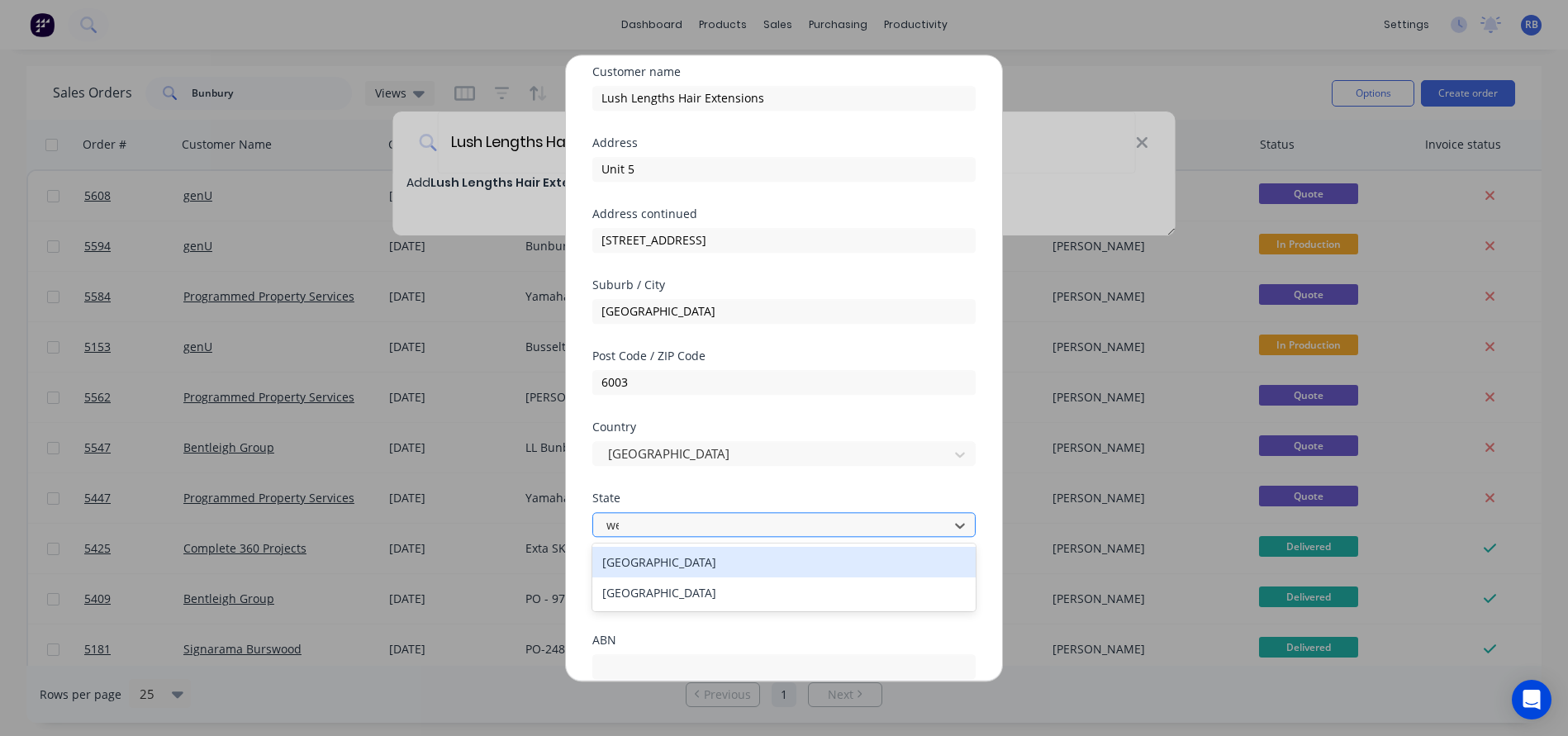
type input "wes"
click at [631, 565] on div "Western Australia" at bounding box center [784, 562] width 383 height 31
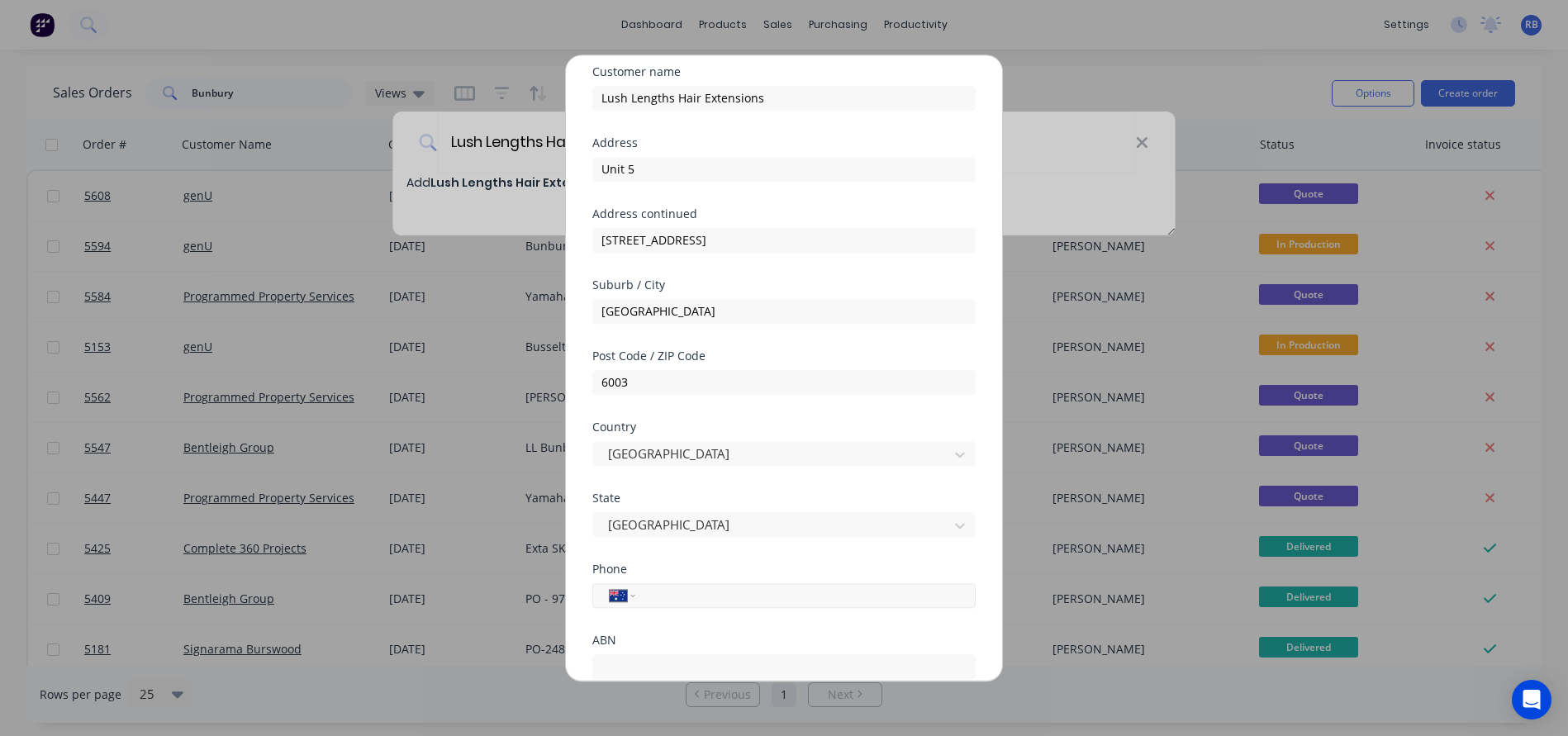
click at [686, 595] on input "tel" at bounding box center [802, 595] width 312 height 19
paste input "0406 774 665"
type input "0406 774 665"
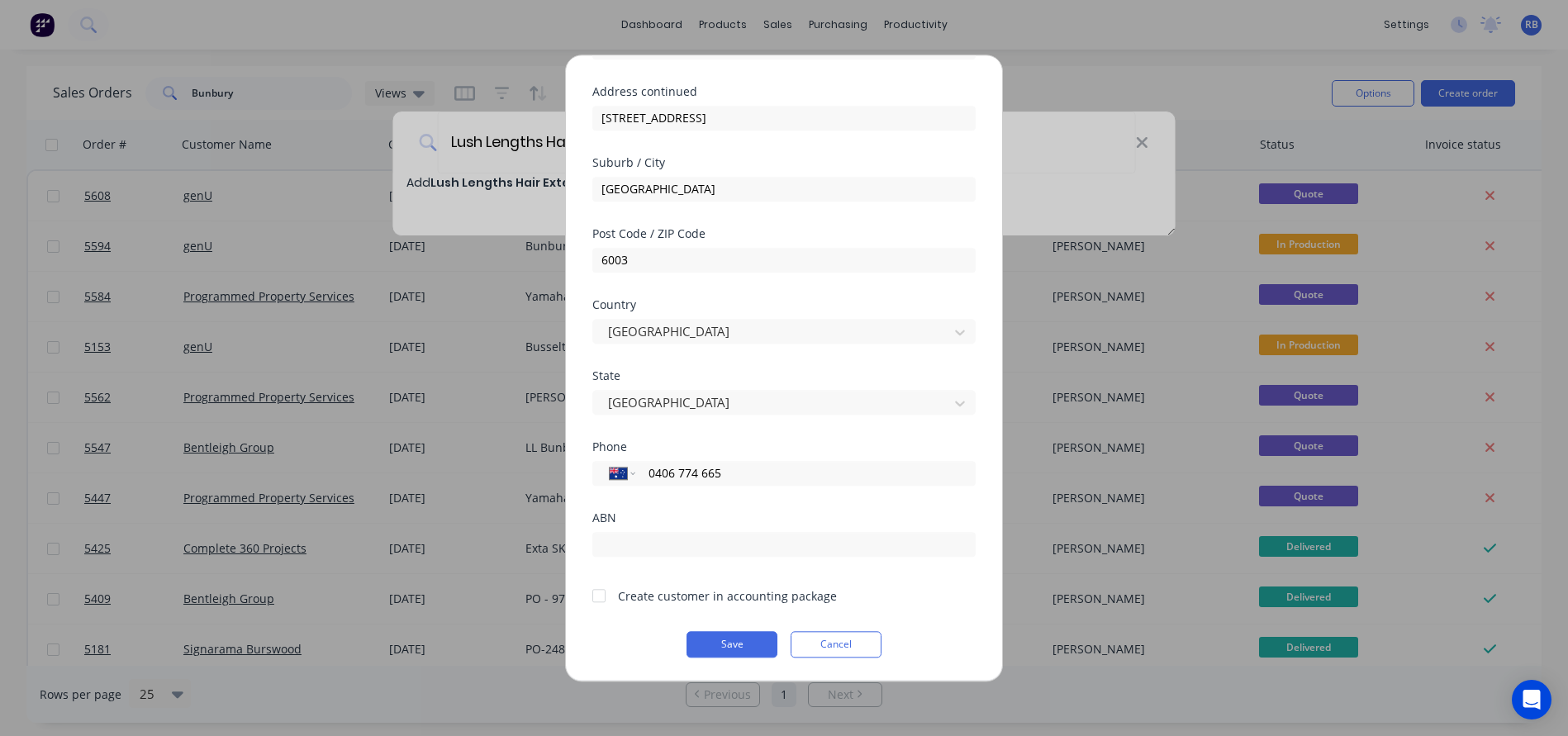
scroll to position [181, 0]
click at [596, 595] on div at bounding box center [598, 596] width 33 height 33
click at [731, 647] on button "Save" at bounding box center [731, 644] width 91 height 27
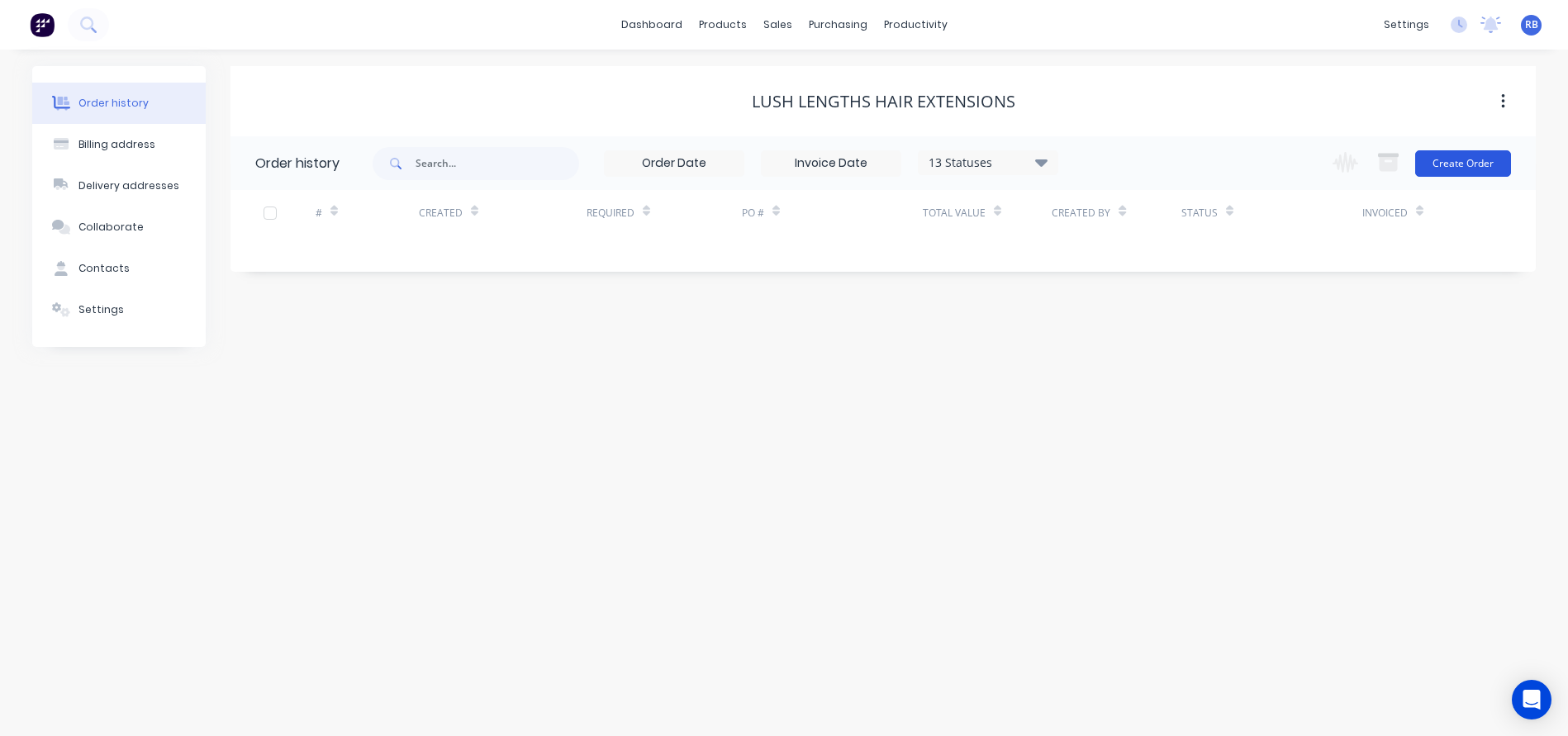
click at [1463, 168] on button "Create Order" at bounding box center [1462, 163] width 96 height 27
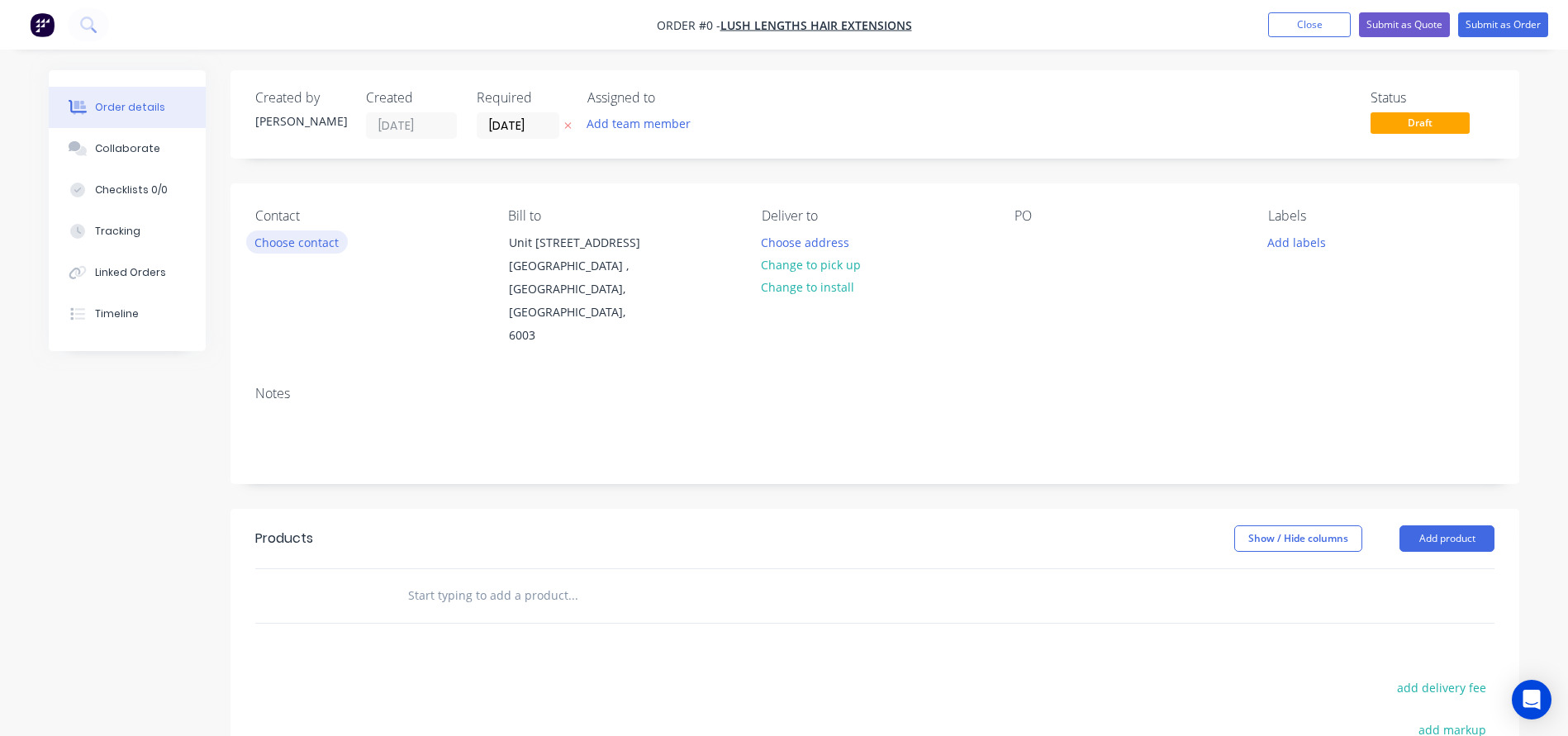
click at [284, 238] on button "Choose contact" at bounding box center [297, 241] width 102 height 22
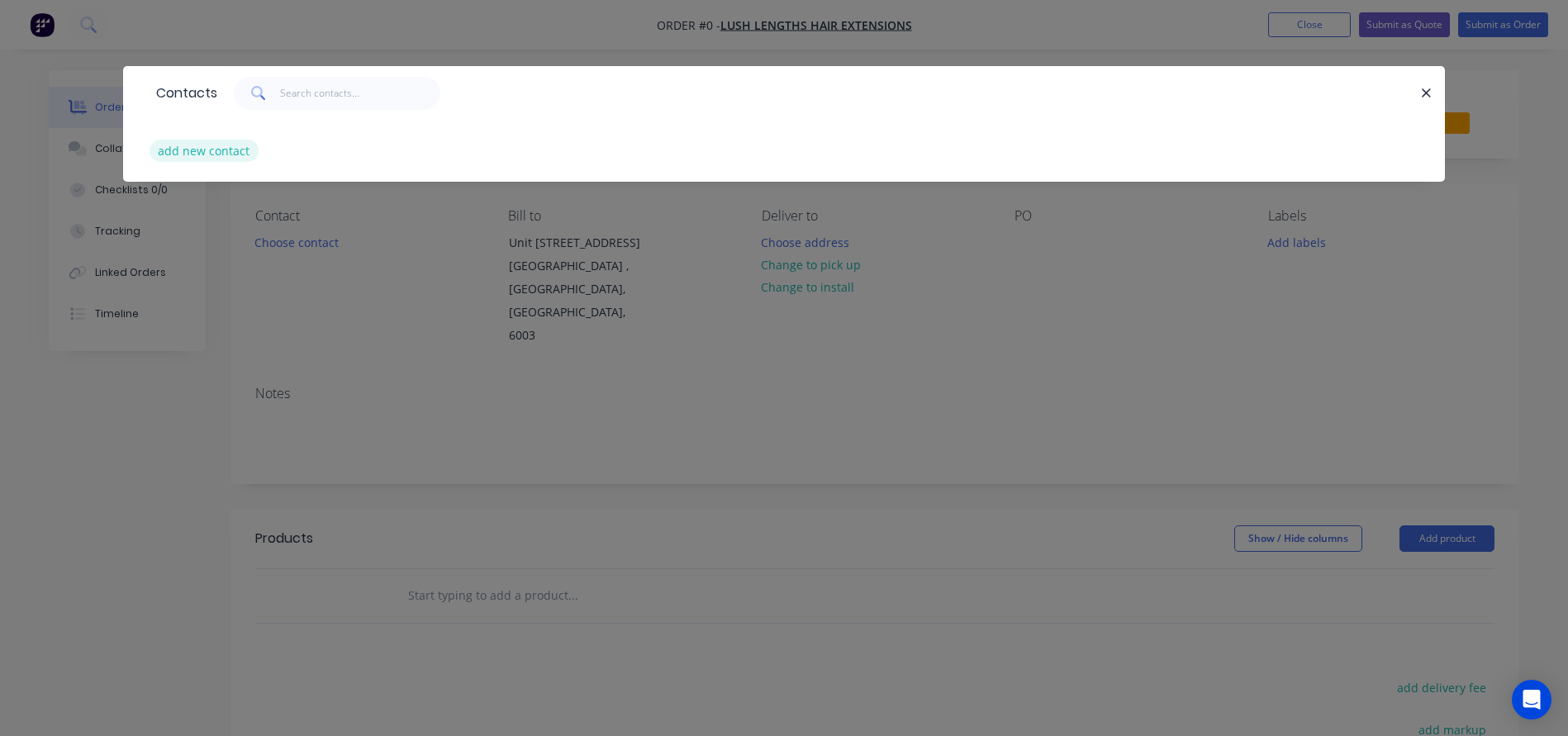
click at [179, 150] on button "add new contact" at bounding box center [204, 150] width 110 height 22
select select "AU"
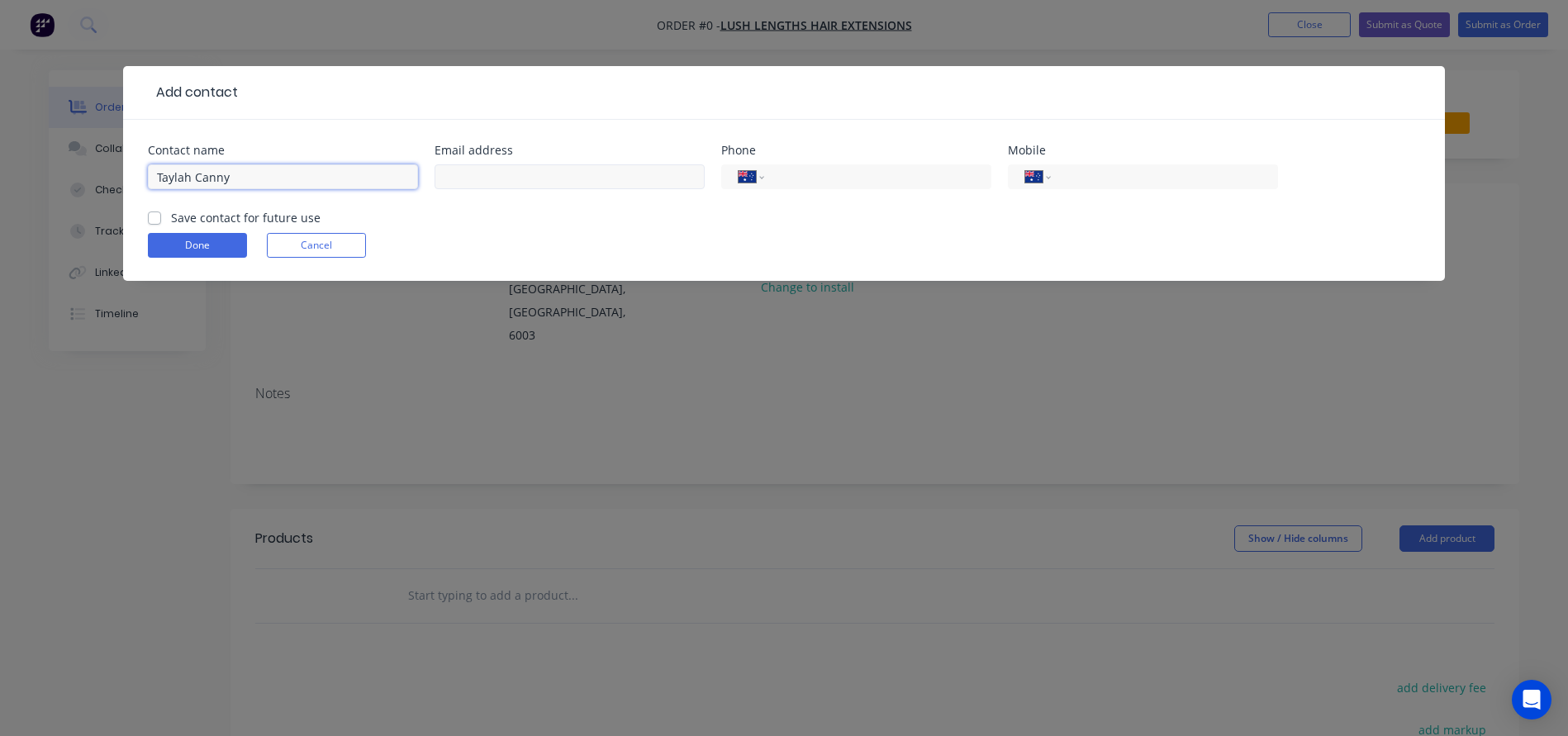
type input "Taylah Canny"
paste input "lushlengths_extension@outlook.com <lushlengths_extension@outlook.com>"
drag, startPoint x: 468, startPoint y: 177, endPoint x: 305, endPoint y: 176, distance: 163.0
click at [308, 176] on div "Contact name Taylah Canny Email address lushlengths_extension@outlook.com <lush…" at bounding box center [784, 176] width 1272 height 65
click at [650, 173] on input "lushlengths_extension@outlook.com>" at bounding box center [568, 176] width 270 height 25
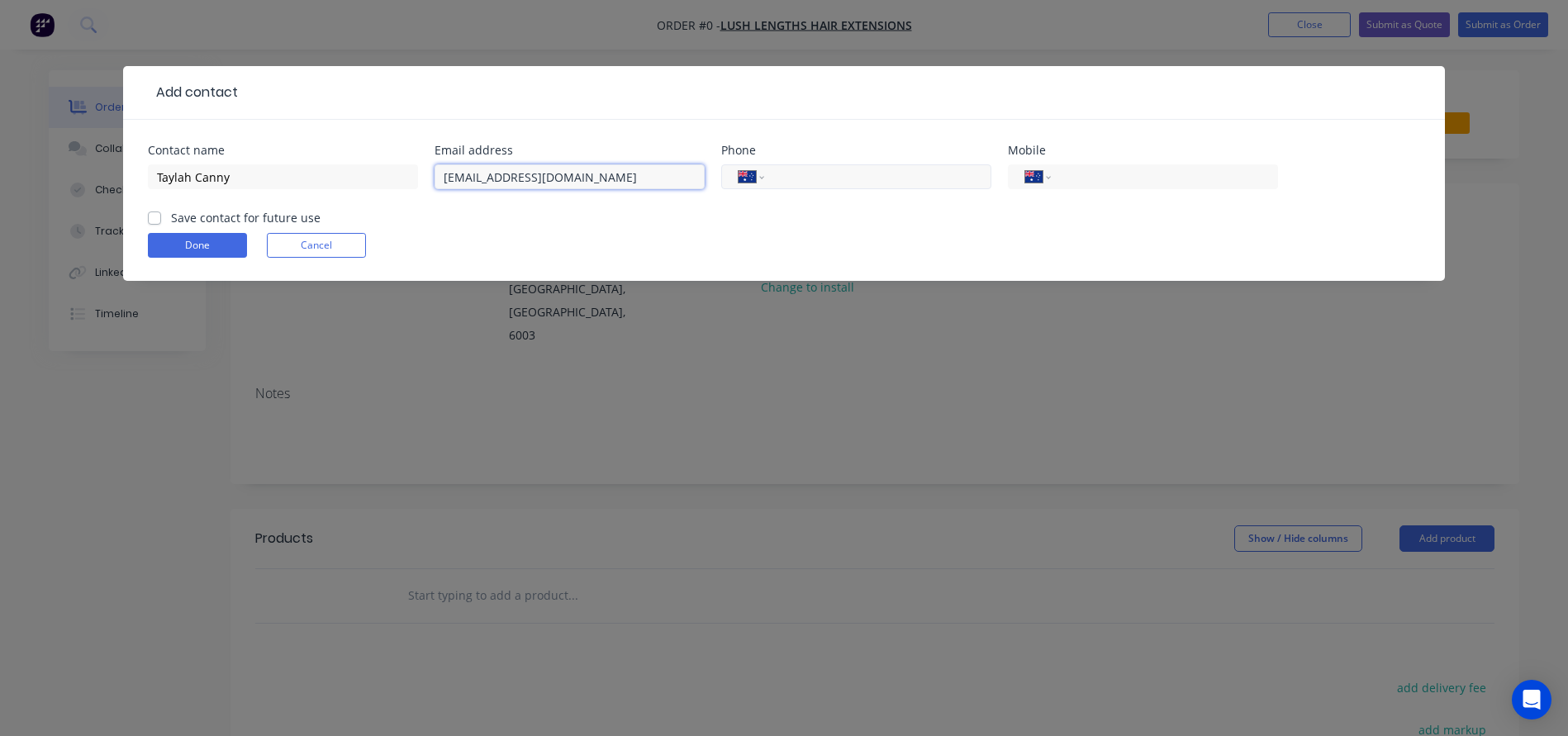
type input "lushlengths_extension@outlook.com"
click at [1159, 178] on input "tel" at bounding box center [1161, 176] width 198 height 19
type input "0406 774 665"
click at [171, 216] on label "Save contact for future use" at bounding box center [246, 217] width 149 height 17
click at [153, 216] on input "Save contact for future use" at bounding box center [154, 217] width 13 height 16
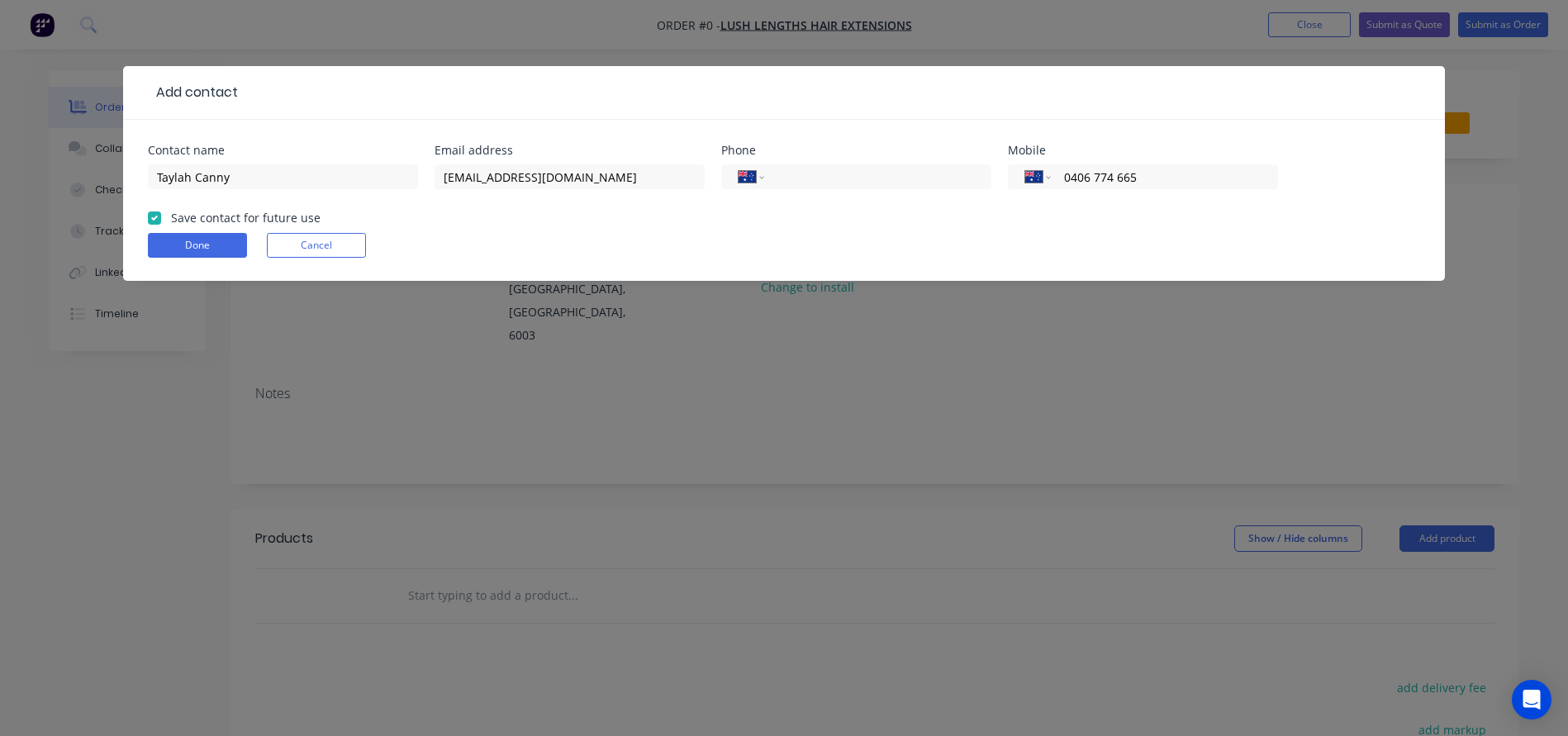
checkbox input "true"
click at [184, 240] on button "Done" at bounding box center [198, 245] width 100 height 25
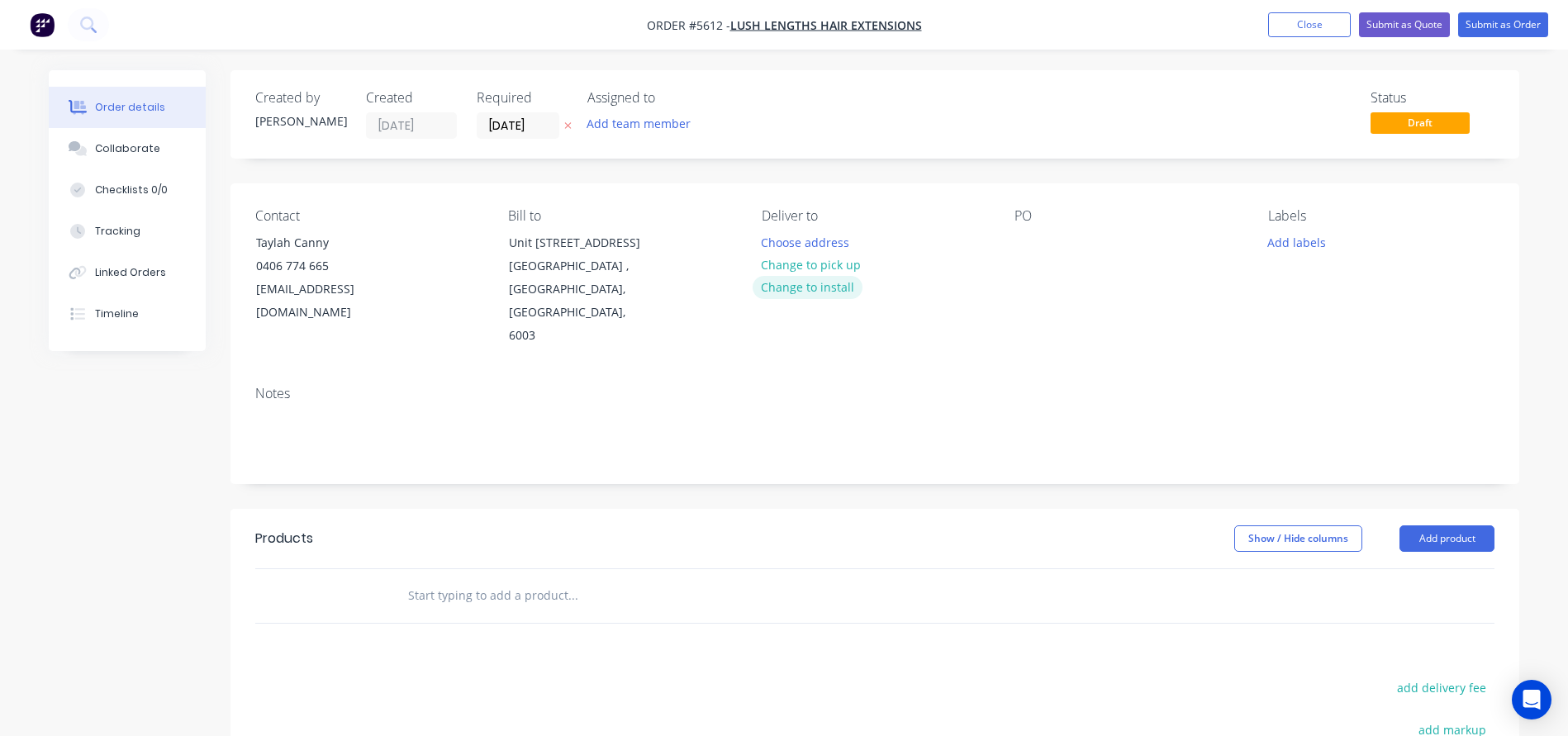
click at [781, 284] on button "Change to install" at bounding box center [807, 287] width 111 height 22
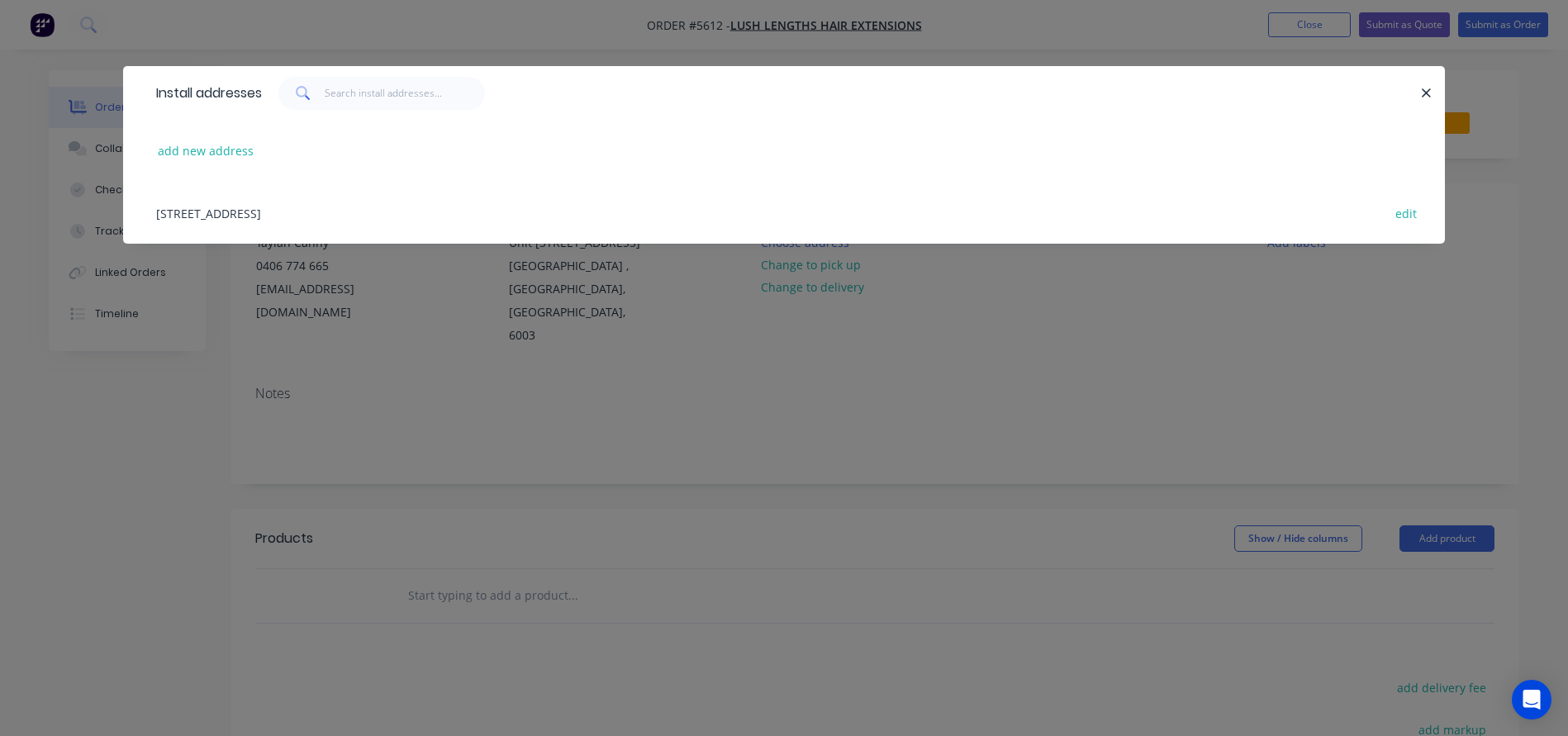
click at [181, 204] on div "Unit 5, 377 Newcastle Street, Northbridge , Western Australia, Australia, 6003 …" at bounding box center [784, 213] width 1272 height 62
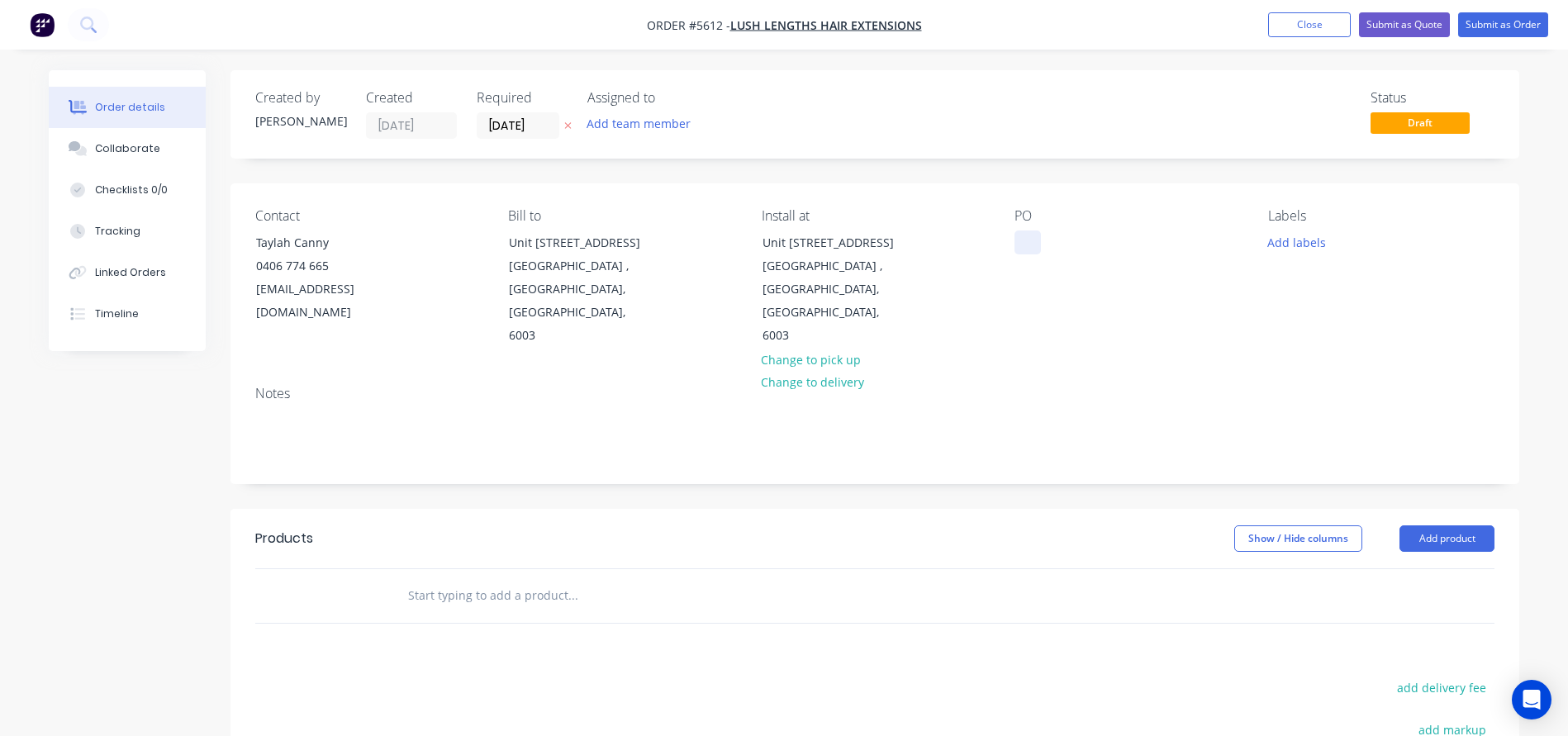
click at [1031, 254] on div at bounding box center [1027, 242] width 27 height 24
click at [424, 580] on input "text" at bounding box center [572, 596] width 331 height 33
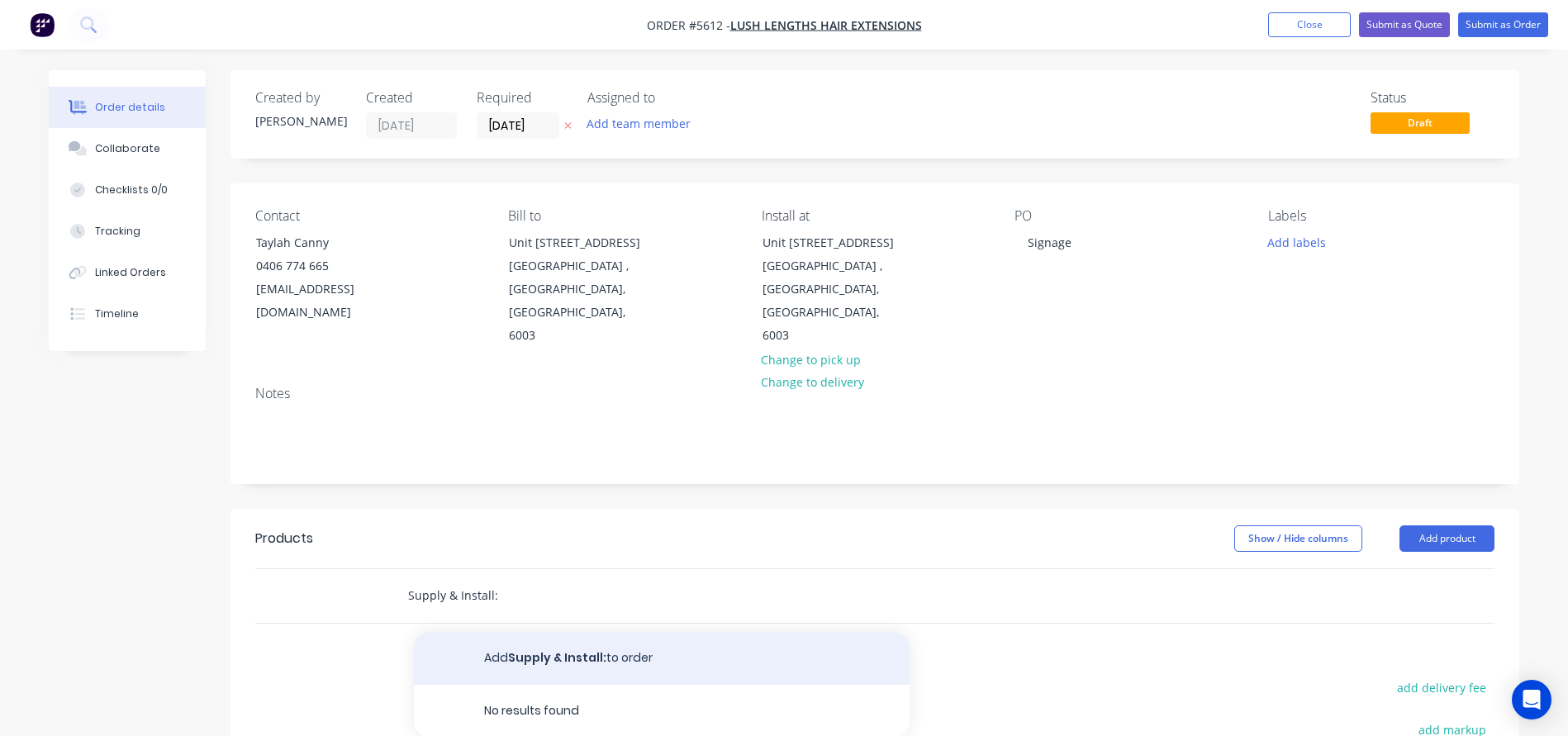
type input "Supply & Install:"
click at [516, 632] on button "Add Supply & Install: to order" at bounding box center [662, 658] width 496 height 53
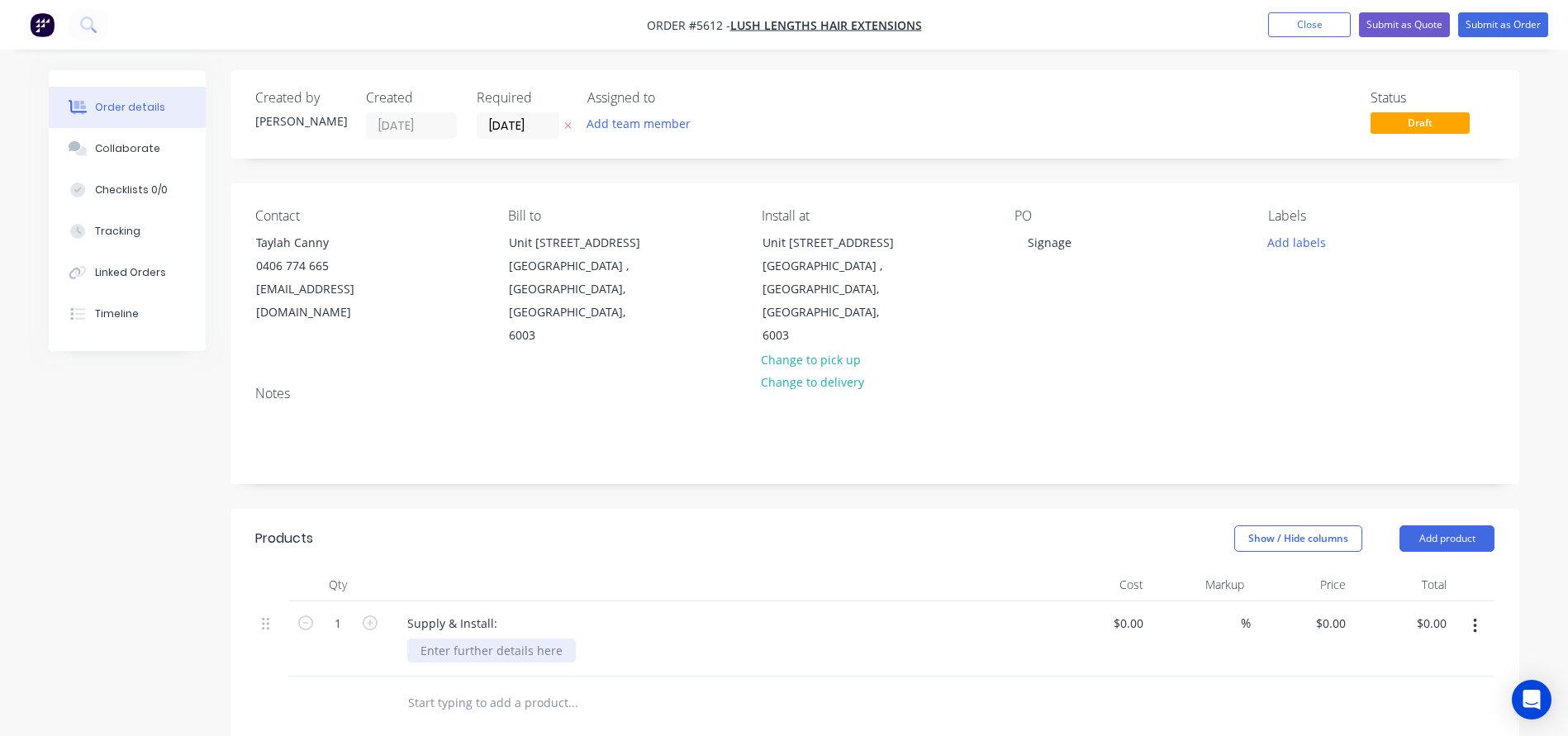
click at [450, 638] on div at bounding box center [491, 650] width 168 height 24
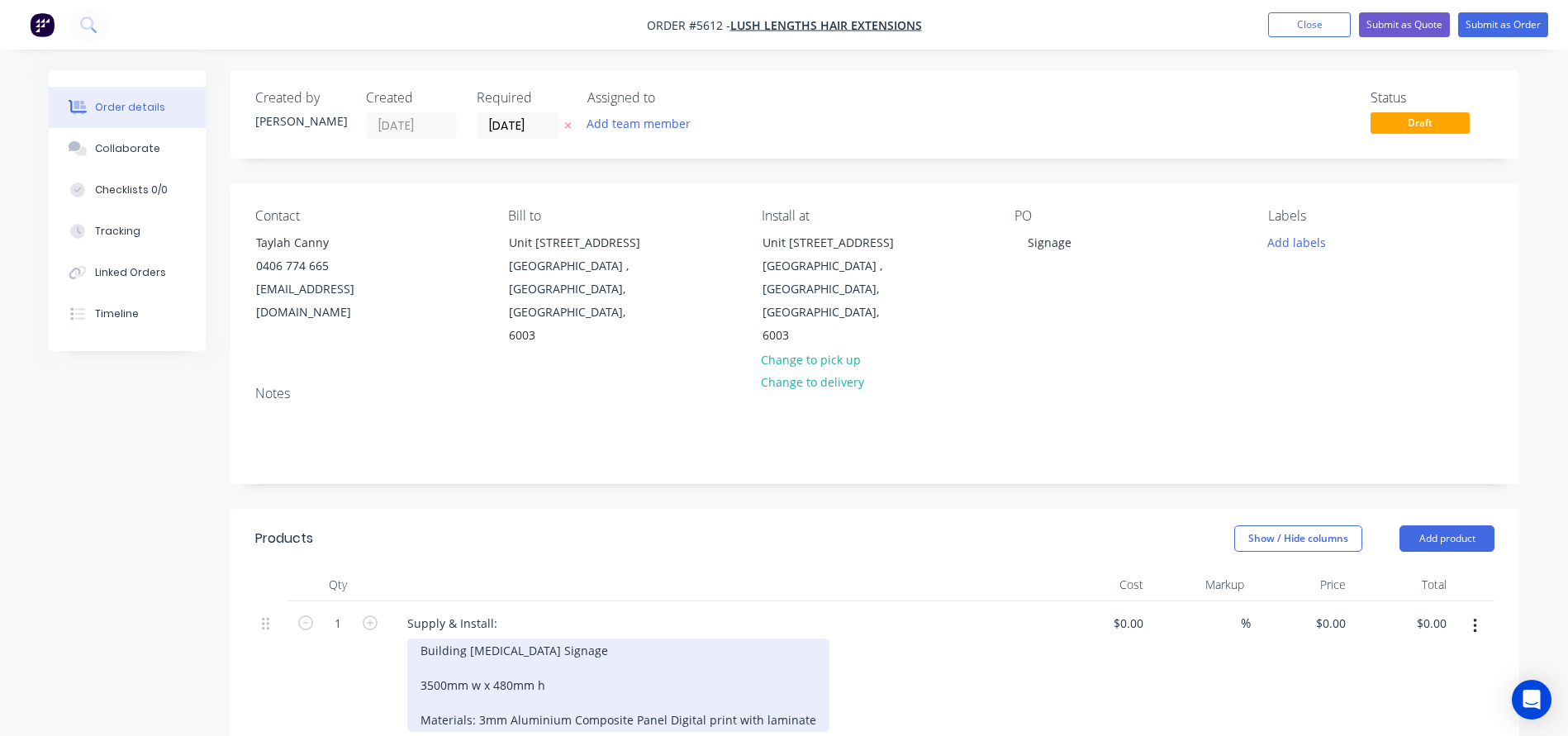
click at [479, 697] on div "Building Fascia Signage 3500mm w x 480mm h Materials: 3mm Aluminium Composite P…" at bounding box center [618, 685] width 422 height 94
click at [606, 714] on div "Building Fascia Signage 3500mm w x 480mm h Materials: 3mm Aluminium Composite P…" at bounding box center [588, 693] width 363 height 111
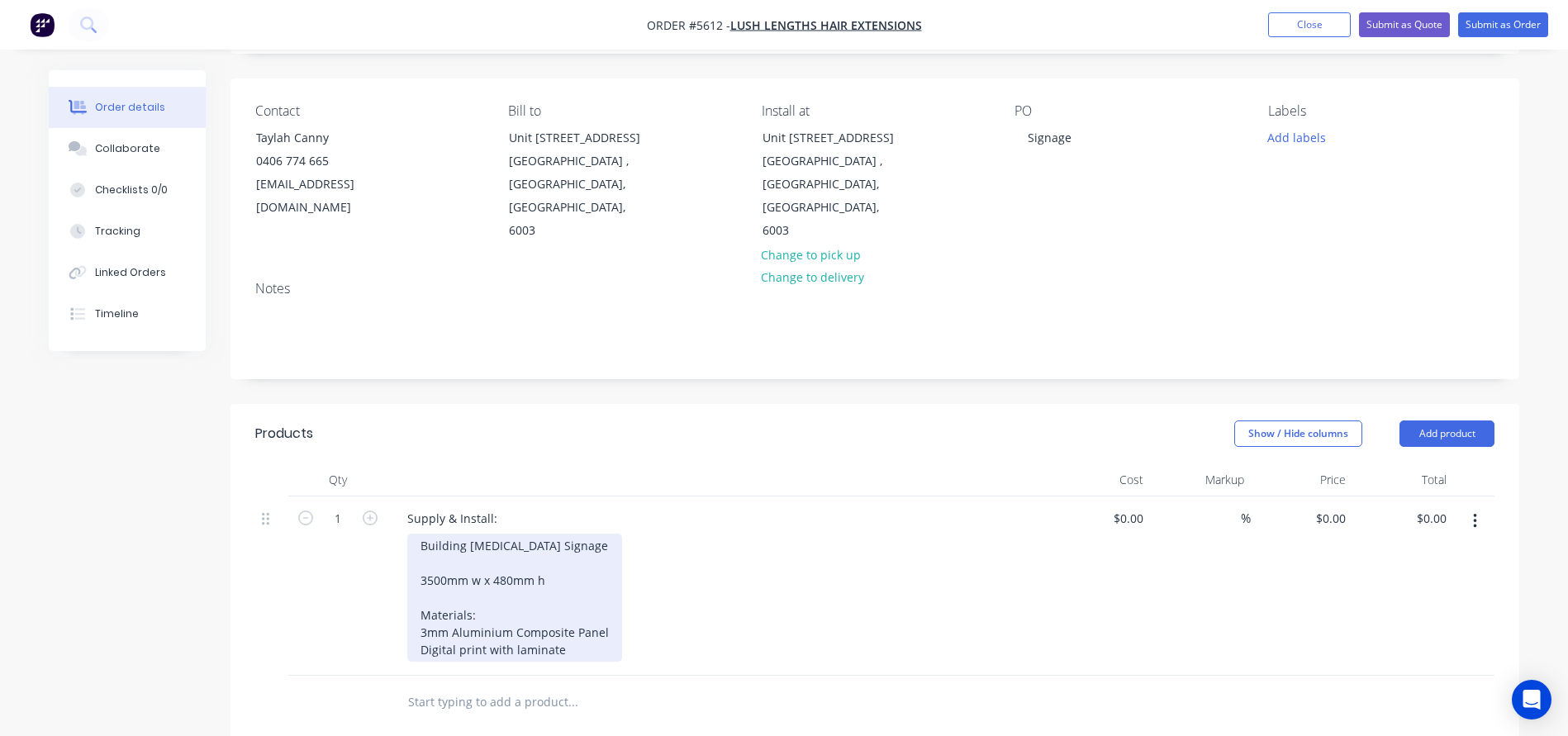
scroll to position [152, 0]
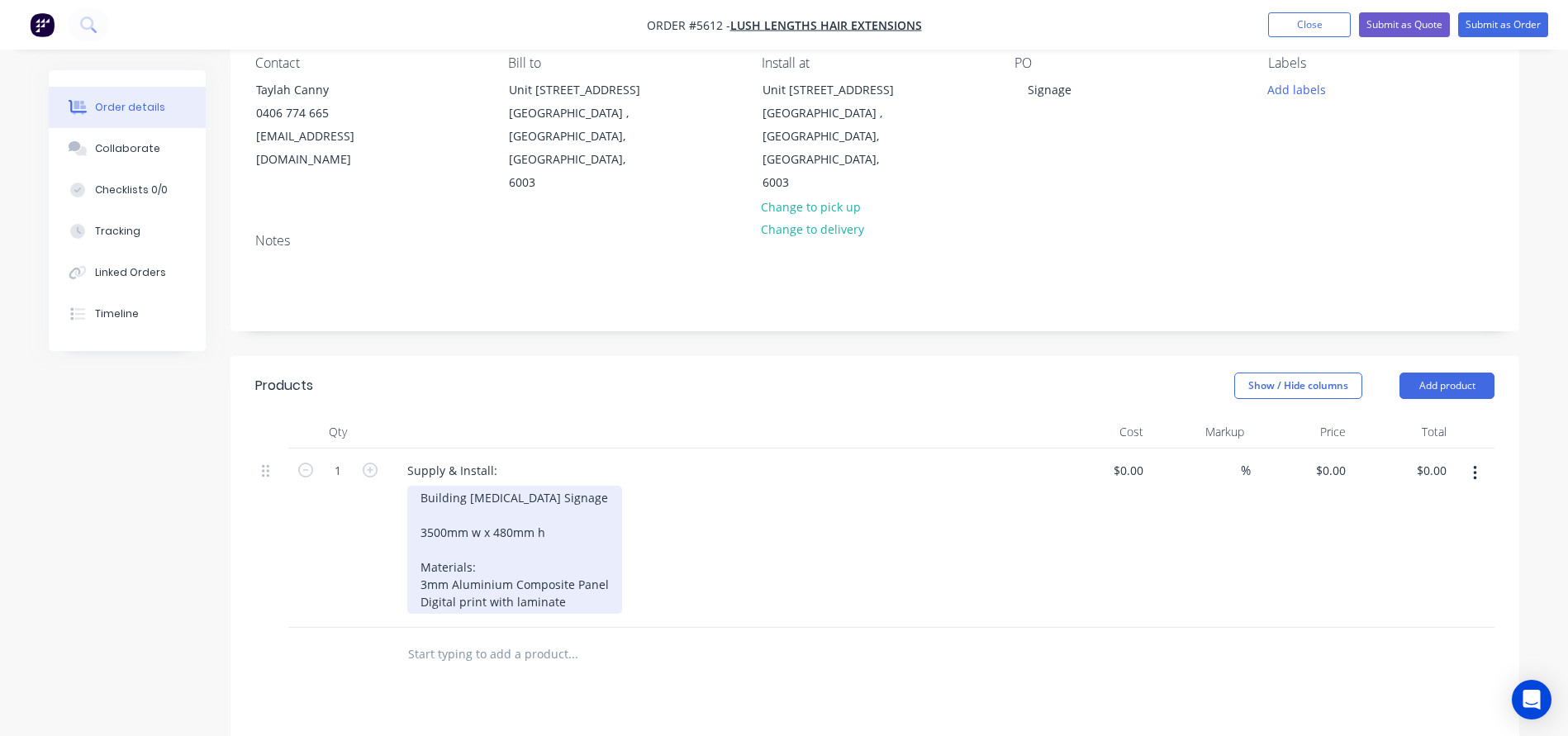
click at [582, 579] on div "Building Fascia Signage 3500mm w x 480mm h Materials: 3mm Aluminium Composite P…" at bounding box center [515, 550] width 215 height 128
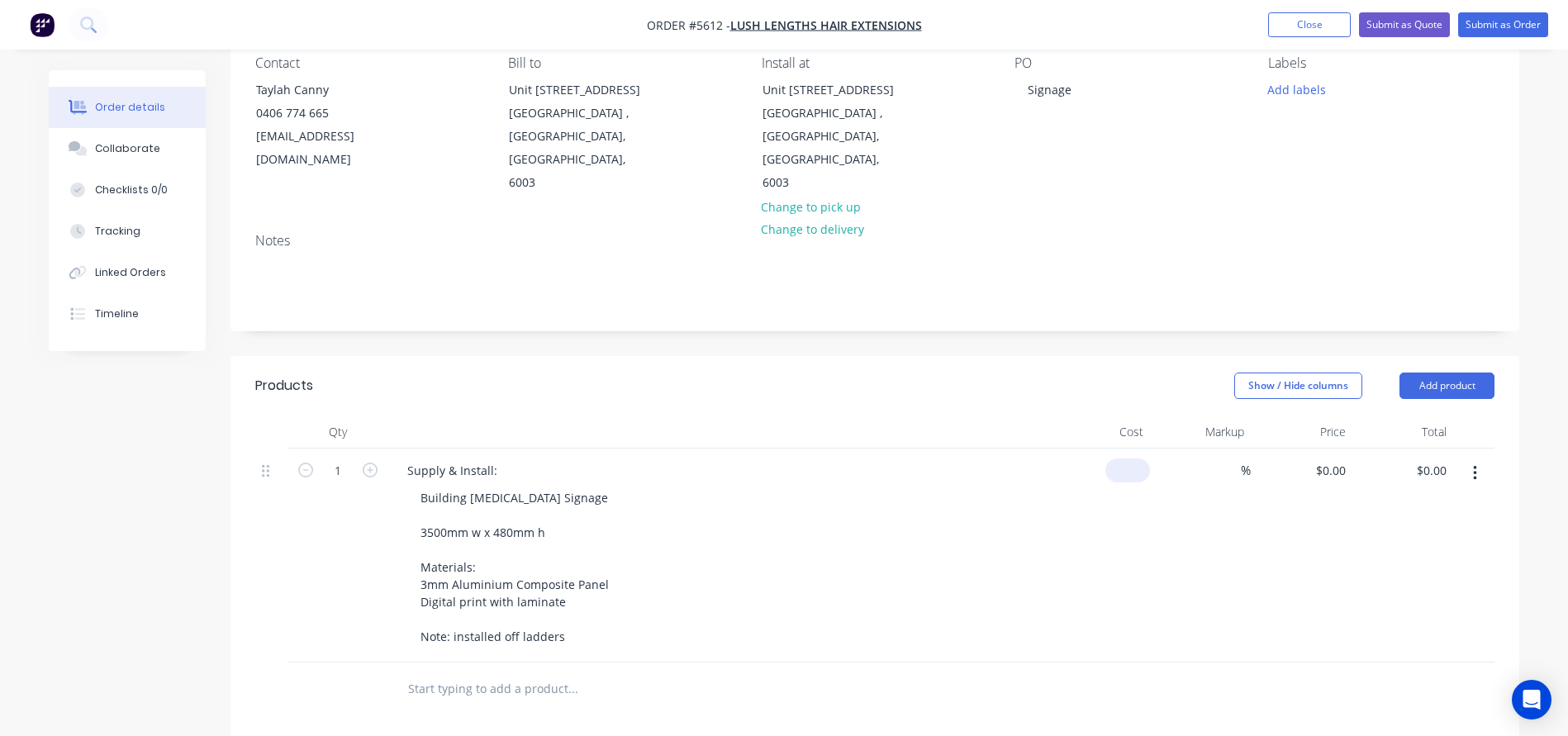
click at [1136, 458] on input at bounding box center [1131, 470] width 38 height 24
type input "$517.50"
click at [1024, 510] on div "Building Fascia Signage 3500mm w x 480mm h Materials: 3mm Aluminium Composite P…" at bounding box center [724, 567] width 634 height 162
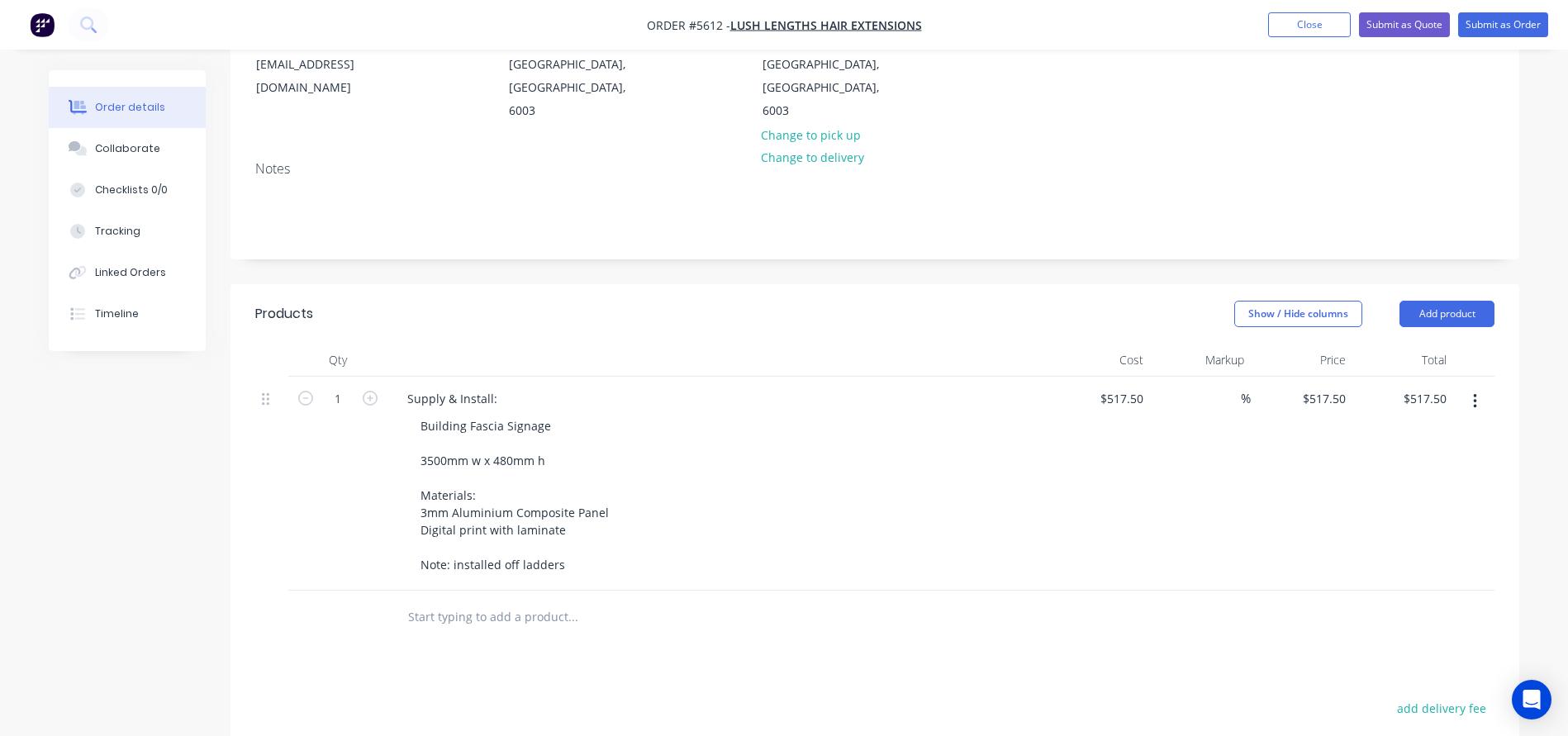
scroll to position [227, 0]
click at [453, 599] on input "text" at bounding box center [572, 614] width 331 height 33
drag, startPoint x: 495, startPoint y: 594, endPoint x: 453, endPoint y: 594, distance: 42.0
click at [453, 599] on input "Artwork charge" at bounding box center [572, 614] width 331 height 33
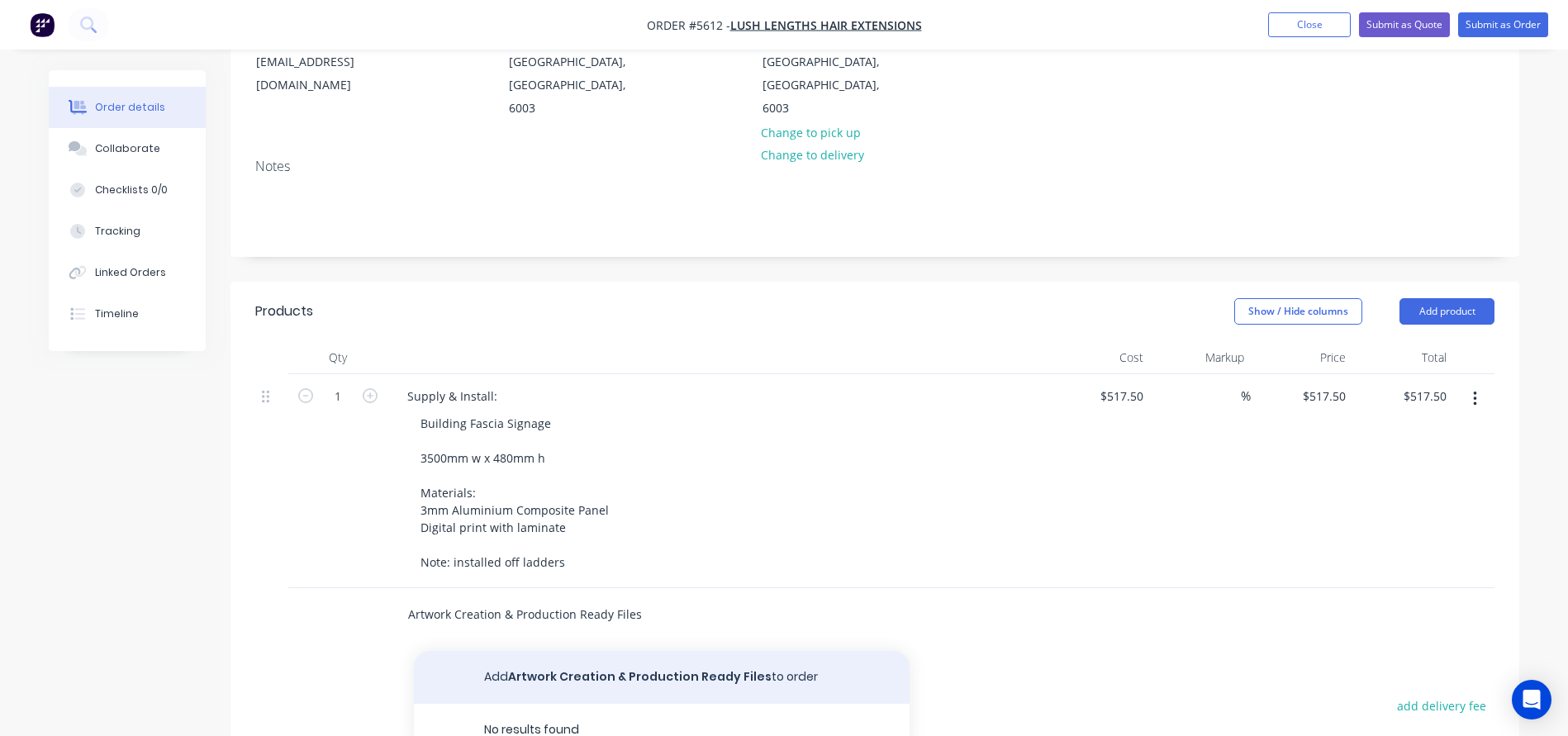
type input "Artwork Creation & Production Ready Files"
click at [548, 651] on button "Add Artwork Creation & Production Ready Files to order" at bounding box center [662, 677] width 496 height 53
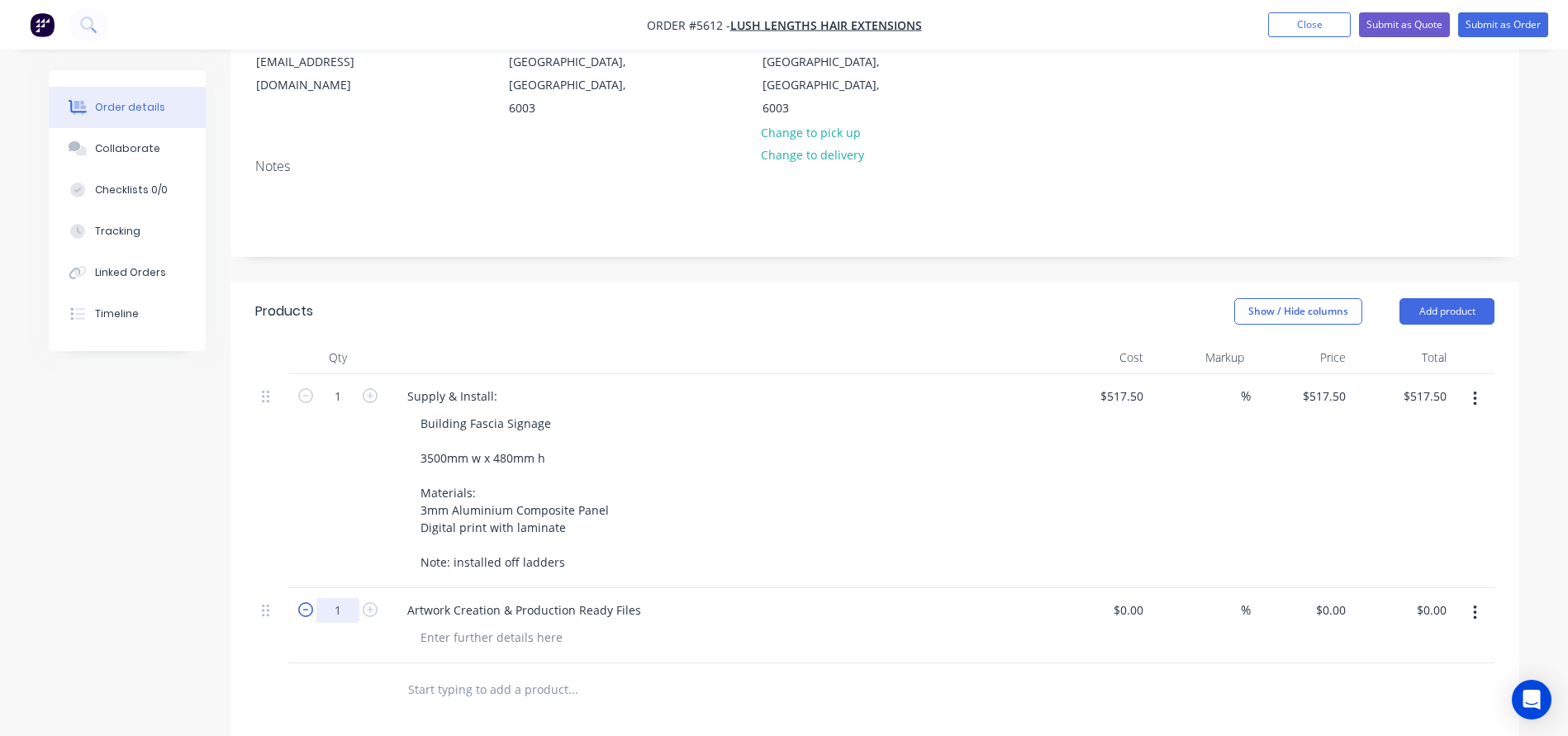
drag, startPoint x: 341, startPoint y: 590, endPoint x: 301, endPoint y: 590, distance: 40.0
click at [308, 597] on form "1" at bounding box center [337, 609] width 86 height 25
type input "0.5"
click at [1129, 599] on div "$0.00" at bounding box center [1127, 611] width 45 height 24
type input "$95.00"
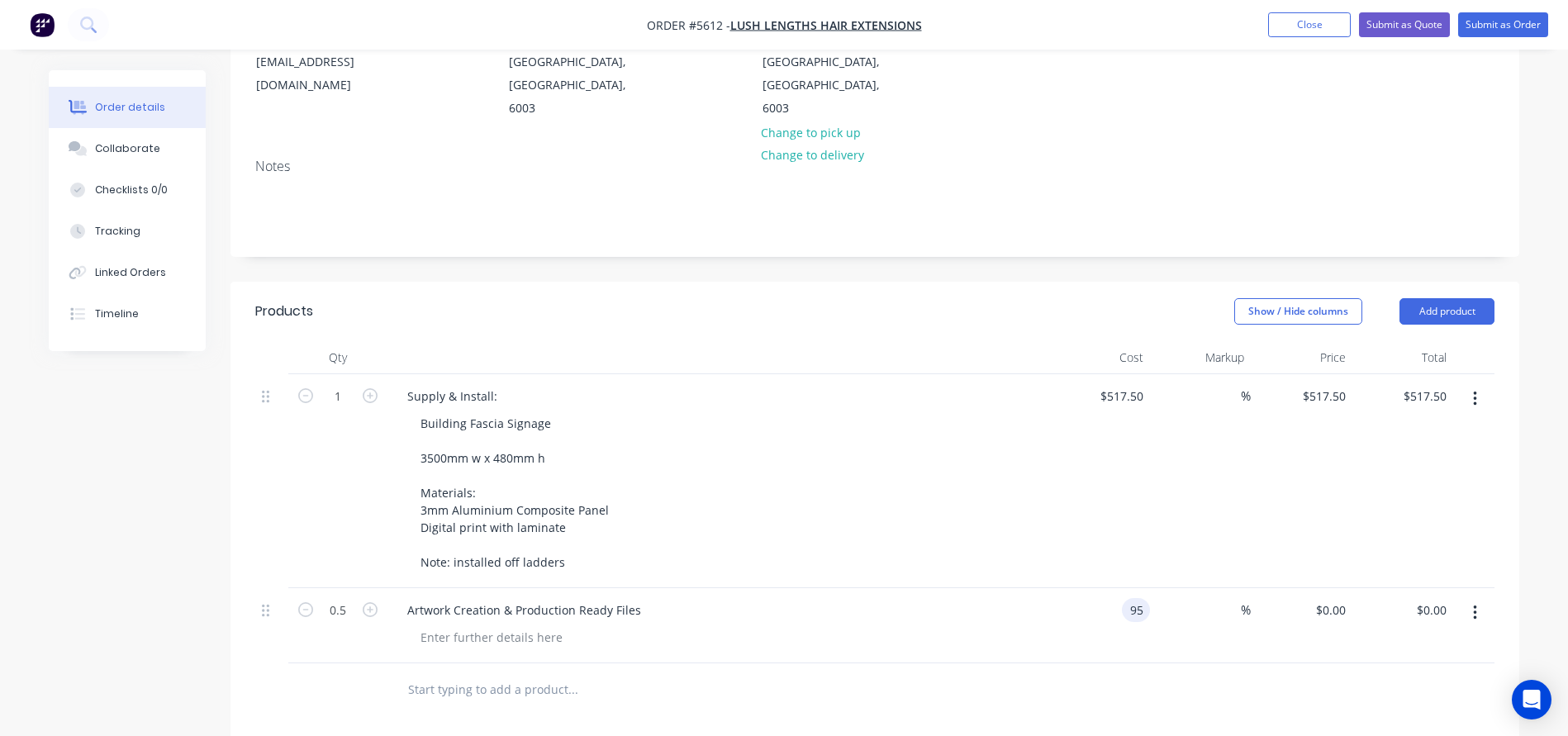
type input "$95.00"
type input "$47.50"
click at [962, 599] on div "Artwork Creation & Production Ready Files" at bounding box center [718, 611] width 647 height 24
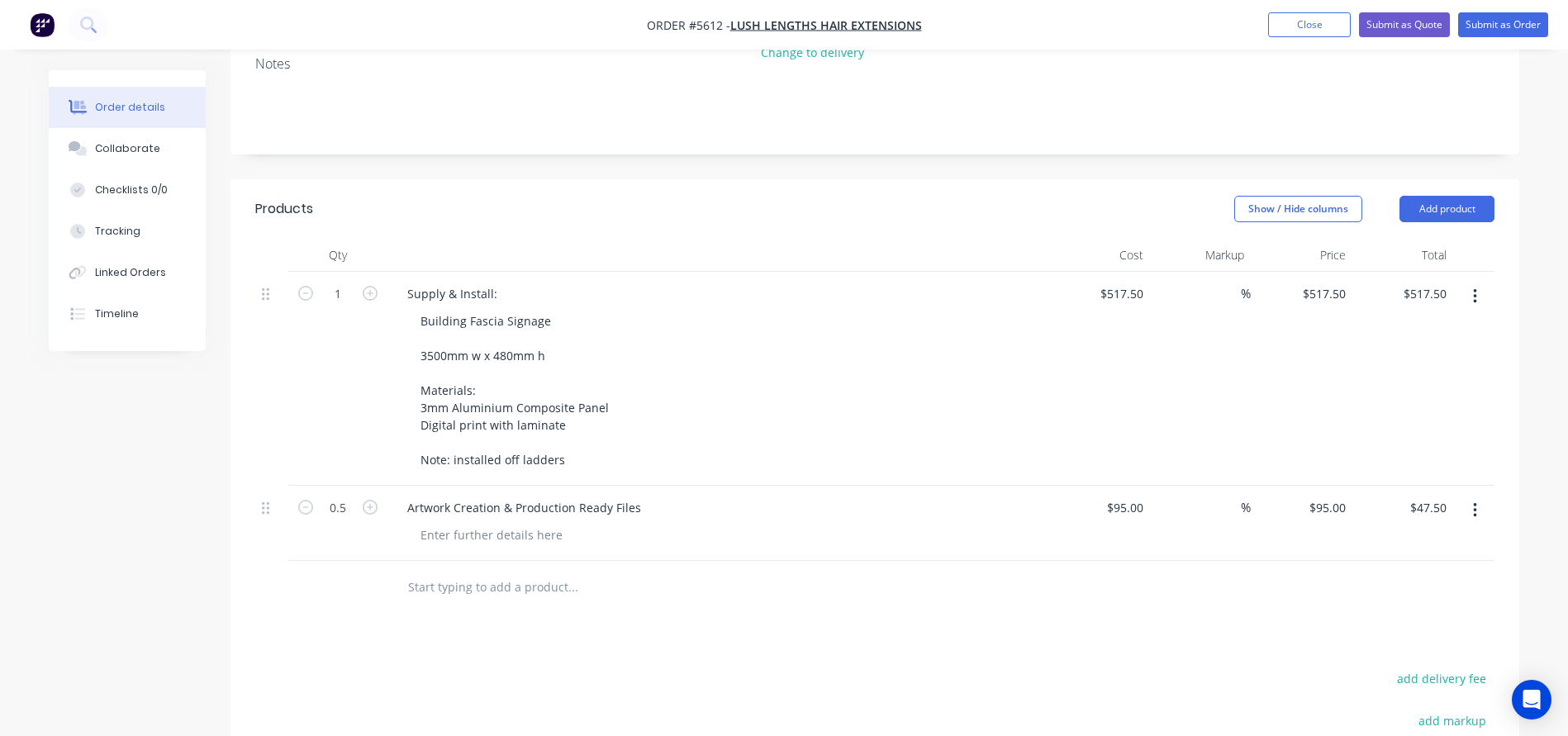
scroll to position [342, 0]
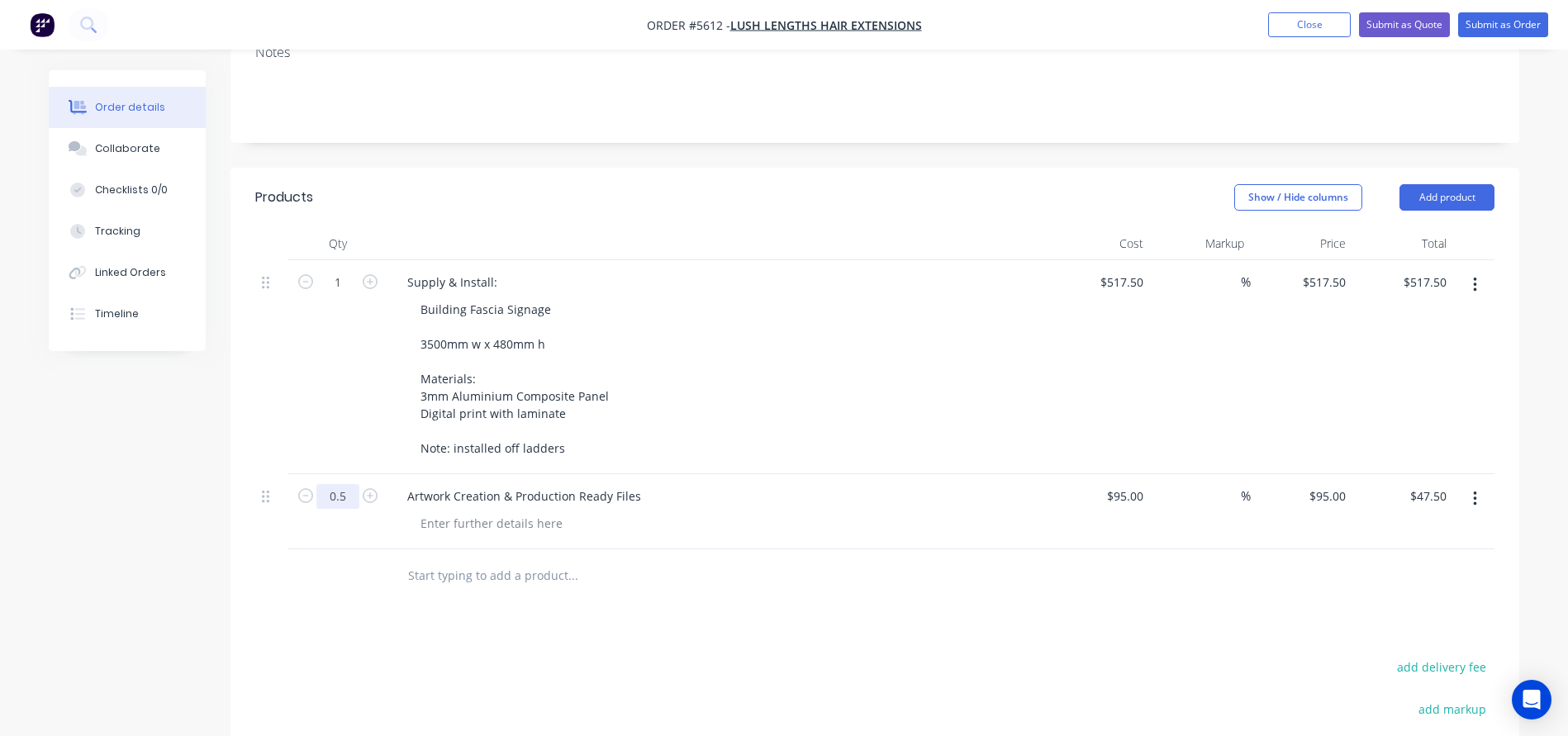
drag, startPoint x: 355, startPoint y: 474, endPoint x: 297, endPoint y: 474, distance: 58.0
click at [303, 483] on form "0.5" at bounding box center [337, 495] width 86 height 25
type input "0.75"
type input "$71.25"
click at [495, 512] on div at bounding box center [491, 524] width 168 height 24
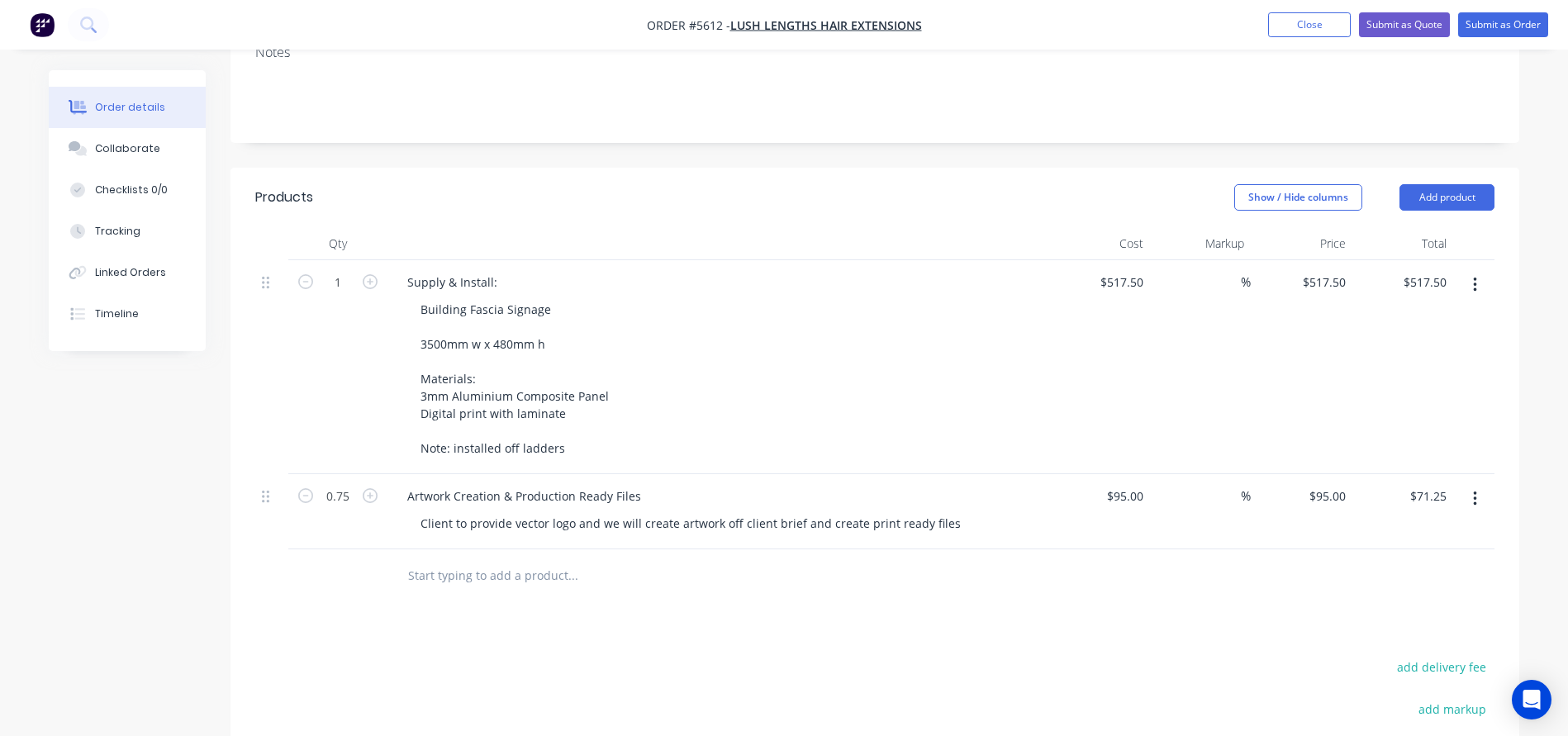
click at [451, 560] on input "text" at bounding box center [572, 576] width 331 height 33
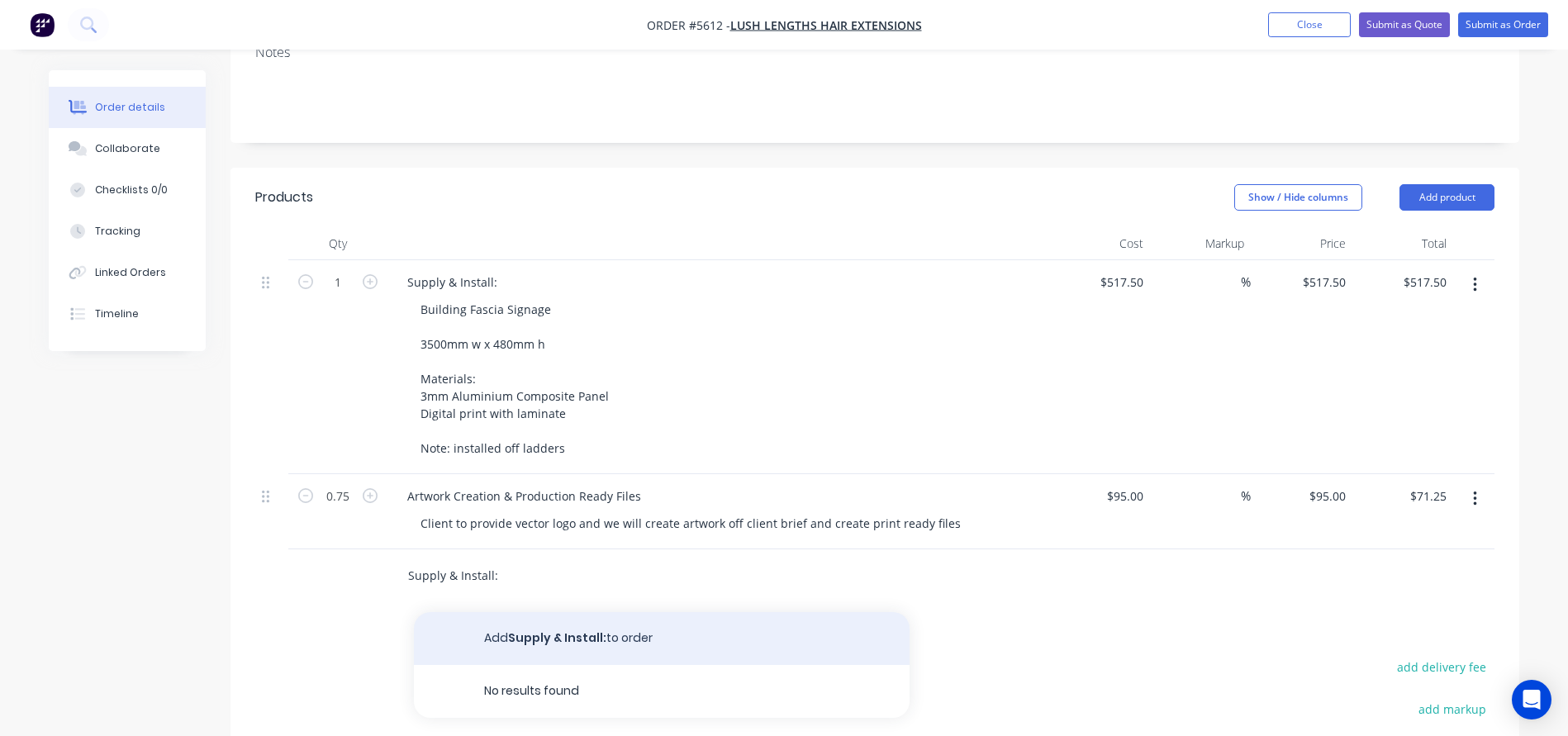
type input "Supply & Install:"
click at [536, 618] on button "Add Supply & Install: to order" at bounding box center [662, 638] width 496 height 53
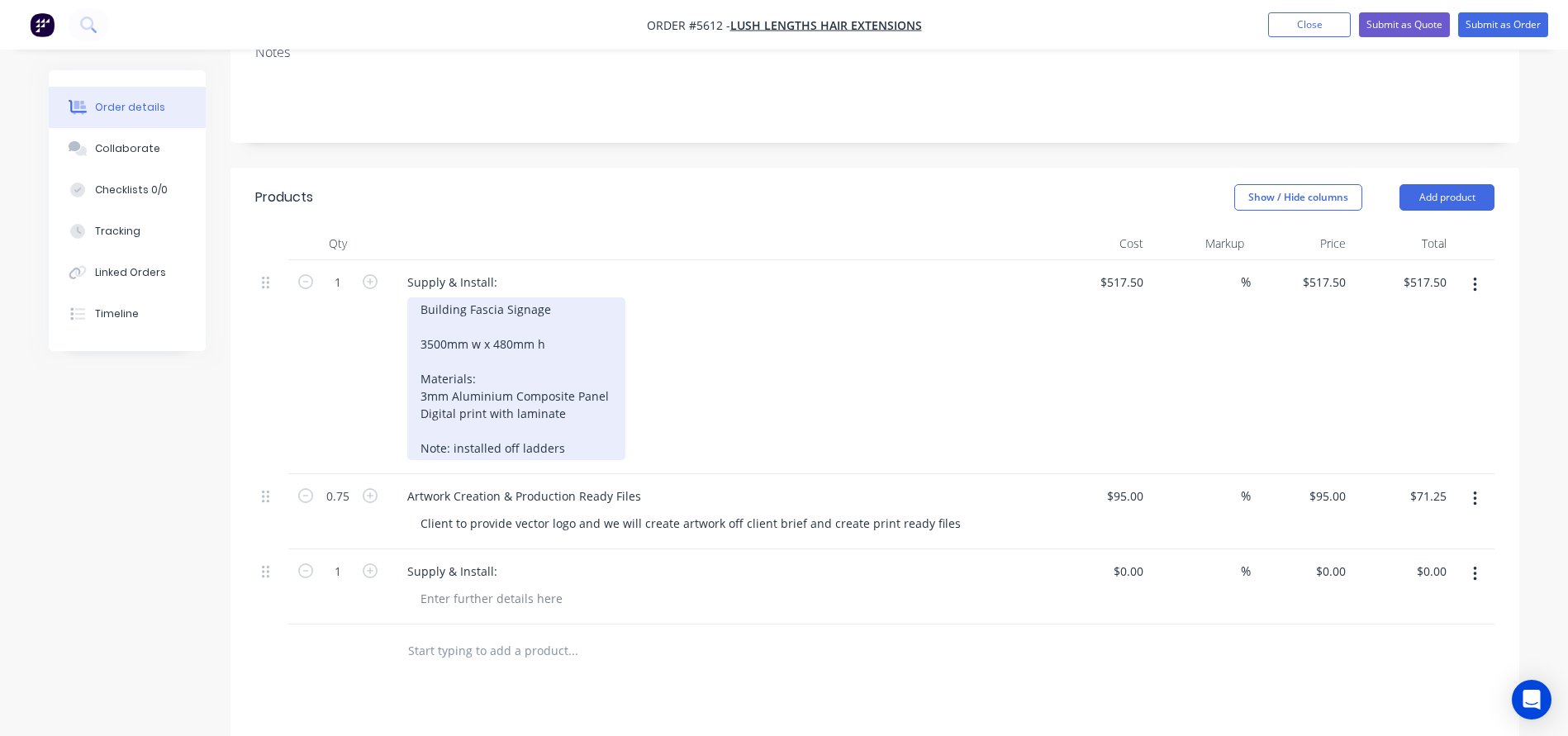
click at [446, 302] on div "Building Fascia Signage 3500mm w x 480mm h Materials: 3mm Aluminium Composite P…" at bounding box center [516, 378] width 218 height 162
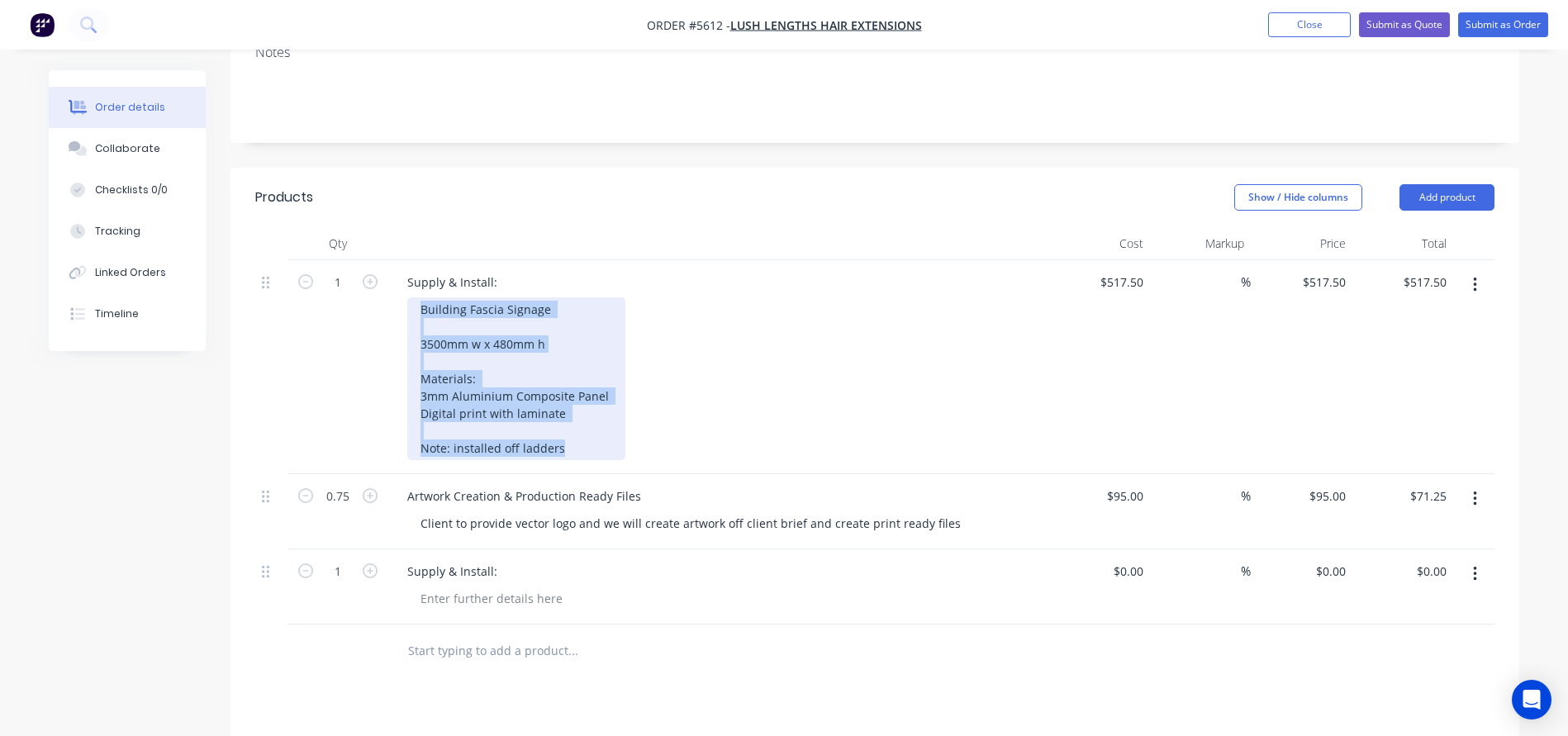
drag, startPoint x: 419, startPoint y: 283, endPoint x: 589, endPoint y: 429, distance: 224.1
click at [589, 429] on div "Building Fascia Signage 3500mm w x 480mm h Materials: 3mm Aluminium Composite P…" at bounding box center [516, 378] width 218 height 162
copy div "Building Fascia Signage 3500mm w x 480mm h Materials: 3mm Aluminium Composite P…"
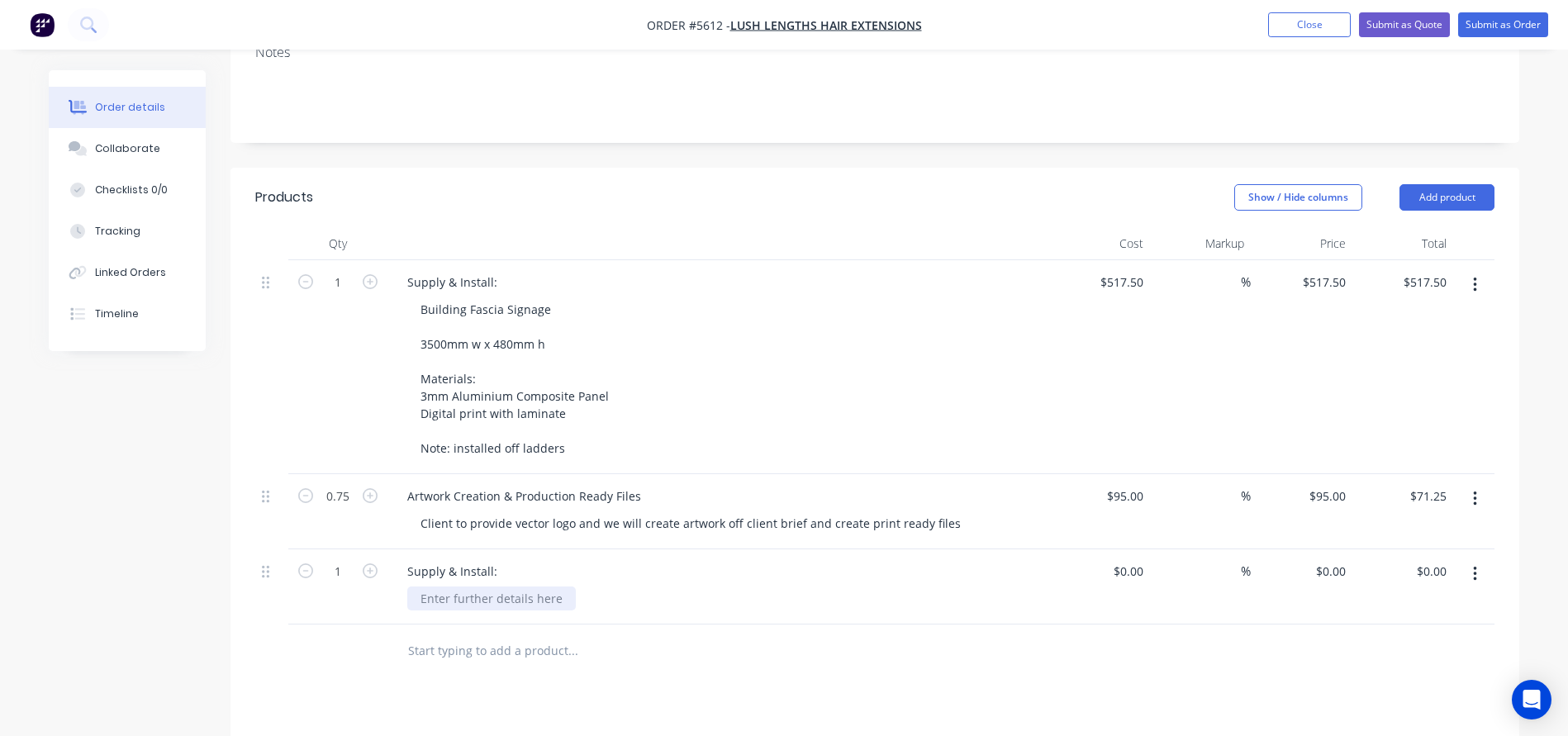
click at [433, 587] on div at bounding box center [491, 599] width 168 height 24
paste div
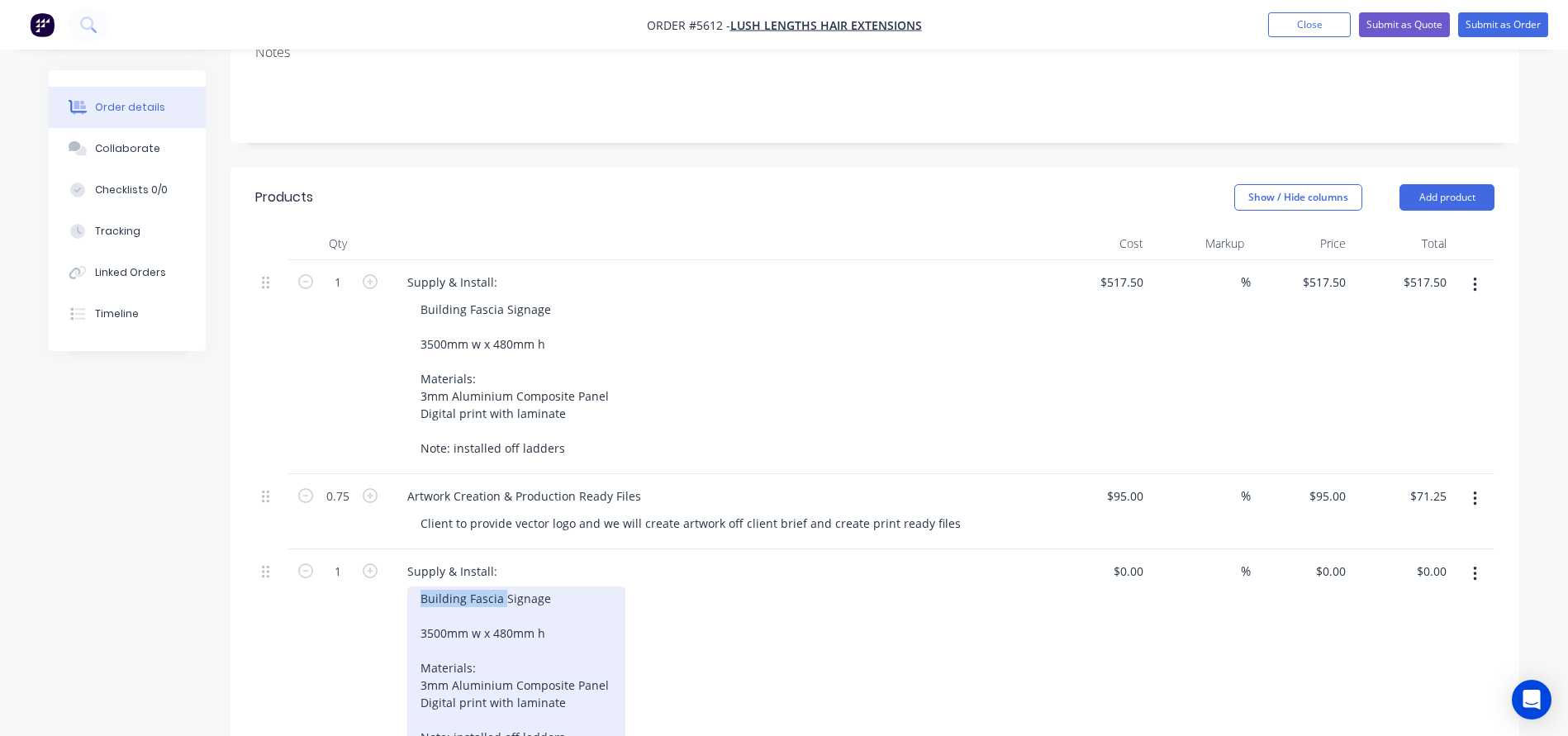
drag, startPoint x: 459, startPoint y: 578, endPoint x: 371, endPoint y: 578, distance: 88.0
click at [371, 578] on div "1 Supply & Install: Building Fascia Signage 3500mm w x 480mm h Materials: 3mm A…" at bounding box center [874, 656] width 1238 height 214
click at [528, 587] on div "Hanging Signage 3500mm w x 480mm h Materials: 3mm Aluminium Composite Panel Dig…" at bounding box center [516, 667] width 218 height 162
drag, startPoint x: 447, startPoint y: 612, endPoint x: 391, endPoint y: 612, distance: 56.0
click at [395, 612] on div "Supply & Install: Hanging Sign 3500mm w x 480mm h Materials: 3mm Aluminium Comp…" at bounding box center [718, 656] width 661 height 214
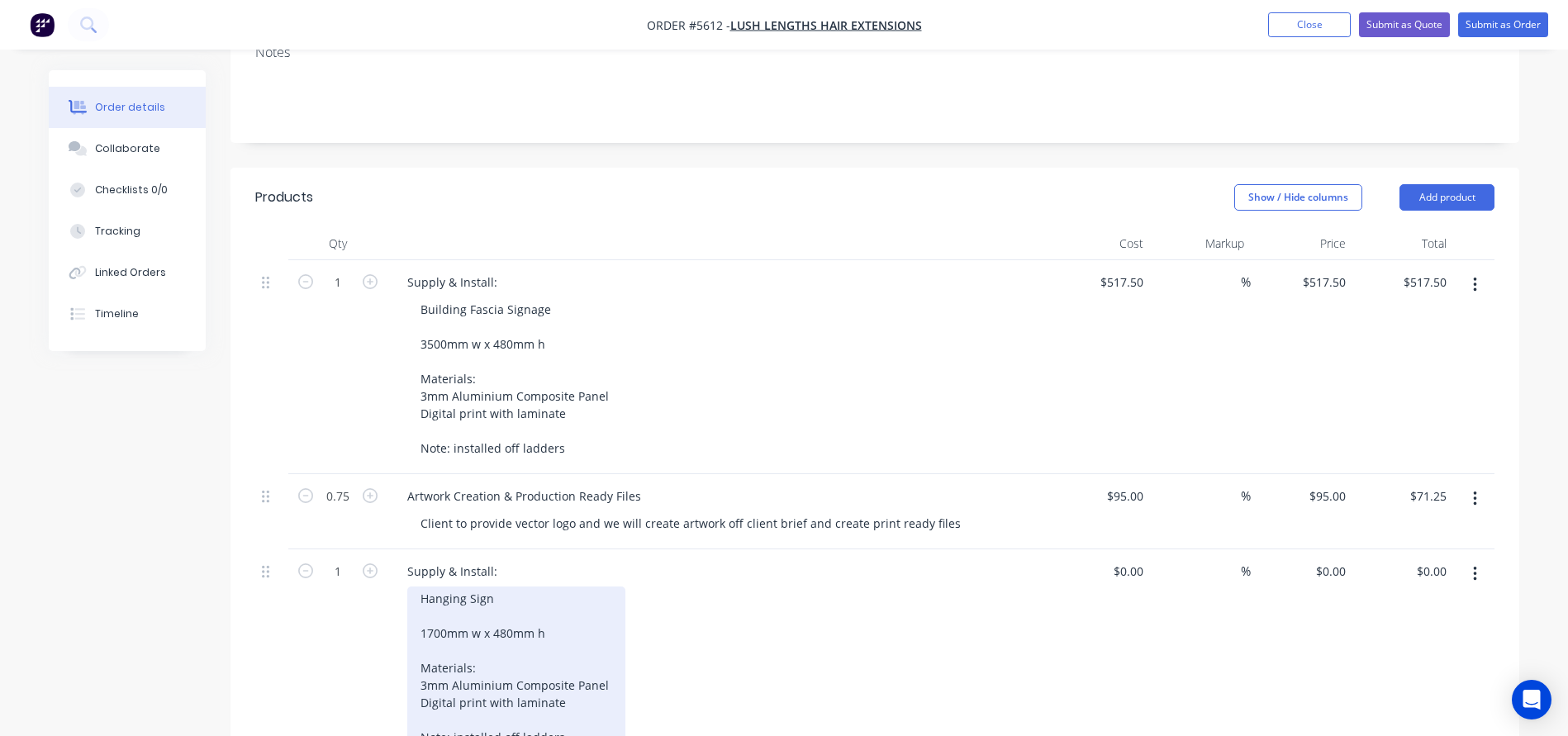
click at [510, 605] on div "Hanging Sign 1700mm w x 480mm h Materials: 3mm Aluminium Composite Panel Digita…" at bounding box center [516, 667] width 218 height 162
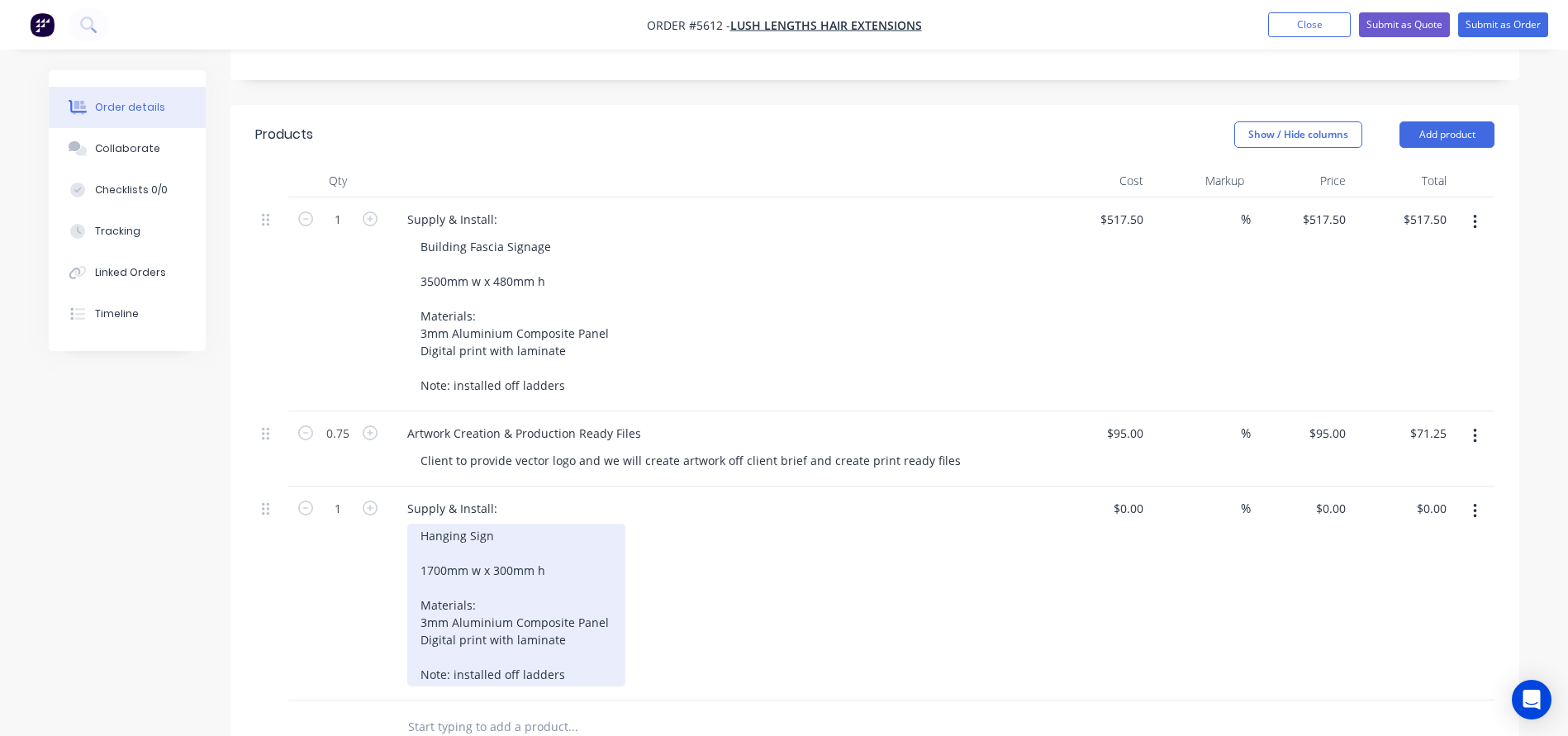
scroll to position [414, 0]
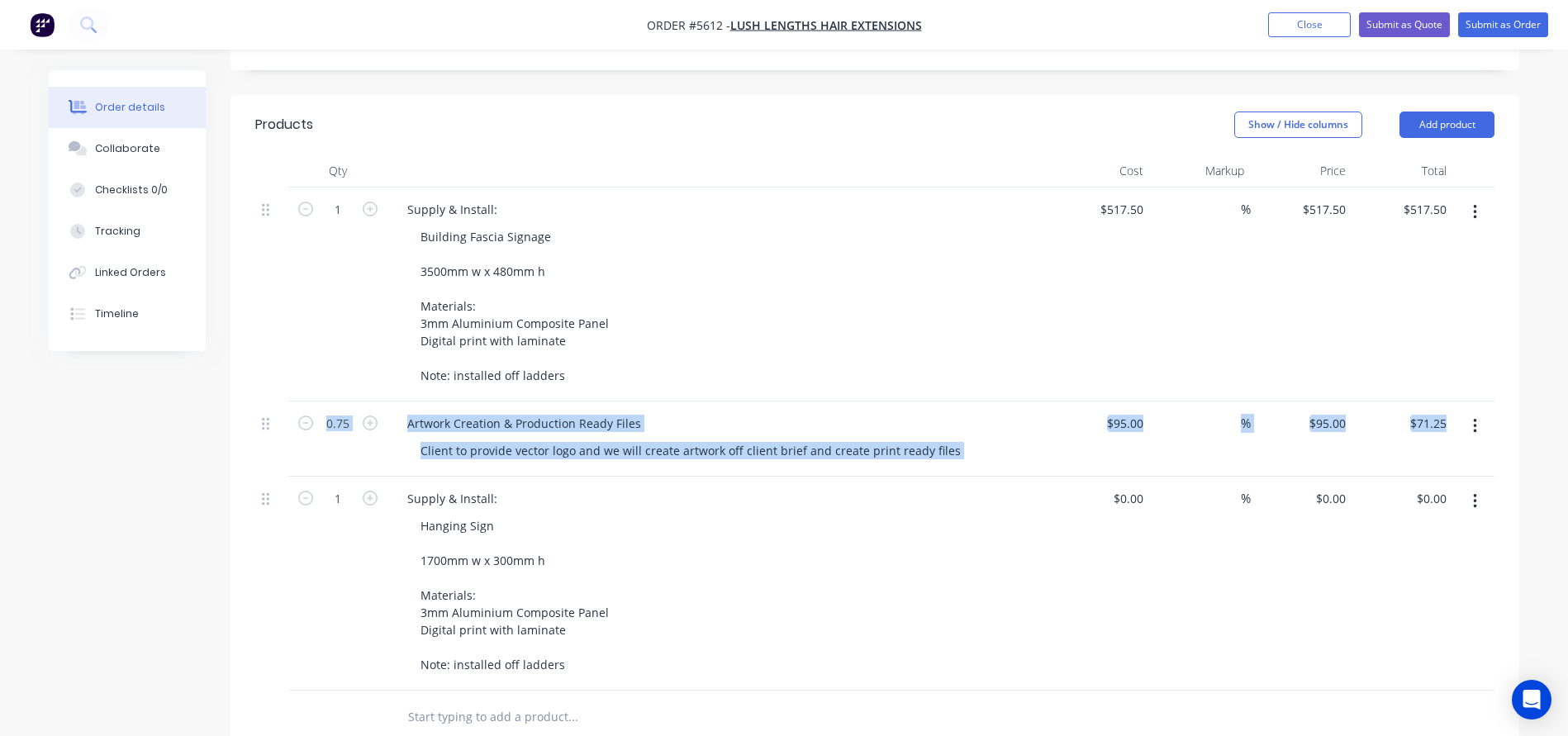
drag, startPoint x: 262, startPoint y: 400, endPoint x: 263, endPoint y: 522, distance: 122.0
click at [263, 522] on div "1 Supply & Install: Building Fascia Signage 3500mm w x 480mm h Materials: 3mm A…" at bounding box center [874, 438] width 1238 height 503
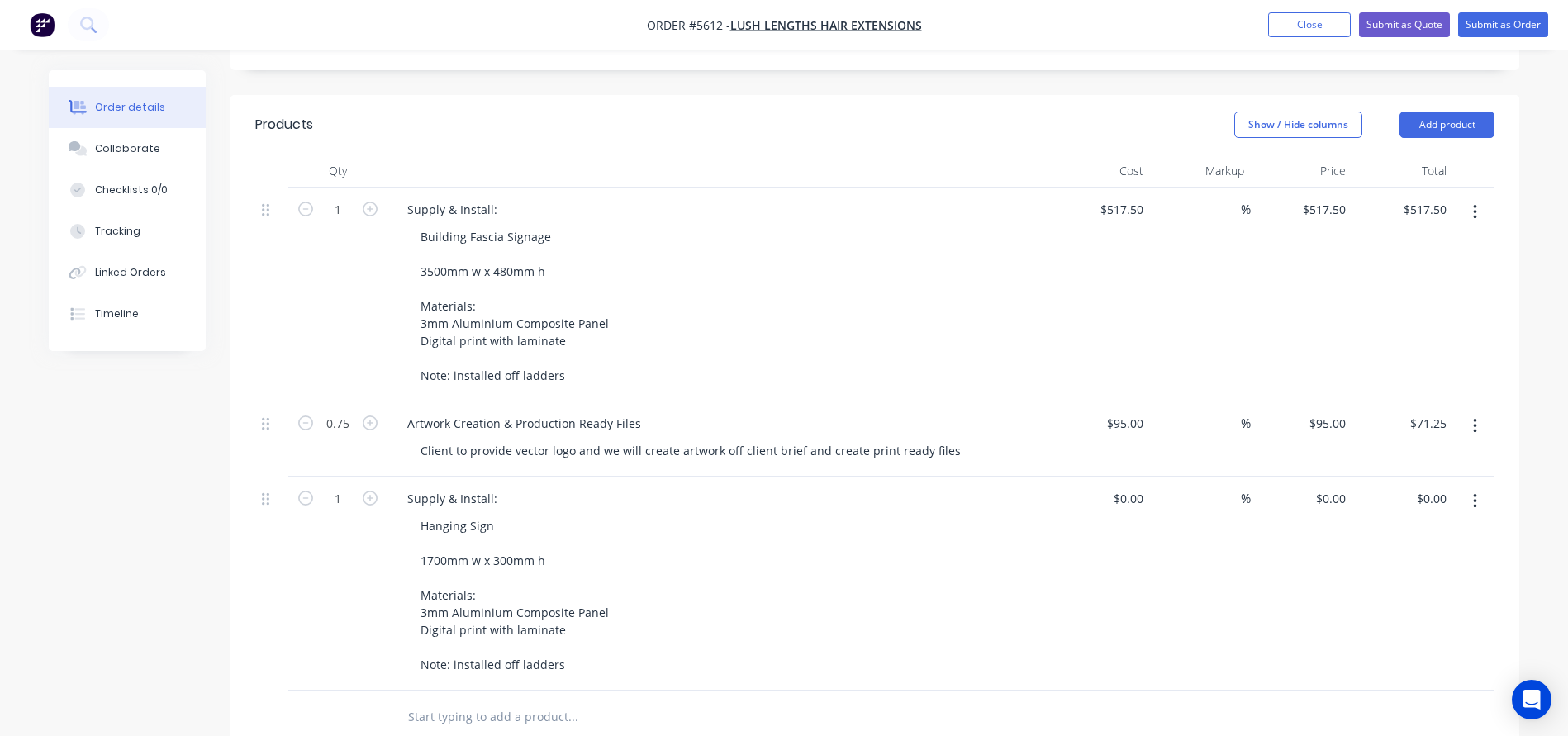
click at [263, 527] on div at bounding box center [271, 584] width 33 height 214
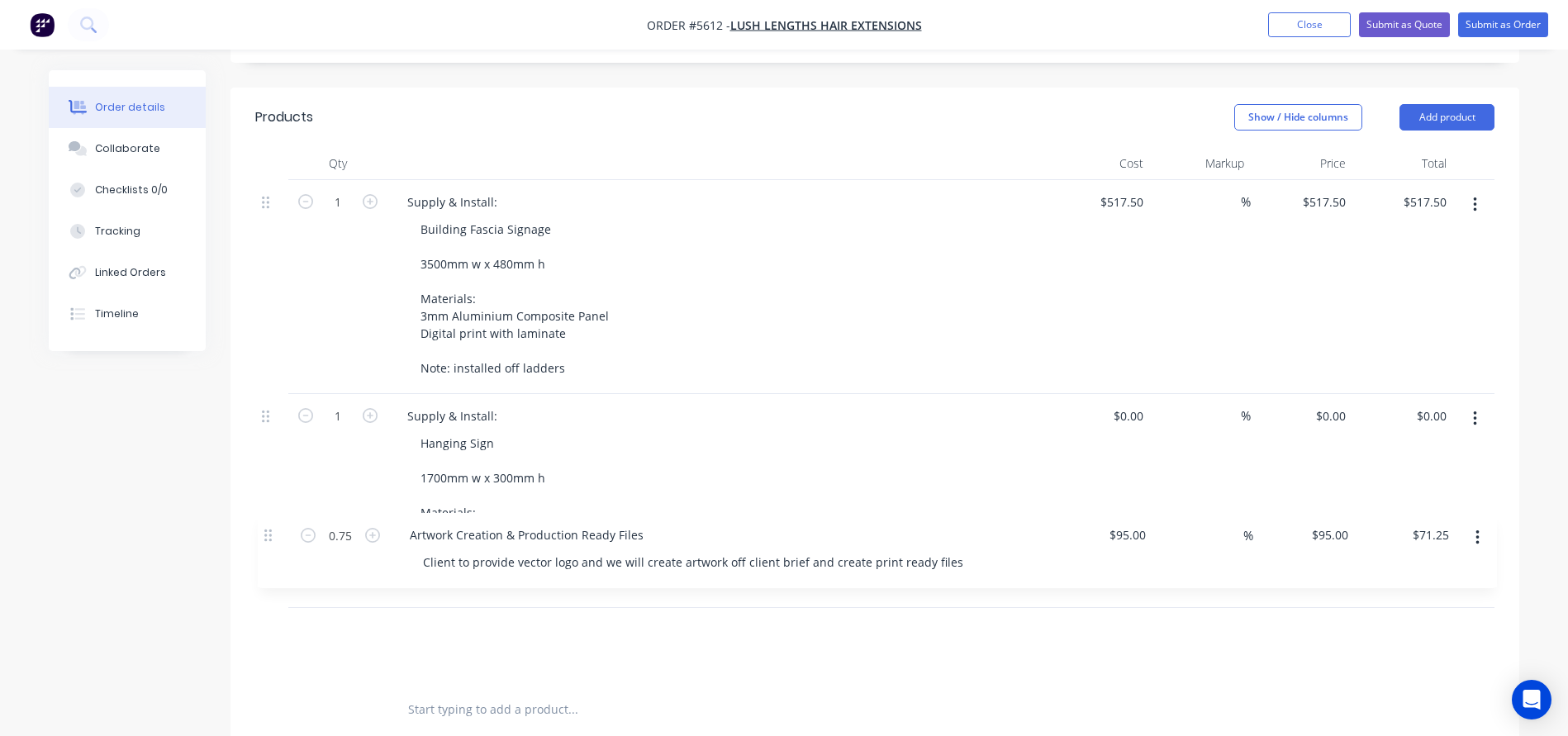
drag, startPoint x: 264, startPoint y: 399, endPoint x: 267, endPoint y: 562, distance: 163.0
click at [267, 562] on div "1 Supply & Install: Building Fascia Signage 3500mm w x 480mm h Materials: 3mm A…" at bounding box center [874, 431] width 1238 height 503
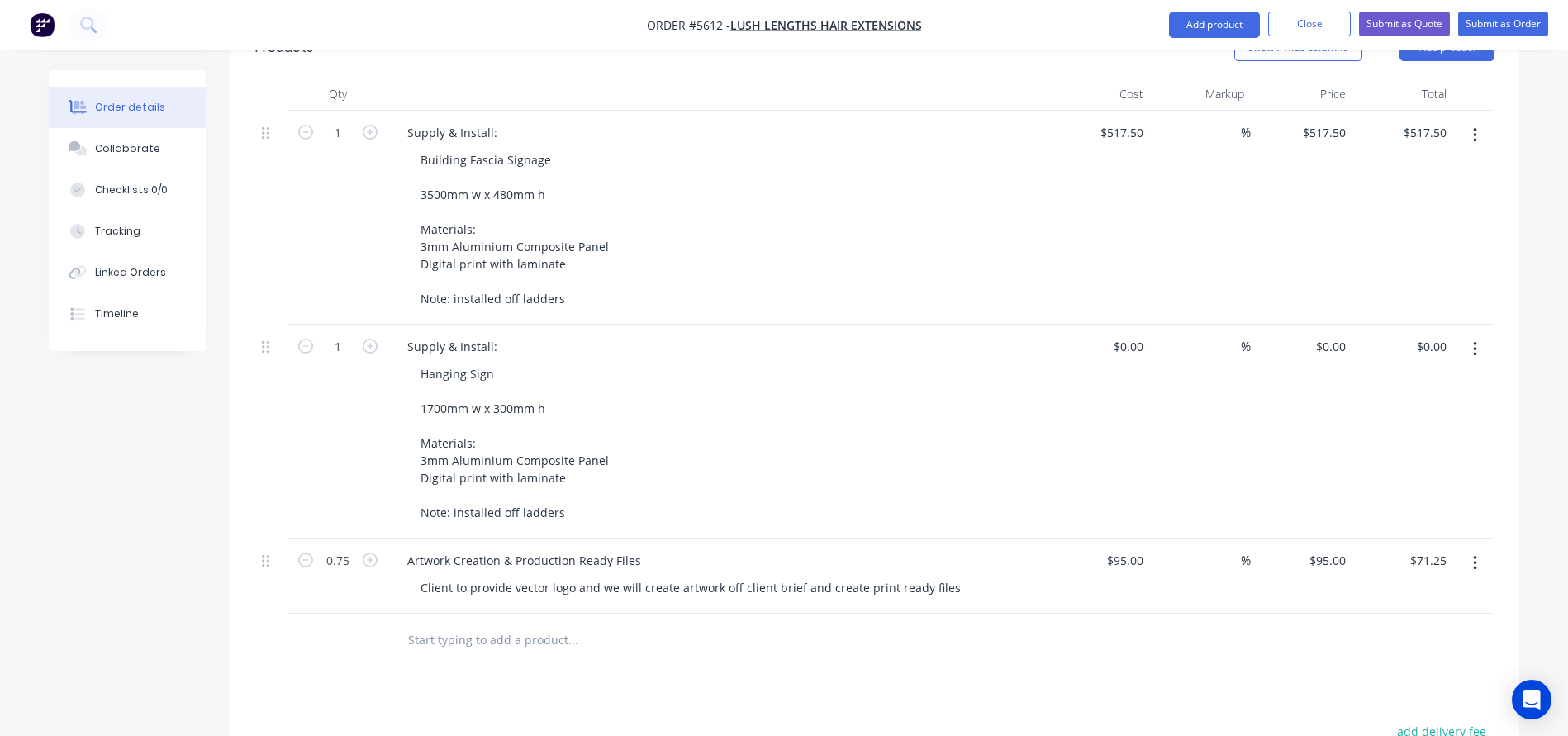
scroll to position [492, 0]
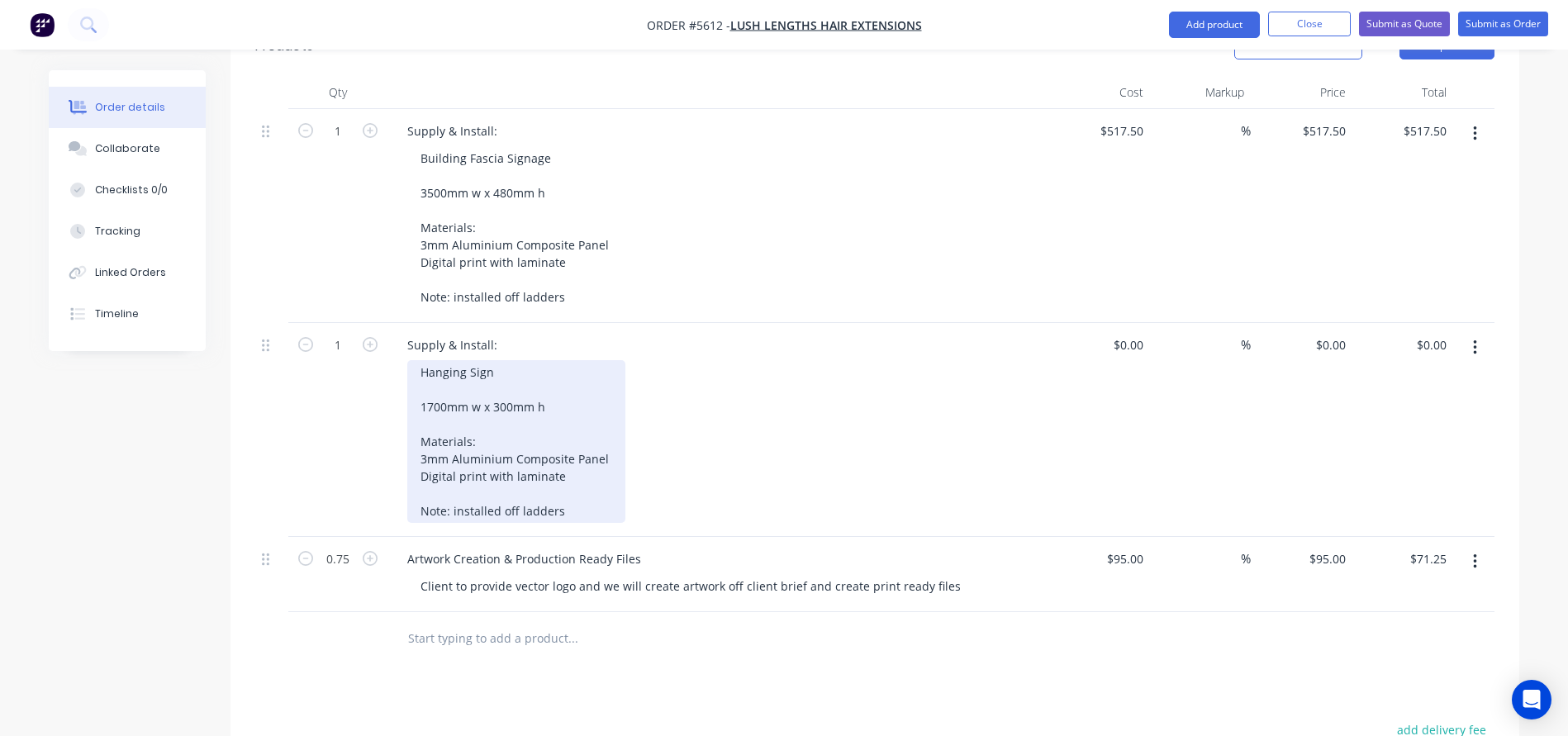
click at [567, 483] on div "Hanging Sign 1700mm w x 300mm h Materials: 3mm Aluminium Composite Panel Digita…" at bounding box center [516, 441] width 218 height 162
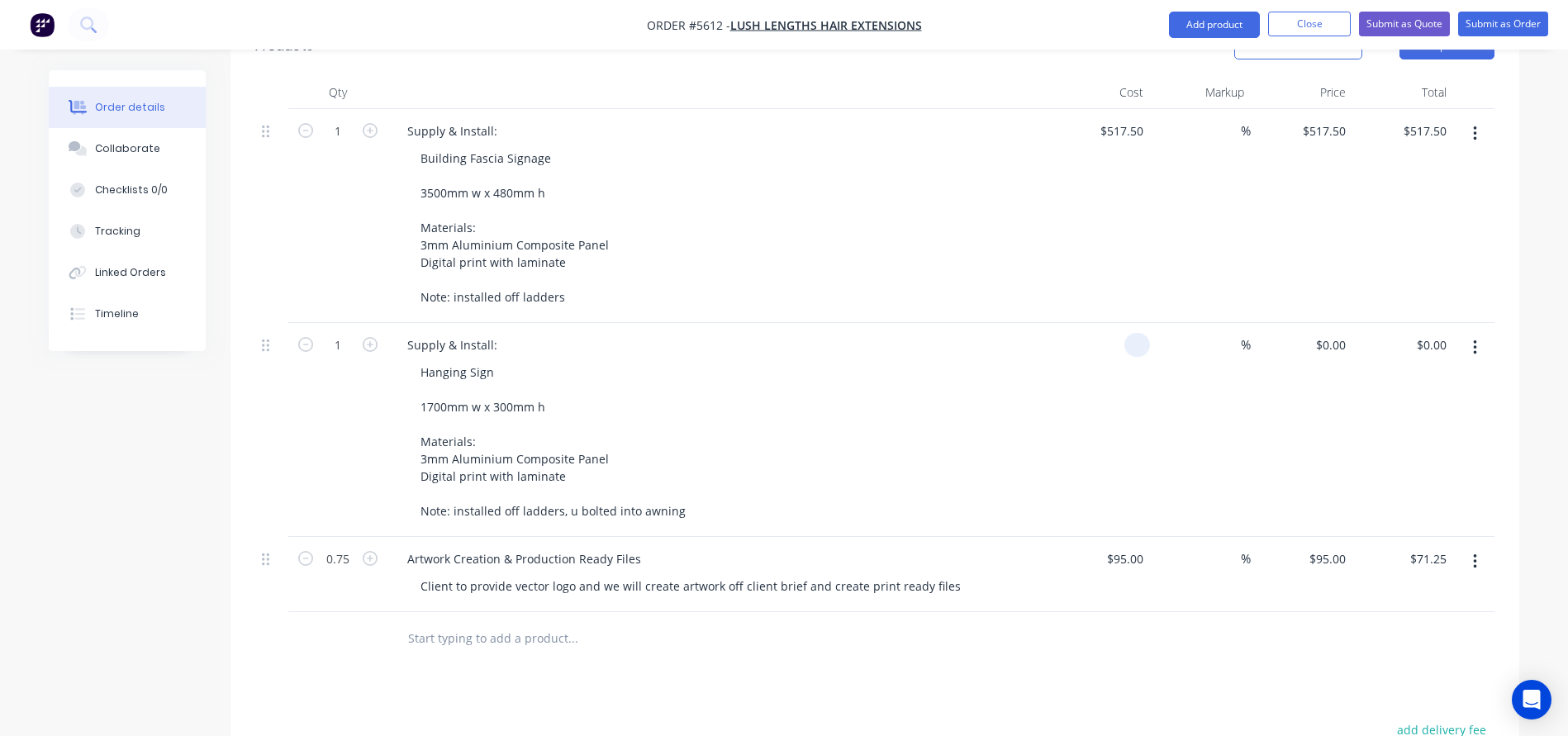
click at [1118, 323] on div at bounding box center [1099, 429] width 102 height 214
type input "$256.00"
click at [1147, 368] on div "$256.00 $256.00" at bounding box center [1099, 429] width 102 height 214
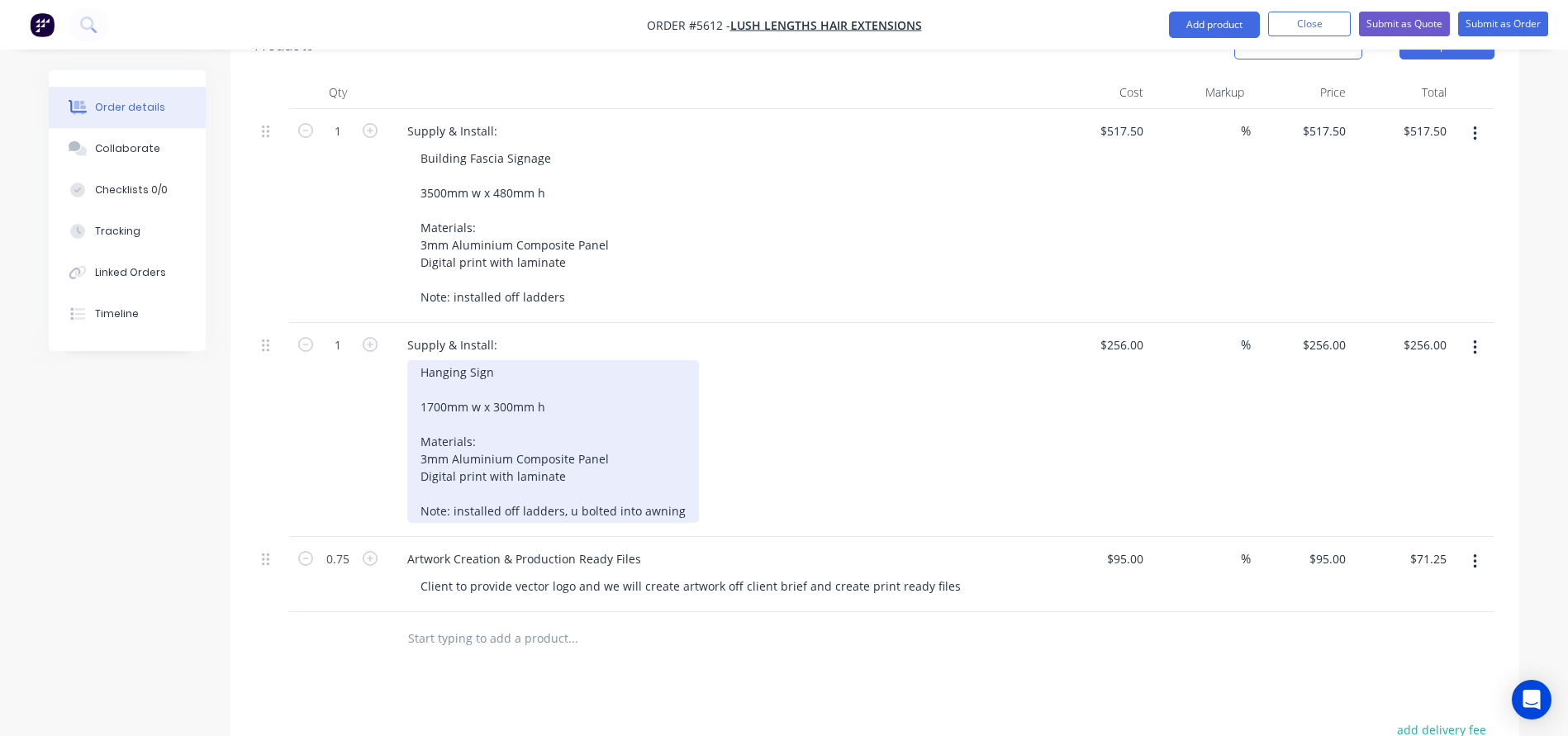
click at [563, 380] on div "Hanging Sign 1700mm w x 300mm h Materials: 3mm Aluminium Composite Panel Digita…" at bounding box center [553, 441] width 292 height 162
click at [509, 361] on div "Hanging Sign 1700mm w x 300mm h Materials: 3mm Aluminium Composite Panel Digita…" at bounding box center [553, 441] width 292 height 162
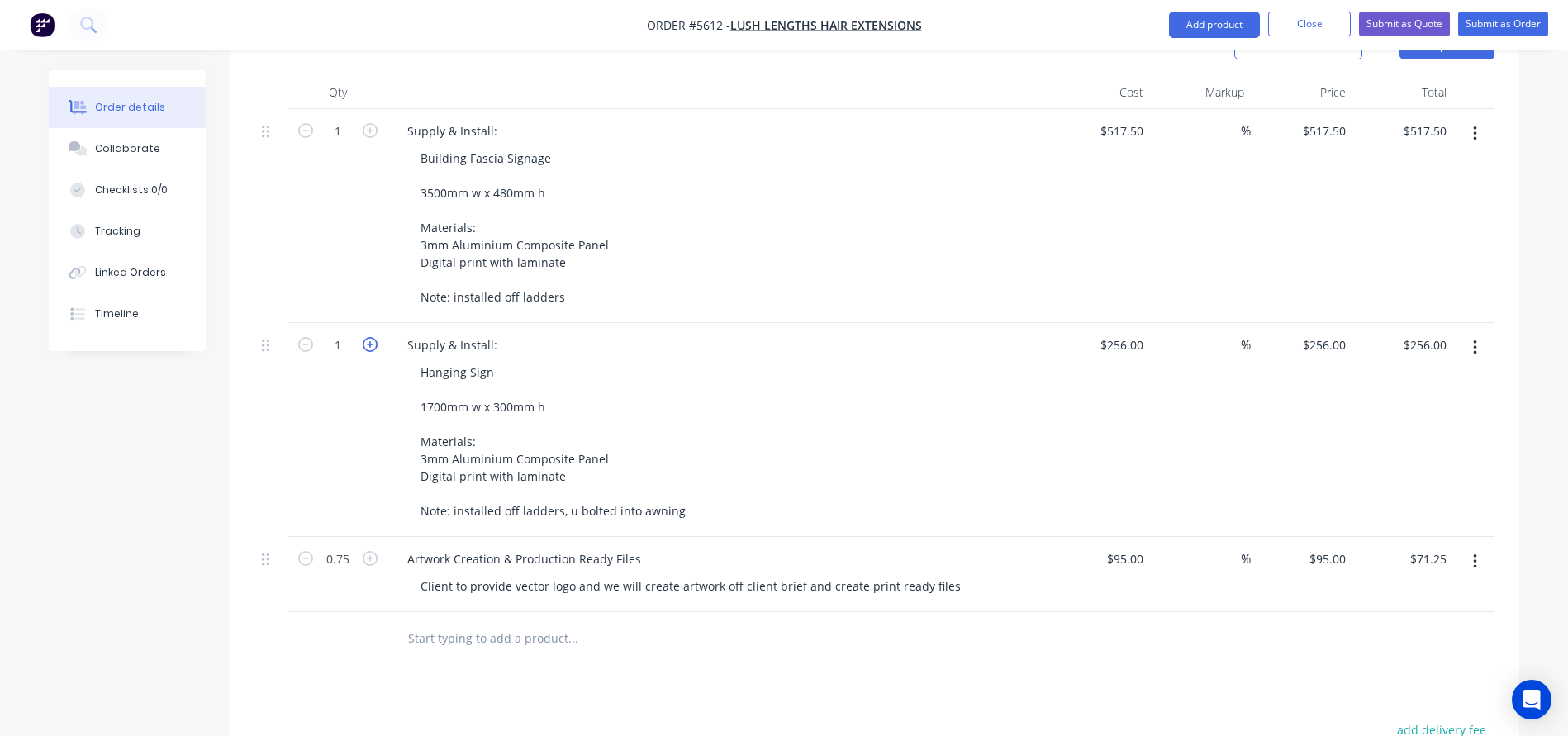
click at [364, 338] on icon "button" at bounding box center [369, 345] width 15 height 15
type input "2"
type input "$512.00"
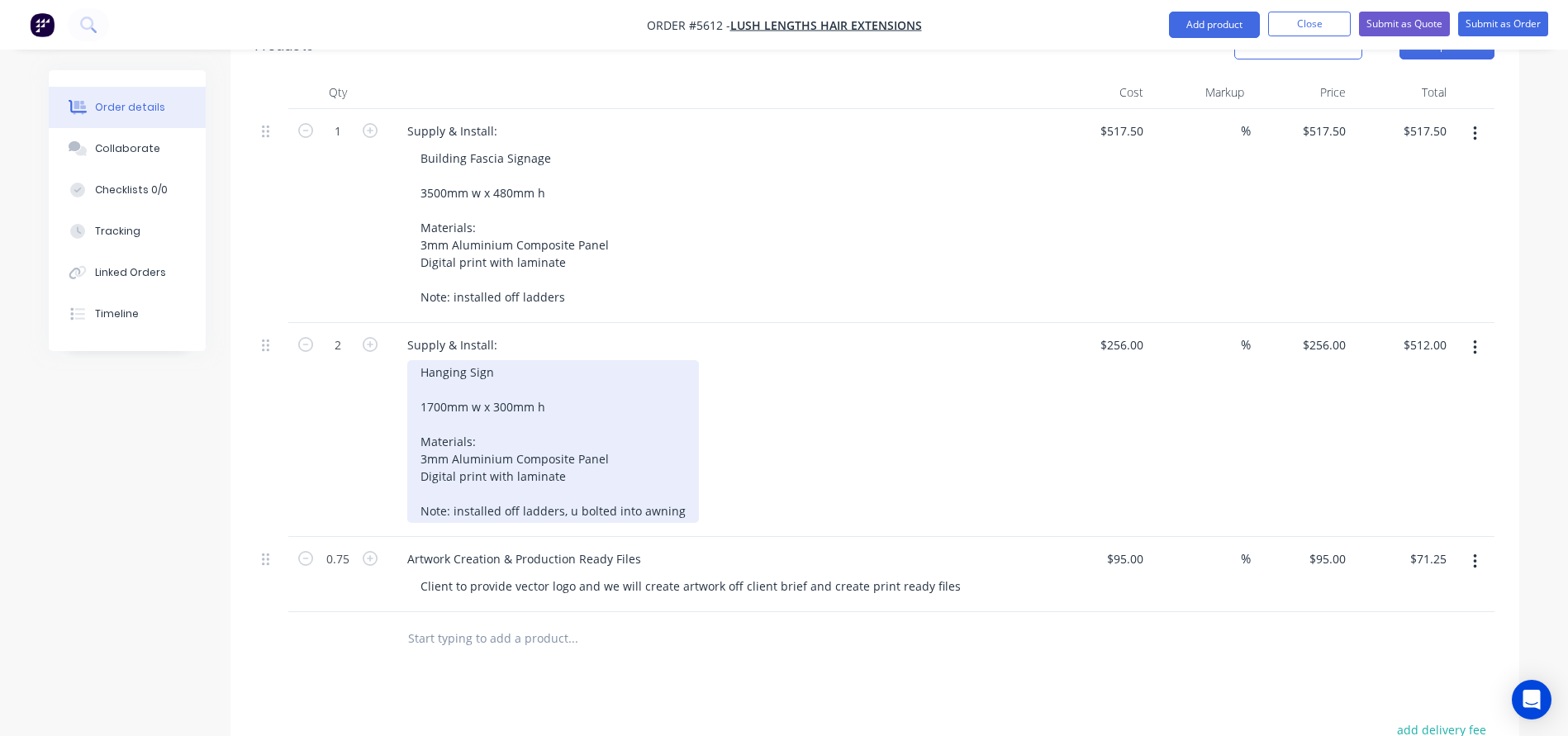
click at [576, 385] on div "Hanging Sign 1700mm w x 300mm h Materials: 3mm Aluminium Composite Panel Digita…" at bounding box center [553, 441] width 292 height 162
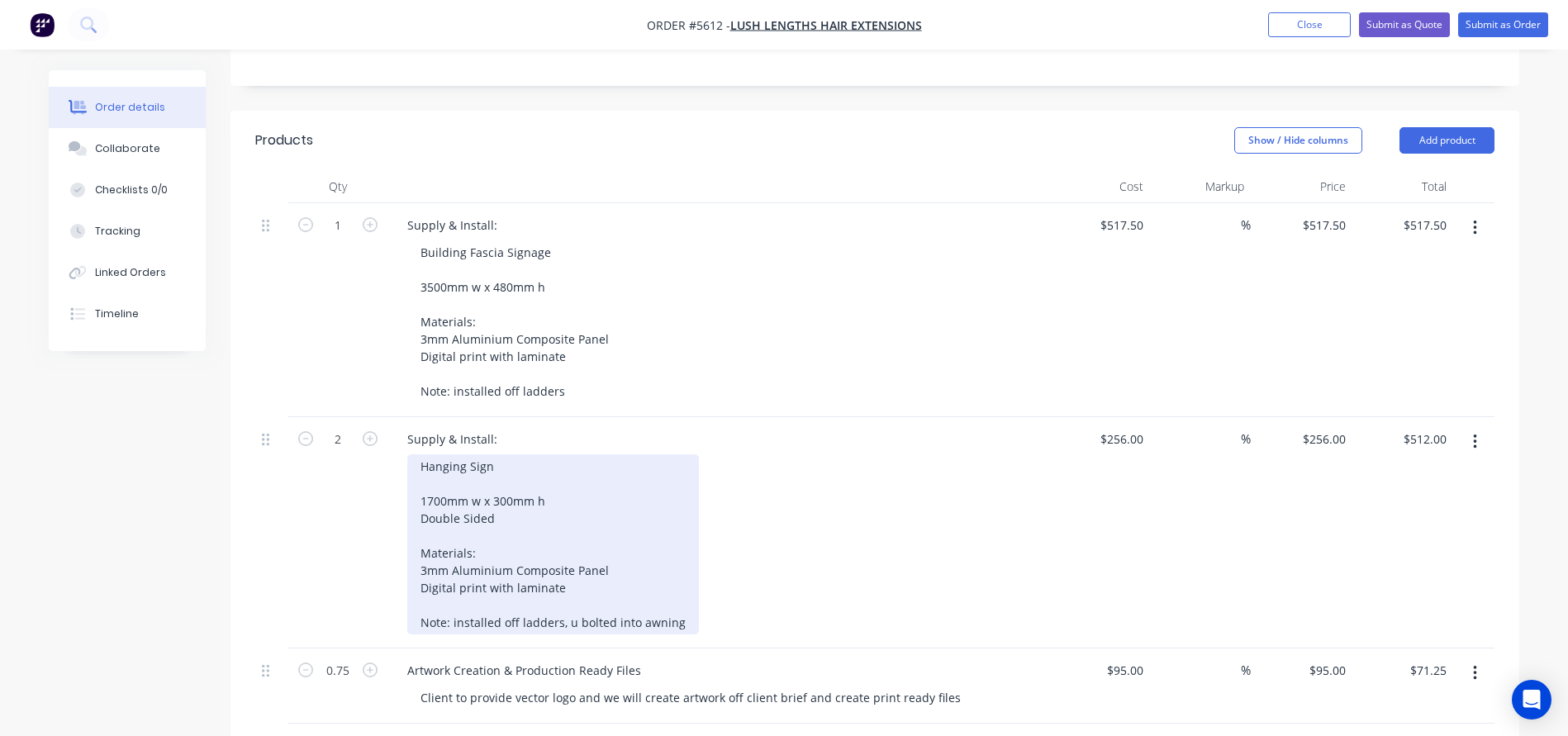
scroll to position [338, 0]
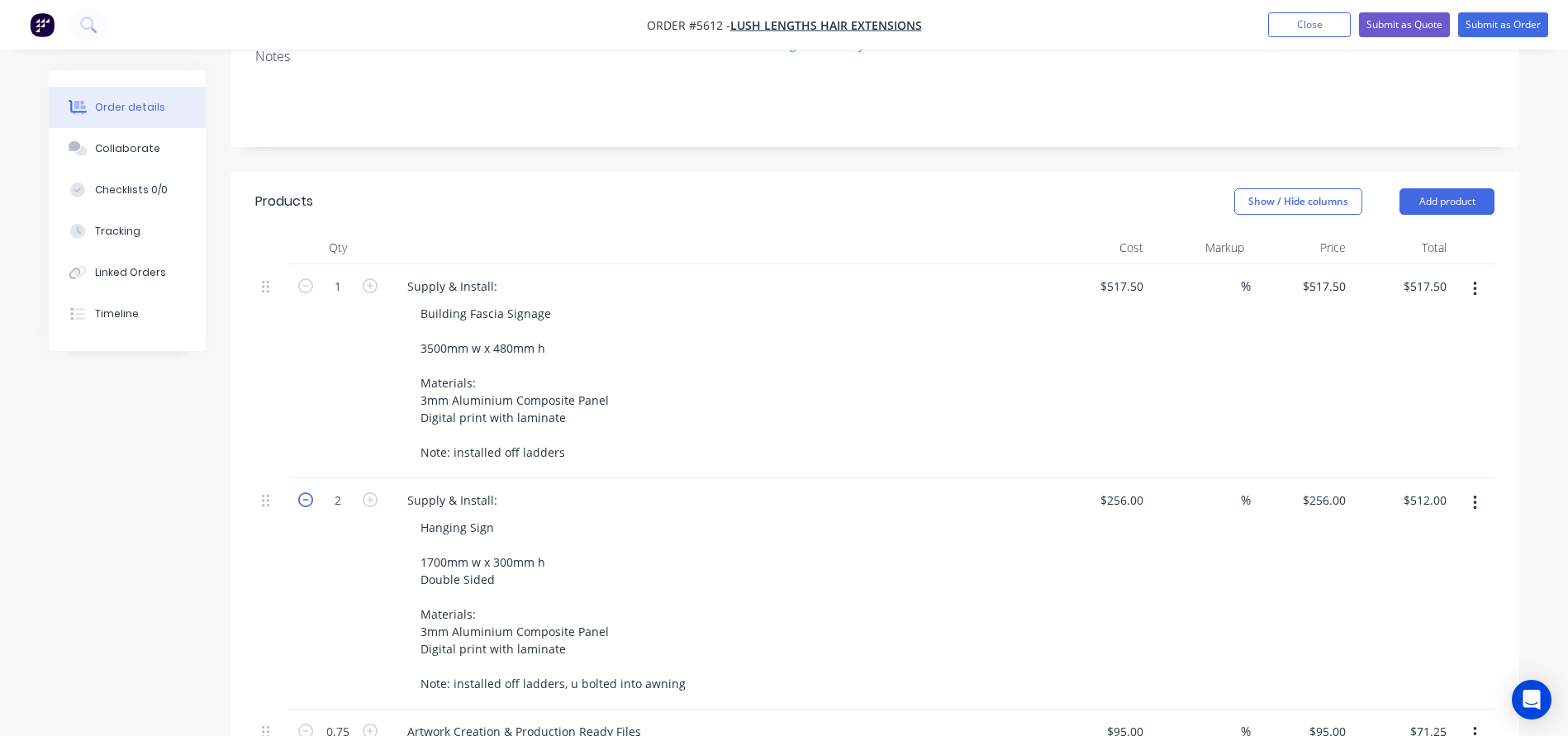
click at [305, 492] on icon "button" at bounding box center [306, 499] width 15 height 15
type input "1"
type input "$256.00"
click at [1106, 478] on div "256 256" at bounding box center [1099, 594] width 102 height 231
type input "$410.00"
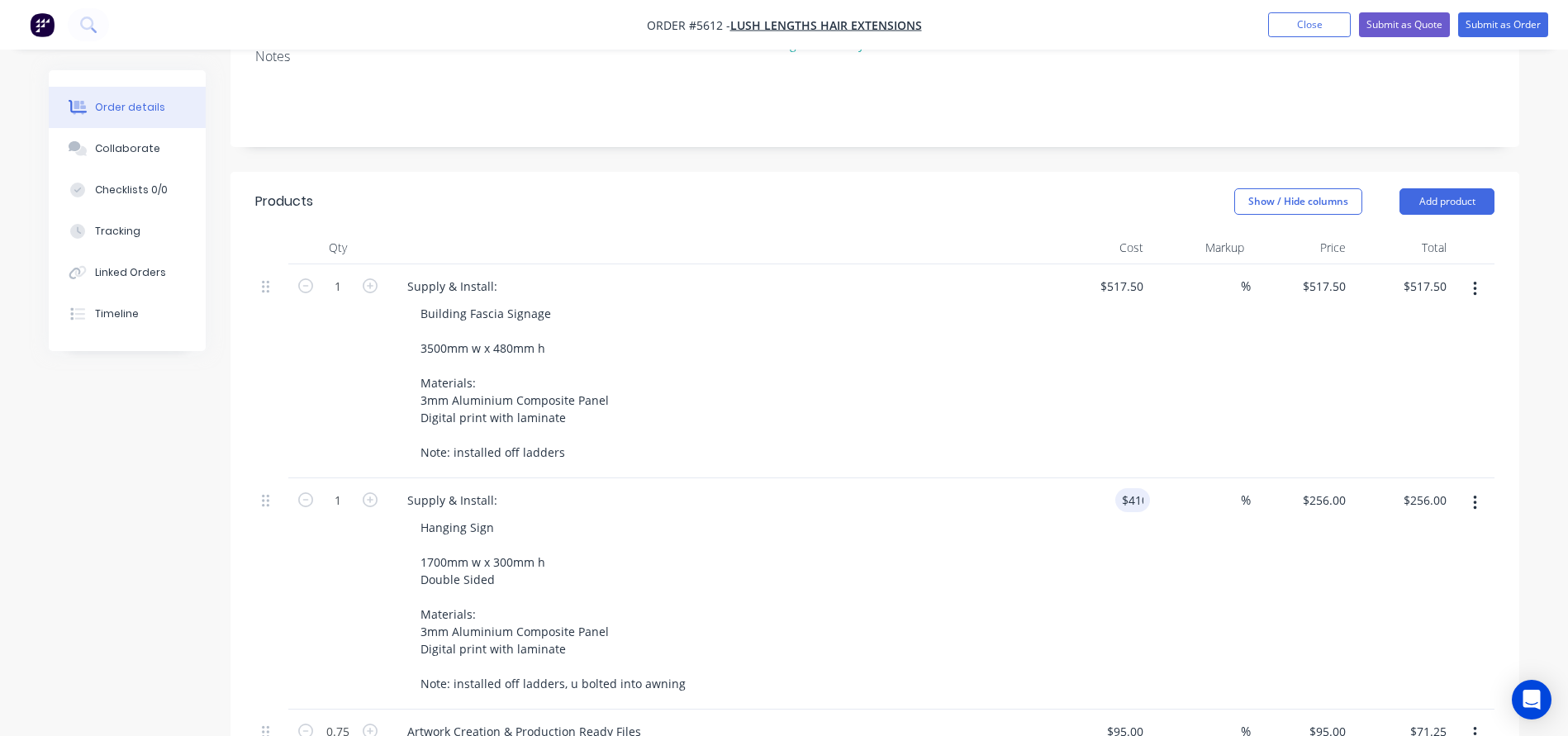
type input "$410.00"
click at [987, 444] on div "Supply & Install: Building Fascia Signage 3500mm w x 480mm h Materials: 3mm Alu…" at bounding box center [718, 370] width 661 height 214
click at [1128, 488] on input "410" at bounding box center [1136, 500] width 28 height 24
type input "$380.00"
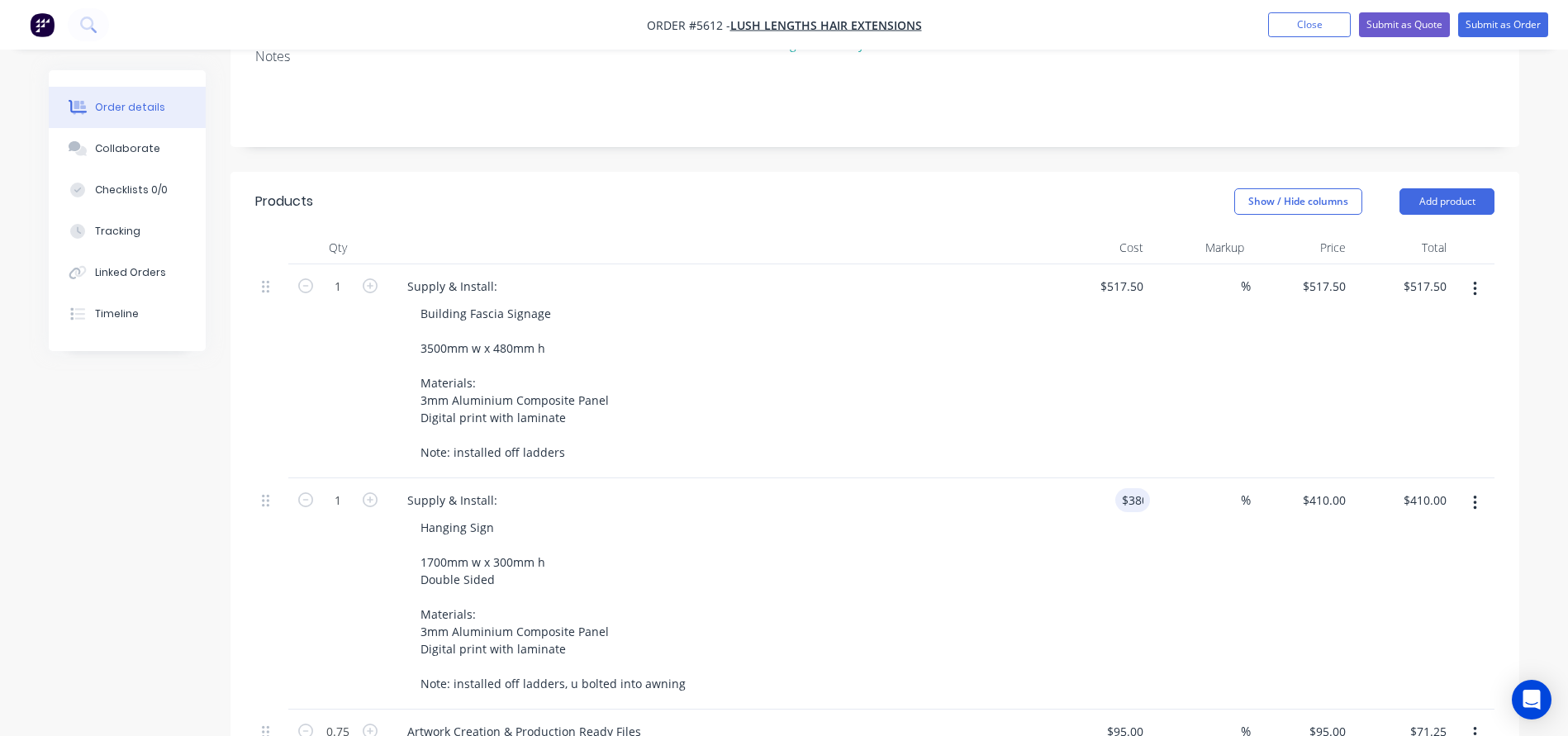
type input "$380.00"
click at [1011, 516] on div "Hanging Sign 1700mm w x 300mm h Double Sided Materials: 3mm Aluminium Composite…" at bounding box center [724, 606] width 634 height 180
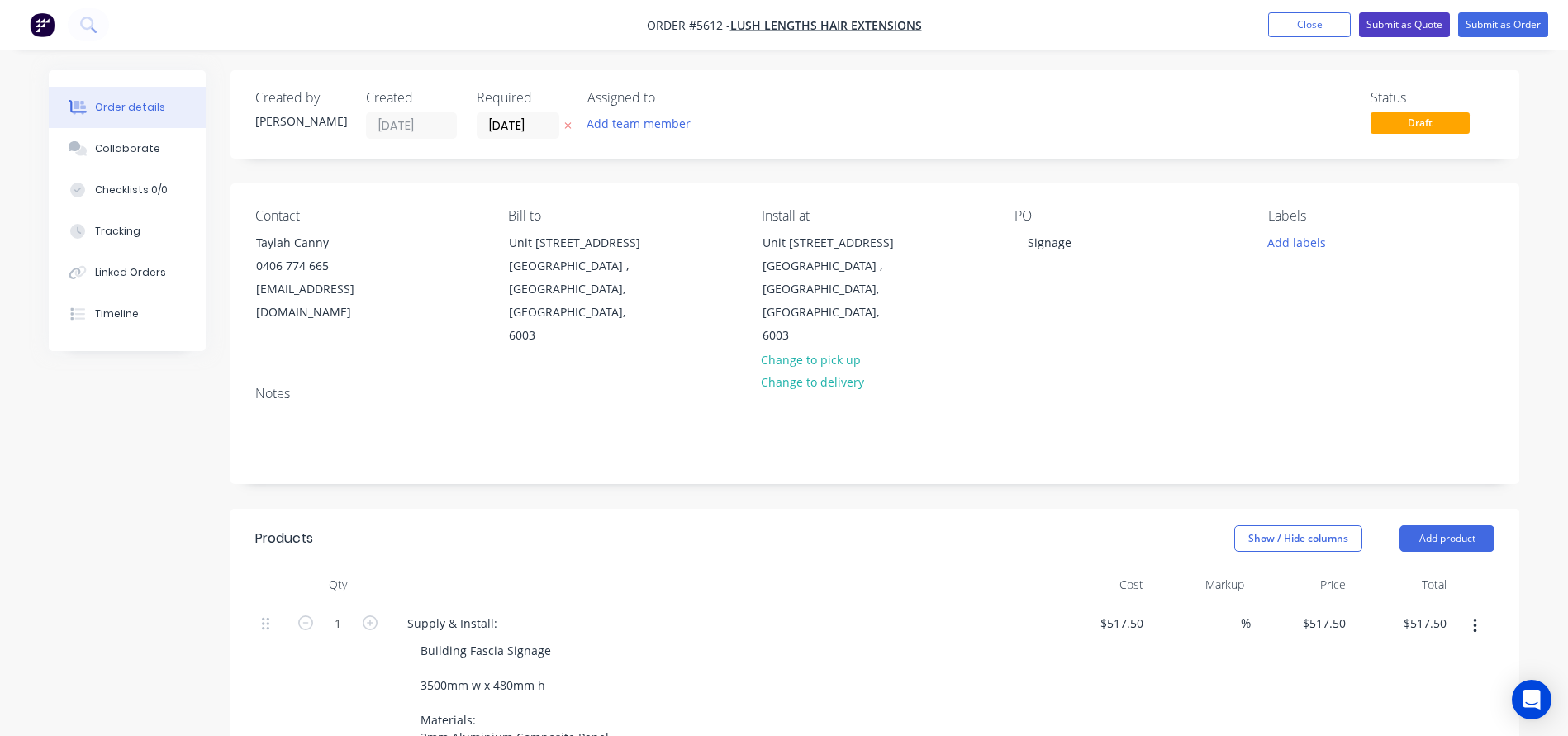
scroll to position [0, 0]
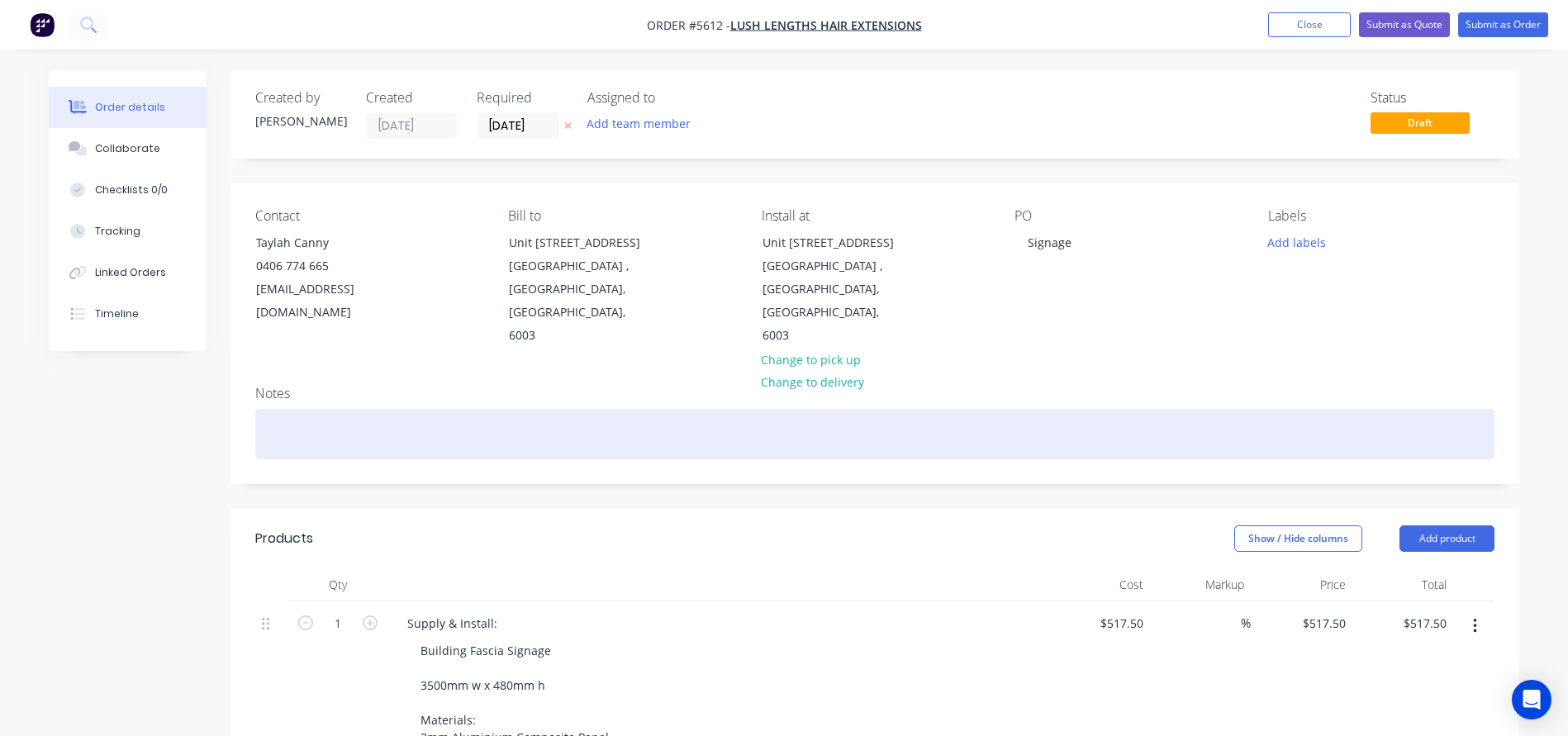
click at [323, 409] on div at bounding box center [874, 434] width 1238 height 51
click at [335, 409] on div "Lush Legngths" at bounding box center [874, 434] width 1238 height 51
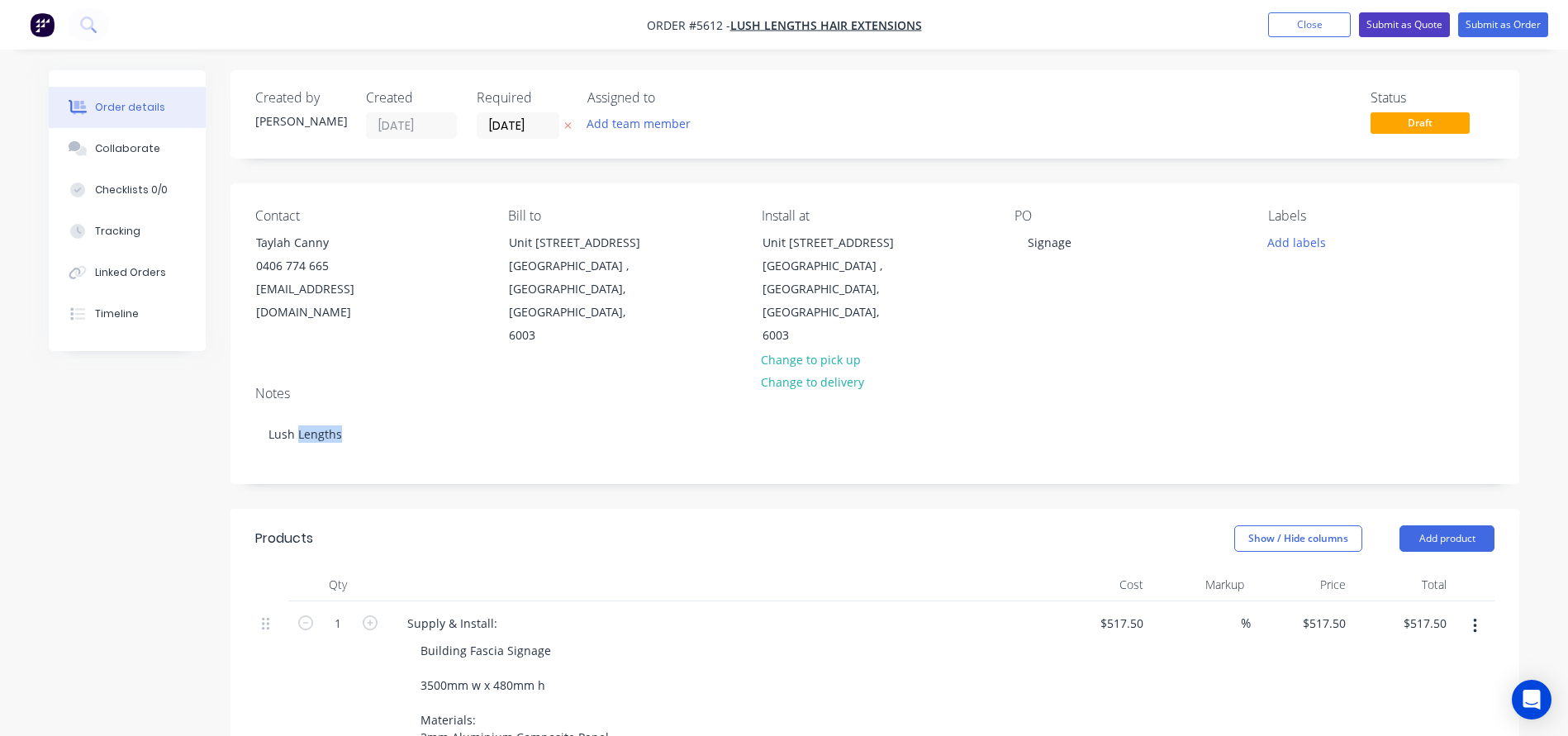
click at [1395, 31] on button "Submit as Quote" at bounding box center [1404, 24] width 91 height 25
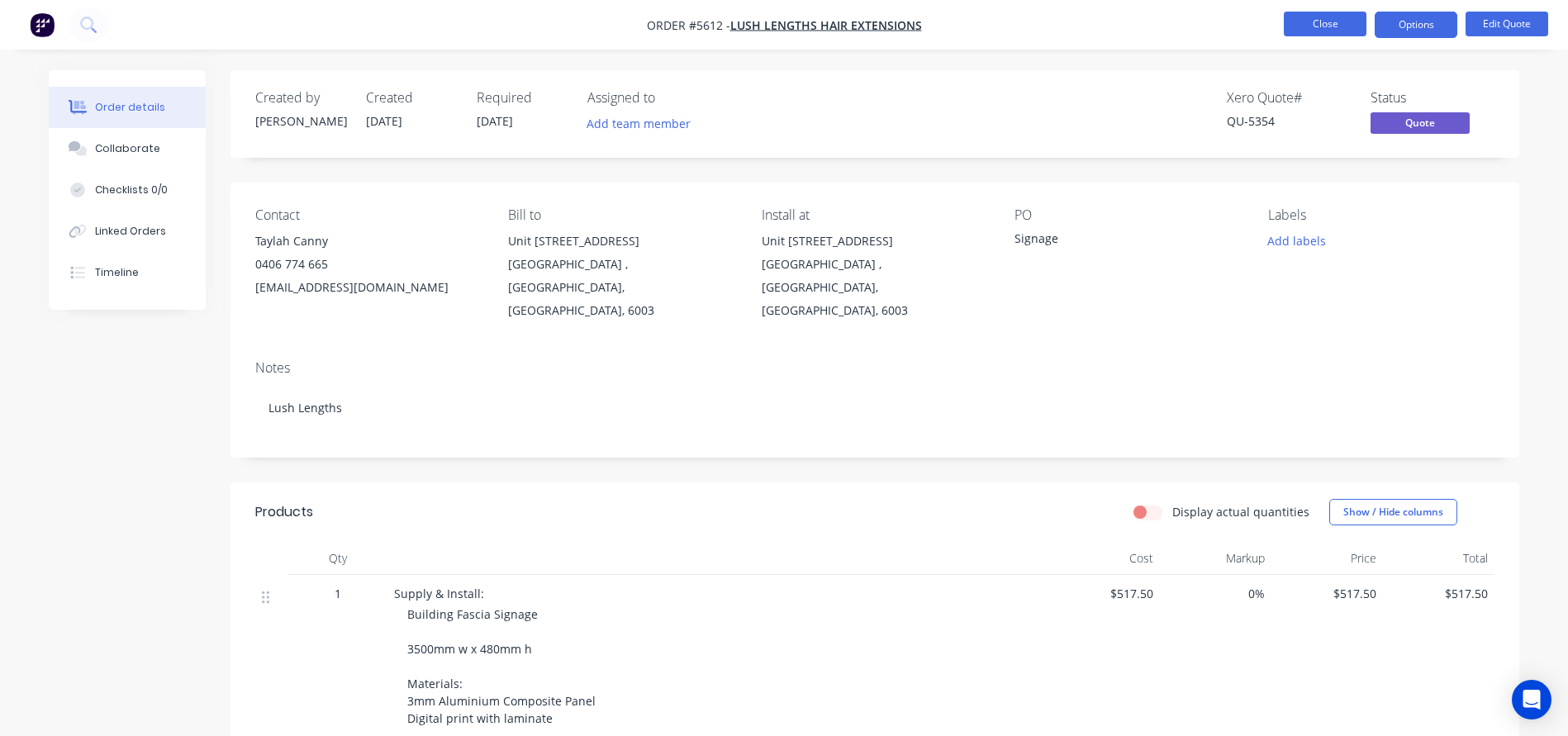
click at [1337, 20] on button "Close" at bounding box center [1324, 24] width 83 height 25
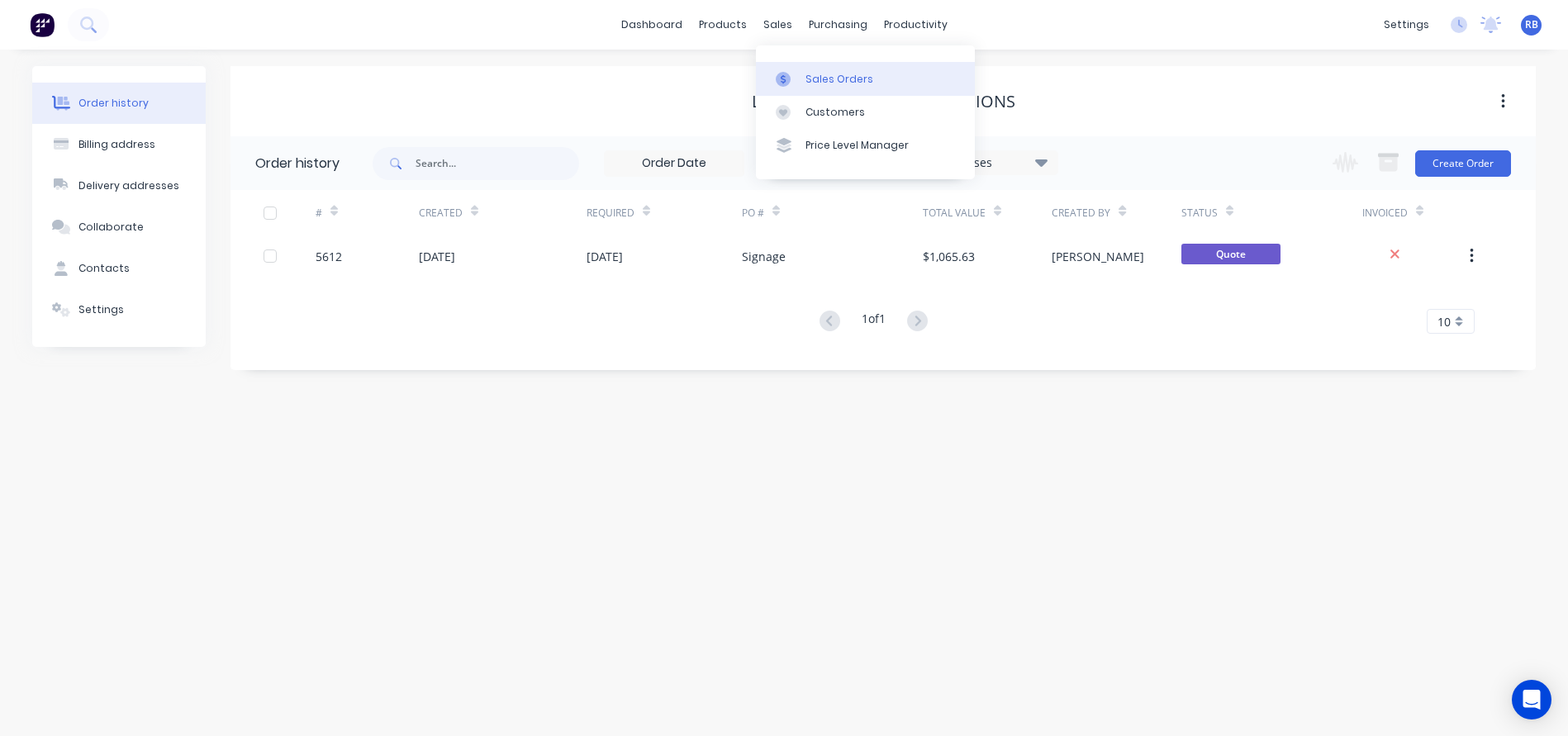
click at [821, 75] on div "Sales Orders" at bounding box center [839, 79] width 68 height 15
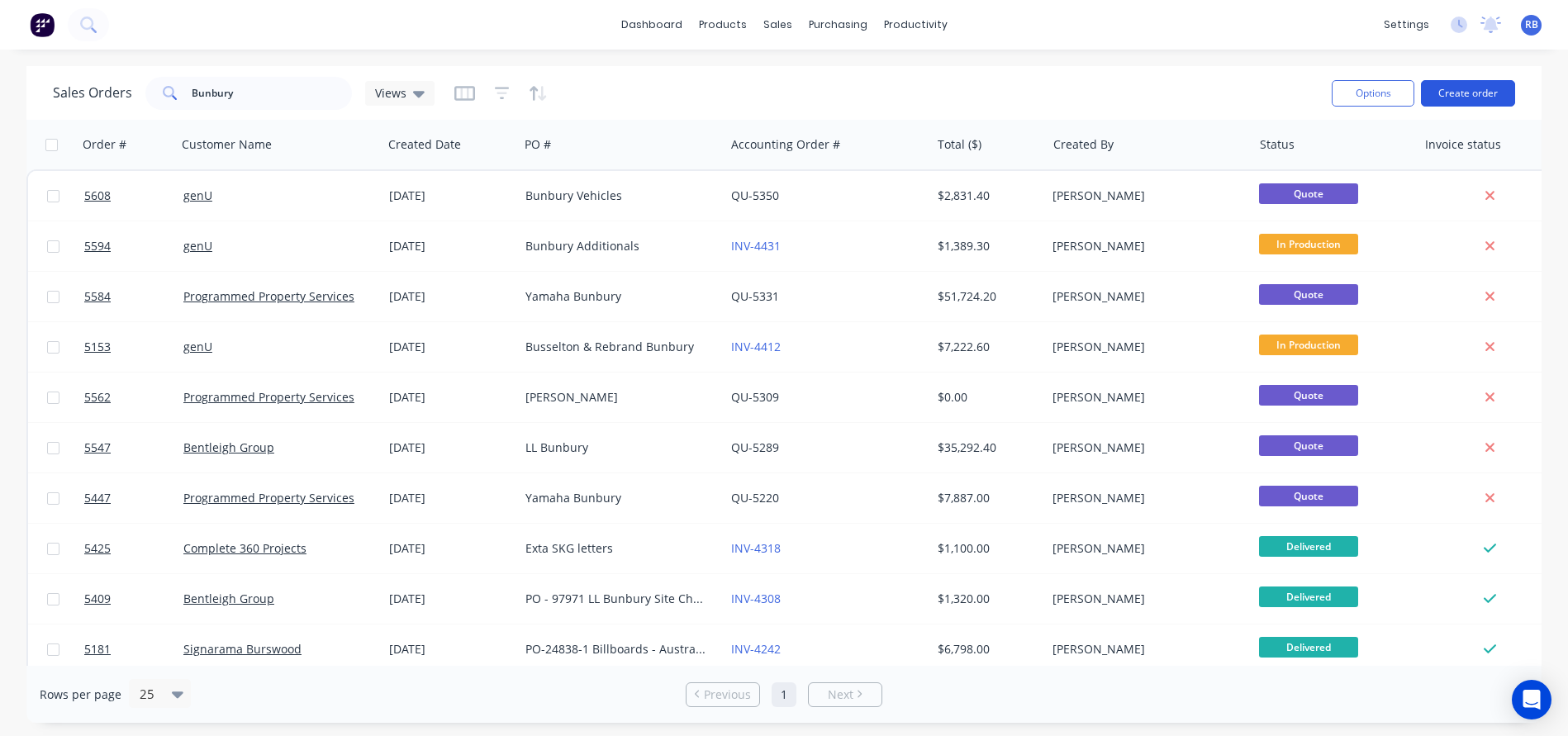
click at [1452, 100] on button "Create order" at bounding box center [1467, 93] width 95 height 27
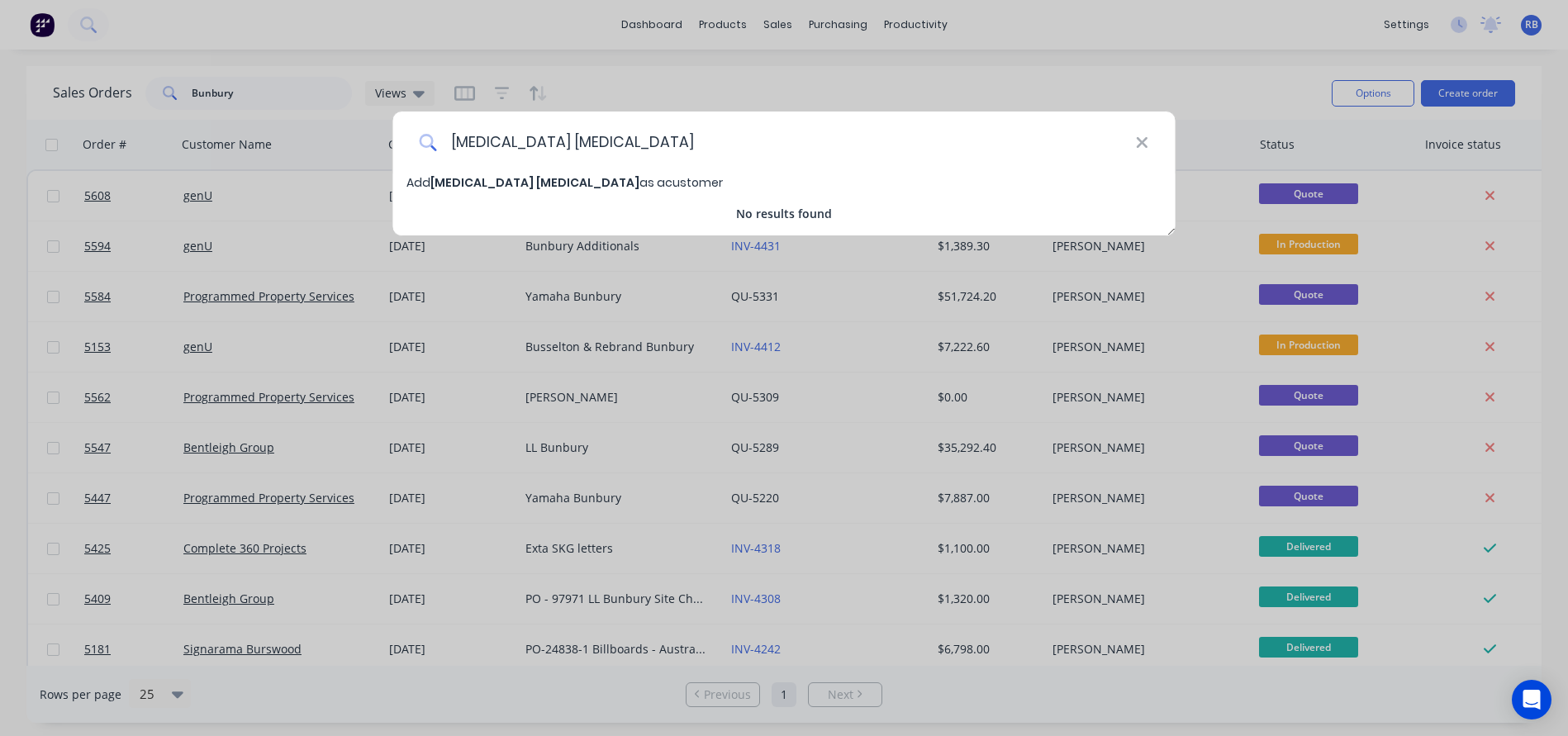
click at [475, 143] on input "Caning Podiatry" at bounding box center [785, 142] width 698 height 62
click at [636, 127] on input "Canning Podiatry" at bounding box center [785, 142] width 698 height 62
click at [608, 148] on input "Canning Podiatry" at bounding box center [785, 142] width 698 height 62
type input "Canning Podiatry Centre"
click at [473, 182] on span "Canning Podiatry Centre" at bounding box center [547, 182] width 234 height 17
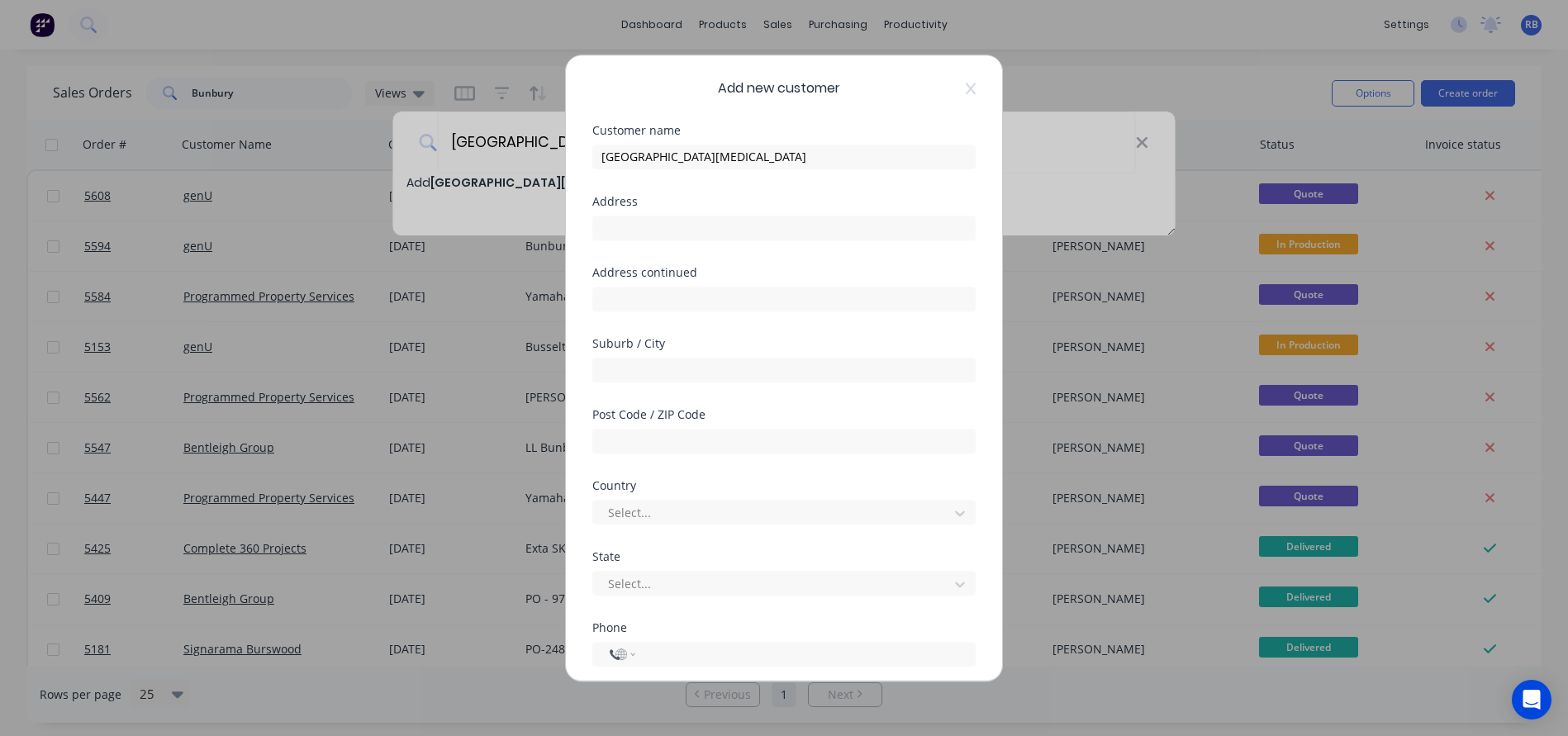
select select "AU"
type input "Unit 6"
type input "367 High Road"
click at [613, 368] on input "PArkwood" at bounding box center [784, 369] width 383 height 25
type input "Parkwood"
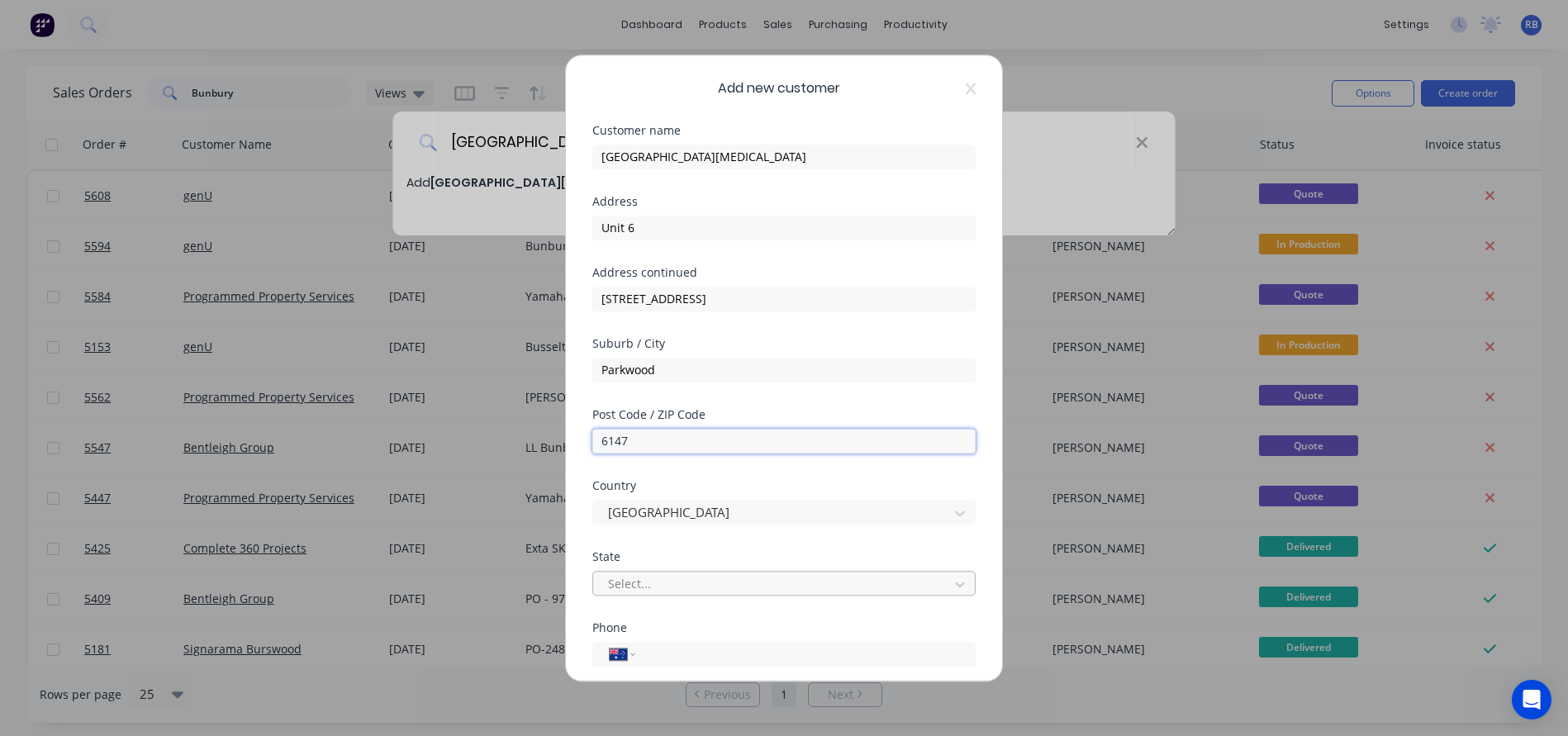
type input "6147"
click at [659, 576] on div at bounding box center [773, 584] width 334 height 21
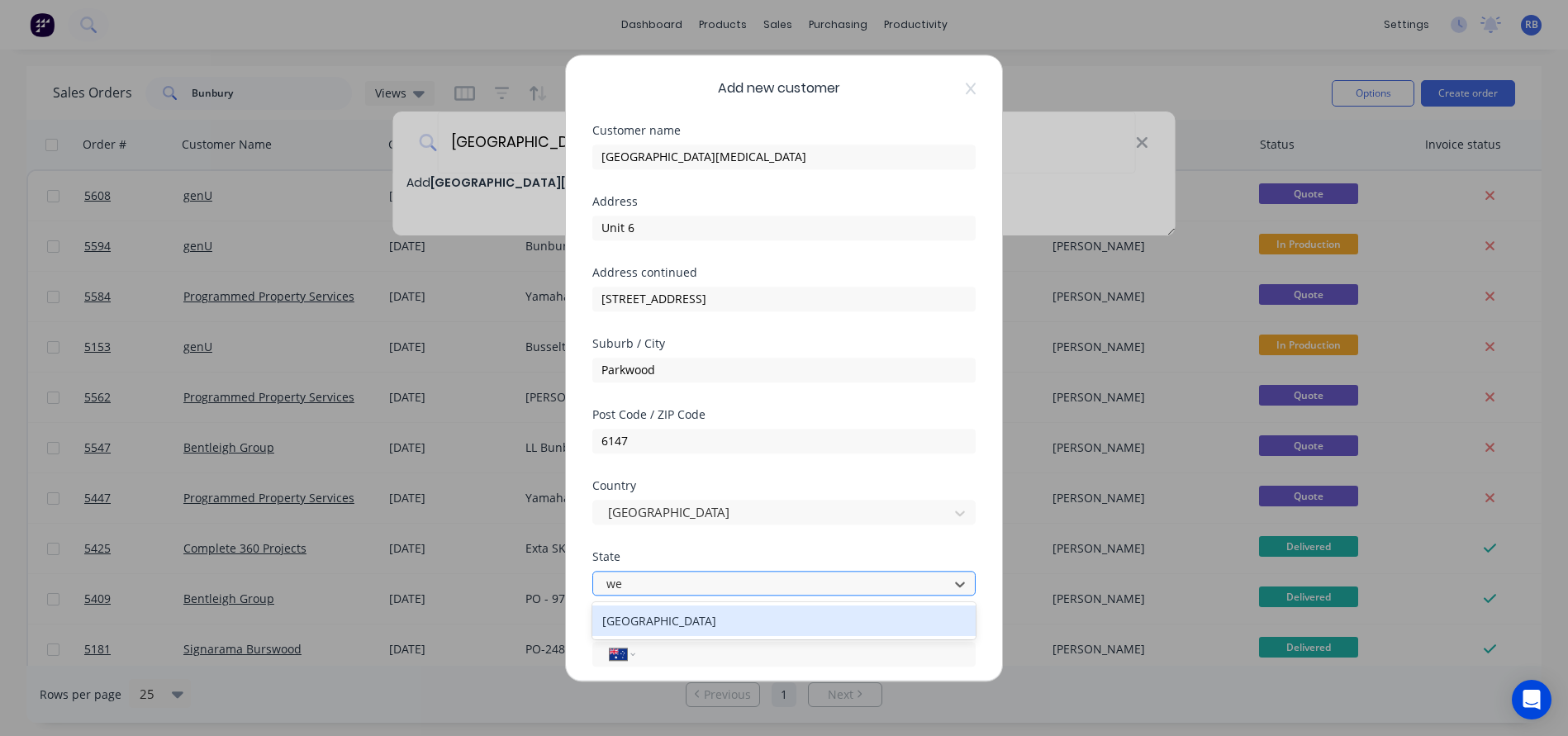
type input "wes"
click at [629, 618] on div "Western Australia" at bounding box center [784, 620] width 383 height 31
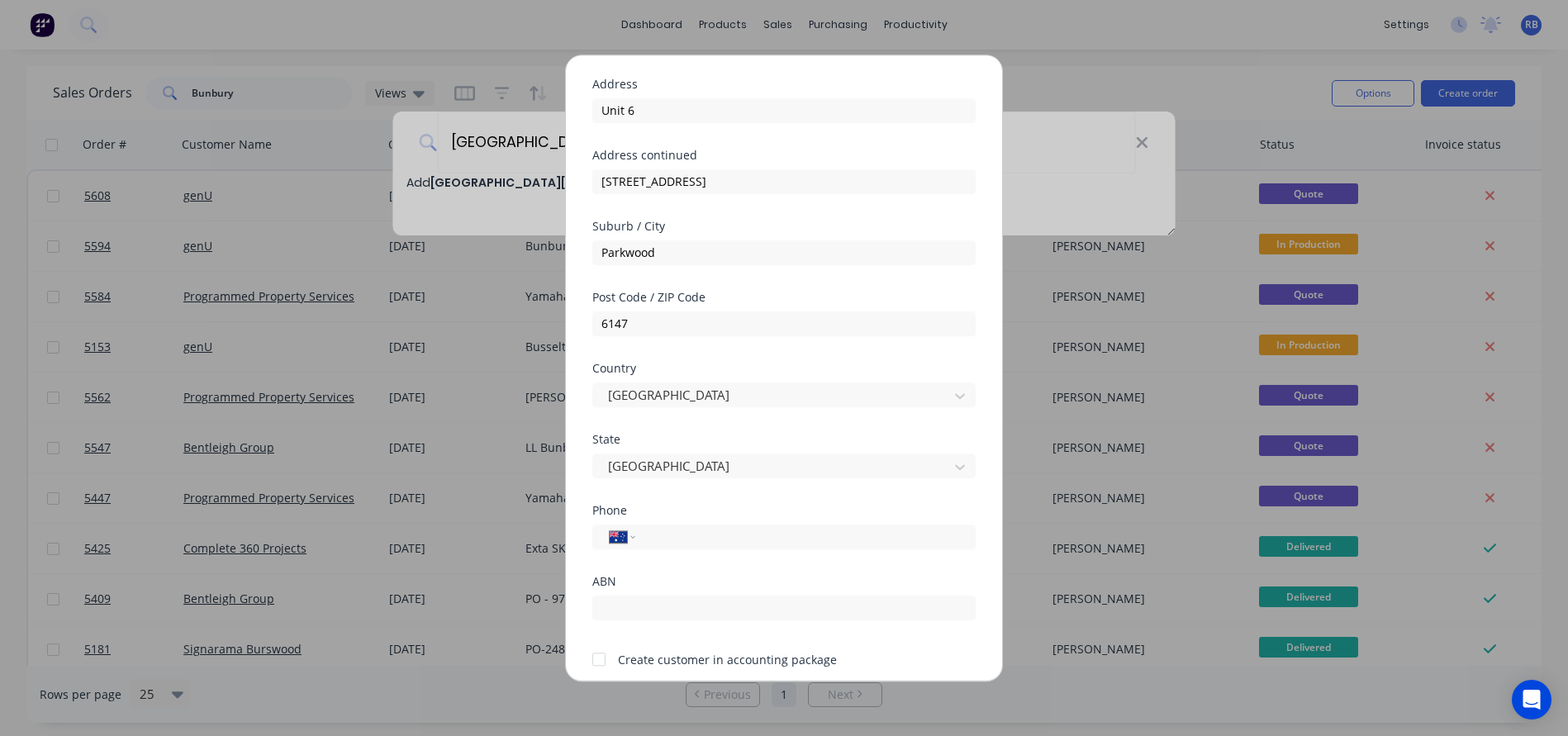
scroll to position [125, 0]
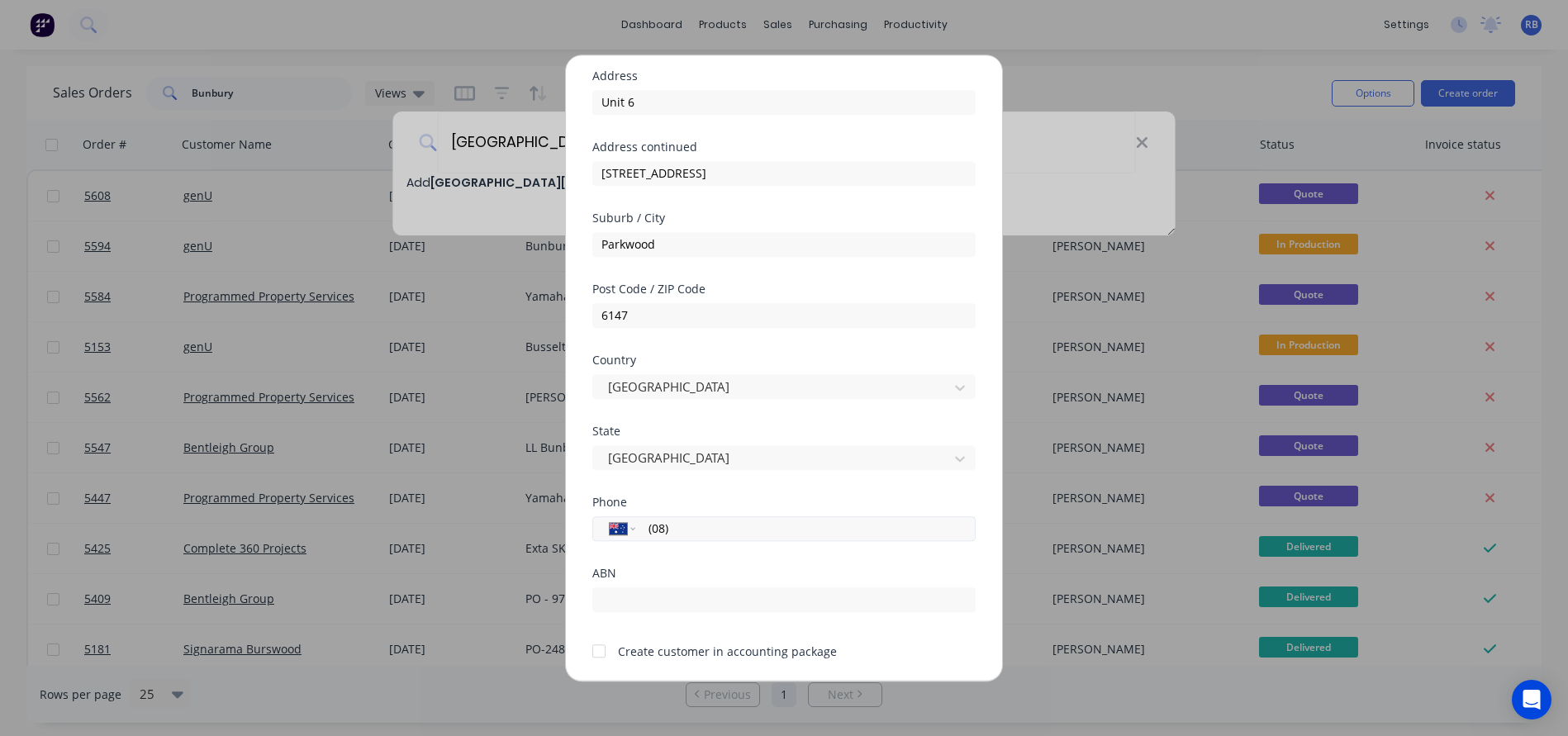
click at [709, 528] on input "(08)" at bounding box center [802, 528] width 312 height 19
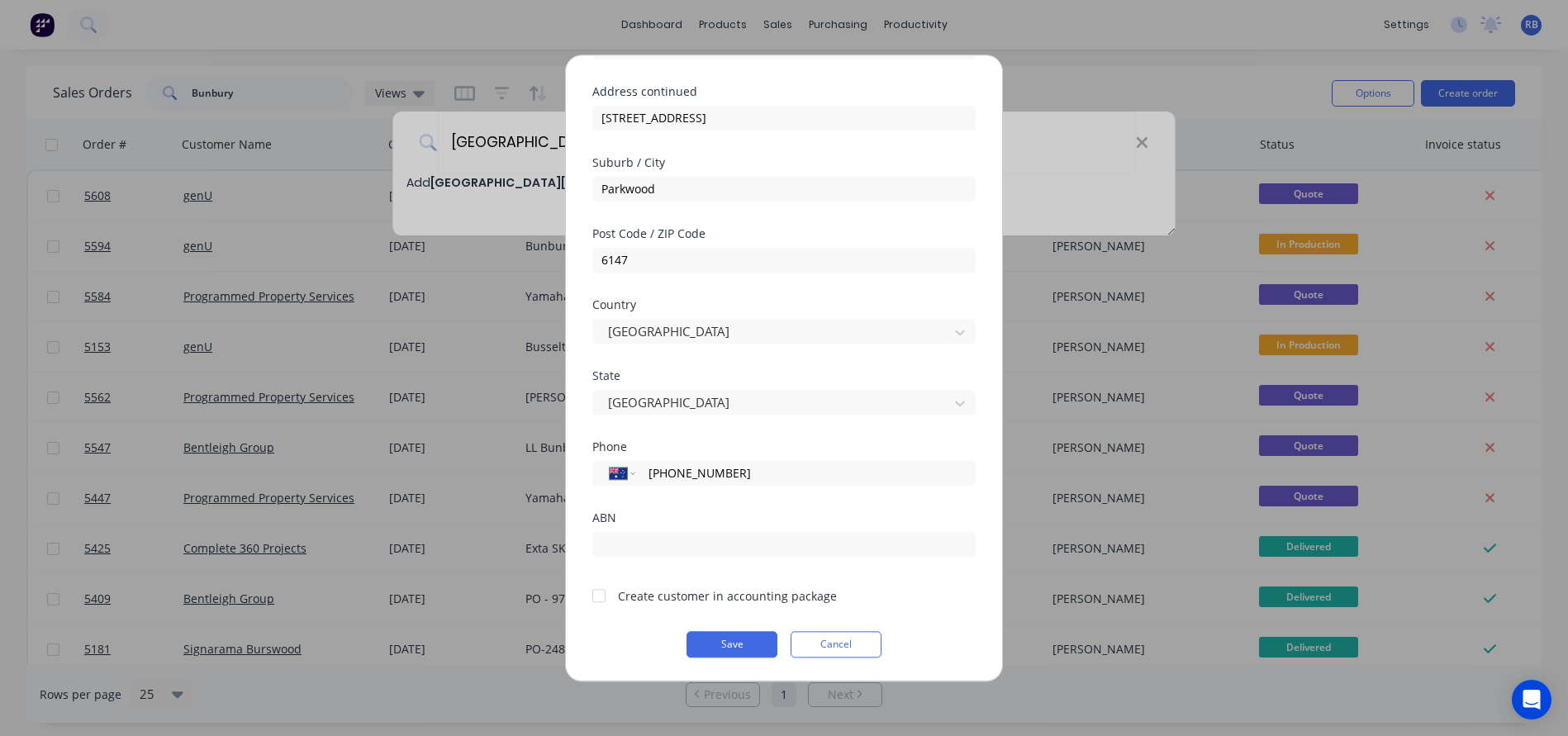
scroll to position [181, 0]
type input "(08) 9354 9433"
click at [599, 594] on div at bounding box center [598, 596] width 33 height 33
click at [721, 647] on button "Save" at bounding box center [731, 644] width 91 height 27
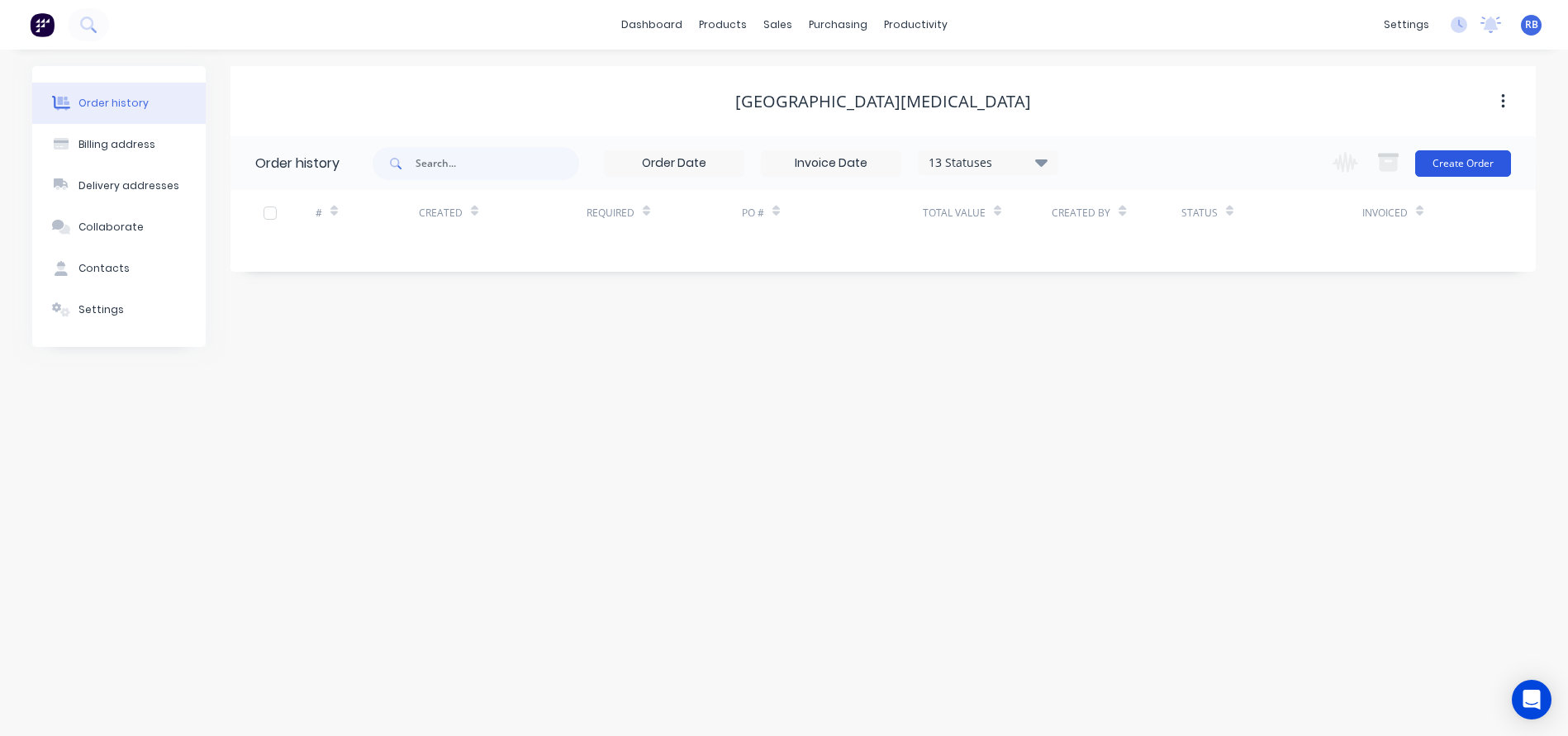
click at [1483, 163] on button "Create Order" at bounding box center [1462, 163] width 96 height 27
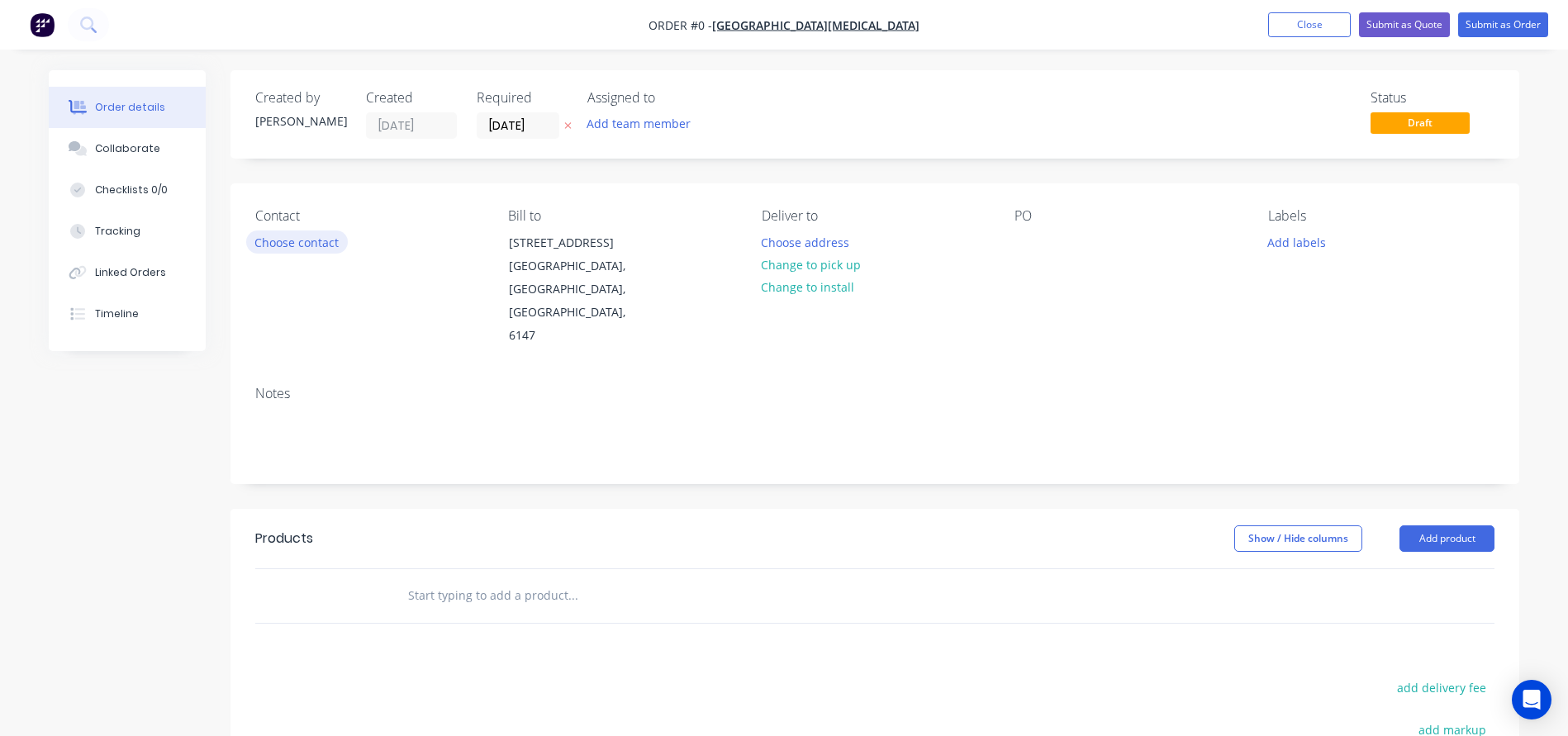
click at [273, 240] on button "Choose contact" at bounding box center [297, 241] width 102 height 22
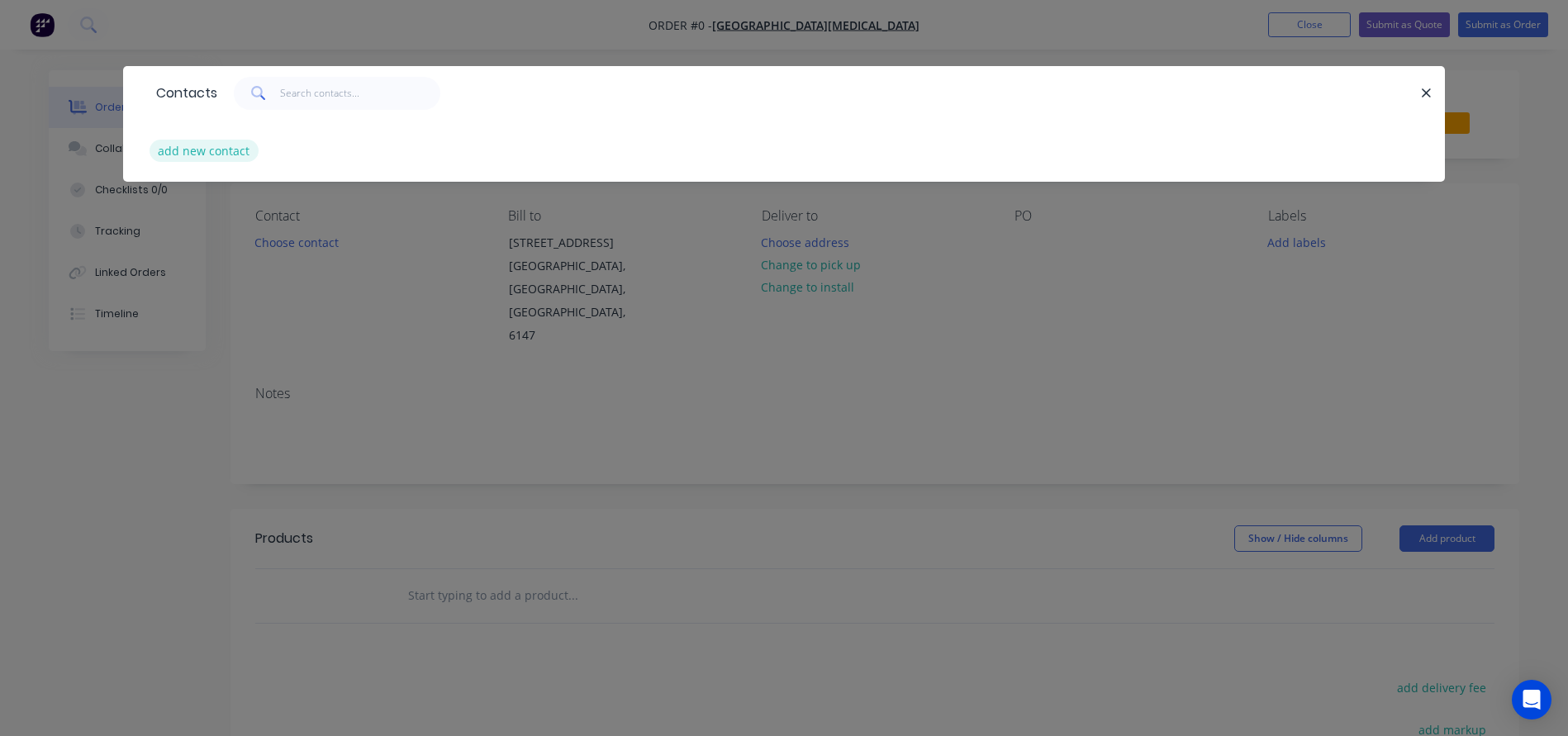
click at [201, 146] on button "add new contact" at bounding box center [204, 150] width 110 height 22
select select "AU"
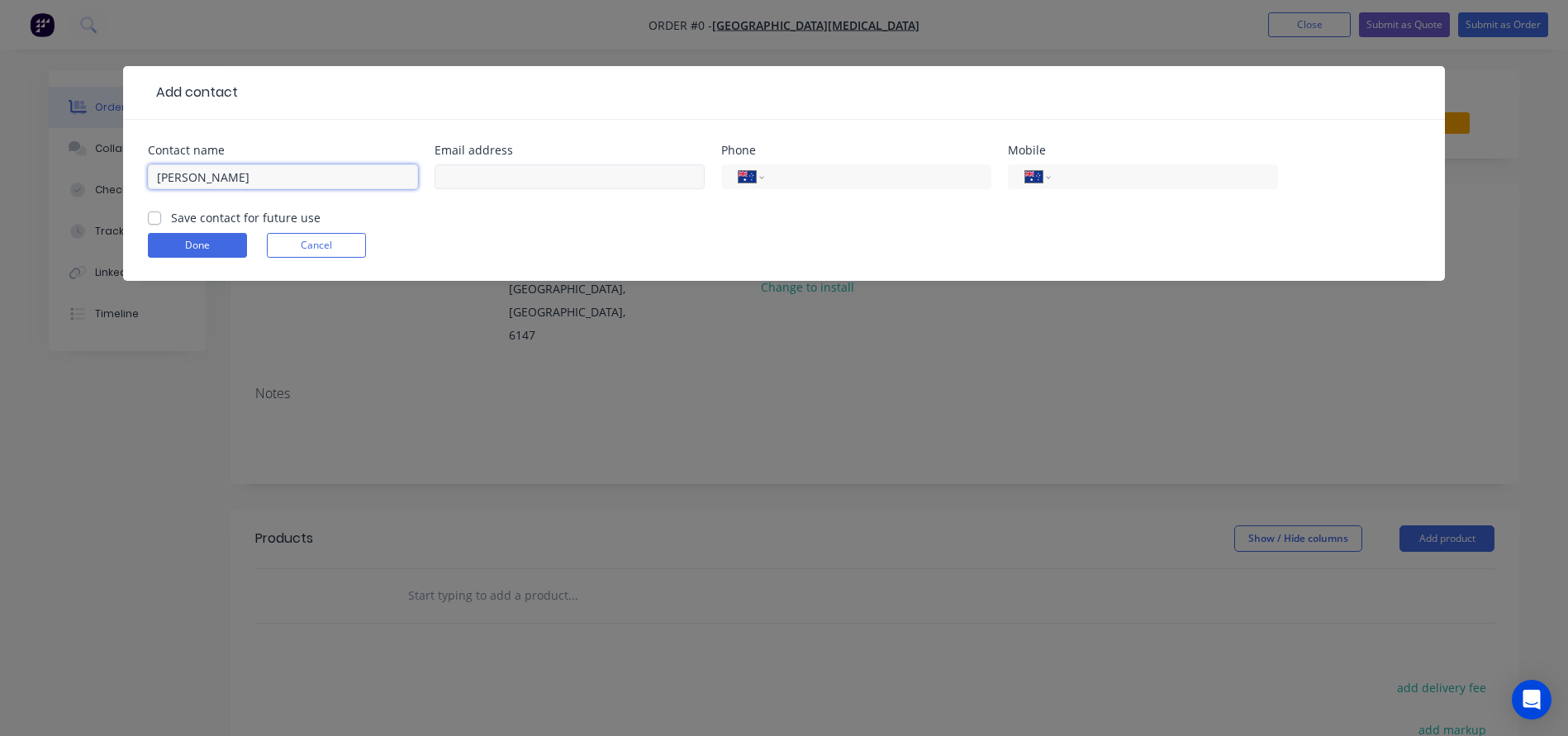
type input "Kaye"
paste input "Canning Podiatry Centre <canningpodiatrycentre@gmail.com>"
drag, startPoint x: 484, startPoint y: 177, endPoint x: 298, endPoint y: 175, distance: 186.0
click at [298, 175] on div "Contact name Kaye Email address Canning Podiatry Centre <canningpodiatrycentre@…" at bounding box center [784, 176] width 1272 height 65
type input "canningpodiatrycentre@gmail.com"
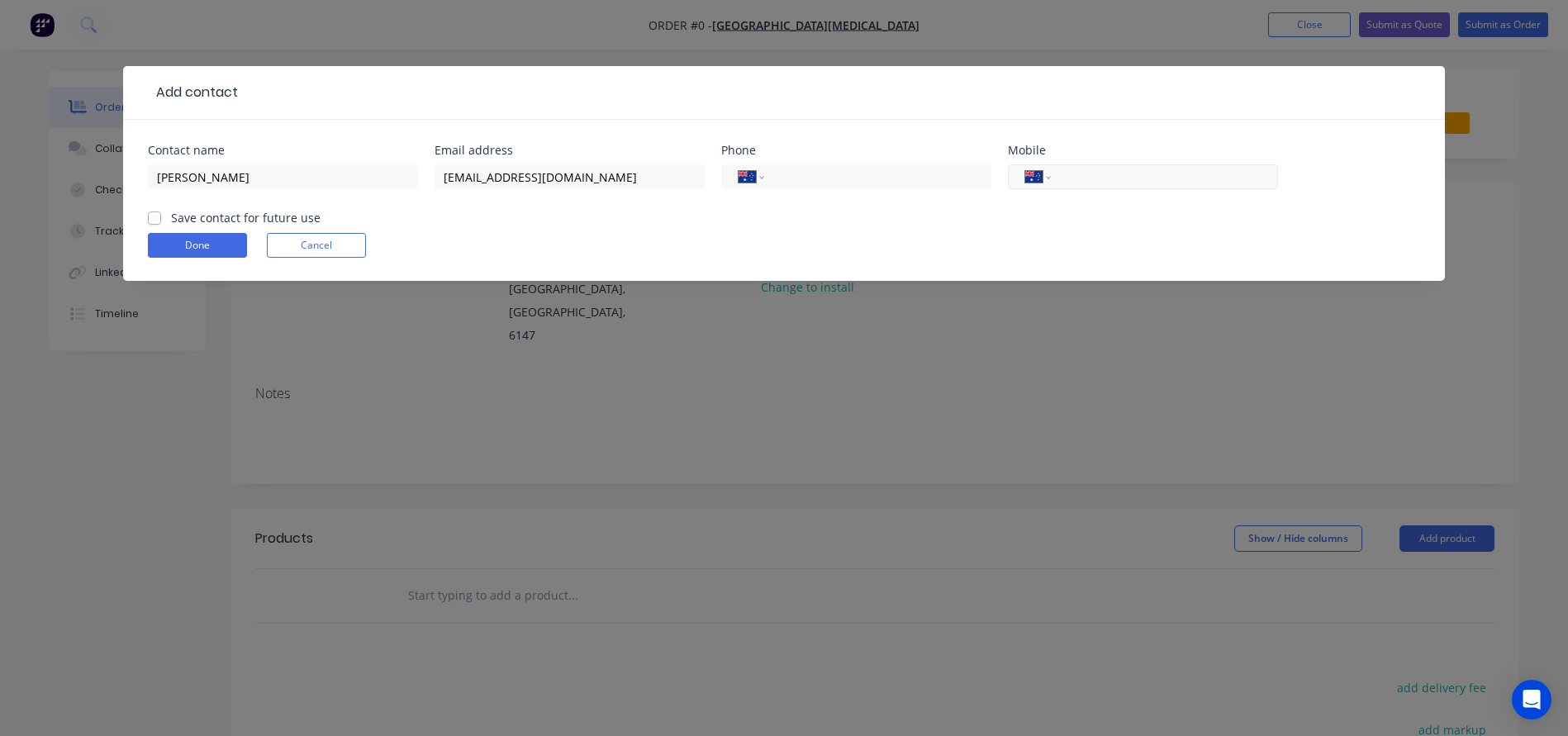
click at [1160, 184] on input "tel" at bounding box center [1161, 176] width 198 height 19
click at [874, 174] on input "tel" at bounding box center [874, 176] width 198 height 19
type input "(08) 9364 9433"
click at [171, 216] on label "Save contact for future use" at bounding box center [246, 217] width 149 height 17
click at [154, 216] on input "Save contact for future use" at bounding box center [154, 217] width 13 height 16
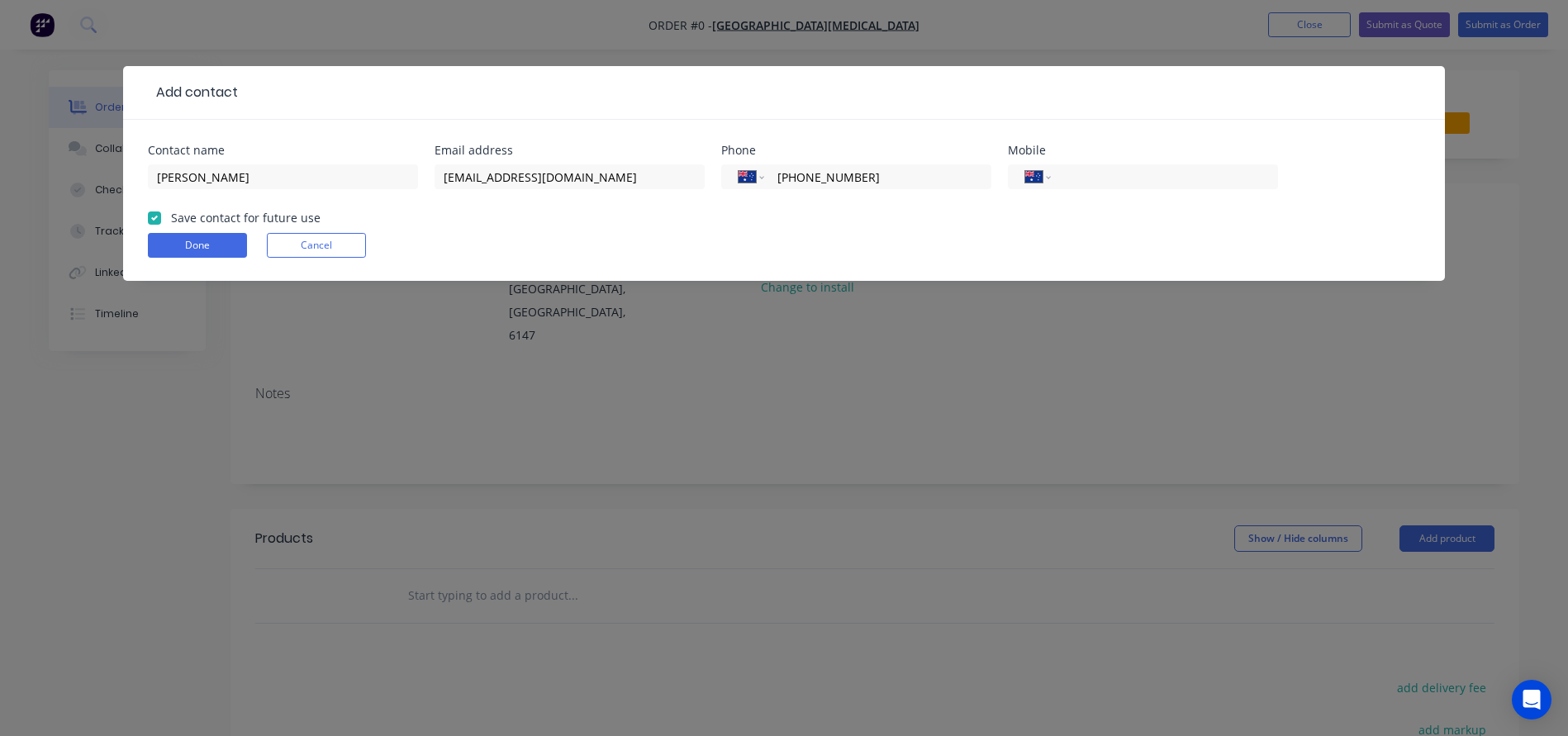
checkbox input "true"
click at [177, 240] on button "Done" at bounding box center [198, 245] width 100 height 25
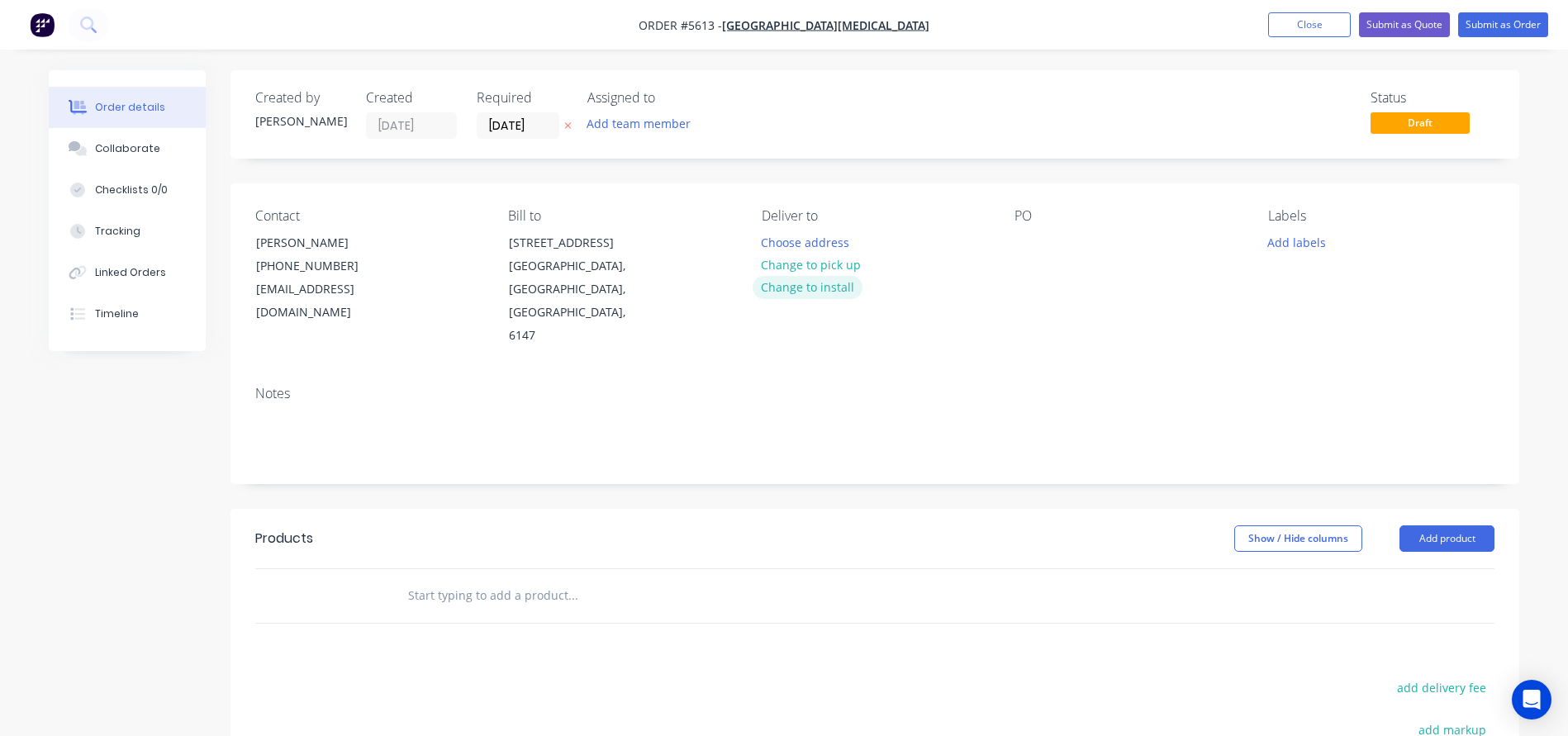
click at [817, 286] on button "Change to install" at bounding box center [807, 287] width 111 height 22
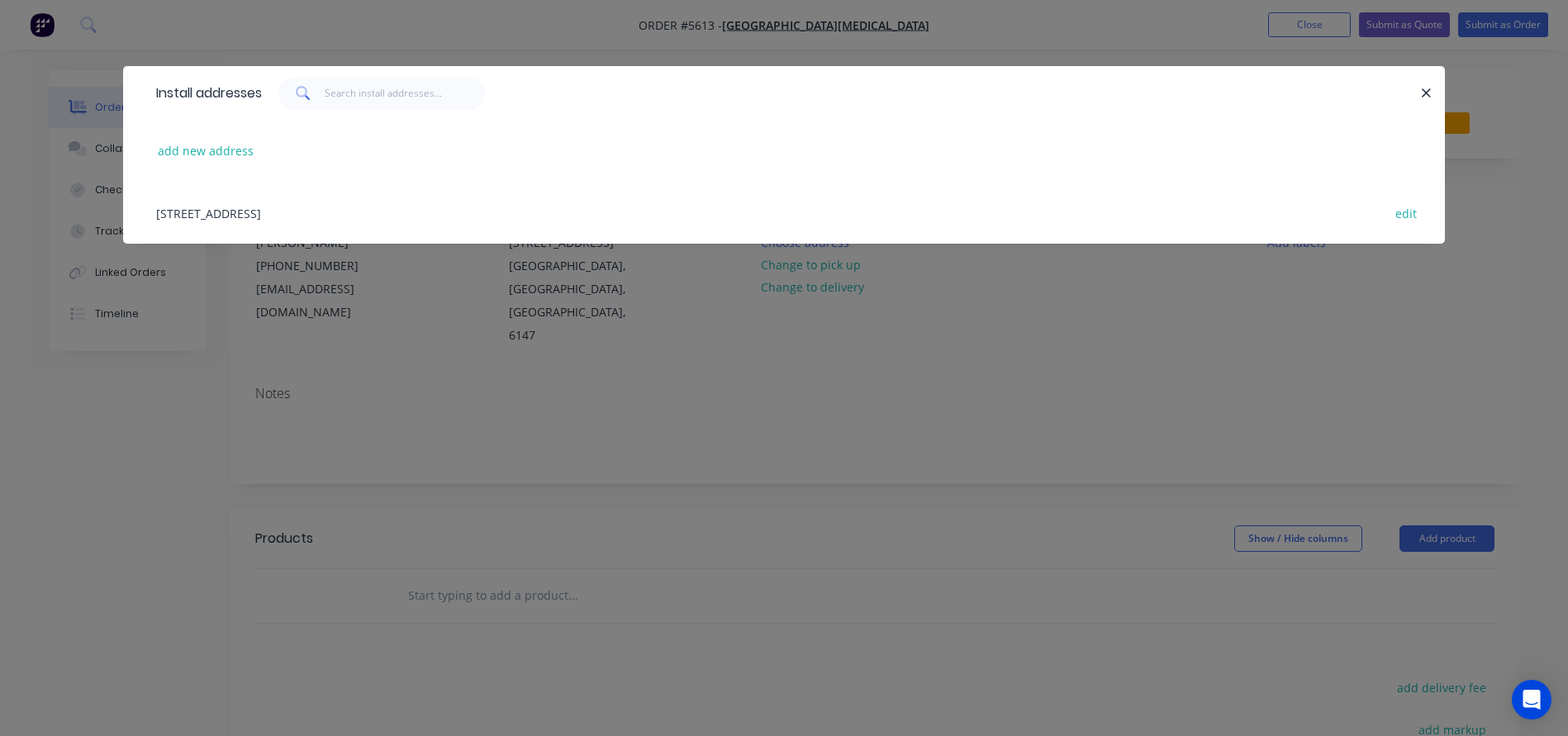
click at [238, 215] on div "Unit 6, 367 High Road, Parkwood, Western Australia, Australia, 6147 edit" at bounding box center [784, 213] width 1272 height 62
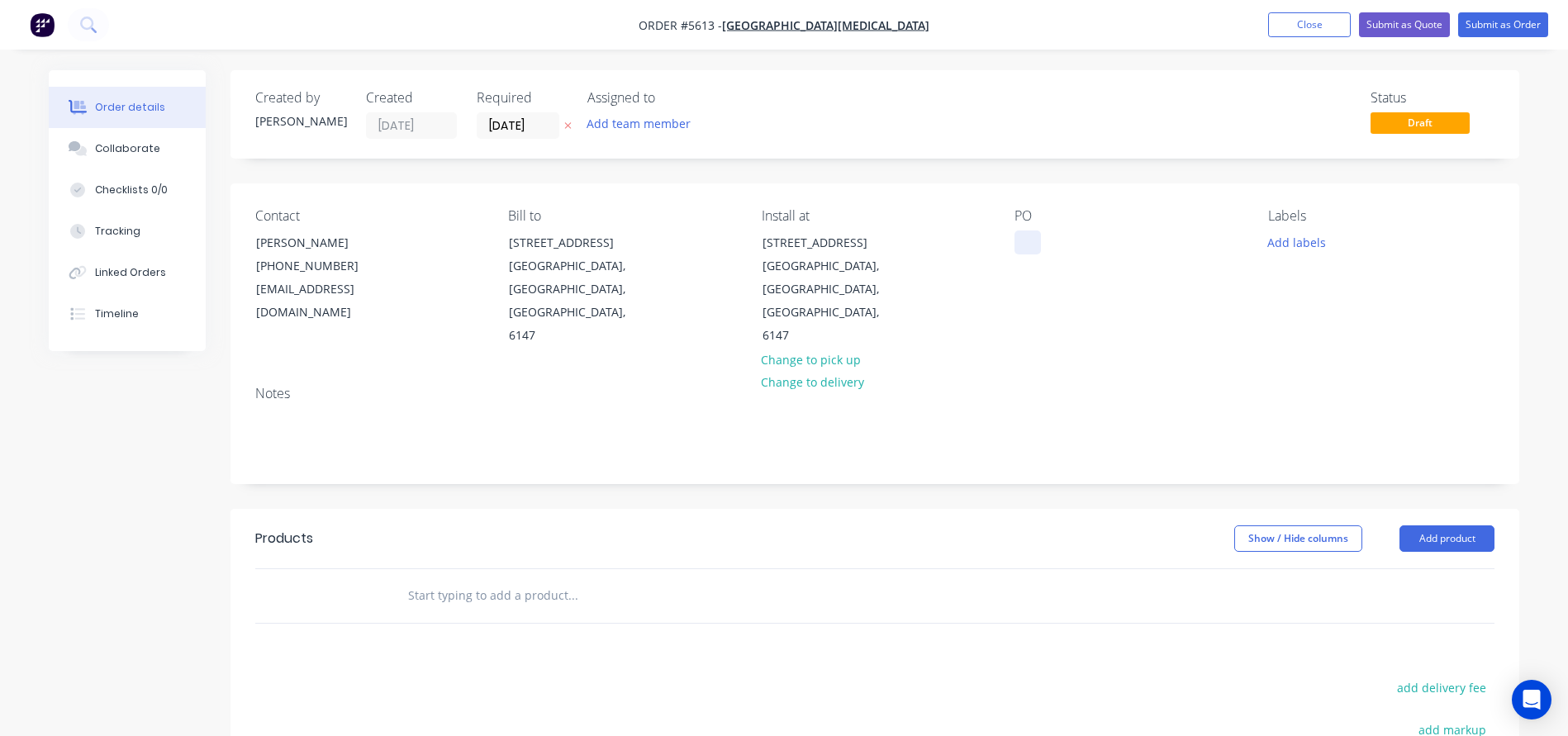
click at [1035, 245] on div at bounding box center [1027, 242] width 27 height 24
click at [411, 580] on input "text" at bounding box center [572, 596] width 331 height 33
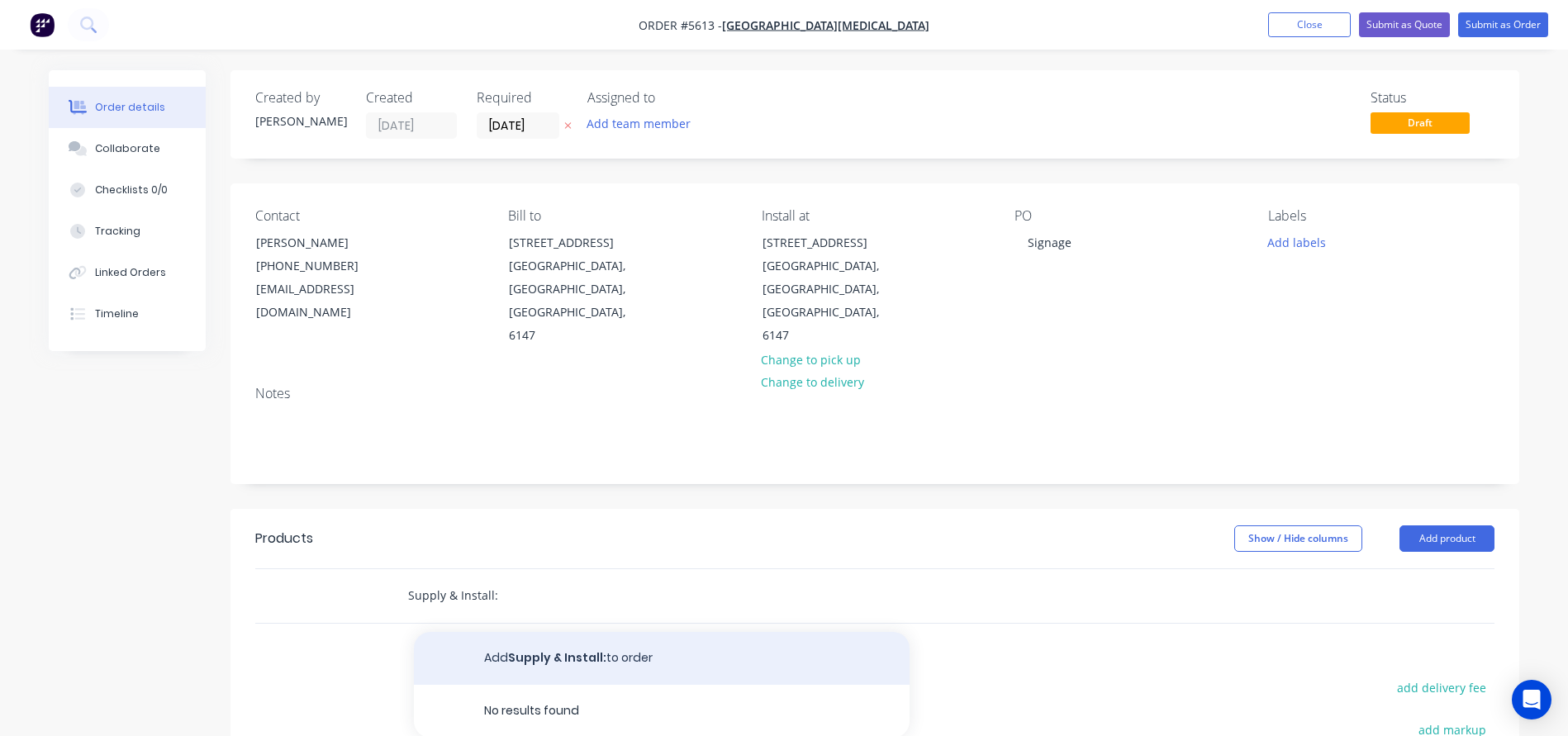
type input "Supply & Install:"
click at [518, 632] on button "Add Supply & Install: to order" at bounding box center [662, 658] width 496 height 53
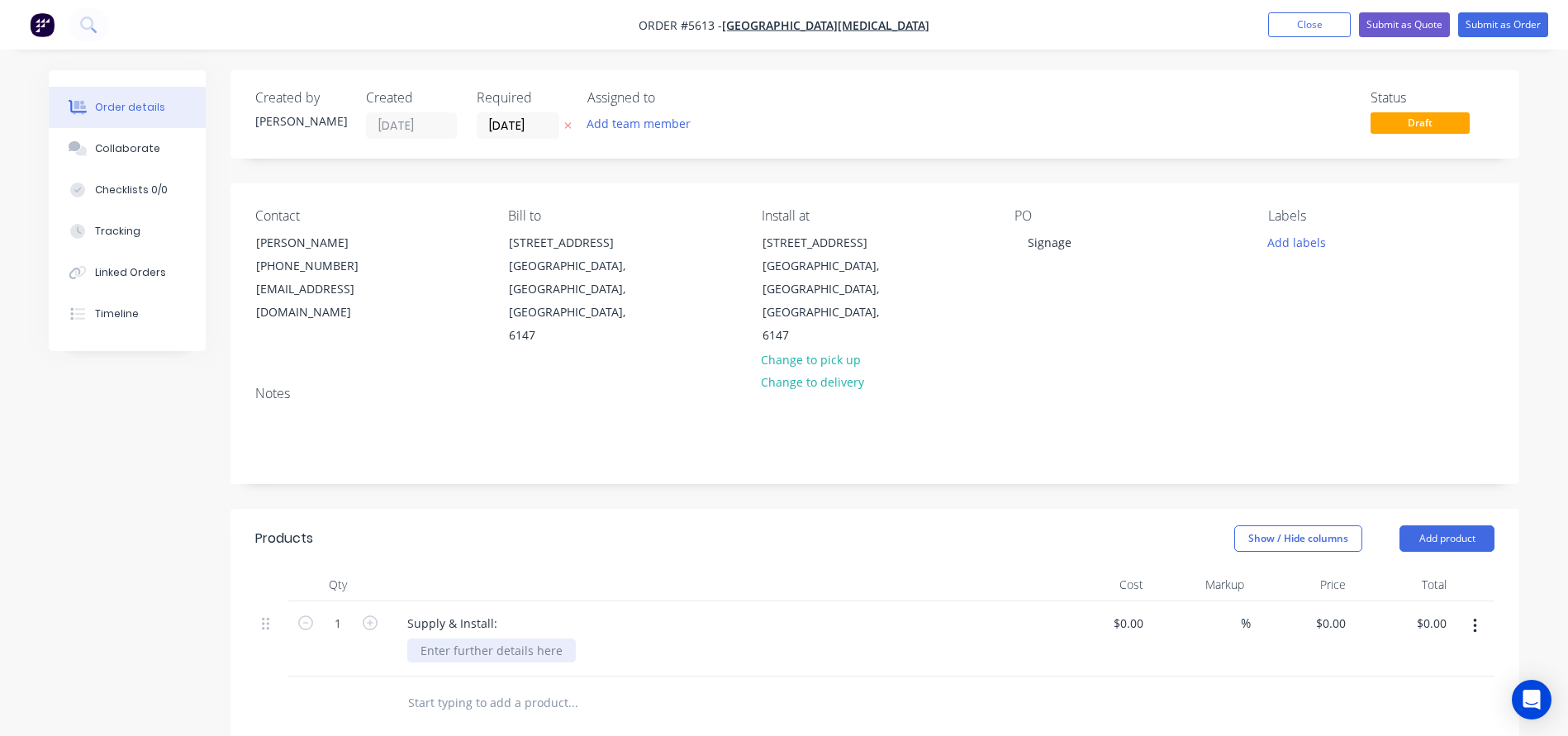
click at [454, 638] on div at bounding box center [491, 650] width 168 height 24
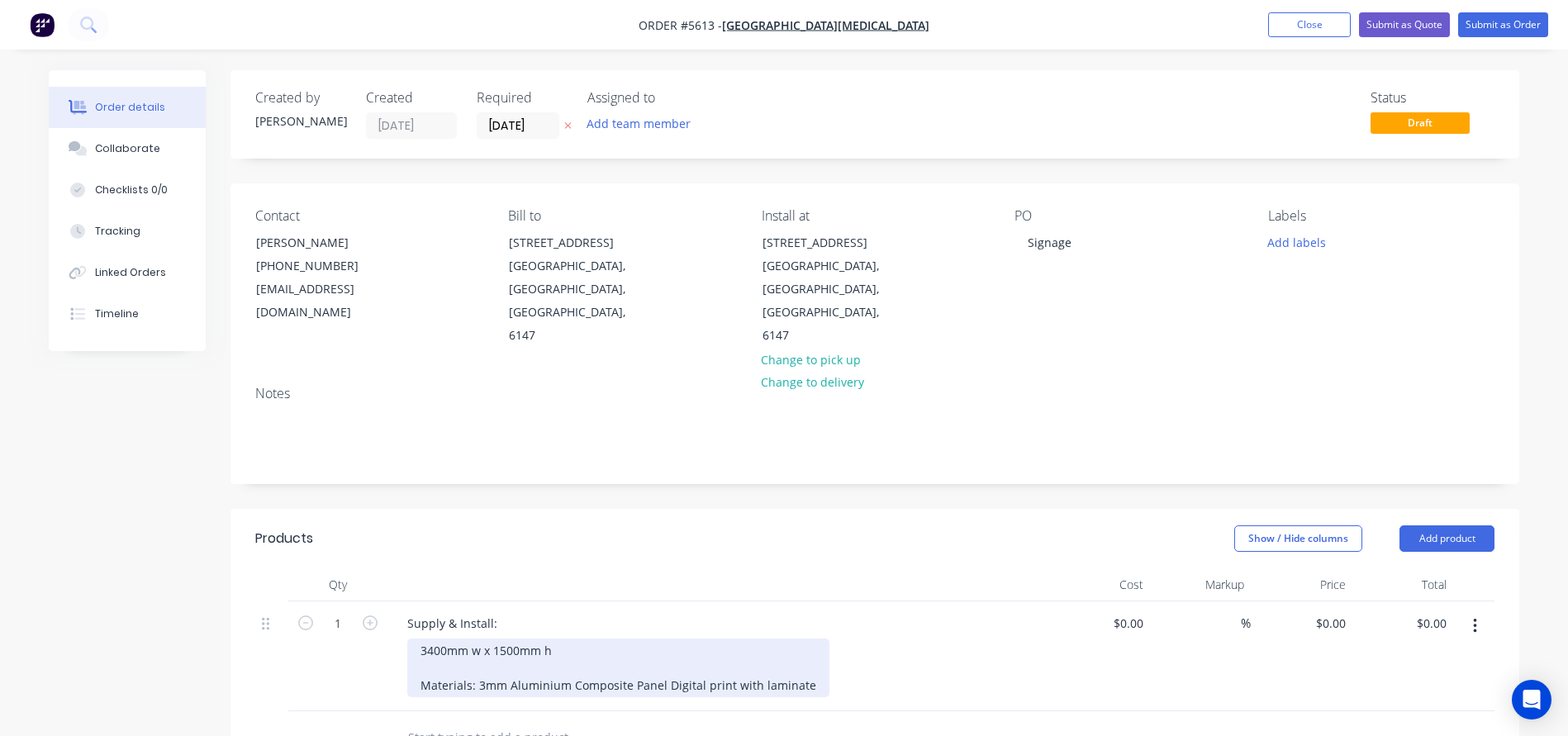
click at [477, 639] on div "3400mm w x 1500mm h Materials: 3mm Aluminium Composite Panel Digital print with…" at bounding box center [618, 667] width 422 height 59
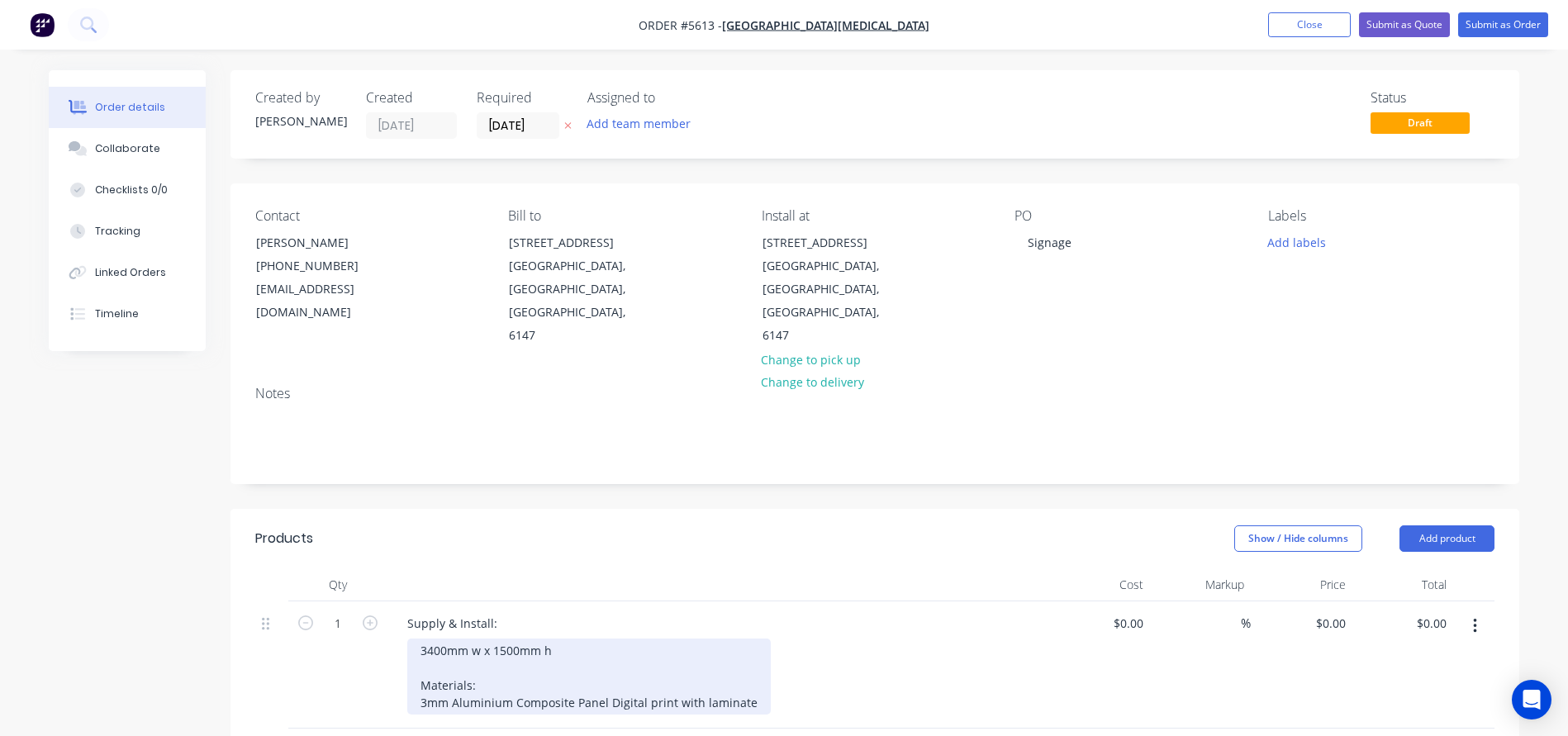
click at [605, 656] on div "3400mm w x 1500mm h Materials: 3mm Aluminium Composite Panel Digital print with…" at bounding box center [588, 676] width 363 height 76
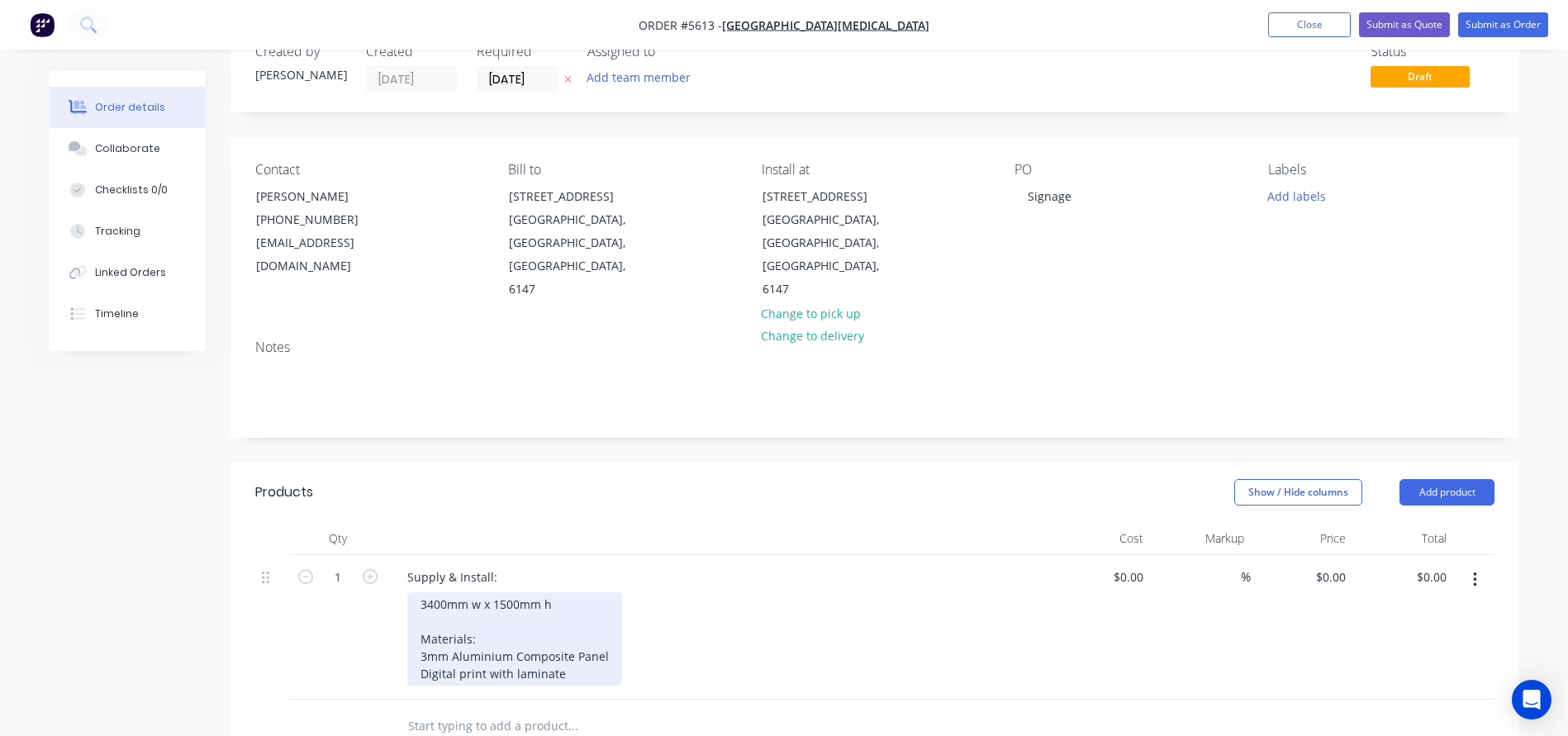
scroll to position [51, 0]
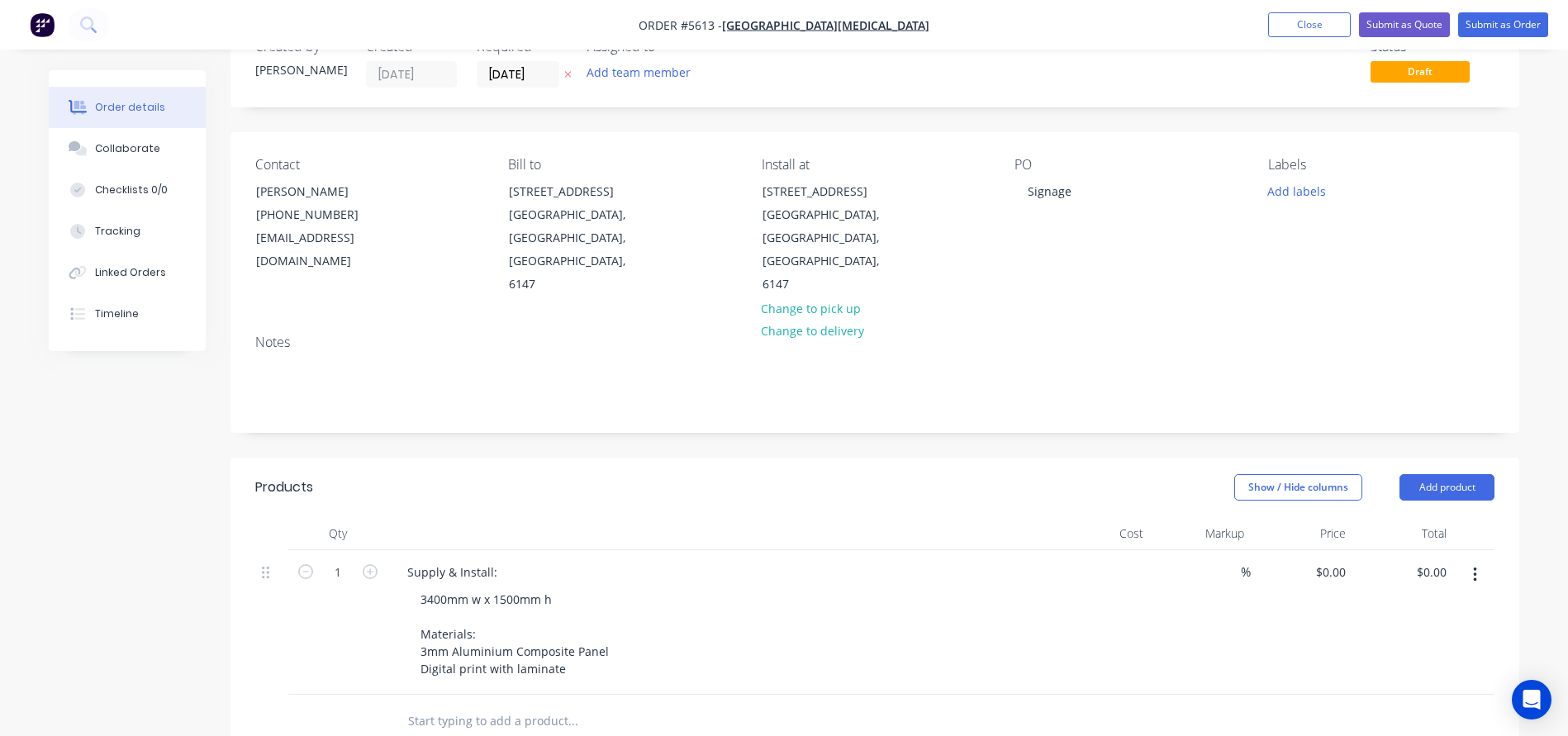
click at [1116, 551] on div "$0.00" at bounding box center [1099, 622] width 102 height 144
type input "$940.00"
click at [923, 588] on div "3400mm w x 1500mm h Materials: 3mm Aluminium Composite Panel Digital print with…" at bounding box center [724, 634] width 634 height 94
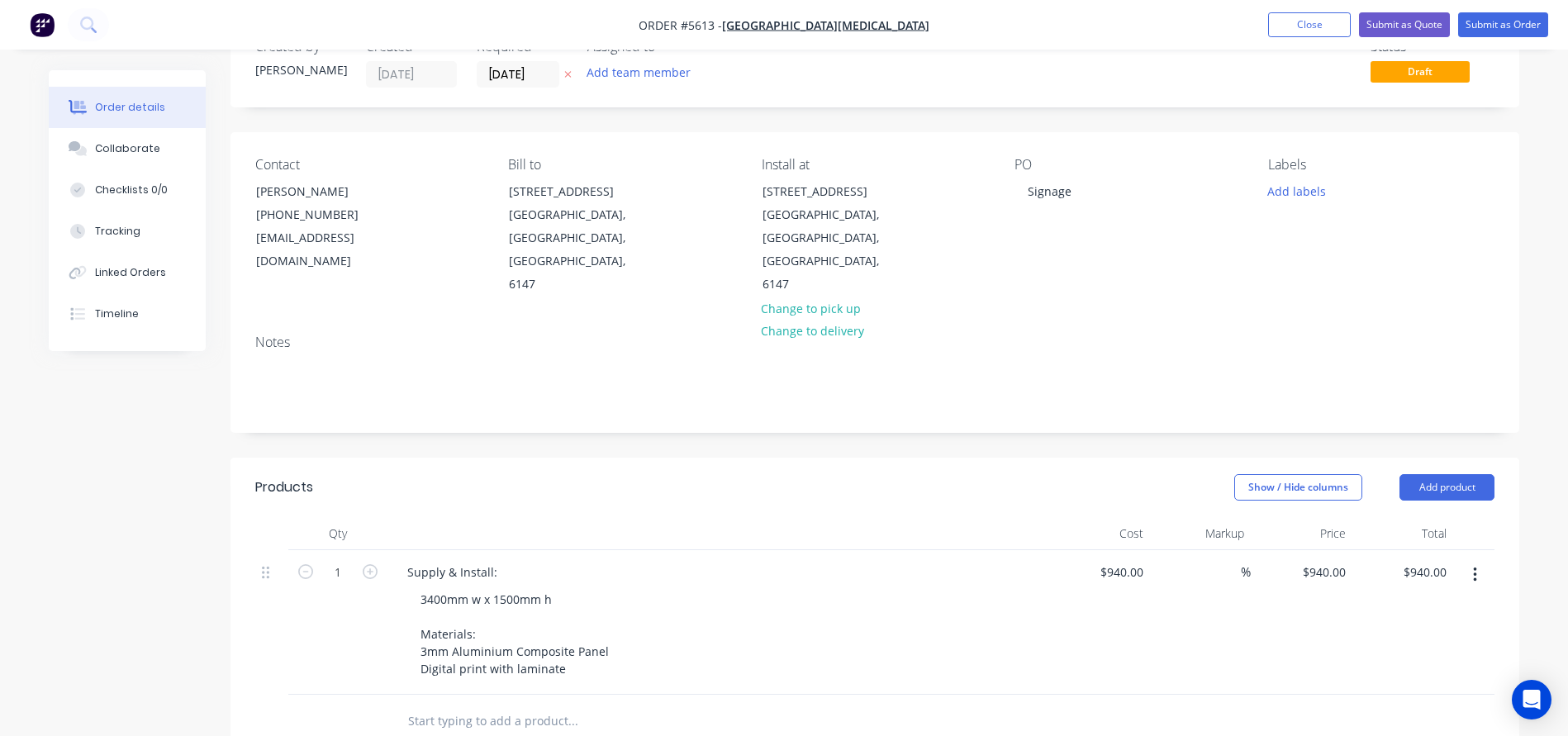
scroll to position [73, 0]
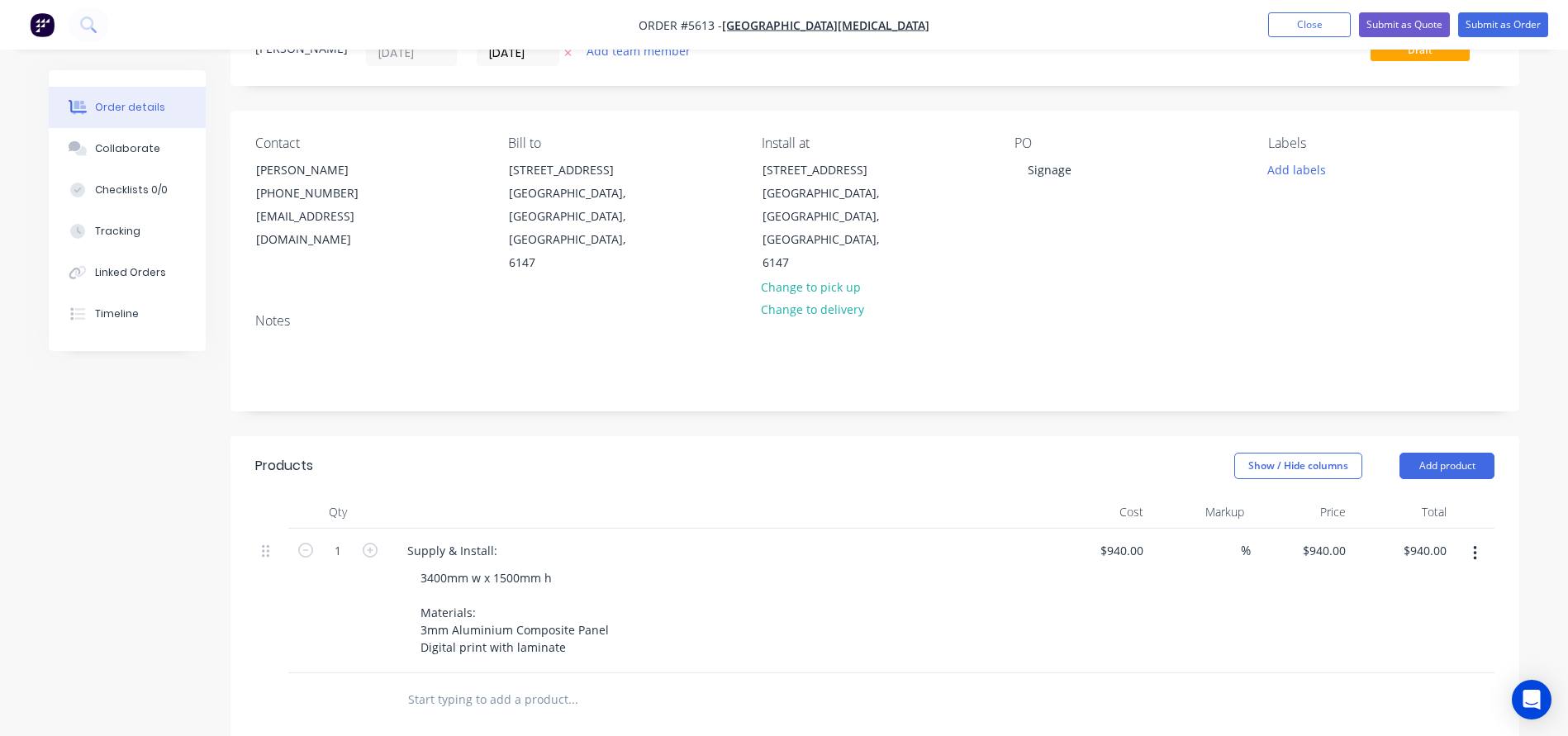
click at [456, 683] on input "text" at bounding box center [572, 699] width 331 height 33
click at [1471, 453] on button "Add product" at bounding box center [1446, 466] width 95 height 27
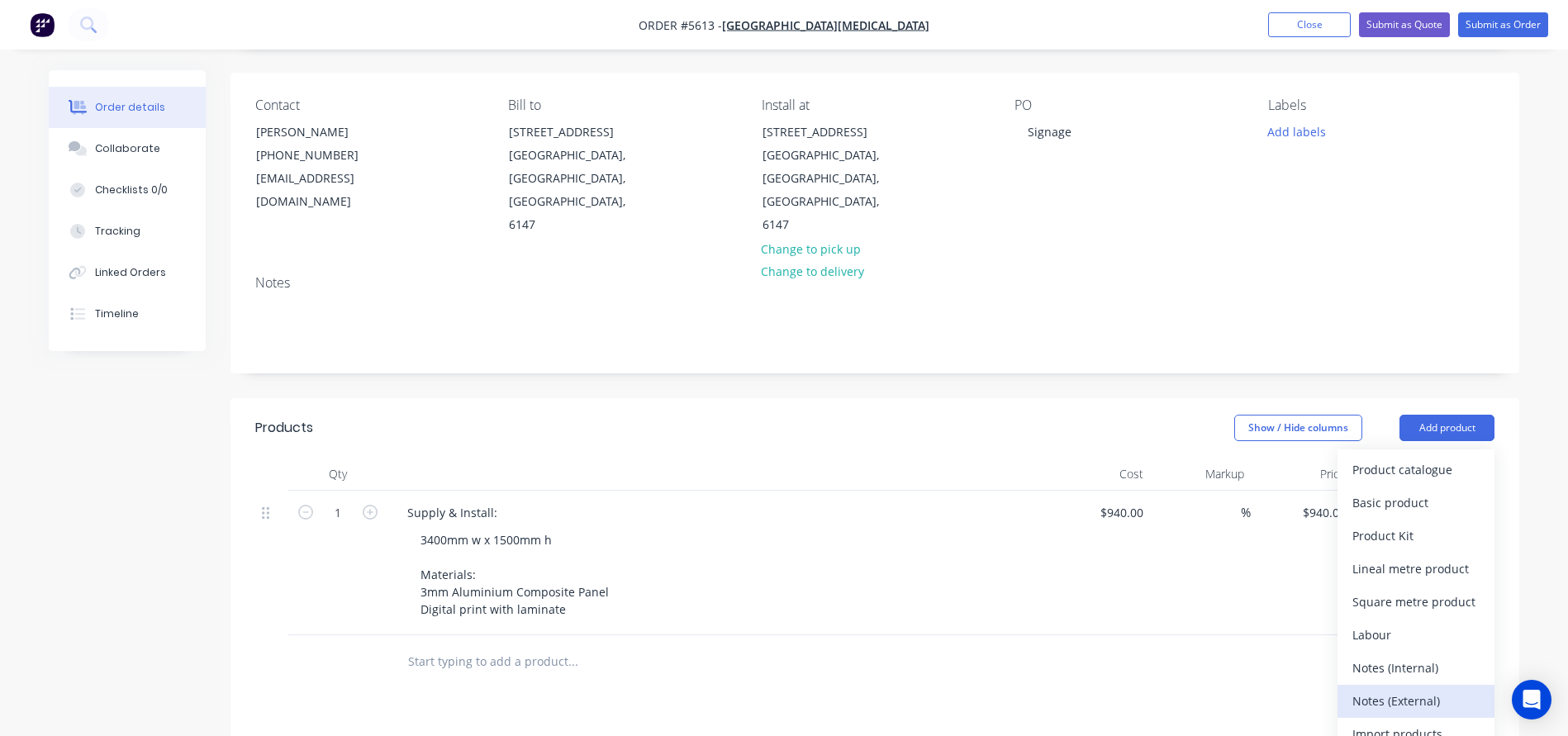
scroll to position [113, 0]
click at [1371, 687] on div "Notes (External)" at bounding box center [1416, 699] width 127 height 24
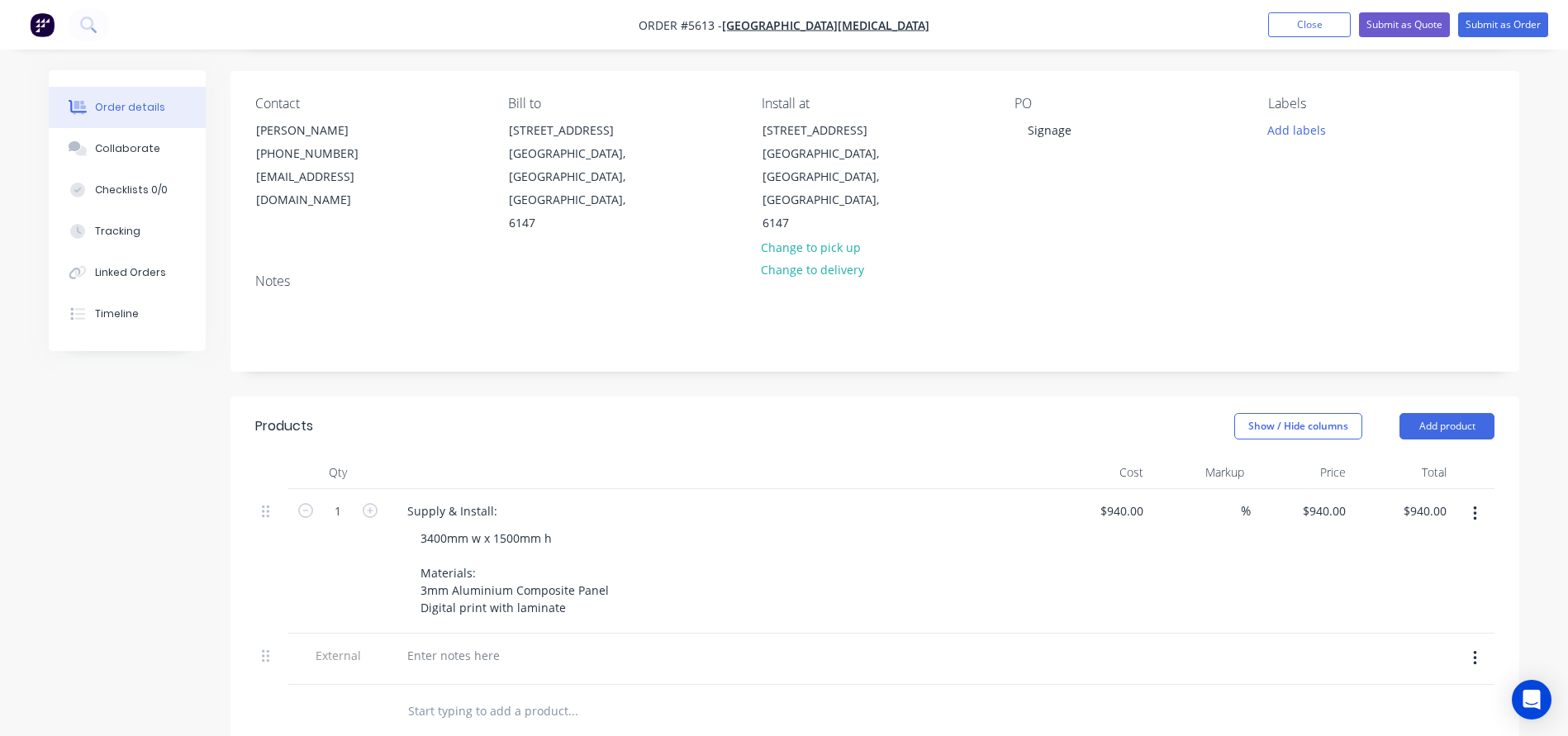
click at [460, 633] on div at bounding box center [718, 658] width 661 height 51
click at [421, 643] on div at bounding box center [453, 655] width 118 height 24
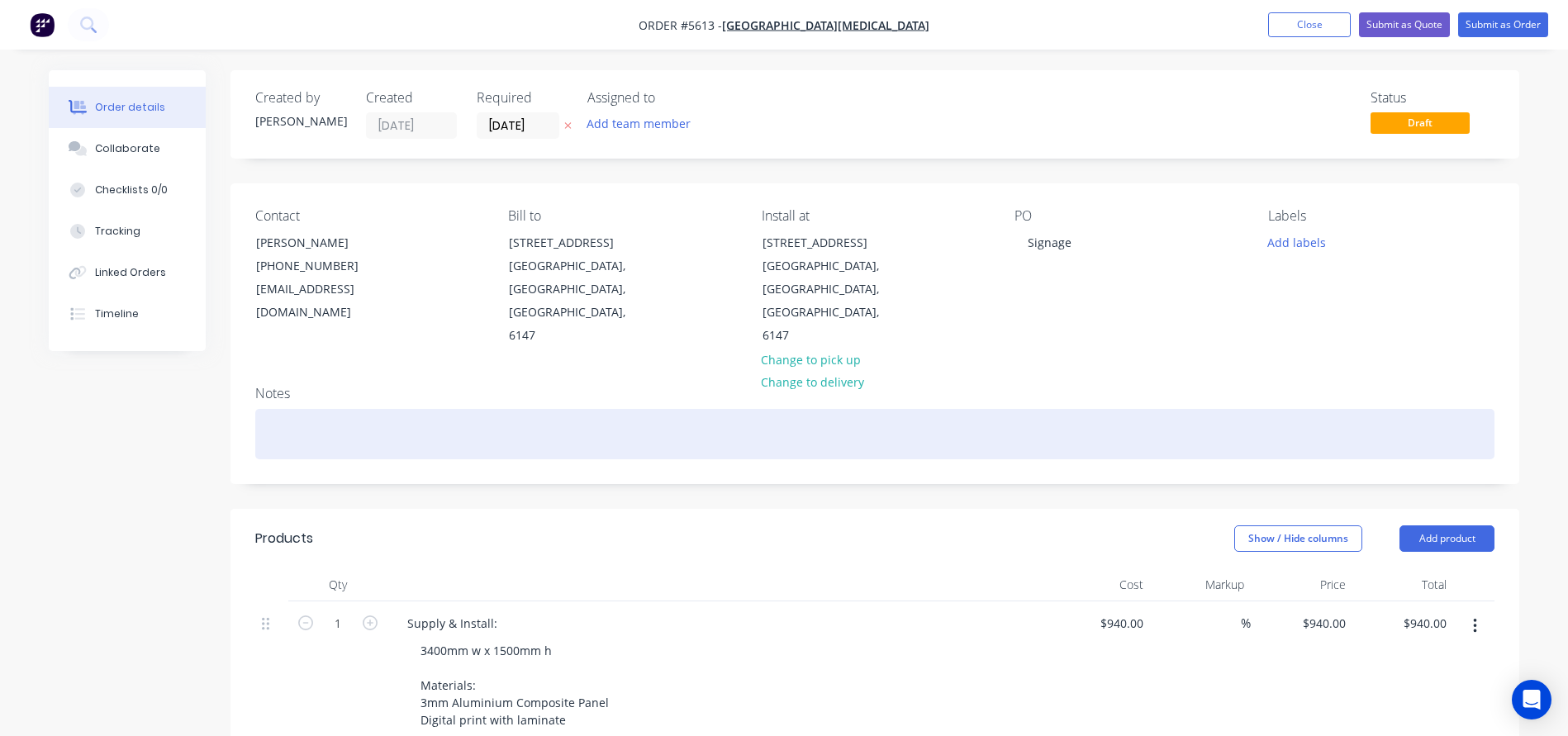
scroll to position [0, 0]
click at [339, 409] on div at bounding box center [874, 434] width 1238 height 51
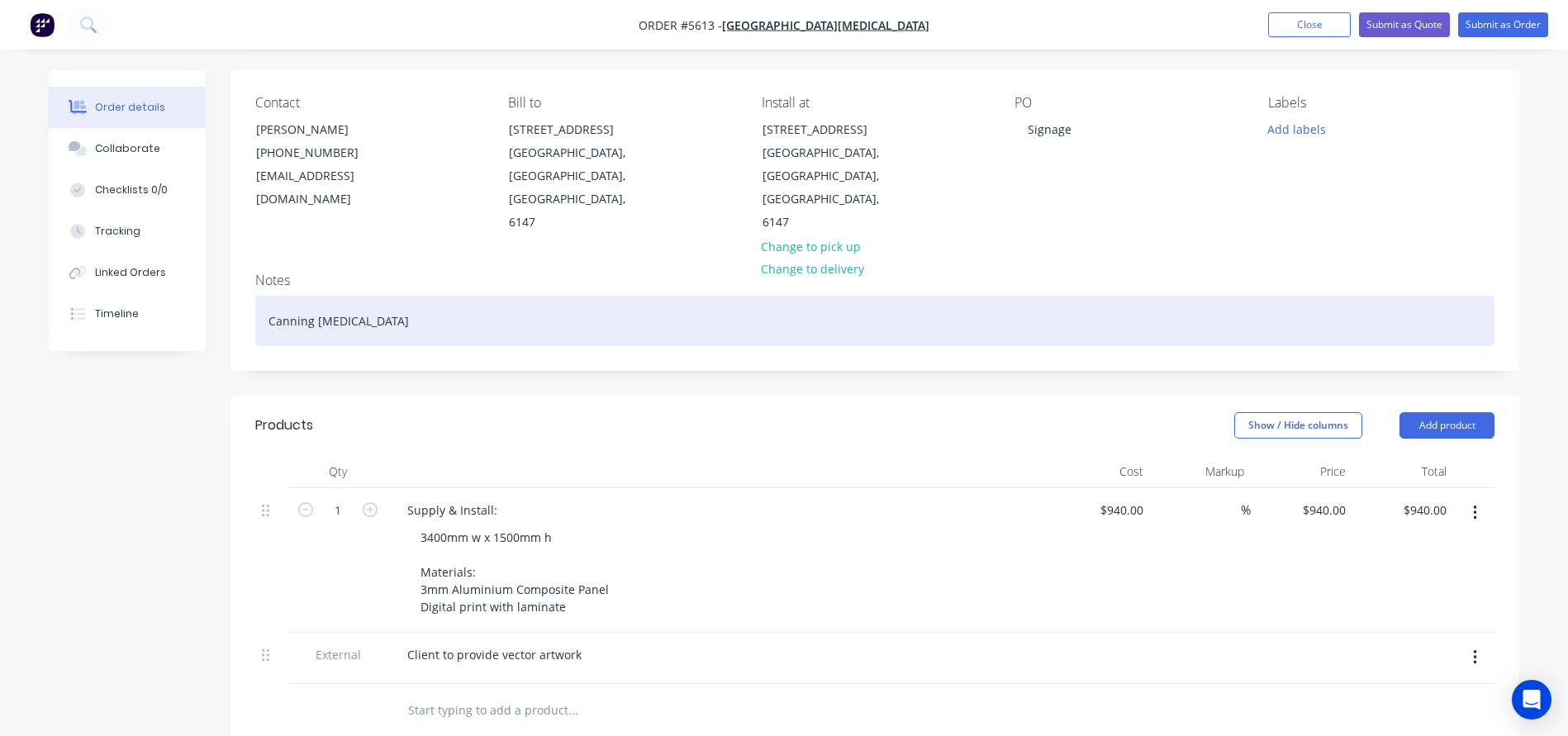
scroll to position [133, 0]
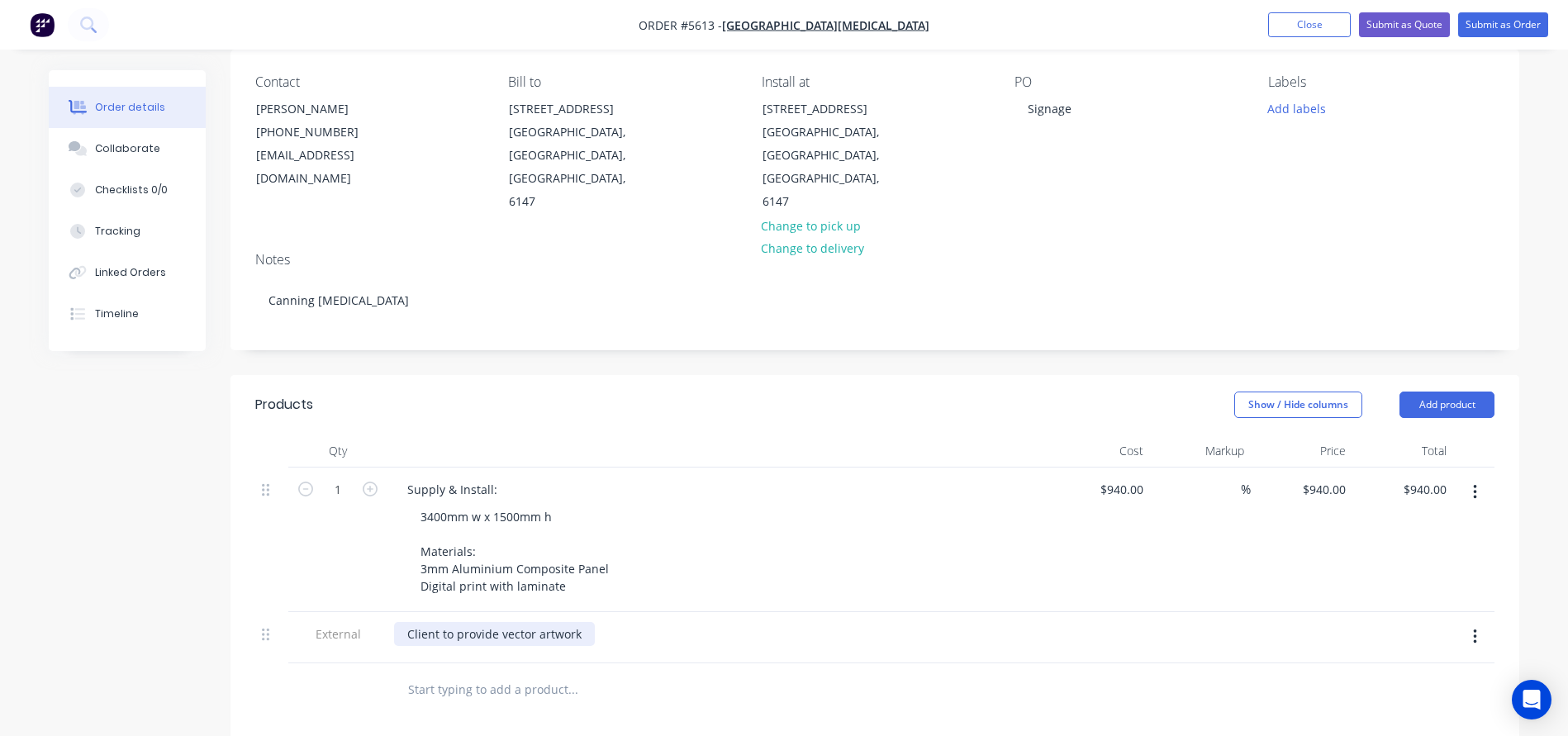
click at [405, 622] on div "Client to provide vector artwork" at bounding box center [495, 634] width 201 height 24
click at [435, 622] on div "& Client to provide vector artwork" at bounding box center [495, 651] width 201 height 59
click at [1114, 478] on div "940 $940.00" at bounding box center [1121, 490] width 58 height 24
type input "$910.00"
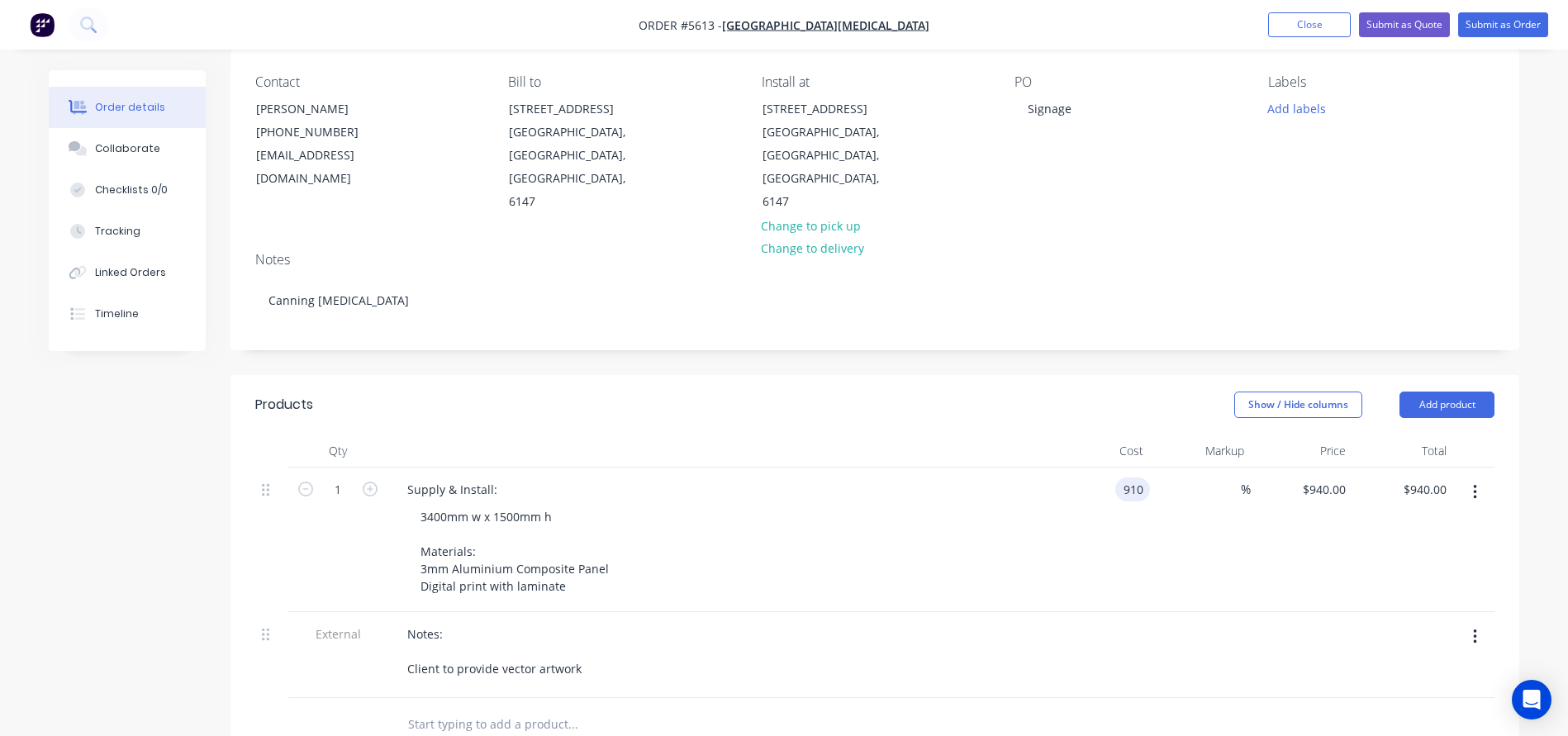
type input "$910.00"
click at [1030, 505] on div "3400mm w x 1500mm h Materials: 3mm Aluminium Composite Panel Digital print with…" at bounding box center [724, 552] width 634 height 94
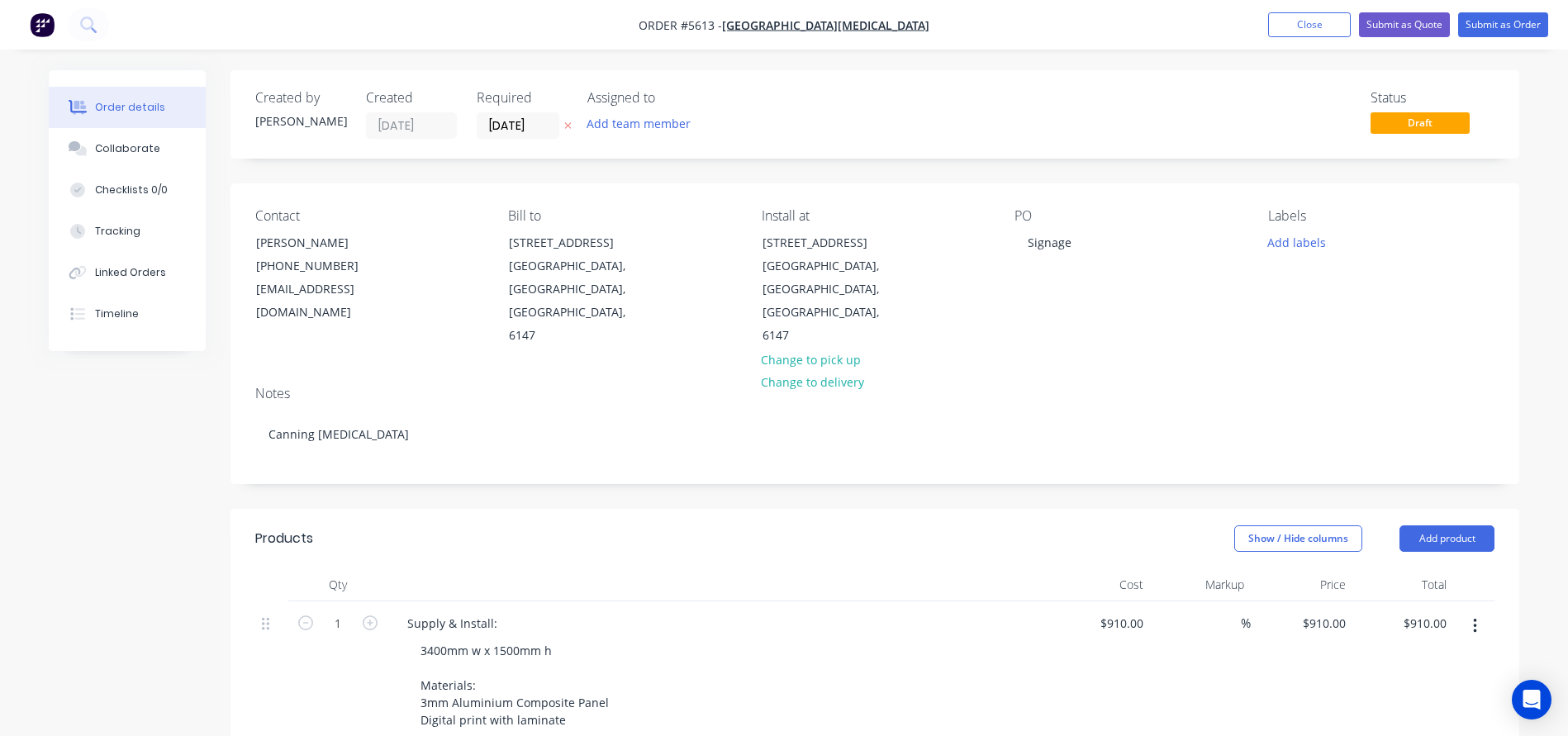
scroll to position [0, 0]
click at [1391, 26] on button "Submit as Quote" at bounding box center [1404, 24] width 91 height 25
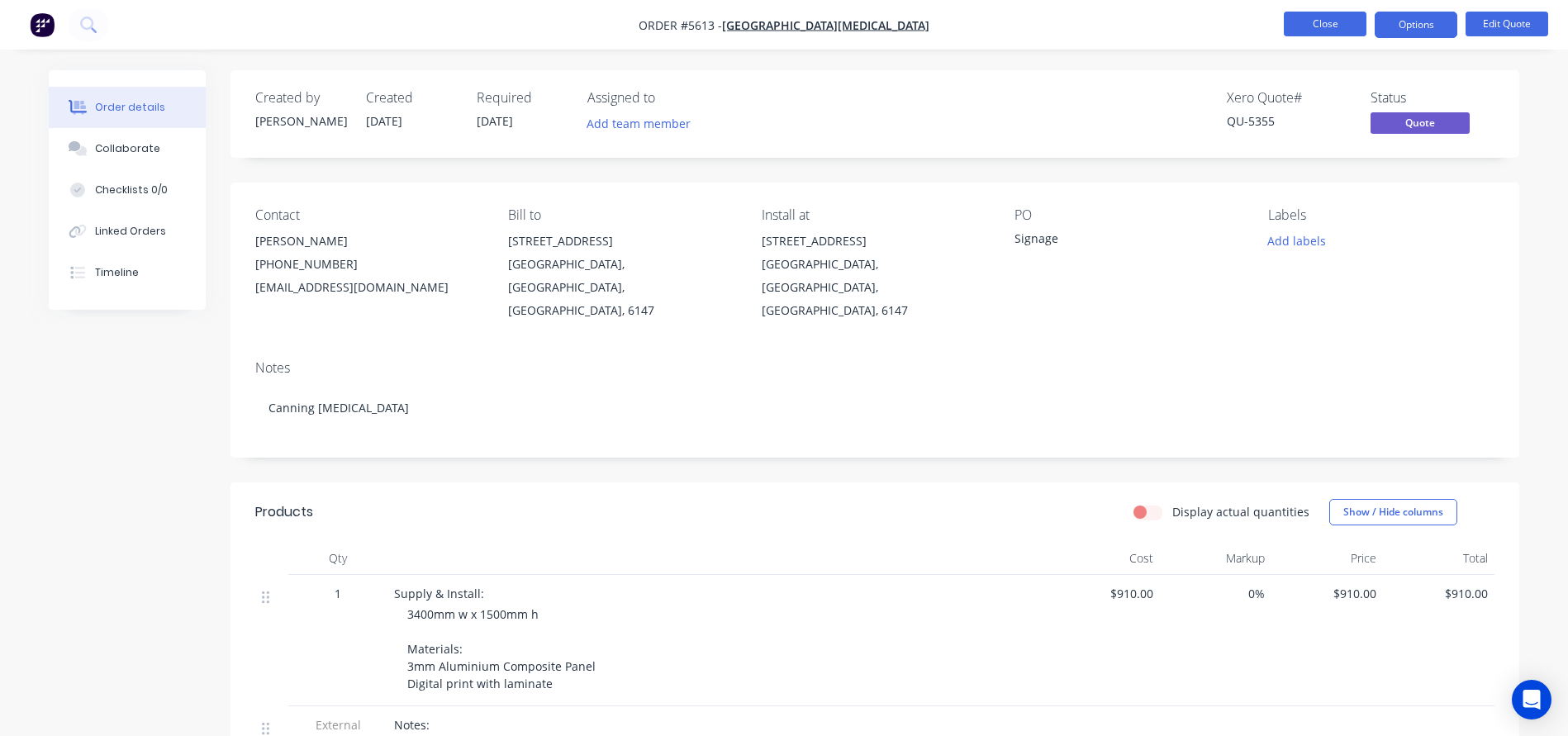
click at [1315, 27] on button "Close" at bounding box center [1324, 24] width 83 height 25
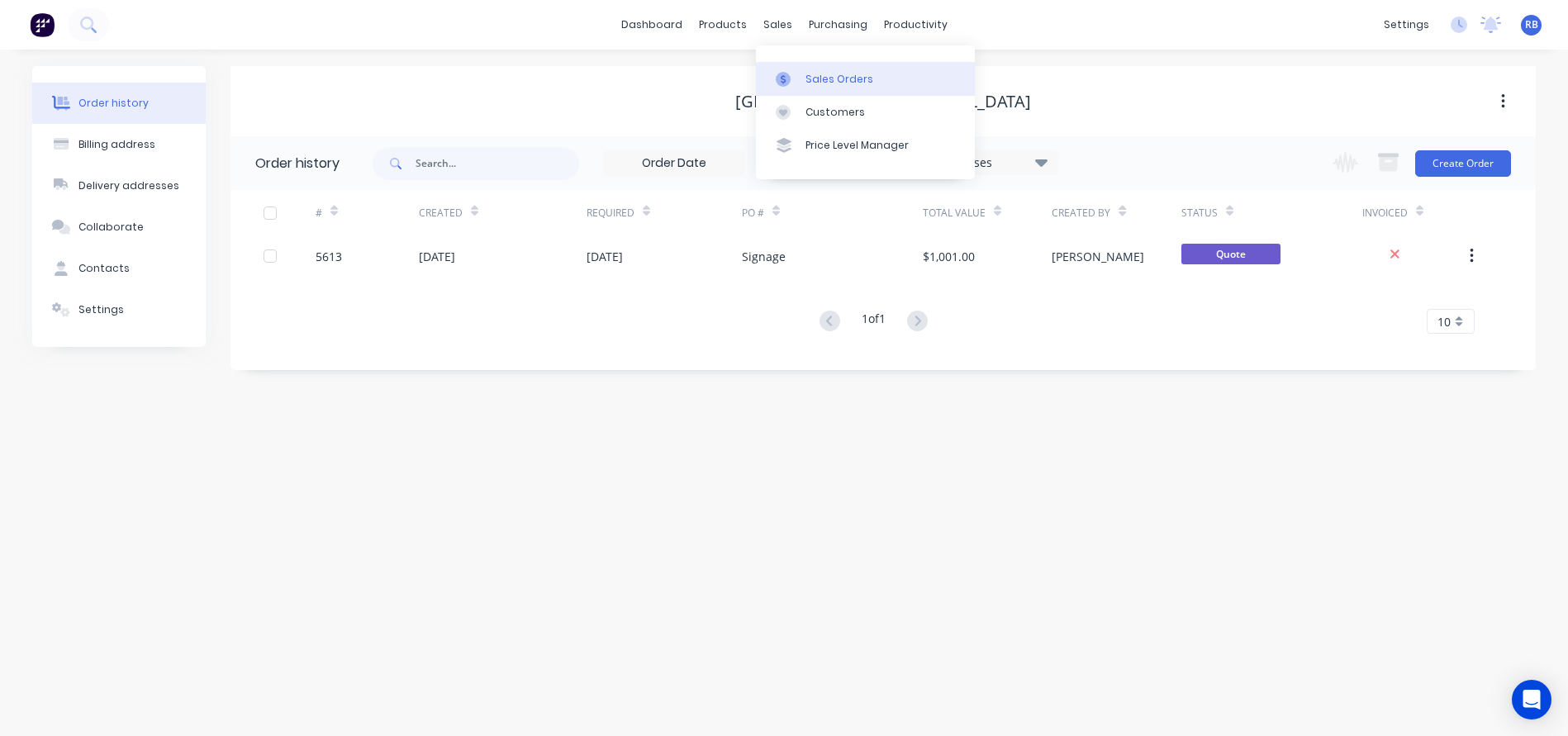
click at [851, 89] on link "Sales Orders" at bounding box center [865, 78] width 219 height 33
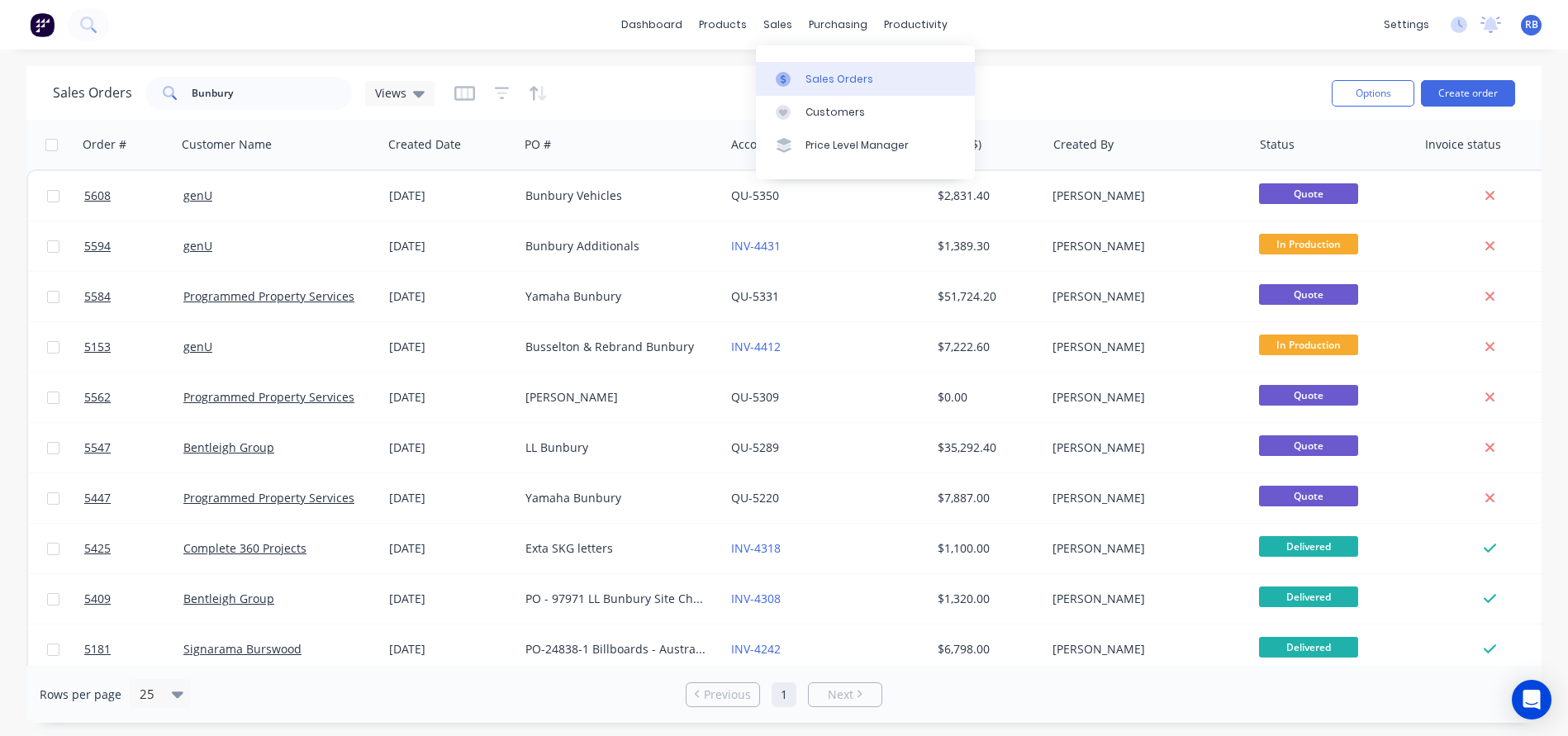
click at [841, 75] on div "Sales Orders" at bounding box center [839, 79] width 68 height 15
drag, startPoint x: 184, startPoint y: 95, endPoint x: 128, endPoint y: 95, distance: 56.0
click at [128, 95] on div "Sales Orders Bunbury Views" at bounding box center [243, 93] width 381 height 33
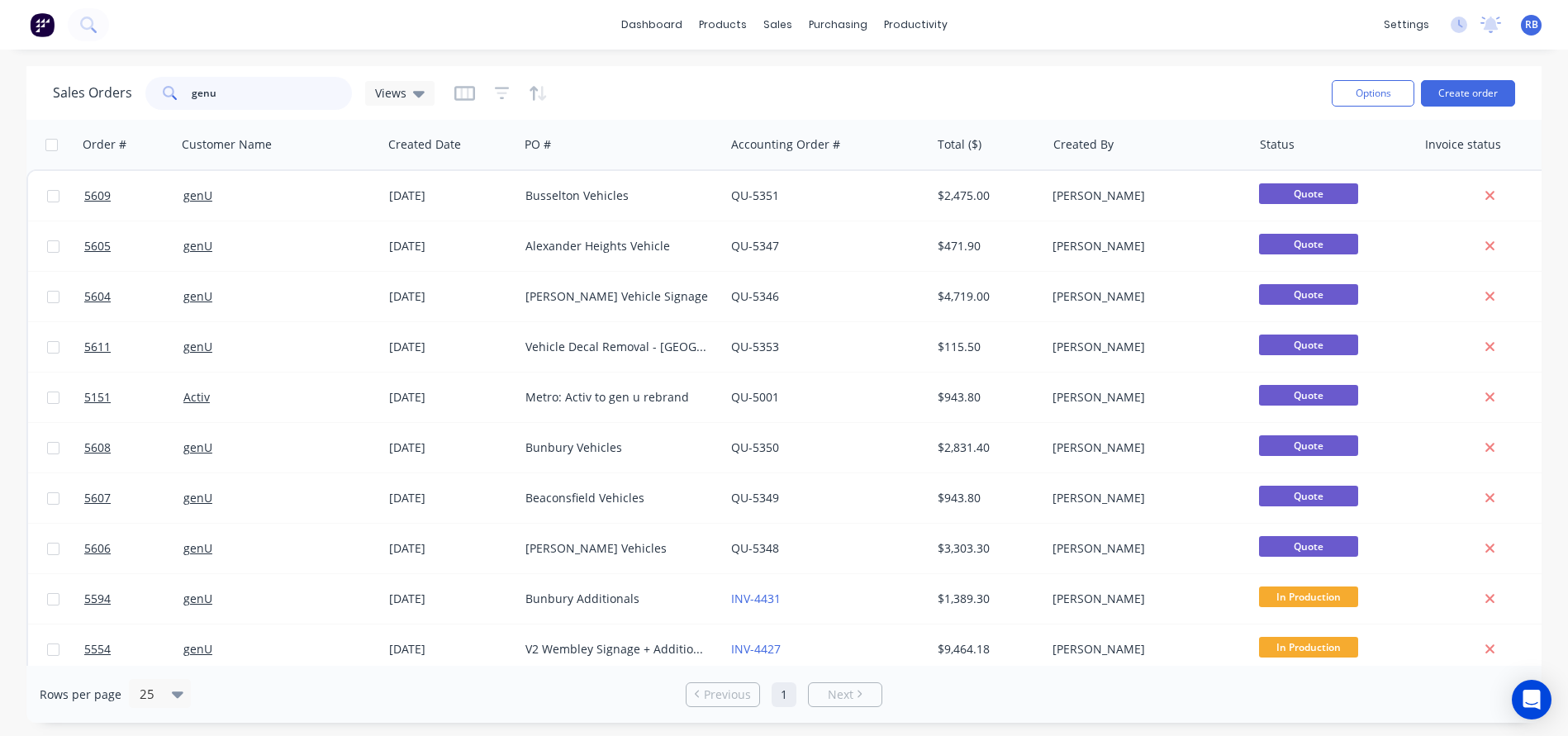
drag, startPoint x: 273, startPoint y: 92, endPoint x: 95, endPoint y: 92, distance: 178.0
click at [95, 92] on div "Sales Orders genu Views" at bounding box center [243, 93] width 381 height 33
type input "maida"
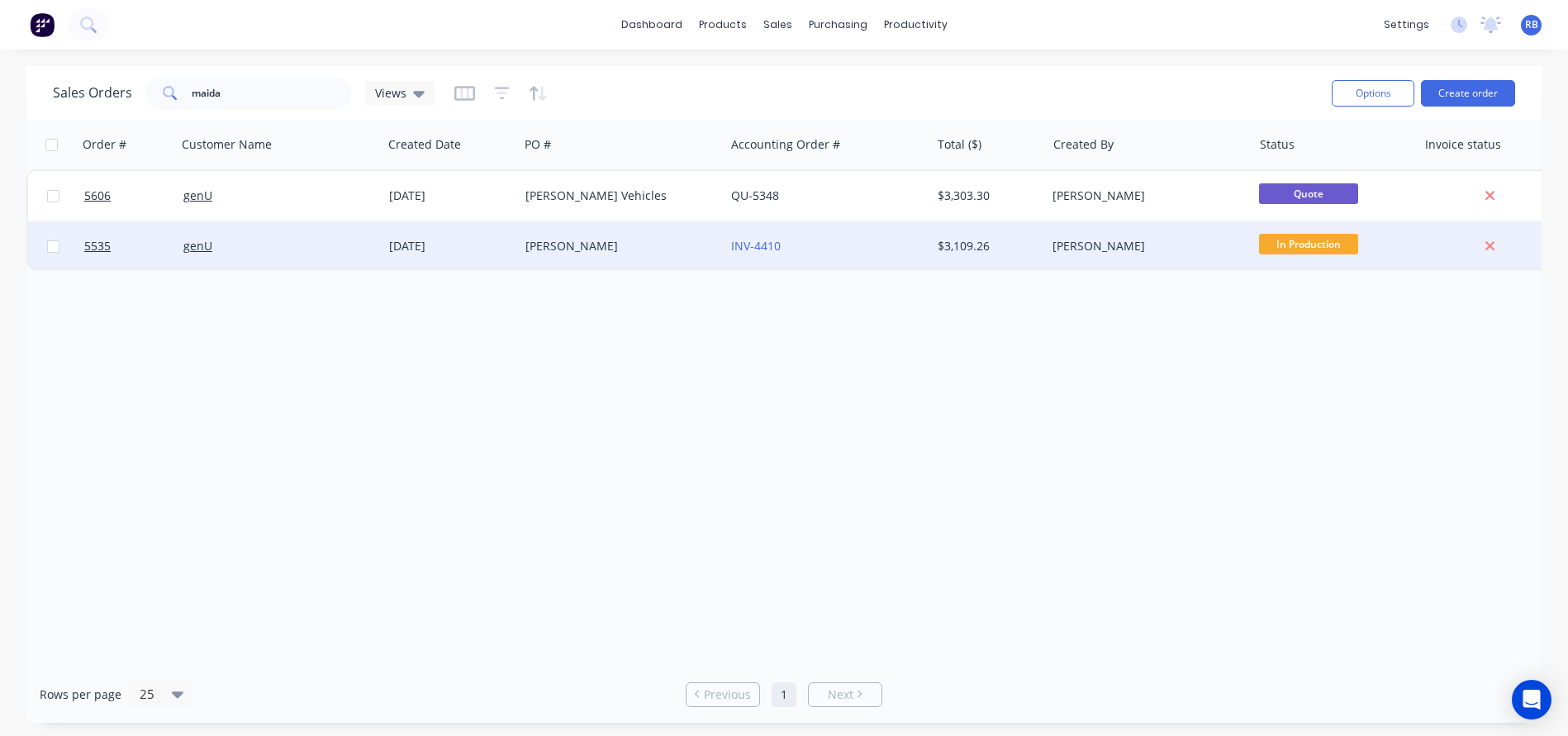
click at [839, 251] on div "INV-4410" at bounding box center [822, 246] width 183 height 17
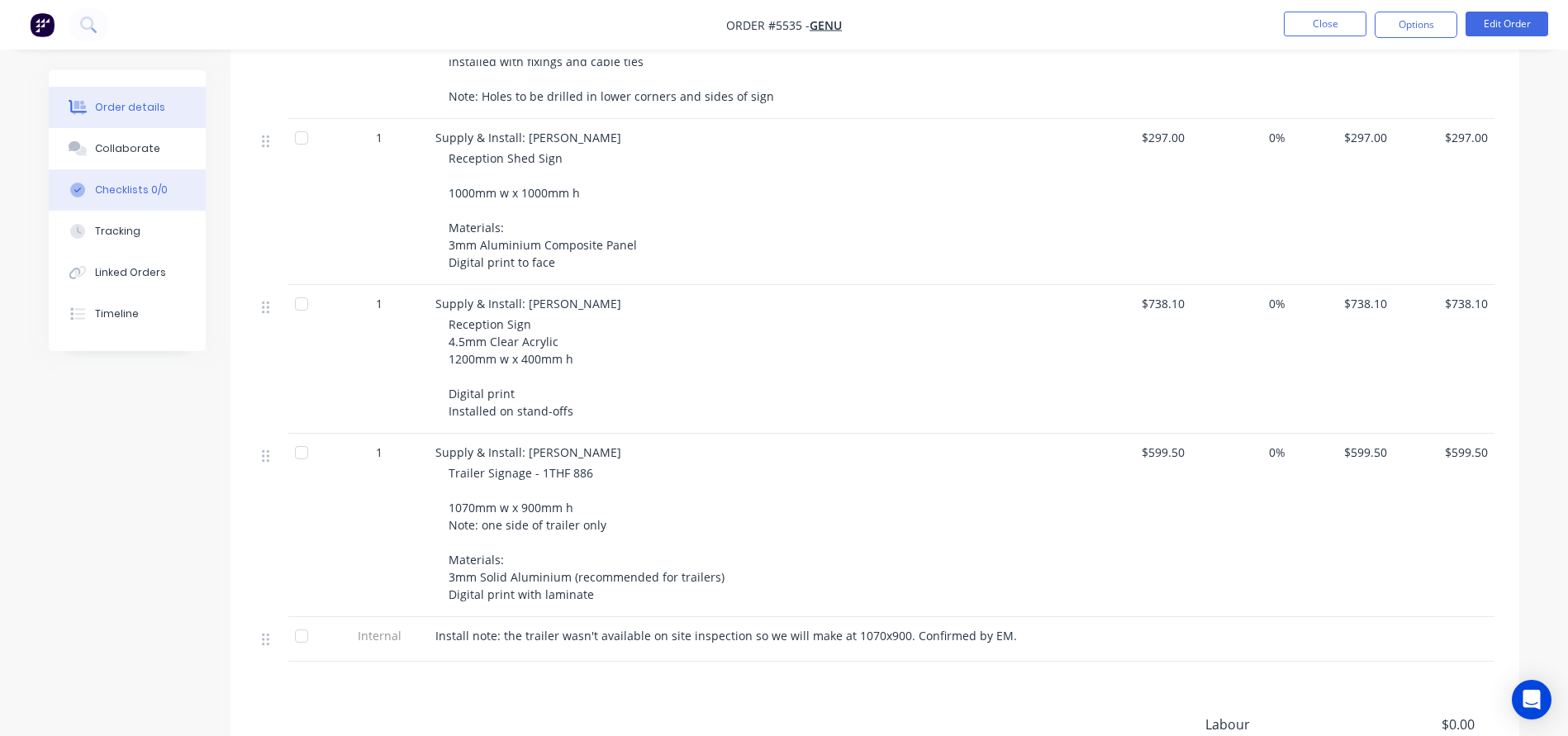
scroll to position [60, 0]
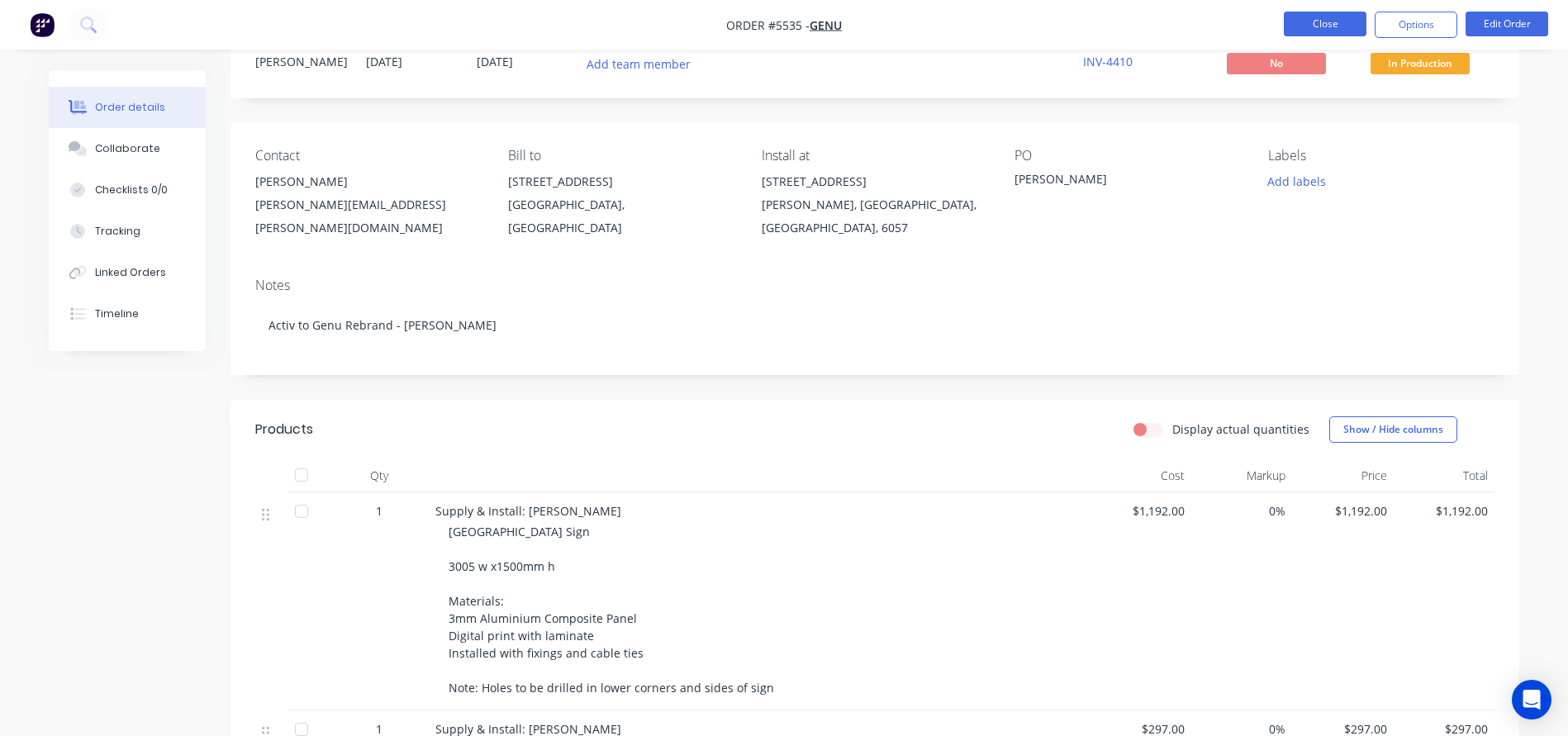
click at [1321, 23] on button "Close" at bounding box center [1324, 24] width 83 height 25
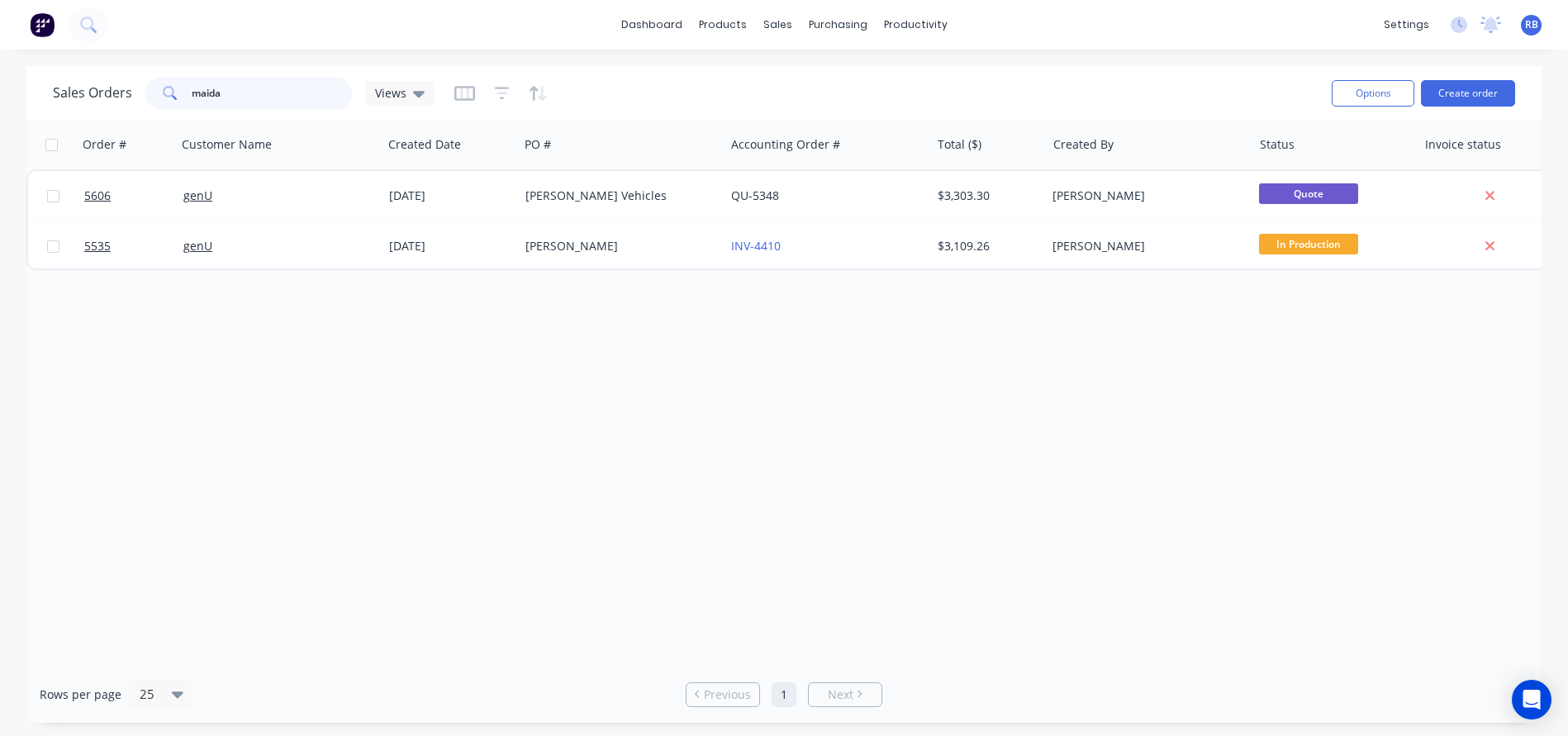
drag, startPoint x: 254, startPoint y: 89, endPoint x: 143, endPoint y: 85, distance: 111.1
click at [143, 85] on div "Sales Orders maida Views" at bounding box center [243, 93] width 381 height 33
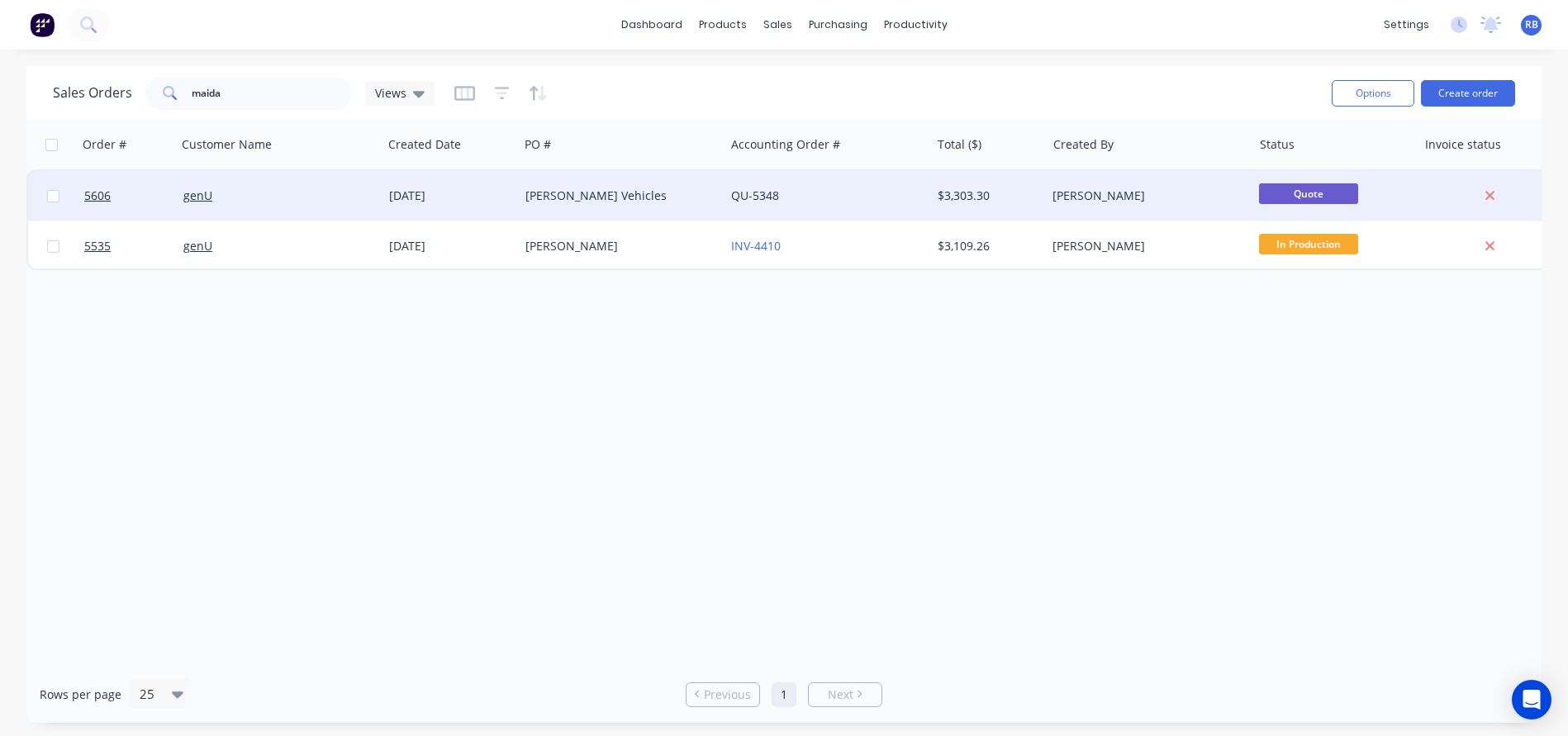
click at [654, 196] on div "[PERSON_NAME] Vehicles" at bounding box center [617, 195] width 183 height 17
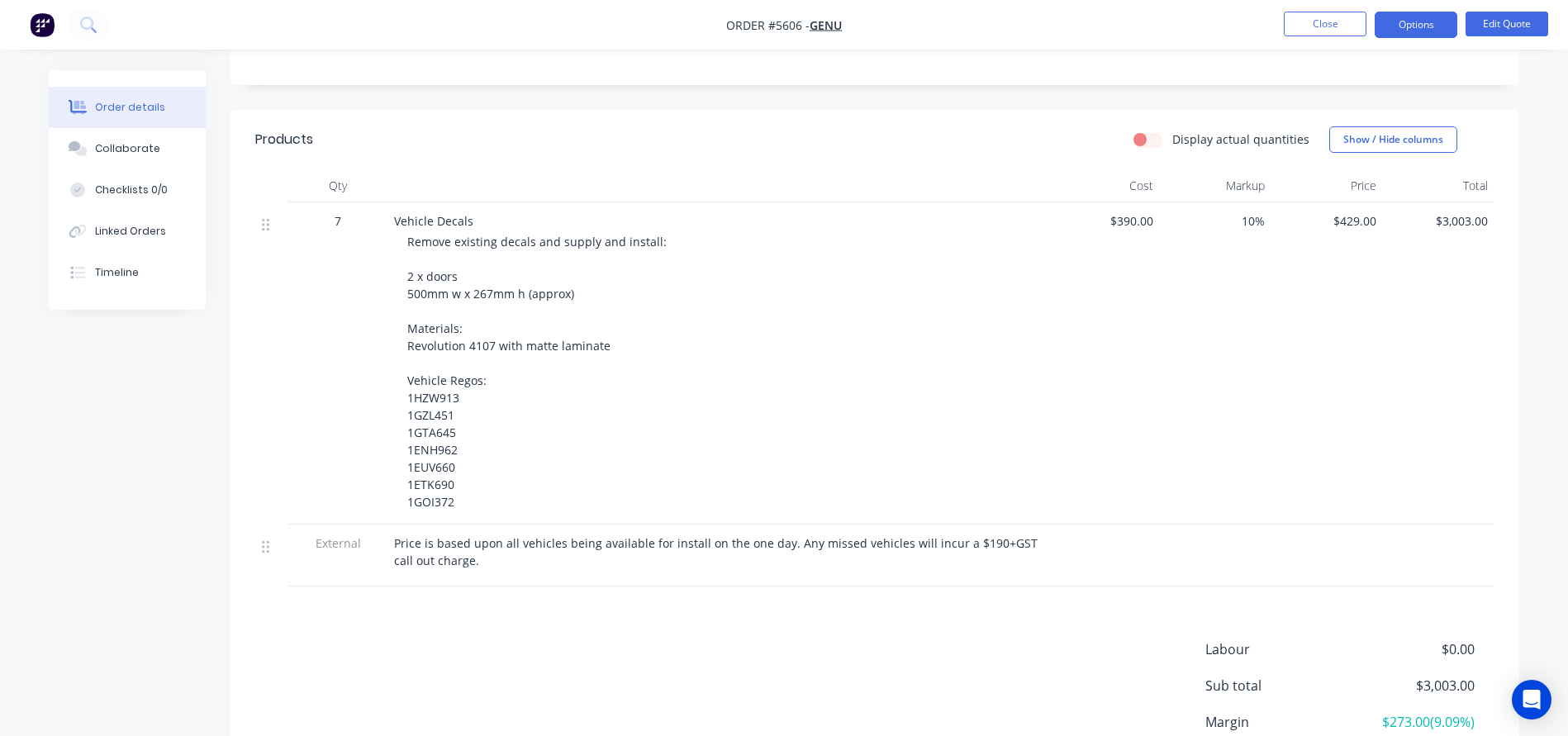
scroll to position [403, 0]
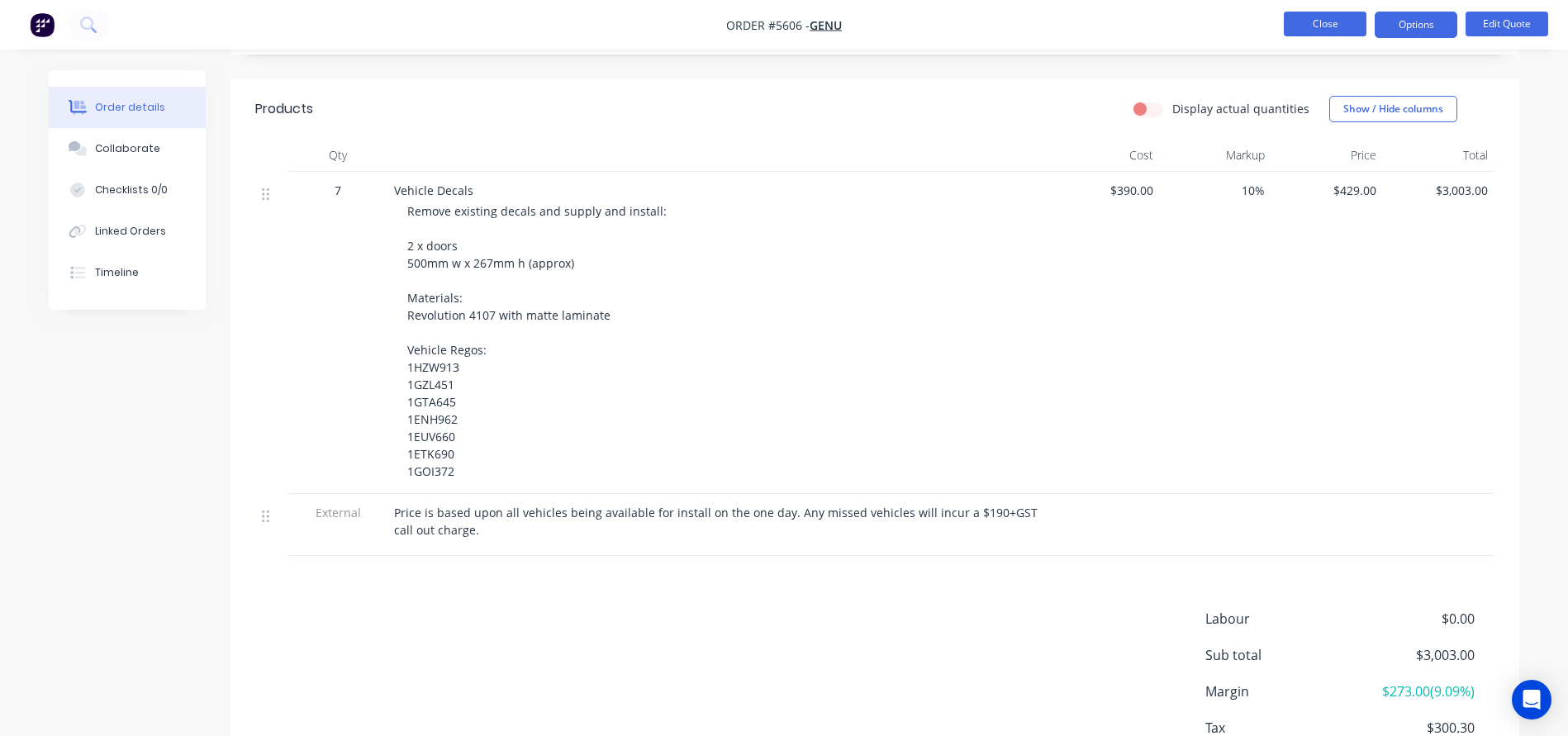
click at [1335, 28] on button "Close" at bounding box center [1324, 24] width 83 height 25
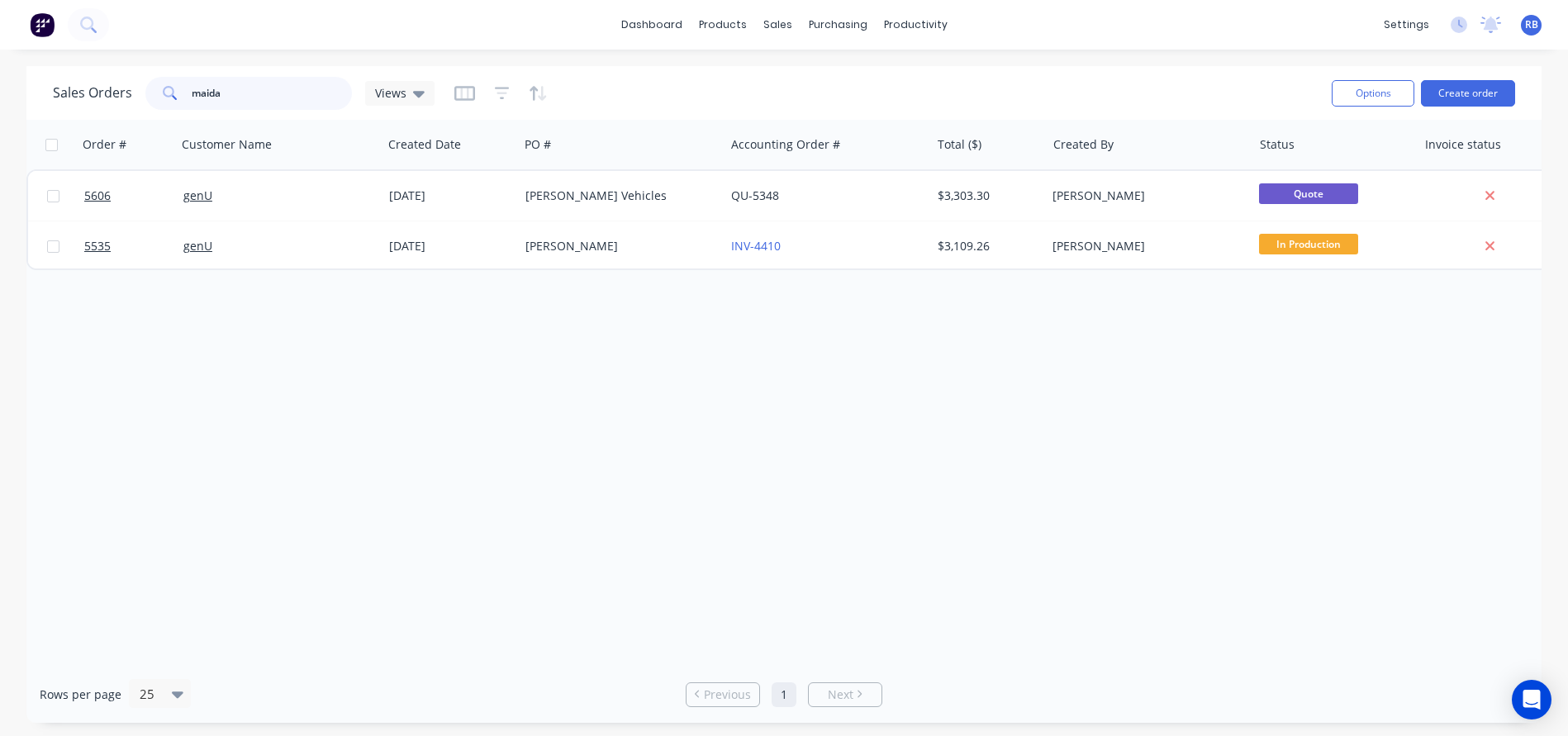
drag, startPoint x: 255, startPoint y: 101, endPoint x: 84, endPoint y: 101, distance: 171.0
click at [84, 101] on div "Sales Orders maida Views" at bounding box center [243, 93] width 381 height 33
type input "m"
type input "byford"
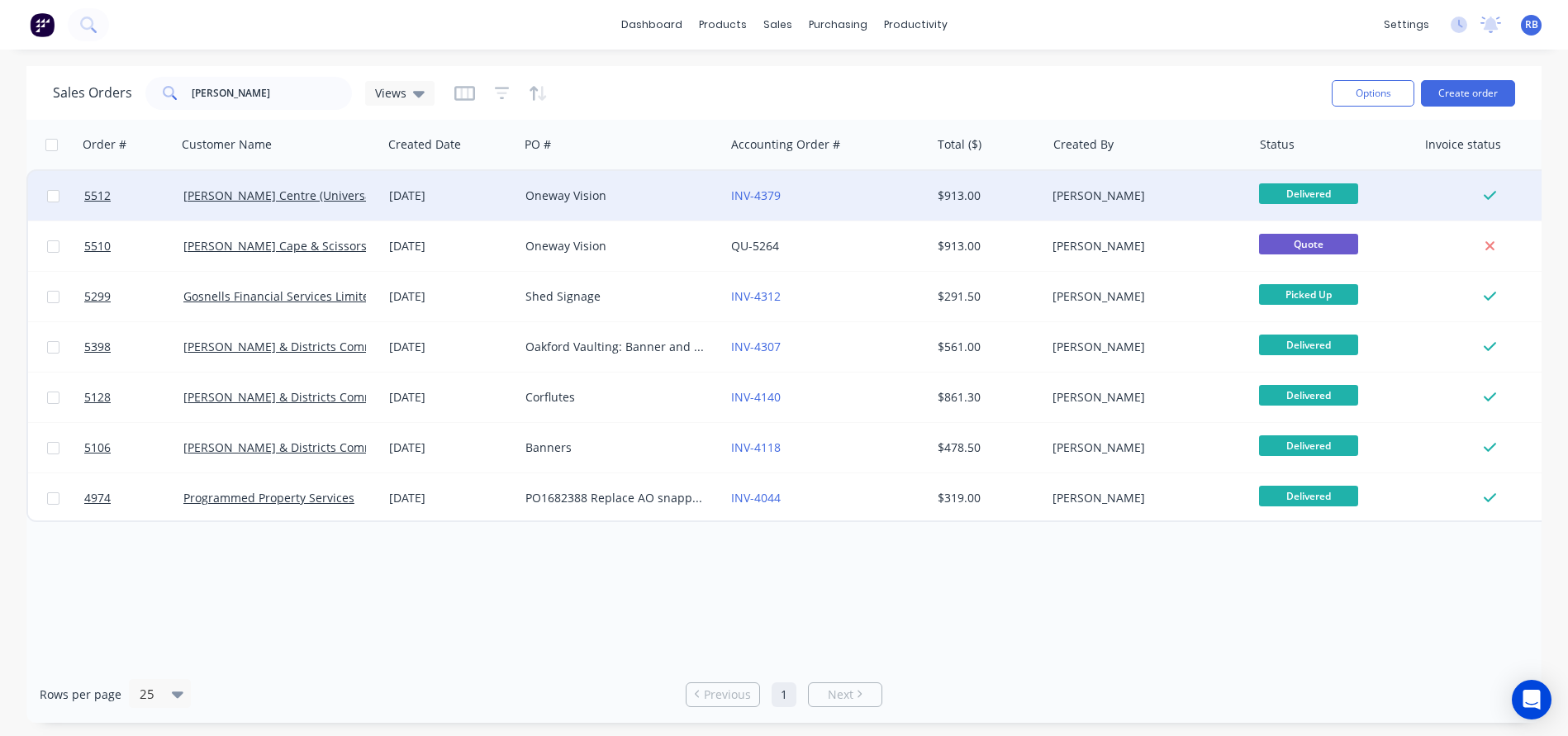
click at [640, 202] on div "Oneway Vision" at bounding box center [617, 195] width 183 height 17
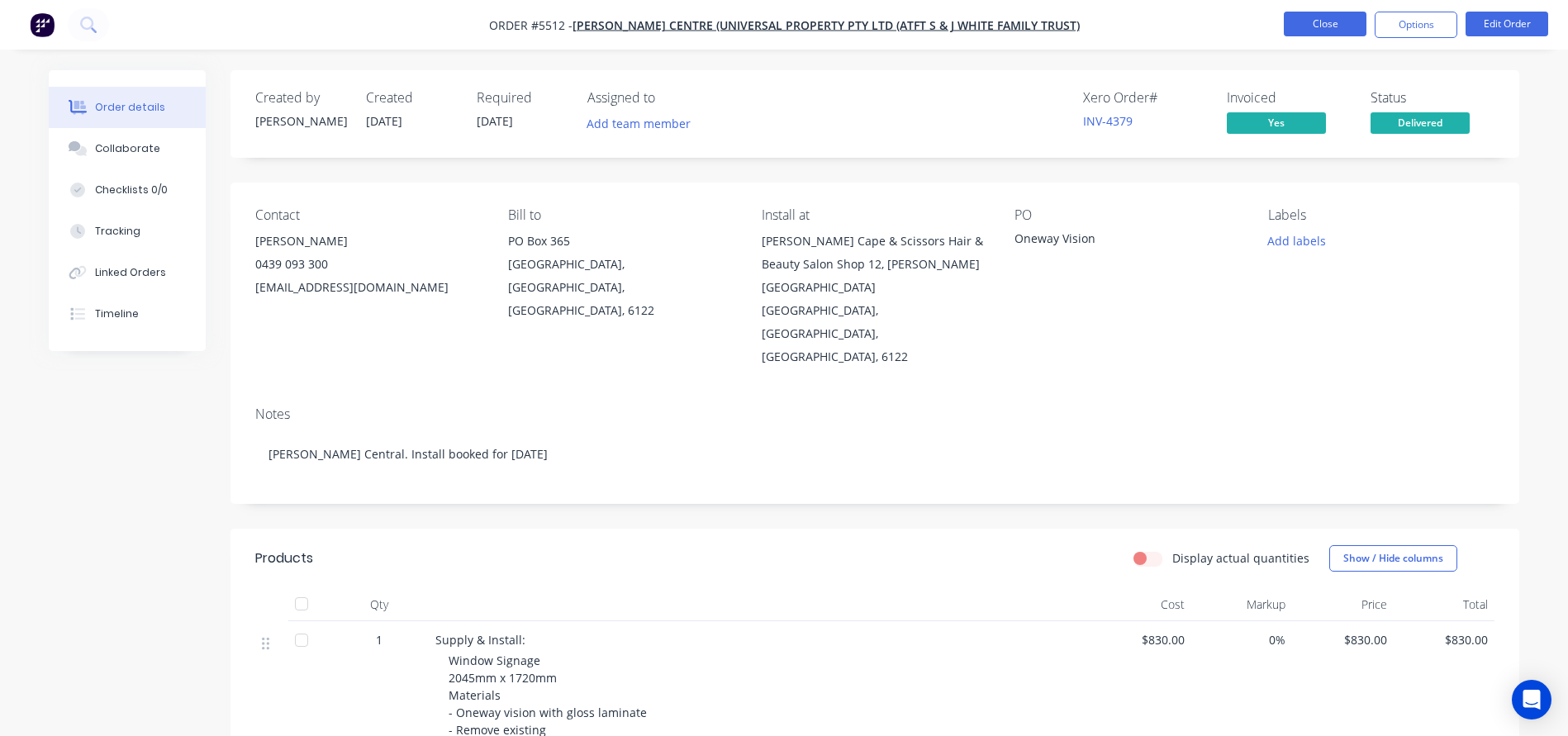
click at [1321, 27] on button "Close" at bounding box center [1324, 24] width 83 height 25
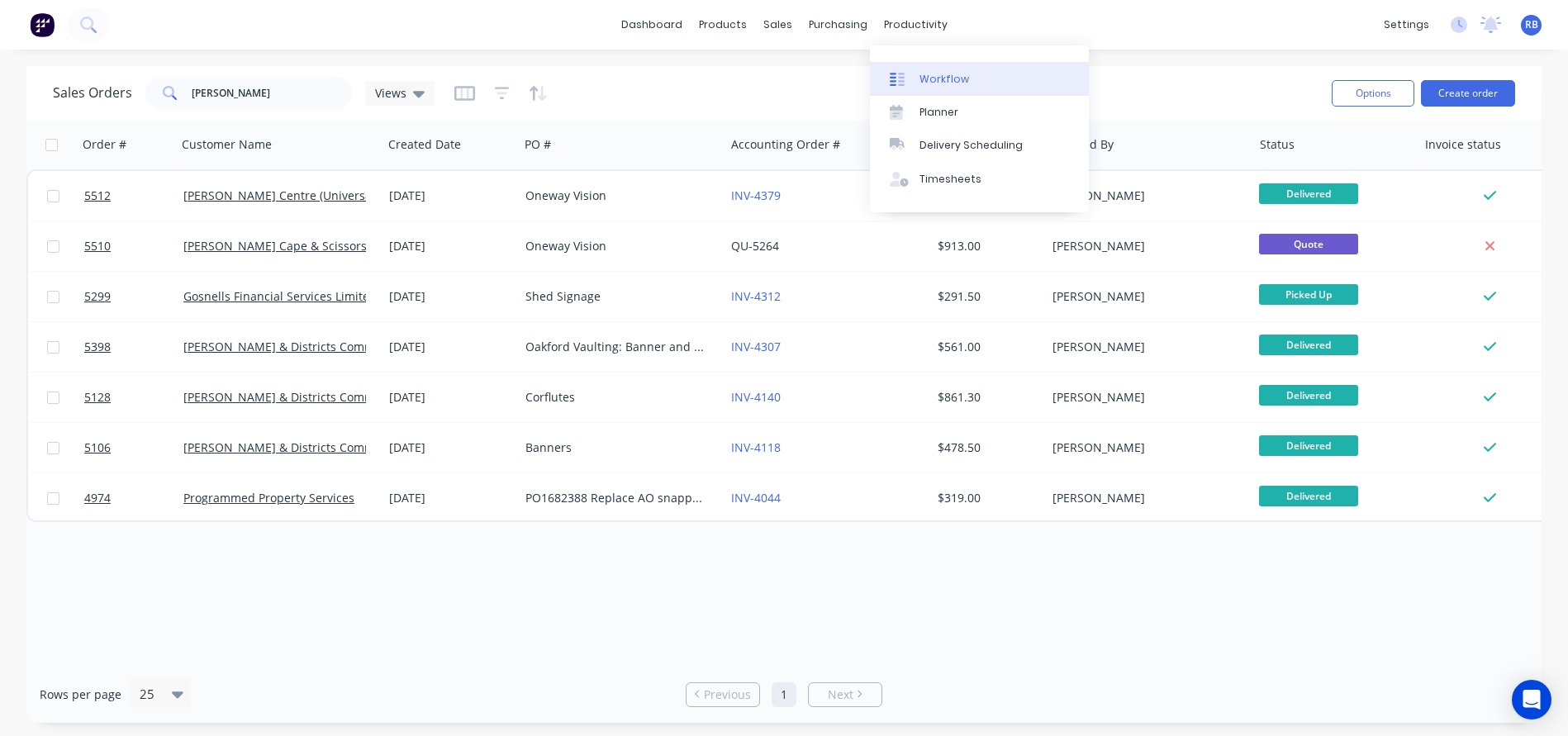
click at [925, 66] on link "Workflow" at bounding box center [980, 78] width 219 height 33
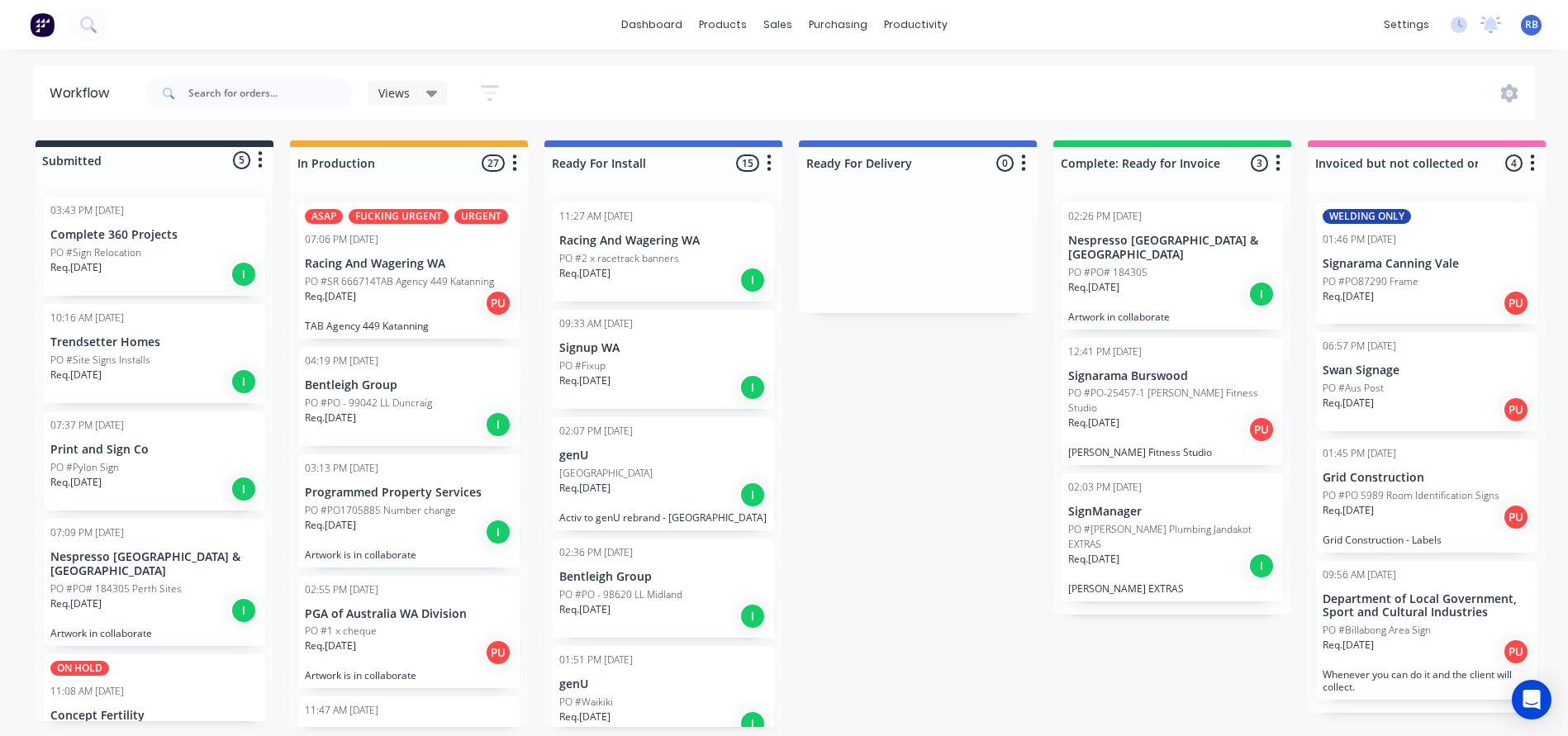
click at [624, 460] on p "genU" at bounding box center [663, 456] width 208 height 14
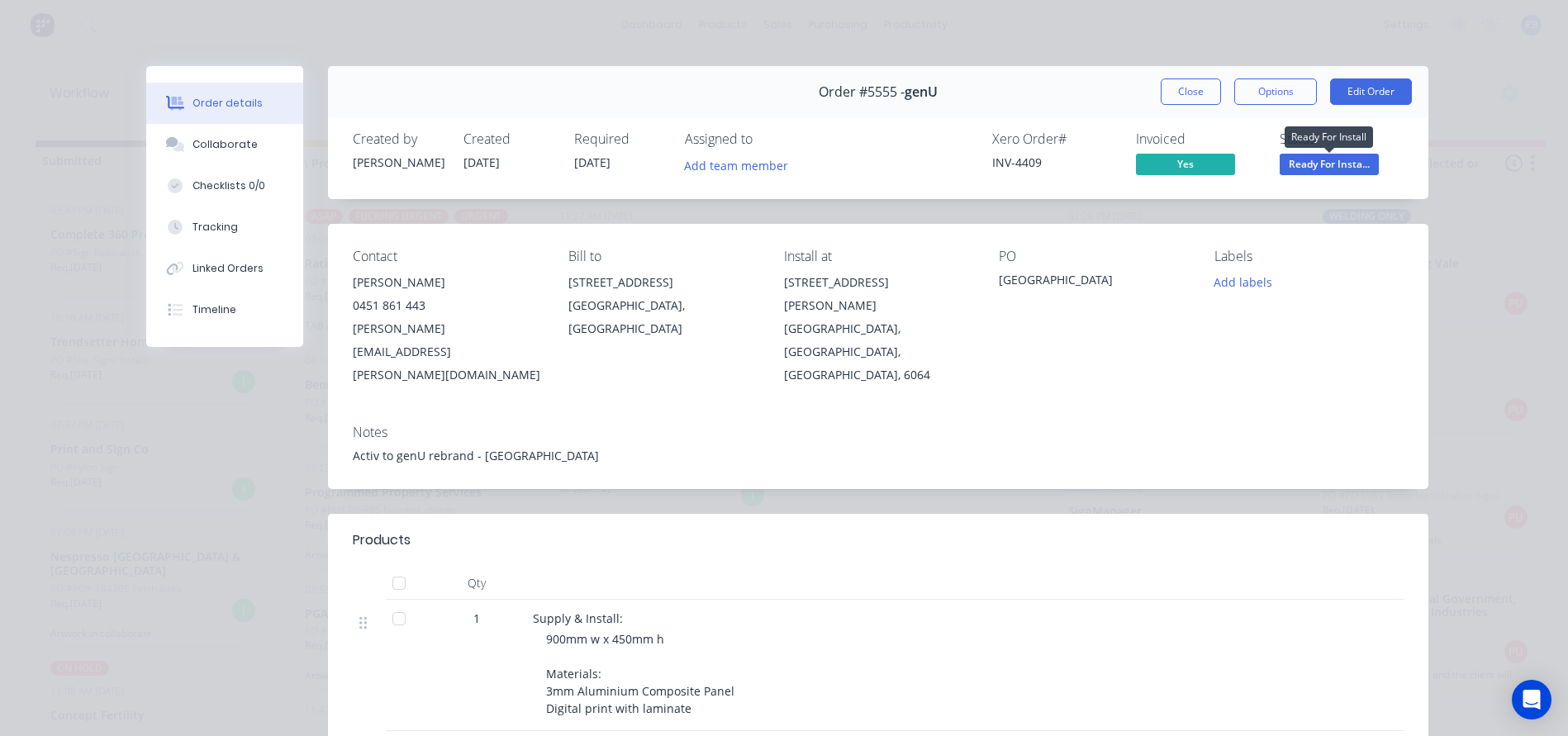
click at [1317, 163] on span "Ready For Insta..." at bounding box center [1329, 163] width 100 height 21
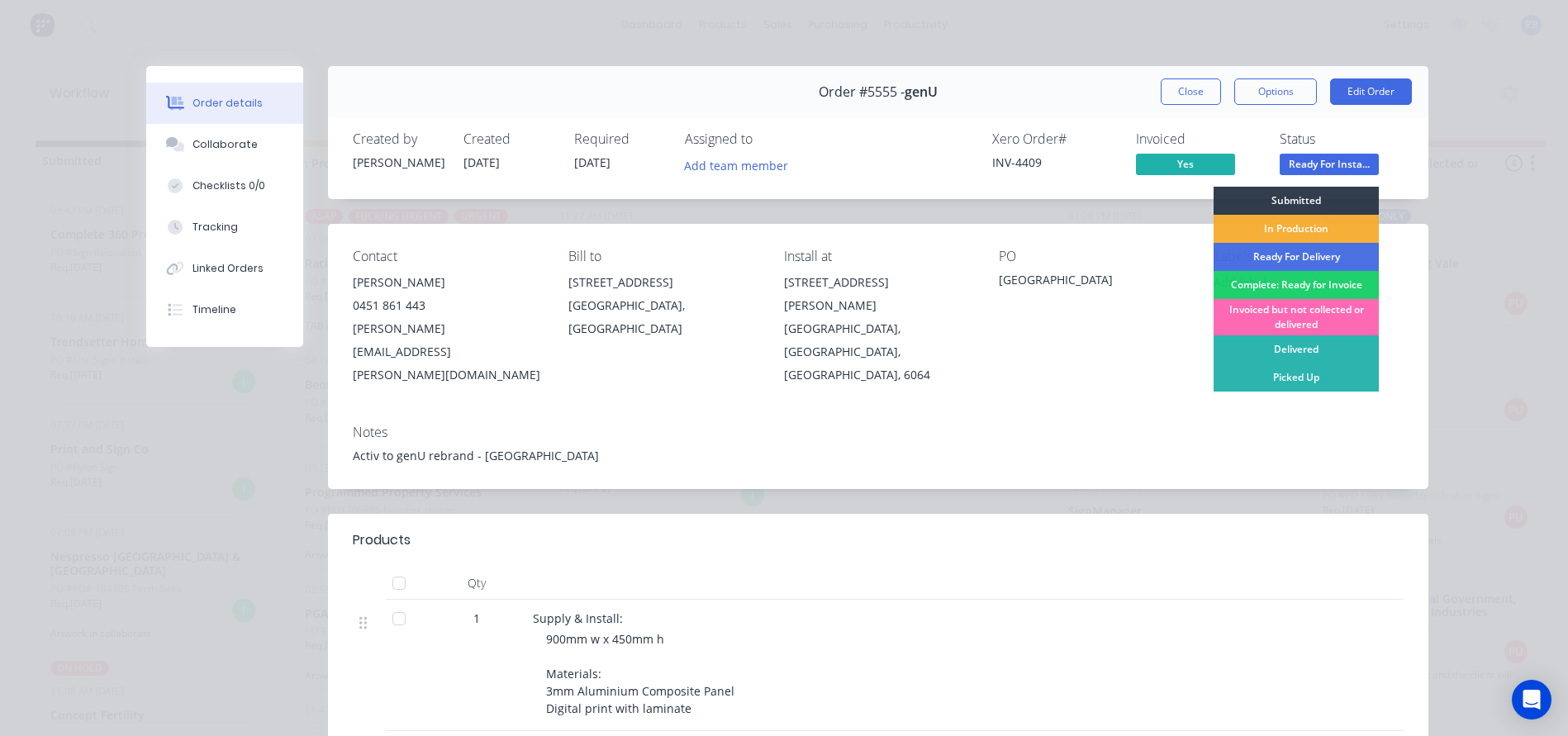
click at [1272, 313] on div "Invoiced but not collected or delivered" at bounding box center [1296, 317] width 165 height 37
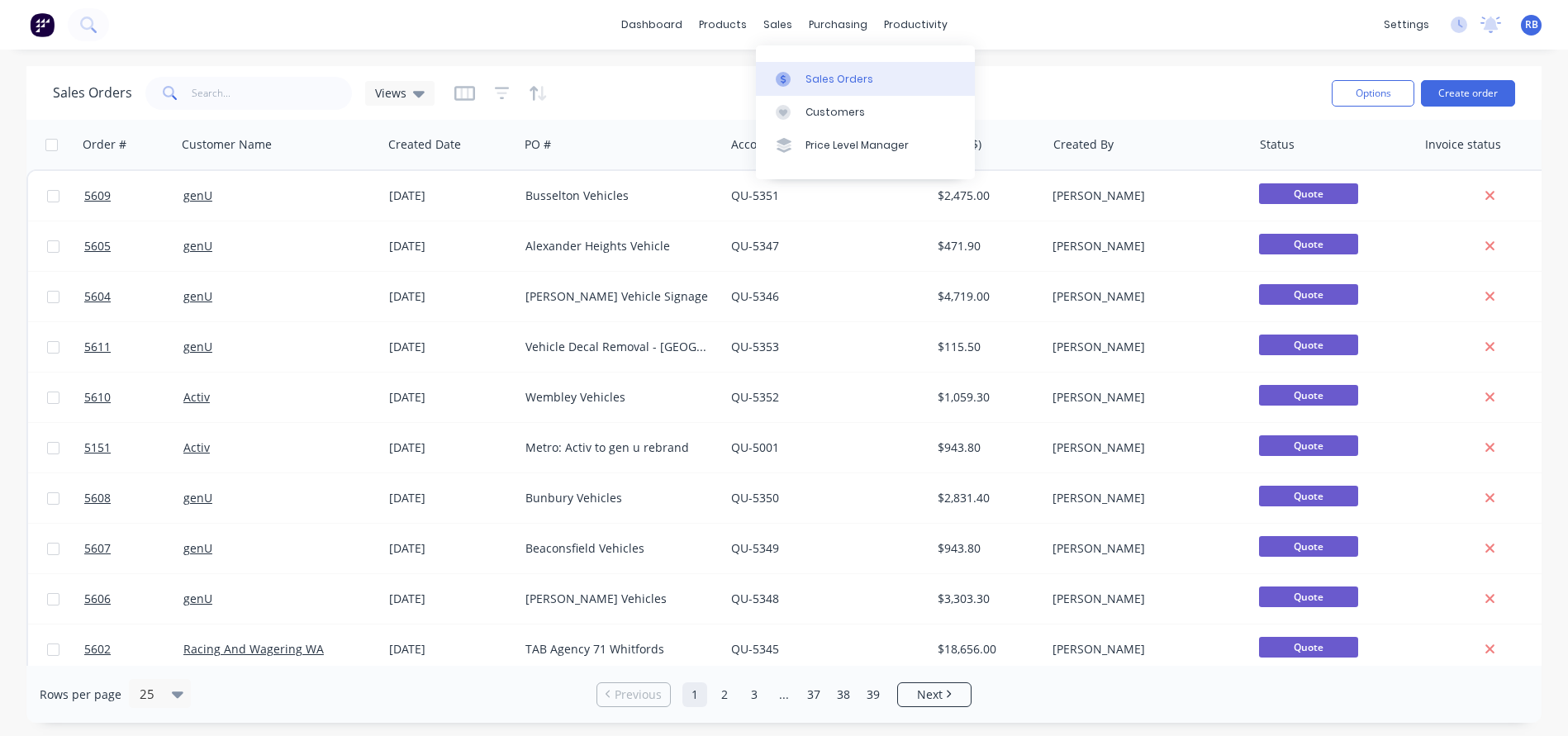
click at [822, 81] on div "Sales Orders" at bounding box center [839, 79] width 68 height 15
click at [822, 76] on div "Sales Orders" at bounding box center [839, 79] width 68 height 15
click at [1475, 90] on button "Create order" at bounding box center [1467, 93] width 95 height 27
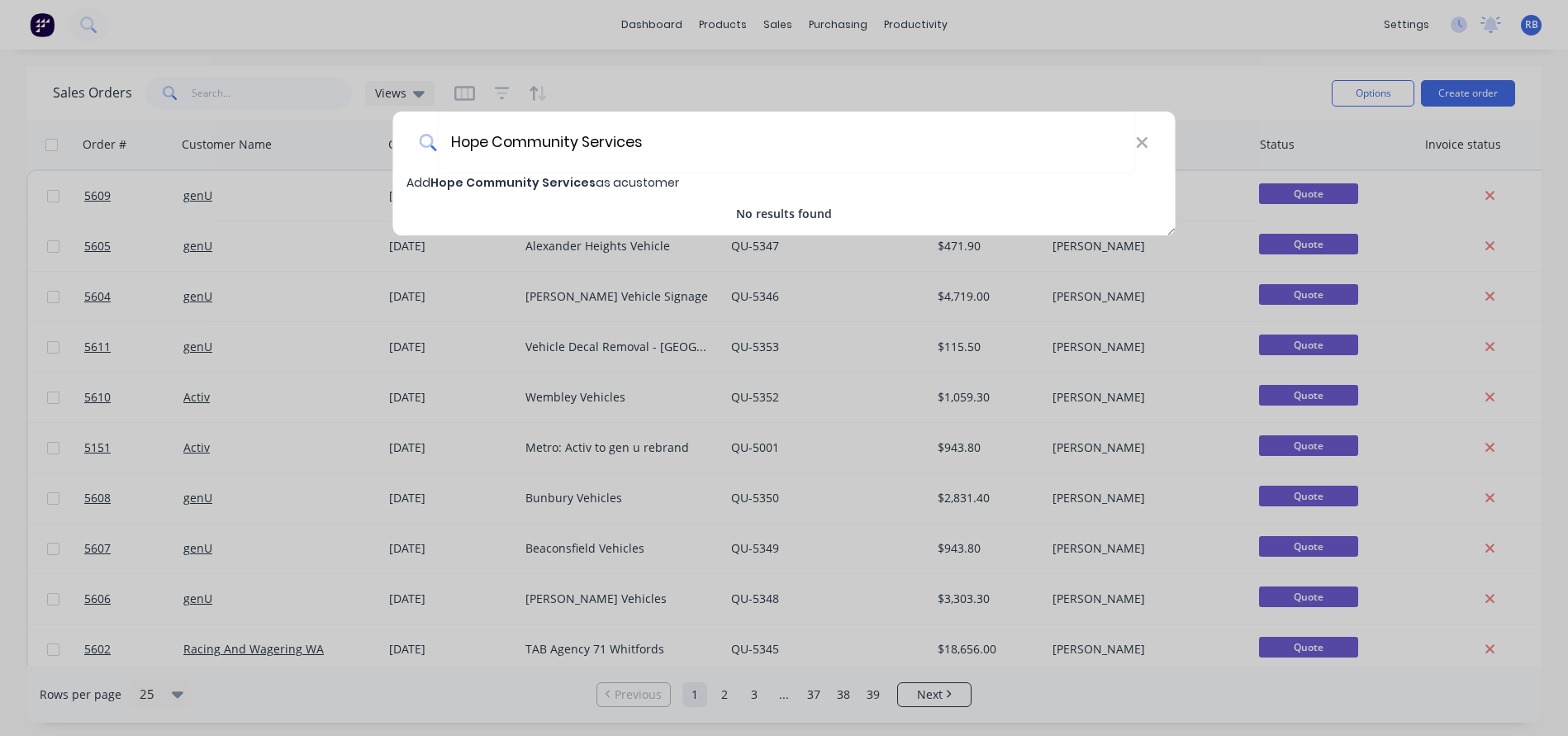
type input "Hope Community Services"
click at [487, 181] on span "Hope Community Services" at bounding box center [513, 182] width 165 height 17
select select "AU"
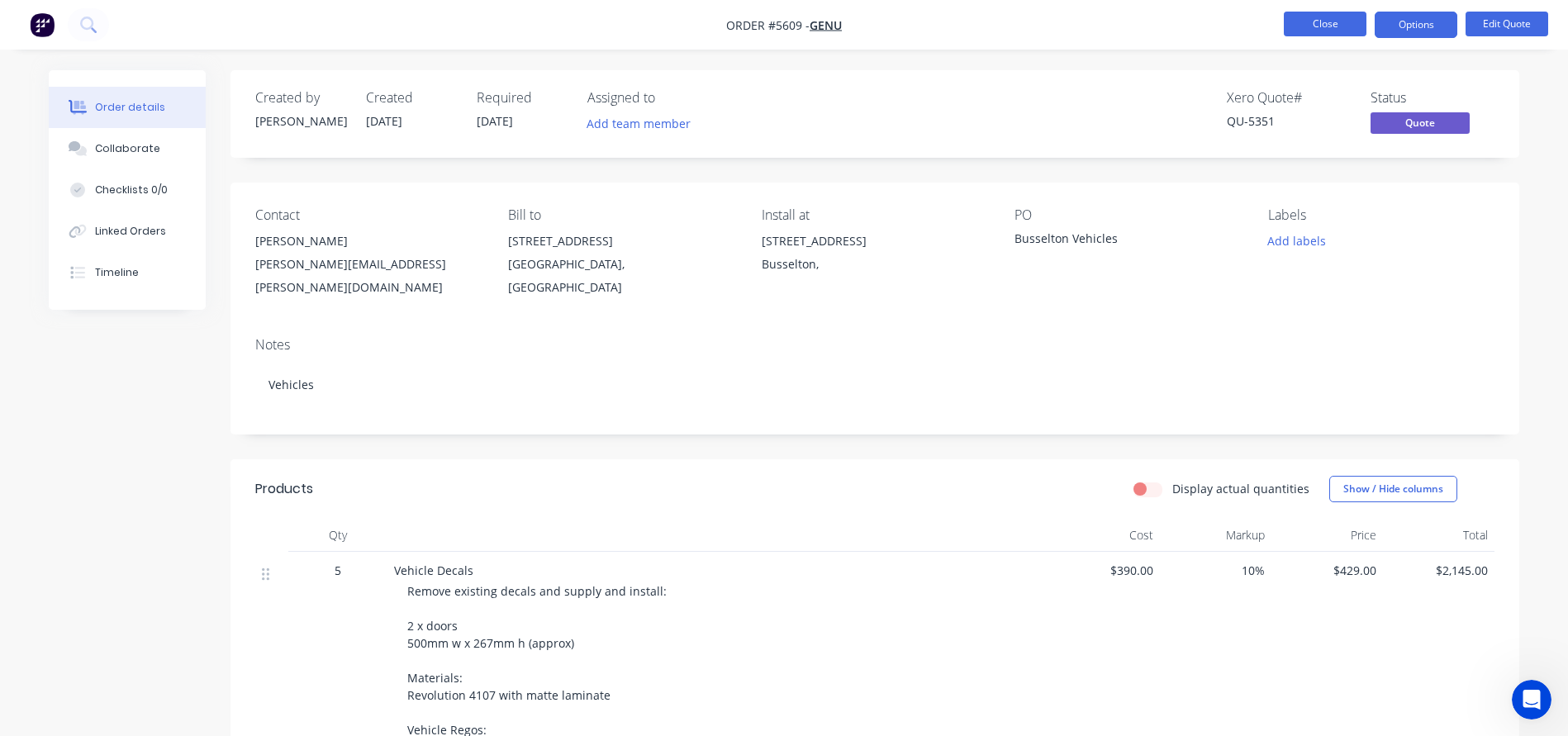
click at [1309, 23] on button "Close" at bounding box center [1324, 24] width 83 height 25
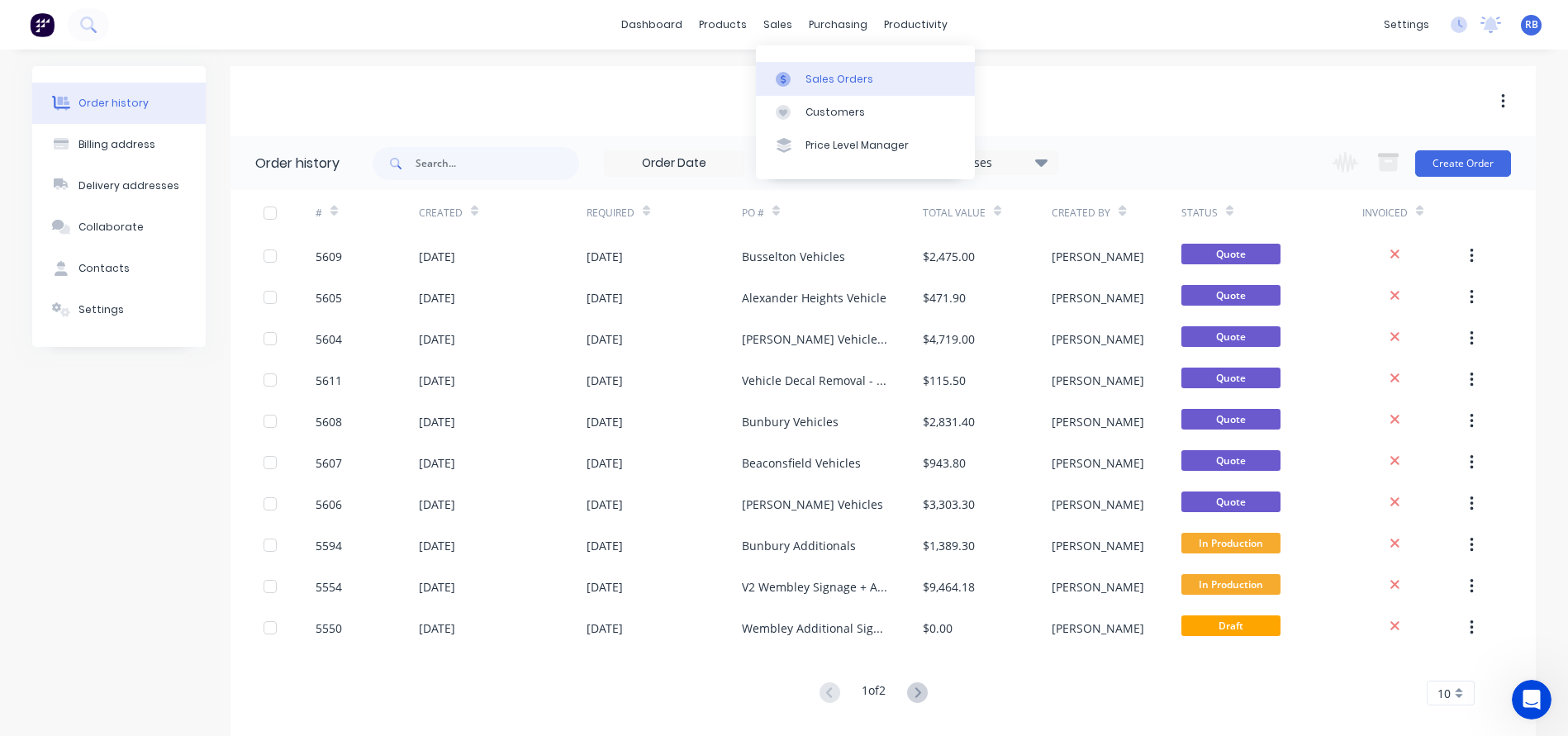
click at [856, 76] on div "Sales Orders" at bounding box center [839, 79] width 68 height 15
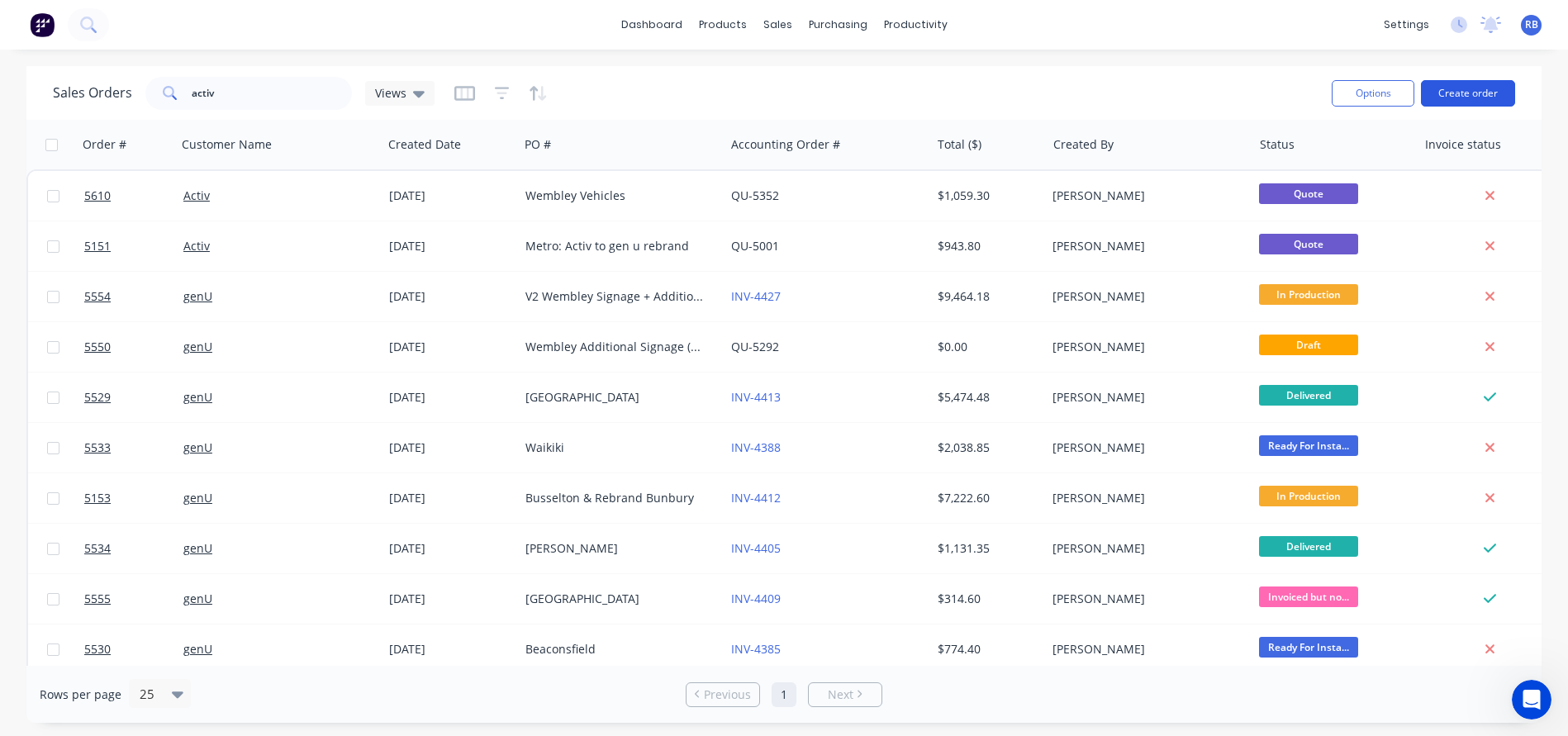
click at [1434, 87] on button "Create order" at bounding box center [1467, 93] width 95 height 27
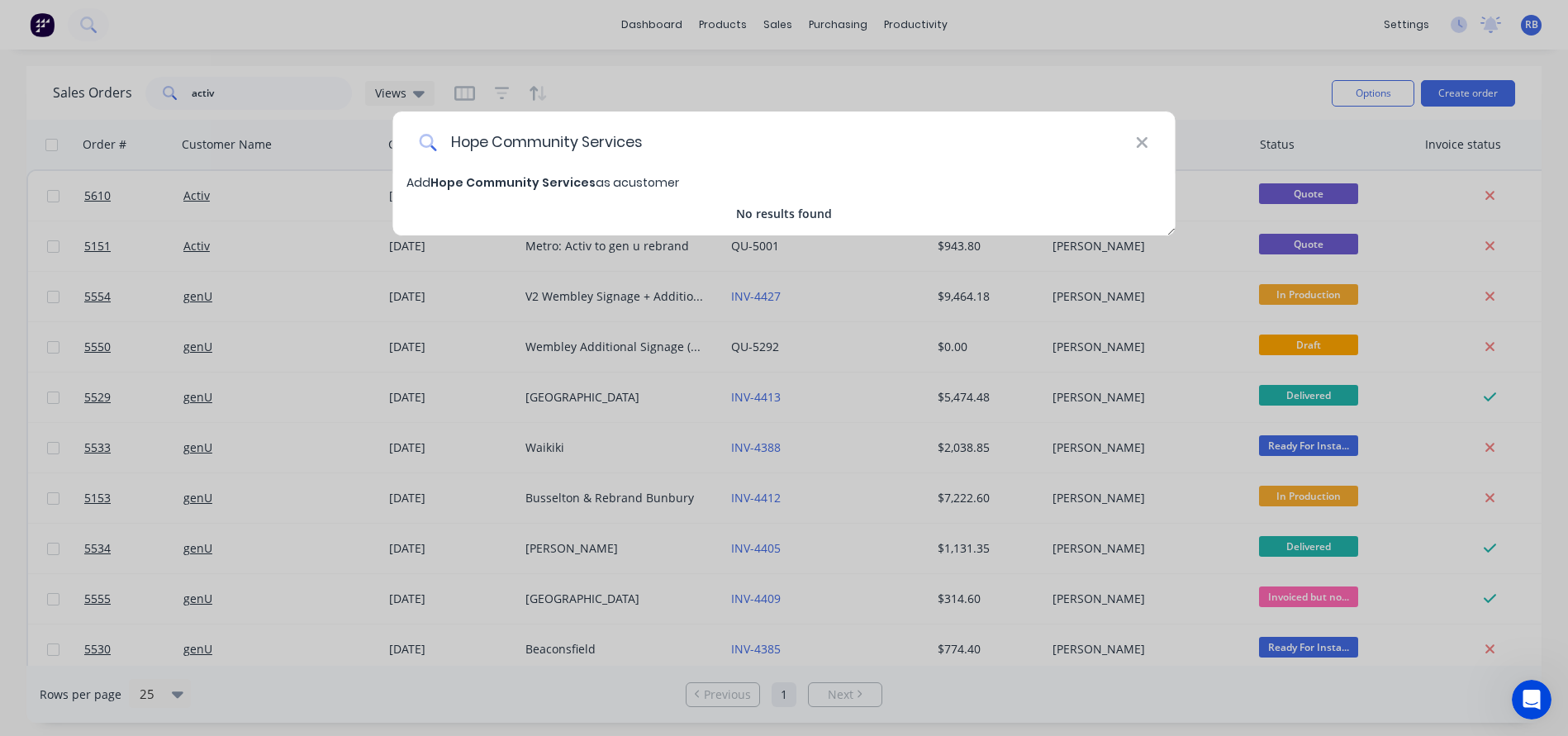
click at [560, 172] on input "Hope Community Services" at bounding box center [785, 142] width 698 height 62
type input "Hope Community Services"
click at [496, 196] on div "Add Hope Community Services as a customer No results found" at bounding box center [784, 197] width 783 height 49
click at [479, 182] on span "Hope Community Services" at bounding box center [513, 182] width 165 height 17
select select "AU"
